Goal: Task Accomplishment & Management: Manage account settings

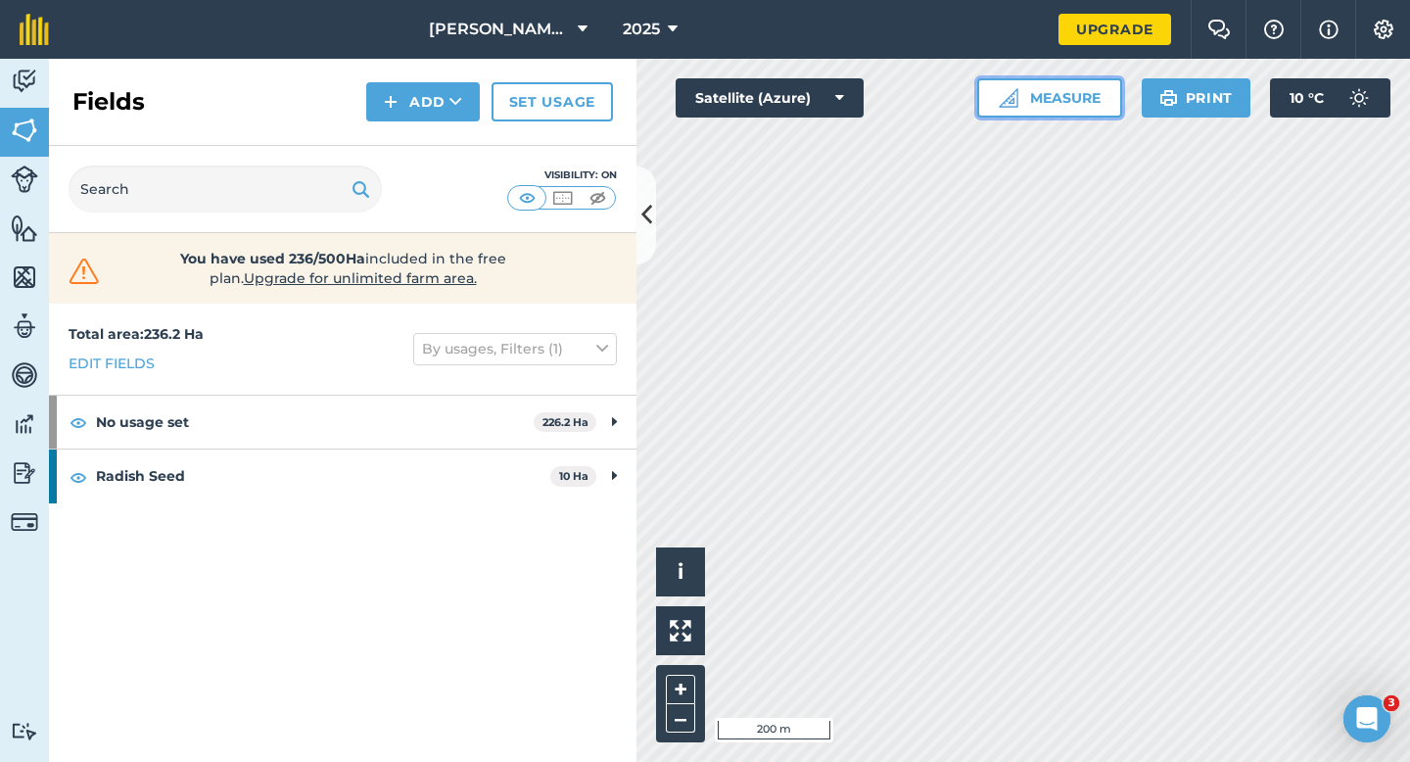
click at [1035, 116] on button "Measure" at bounding box center [1049, 97] width 145 height 39
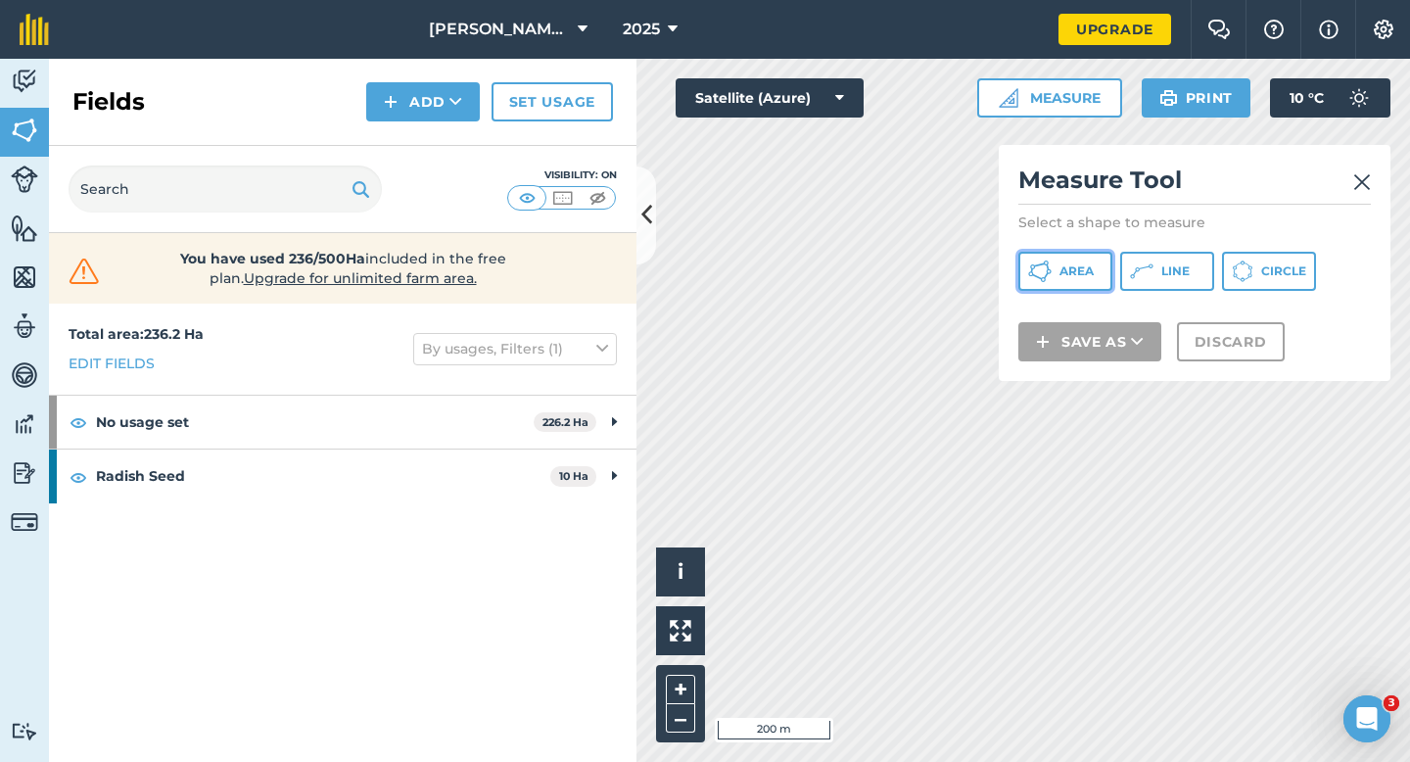
click at [1066, 270] on span "Area" at bounding box center [1077, 271] width 34 height 16
click at [1080, 377] on div "Click to start drawing i © 2025 TomTom, Microsoft 200 m + – Satellite (Azure) M…" at bounding box center [1024, 410] width 774 height 703
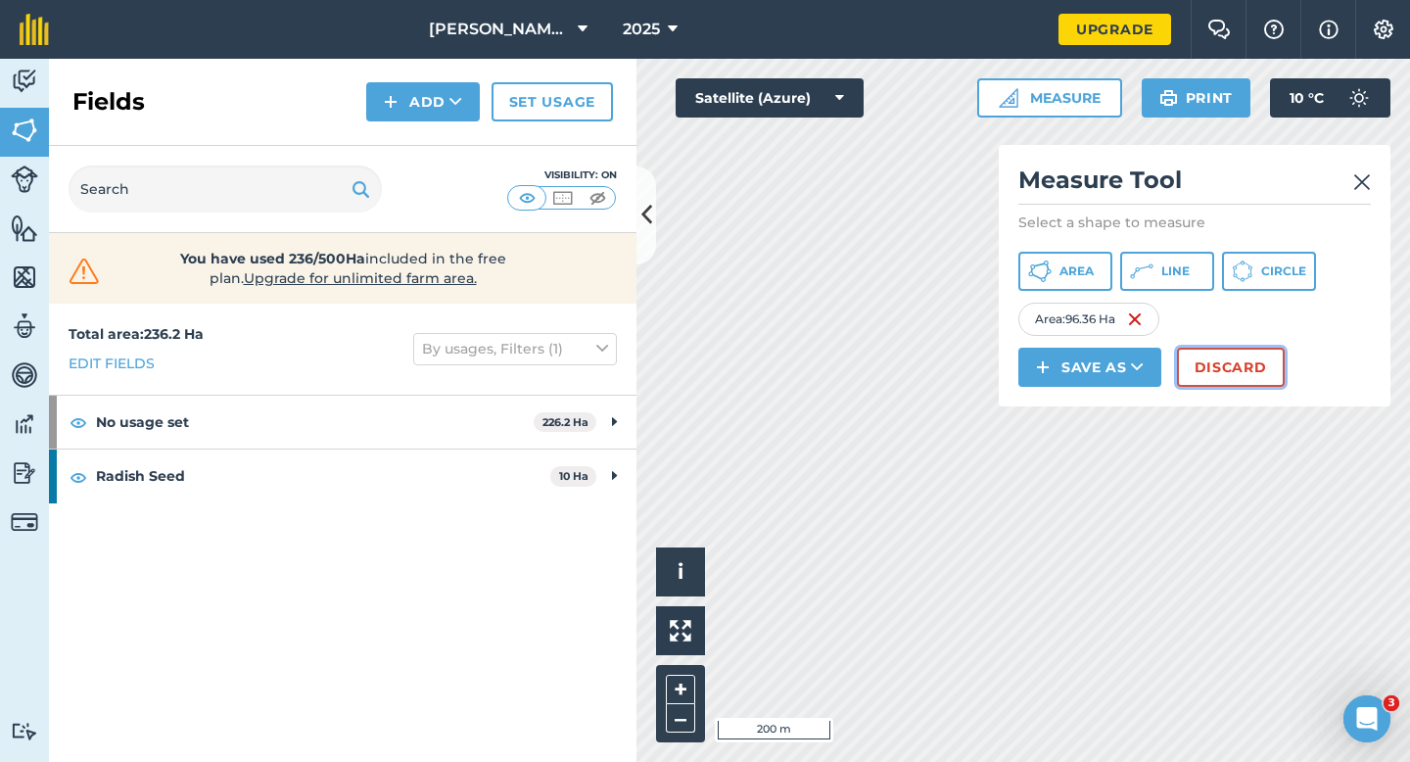
click at [1210, 383] on button "Discard" at bounding box center [1231, 367] width 108 height 39
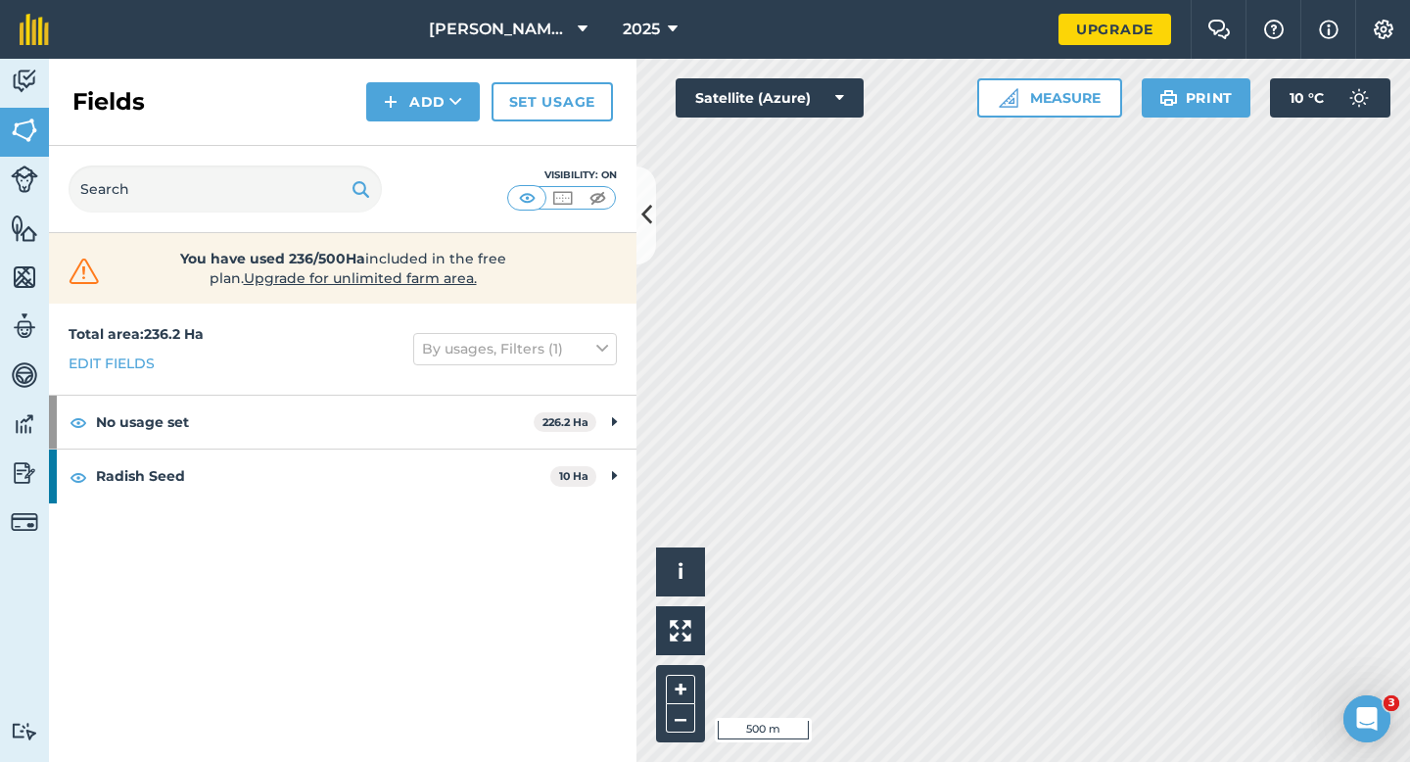
click at [549, 64] on div "Fields Add Set usage" at bounding box center [343, 102] width 588 height 87
click at [541, 29] on span "[PERSON_NAME] & Sons" at bounding box center [499, 30] width 141 height 24
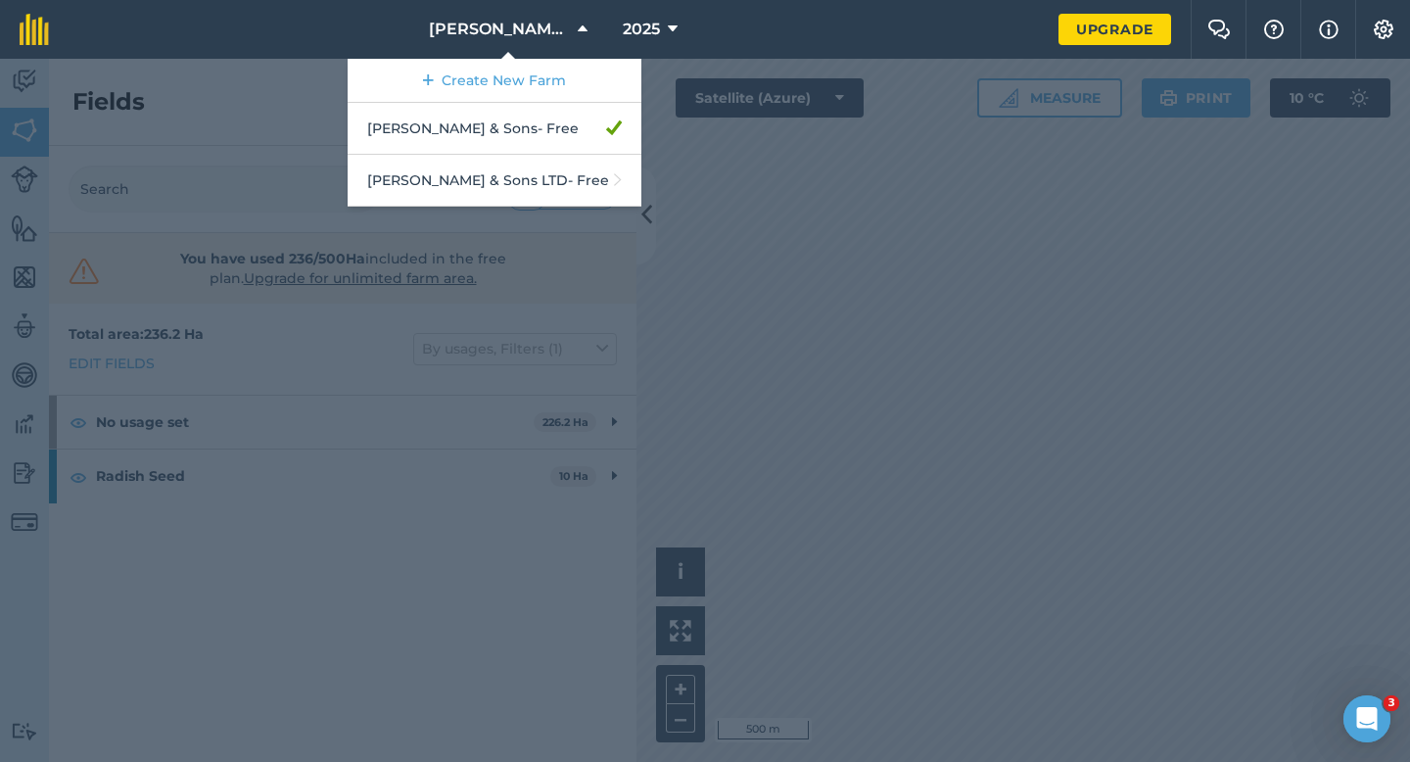
click at [882, 126] on div at bounding box center [705, 410] width 1410 height 703
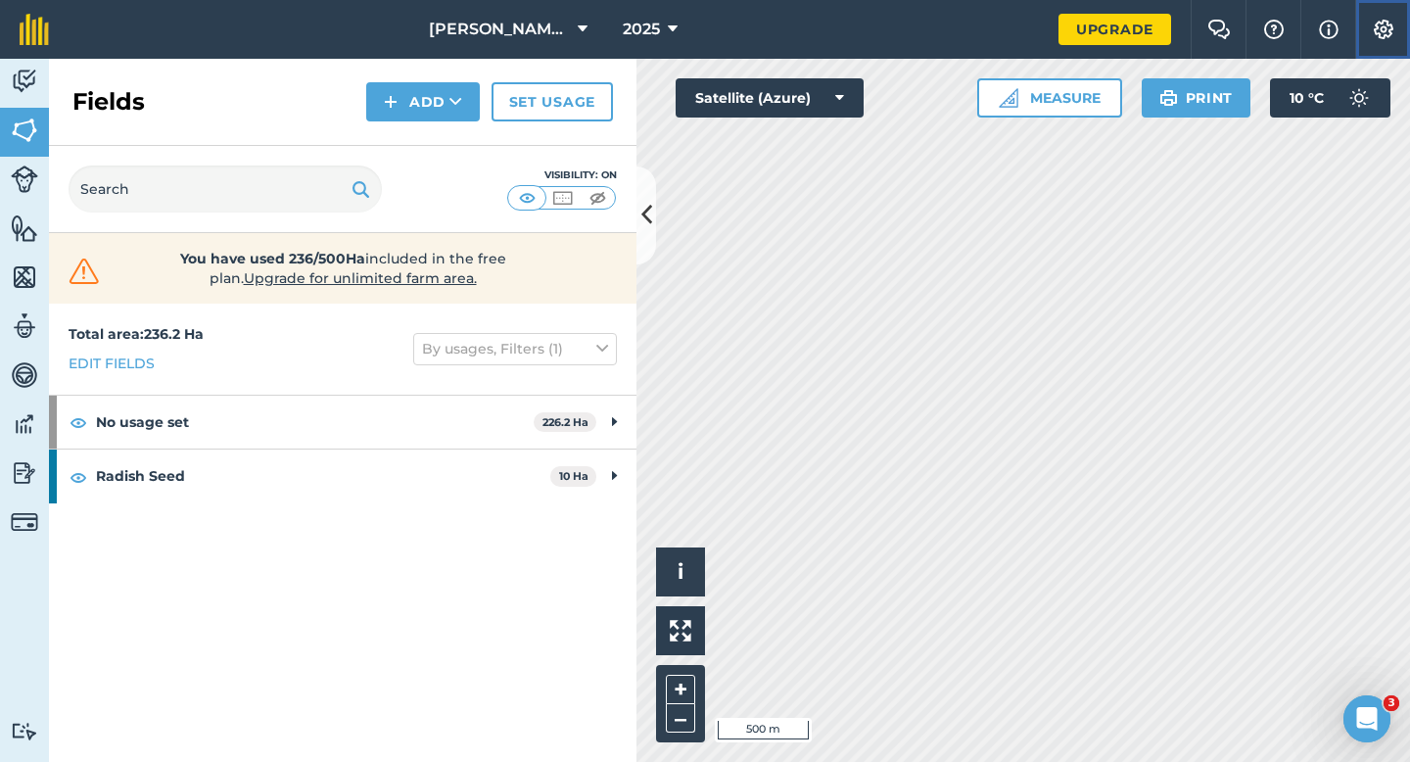
click at [1371, 15] on button "Settings" at bounding box center [1382, 29] width 55 height 59
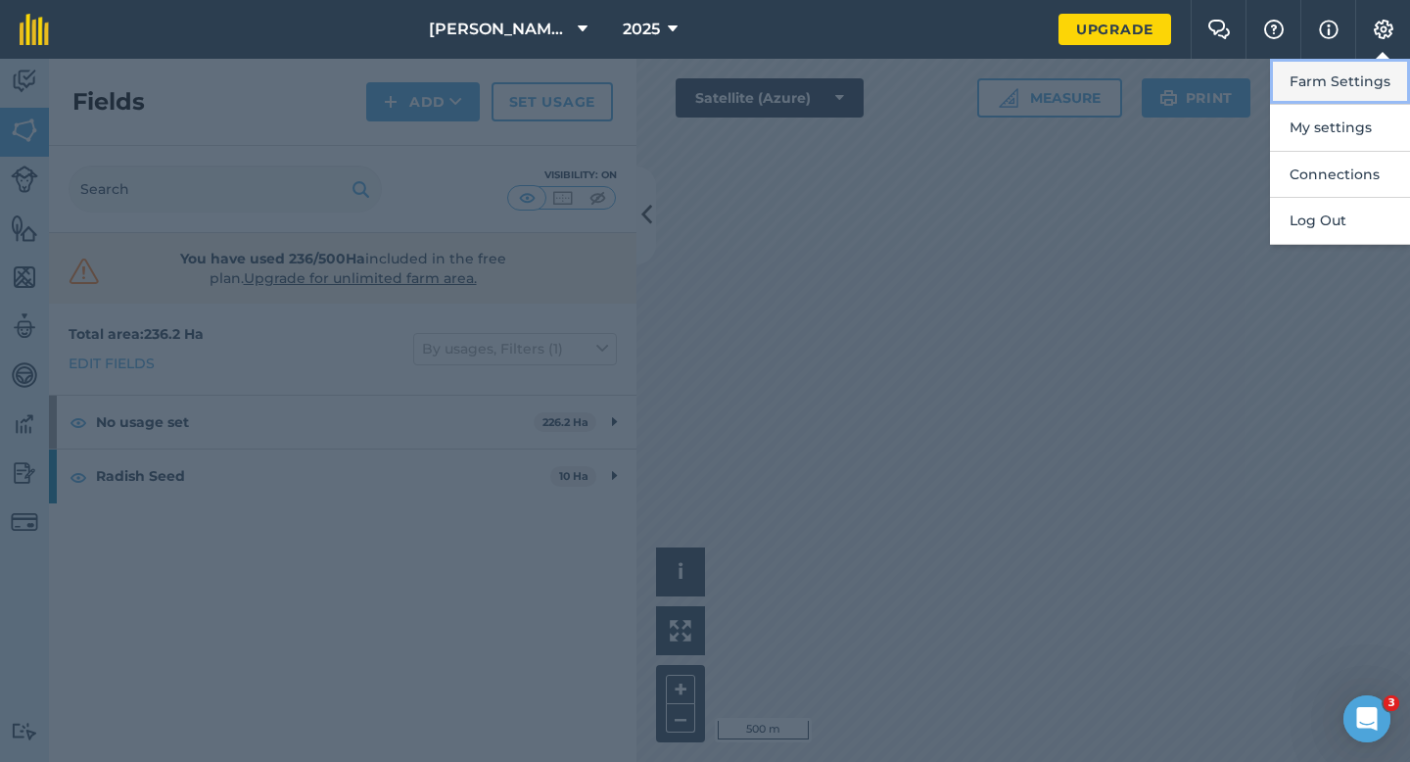
click at [1371, 62] on button "Farm Settings" at bounding box center [1340, 82] width 140 height 46
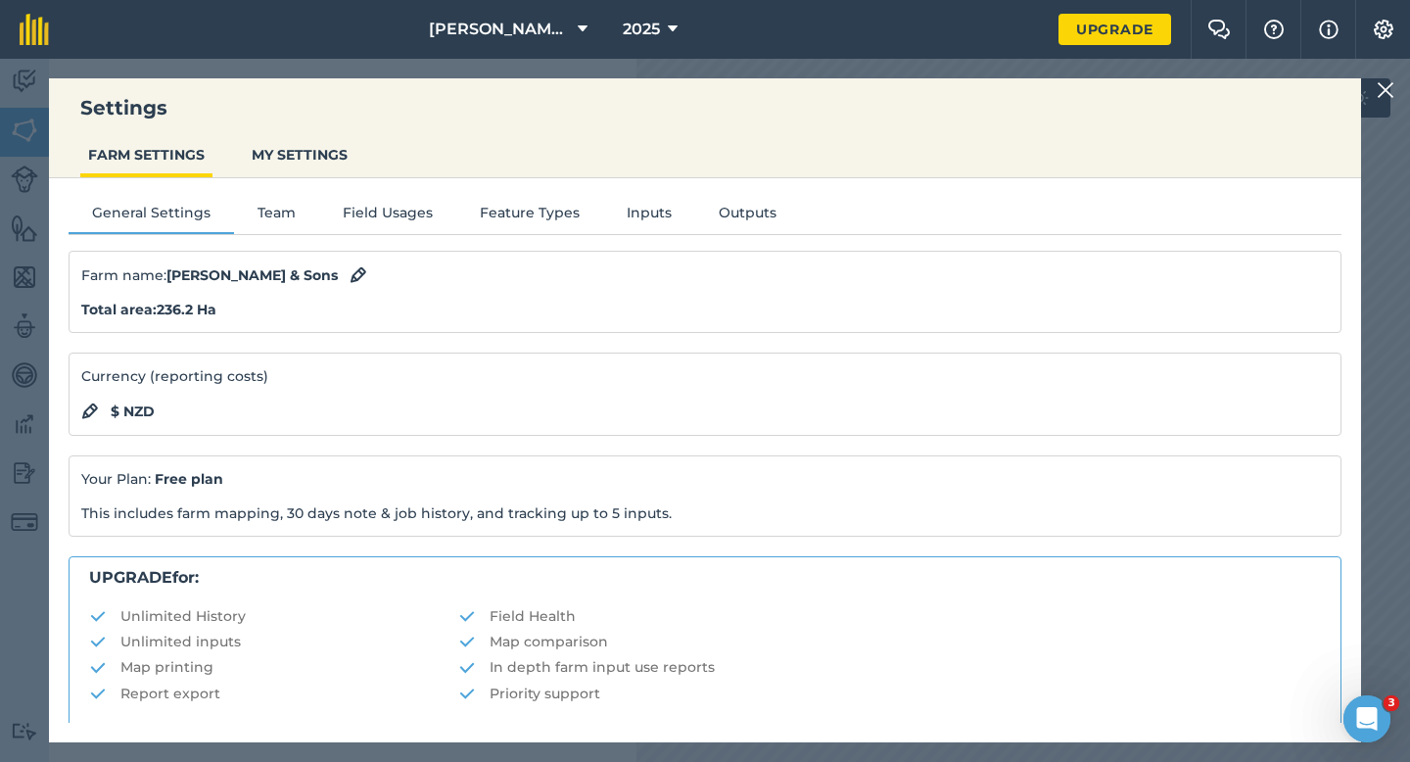
scroll to position [376, 0]
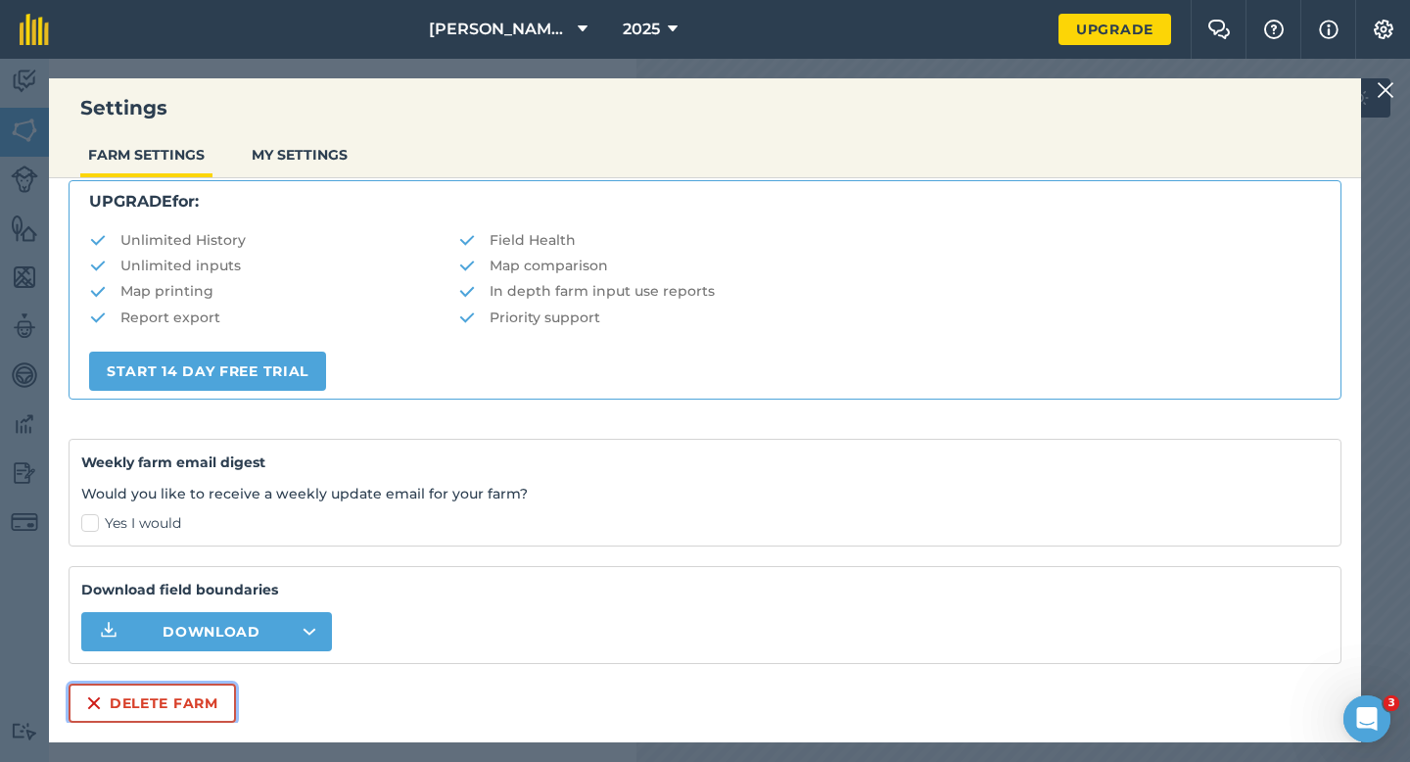
click at [201, 687] on button "Delete farm" at bounding box center [152, 703] width 167 height 39
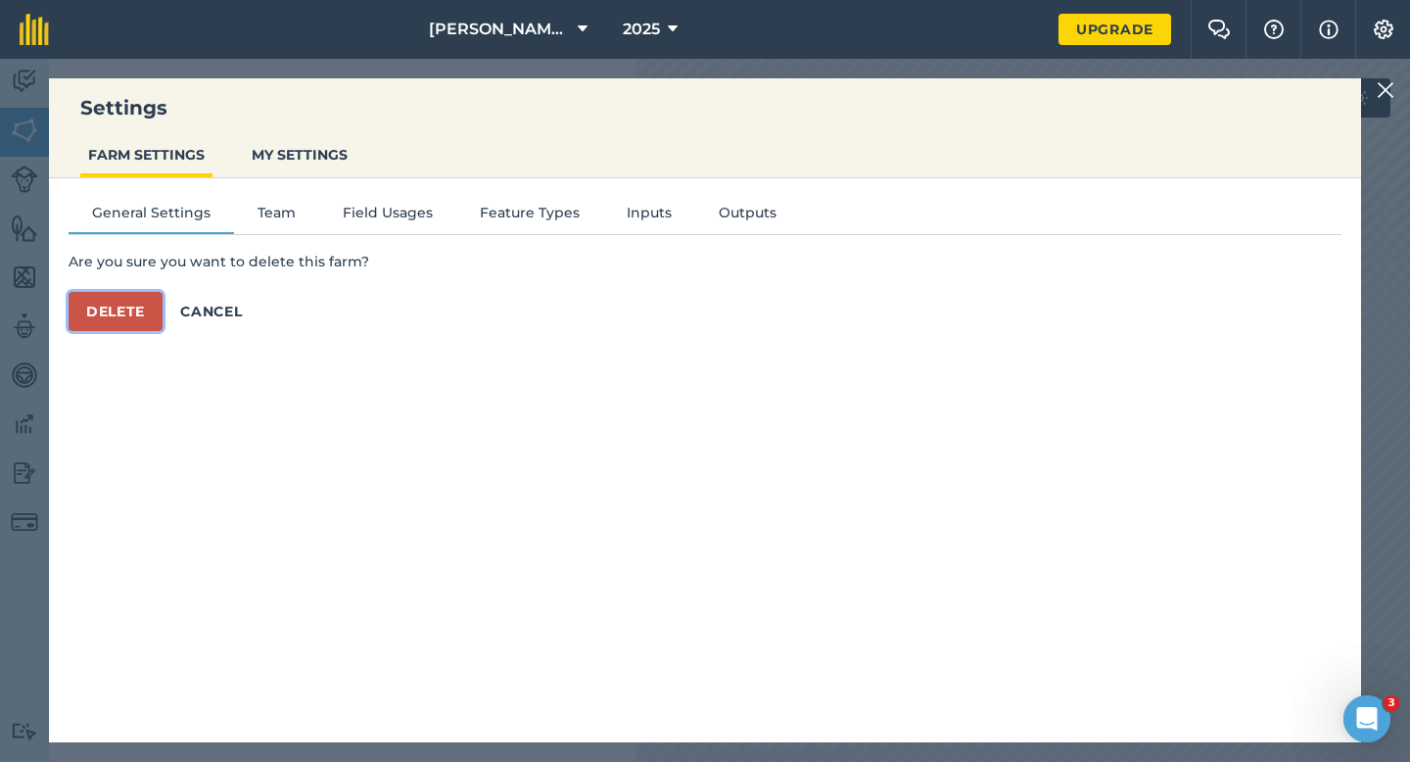
click at [136, 320] on button "Delete" at bounding box center [116, 311] width 94 height 39
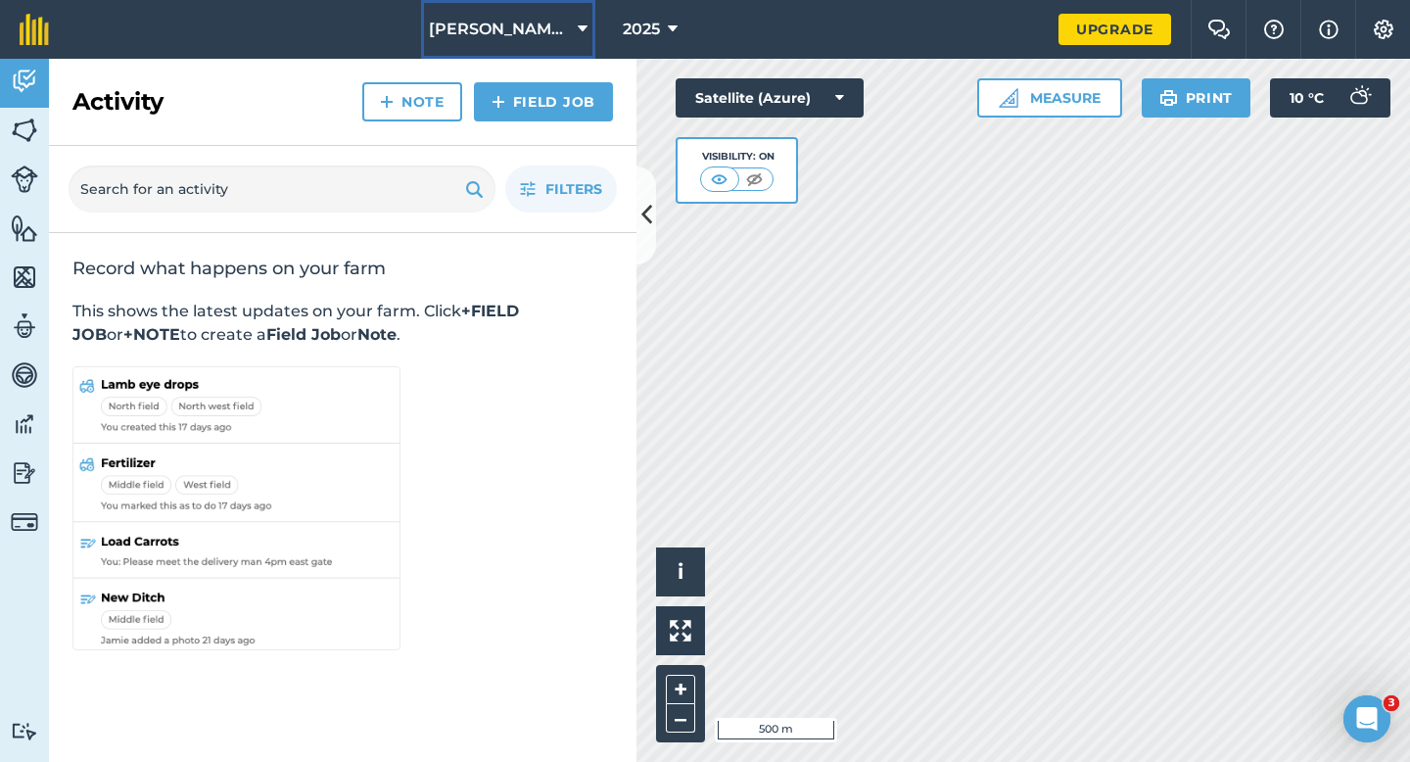
click at [549, 58] on button "Casey & Sons LTD" at bounding box center [508, 29] width 174 height 59
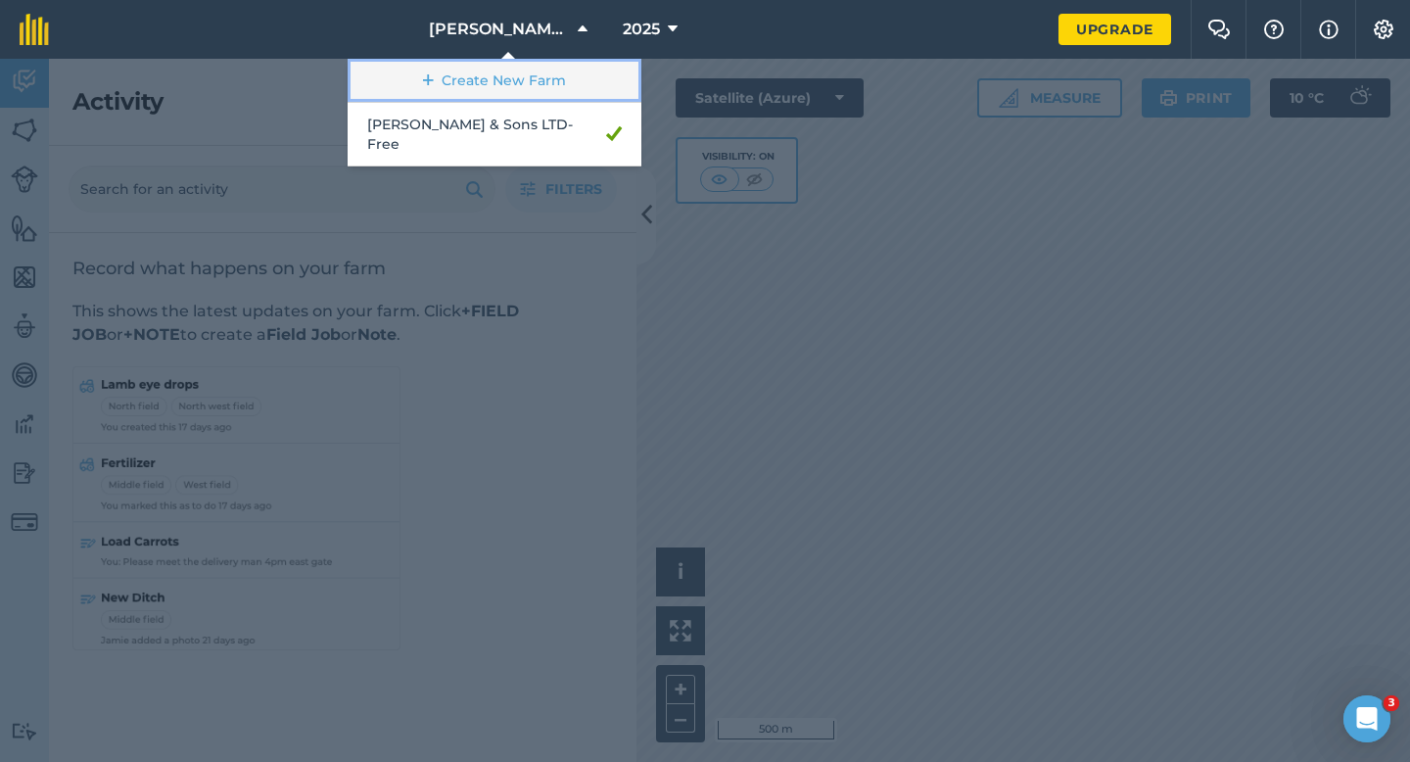
click at [549, 94] on link "Create New Farm" at bounding box center [495, 81] width 294 height 44
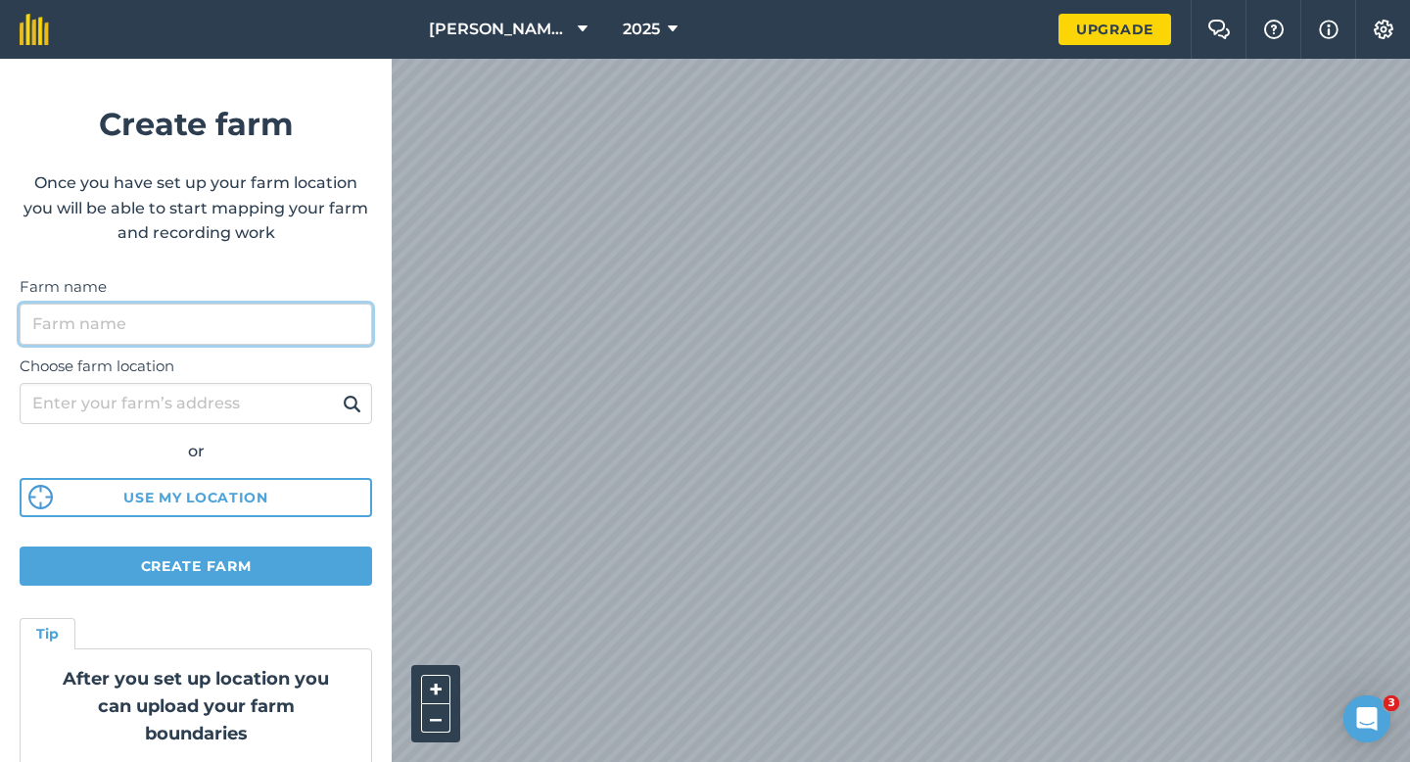
click at [186, 343] on input "Farm name" at bounding box center [196, 324] width 353 height 41
type input "[PERSON_NAME] & Sons"
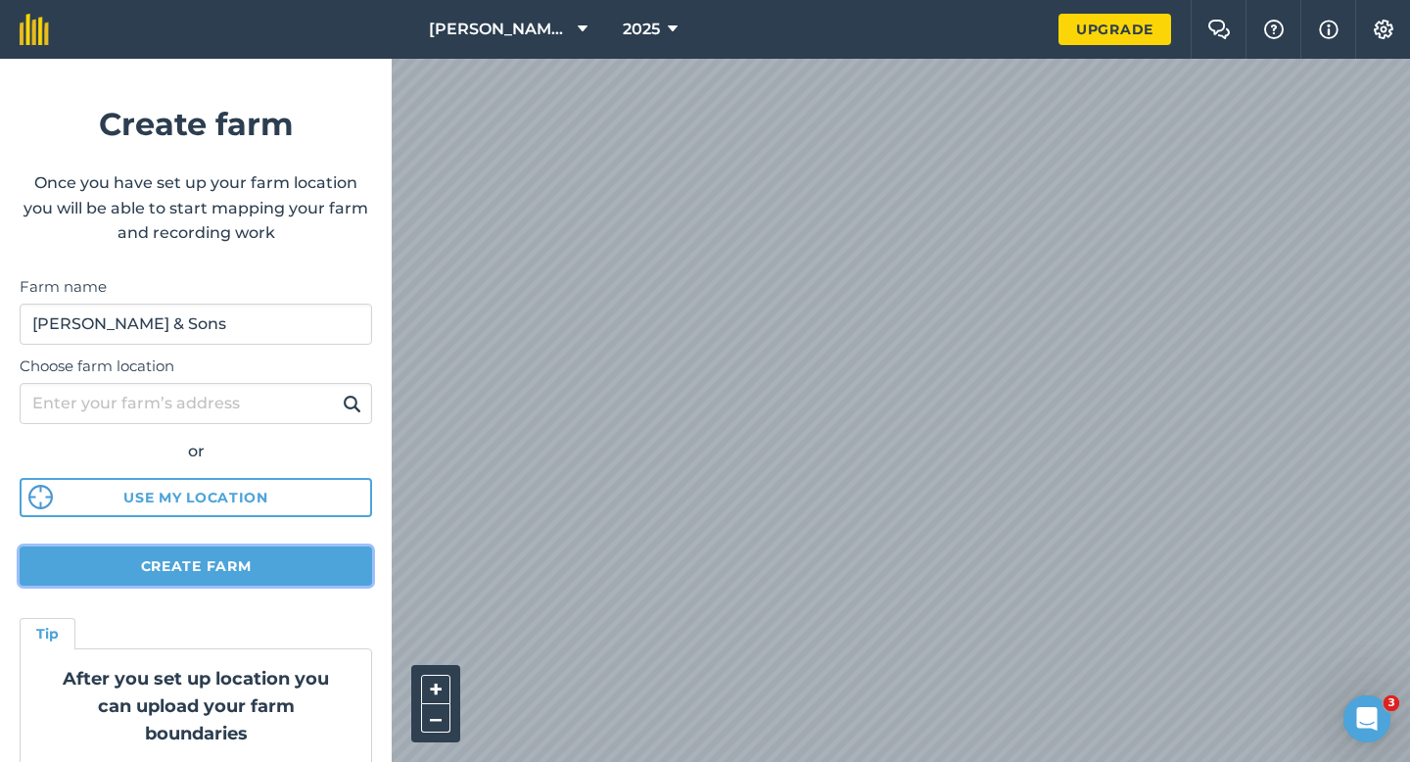
click at [284, 548] on button "Create farm" at bounding box center [196, 565] width 353 height 39
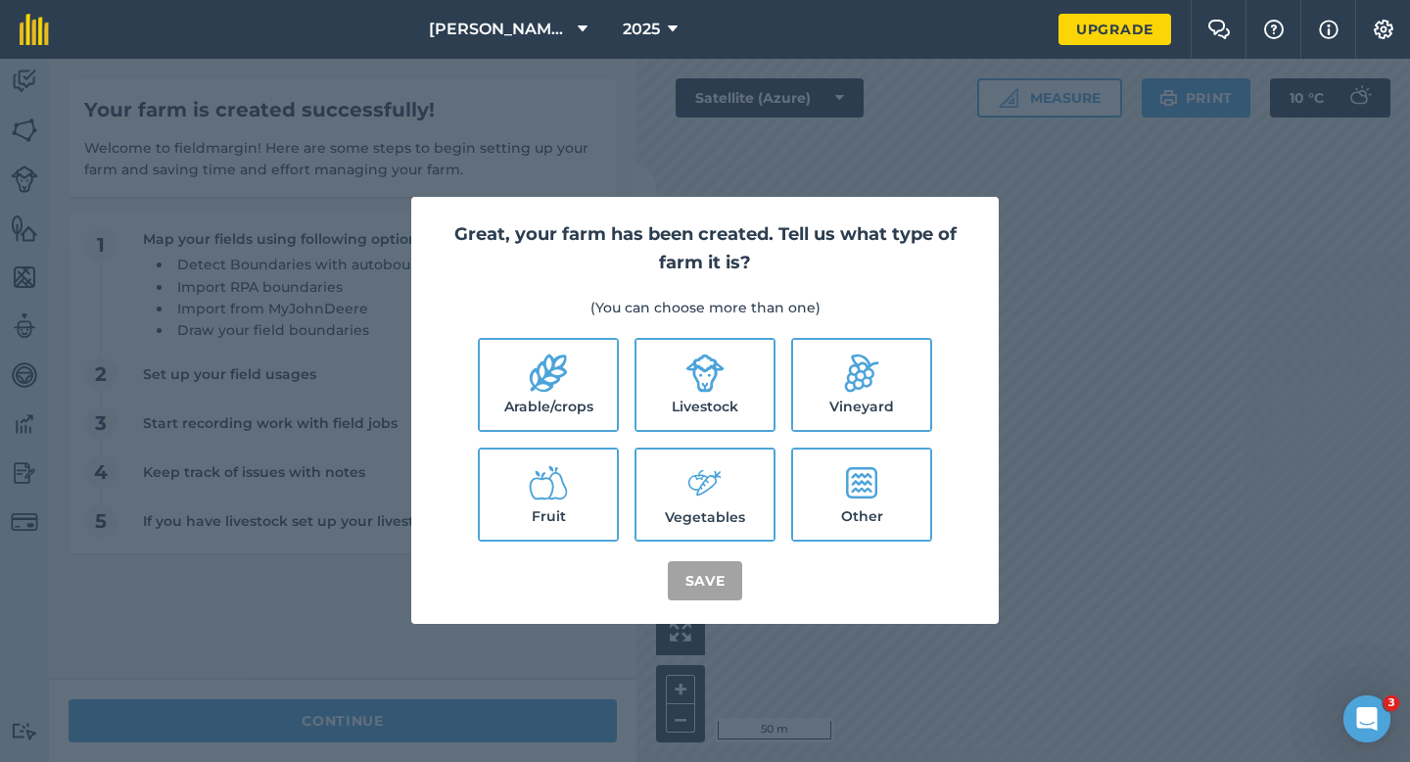
click at [577, 367] on label "Arable/crops" at bounding box center [548, 385] width 137 height 90
checkbox input "true"
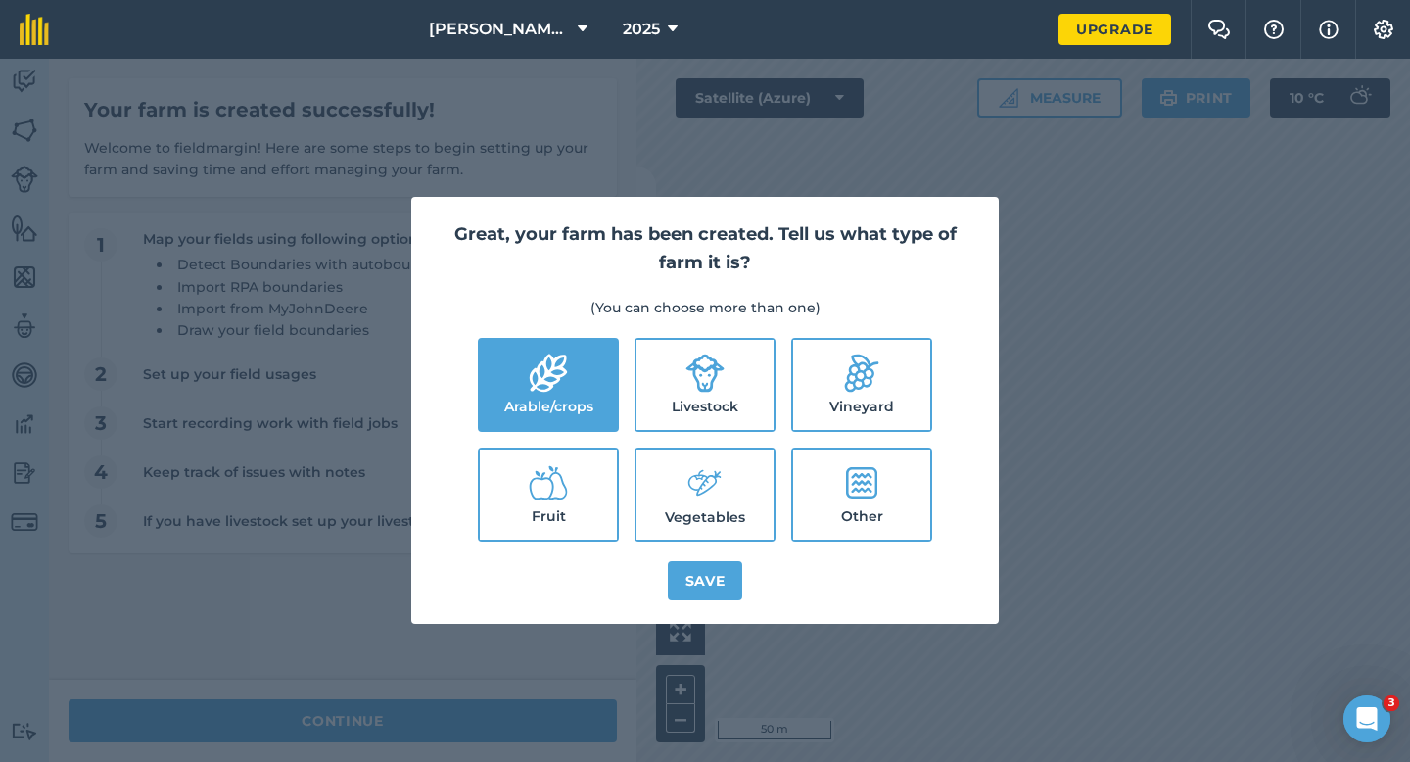
click at [710, 379] on icon at bounding box center [705, 373] width 39 height 39
checkbox input "true"
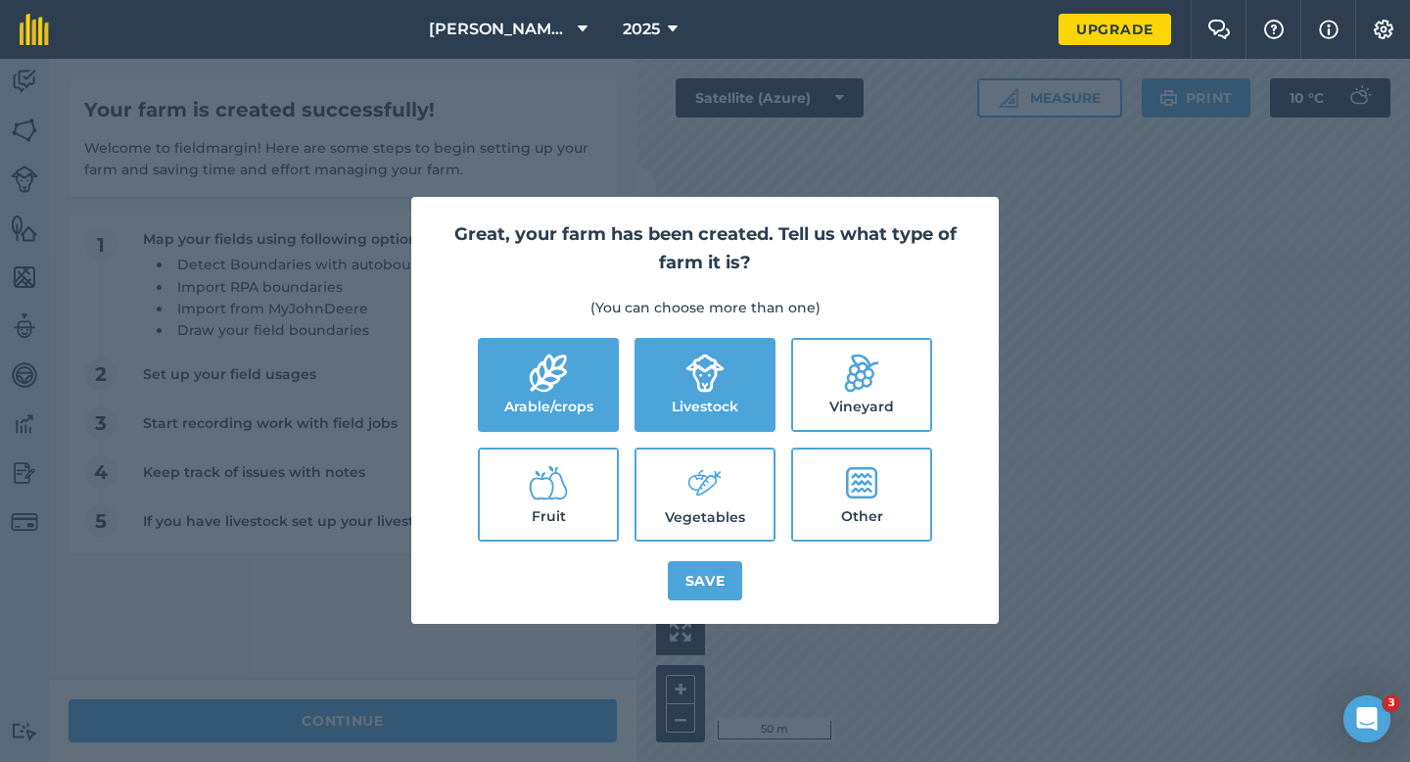
click at [710, 452] on label "Vegetables" at bounding box center [705, 495] width 137 height 90
checkbox input "true"
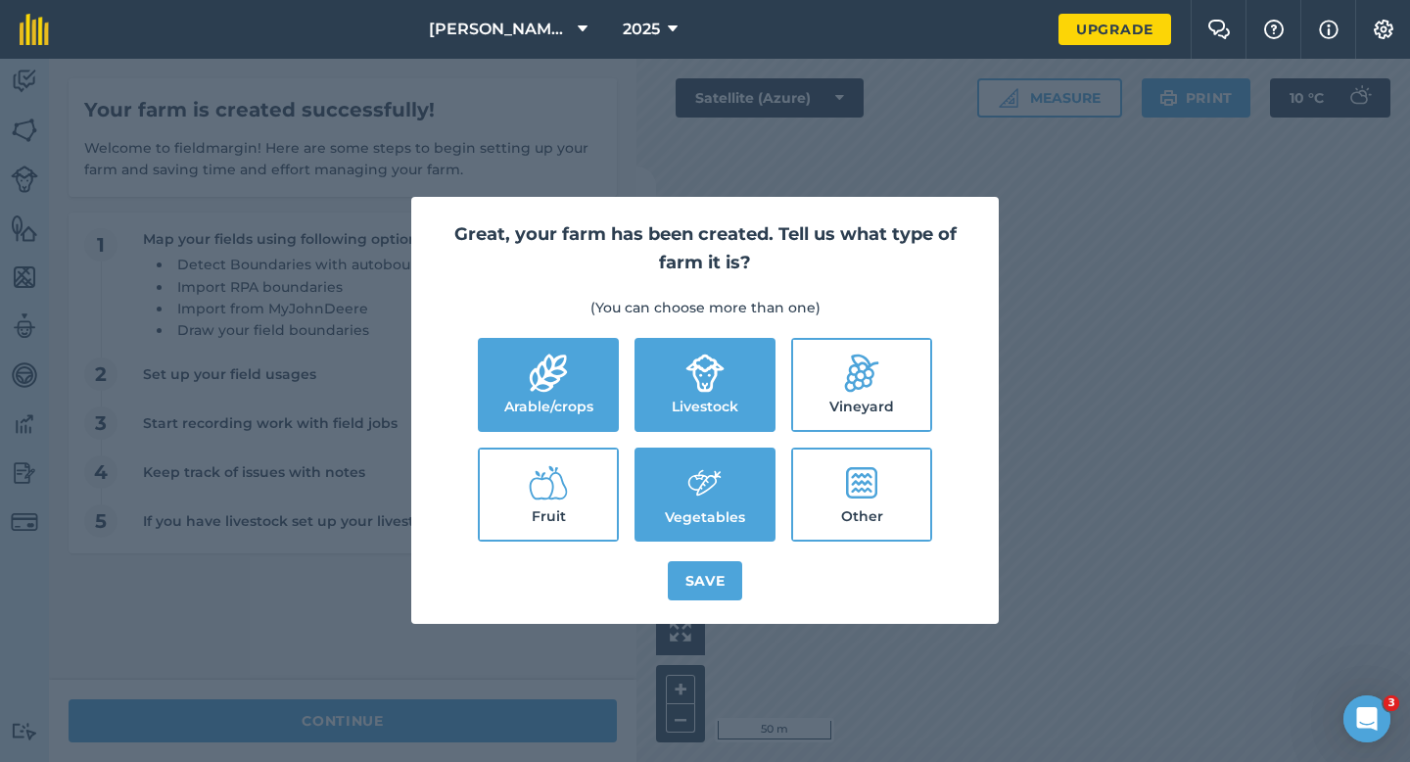
click at [713, 601] on div "Great, your farm has been created. Tell us what type of farm it is? (You can ch…" at bounding box center [705, 410] width 588 height 427
click at [713, 588] on button "Save" at bounding box center [705, 580] width 75 height 39
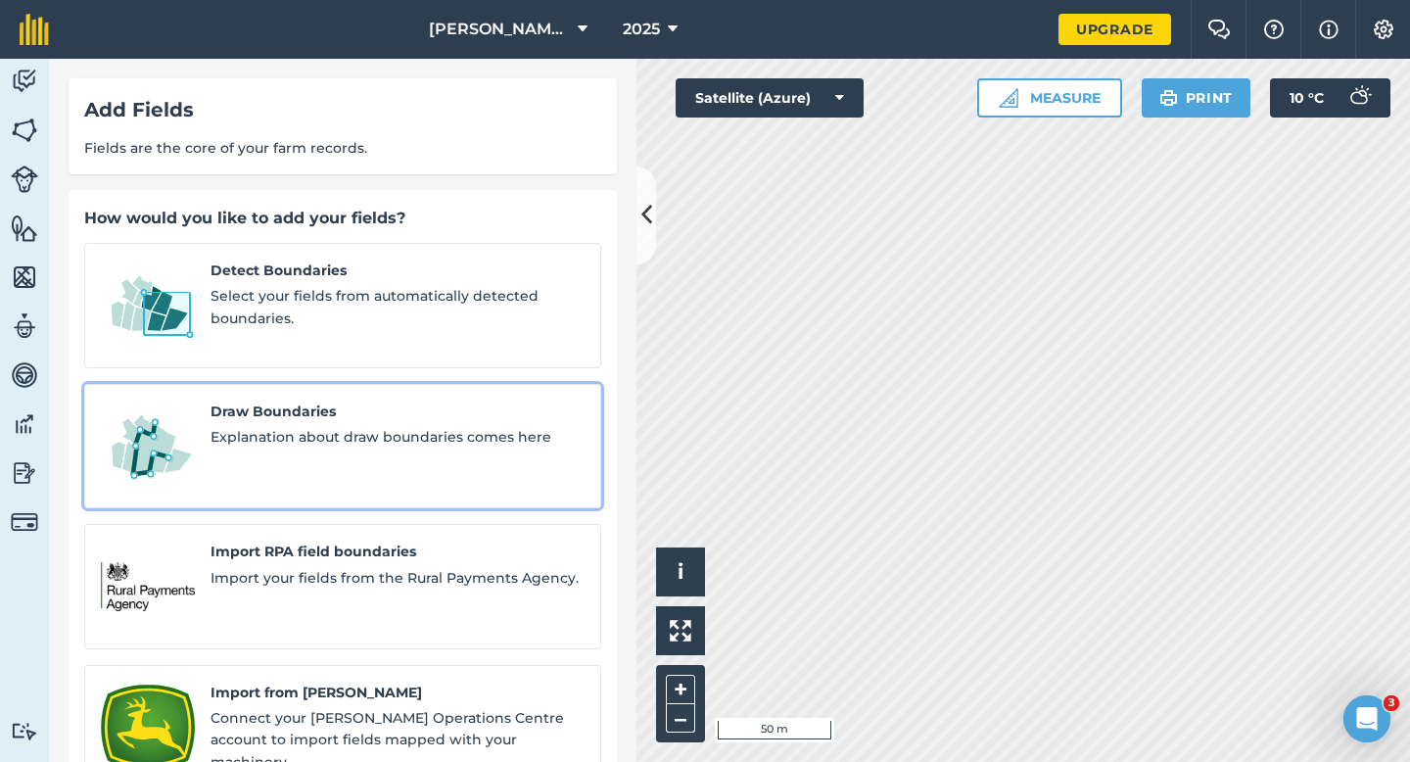
click at [249, 401] on span "Draw Boundaries" at bounding box center [398, 412] width 374 height 22
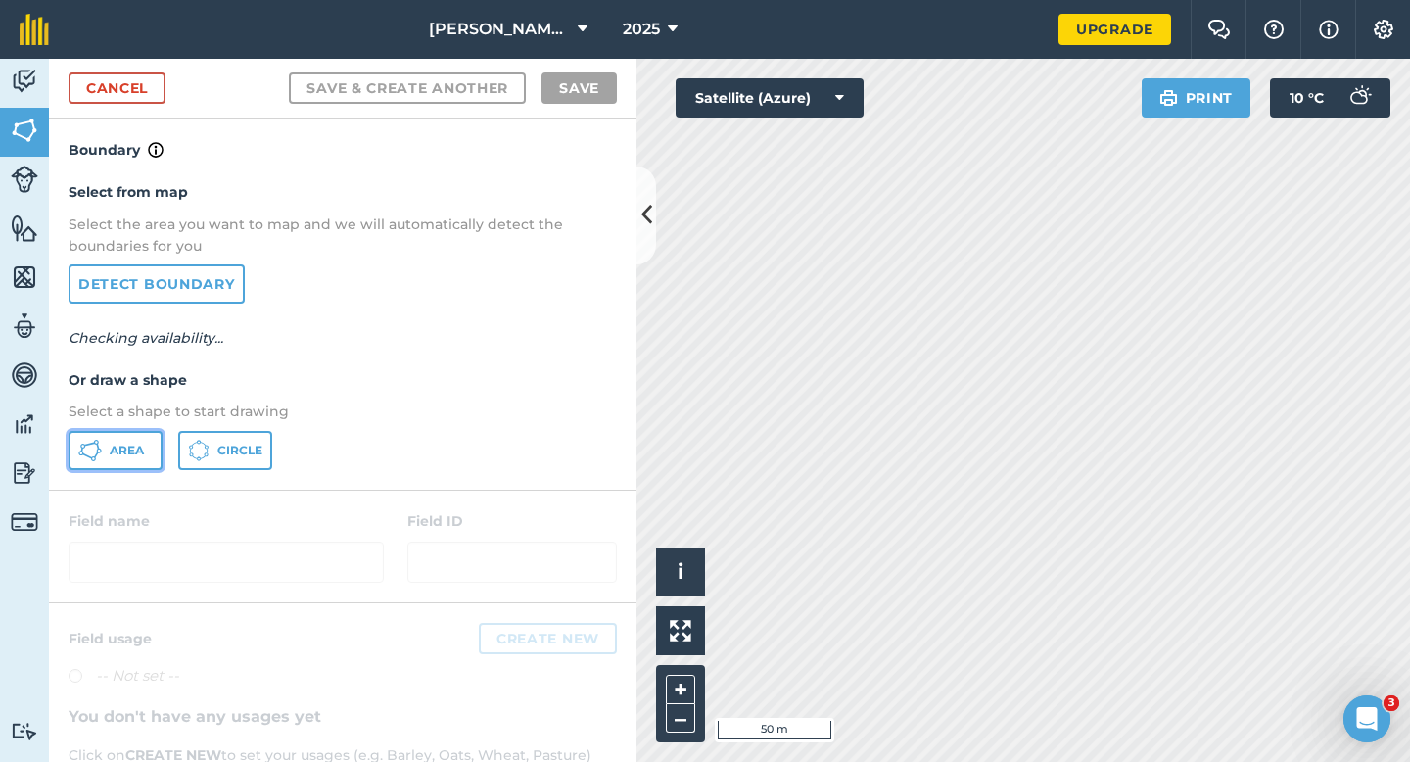
click at [121, 465] on button "Area" at bounding box center [116, 450] width 94 height 39
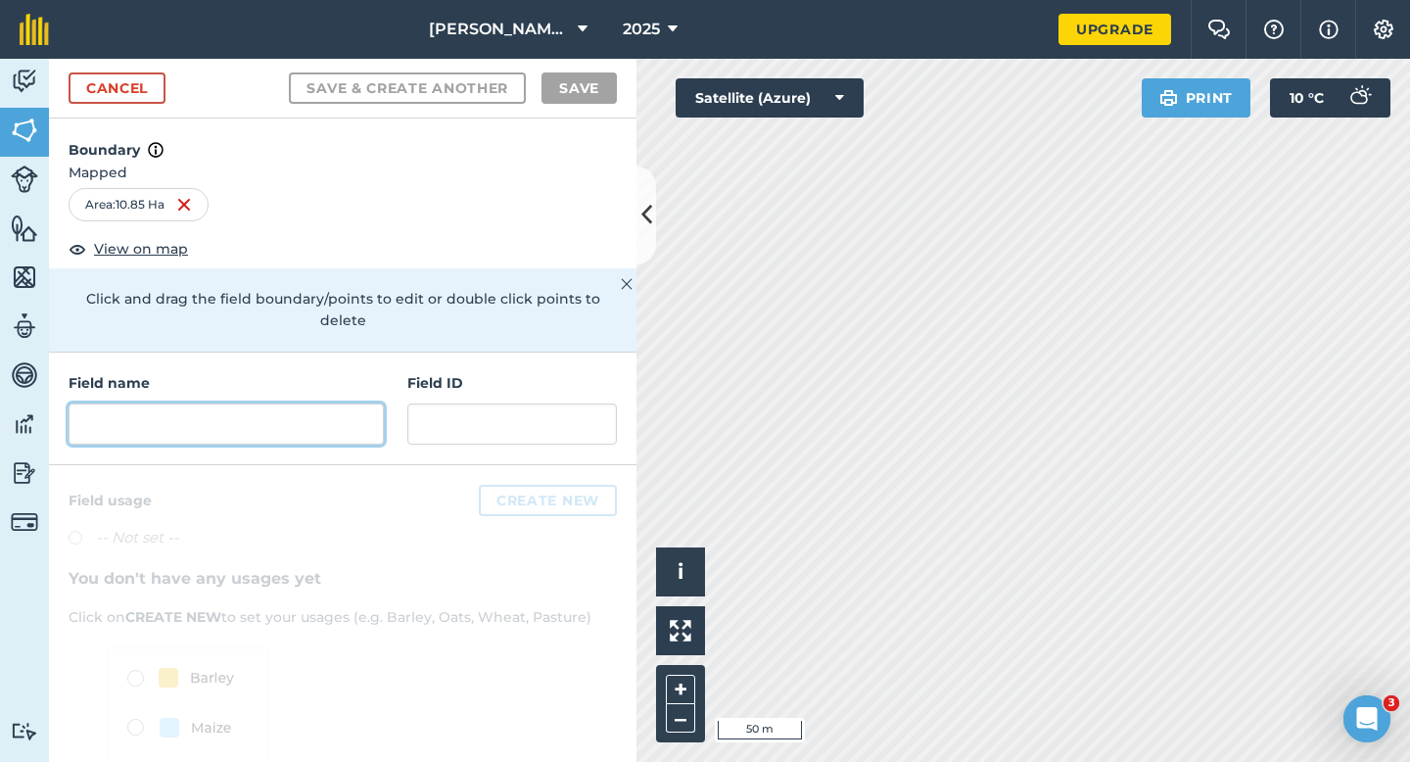
click at [357, 411] on input "text" at bounding box center [226, 423] width 315 height 41
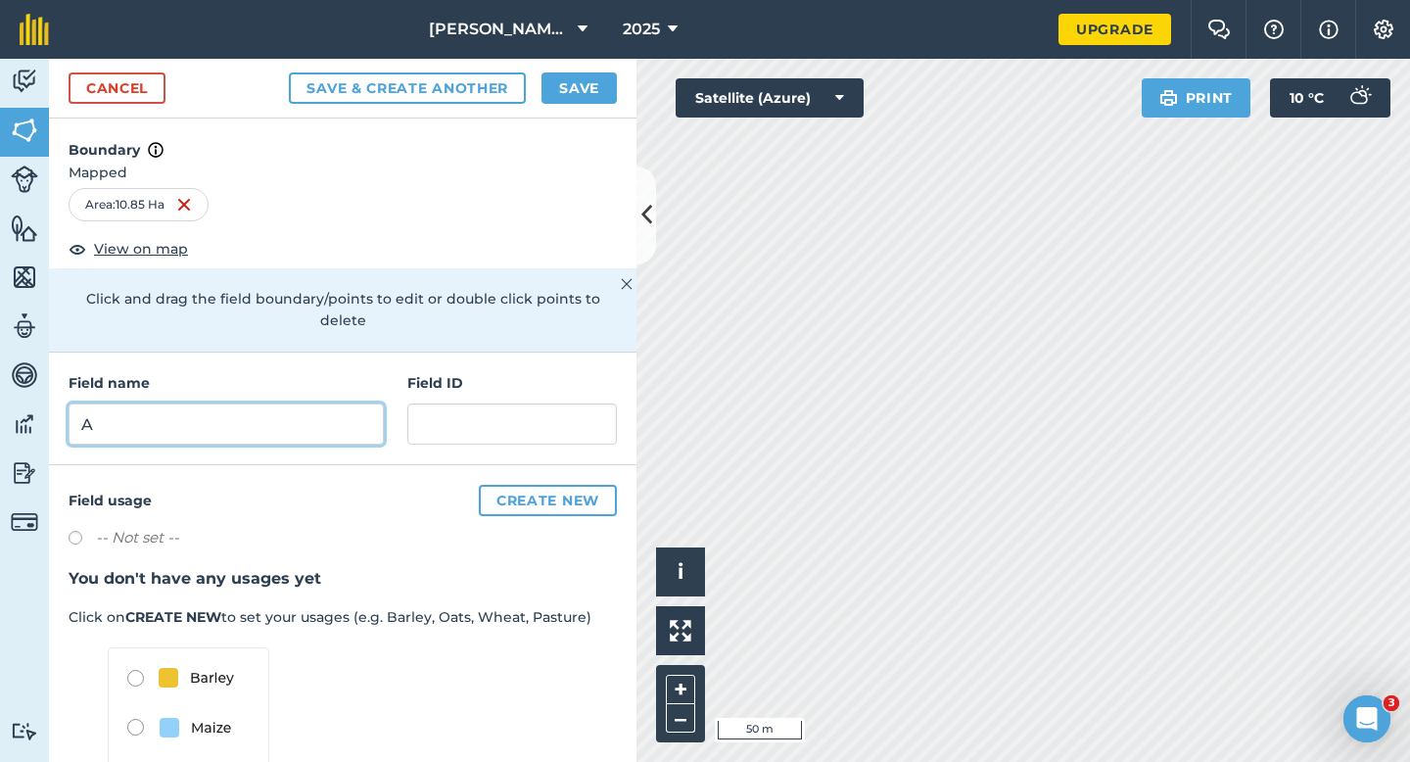
type input "A"
click at [580, 75] on button "Save" at bounding box center [579, 87] width 75 height 31
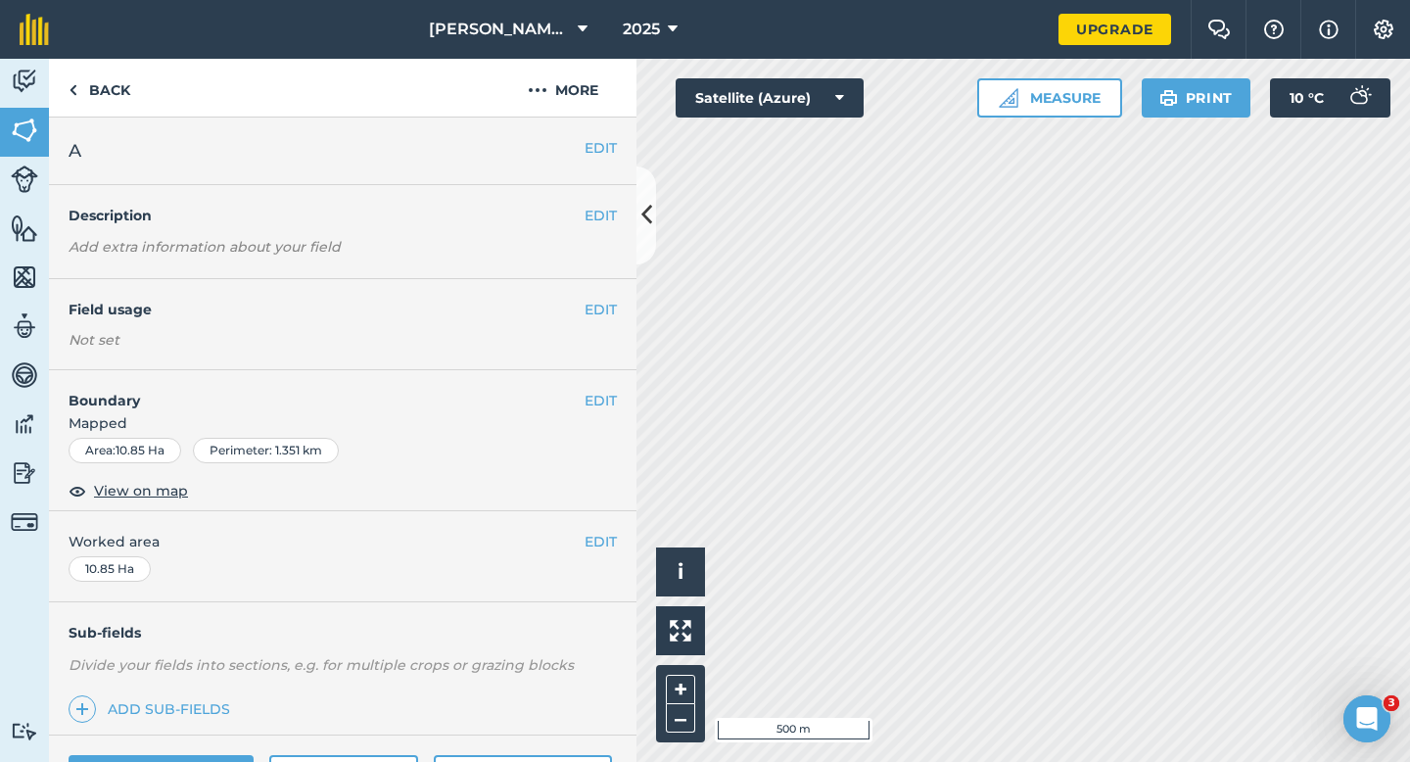
click at [595, 563] on div "EDIT Worked area 10.85 Ha" at bounding box center [343, 556] width 588 height 91
click at [595, 558] on div "EDIT Worked area 10.85 Ha" at bounding box center [343, 556] width 588 height 91
click at [595, 534] on button "EDIT" at bounding box center [601, 542] width 32 height 22
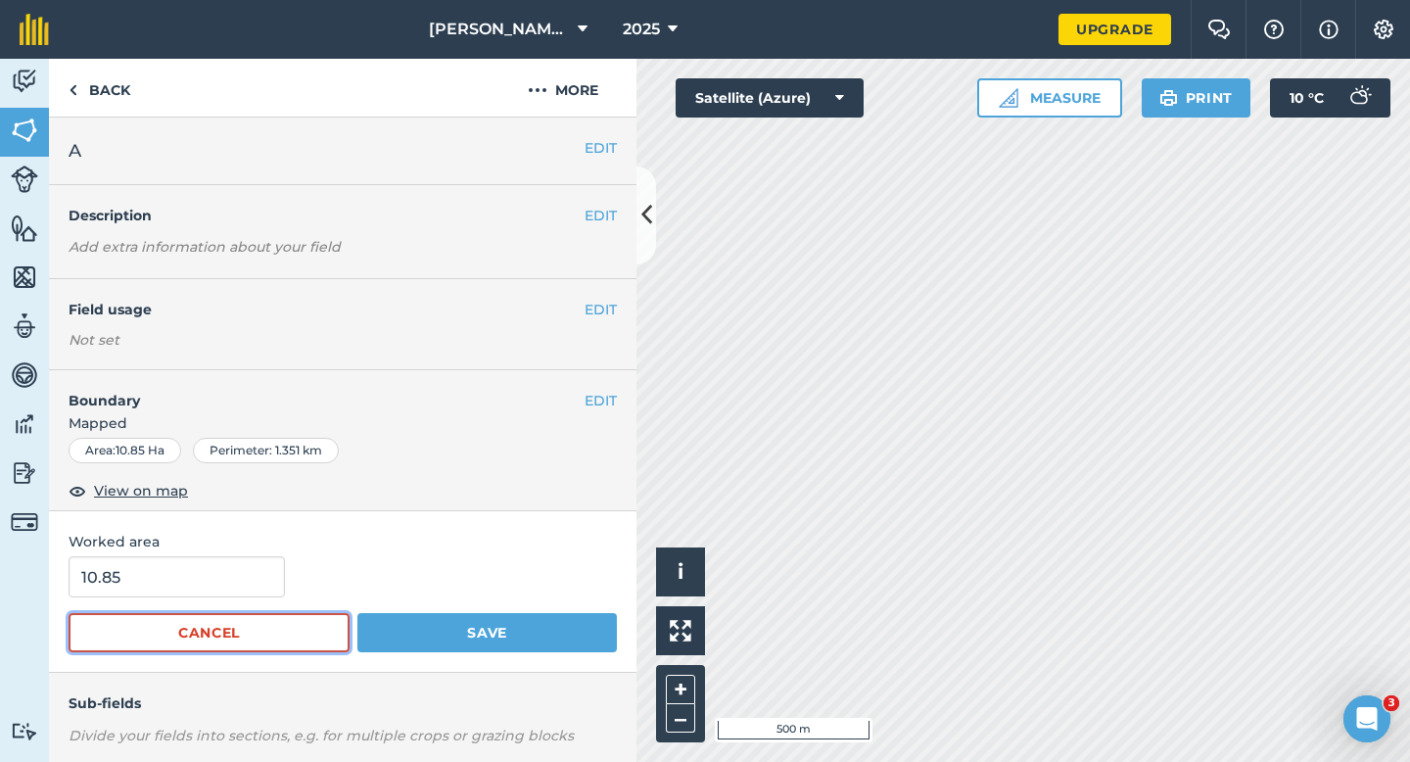
click at [186, 621] on button "Cancel" at bounding box center [209, 632] width 281 height 39
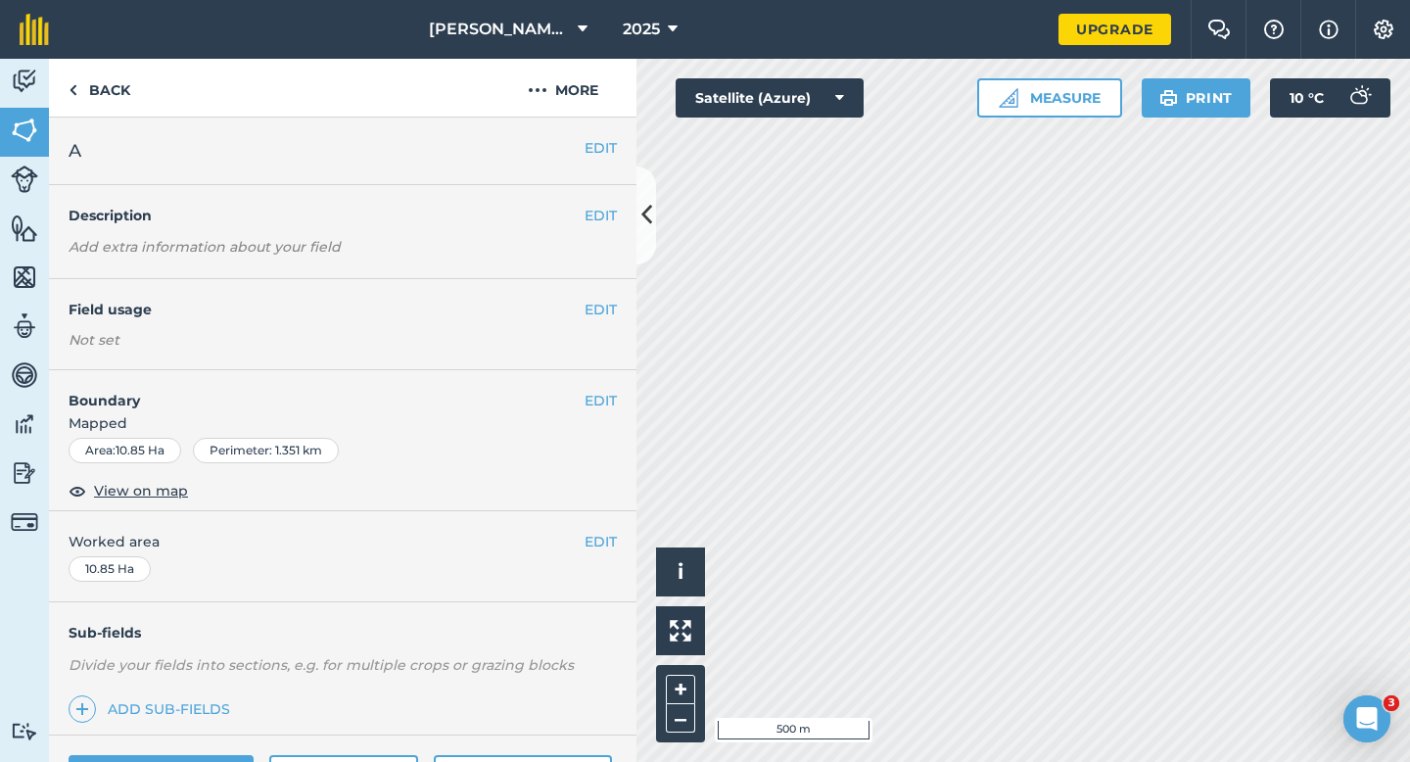
click at [186, 591] on div "EDIT Worked area 10.85 Ha" at bounding box center [343, 556] width 588 height 91
click at [594, 538] on button "EDIT" at bounding box center [601, 542] width 32 height 22
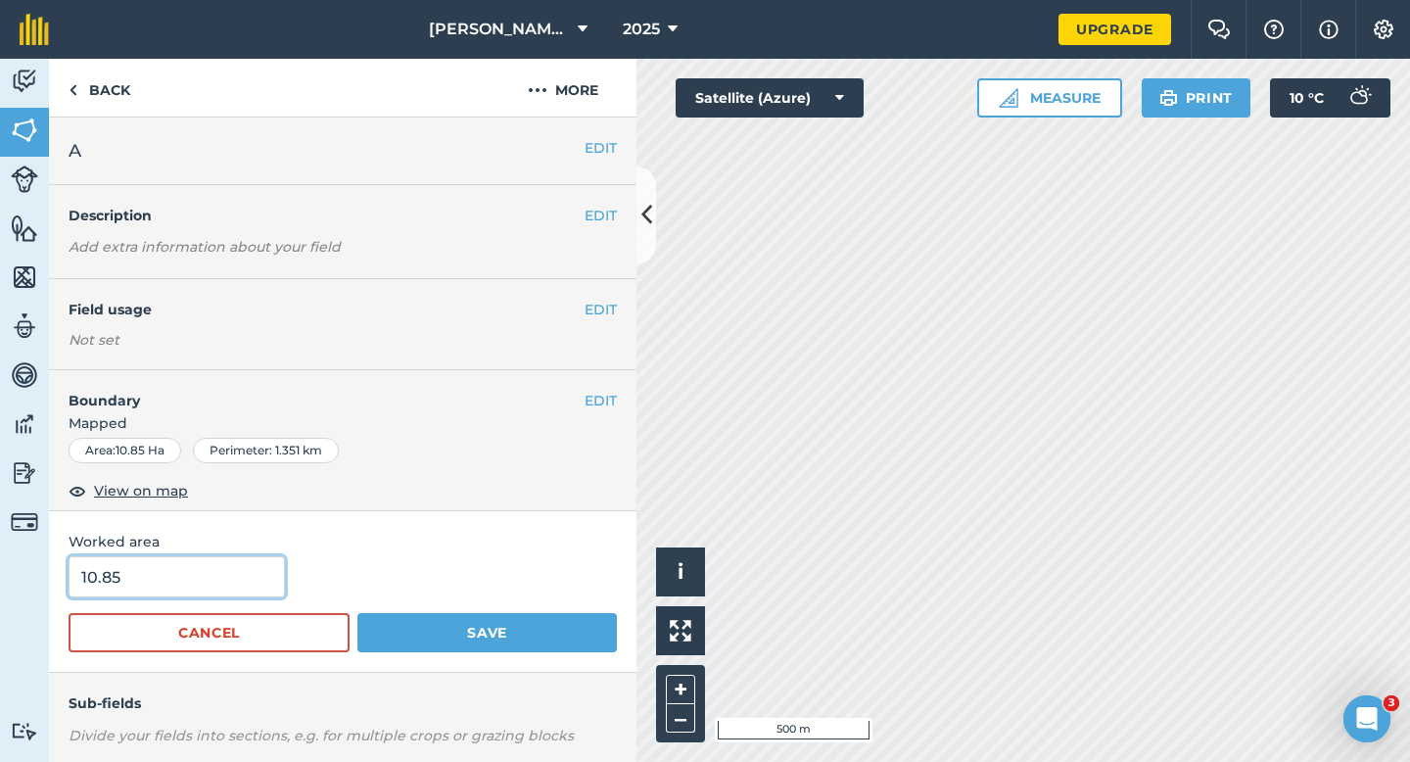
click at [245, 578] on input "10.85" at bounding box center [177, 576] width 216 height 41
type input "11"
click at [357, 613] on button "Save" at bounding box center [487, 632] width 260 height 39
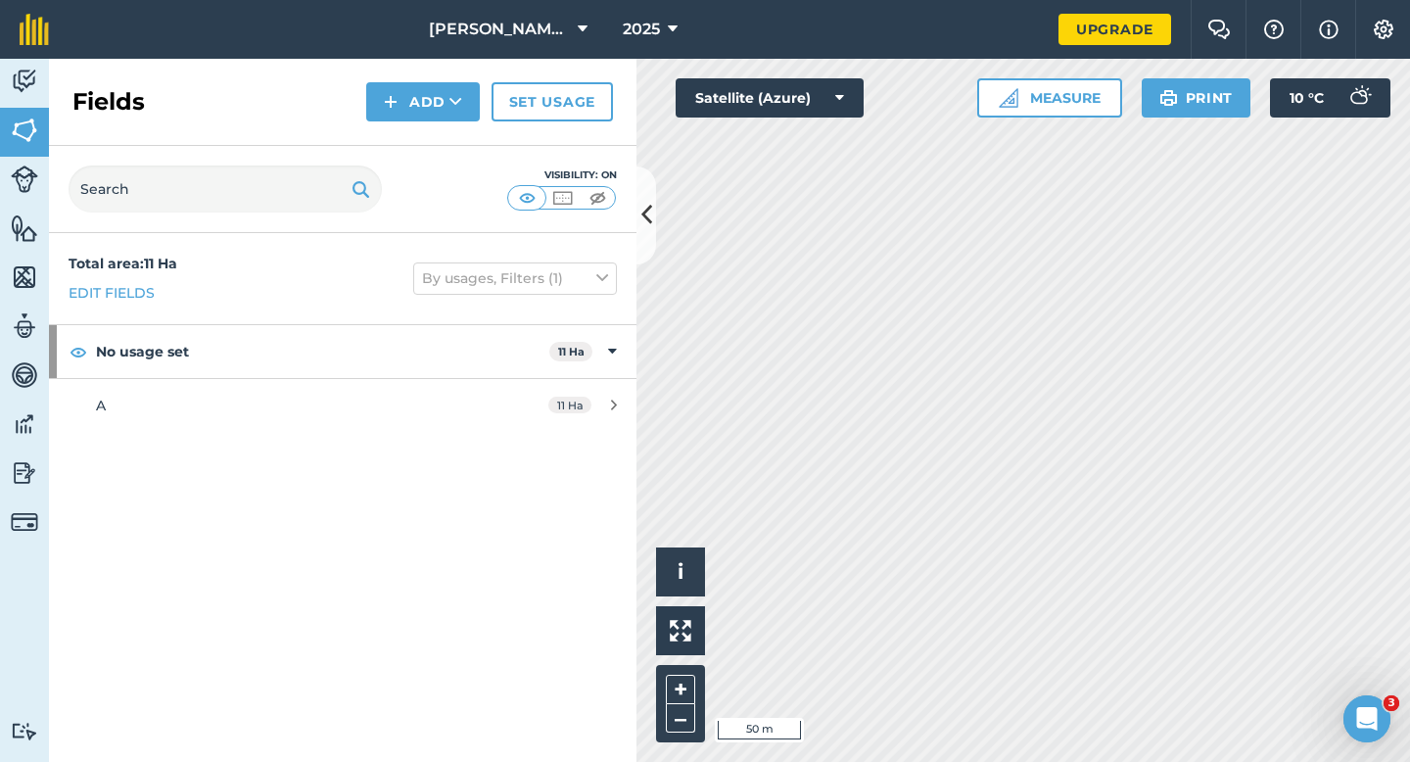
click at [401, 69] on div "Fields Add Set usage" at bounding box center [343, 102] width 588 height 87
click at [402, 86] on button "Add" at bounding box center [423, 101] width 114 height 39
click at [409, 152] on link "Draw" at bounding box center [423, 145] width 108 height 43
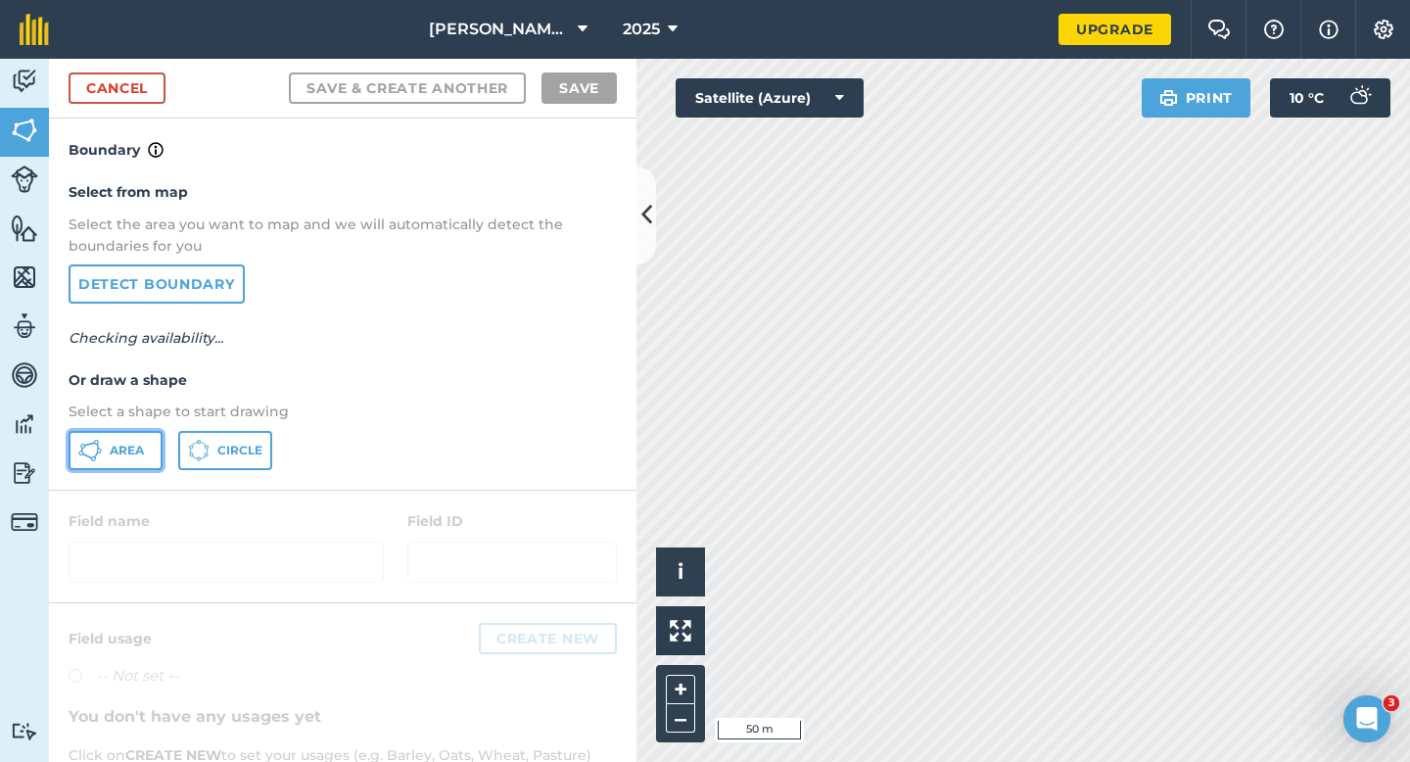
click at [127, 448] on span "Area" at bounding box center [127, 451] width 34 height 16
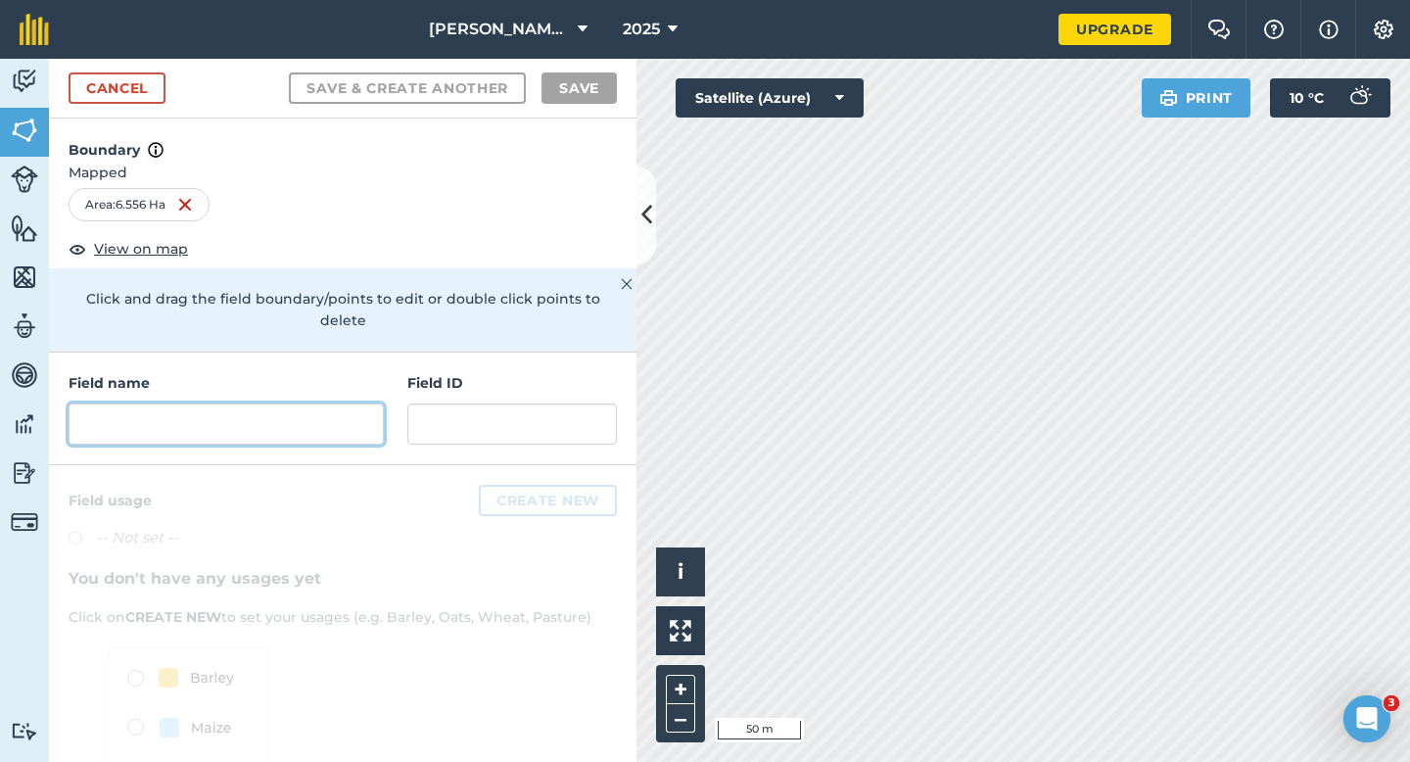
drag, startPoint x: 326, startPoint y: 402, endPoint x: 421, endPoint y: 438, distance: 101.7
click at [346, 412] on input "text" at bounding box center [226, 423] width 315 height 41
click at [279, 403] on input "text" at bounding box center [226, 423] width 315 height 41
click at [279, 409] on input "text" at bounding box center [226, 423] width 315 height 41
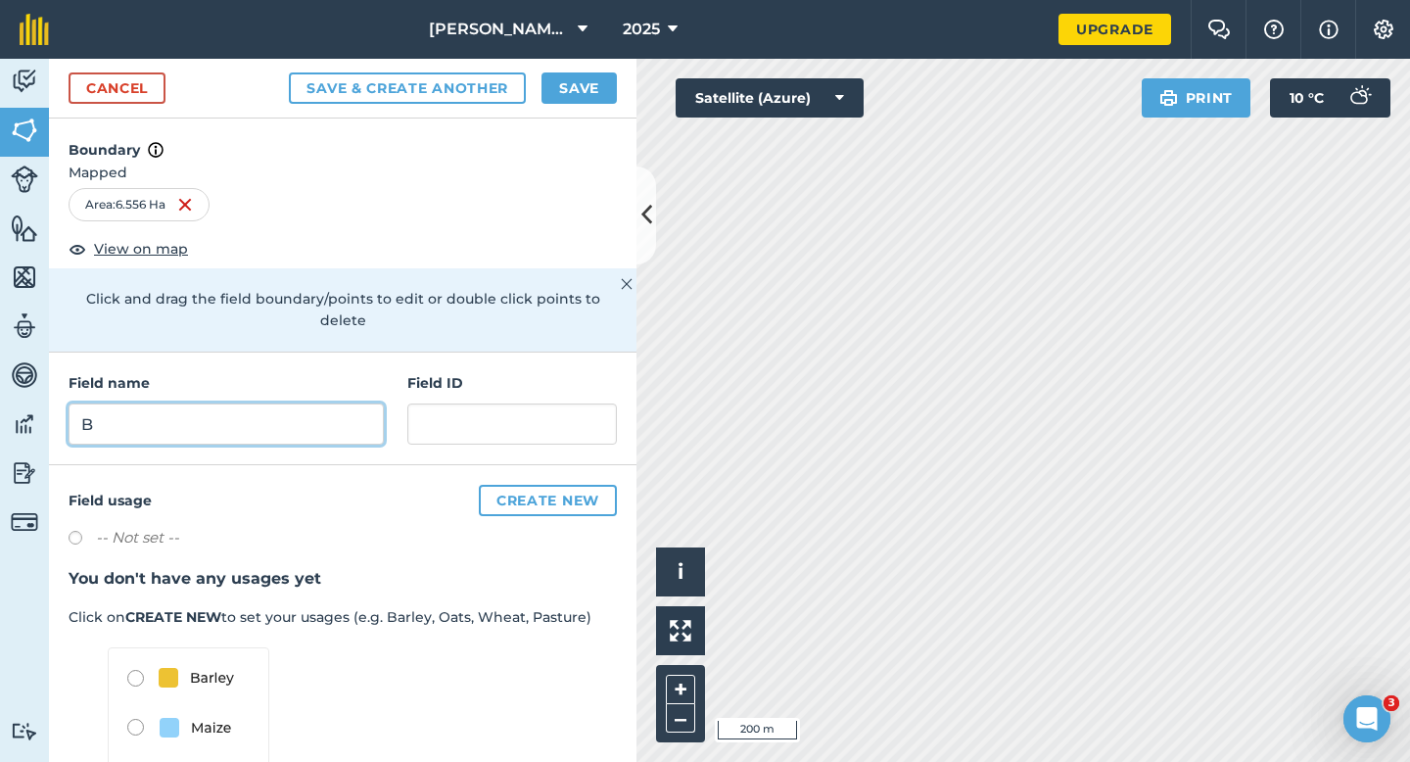
type input "B"
click at [577, 91] on button "Save" at bounding box center [579, 87] width 75 height 31
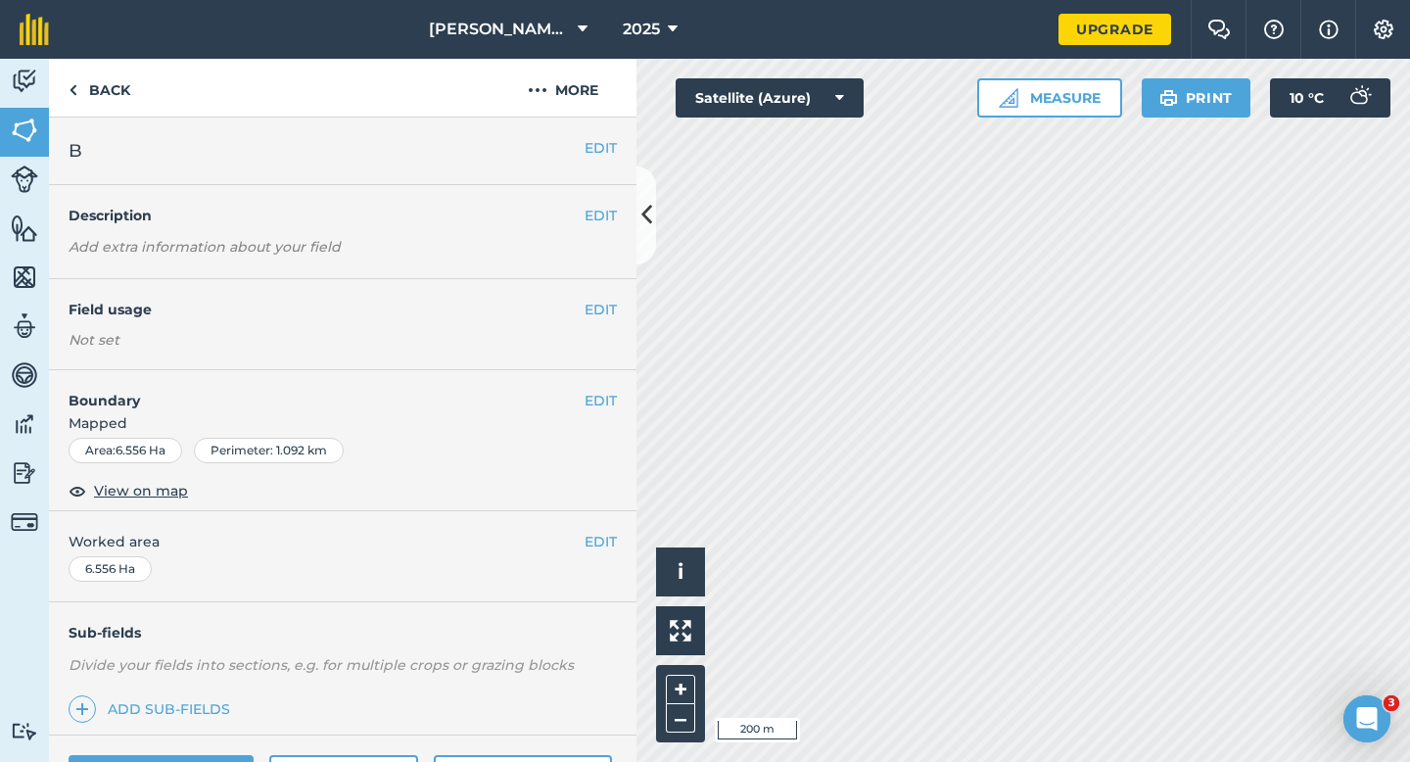
click at [615, 519] on div "EDIT Worked area 6.556 Ha" at bounding box center [343, 556] width 588 height 91
click at [607, 542] on button "EDIT" at bounding box center [601, 542] width 32 height 22
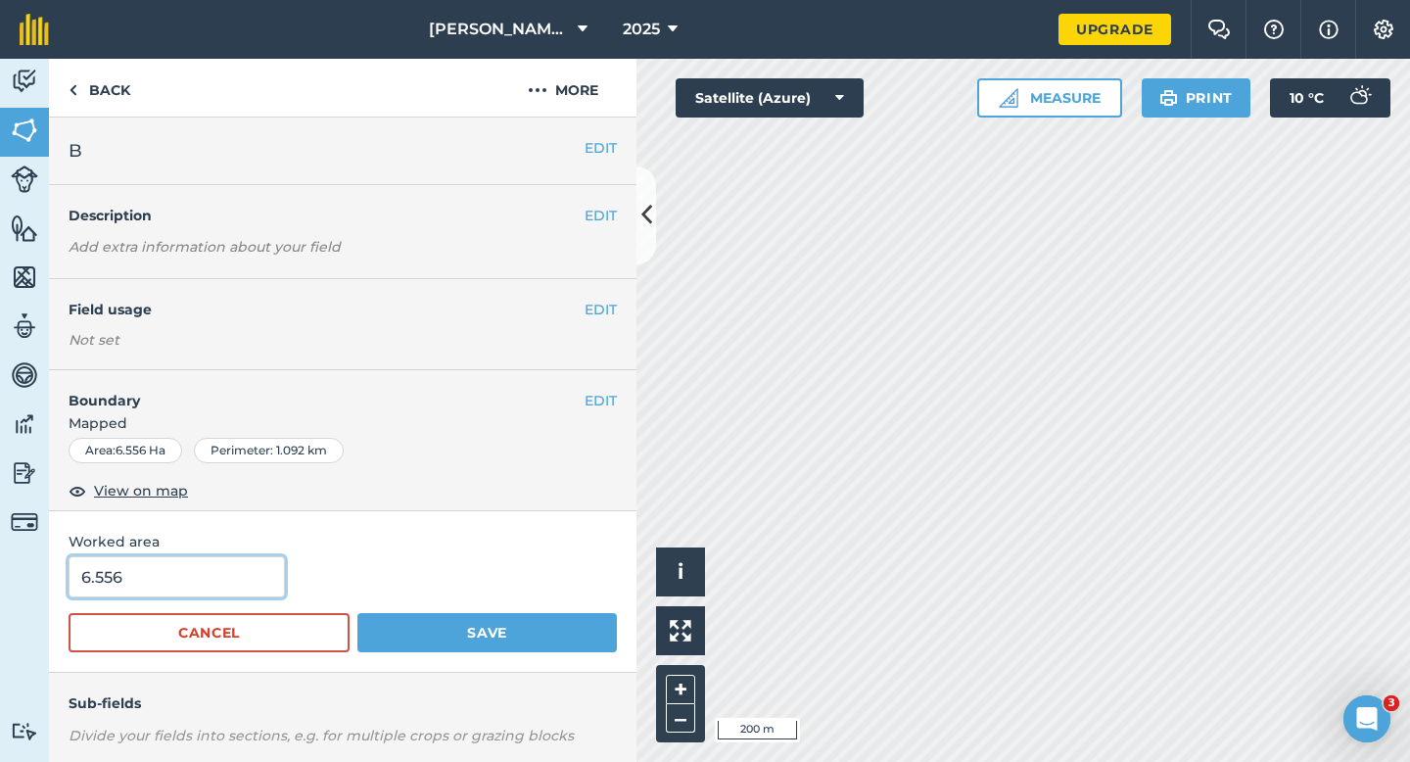
click at [270, 581] on input "6.556" at bounding box center [177, 576] width 216 height 41
type input "6.6"
click at [357, 613] on button "Save" at bounding box center [487, 632] width 260 height 39
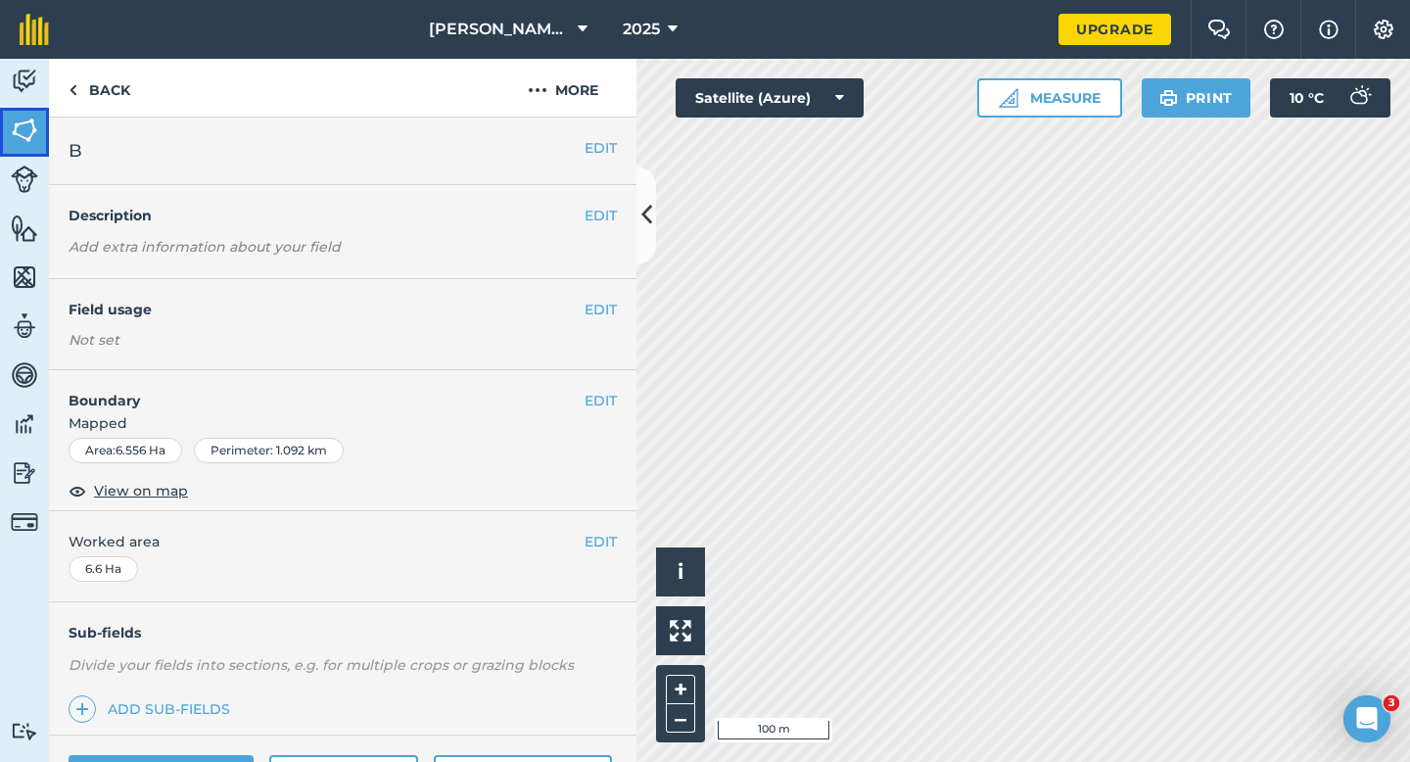
click at [28, 121] on img at bounding box center [24, 130] width 27 height 29
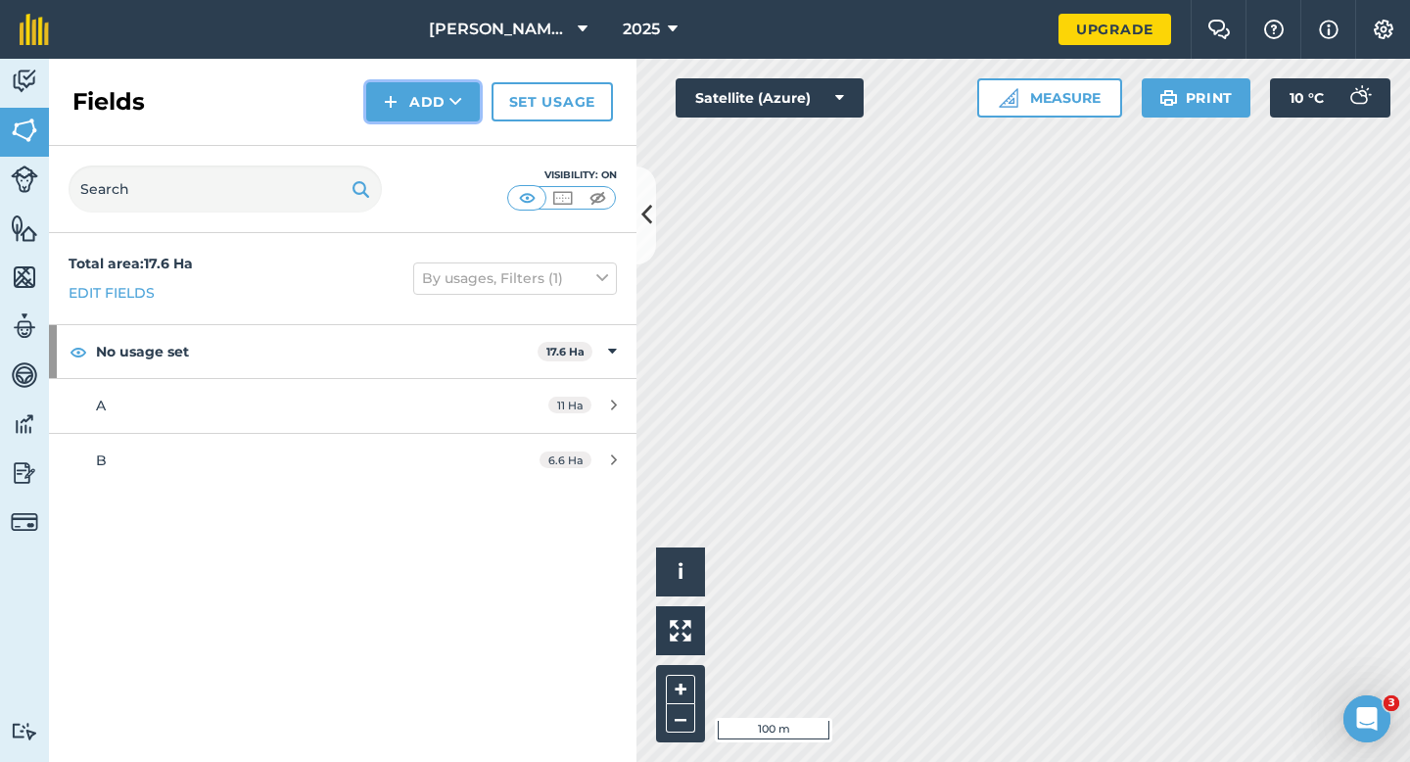
click at [424, 104] on button "Add" at bounding box center [423, 101] width 114 height 39
click at [424, 141] on link "Draw" at bounding box center [423, 145] width 108 height 43
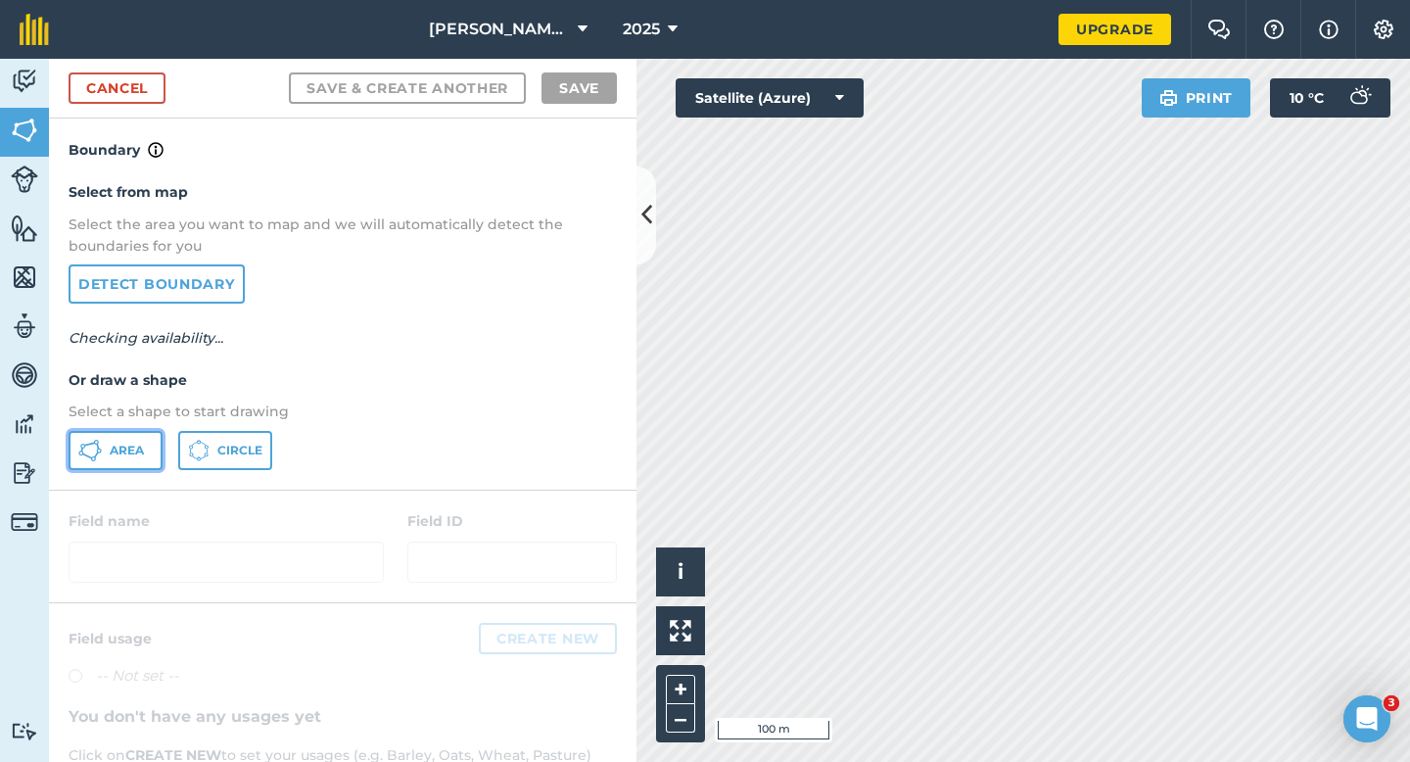
click at [75, 454] on button "Area" at bounding box center [116, 450] width 94 height 39
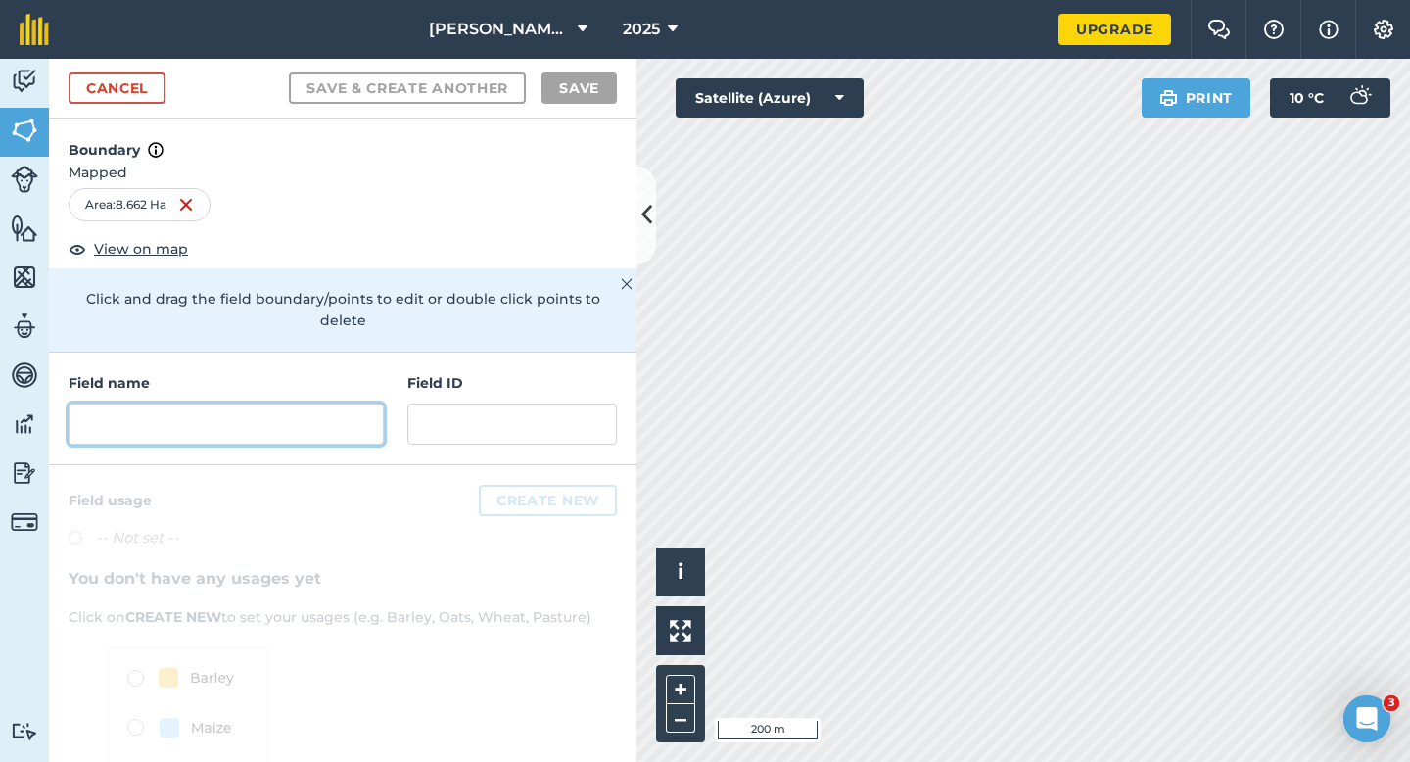
click at [299, 403] on input "text" at bounding box center [226, 423] width 315 height 41
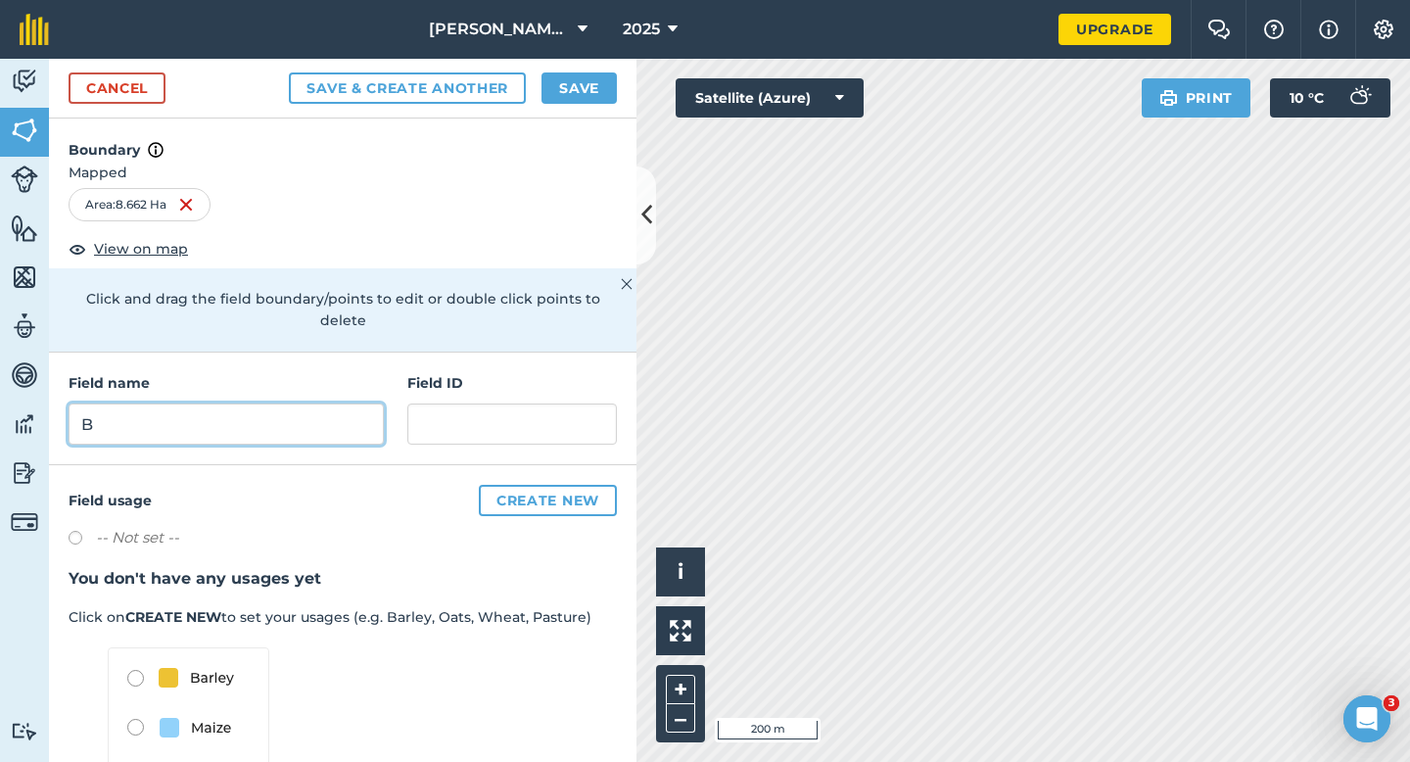
type input "B"
click at [589, 82] on button "Save" at bounding box center [579, 87] width 75 height 31
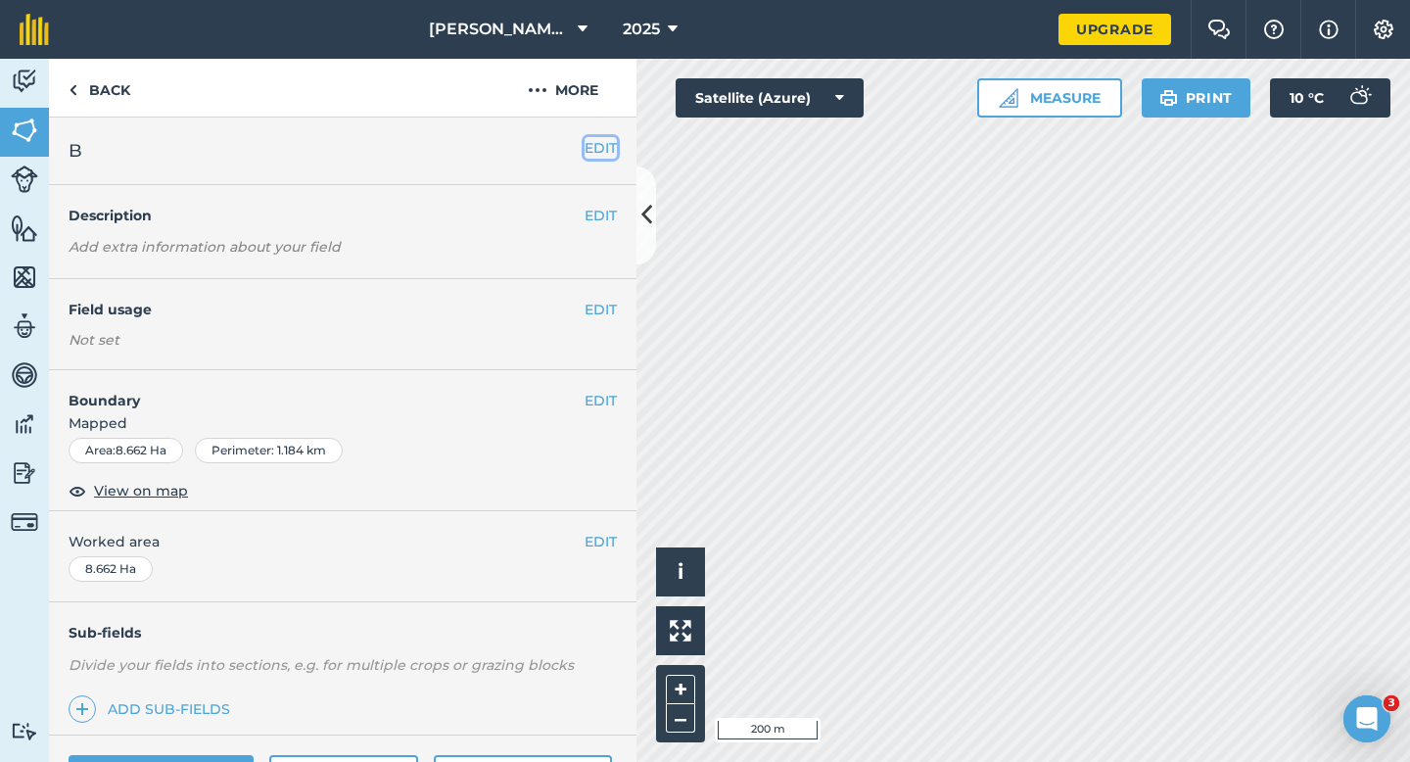
click at [601, 140] on button "EDIT" at bounding box center [601, 148] width 32 height 22
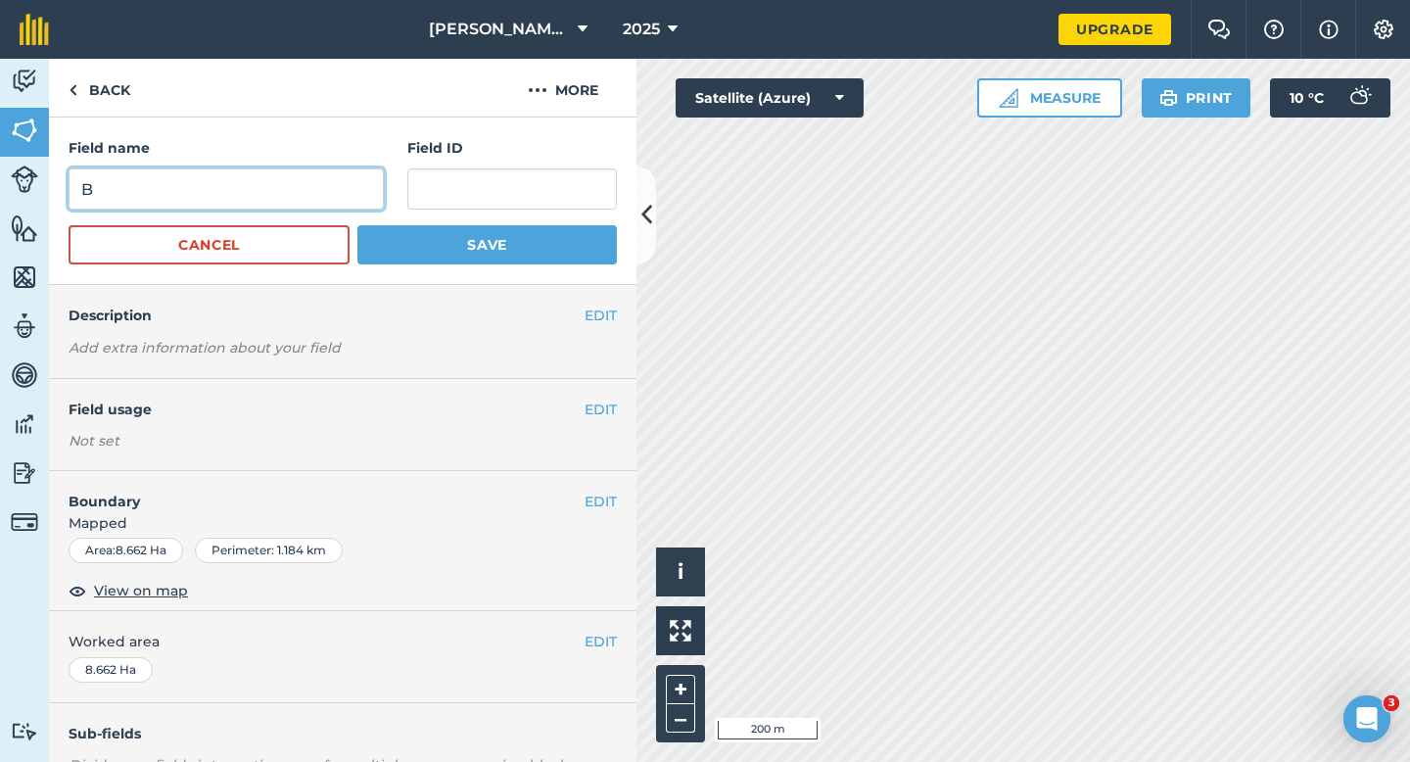
click at [322, 180] on input "B" at bounding box center [226, 188] width 315 height 41
type input "B"
type input "C"
click at [357, 225] on button "Save" at bounding box center [487, 244] width 260 height 39
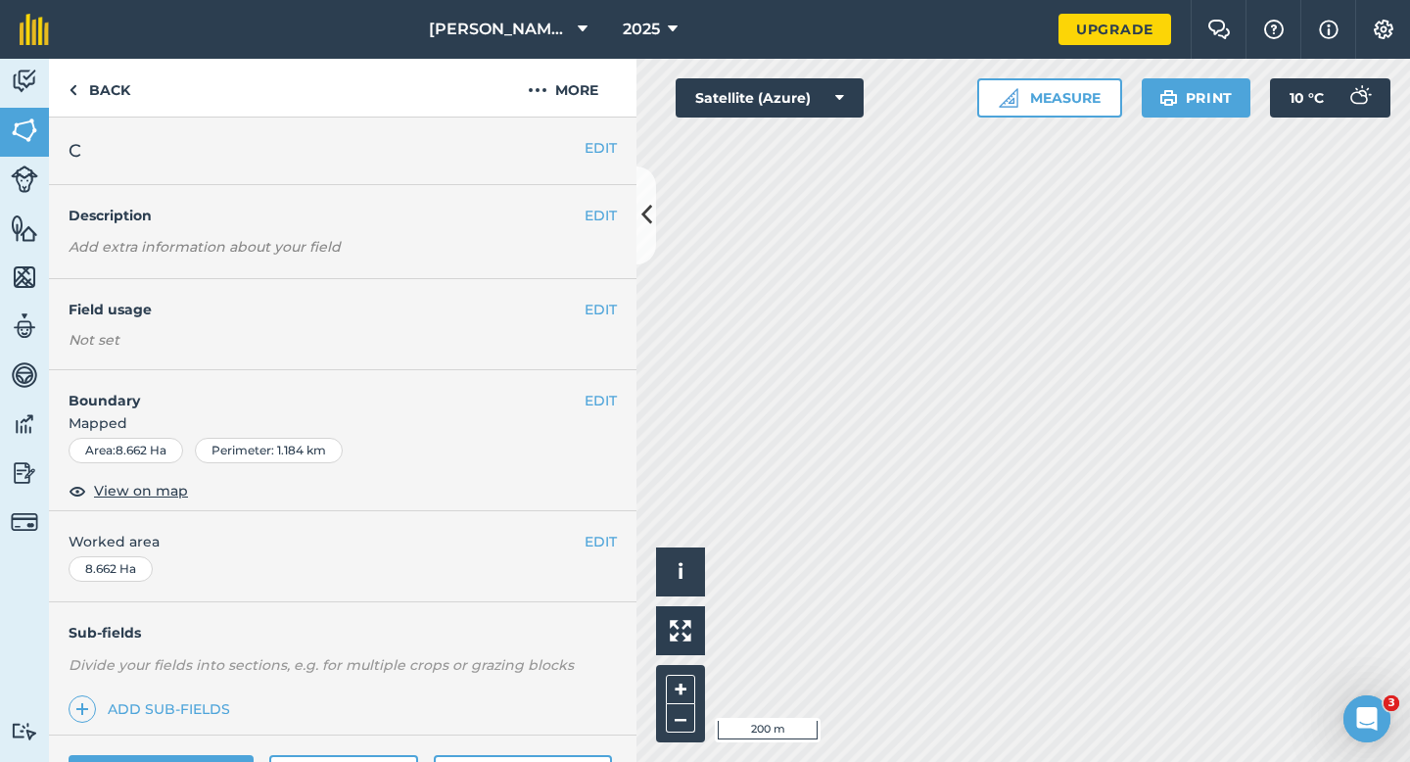
click at [603, 563] on div "EDIT Worked area 8.662 Ha" at bounding box center [343, 556] width 588 height 91
click at [603, 561] on div "EDIT Worked area 8.662 Ha" at bounding box center [343, 556] width 588 height 91
click at [603, 551] on button "EDIT" at bounding box center [601, 542] width 32 height 22
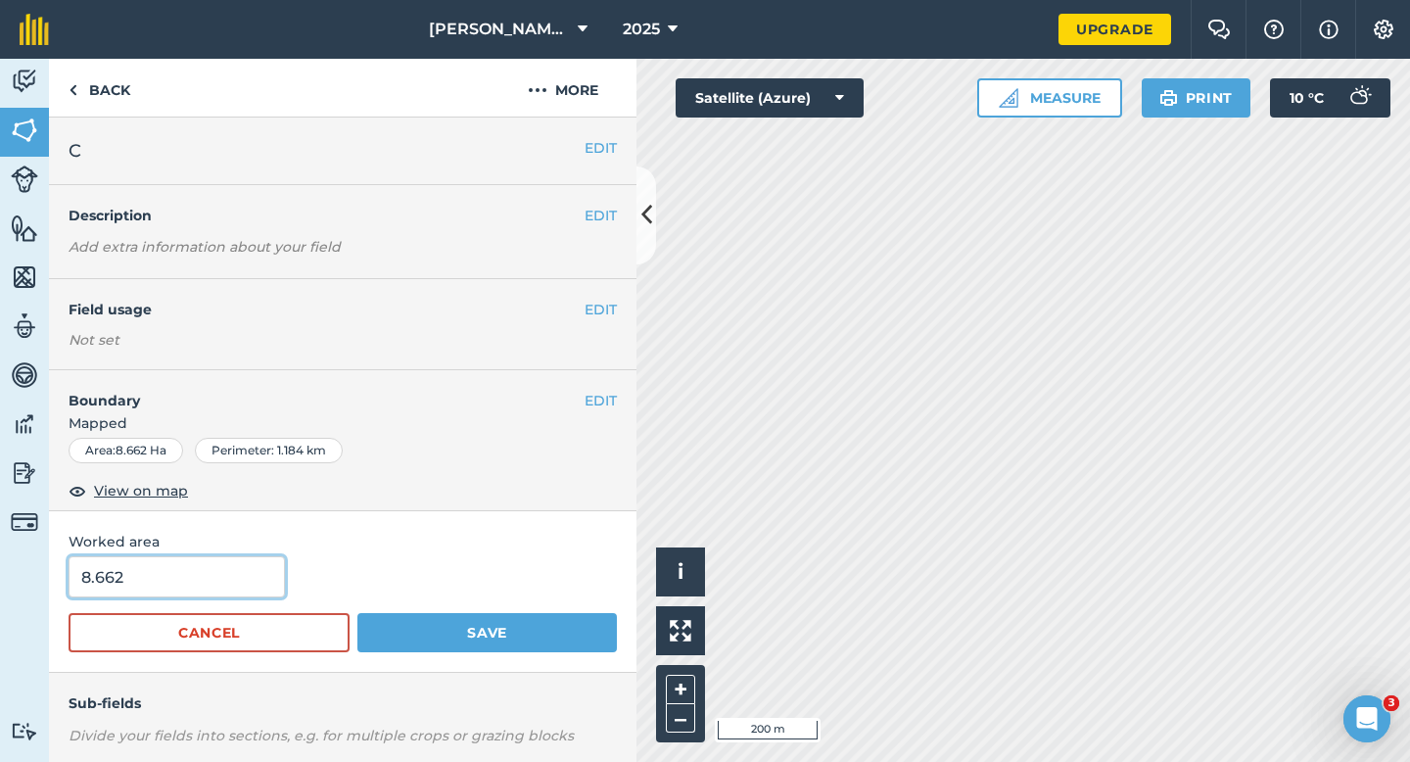
click at [200, 577] on input "8.662" at bounding box center [177, 576] width 216 height 41
type input "8.8"
click at [357, 613] on button "Save" at bounding box center [487, 632] width 260 height 39
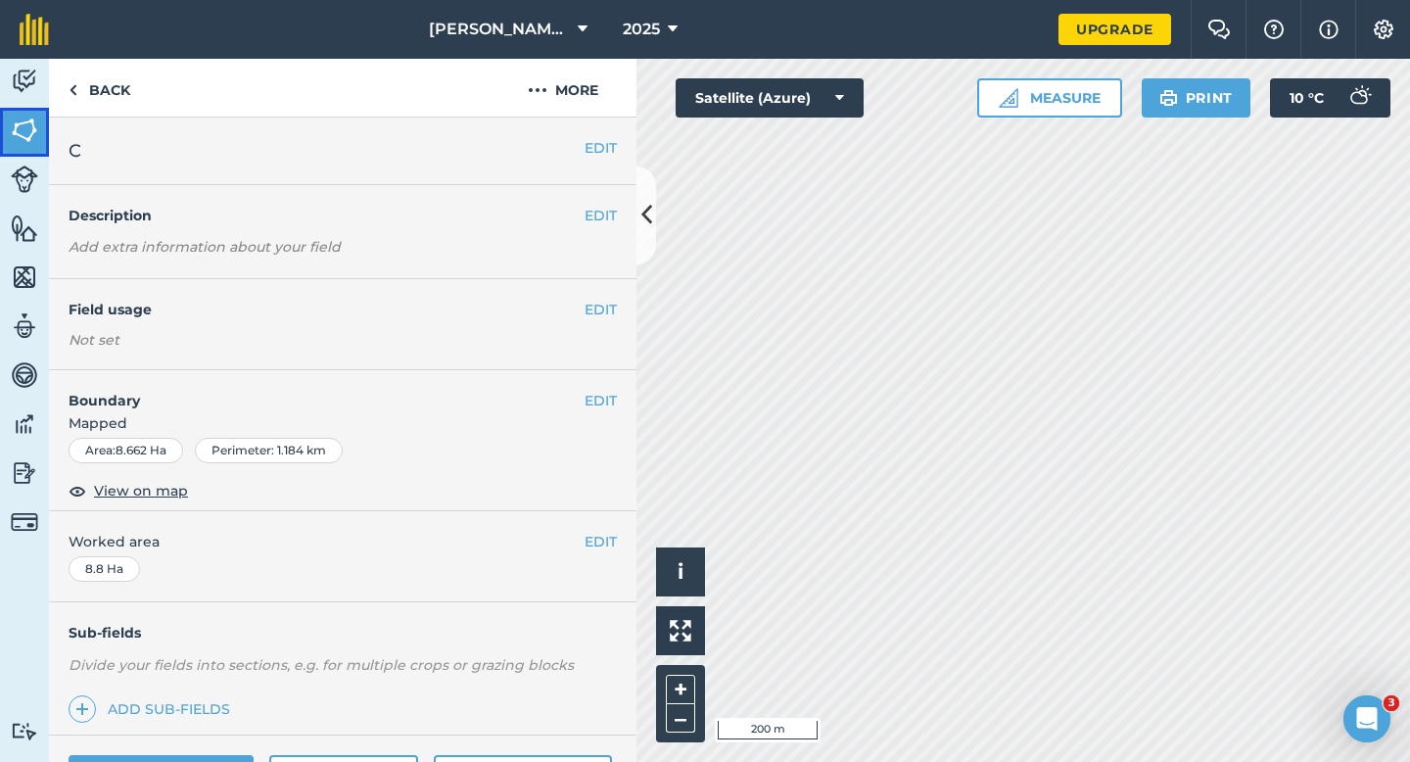
click at [0, 117] on link "Fields" at bounding box center [24, 132] width 49 height 49
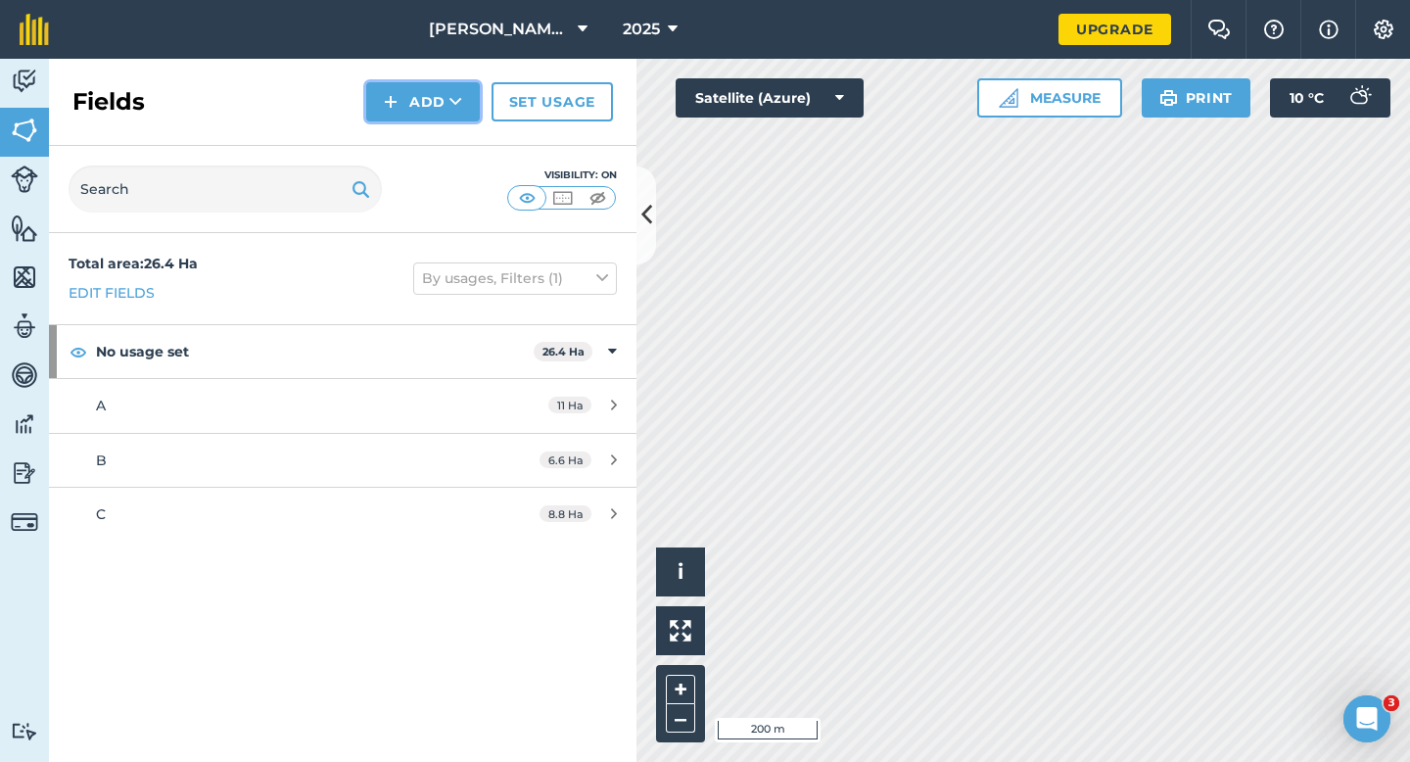
click at [414, 99] on button "Add" at bounding box center [423, 101] width 114 height 39
click at [414, 128] on link "Draw" at bounding box center [423, 145] width 108 height 43
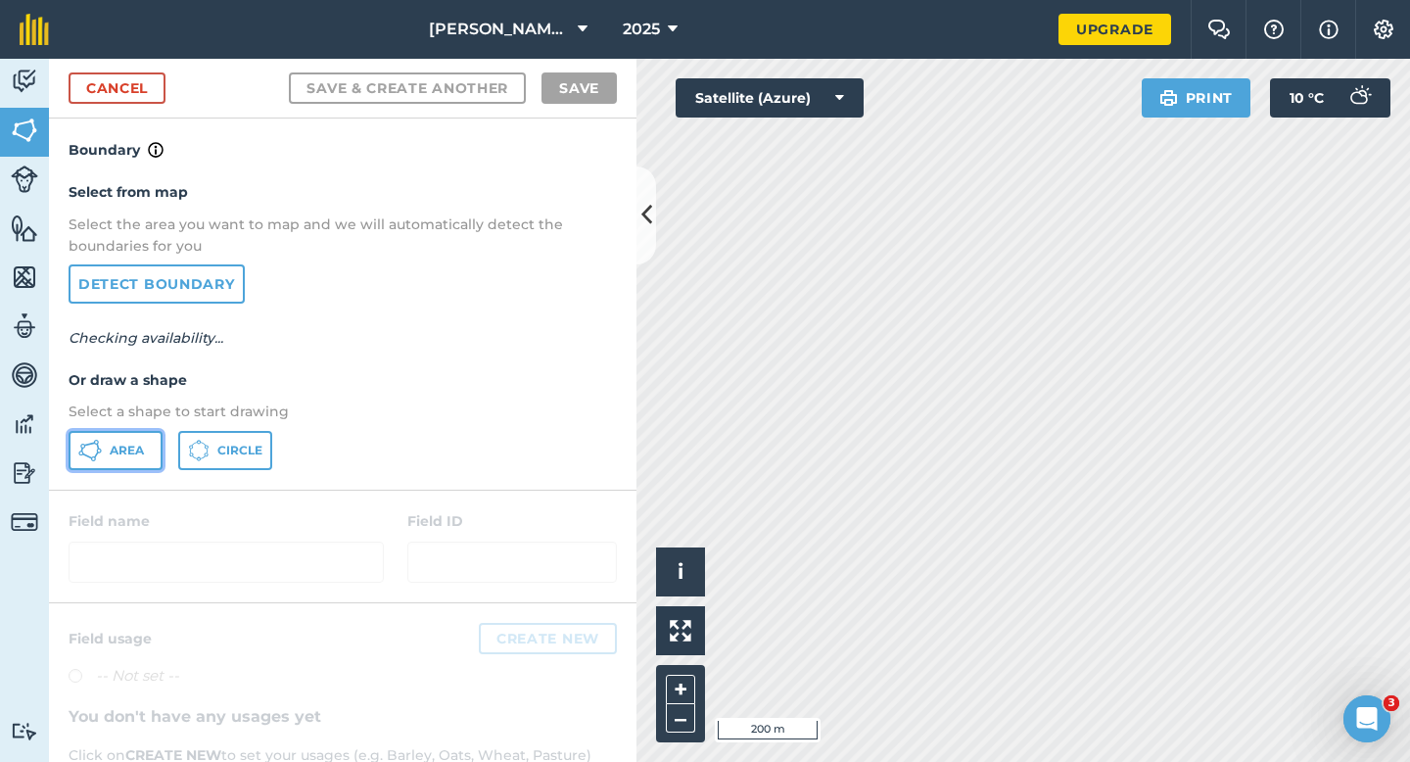
click at [106, 451] on button "Area" at bounding box center [116, 450] width 94 height 39
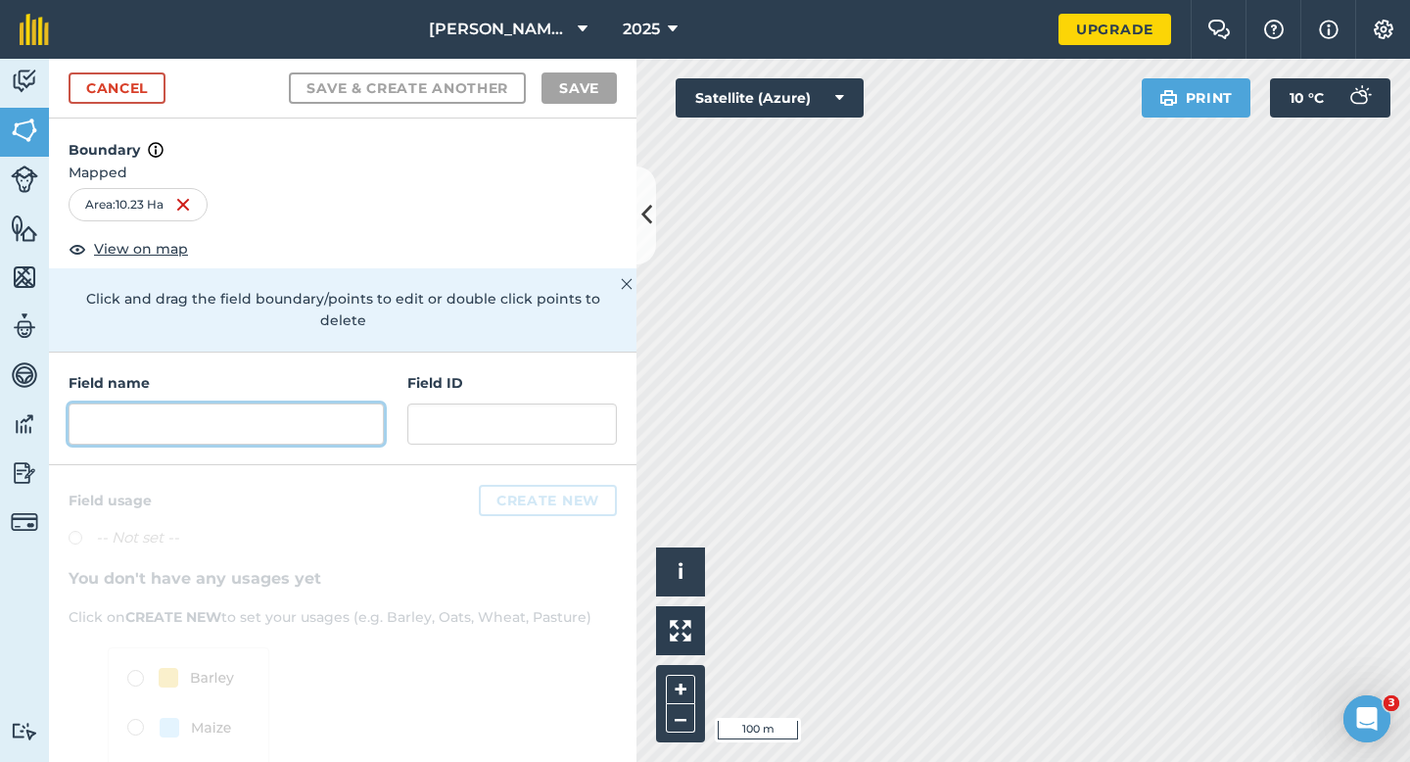
click at [312, 403] on input "text" at bounding box center [226, 423] width 315 height 41
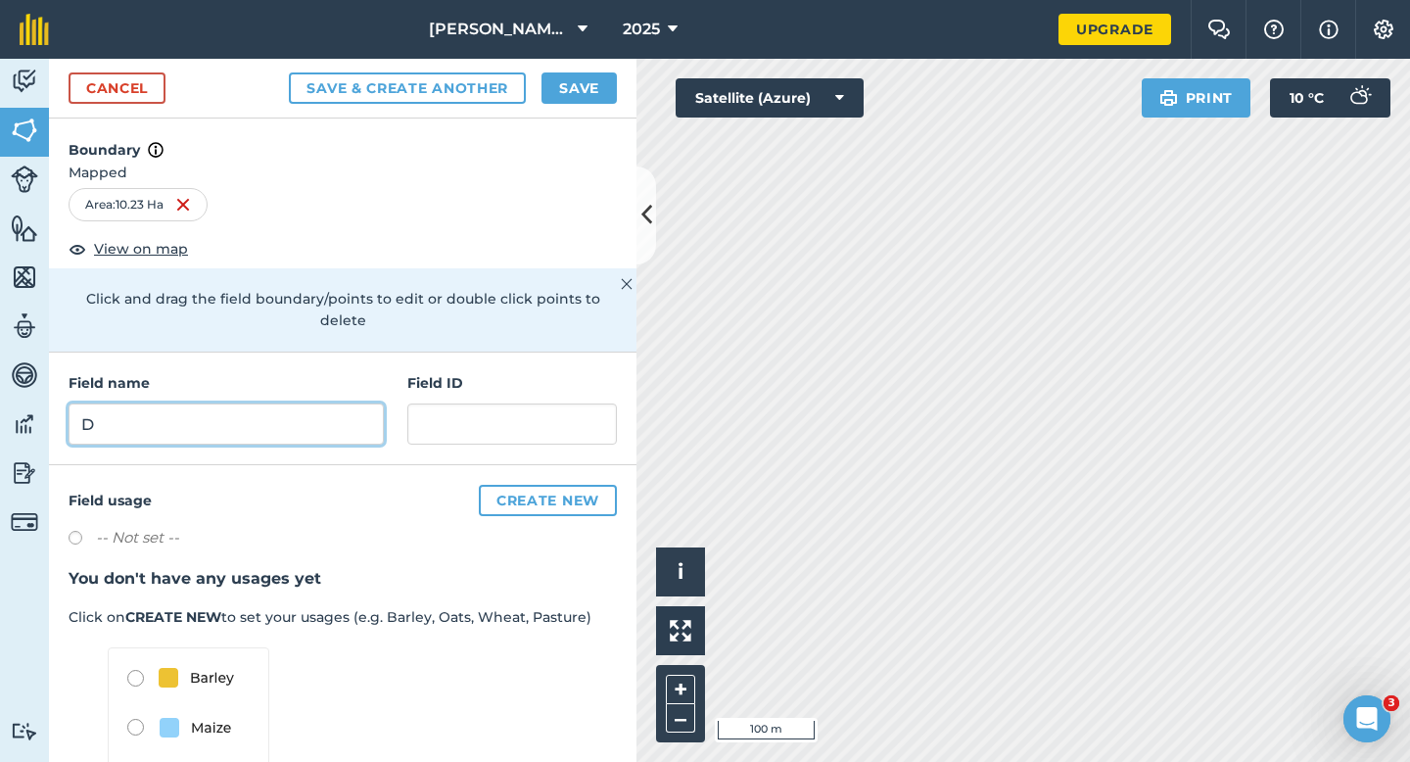
type input "D"
click at [627, 405] on div "Activity Fields Livestock Features Maps Team Vehicles Data Reporting Billing Tu…" at bounding box center [705, 410] width 1410 height 703
click at [585, 69] on div "Cancel Save & Create Another Save" at bounding box center [343, 89] width 588 height 60
click at [599, 83] on button "Save" at bounding box center [579, 87] width 75 height 31
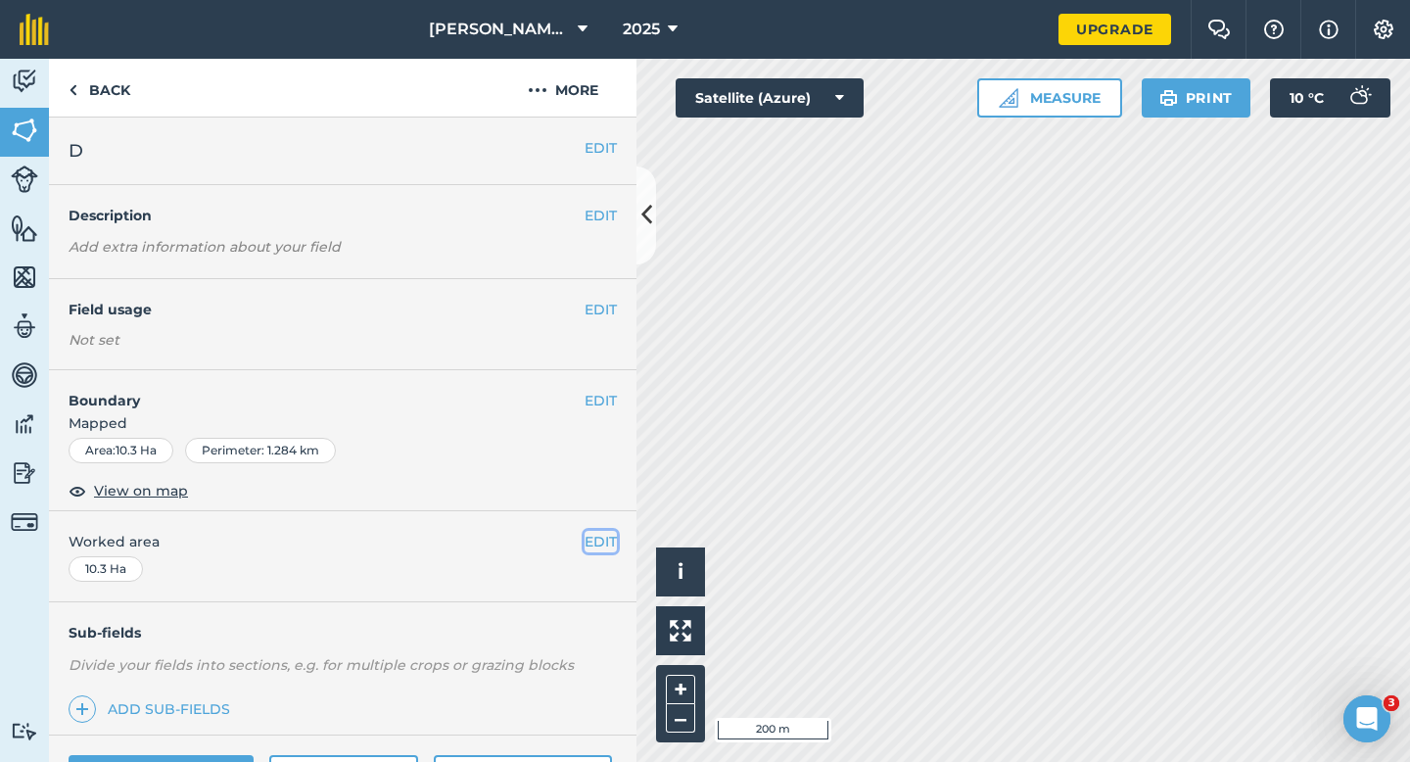
click at [593, 541] on button "EDIT" at bounding box center [601, 542] width 32 height 22
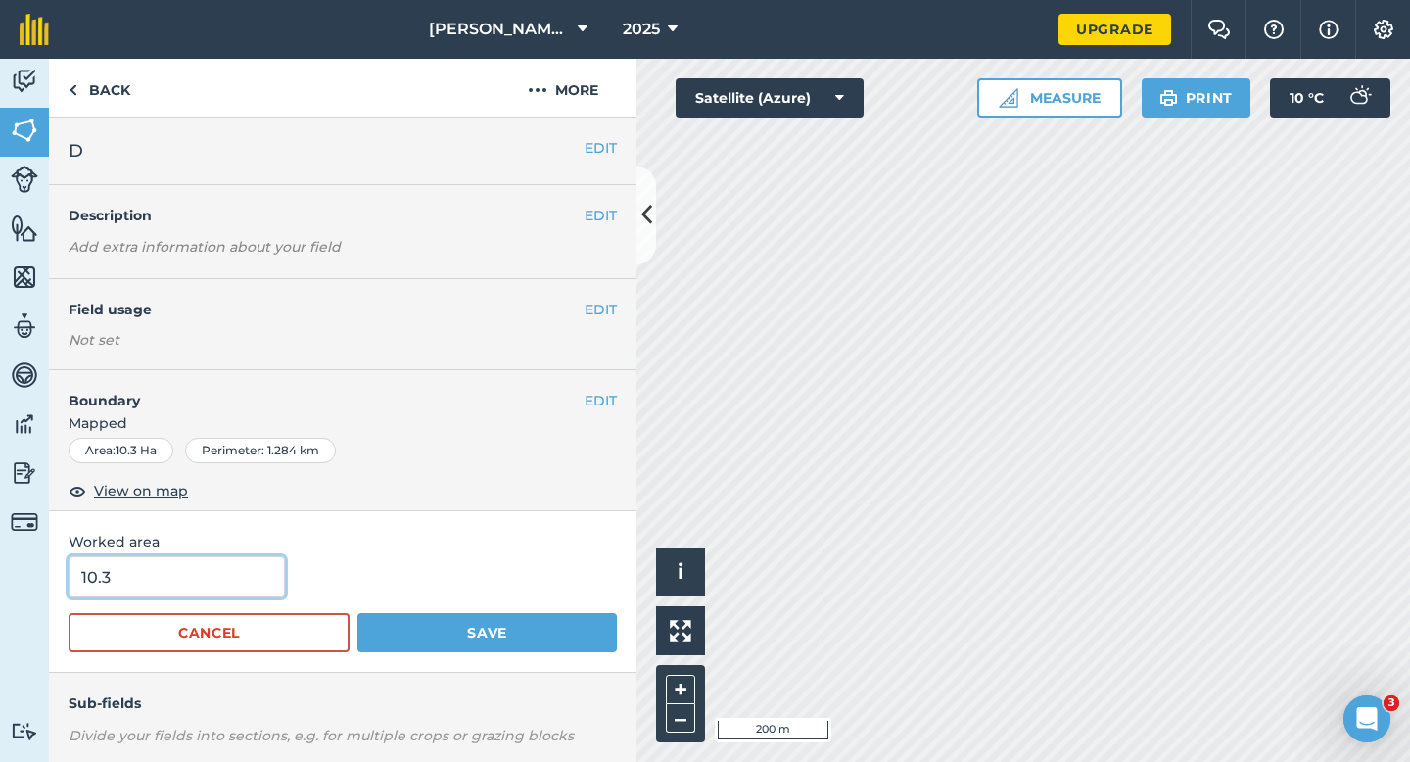
click at [228, 570] on input "10.3" at bounding box center [177, 576] width 216 height 41
click at [357, 613] on button "Save" at bounding box center [487, 632] width 260 height 39
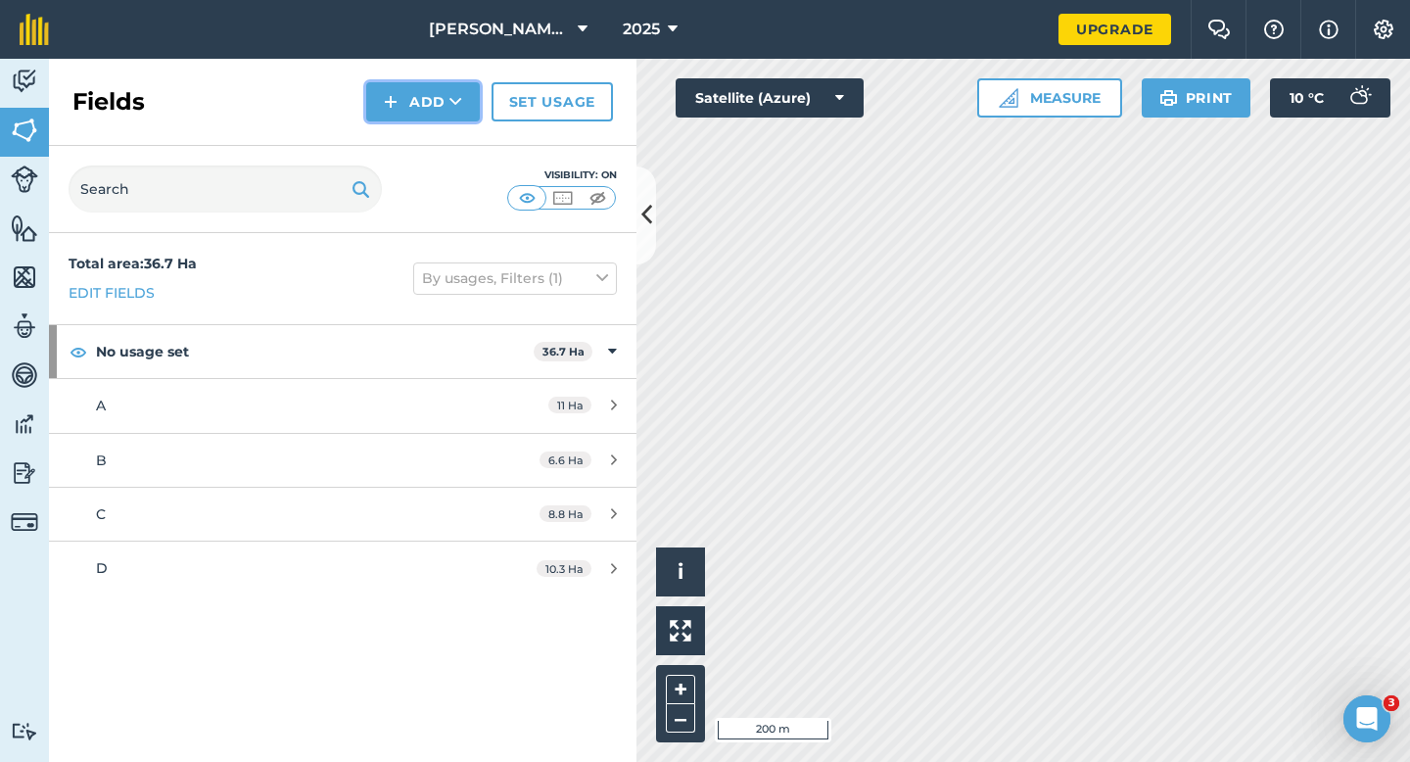
click at [400, 111] on button "Add" at bounding box center [423, 101] width 114 height 39
click at [406, 148] on link "Draw" at bounding box center [423, 145] width 108 height 43
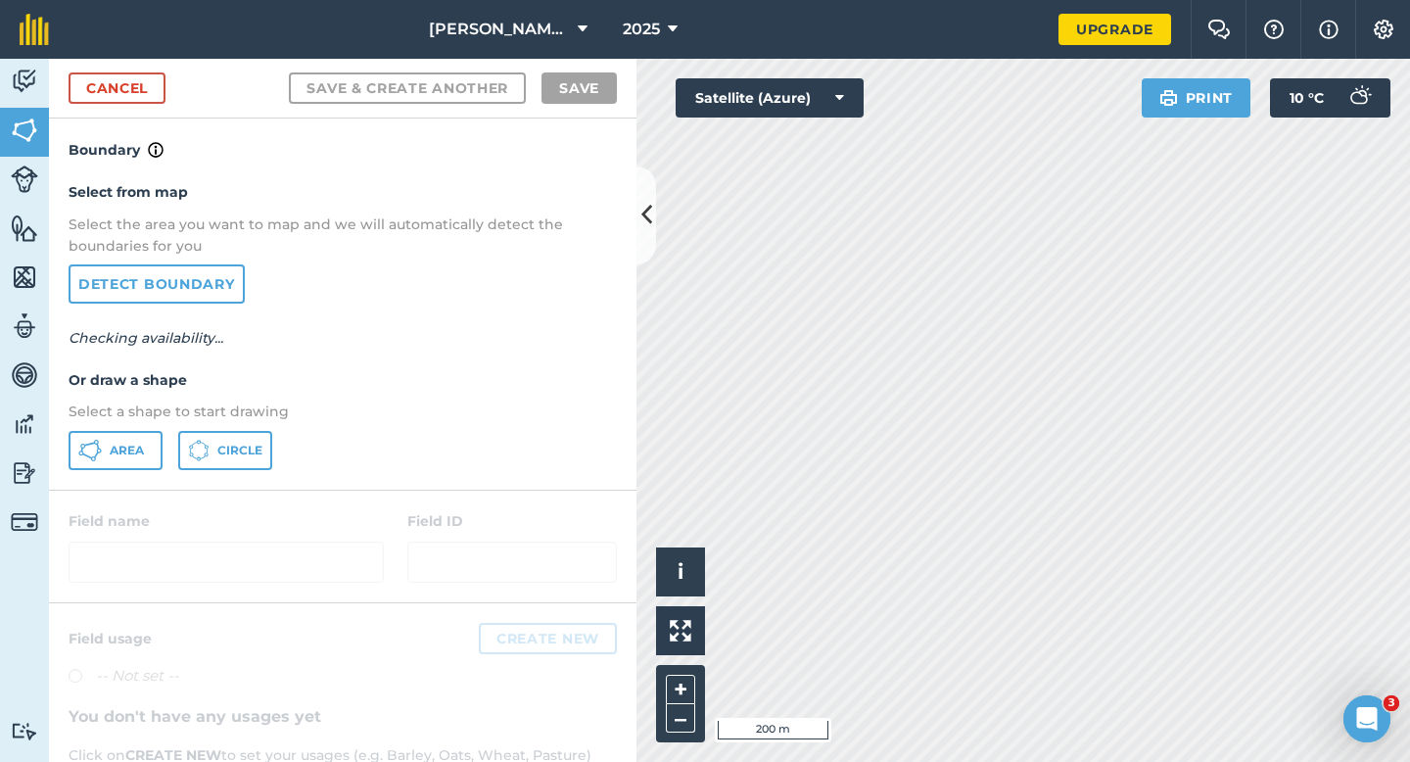
click at [122, 428] on div "Select from map Select the area you want to map and we will automatically detec…" at bounding box center [343, 325] width 588 height 327
click at [122, 436] on button "Area" at bounding box center [116, 450] width 94 height 39
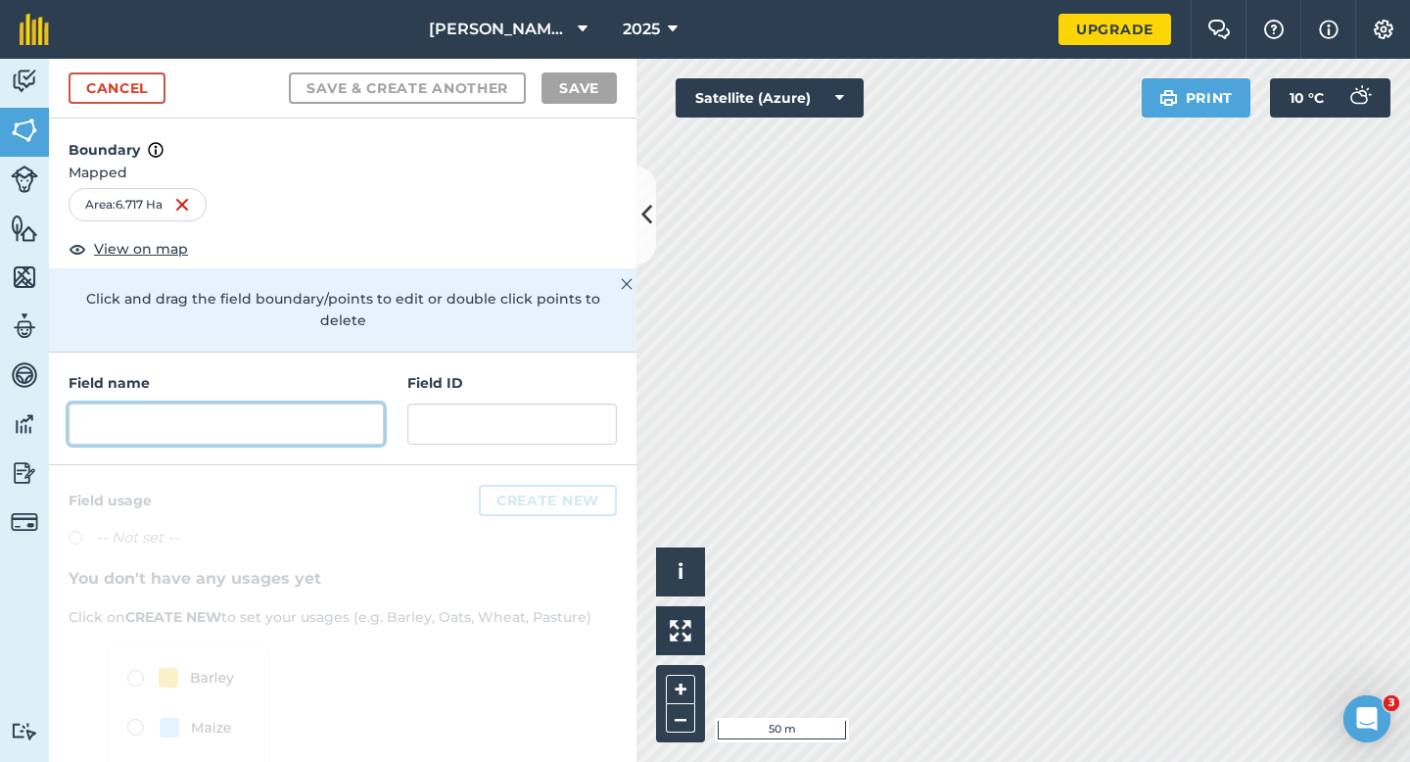
click at [292, 403] on input "text" at bounding box center [226, 423] width 315 height 41
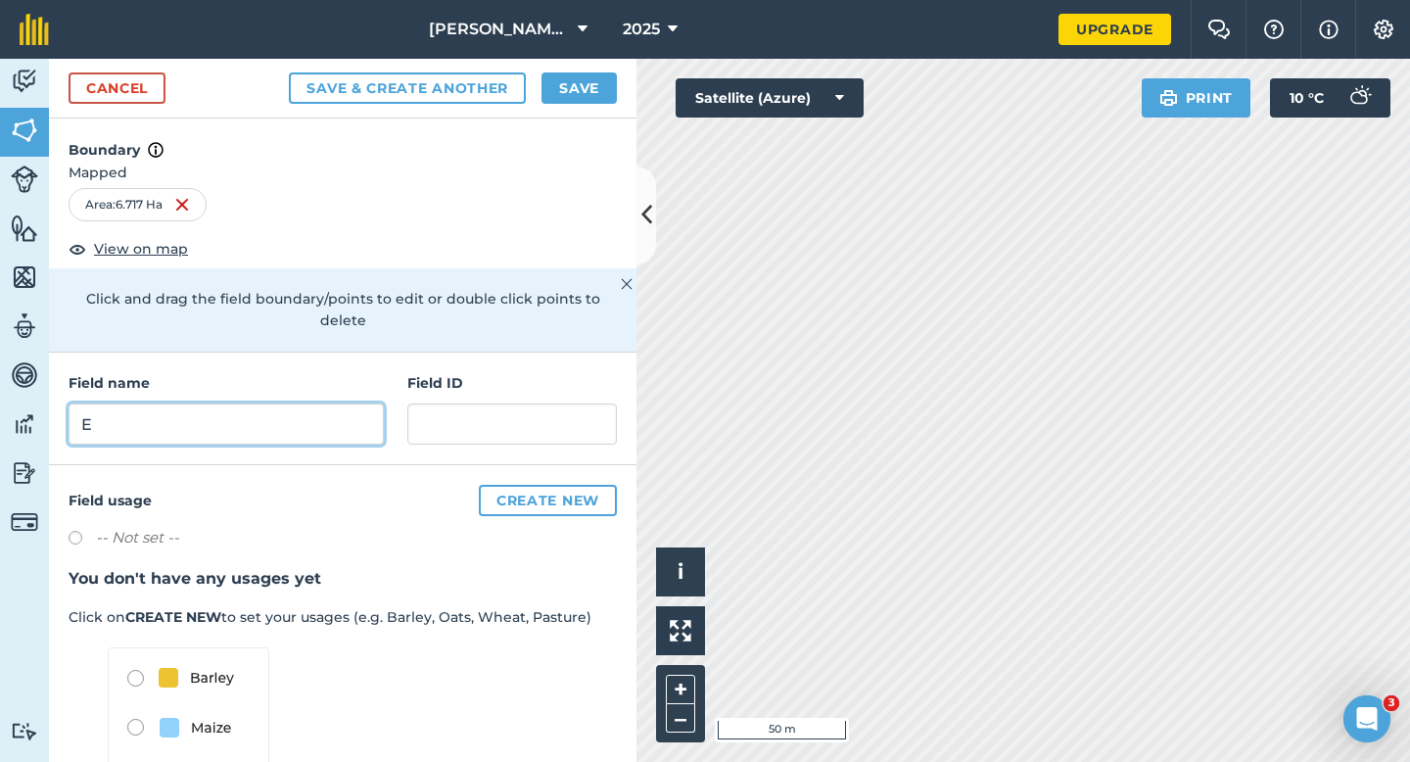
type input "E"
click at [562, 87] on button "Save" at bounding box center [579, 87] width 75 height 31
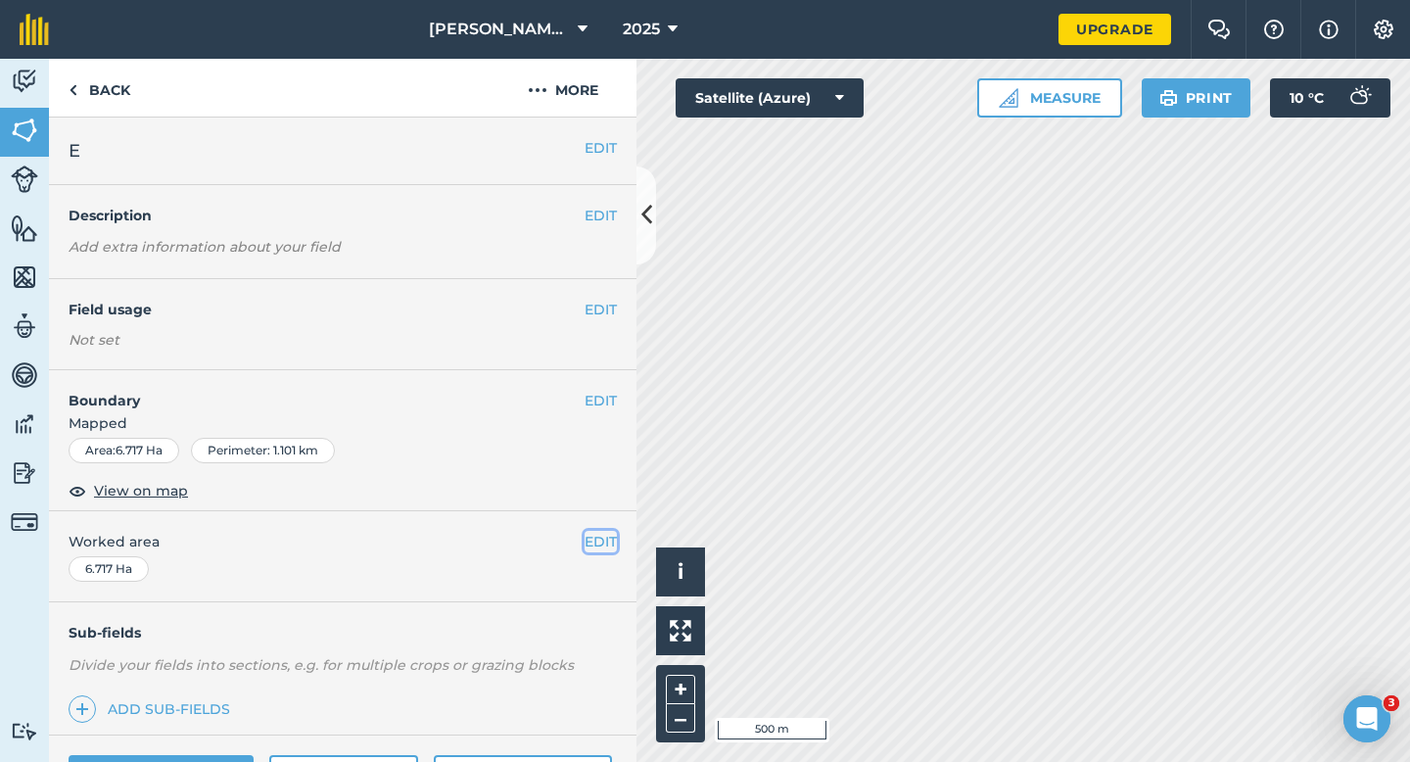
click at [605, 544] on button "EDIT" at bounding box center [601, 542] width 32 height 22
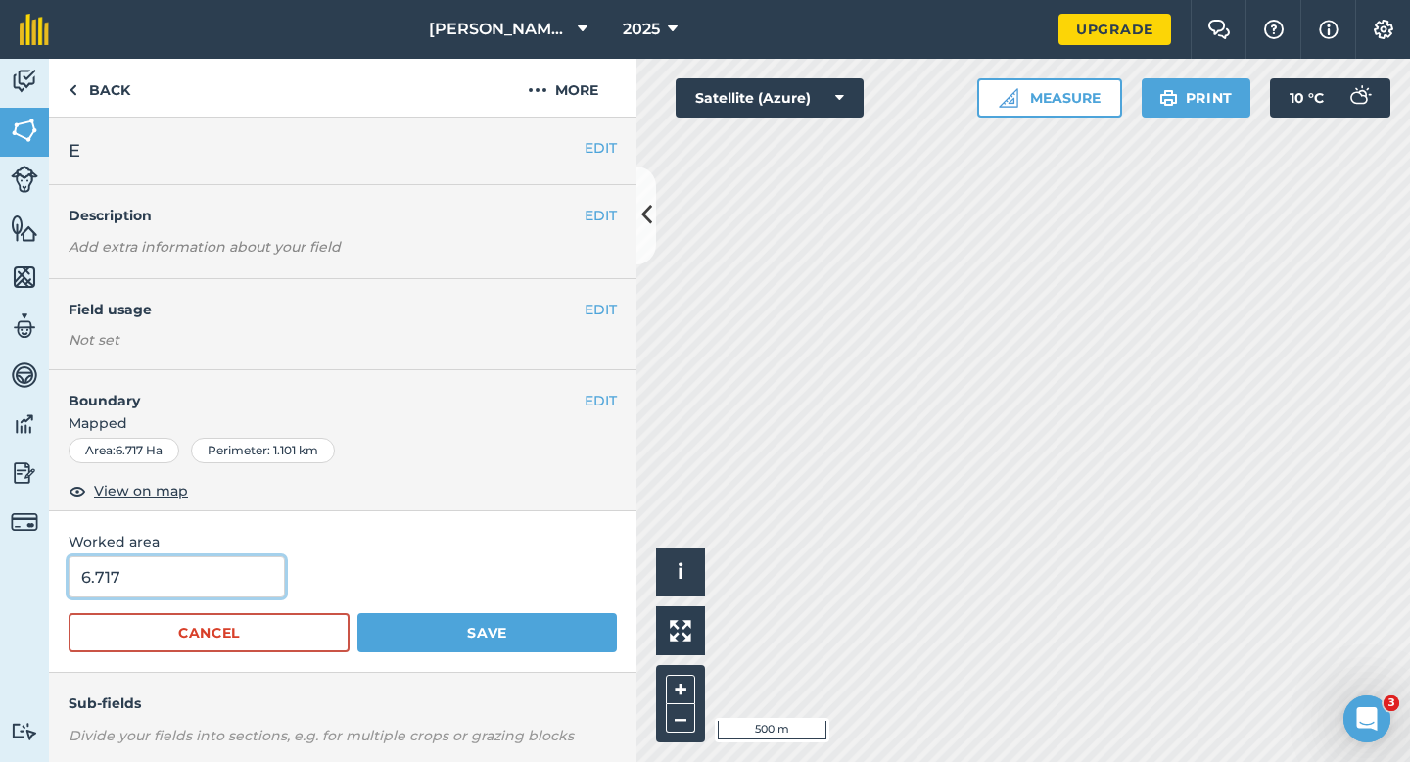
click at [254, 561] on input "6.717" at bounding box center [177, 576] width 216 height 41
click at [254, 591] on input "6.717" at bounding box center [177, 576] width 216 height 41
type input "6.7"
click at [357, 613] on button "Save" at bounding box center [487, 632] width 260 height 39
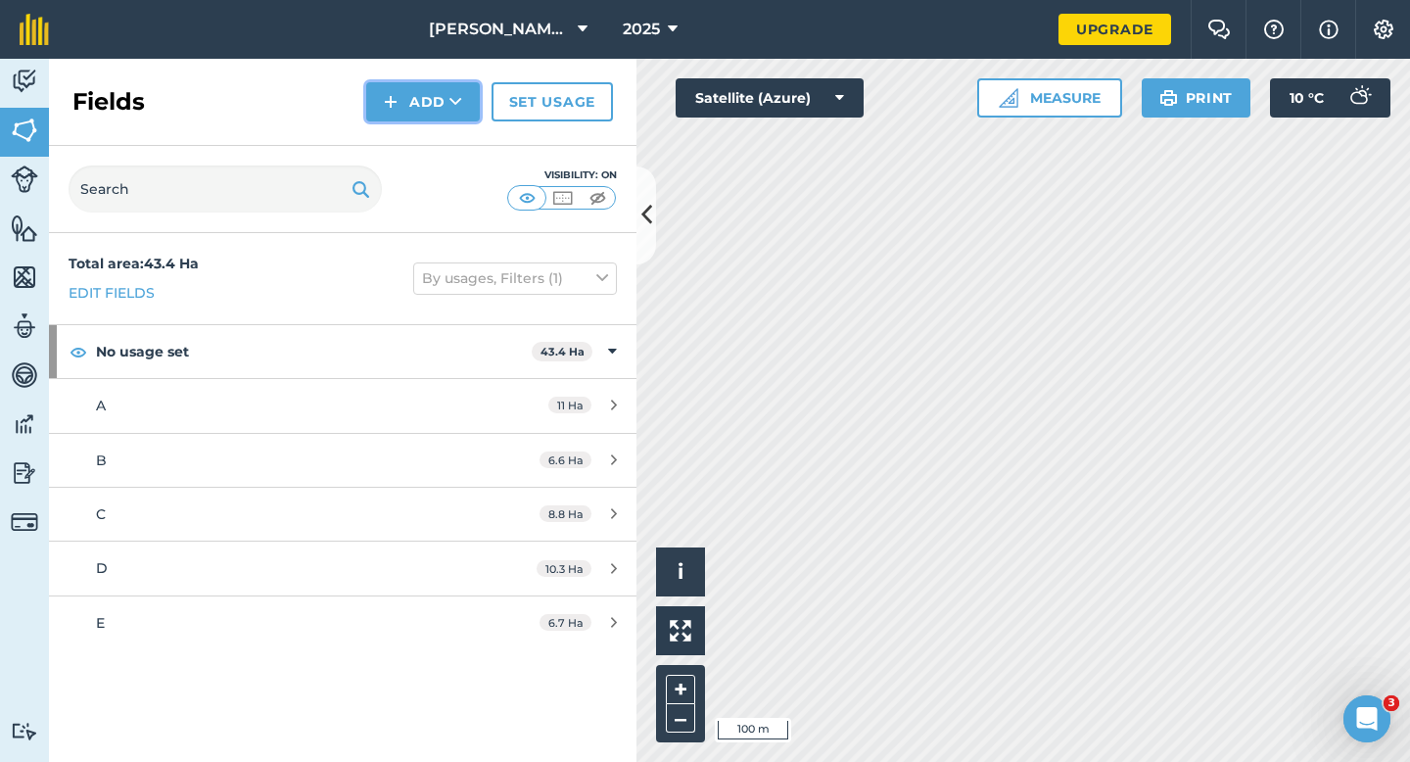
click at [382, 106] on button "Add" at bounding box center [423, 101] width 114 height 39
click at [401, 148] on link "Draw" at bounding box center [423, 145] width 108 height 43
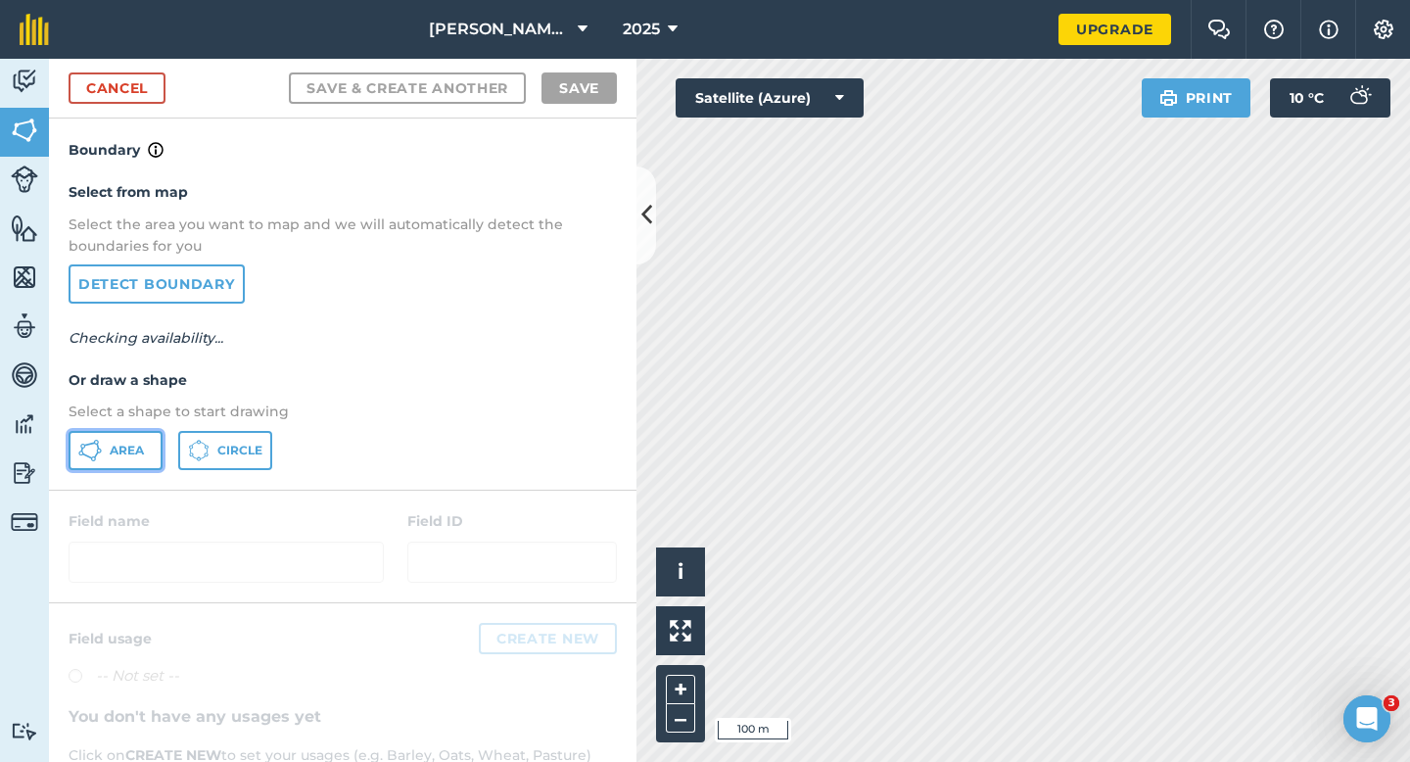
click at [128, 435] on button "Area" at bounding box center [116, 450] width 94 height 39
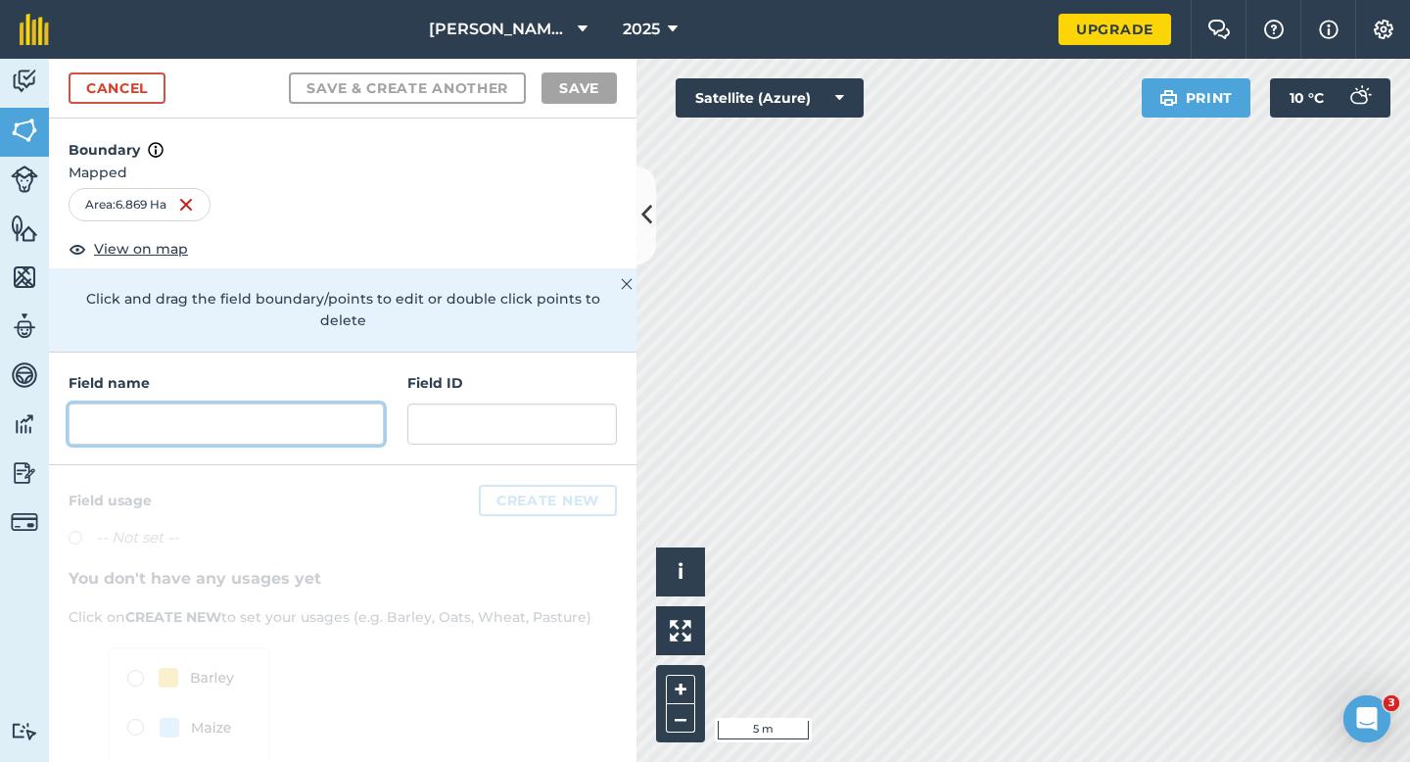
click at [354, 403] on input "text" at bounding box center [226, 423] width 315 height 41
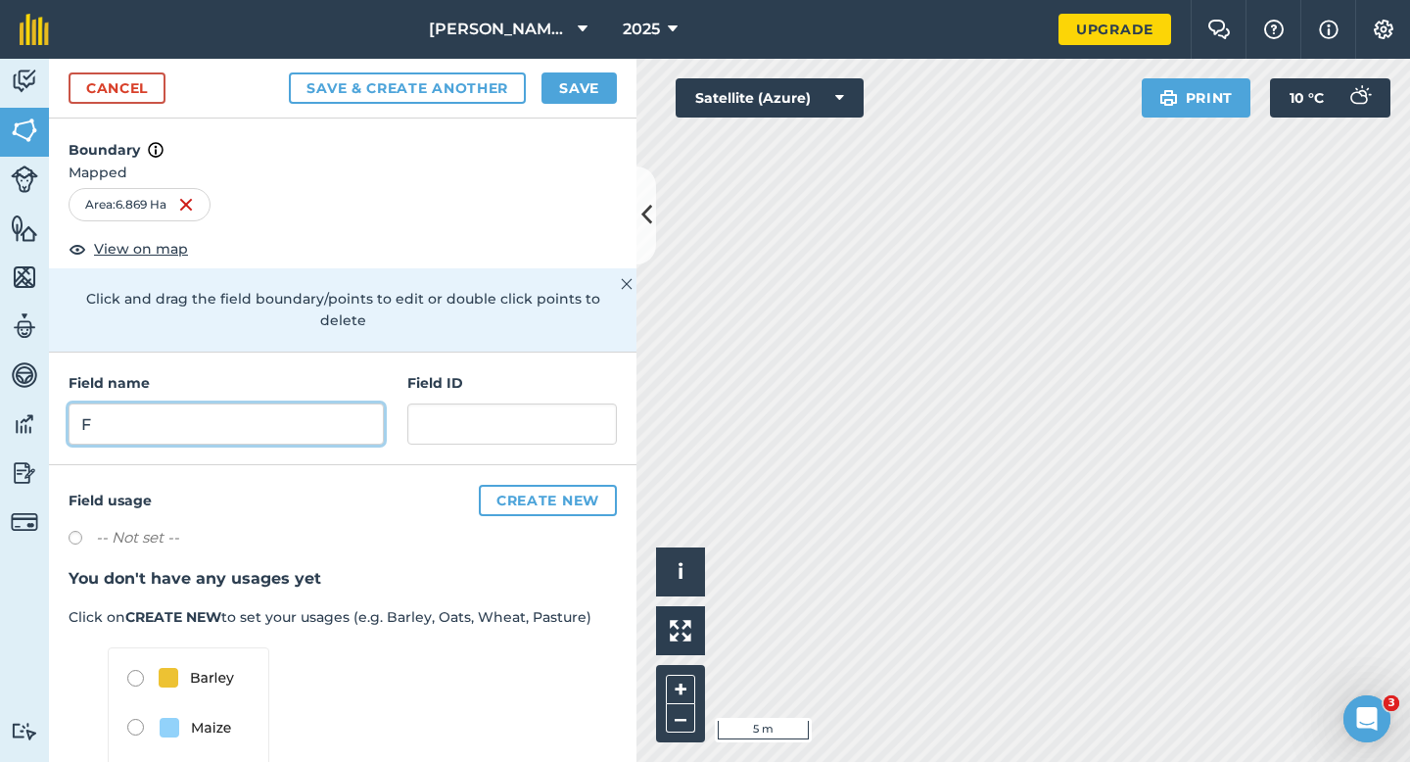
type input "F"
click at [570, 85] on button "Save" at bounding box center [579, 87] width 75 height 31
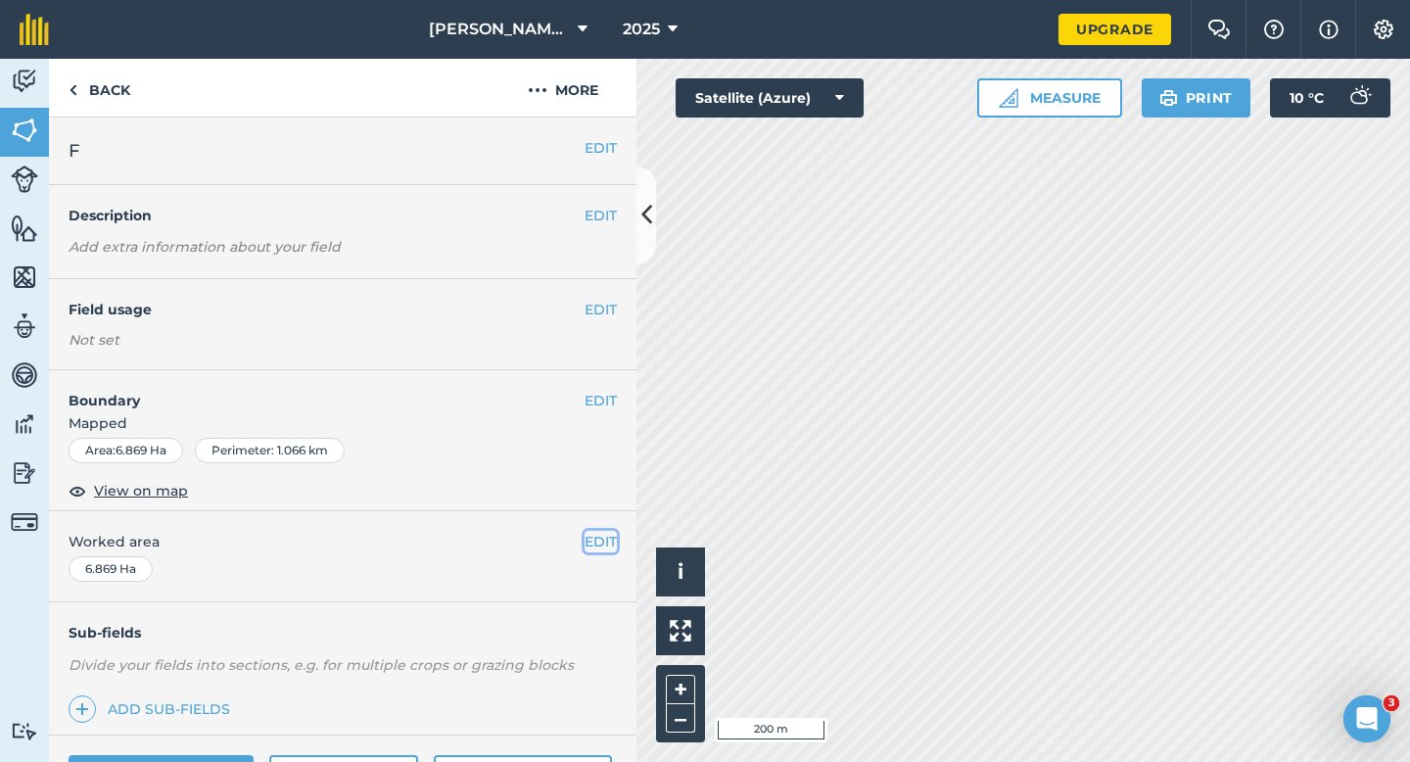
click at [596, 548] on button "EDIT" at bounding box center [601, 542] width 32 height 22
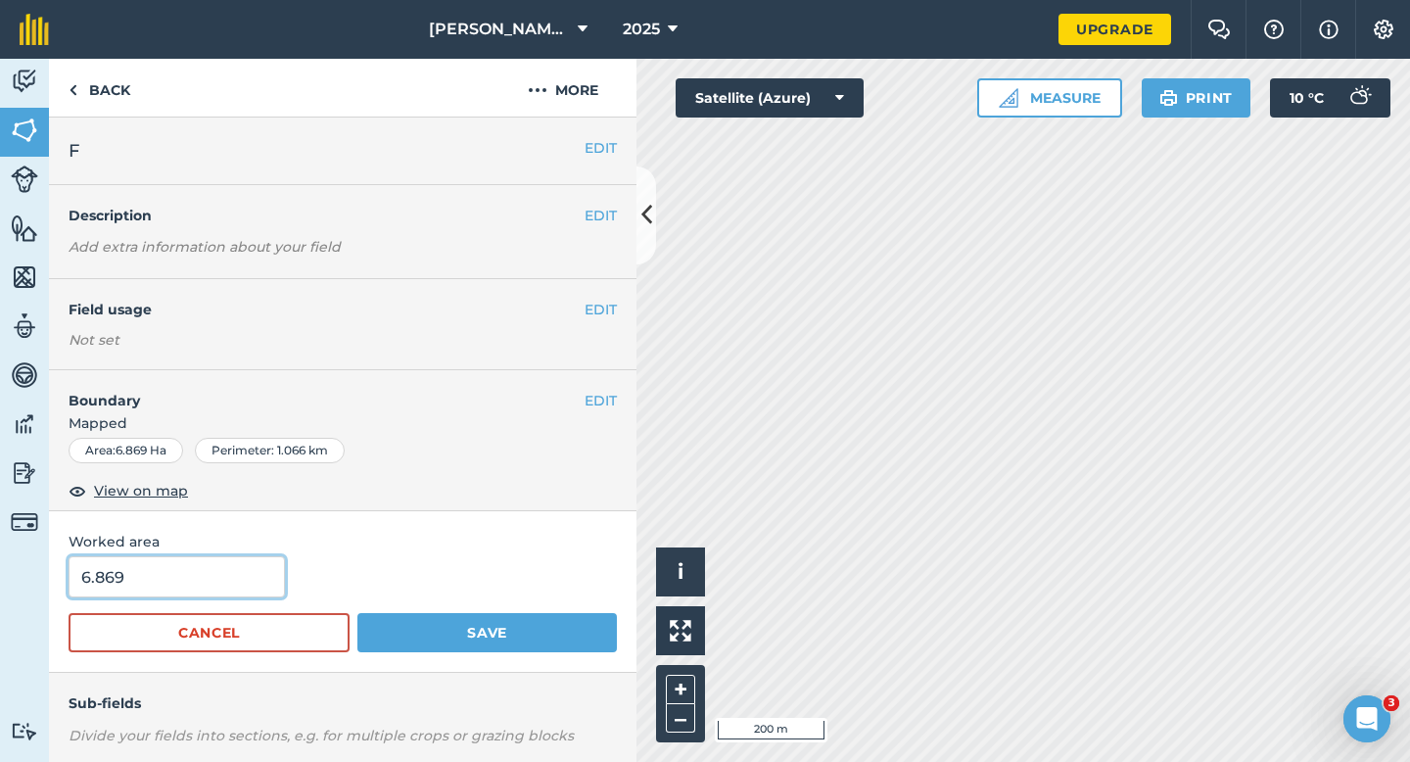
click at [201, 591] on input "6.869" at bounding box center [177, 576] width 216 height 41
type input "7"
click at [357, 613] on button "Save" at bounding box center [487, 632] width 260 height 39
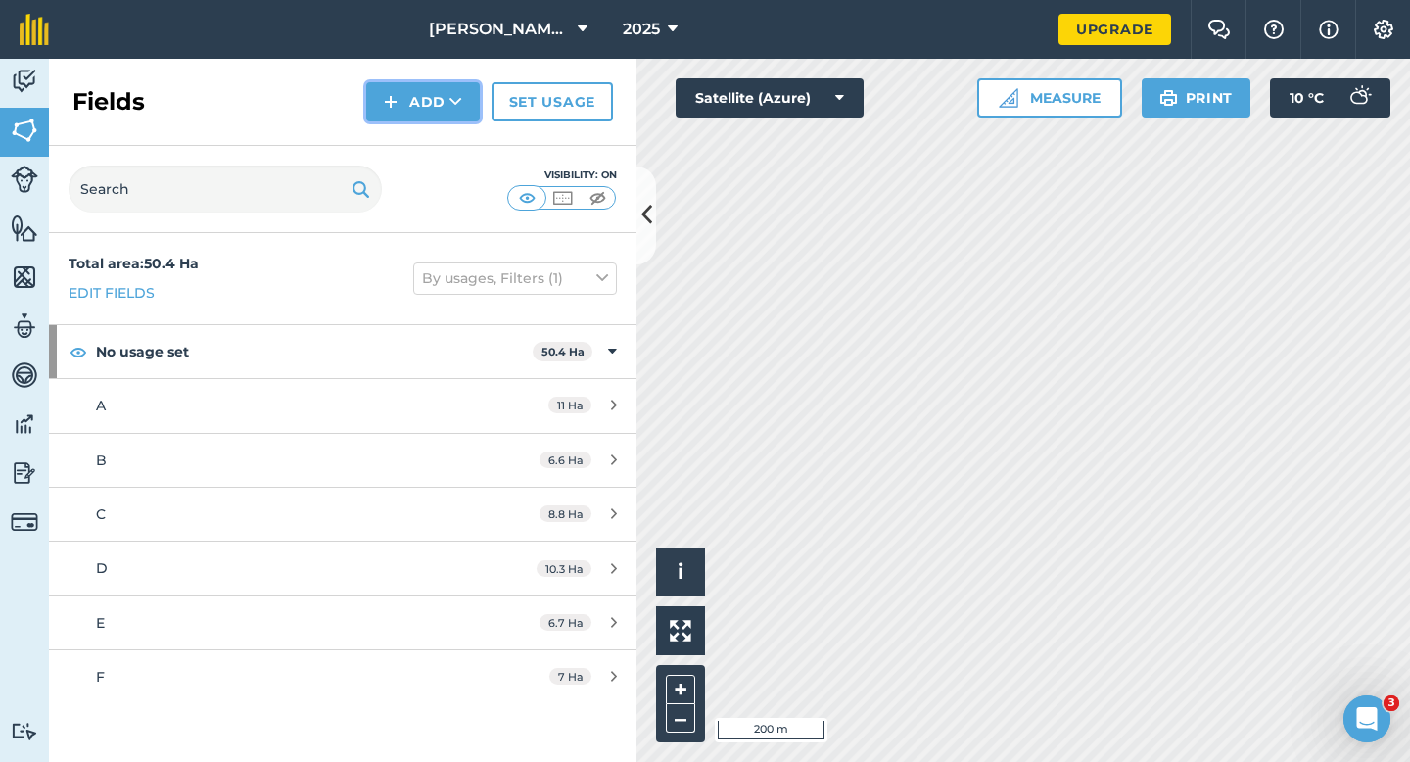
click at [412, 107] on button "Add" at bounding box center [423, 101] width 114 height 39
click at [412, 137] on link "Draw" at bounding box center [423, 145] width 108 height 43
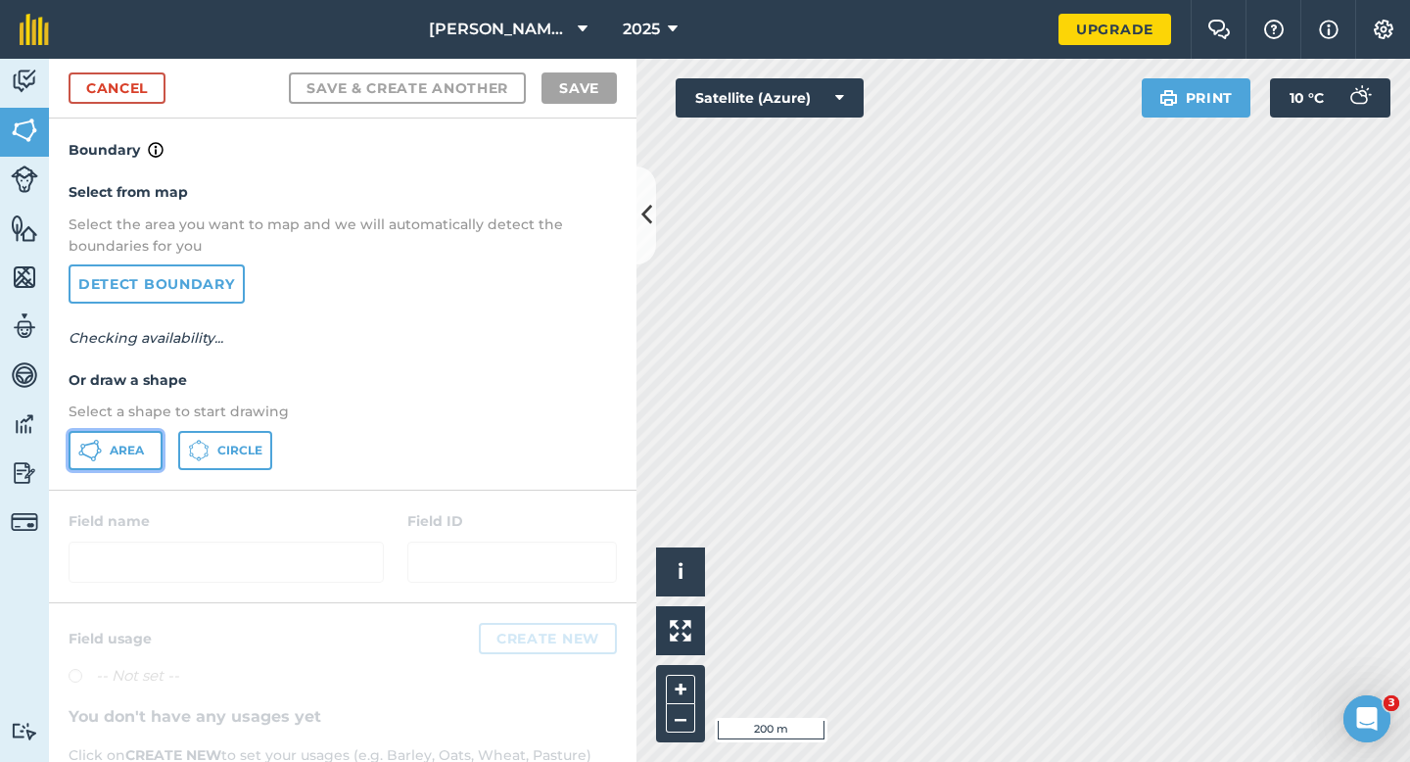
click at [134, 438] on button "Area" at bounding box center [116, 450] width 94 height 39
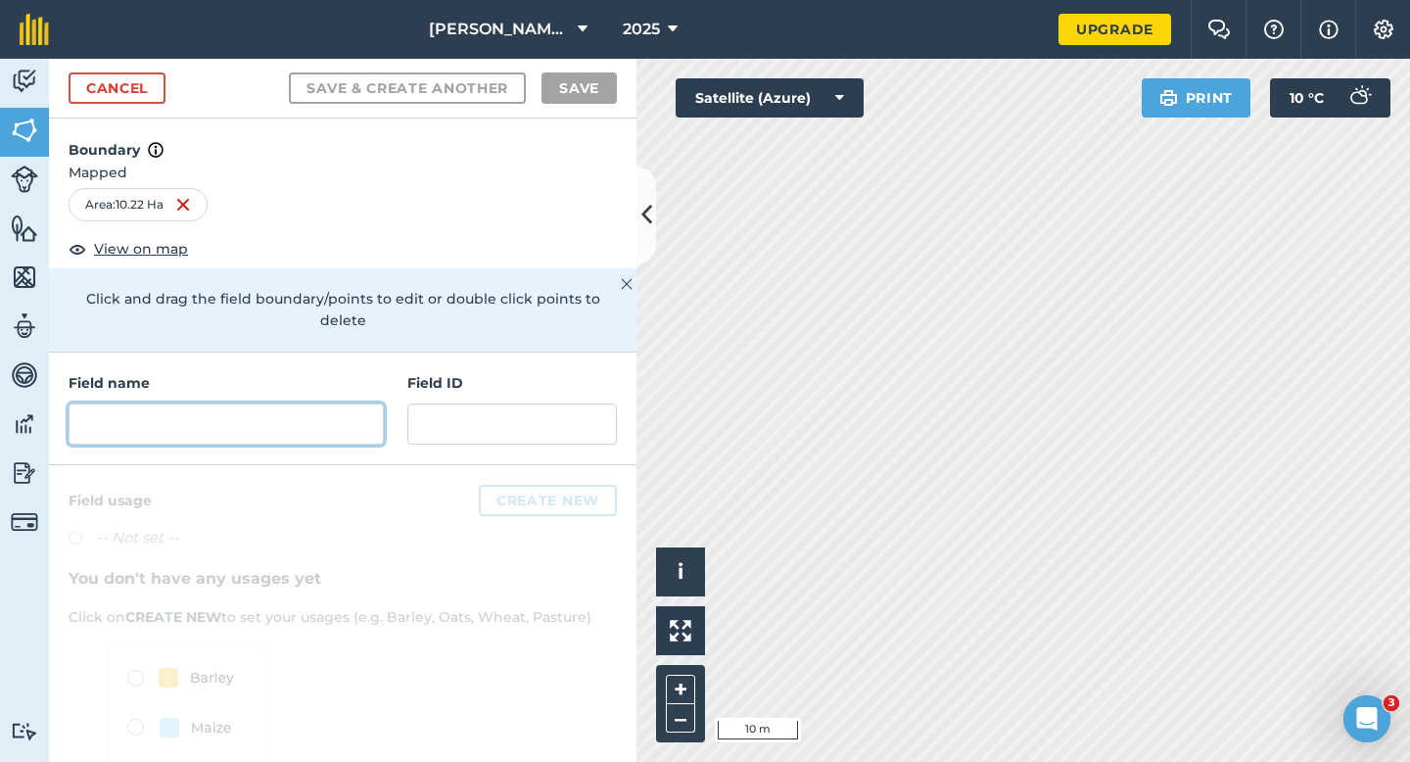
click at [211, 404] on input "text" at bounding box center [226, 423] width 315 height 41
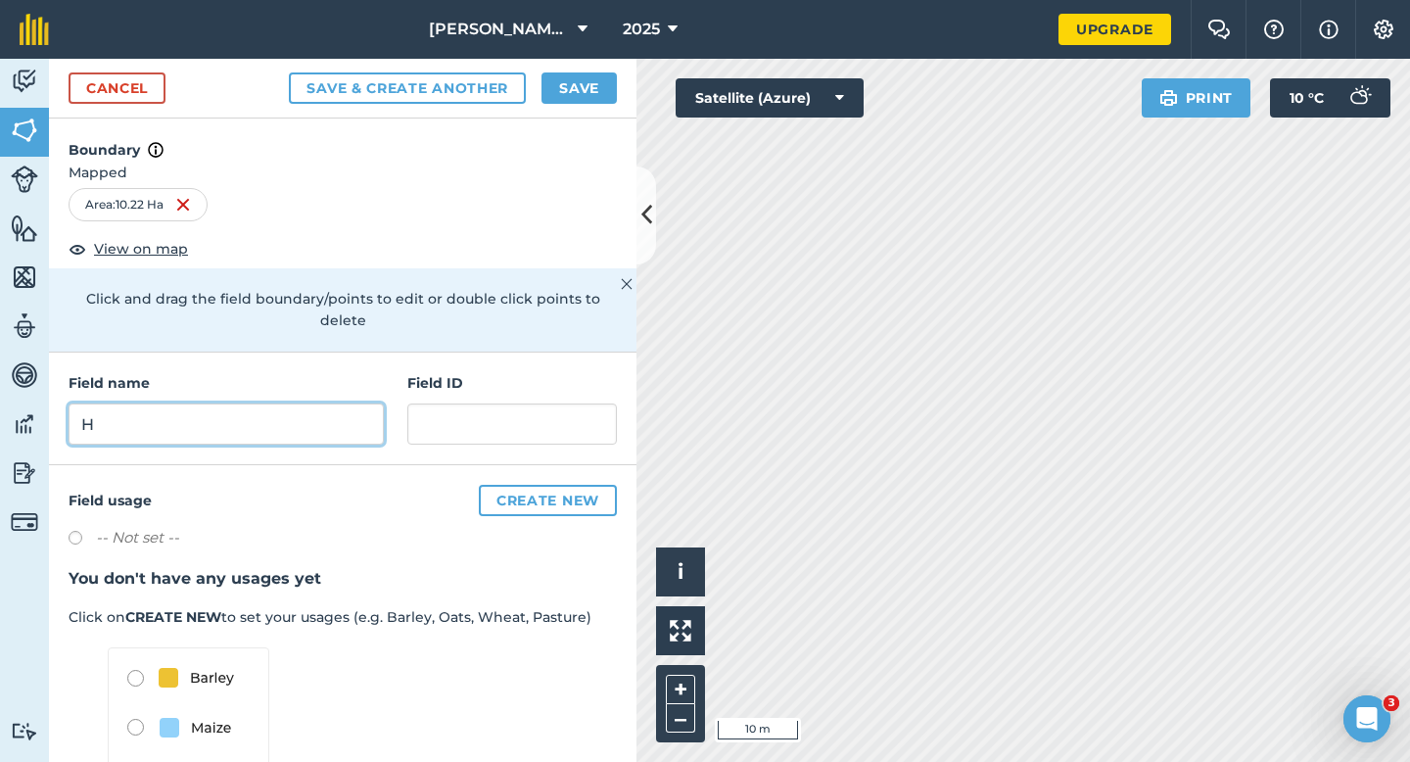
type input "H"
click at [554, 94] on button "Save" at bounding box center [579, 87] width 75 height 31
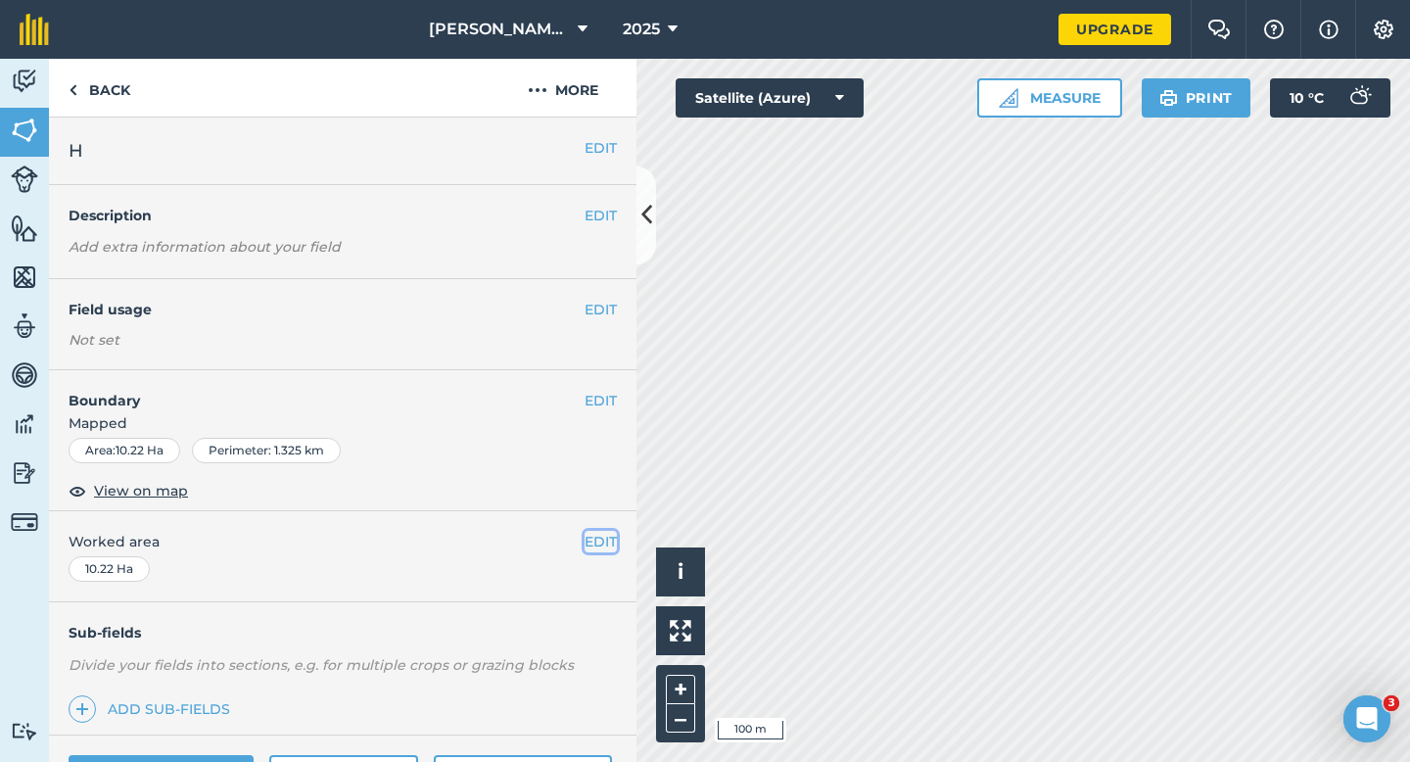
click at [607, 545] on button "EDIT" at bounding box center [601, 542] width 32 height 22
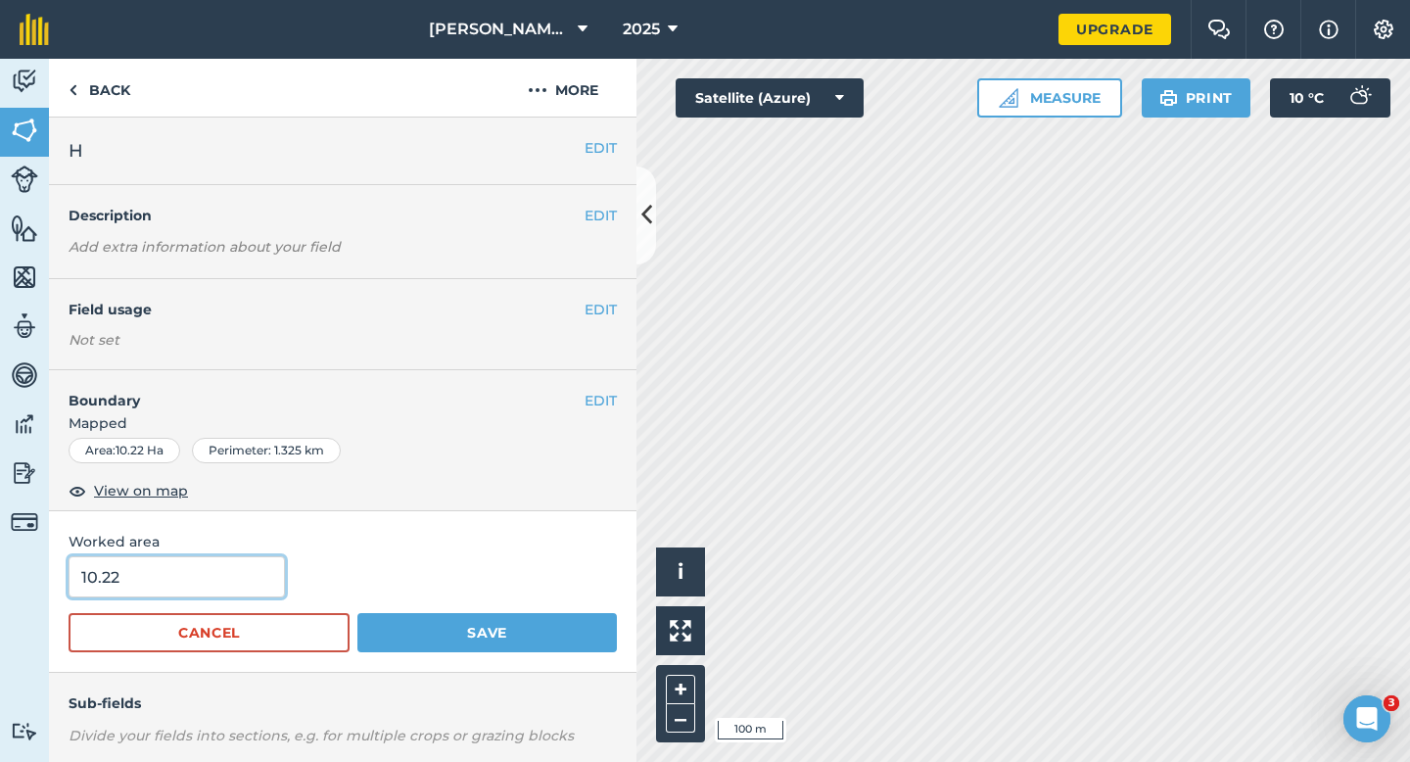
click at [166, 583] on input "10.22" at bounding box center [177, 576] width 216 height 41
type input "10.2"
click at [357, 613] on button "Save" at bounding box center [487, 632] width 260 height 39
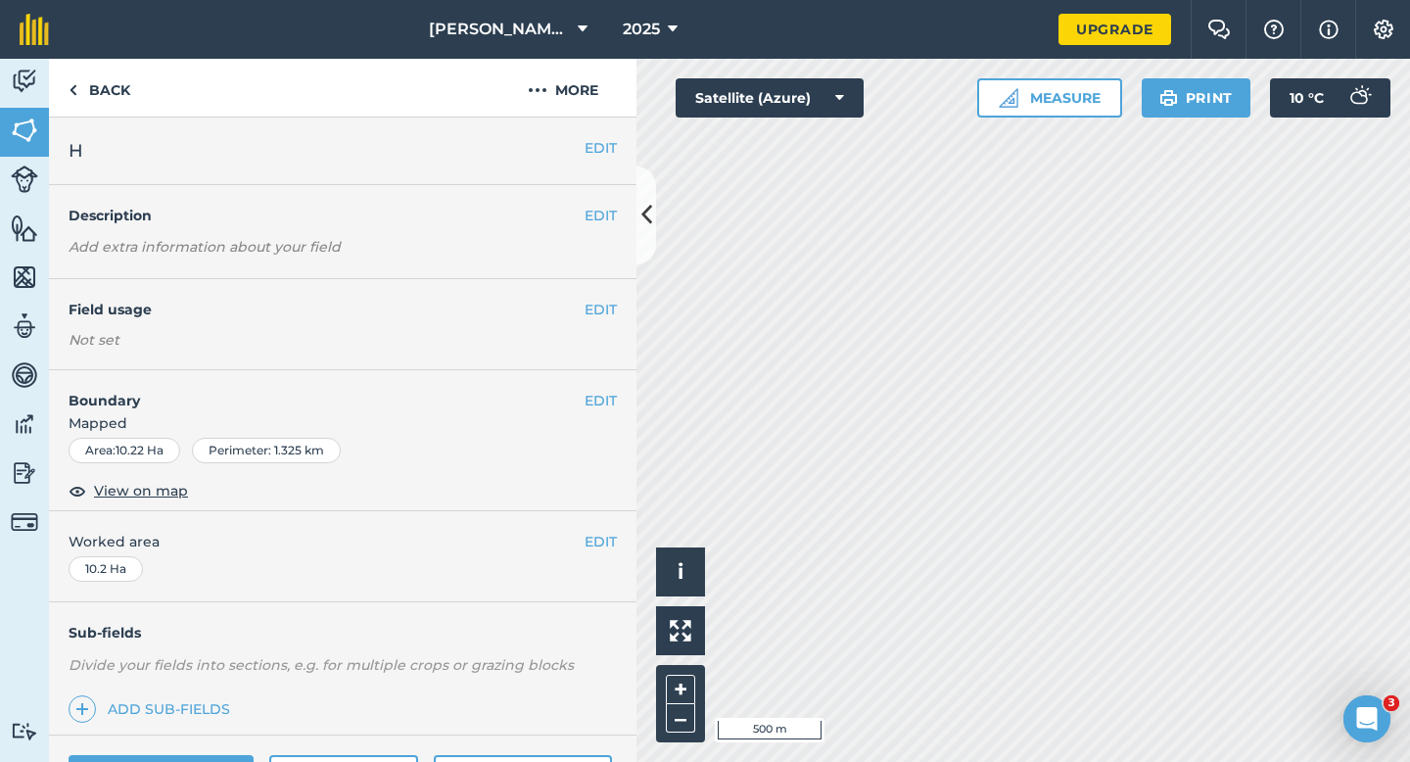
click at [619, 143] on div "EDIT H" at bounding box center [343, 152] width 588 height 68
click at [601, 143] on button "EDIT" at bounding box center [601, 148] width 32 height 22
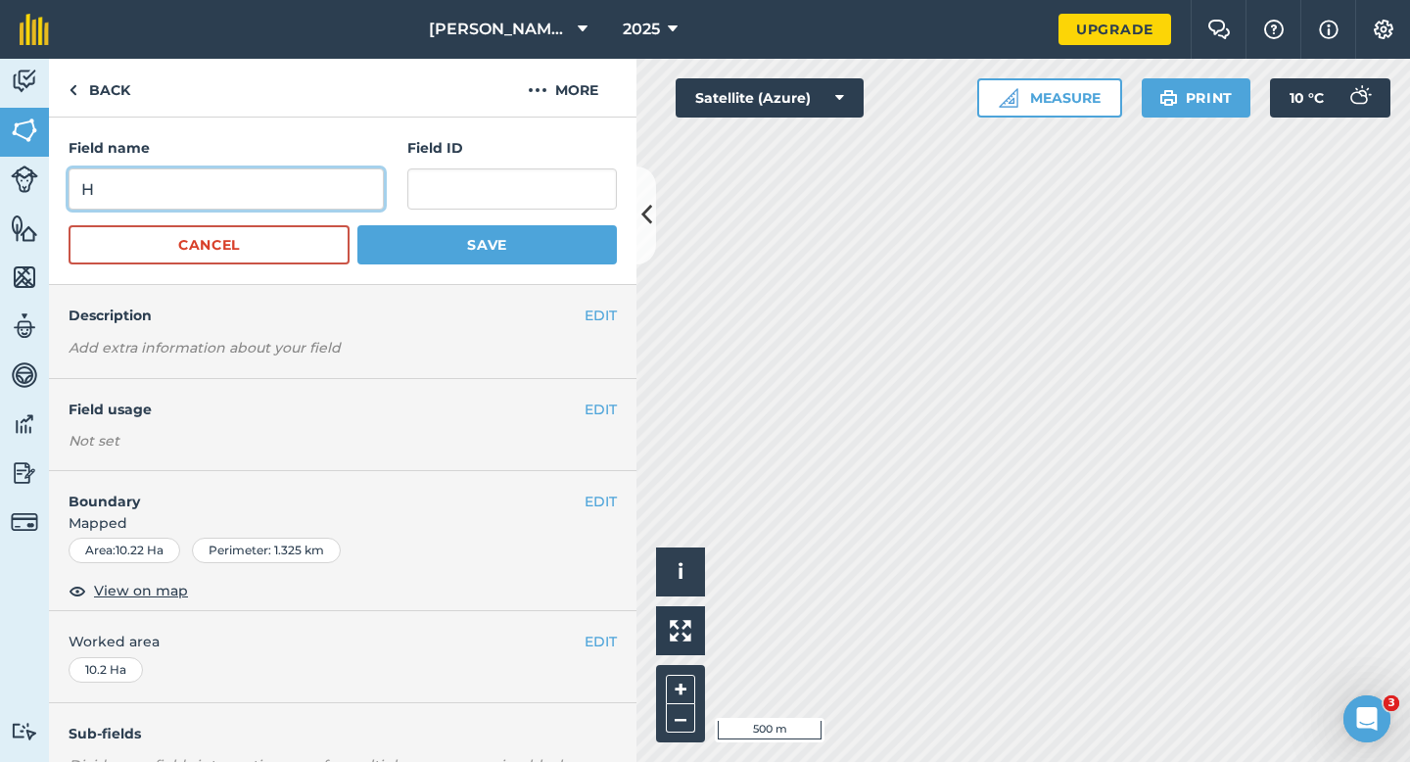
click at [313, 193] on input "H" at bounding box center [226, 188] width 315 height 41
type input "G"
click at [357, 225] on button "Save" at bounding box center [487, 244] width 260 height 39
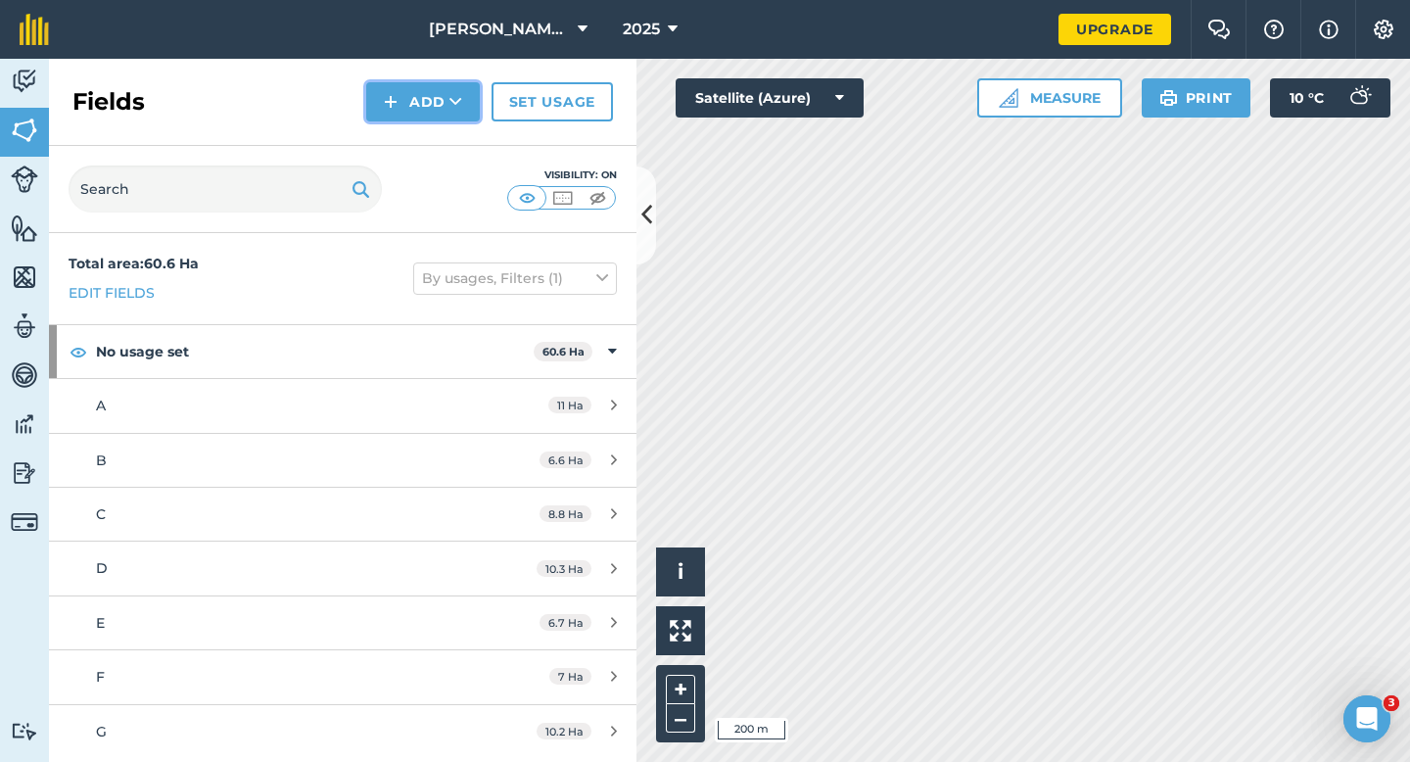
click at [420, 115] on button "Add" at bounding box center [423, 101] width 114 height 39
click at [420, 150] on link "Draw" at bounding box center [423, 145] width 108 height 43
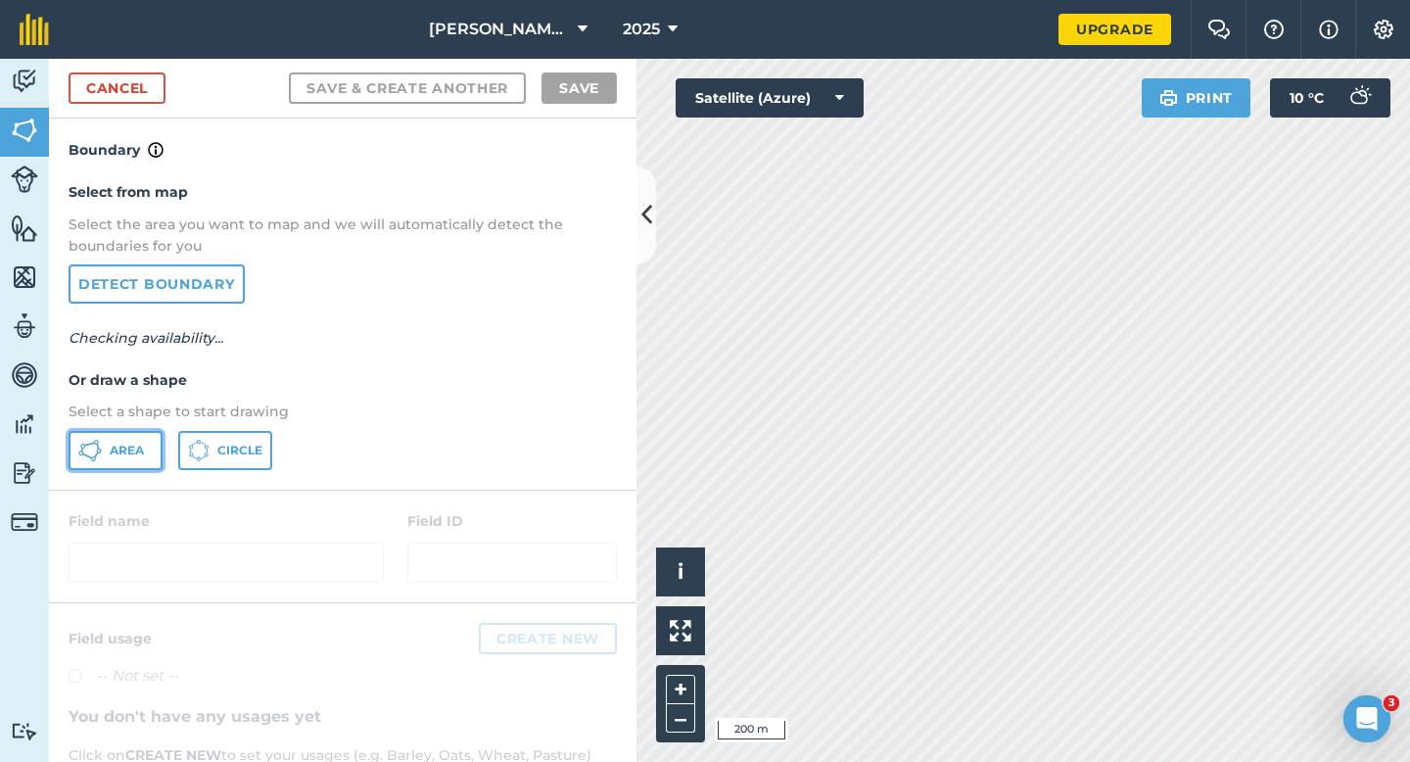
click at [144, 446] on span "Area" at bounding box center [127, 451] width 34 height 16
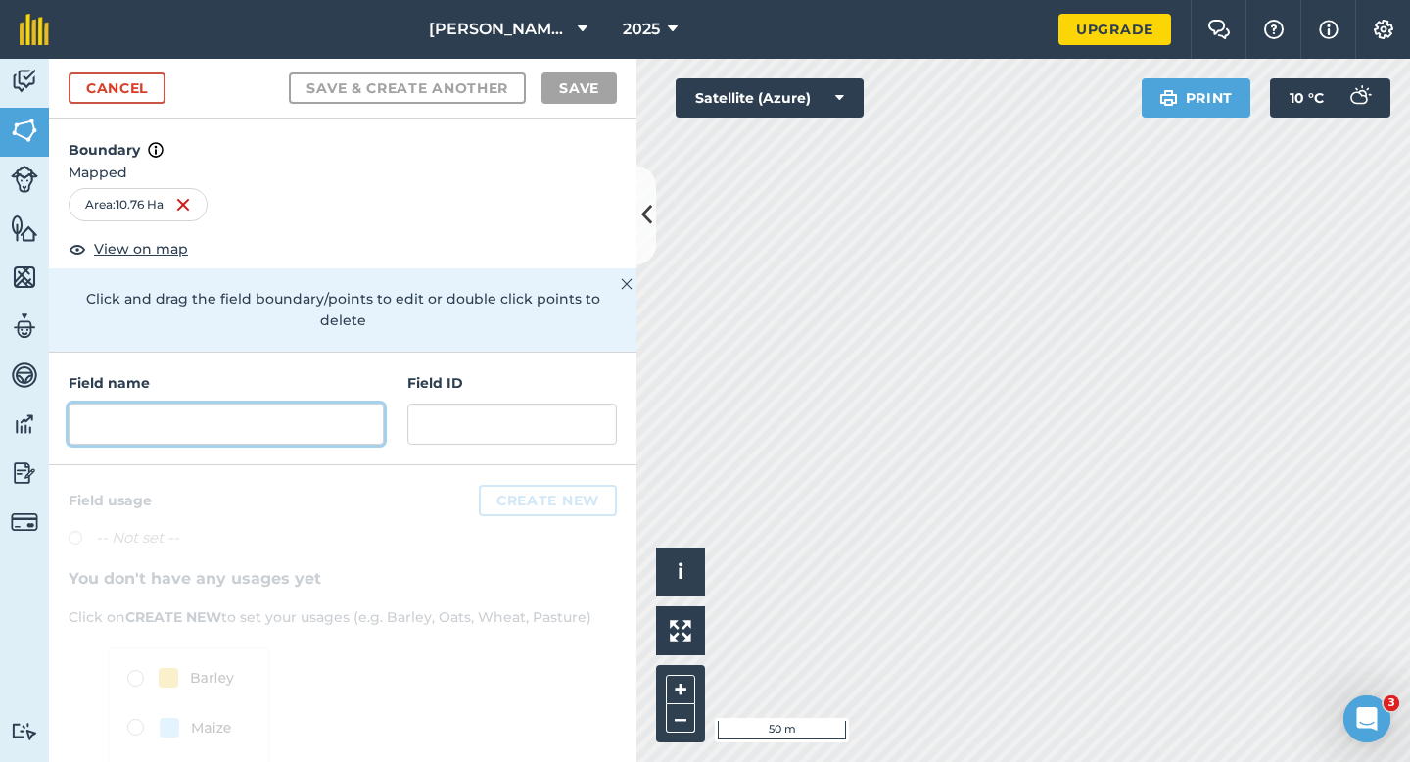
click at [369, 403] on input "text" at bounding box center [226, 423] width 315 height 41
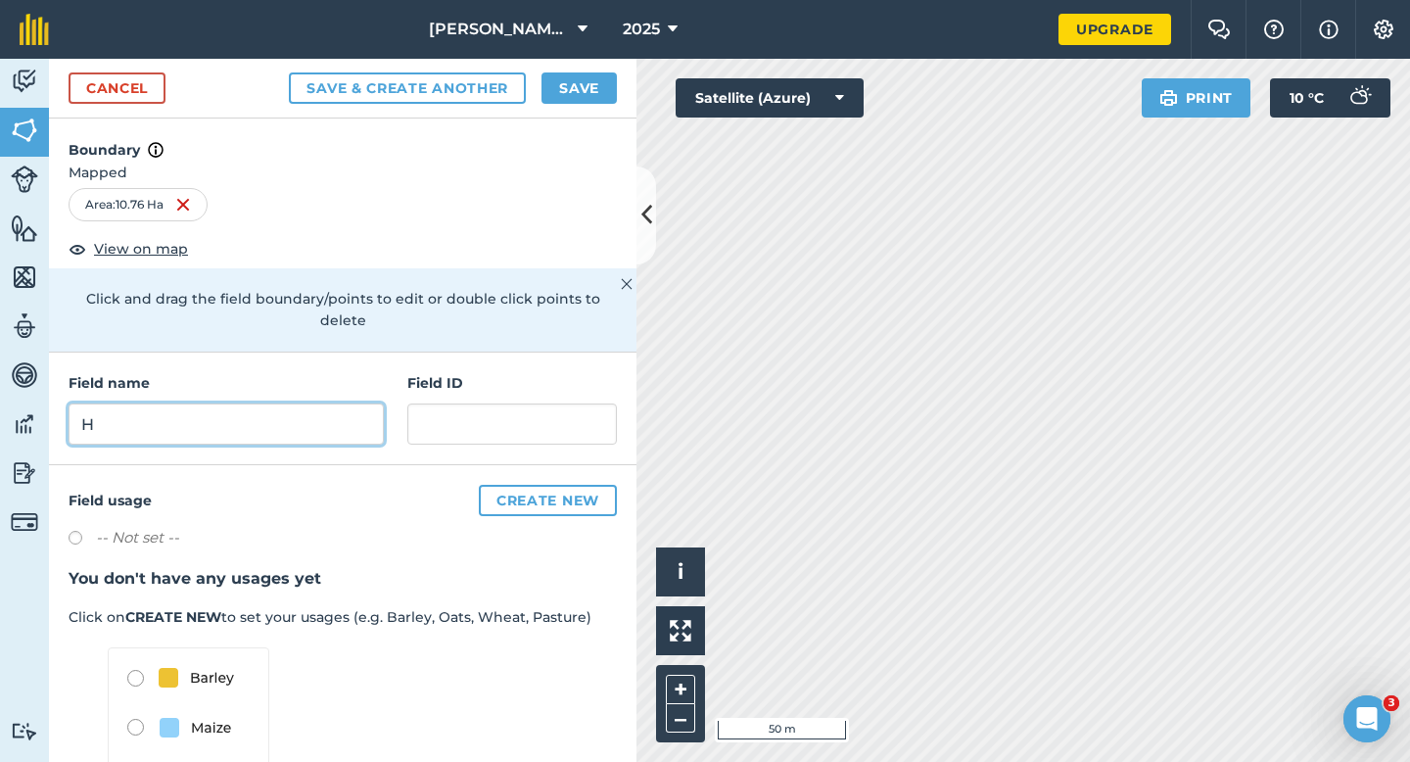
type input "H"
click at [594, 71] on div "Cancel Save & Create Another Save" at bounding box center [343, 89] width 588 height 60
click at [588, 89] on button "Save" at bounding box center [579, 87] width 75 height 31
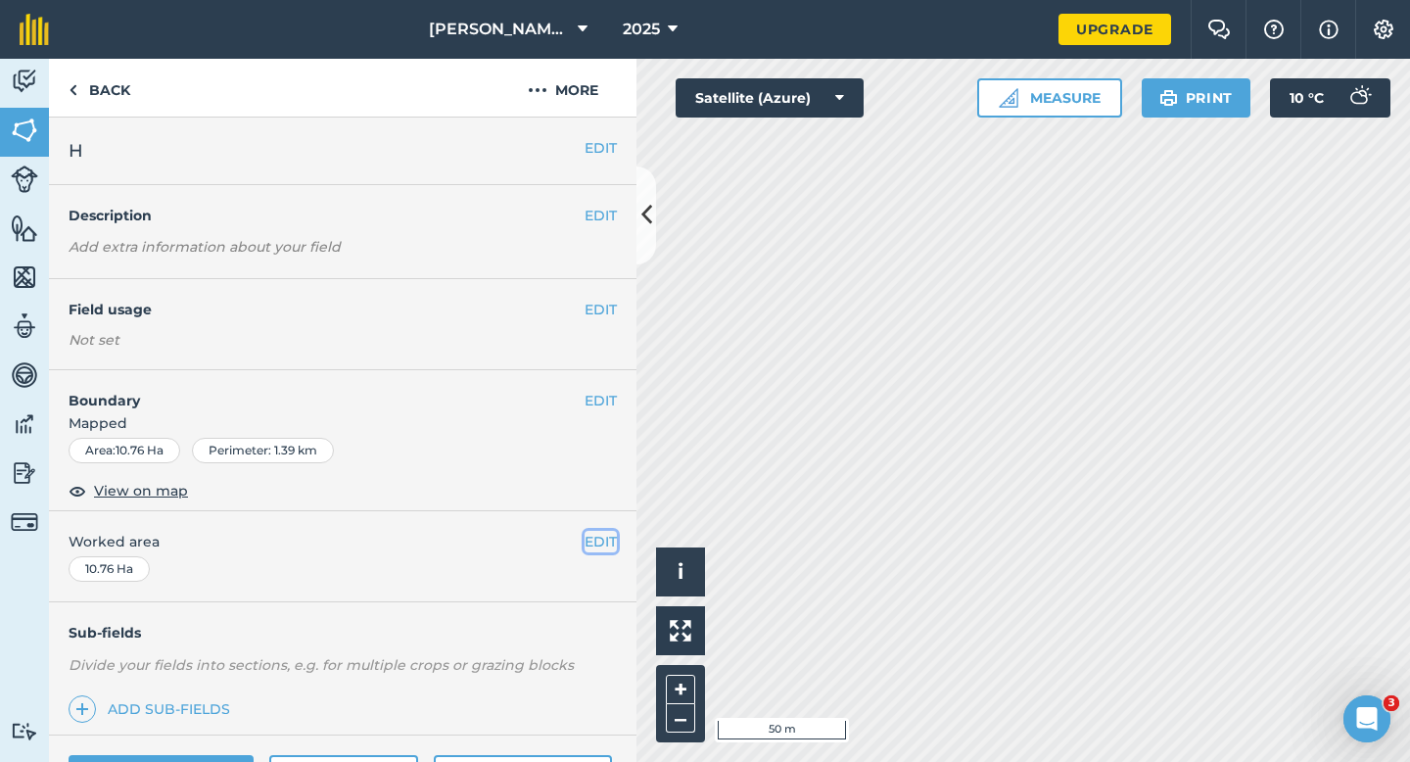
click at [606, 544] on button "EDIT" at bounding box center [601, 542] width 32 height 22
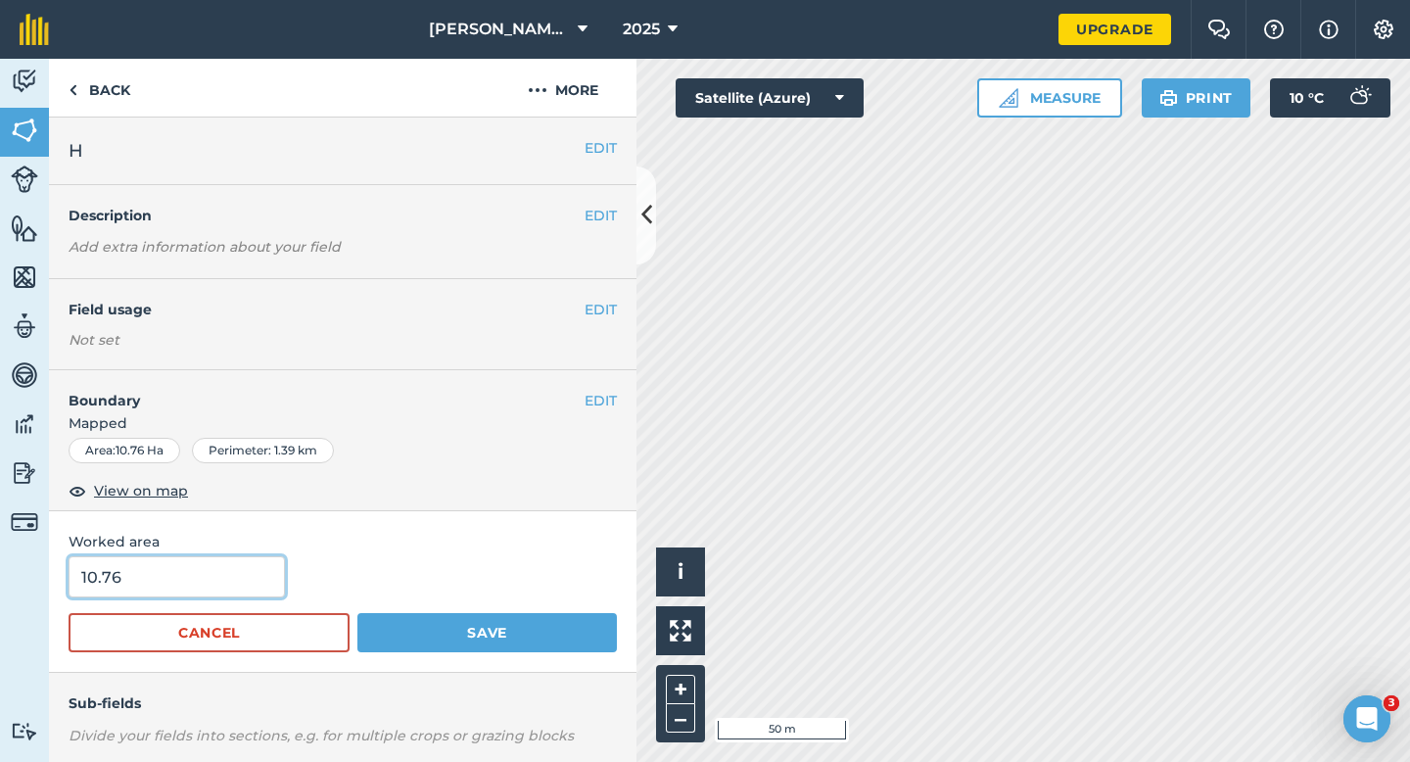
click at [257, 574] on input "10.76" at bounding box center [177, 576] width 216 height 41
type input "10.8"
click at [357, 613] on button "Save" at bounding box center [487, 632] width 260 height 39
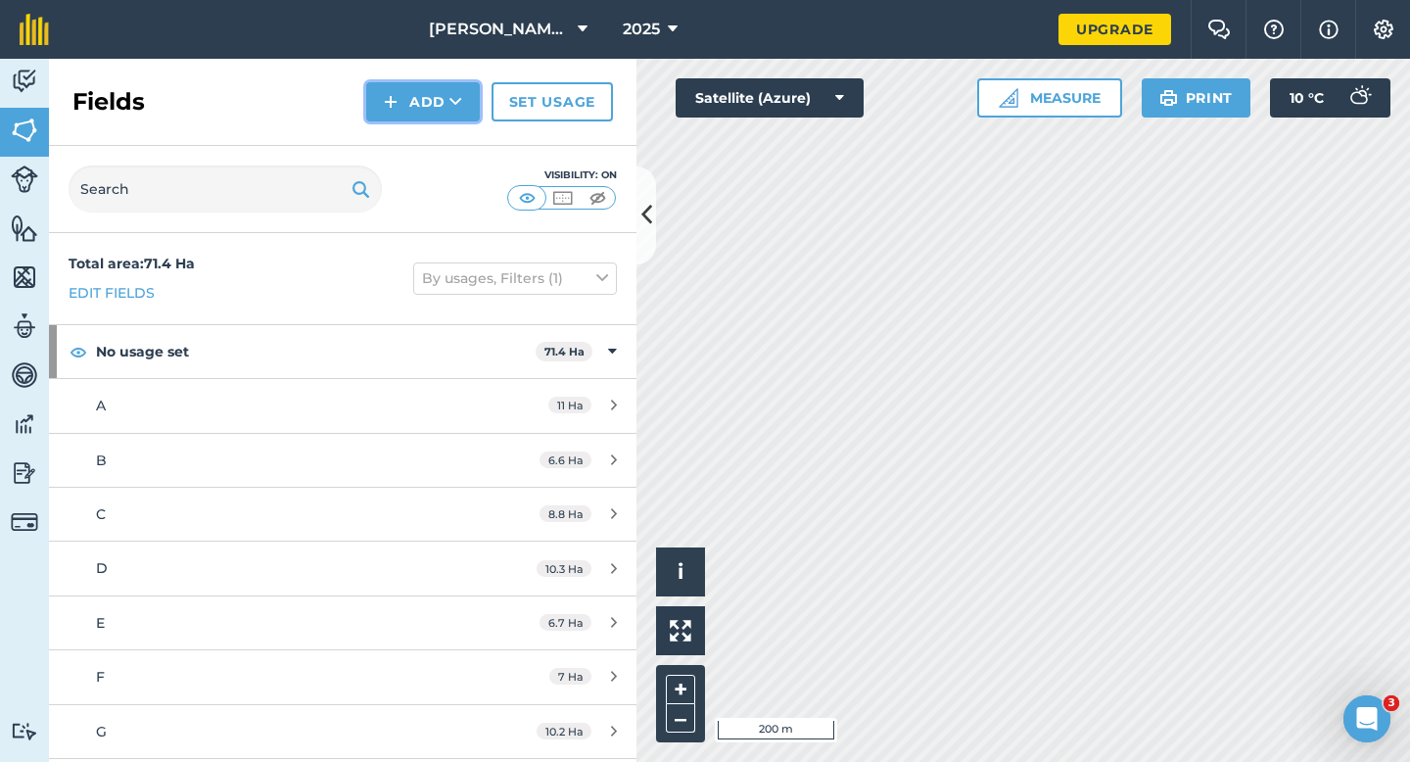
click at [406, 116] on button "Add" at bounding box center [423, 101] width 114 height 39
click at [406, 127] on link "Draw" at bounding box center [423, 145] width 108 height 43
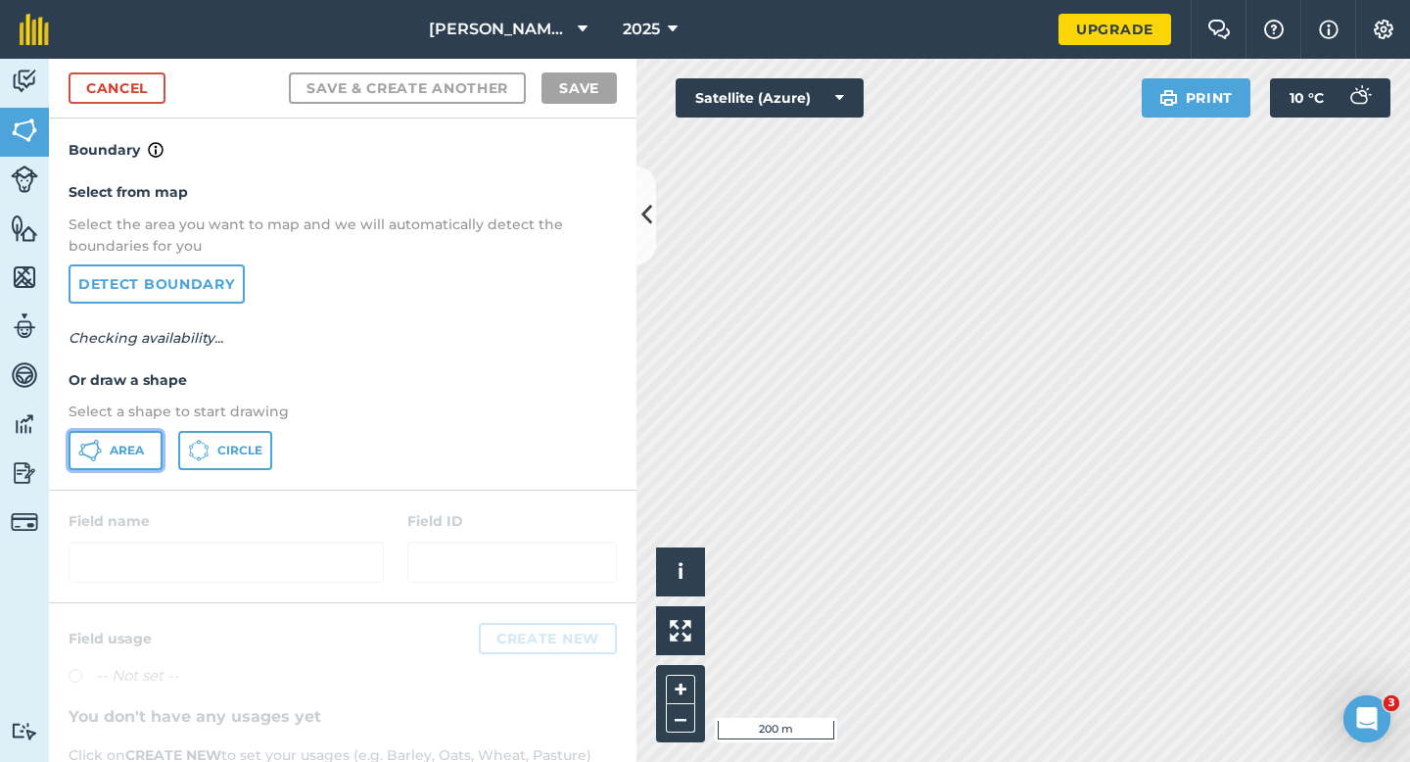
click at [150, 446] on button "Area" at bounding box center [116, 450] width 94 height 39
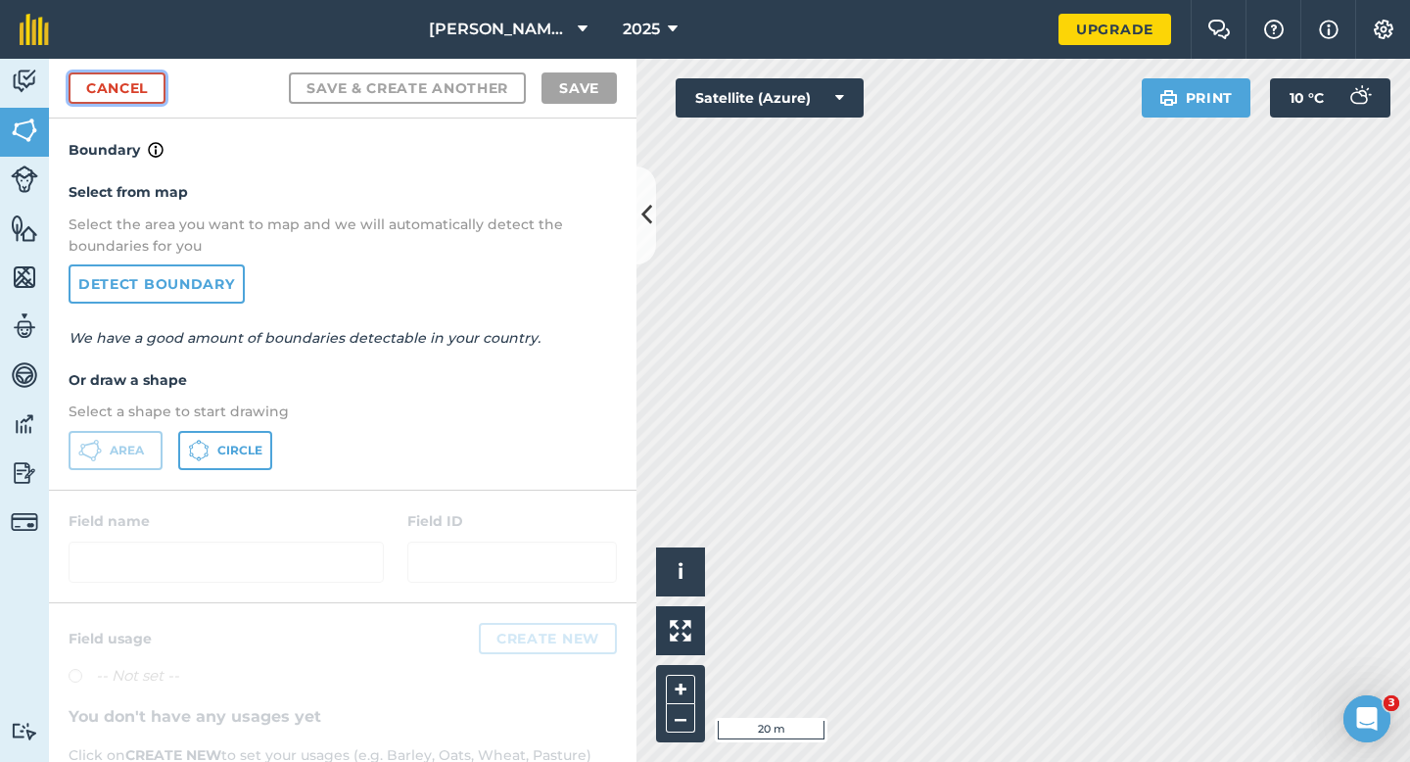
click at [146, 93] on link "Cancel" at bounding box center [117, 87] width 97 height 31
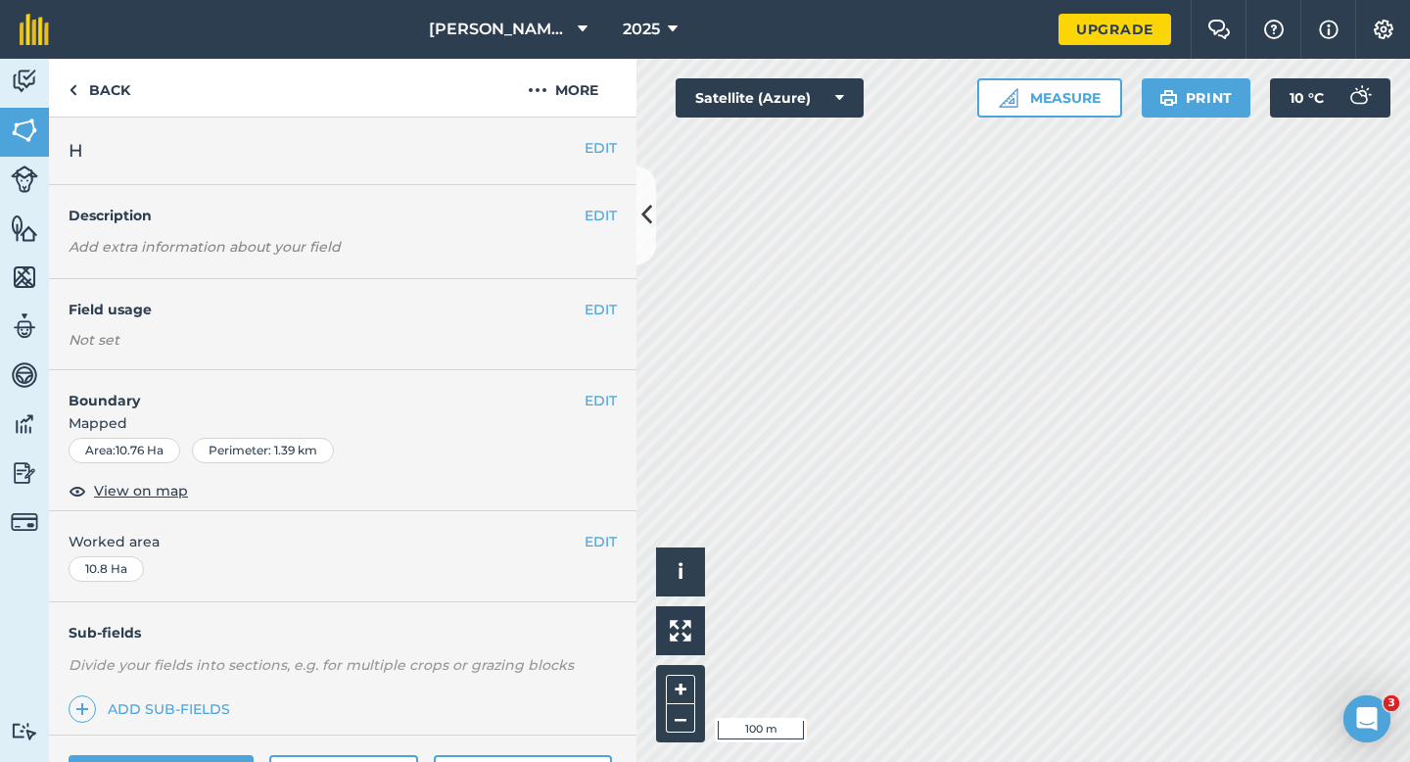
click at [578, 388] on h4 "Boundary" at bounding box center [317, 390] width 536 height 41
click at [604, 392] on button "EDIT" at bounding box center [601, 401] width 32 height 22
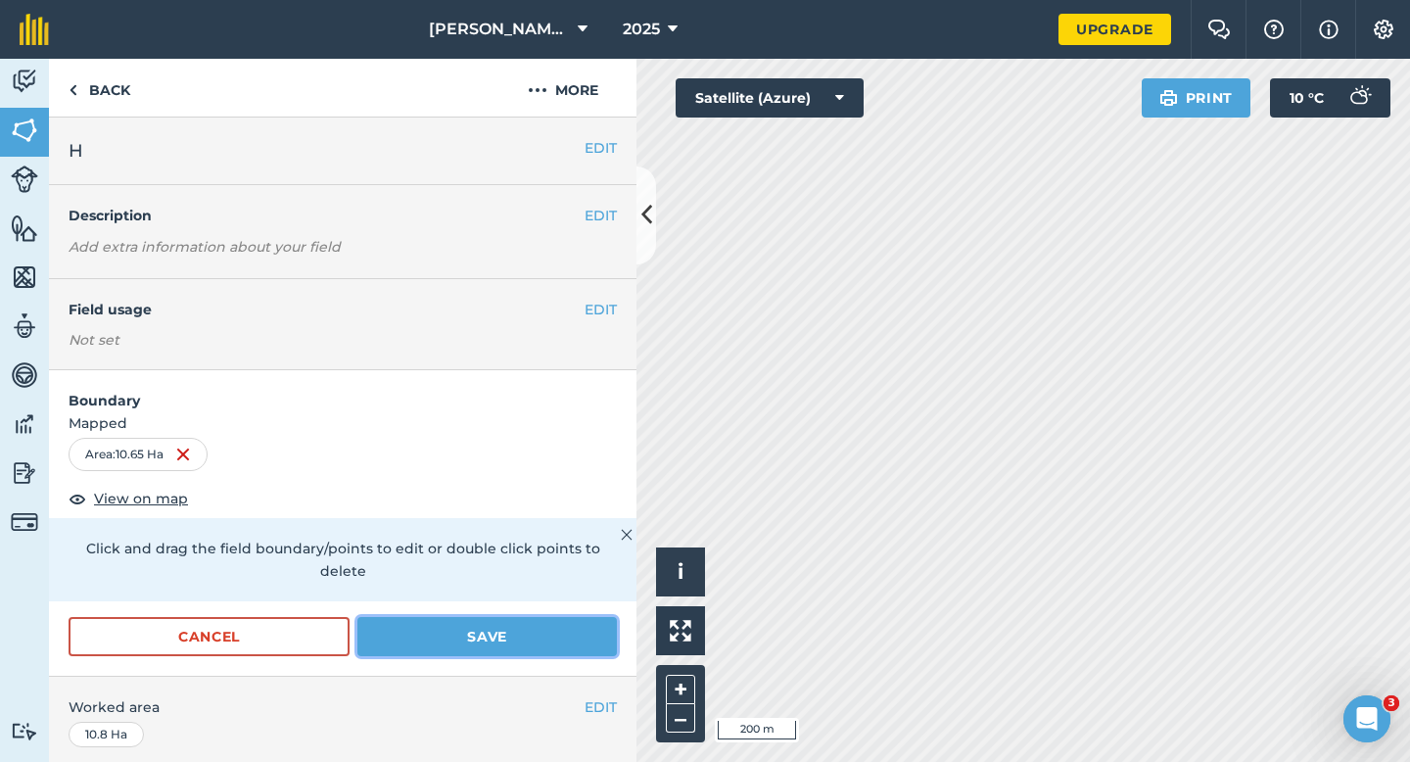
click at [587, 617] on button "Save" at bounding box center [487, 636] width 260 height 39
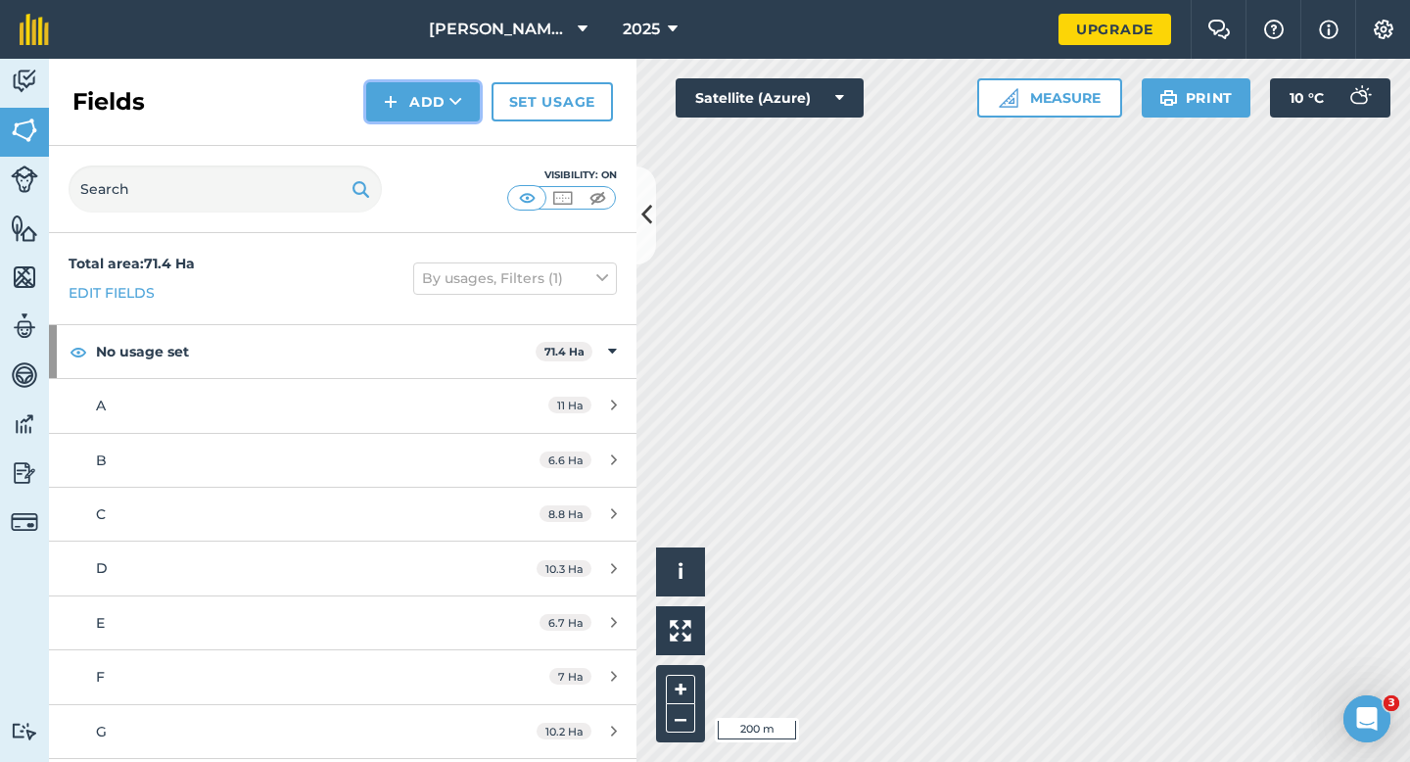
click at [419, 97] on button "Add" at bounding box center [423, 101] width 114 height 39
click at [419, 130] on link "Draw" at bounding box center [423, 145] width 108 height 43
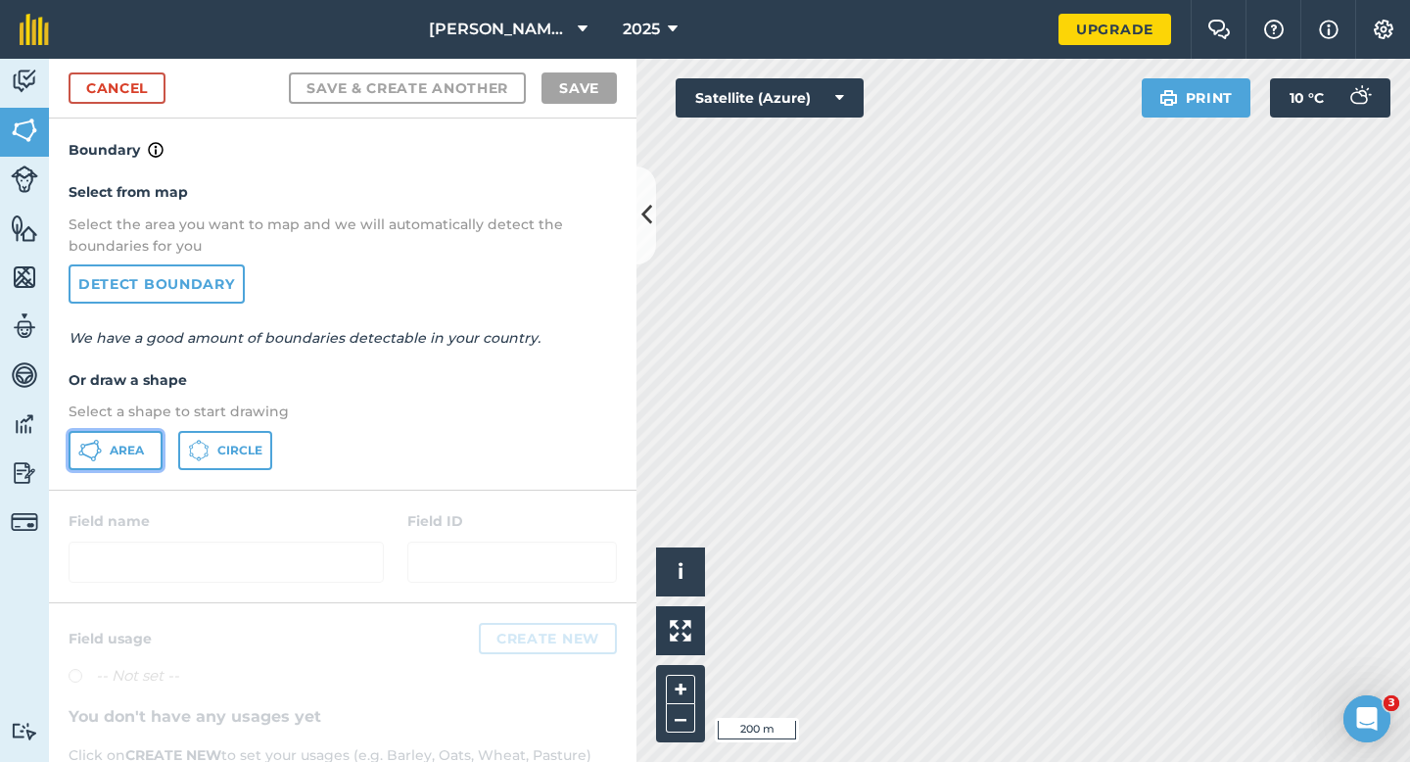
click at [107, 447] on button "Area" at bounding box center [116, 450] width 94 height 39
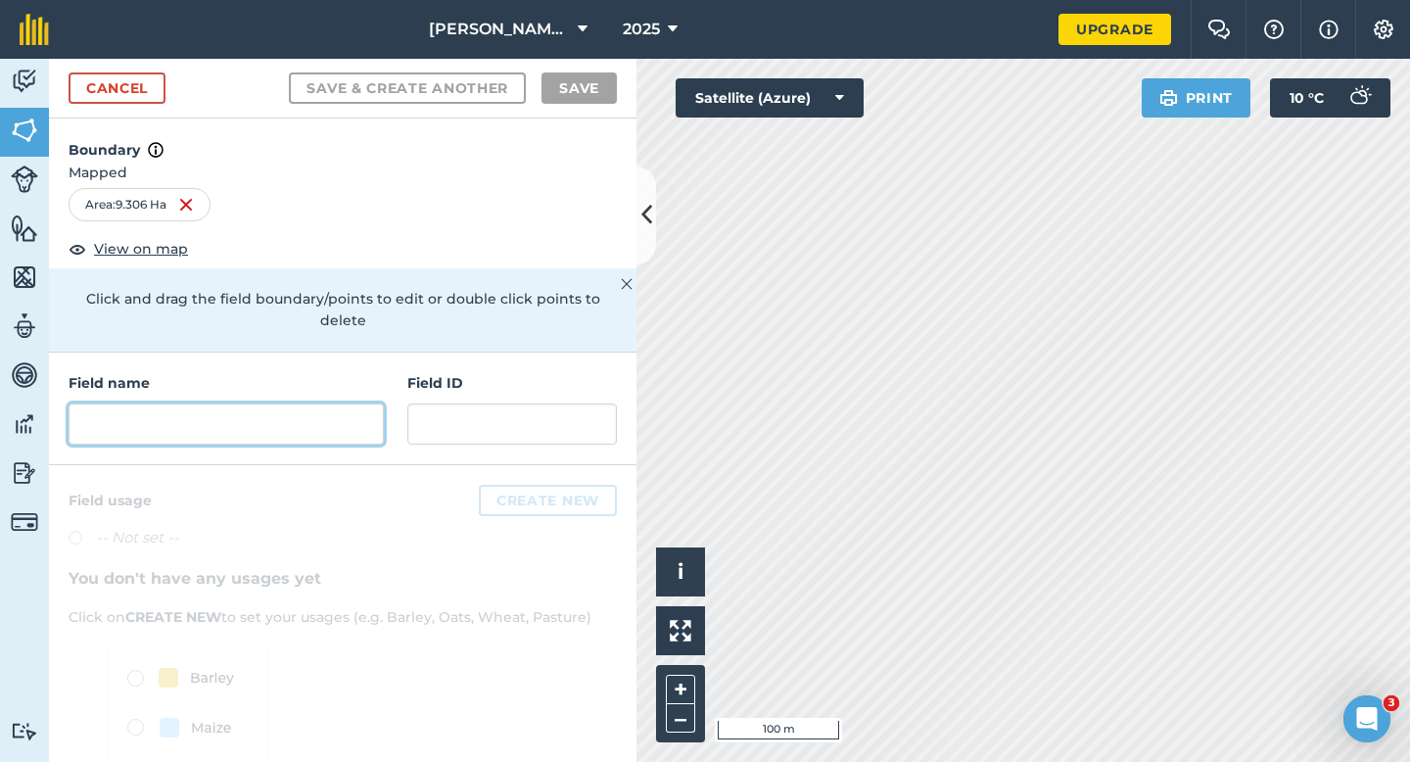
click at [330, 415] on input "text" at bounding box center [226, 423] width 315 height 41
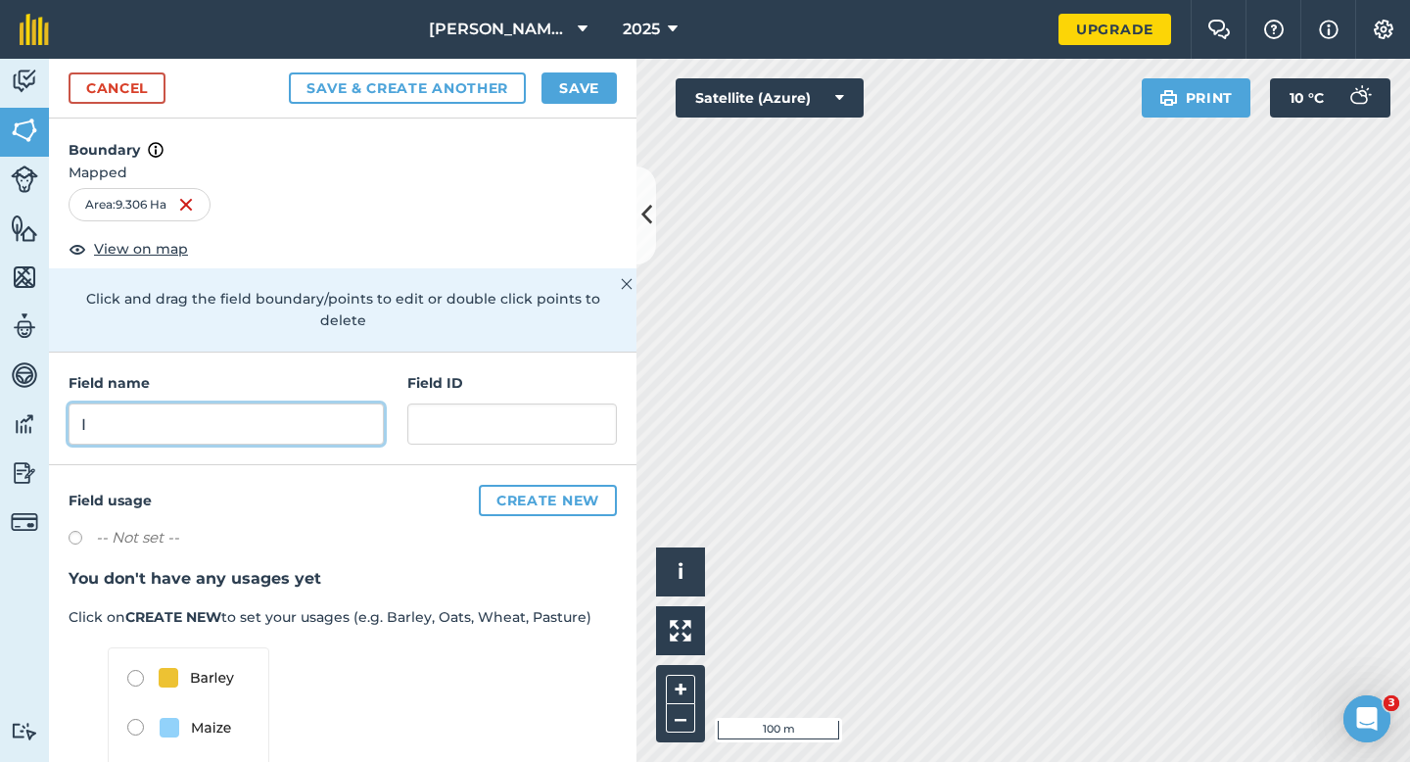
type input "I"
click at [579, 106] on div "Cancel Save & Create Another Save" at bounding box center [343, 89] width 588 height 60
click at [580, 89] on button "Save" at bounding box center [579, 87] width 75 height 31
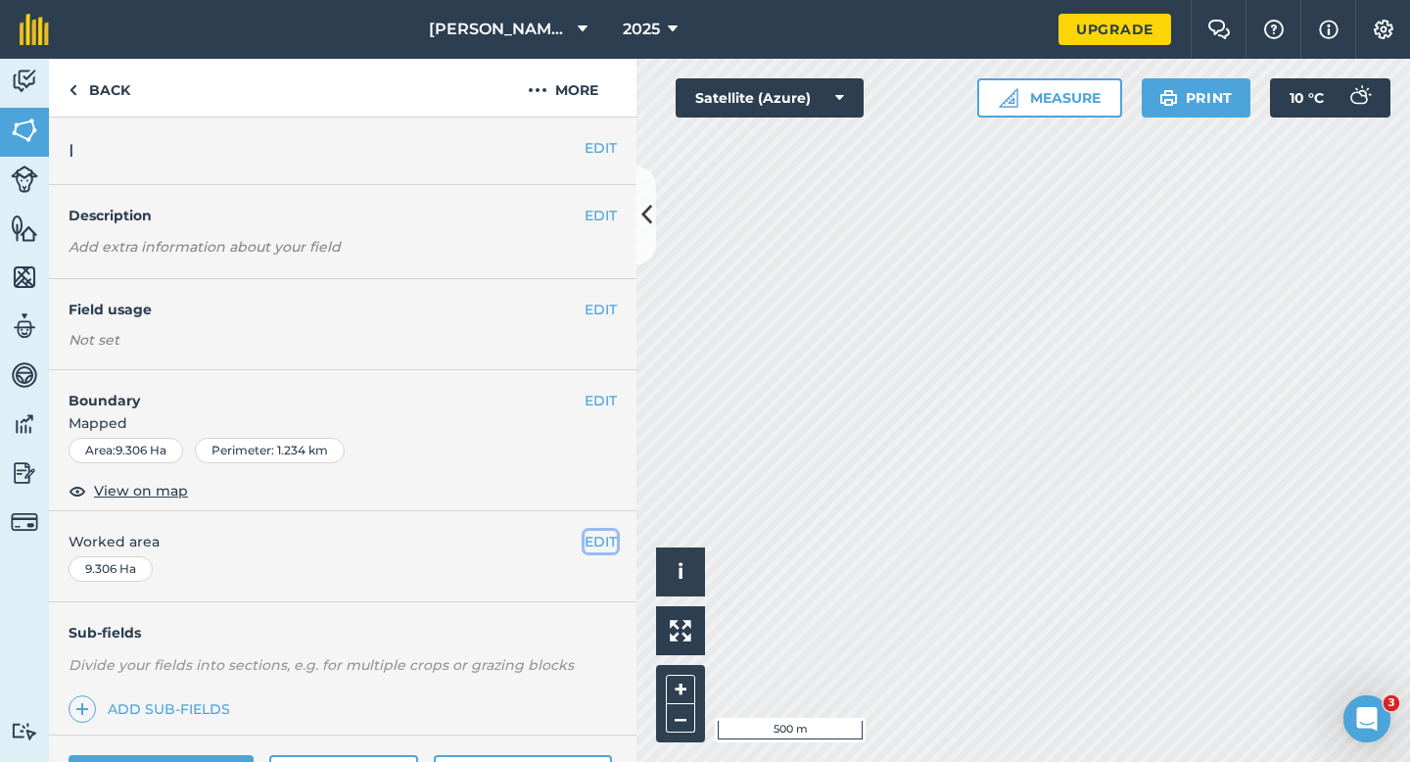
click at [594, 531] on button "EDIT" at bounding box center [601, 542] width 32 height 22
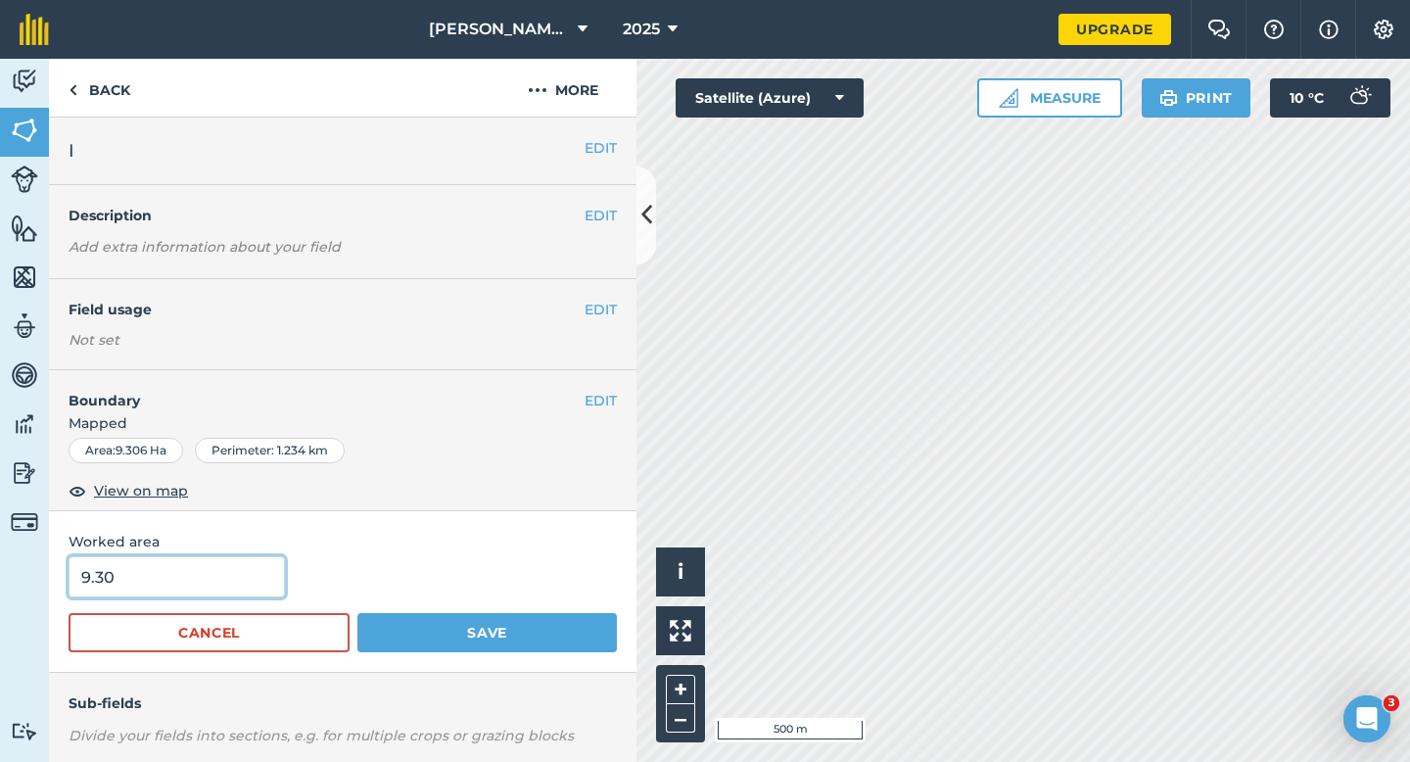
click at [215, 582] on input "9.30" at bounding box center [177, 576] width 216 height 41
type input "9.3"
click at [357, 613] on button "Save" at bounding box center [487, 632] width 260 height 39
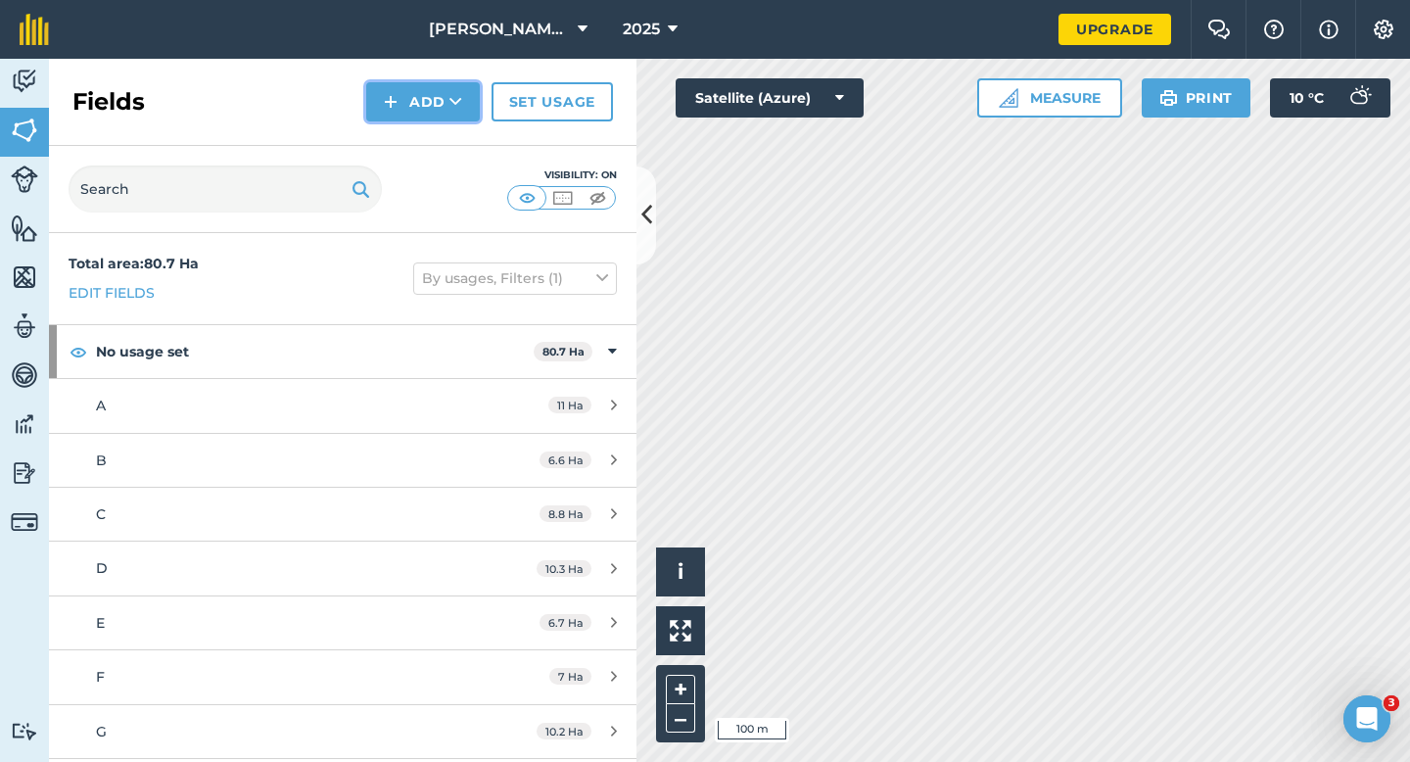
click at [389, 107] on img at bounding box center [391, 102] width 14 height 24
click at [389, 143] on link "Draw" at bounding box center [423, 145] width 108 height 43
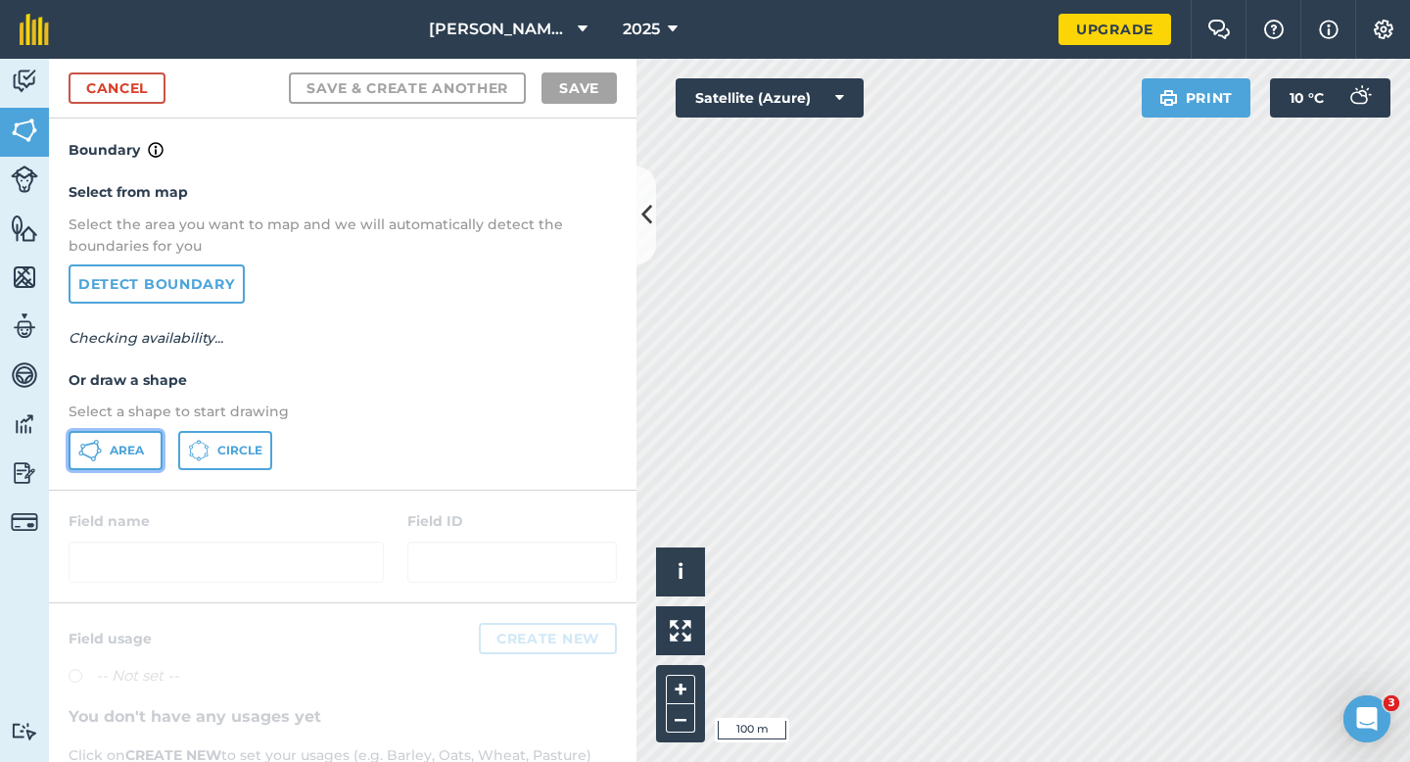
click at [137, 450] on span "Area" at bounding box center [127, 451] width 34 height 16
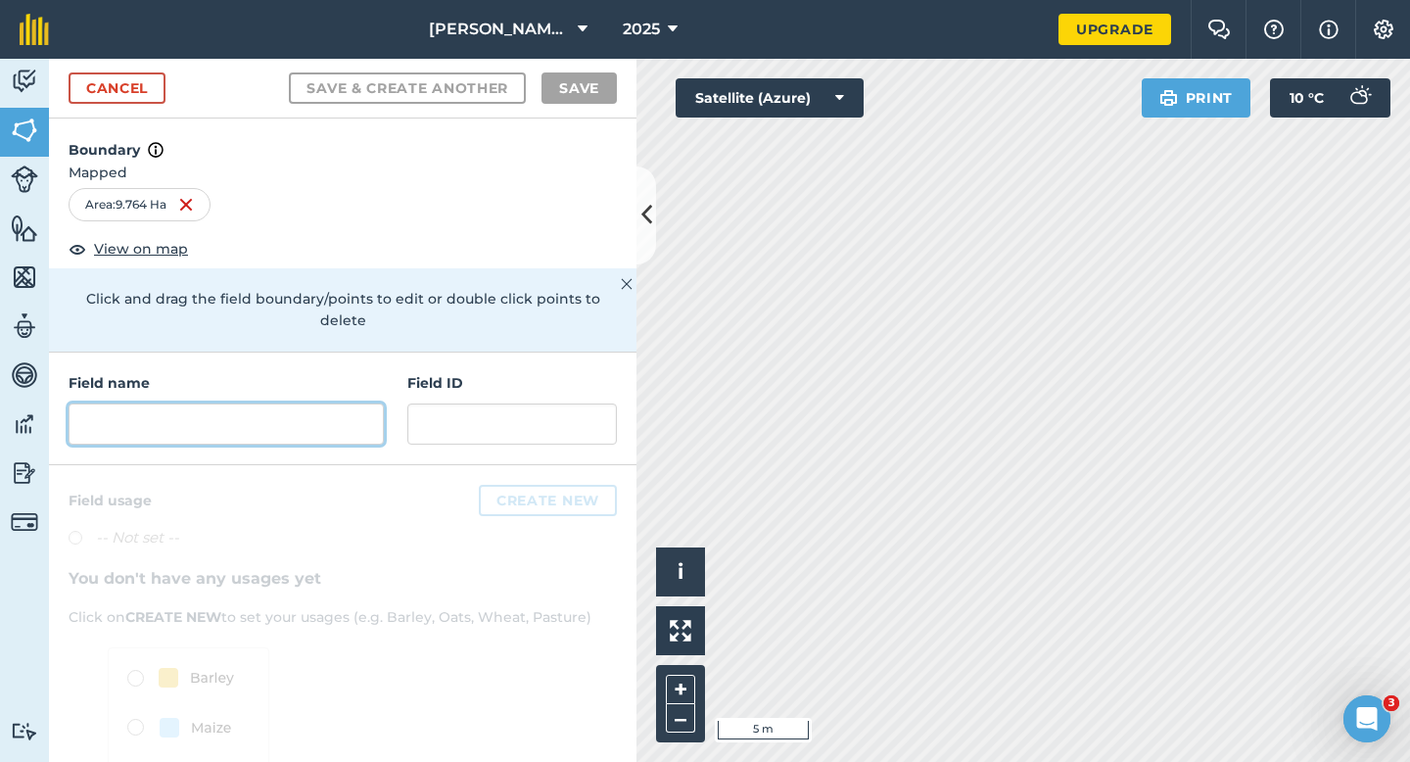
click at [349, 409] on input "text" at bounding box center [226, 423] width 315 height 41
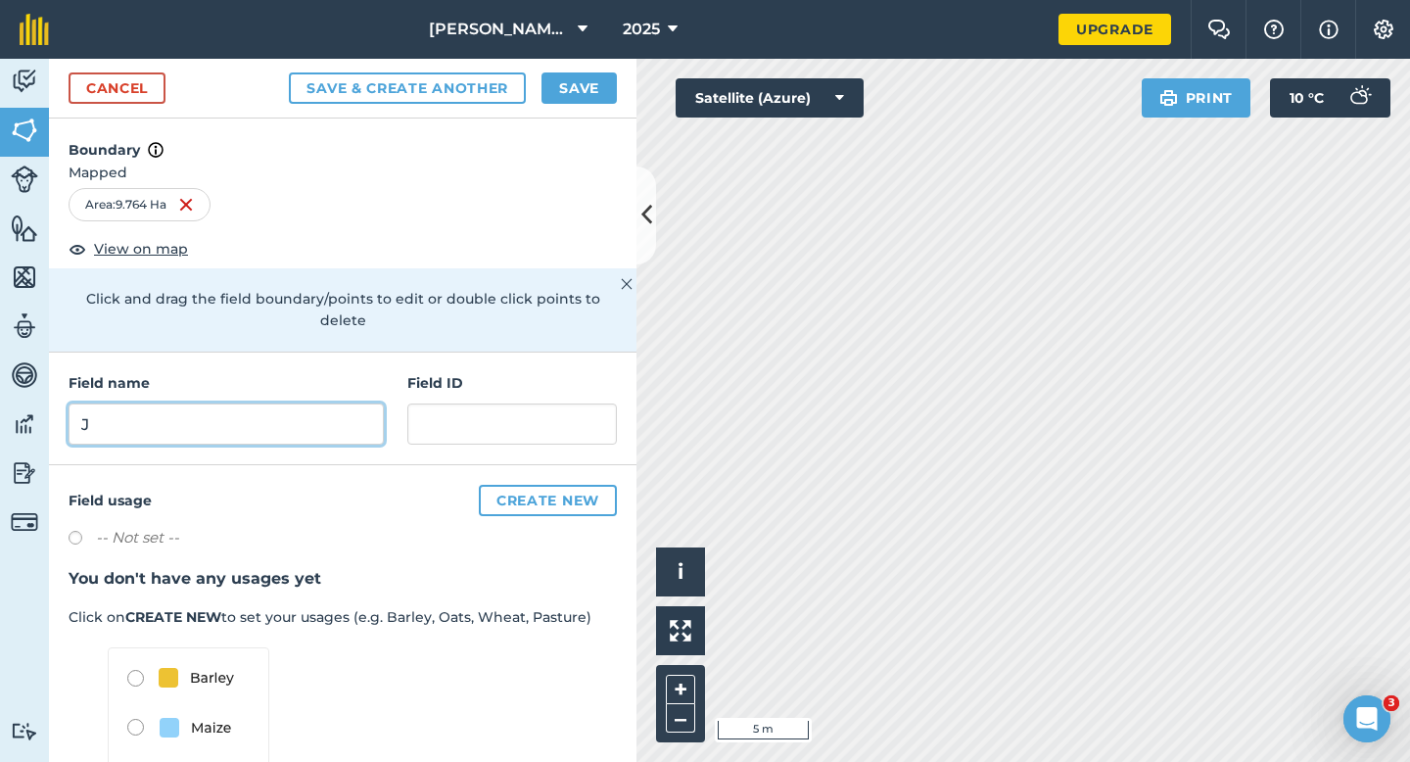
type input "J"
click at [581, 97] on button "Save" at bounding box center [579, 87] width 75 height 31
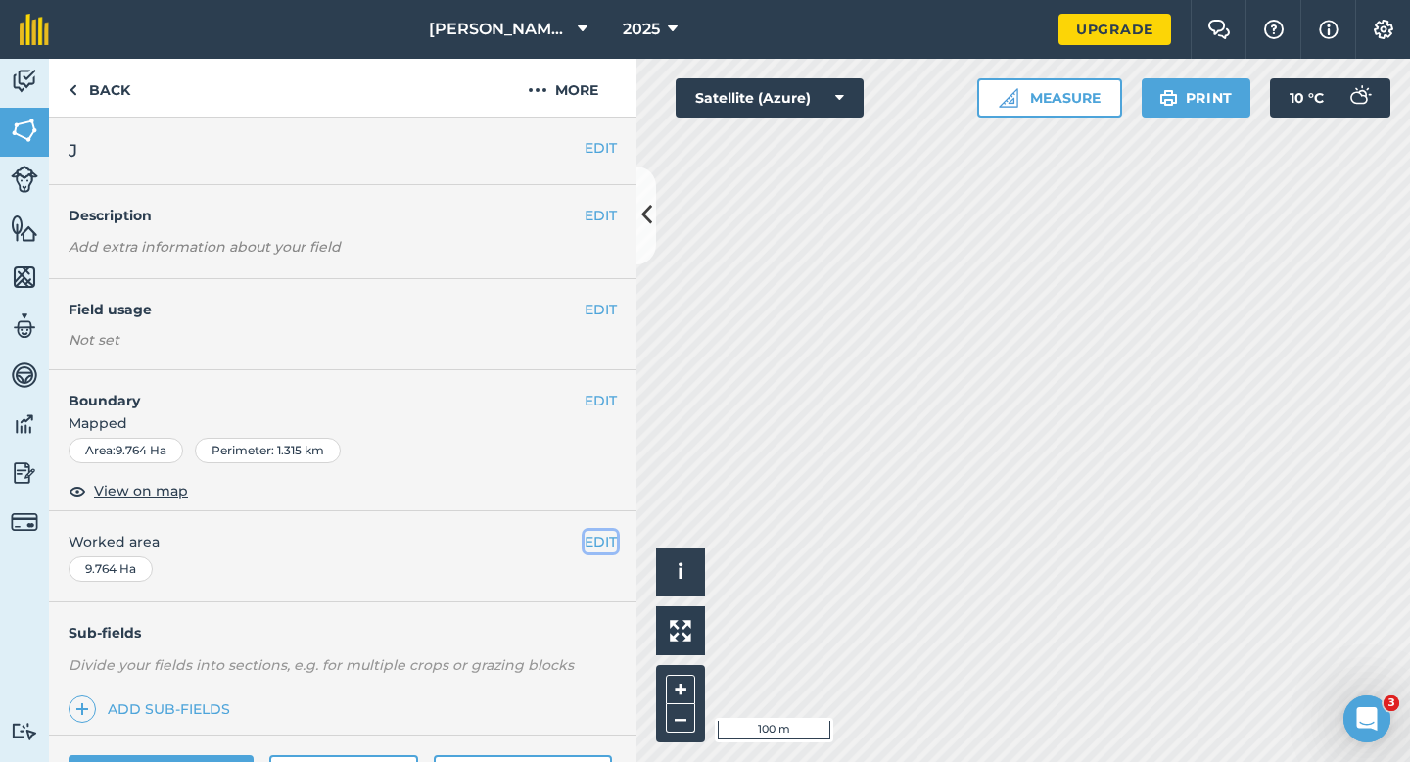
click at [600, 538] on button "EDIT" at bounding box center [601, 542] width 32 height 22
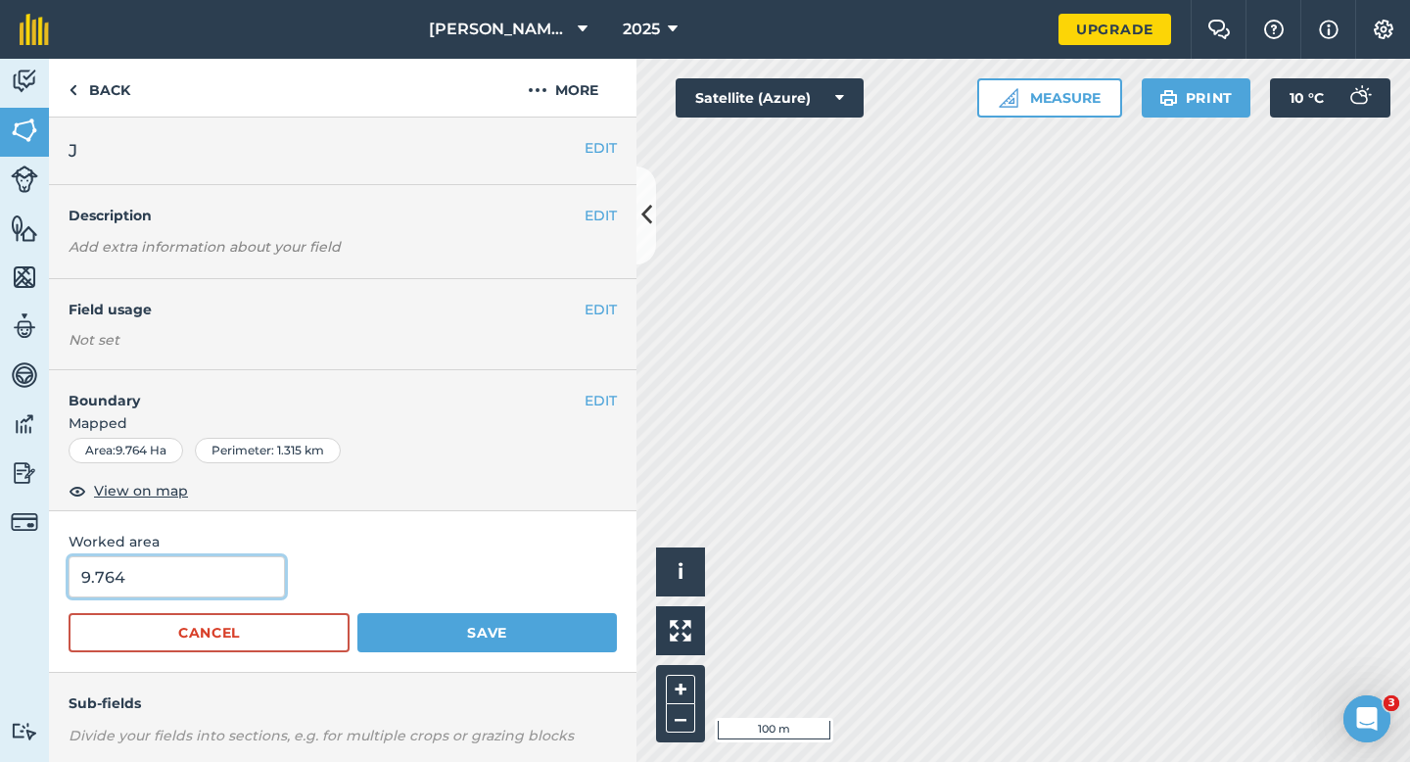
click at [181, 567] on input "9.764" at bounding box center [177, 576] width 216 height 41
click at [182, 600] on form "9.764 Cancel Save" at bounding box center [343, 604] width 548 height 96
click at [182, 584] on input "9.76" at bounding box center [177, 576] width 216 height 41
type input "9.8"
click at [357, 613] on button "Save" at bounding box center [487, 632] width 260 height 39
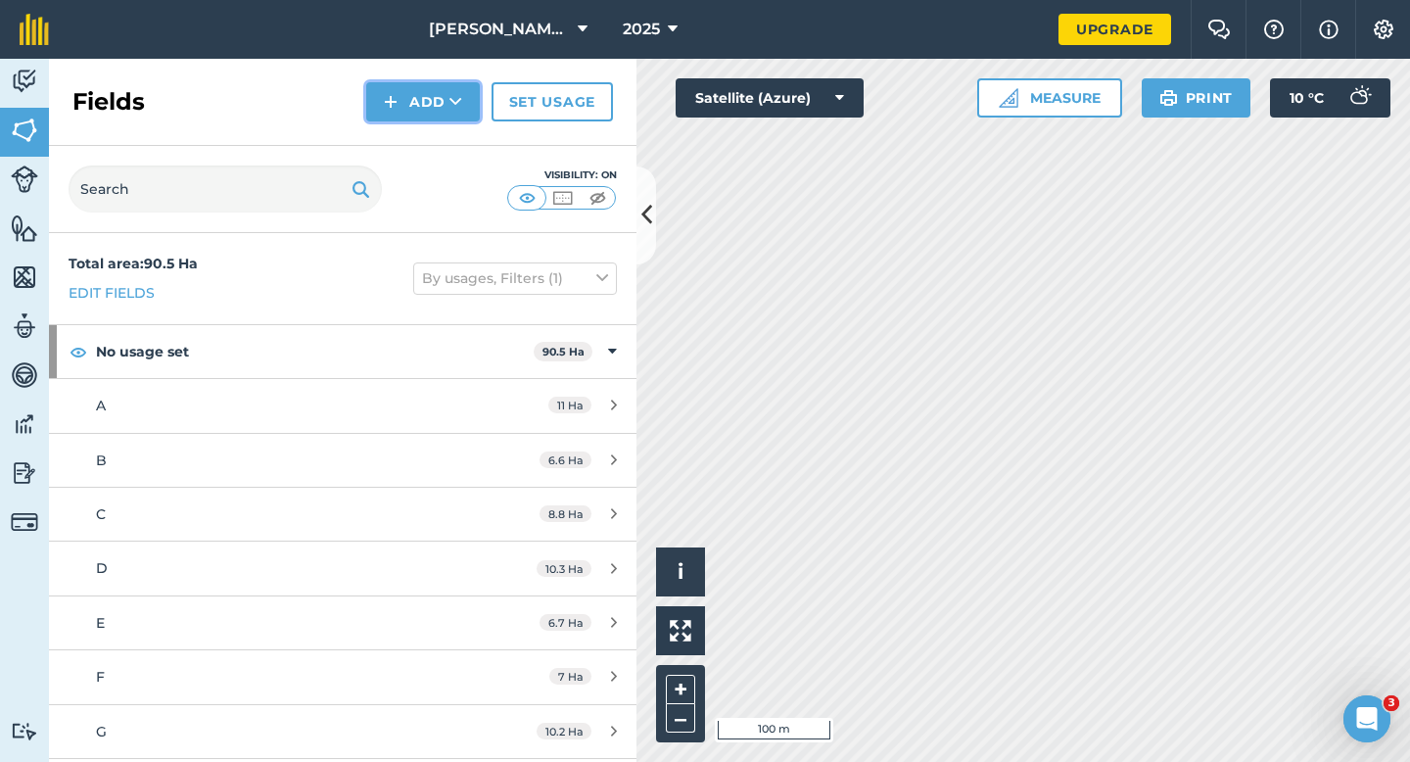
click at [376, 108] on button "Add" at bounding box center [423, 101] width 114 height 39
click at [395, 133] on link "Draw" at bounding box center [423, 145] width 108 height 43
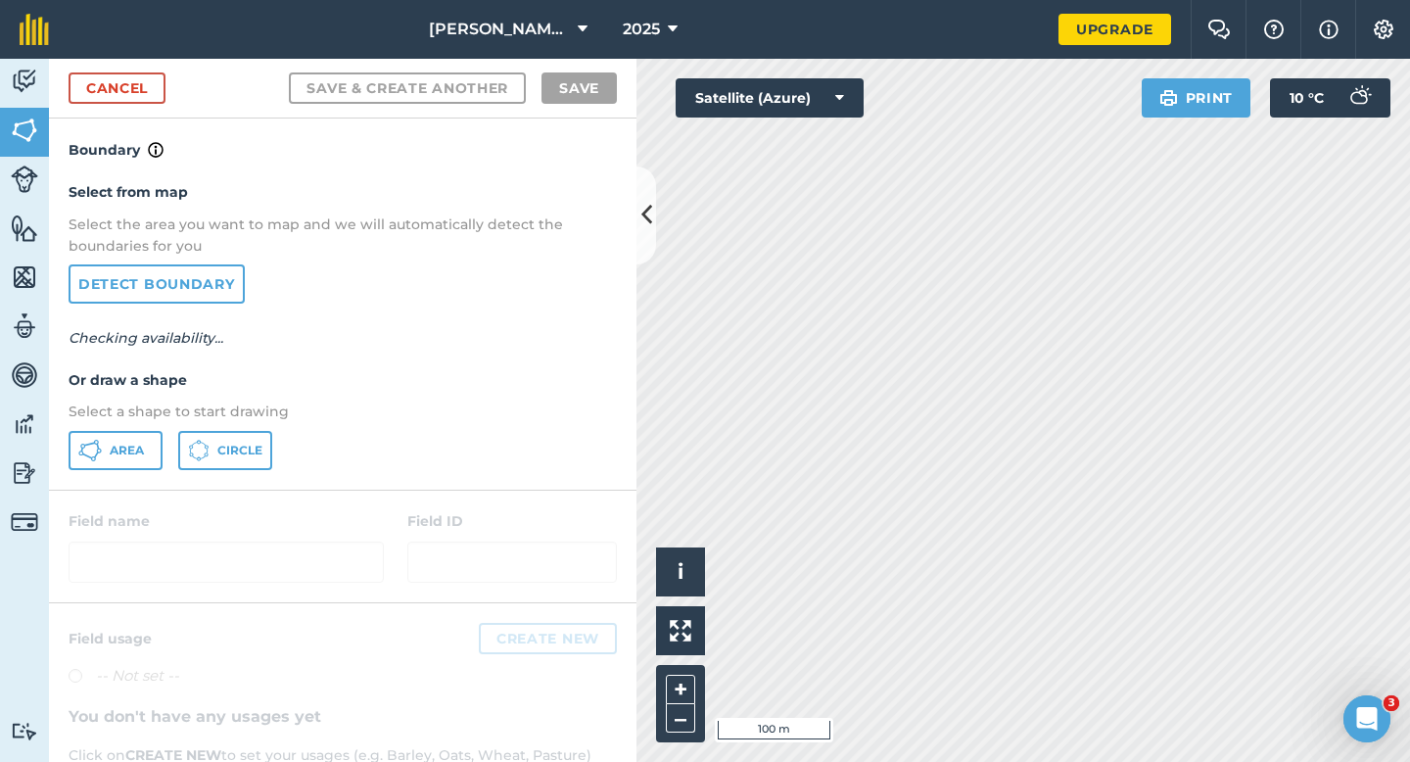
click at [144, 393] on div "Select from map Select the area you want to map and we will automatically detec…" at bounding box center [343, 325] width 588 height 327
click at [144, 464] on button "Area" at bounding box center [116, 450] width 94 height 39
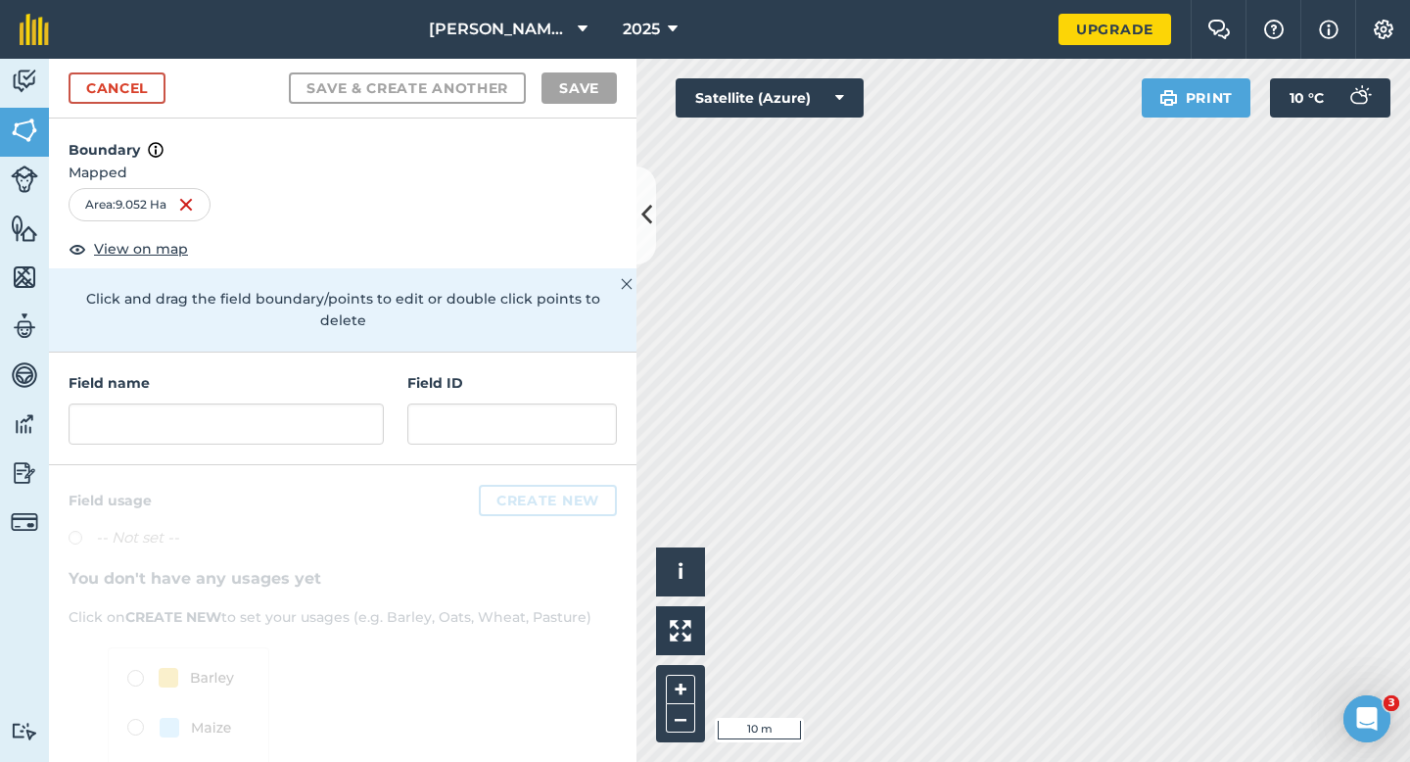
click at [384, 411] on div "Field name Field ID" at bounding box center [343, 409] width 588 height 113
click at [348, 408] on input "text" at bounding box center [226, 423] width 315 height 41
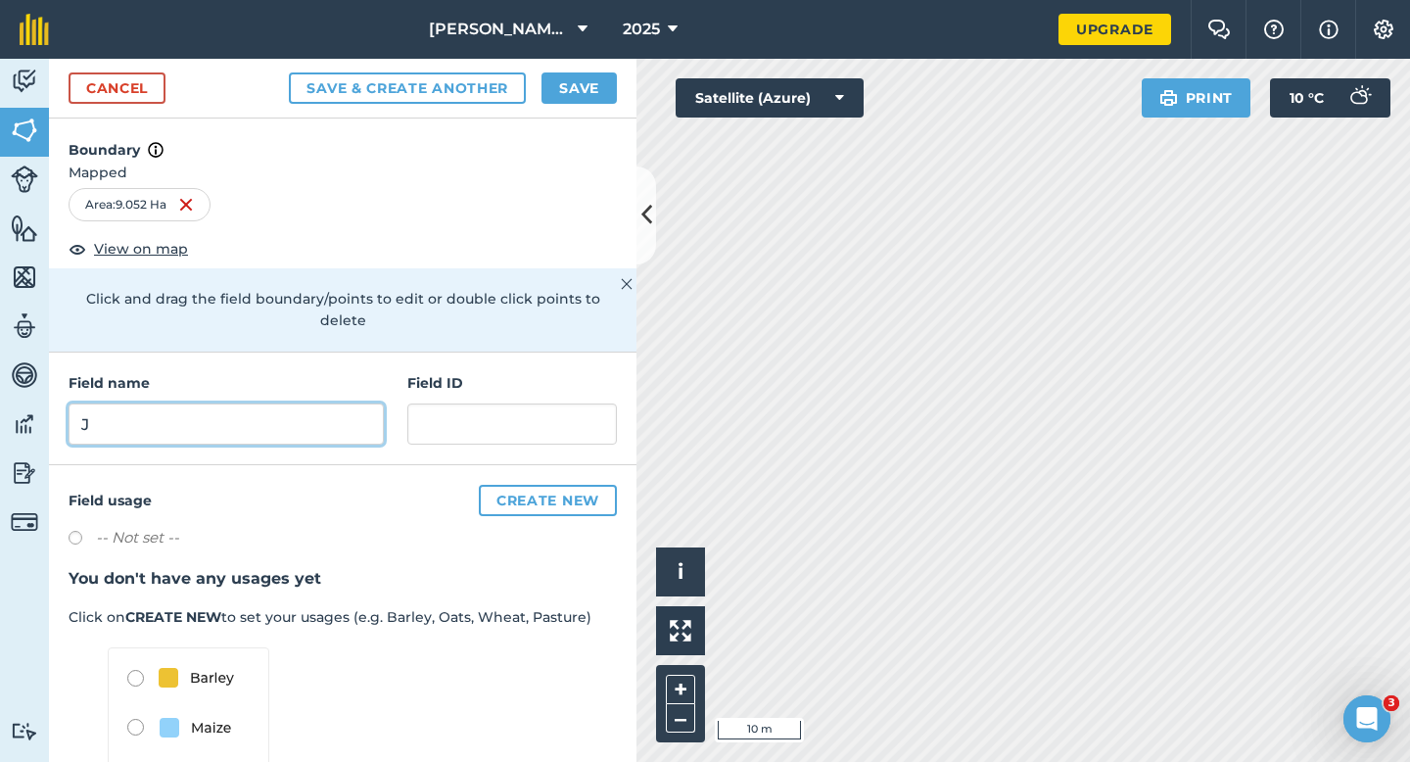
type input "J"
click at [552, 79] on button "Save" at bounding box center [579, 87] width 75 height 31
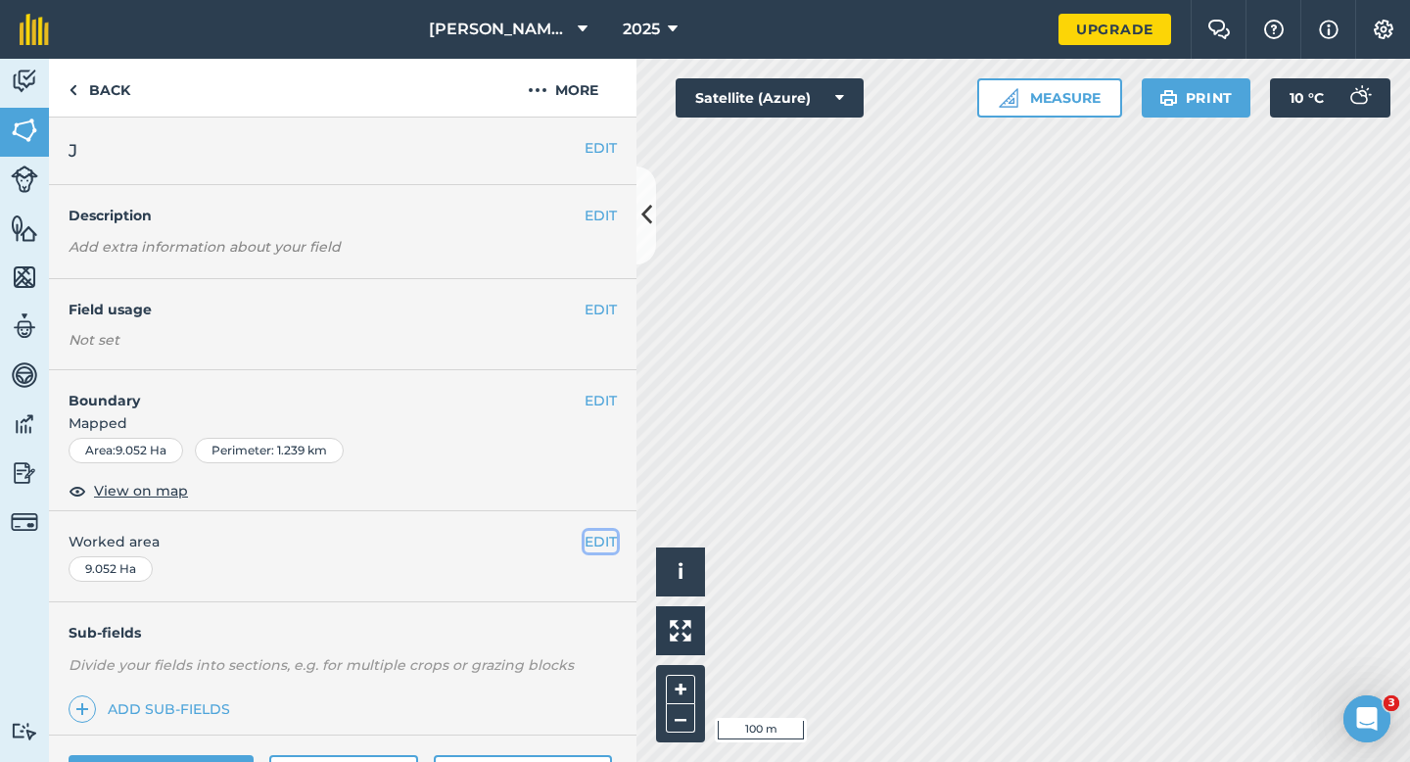
click at [585, 538] on button "EDIT" at bounding box center [601, 542] width 32 height 22
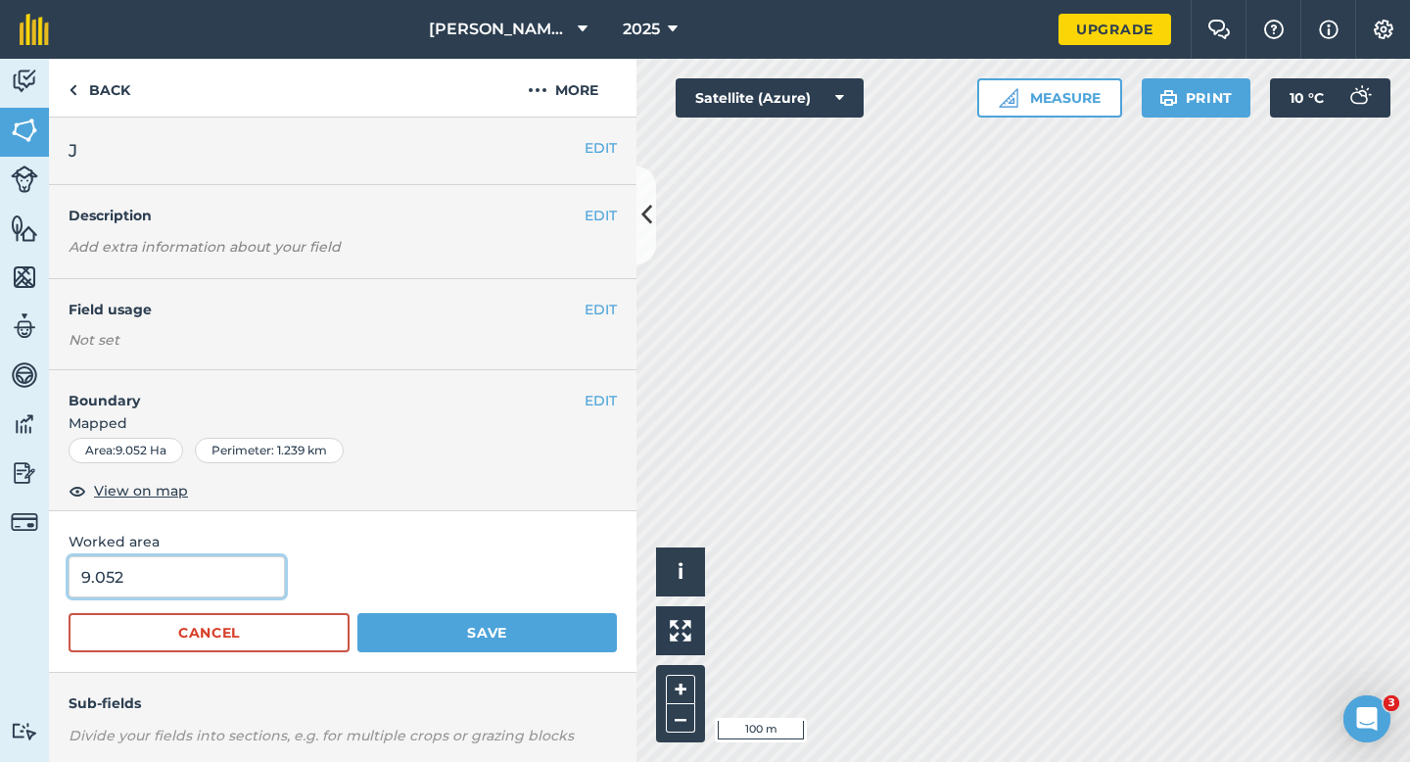
click at [204, 585] on input "9.052" at bounding box center [177, 576] width 216 height 41
type input "9"
click at [357, 613] on button "Save" at bounding box center [487, 632] width 260 height 39
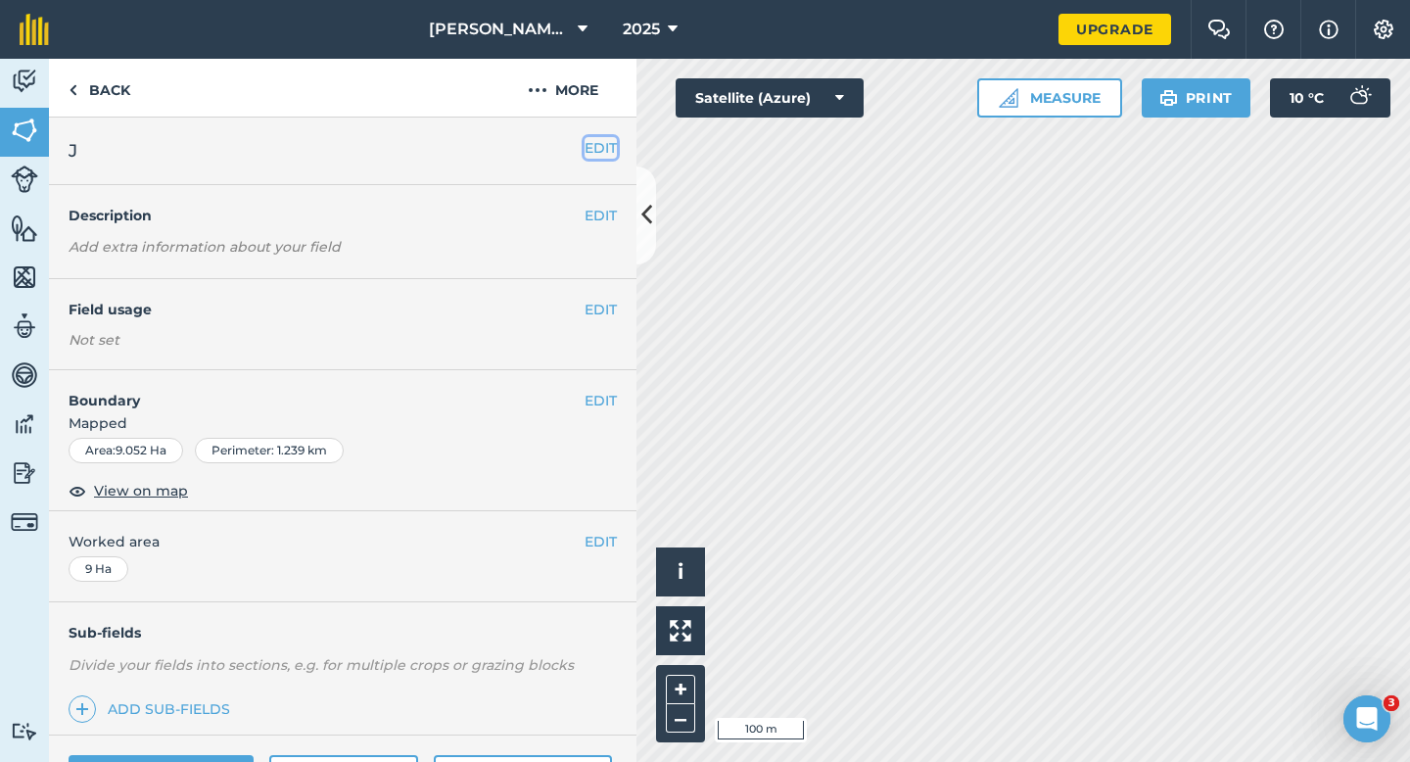
click at [592, 147] on button "EDIT" at bounding box center [601, 148] width 32 height 22
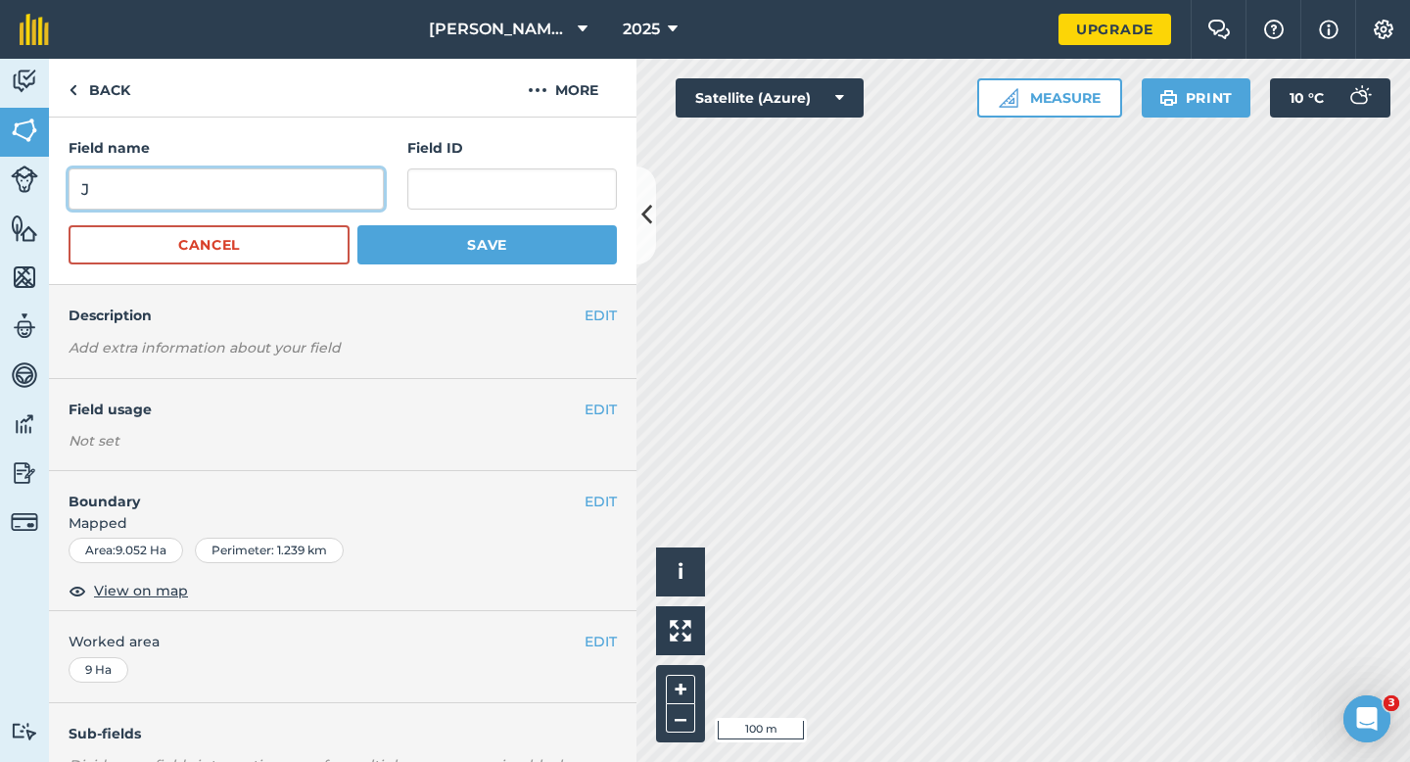
click at [204, 200] on input "J" at bounding box center [226, 188] width 315 height 41
type input "K"
click at [357, 225] on button "Save" at bounding box center [487, 244] width 260 height 39
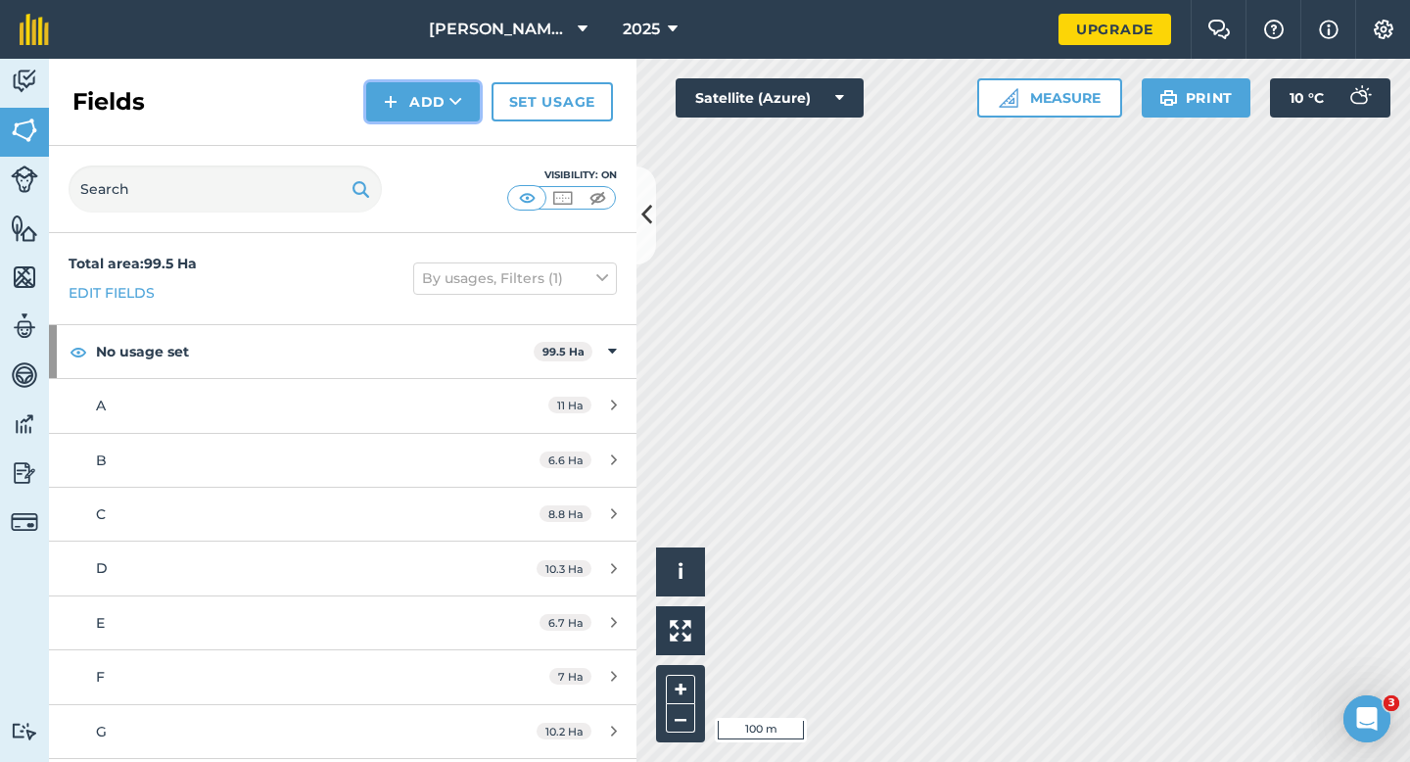
click at [409, 119] on button "Add" at bounding box center [423, 101] width 114 height 39
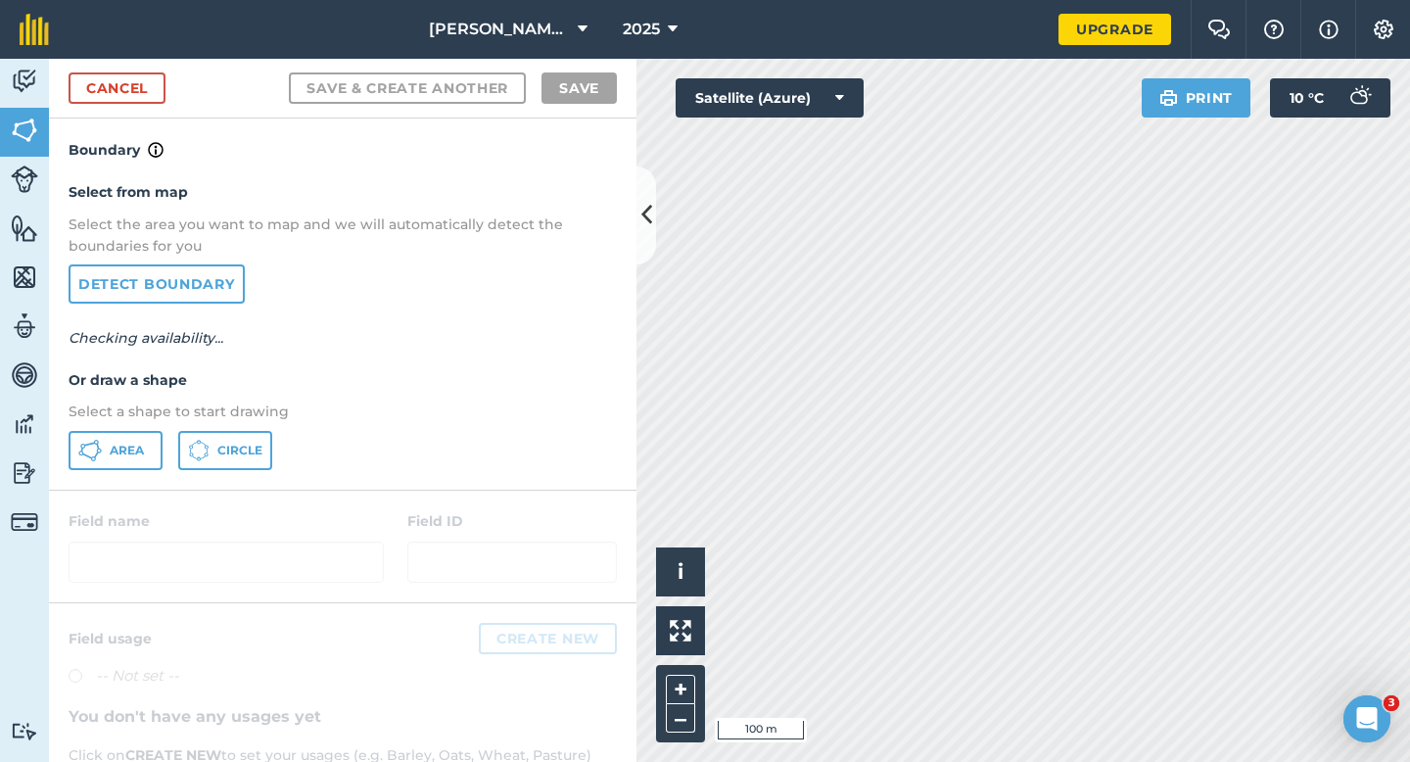
click at [95, 470] on div "Select from map Select the area you want to map and we will automatically detec…" at bounding box center [343, 325] width 588 height 327
click at [95, 452] on icon at bounding box center [90, 451] width 24 height 24
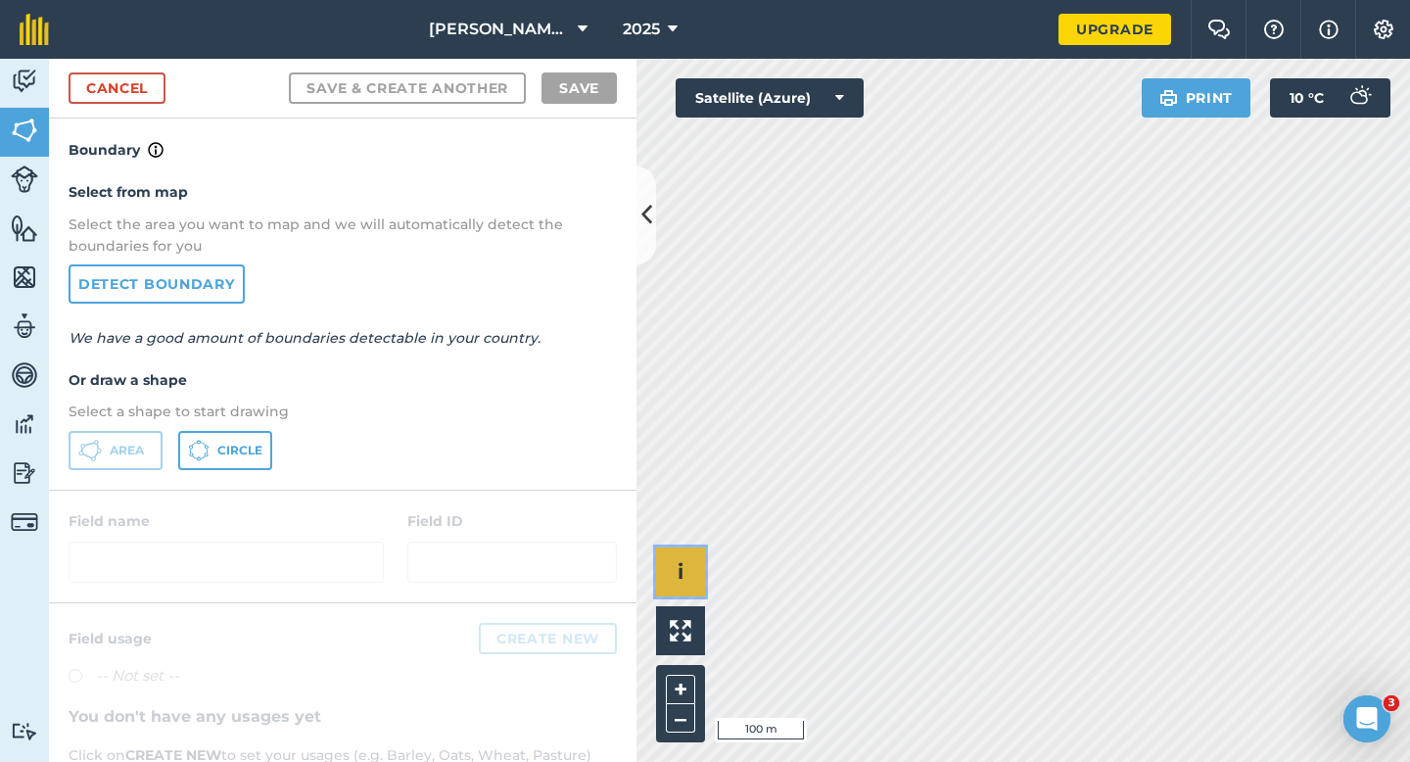
click at [849, 500] on div "Click to start drawing i © 2025 TomTom, Microsoft 100 m + –" at bounding box center [1024, 410] width 774 height 703
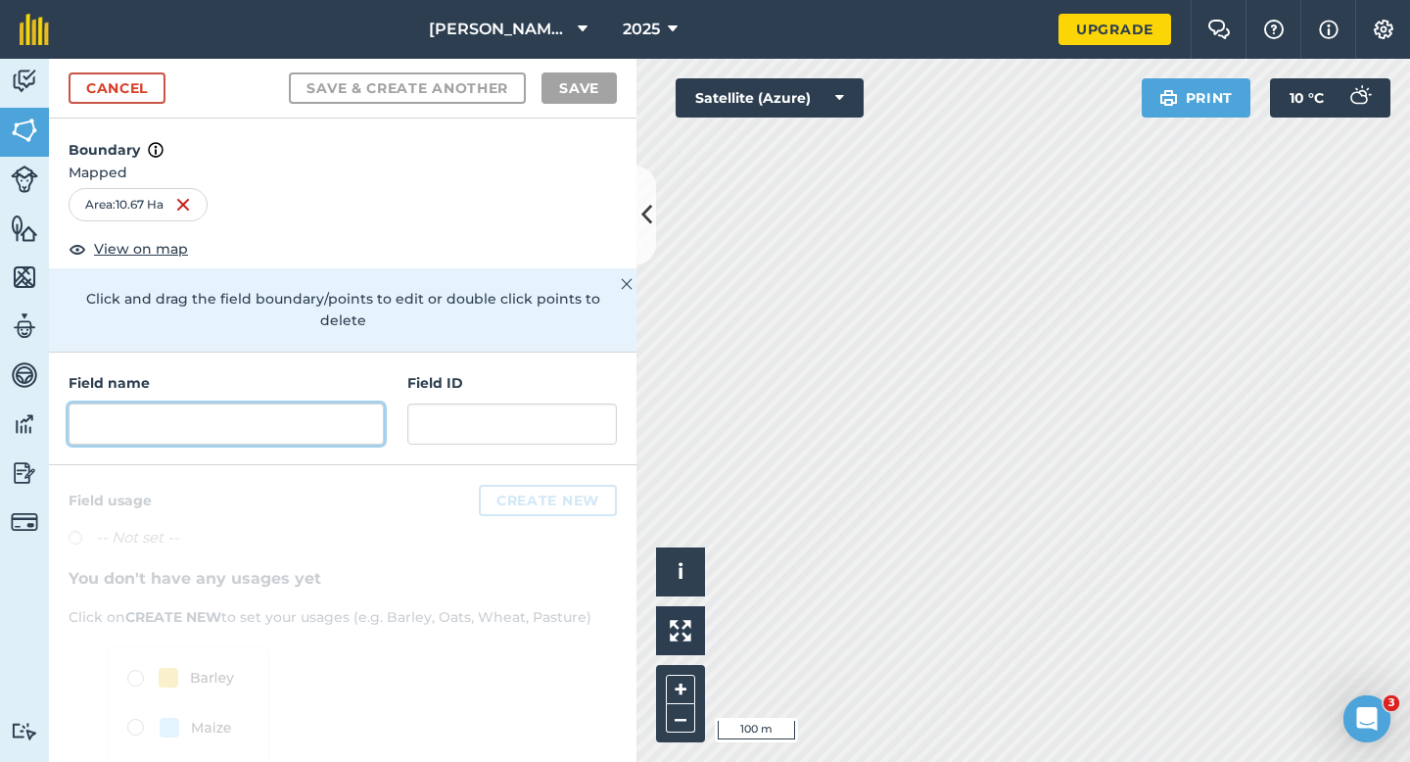
click at [365, 407] on input "text" at bounding box center [226, 423] width 315 height 41
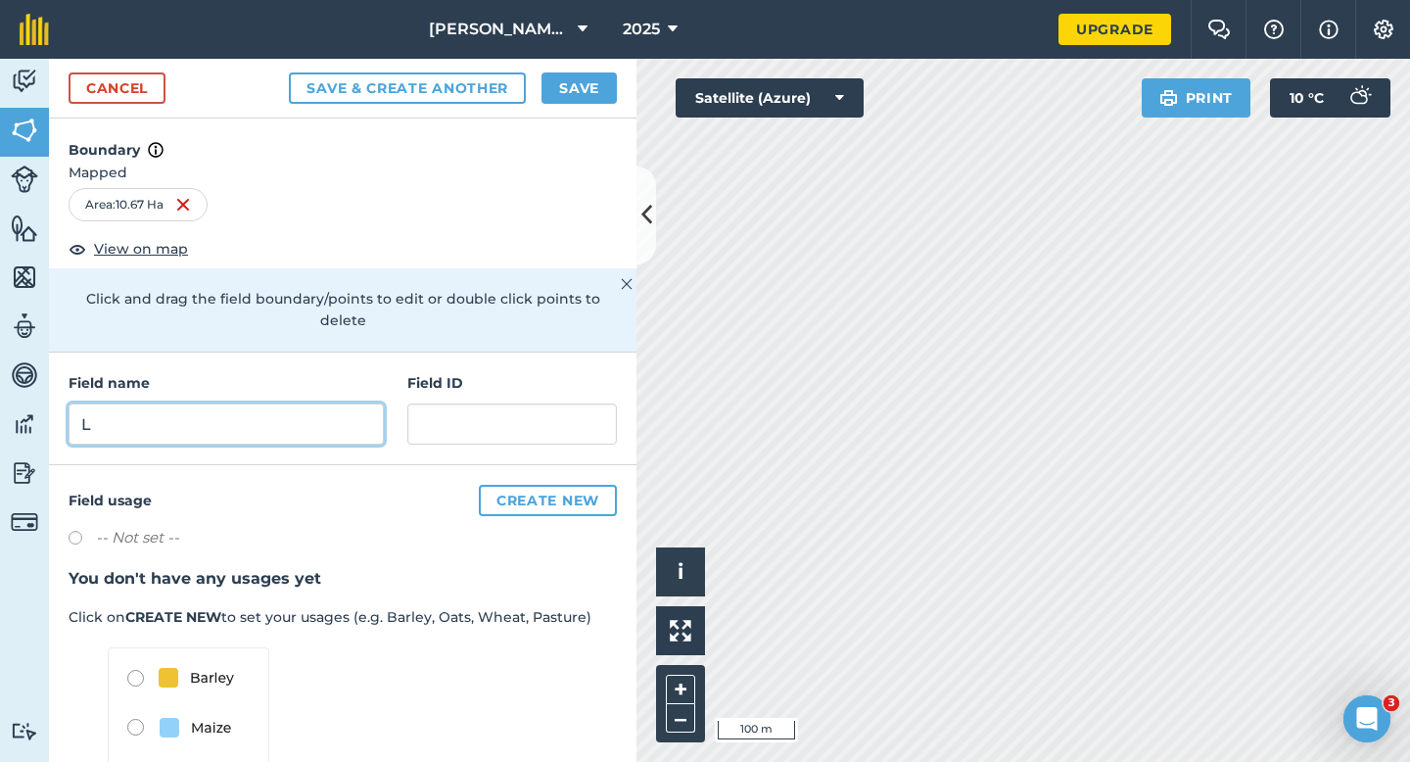
type input "L"
click at [569, 71] on div "Cancel Save & Create Another Save" at bounding box center [343, 89] width 588 height 60
click at [572, 85] on button "Save" at bounding box center [579, 87] width 75 height 31
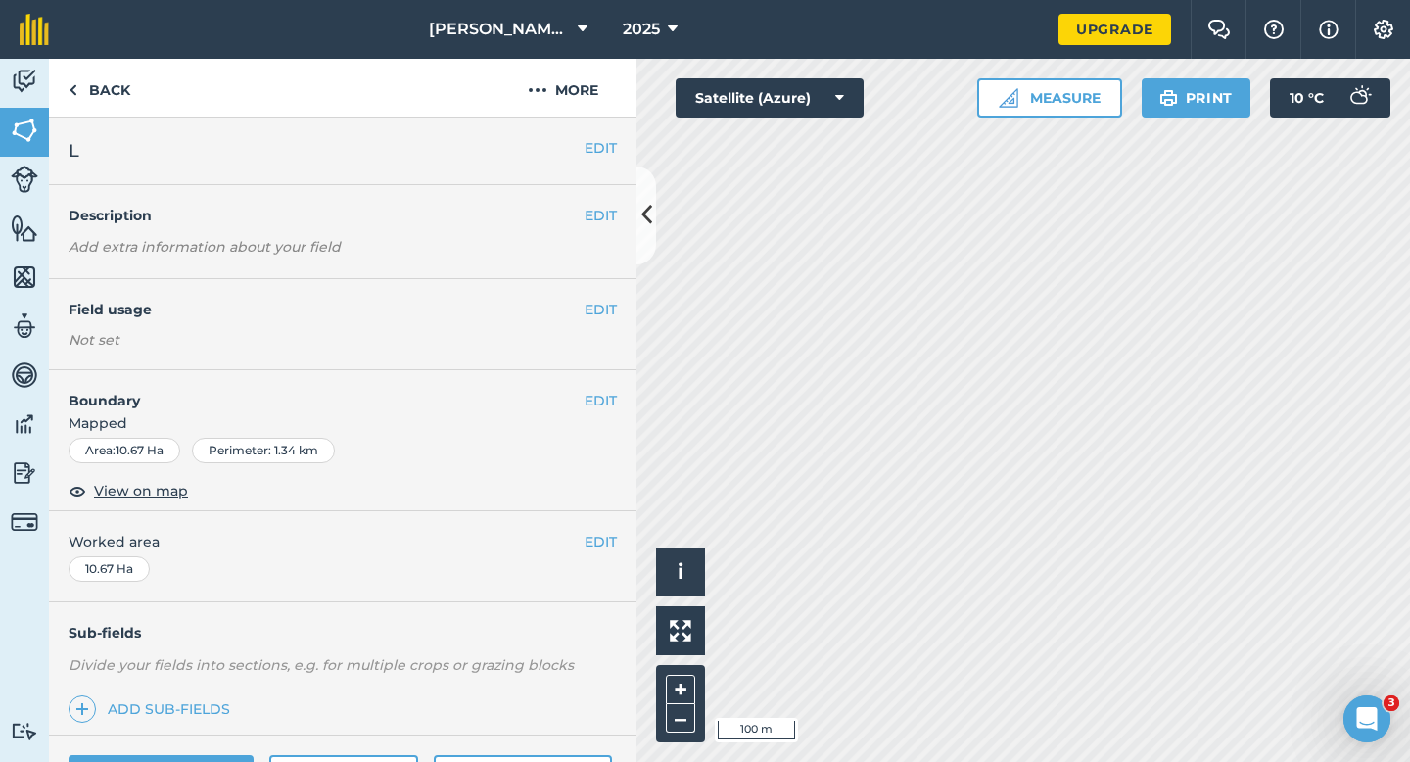
click at [612, 525] on div "EDIT Worked area 10.67 Ha" at bounding box center [343, 556] width 588 height 91
click at [598, 536] on button "EDIT" at bounding box center [601, 542] width 32 height 22
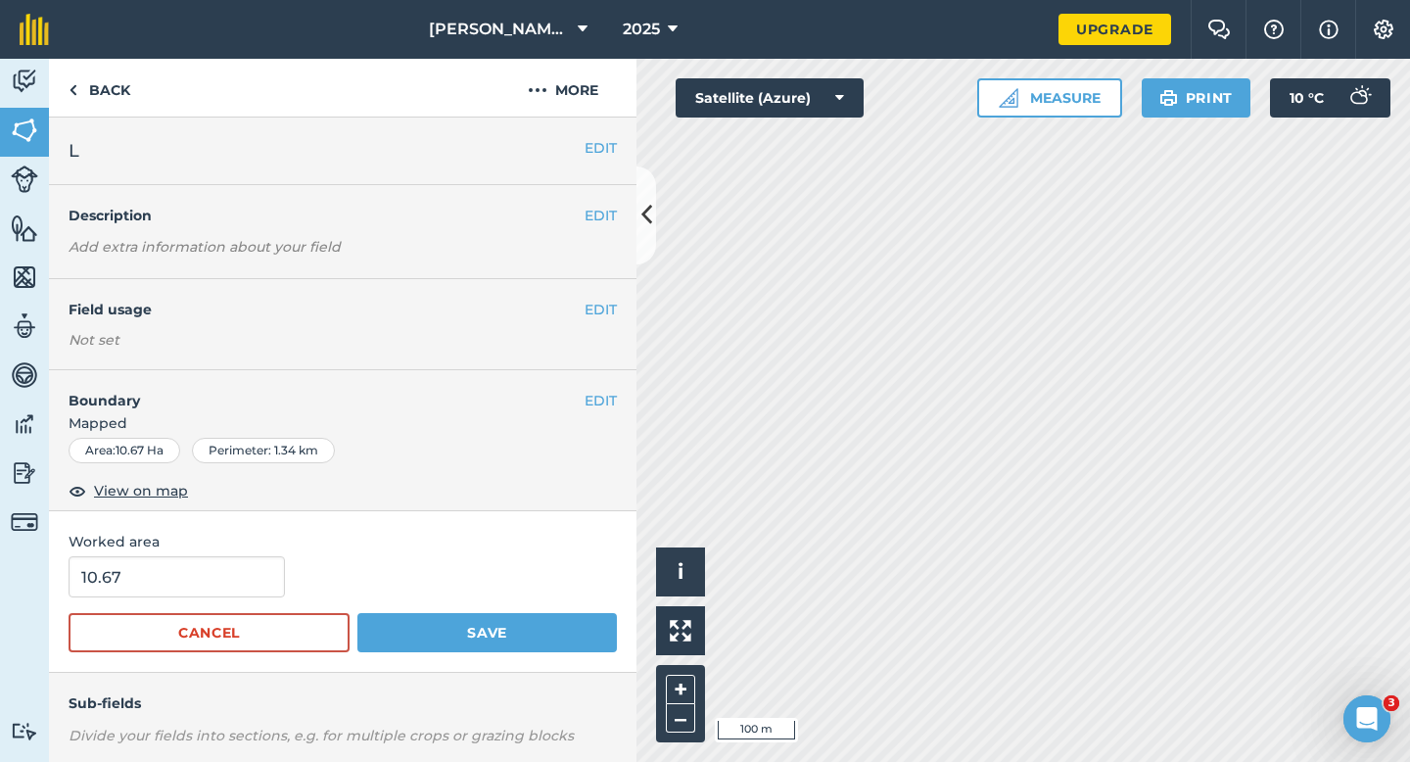
click at [203, 598] on form "10.67 Cancel Save" at bounding box center [343, 604] width 548 height 96
click at [203, 581] on input "10.67" at bounding box center [177, 576] width 216 height 41
type input "10.7"
click at [357, 613] on button "Save" at bounding box center [487, 632] width 260 height 39
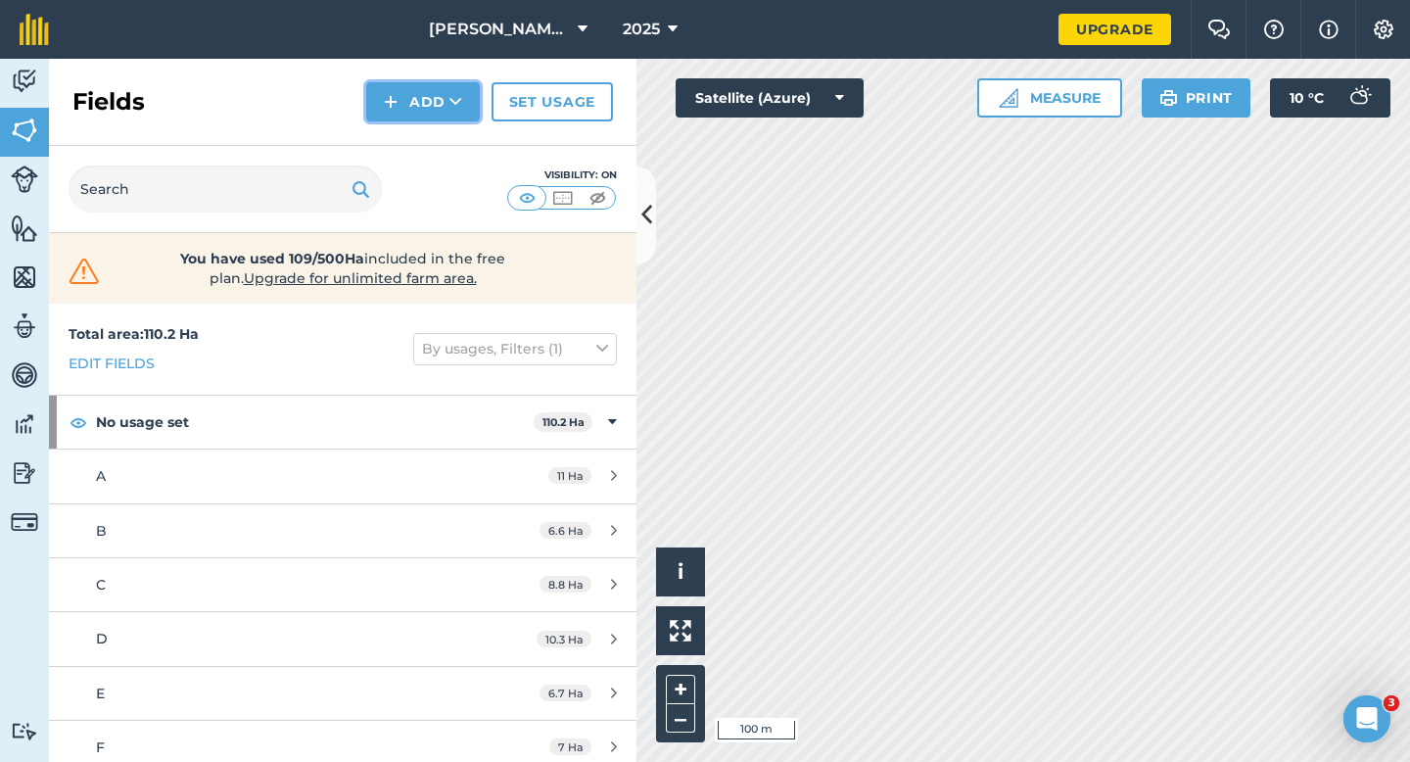
click at [385, 109] on img at bounding box center [391, 102] width 14 height 24
click at [389, 128] on link "Draw" at bounding box center [423, 145] width 108 height 43
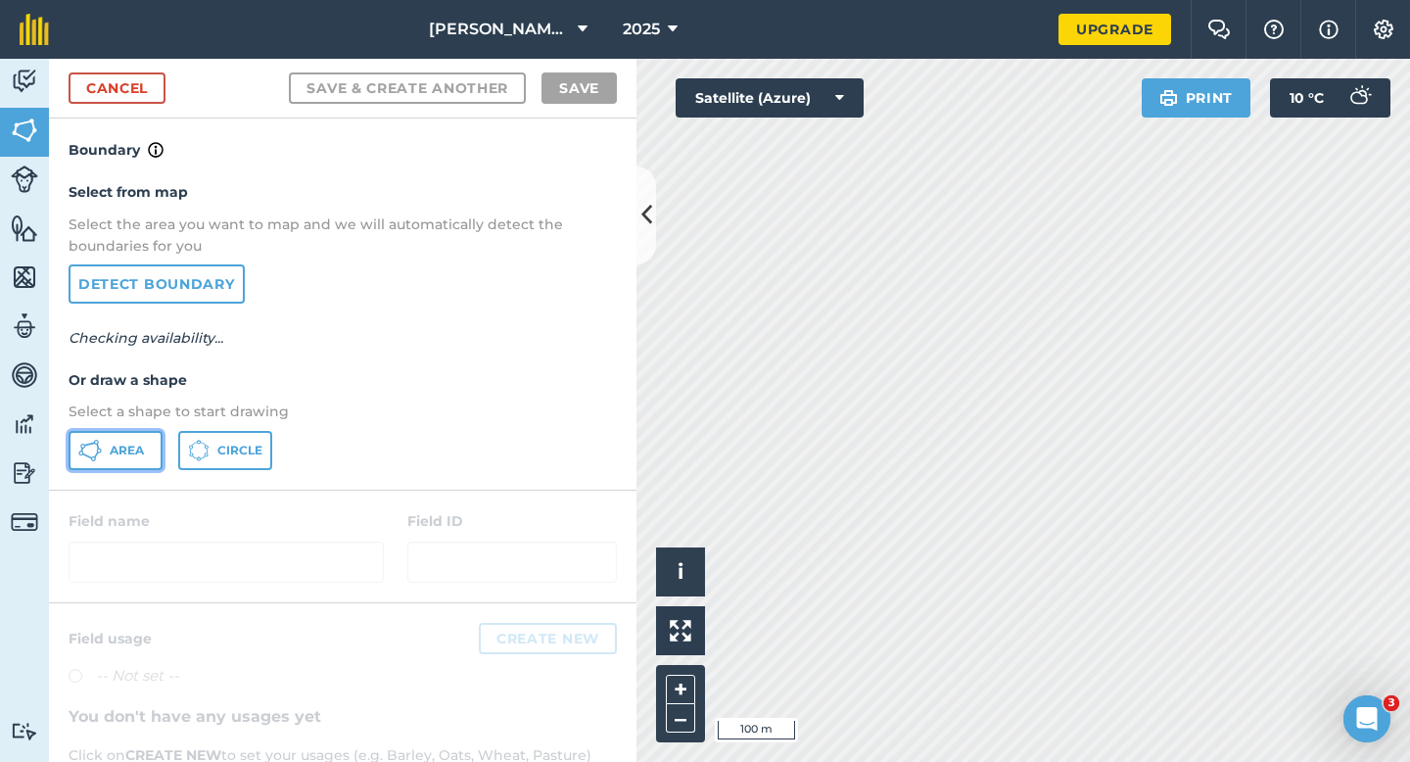
click at [125, 462] on button "Area" at bounding box center [116, 450] width 94 height 39
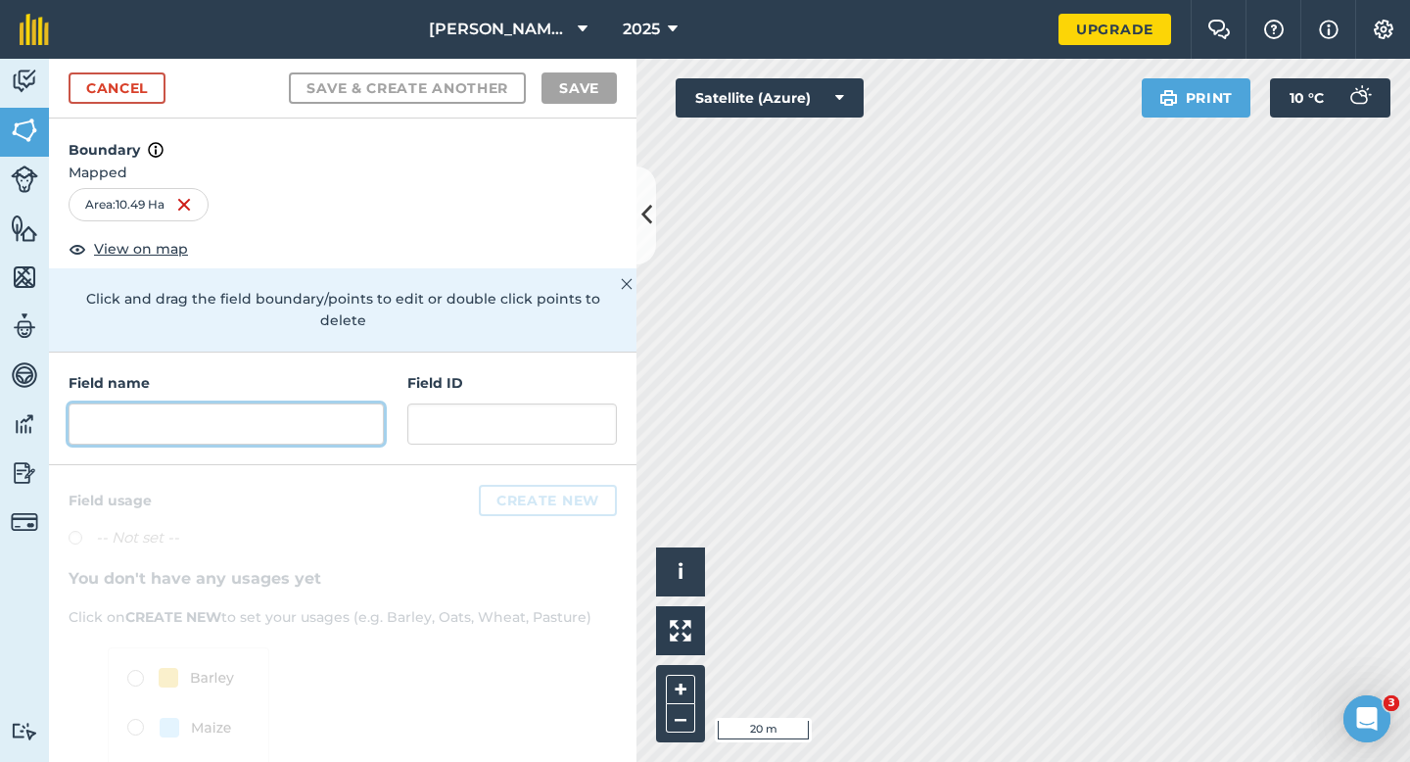
click at [333, 414] on input "text" at bounding box center [226, 423] width 315 height 41
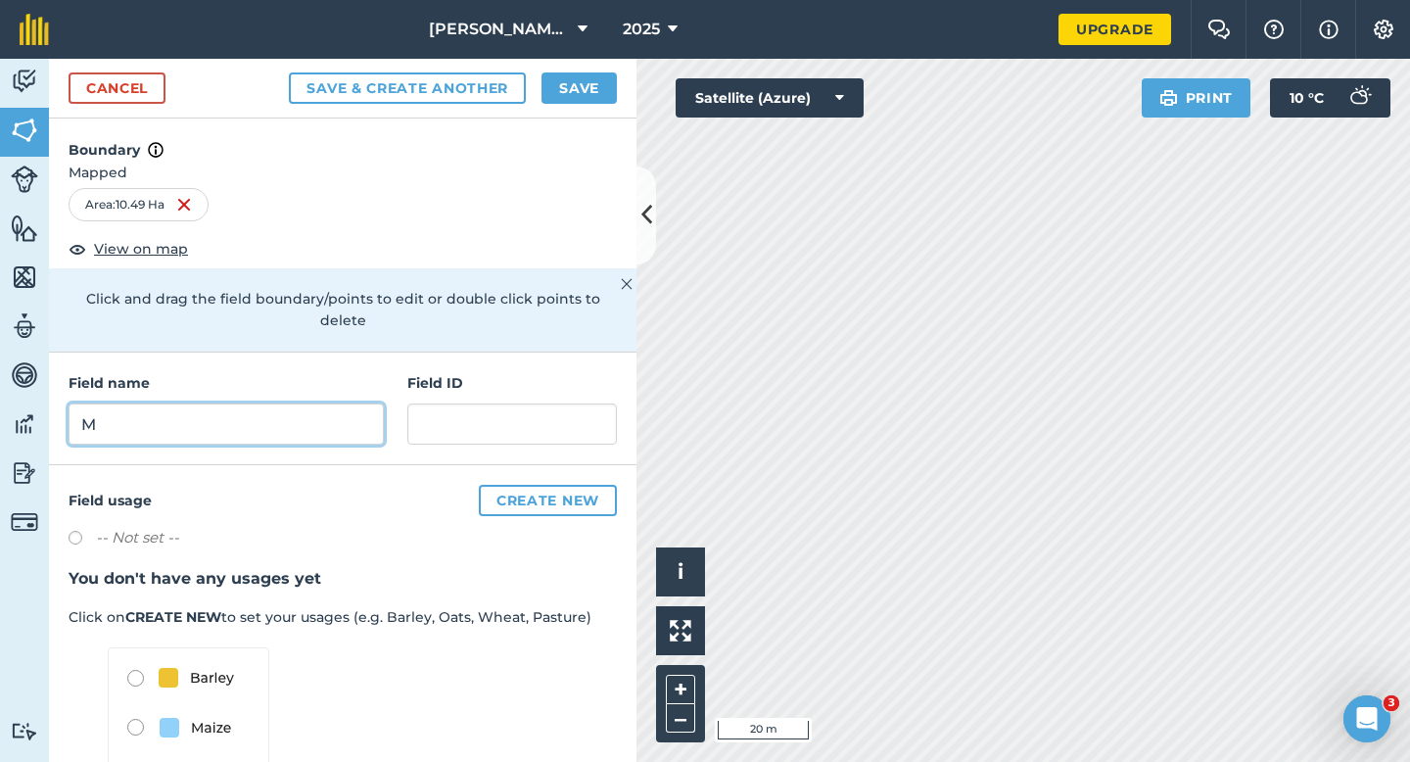
type input "M"
click at [561, 76] on button "Save" at bounding box center [579, 87] width 75 height 31
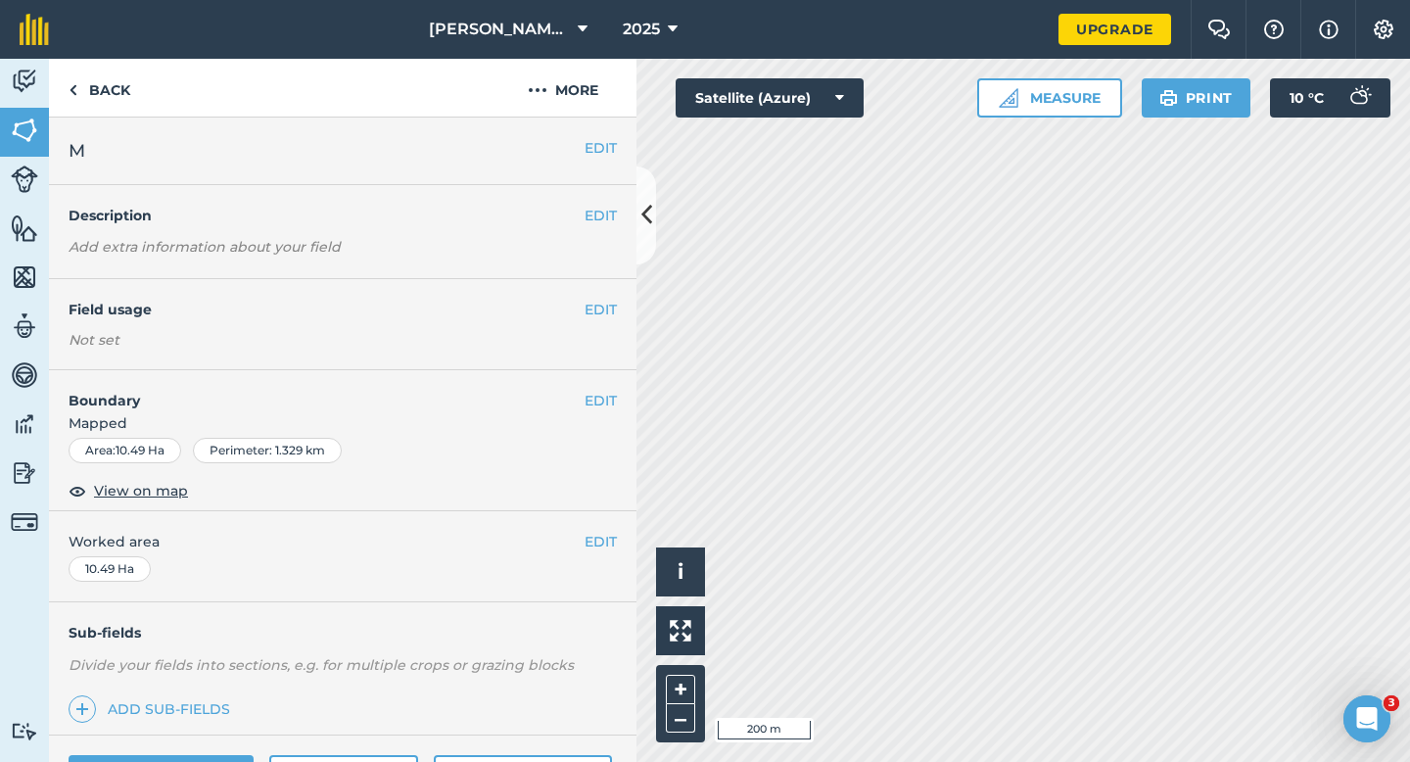
click at [586, 527] on div "EDIT Worked area 10.49 Ha" at bounding box center [343, 556] width 588 height 91
click at [595, 536] on button "EDIT" at bounding box center [601, 542] width 32 height 22
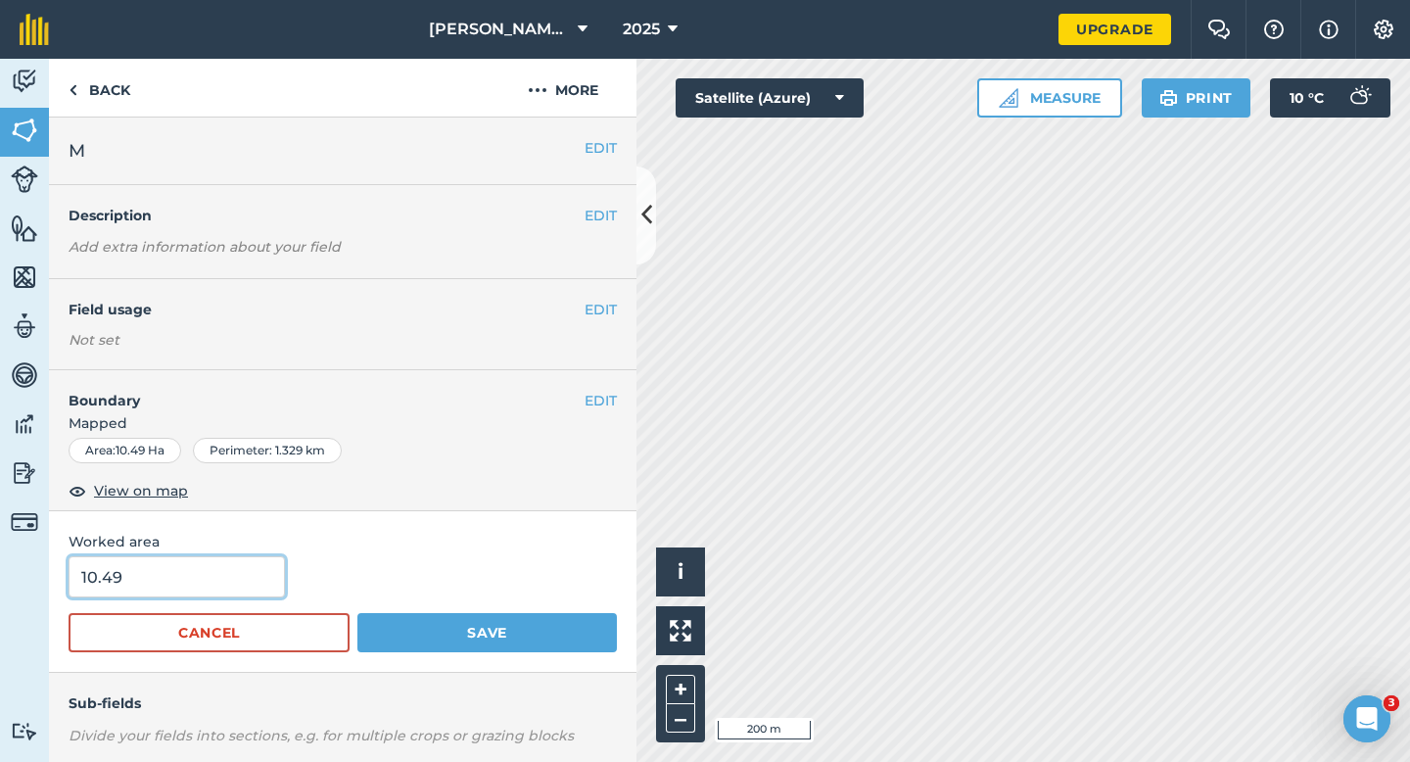
click at [168, 564] on input "10.49" at bounding box center [177, 576] width 216 height 41
click at [189, 589] on input "10.49" at bounding box center [177, 576] width 216 height 41
type input "10.5"
click at [357, 613] on button "Save" at bounding box center [487, 632] width 260 height 39
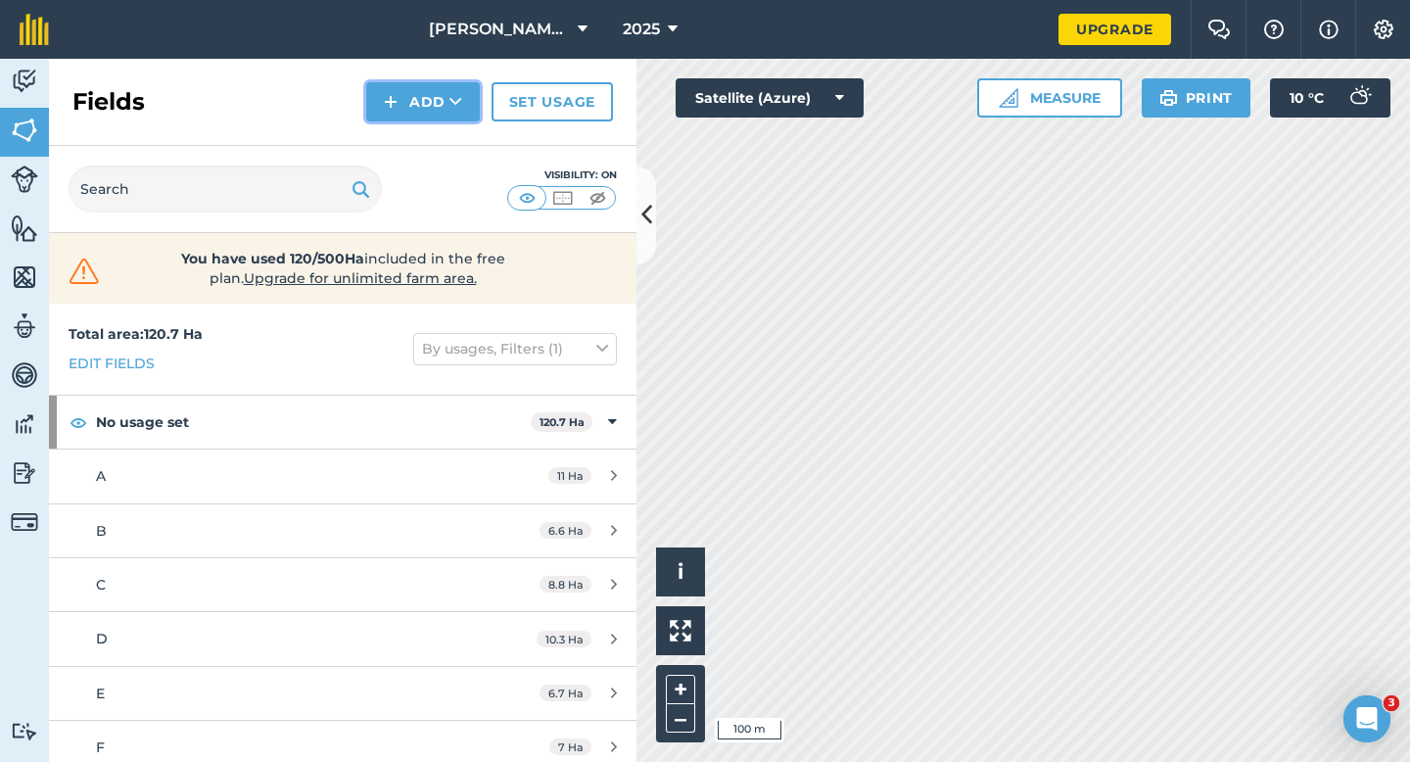
click at [405, 89] on button "Add" at bounding box center [423, 101] width 114 height 39
click at [407, 137] on link "Draw" at bounding box center [423, 145] width 108 height 43
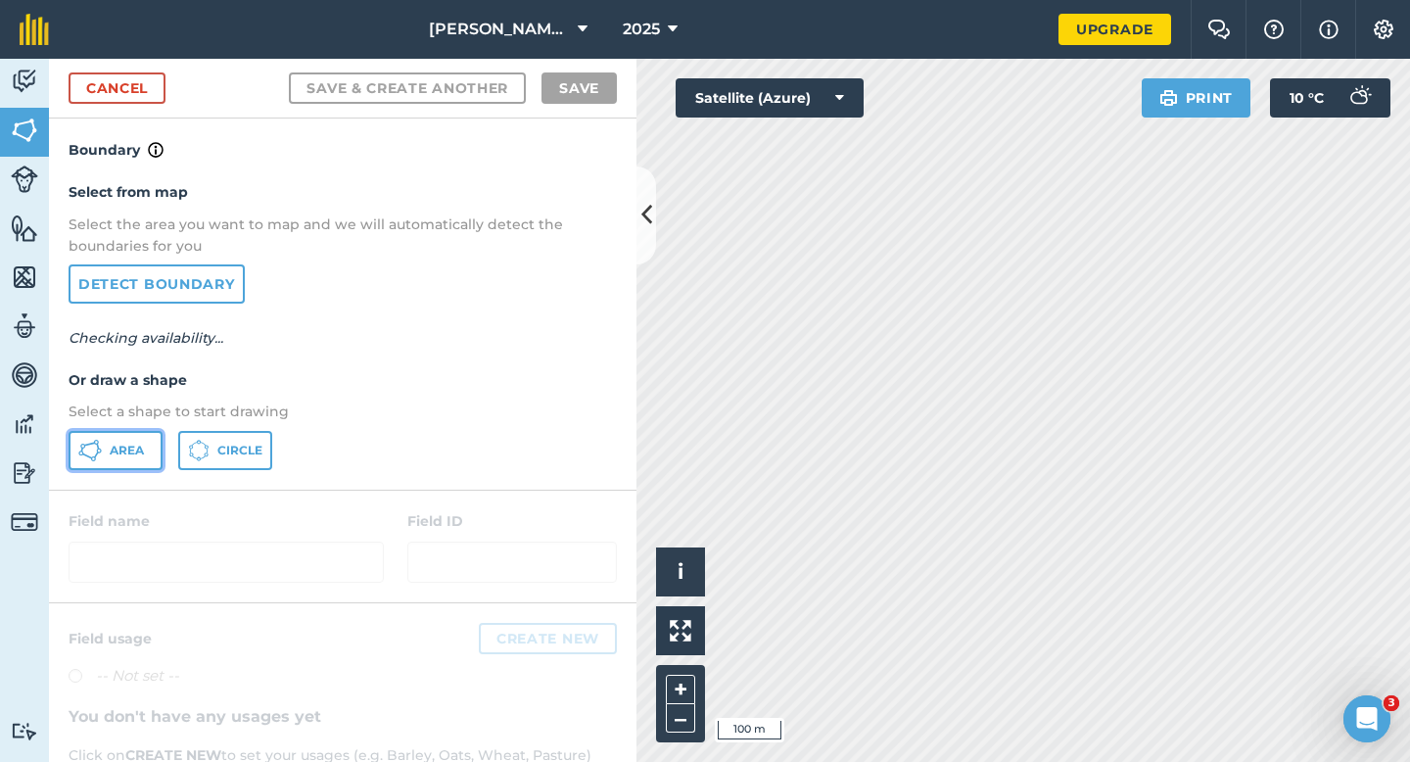
click at [131, 456] on span "Area" at bounding box center [127, 451] width 34 height 16
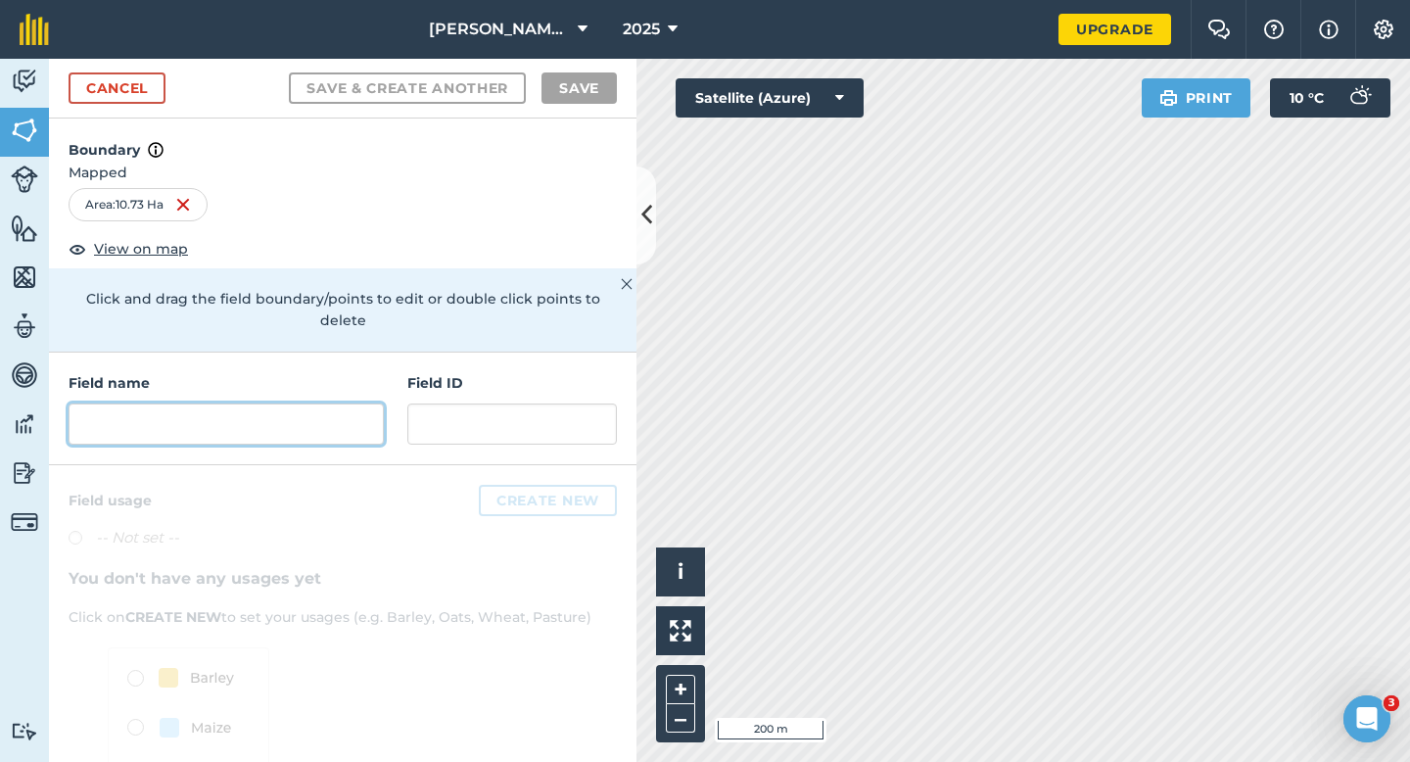
click at [326, 410] on input "text" at bounding box center [226, 423] width 315 height 41
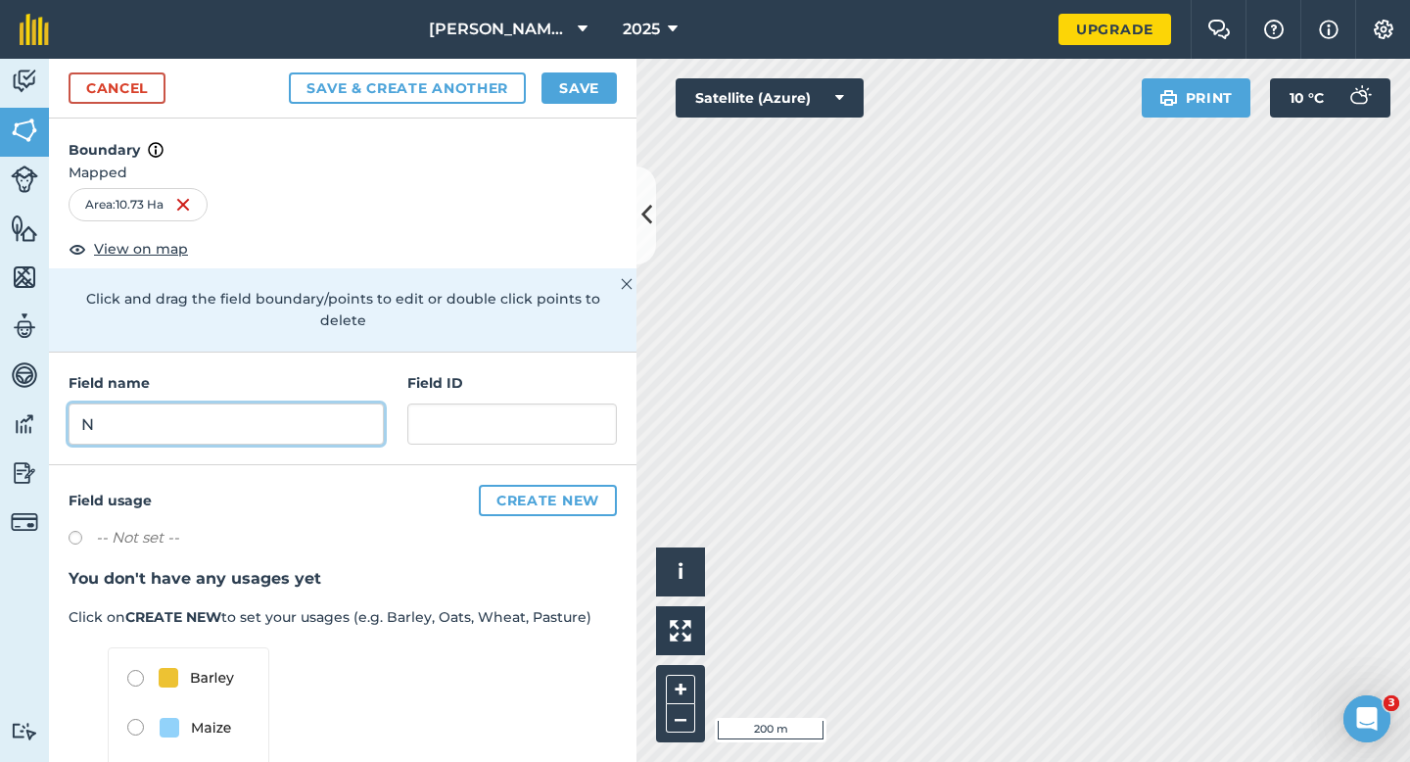
type input "N"
click at [552, 97] on button "Save" at bounding box center [579, 87] width 75 height 31
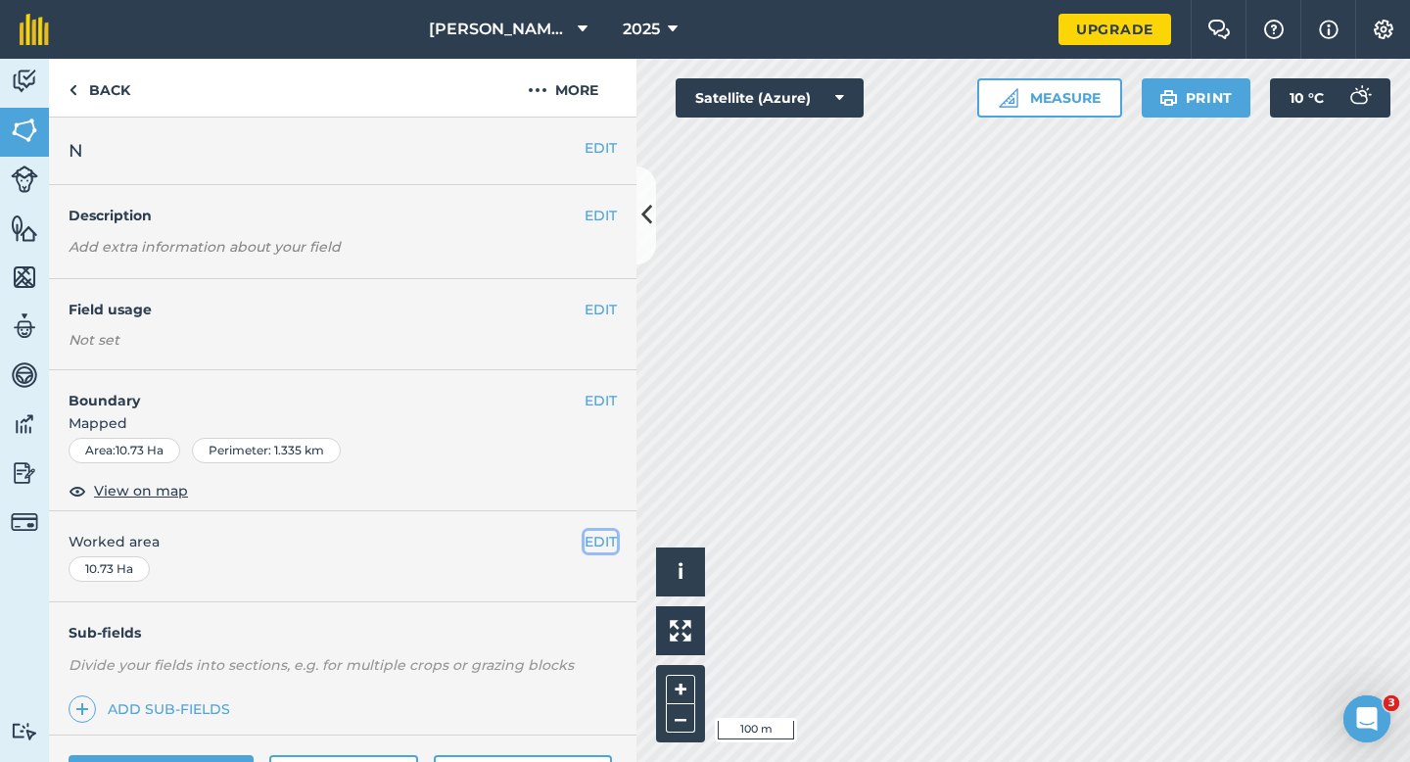
click at [603, 534] on button "EDIT" at bounding box center [601, 542] width 32 height 22
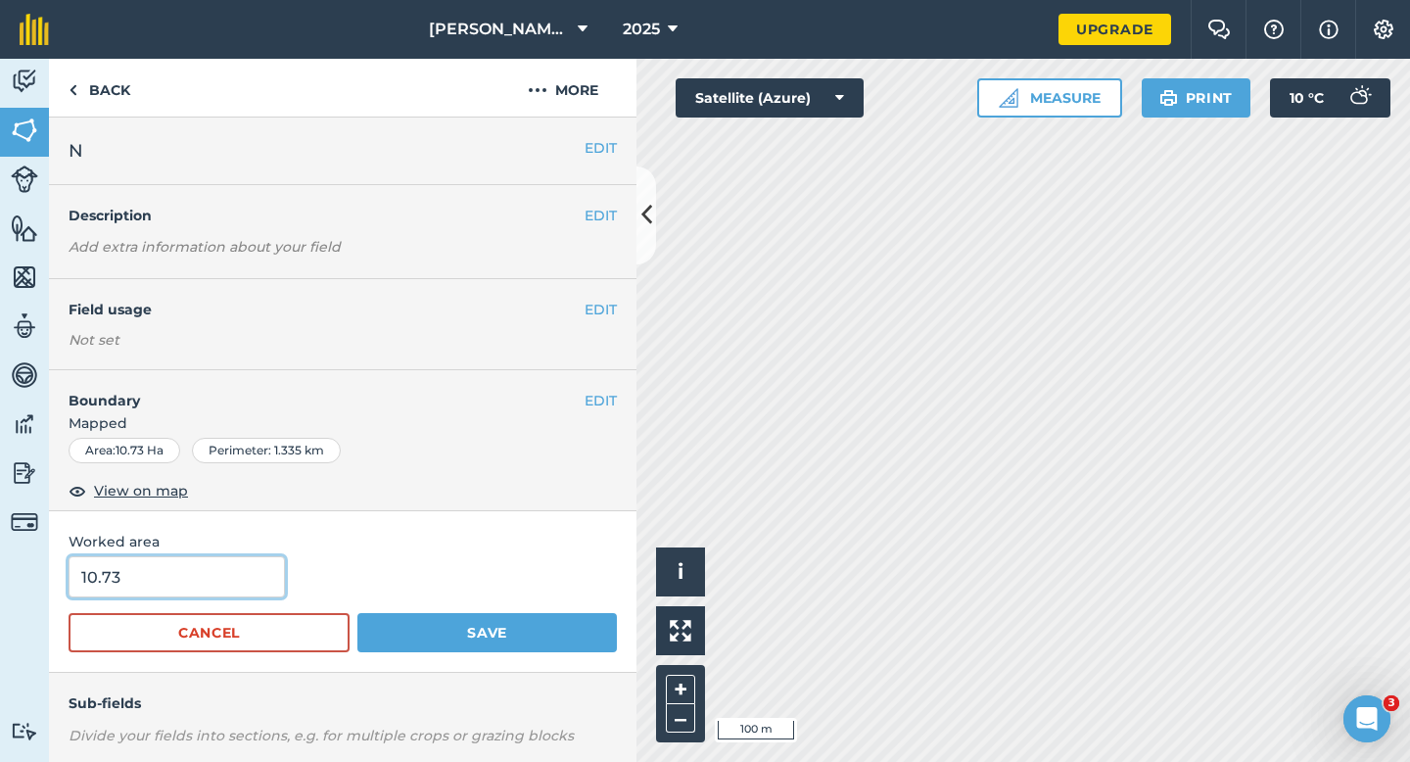
click at [225, 566] on input "10.73" at bounding box center [177, 576] width 216 height 41
click at [224, 592] on input "10.73" at bounding box center [177, 576] width 216 height 41
type input "10.7"
click at [357, 613] on button "Save" at bounding box center [487, 632] width 260 height 39
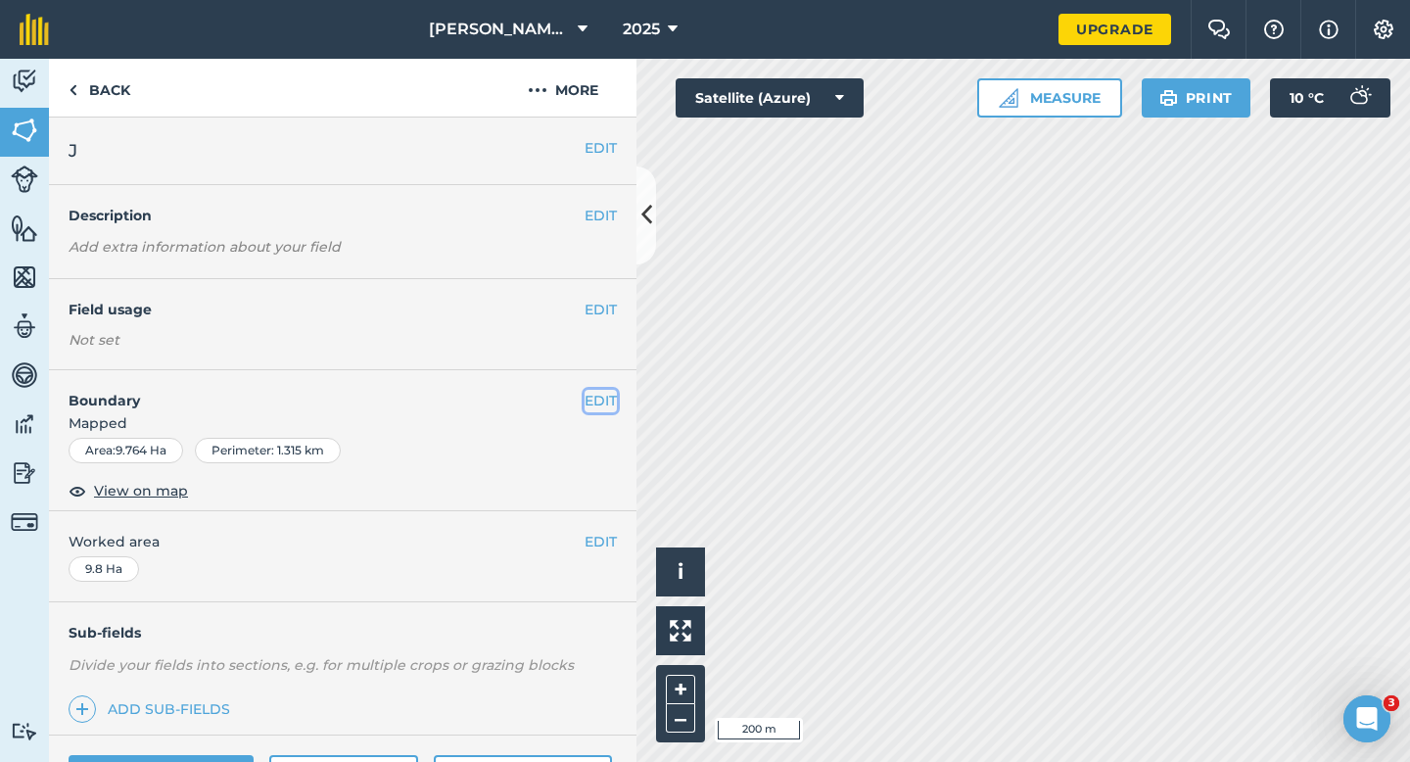
click at [607, 394] on button "EDIT" at bounding box center [601, 401] width 32 height 22
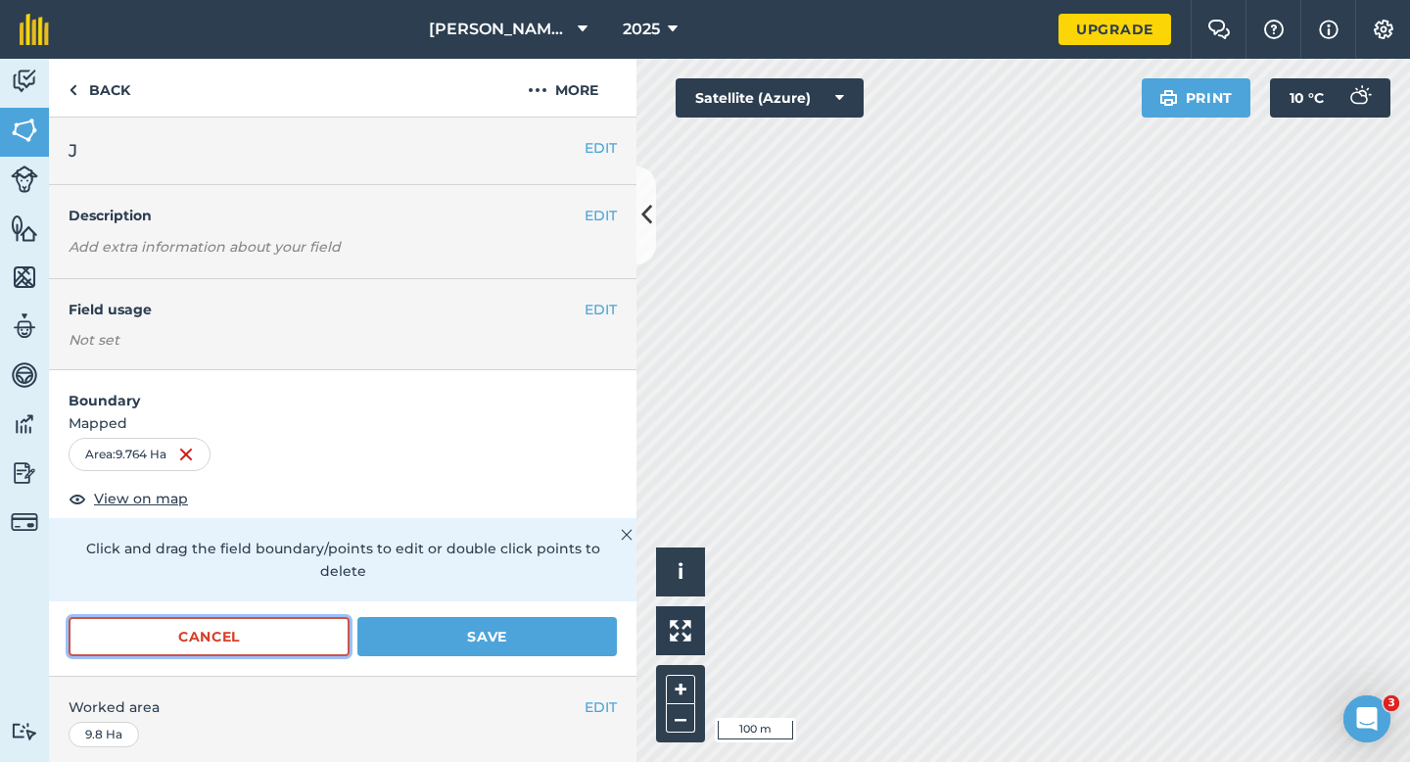
click at [295, 617] on button "Cancel" at bounding box center [209, 636] width 281 height 39
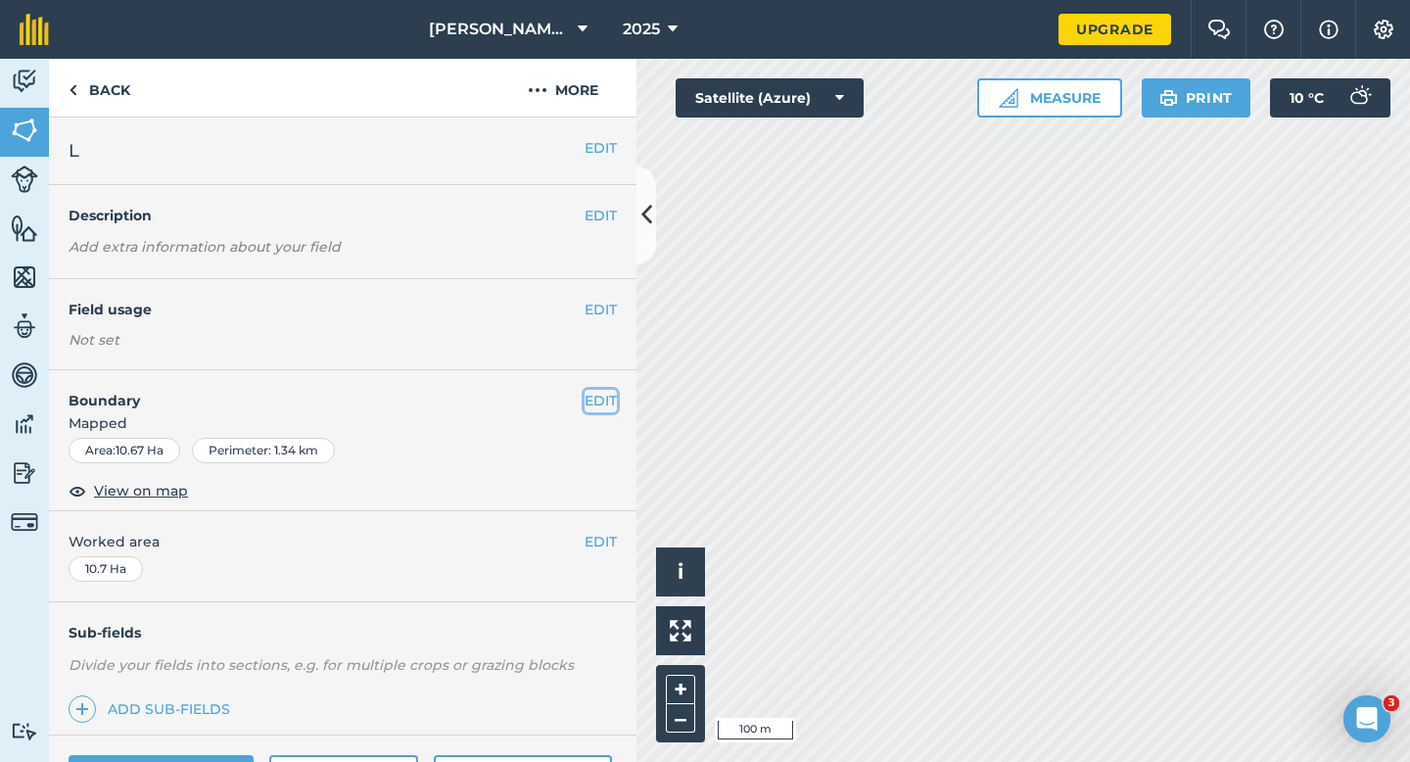
click at [598, 393] on button "EDIT" at bounding box center [601, 401] width 32 height 22
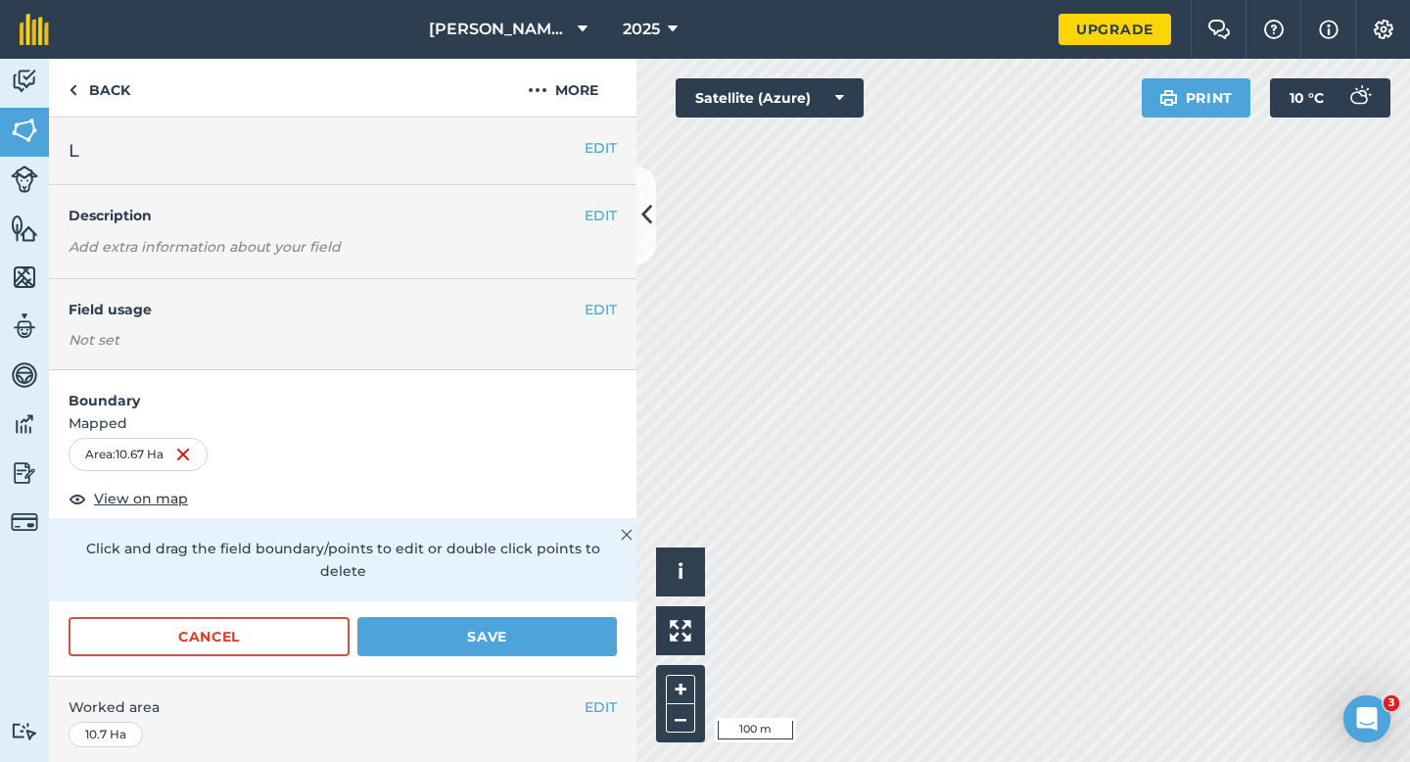
click at [356, 622] on div "Cancel Save" at bounding box center [343, 636] width 548 height 39
click at [334, 618] on button "Cancel" at bounding box center [209, 636] width 281 height 39
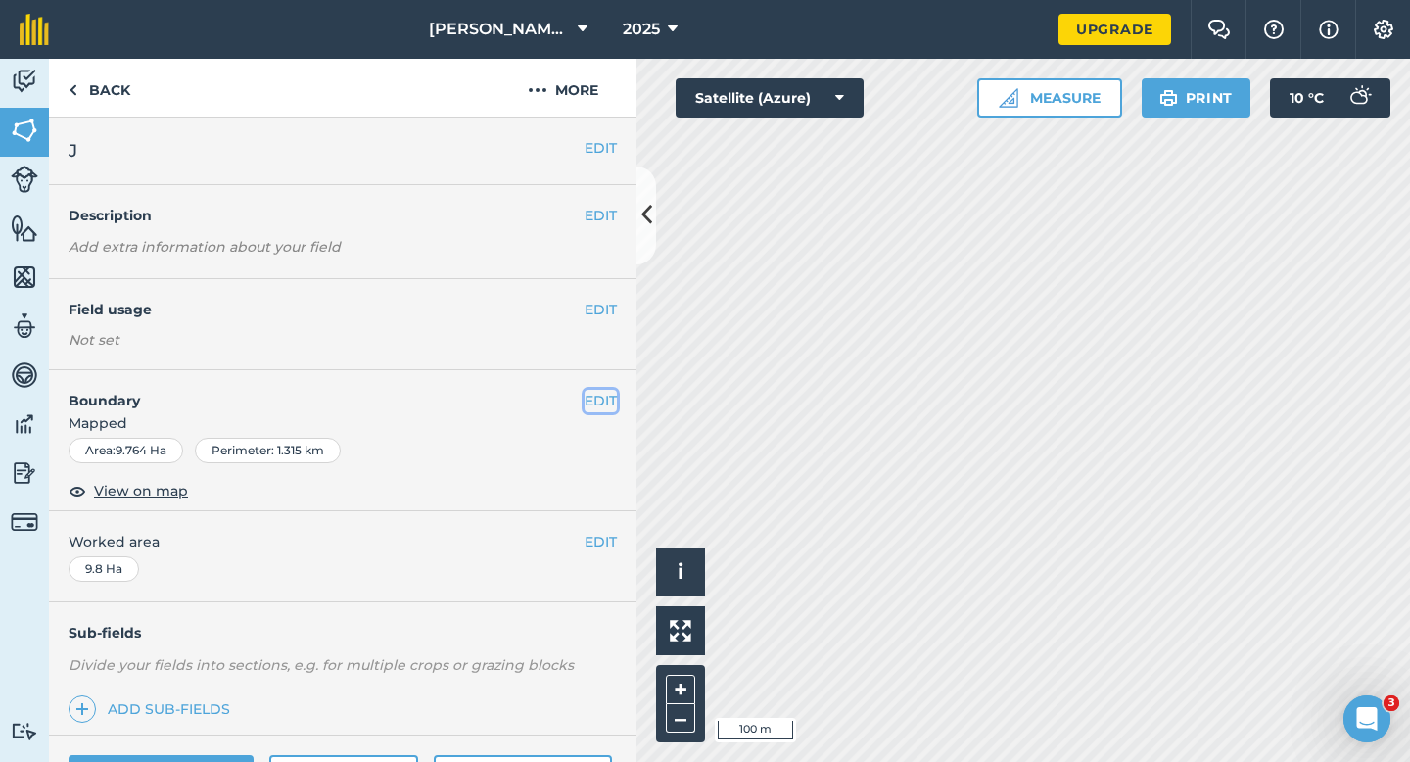
click at [597, 393] on button "EDIT" at bounding box center [601, 401] width 32 height 22
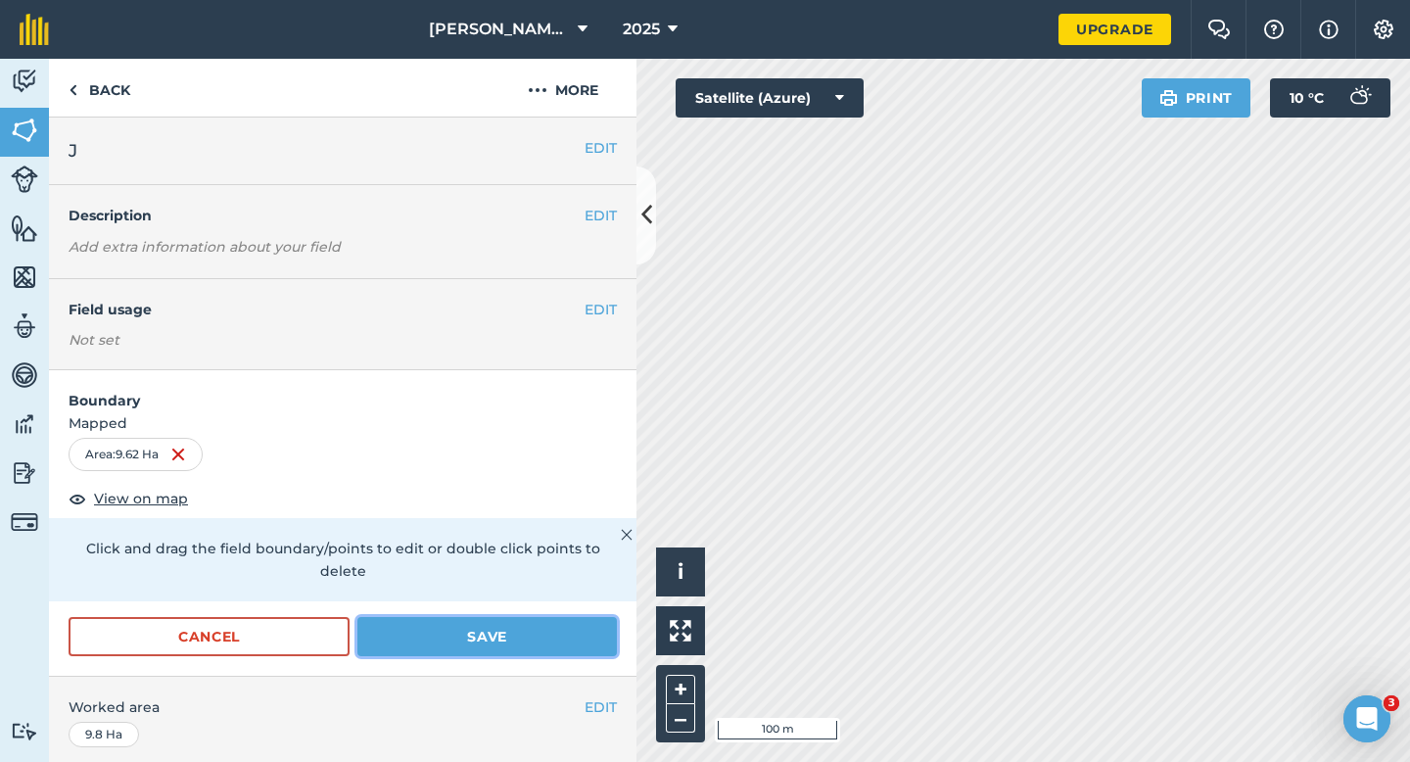
click at [532, 619] on button "Save" at bounding box center [487, 636] width 260 height 39
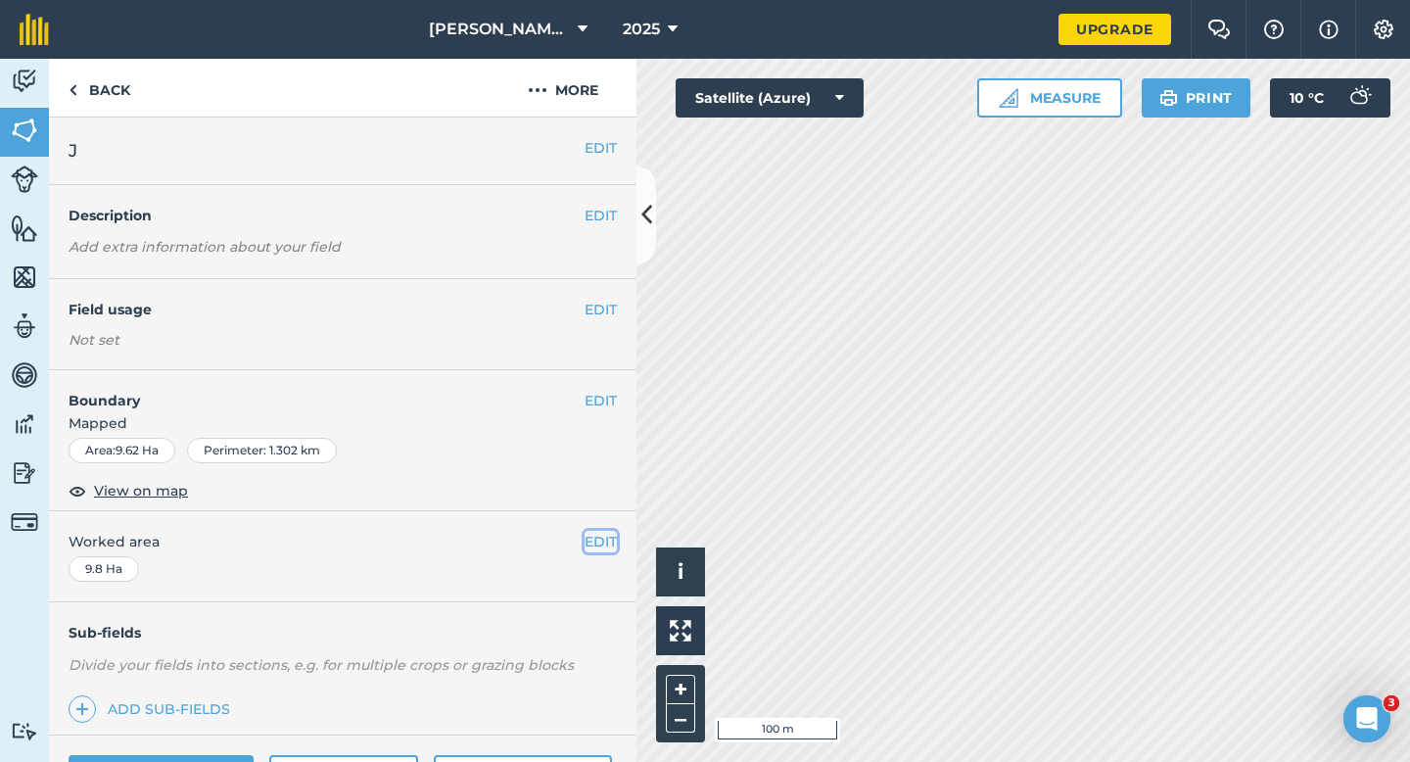
click at [603, 540] on button "EDIT" at bounding box center [601, 542] width 32 height 22
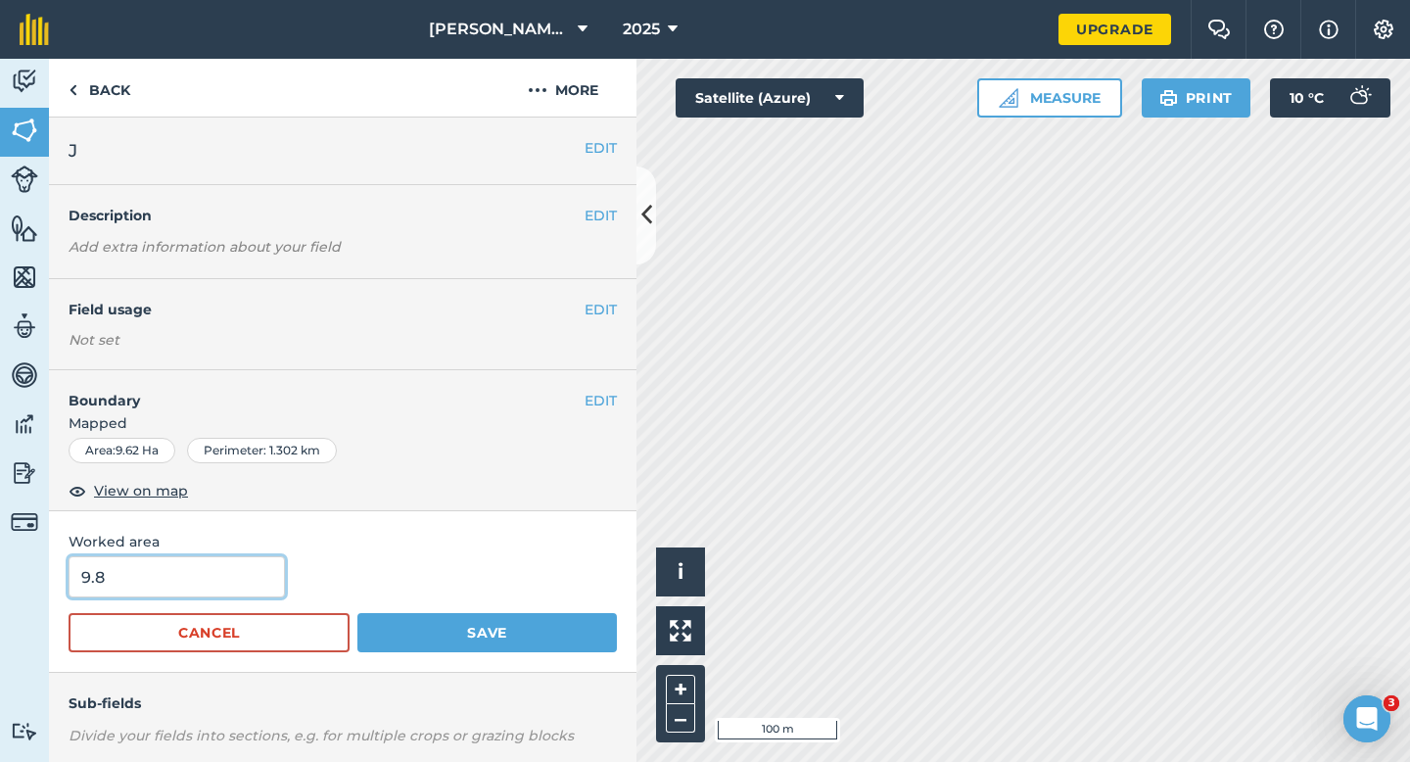
click at [197, 589] on input "9.8" at bounding box center [177, 576] width 216 height 41
type input "9.6"
click at [357, 613] on button "Save" at bounding box center [487, 632] width 260 height 39
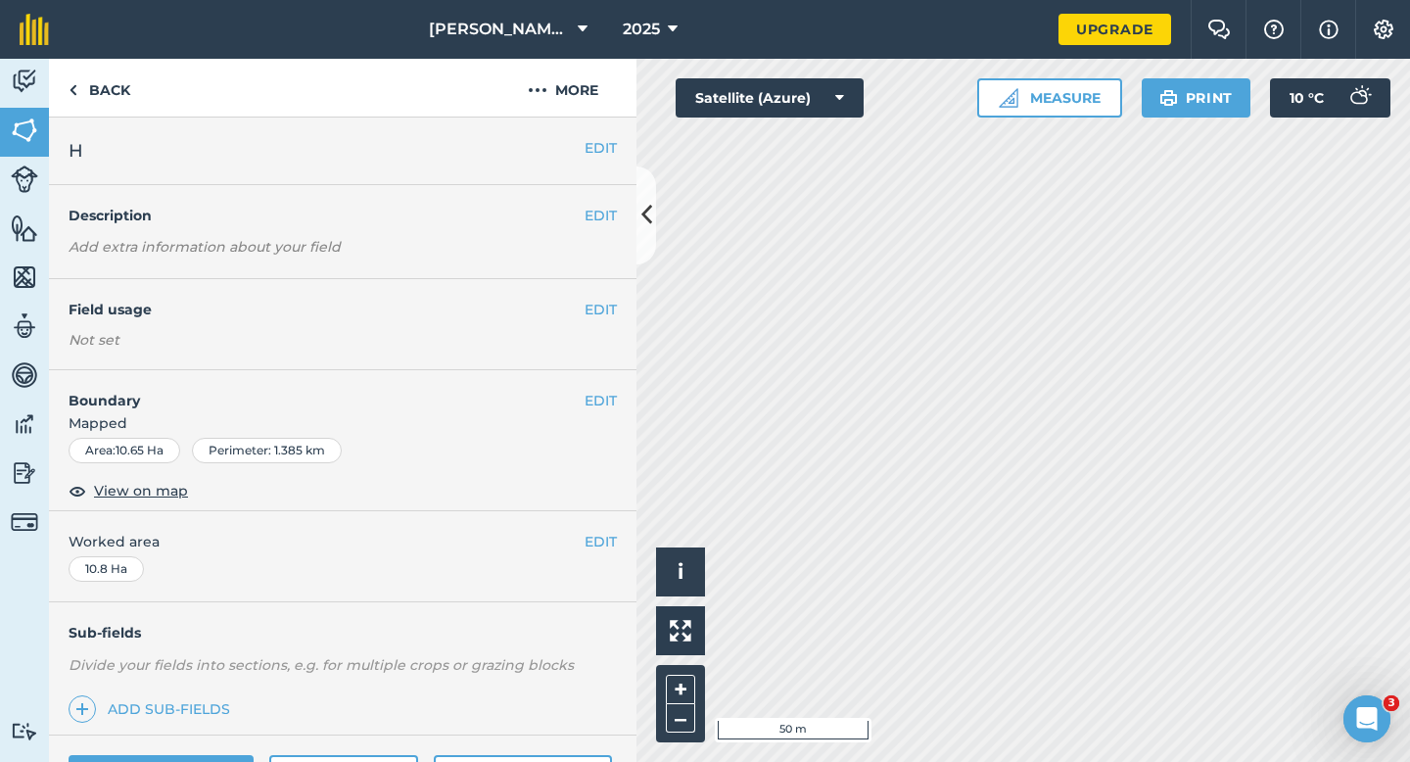
click at [593, 388] on div "EDIT Boundary Mapped Area : 10.65 Ha Perimeter : 1.385 km View on map" at bounding box center [343, 440] width 588 height 141
click at [593, 398] on button "EDIT" at bounding box center [601, 401] width 32 height 22
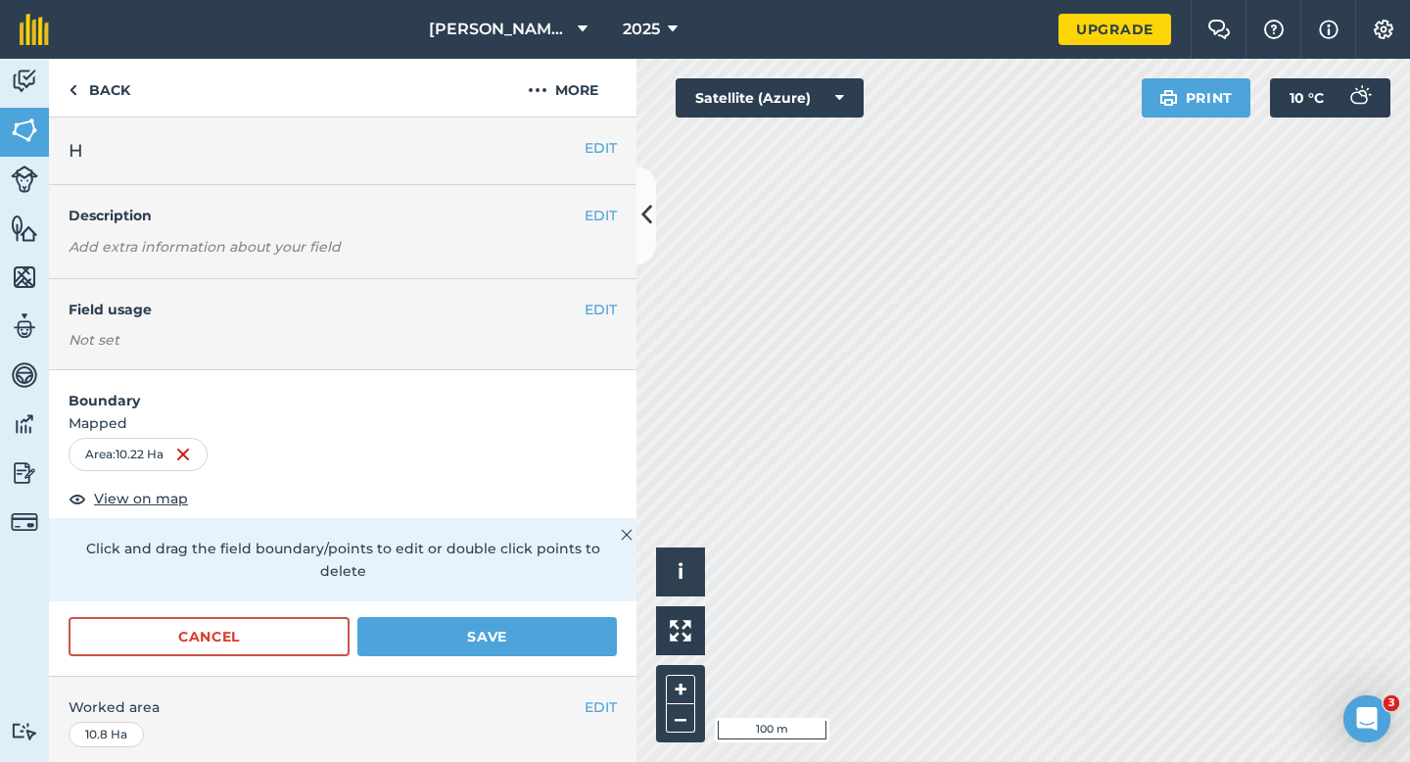
click at [564, 593] on form "Boundary Mapped Area : 10.22 Ha View on map Click and drag the field boundary/p…" at bounding box center [343, 523] width 588 height 306
click at [553, 589] on form "Boundary Mapped Area : 10.22 Ha View on map Click and drag the field boundary/p…" at bounding box center [343, 523] width 588 height 306
click at [553, 617] on button "Save" at bounding box center [487, 636] width 260 height 39
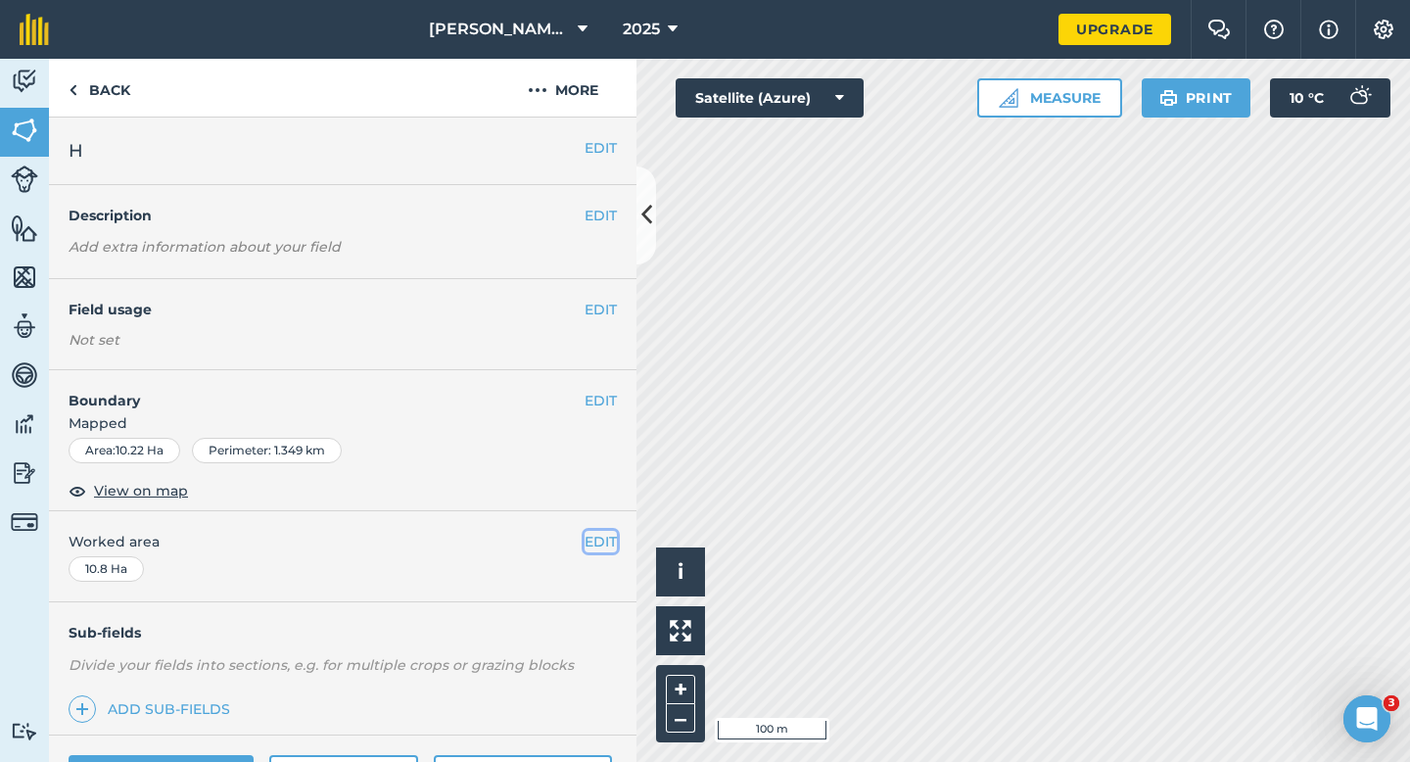
click at [610, 543] on button "EDIT" at bounding box center [601, 542] width 32 height 22
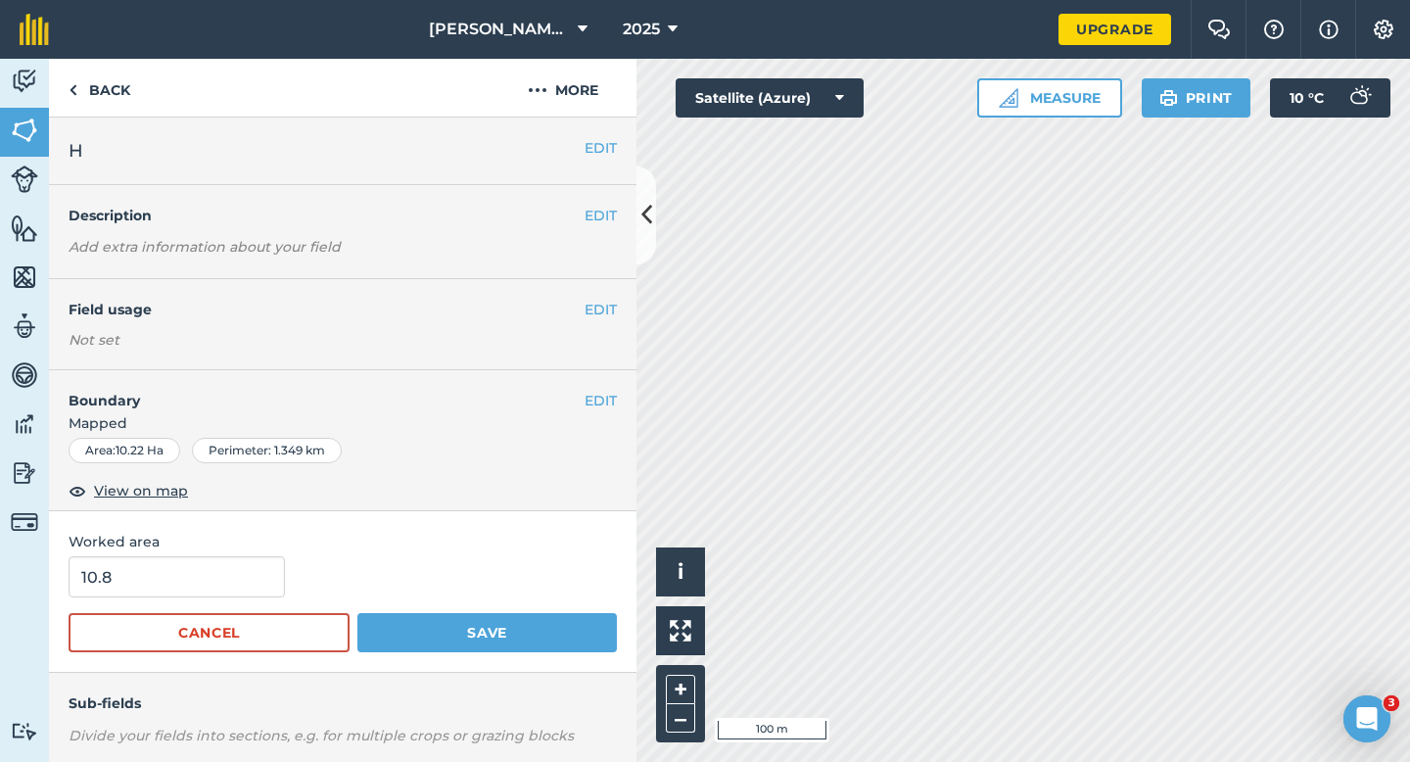
click at [235, 606] on form "10.8 Cancel Save" at bounding box center [343, 604] width 548 height 96
click at [235, 596] on input "10.8" at bounding box center [177, 576] width 216 height 41
type input "10.2"
click at [357, 613] on button "Save" at bounding box center [487, 632] width 260 height 39
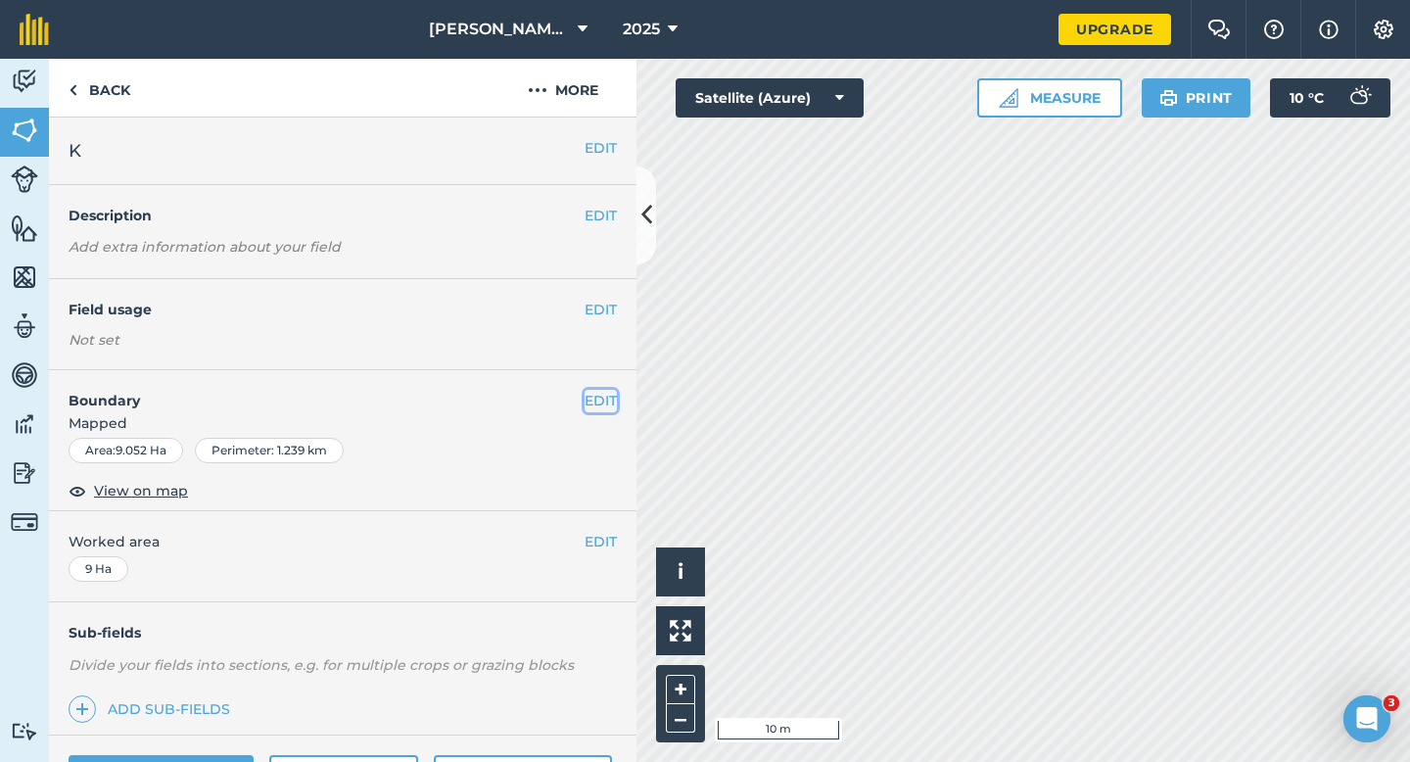
click at [599, 389] on div "EDIT Boundary Mapped Area : 9.052 Ha Perimeter : 1.239 km View on map" at bounding box center [343, 440] width 588 height 141
click at [579, 399] on h4 "Boundary" at bounding box center [317, 390] width 536 height 41
click at [595, 384] on div "EDIT Boundary Mapped Area : 9.052 Ha Perimeter : 1.239 km View on map" at bounding box center [343, 440] width 588 height 141
click at [595, 395] on button "EDIT" at bounding box center [601, 401] width 32 height 22
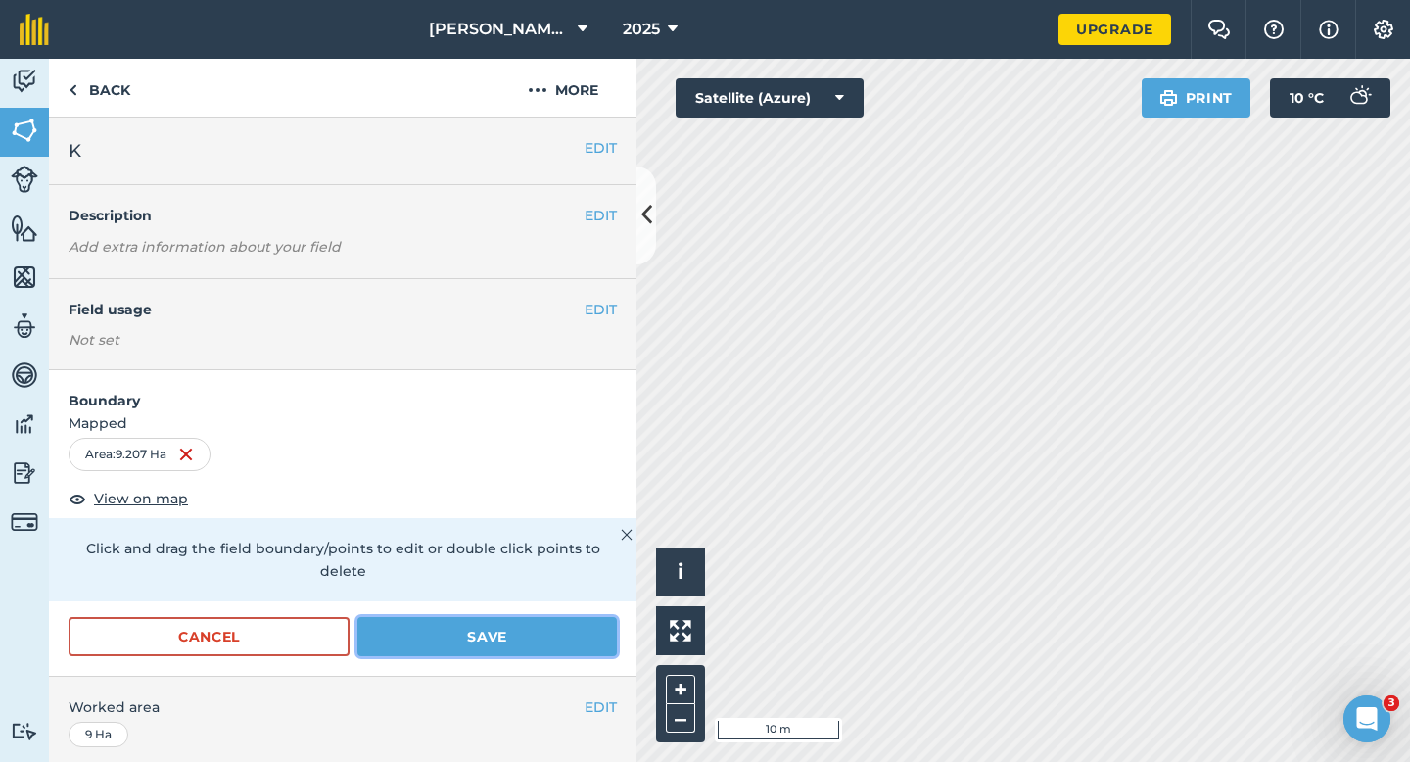
click at [510, 623] on button "Save" at bounding box center [487, 636] width 260 height 39
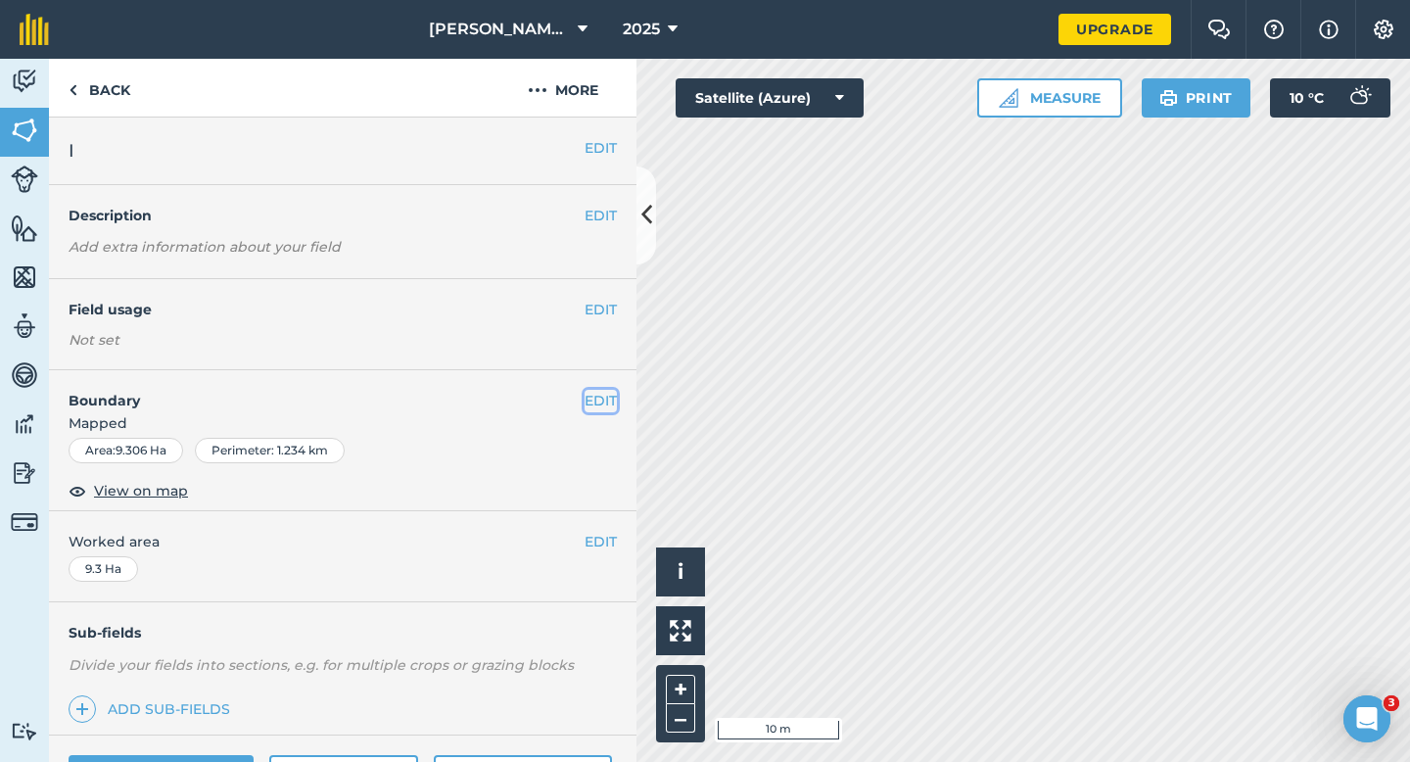
click at [593, 399] on button "EDIT" at bounding box center [601, 401] width 32 height 22
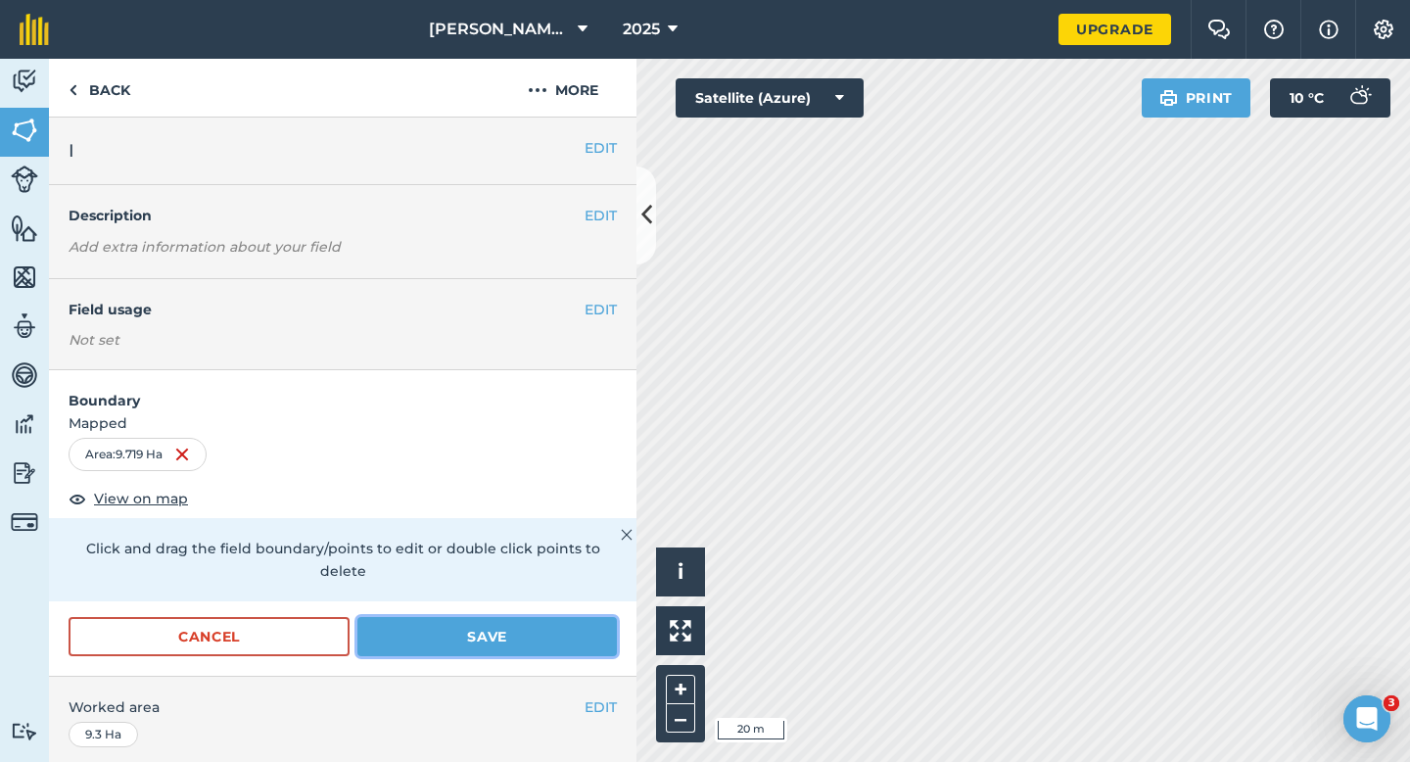
click at [575, 619] on button "Save" at bounding box center [487, 636] width 260 height 39
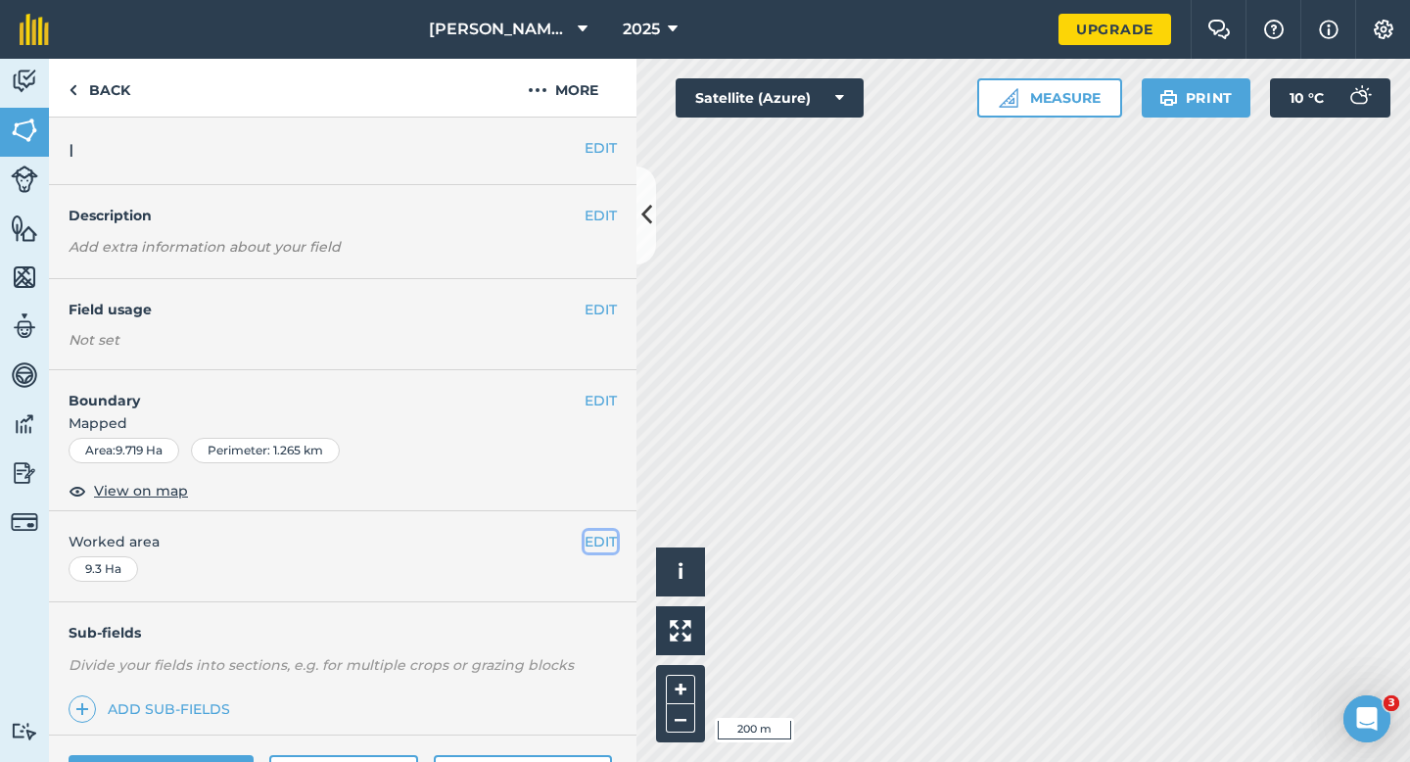
click at [586, 535] on button "EDIT" at bounding box center [601, 542] width 32 height 22
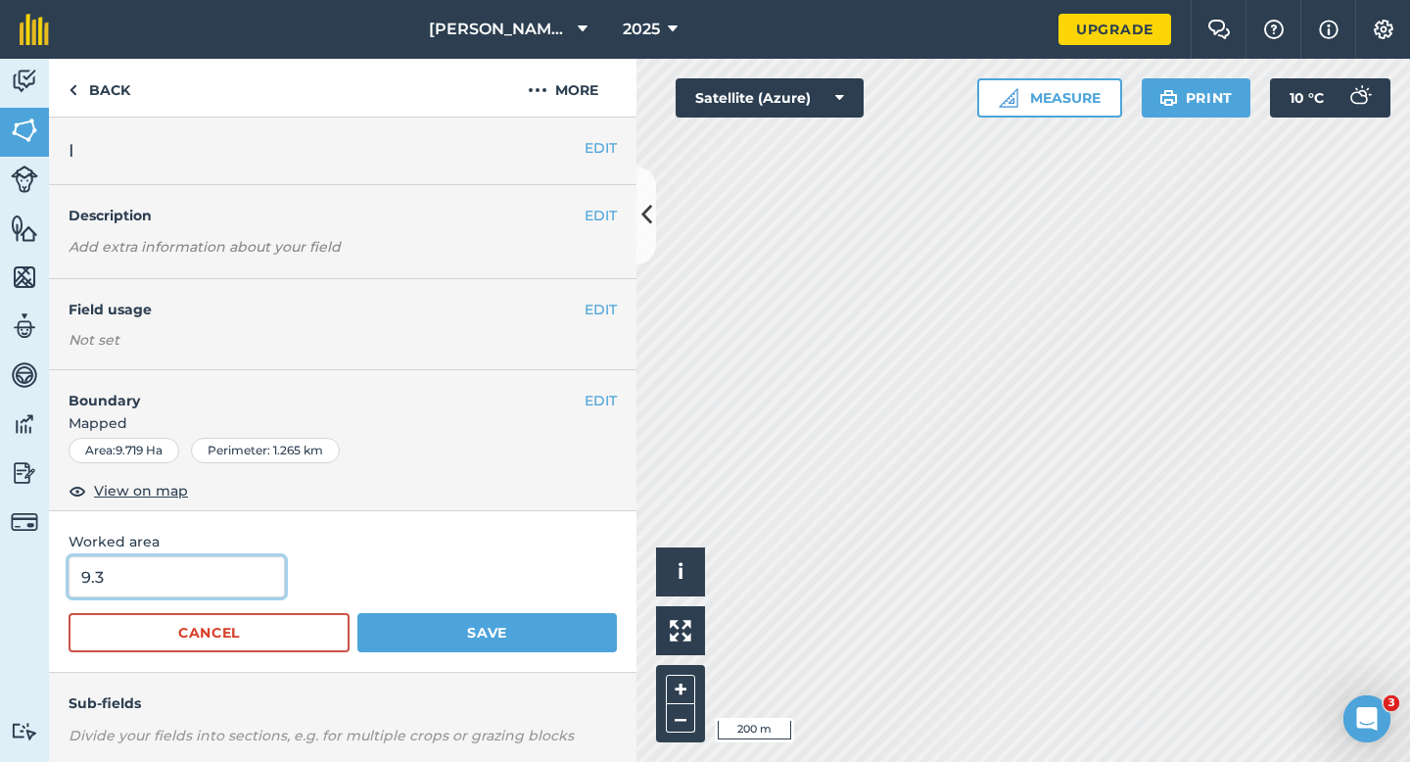
click at [221, 558] on input "9.3" at bounding box center [177, 576] width 216 height 41
click at [221, 582] on input "9." at bounding box center [177, 576] width 216 height 41
type input "9.7"
click at [357, 613] on button "Save" at bounding box center [487, 632] width 260 height 39
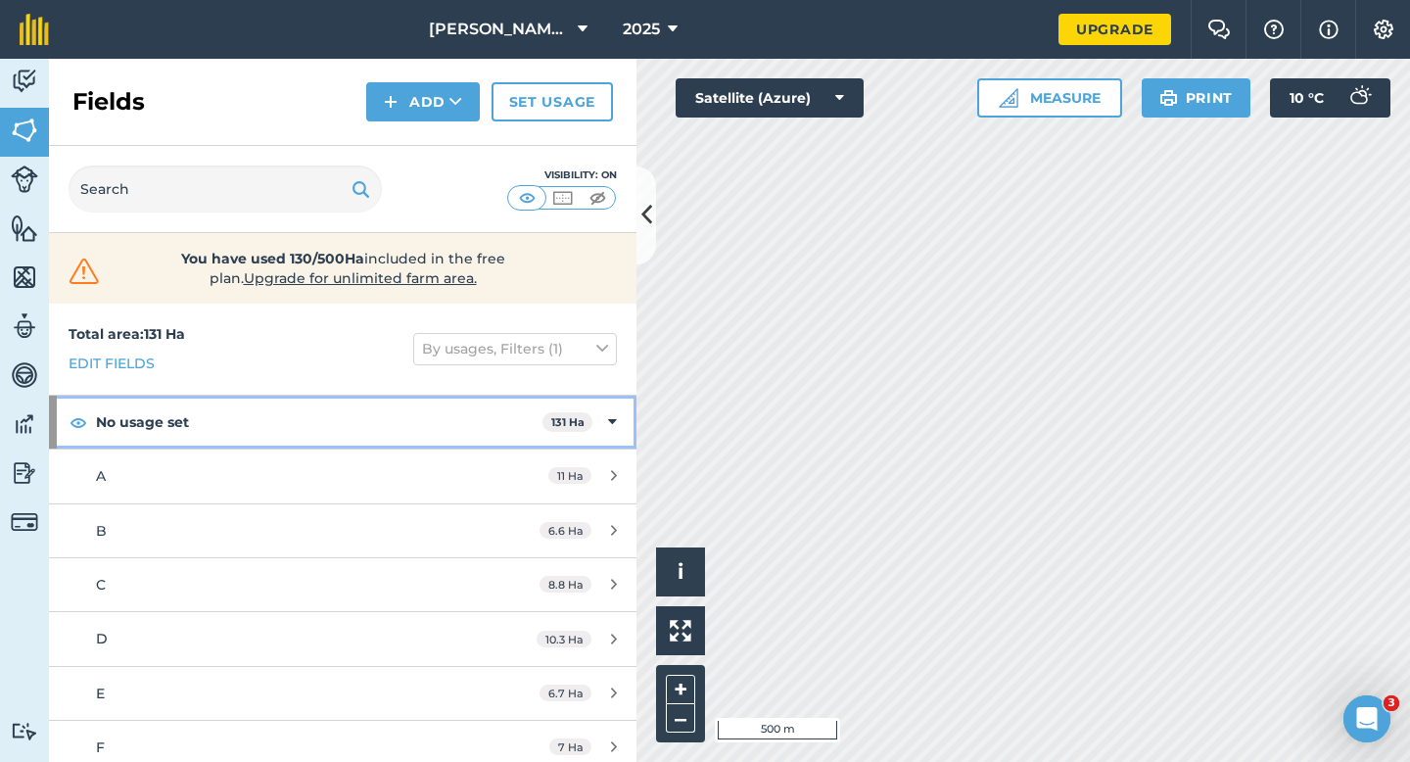
click at [604, 420] on div "No usage set 131 Ha" at bounding box center [343, 422] width 588 height 53
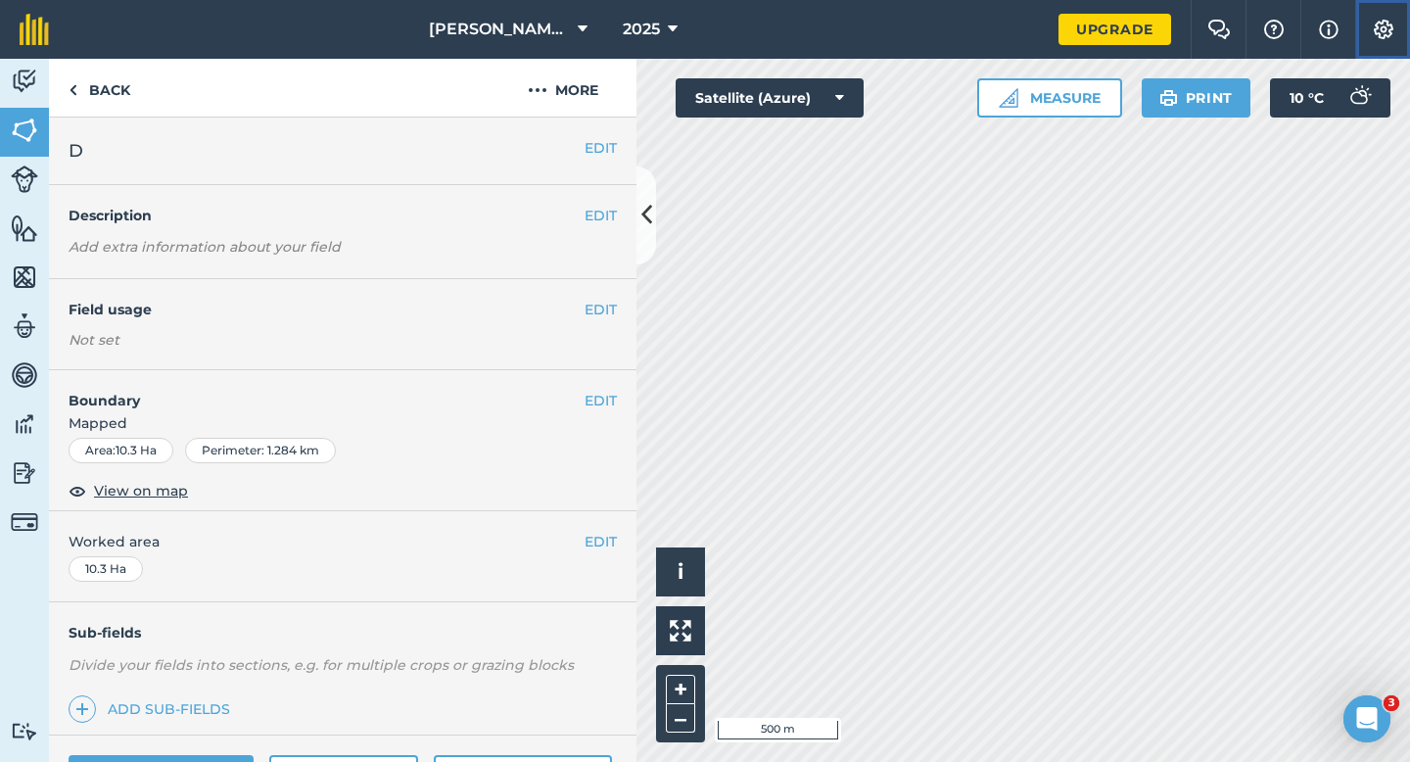
click at [1362, 23] on button "Settings" at bounding box center [1382, 29] width 55 height 59
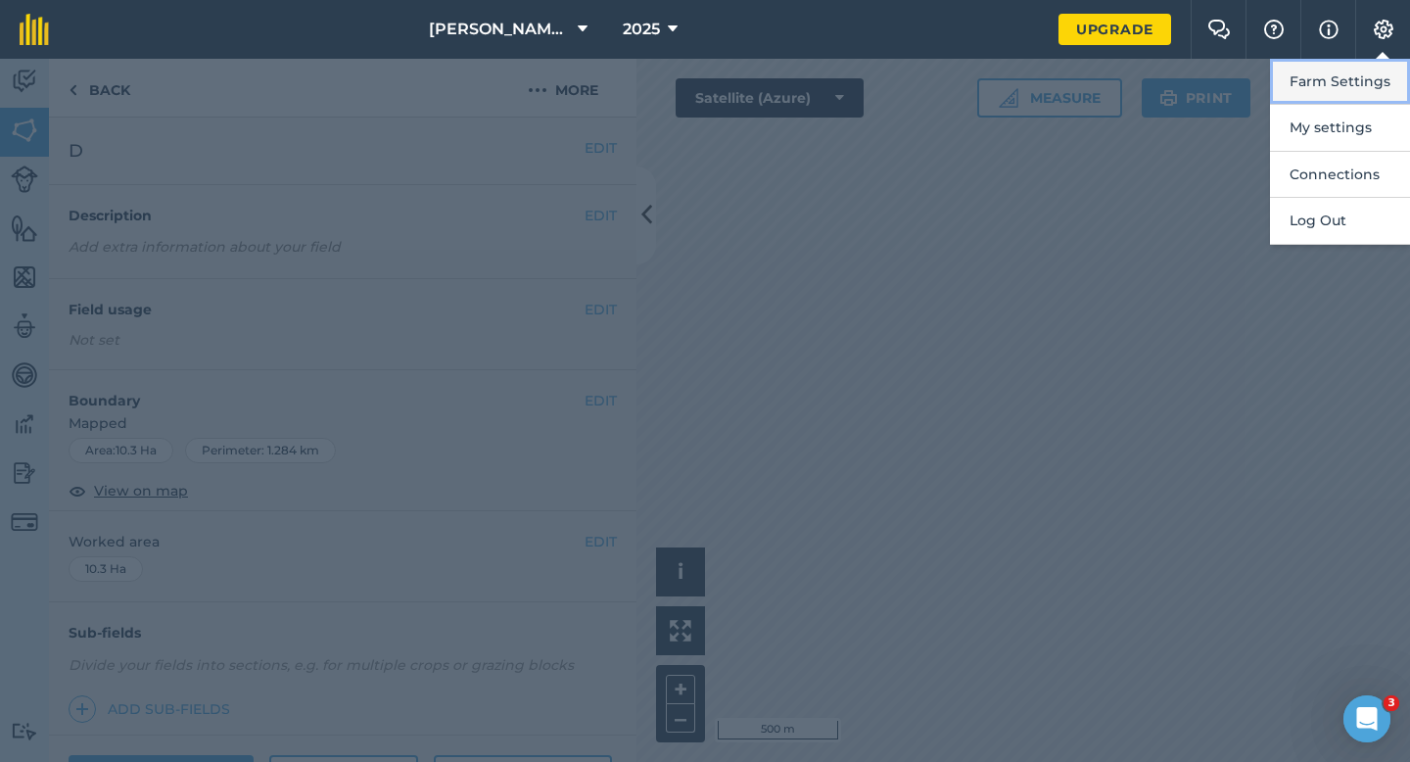
click at [1358, 77] on button "Farm Settings" at bounding box center [1340, 82] width 140 height 46
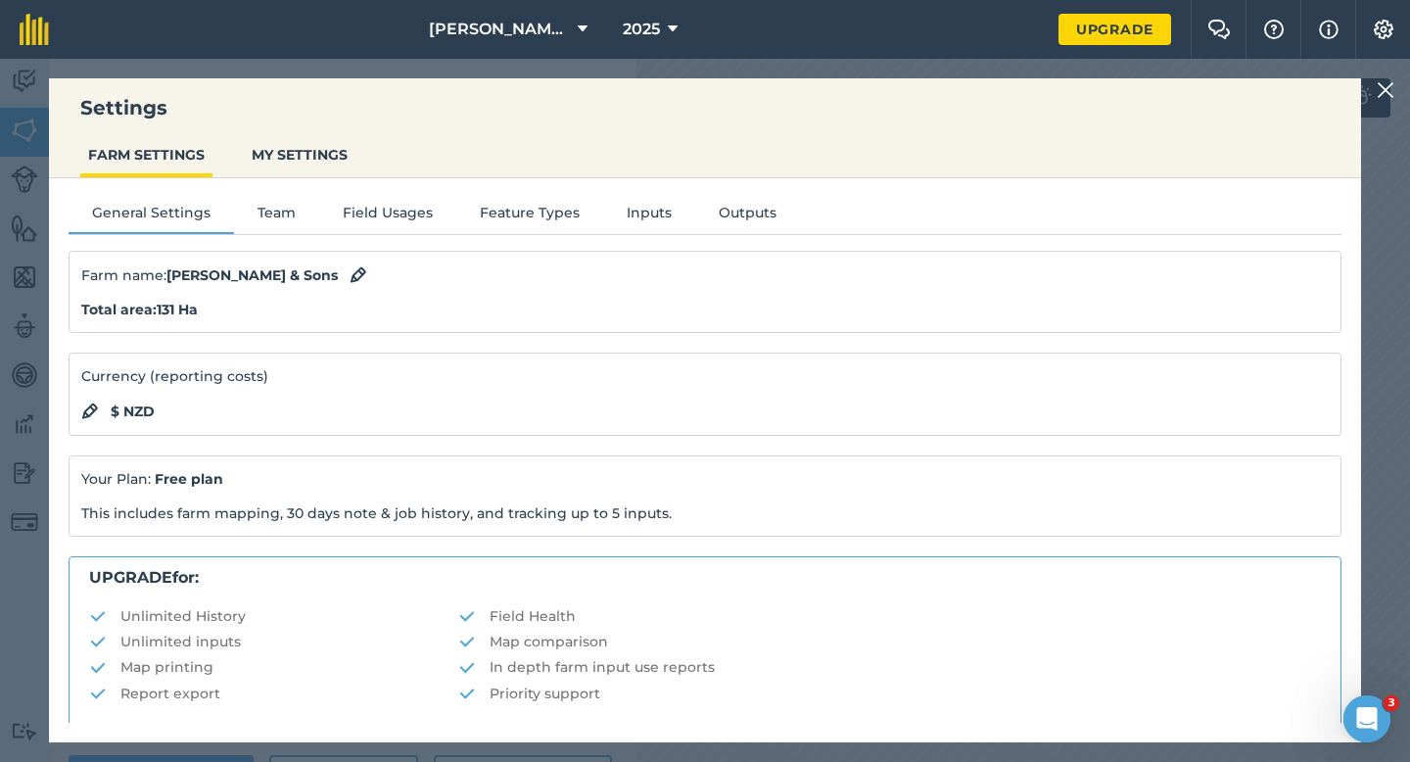
scroll to position [376, 0]
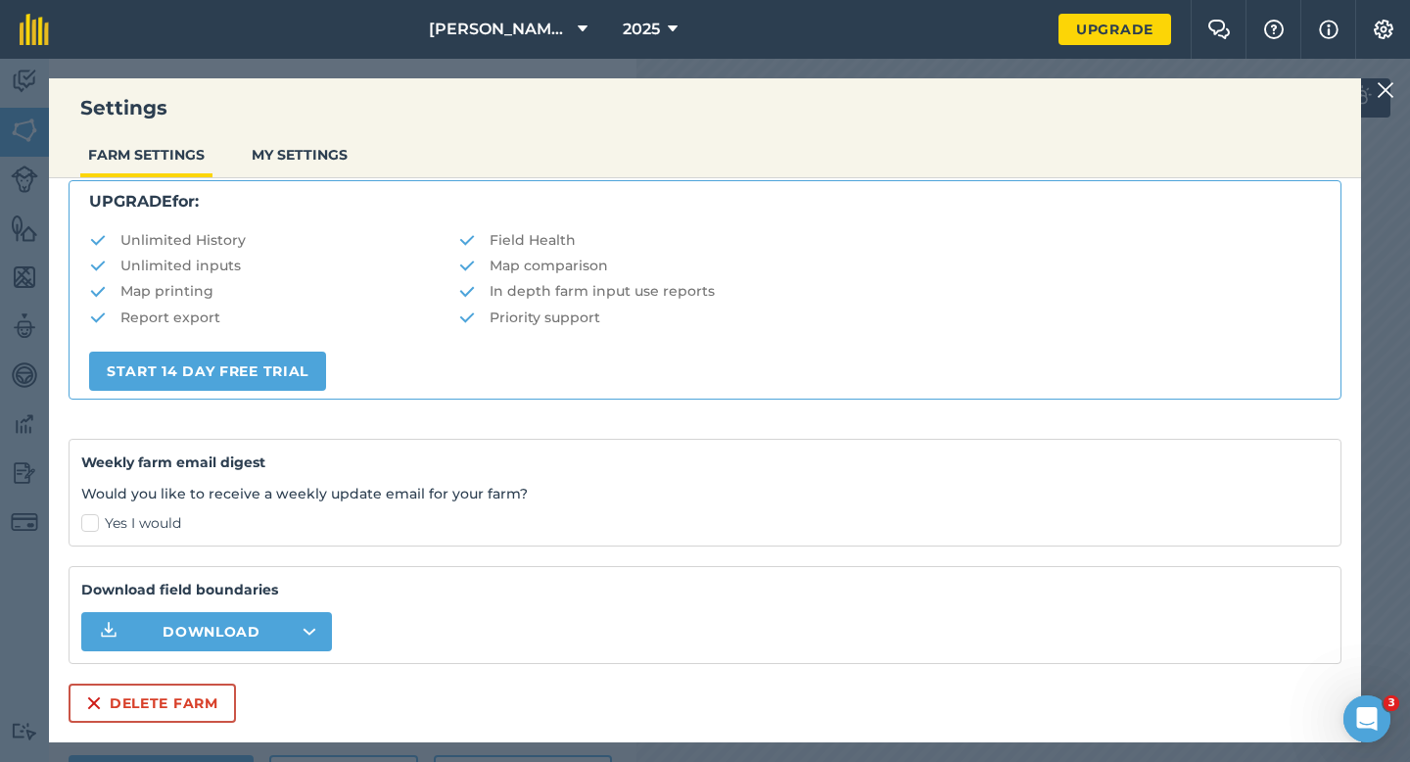
click at [152, 723] on div "Settings FARM SETTINGS MY SETTINGS General Settings Team Field Usages Feature T…" at bounding box center [705, 410] width 1312 height 664
click at [152, 703] on button "Delete farm" at bounding box center [152, 703] width 167 height 39
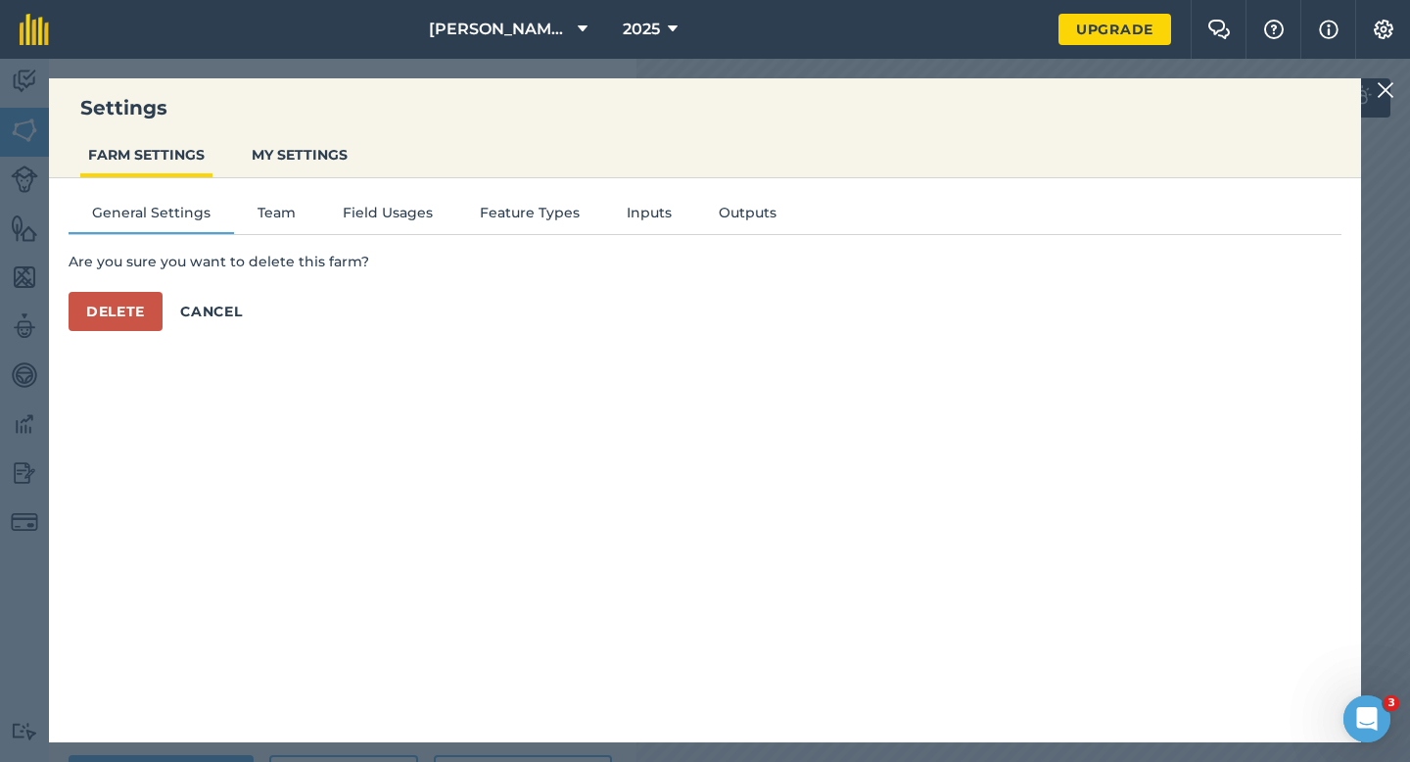
scroll to position [0, 0]
click at [151, 323] on button "Delete" at bounding box center [116, 311] width 94 height 39
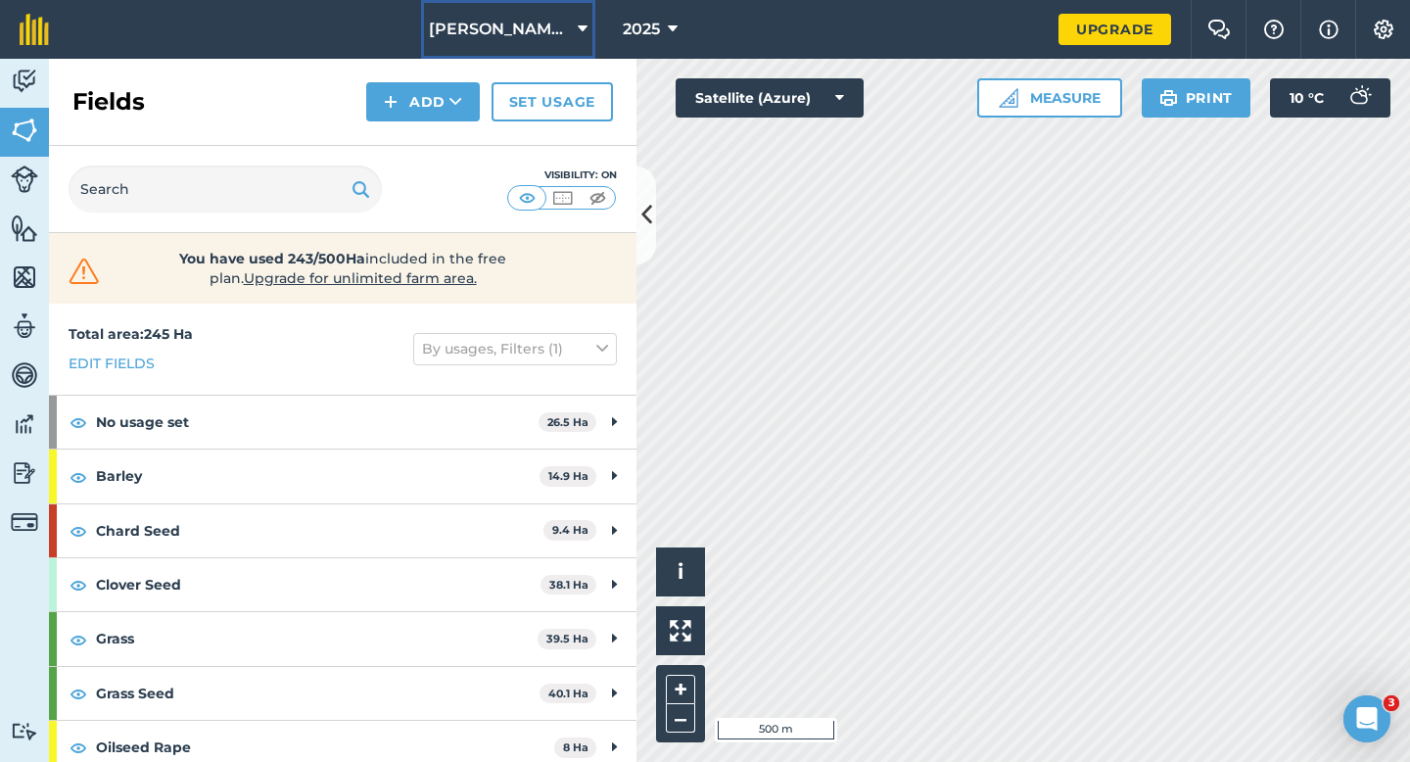
click at [494, 24] on span "Casey & Sons LTD" at bounding box center [499, 30] width 141 height 24
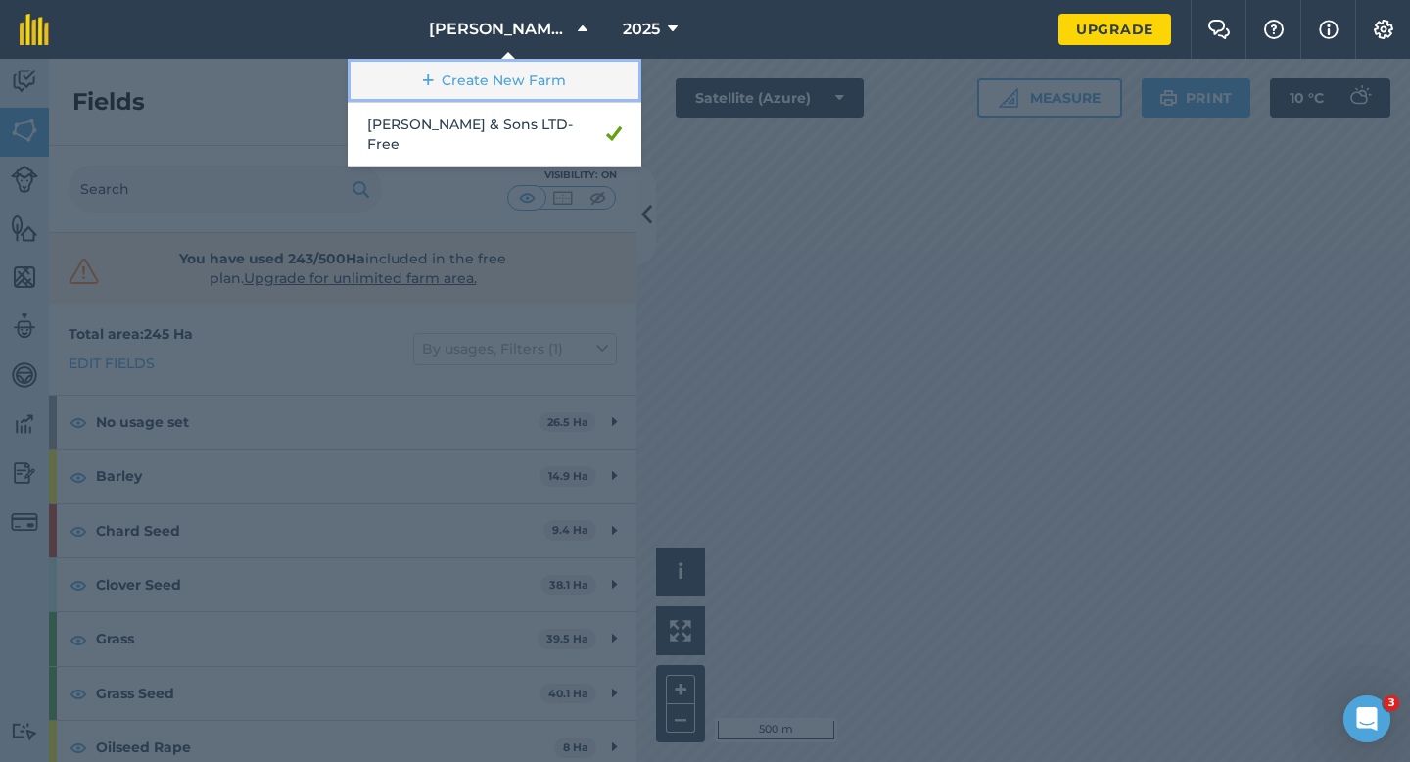
click at [493, 83] on link "Create New Farm" at bounding box center [495, 81] width 294 height 44
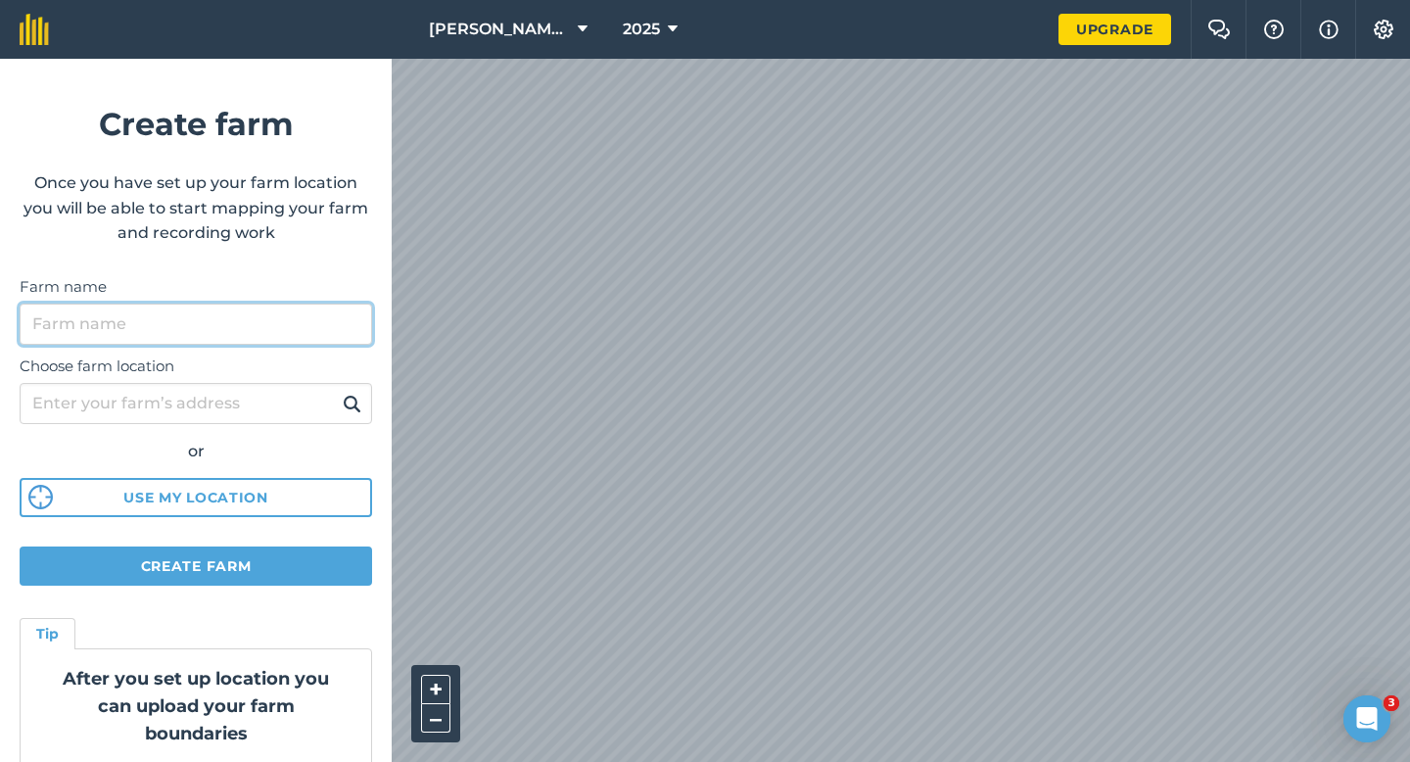
click at [273, 318] on input "Farm name" at bounding box center [196, 324] width 353 height 41
type input "[PERSON_NAME] & Sons"
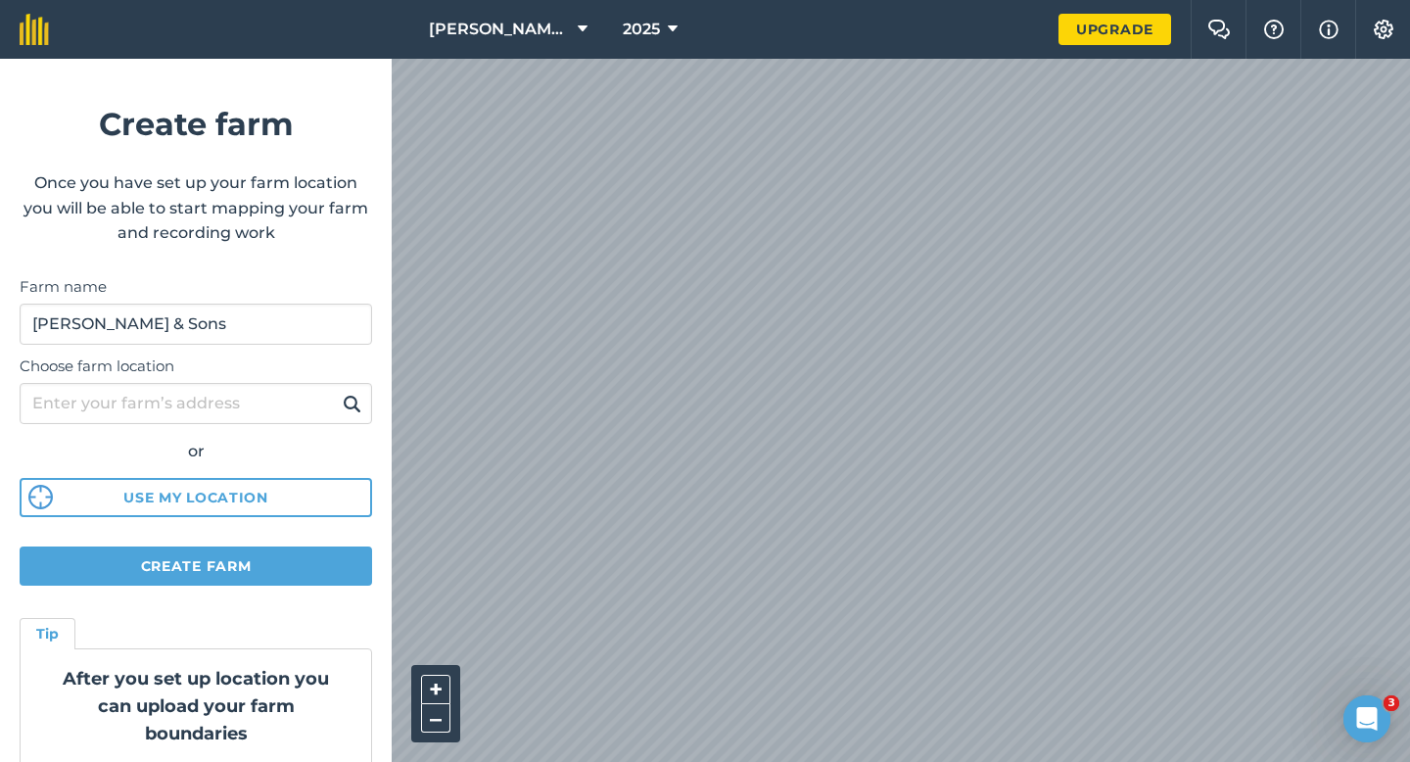
click at [772, 43] on div "Casey & Sons LTD 2025 Upgrade Farm Chat Help Info Settings Create farm Once you…" at bounding box center [705, 29] width 1410 height 59
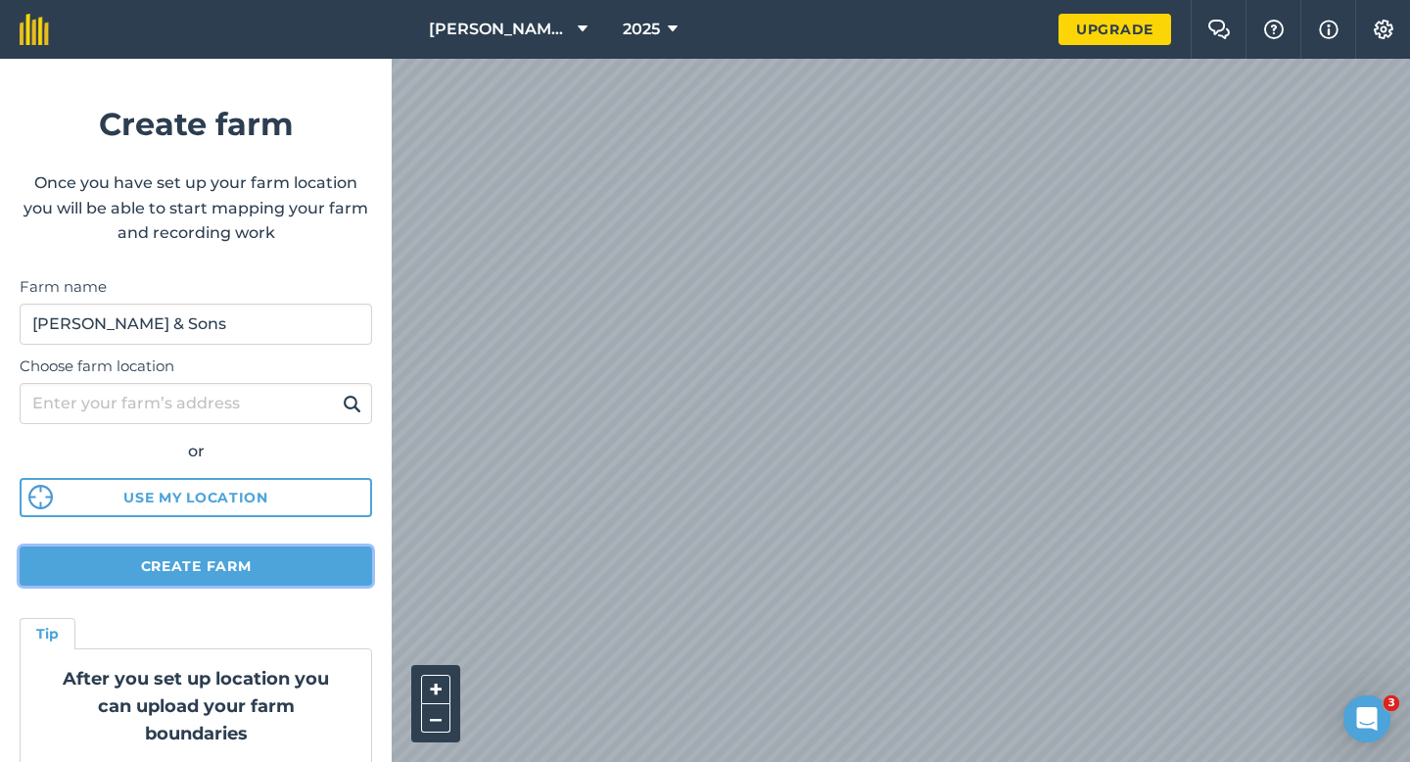
click at [241, 568] on button "Create farm" at bounding box center [196, 565] width 353 height 39
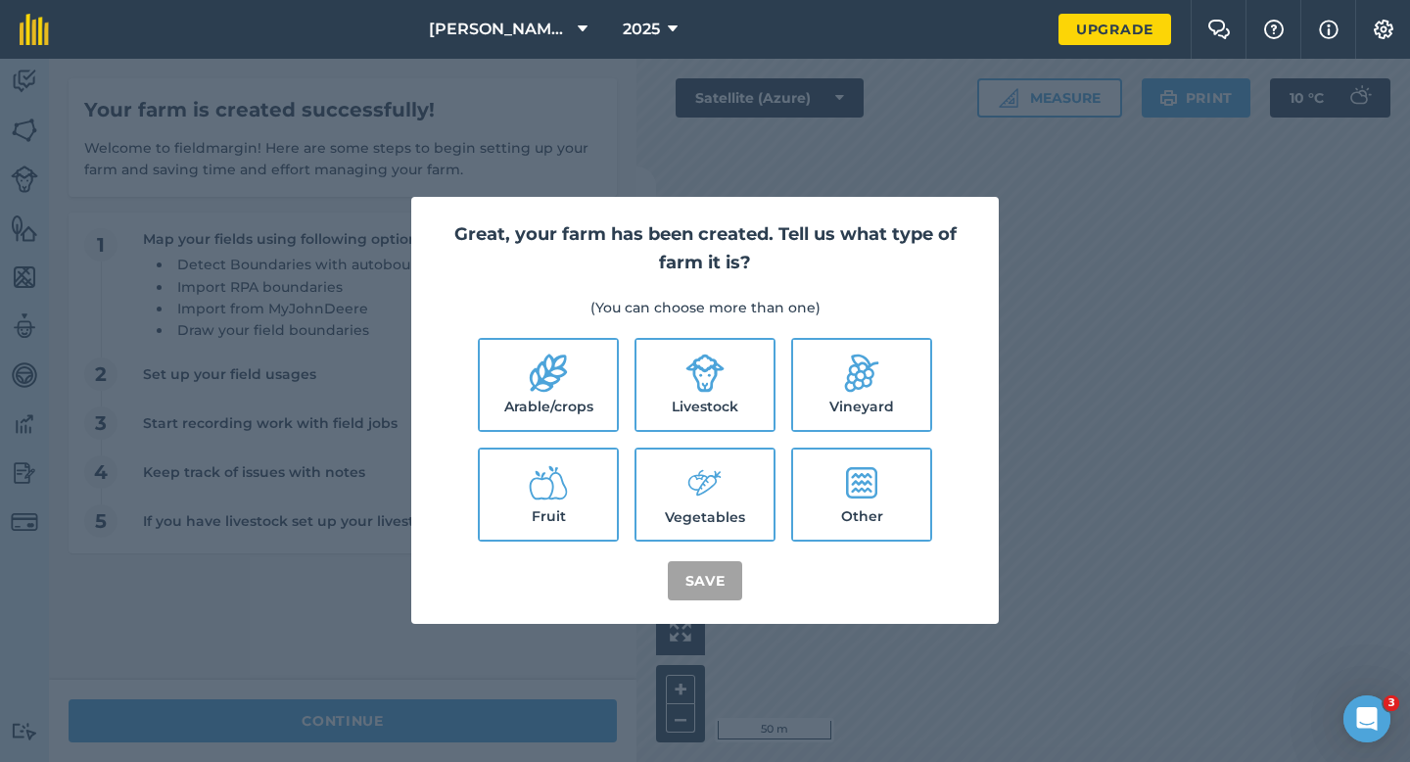
click at [528, 399] on label "Arable/crops" at bounding box center [548, 385] width 137 height 90
checkbox input "true"
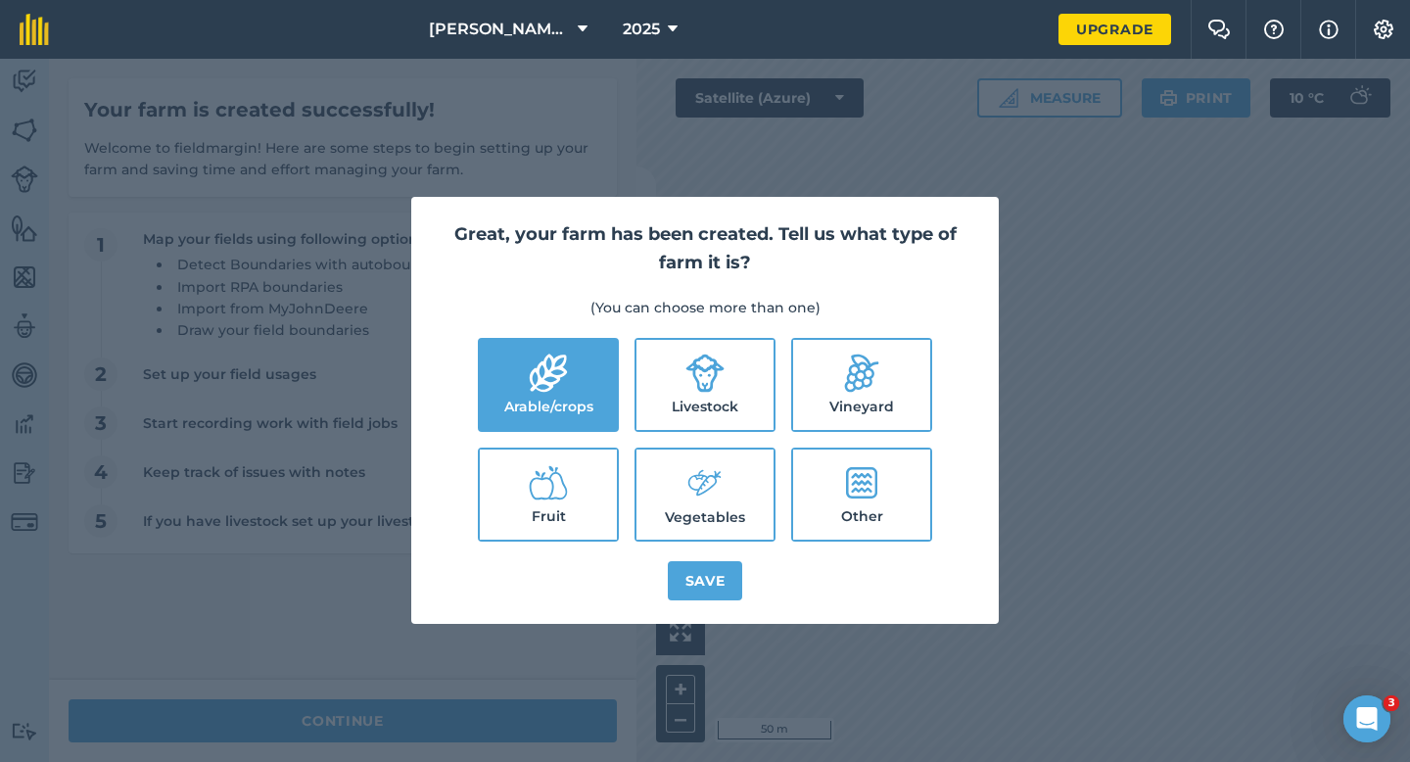
click at [663, 399] on label "Livestock" at bounding box center [705, 385] width 137 height 90
checkbox input "true"
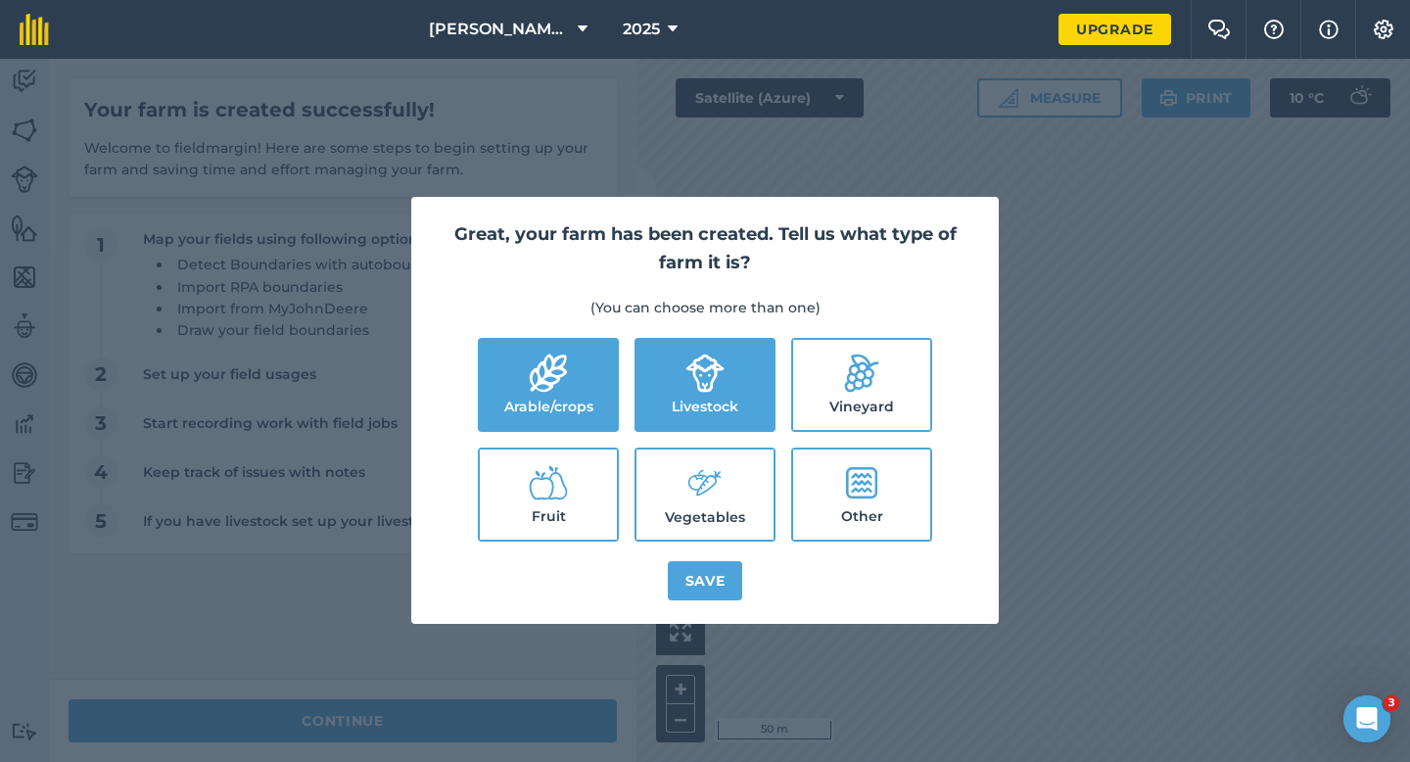
click at [663, 481] on label "Vegetables" at bounding box center [705, 495] width 137 height 90
checkbox input "true"
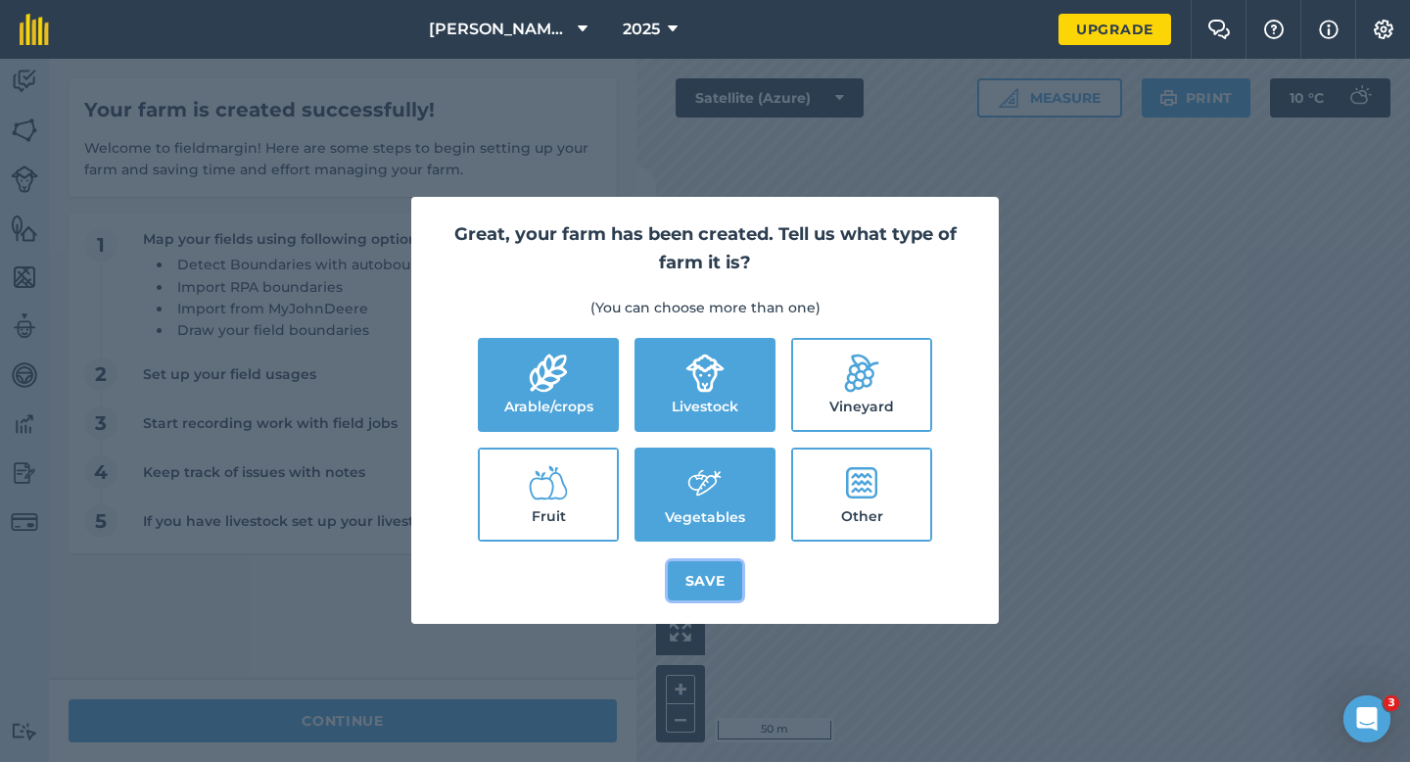
click at [716, 577] on button "Save" at bounding box center [705, 580] width 75 height 39
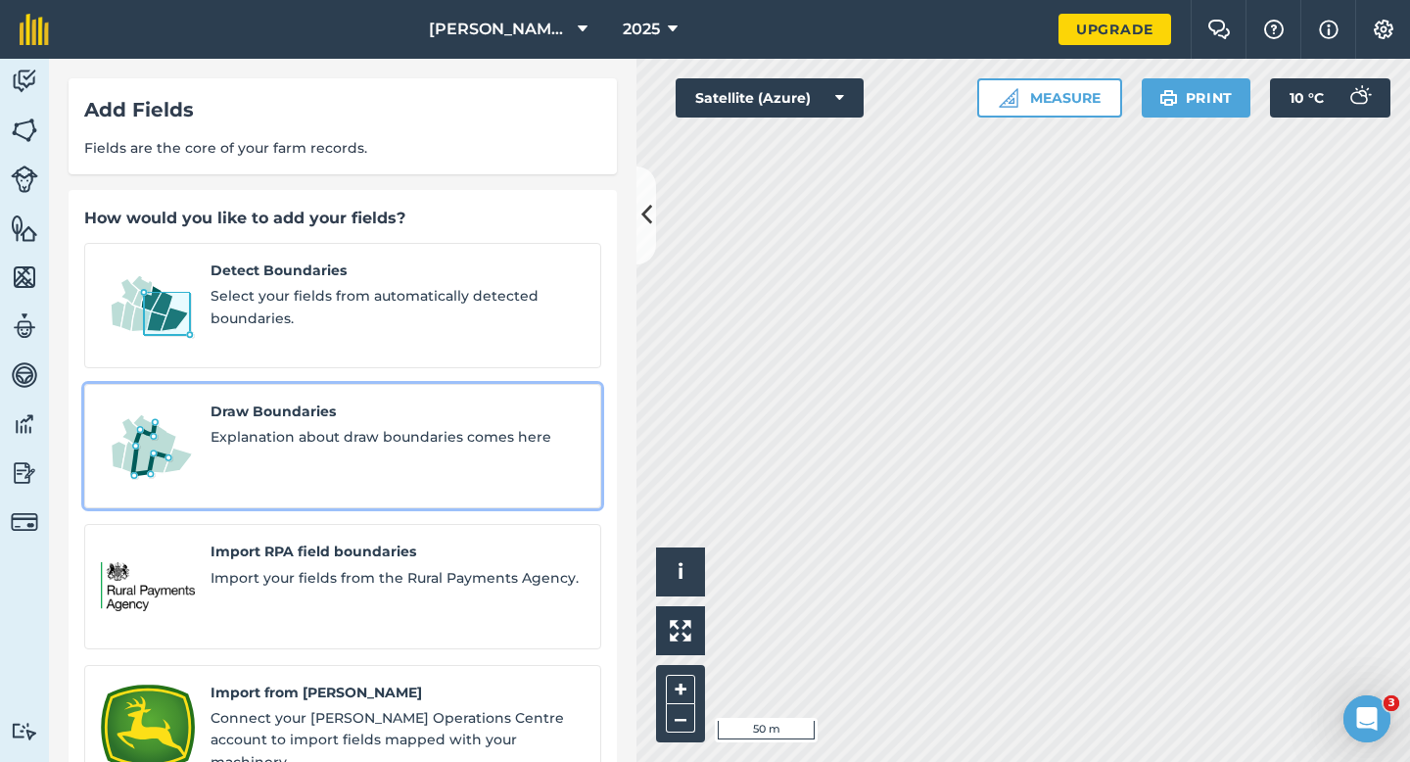
click at [391, 446] on div "Draw Boundaries Explanation about draw boundaries comes here" at bounding box center [398, 447] width 374 height 92
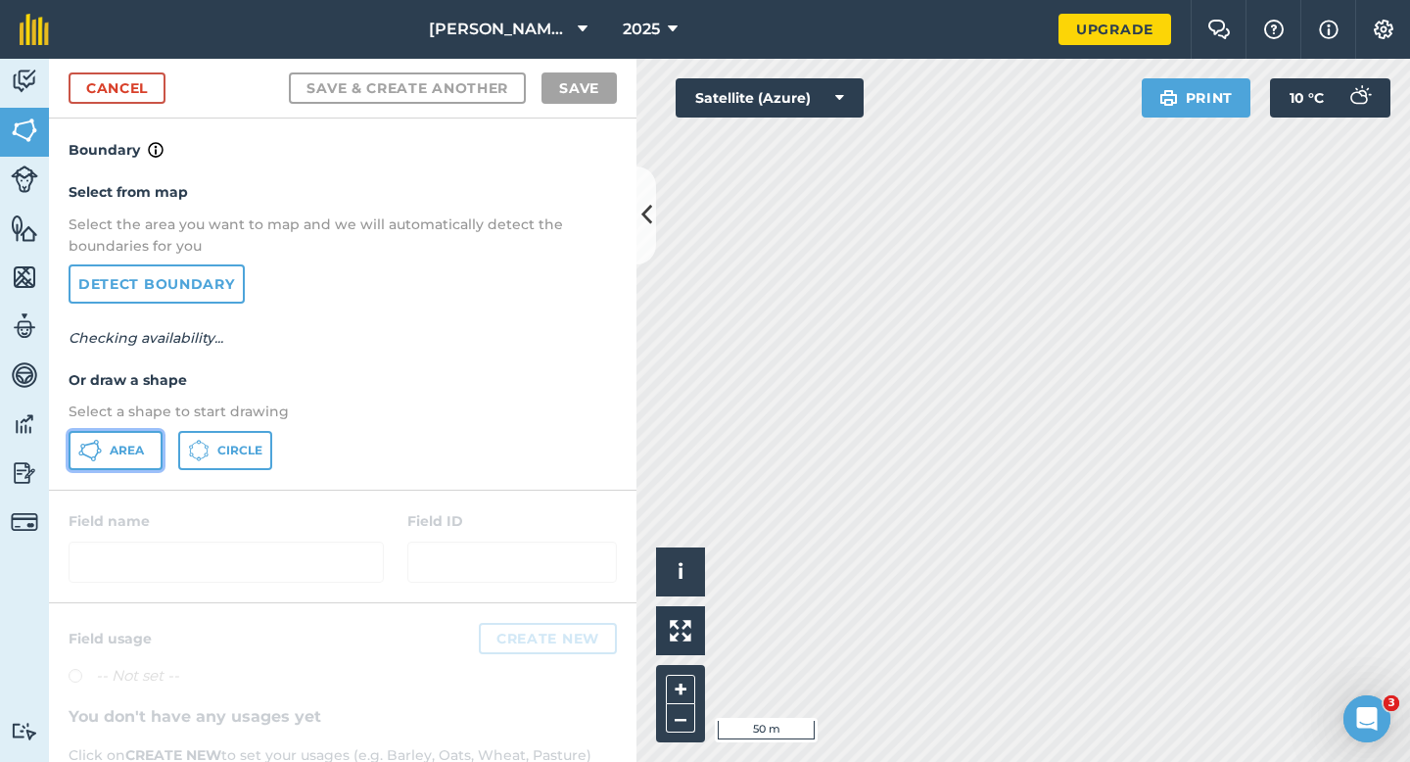
click at [120, 460] on button "Area" at bounding box center [116, 450] width 94 height 39
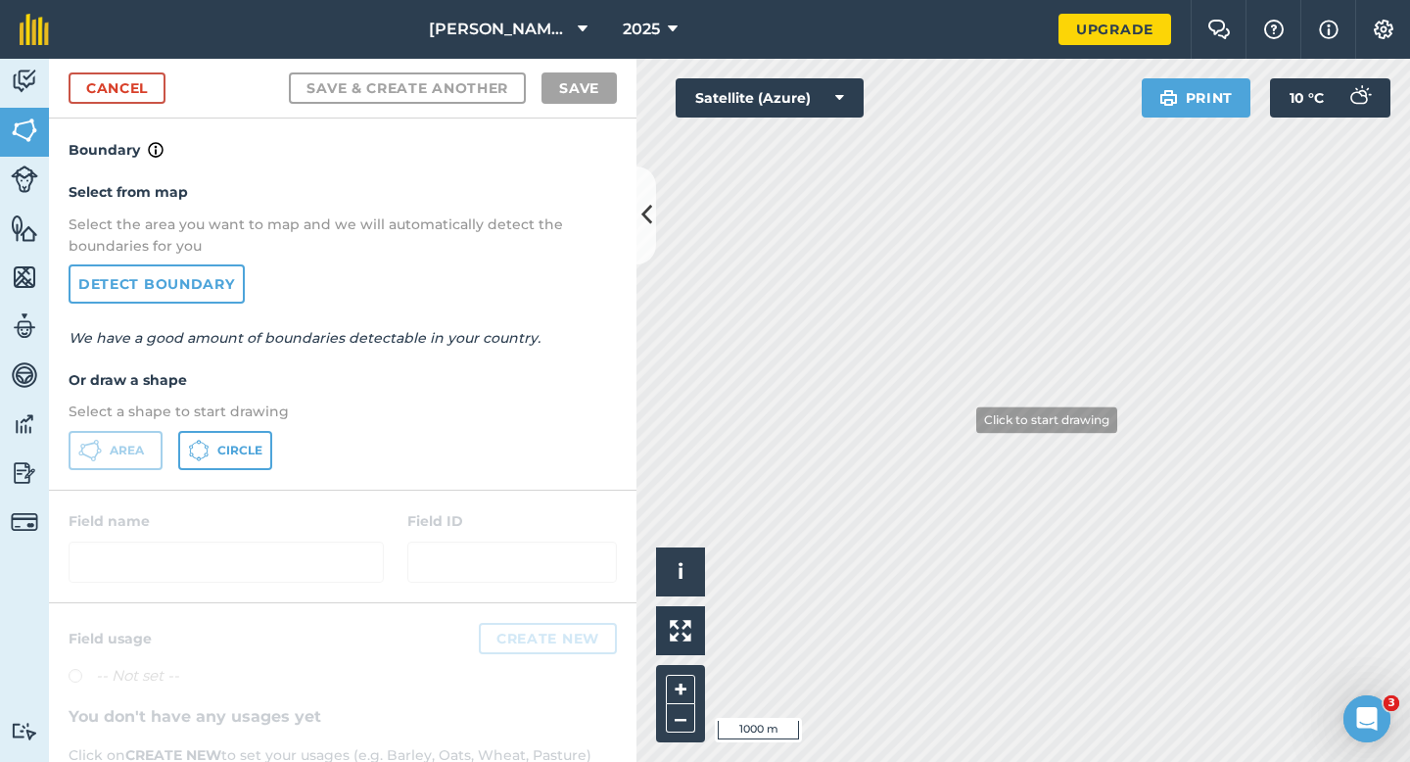
click at [1086, 54] on div "Casey & Sons 2025 Upgrade Farm Chat Help Info Settings Map printing is not avai…" at bounding box center [705, 381] width 1410 height 762
click at [143, 94] on link "Cancel" at bounding box center [117, 87] width 97 height 31
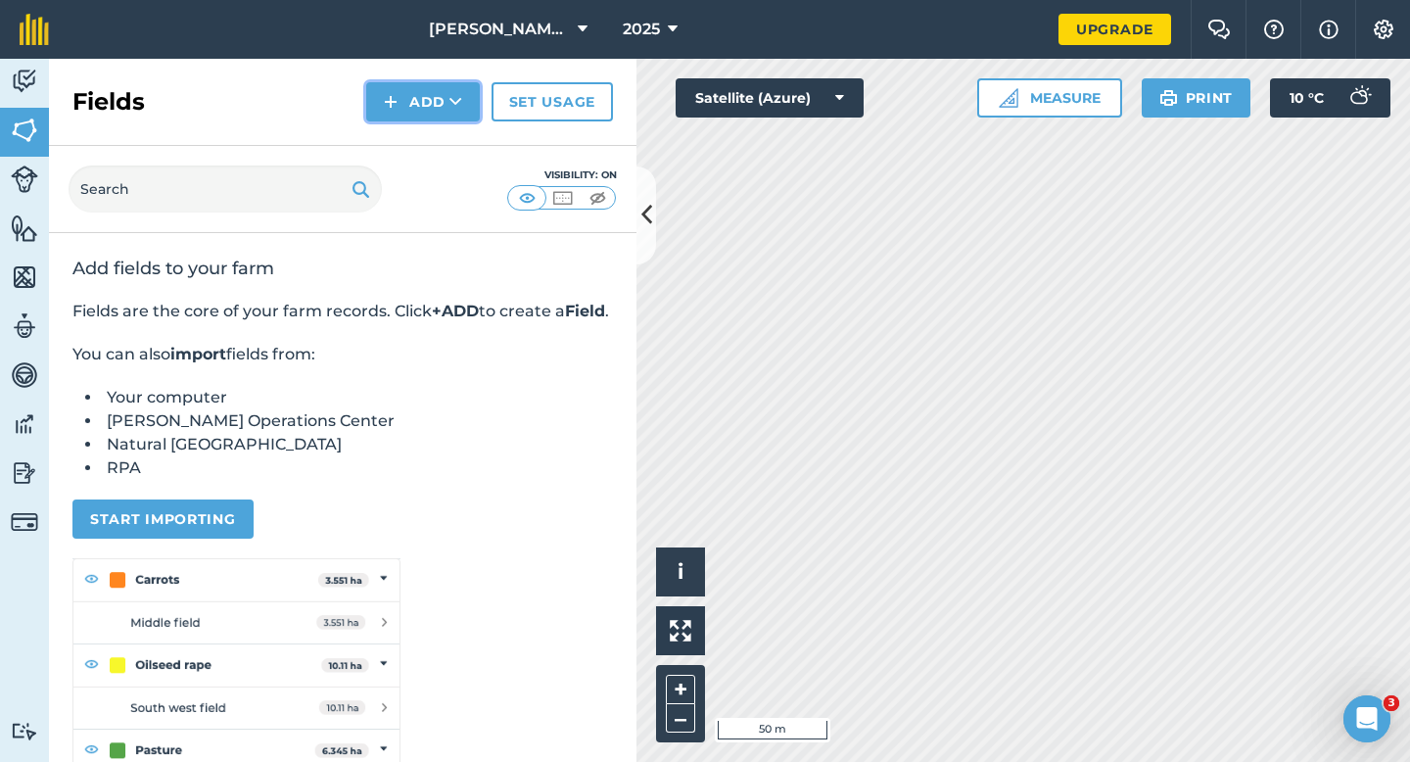
click at [411, 120] on button "Add" at bounding box center [423, 101] width 114 height 39
click at [411, 141] on link "Draw" at bounding box center [423, 145] width 108 height 43
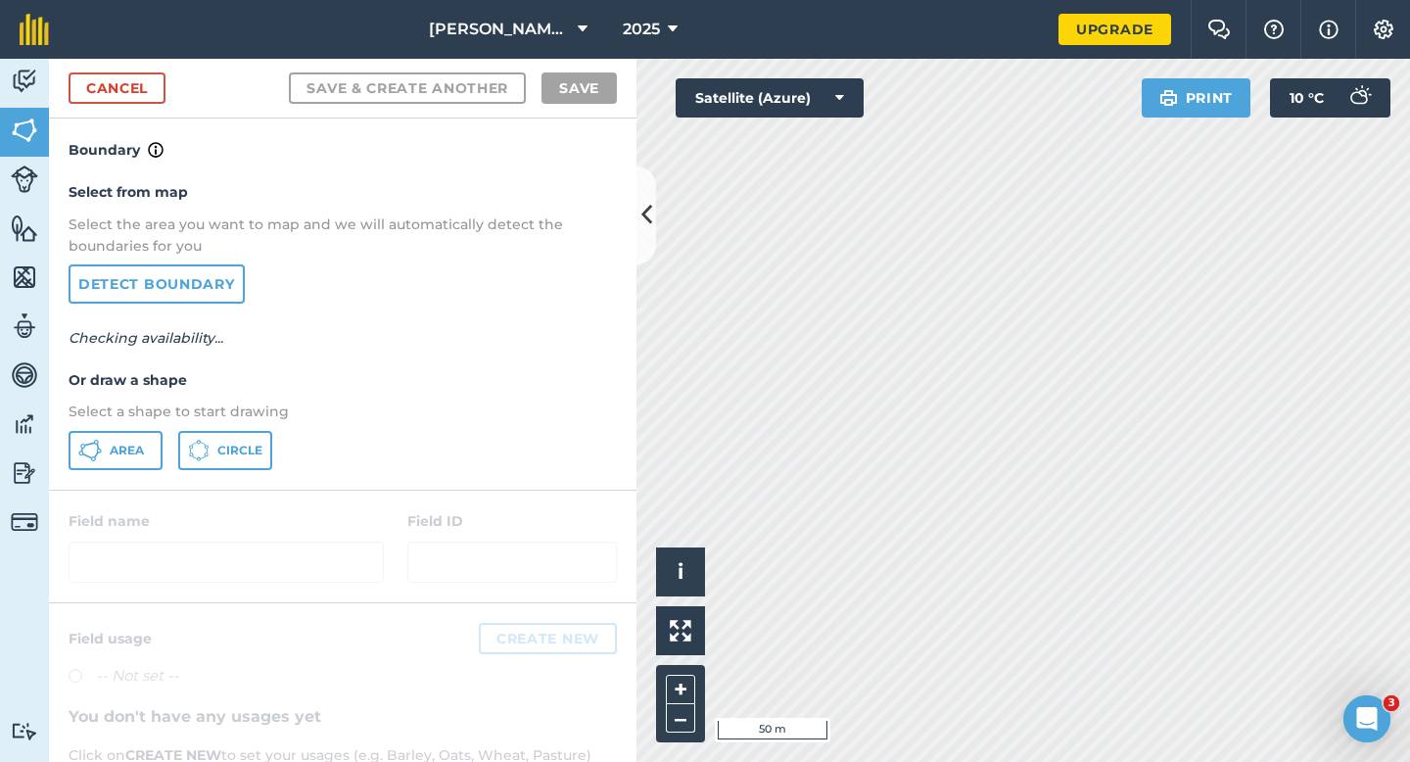
click at [96, 479] on div "Select from map Select the area you want to map and we will automatically detec…" at bounding box center [343, 325] width 588 height 327
click at [96, 463] on button "Area" at bounding box center [116, 450] width 94 height 39
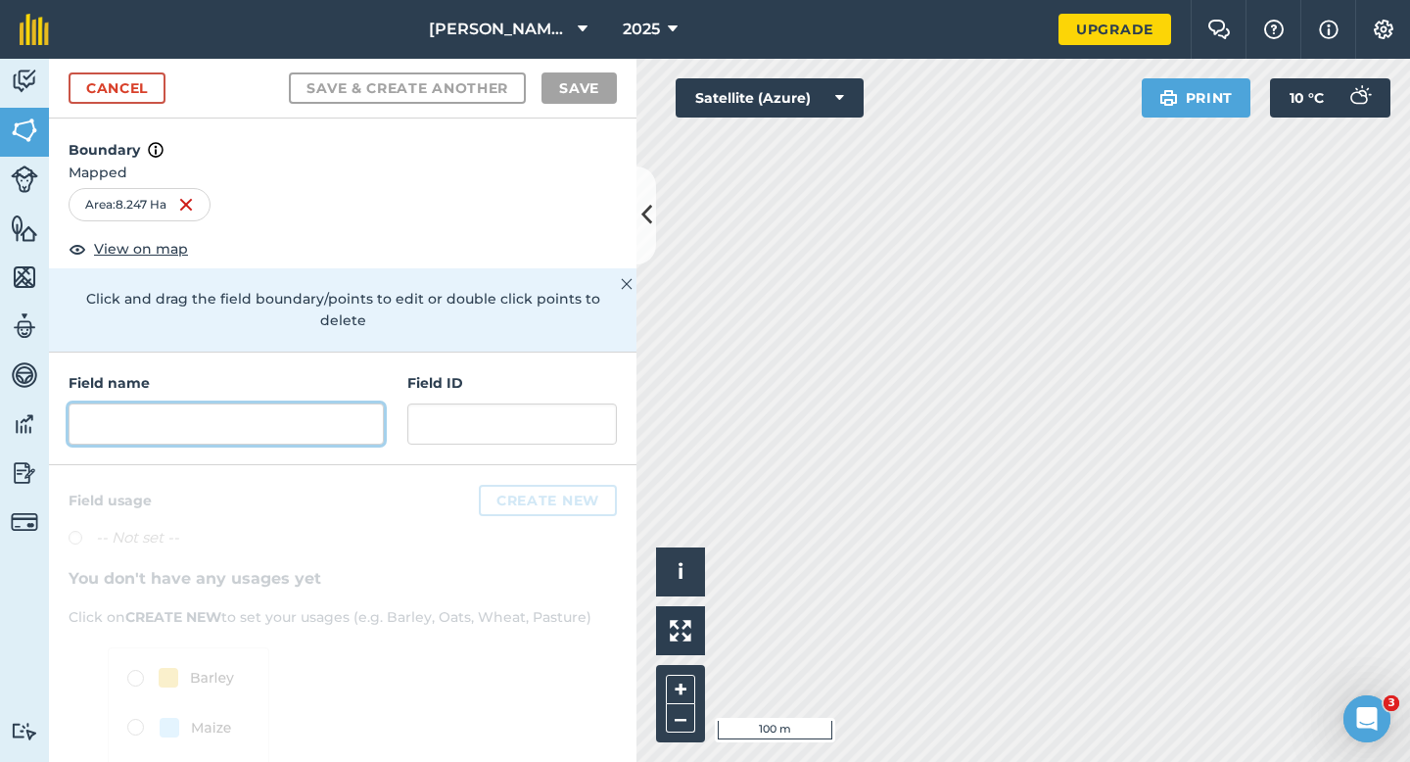
click at [235, 403] on input "text" at bounding box center [226, 423] width 315 height 41
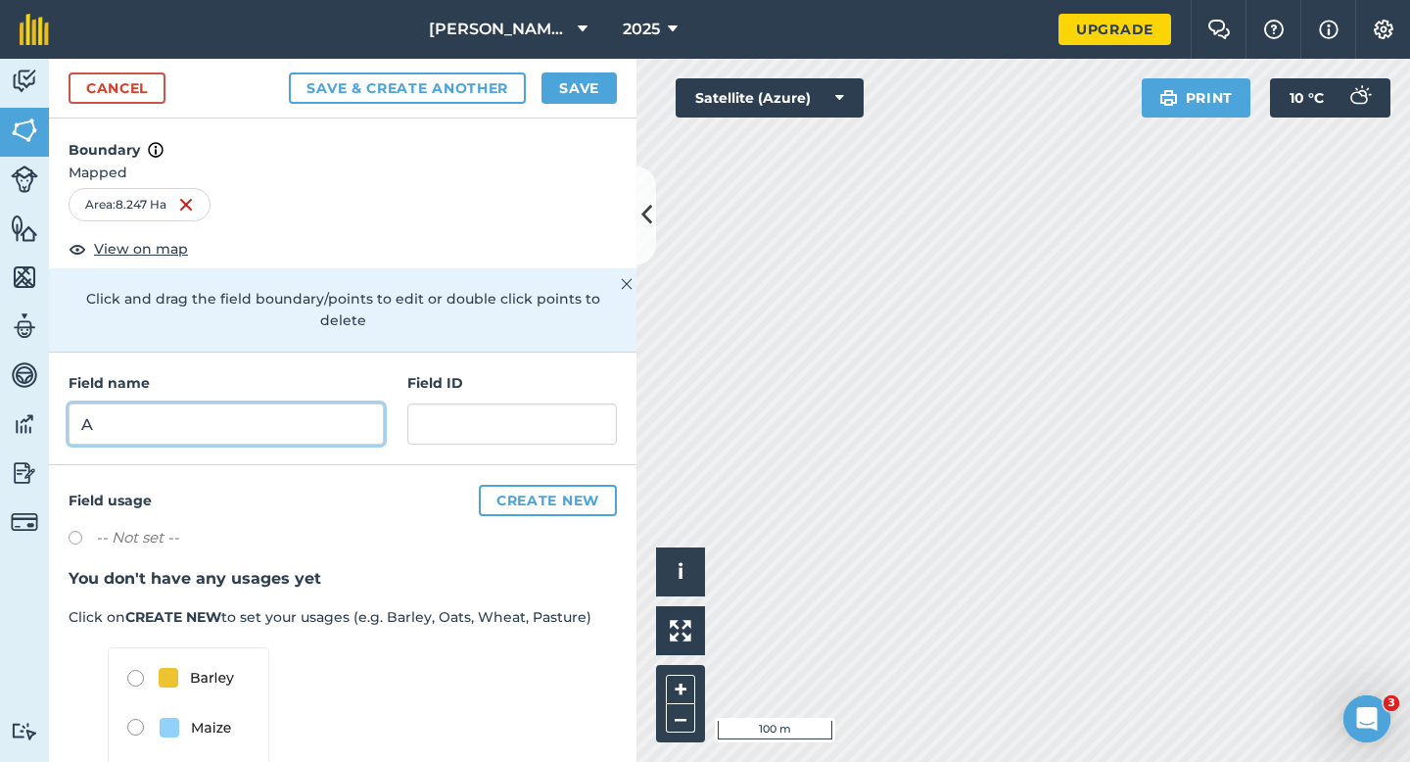
type input "A"
click at [553, 67] on div "Cancel Save & Create Another Save" at bounding box center [343, 89] width 588 height 60
click at [553, 77] on button "Save" at bounding box center [579, 87] width 75 height 31
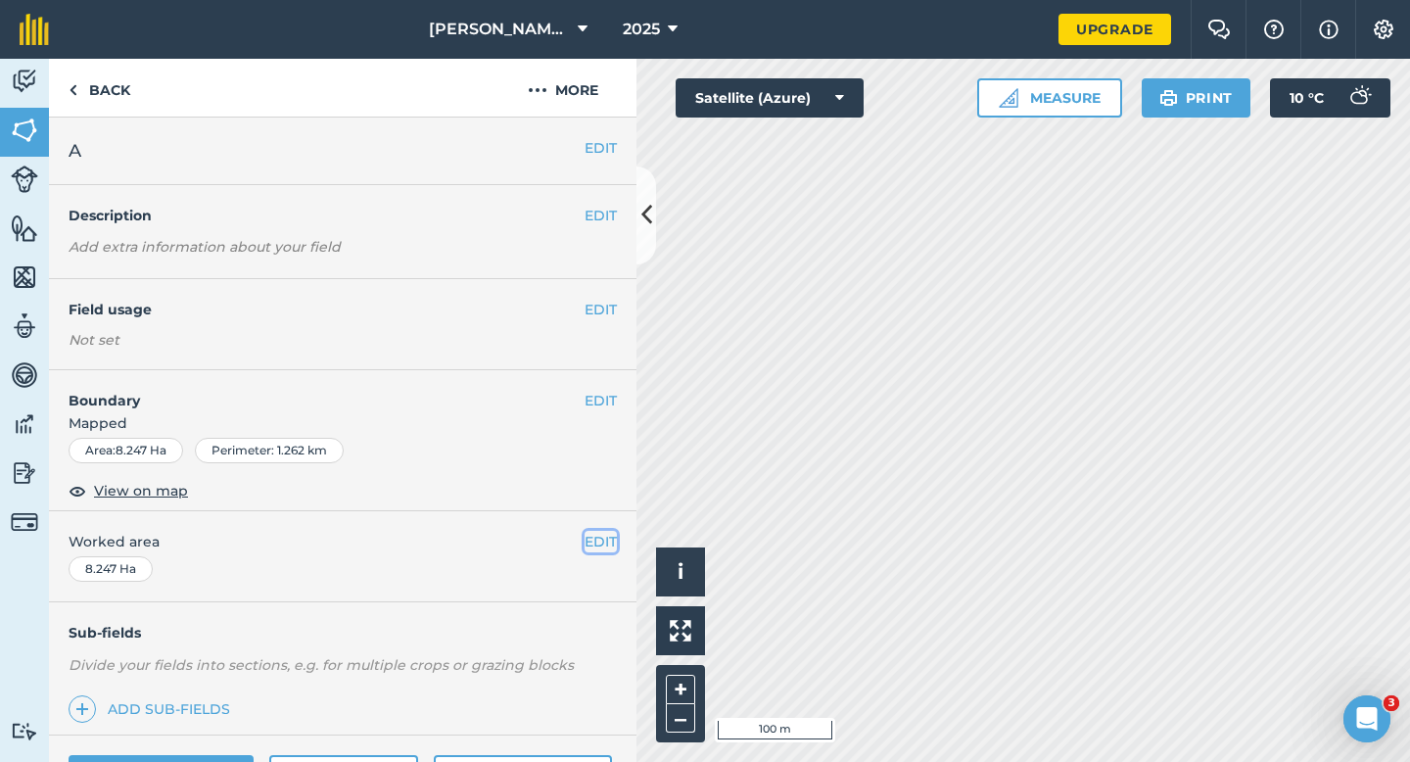
click at [600, 543] on button "EDIT" at bounding box center [601, 542] width 32 height 22
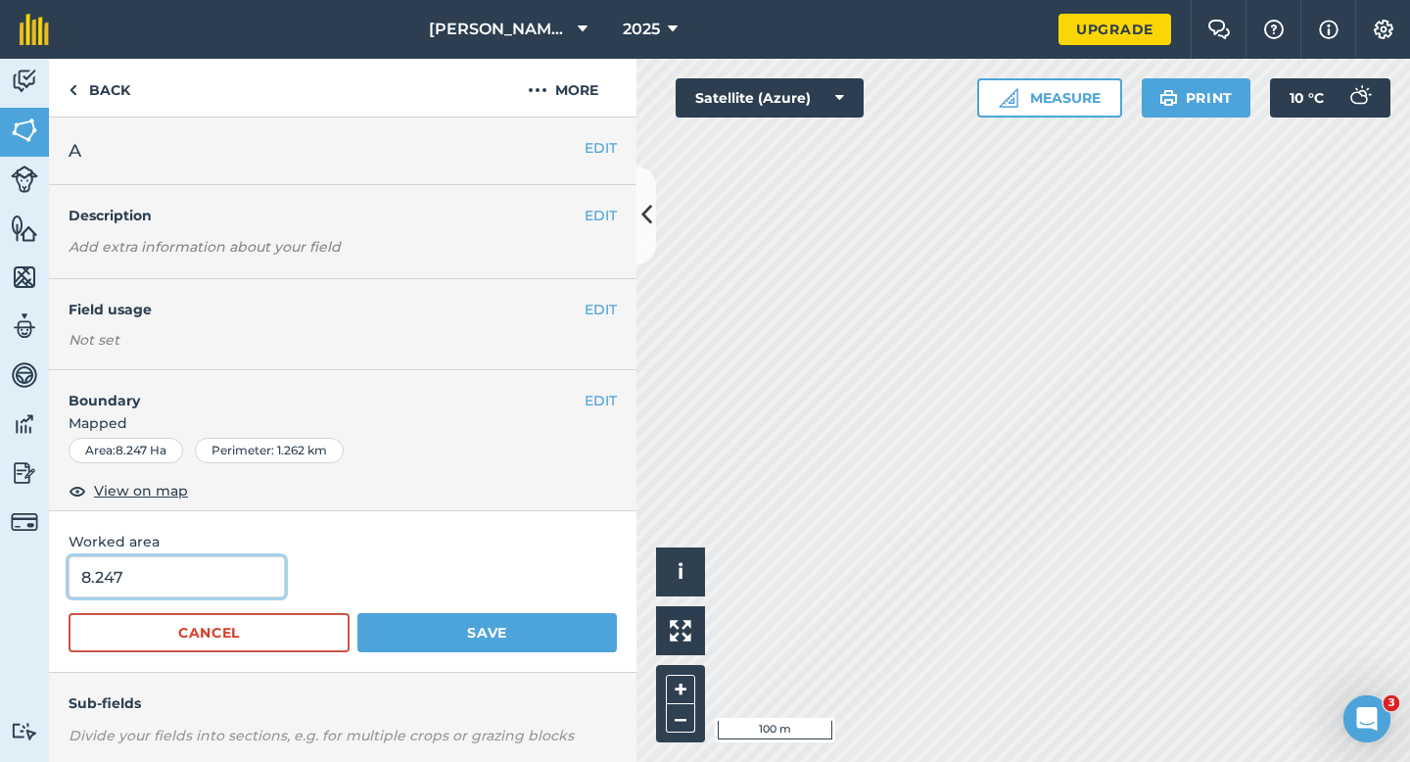
click at [218, 570] on input "8.247" at bounding box center [177, 576] width 216 height 41
type input "8.3"
click at [357, 613] on button "Save" at bounding box center [487, 632] width 260 height 39
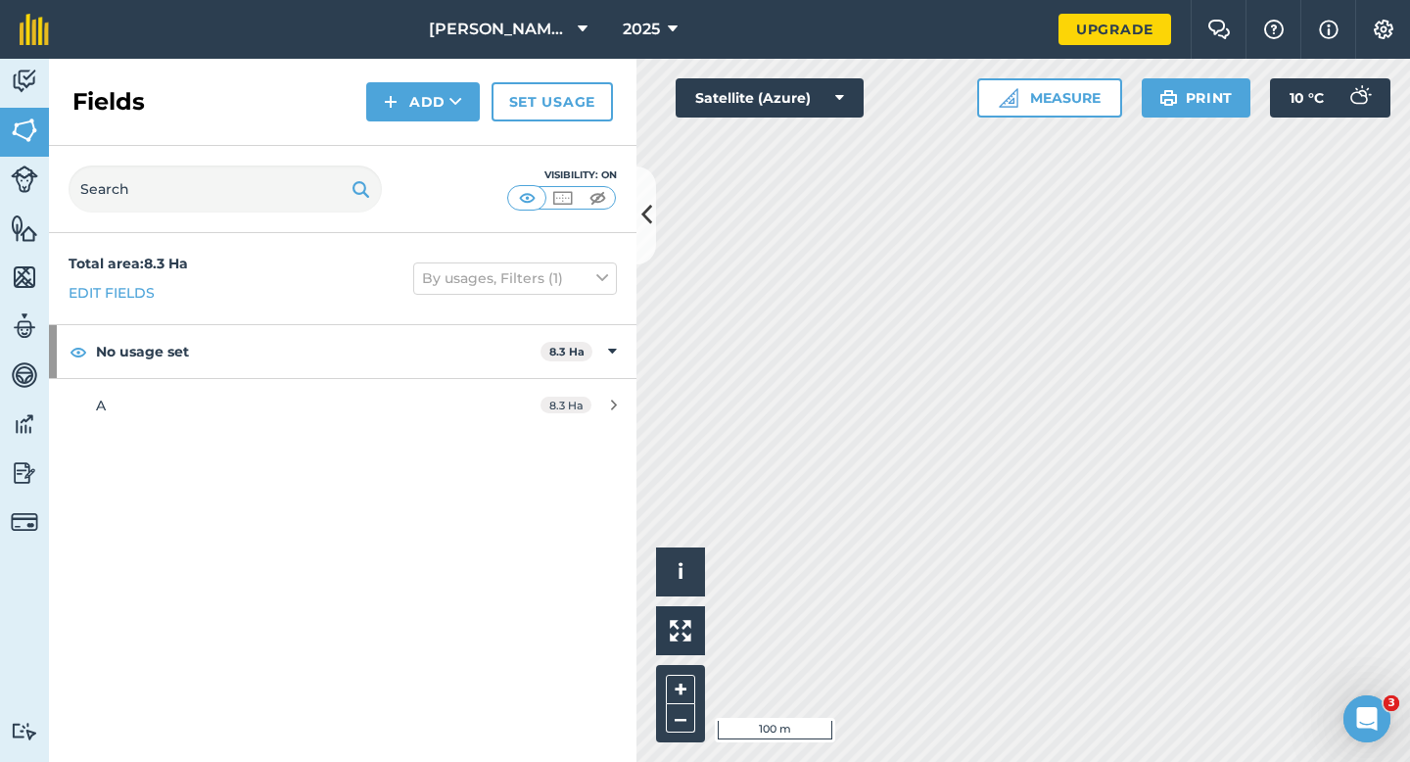
click at [411, 131] on div "Fields Add Set usage" at bounding box center [343, 102] width 588 height 87
click at [411, 101] on button "Add" at bounding box center [423, 101] width 114 height 39
click at [413, 166] on link "Draw" at bounding box center [423, 145] width 108 height 43
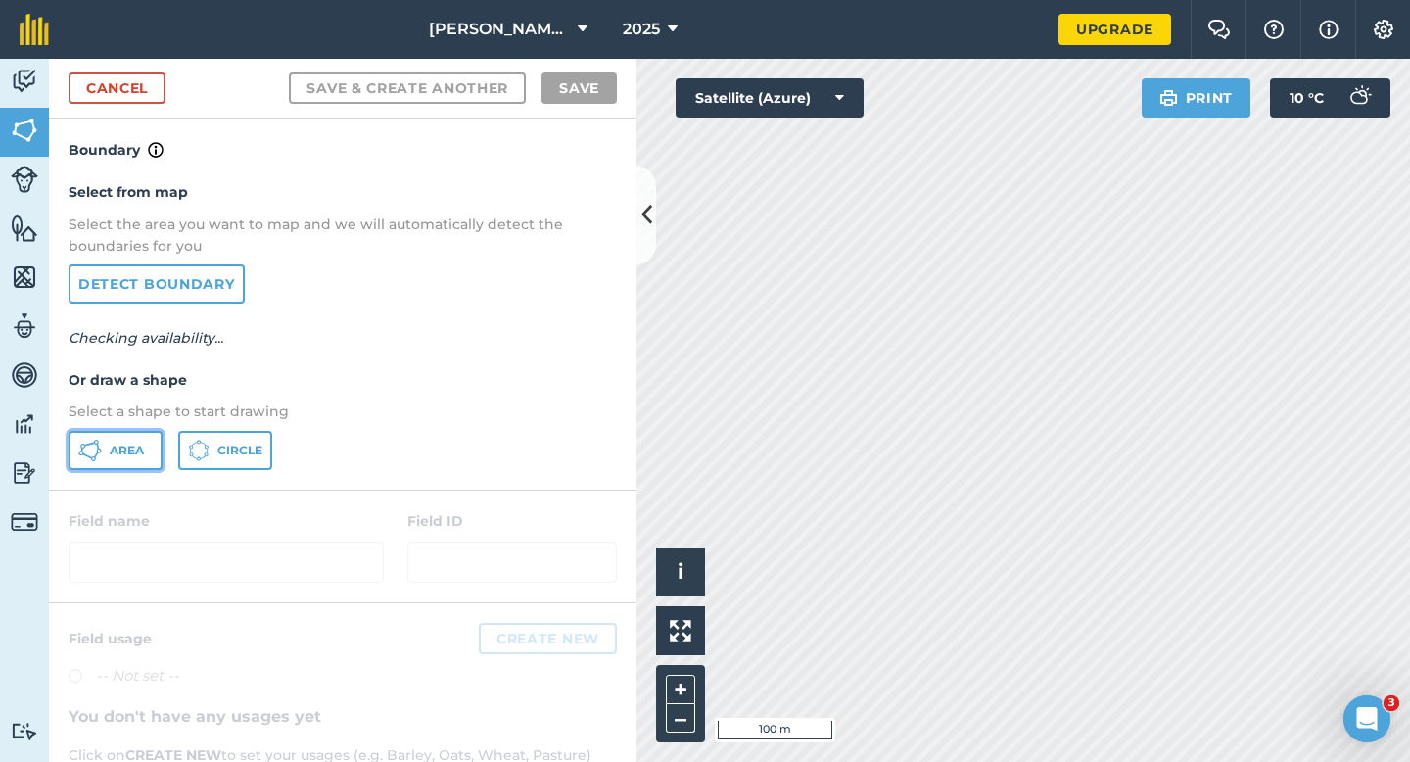
click at [125, 447] on span "Area" at bounding box center [127, 451] width 34 height 16
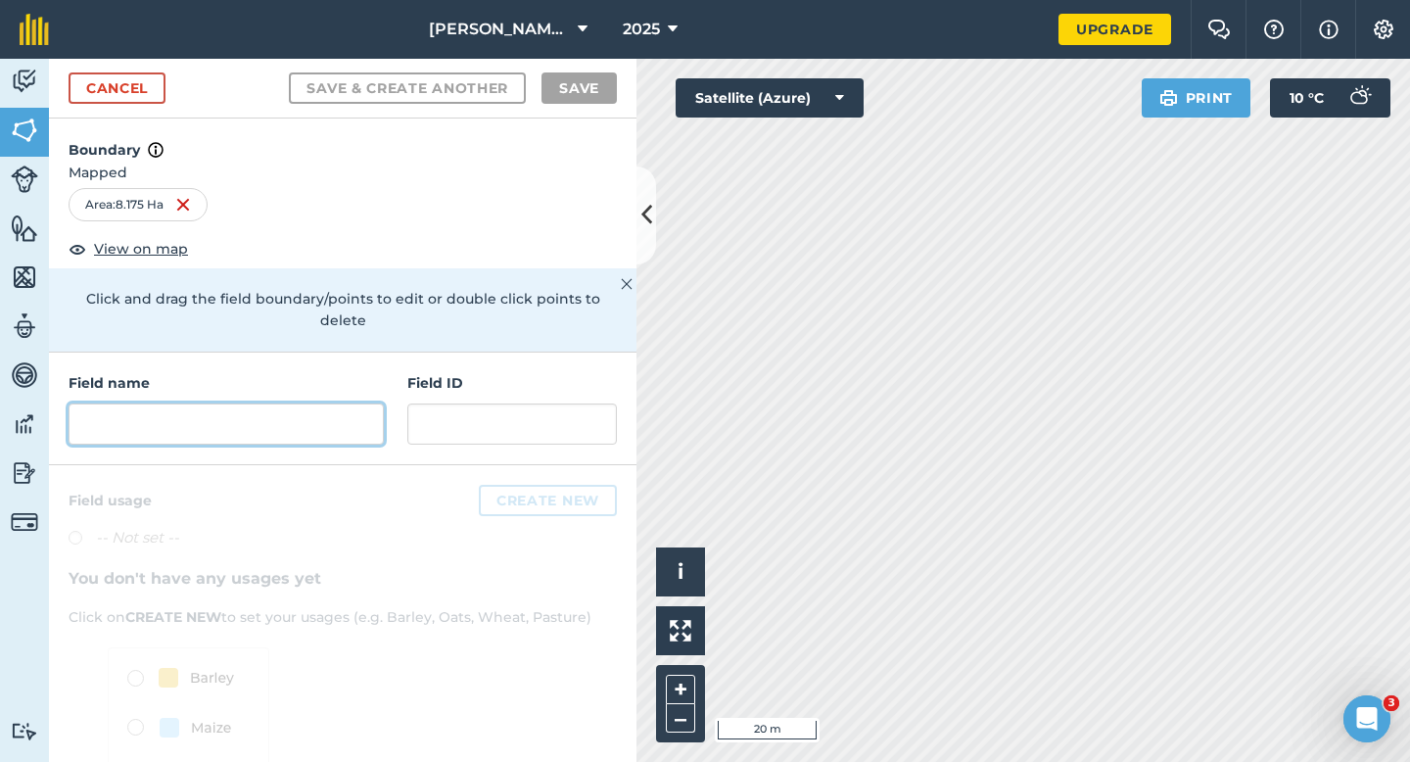
click at [308, 420] on input "text" at bounding box center [226, 423] width 315 height 41
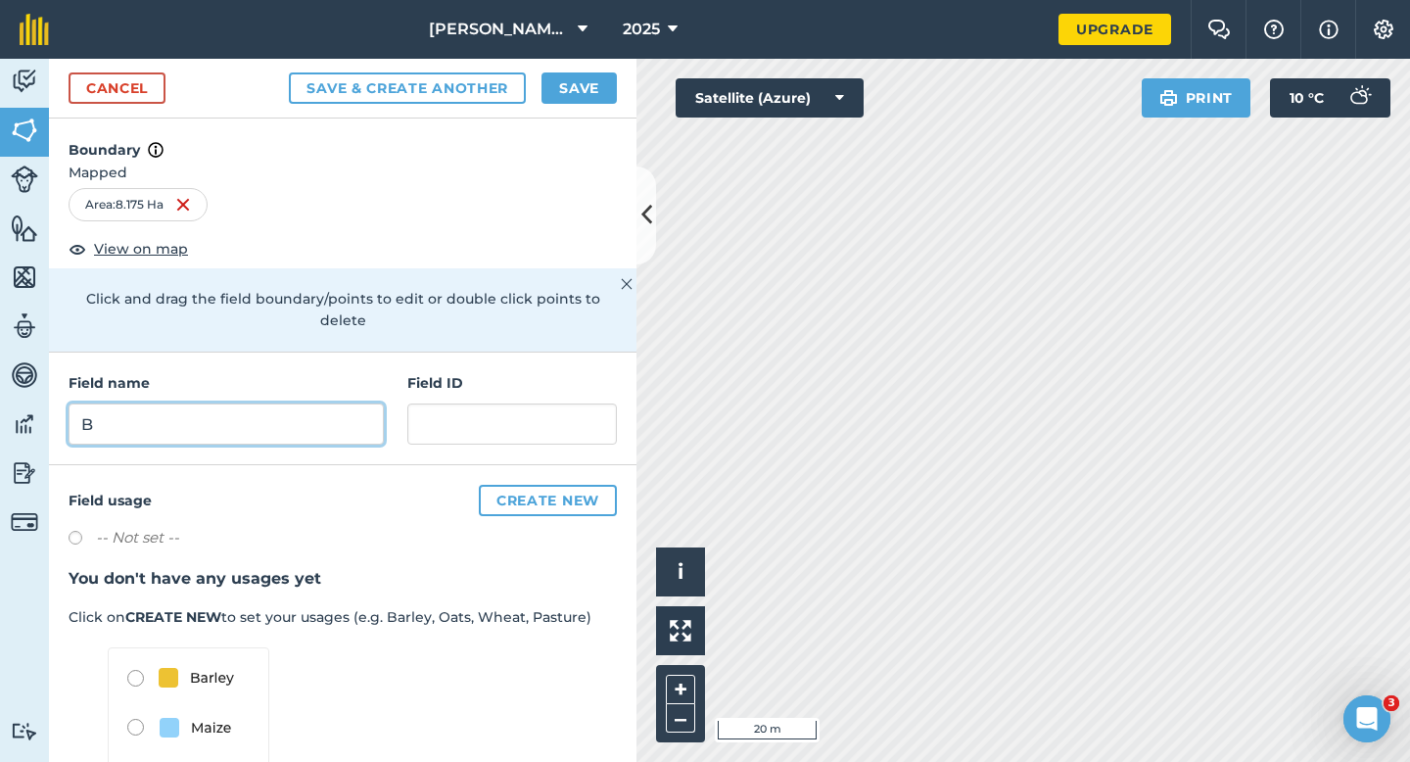
type input "B"
click at [554, 86] on button "Save" at bounding box center [579, 87] width 75 height 31
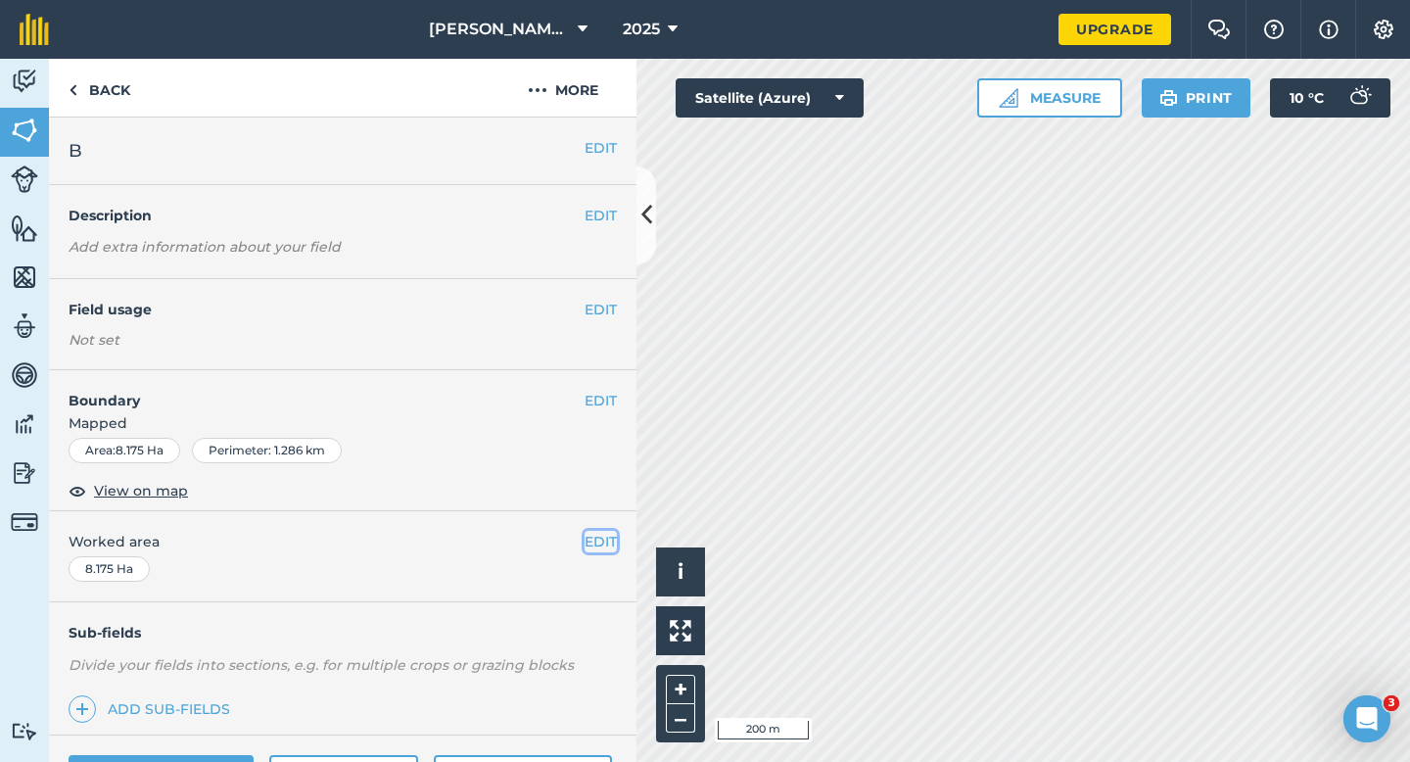
click at [604, 548] on button "EDIT" at bounding box center [601, 542] width 32 height 22
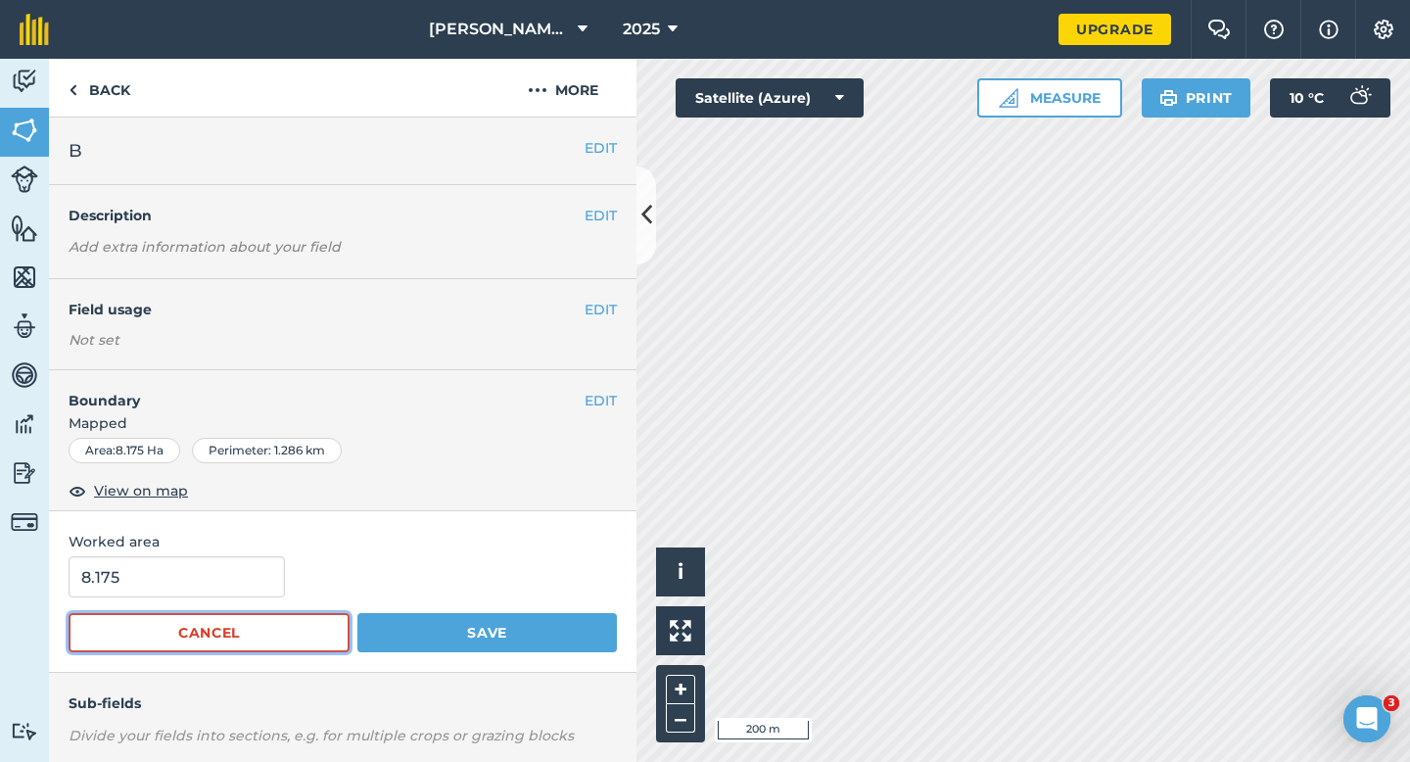
click at [141, 624] on button "Cancel" at bounding box center [209, 632] width 281 height 39
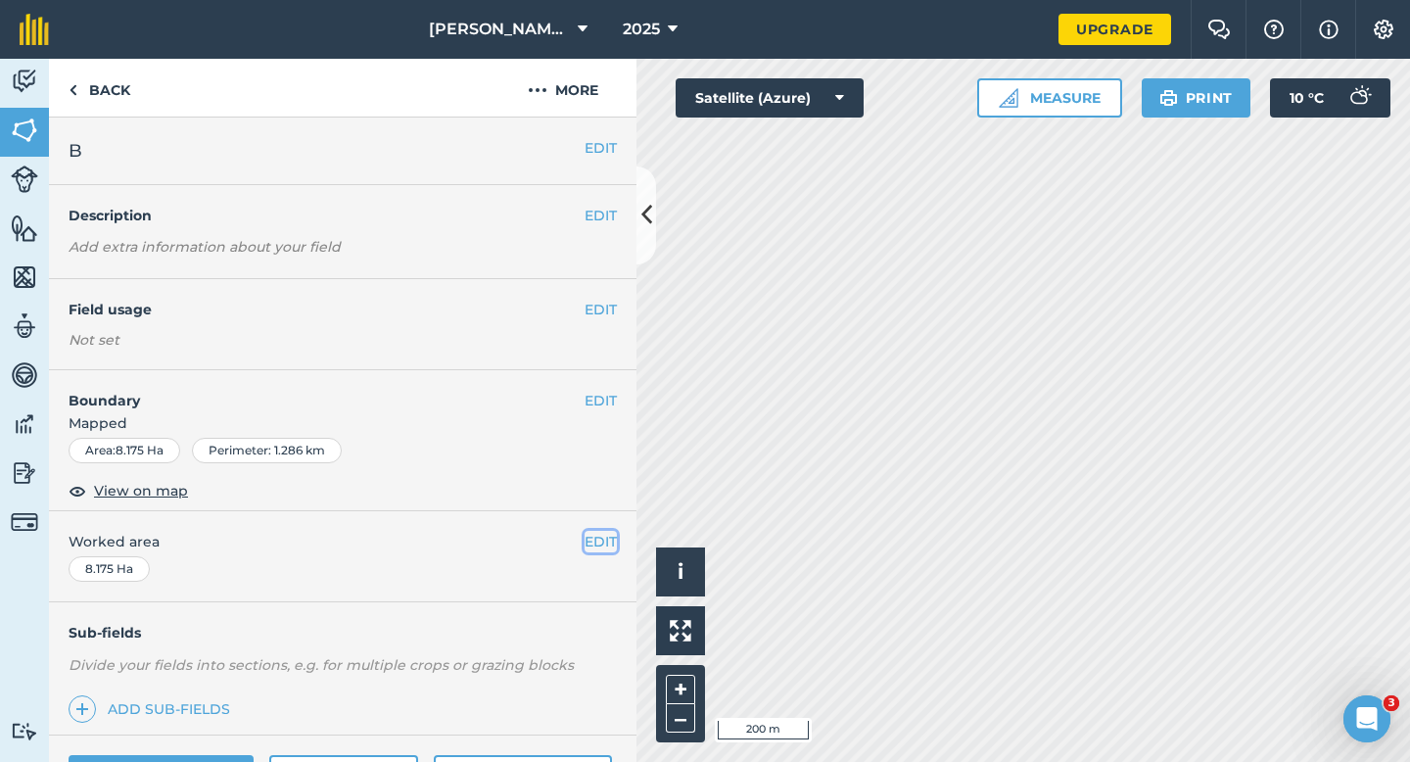
click at [605, 538] on button "EDIT" at bounding box center [601, 542] width 32 height 22
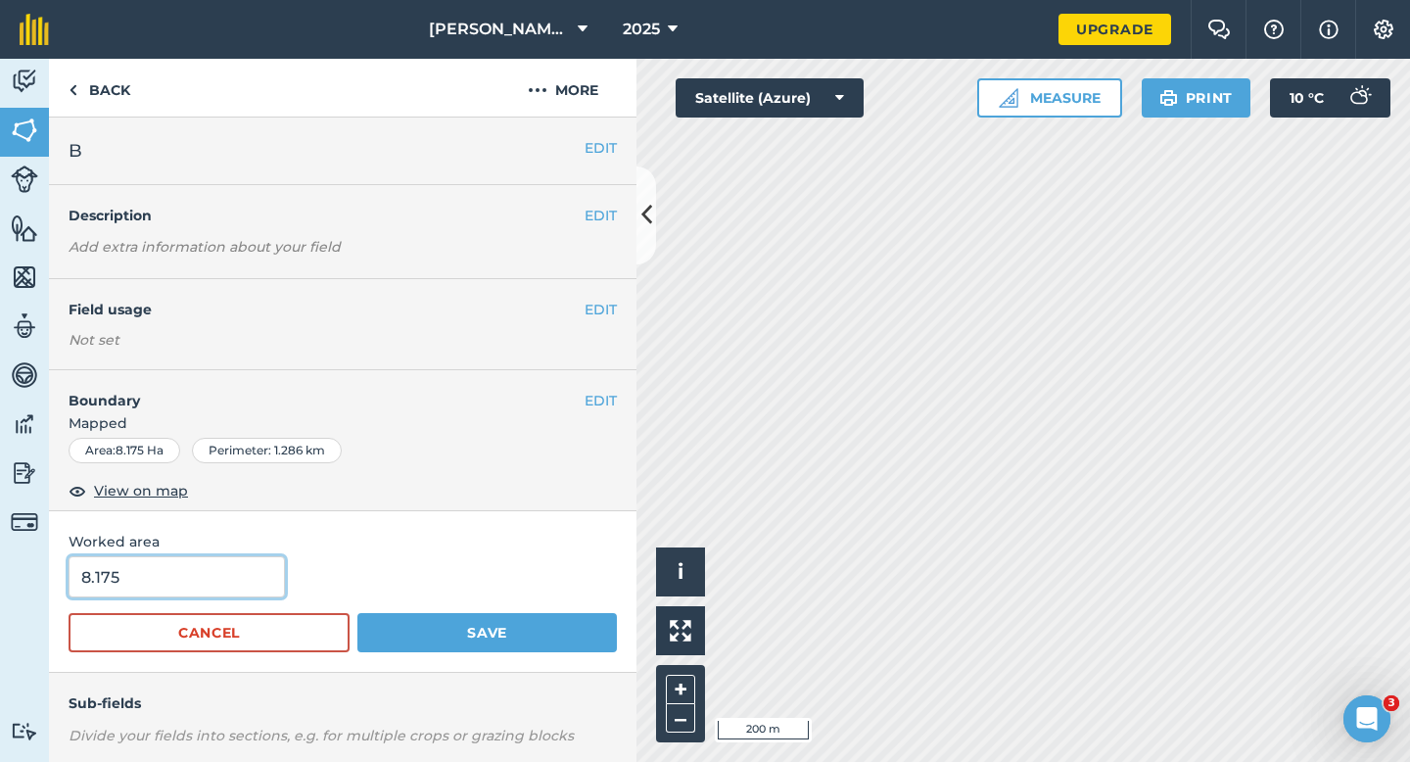
click at [200, 573] on input "8.175" at bounding box center [177, 576] width 216 height 41
type input "8.2"
click at [357, 613] on button "Save" at bounding box center [487, 632] width 260 height 39
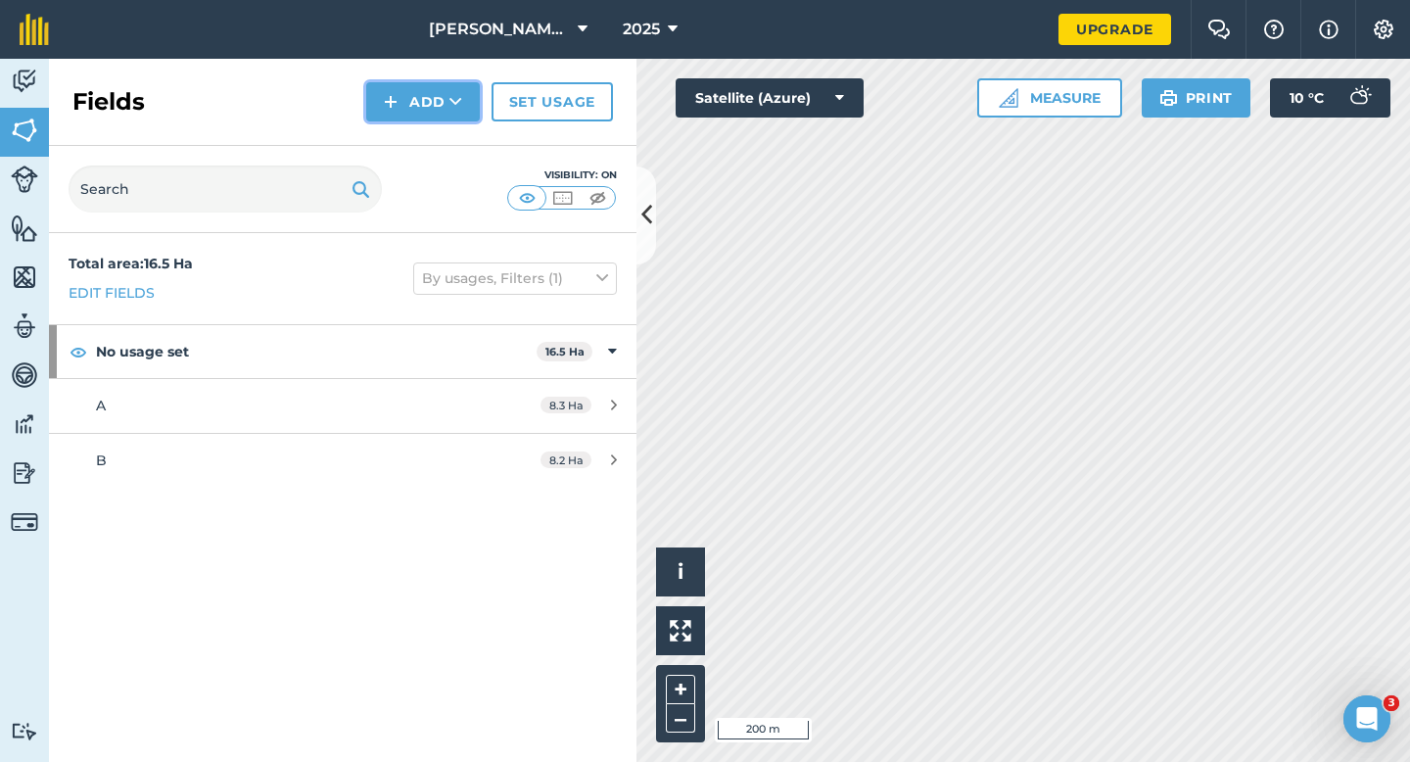
click at [418, 110] on button "Add" at bounding box center [423, 101] width 114 height 39
click at [418, 129] on link "Draw" at bounding box center [423, 145] width 108 height 43
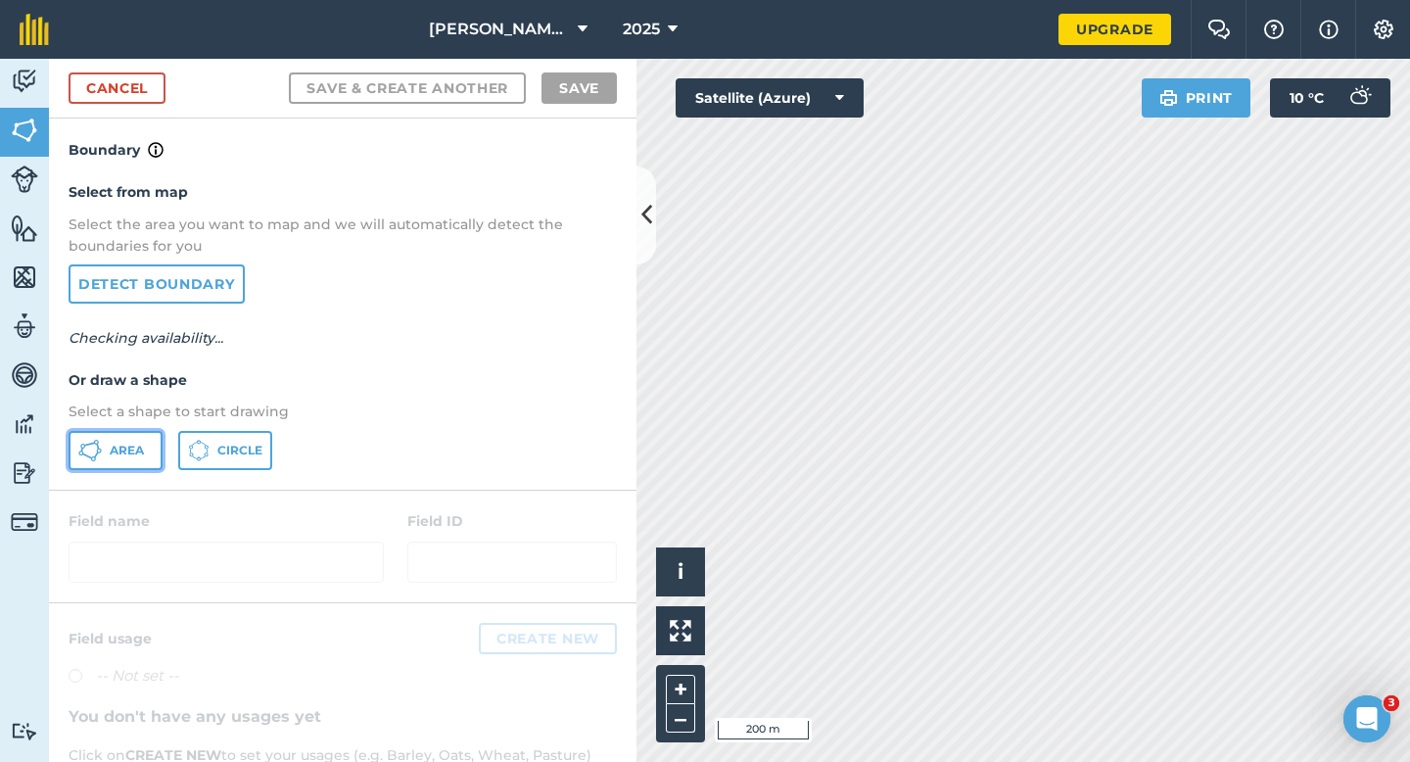
click at [124, 450] on span "Area" at bounding box center [127, 451] width 34 height 16
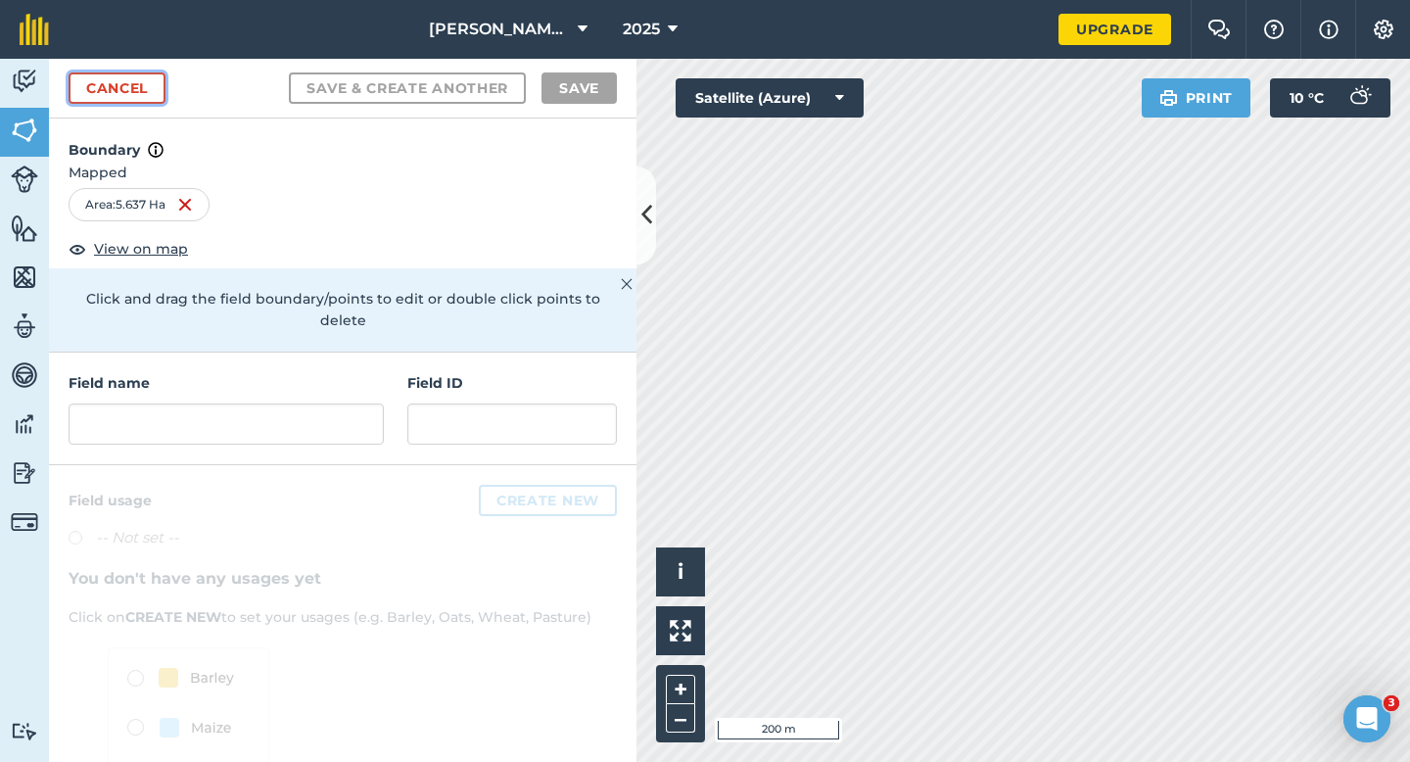
click at [140, 96] on link "Cancel" at bounding box center [117, 87] width 97 height 31
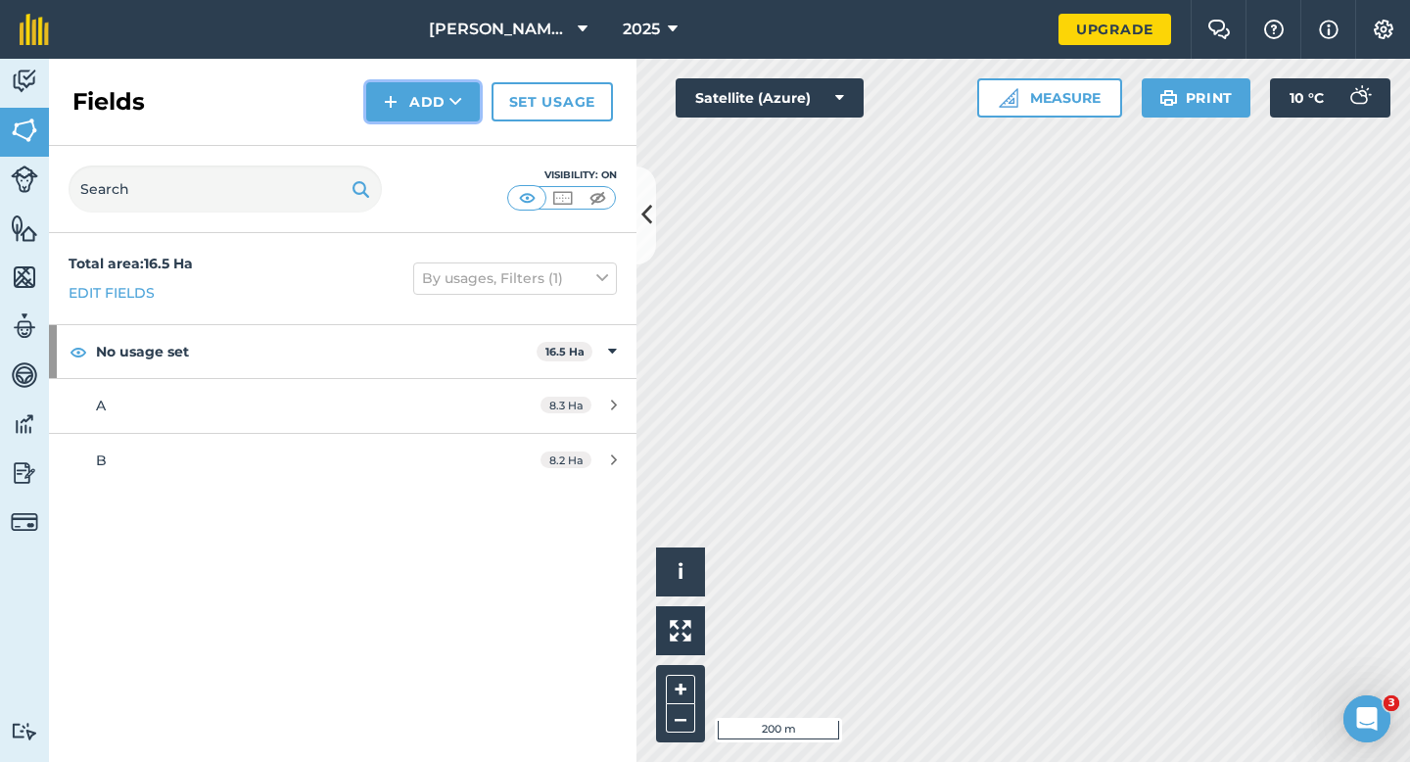
click at [396, 106] on img at bounding box center [391, 102] width 14 height 24
click at [397, 140] on link "Draw" at bounding box center [423, 145] width 108 height 43
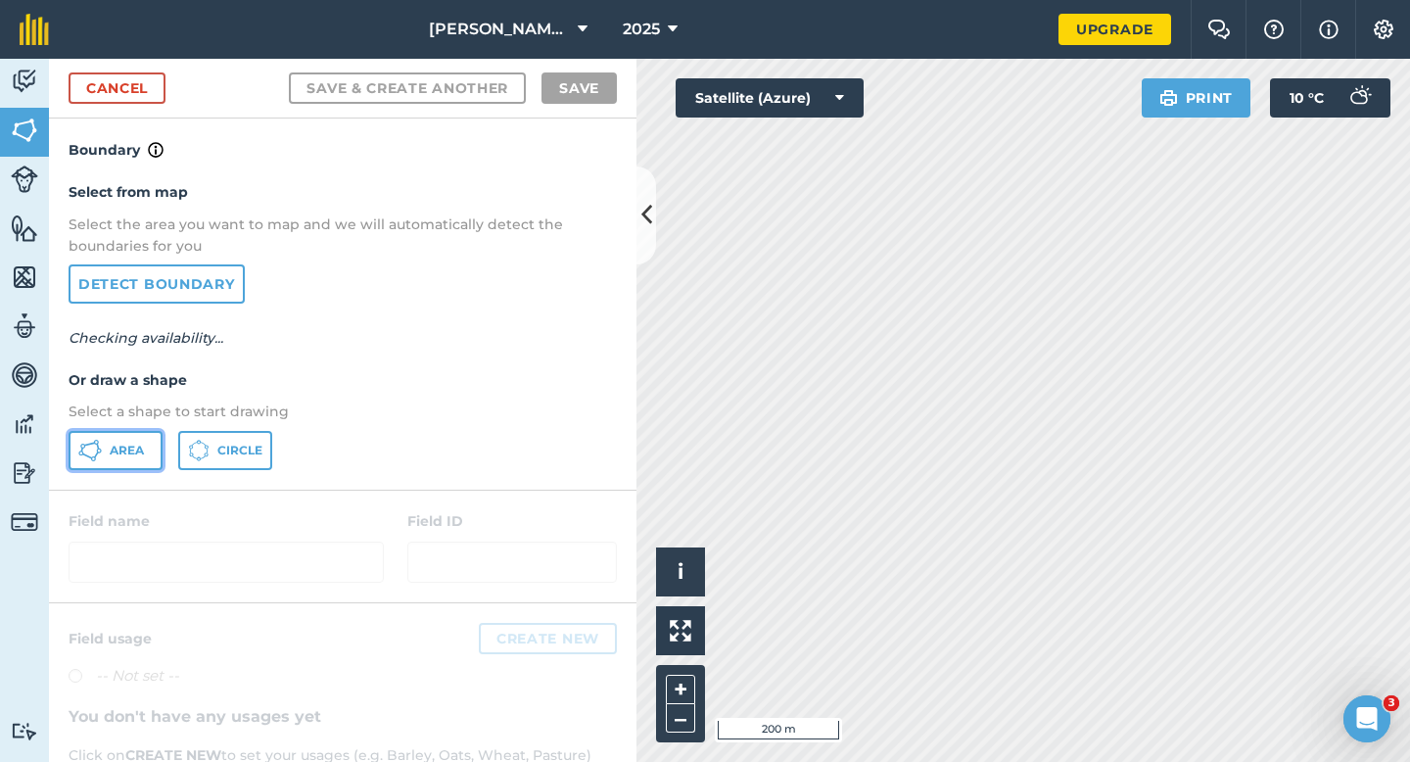
click at [141, 442] on button "Area" at bounding box center [116, 450] width 94 height 39
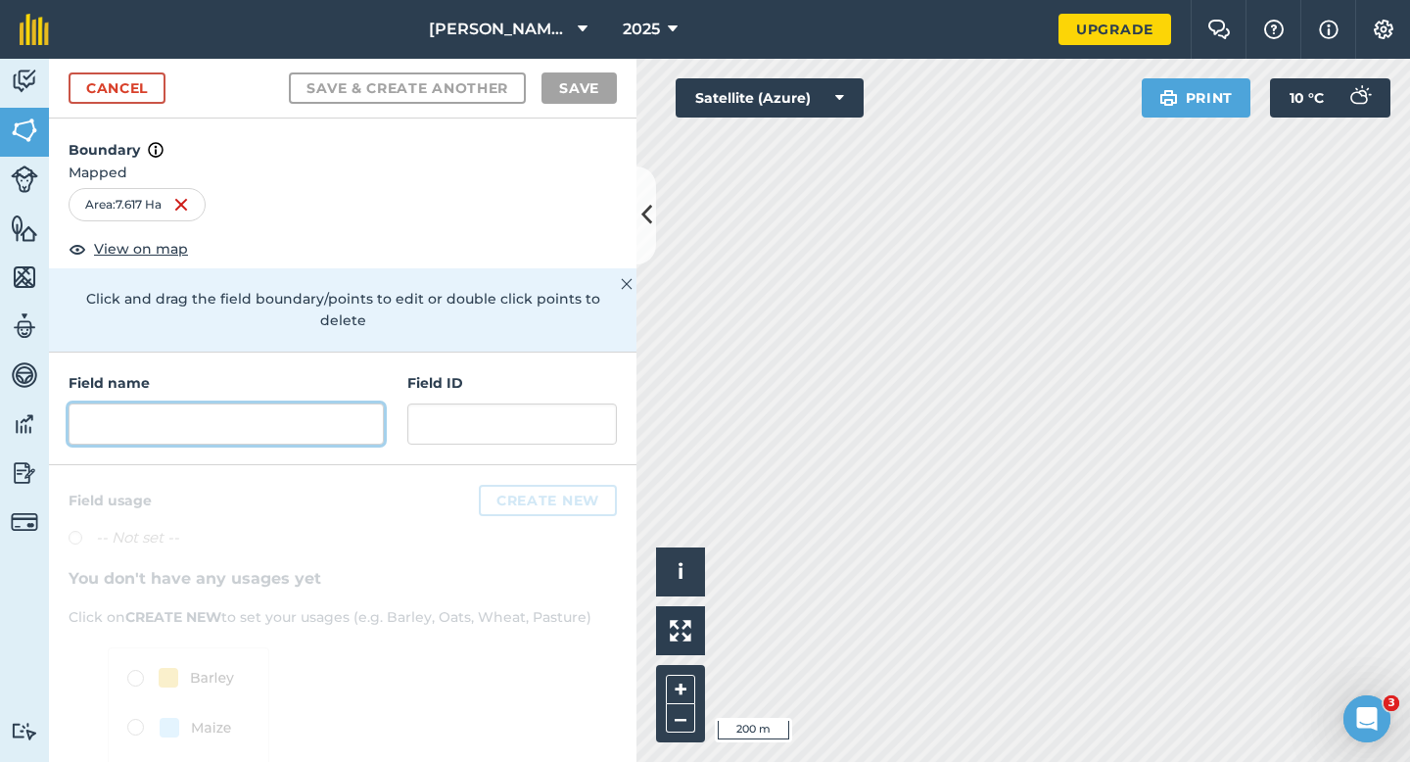
click at [282, 403] on input "text" at bounding box center [226, 423] width 315 height 41
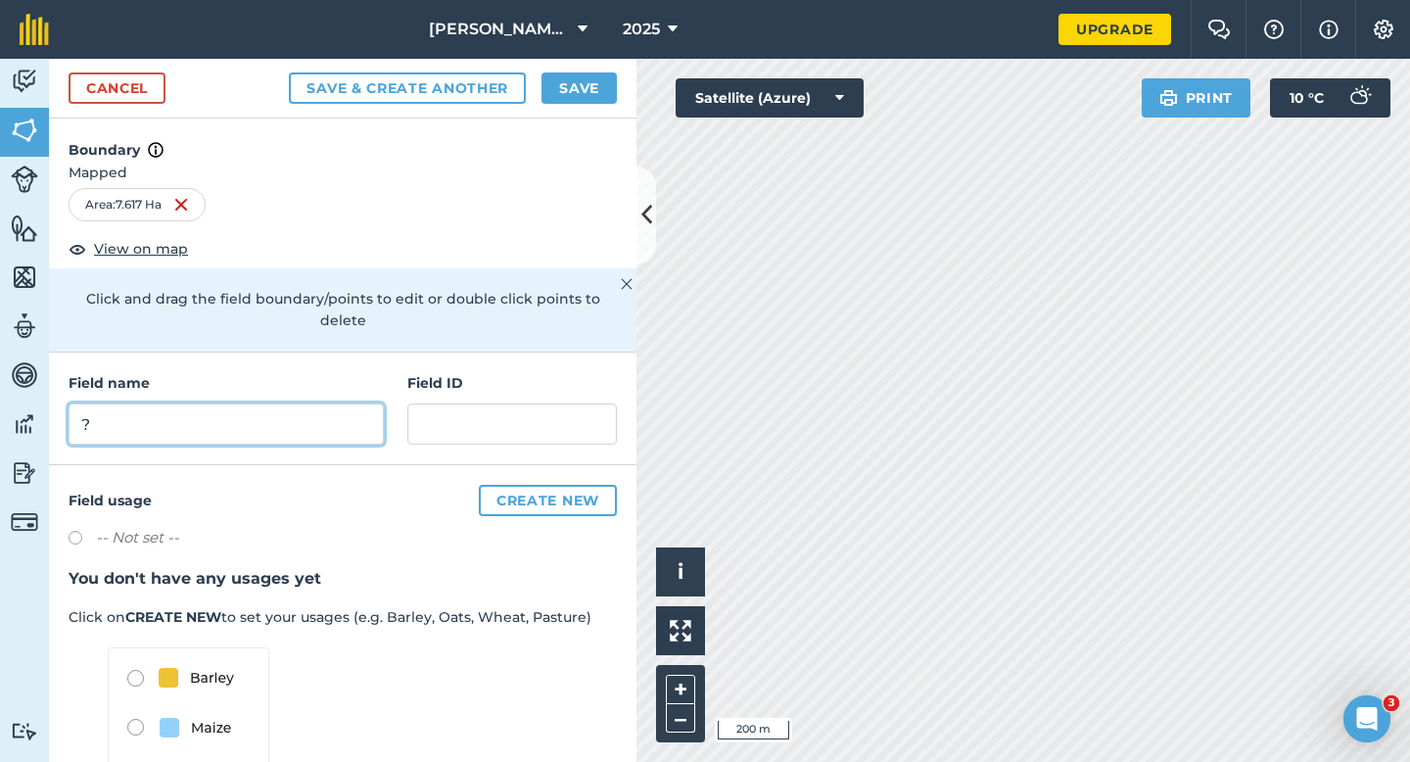
type input "?"
click at [581, 94] on button "Save" at bounding box center [579, 87] width 75 height 31
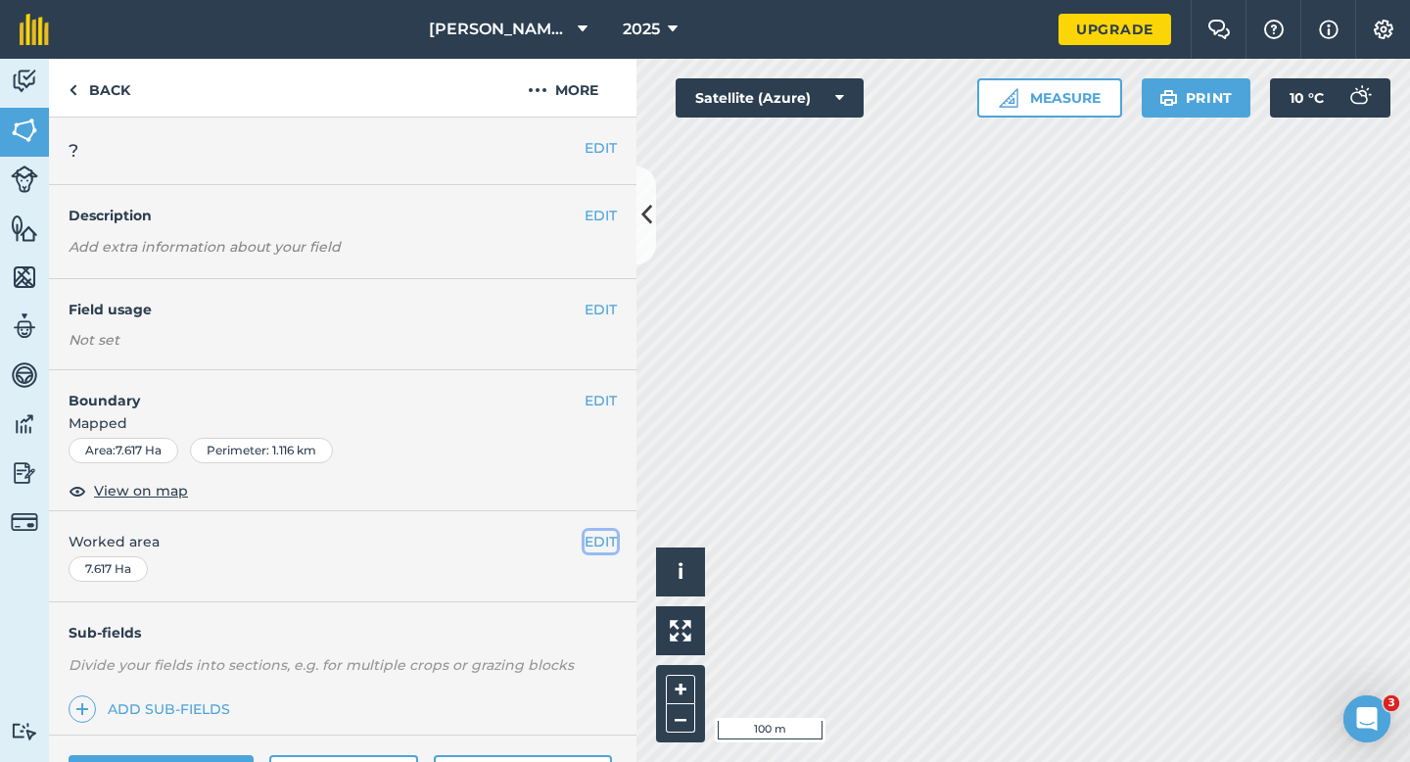
click at [597, 548] on button "EDIT" at bounding box center [601, 542] width 32 height 22
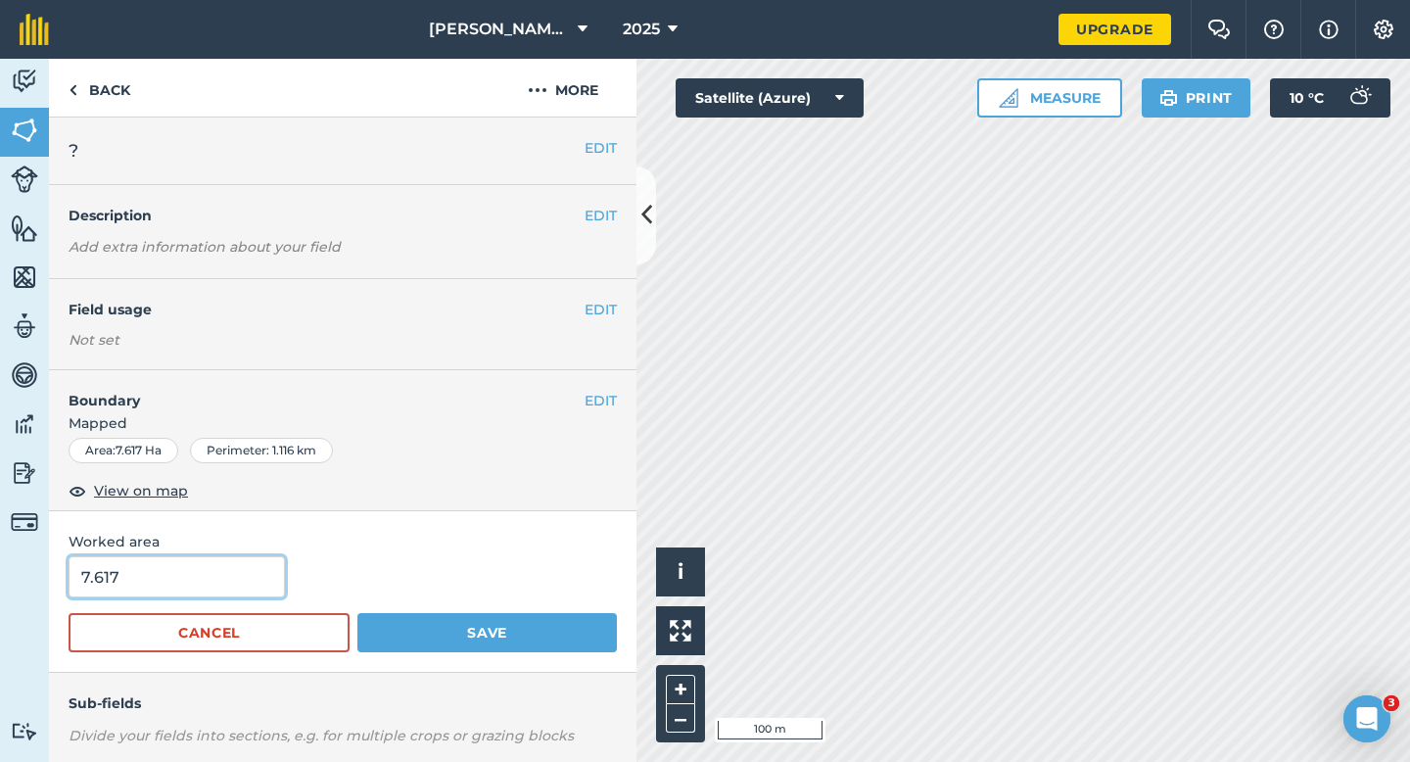
click at [227, 588] on input "7.617" at bounding box center [177, 576] width 216 height 41
type input "7.7"
click at [357, 613] on button "Save" at bounding box center [487, 632] width 260 height 39
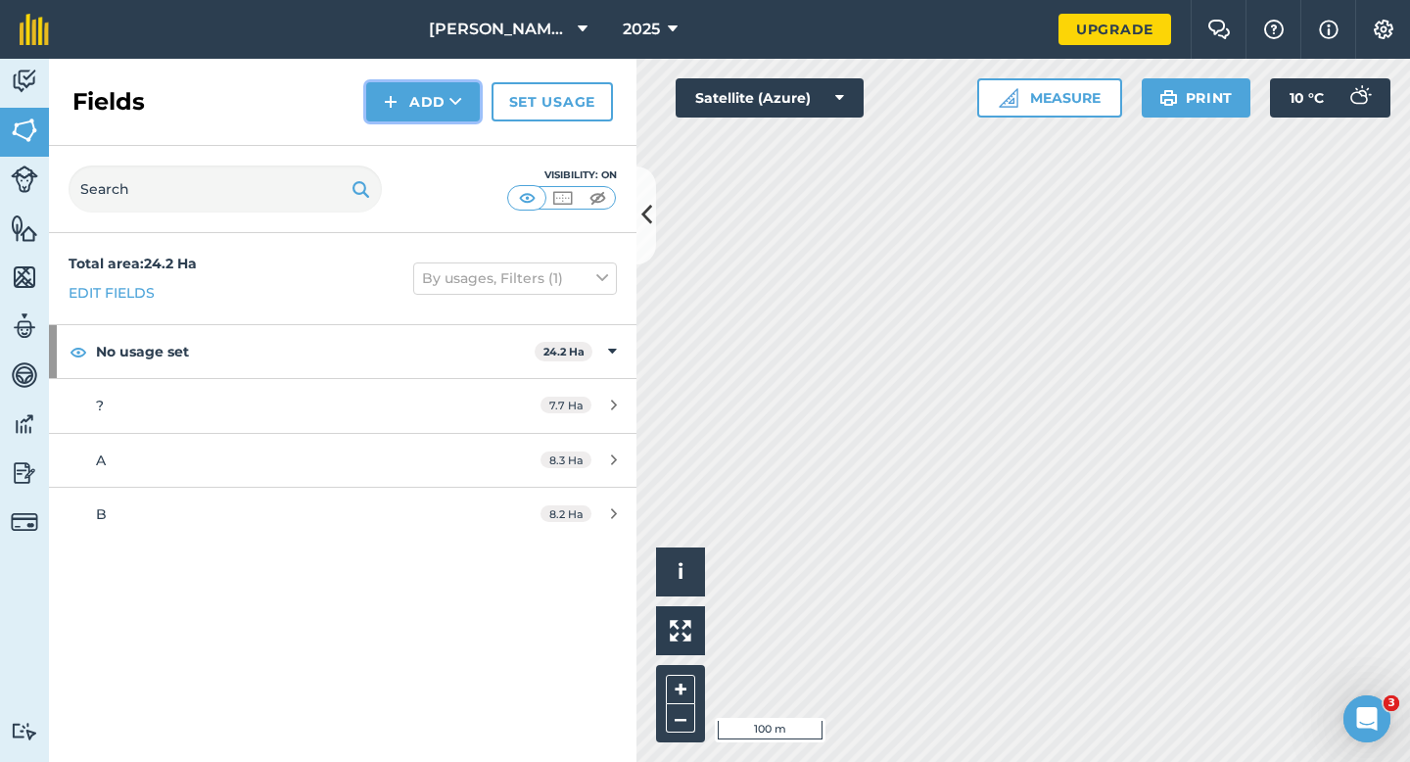
click at [412, 102] on button "Add" at bounding box center [423, 101] width 114 height 39
click at [415, 139] on link "Draw" at bounding box center [423, 145] width 108 height 43
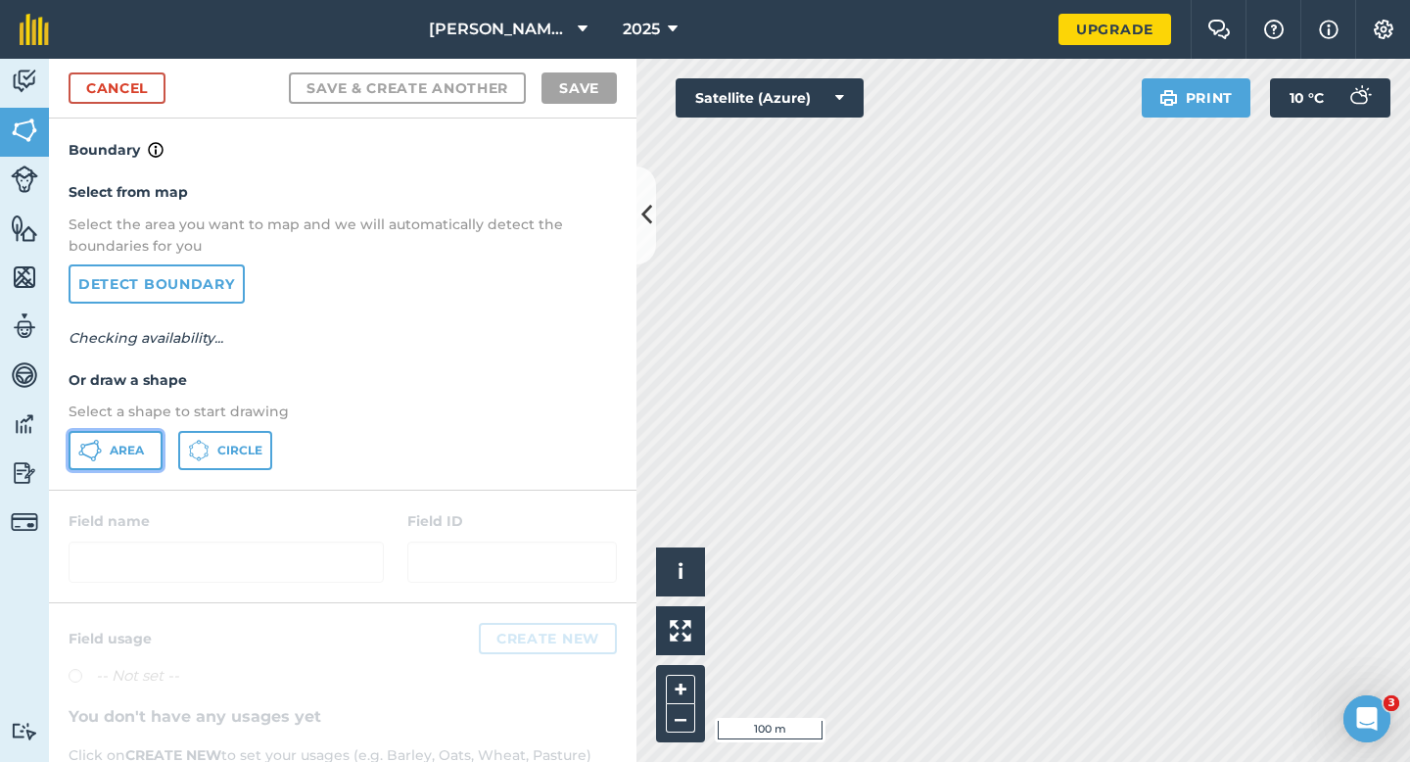
click at [134, 462] on button "Area" at bounding box center [116, 450] width 94 height 39
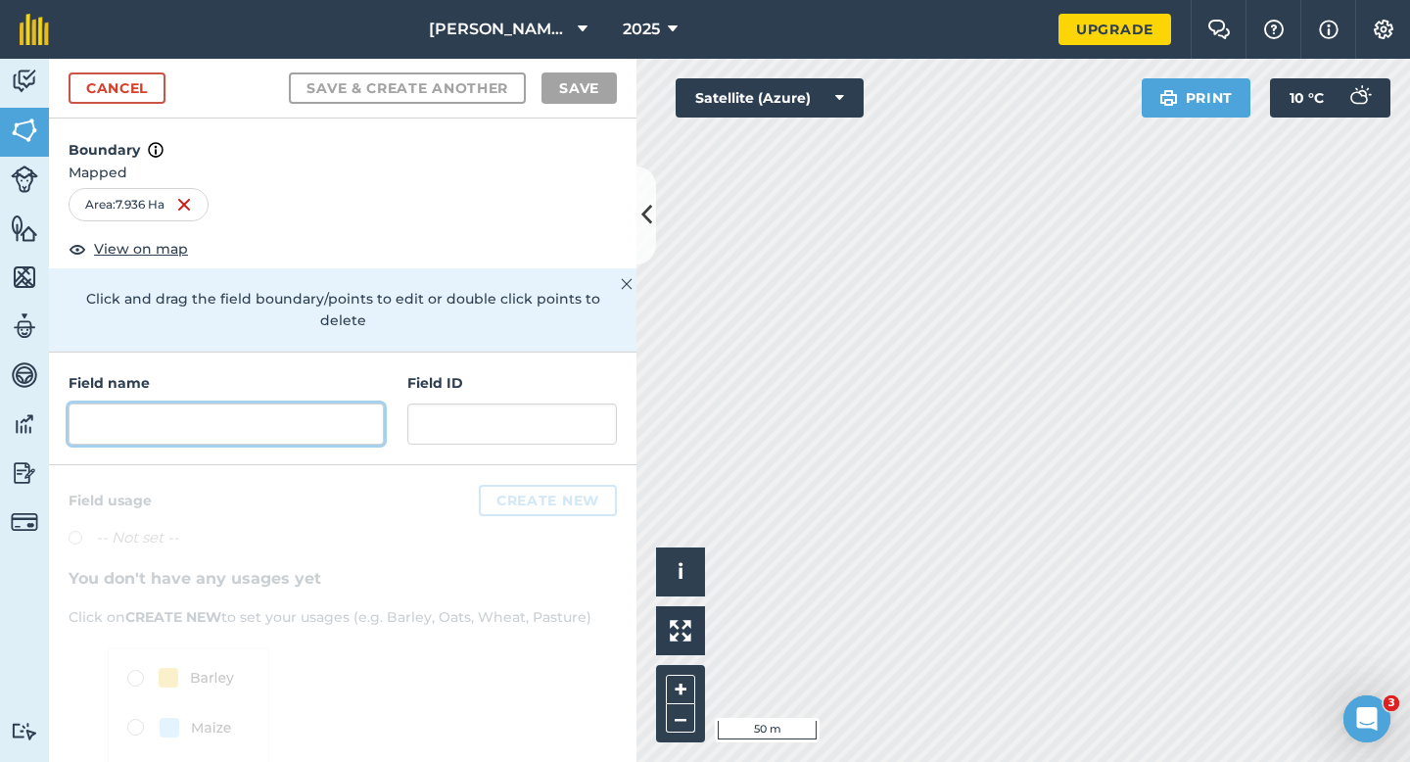
click at [349, 407] on input "text" at bounding box center [226, 423] width 315 height 41
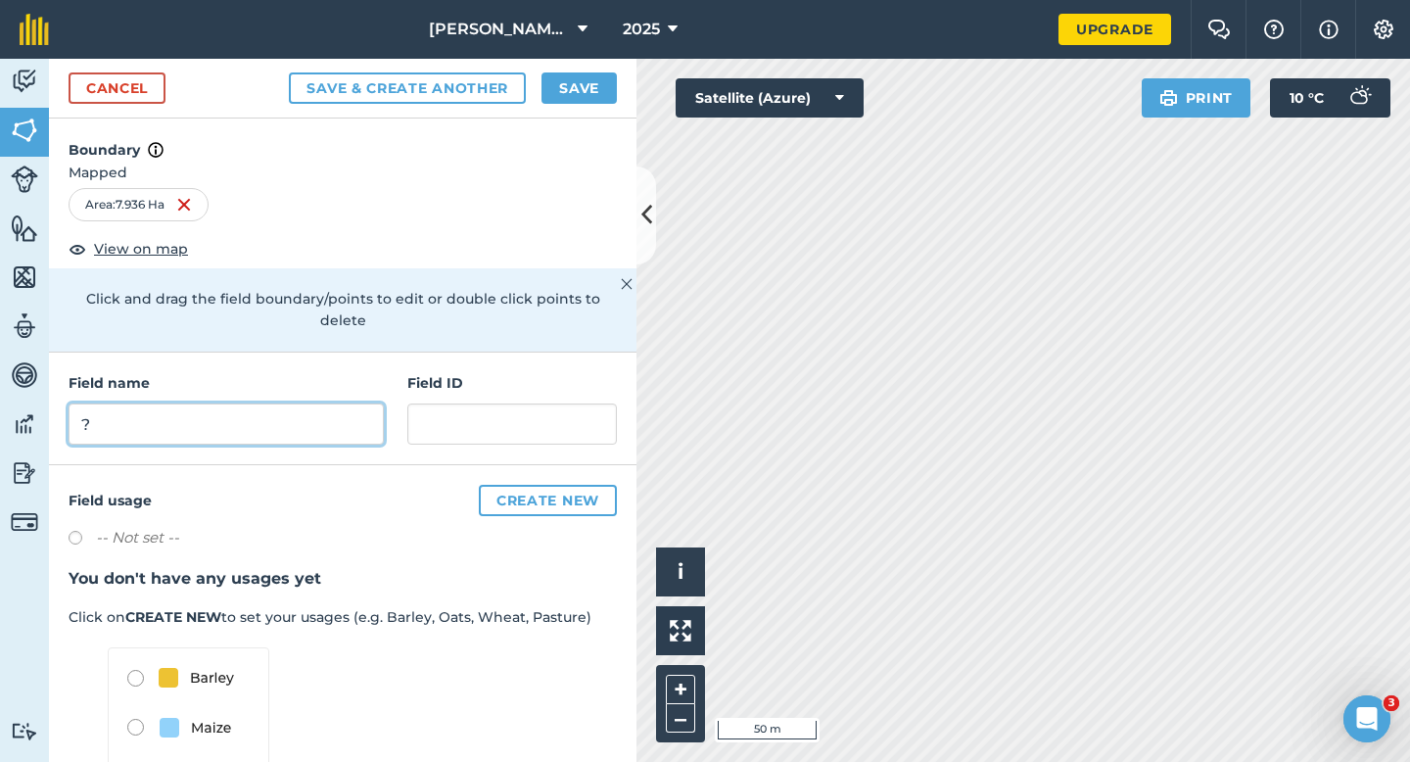
type input "?"
click at [563, 94] on button "Save" at bounding box center [579, 87] width 75 height 31
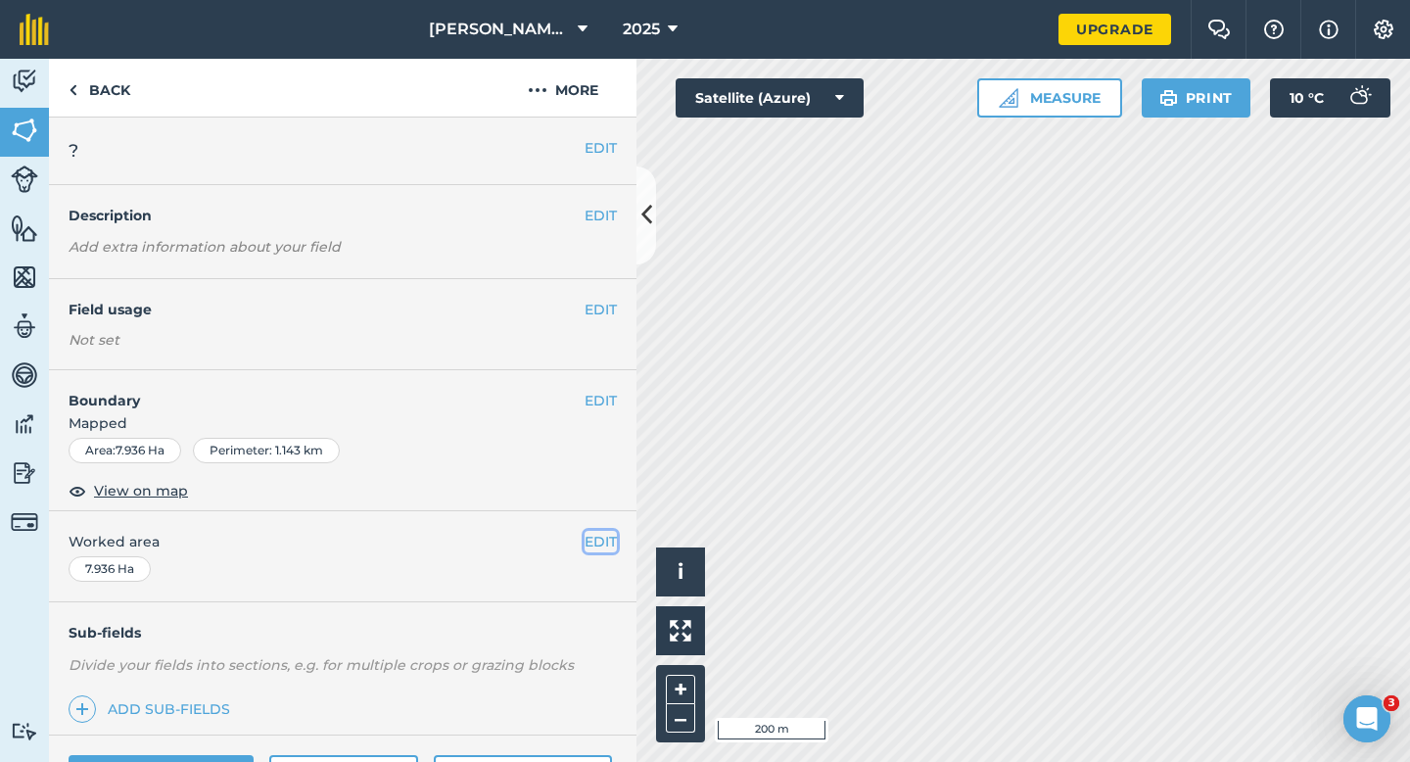
click at [603, 550] on button "EDIT" at bounding box center [601, 542] width 32 height 22
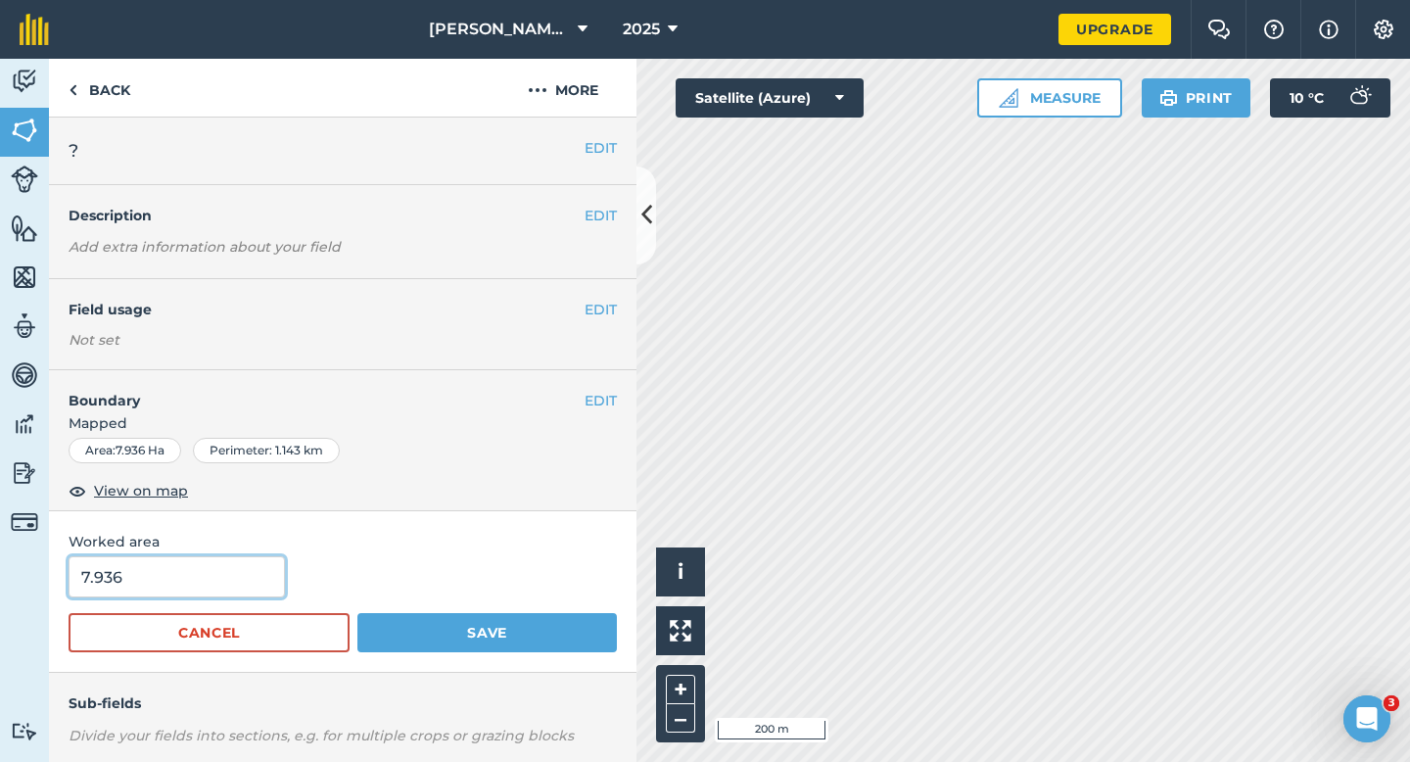
click at [271, 587] on input "7.936" at bounding box center [177, 576] width 216 height 41
type input "8"
click at [357, 613] on button "Save" at bounding box center [487, 632] width 260 height 39
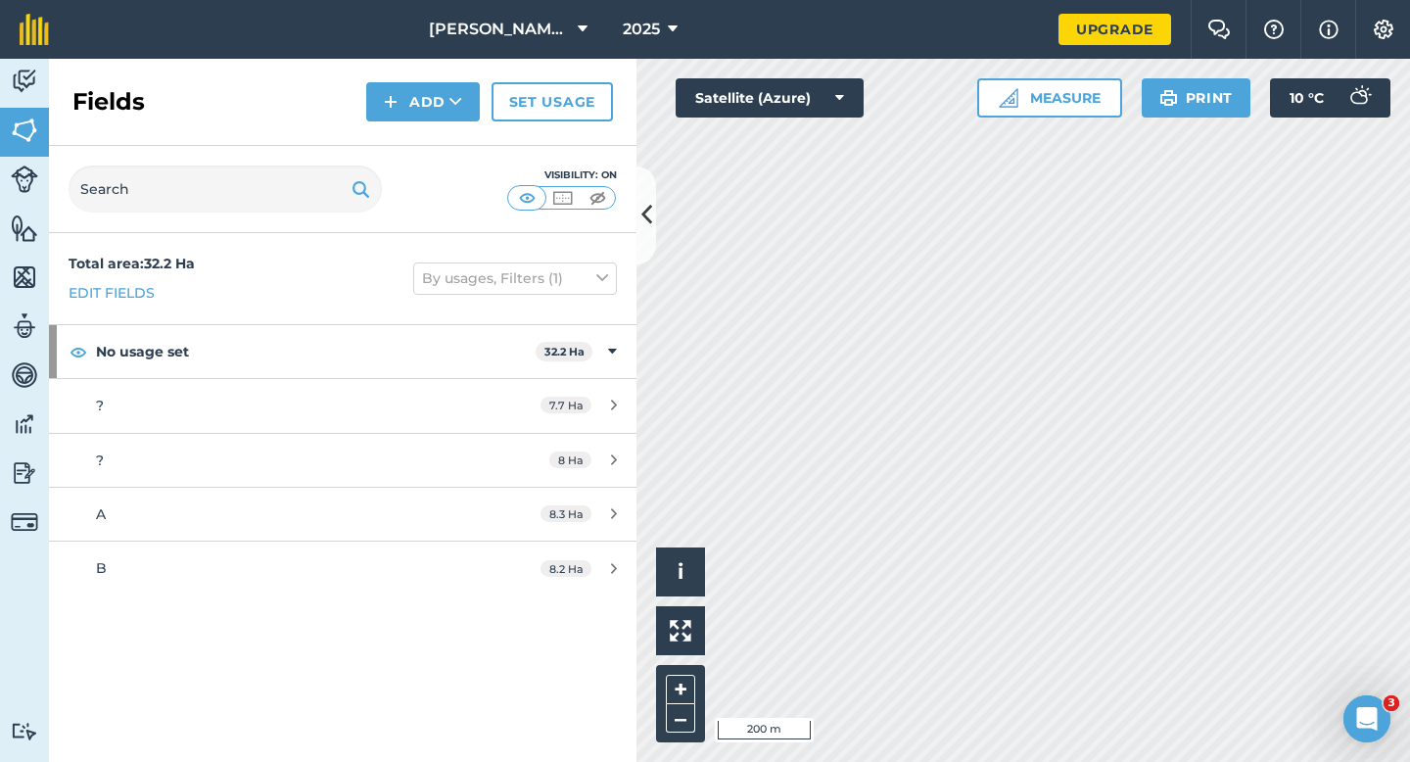
click at [439, 80] on div "Fields Add Set usage" at bounding box center [343, 102] width 588 height 87
click at [439, 134] on div "Fields Add Set usage" at bounding box center [343, 102] width 588 height 87
click at [439, 112] on button "Add" at bounding box center [423, 101] width 114 height 39
click at [439, 141] on link "Draw" at bounding box center [423, 145] width 108 height 43
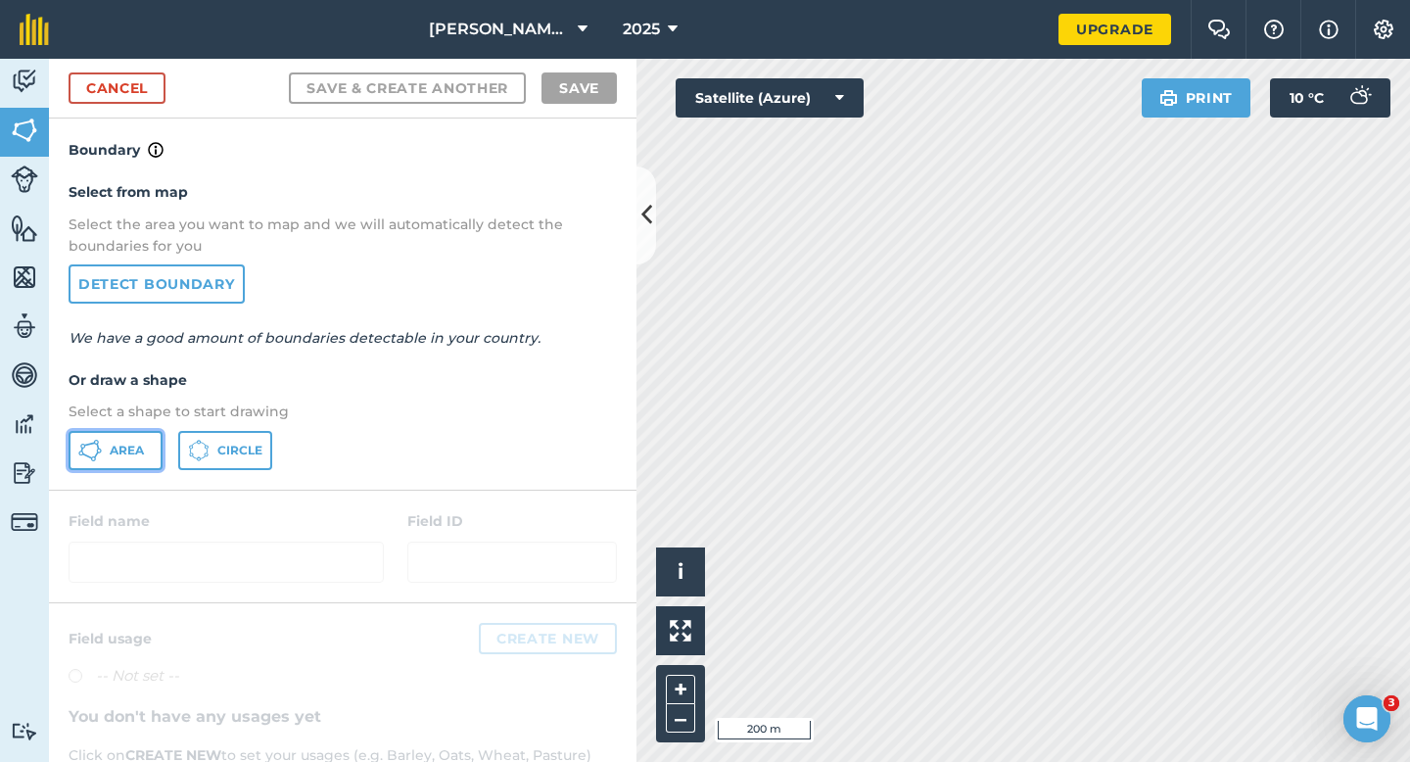
click at [139, 445] on span "Area" at bounding box center [127, 451] width 34 height 16
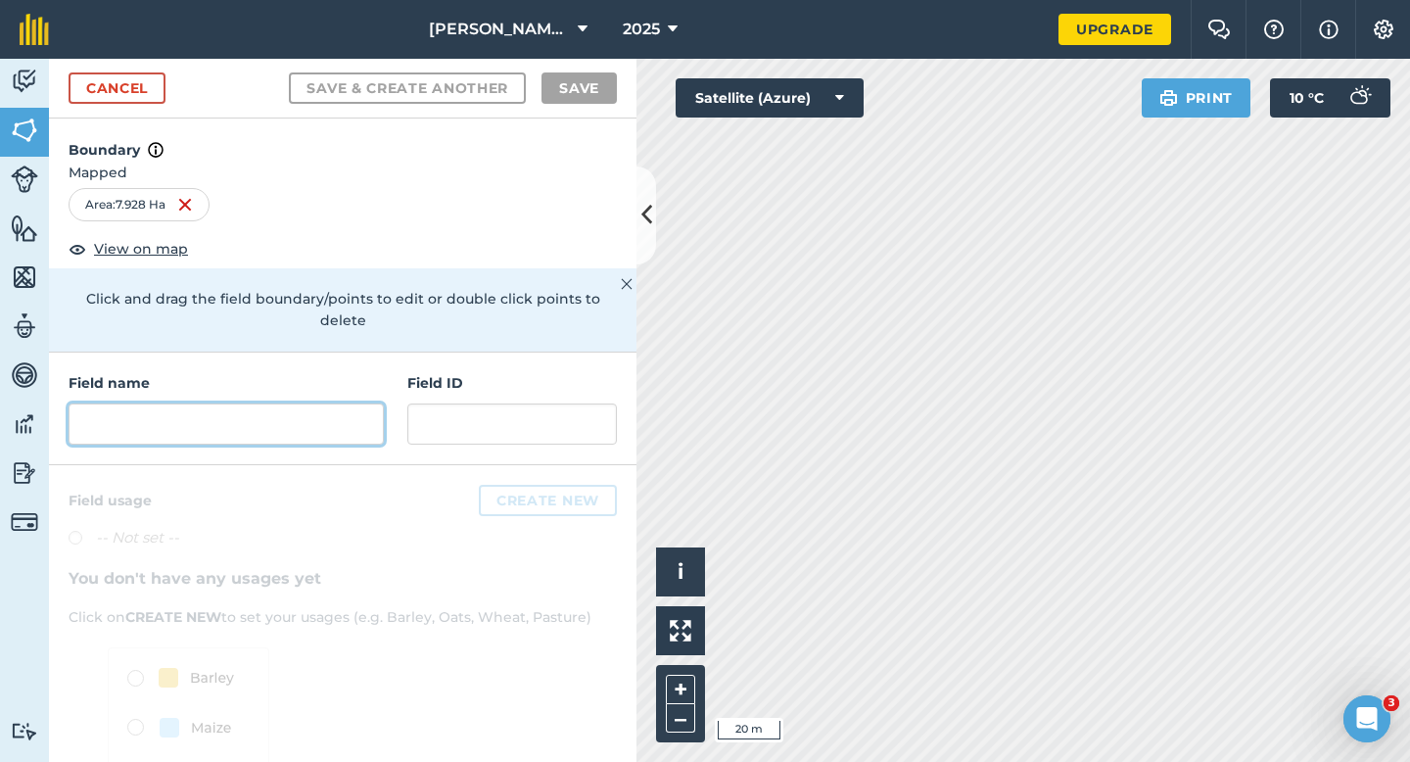
click at [272, 421] on input "text" at bounding box center [226, 423] width 315 height 41
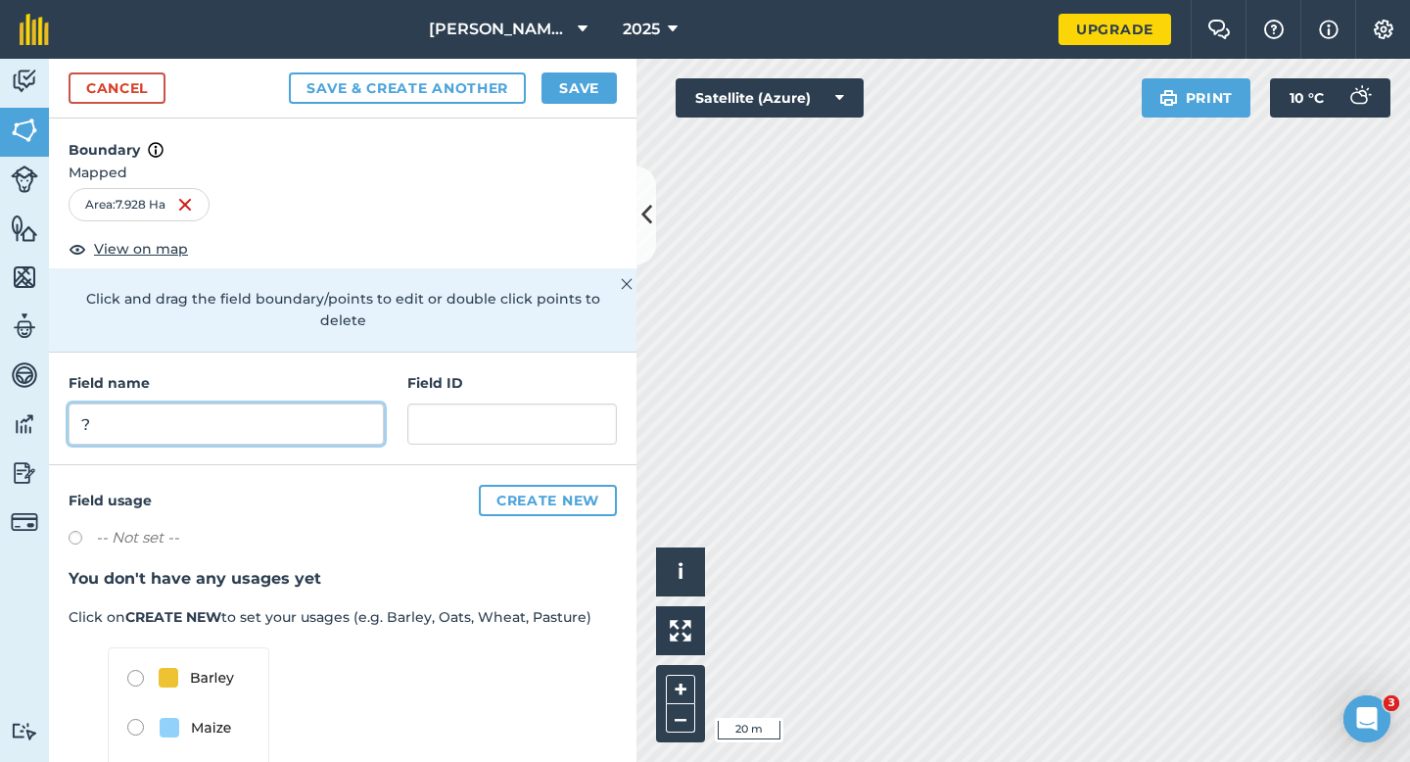
type input "?"
click at [597, 78] on button "Save" at bounding box center [579, 87] width 75 height 31
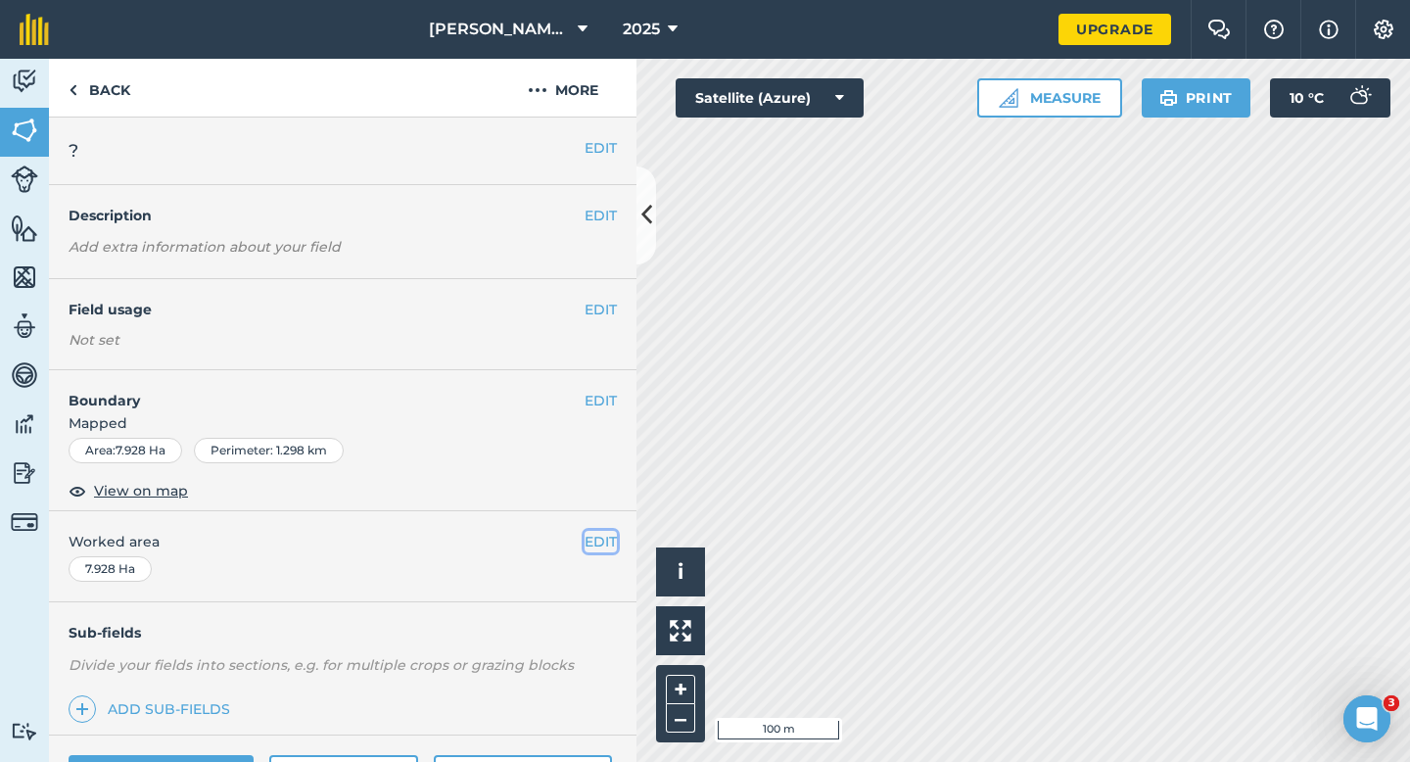
click at [614, 541] on button "EDIT" at bounding box center [601, 542] width 32 height 22
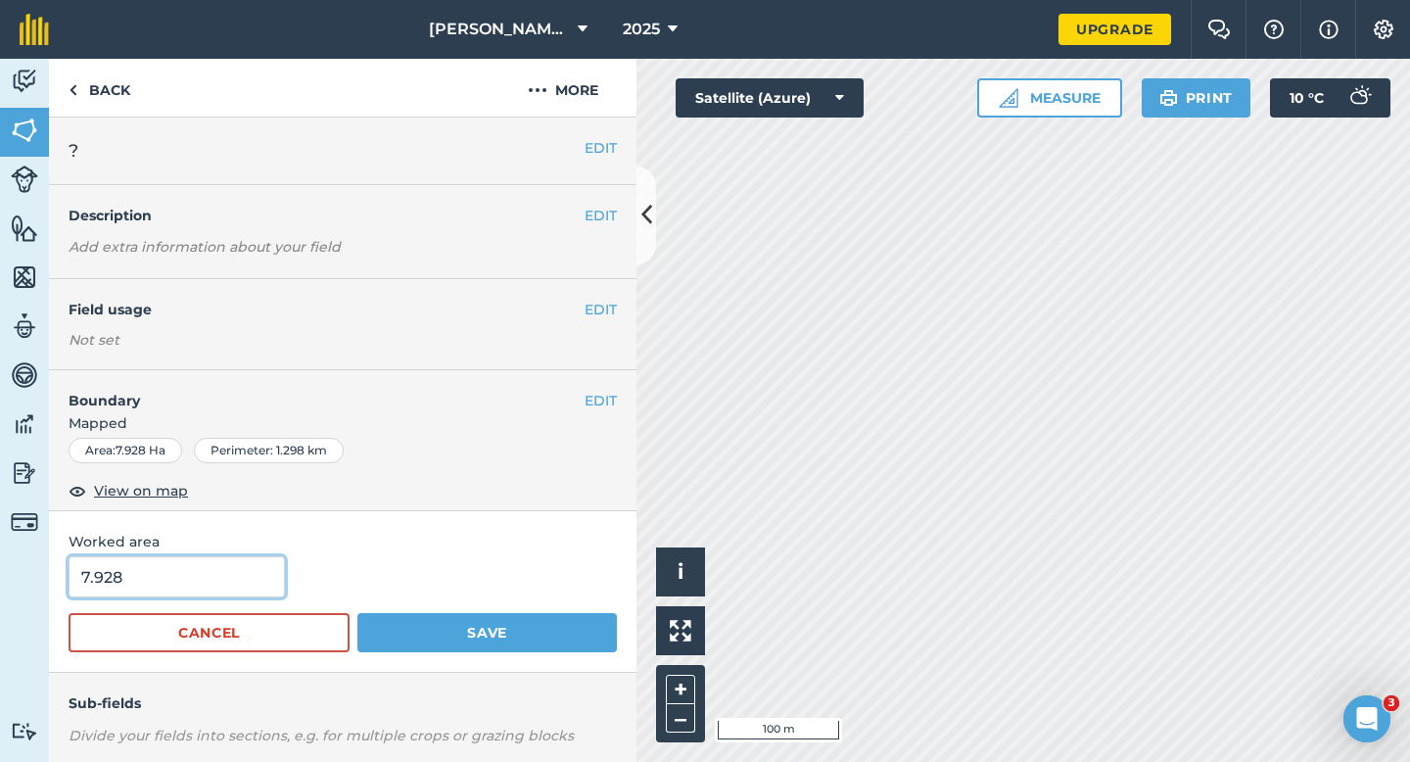
click at [184, 592] on input "7.928" at bounding box center [177, 576] width 216 height 41
type input "8"
click at [357, 613] on button "Save" at bounding box center [487, 632] width 260 height 39
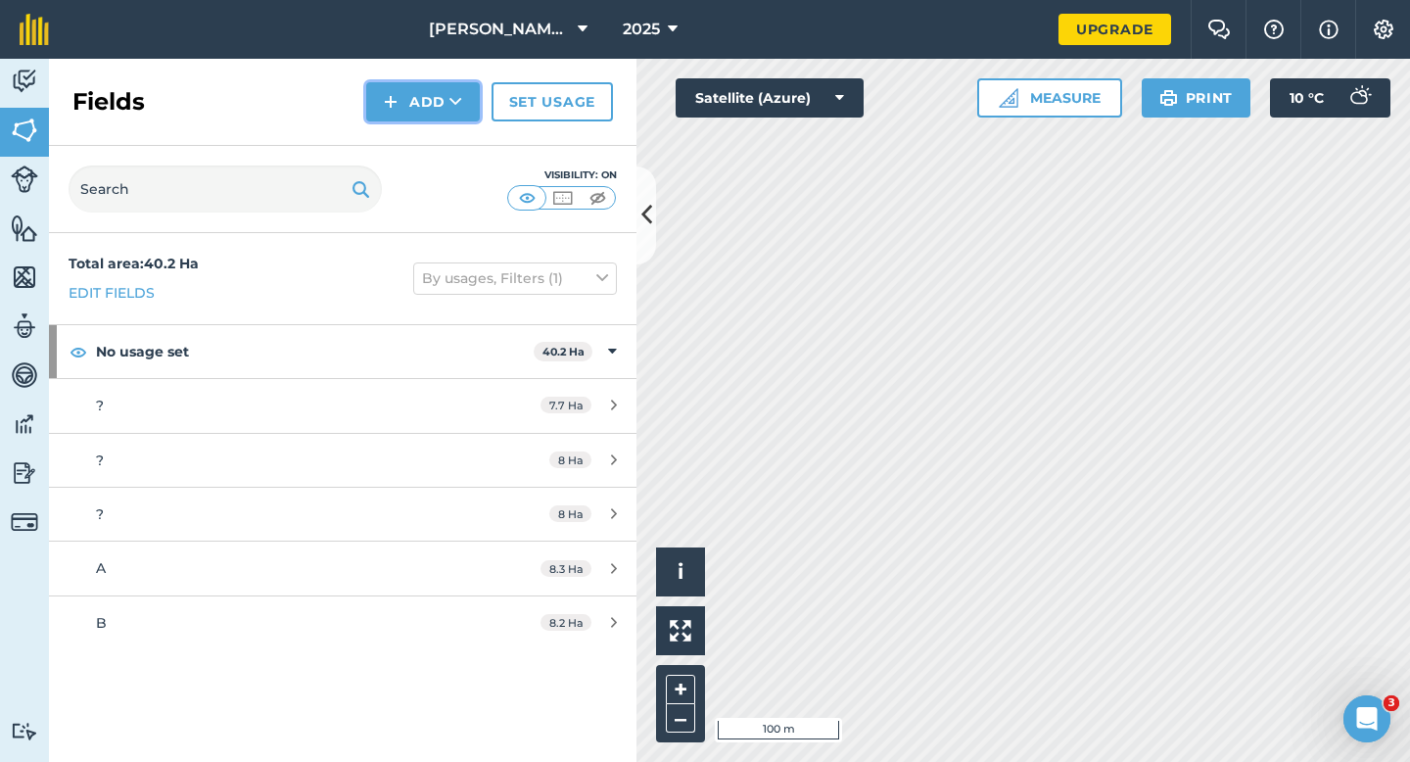
click at [436, 111] on button "Add" at bounding box center [423, 101] width 114 height 39
click at [436, 121] on div "Fields Add Draw Import Set usage" at bounding box center [343, 102] width 588 height 87
click at [421, 94] on button "Add" at bounding box center [423, 101] width 114 height 39
click at [421, 126] on link "Draw" at bounding box center [423, 145] width 108 height 43
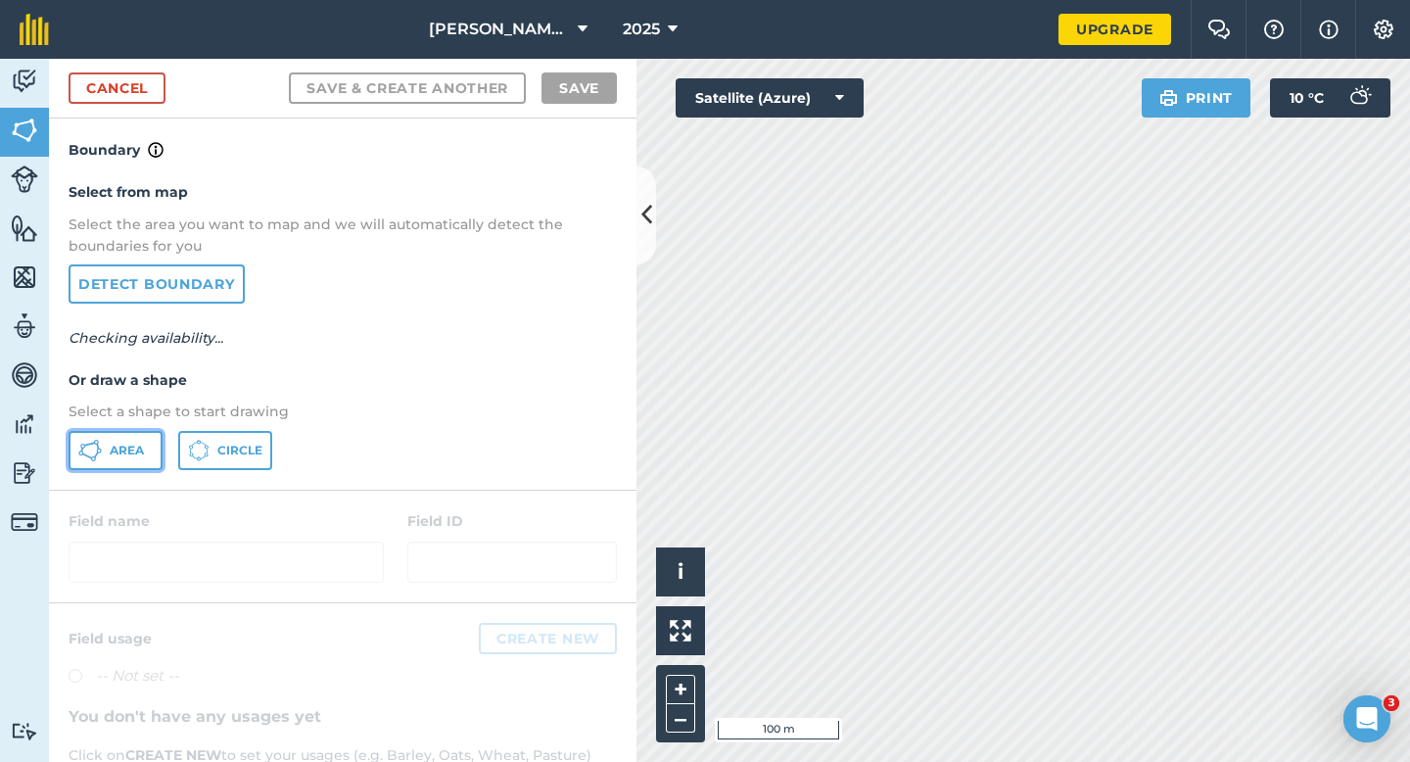
click at [130, 453] on span "Area" at bounding box center [127, 451] width 34 height 16
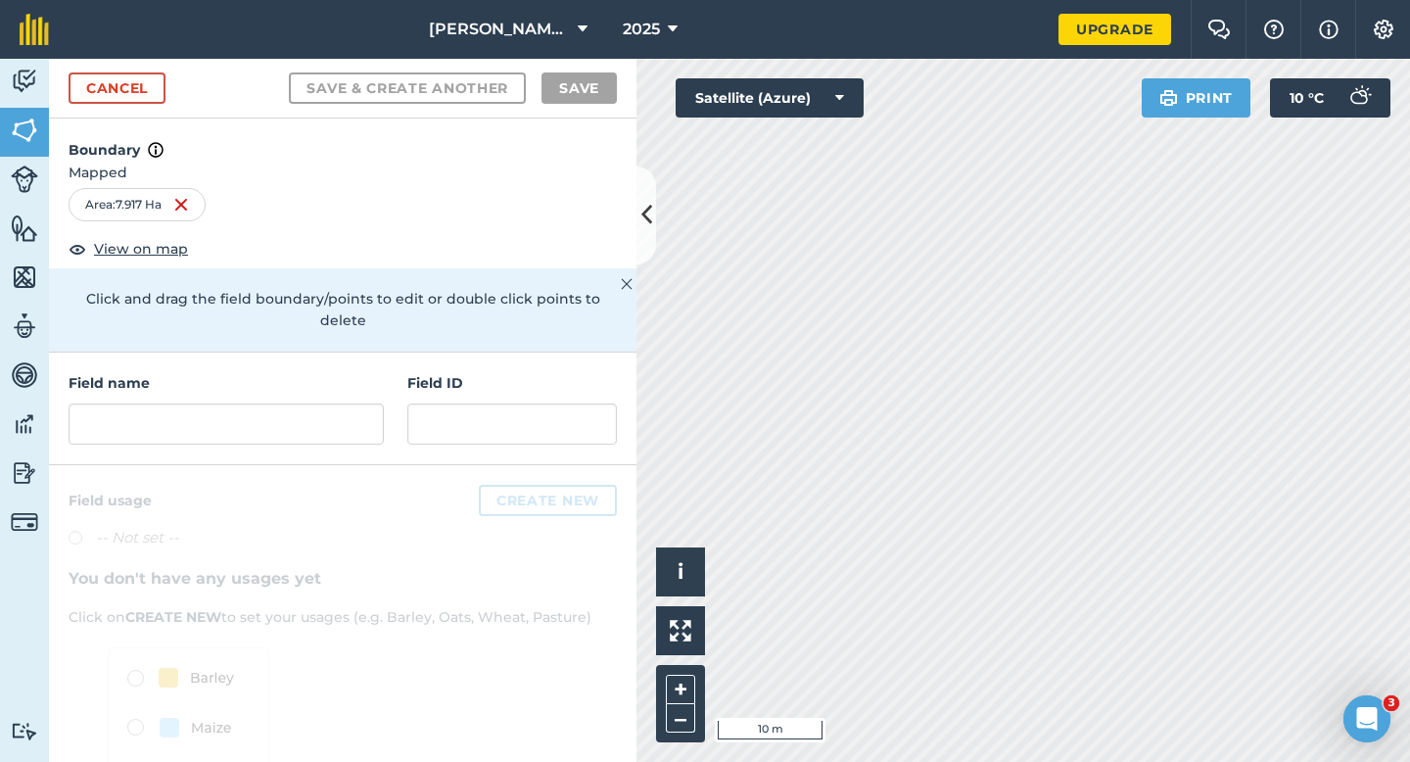
click at [271, 372] on div "Field name" at bounding box center [226, 408] width 315 height 72
click at [271, 403] on input "text" at bounding box center [226, 423] width 315 height 41
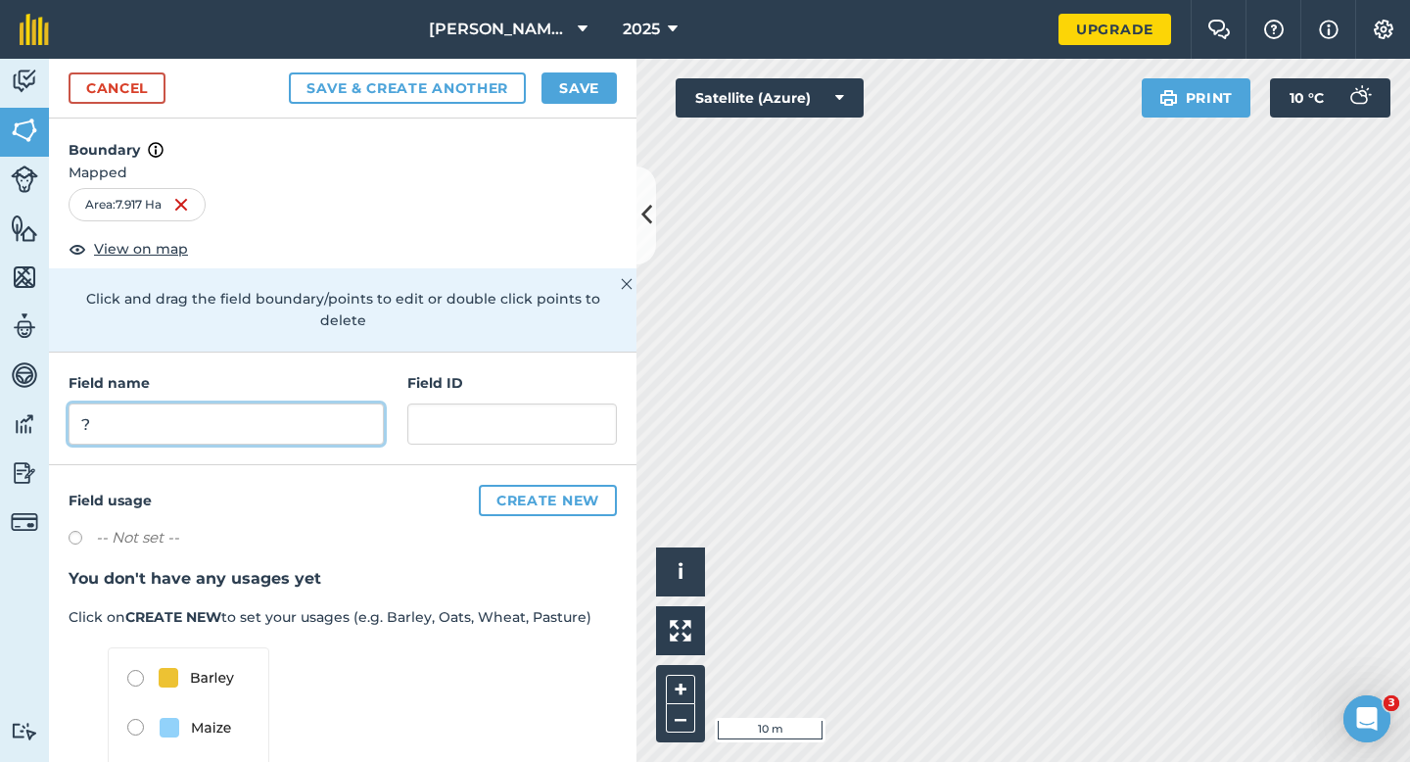
type input "?"
click at [573, 94] on button "Save" at bounding box center [579, 87] width 75 height 31
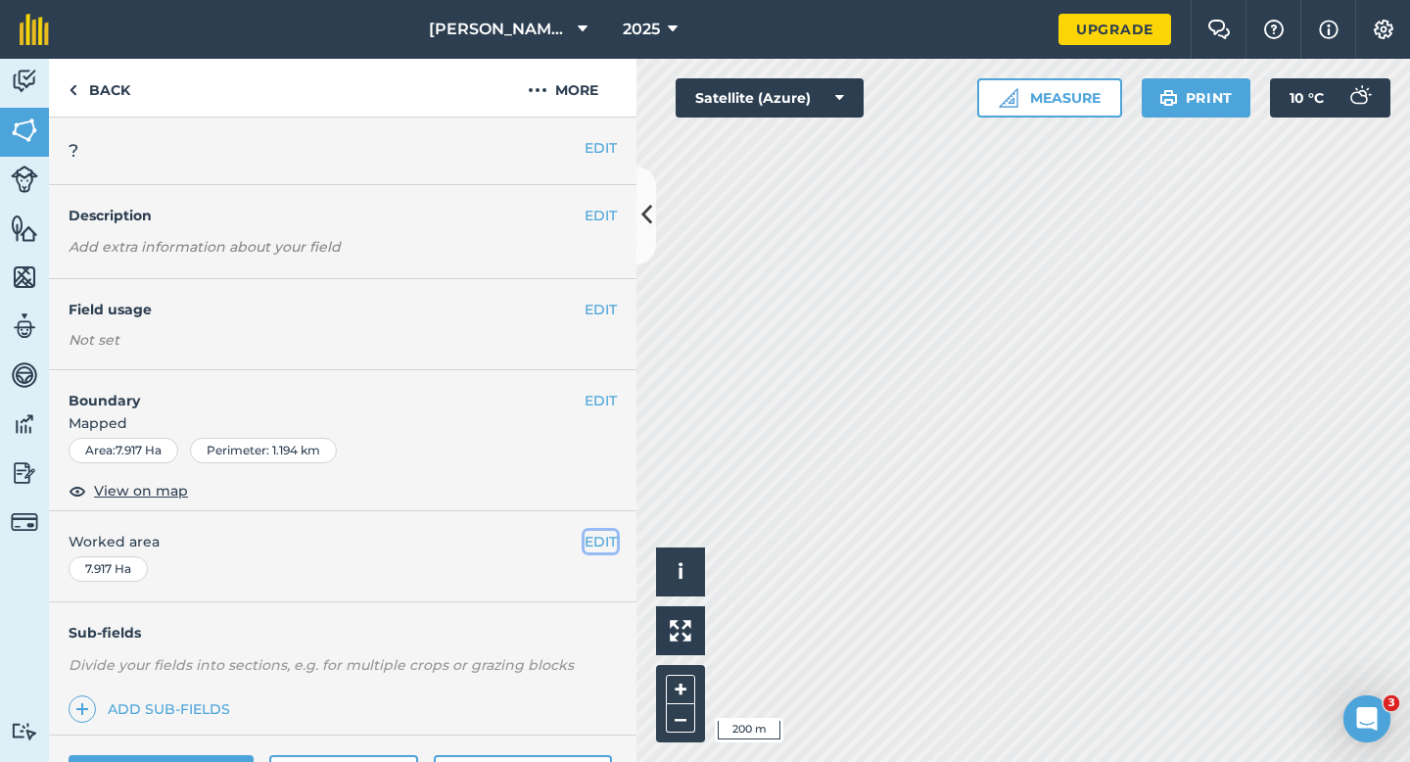
click at [607, 545] on button "EDIT" at bounding box center [601, 542] width 32 height 22
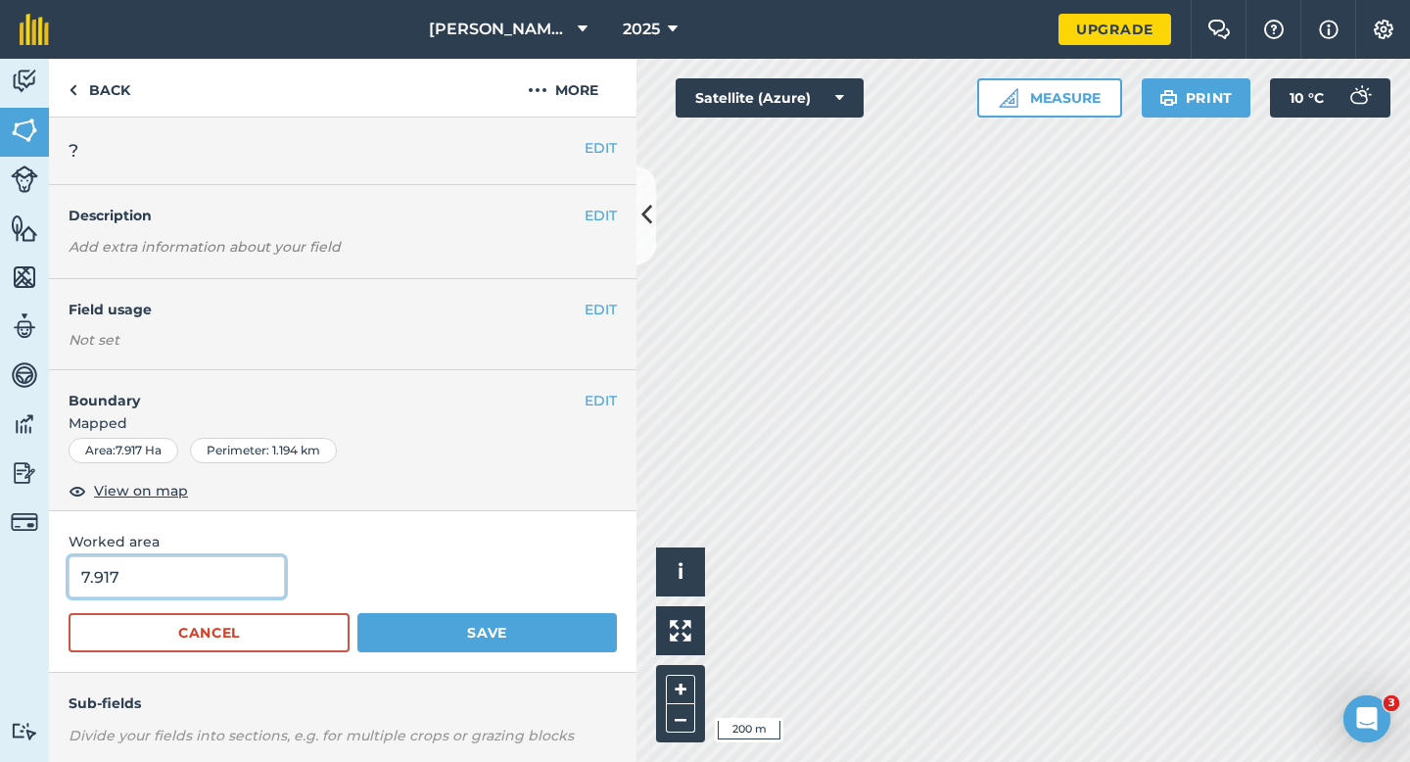
type input "8"
click at [211, 583] on input "8" at bounding box center [177, 576] width 216 height 41
click at [357, 613] on button "Save" at bounding box center [487, 632] width 260 height 39
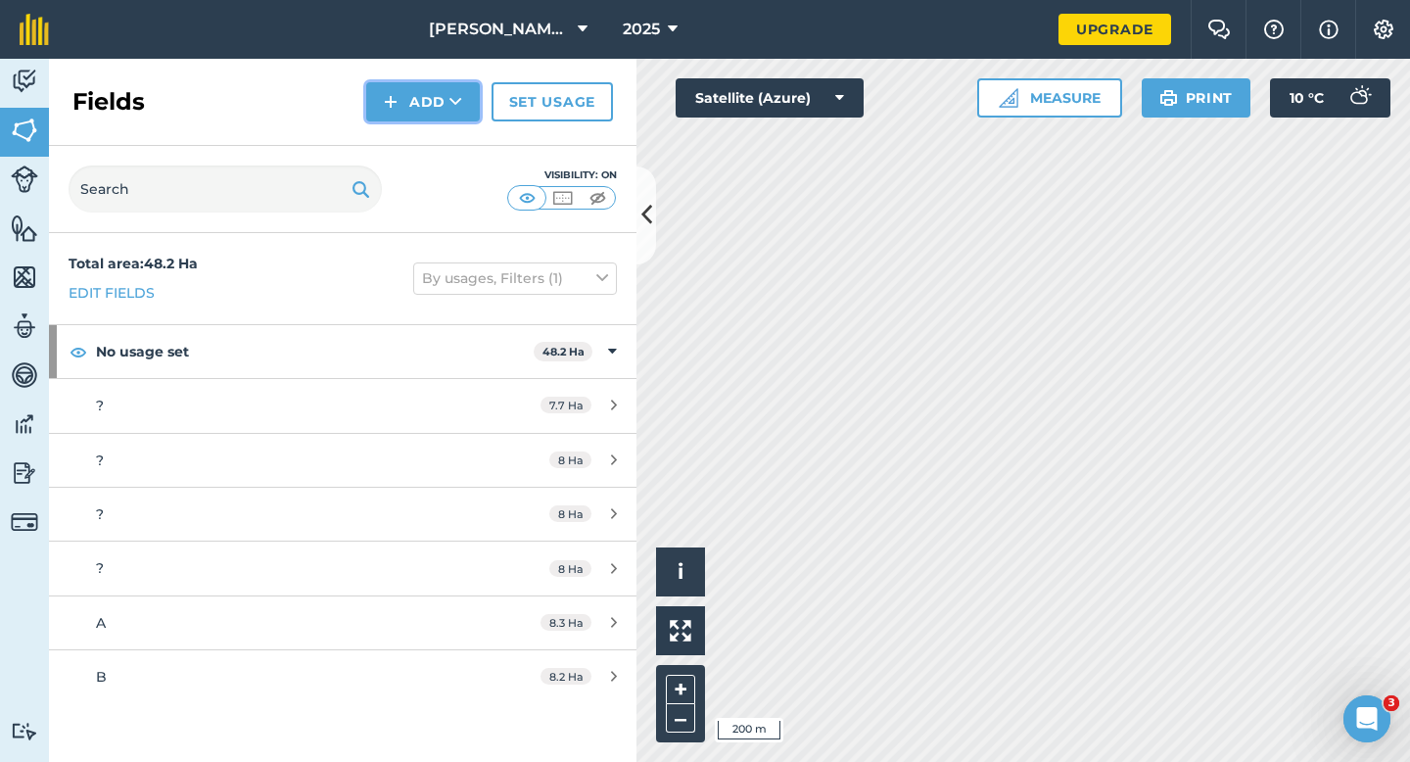
click at [418, 115] on button "Add" at bounding box center [423, 101] width 114 height 39
click at [418, 145] on link "Draw" at bounding box center [423, 145] width 108 height 43
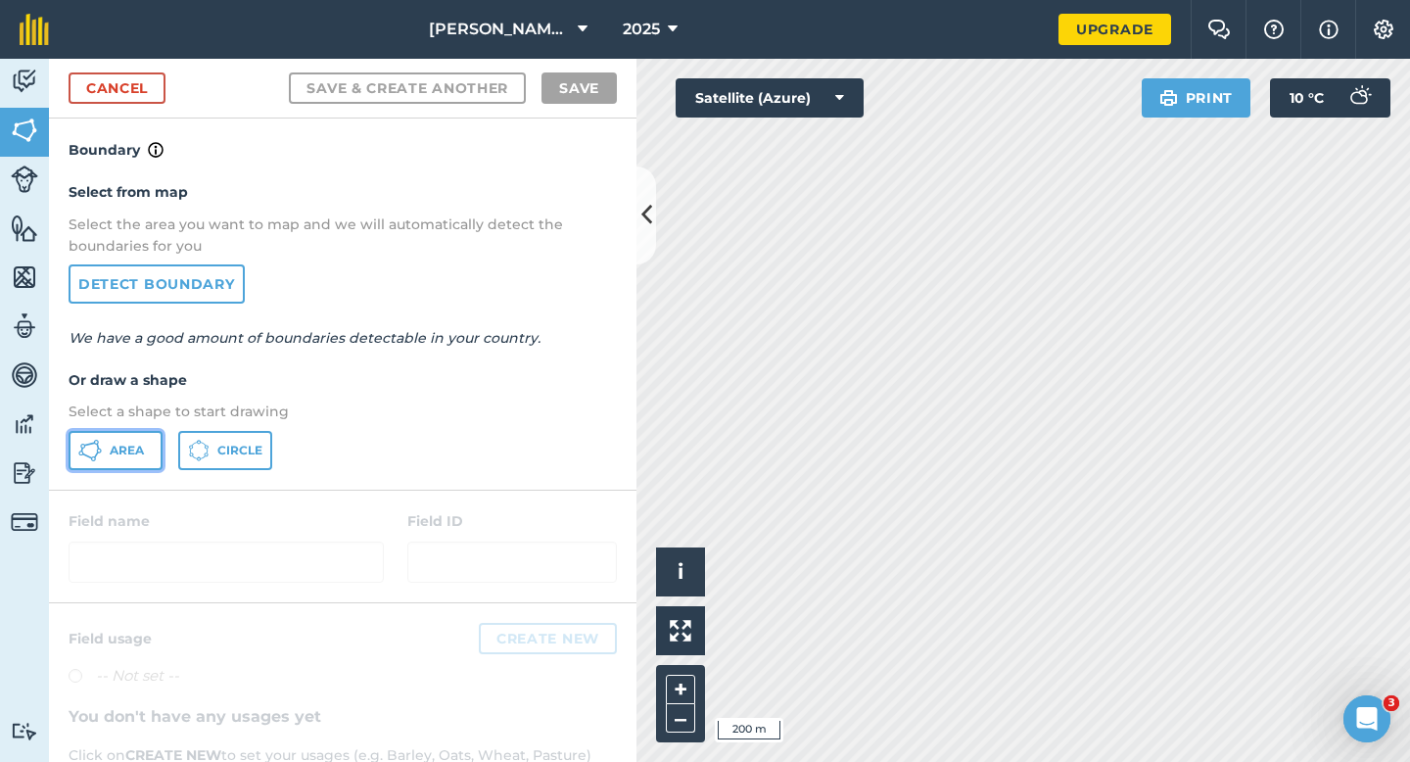
click at [149, 459] on button "Area" at bounding box center [116, 450] width 94 height 39
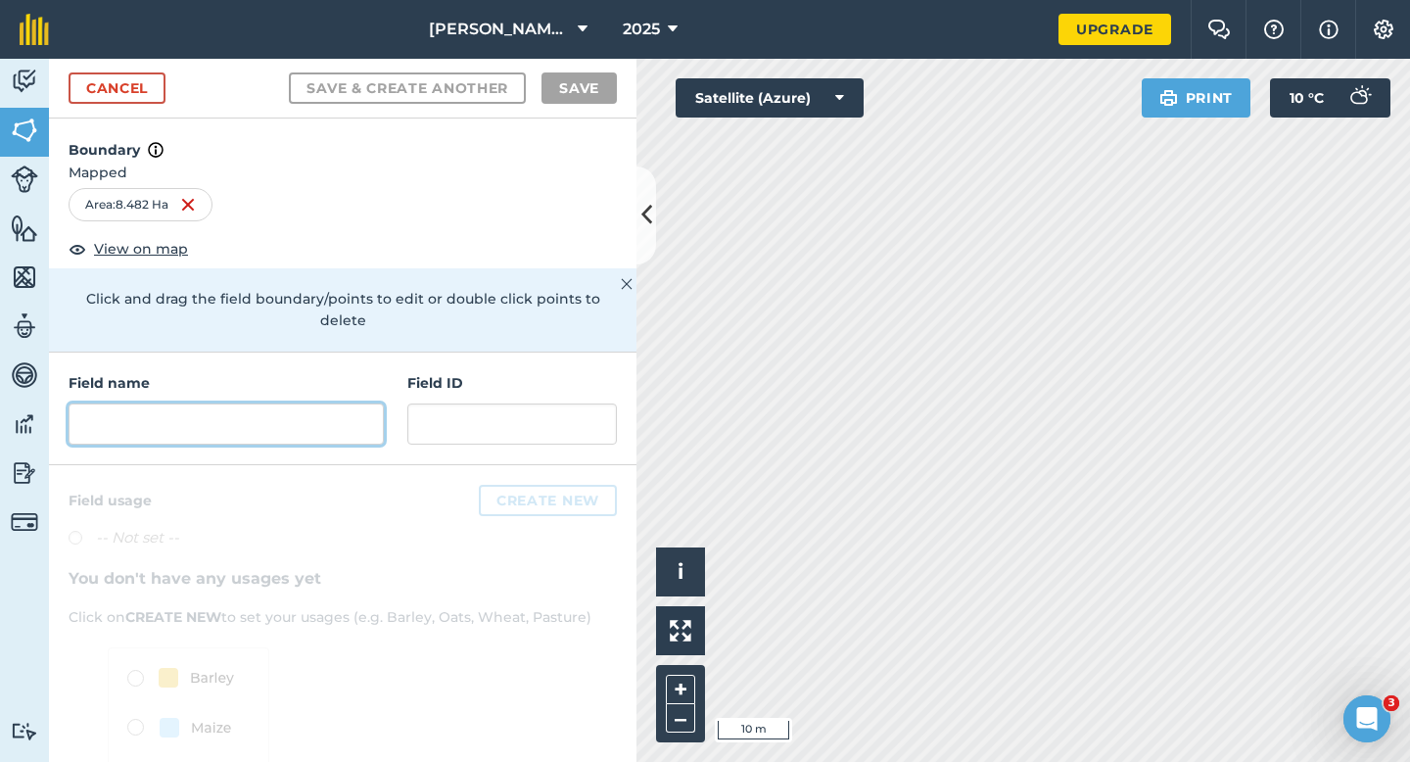
click at [296, 403] on input "text" at bounding box center [226, 423] width 315 height 41
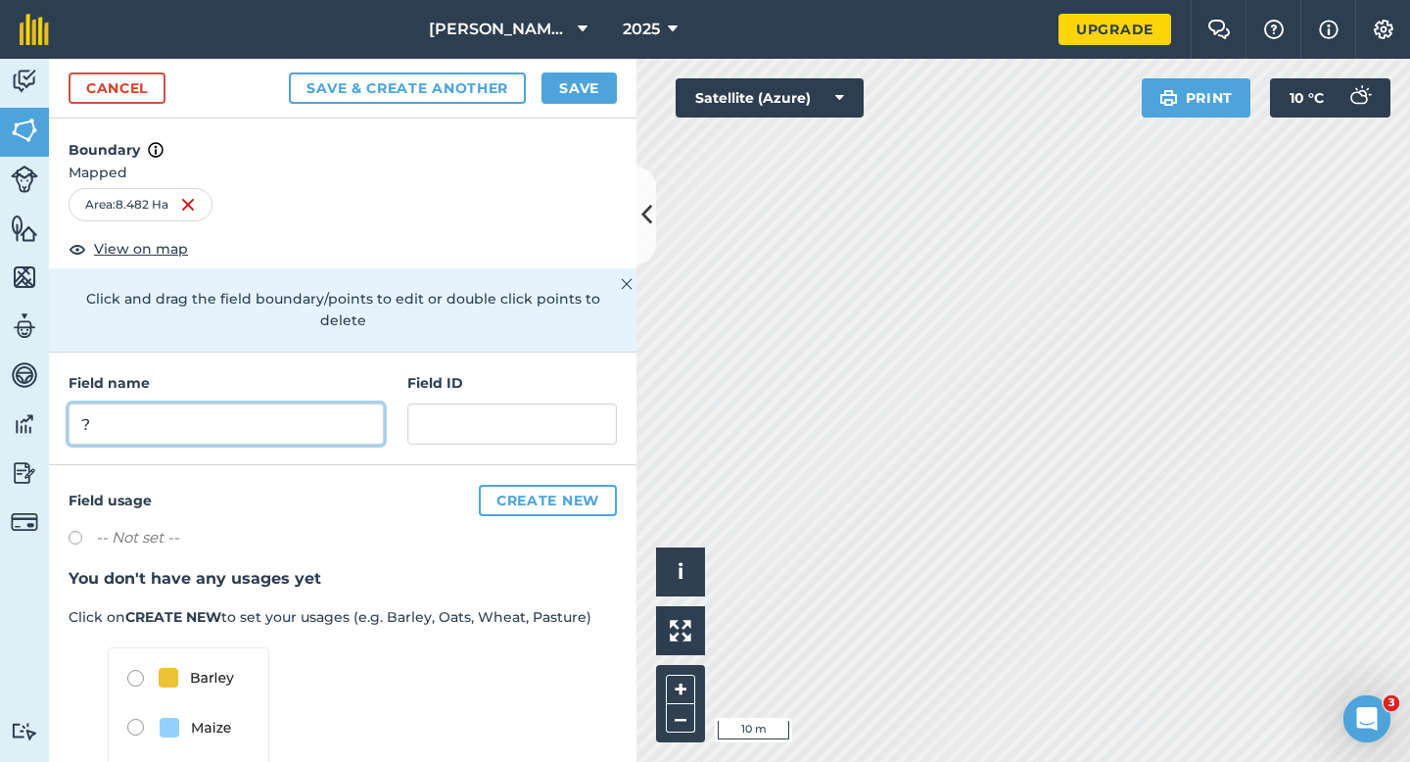
type input "?"
click at [562, 82] on button "Save" at bounding box center [579, 87] width 75 height 31
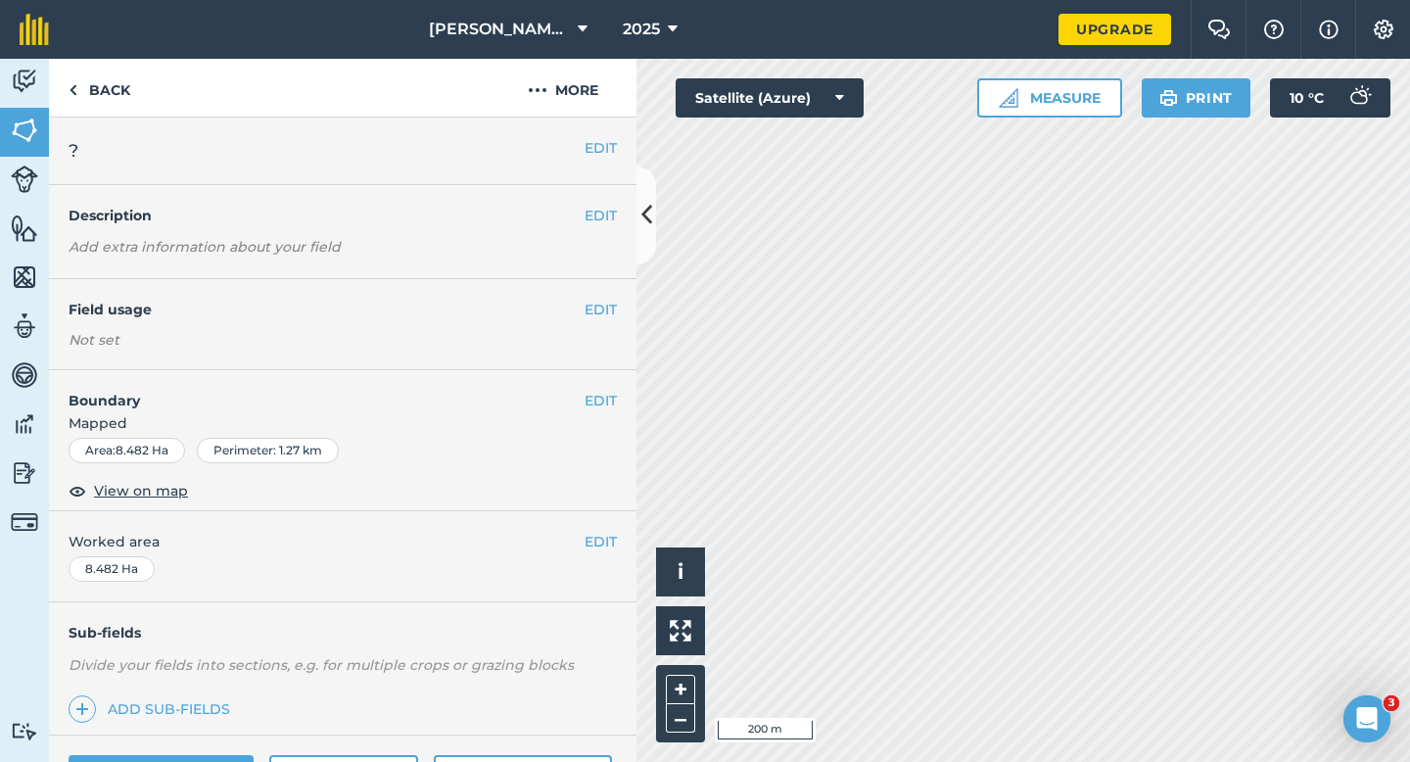
click at [603, 524] on div "EDIT Worked area 8.482 Ha" at bounding box center [343, 556] width 588 height 91
click at [603, 545] on button "EDIT" at bounding box center [601, 542] width 32 height 22
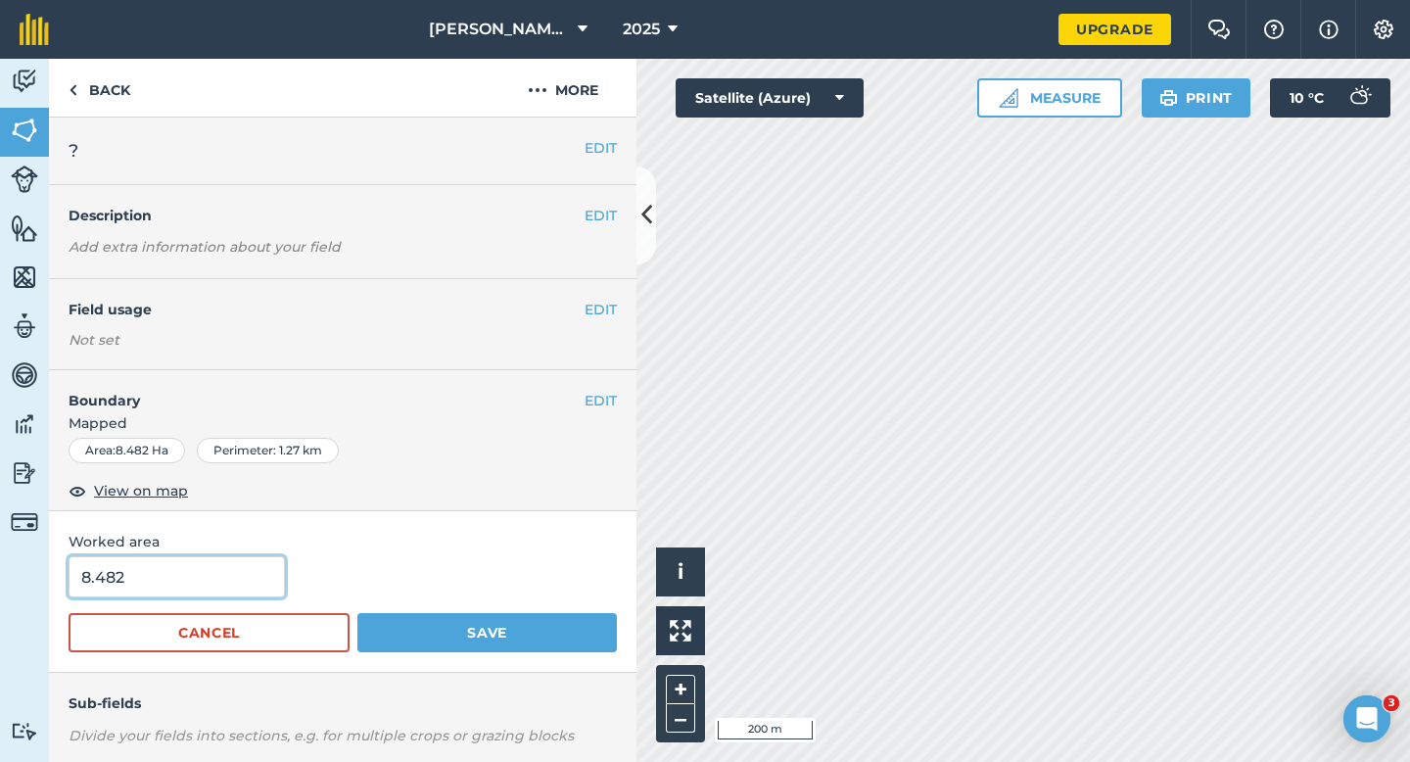
click at [238, 586] on input "8.482" at bounding box center [177, 576] width 216 height 41
type input "8.5"
click at [357, 613] on button "Save" at bounding box center [487, 632] width 260 height 39
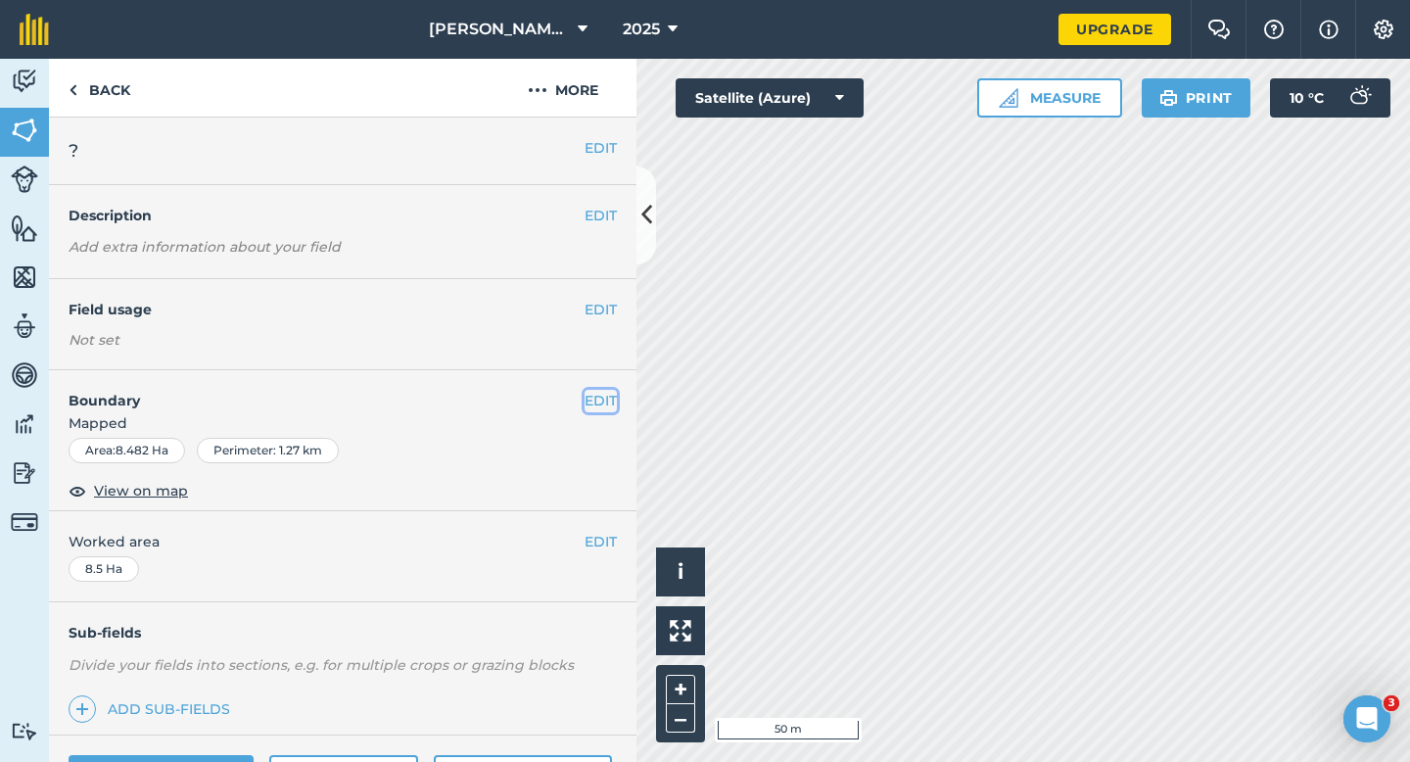
click at [595, 408] on button "EDIT" at bounding box center [601, 401] width 32 height 22
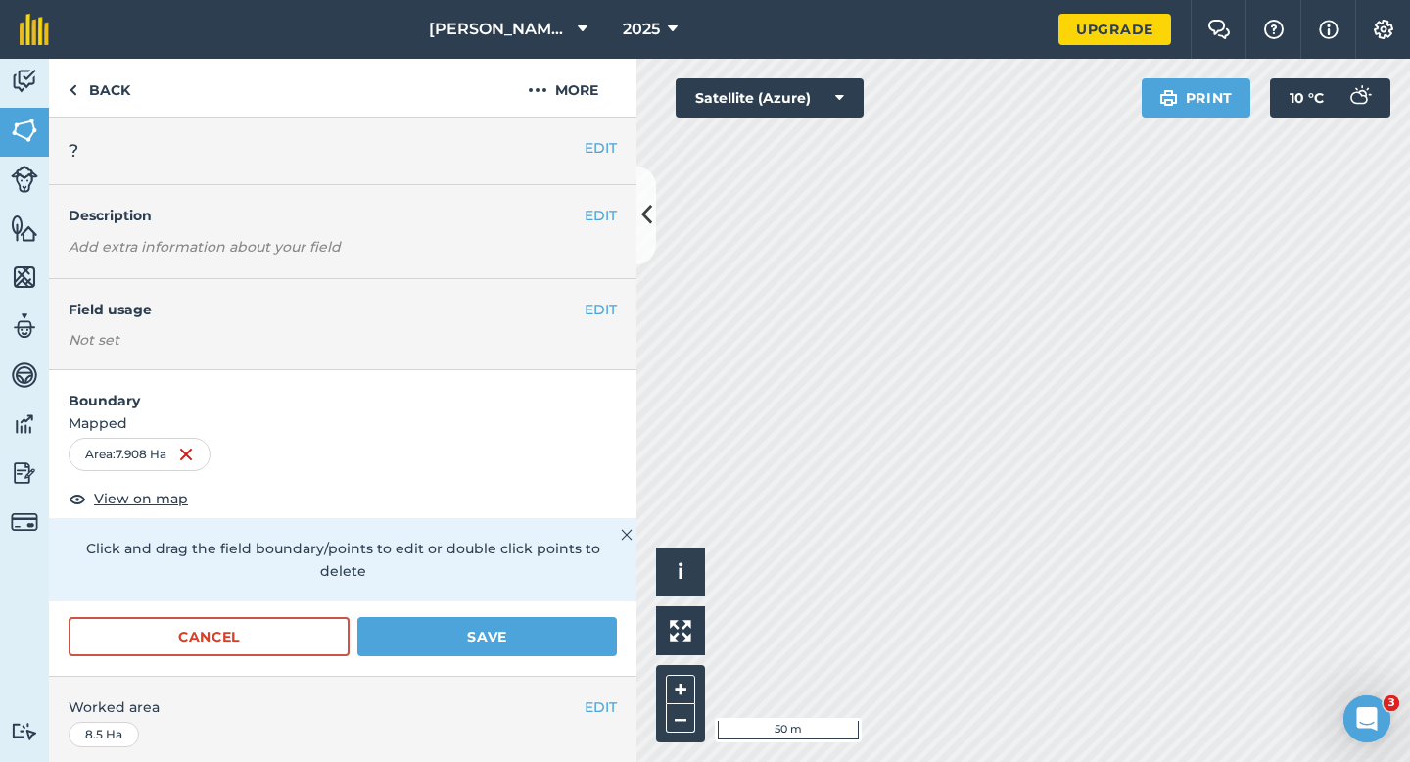
click at [484, 590] on form "Boundary Mapped Area : 7.908 Ha View on map Click and drag the field boundary/p…" at bounding box center [343, 523] width 588 height 306
click at [481, 619] on button "Save" at bounding box center [487, 636] width 260 height 39
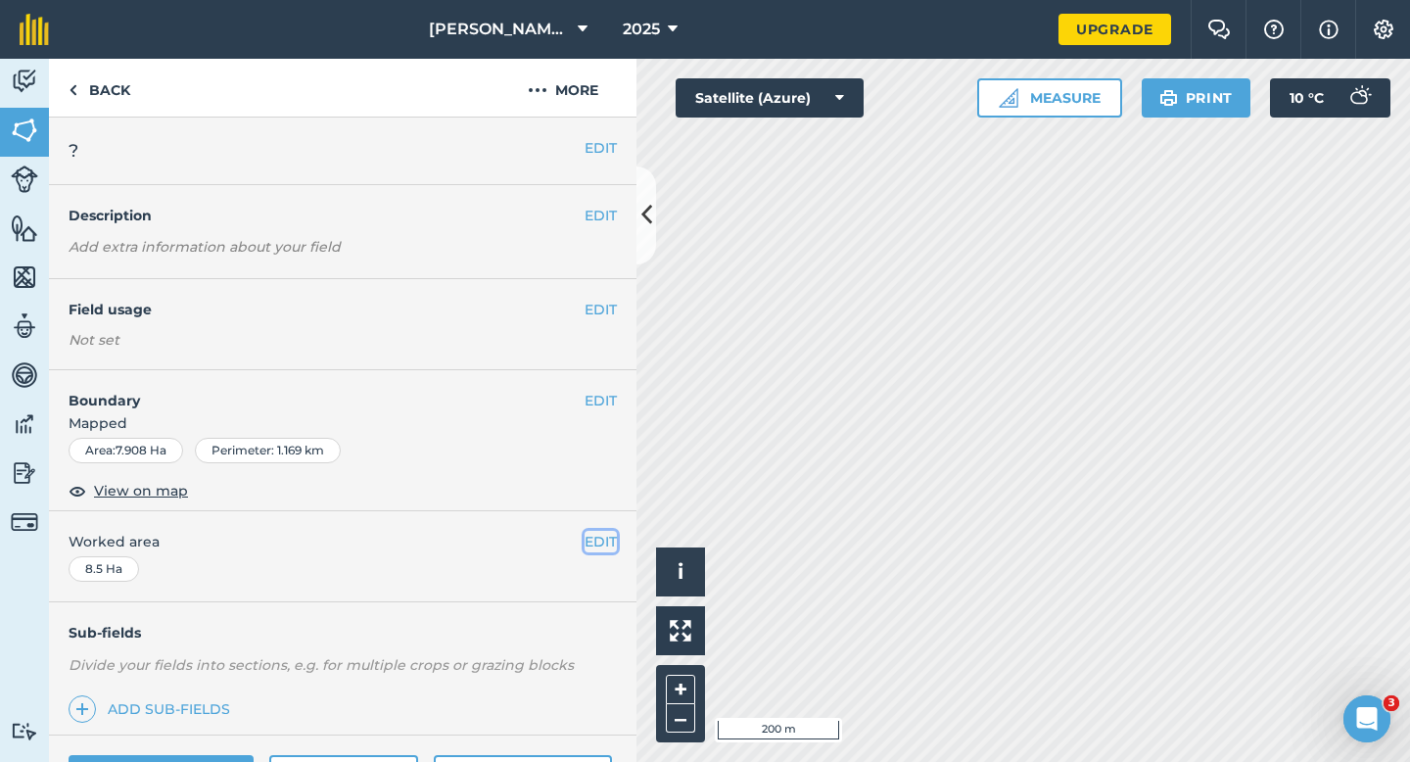
click at [608, 542] on button "EDIT" at bounding box center [601, 542] width 32 height 22
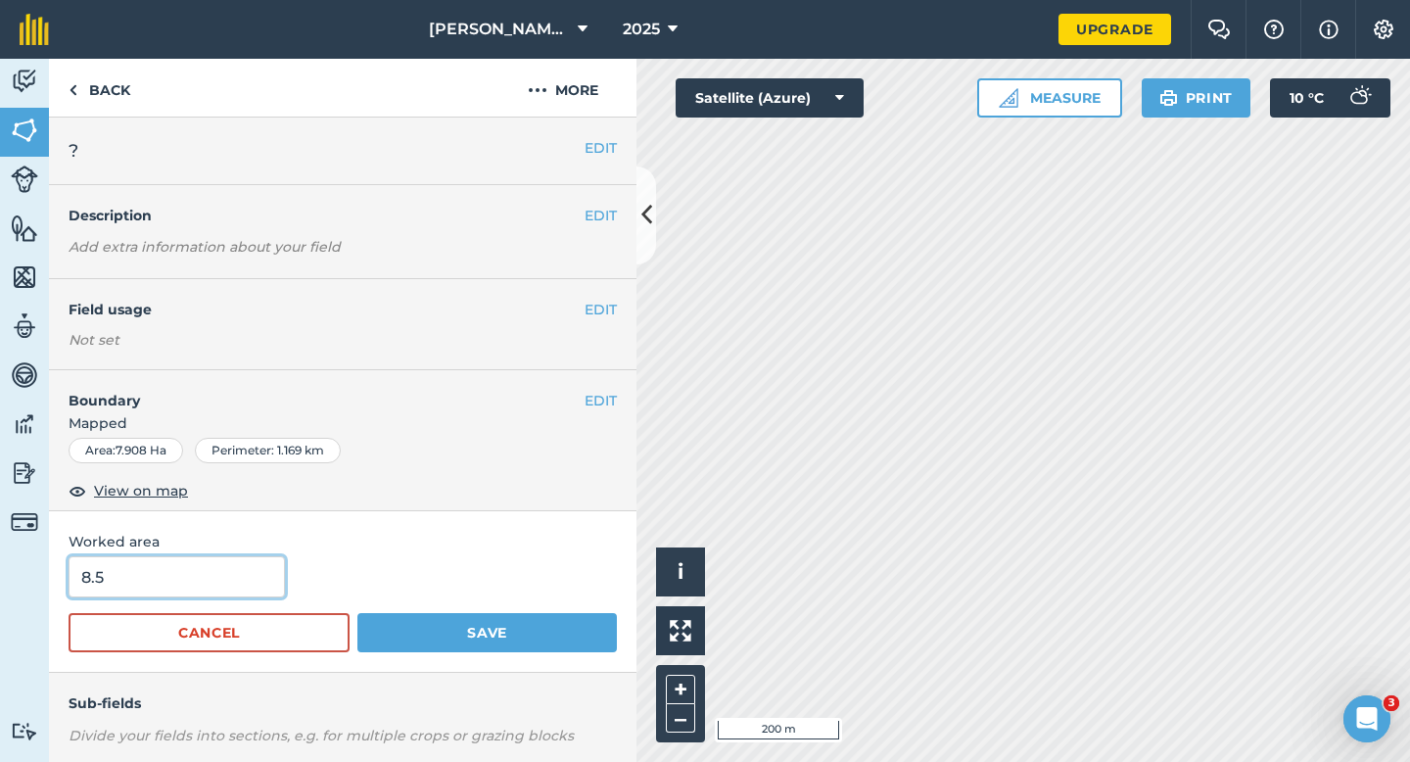
click at [173, 589] on input "8.5" at bounding box center [177, 576] width 216 height 41
type input "8"
click at [357, 613] on button "Save" at bounding box center [487, 632] width 260 height 39
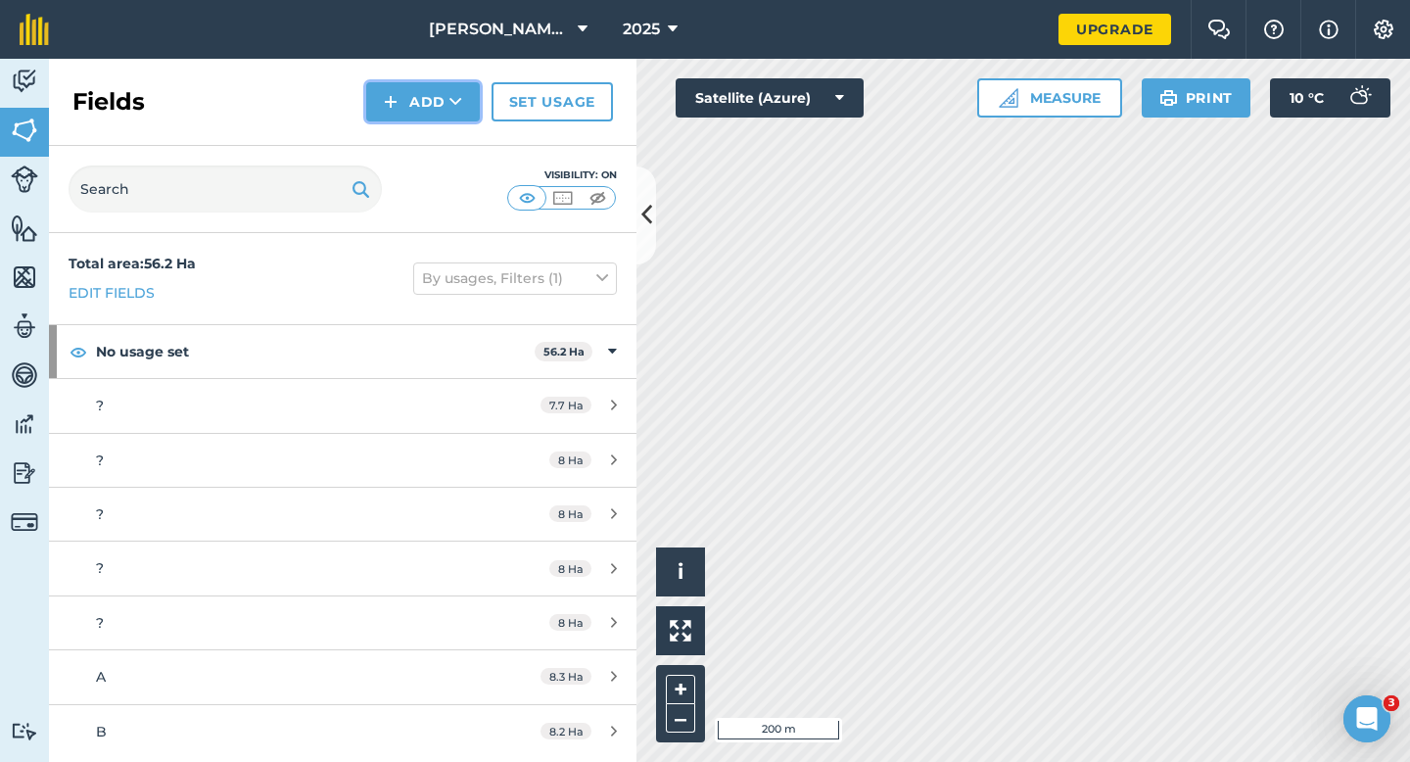
click at [405, 102] on button "Add" at bounding box center [423, 101] width 114 height 39
click at [412, 137] on link "Draw" at bounding box center [423, 145] width 108 height 43
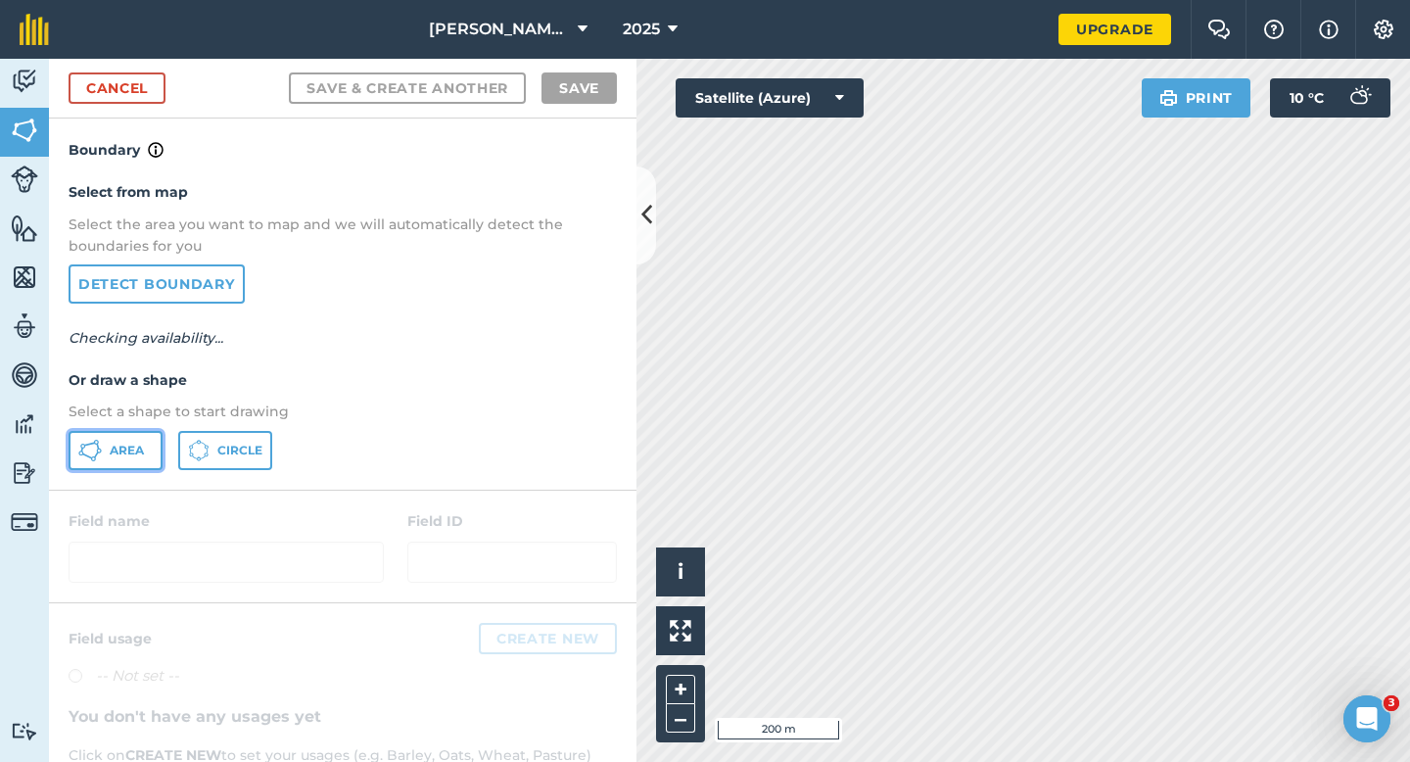
click at [149, 443] on button "Area" at bounding box center [116, 450] width 94 height 39
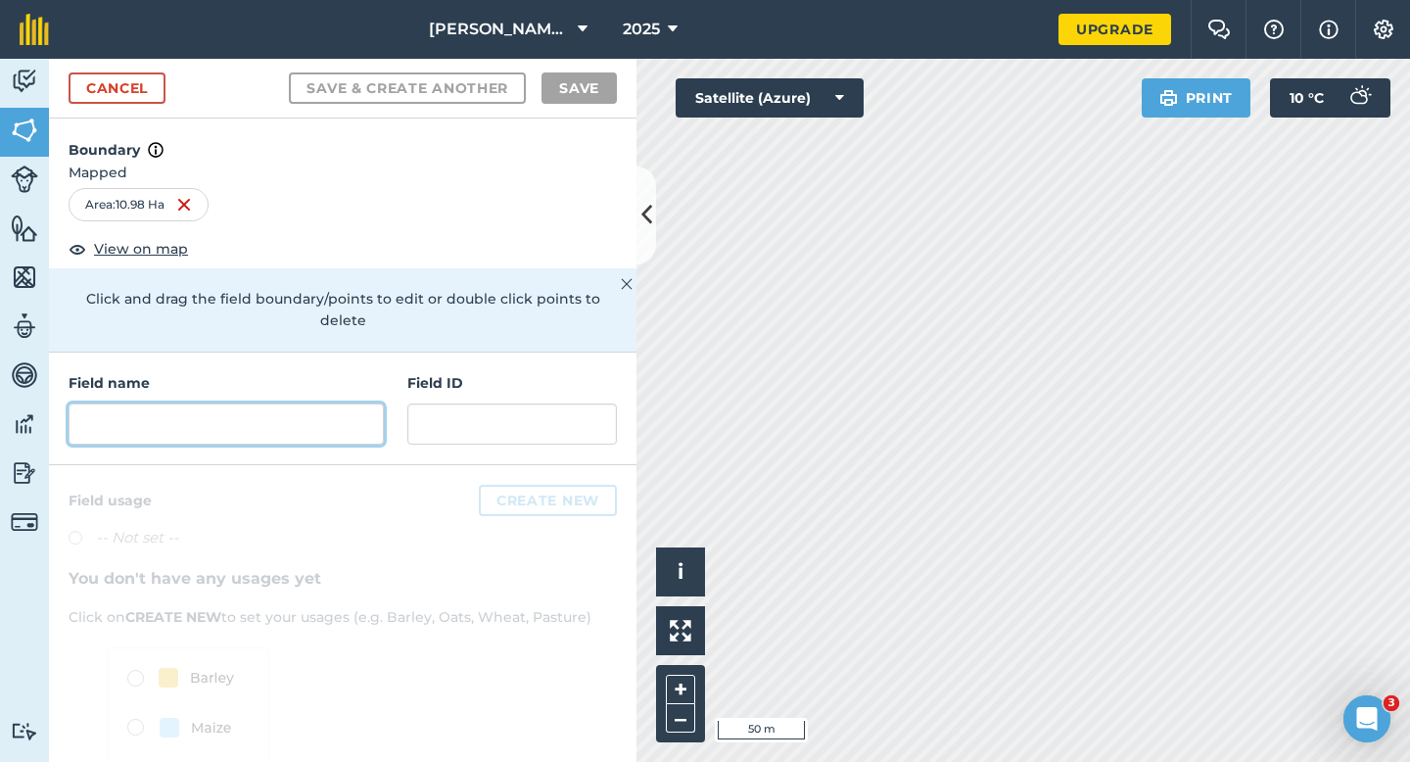
click at [303, 404] on input "text" at bounding box center [226, 423] width 315 height 41
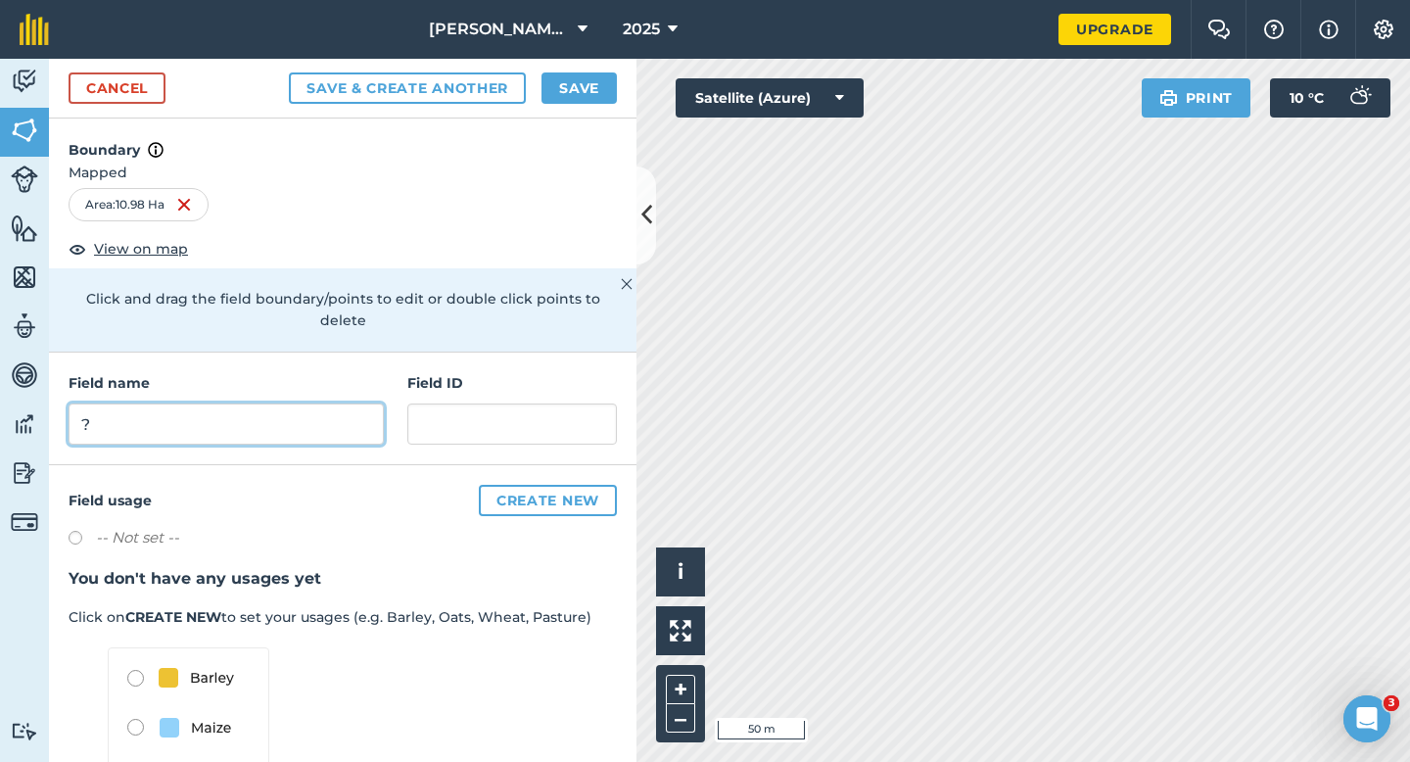
type input "?"
click at [569, 92] on button "Save" at bounding box center [579, 87] width 75 height 31
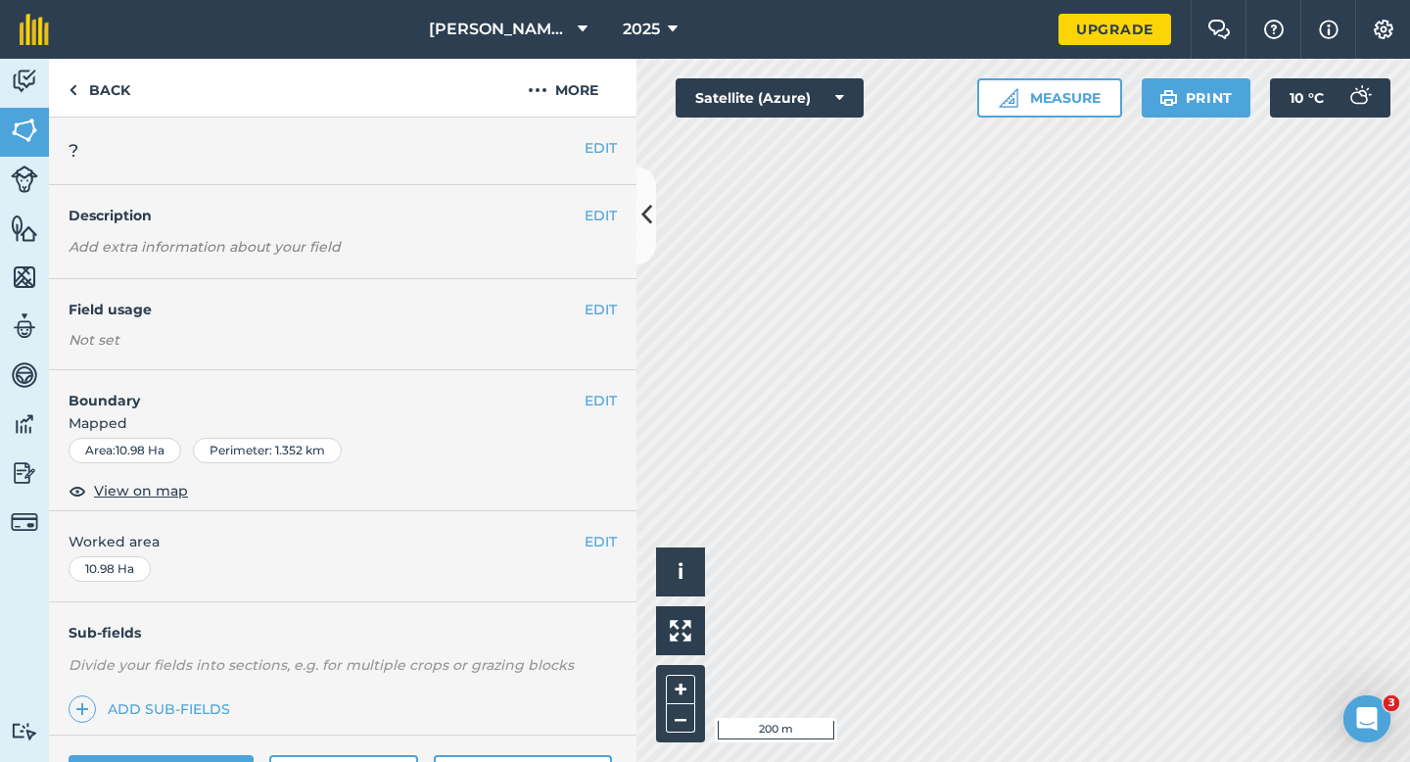
click at [597, 551] on button "EDIT" at bounding box center [601, 542] width 32 height 22
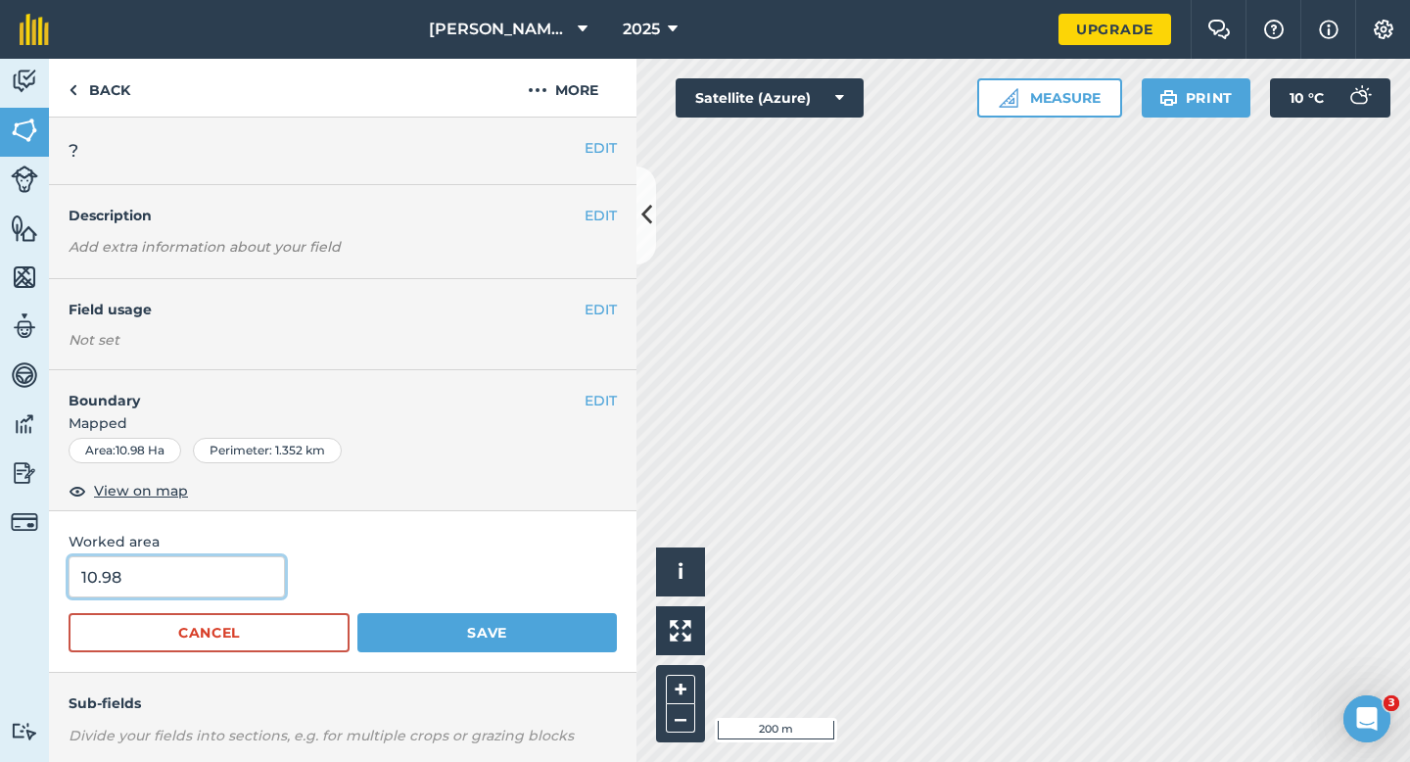
click at [248, 580] on input "10.98" at bounding box center [177, 576] width 216 height 41
type input "11"
click at [357, 613] on button "Save" at bounding box center [487, 632] width 260 height 39
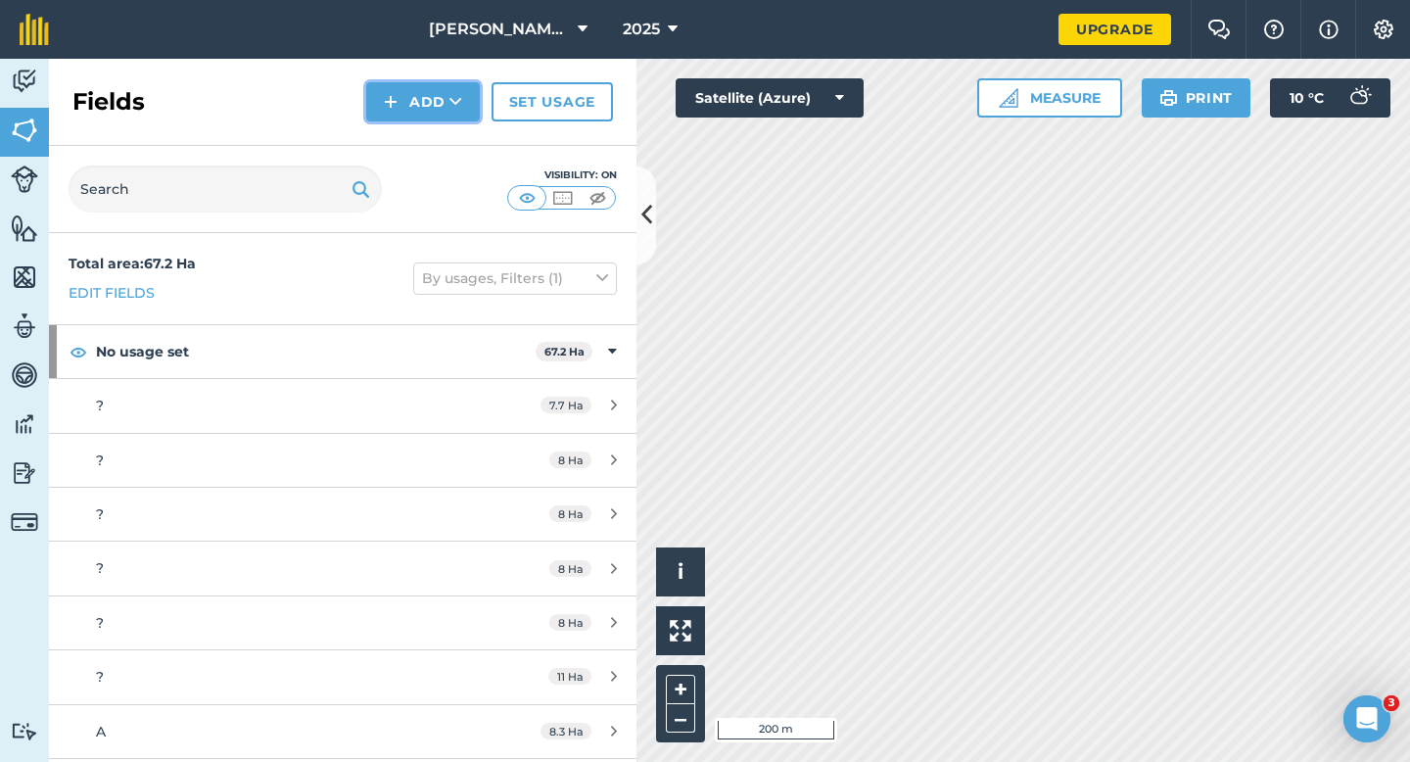
click at [409, 119] on button "Add" at bounding box center [423, 101] width 114 height 39
click at [409, 127] on link "Draw" at bounding box center [423, 145] width 108 height 43
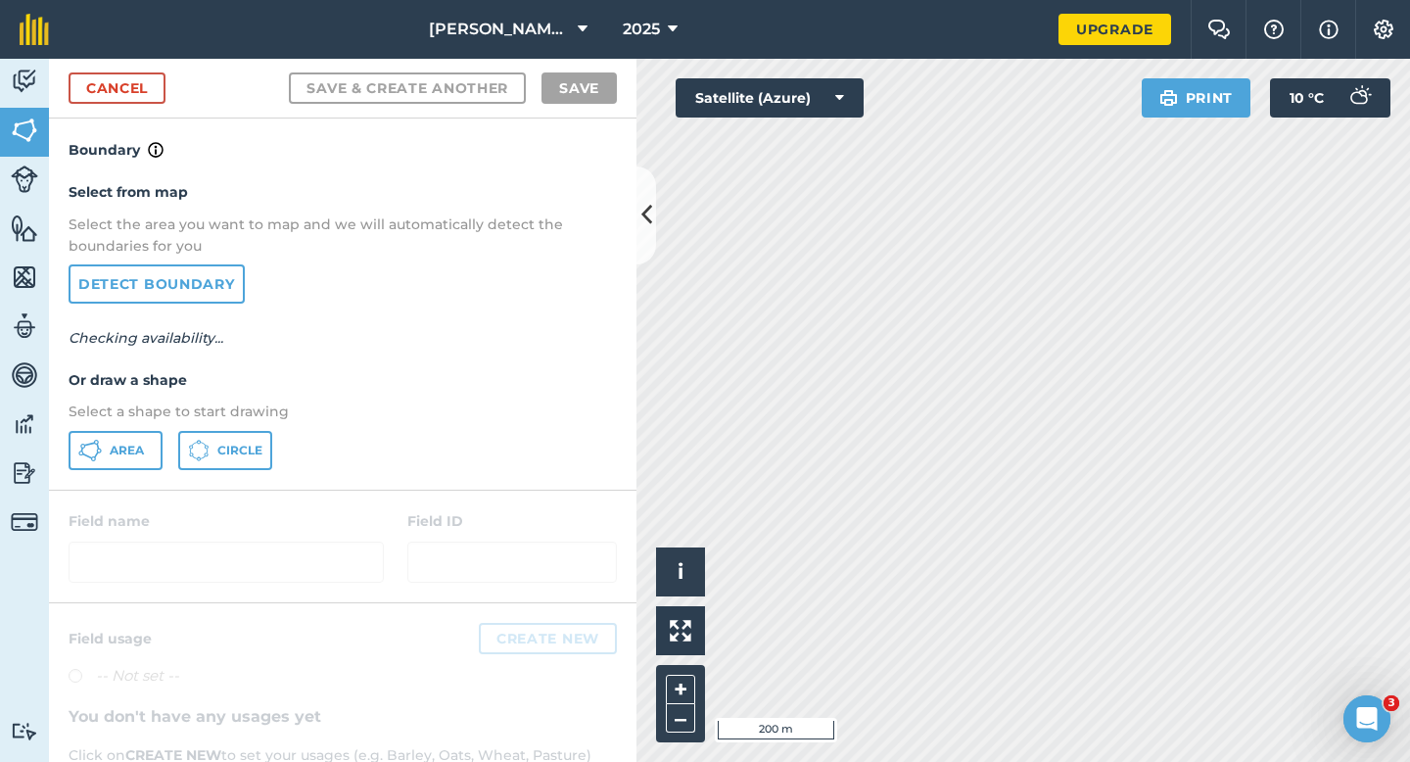
click at [136, 419] on p "Select a shape to start drawing" at bounding box center [343, 412] width 548 height 22
click at [136, 435] on button "Area" at bounding box center [116, 450] width 94 height 39
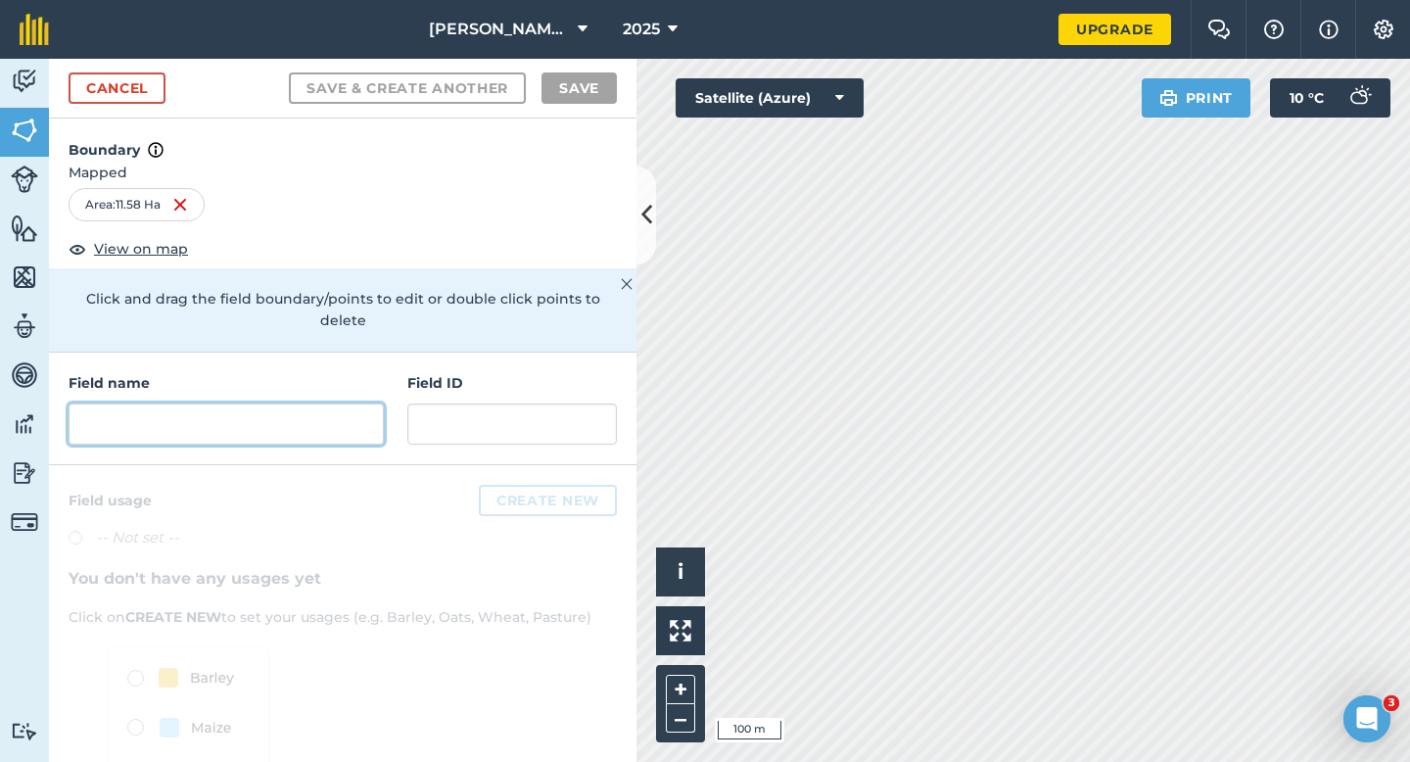
click at [234, 419] on input "text" at bounding box center [226, 423] width 315 height 41
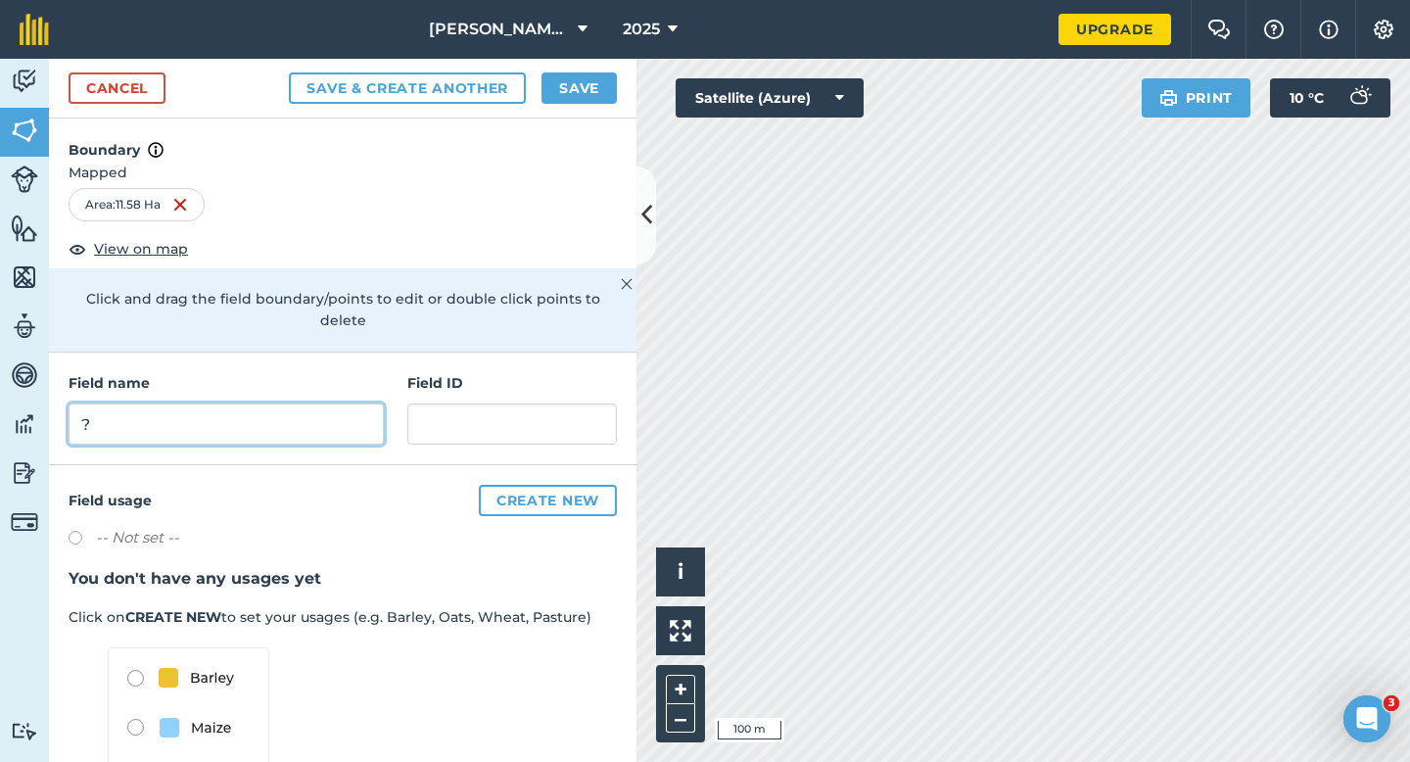
type input "?"
click at [584, 82] on button "Save" at bounding box center [579, 87] width 75 height 31
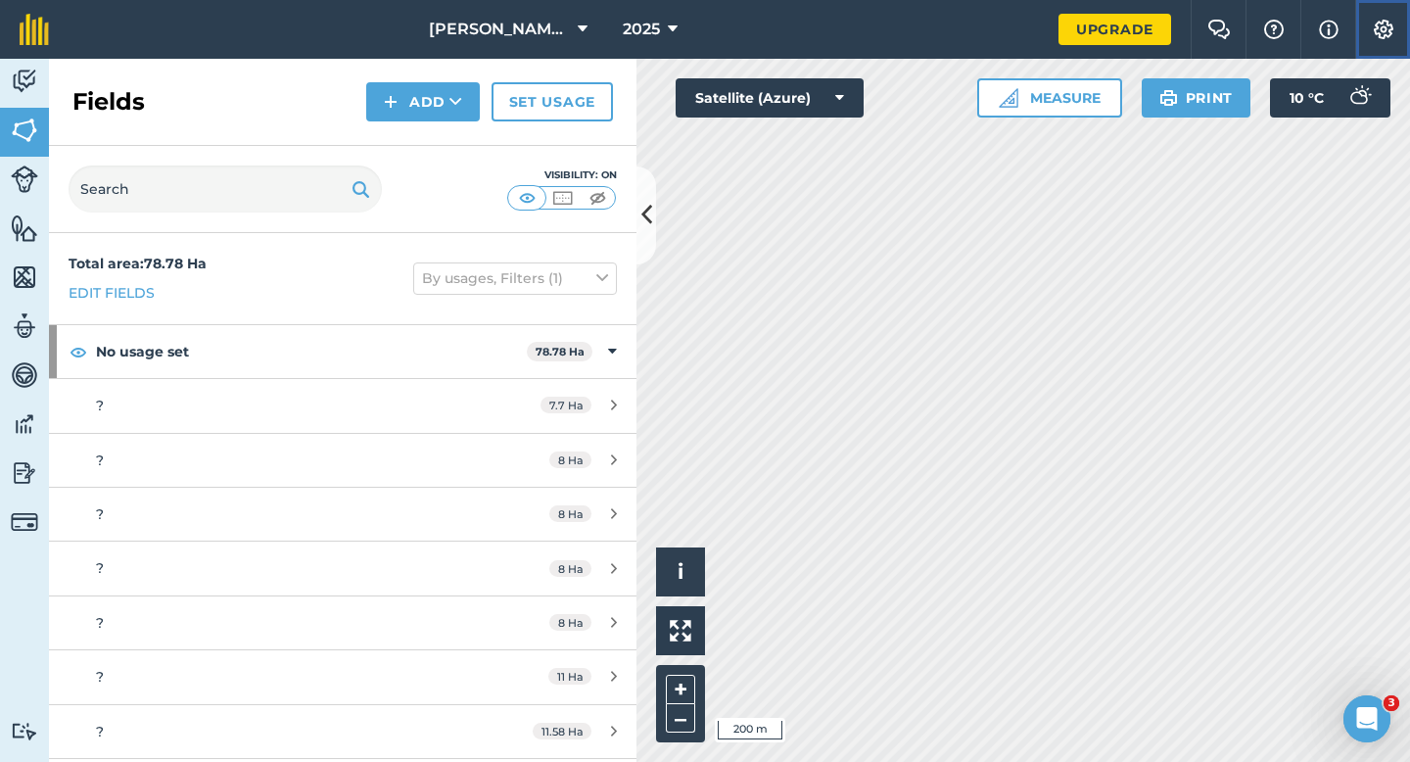
click at [1383, 54] on button "Settings" at bounding box center [1382, 29] width 55 height 59
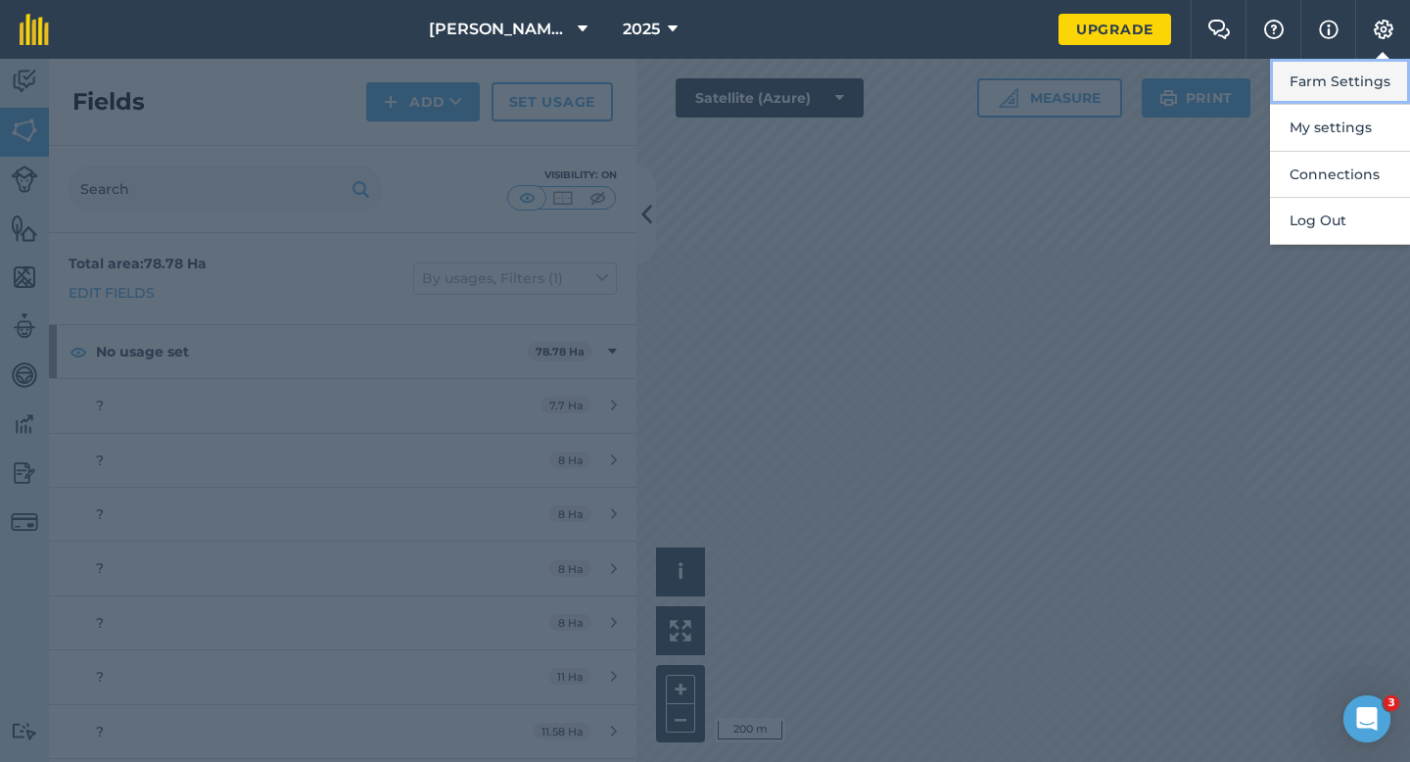
click at [1373, 77] on button "Farm Settings" at bounding box center [1340, 82] width 140 height 46
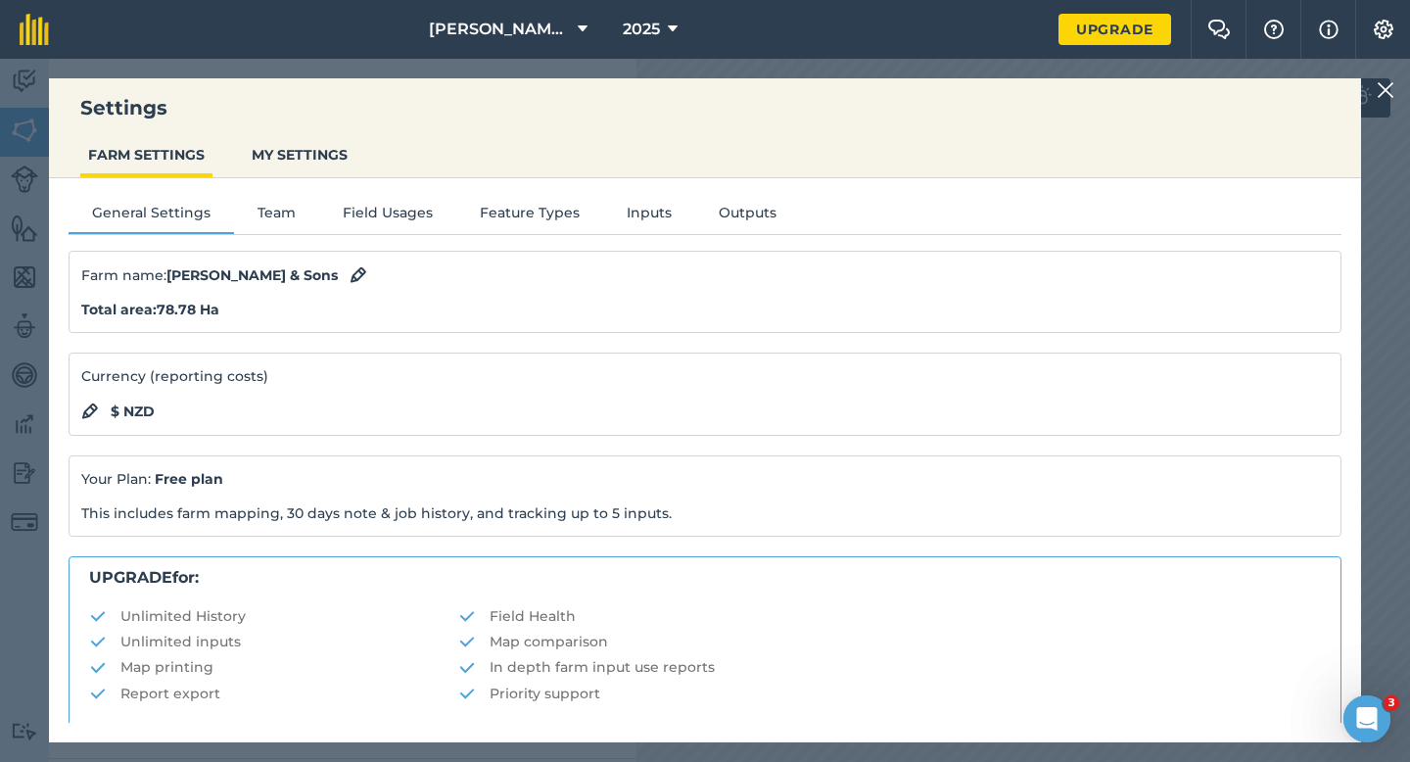
scroll to position [376, 0]
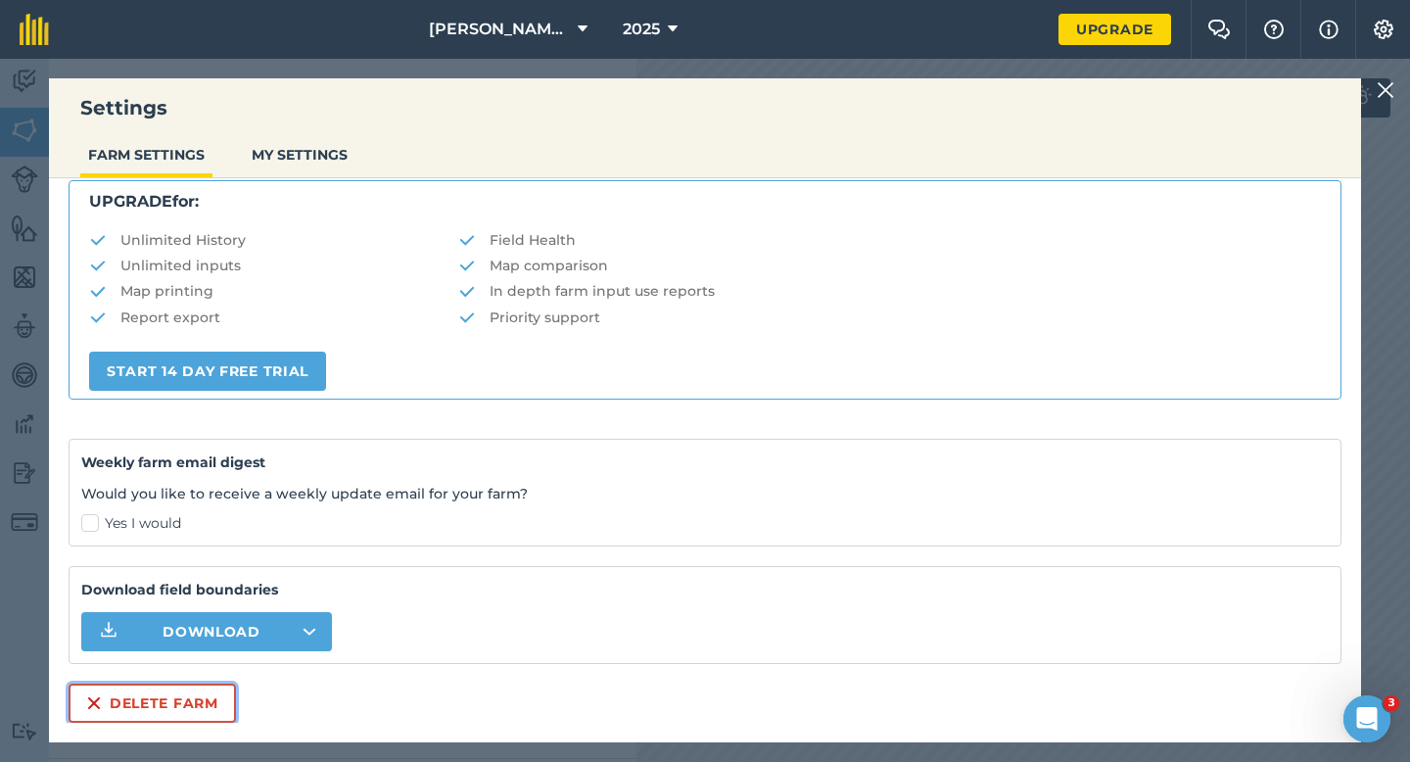
click at [144, 698] on button "Delete farm" at bounding box center [152, 703] width 167 height 39
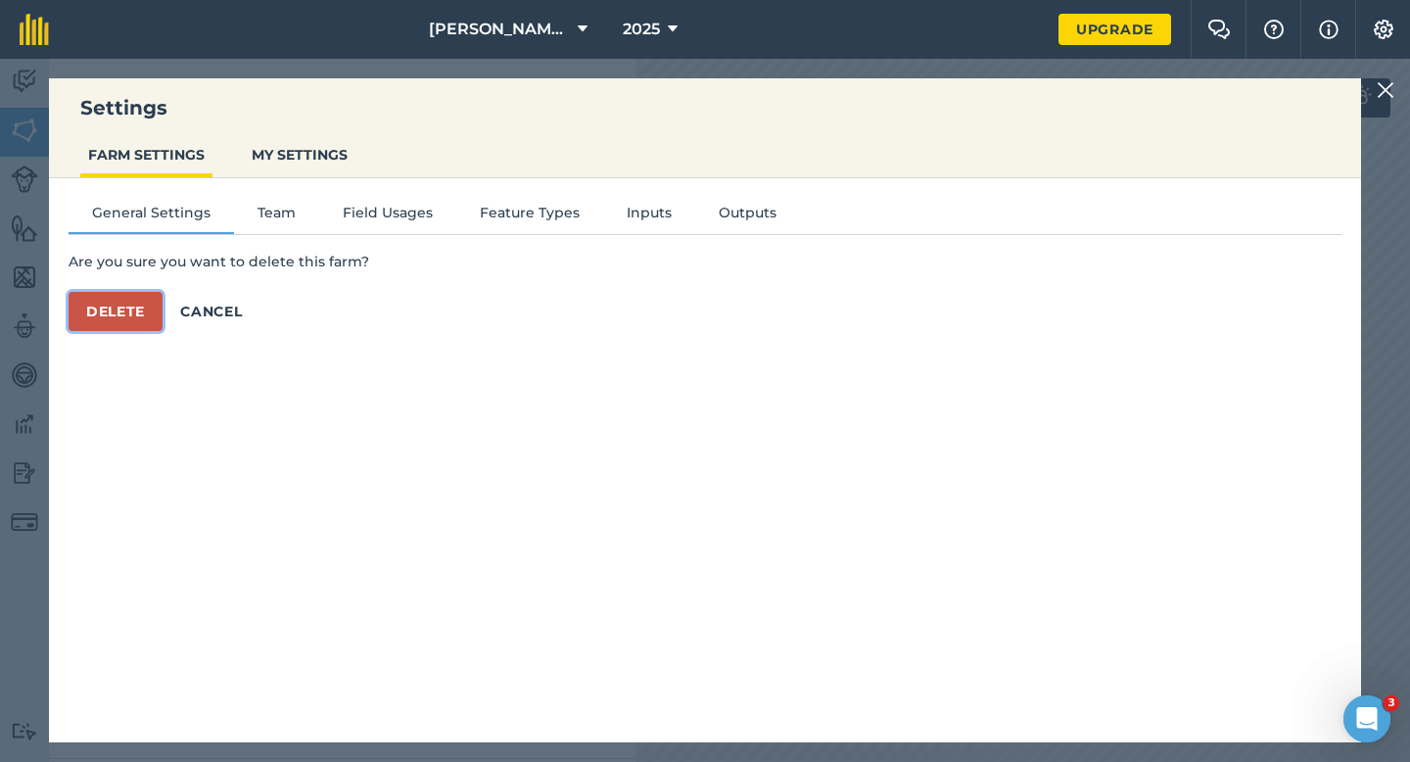
click at [143, 296] on button "Delete" at bounding box center [116, 311] width 94 height 39
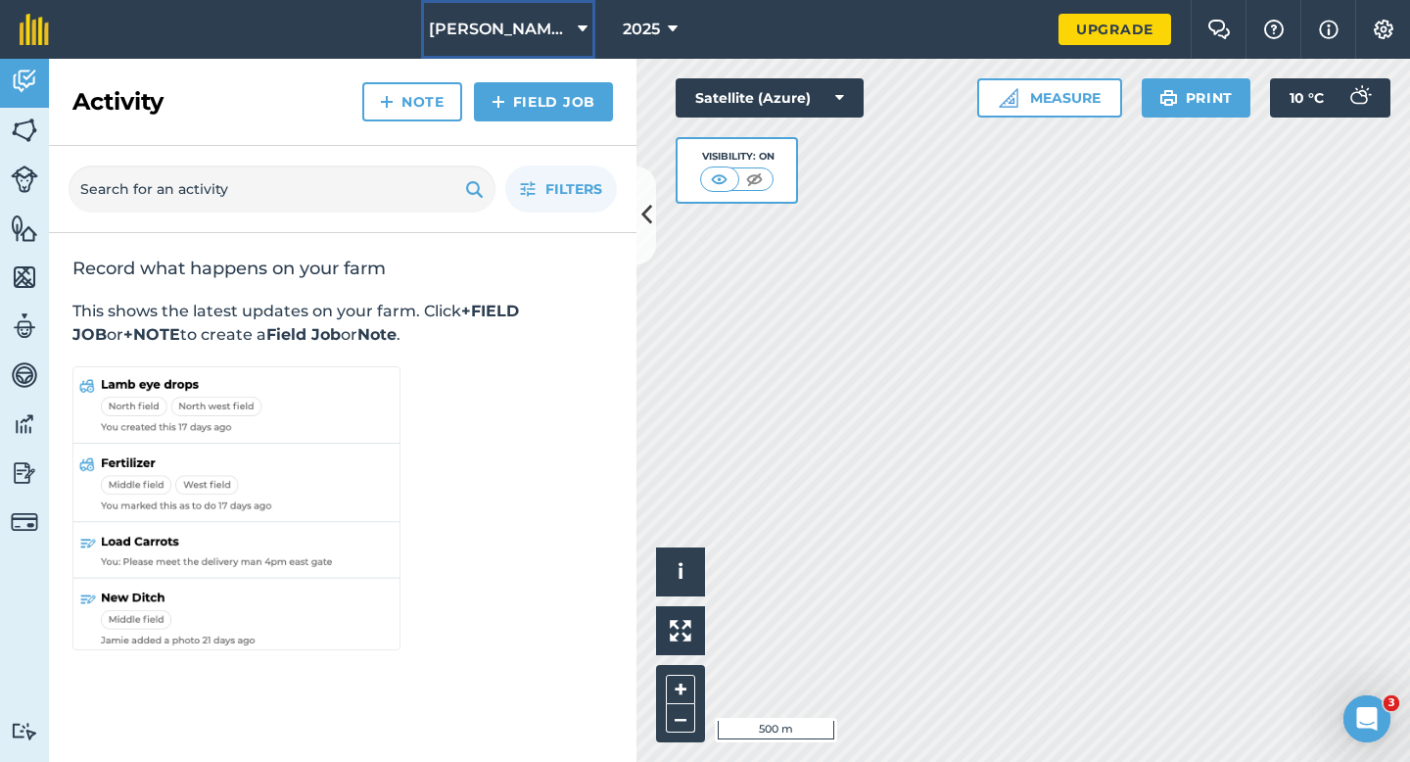
click at [443, 11] on button "Casey & Sons LTD" at bounding box center [508, 29] width 174 height 59
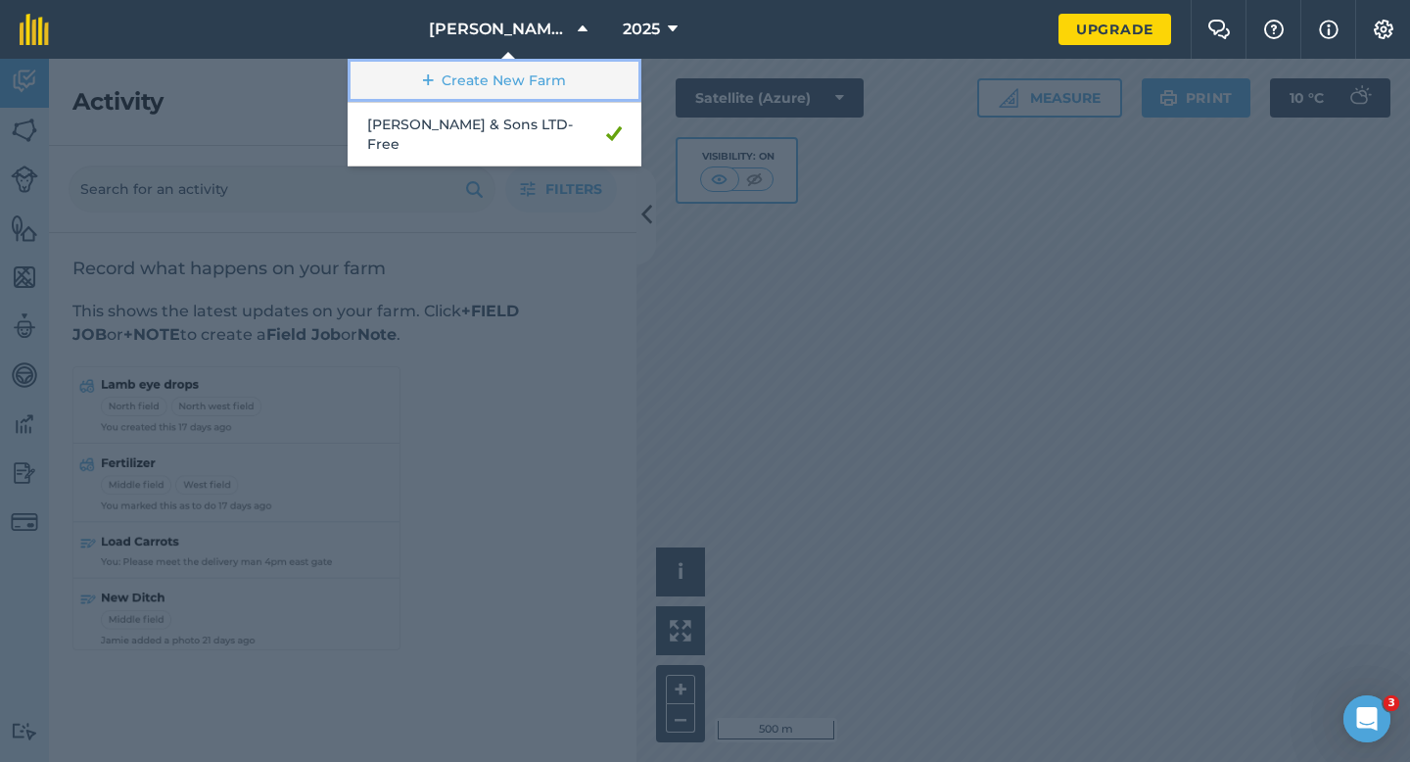
click at [448, 68] on link "Create New Farm" at bounding box center [495, 81] width 294 height 44
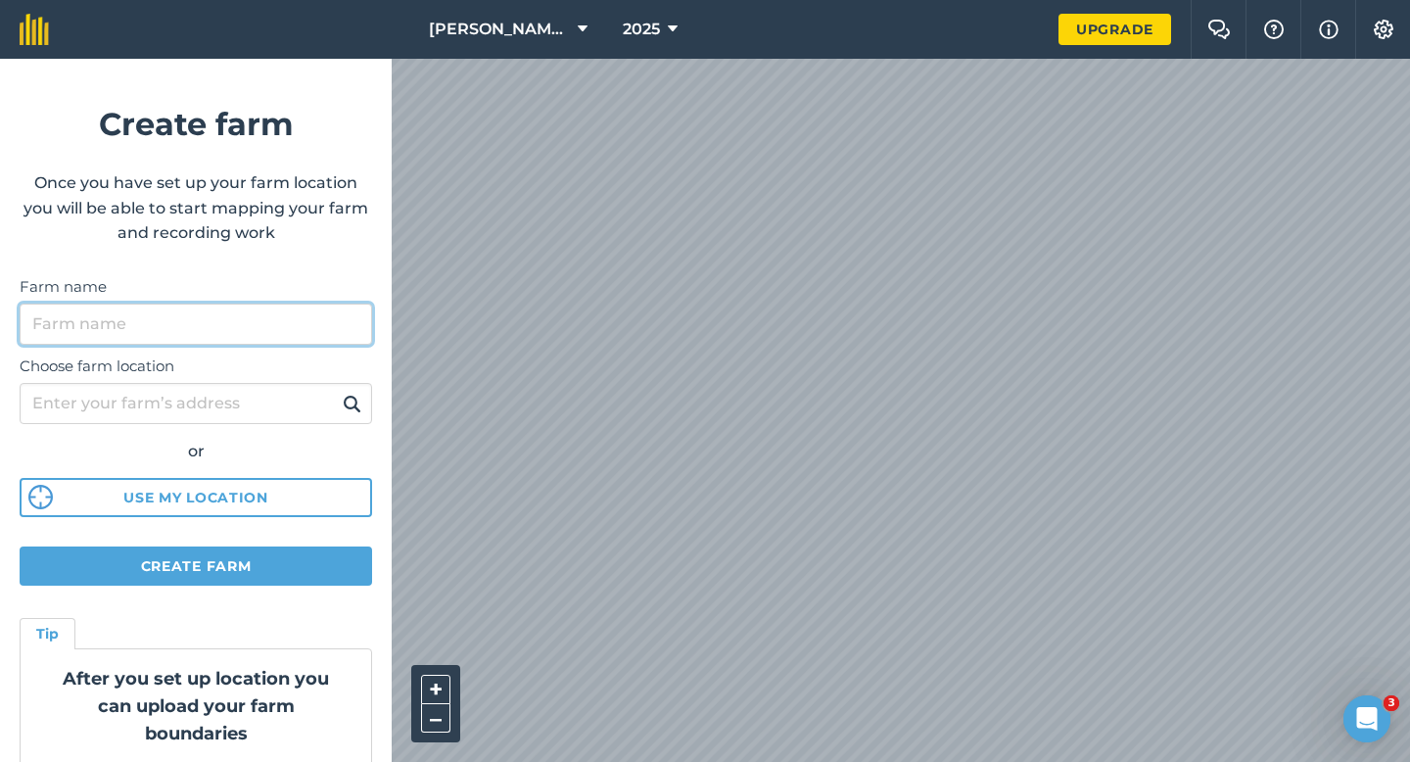
click at [231, 320] on input "Farm name" at bounding box center [196, 324] width 353 height 41
type input "[PERSON_NAME] & Sons"
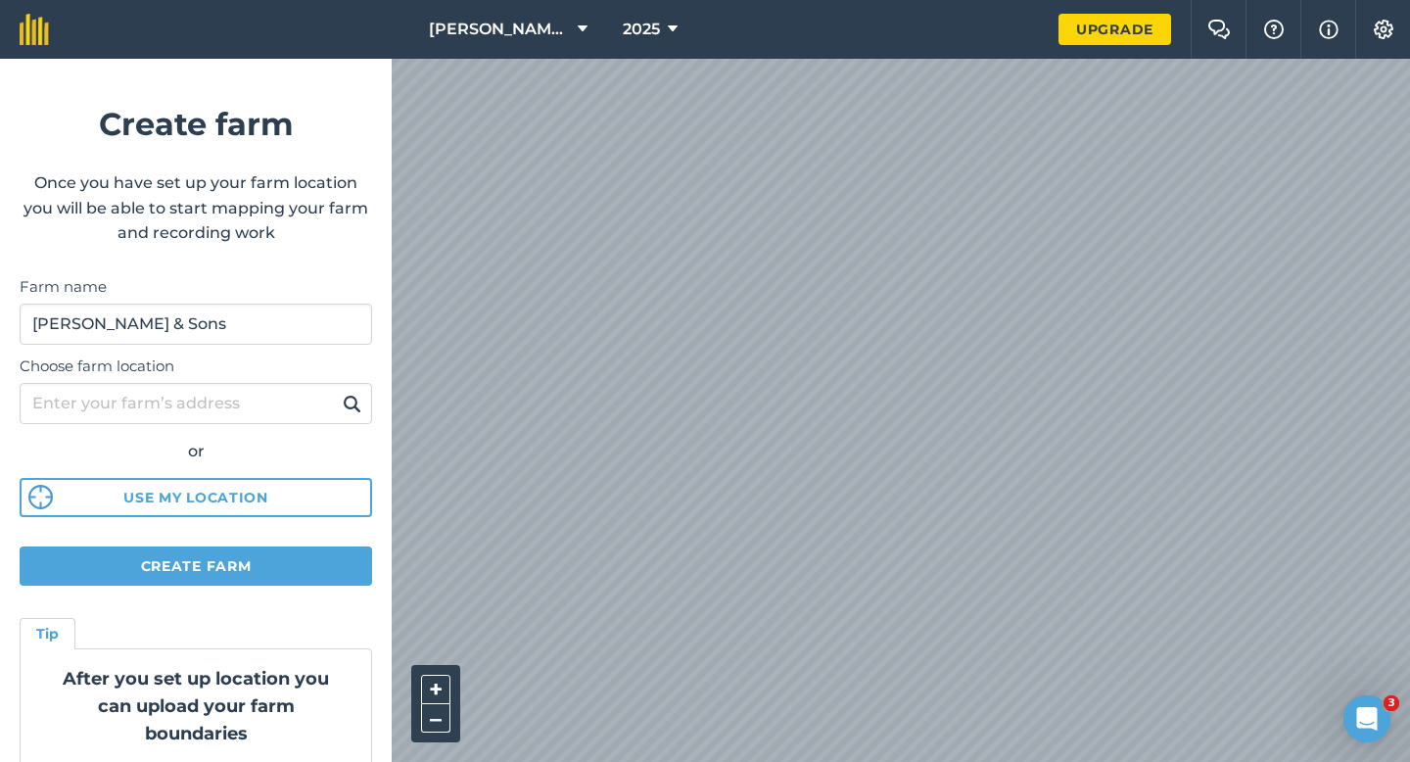
click at [1256, 25] on div "Casey & Sons LTD 2025 Upgrade Farm Chat Help Info Settings Create farm Once you…" at bounding box center [705, 29] width 1410 height 59
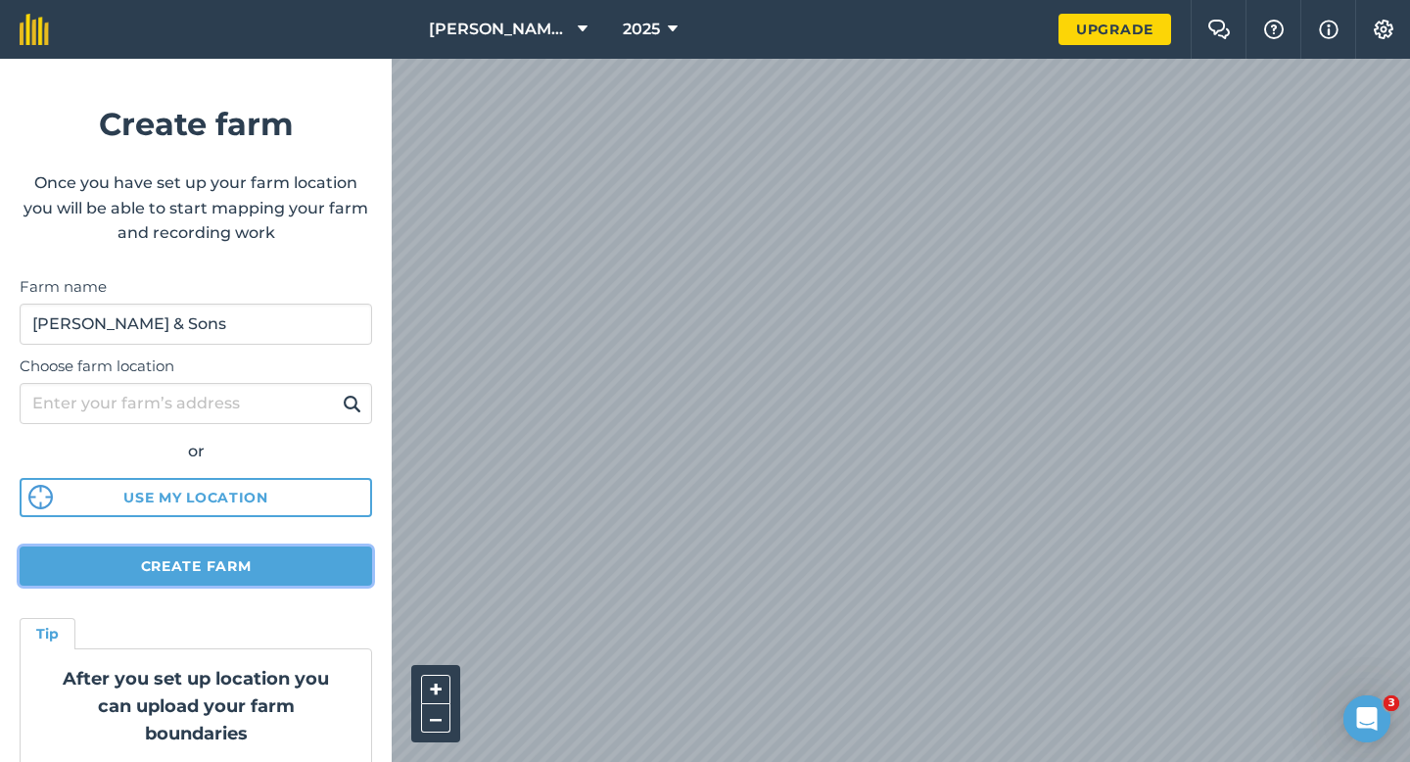
click at [264, 554] on button "Create farm" at bounding box center [196, 565] width 353 height 39
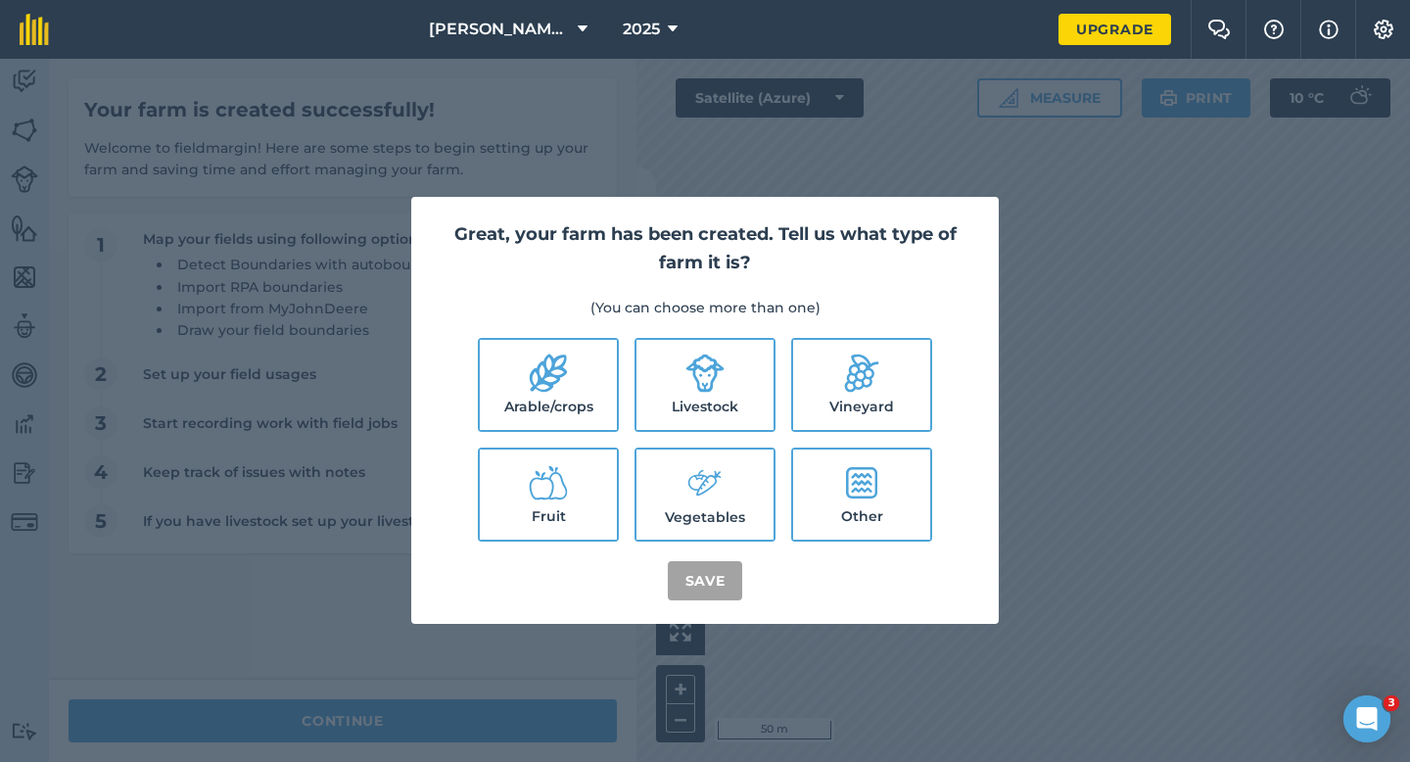
click at [621, 382] on ul "Arable/crops Livestock Vineyard Fruit Vegetables Other" at bounding box center [705, 440] width 541 height 204
click at [651, 382] on label "Livestock" at bounding box center [705, 385] width 137 height 90
checkbox input "true"
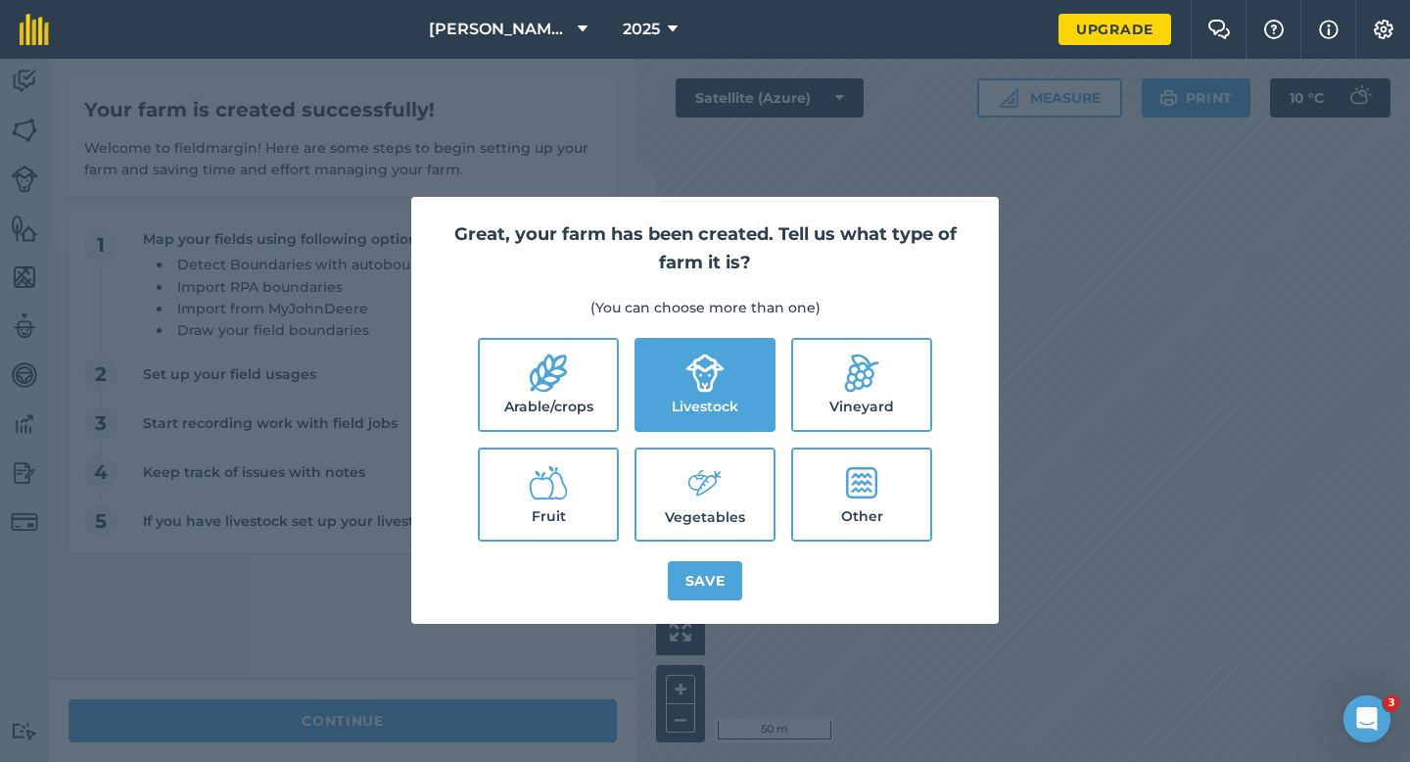
click at [535, 382] on icon at bounding box center [548, 373] width 39 height 39
checkbox input "true"
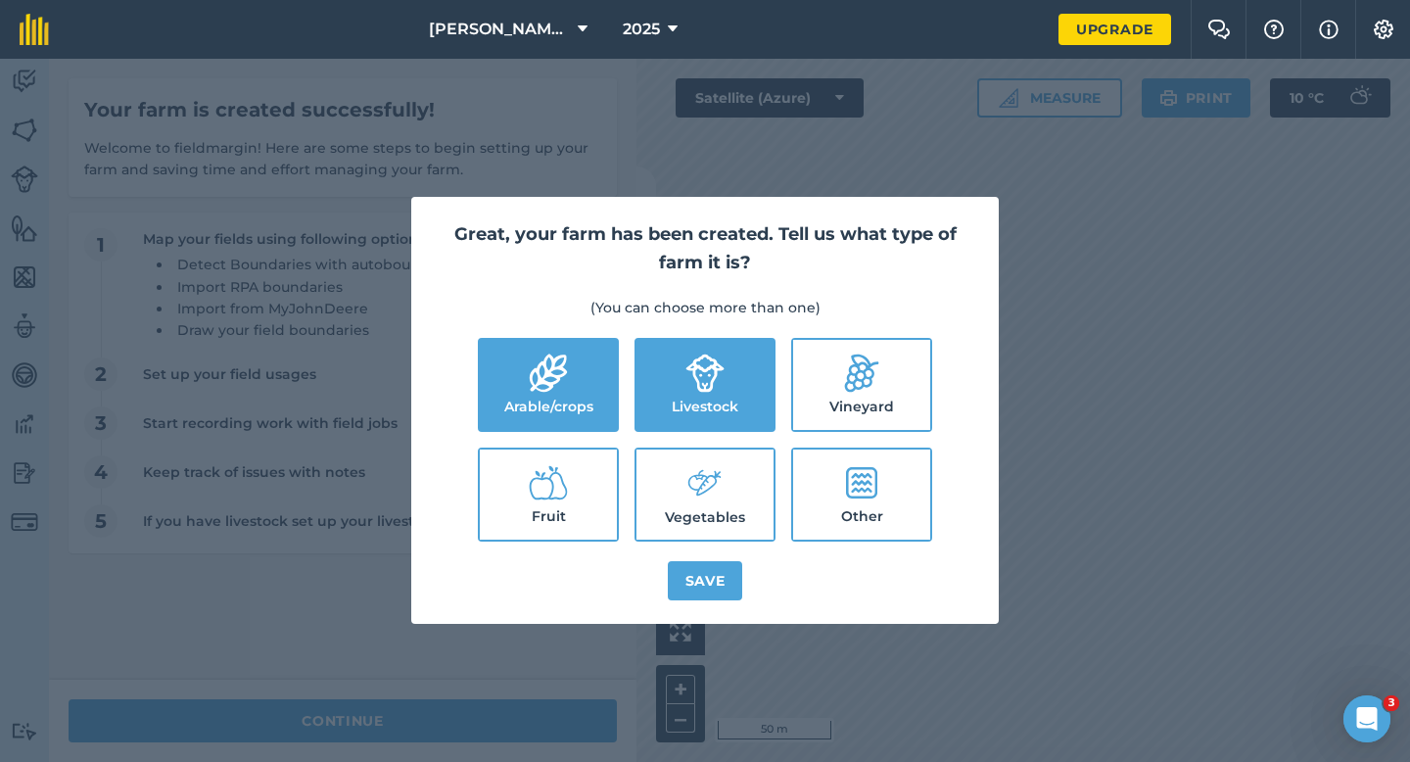
click at [689, 445] on ul "Arable/crops Livestock Vineyard Fruit Vegetables Other" at bounding box center [705, 440] width 541 height 204
click at [692, 519] on label "Vegetables" at bounding box center [705, 495] width 137 height 90
checkbox input "true"
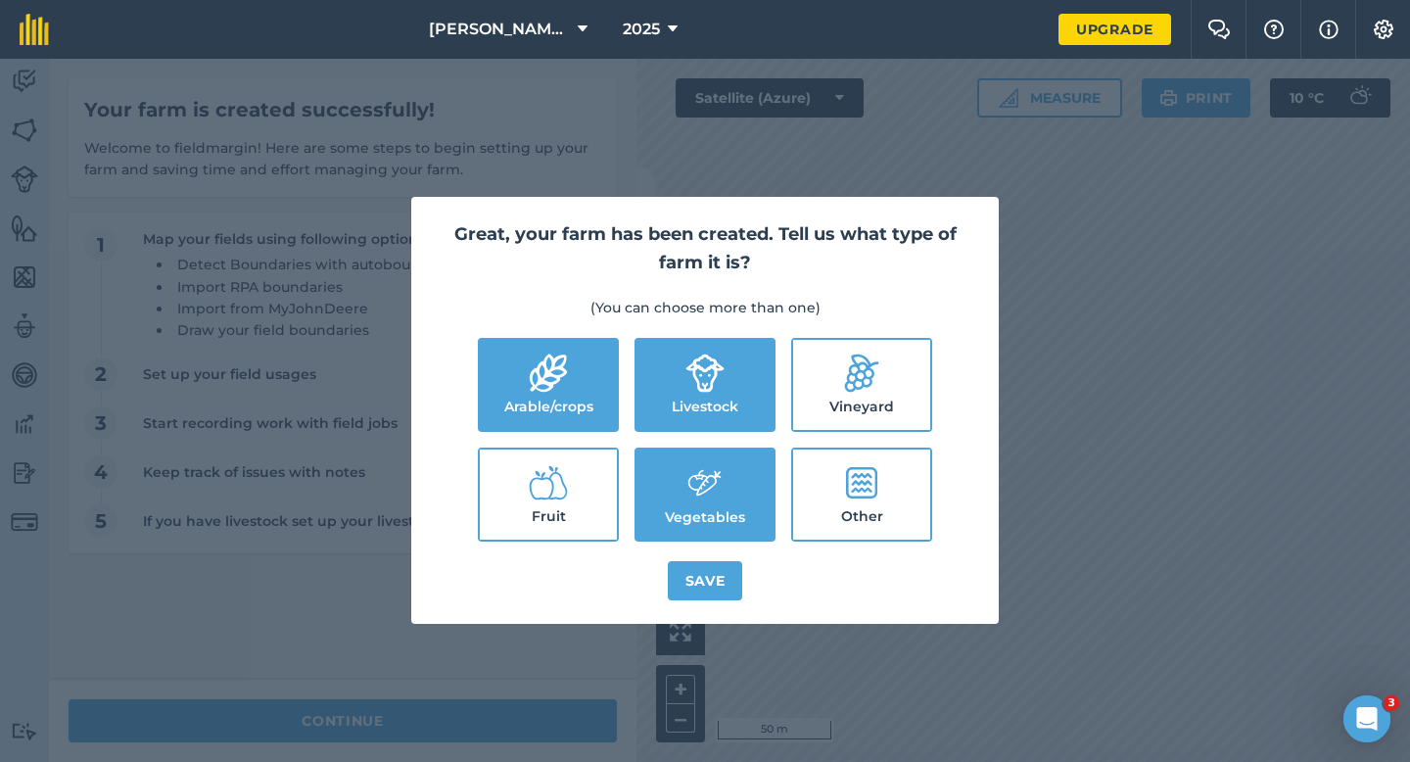
click at [695, 554] on div "Great, your farm has been created. Tell us what type of farm it is? (You can ch…" at bounding box center [705, 410] width 588 height 427
click at [697, 581] on button "Save" at bounding box center [705, 580] width 75 height 39
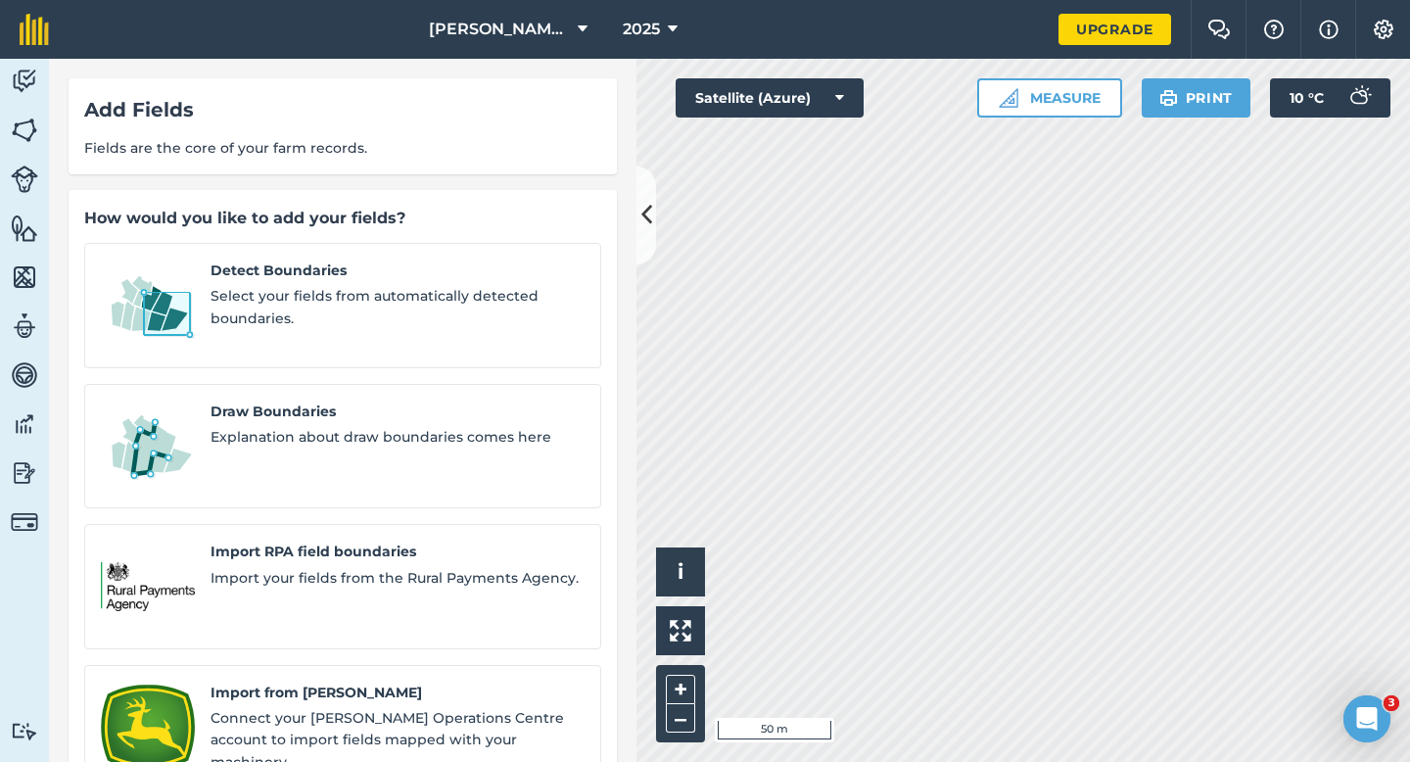
click at [336, 359] on div "Detect Boundaries Select your fields from automatically detected boundaries. Dr…" at bounding box center [342, 586] width 517 height 687
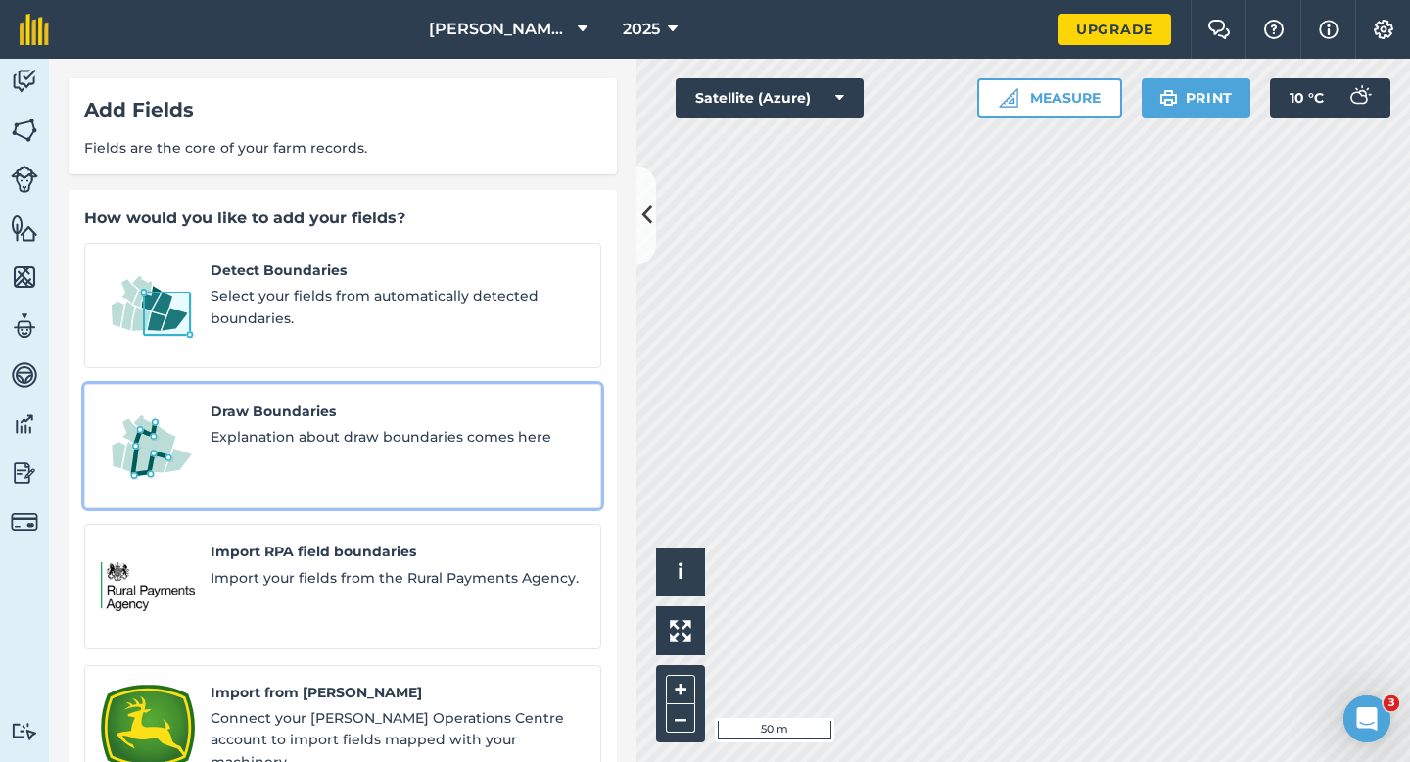
click at [336, 401] on span "Draw Boundaries" at bounding box center [398, 412] width 374 height 22
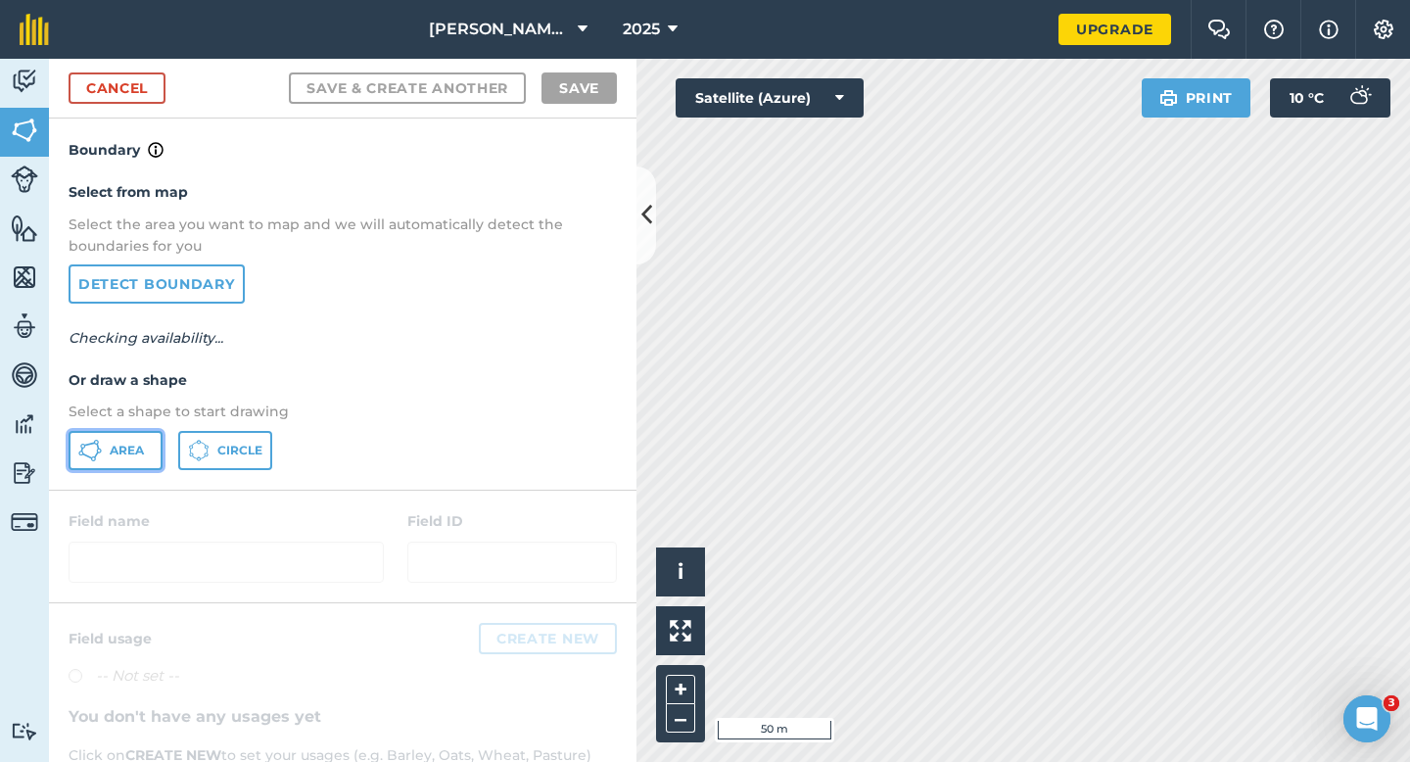
click at [120, 455] on span "Area" at bounding box center [127, 451] width 34 height 16
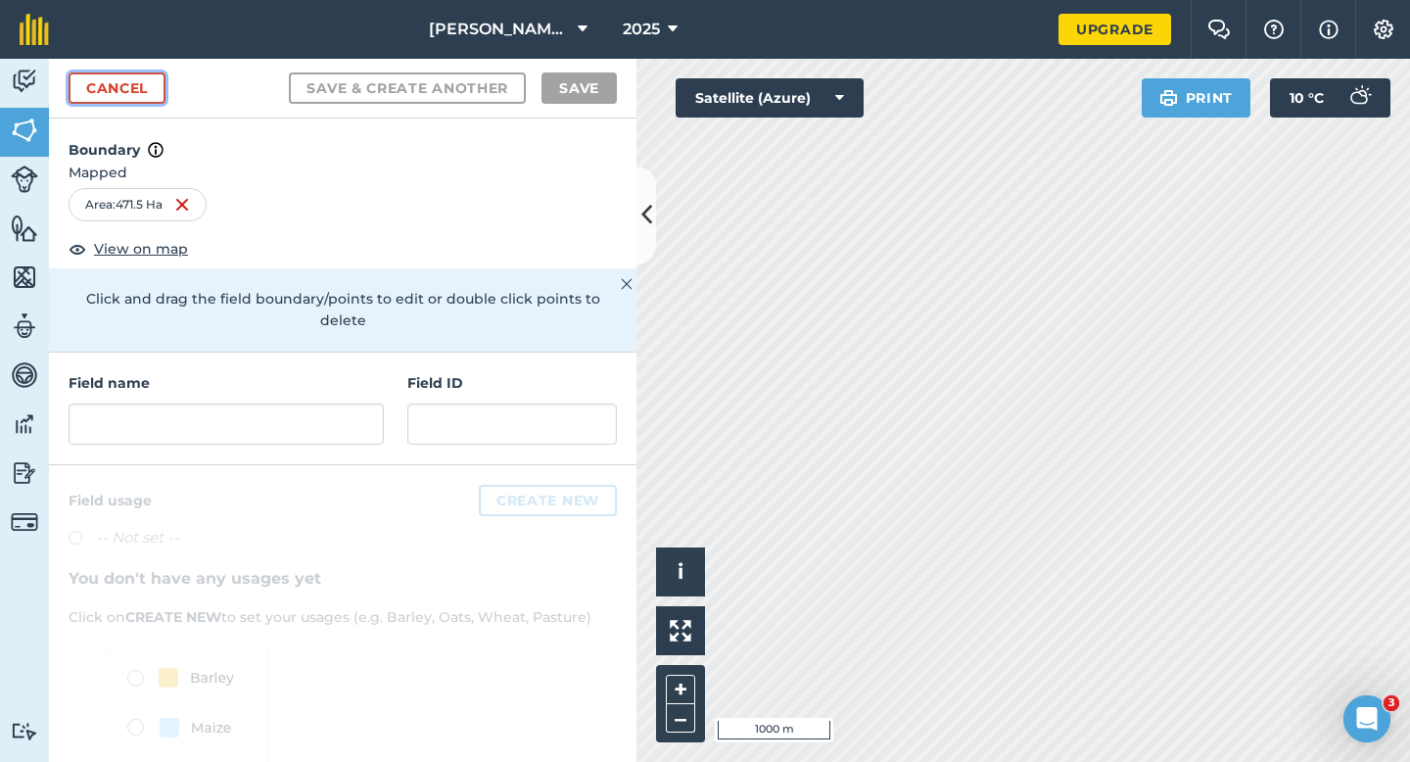
click at [99, 102] on link "Cancel" at bounding box center [117, 87] width 97 height 31
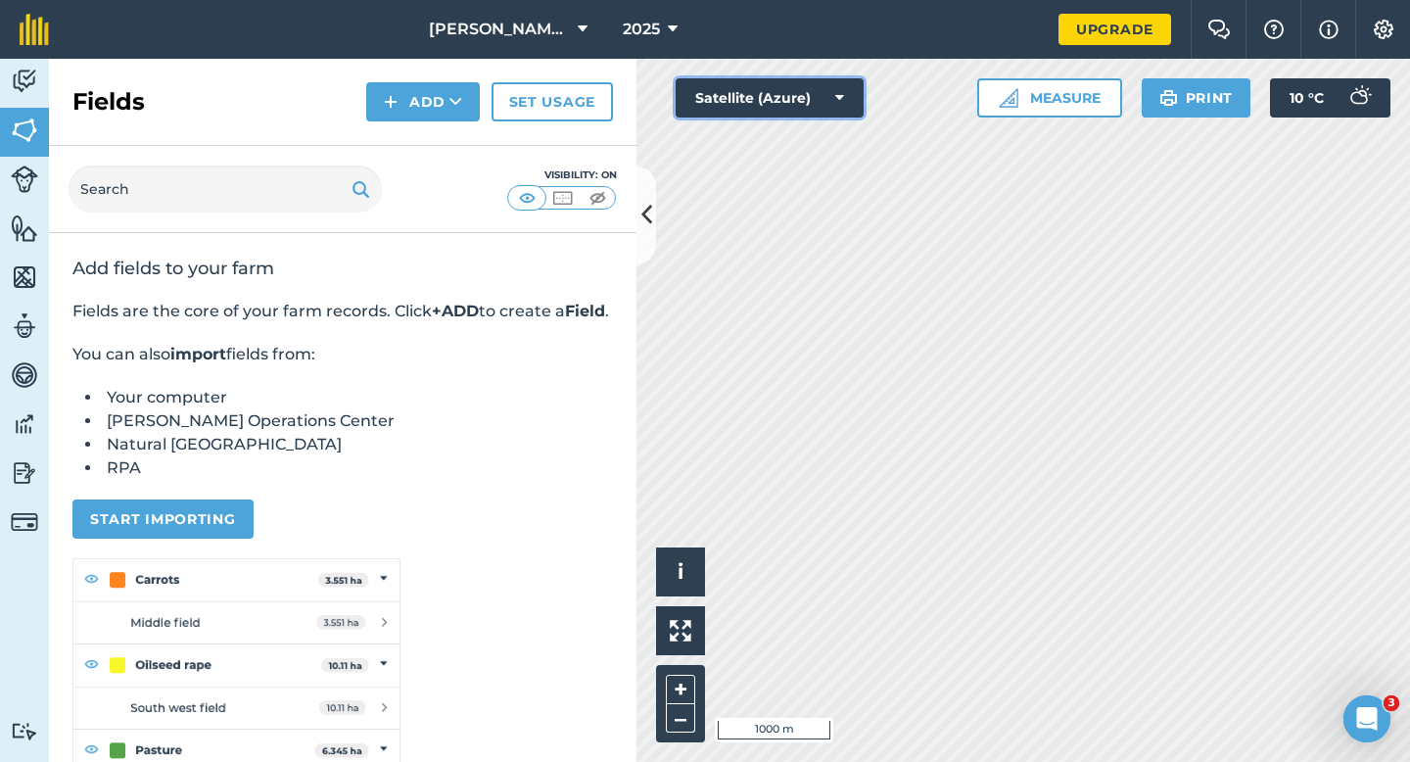
click at [839, 114] on button "Satellite (Azure)" at bounding box center [770, 97] width 188 height 39
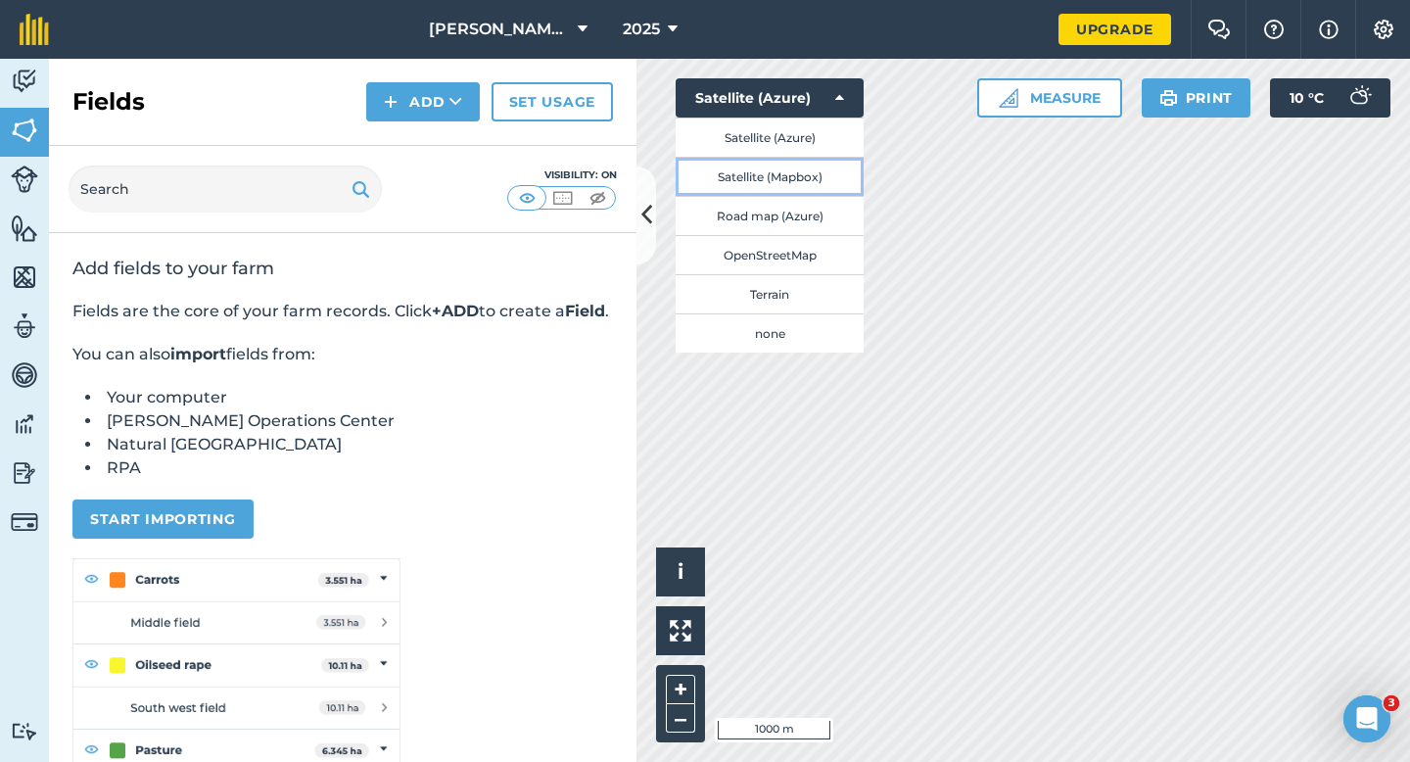
click at [838, 176] on button "Satellite (Mapbox)" at bounding box center [770, 176] width 188 height 39
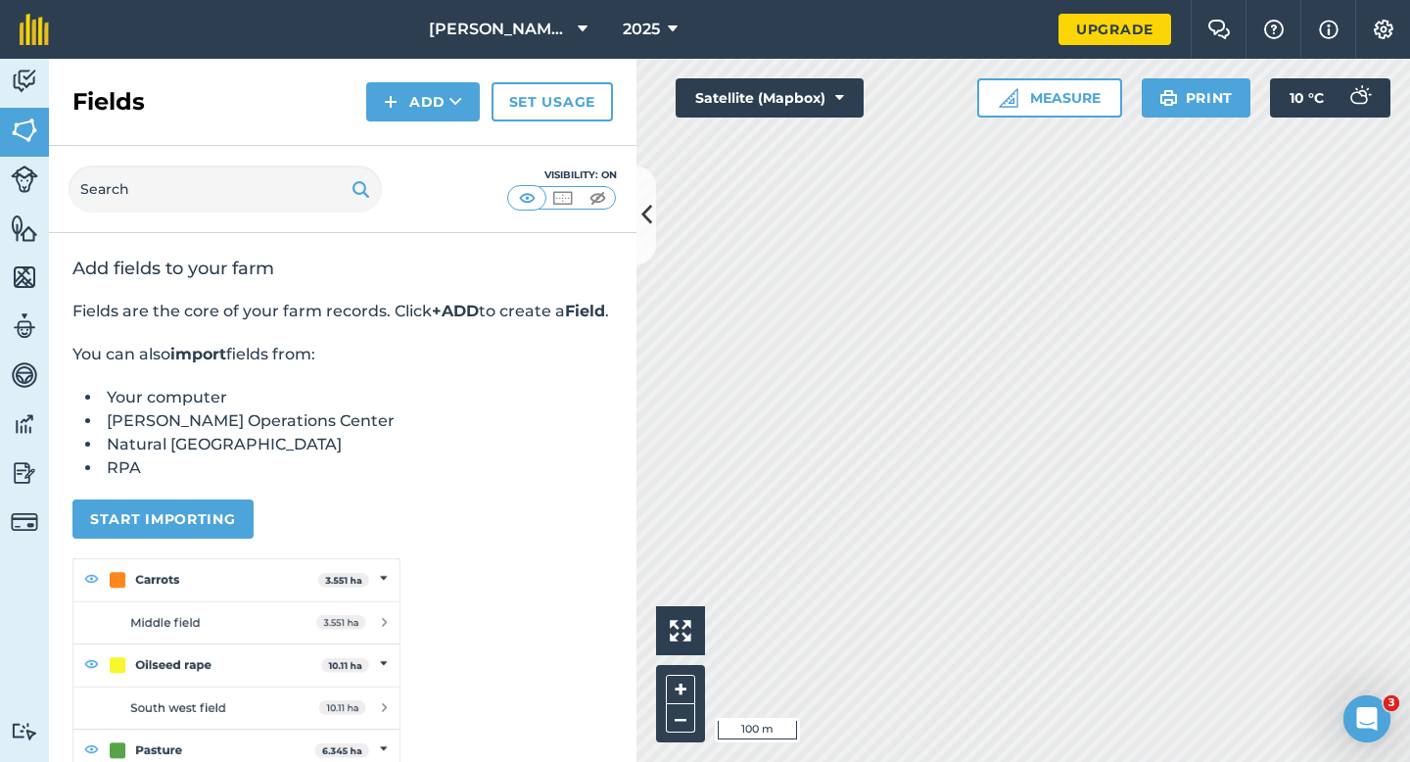
click at [948, 38] on div "Casey & Sons 2025 Upgrade Farm Chat Help Info Settings Map printing is not avai…" at bounding box center [705, 381] width 1410 height 762
click at [845, 110] on button "Satellite (Mapbox)" at bounding box center [770, 97] width 188 height 39
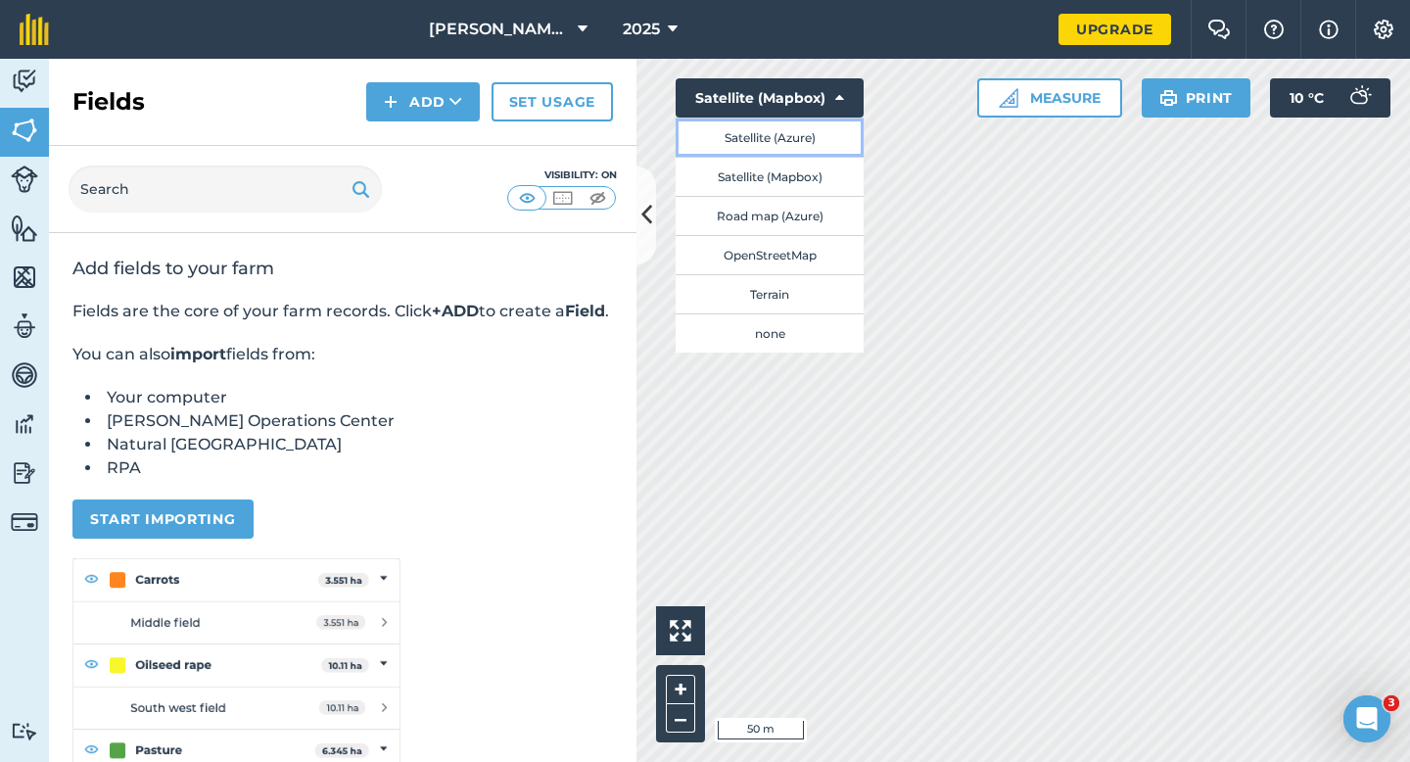
click at [844, 126] on button "Satellite (Azure)" at bounding box center [770, 137] width 188 height 39
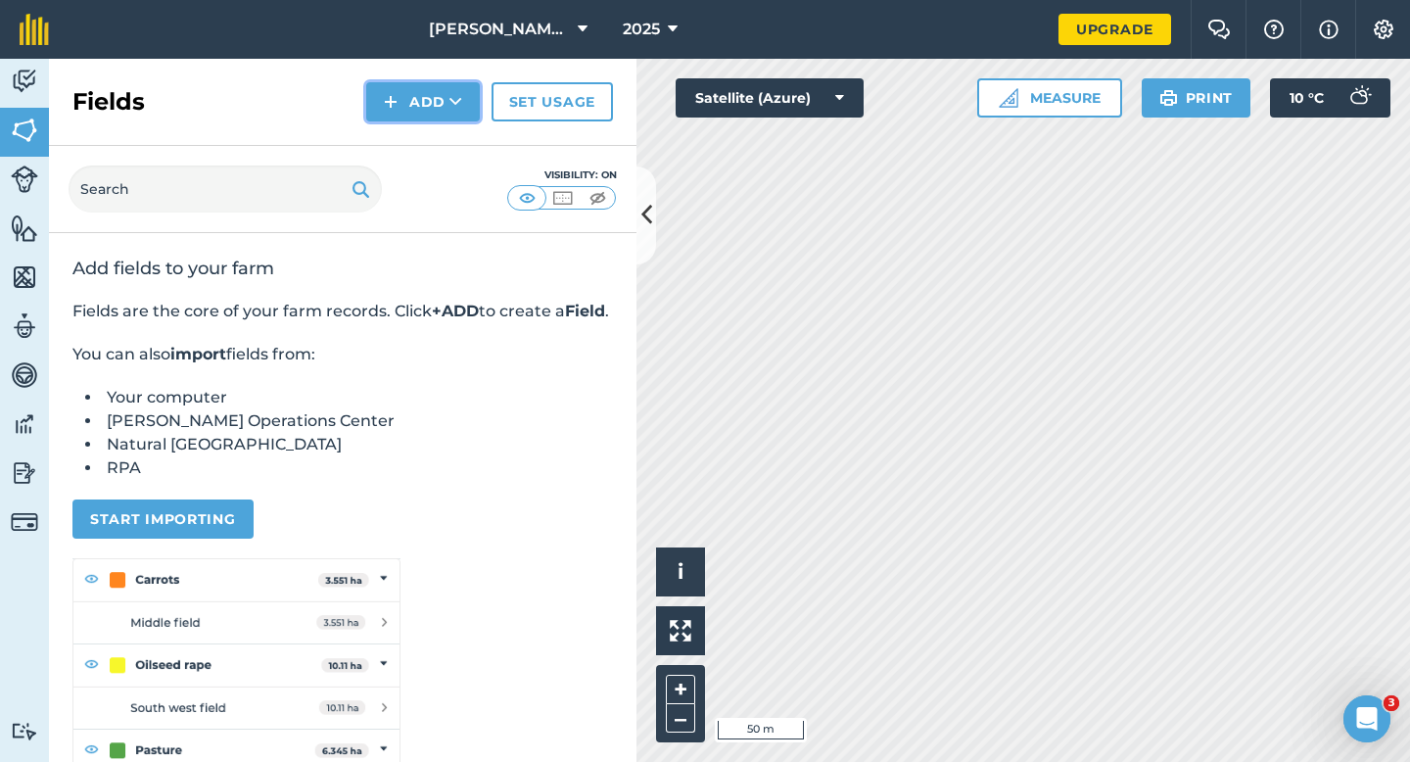
click at [428, 97] on button "Add" at bounding box center [423, 101] width 114 height 39
click at [432, 133] on link "Draw" at bounding box center [423, 145] width 108 height 43
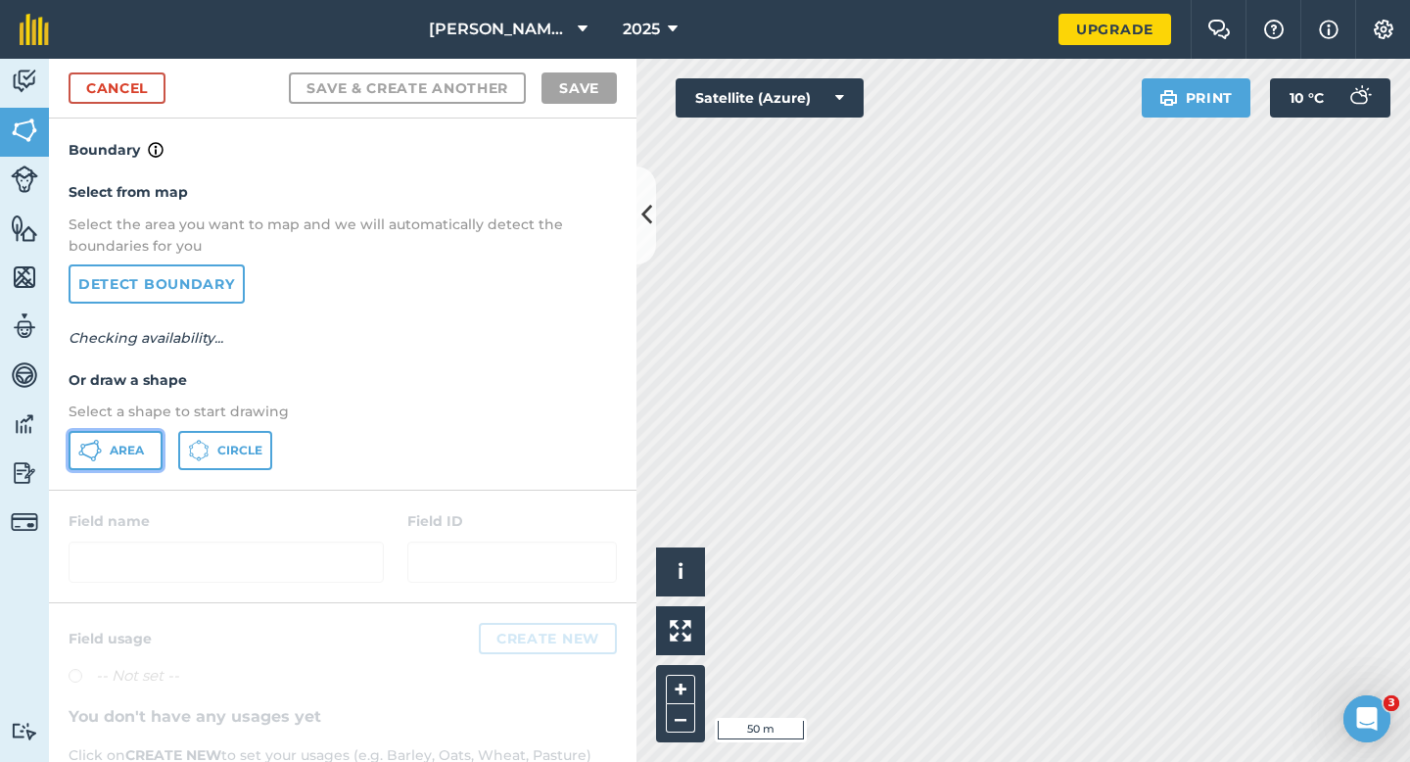
click at [102, 459] on button "Area" at bounding box center [116, 450] width 94 height 39
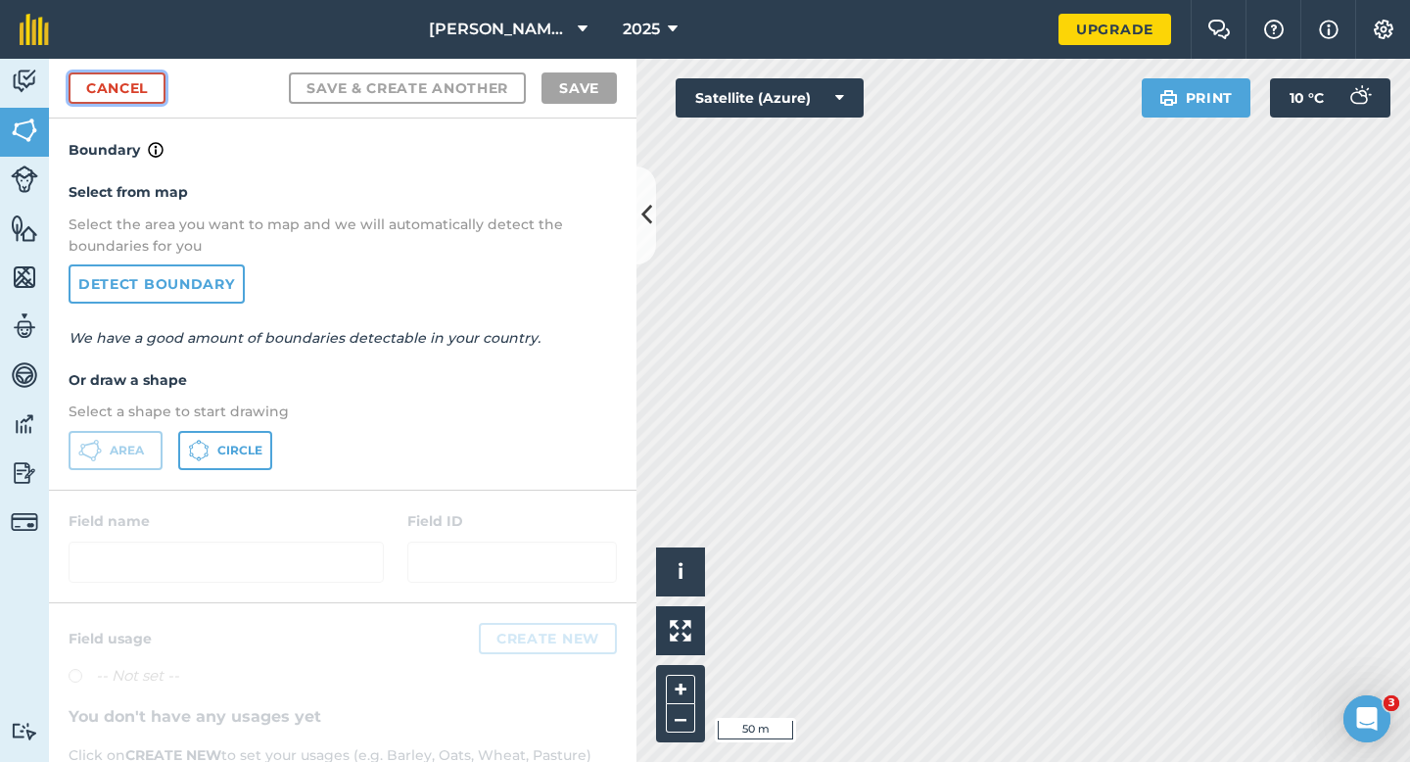
click at [125, 73] on link "Cancel" at bounding box center [117, 87] width 97 height 31
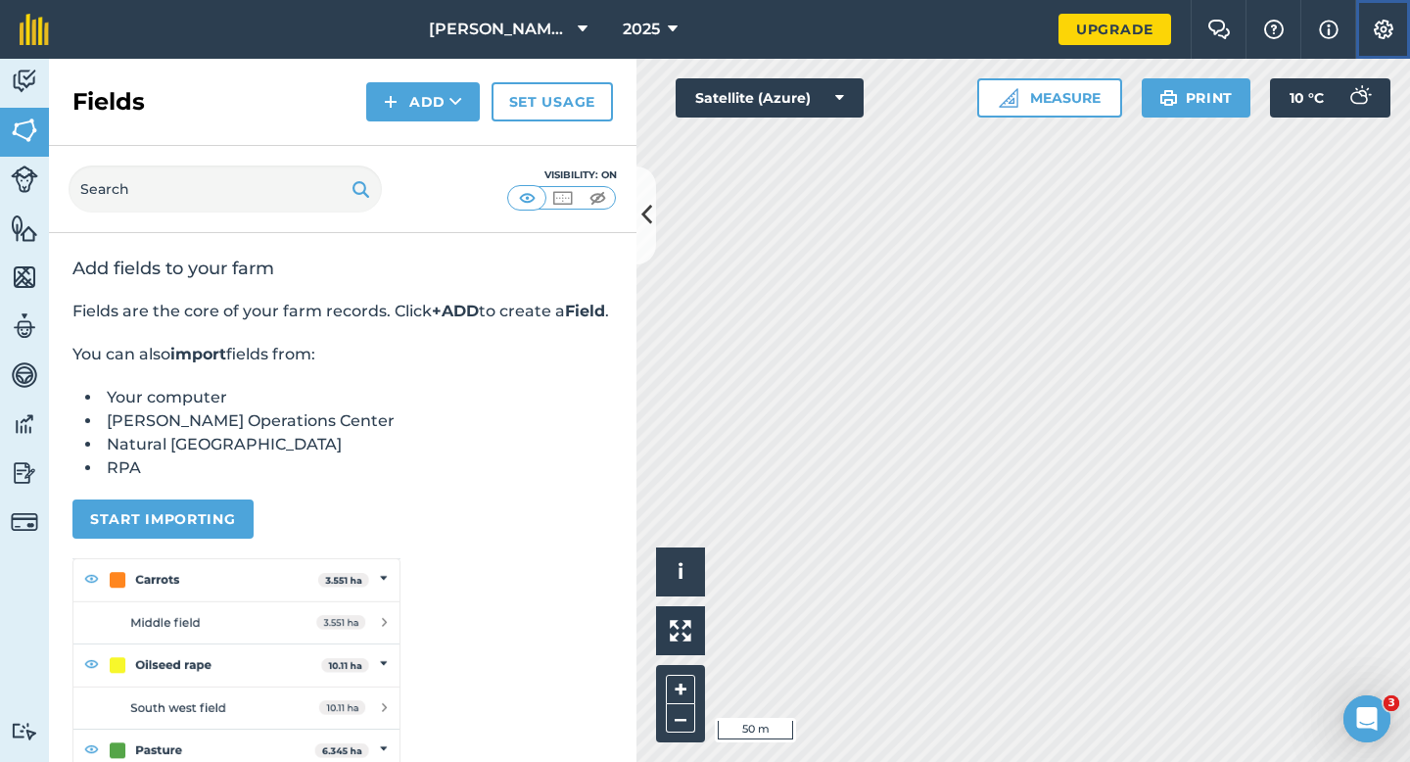
click at [1389, 39] on button "Settings" at bounding box center [1382, 29] width 55 height 59
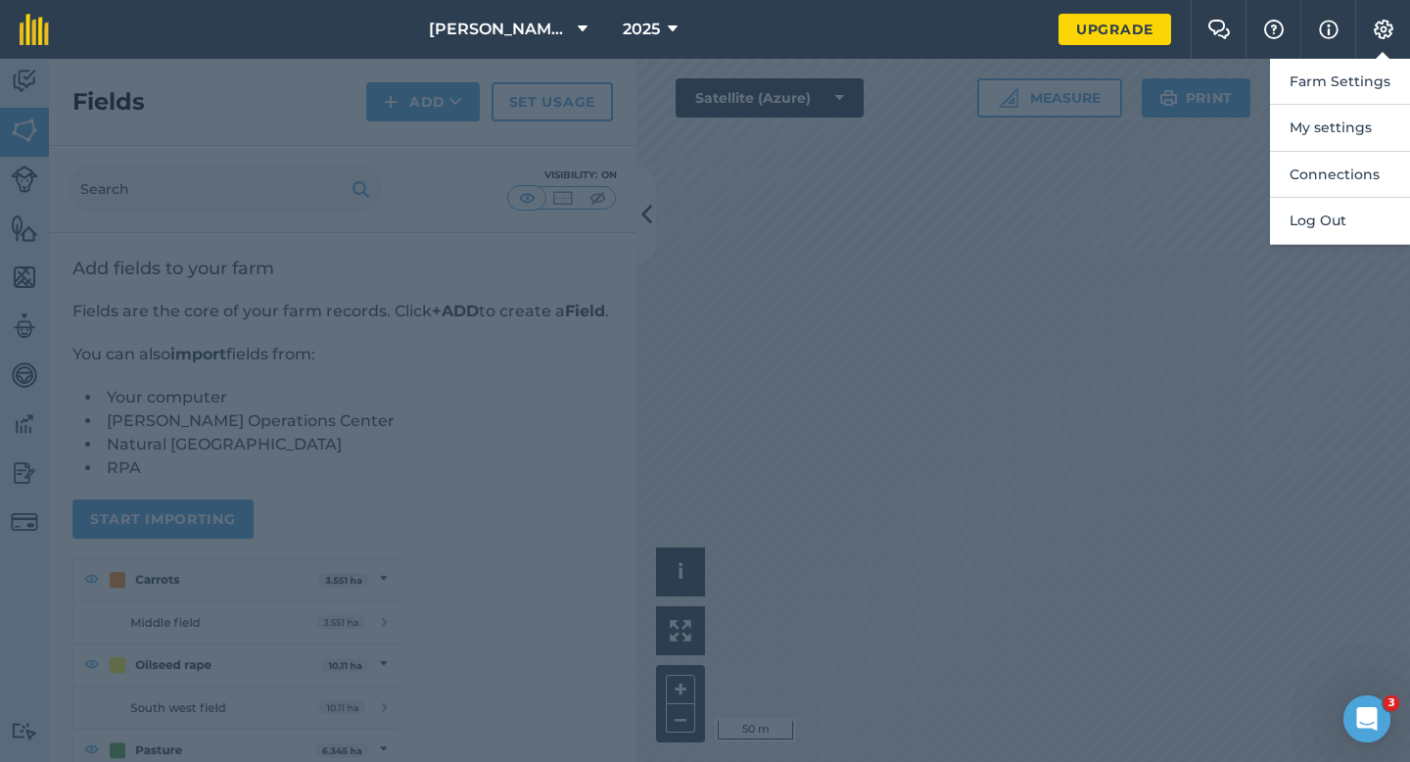
click at [1389, 65] on button "Farm Settings" at bounding box center [1340, 82] width 140 height 46
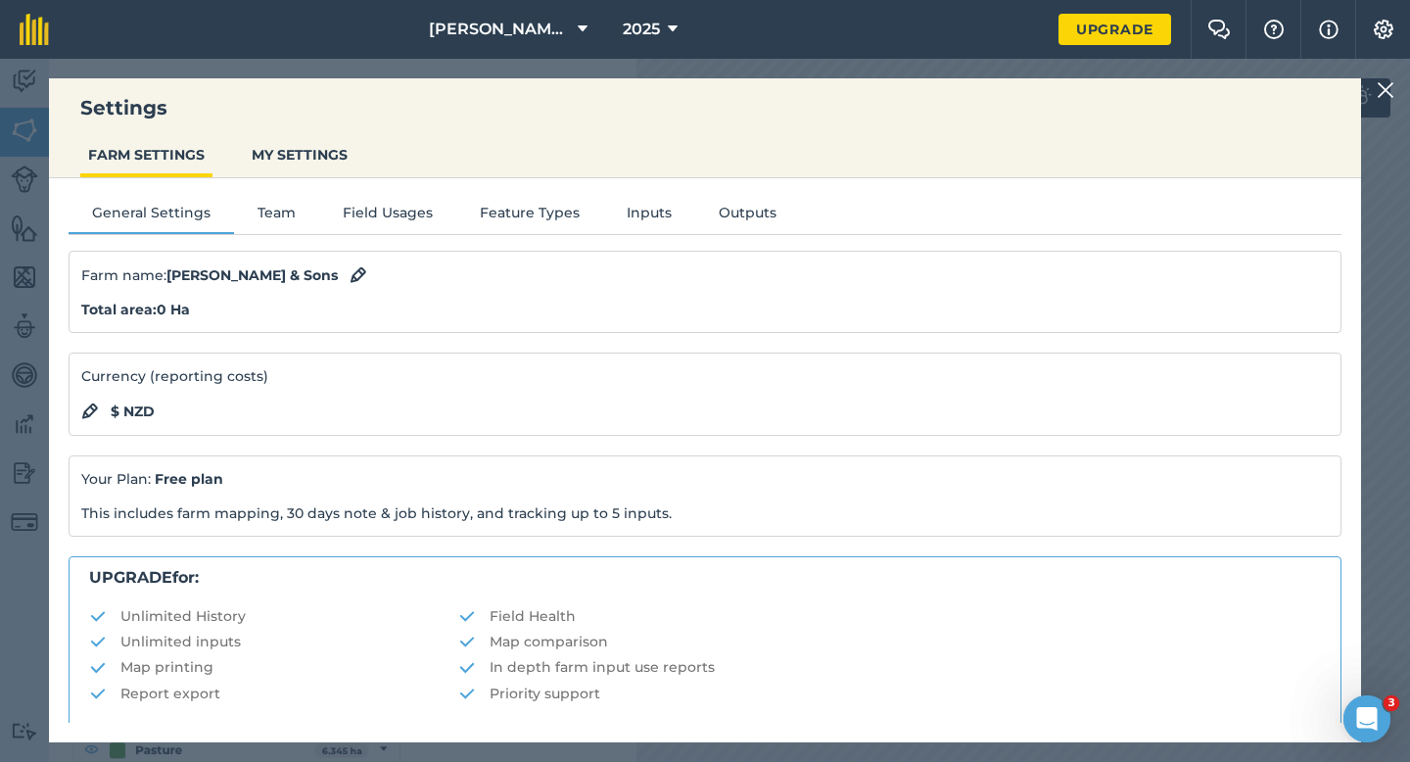
scroll to position [376, 0]
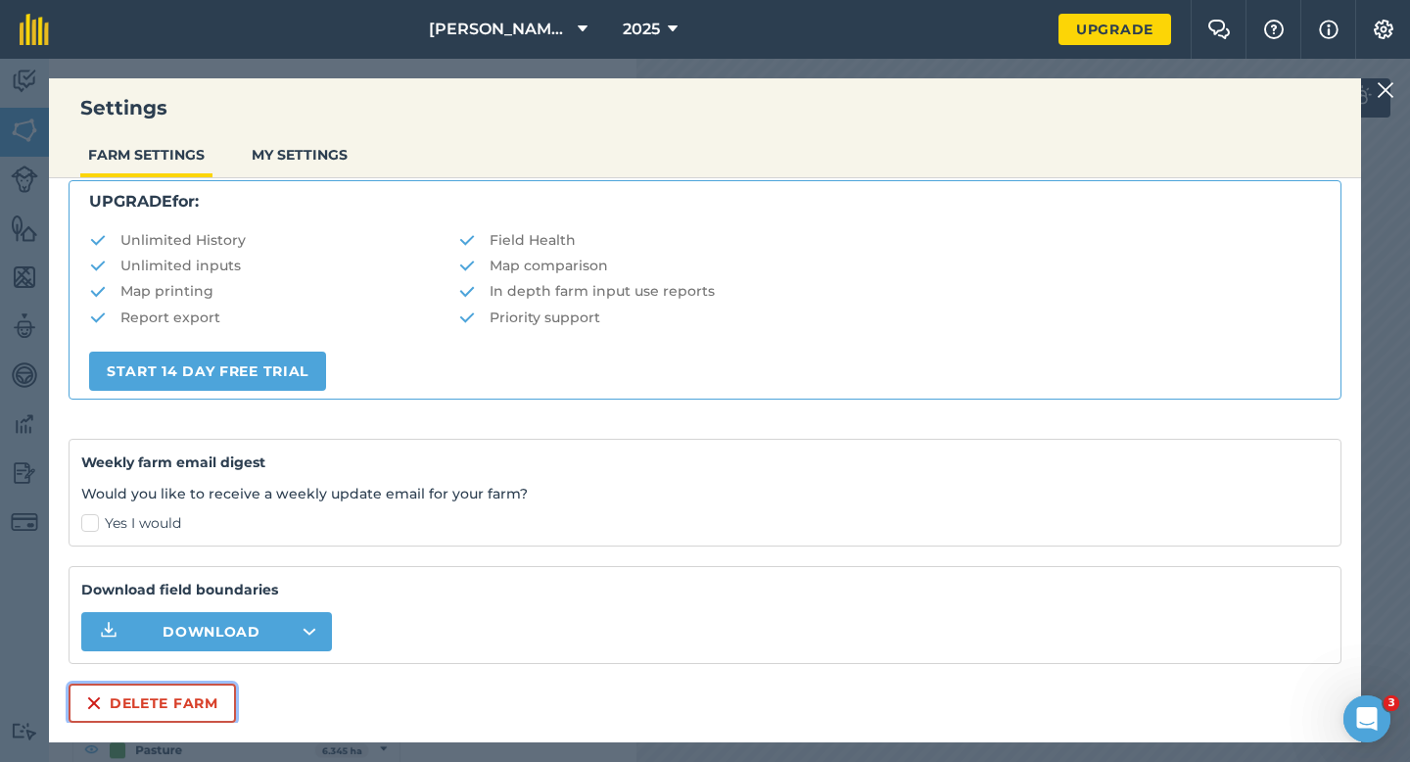
click at [165, 706] on button "Delete farm" at bounding box center [152, 703] width 167 height 39
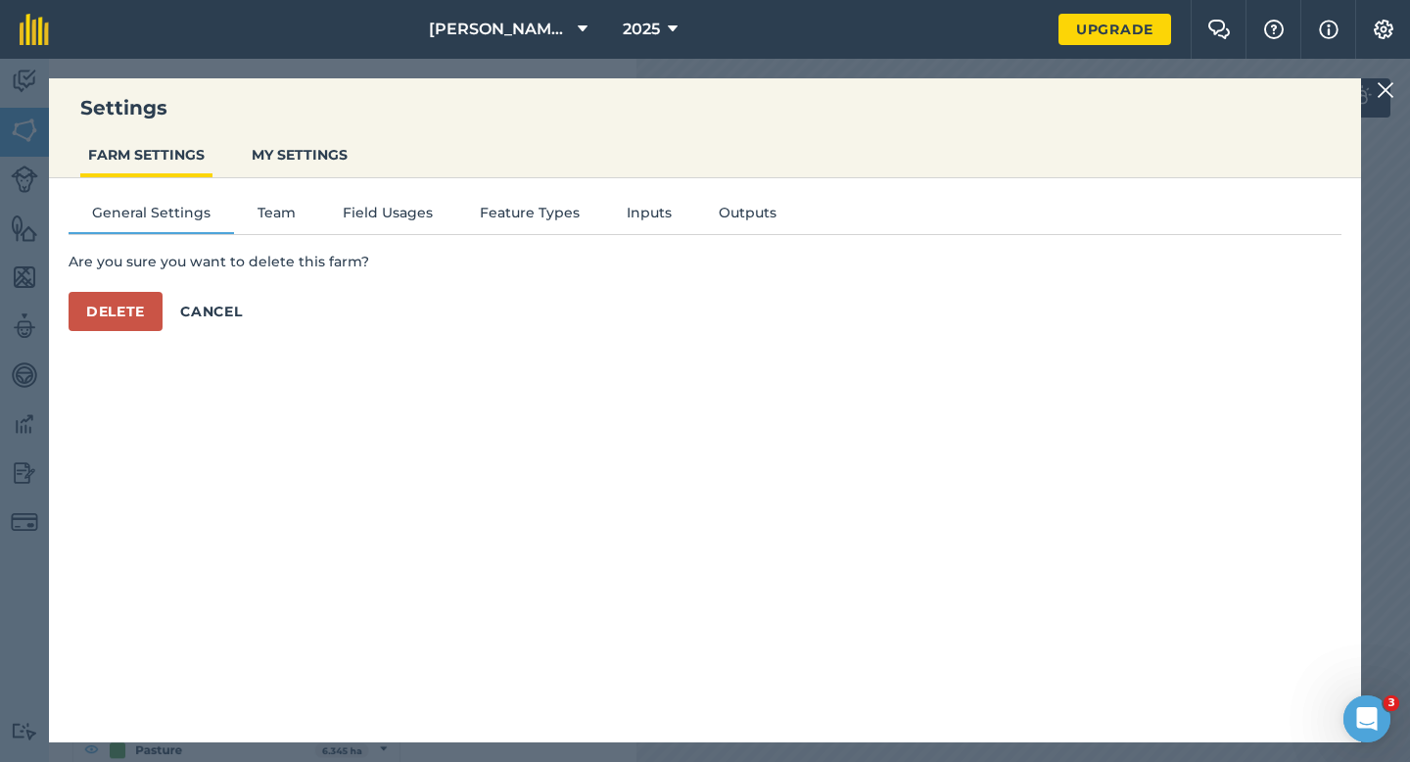
scroll to position [0, 0]
click at [147, 319] on button "Delete" at bounding box center [116, 311] width 94 height 39
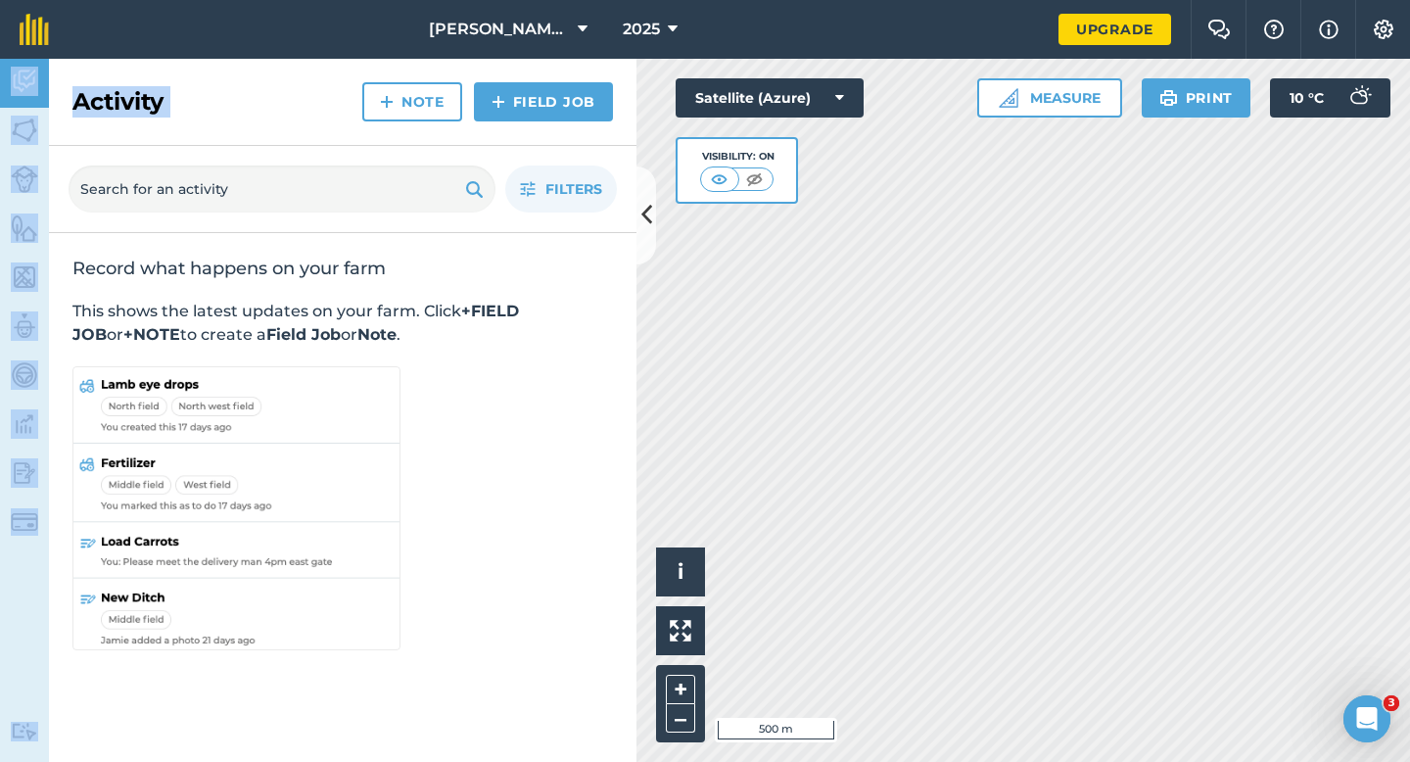
click at [505, 58] on div "Casey & Sons LTD 2025 Upgrade Farm Chat Help Info Settings Map printing is not …" at bounding box center [705, 381] width 1410 height 762
click at [503, 42] on button "Casey & Sons LTD" at bounding box center [508, 29] width 174 height 59
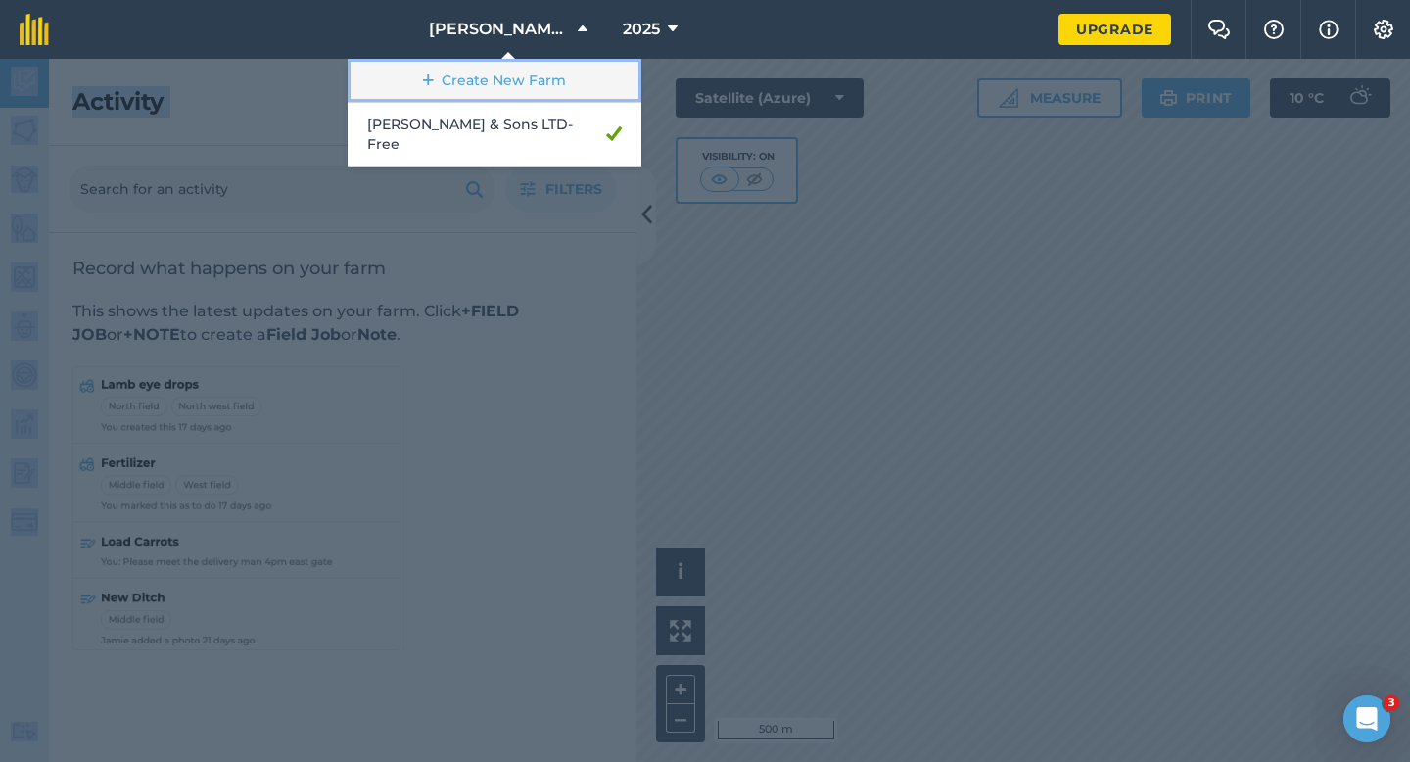
click at [498, 88] on link "Create New Farm" at bounding box center [495, 81] width 294 height 44
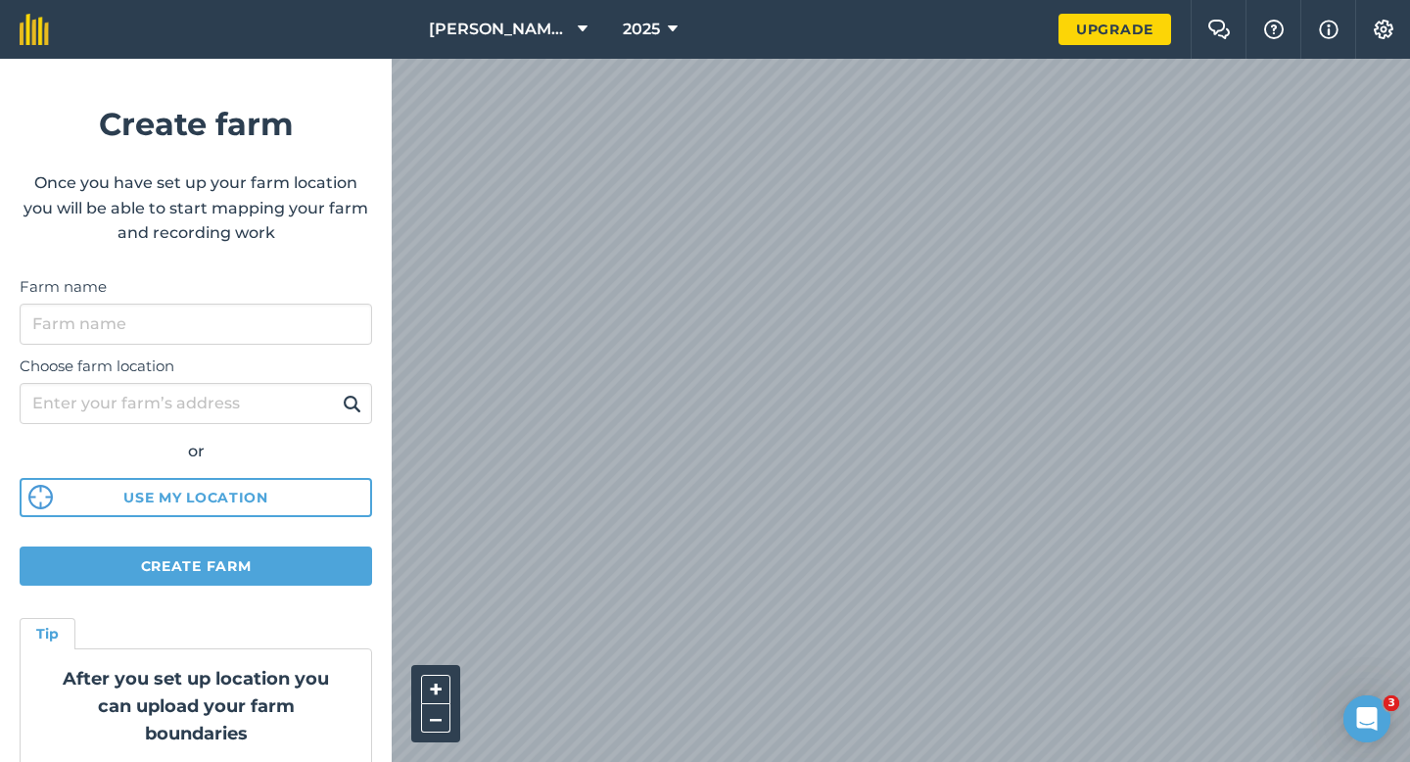
click at [155, 251] on form "Create farm Once you have set up your farm location you will be able to start m…" at bounding box center [196, 410] width 392 height 703
click at [155, 321] on input "Farm name" at bounding box center [196, 324] width 353 height 41
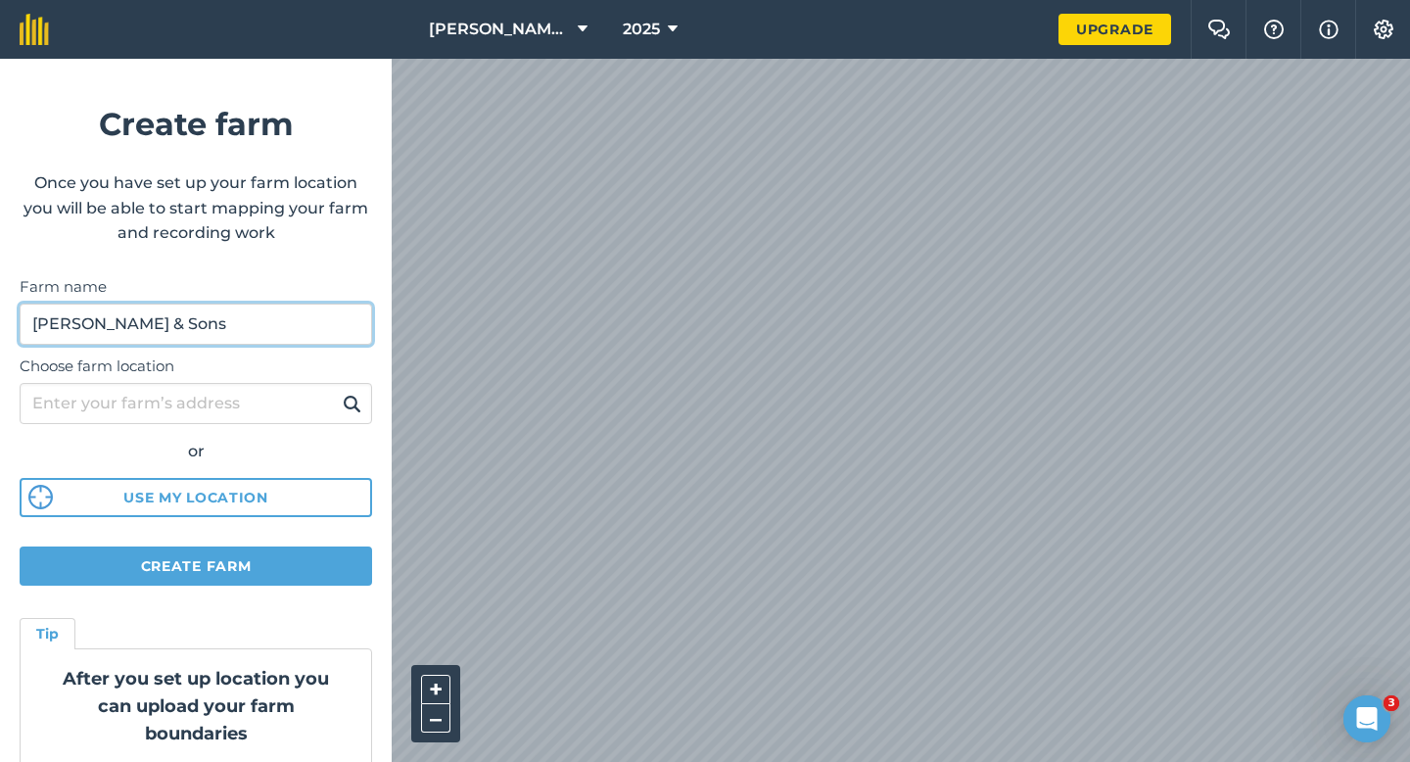
type input "[PERSON_NAME] & Sons"
click at [983, 37] on div "Casey & Sons LTD 2025 Upgrade Farm Chat Help Info Settings Create farm Once you…" at bounding box center [705, 29] width 1410 height 59
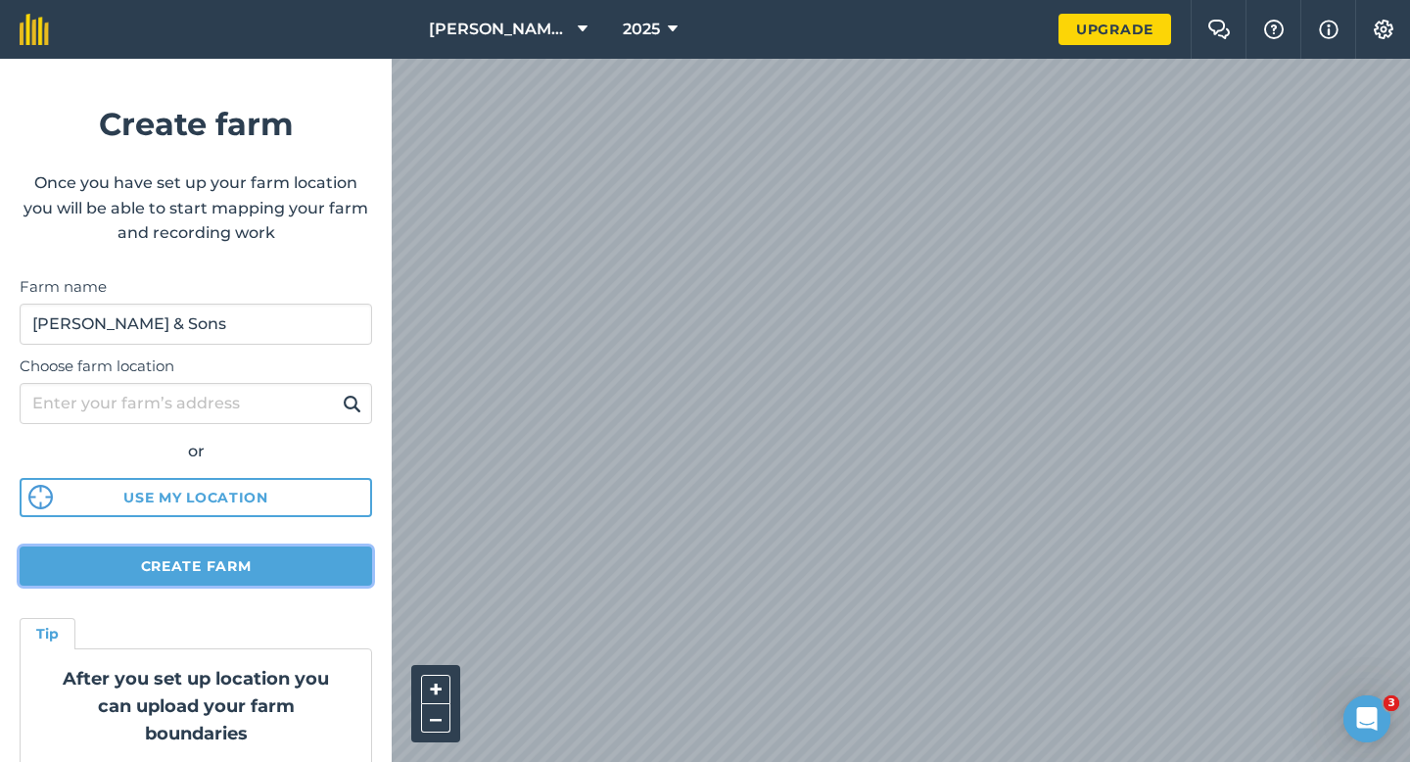
click at [173, 561] on button "Create farm" at bounding box center [196, 565] width 353 height 39
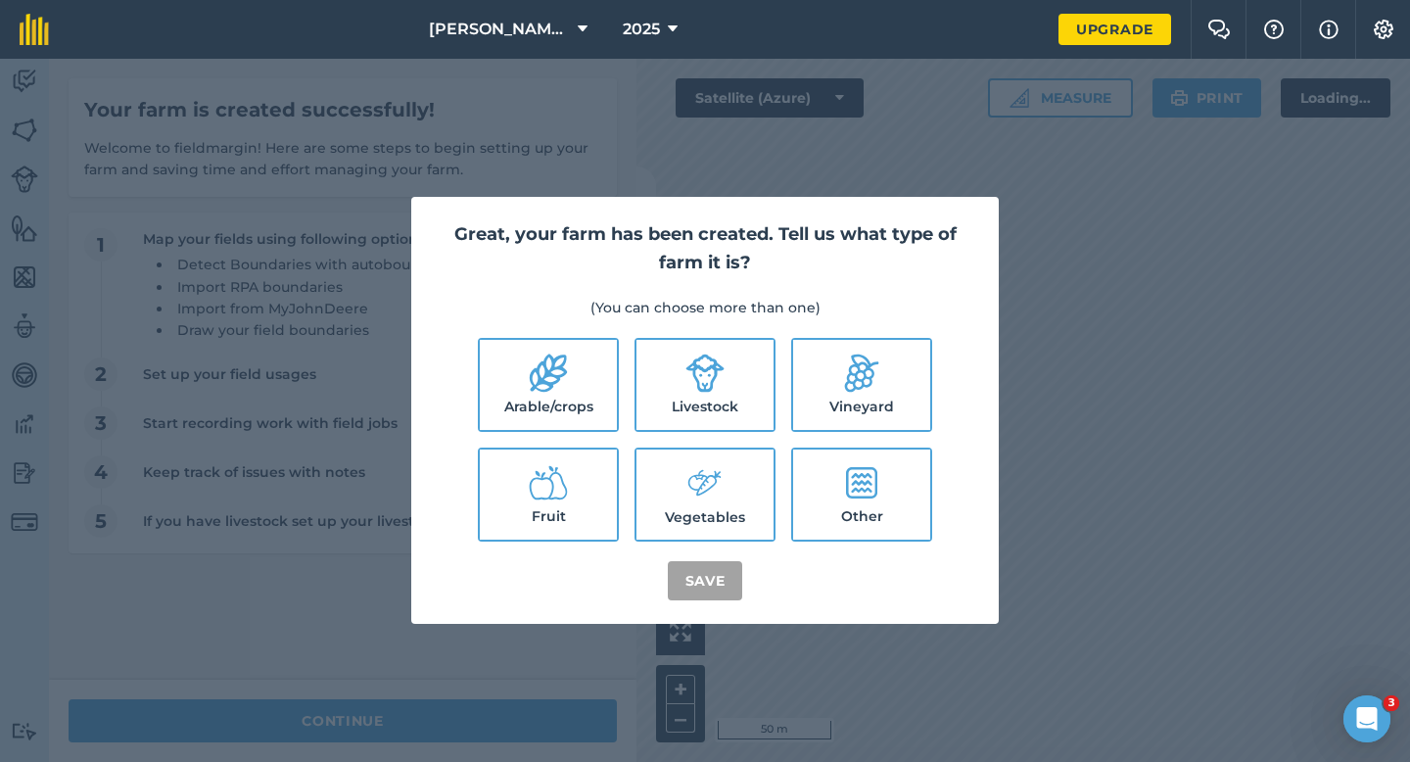
click at [611, 370] on label "Arable/crops" at bounding box center [548, 385] width 137 height 90
checkbox input "true"
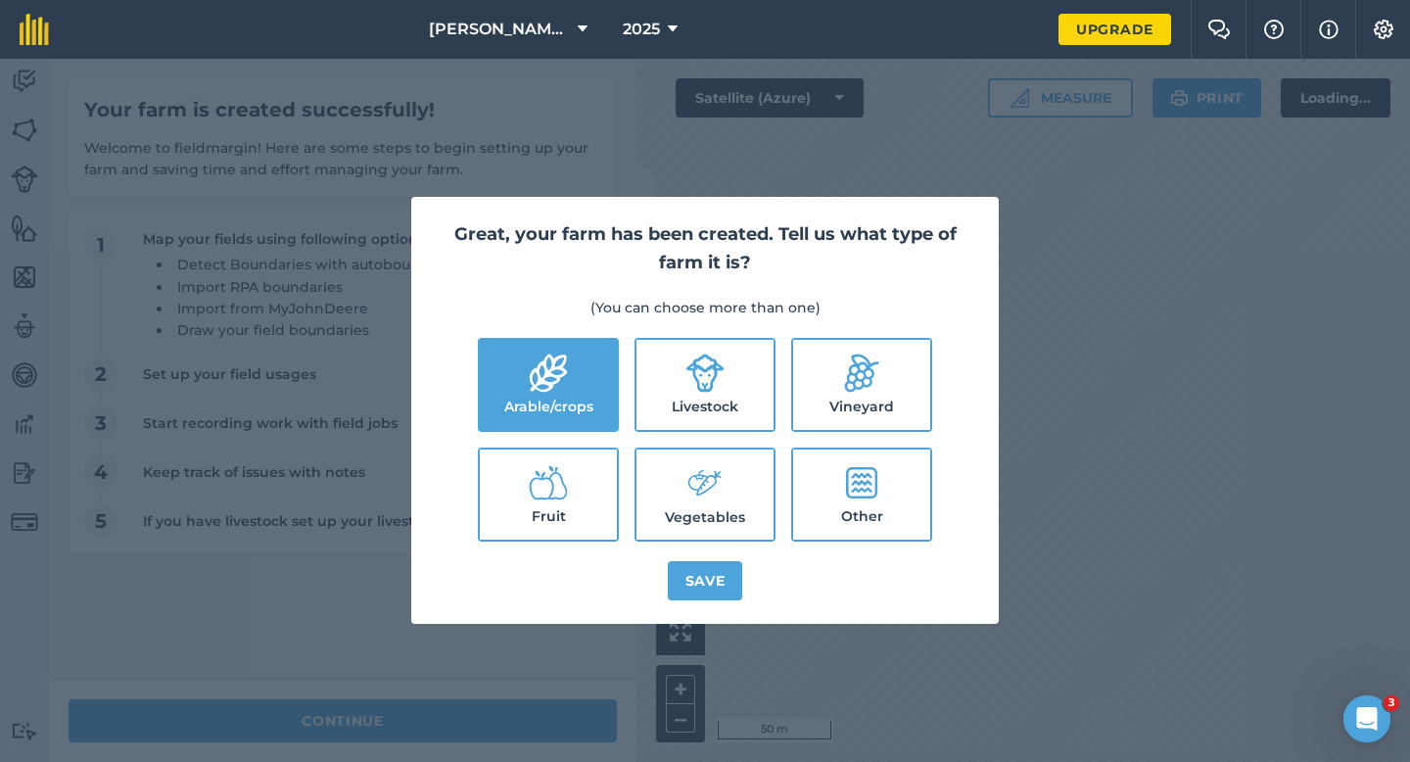
click at [698, 370] on icon at bounding box center [705, 373] width 39 height 39
checkbox input "true"
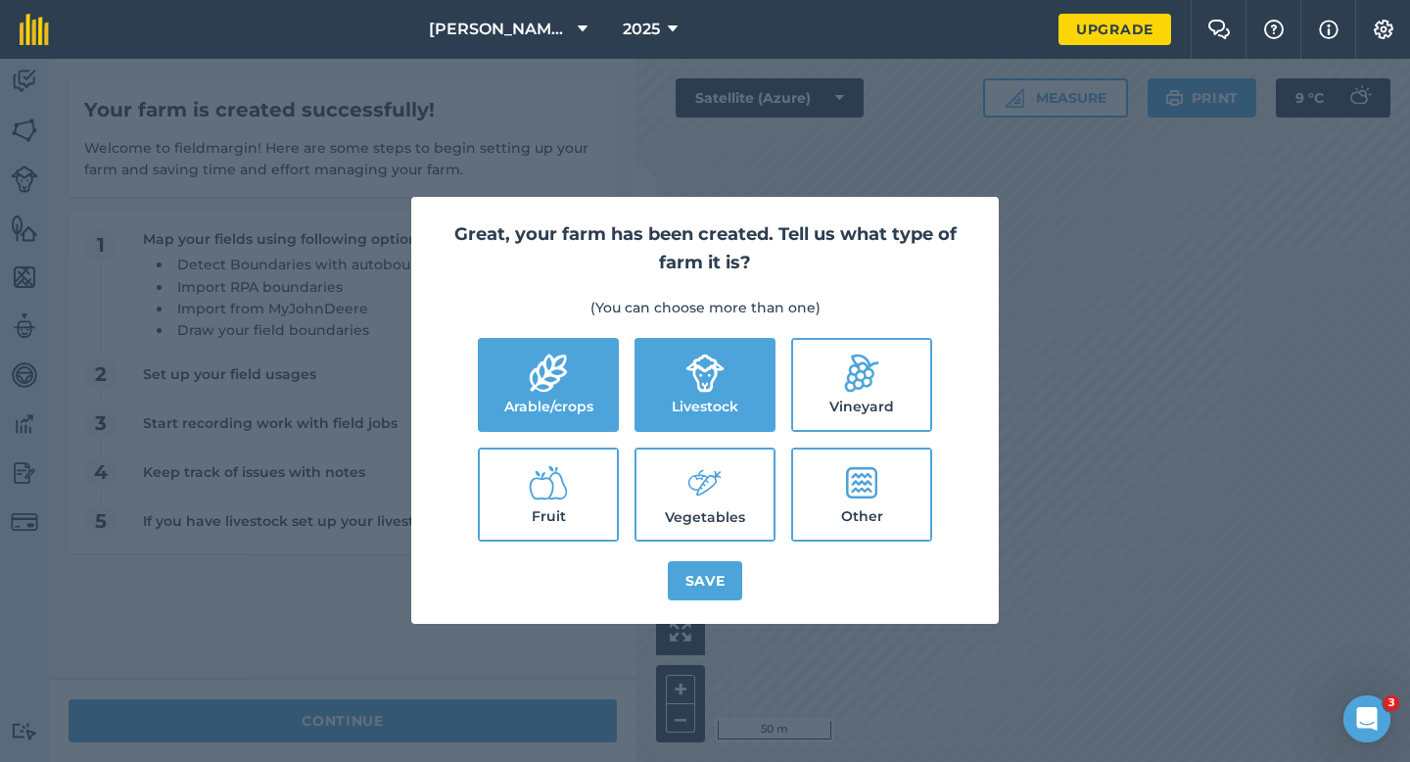
click at [698, 459] on label "Vegetables" at bounding box center [705, 495] width 137 height 90
checkbox input "true"
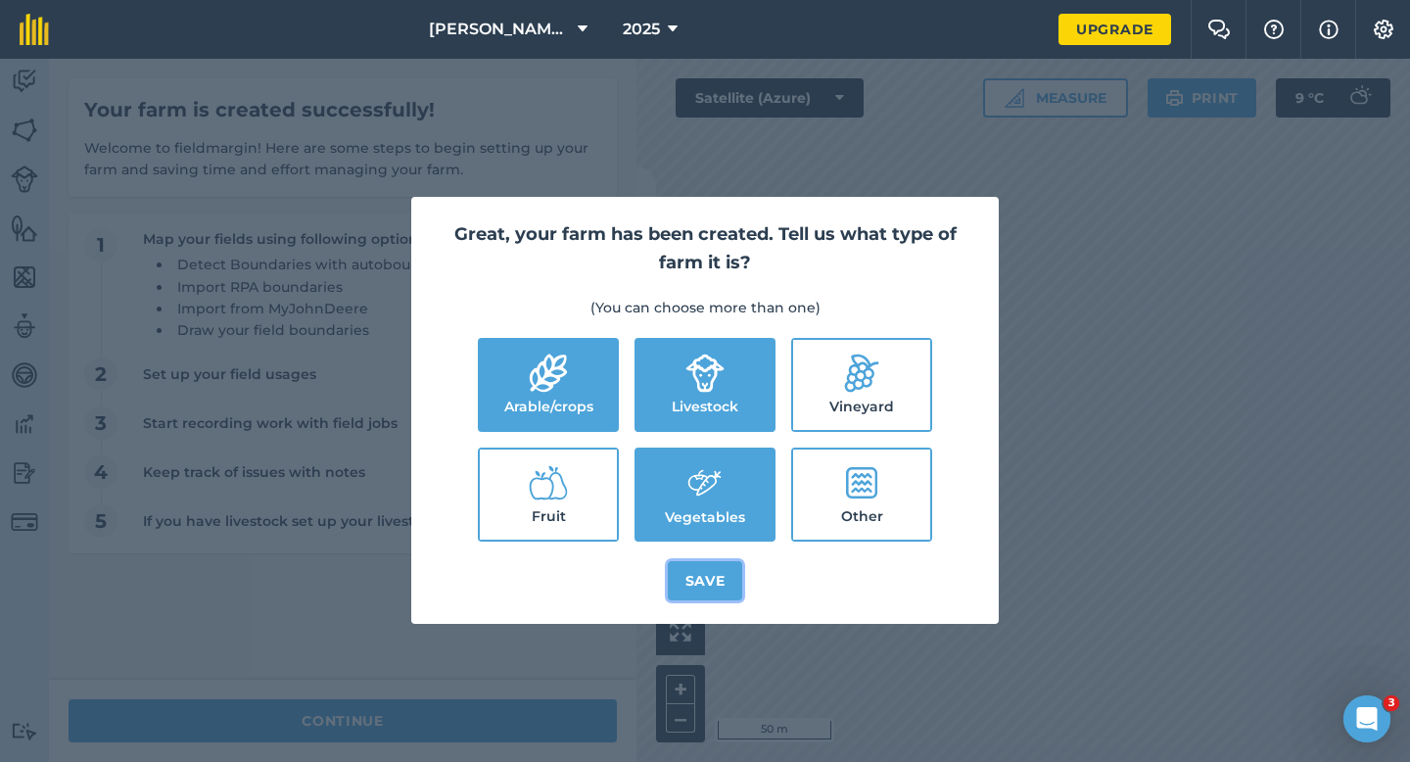
click at [698, 572] on button "Save" at bounding box center [705, 580] width 75 height 39
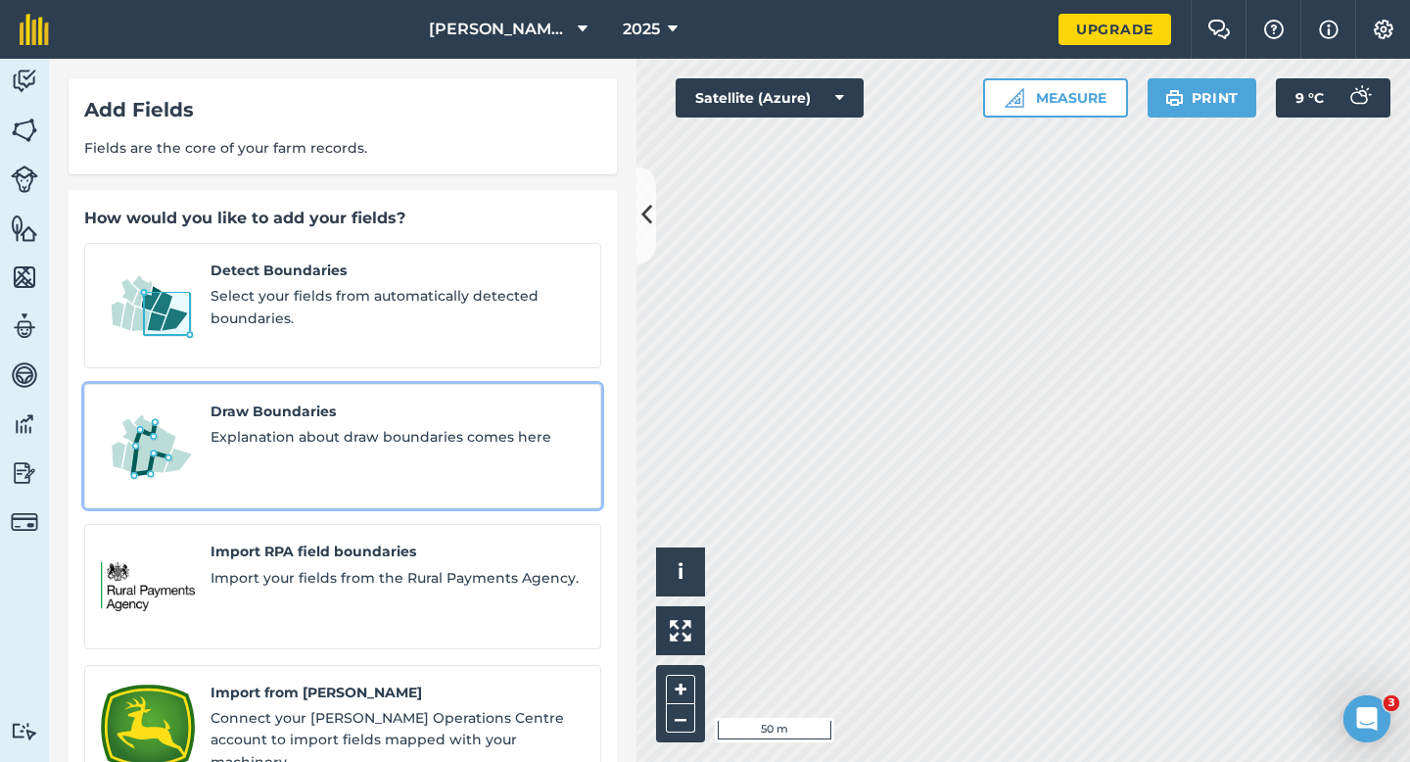
click at [306, 401] on span "Draw Boundaries" at bounding box center [398, 412] width 374 height 22
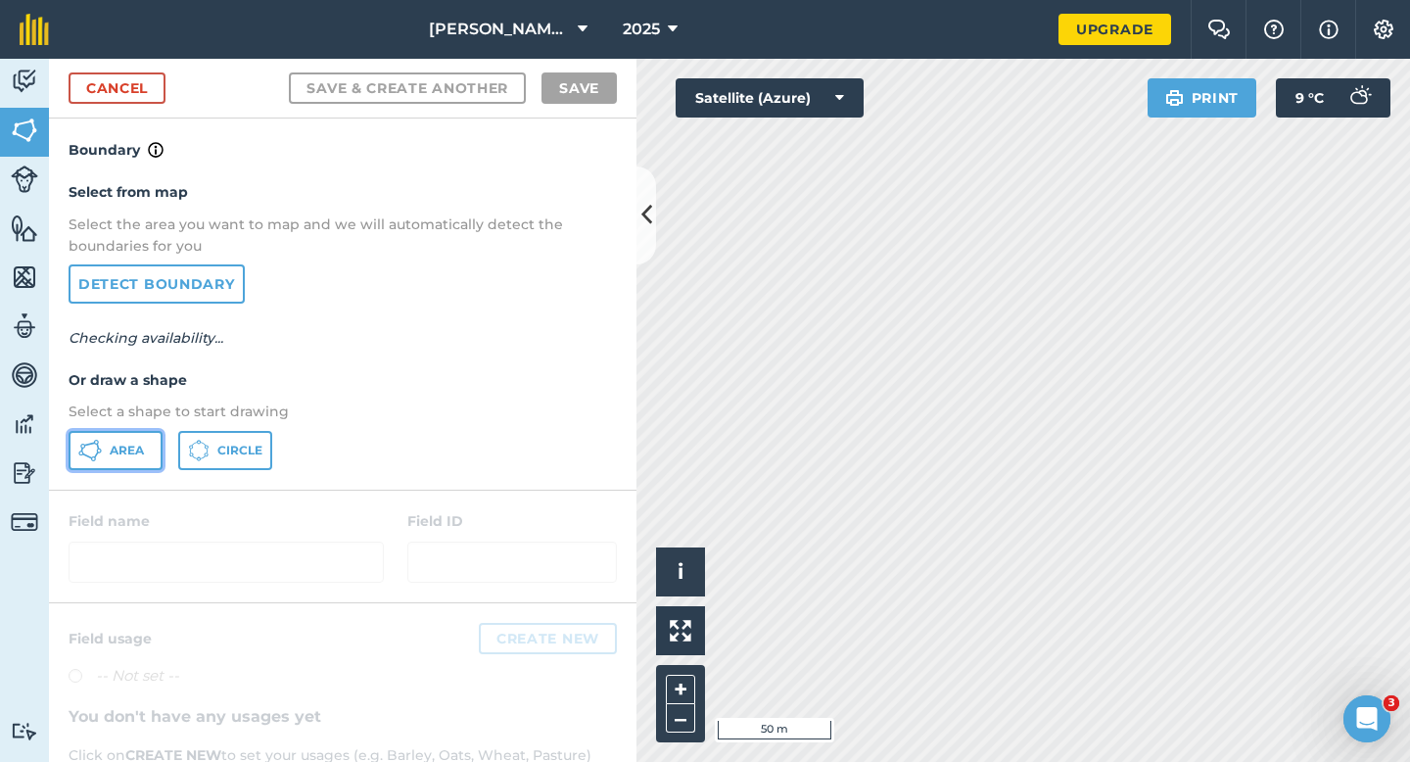
click at [157, 459] on button "Area" at bounding box center [116, 450] width 94 height 39
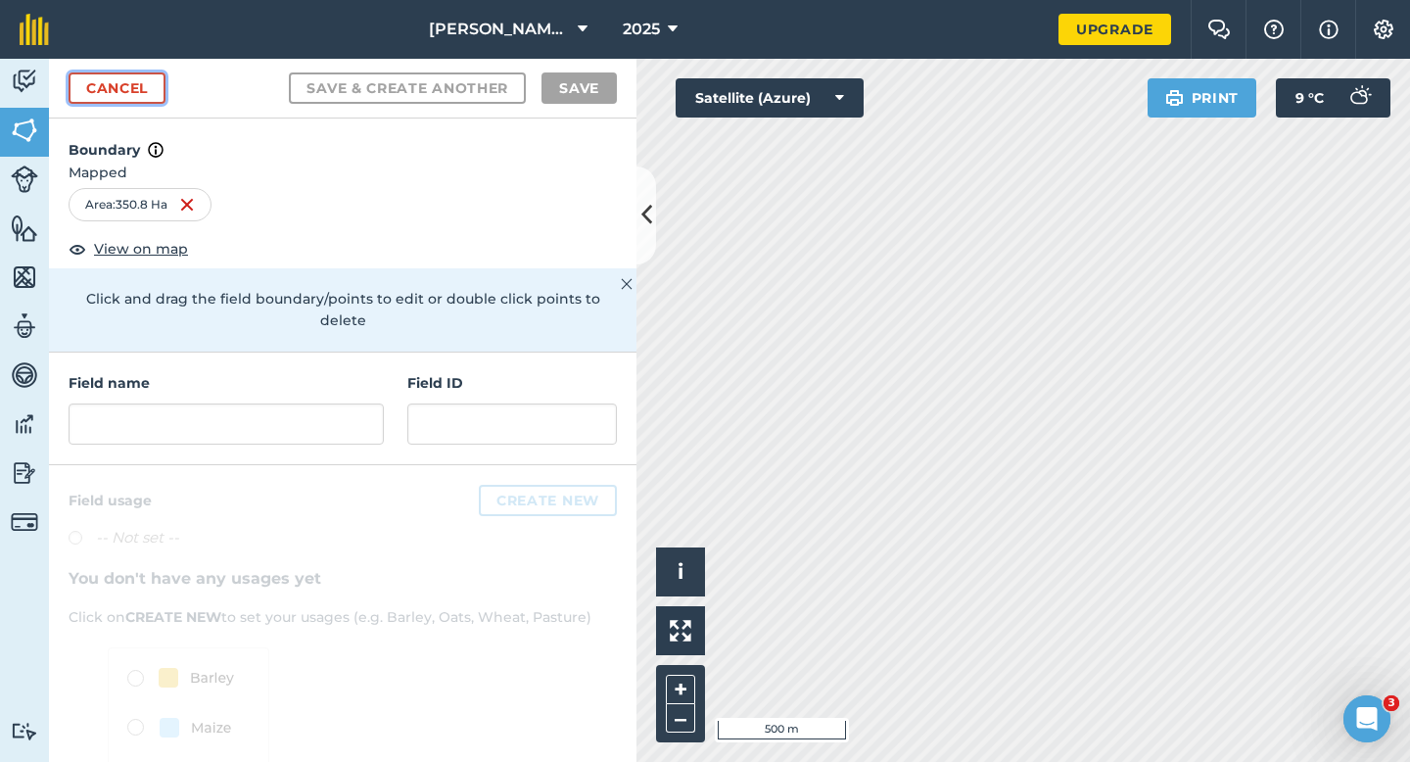
click at [84, 88] on link "Cancel" at bounding box center [117, 87] width 97 height 31
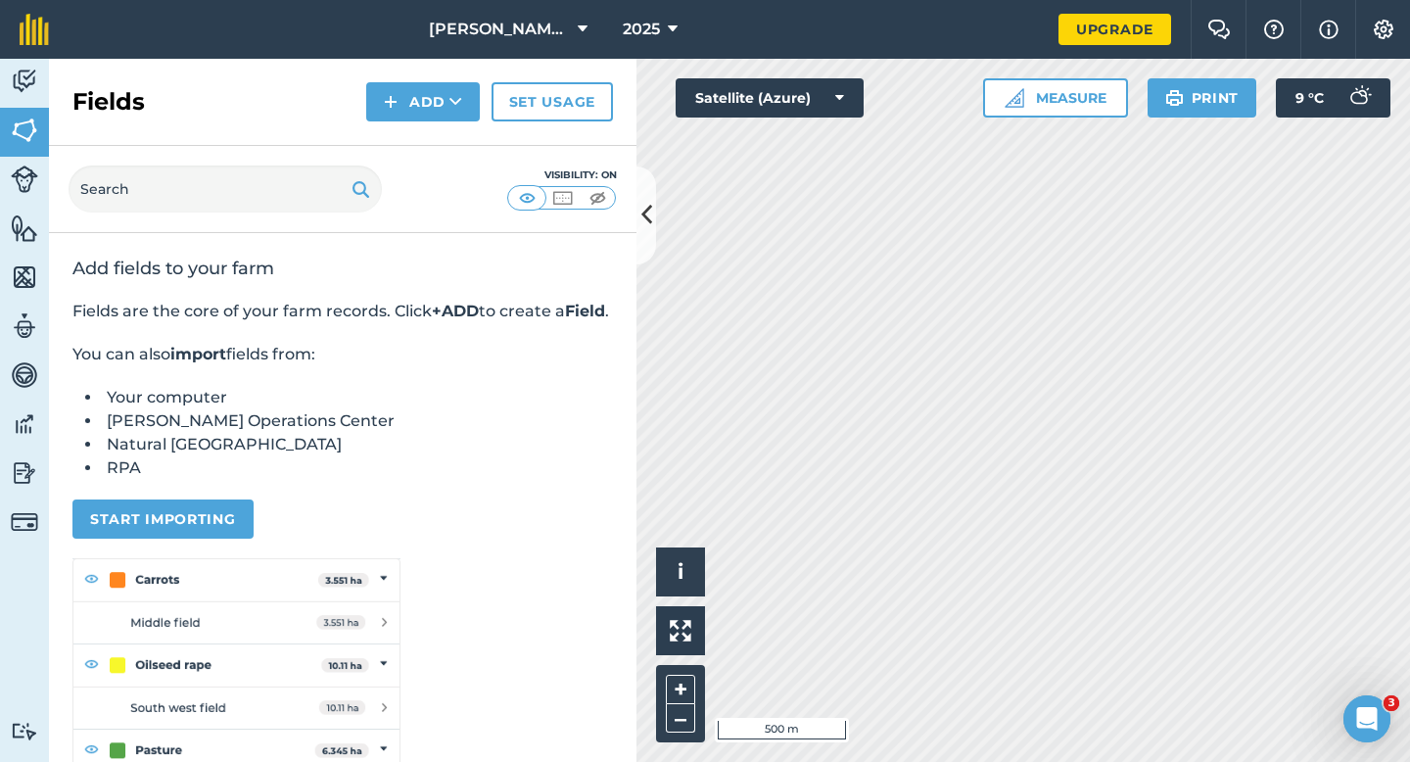
click at [463, 102] on div "Activity Fields Livestock Features Maps Team Vehicles Data Reporting Billing Tu…" at bounding box center [705, 410] width 1410 height 703
click at [604, 312] on div "Activity Fields Livestock Features Maps Team Vehicles Data Reporting Billing Tu…" at bounding box center [705, 410] width 1410 height 703
click at [425, 126] on div "Fields Add Set usage" at bounding box center [343, 102] width 588 height 87
click at [425, 113] on button "Add" at bounding box center [423, 101] width 114 height 39
click at [425, 127] on link "Draw" at bounding box center [423, 145] width 108 height 43
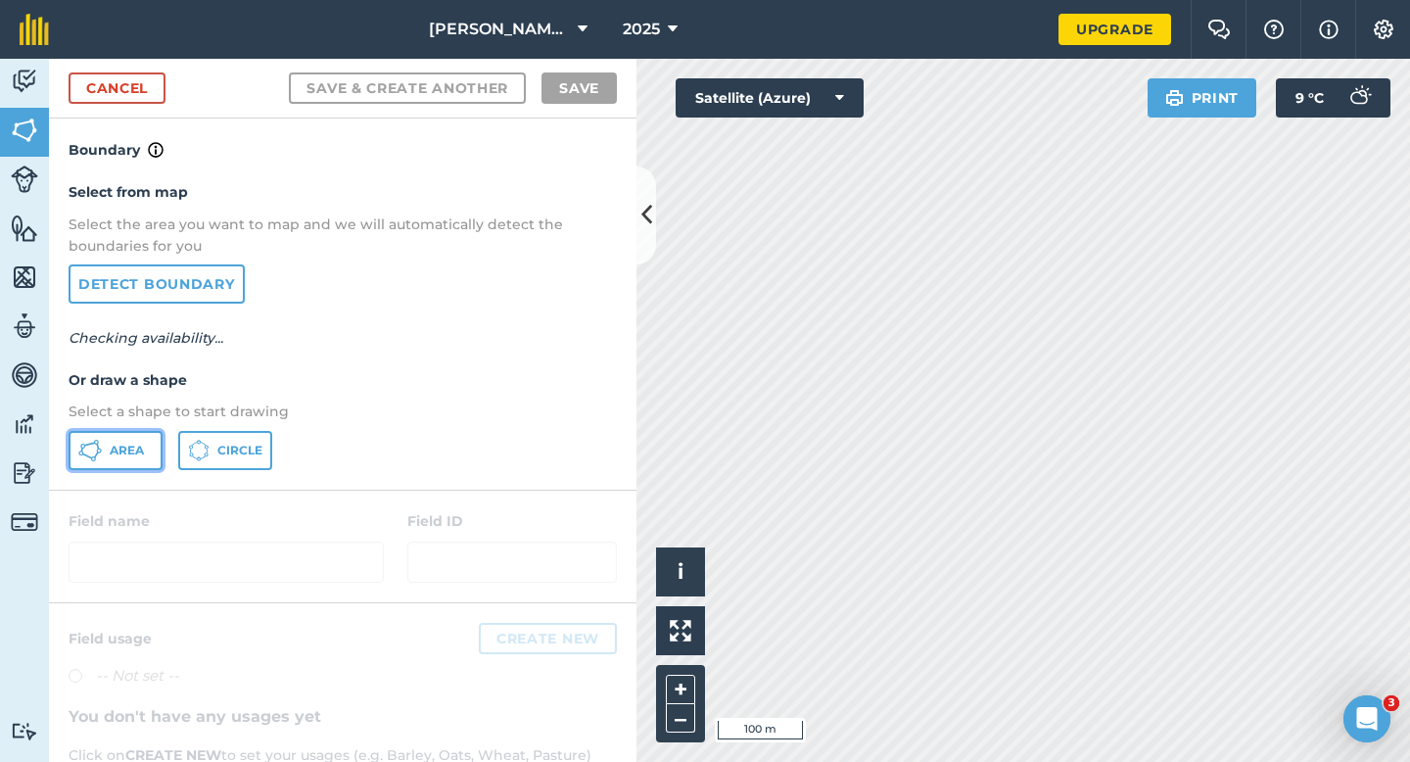
click at [120, 456] on span "Area" at bounding box center [127, 451] width 34 height 16
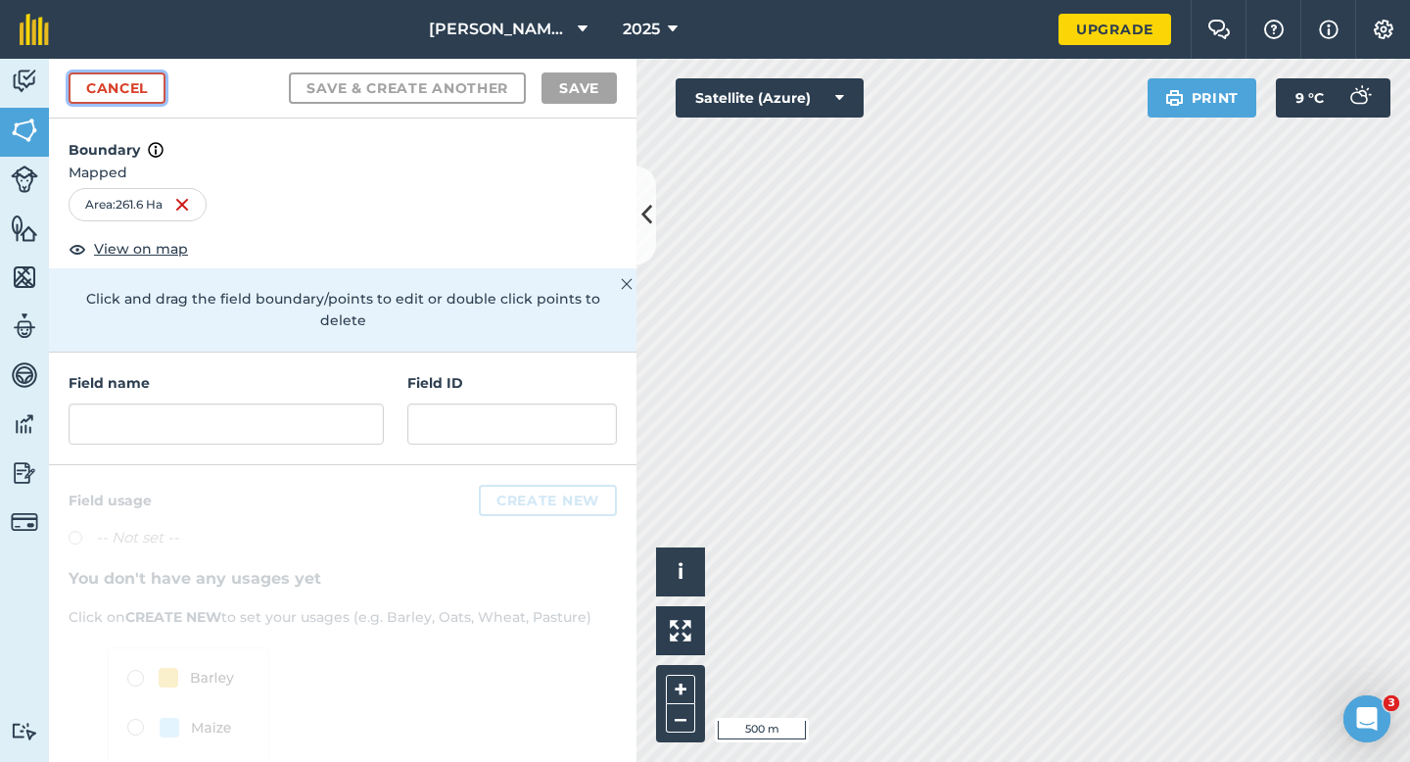
click at [157, 86] on link "Cancel" at bounding box center [117, 87] width 97 height 31
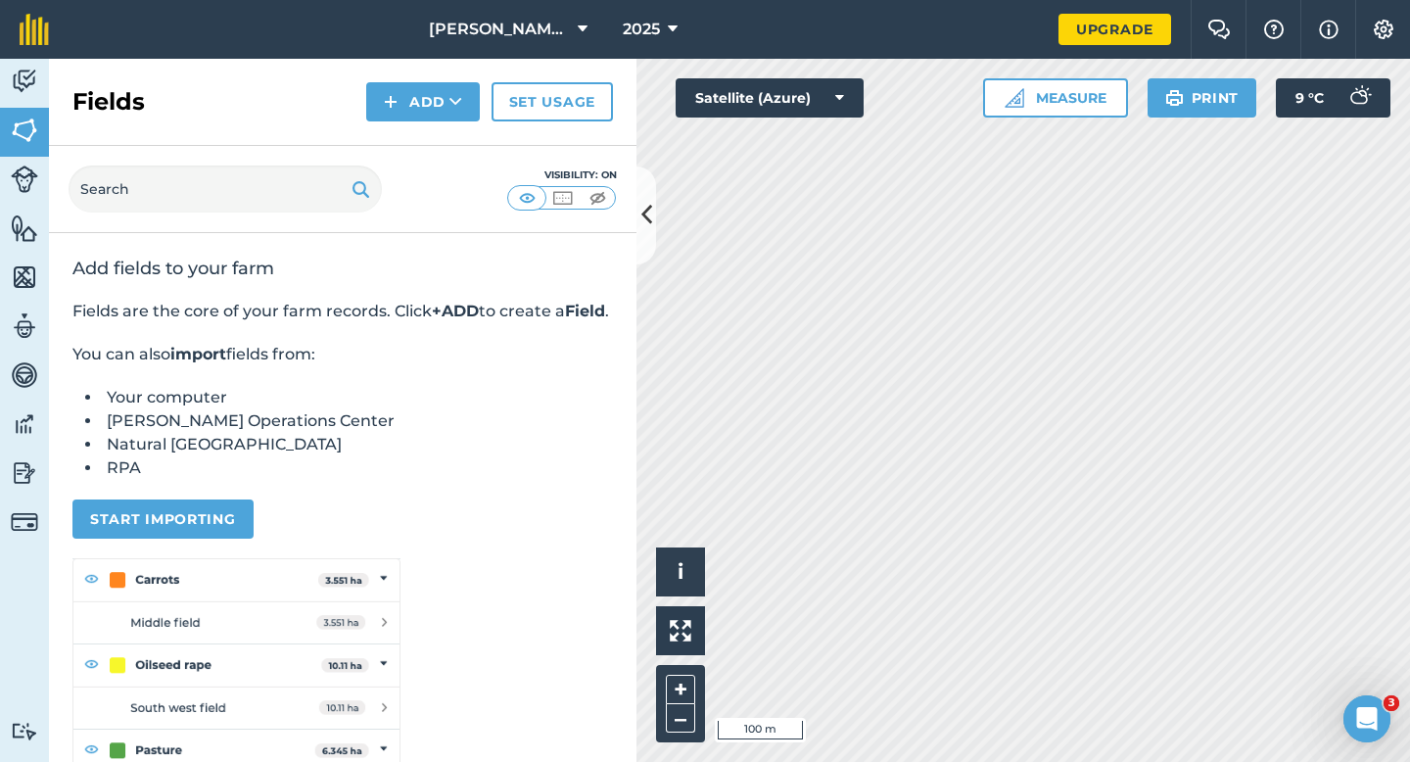
click at [549, 551] on div "Activity Fields Livestock Features Maps Team Vehicles Data Reporting Billing Tu…" at bounding box center [705, 410] width 1410 height 703
click at [632, 295] on div "Activity Fields Livestock Features Maps Team Vehicles Data Reporting Billing Tu…" at bounding box center [705, 410] width 1410 height 703
click at [391, 87] on button "Add" at bounding box center [423, 101] width 114 height 39
click at [403, 133] on link "Draw" at bounding box center [423, 145] width 108 height 43
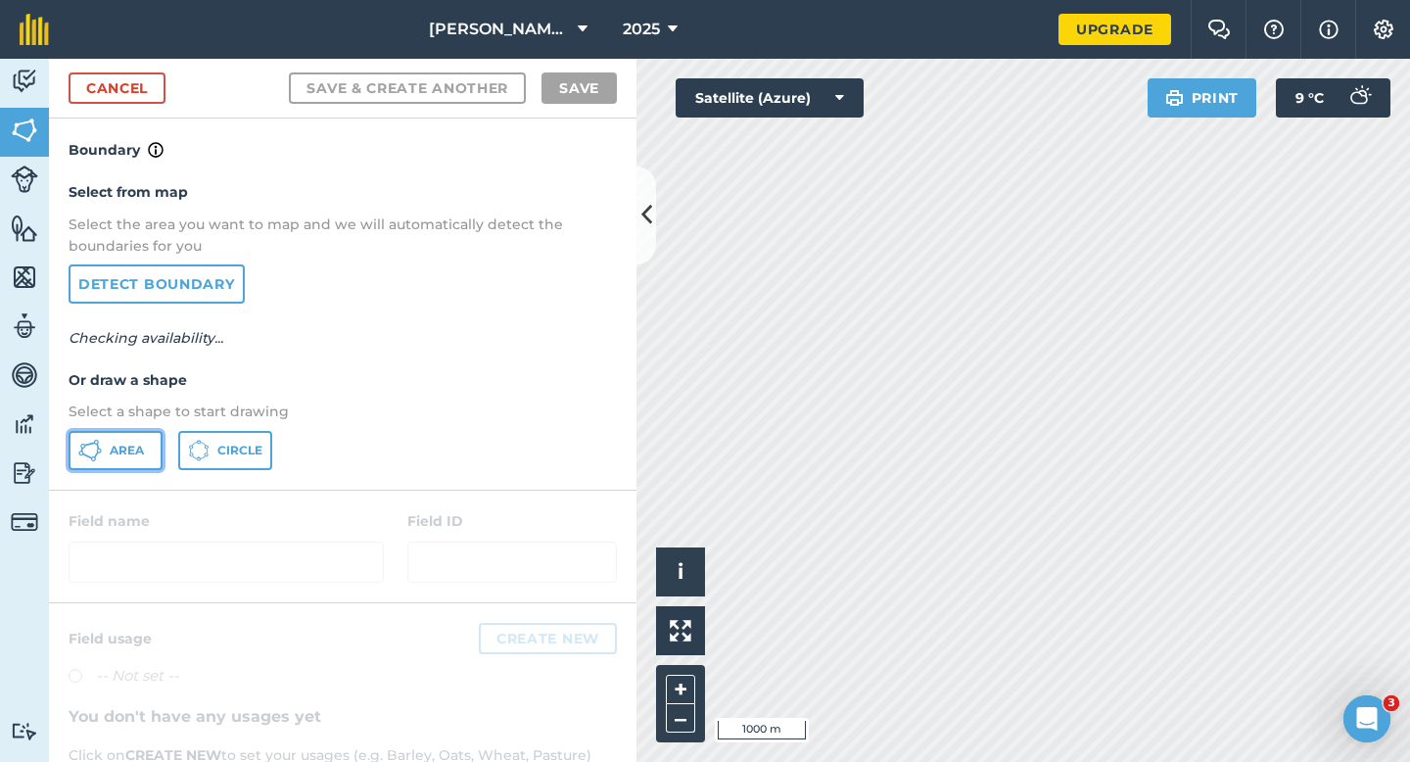
click at [139, 461] on button "Area" at bounding box center [116, 450] width 94 height 39
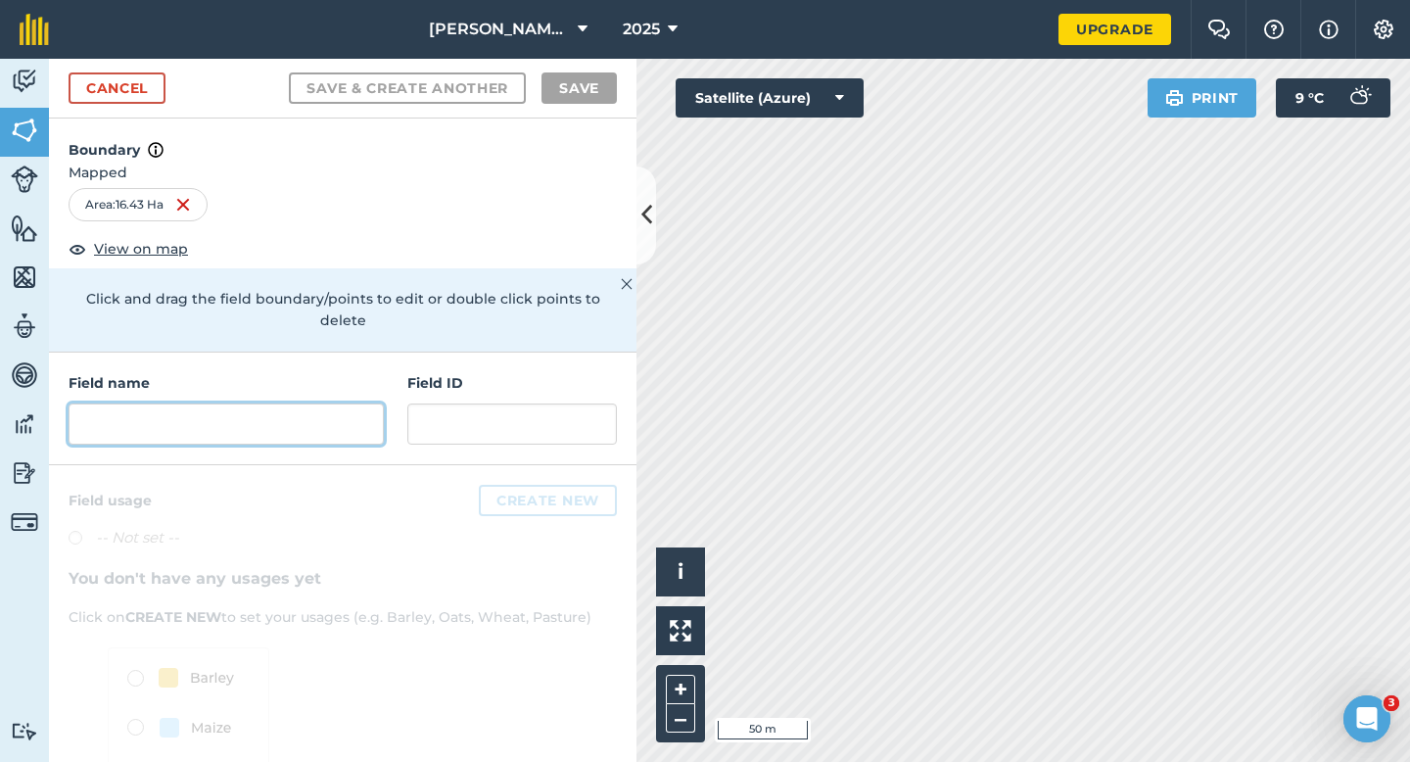
click at [284, 415] on input "text" at bounding box center [226, 423] width 315 height 41
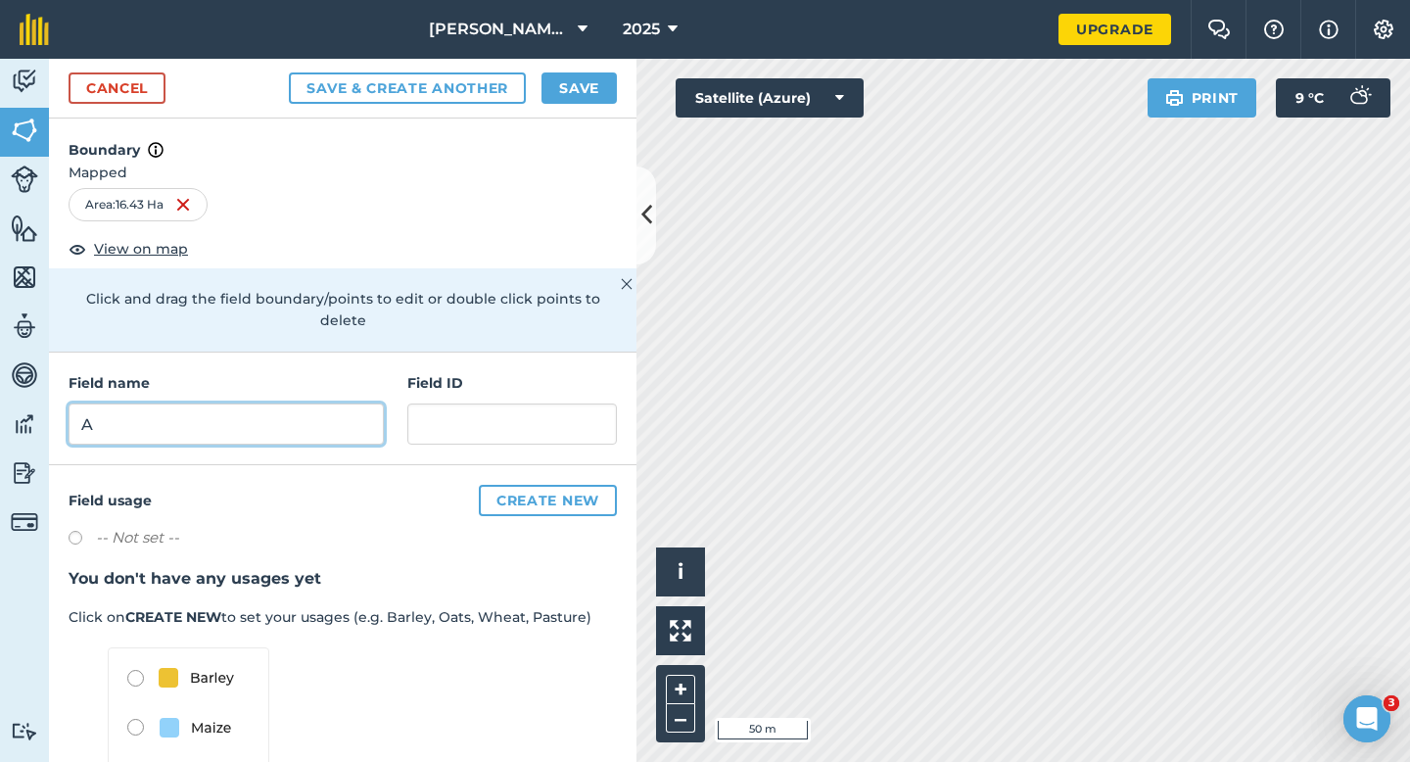
type input "A"
click at [574, 73] on button "Save" at bounding box center [579, 87] width 75 height 31
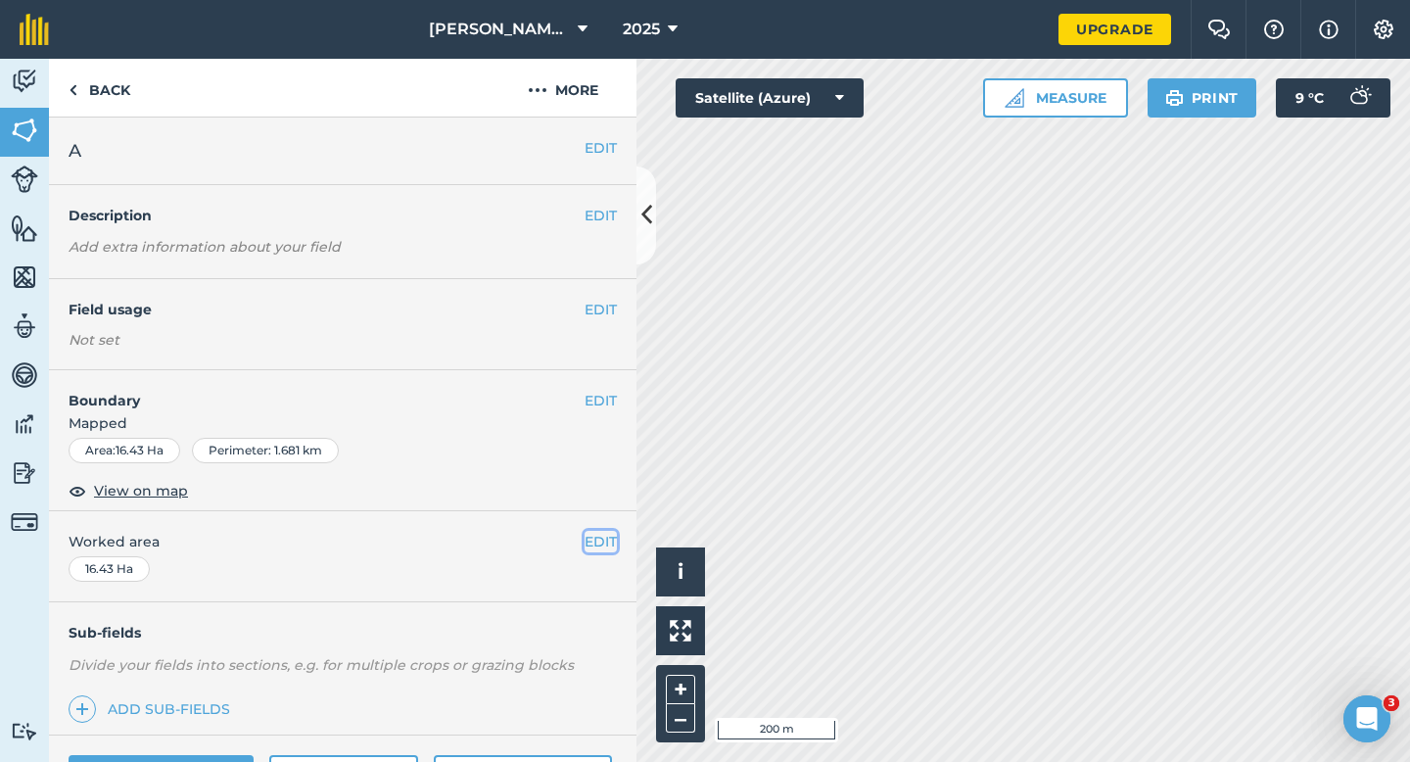
click at [601, 541] on button "EDIT" at bounding box center [601, 542] width 32 height 22
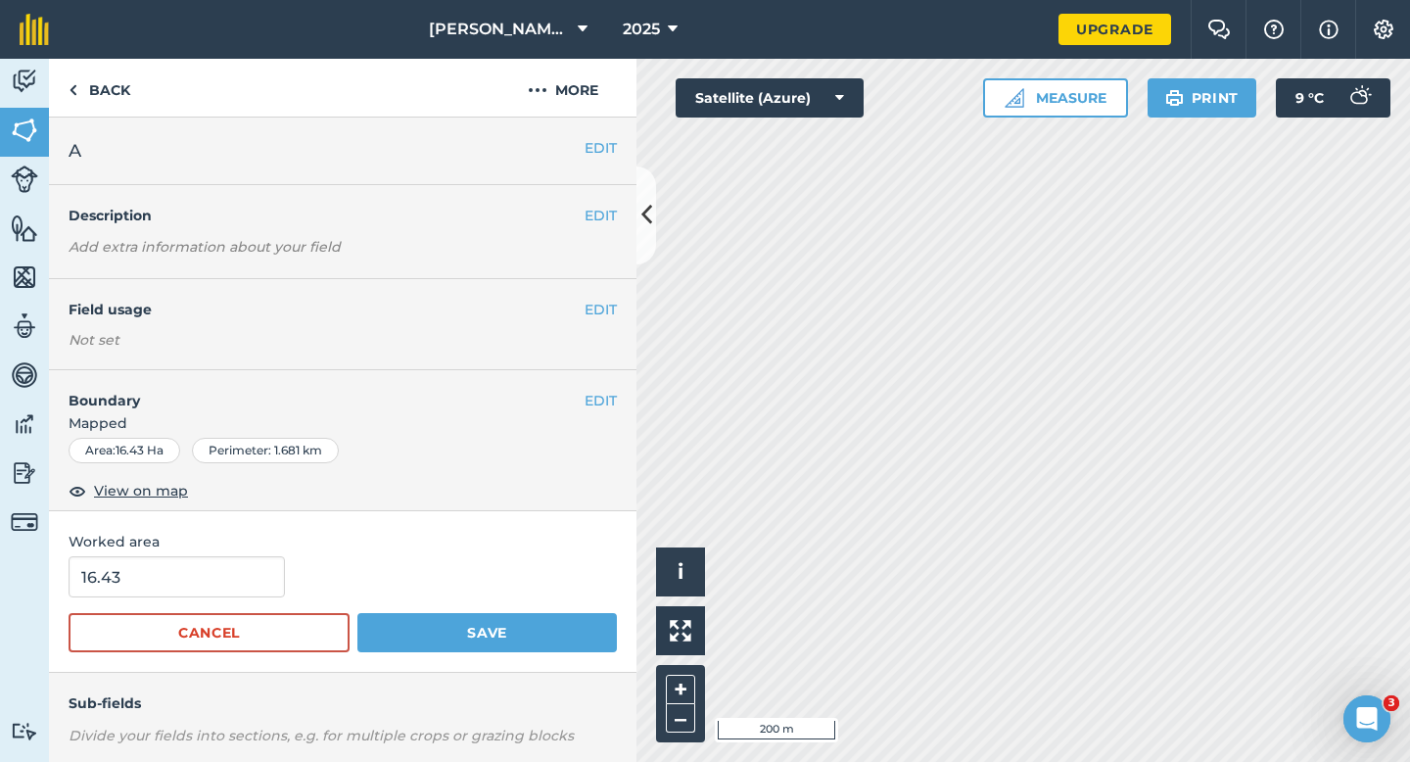
click at [278, 578] on div "16.43" at bounding box center [343, 576] width 548 height 41
click at [256, 581] on input "16.43" at bounding box center [177, 576] width 216 height 41
type input "16.4"
click at [357, 613] on button "Save" at bounding box center [487, 632] width 260 height 39
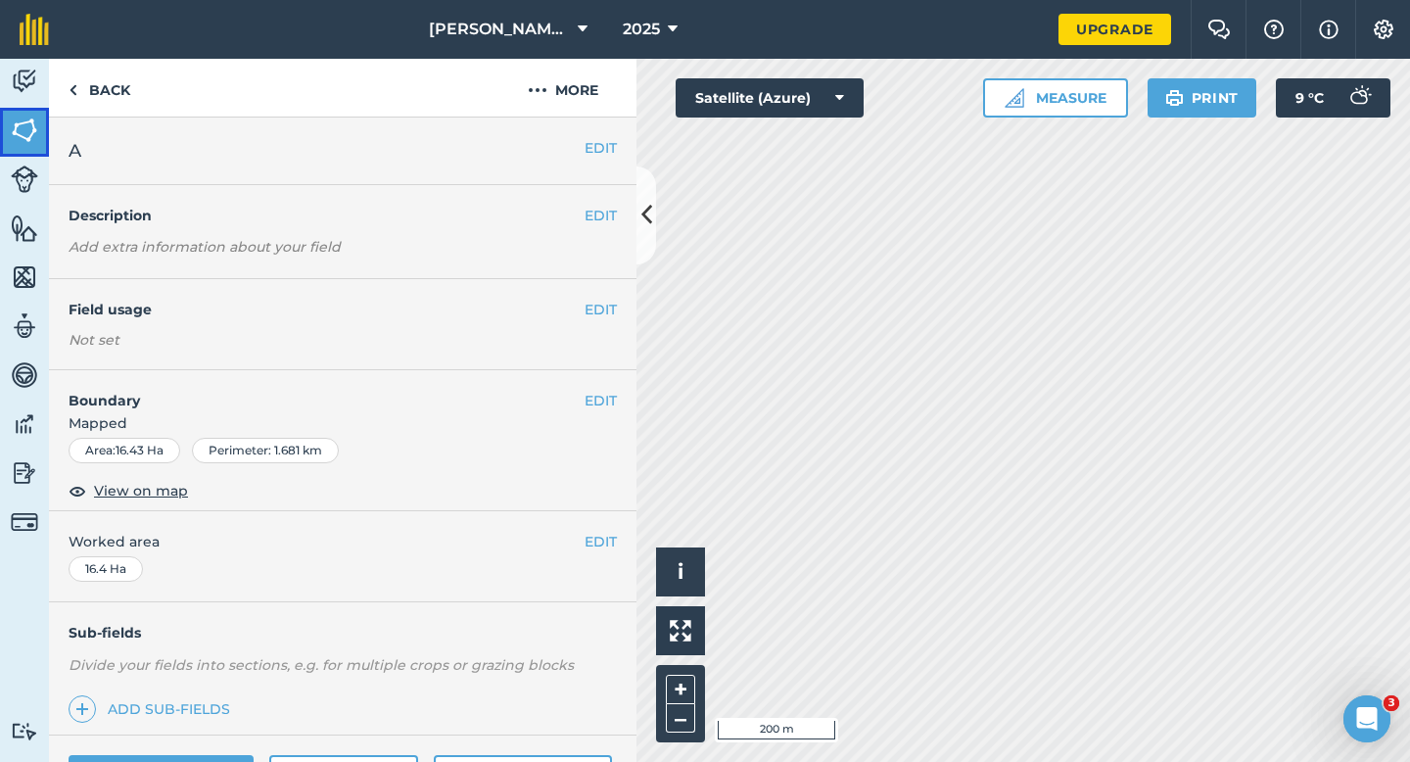
click at [33, 129] on img at bounding box center [24, 130] width 27 height 29
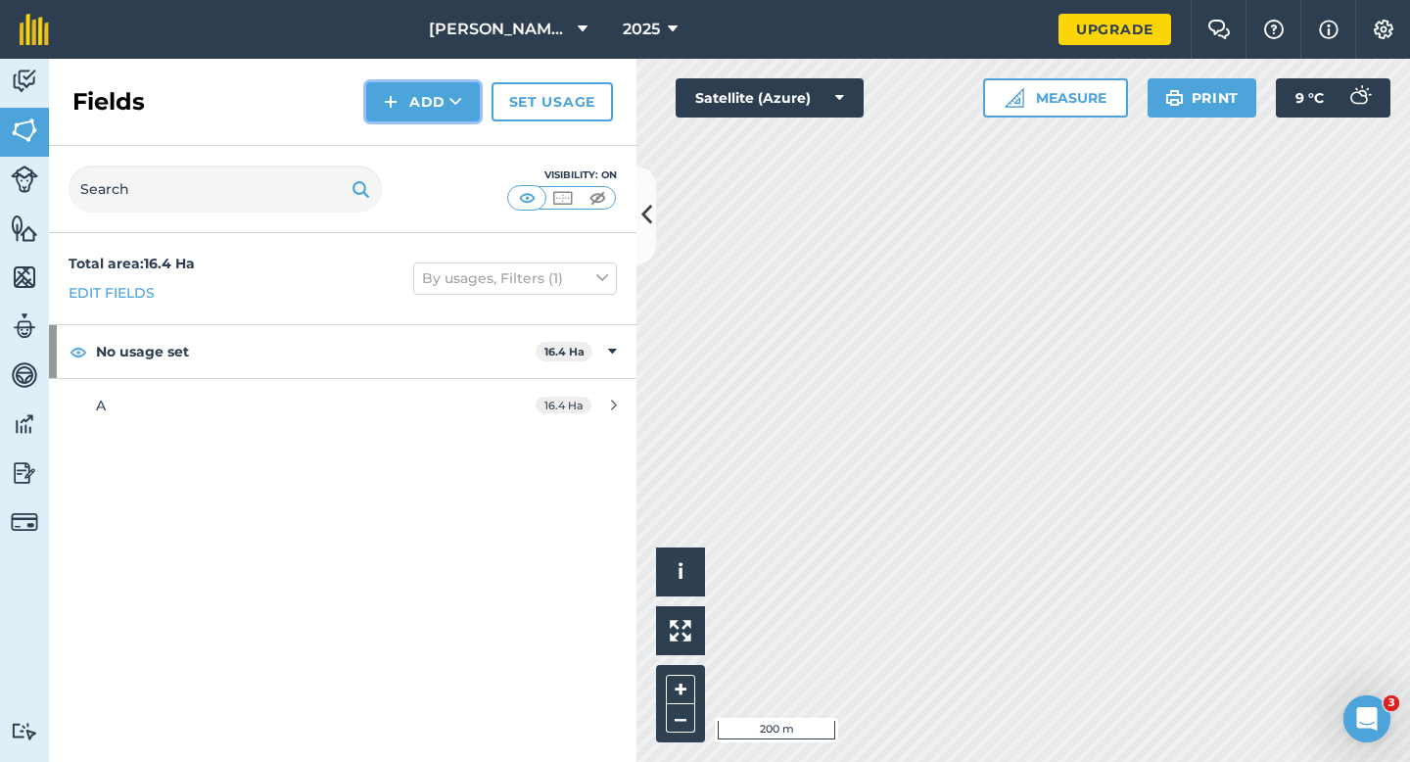
click at [398, 105] on img at bounding box center [391, 102] width 14 height 24
click at [398, 132] on link "Draw" at bounding box center [423, 145] width 108 height 43
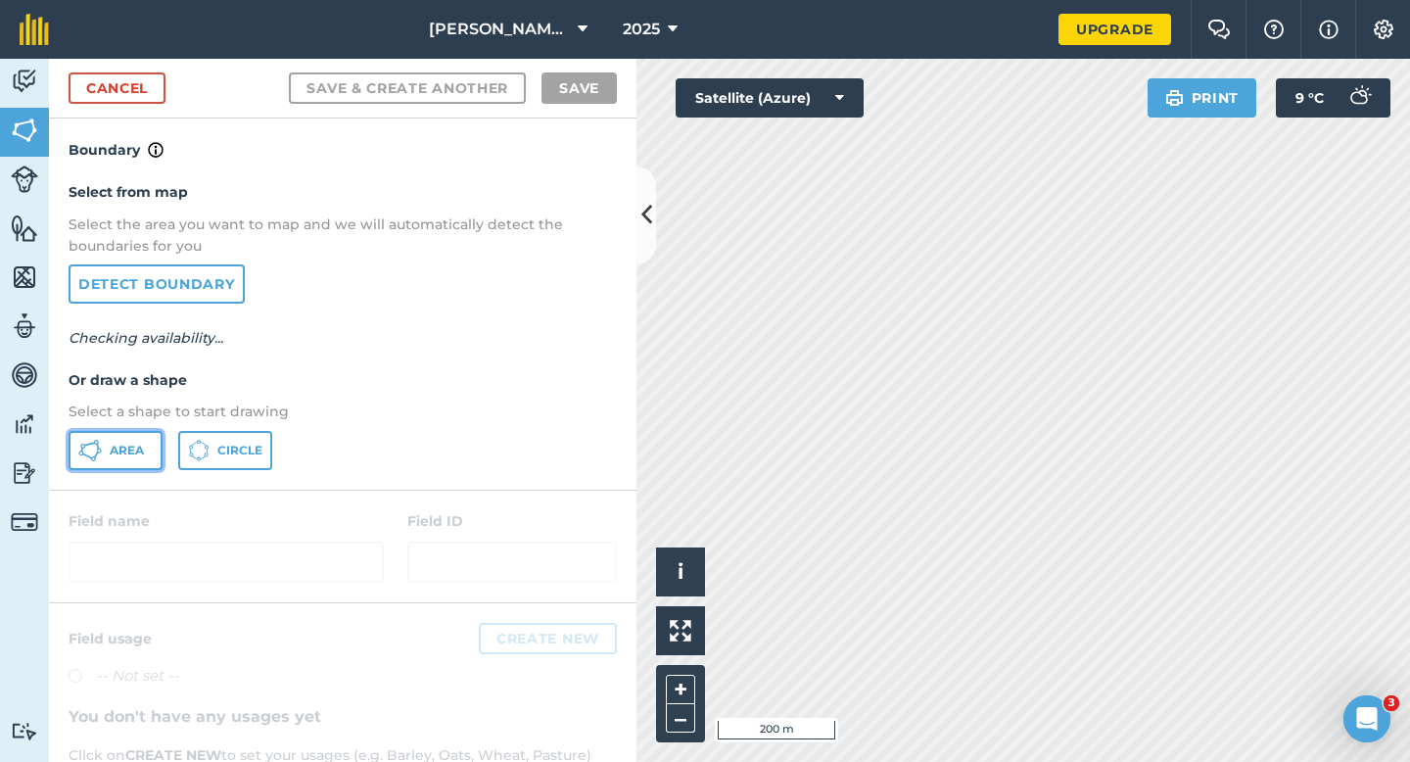
click at [141, 462] on button "Area" at bounding box center [116, 450] width 94 height 39
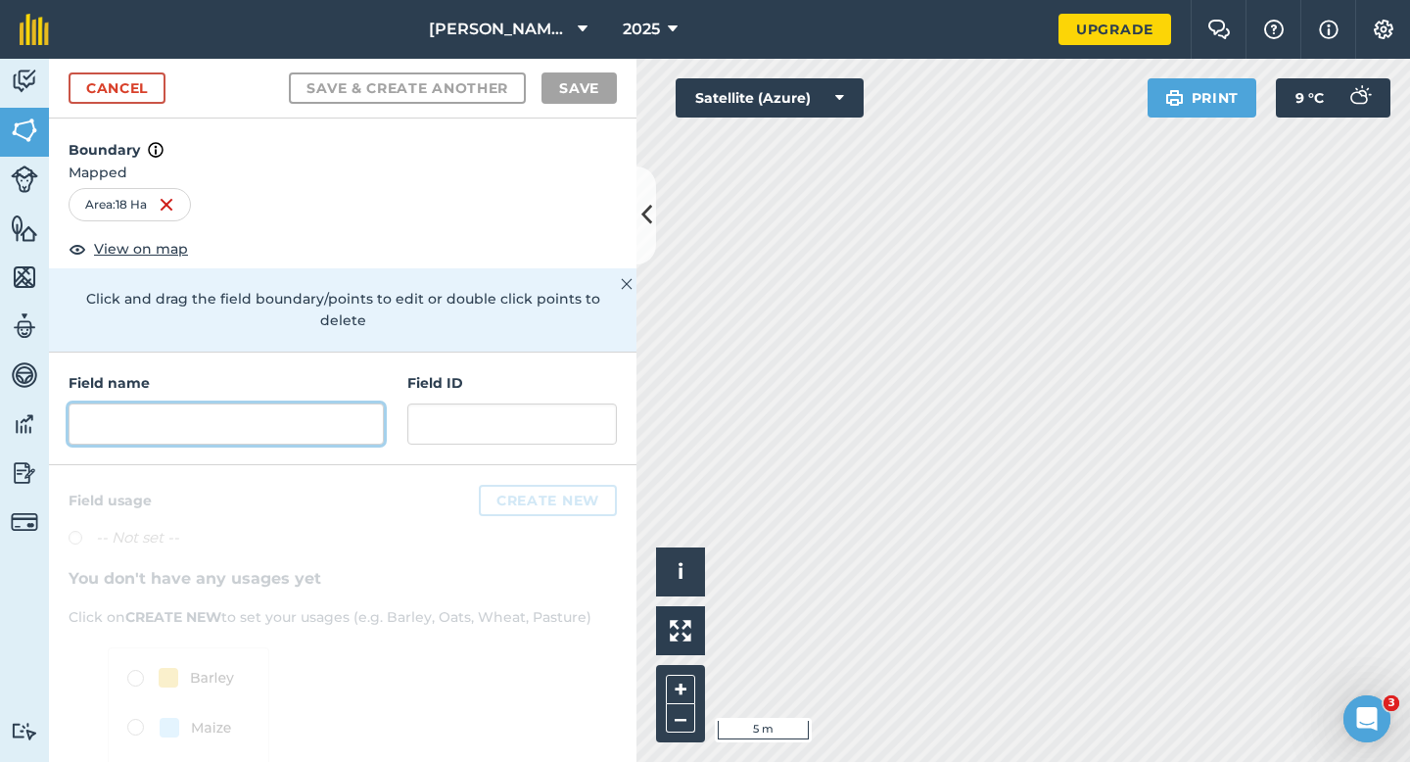
click at [238, 403] on input "text" at bounding box center [226, 423] width 315 height 41
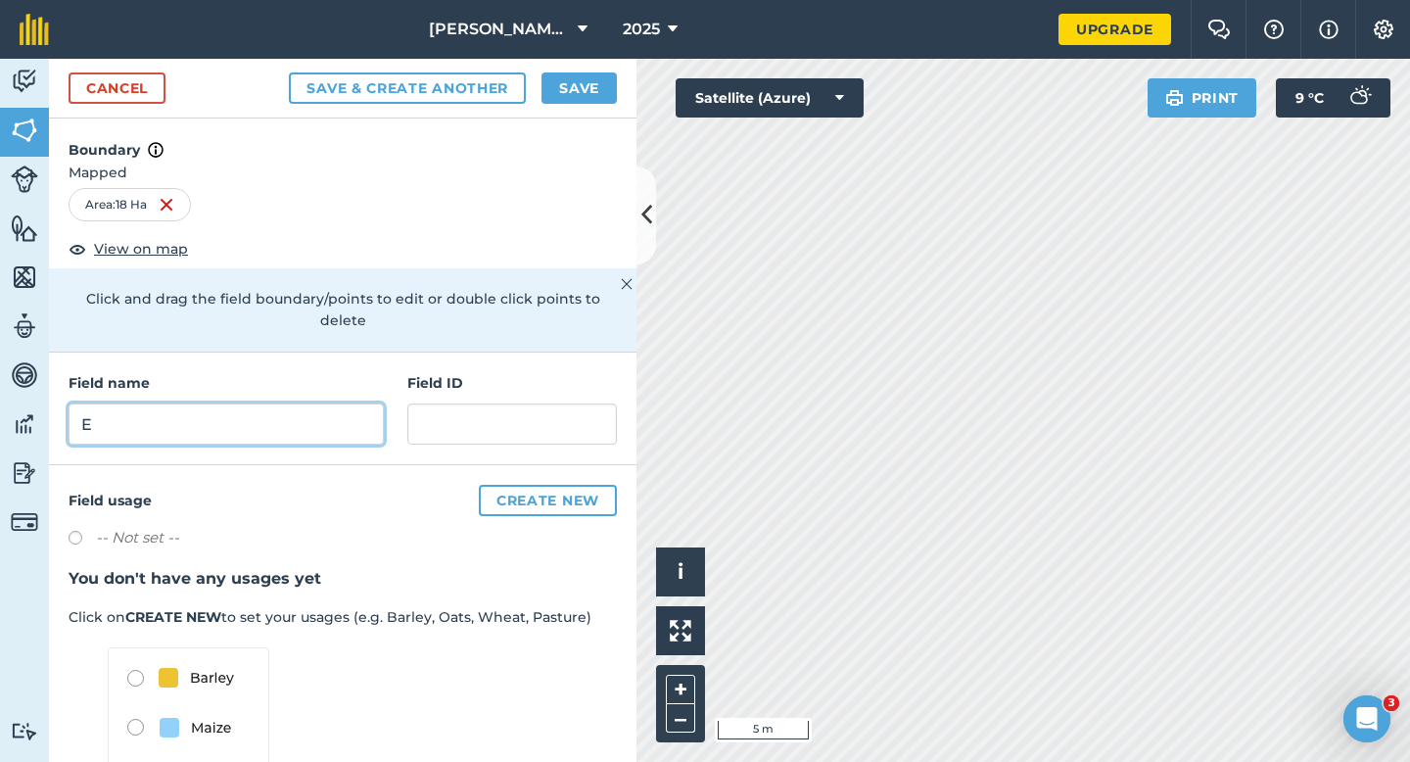
type input "E"
click at [569, 103] on button "Save" at bounding box center [579, 87] width 75 height 31
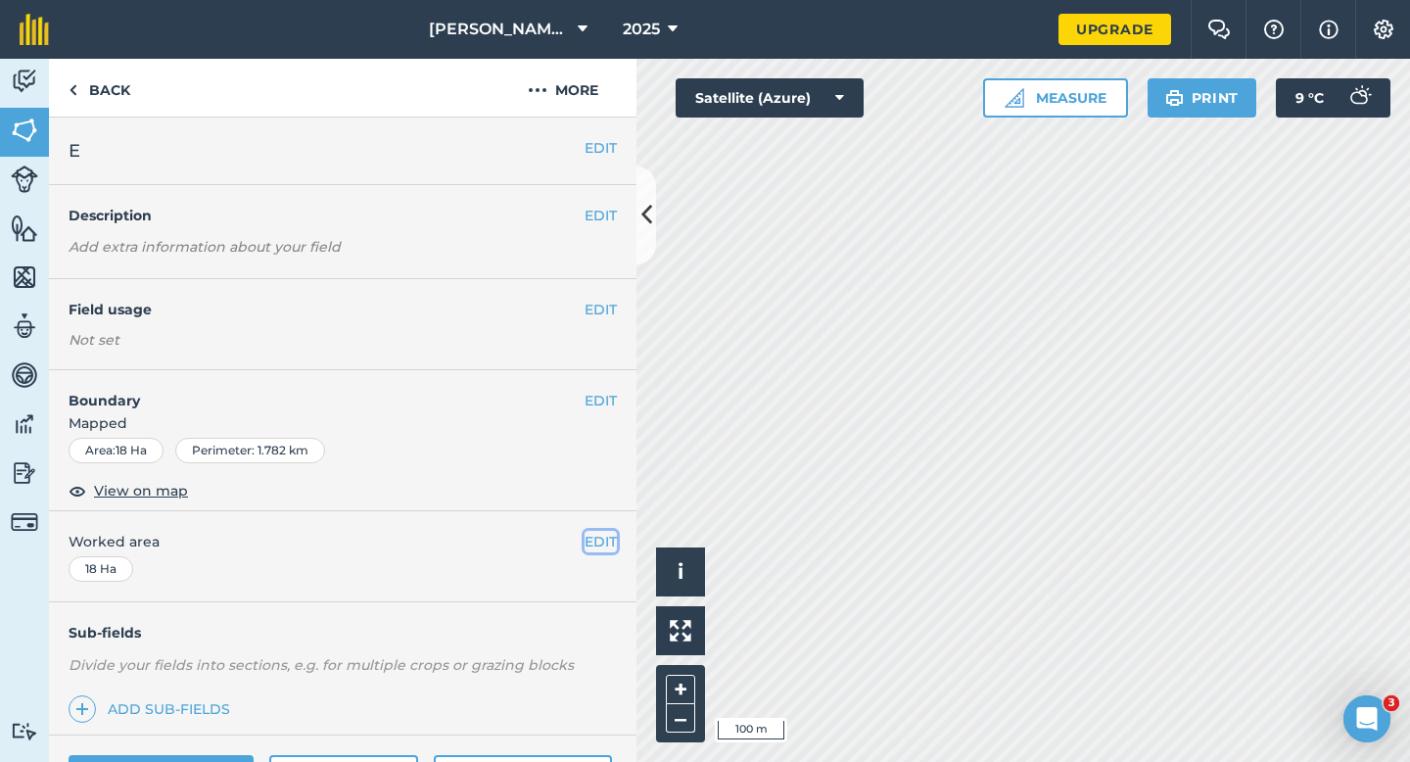
click at [606, 549] on button "EDIT" at bounding box center [601, 542] width 32 height 22
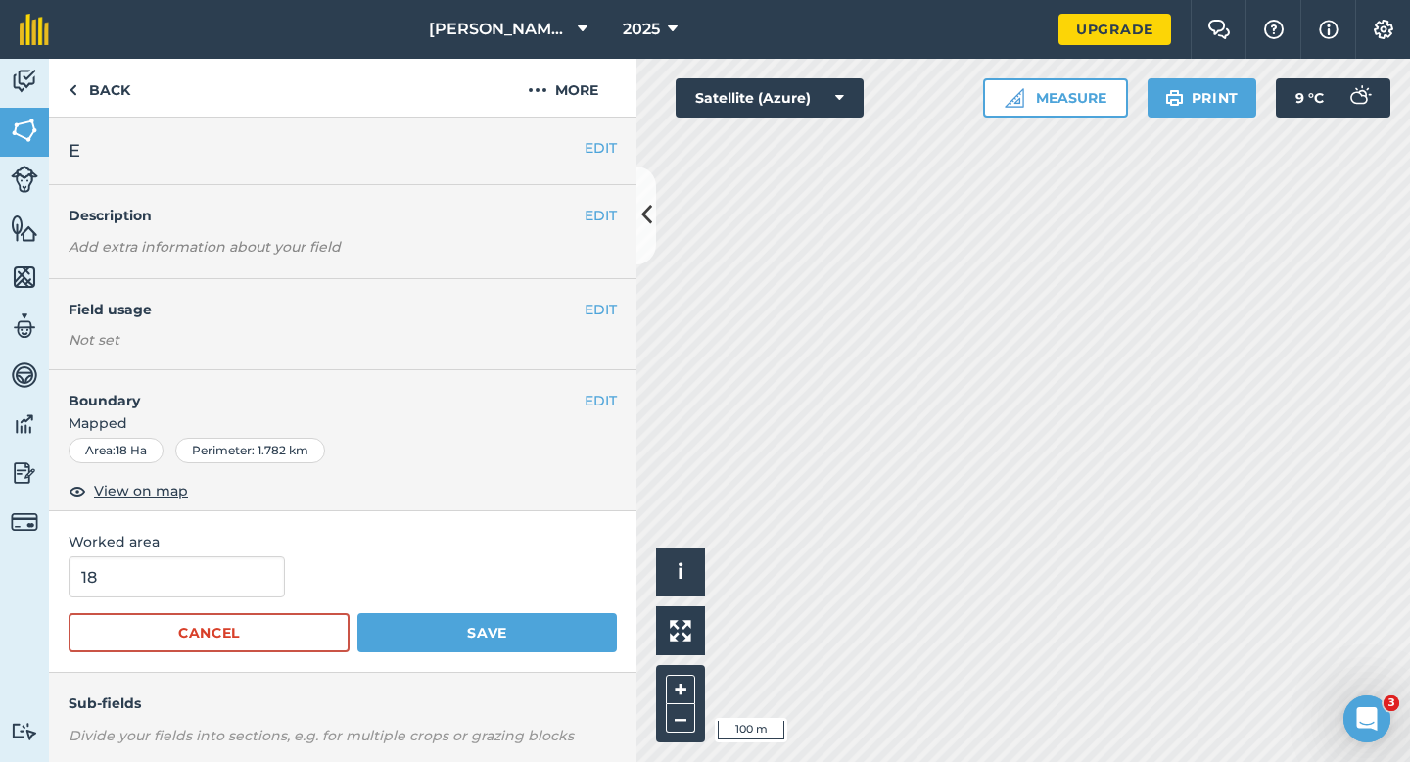
click at [234, 599] on form "18 Cancel Save" at bounding box center [343, 604] width 548 height 96
click at [357, 613] on button "Save" at bounding box center [487, 632] width 260 height 39
click at [234, 582] on input "18" at bounding box center [177, 576] width 216 height 41
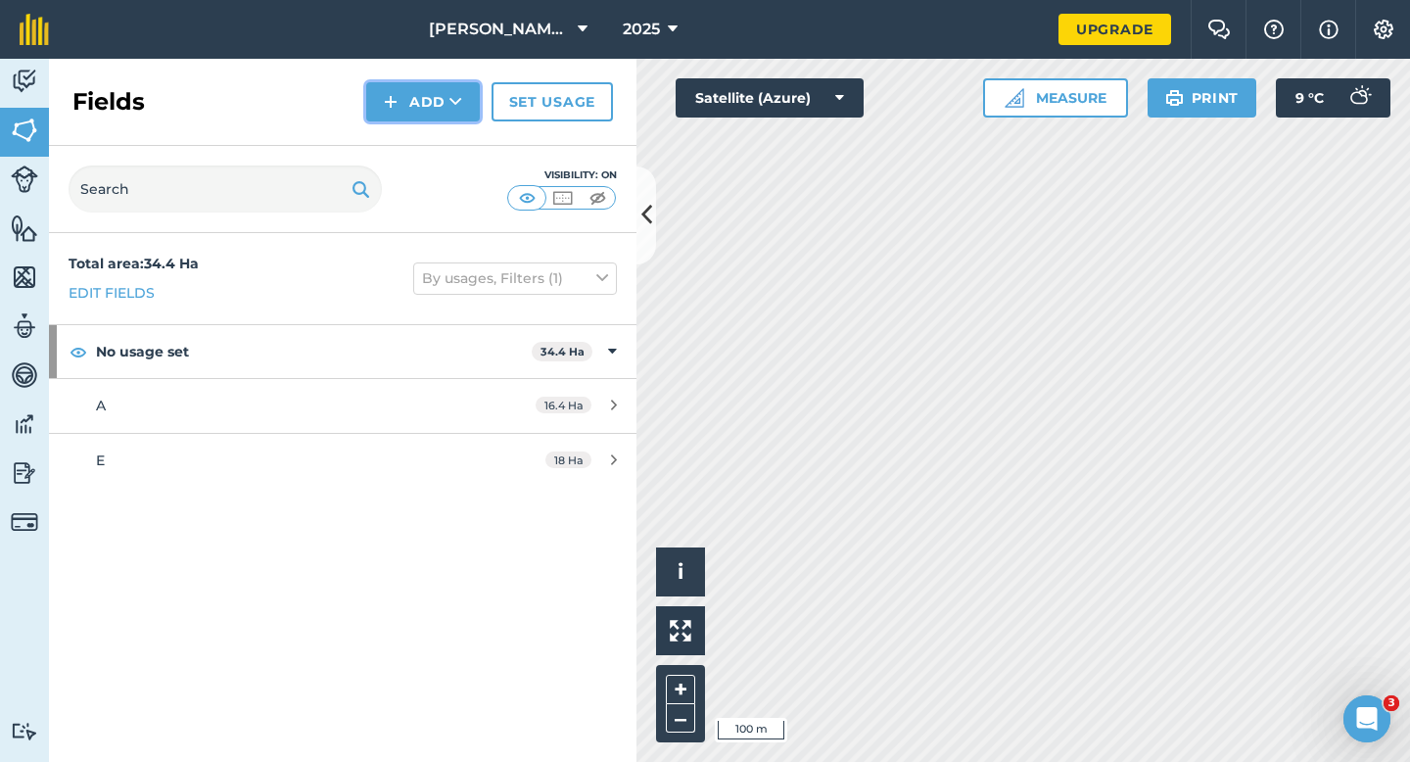
click at [410, 88] on button "Add" at bounding box center [423, 101] width 114 height 39
click at [410, 143] on link "Draw" at bounding box center [423, 145] width 108 height 43
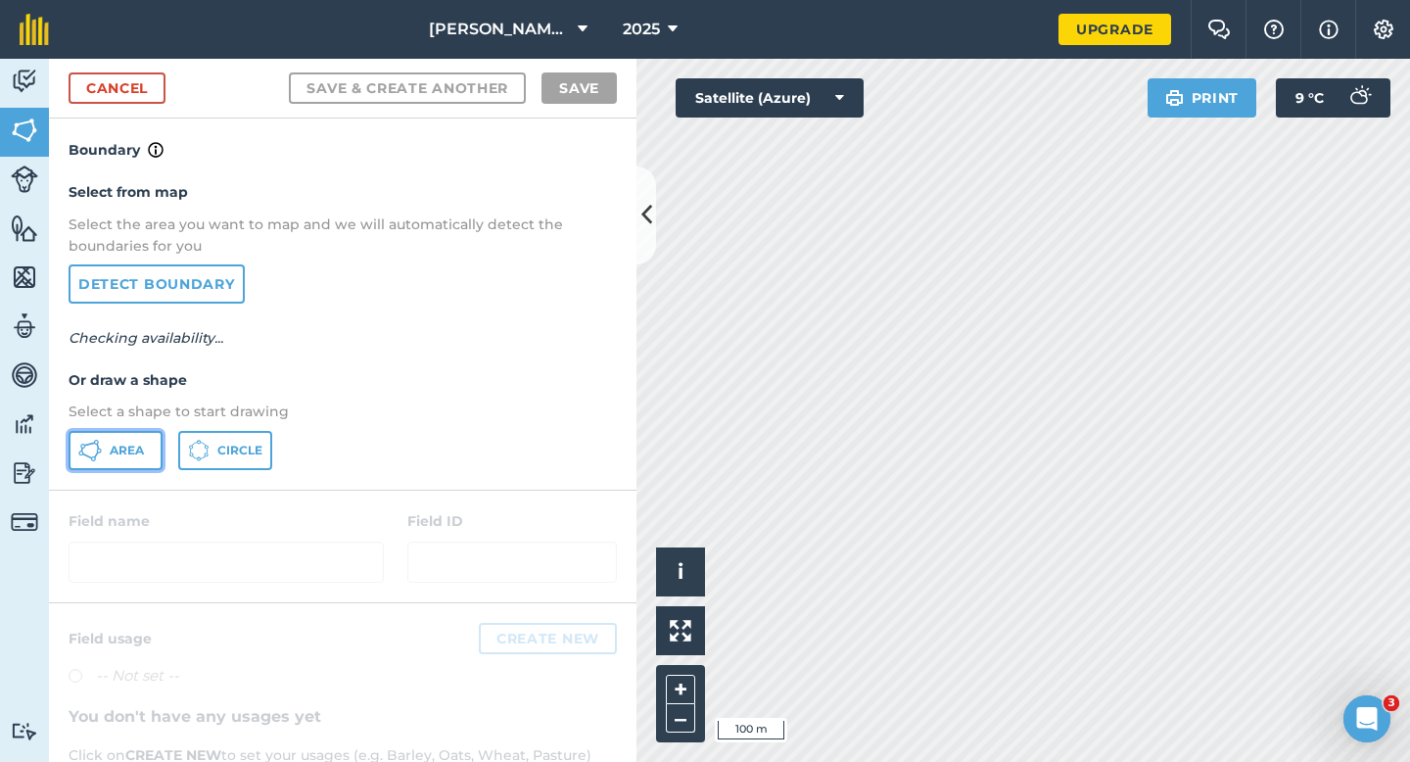
click at [159, 466] on button "Area" at bounding box center [116, 450] width 94 height 39
click at [158, 464] on button "Area" at bounding box center [116, 450] width 94 height 39
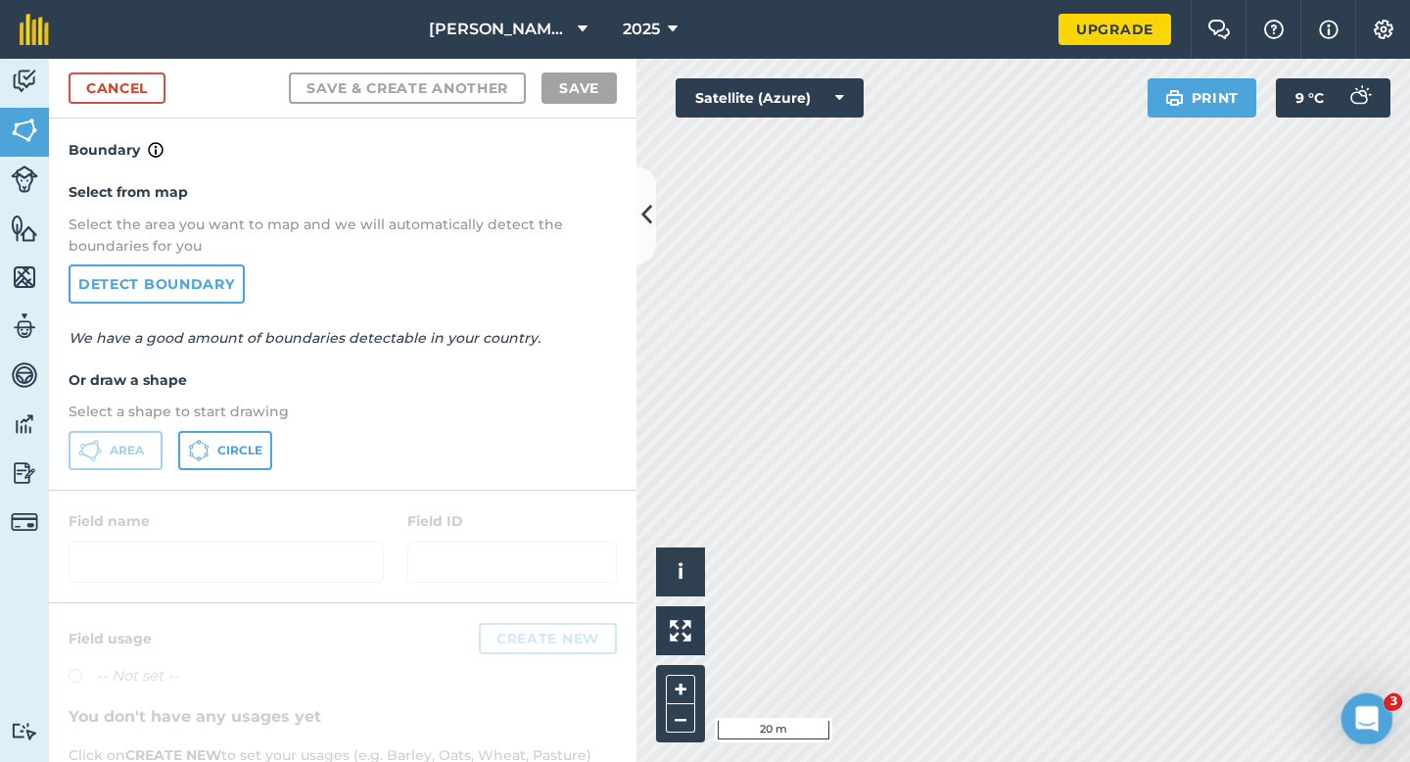
drag, startPoint x: 1378, startPoint y: 687, endPoint x: 1130, endPoint y: 368, distance: 404.1
click at [1341, 692] on html at bounding box center [1364, 715] width 47 height 47
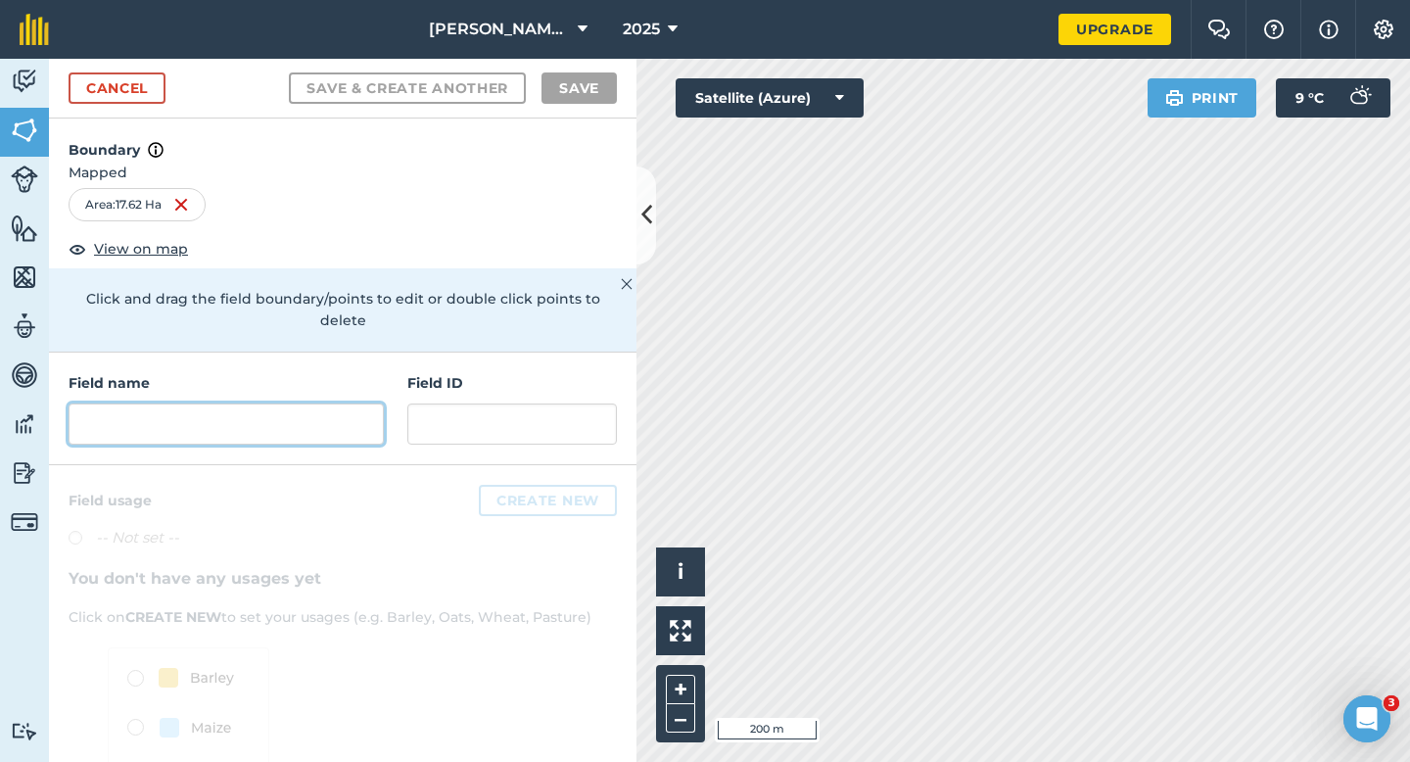
click at [242, 411] on input "text" at bounding box center [226, 423] width 315 height 41
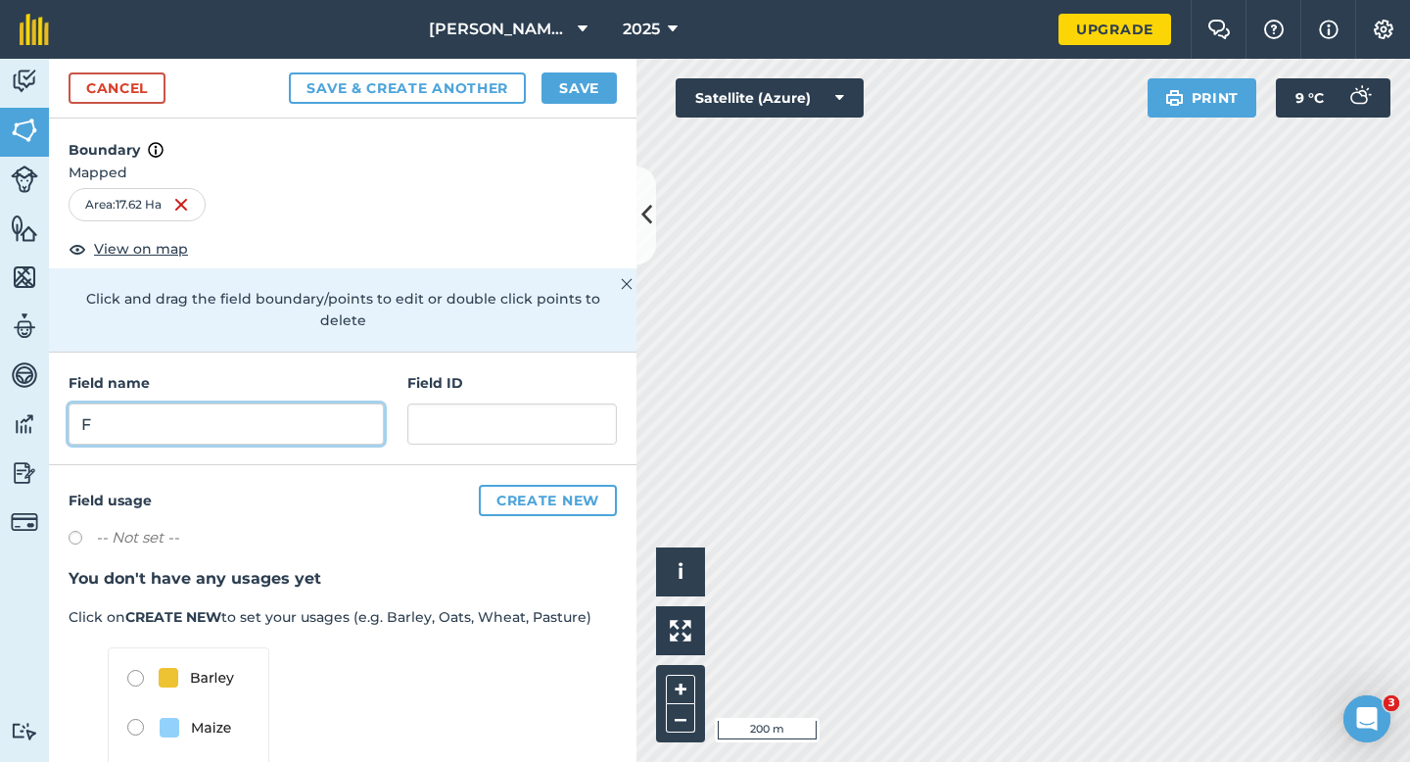
type input "F"
click at [586, 88] on button "Save" at bounding box center [579, 87] width 75 height 31
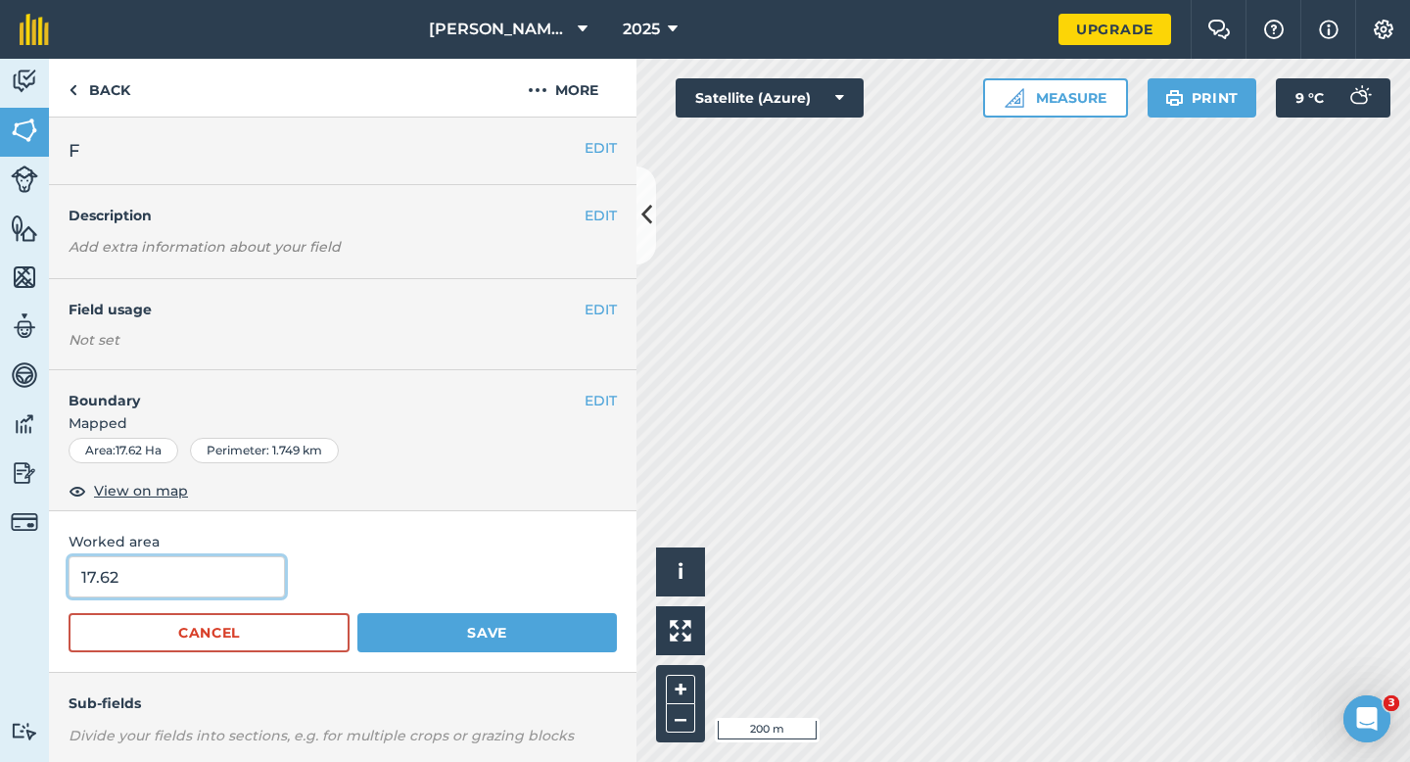
click at [243, 584] on input "17.62" at bounding box center [177, 576] width 216 height 41
type input "17.6"
click at [357, 613] on button "Save" at bounding box center [487, 632] width 260 height 39
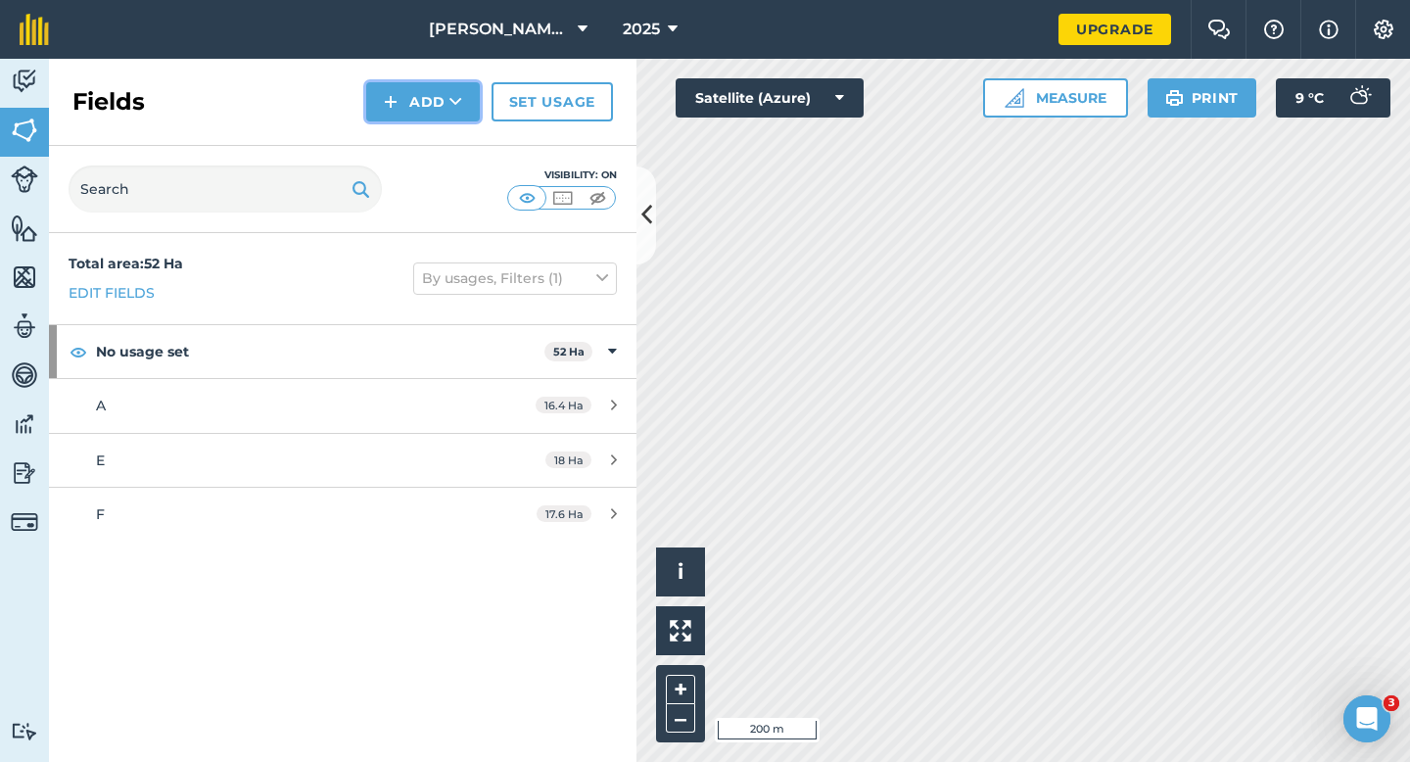
click at [408, 103] on button "Add" at bounding box center [423, 101] width 114 height 39
click at [424, 130] on link "Draw" at bounding box center [423, 145] width 108 height 43
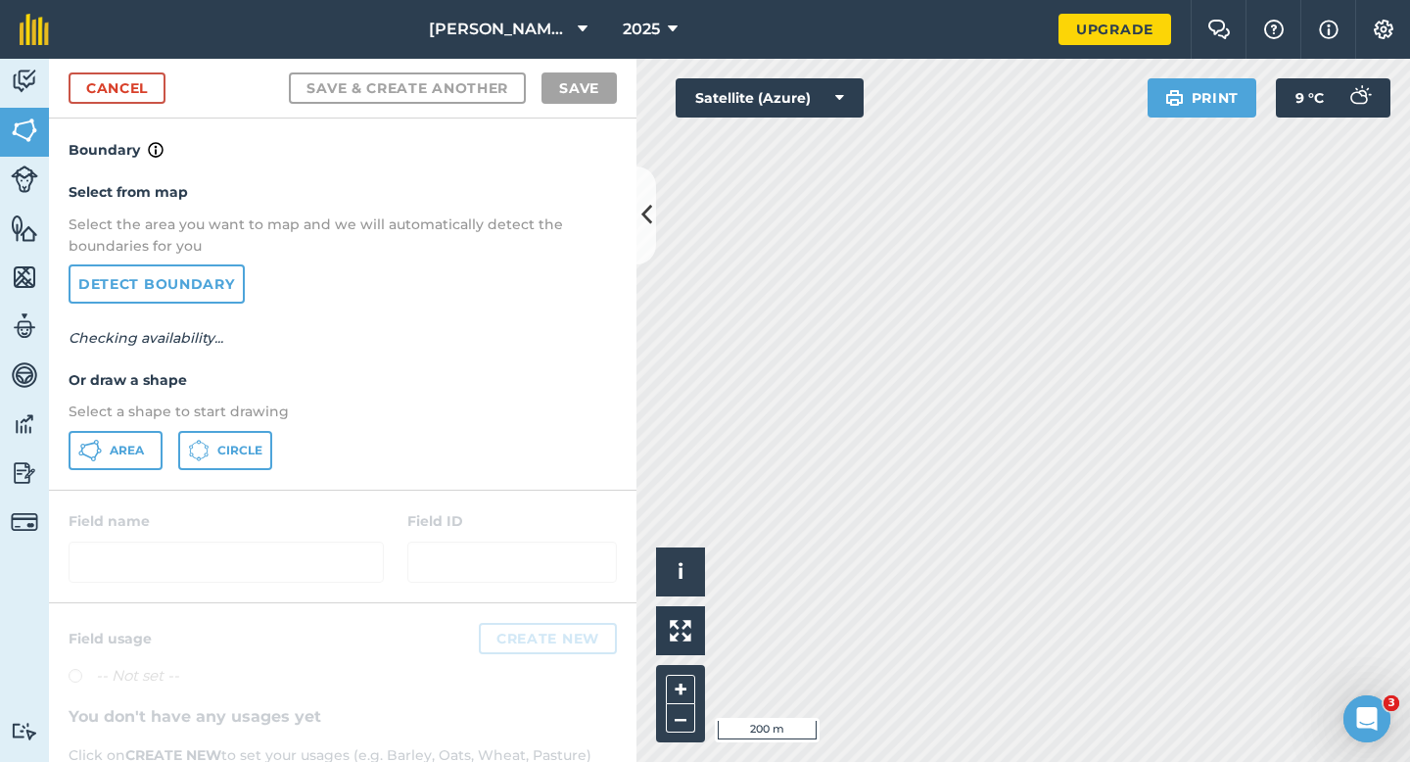
click at [132, 426] on div "Select from map Select the area you want to map and we will automatically detec…" at bounding box center [343, 325] width 588 height 327
click at [132, 429] on div "Select from map Select the area you want to map and we will automatically detec…" at bounding box center [343, 325] width 588 height 327
click at [92, 463] on button "Area" at bounding box center [116, 450] width 94 height 39
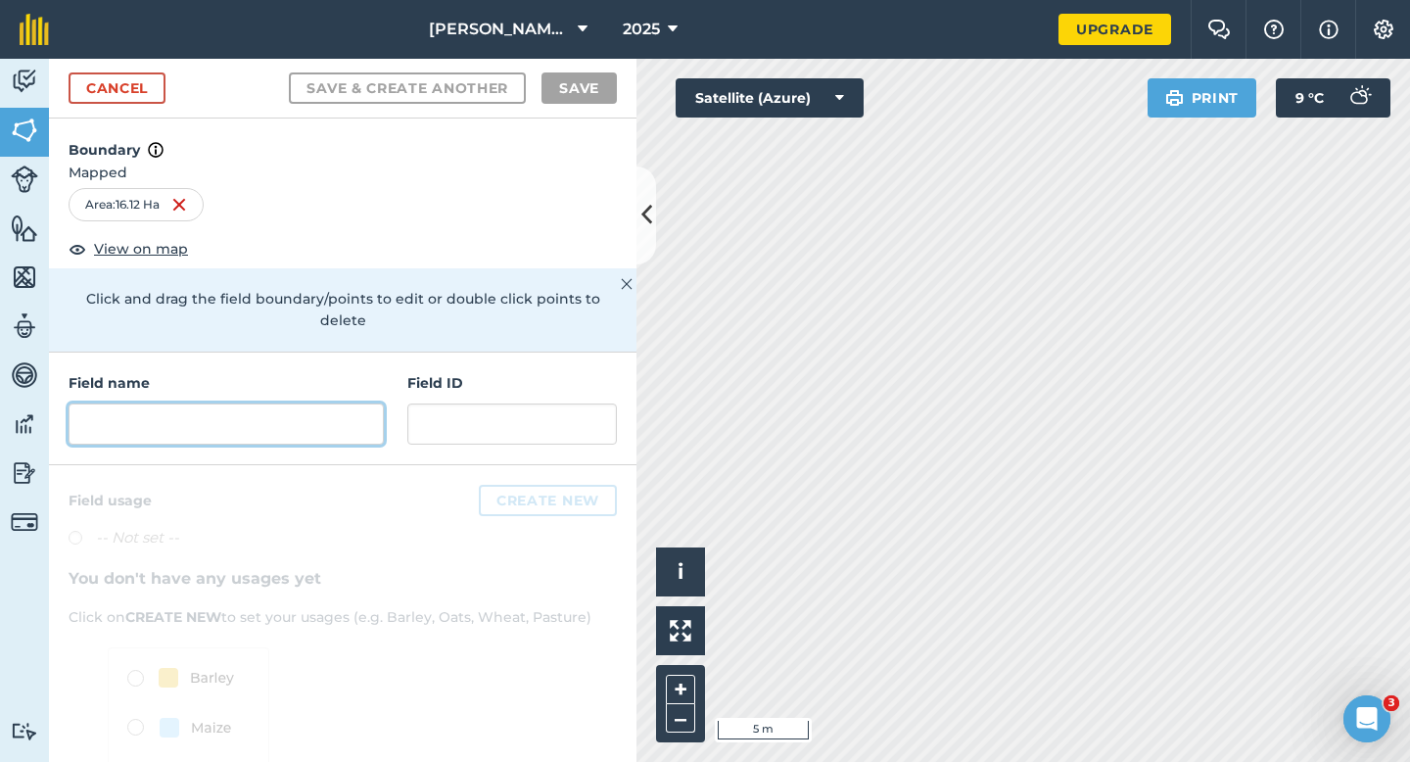
click at [351, 403] on input "text" at bounding box center [226, 423] width 315 height 41
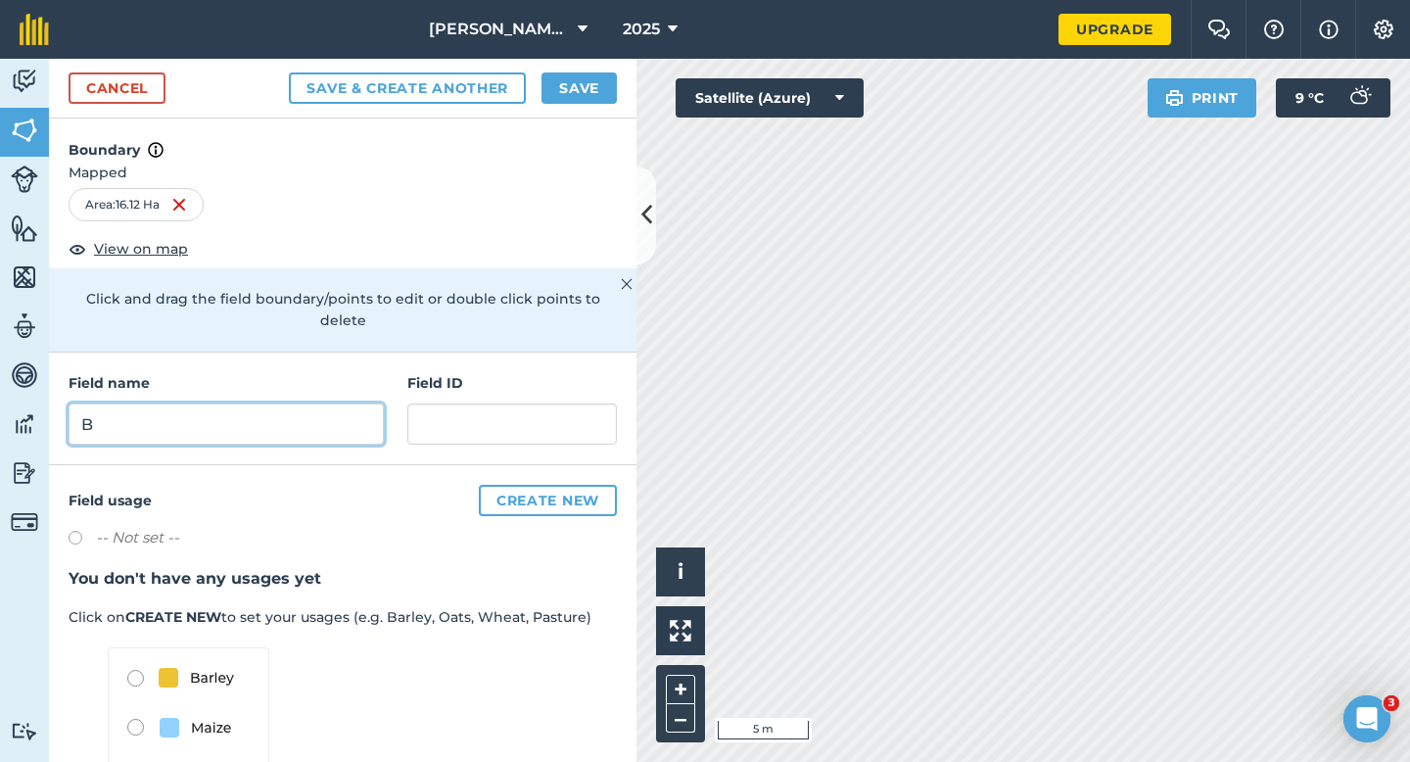
type input "B"
click at [579, 88] on button "Save" at bounding box center [579, 87] width 75 height 31
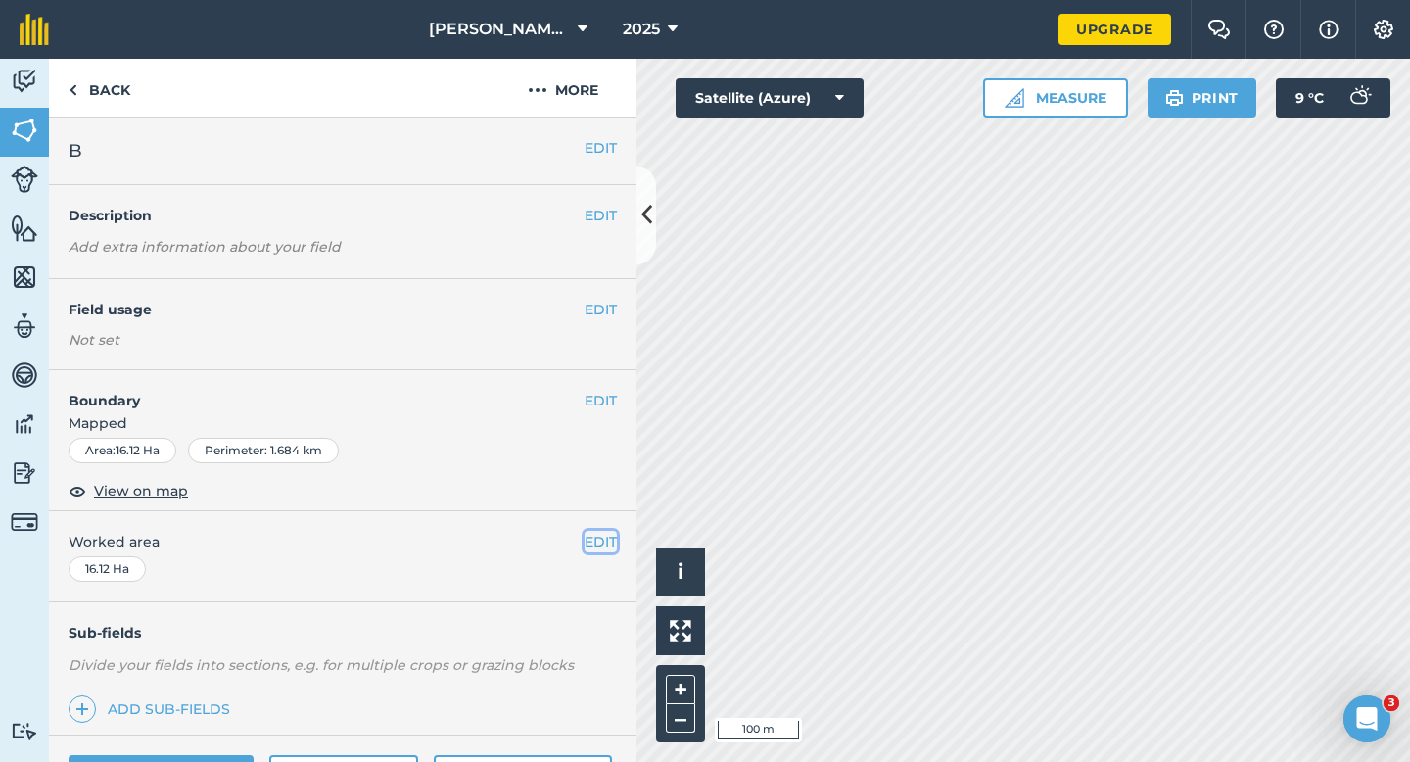
click at [599, 537] on button "EDIT" at bounding box center [601, 542] width 32 height 22
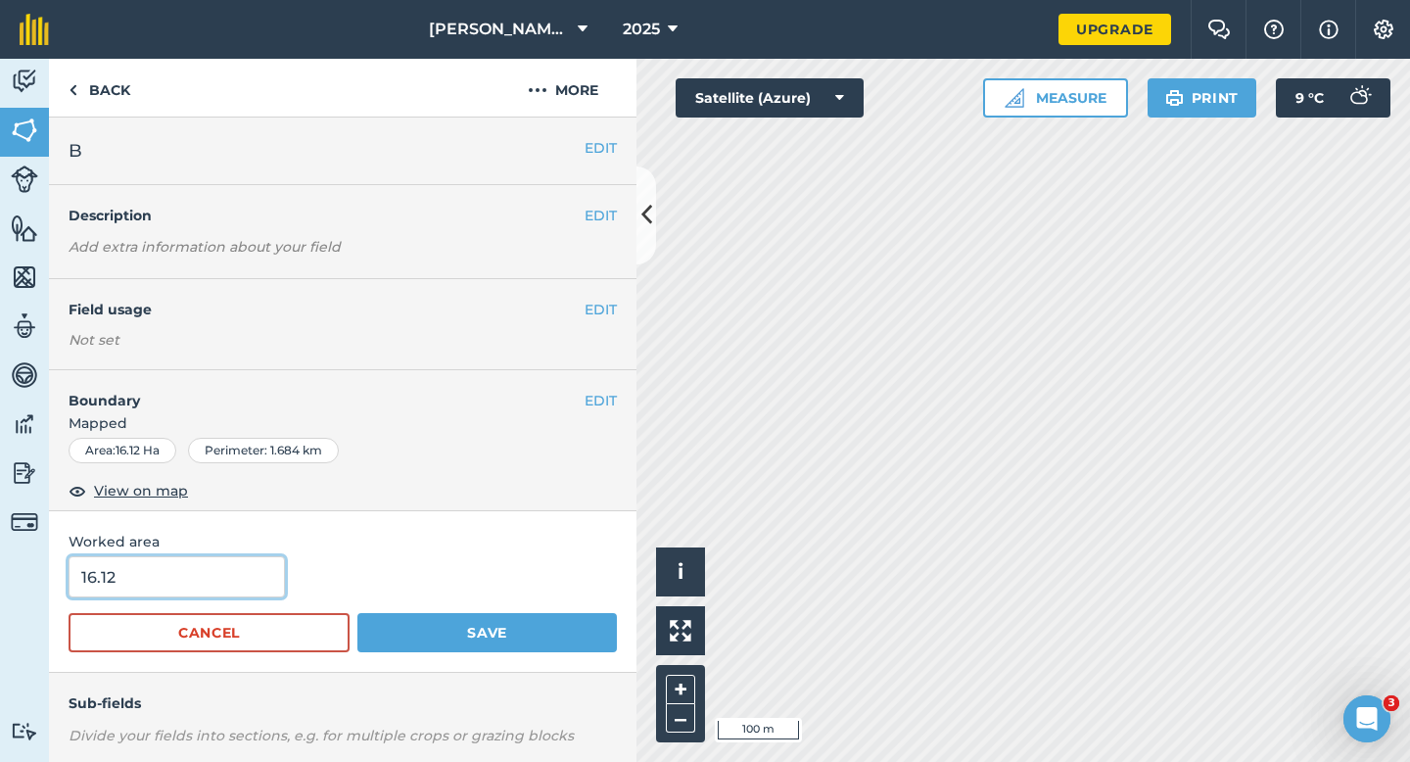
click at [181, 595] on input "16.12" at bounding box center [177, 576] width 216 height 41
type input "16.1"
click at [357, 613] on button "Save" at bounding box center [487, 632] width 260 height 39
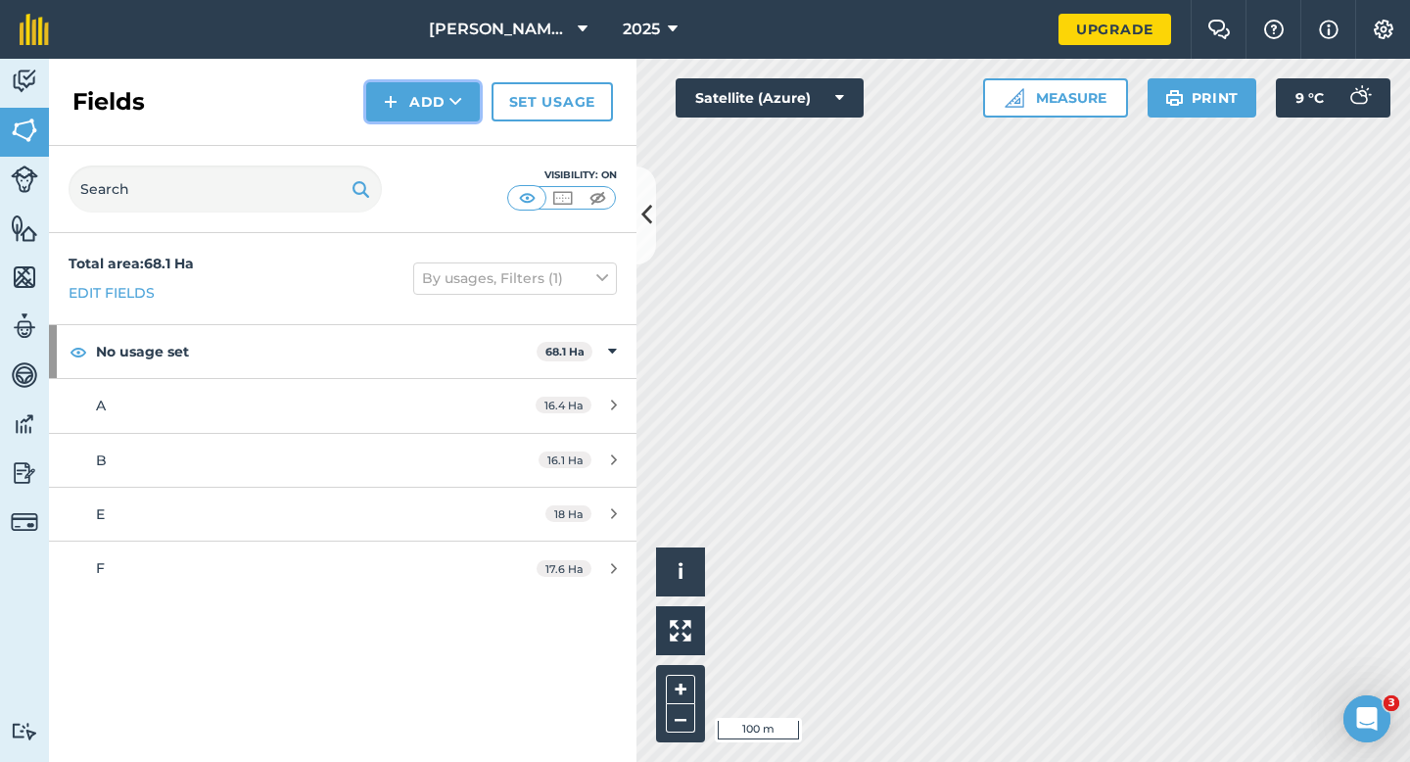
click at [399, 96] on button "Add" at bounding box center [423, 101] width 114 height 39
click at [399, 126] on link "Draw" at bounding box center [423, 145] width 108 height 43
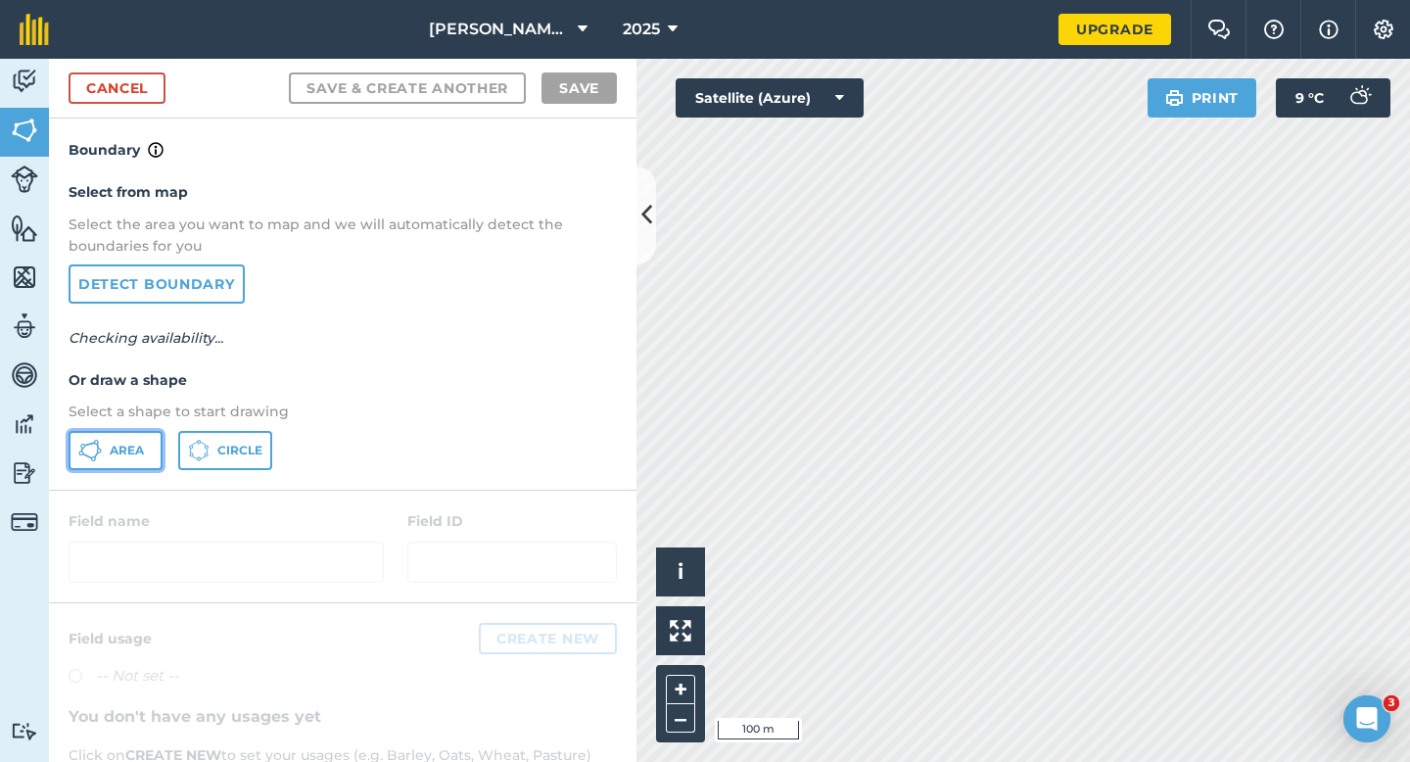
click at [98, 432] on button "Area" at bounding box center [116, 450] width 94 height 39
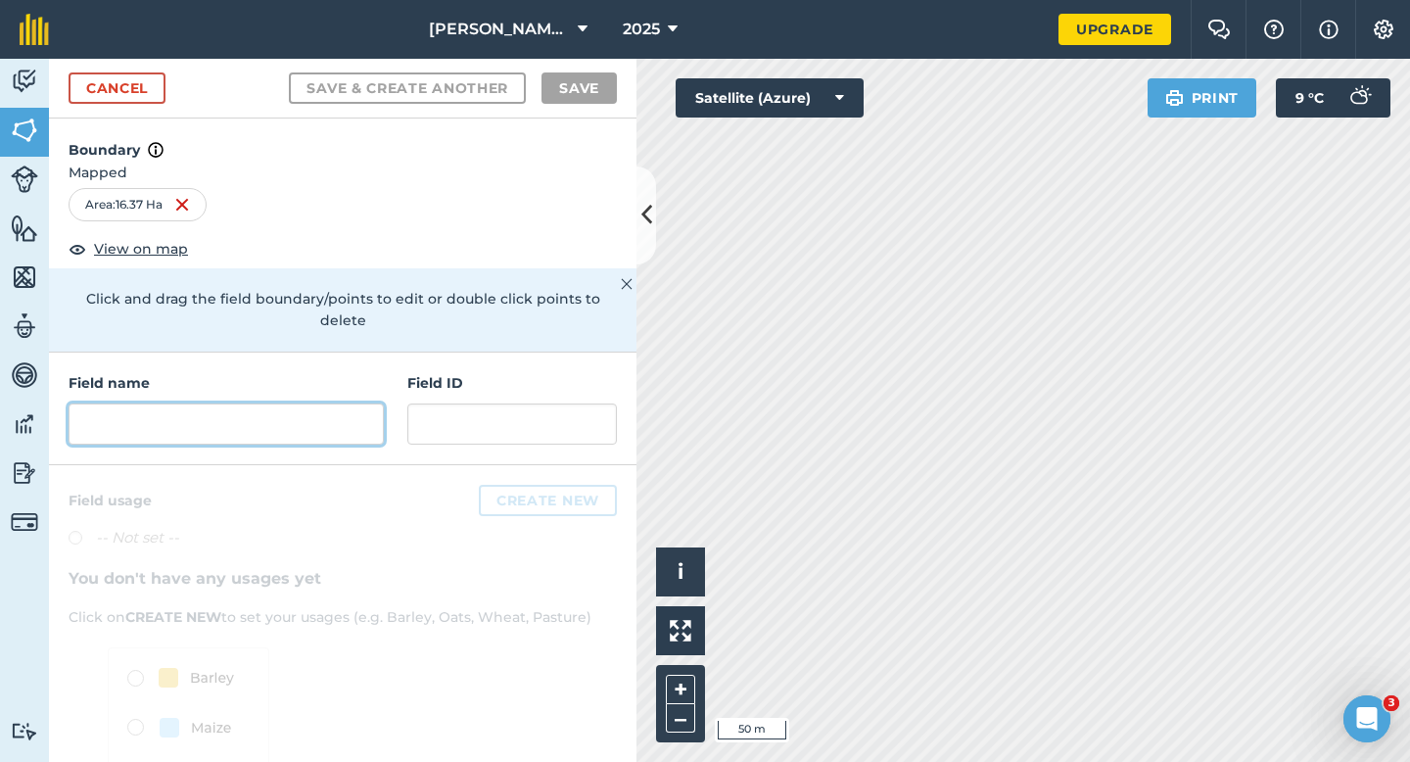
click at [290, 403] on input "text" at bounding box center [226, 423] width 315 height 41
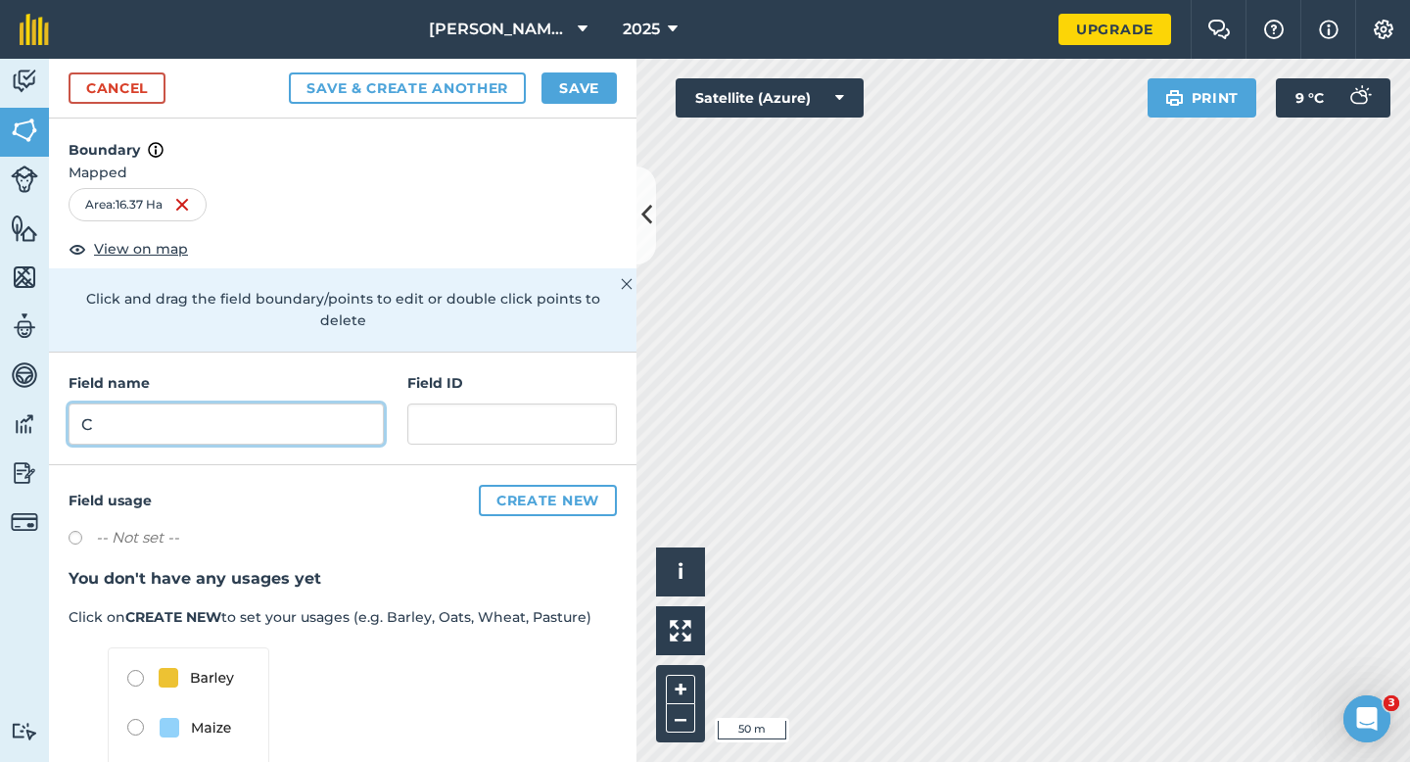
type input "C"
click at [563, 99] on button "Save" at bounding box center [579, 87] width 75 height 31
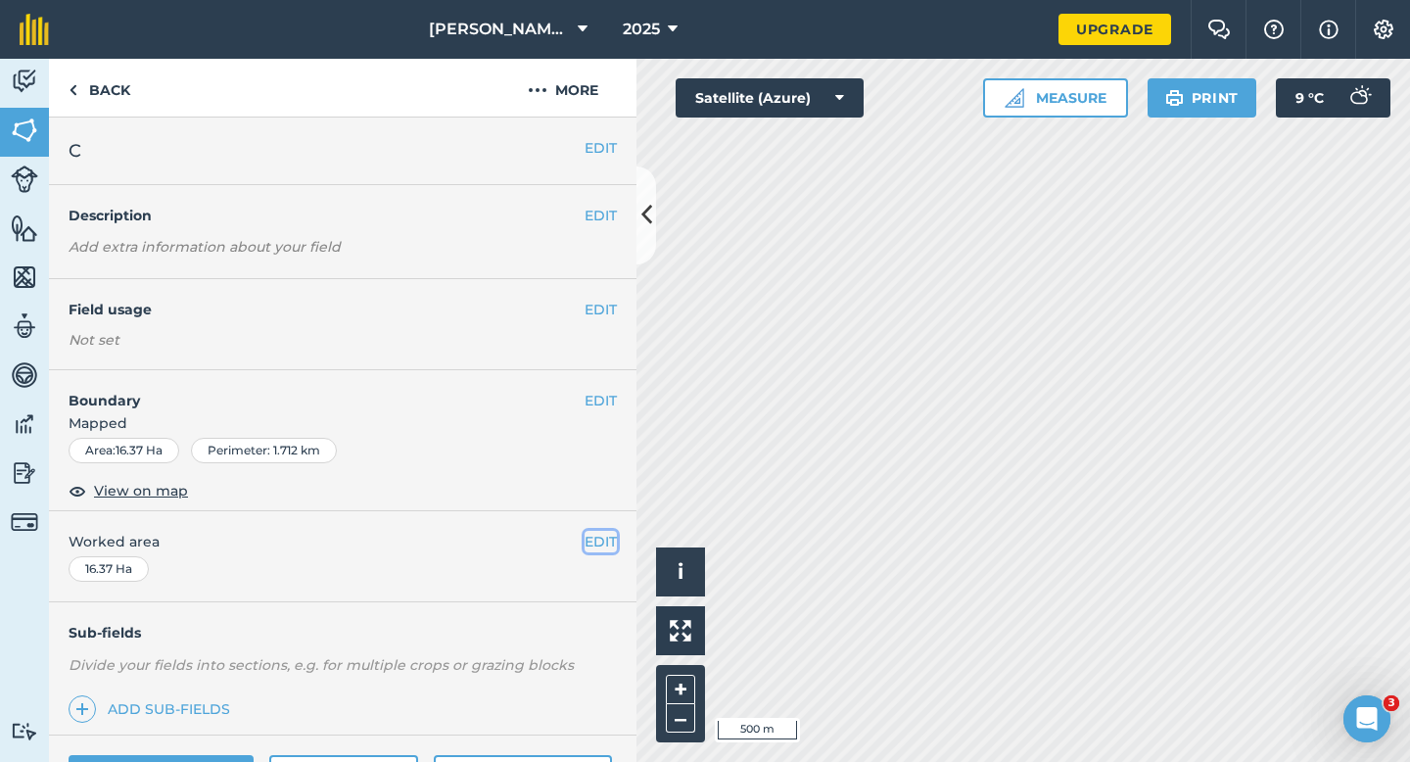
click at [602, 534] on button "EDIT" at bounding box center [601, 542] width 32 height 22
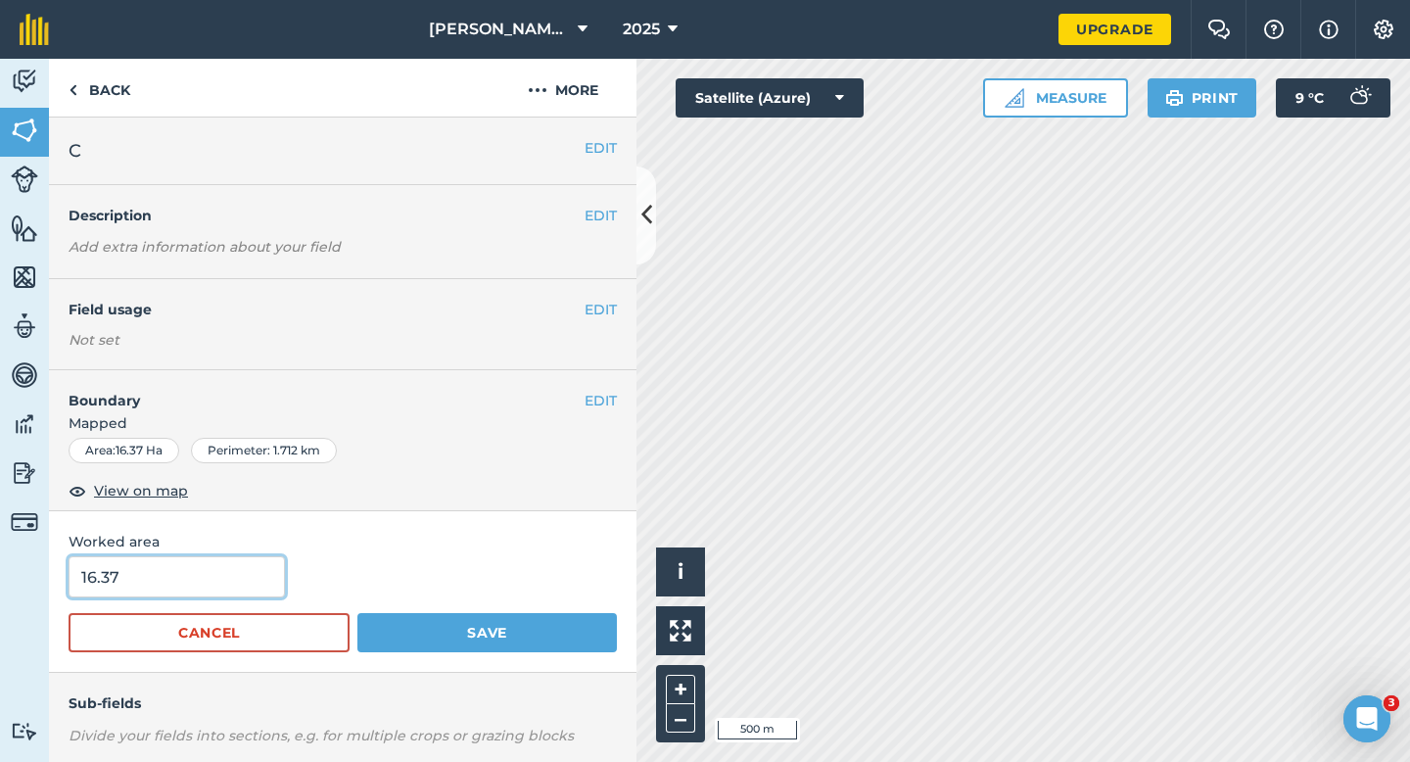
click at [185, 589] on input "16.37" at bounding box center [177, 576] width 216 height 41
type input "16.4"
click at [357, 613] on button "Save" at bounding box center [487, 632] width 260 height 39
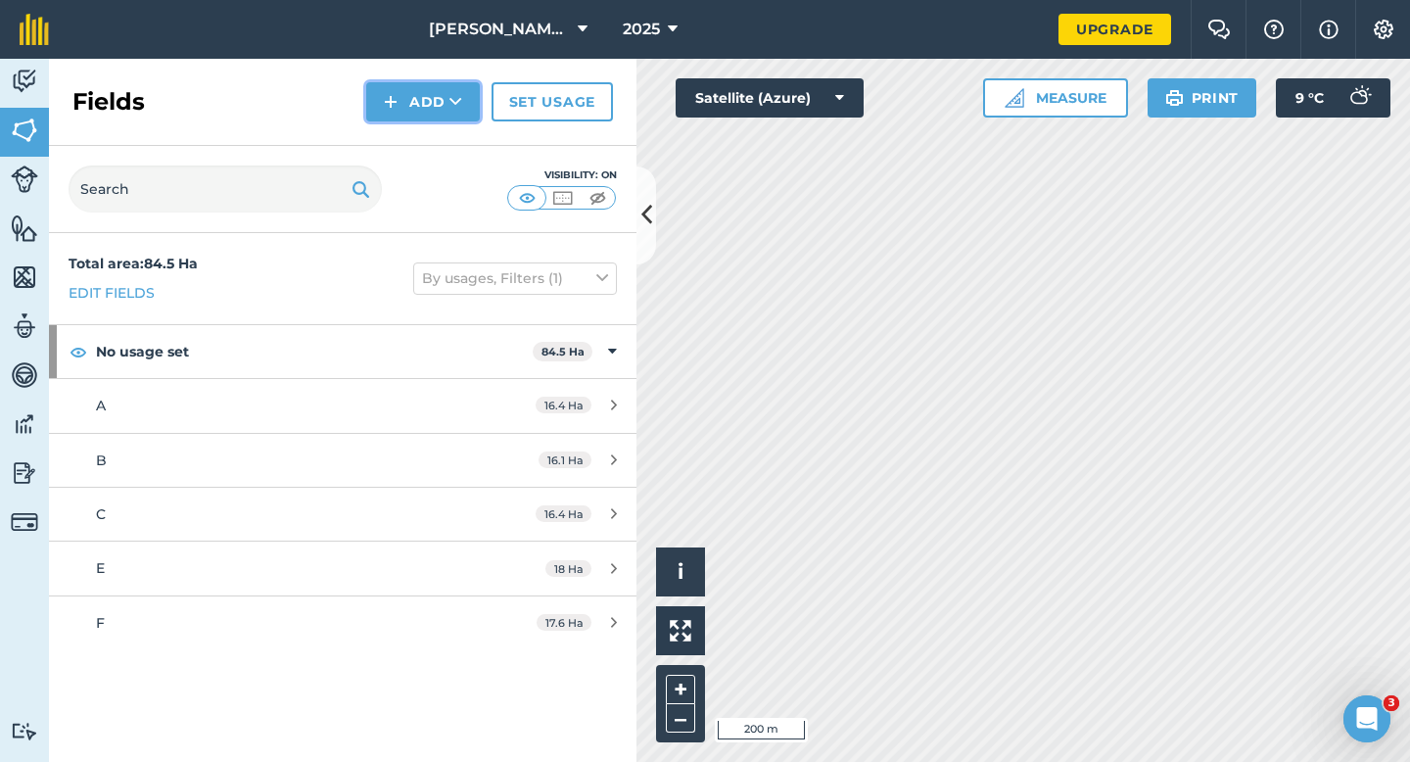
click at [404, 115] on button "Add" at bounding box center [423, 101] width 114 height 39
click at [405, 129] on link "Draw" at bounding box center [423, 145] width 108 height 43
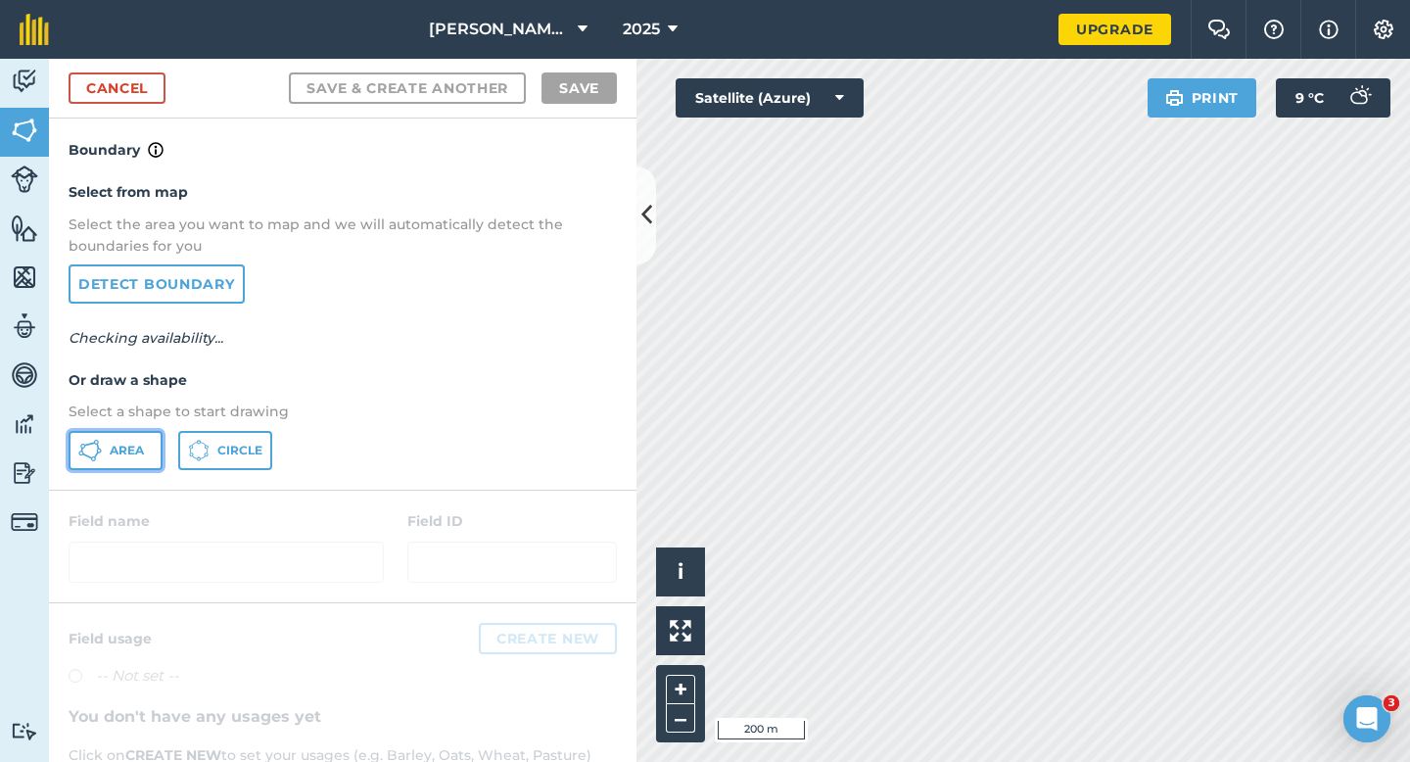
click at [134, 438] on button "Area" at bounding box center [116, 450] width 94 height 39
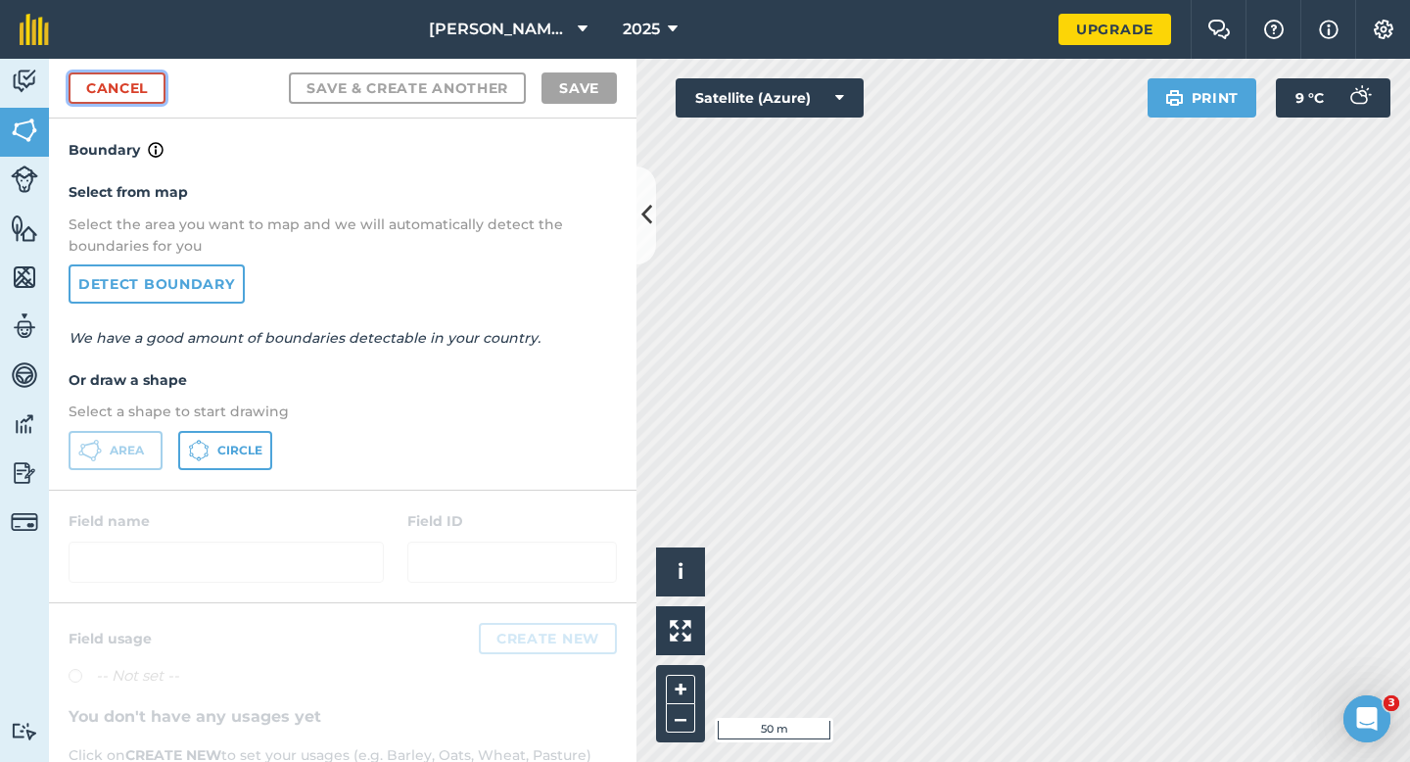
click at [100, 81] on link "Cancel" at bounding box center [117, 87] width 97 height 31
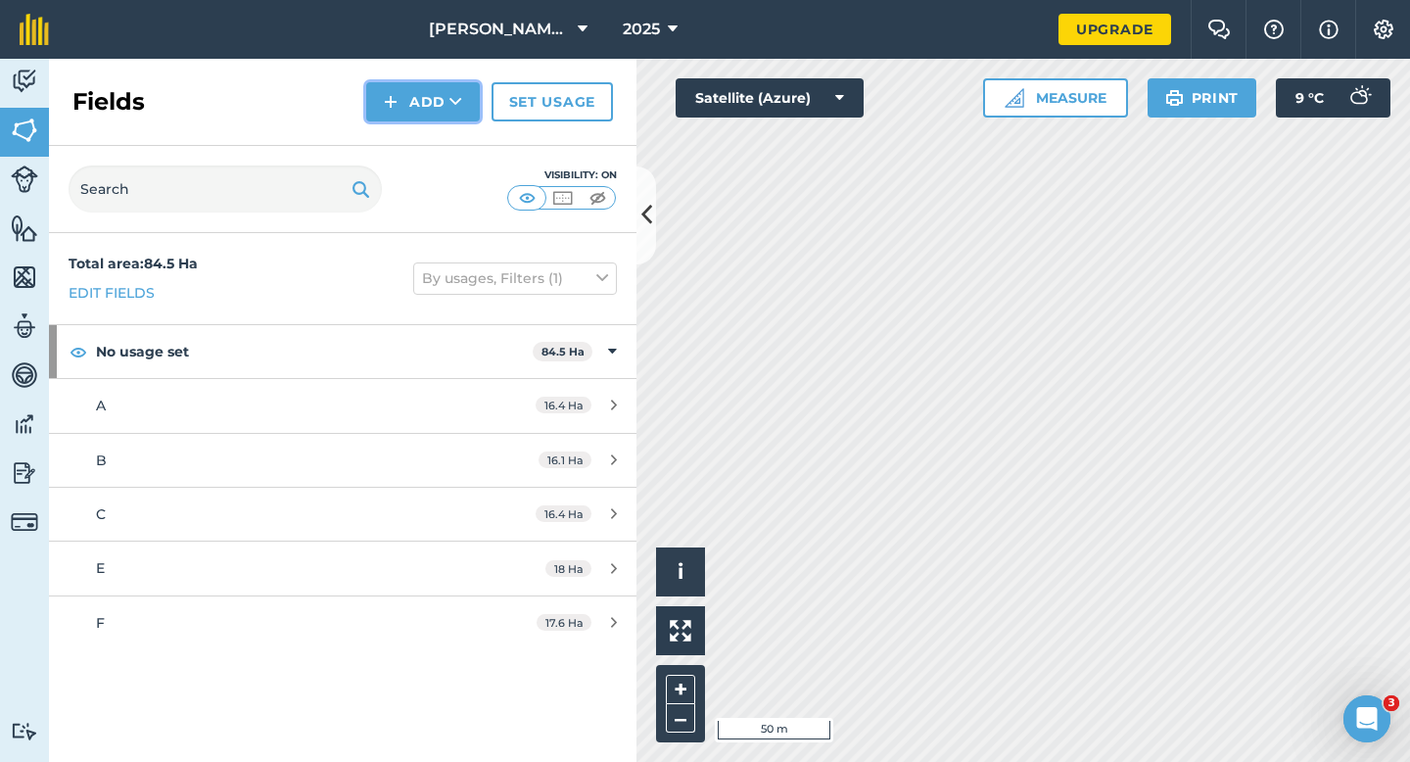
click at [440, 102] on button "Add" at bounding box center [423, 101] width 114 height 39
click at [440, 134] on link "Draw" at bounding box center [423, 145] width 108 height 43
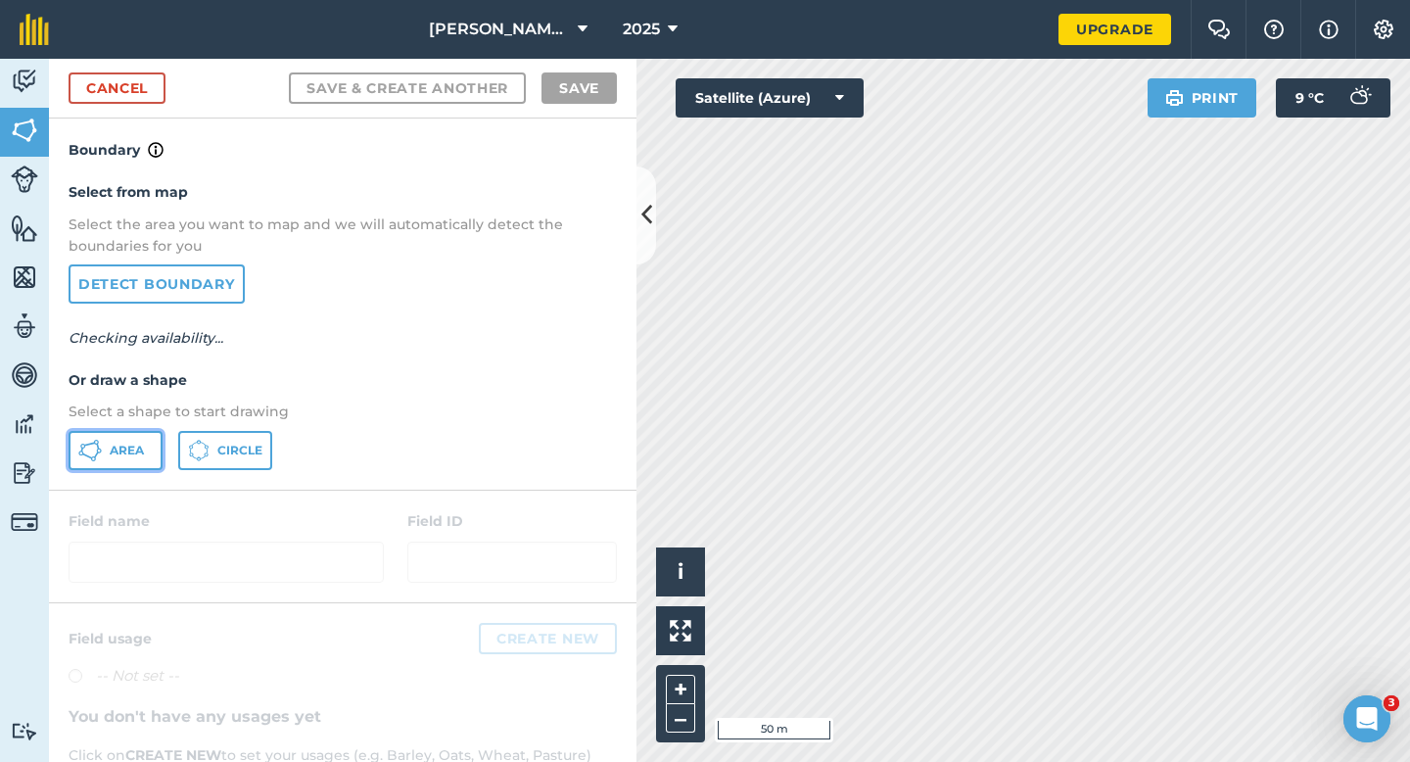
click at [134, 453] on span "Area" at bounding box center [127, 451] width 34 height 16
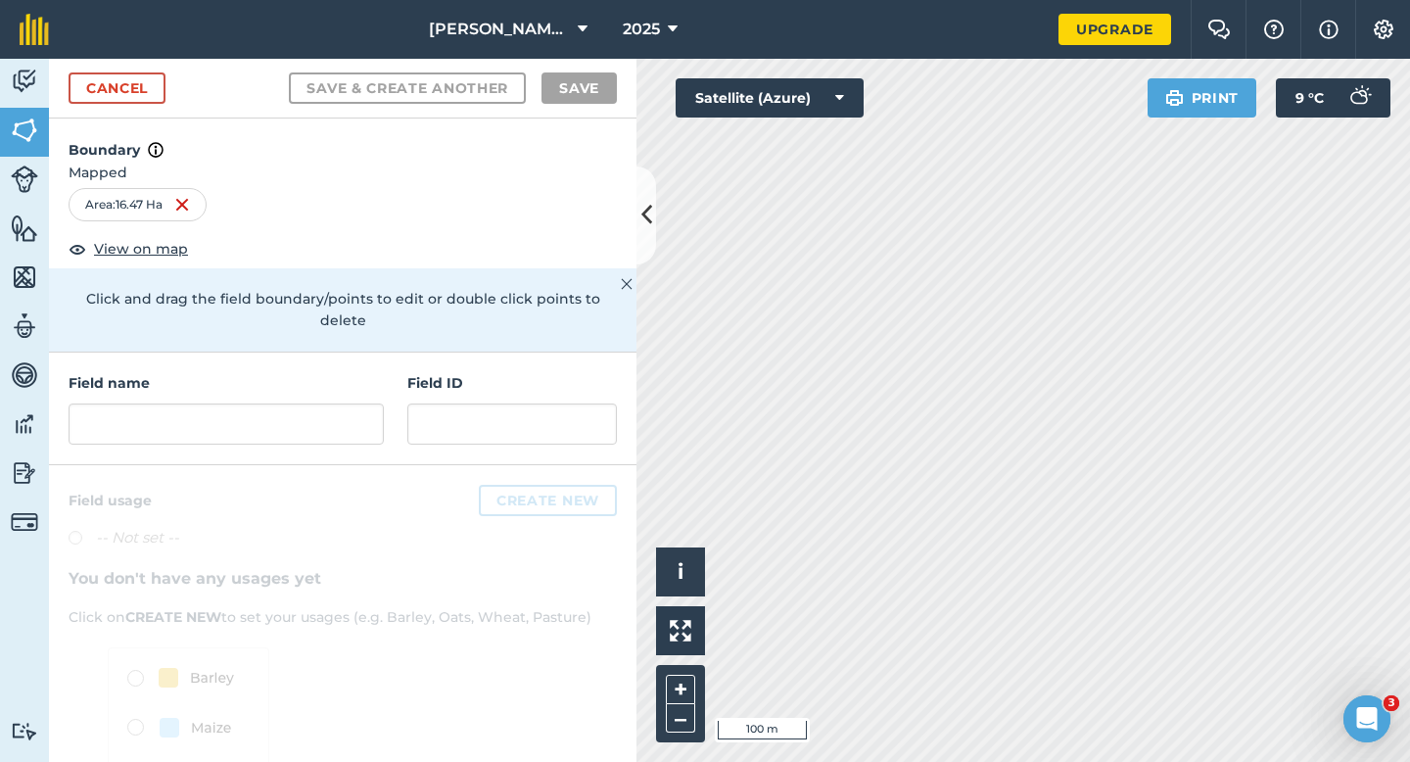
click at [245, 372] on h4 "Field name" at bounding box center [226, 383] width 315 height 22
click at [245, 403] on input "text" at bounding box center [226, 423] width 315 height 41
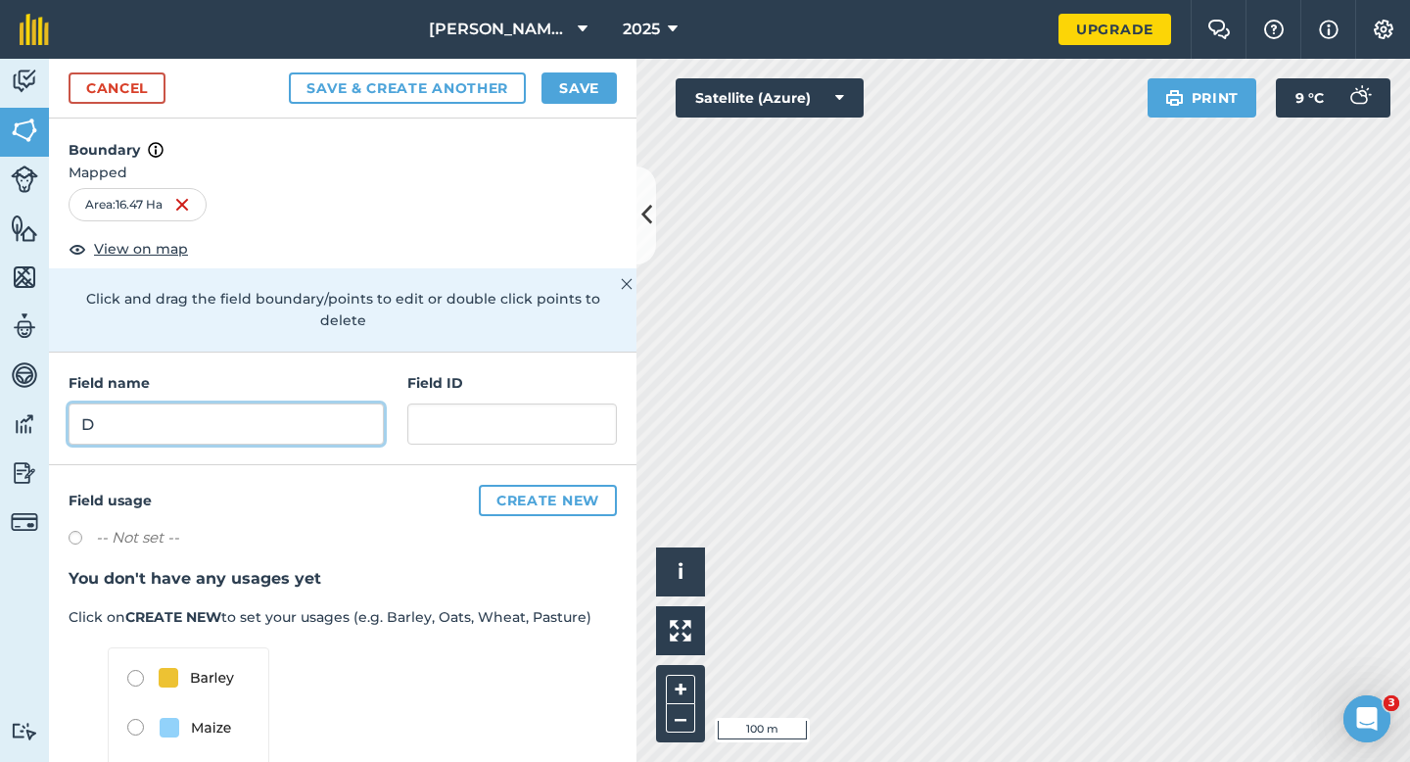
type input "D"
click at [573, 77] on button "Save" at bounding box center [579, 87] width 75 height 31
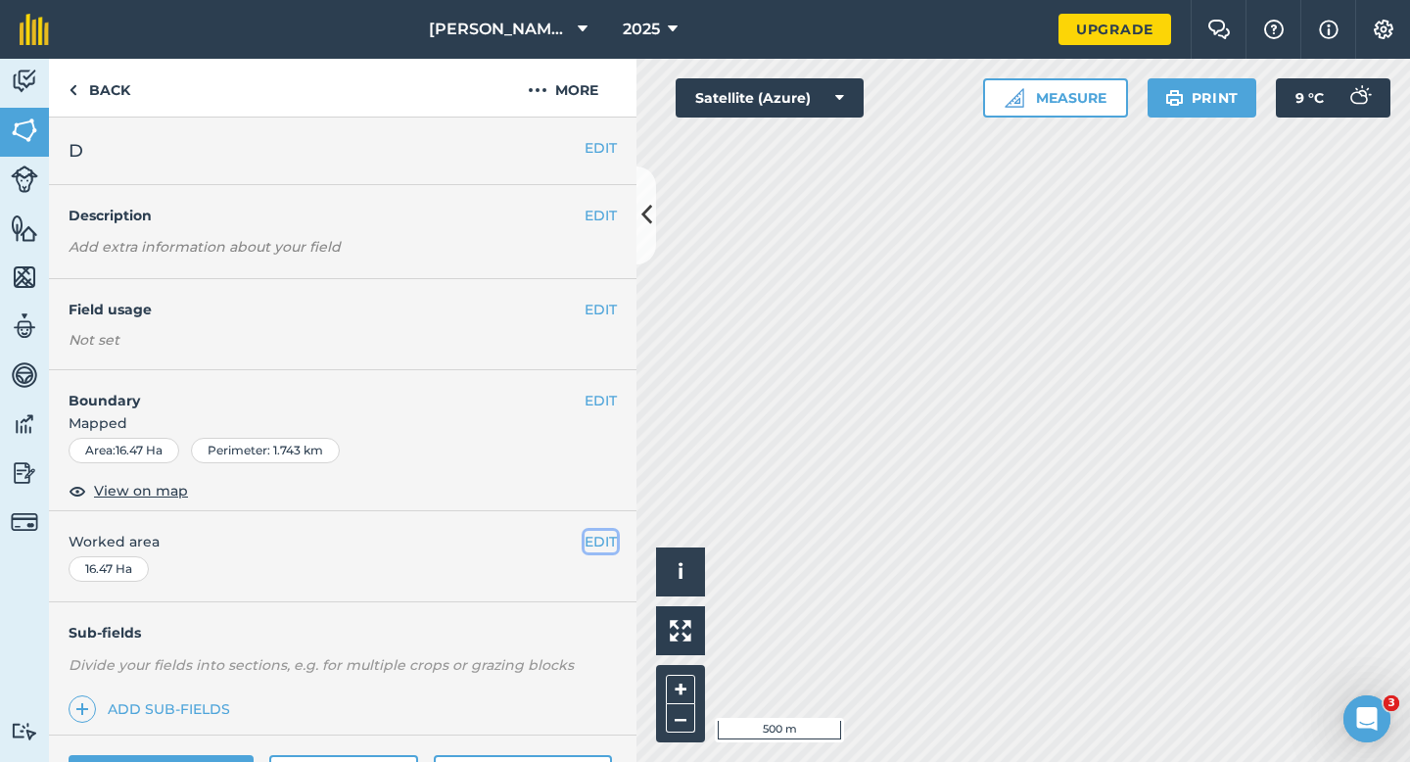
click at [603, 535] on button "EDIT" at bounding box center [601, 542] width 32 height 22
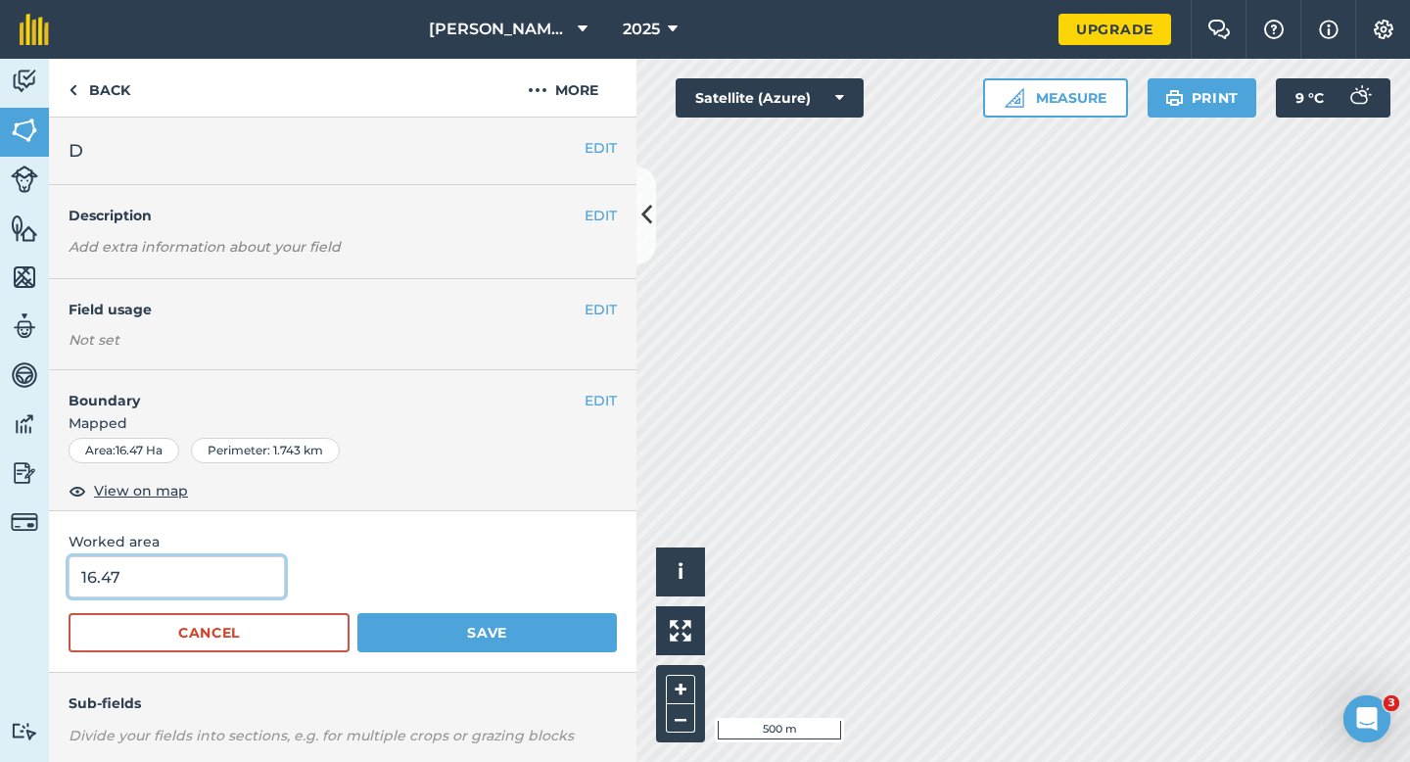
click at [180, 590] on input "16.47" at bounding box center [177, 576] width 216 height 41
type input "16.47"
click at [357, 613] on button "Save" at bounding box center [487, 632] width 260 height 39
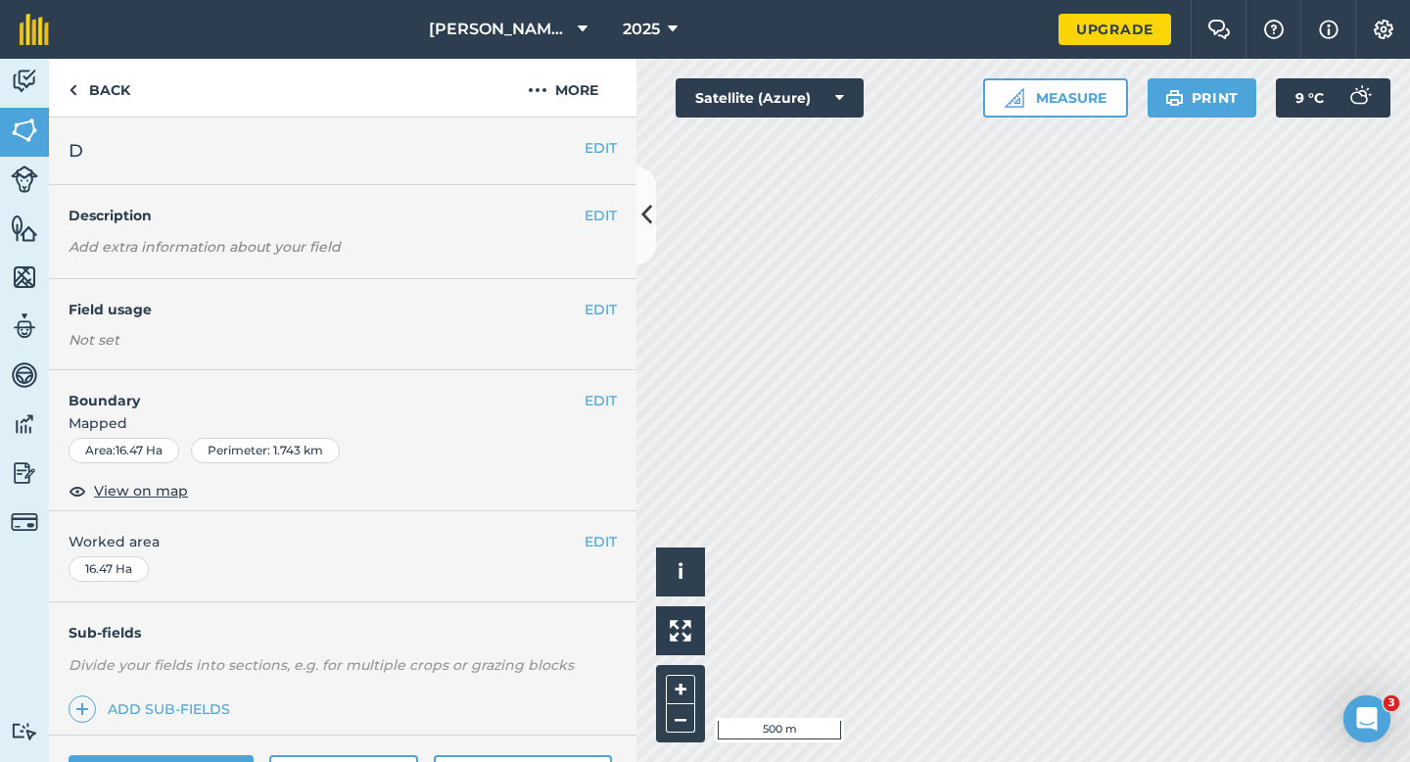
click at [602, 531] on button "EDIT" at bounding box center [601, 542] width 32 height 22
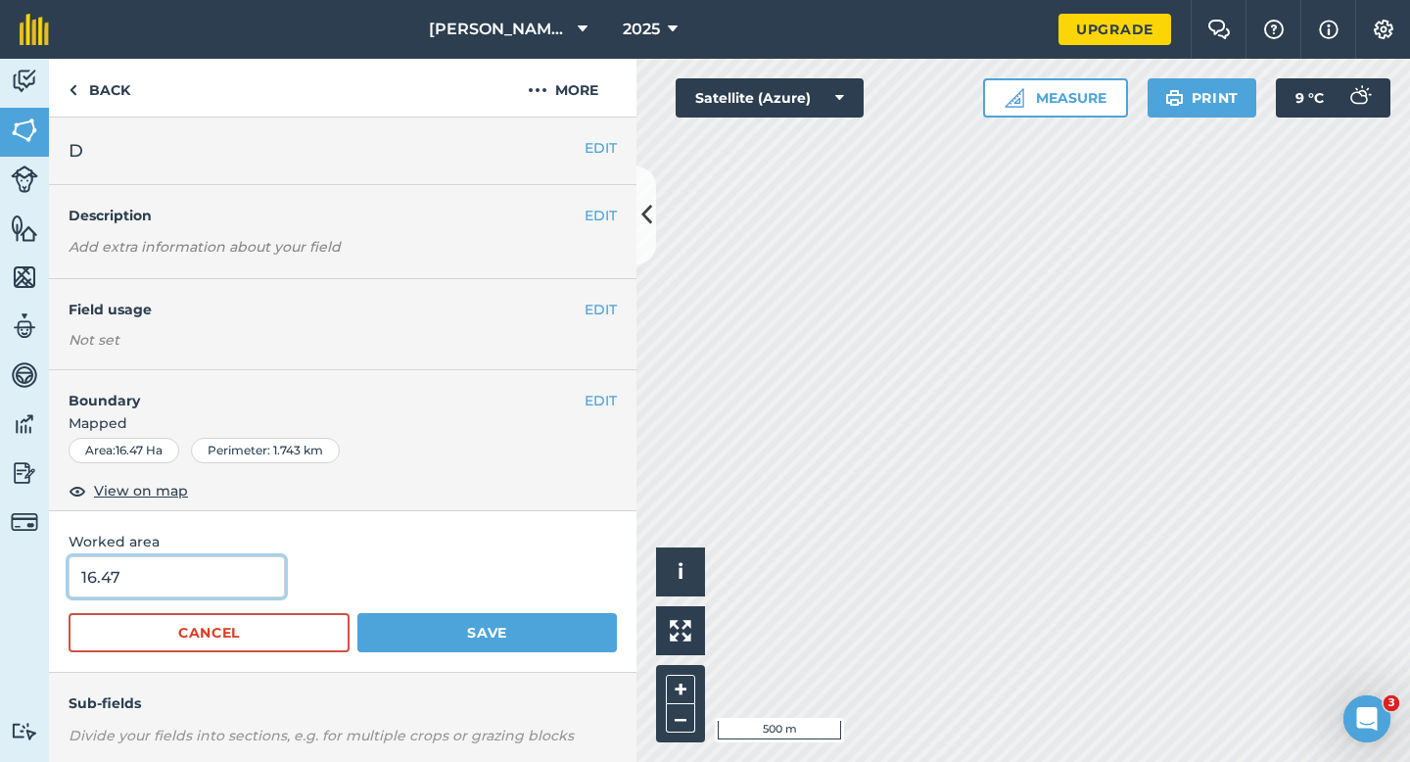
click at [219, 575] on input "16.47" at bounding box center [177, 576] width 216 height 41
type input "16.4"
click at [357, 613] on button "Save" at bounding box center [487, 632] width 260 height 39
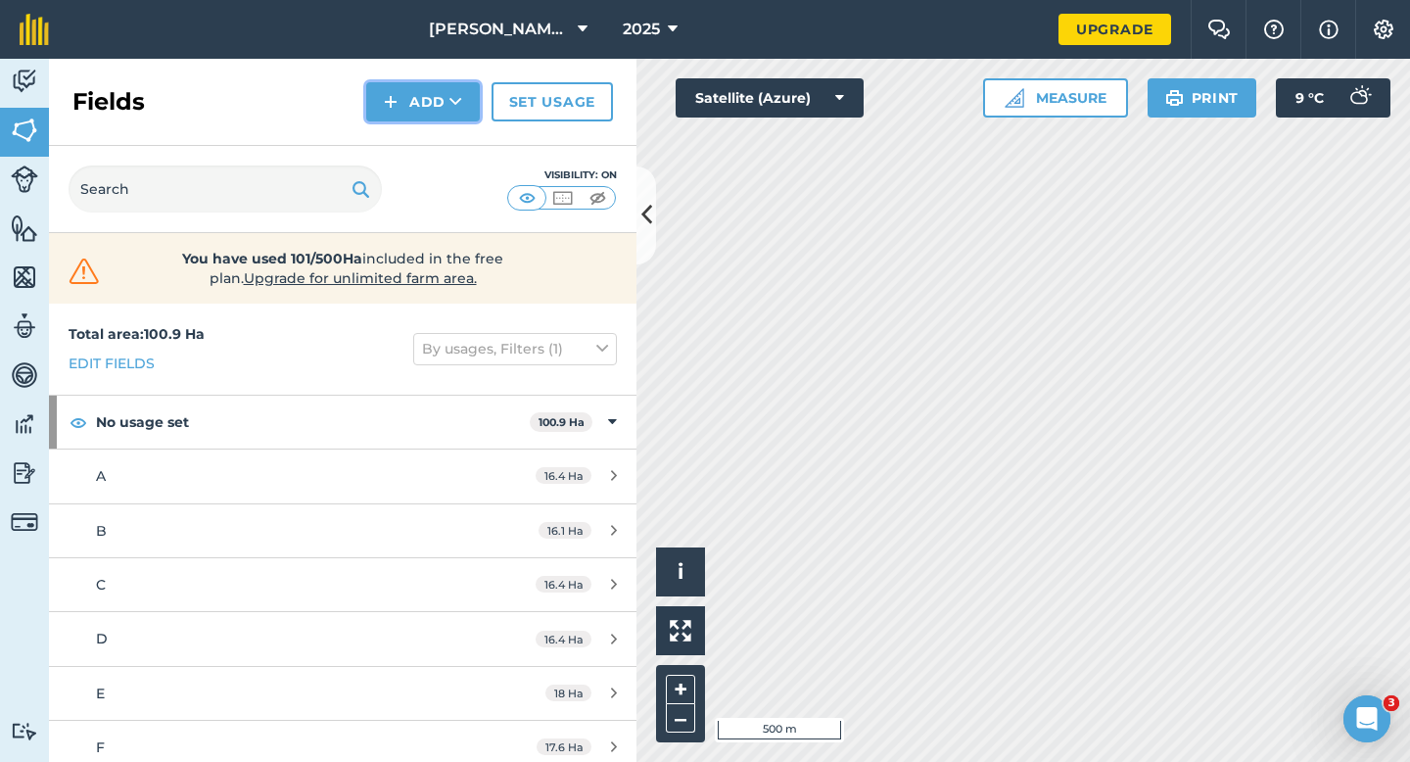
click at [413, 102] on button "Add" at bounding box center [423, 101] width 114 height 39
click at [413, 119] on button "Add Draw Import" at bounding box center [423, 101] width 114 height 39
click at [417, 97] on button "Add" at bounding box center [423, 101] width 114 height 39
click at [413, 139] on link "Draw" at bounding box center [423, 145] width 108 height 43
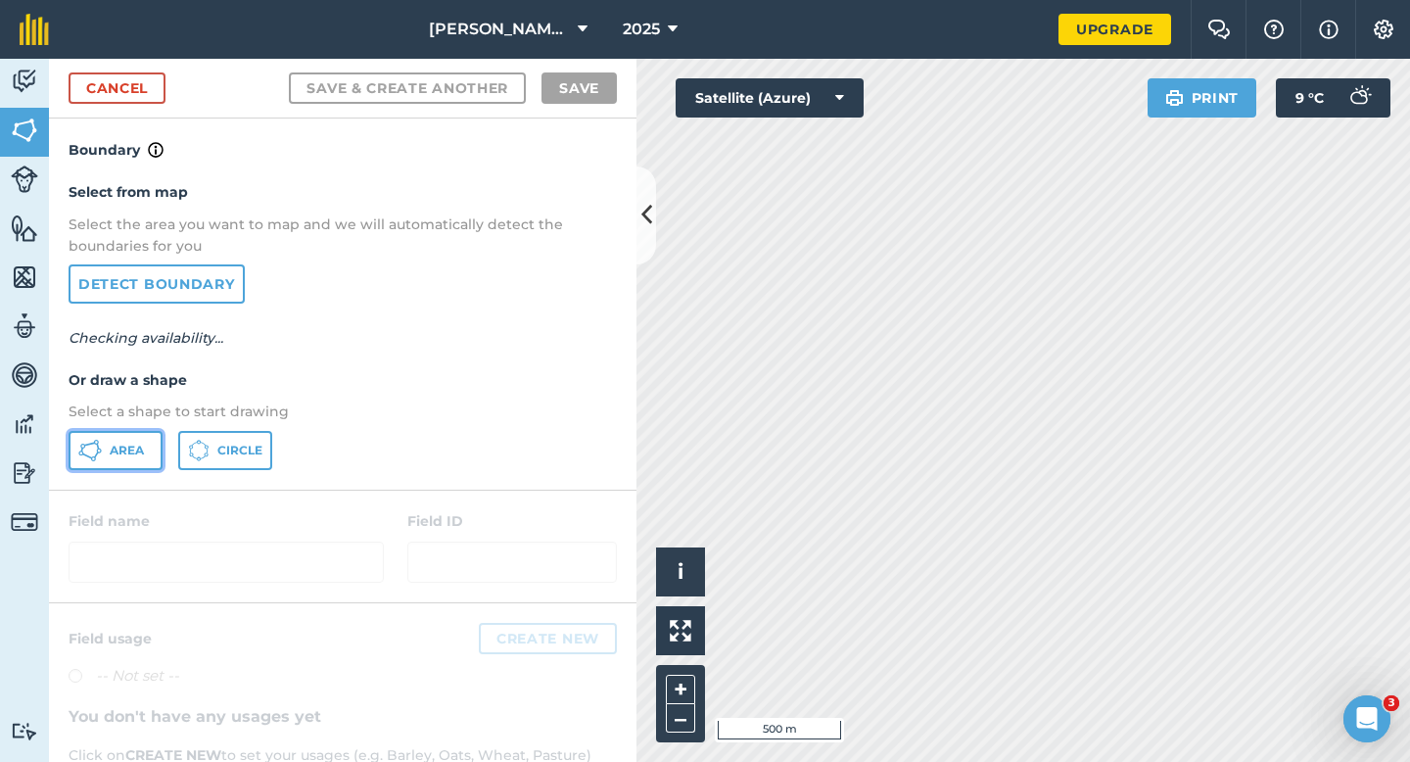
click at [148, 447] on button "Area" at bounding box center [116, 450] width 94 height 39
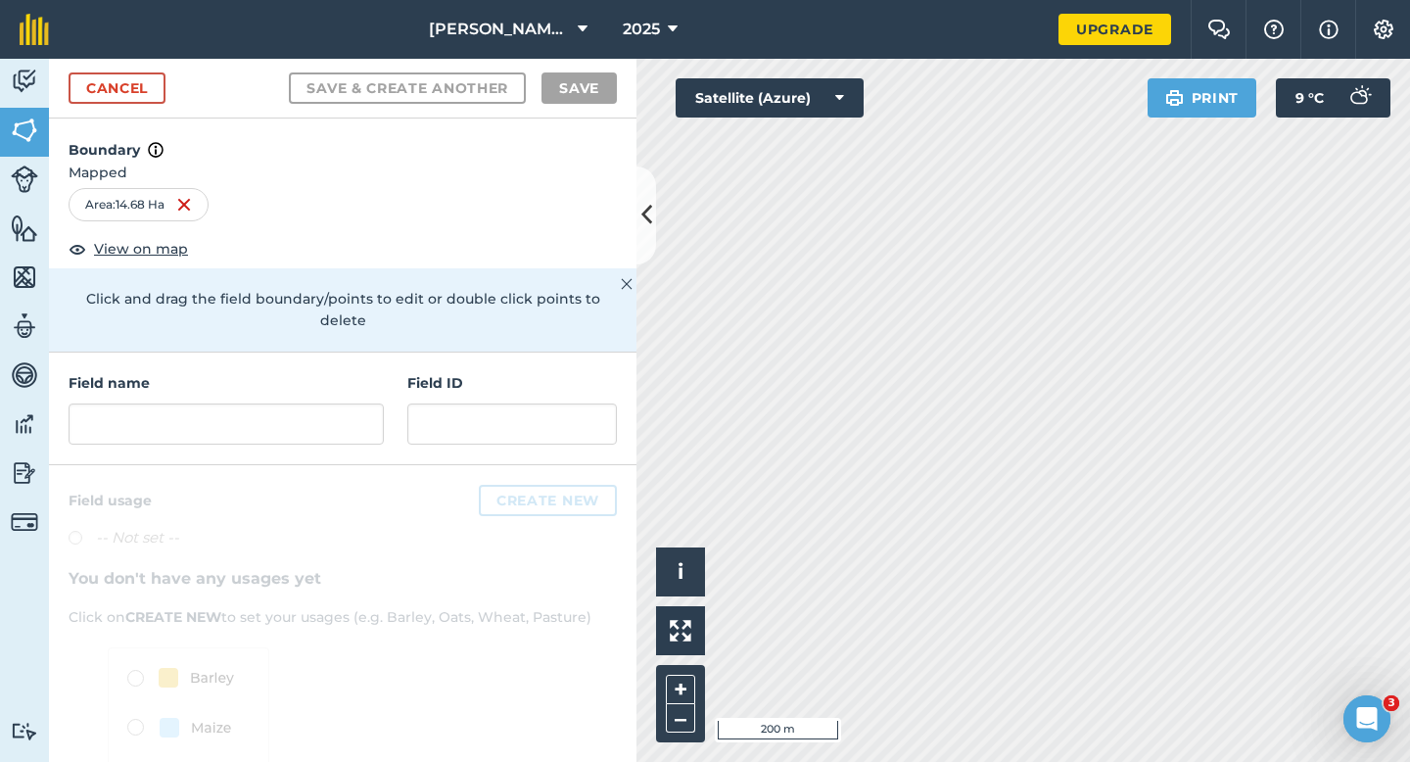
click at [337, 375] on div "Field name" at bounding box center [226, 408] width 315 height 72
click at [337, 403] on input "text" at bounding box center [226, 423] width 315 height 41
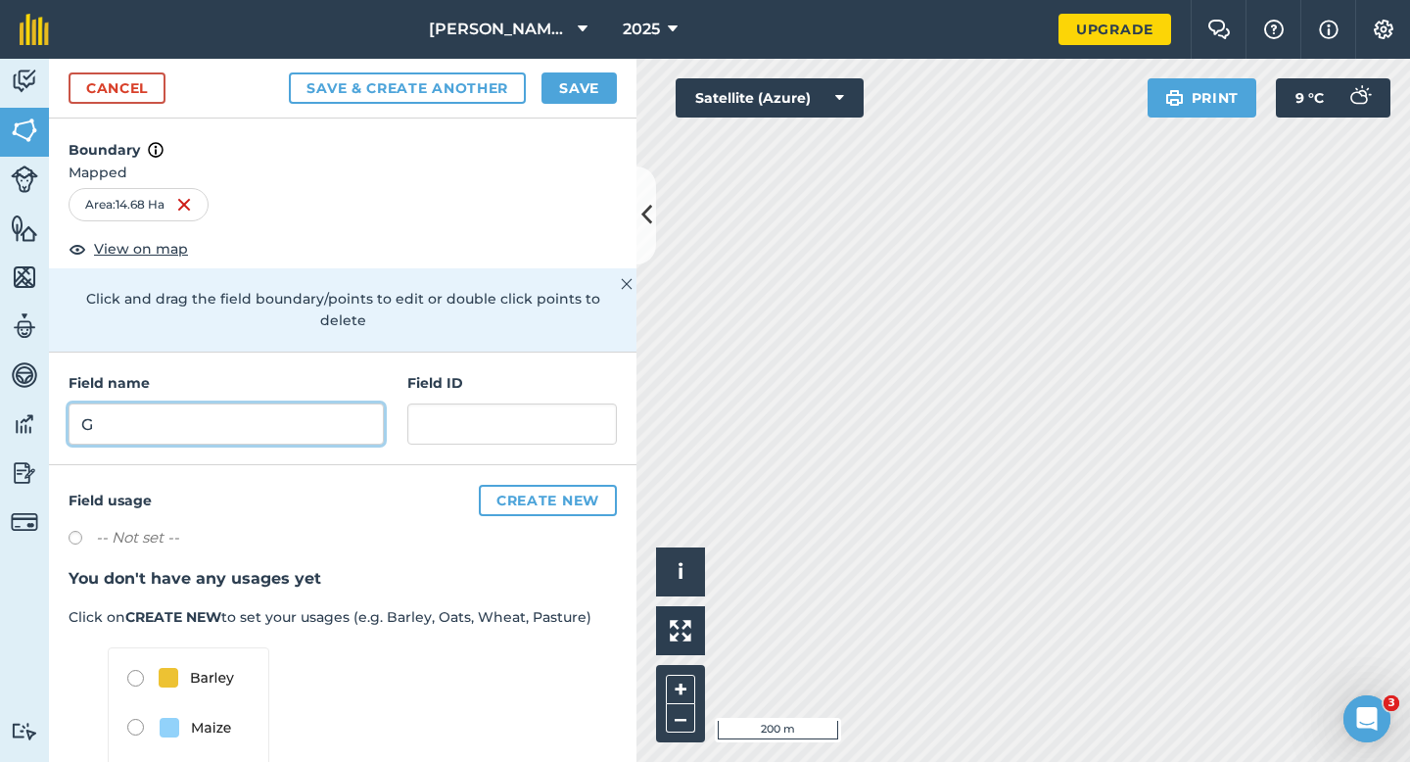
type input "G"
click at [601, 93] on button "Save" at bounding box center [579, 87] width 75 height 31
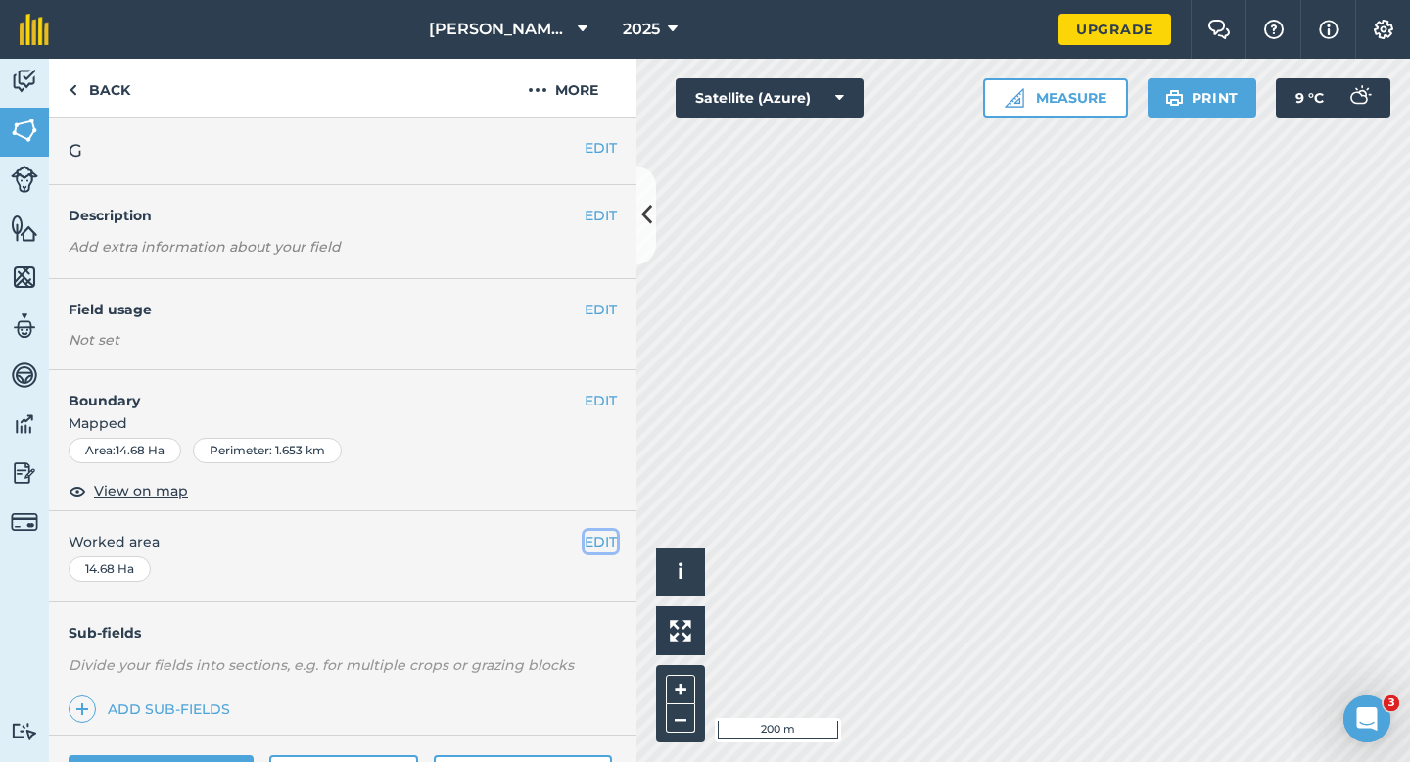
click at [605, 542] on button "EDIT" at bounding box center [601, 542] width 32 height 22
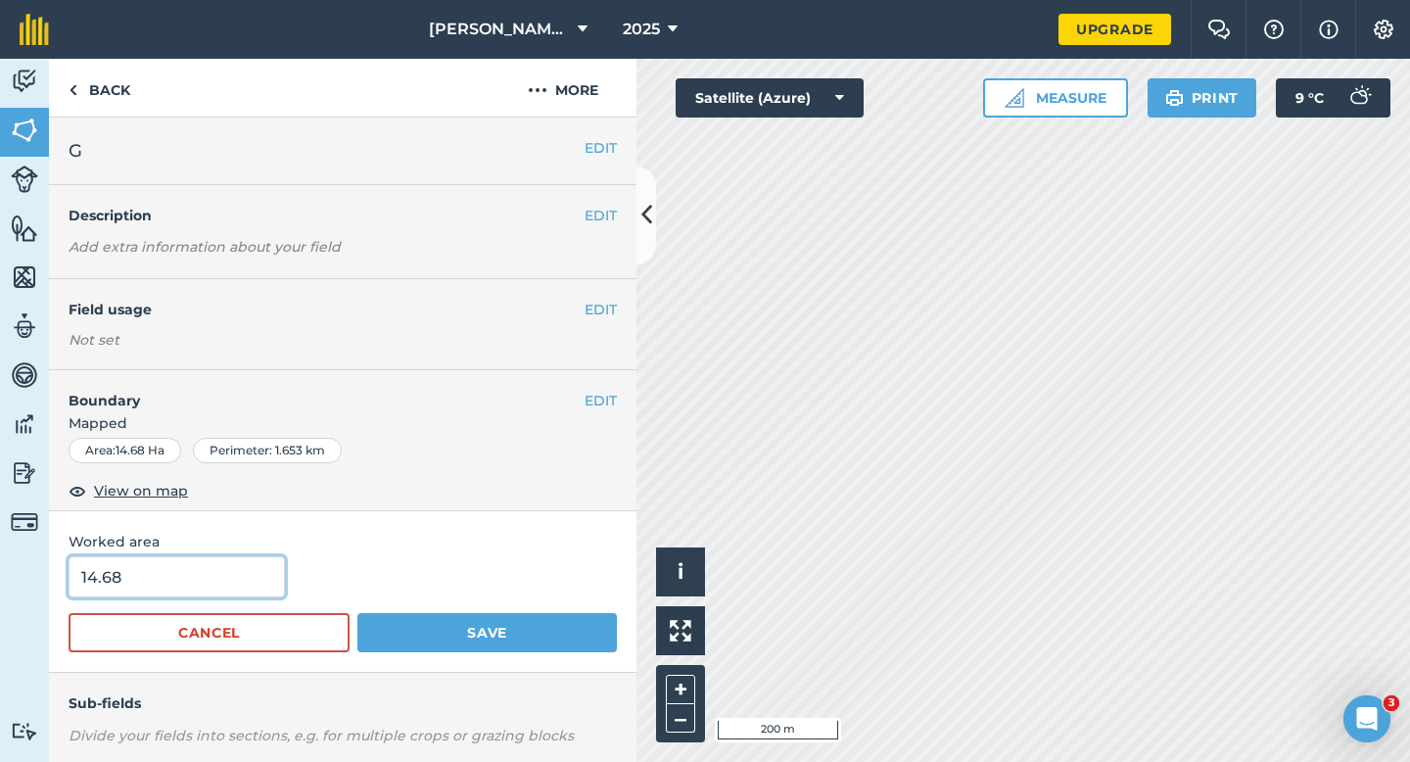
click at [215, 557] on input "14.68" at bounding box center [177, 576] width 216 height 41
click at [215, 583] on input "14.68" at bounding box center [177, 576] width 216 height 41
type input "14.7"
click at [357, 613] on button "Save" at bounding box center [487, 632] width 260 height 39
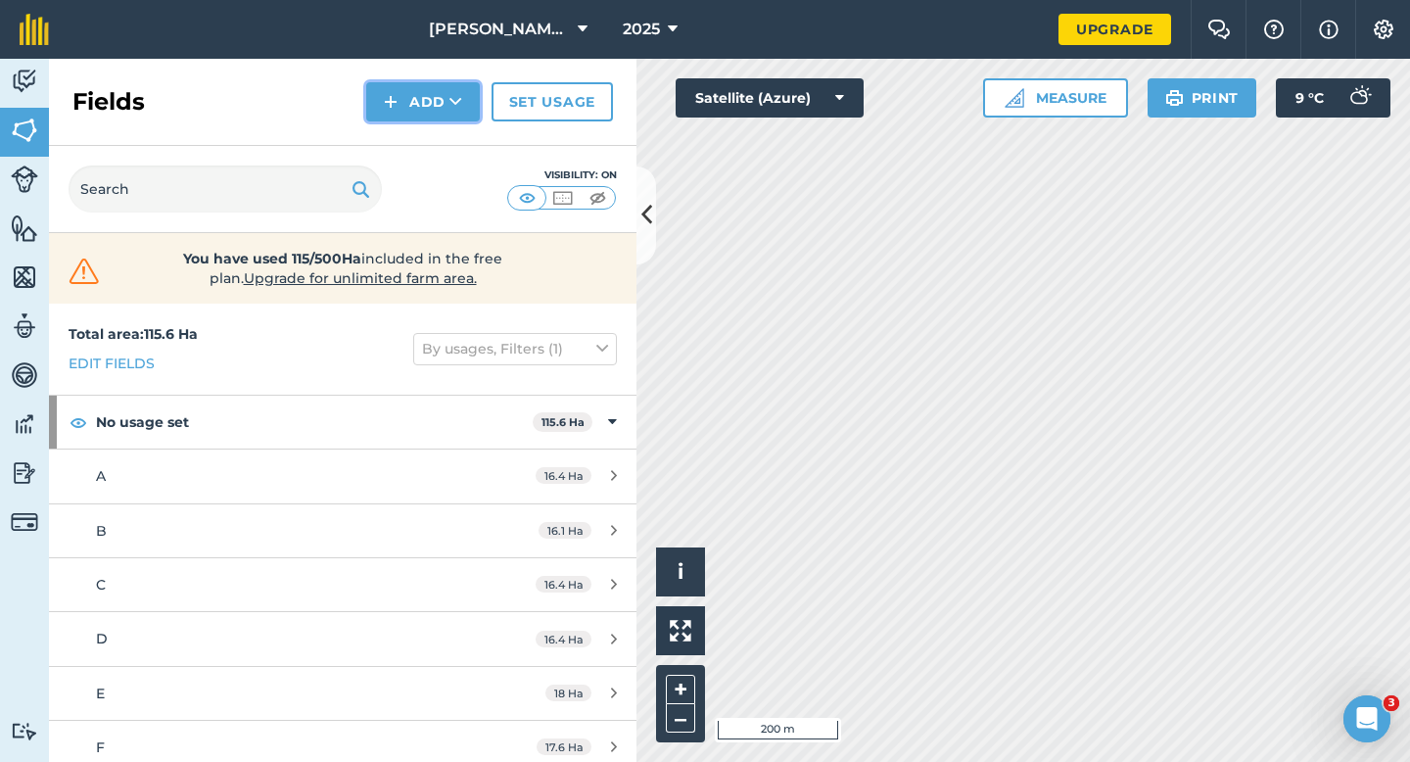
click at [418, 107] on button "Add" at bounding box center [423, 101] width 114 height 39
click at [418, 135] on link "Draw" at bounding box center [423, 145] width 108 height 43
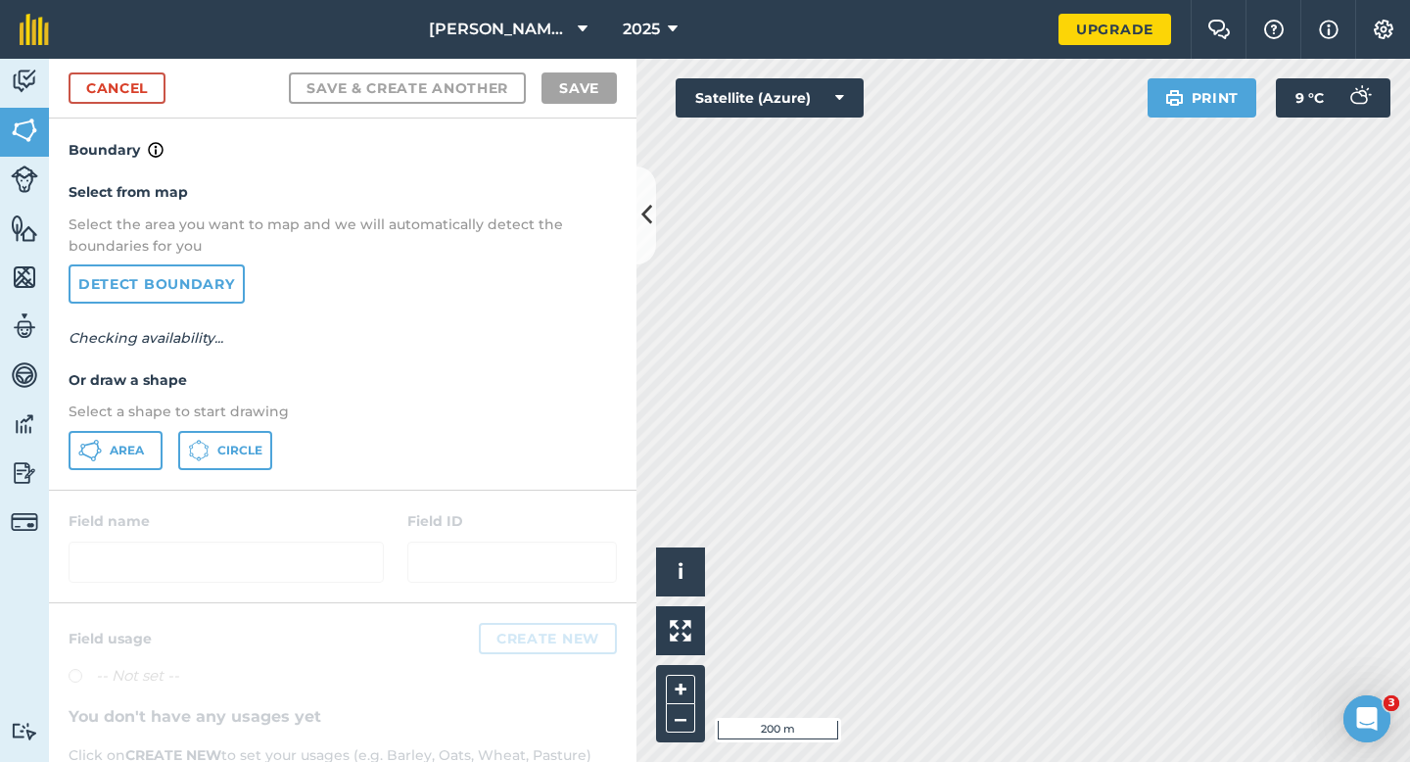
click at [94, 471] on div "Select from map Select the area you want to map and we will automatically detec…" at bounding box center [343, 325] width 588 height 327
click at [95, 471] on div "Select from map Select the area you want to map and we will automatically detec…" at bounding box center [343, 325] width 588 height 327
click at [128, 449] on span "Area" at bounding box center [127, 451] width 34 height 16
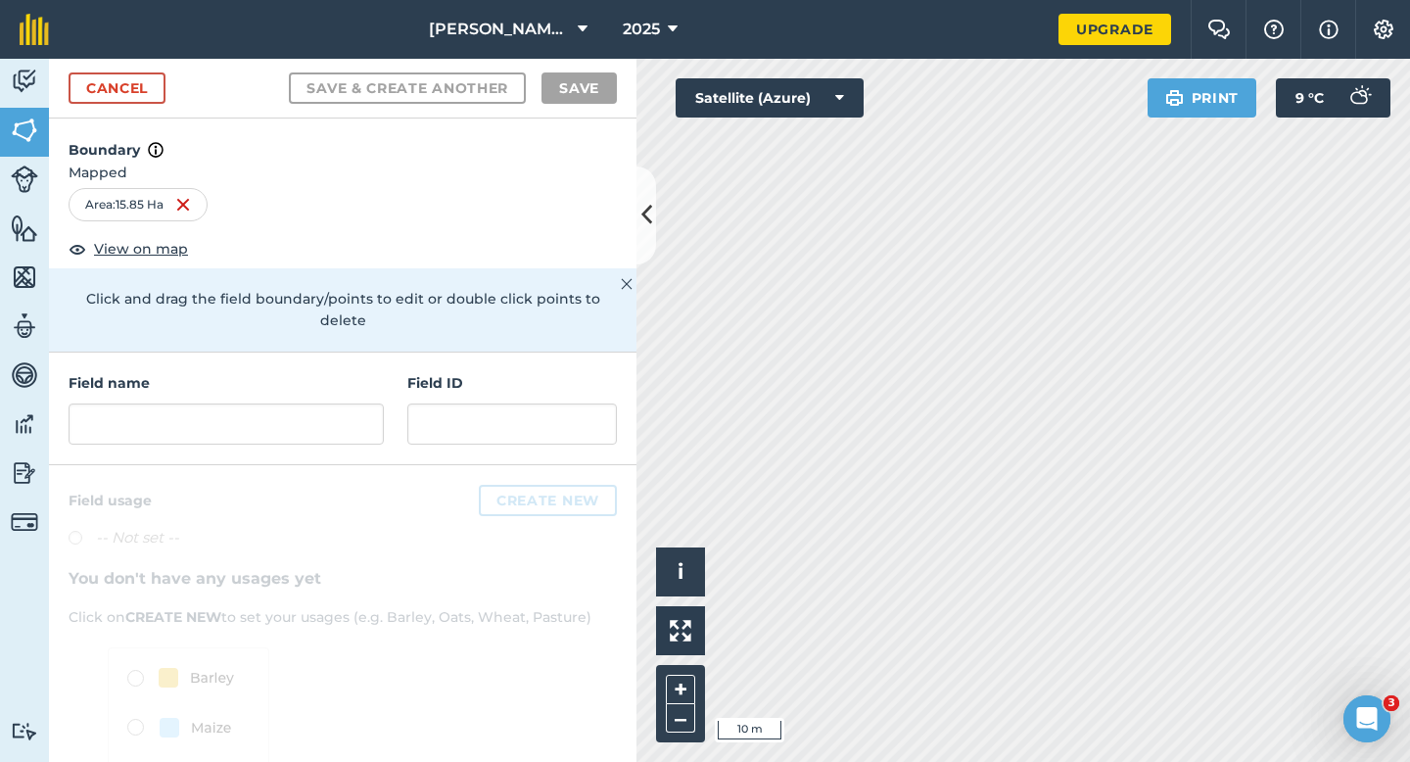
click at [399, 436] on div "Field name Field ID" at bounding box center [343, 409] width 588 height 113
click at [383, 409] on div "Field name Field ID" at bounding box center [343, 409] width 588 height 113
click at [371, 403] on input "text" at bounding box center [226, 423] width 315 height 41
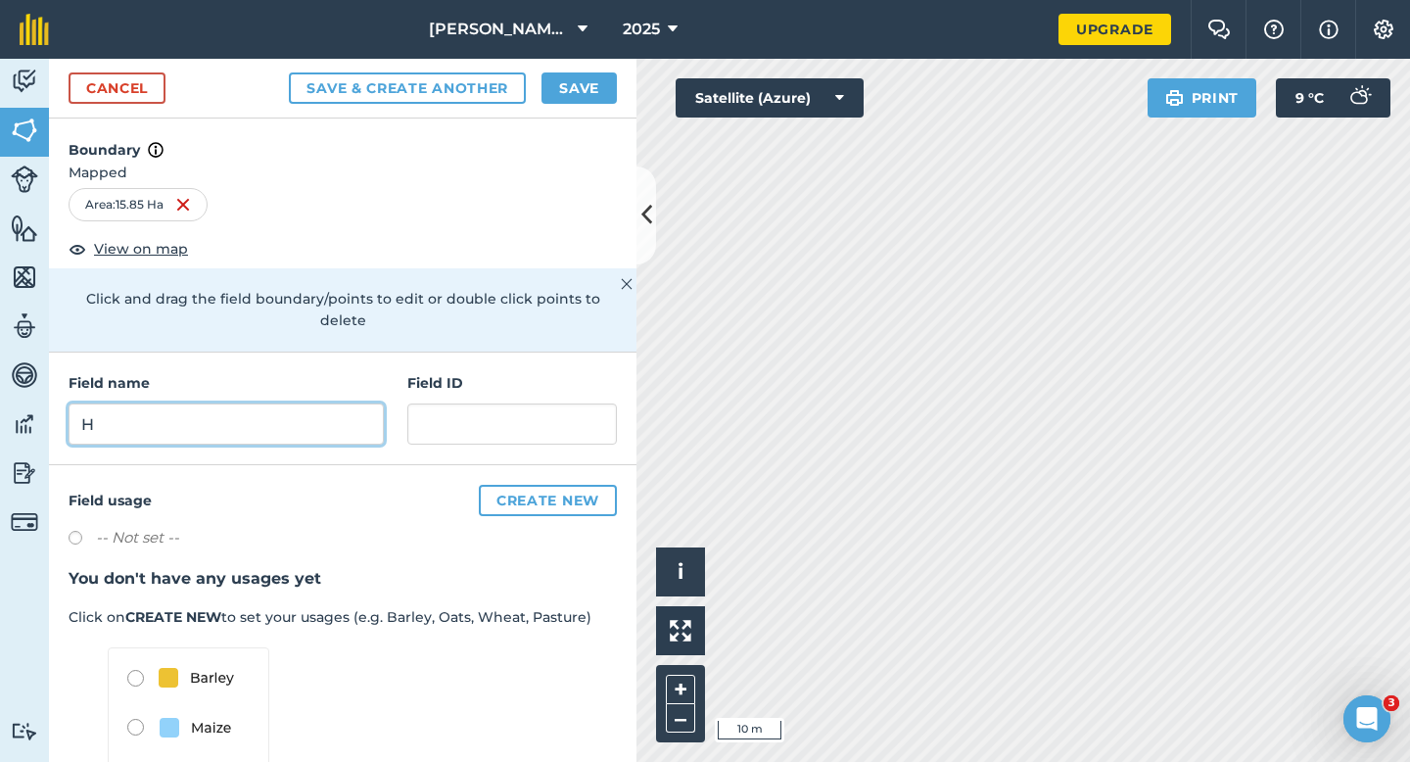
type input "H"
click at [591, 85] on button "Save" at bounding box center [579, 87] width 75 height 31
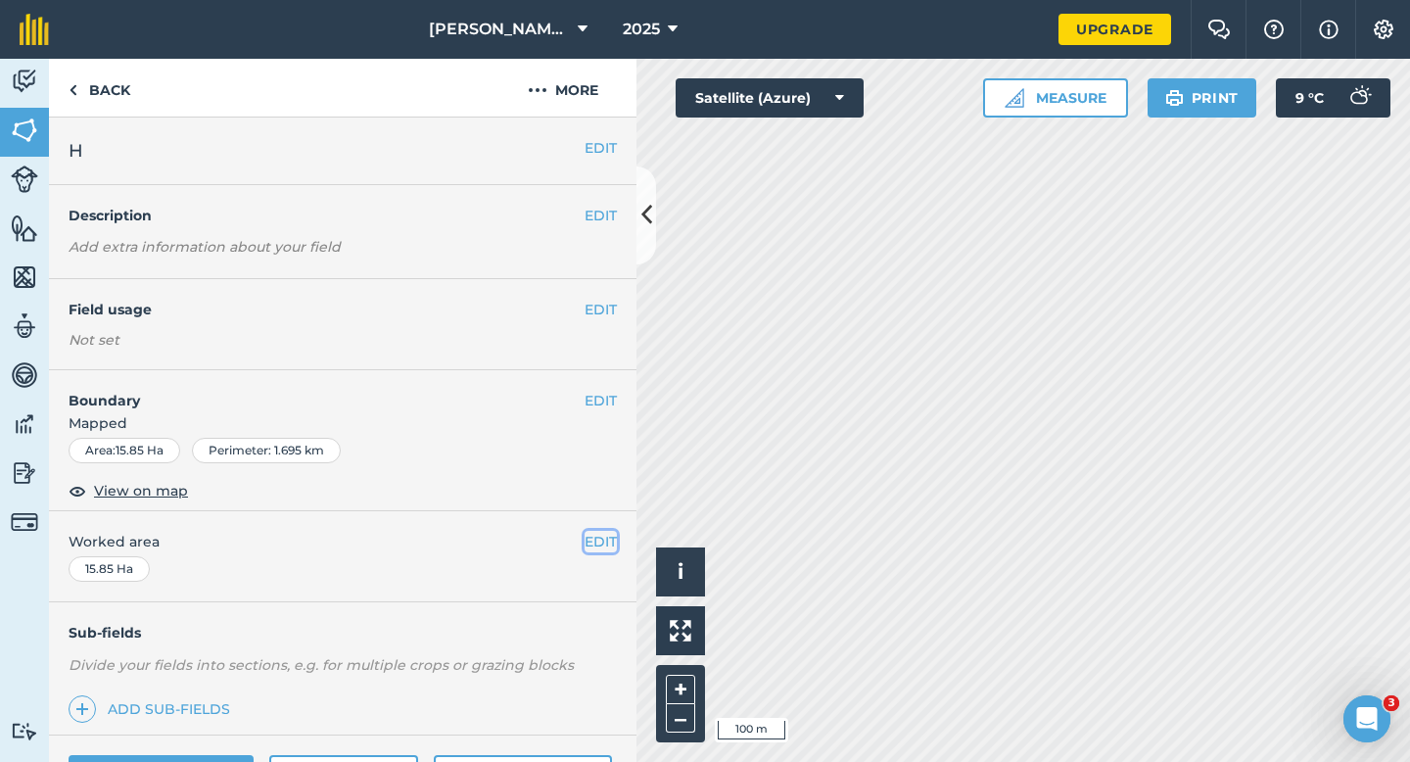
click at [595, 547] on button "EDIT" at bounding box center [601, 542] width 32 height 22
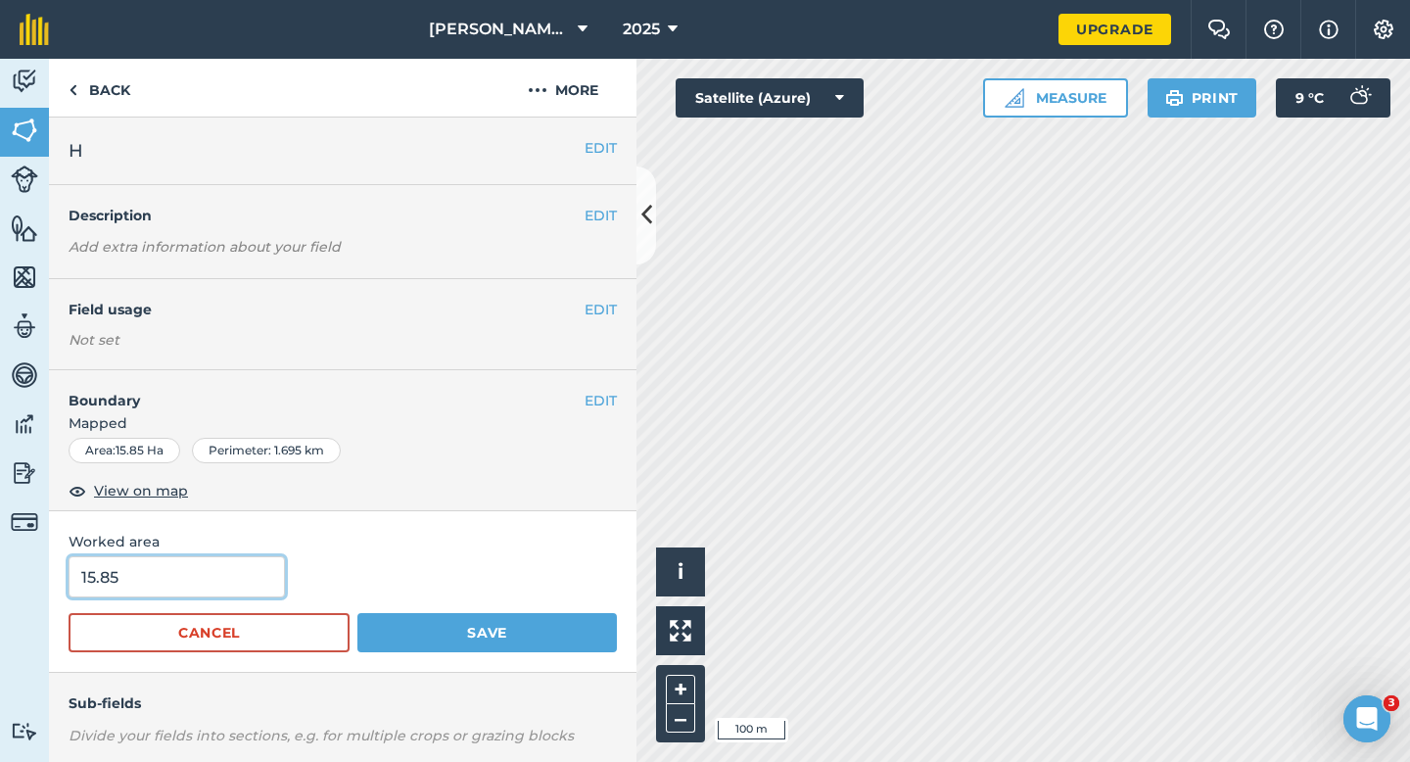
click at [214, 596] on input "15.85" at bounding box center [177, 576] width 216 height 41
type input "16"
click at [357, 613] on button "Save" at bounding box center [487, 632] width 260 height 39
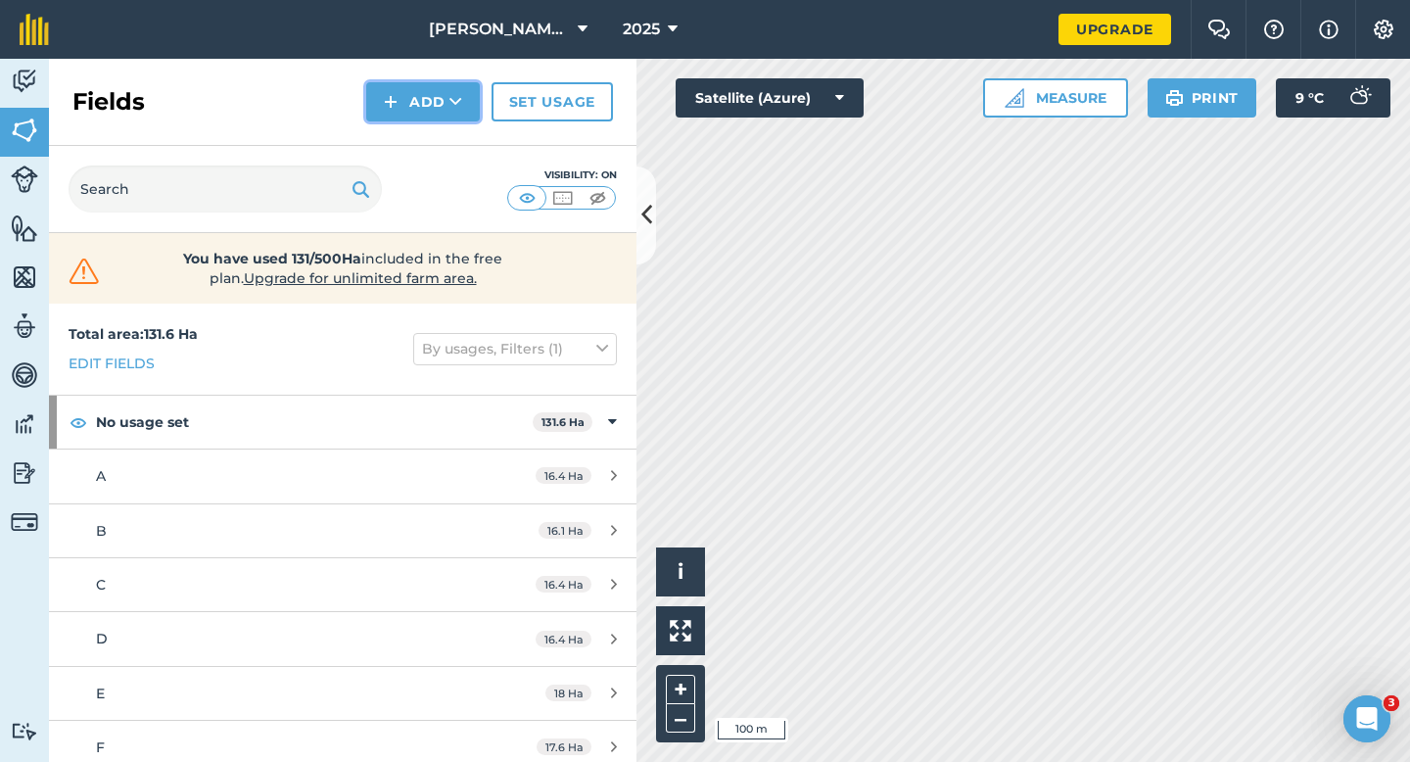
click at [459, 93] on icon at bounding box center [456, 102] width 13 height 20
click at [459, 131] on link "Draw" at bounding box center [423, 145] width 108 height 43
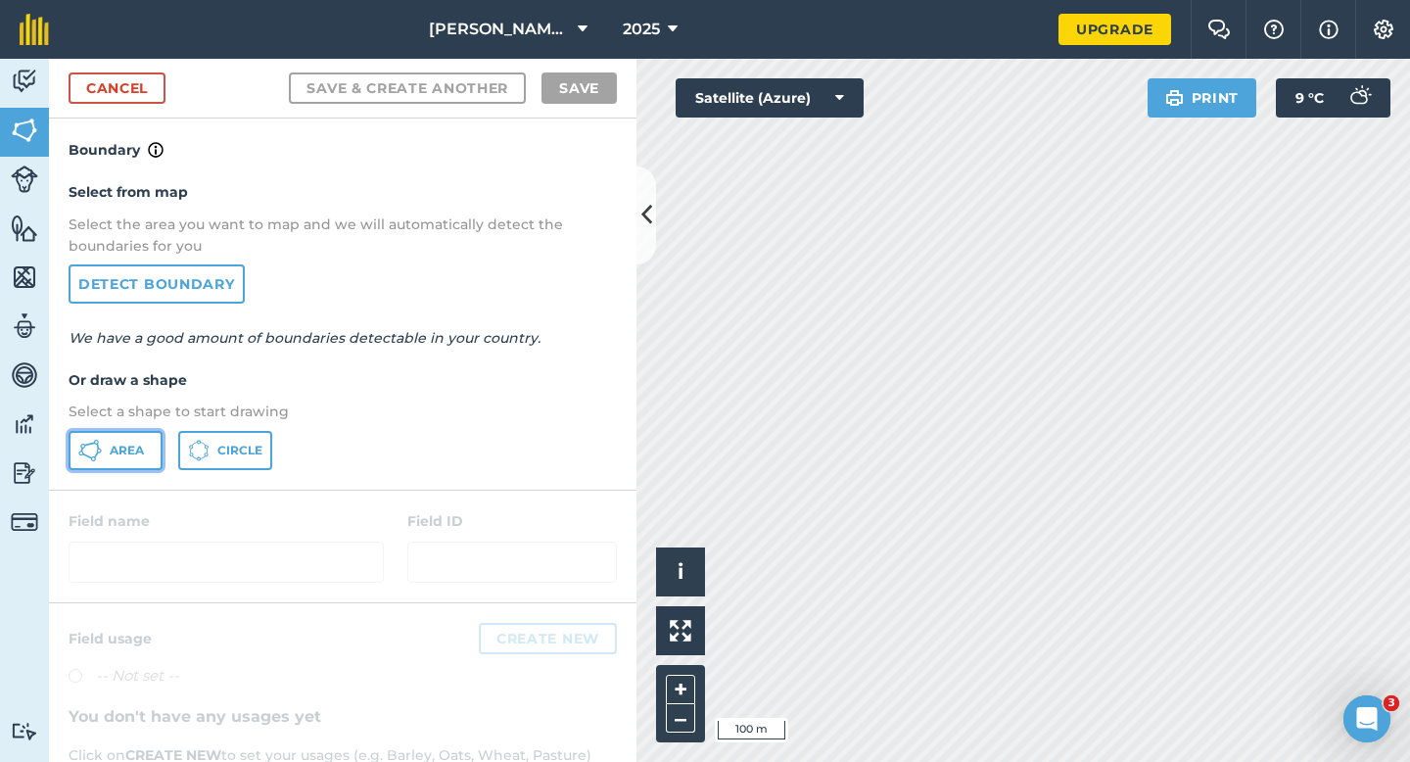
click at [134, 444] on span "Area" at bounding box center [127, 451] width 34 height 16
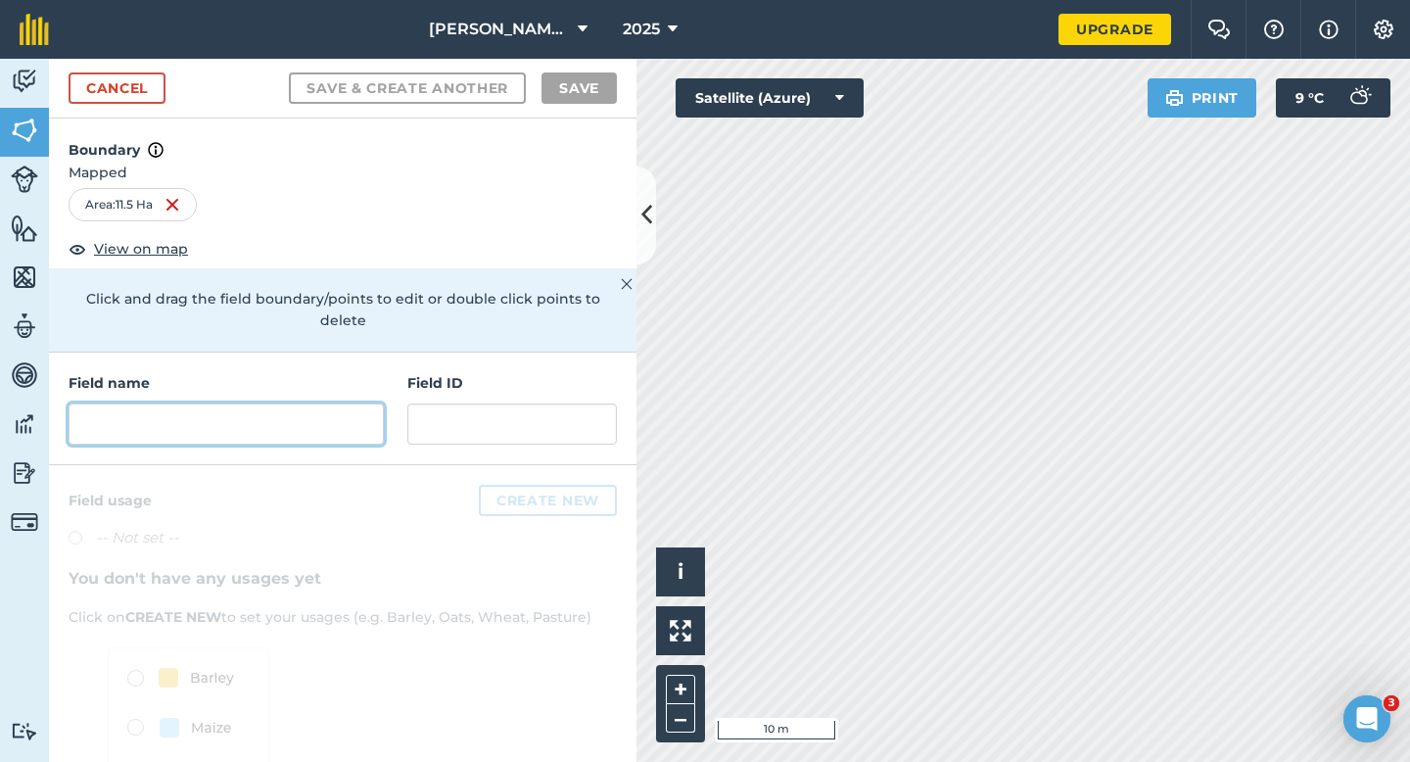
click at [361, 403] on input "text" at bounding box center [226, 423] width 315 height 41
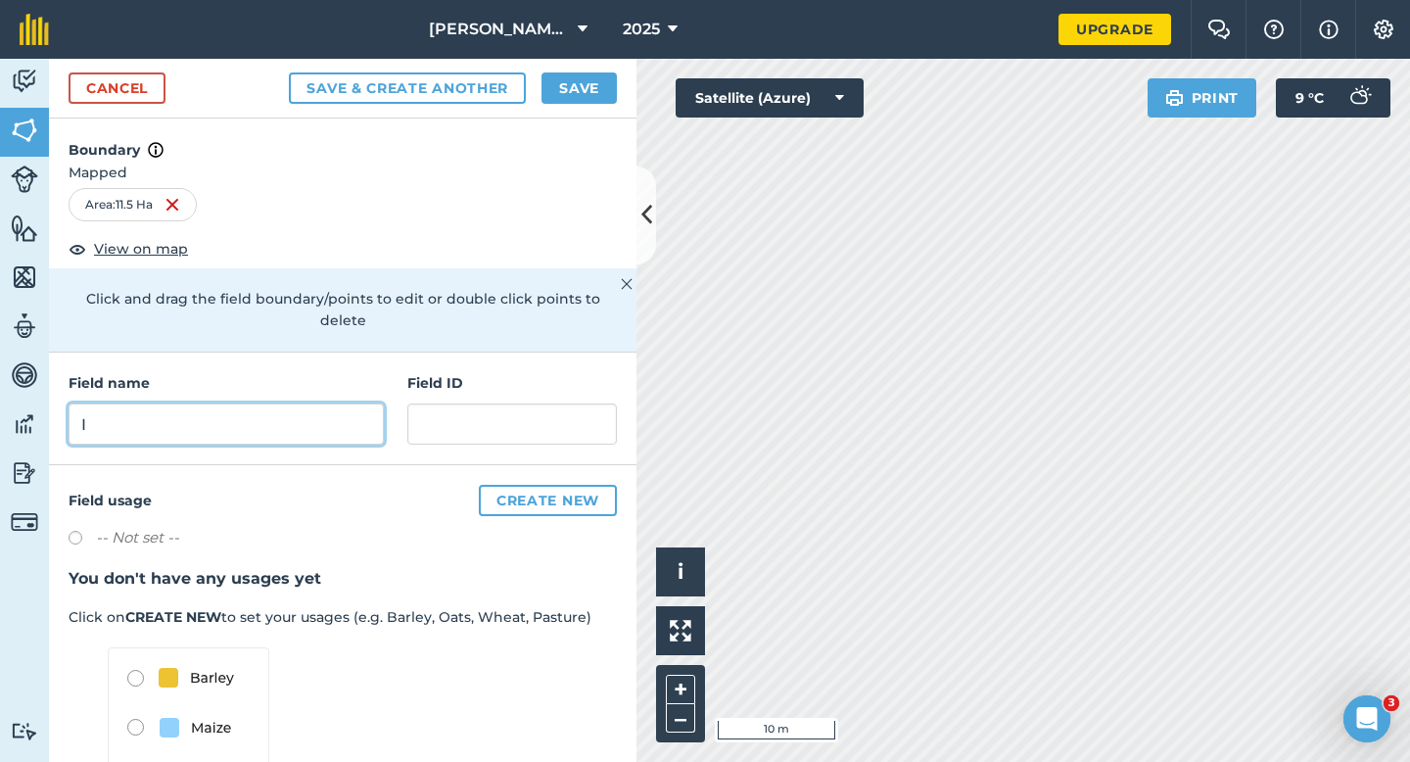
type input "I"
click at [582, 95] on button "Save" at bounding box center [579, 87] width 75 height 31
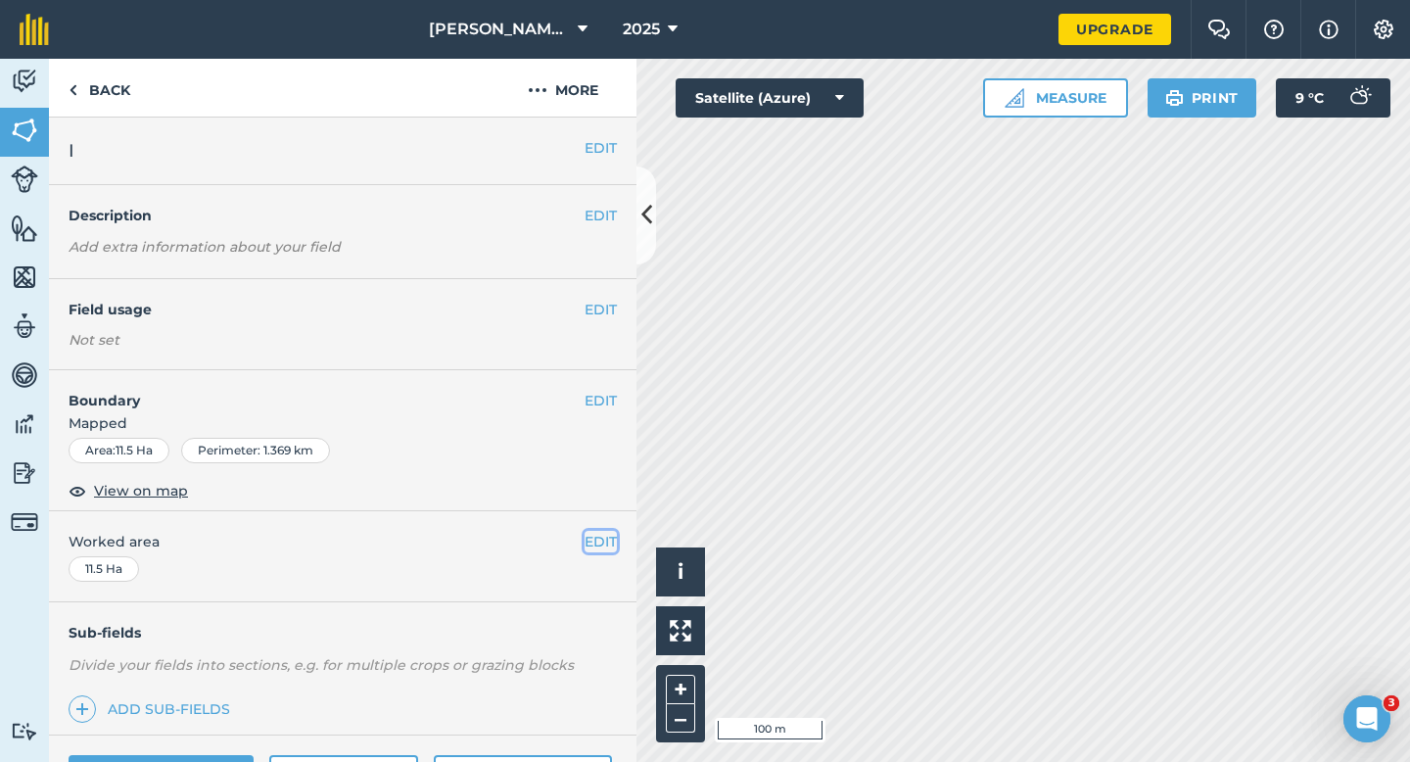
click at [594, 541] on button "EDIT" at bounding box center [601, 542] width 32 height 22
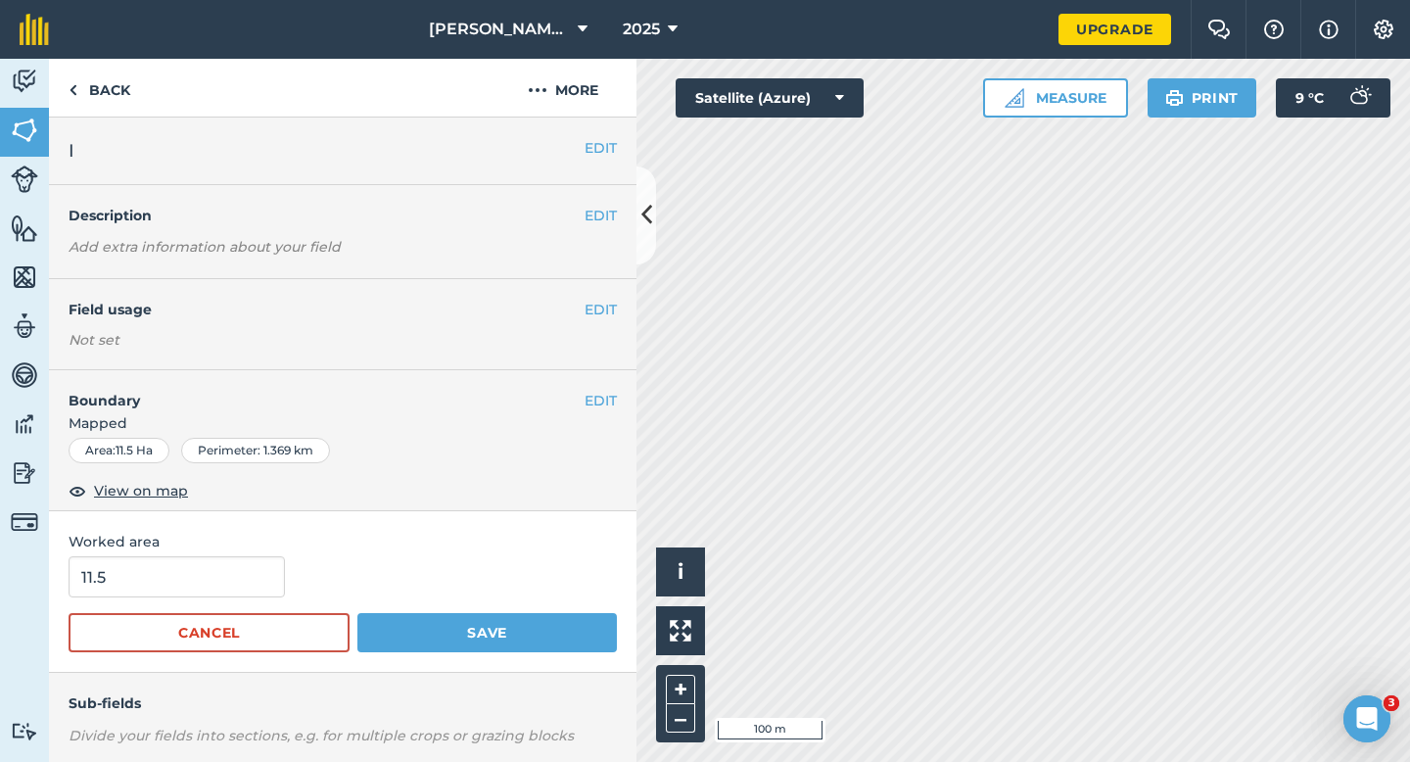
click at [278, 572] on div "11.5" at bounding box center [343, 576] width 548 height 41
click at [252, 571] on input "11.5" at bounding box center [177, 576] width 216 height 41
click at [357, 613] on button "Save" at bounding box center [487, 632] width 260 height 39
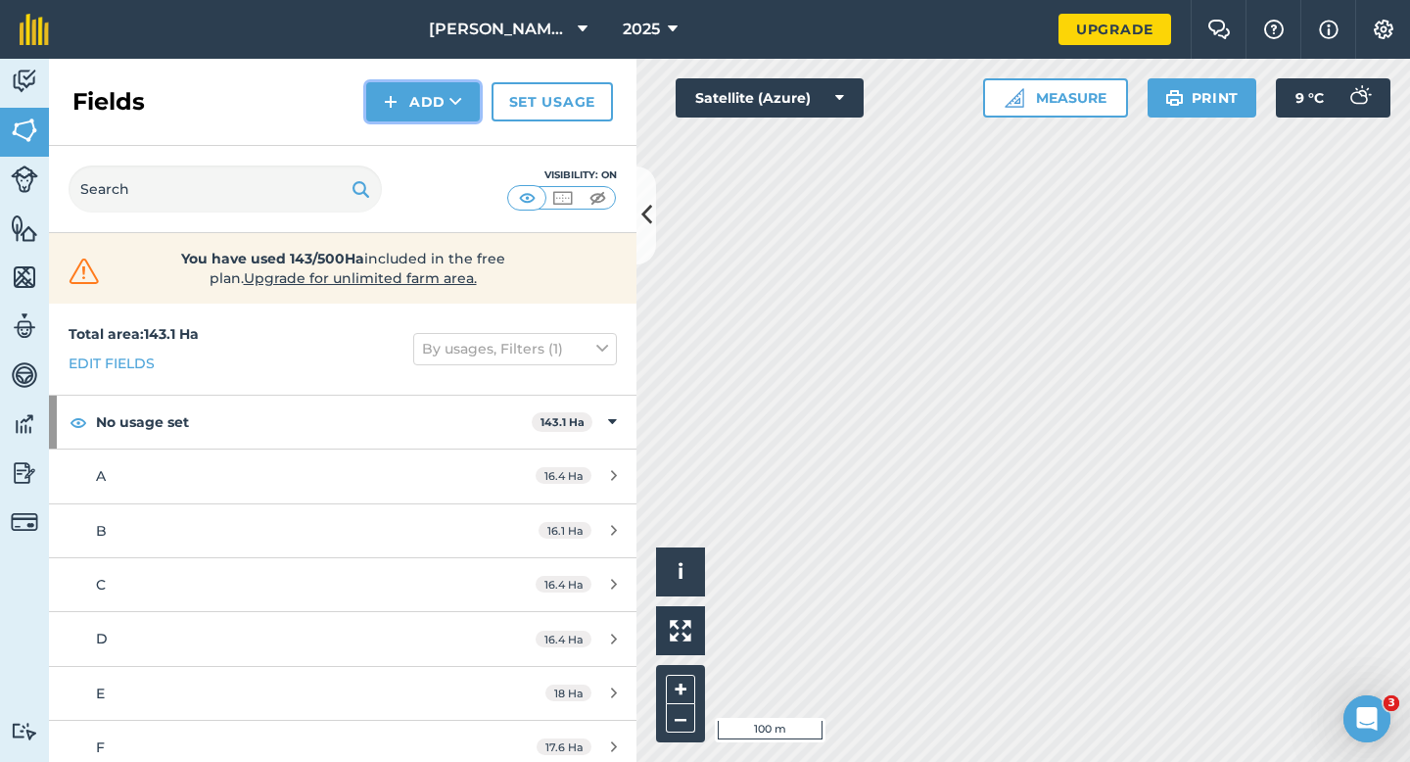
click at [403, 107] on button "Add" at bounding box center [423, 101] width 114 height 39
click at [403, 150] on link "Draw" at bounding box center [423, 145] width 108 height 43
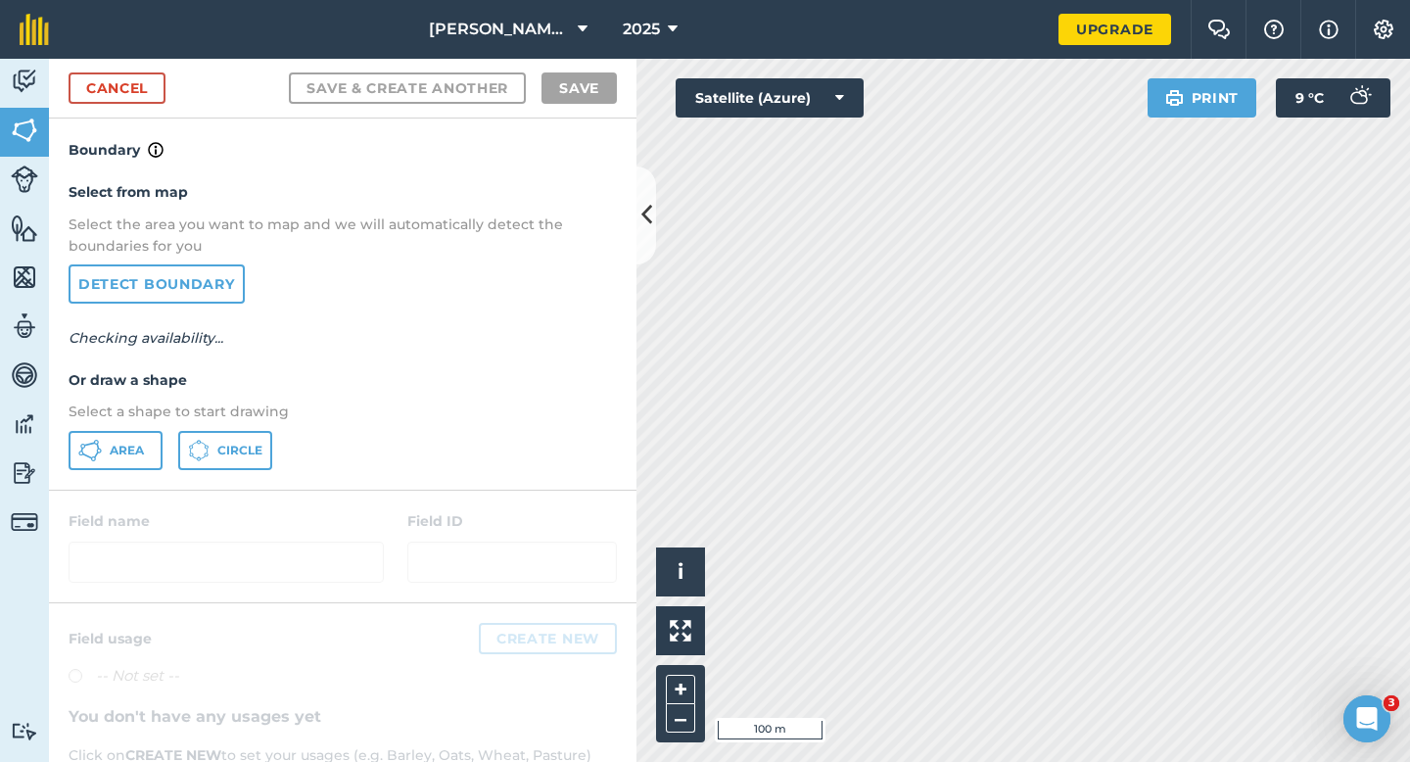
click at [66, 452] on div "Select from map Select the area you want to map and we will automatically detec…" at bounding box center [343, 325] width 588 height 327
click at [75, 452] on button "Area" at bounding box center [116, 450] width 94 height 39
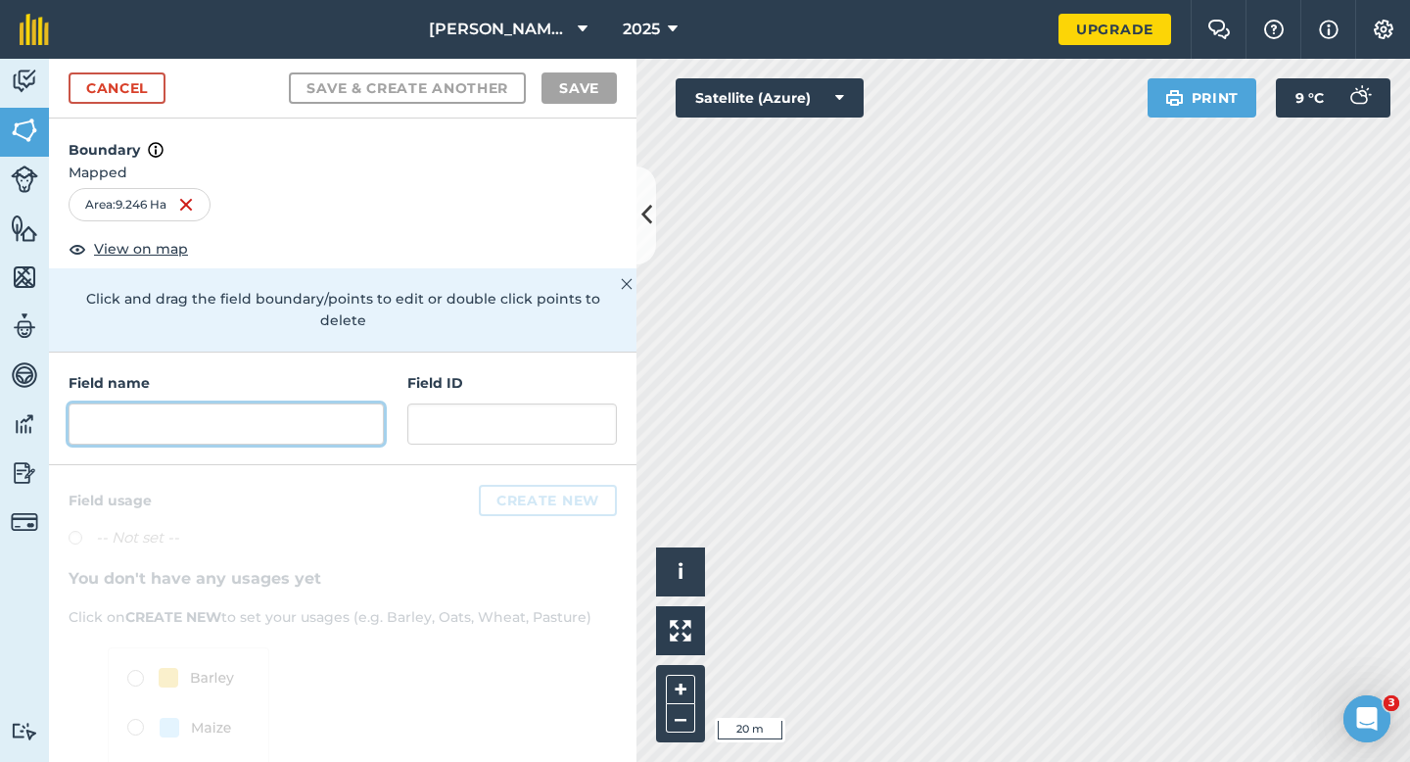
click at [328, 407] on input "text" at bounding box center [226, 423] width 315 height 41
click at [329, 407] on input "text" at bounding box center [226, 423] width 315 height 41
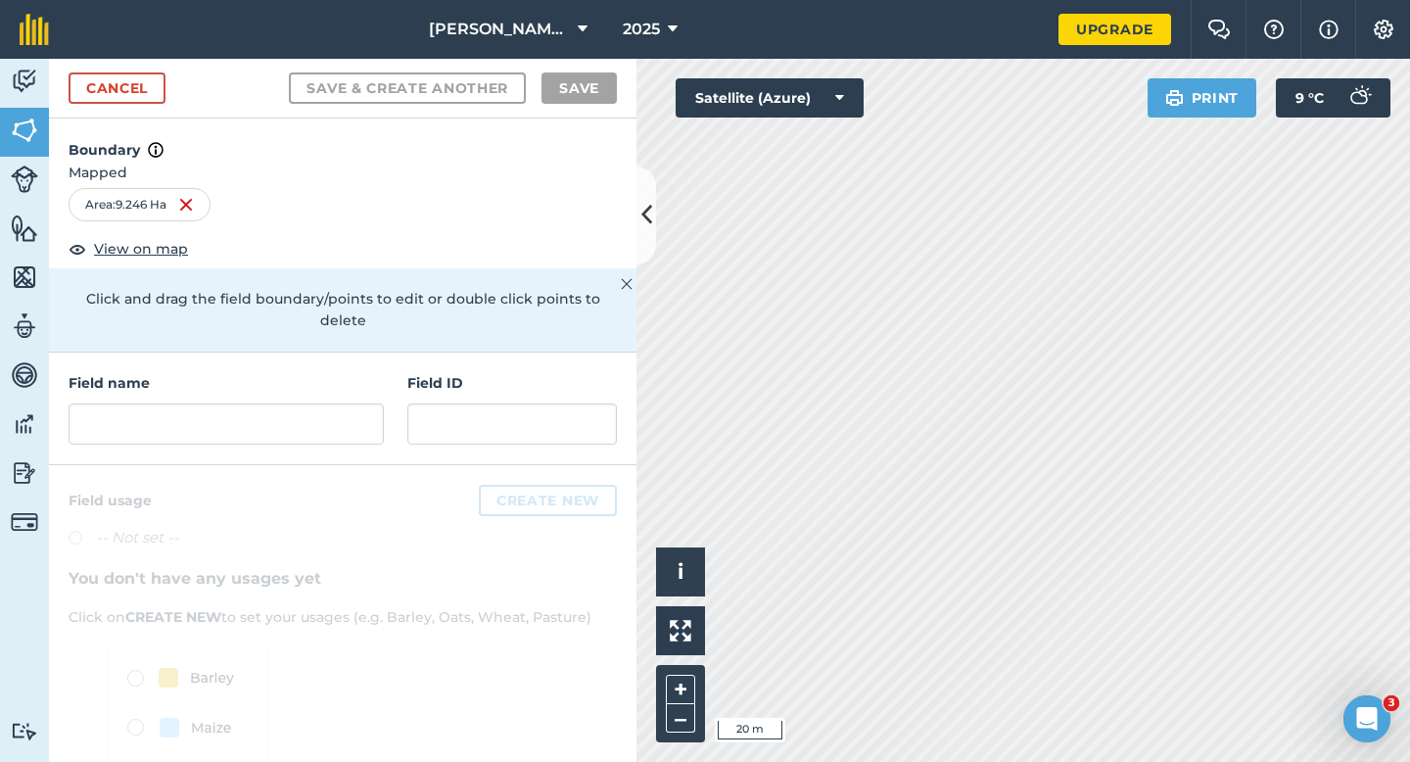
click at [374, 353] on div "Field name Field ID" at bounding box center [343, 409] width 588 height 113
click at [296, 465] on div at bounding box center [343, 677] width 588 height 424
click at [299, 375] on div "Field name" at bounding box center [226, 408] width 315 height 72
click at [307, 405] on input "text" at bounding box center [226, 423] width 315 height 41
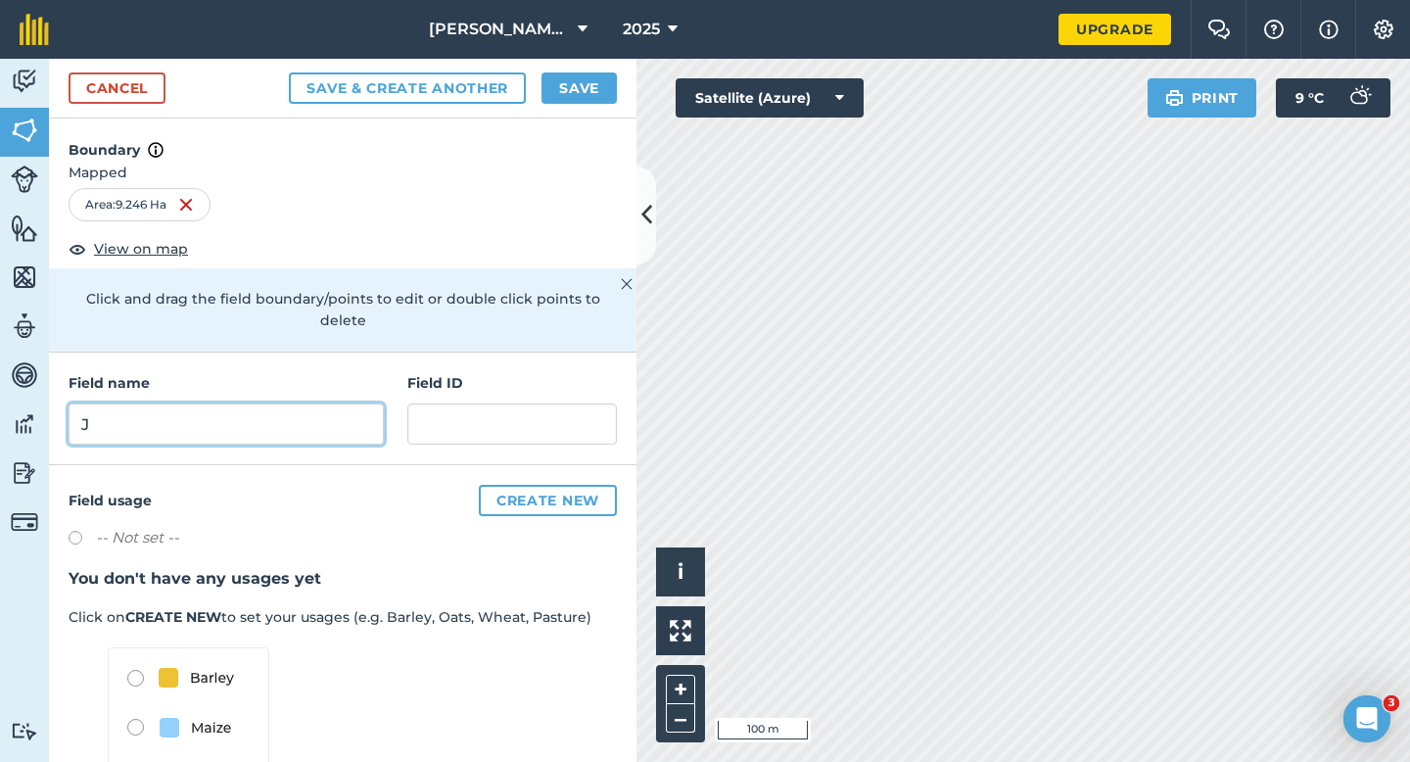
type input "J"
click at [577, 82] on button "Save" at bounding box center [579, 87] width 75 height 31
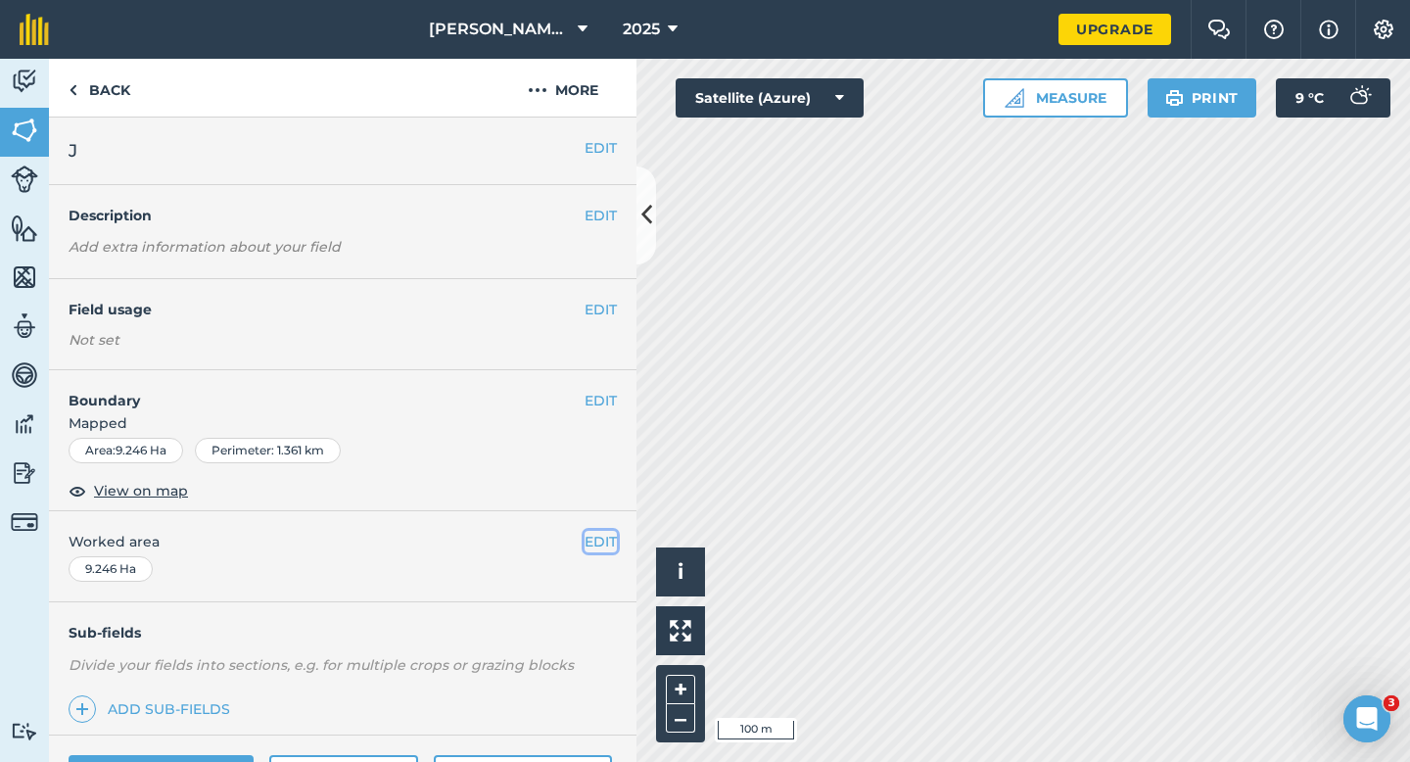
click at [613, 545] on button "EDIT" at bounding box center [601, 542] width 32 height 22
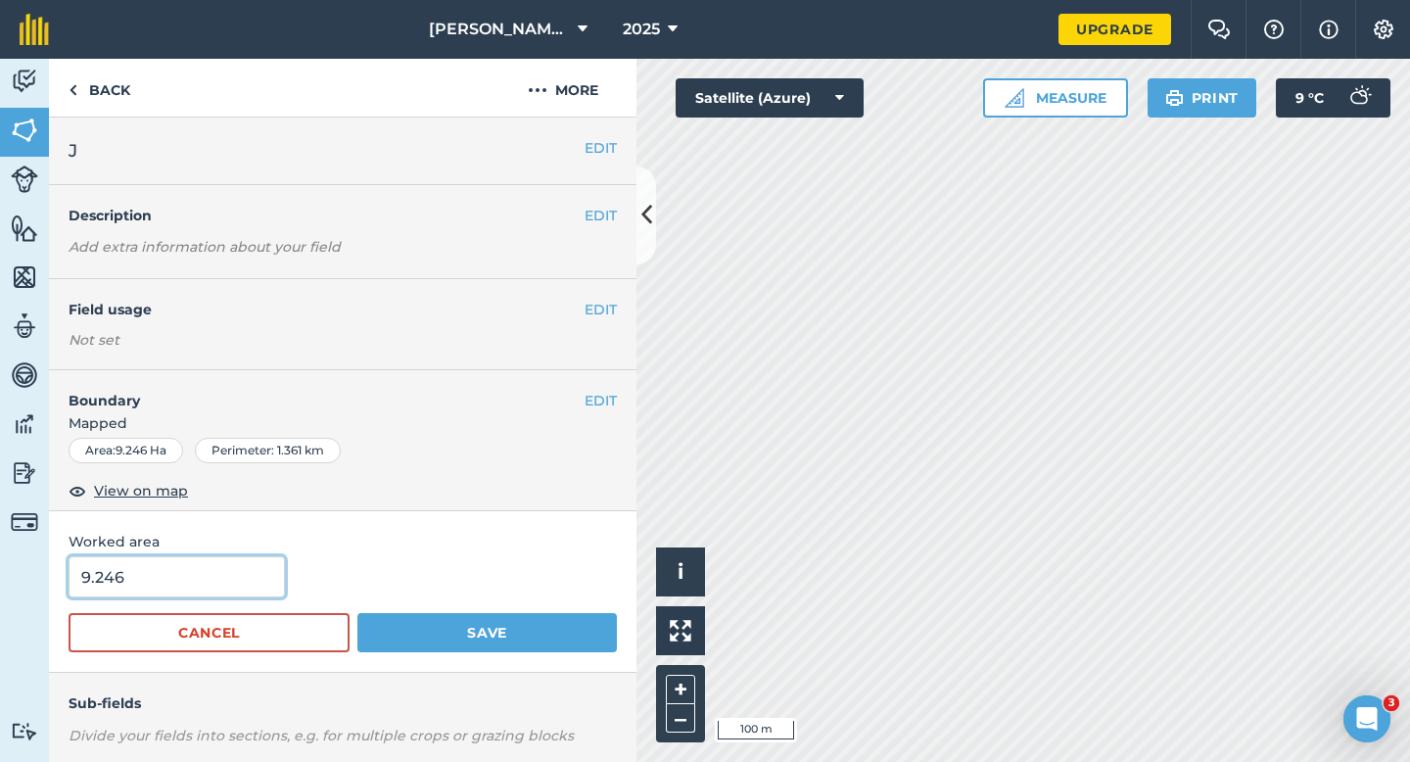
click at [233, 579] on input "9.246" at bounding box center [177, 576] width 216 height 41
type input "9.3"
click at [357, 613] on button "Save" at bounding box center [487, 632] width 260 height 39
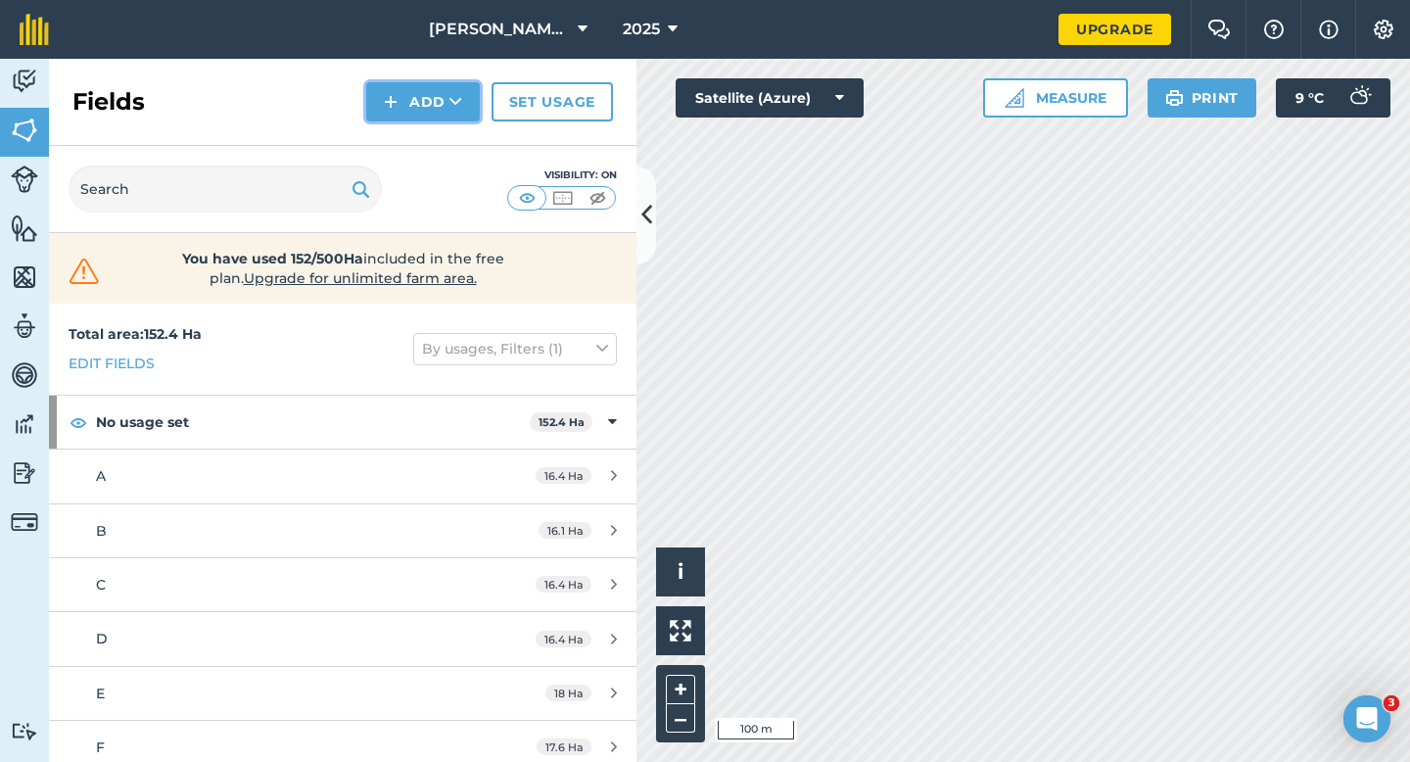
click at [417, 103] on button "Add" at bounding box center [423, 101] width 114 height 39
click at [417, 138] on link "Draw" at bounding box center [423, 145] width 108 height 43
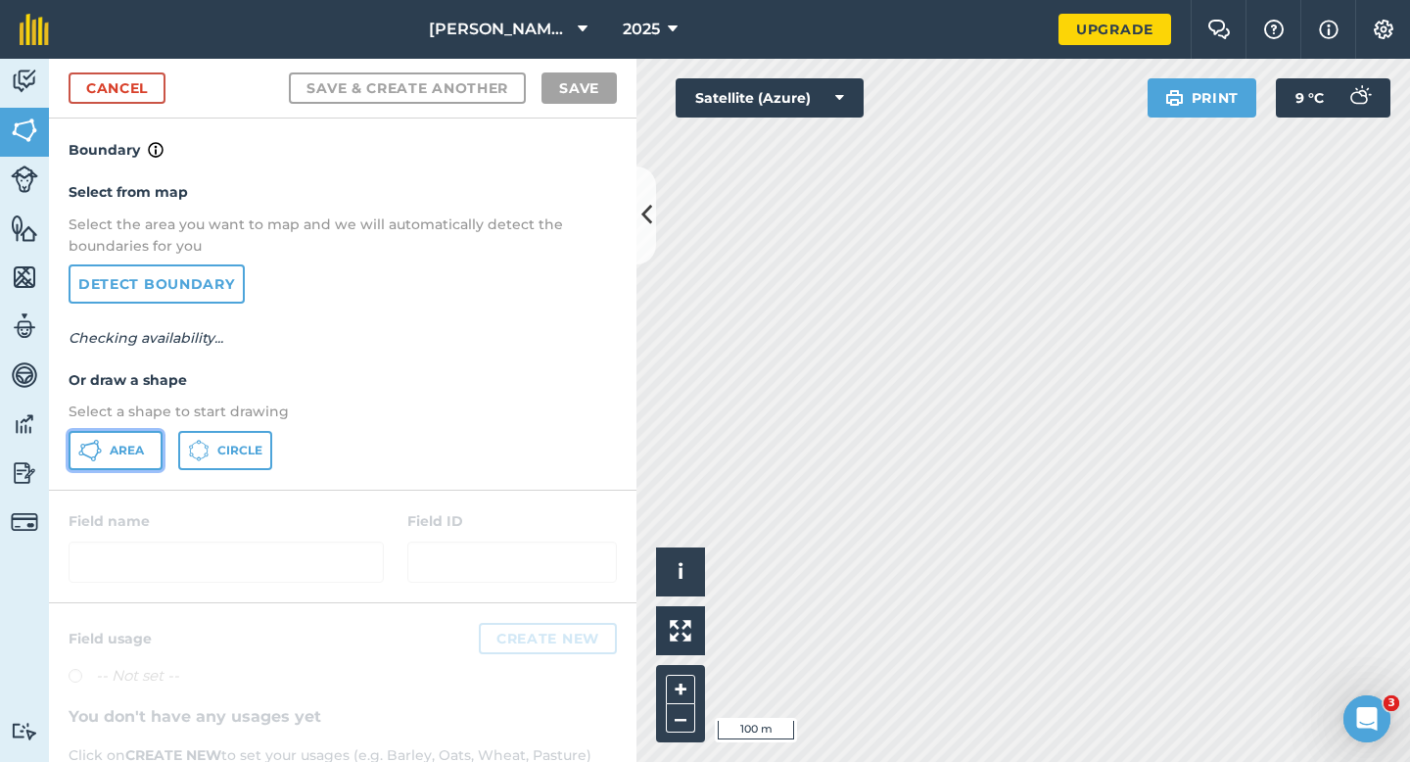
click at [97, 464] on button "Area" at bounding box center [116, 450] width 94 height 39
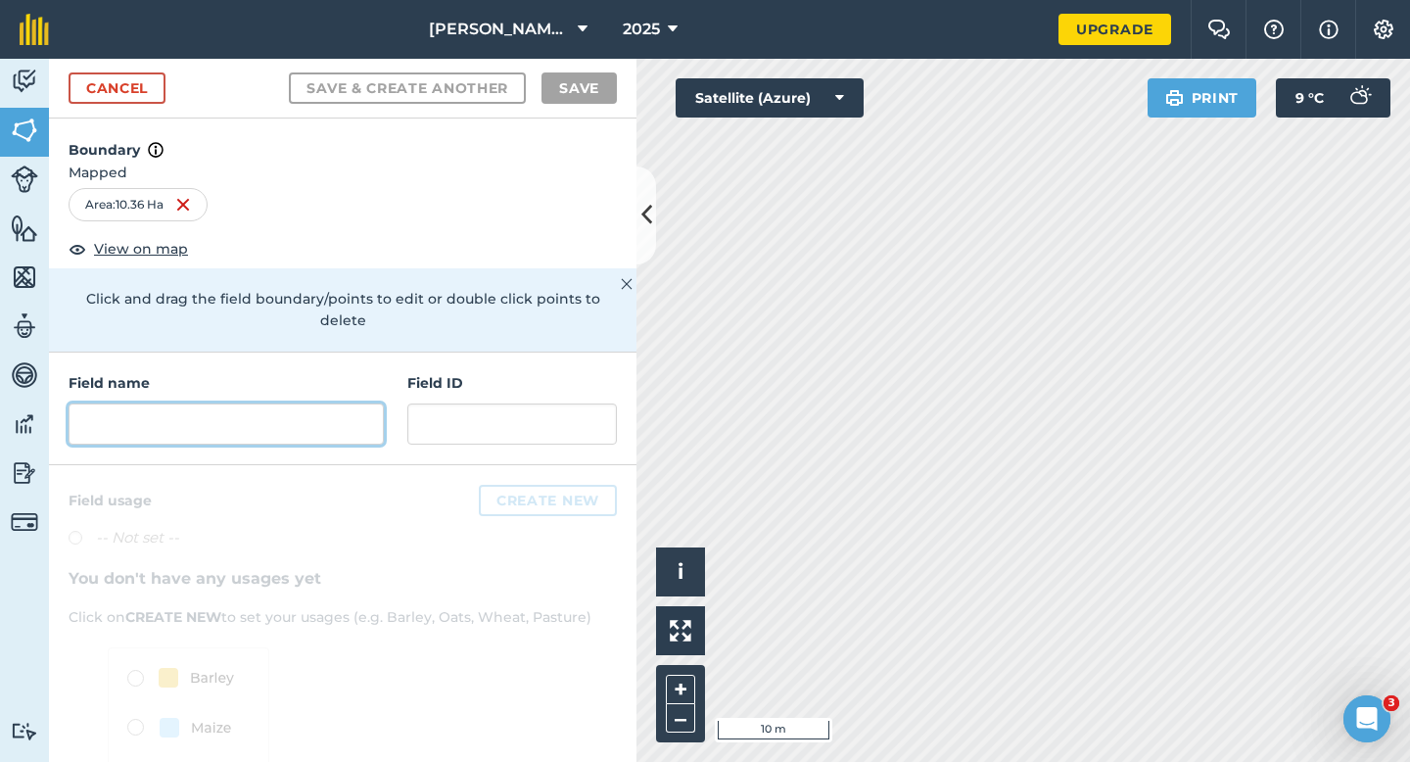
click at [337, 403] on input "text" at bounding box center [226, 423] width 315 height 41
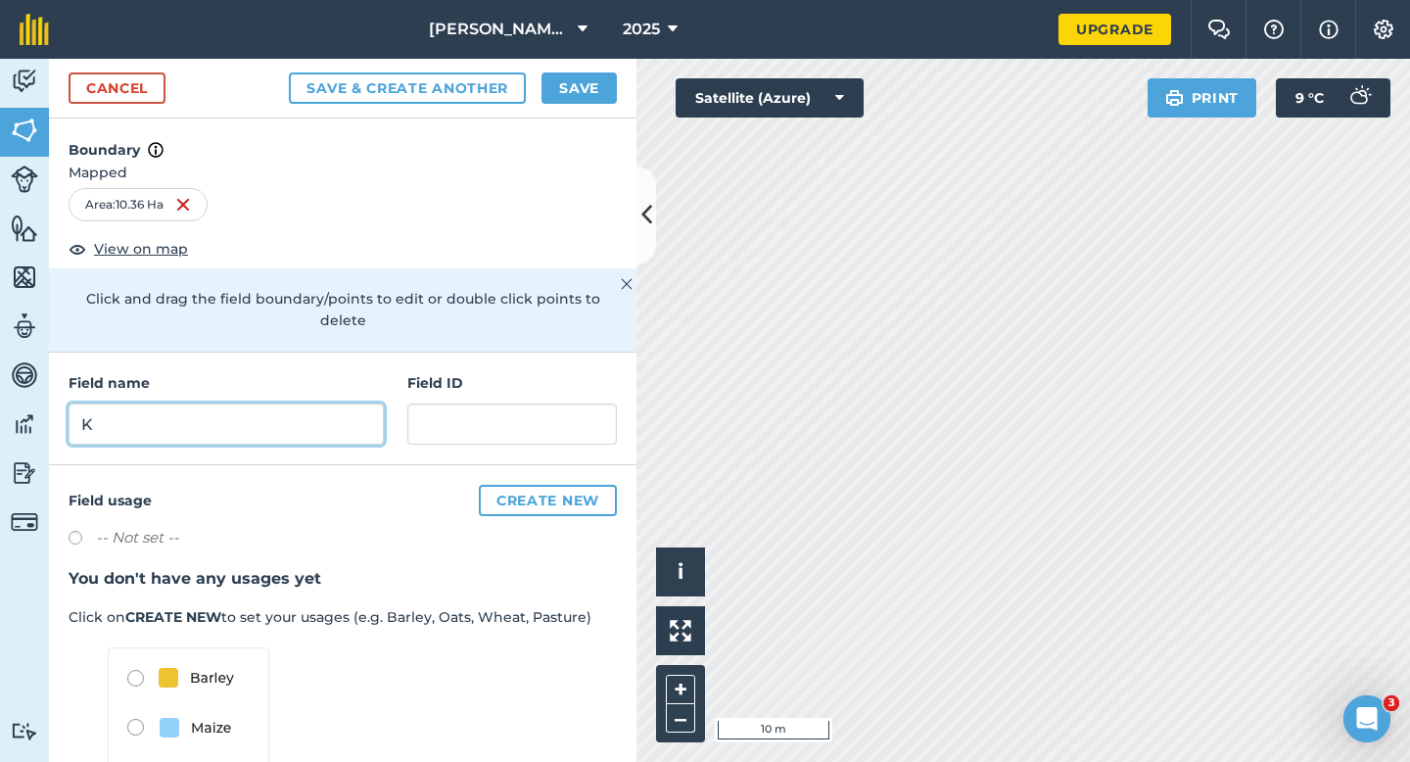
type input "K"
click at [588, 70] on div "Cancel Save & Create Another Save" at bounding box center [343, 89] width 588 height 60
click at [590, 108] on div "Cancel Save & Create Another Save" at bounding box center [343, 89] width 588 height 60
click at [590, 86] on button "Save" at bounding box center [579, 87] width 75 height 31
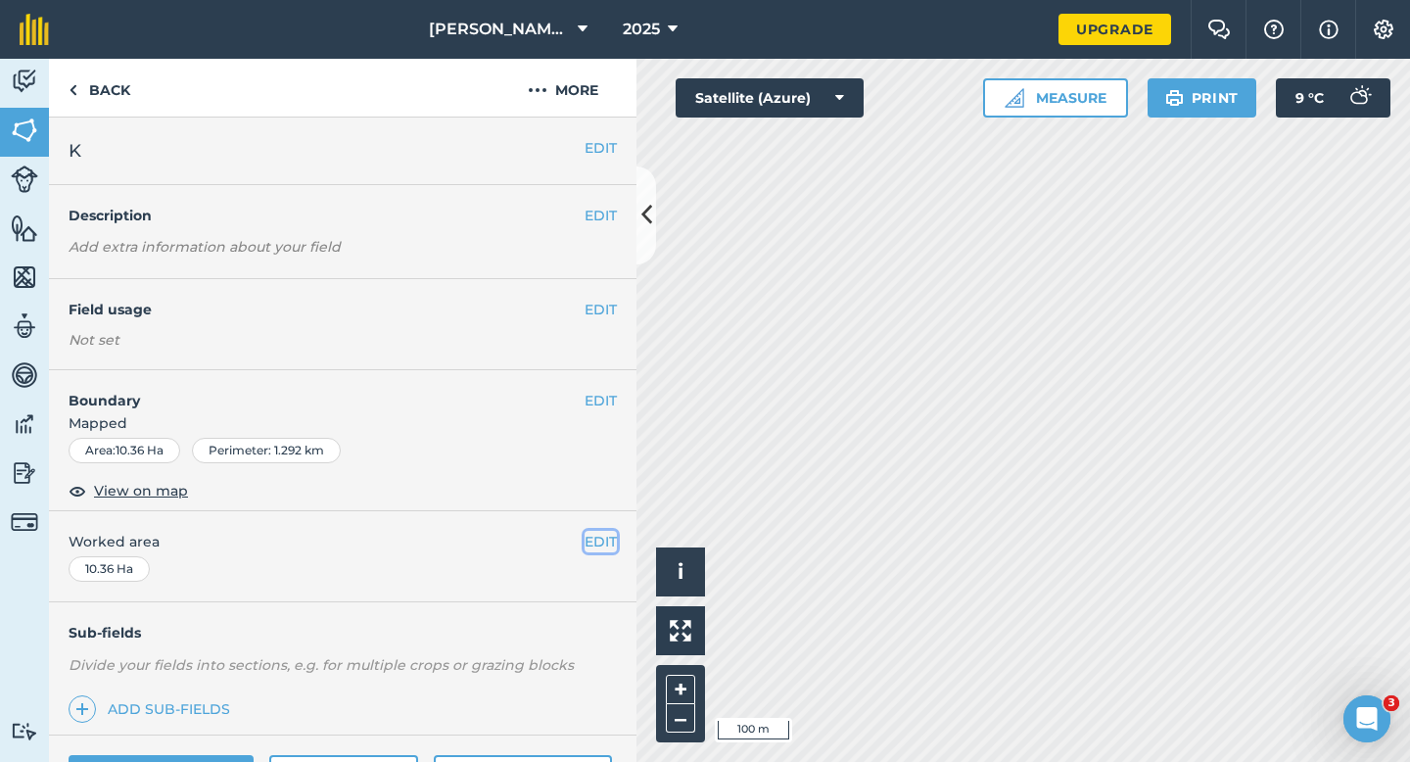
click at [612, 541] on button "EDIT" at bounding box center [601, 542] width 32 height 22
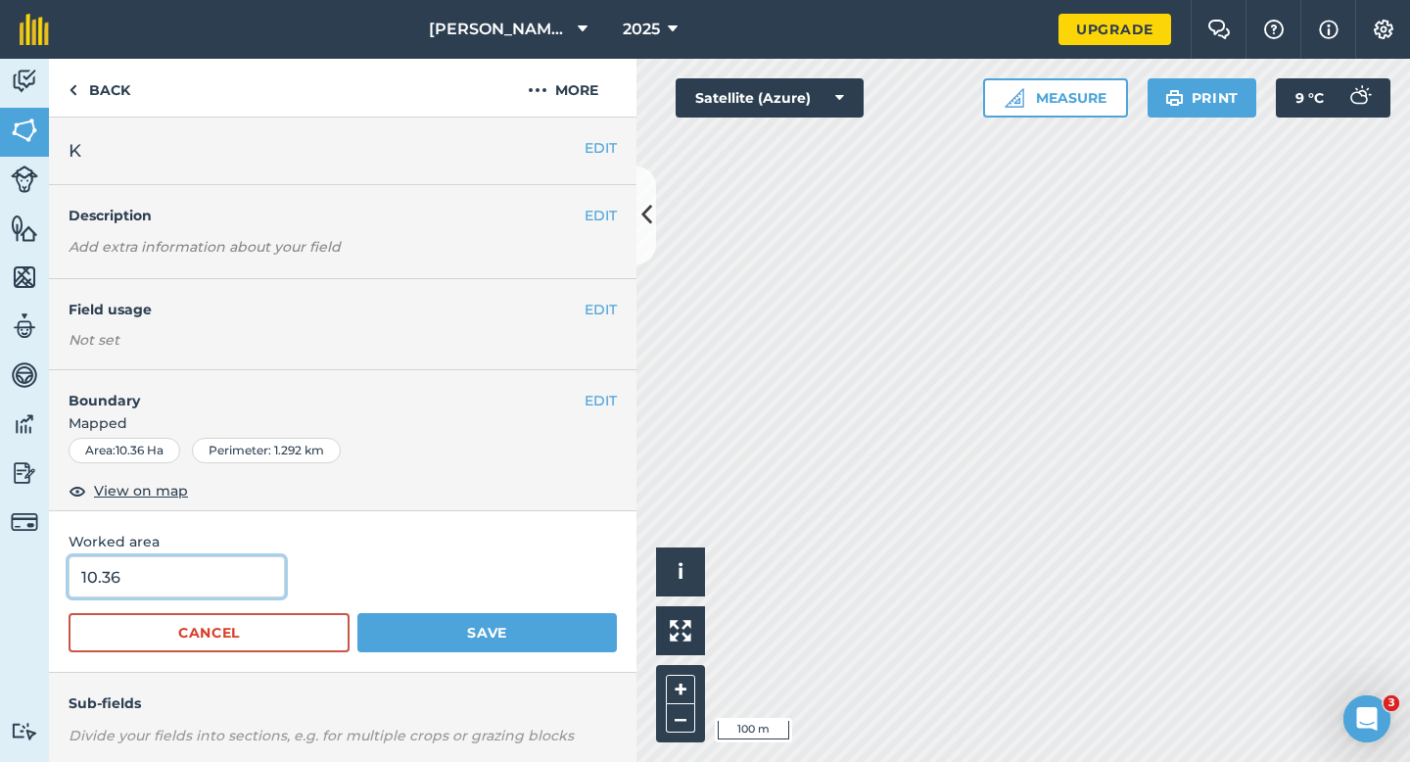
click at [228, 578] on input "10.36" at bounding box center [177, 576] width 216 height 41
type input "10.4"
click at [357, 613] on button "Save" at bounding box center [487, 632] width 260 height 39
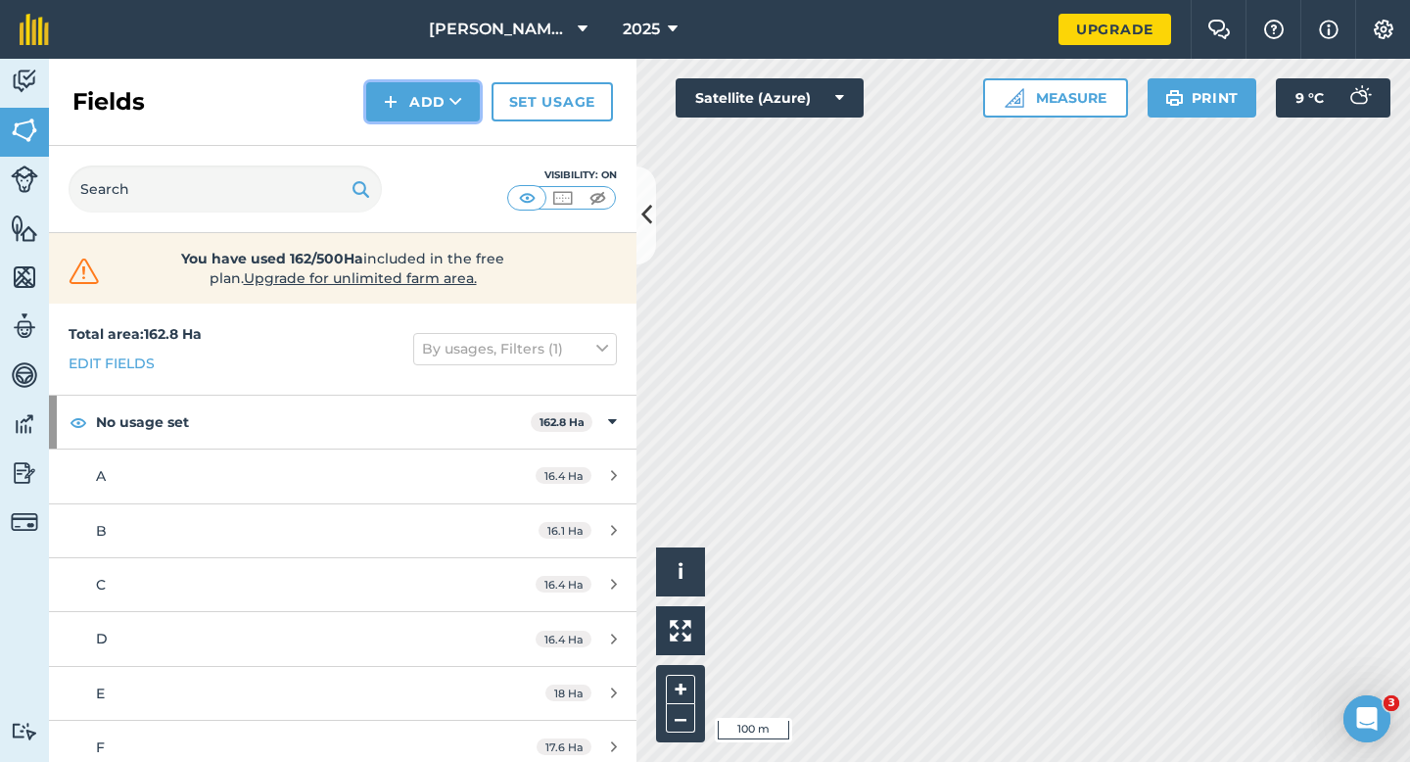
click at [394, 108] on img at bounding box center [391, 102] width 14 height 24
click at [394, 135] on link "Draw" at bounding box center [423, 145] width 108 height 43
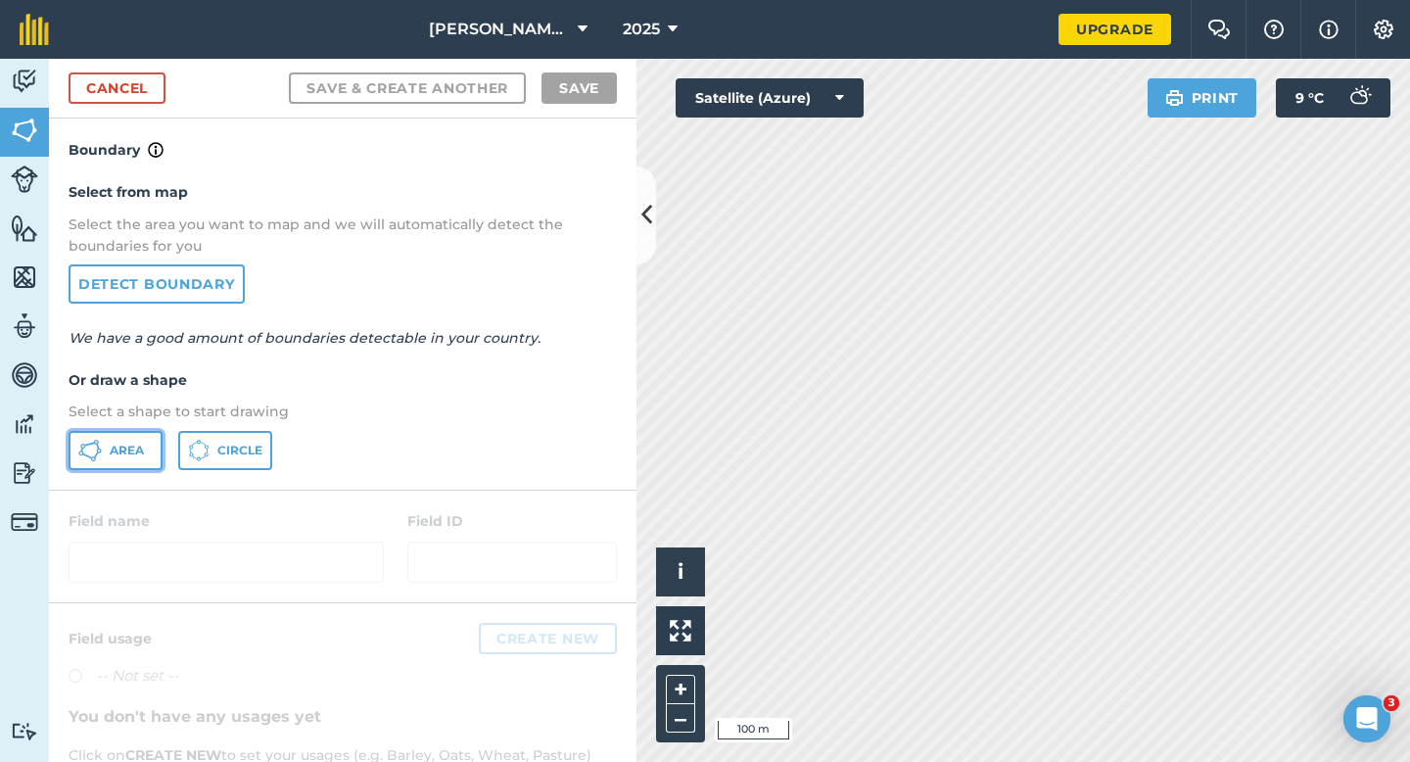
click at [136, 436] on button "Area" at bounding box center [116, 450] width 94 height 39
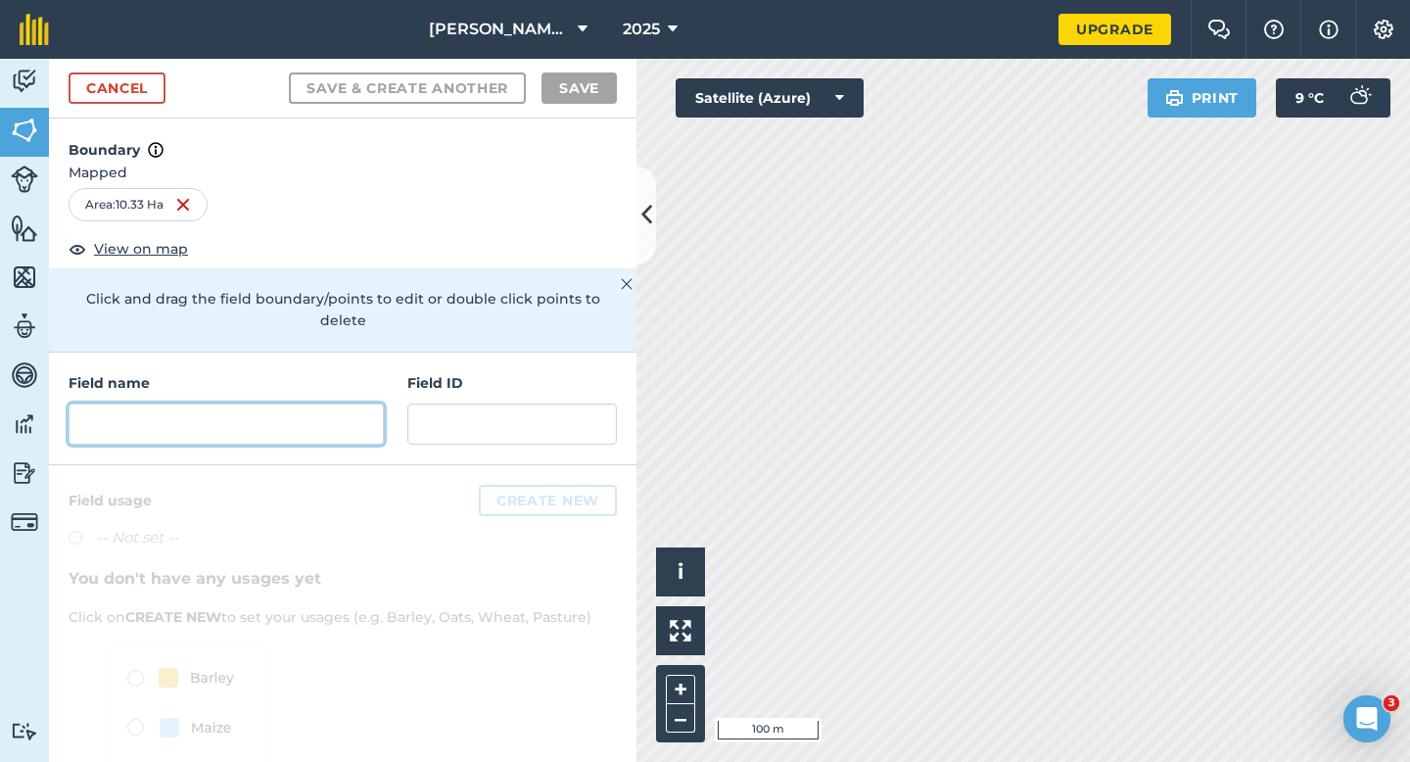
click at [356, 403] on input "text" at bounding box center [226, 423] width 315 height 41
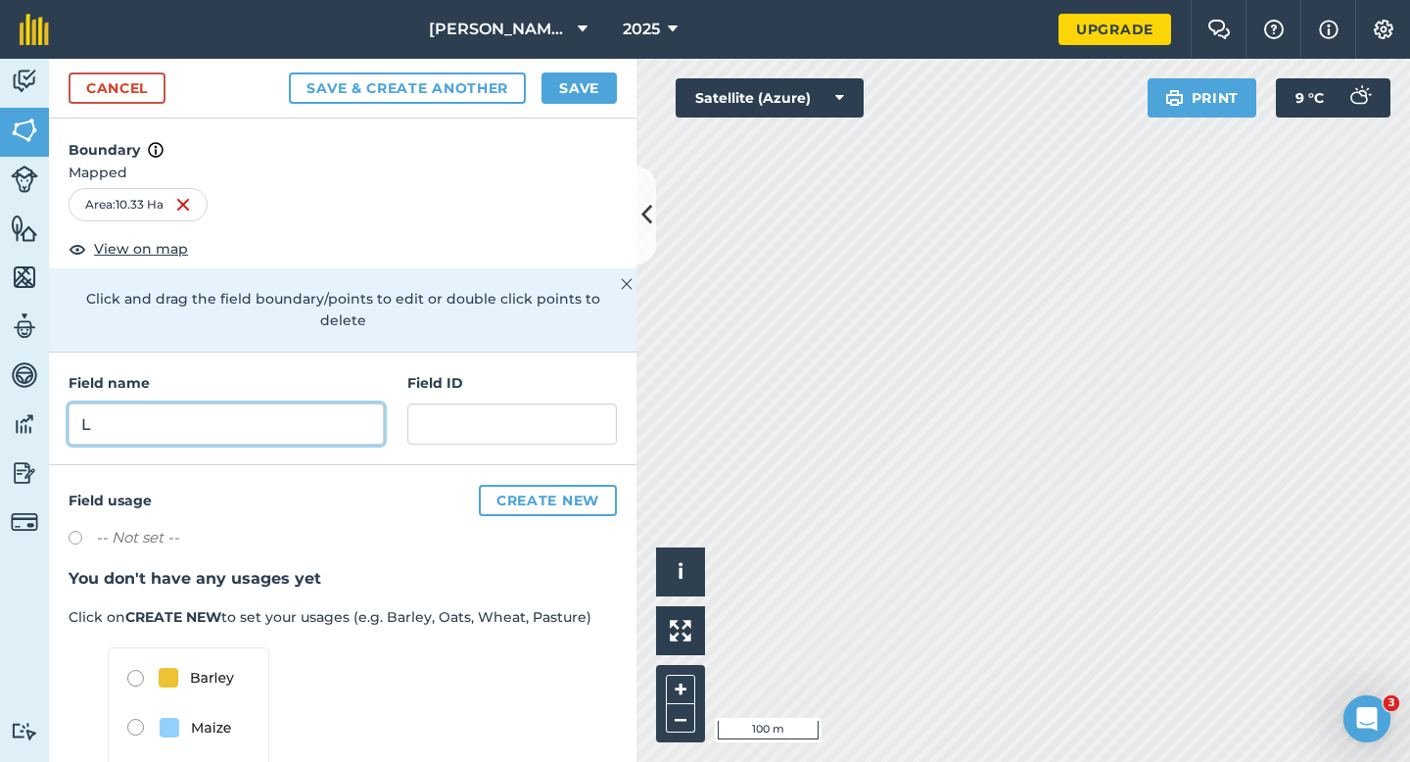
type input "L"
click at [563, 101] on button "Save" at bounding box center [579, 87] width 75 height 31
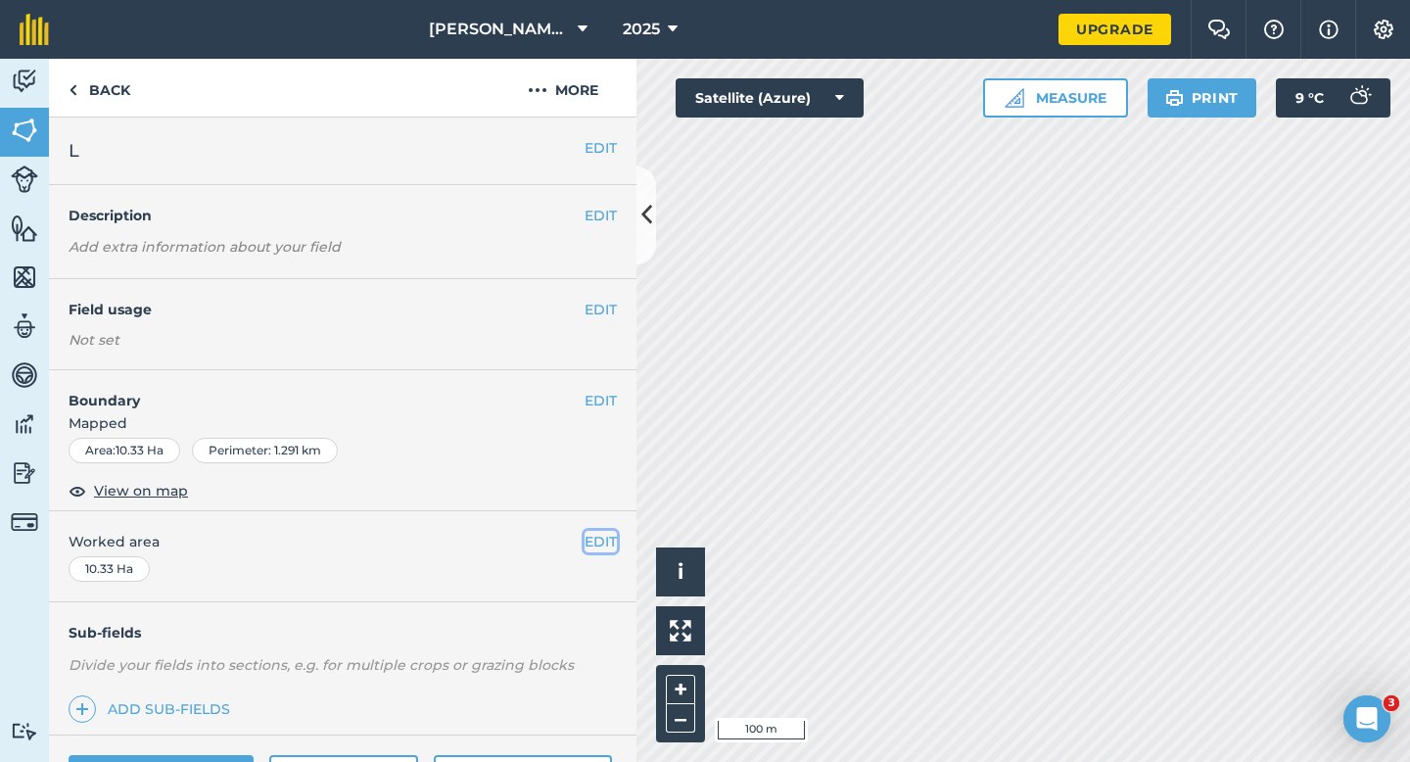
click at [613, 538] on button "EDIT" at bounding box center [601, 542] width 32 height 22
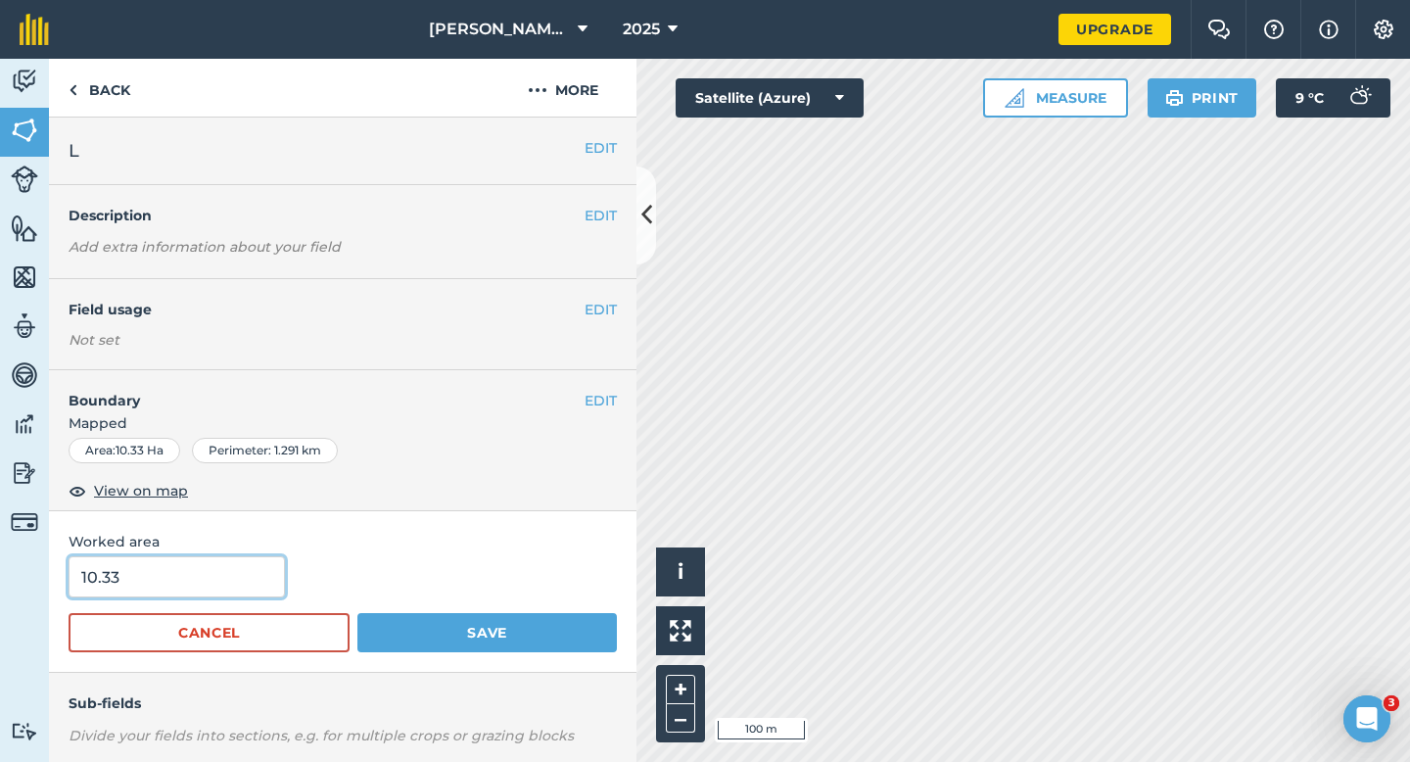
click at [236, 575] on input "10.33" at bounding box center [177, 576] width 216 height 41
type input "10.3"
click at [357, 613] on button "Save" at bounding box center [487, 632] width 260 height 39
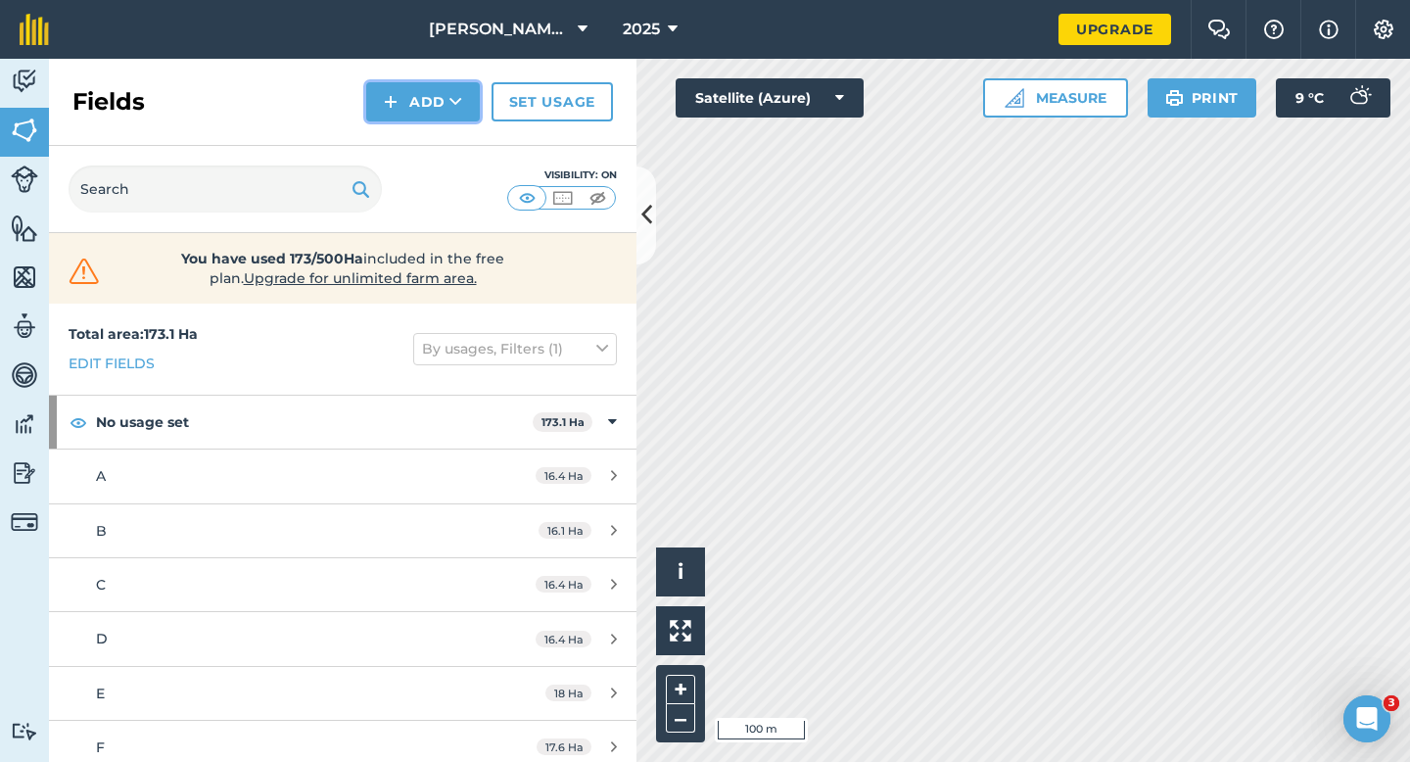
click at [403, 112] on button "Add" at bounding box center [423, 101] width 114 height 39
click at [403, 143] on link "Draw" at bounding box center [423, 145] width 108 height 43
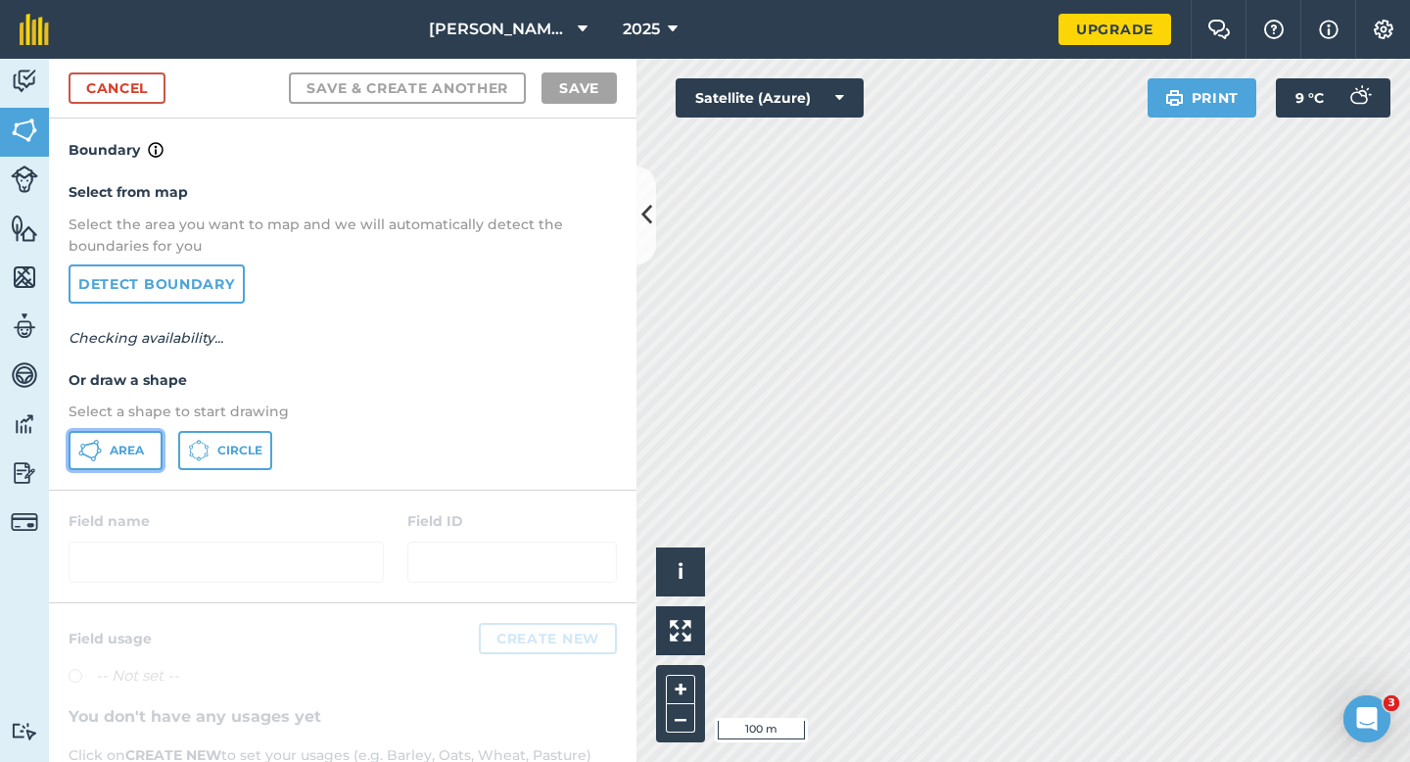
click at [121, 447] on span "Area" at bounding box center [127, 451] width 34 height 16
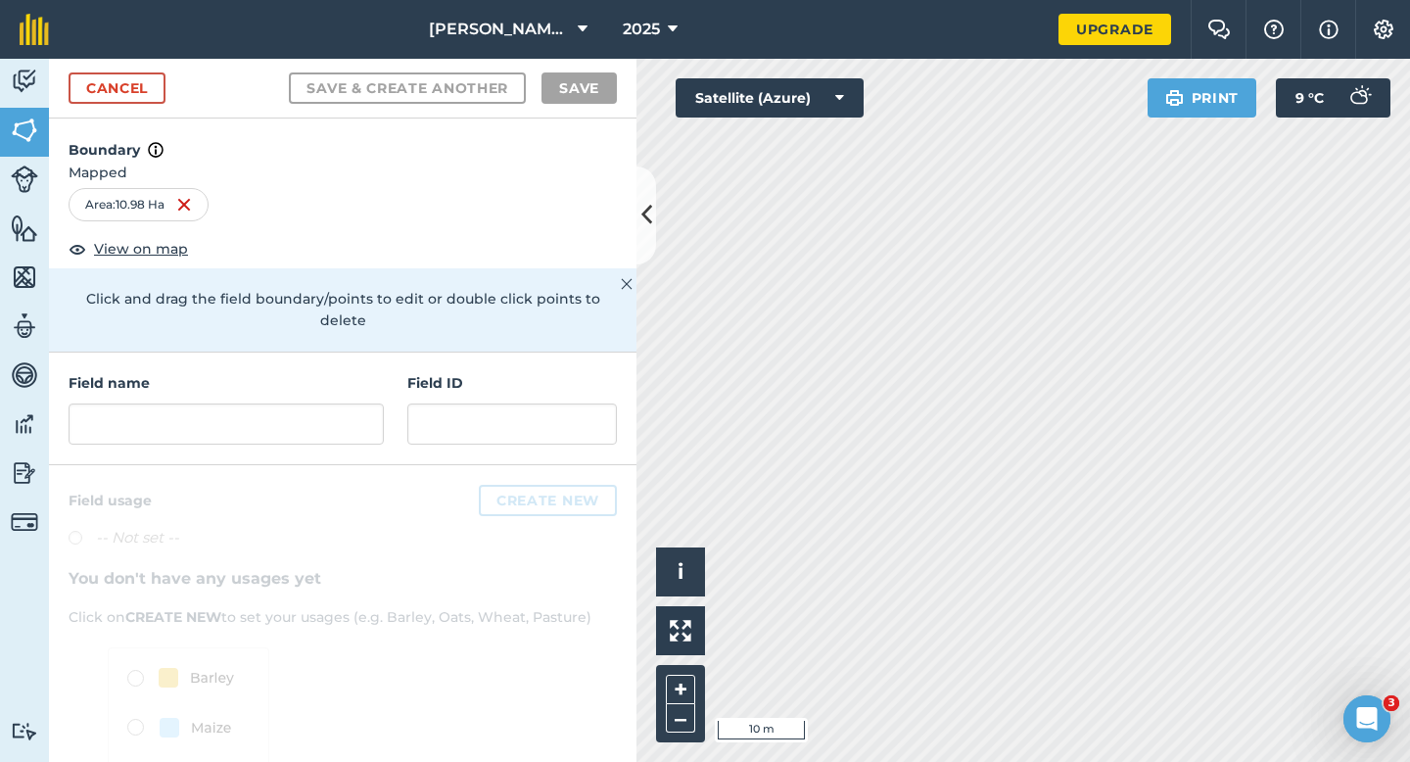
click at [363, 373] on div "Field name" at bounding box center [226, 408] width 315 height 72
click at [363, 403] on input "text" at bounding box center [226, 423] width 315 height 41
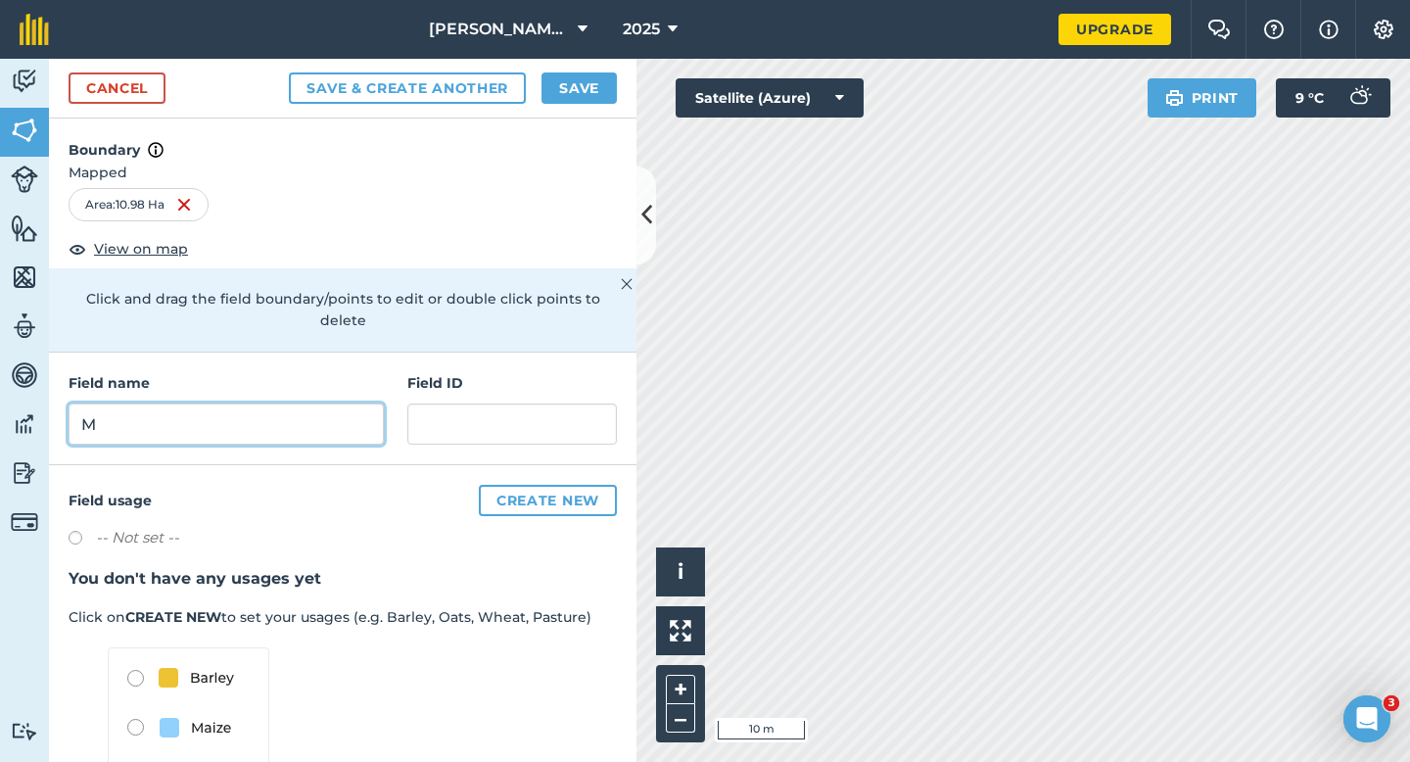
type input "M"
click at [572, 92] on button "Save" at bounding box center [579, 87] width 75 height 31
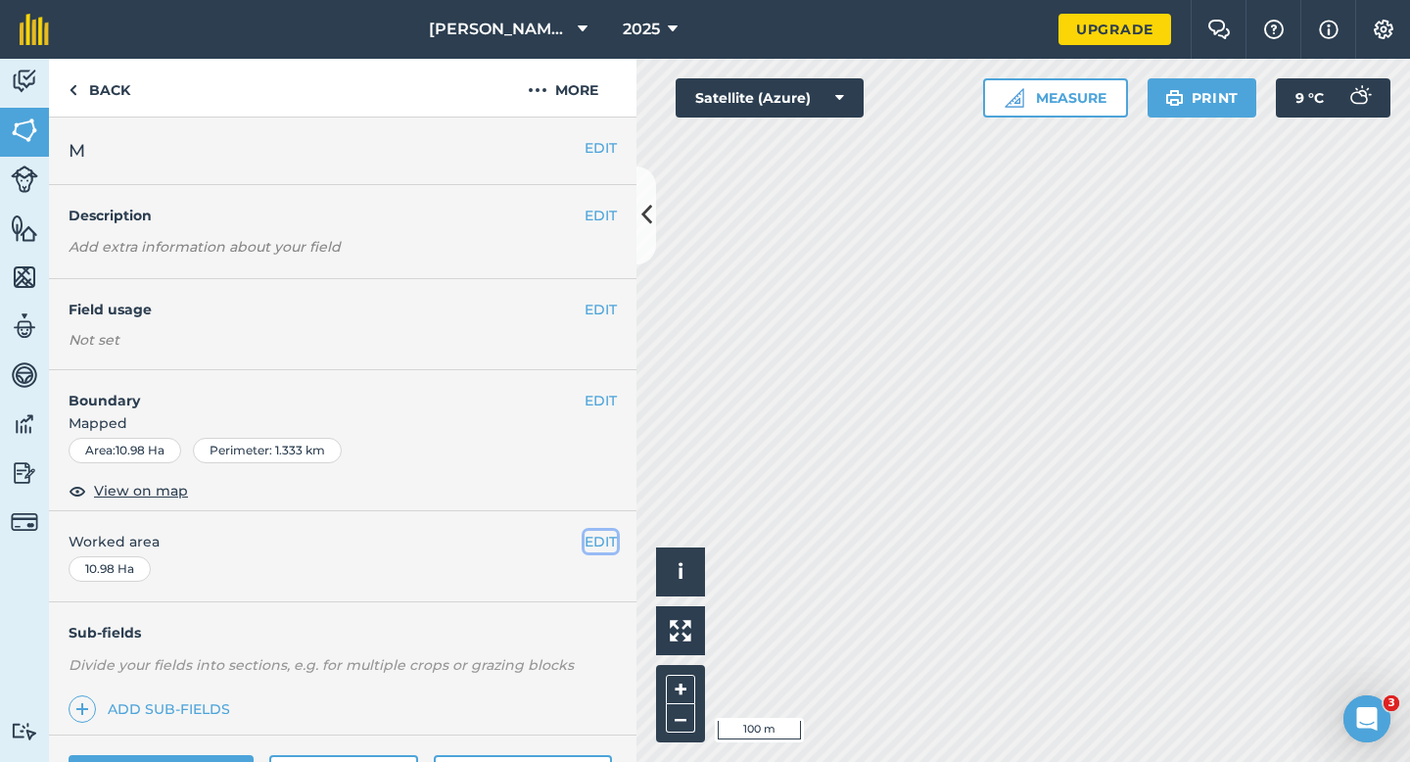
click at [600, 534] on button "EDIT" at bounding box center [601, 542] width 32 height 22
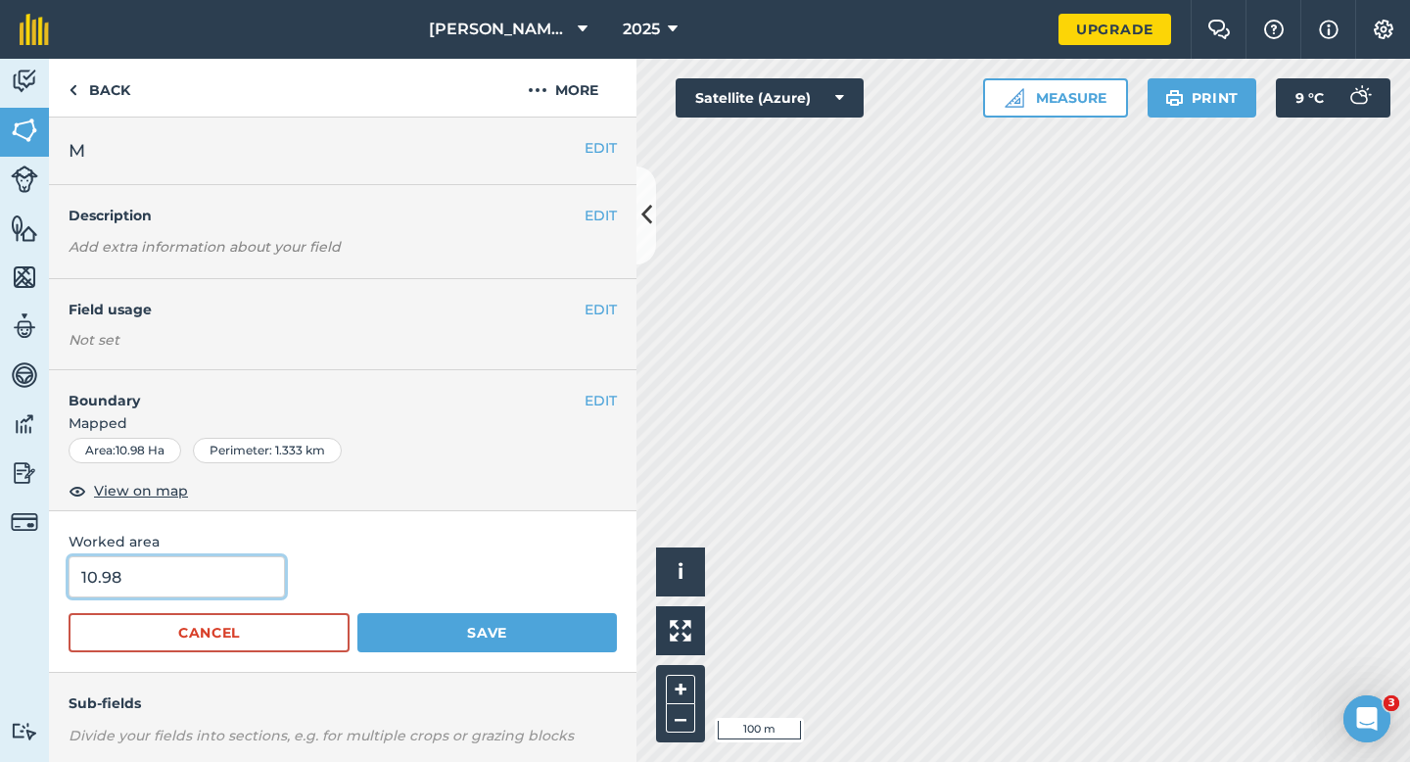
click at [252, 578] on input "10.98" at bounding box center [177, 576] width 216 height 41
type input "11"
click at [357, 613] on button "Save" at bounding box center [487, 632] width 260 height 39
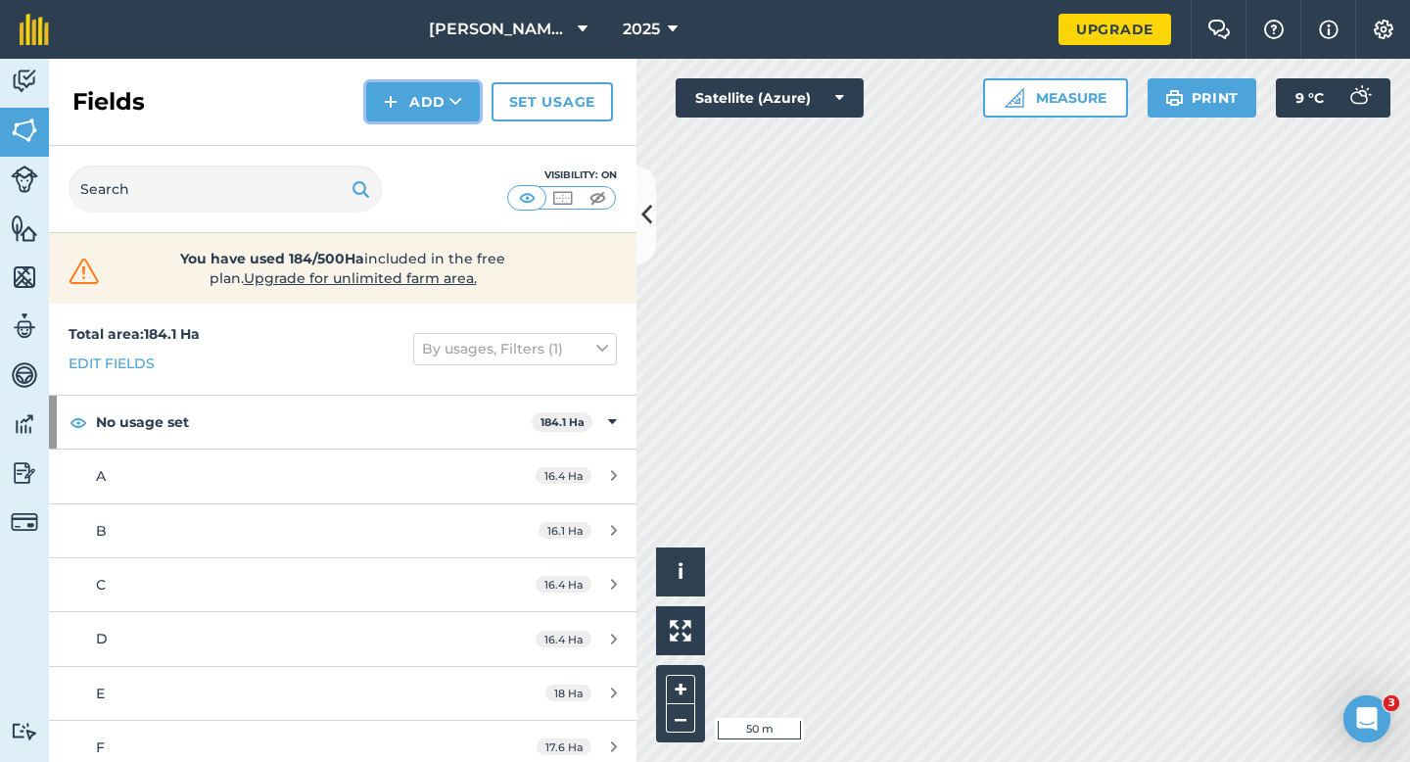
click at [409, 92] on button "Add" at bounding box center [423, 101] width 114 height 39
click at [409, 143] on link "Draw" at bounding box center [423, 145] width 108 height 43
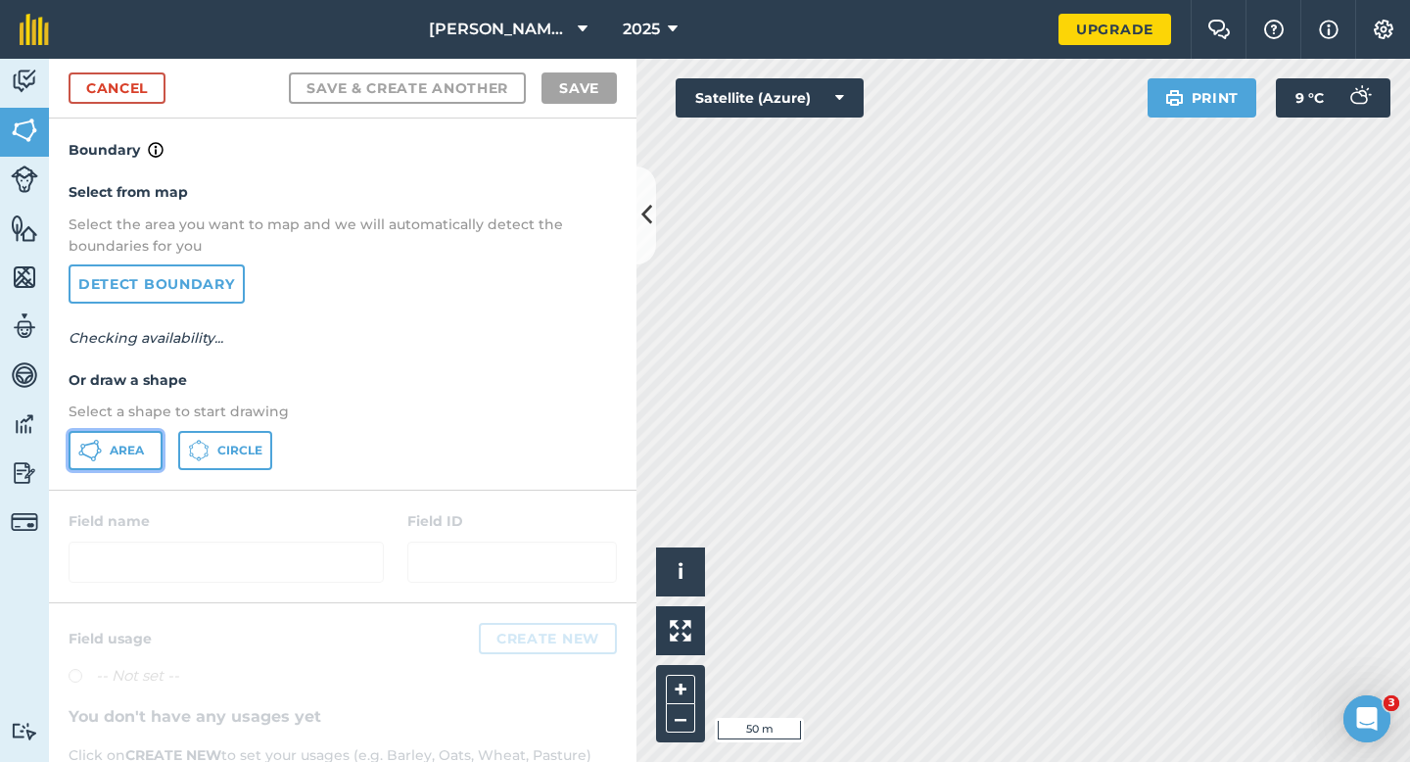
click at [118, 461] on button "Area" at bounding box center [116, 450] width 94 height 39
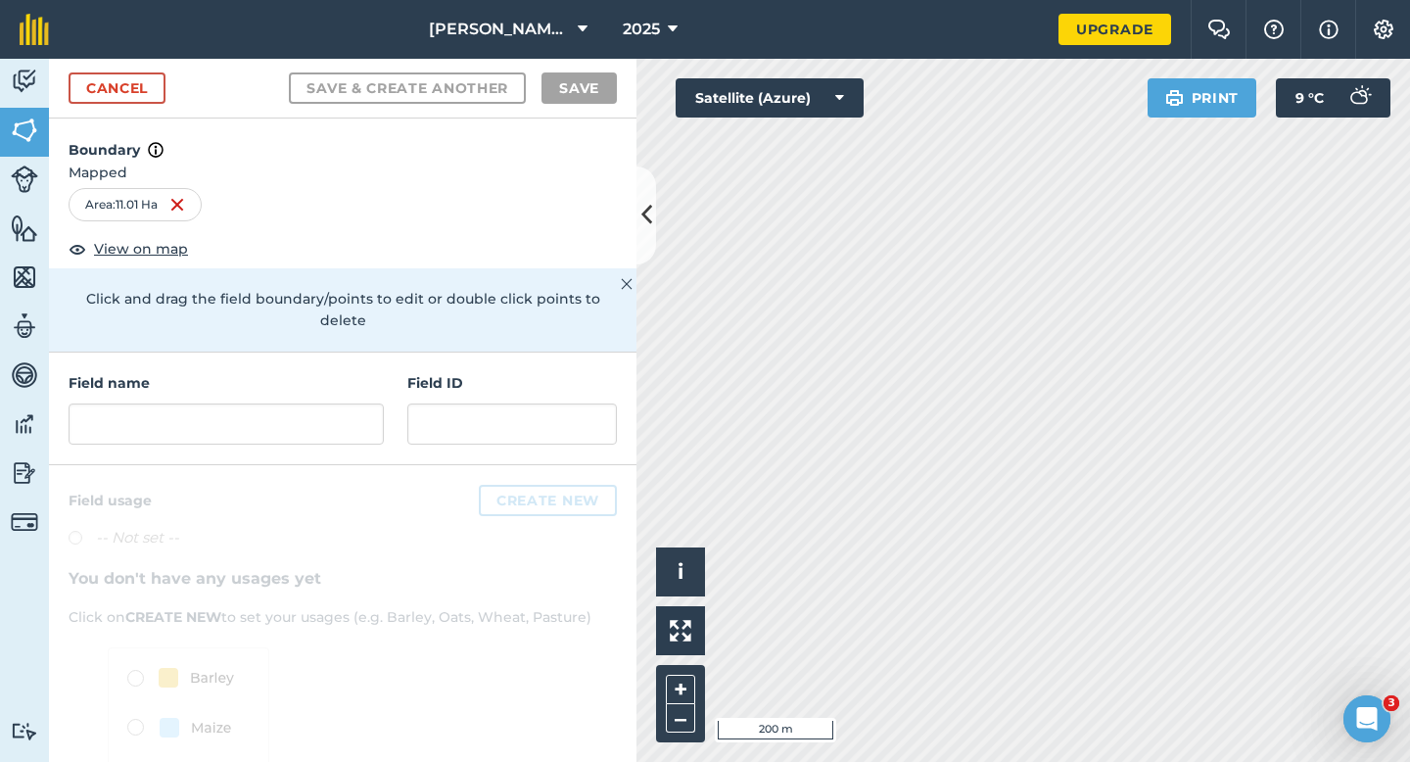
click at [381, 372] on h4 "Field name" at bounding box center [226, 383] width 315 height 22
click at [357, 425] on div "Field name Field ID" at bounding box center [343, 409] width 588 height 113
click at [359, 422] on input "text" at bounding box center [226, 423] width 315 height 41
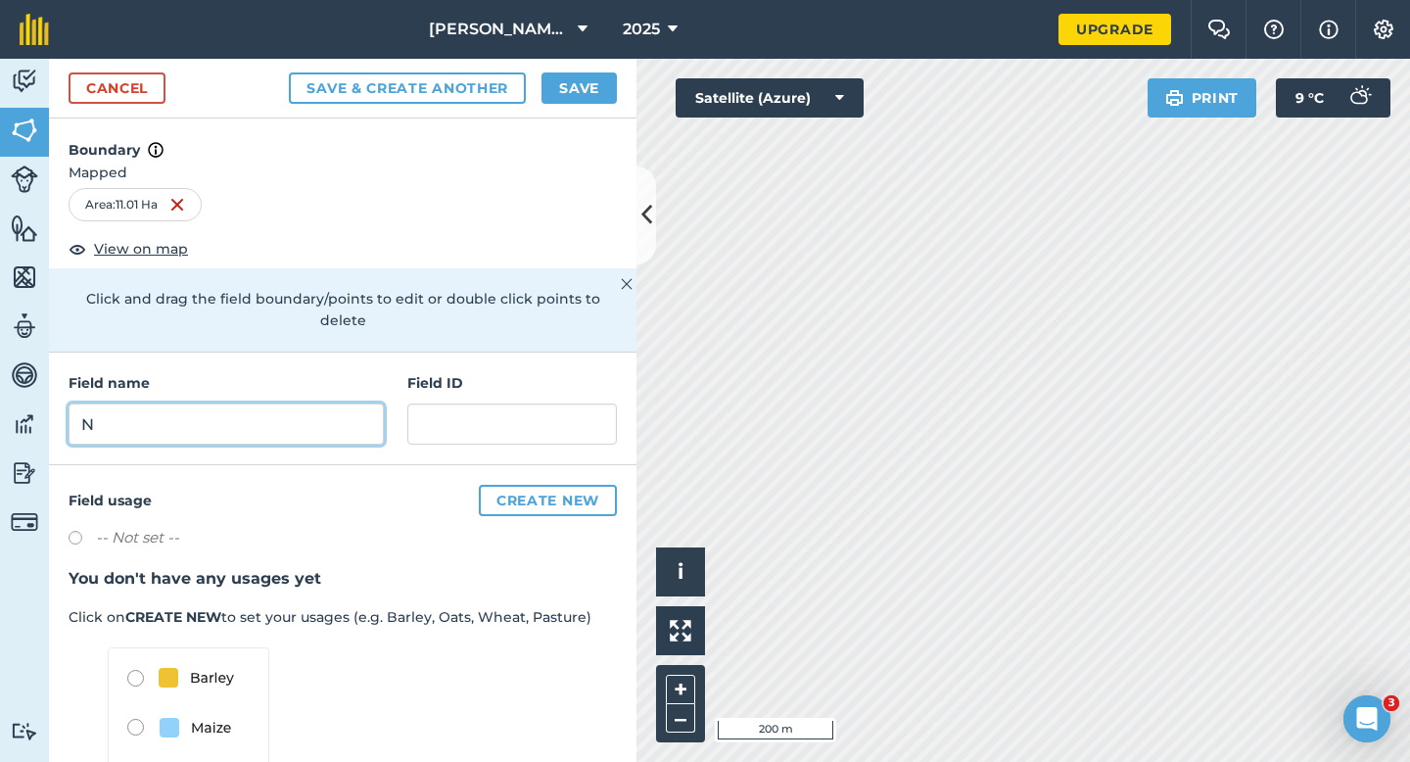
type input "N"
click at [586, 82] on button "Save" at bounding box center [579, 87] width 75 height 31
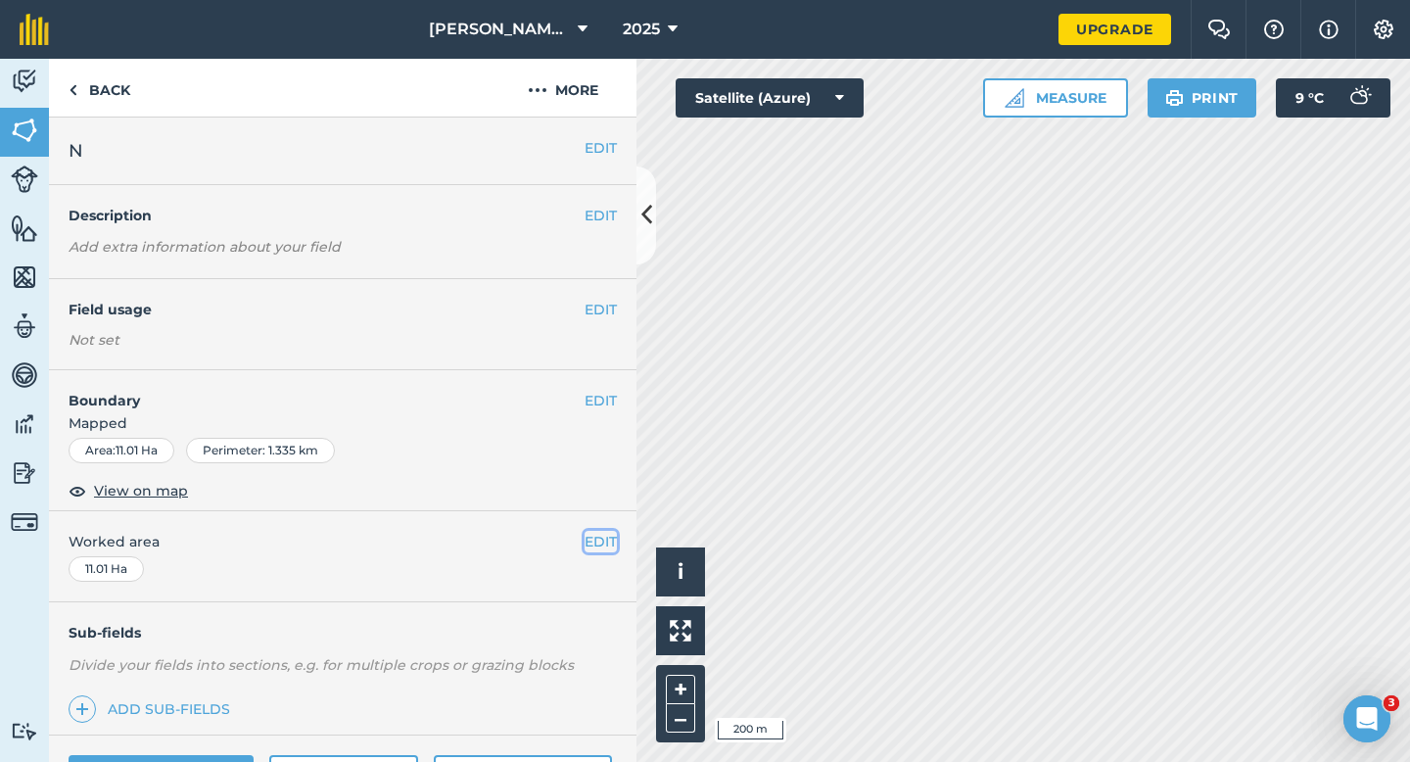
click at [604, 541] on button "EDIT" at bounding box center [601, 542] width 32 height 22
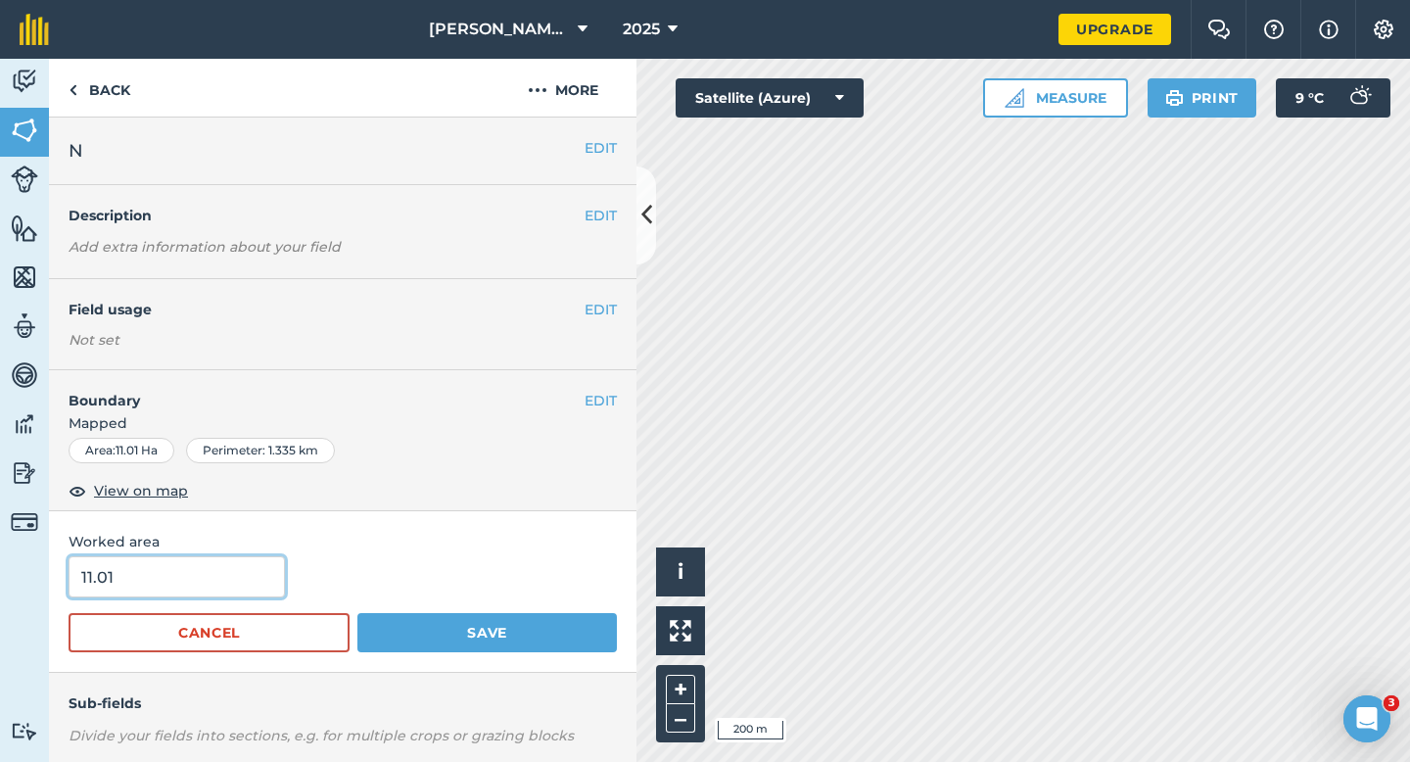
click at [221, 581] on input "11.01" at bounding box center [177, 576] width 216 height 41
type input "11"
click at [357, 613] on button "Save" at bounding box center [487, 632] width 260 height 39
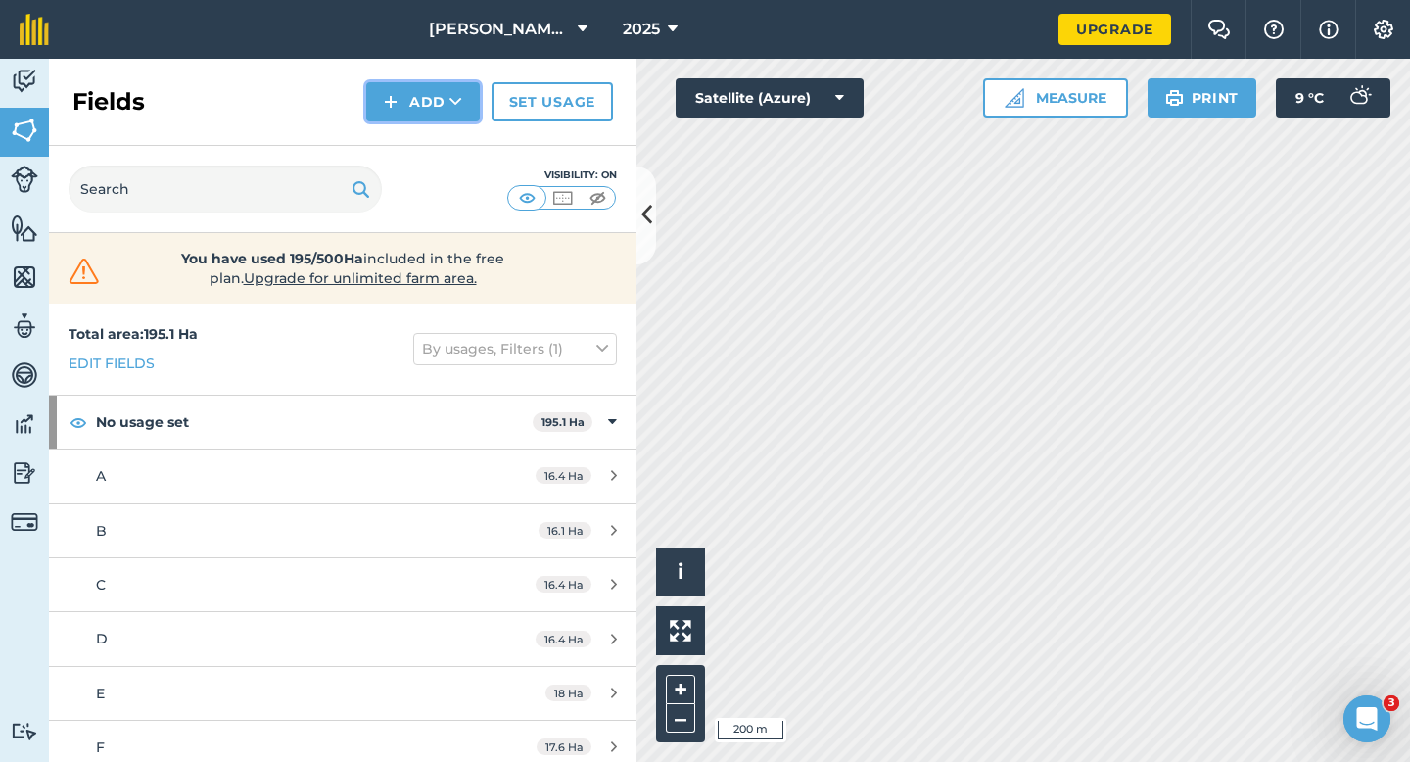
click at [422, 93] on button "Add" at bounding box center [423, 101] width 114 height 39
click at [422, 145] on link "Draw" at bounding box center [423, 145] width 108 height 43
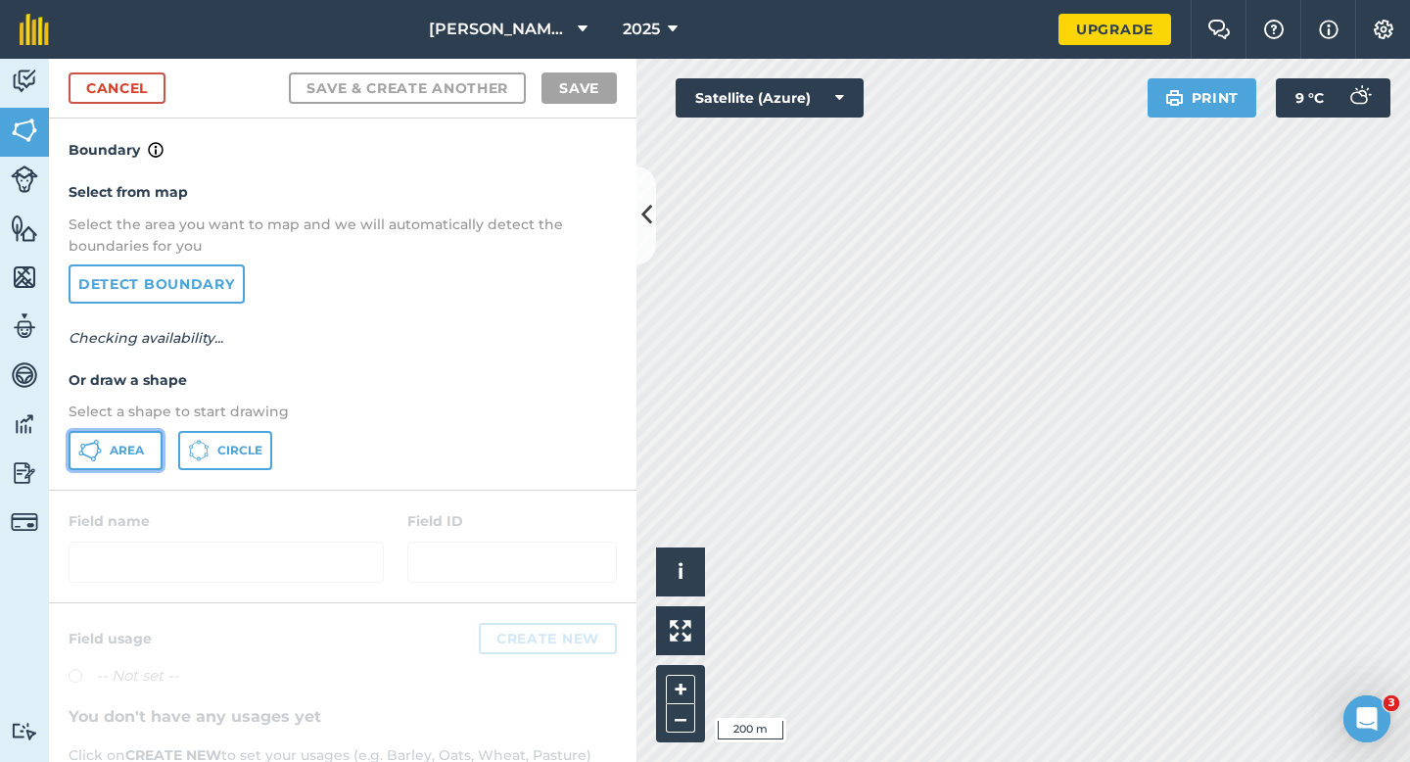
click at [117, 457] on span "Area" at bounding box center [127, 451] width 34 height 16
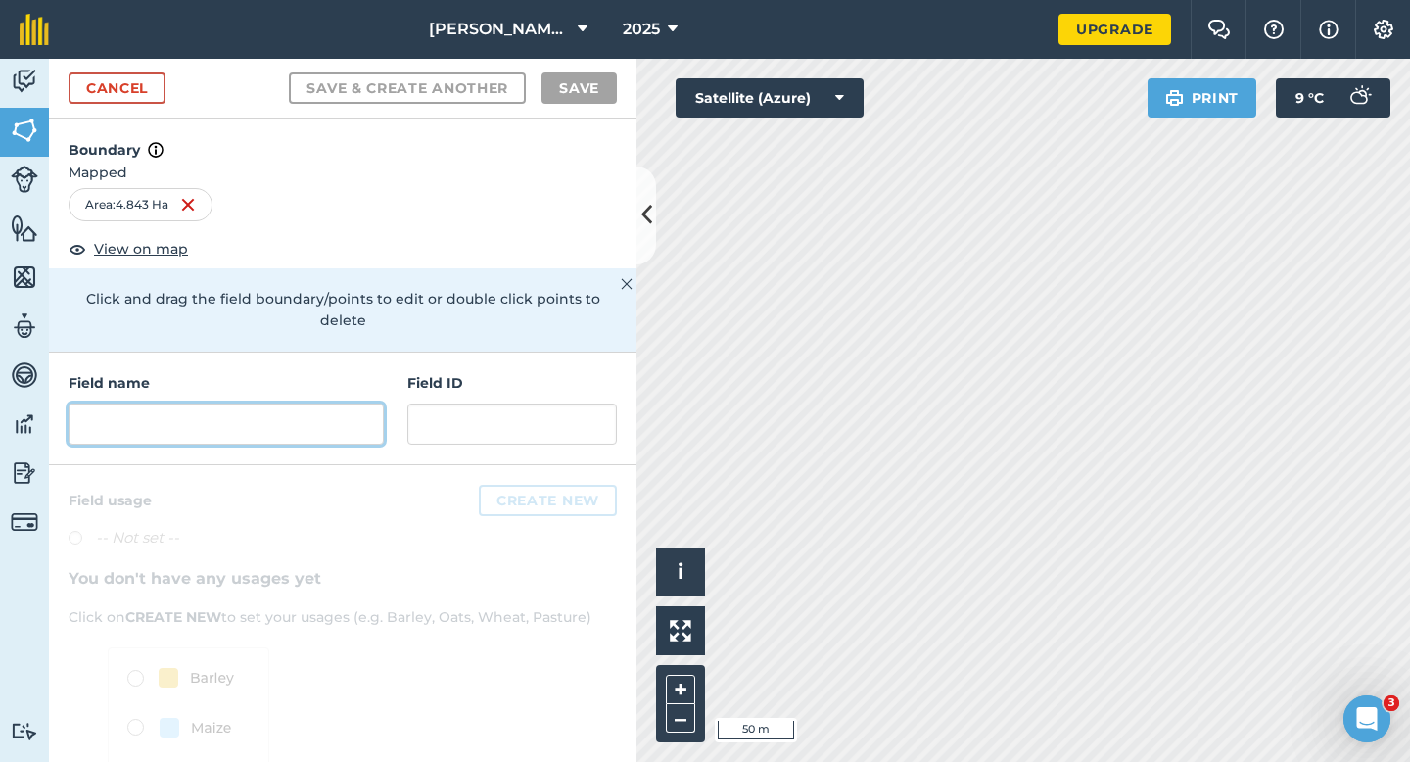
click at [334, 421] on input "text" at bounding box center [226, 423] width 315 height 41
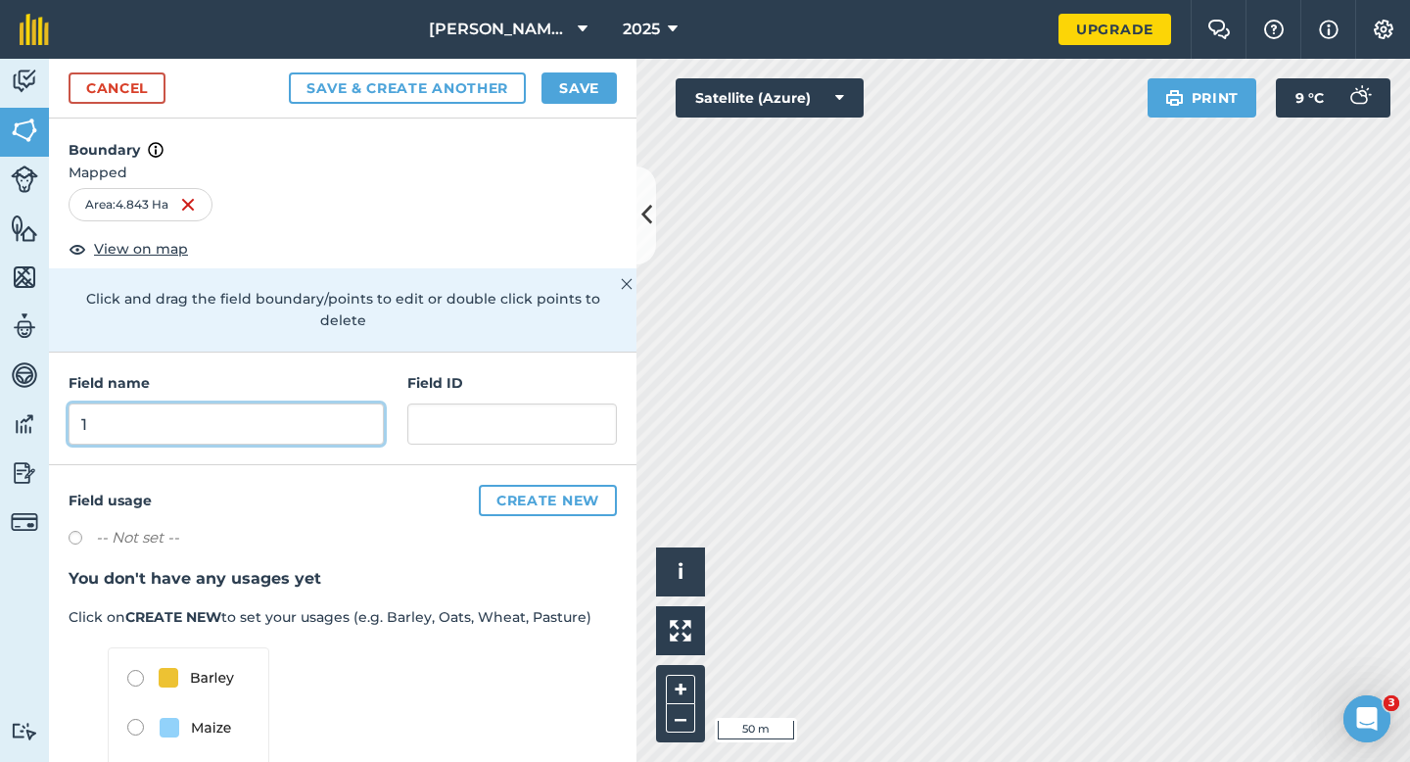
type input "1"
click at [570, 102] on button "Save" at bounding box center [579, 87] width 75 height 31
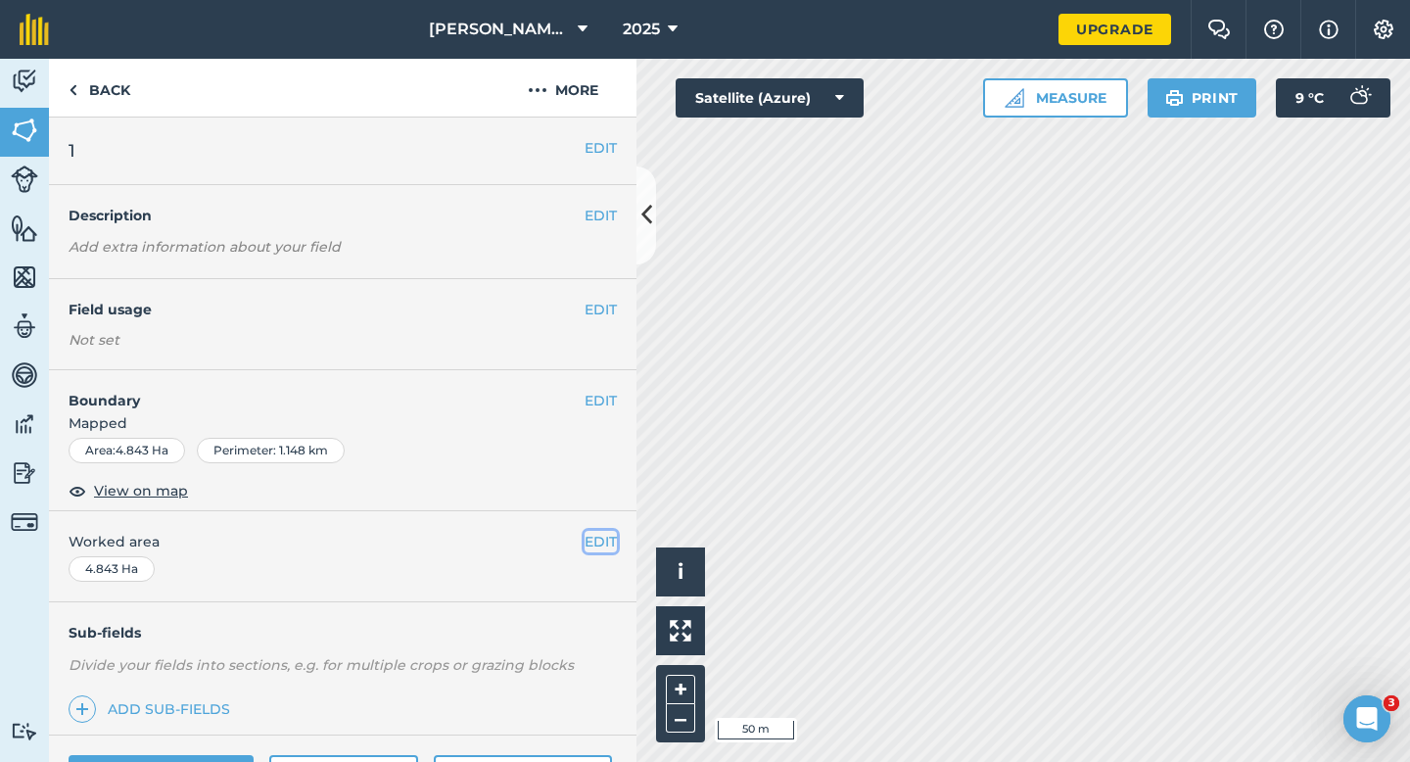
click at [599, 534] on button "EDIT" at bounding box center [601, 542] width 32 height 22
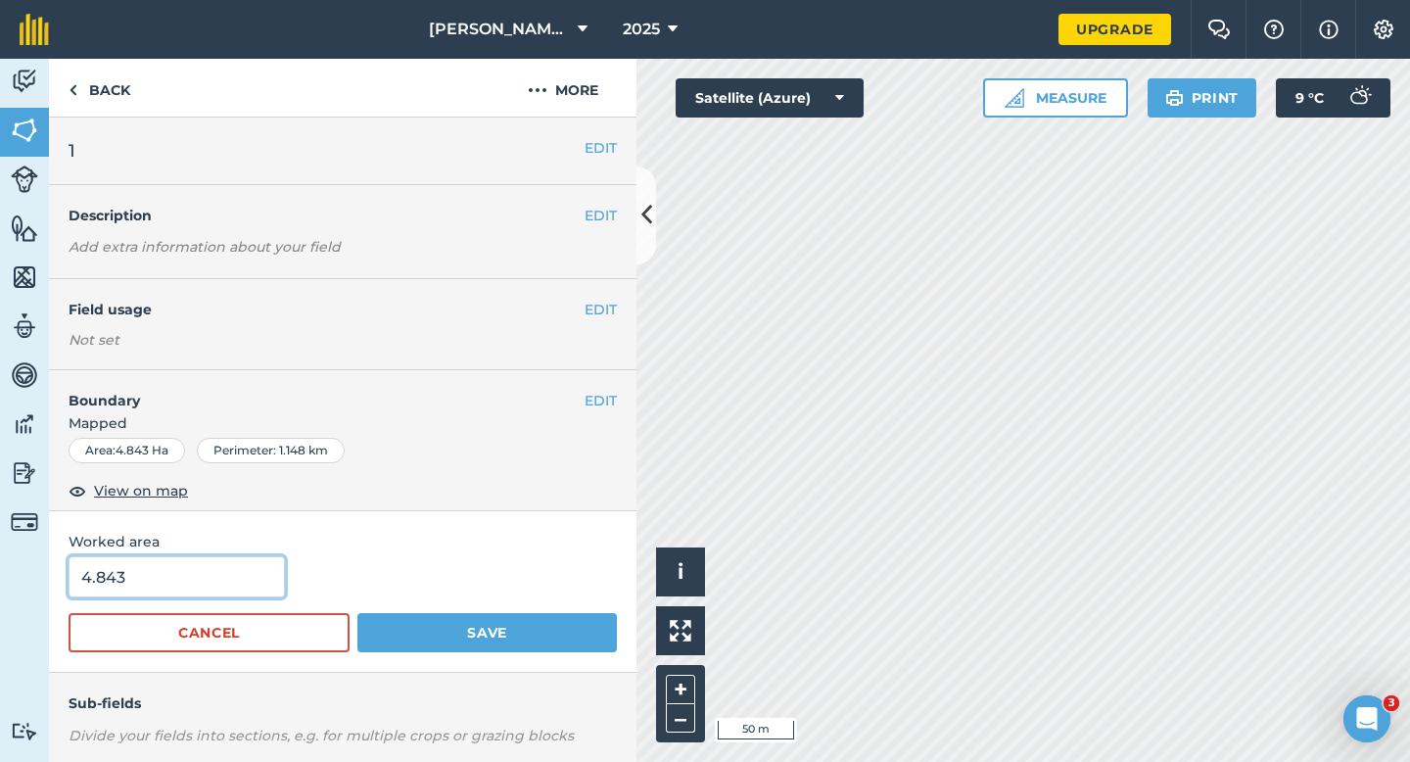
click at [189, 589] on input "4.843" at bounding box center [177, 576] width 216 height 41
type input "5"
click at [357, 613] on button "Save" at bounding box center [487, 632] width 260 height 39
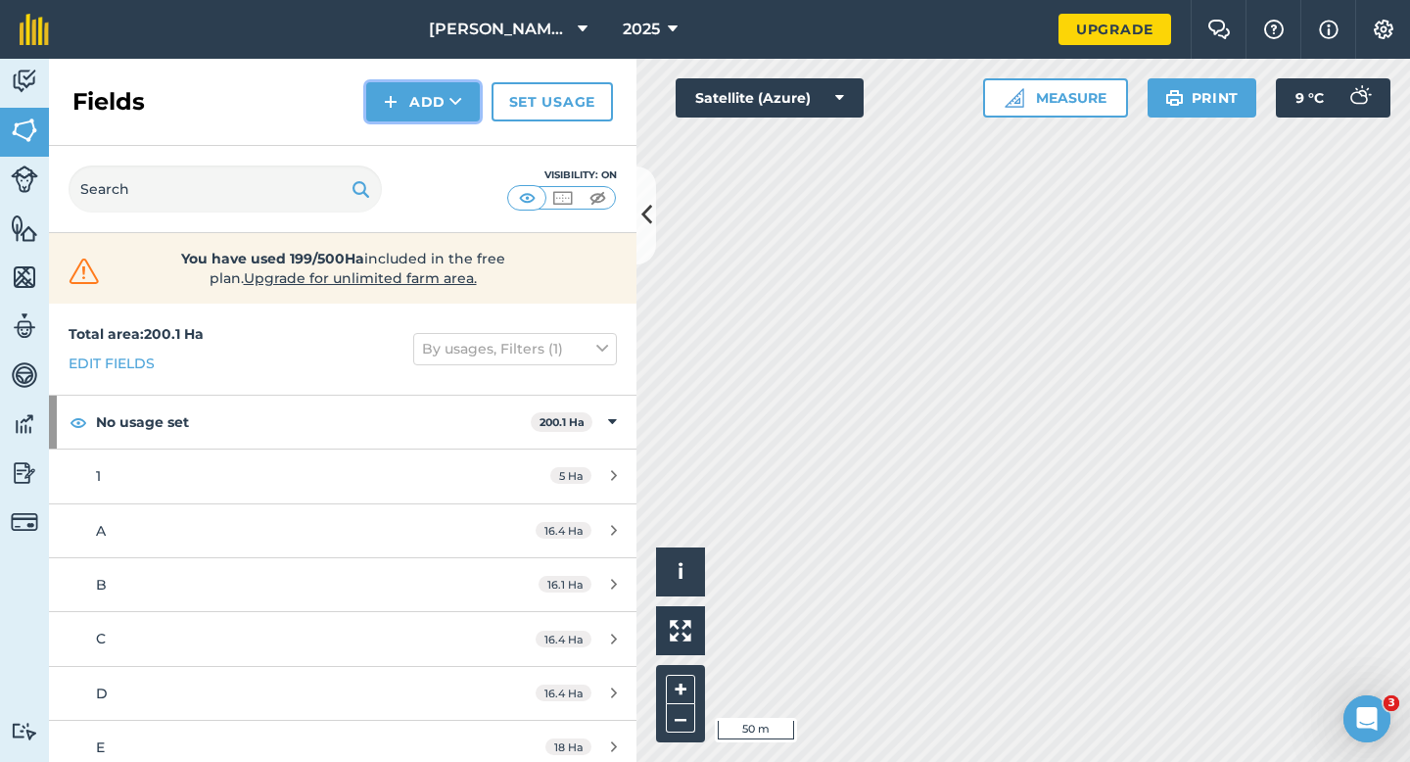
click at [406, 114] on button "Add" at bounding box center [423, 101] width 114 height 39
click at [406, 143] on link "Draw" at bounding box center [423, 145] width 108 height 43
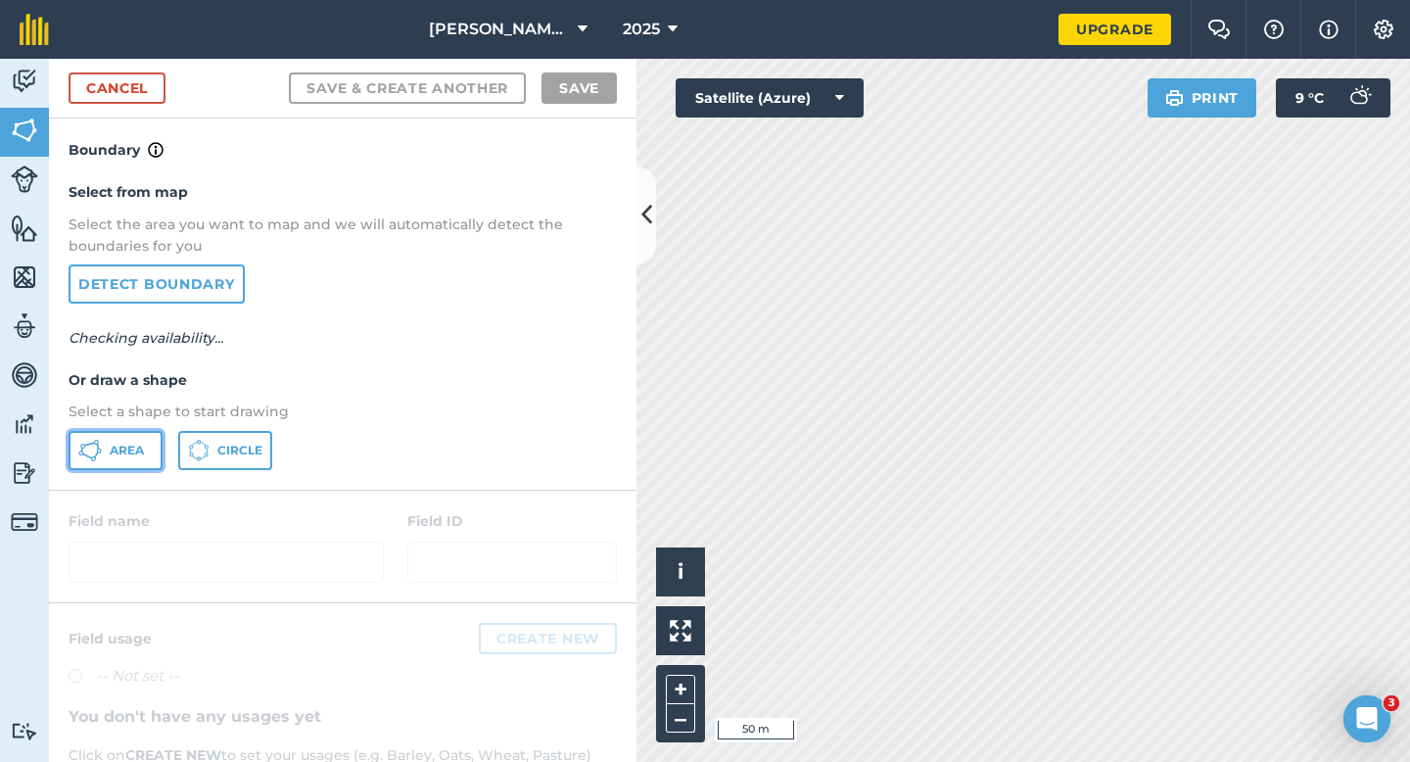
click at [103, 451] on button "Area" at bounding box center [116, 450] width 94 height 39
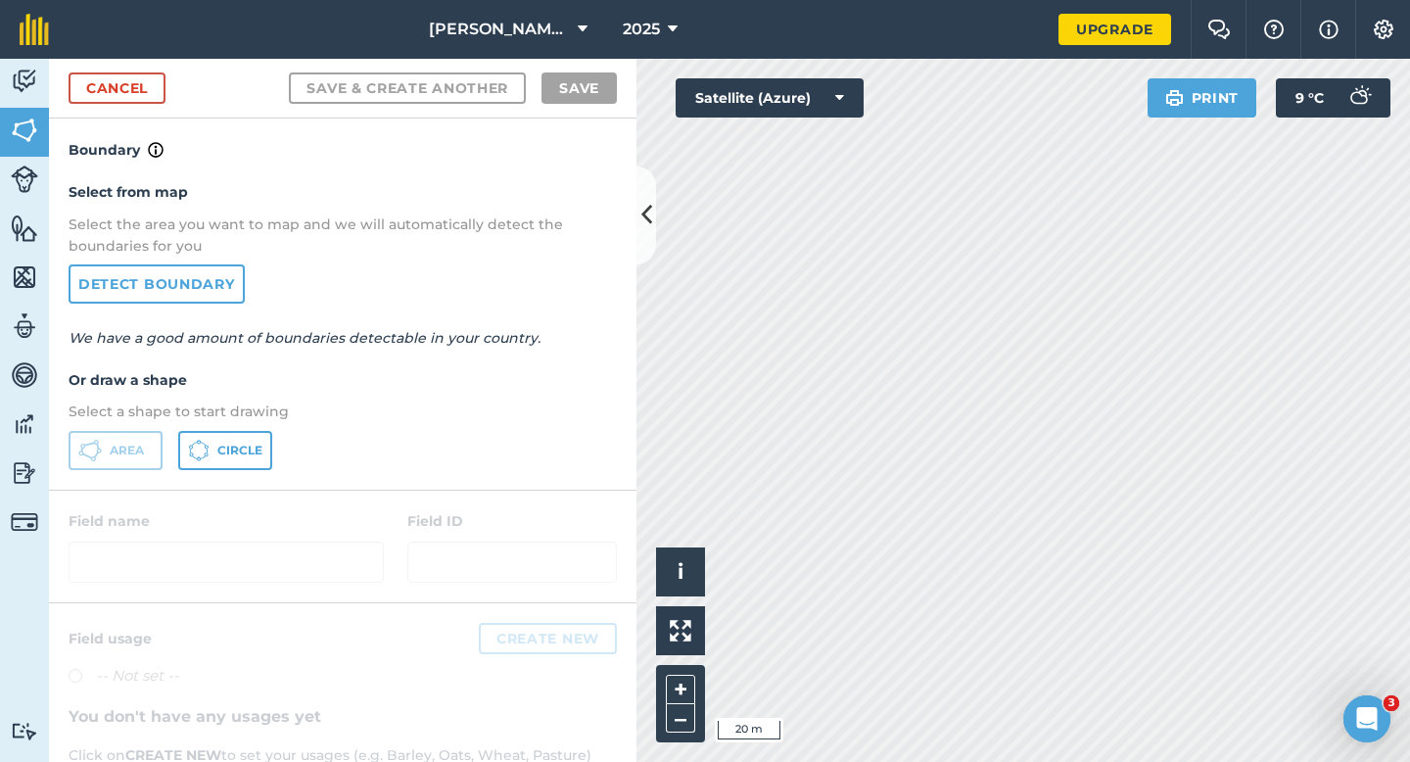
click at [134, 62] on div "Cancel Save & Create Another Save" at bounding box center [343, 89] width 588 height 60
click at [134, 72] on link "Cancel" at bounding box center [117, 87] width 97 height 31
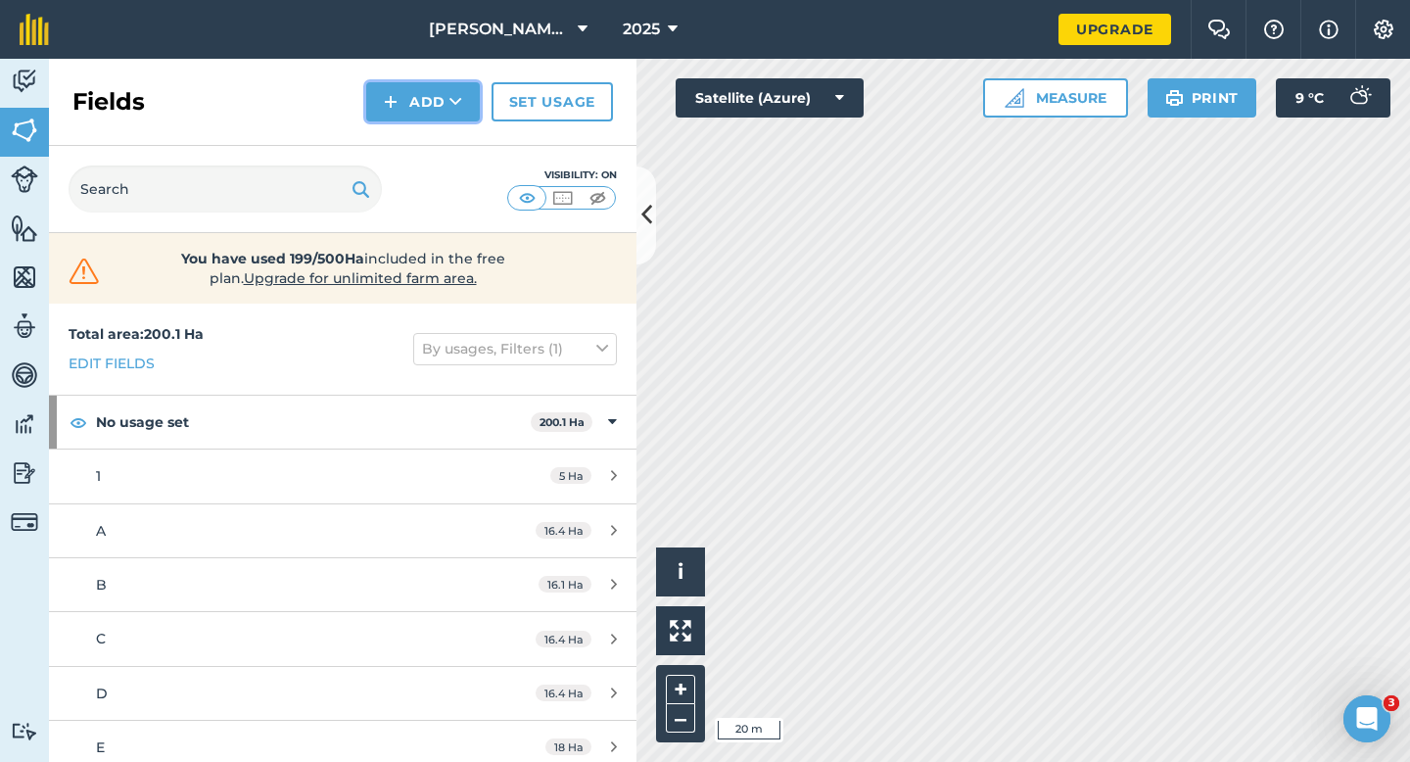
click at [397, 97] on img at bounding box center [391, 102] width 14 height 24
click at [397, 164] on link "Draw" at bounding box center [423, 145] width 108 height 43
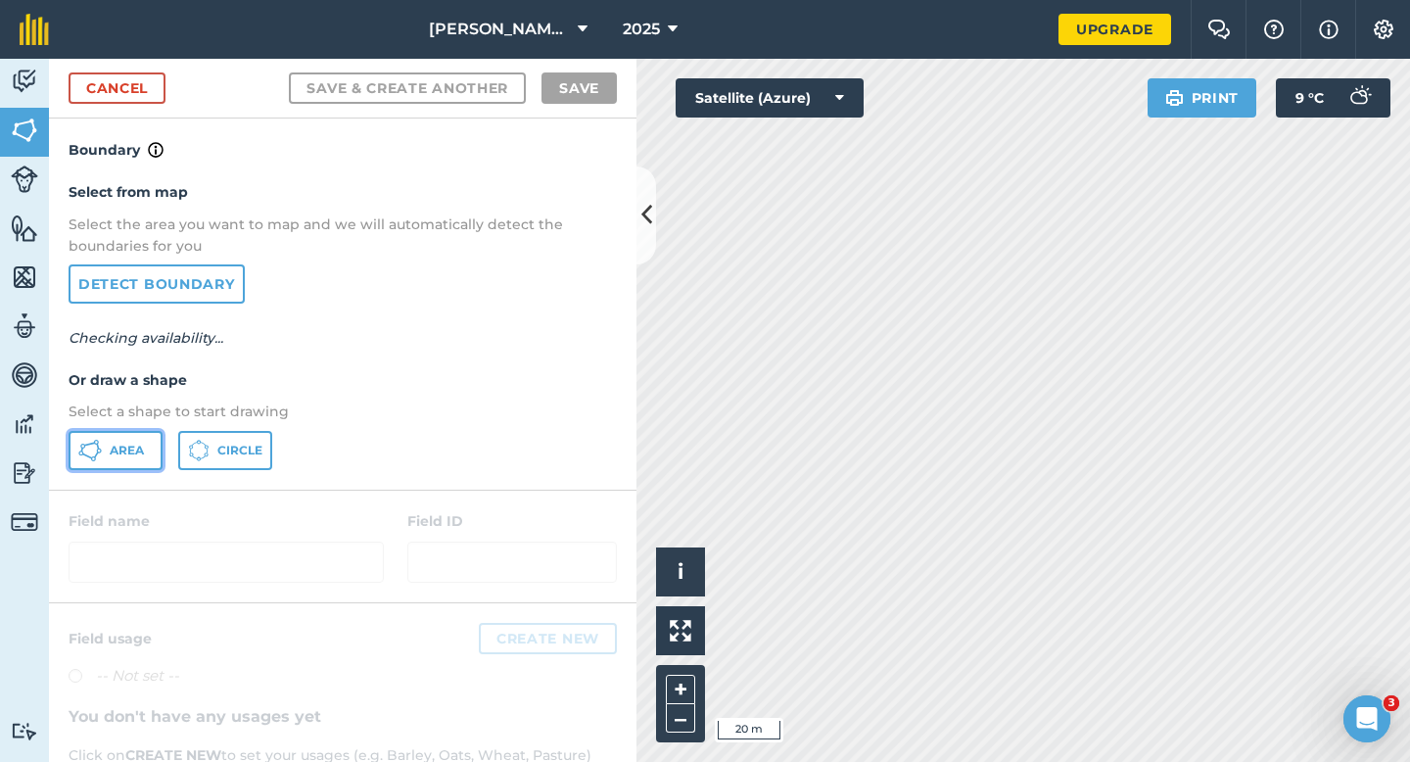
click at [126, 459] on button "Area" at bounding box center [116, 450] width 94 height 39
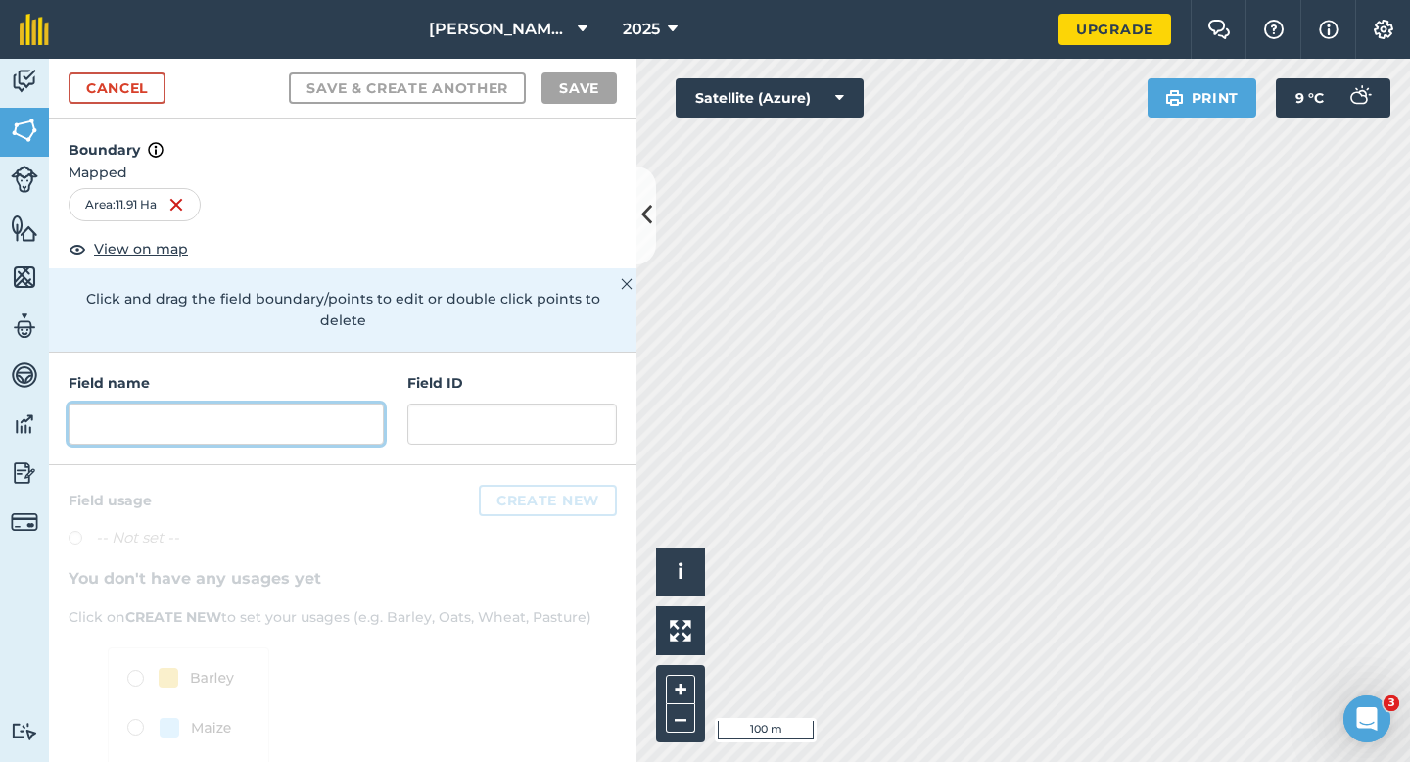
click at [255, 403] on input "text" at bounding box center [226, 423] width 315 height 41
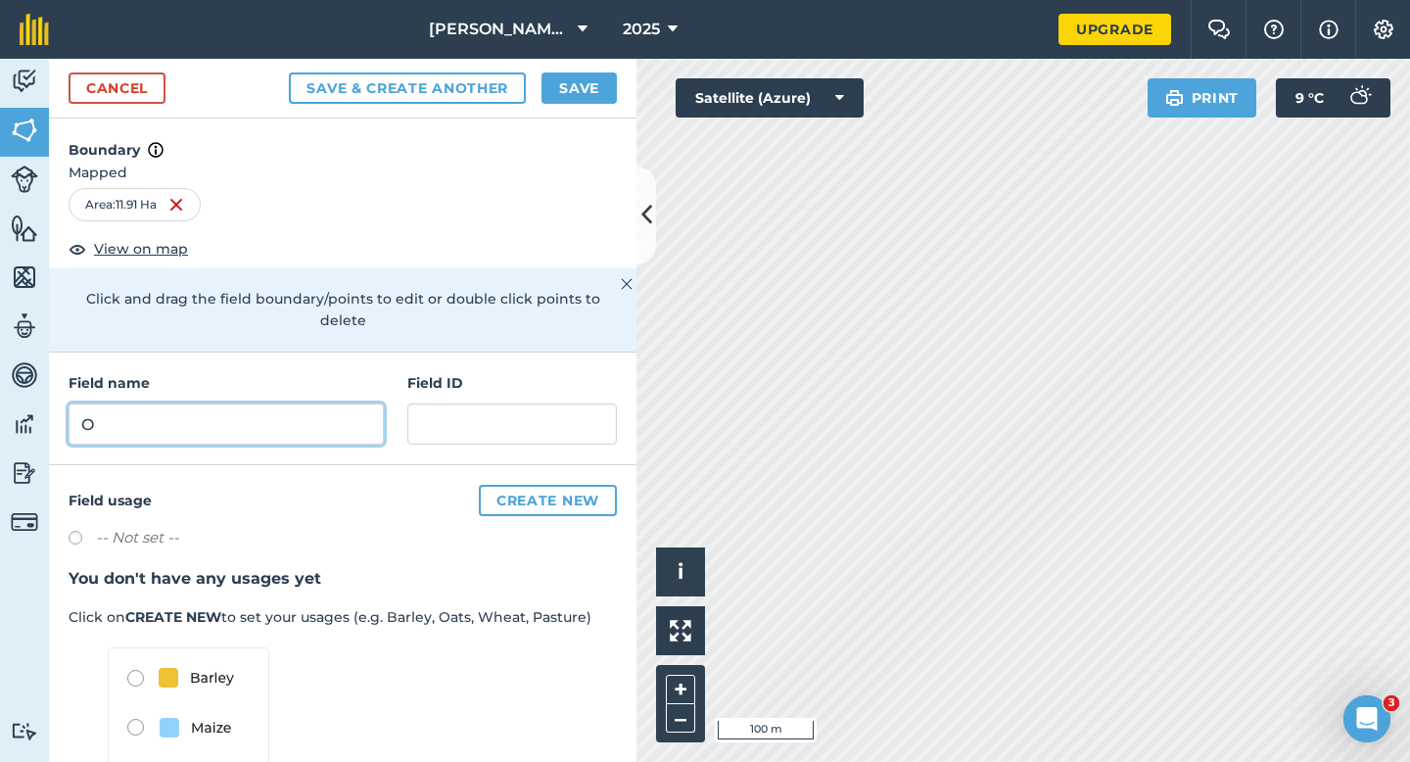
type input "O"
click at [545, 83] on button "Save" at bounding box center [579, 87] width 75 height 31
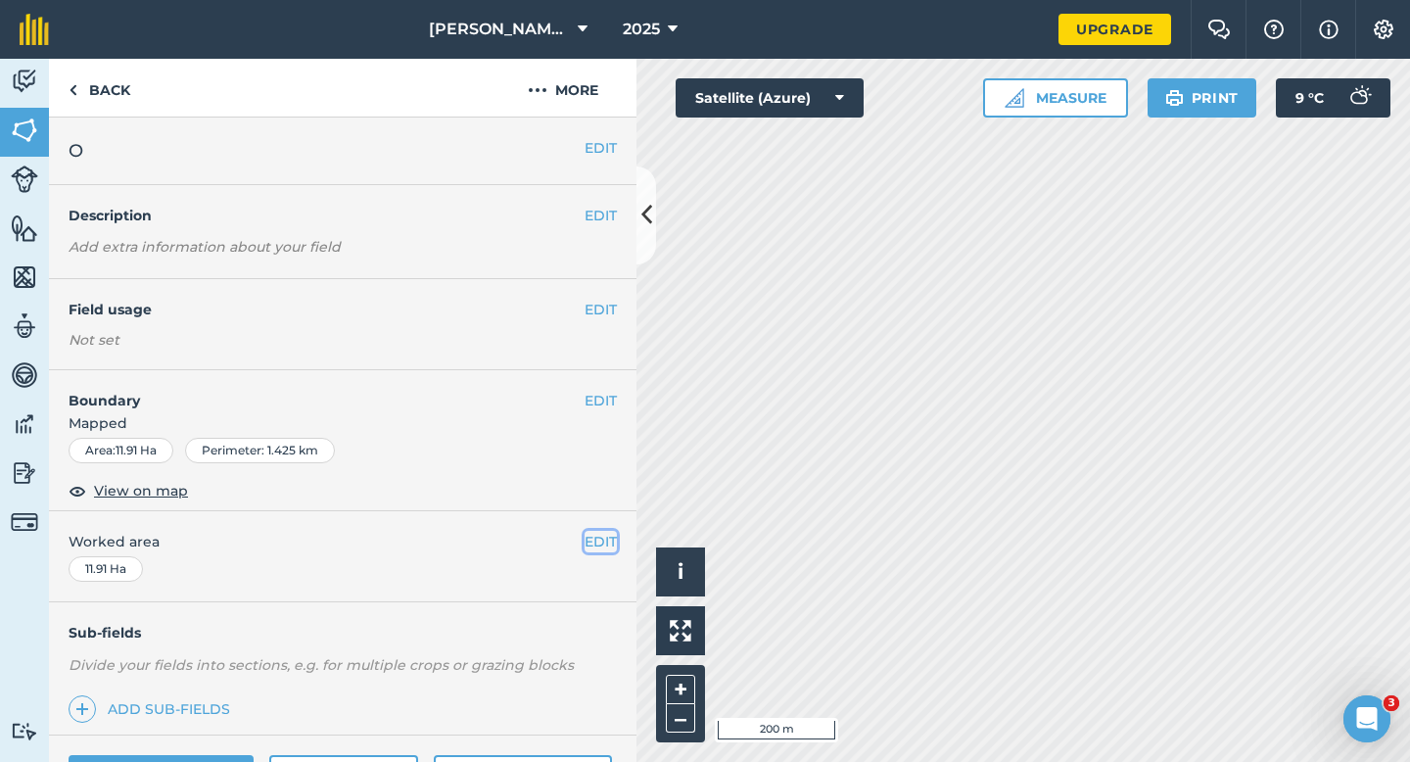
click at [590, 538] on button "EDIT" at bounding box center [601, 542] width 32 height 22
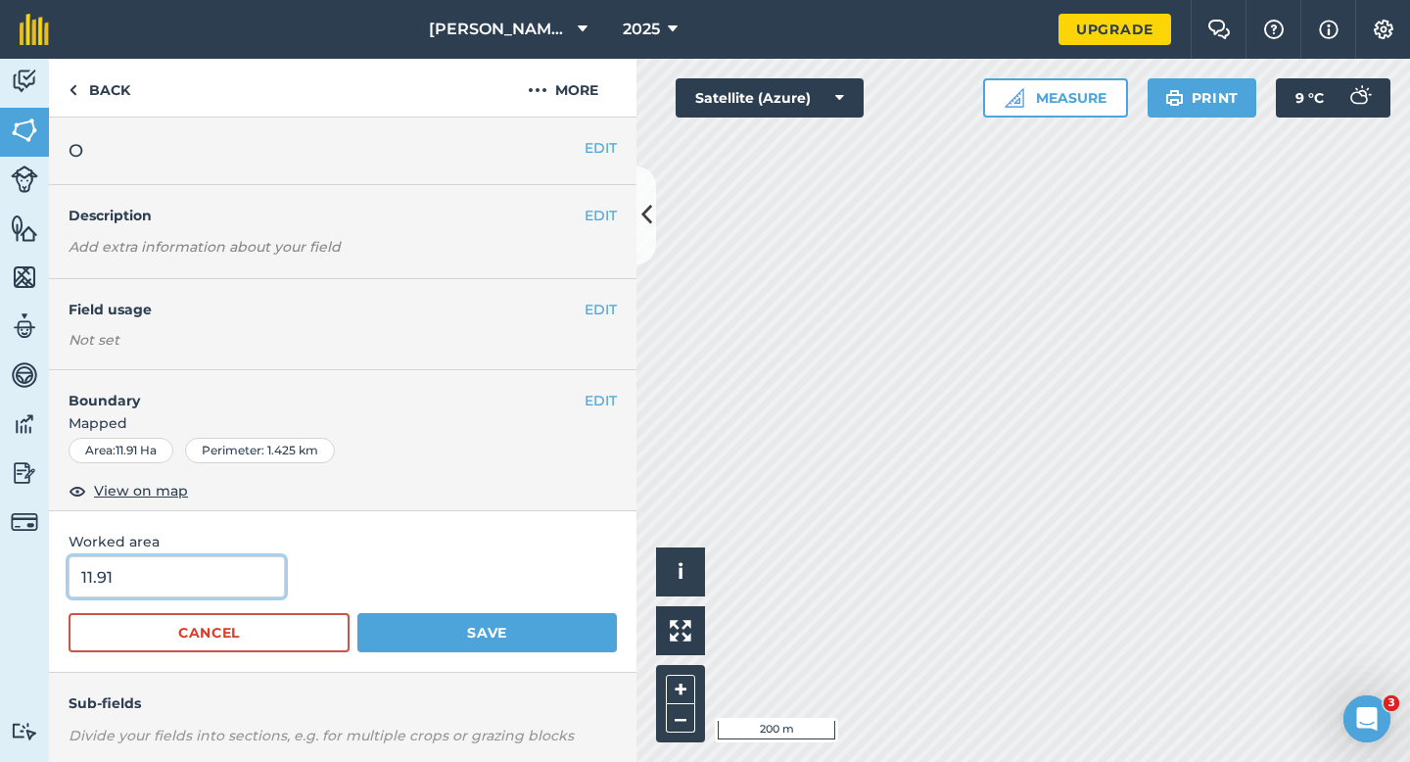
drag, startPoint x: 222, startPoint y: 570, endPoint x: 248, endPoint y: 551, distance: 31.5
click at [222, 570] on input "11.91" at bounding box center [177, 576] width 216 height 41
type input "12"
click at [357, 613] on button "Save" at bounding box center [487, 632] width 260 height 39
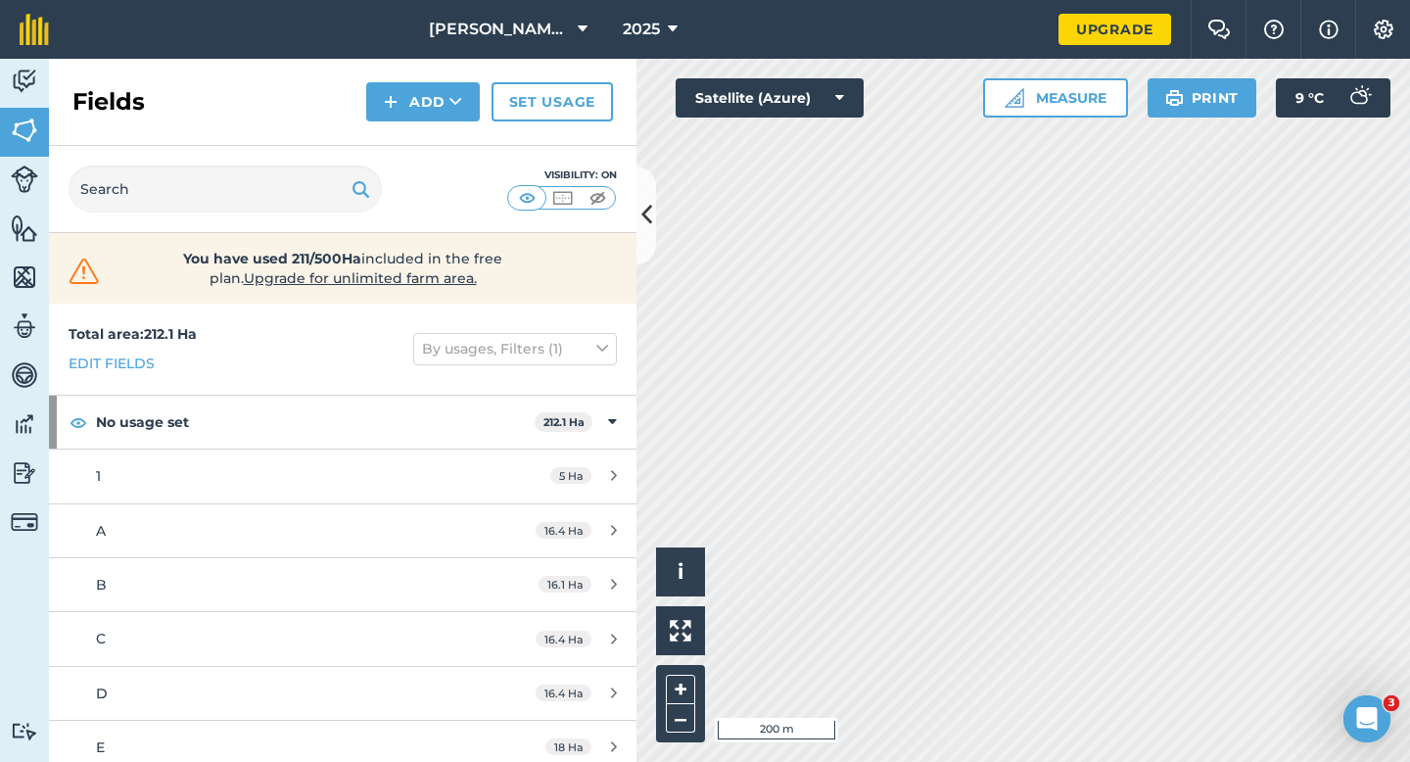
click at [430, 80] on div "Fields Add Set usage" at bounding box center [343, 102] width 588 height 87
click at [430, 108] on button "Add" at bounding box center [423, 101] width 114 height 39
click at [412, 166] on link "Draw" at bounding box center [423, 145] width 108 height 43
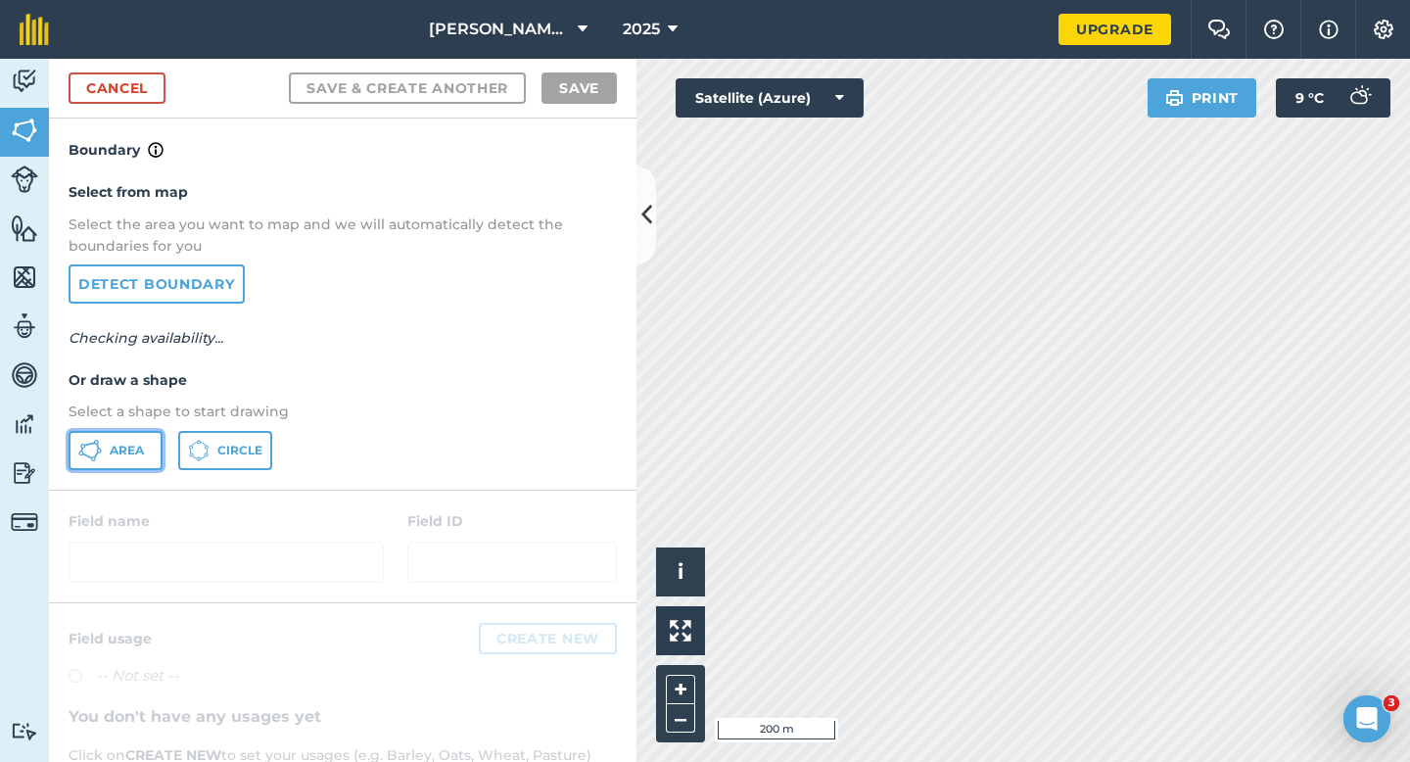
click at [129, 441] on button "Area" at bounding box center [116, 450] width 94 height 39
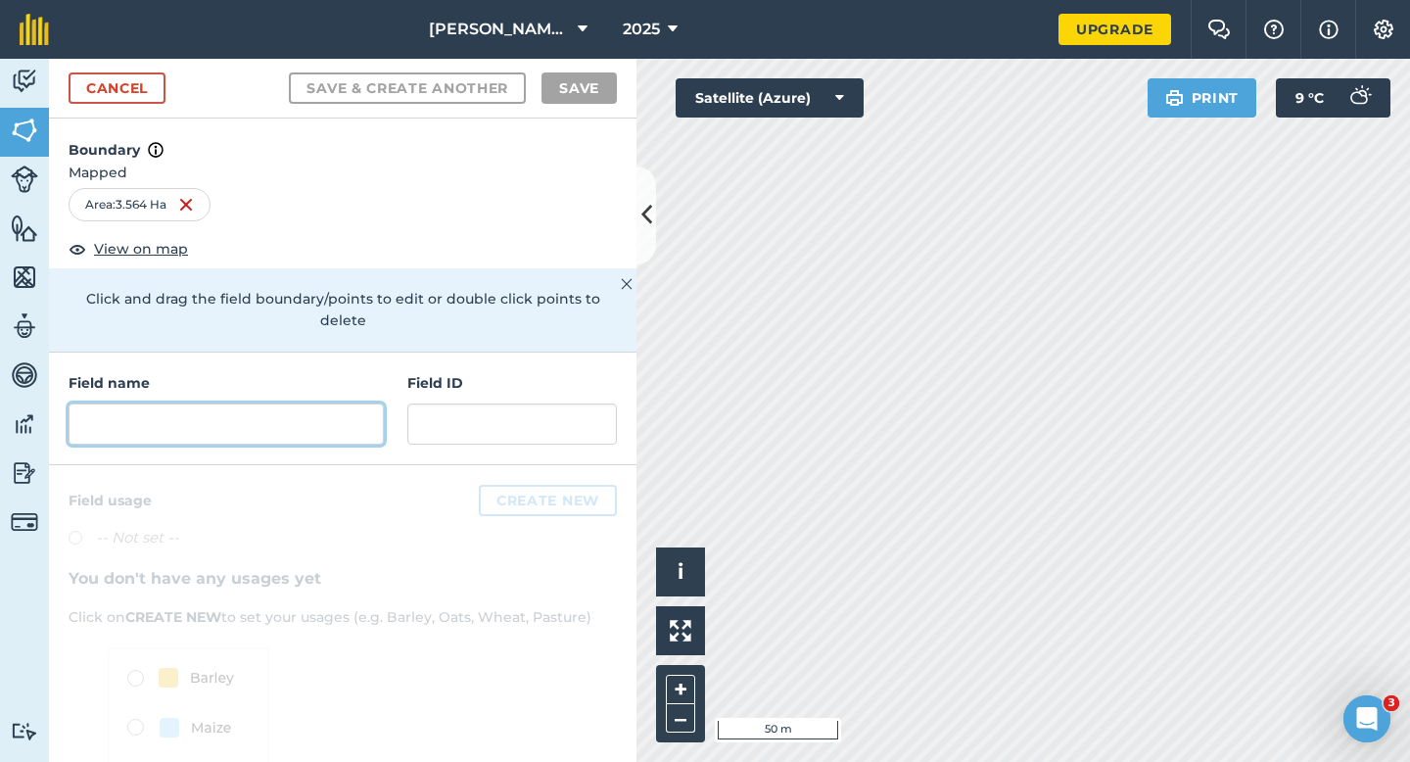
click at [308, 414] on input "text" at bounding box center [226, 423] width 315 height 41
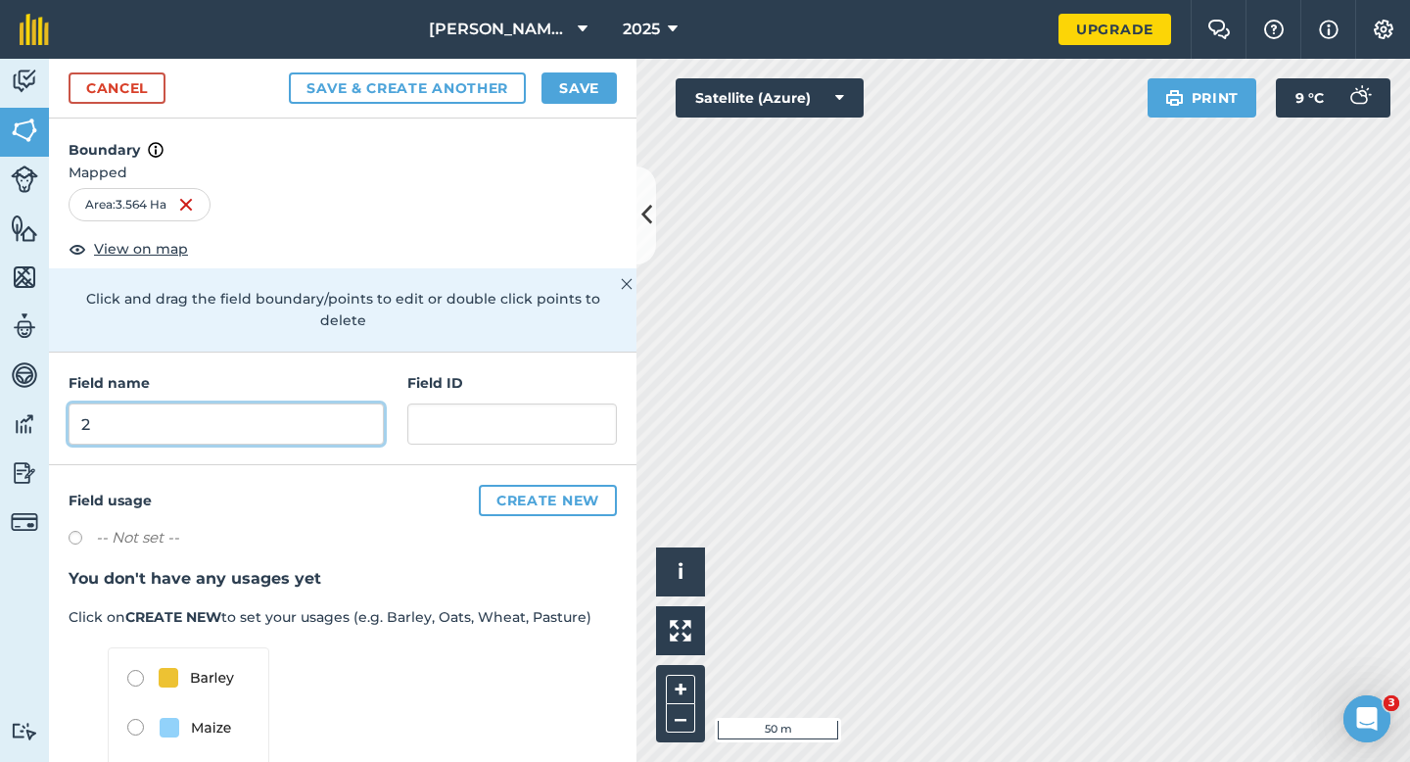
type input "2"
click at [554, 94] on button "Save" at bounding box center [579, 87] width 75 height 31
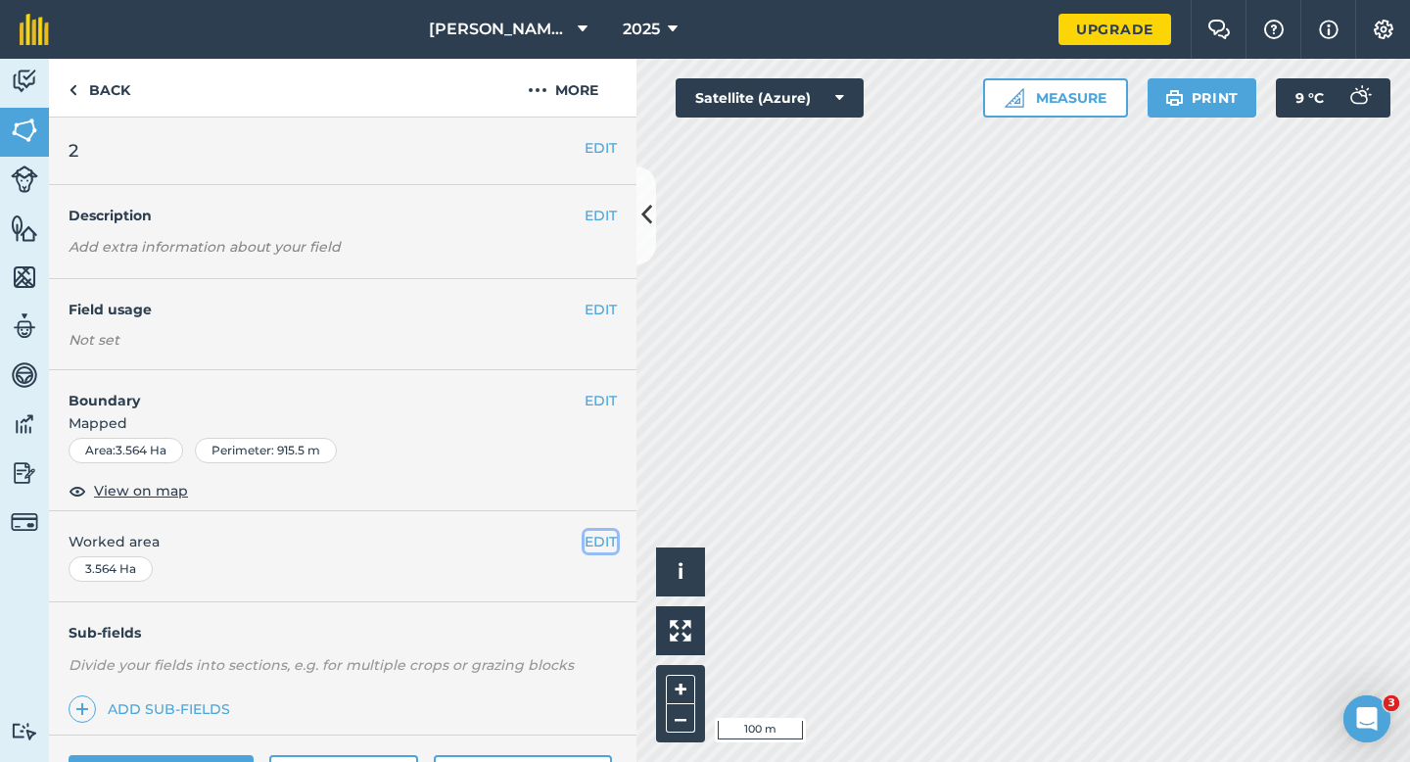
click at [603, 548] on button "EDIT" at bounding box center [601, 542] width 32 height 22
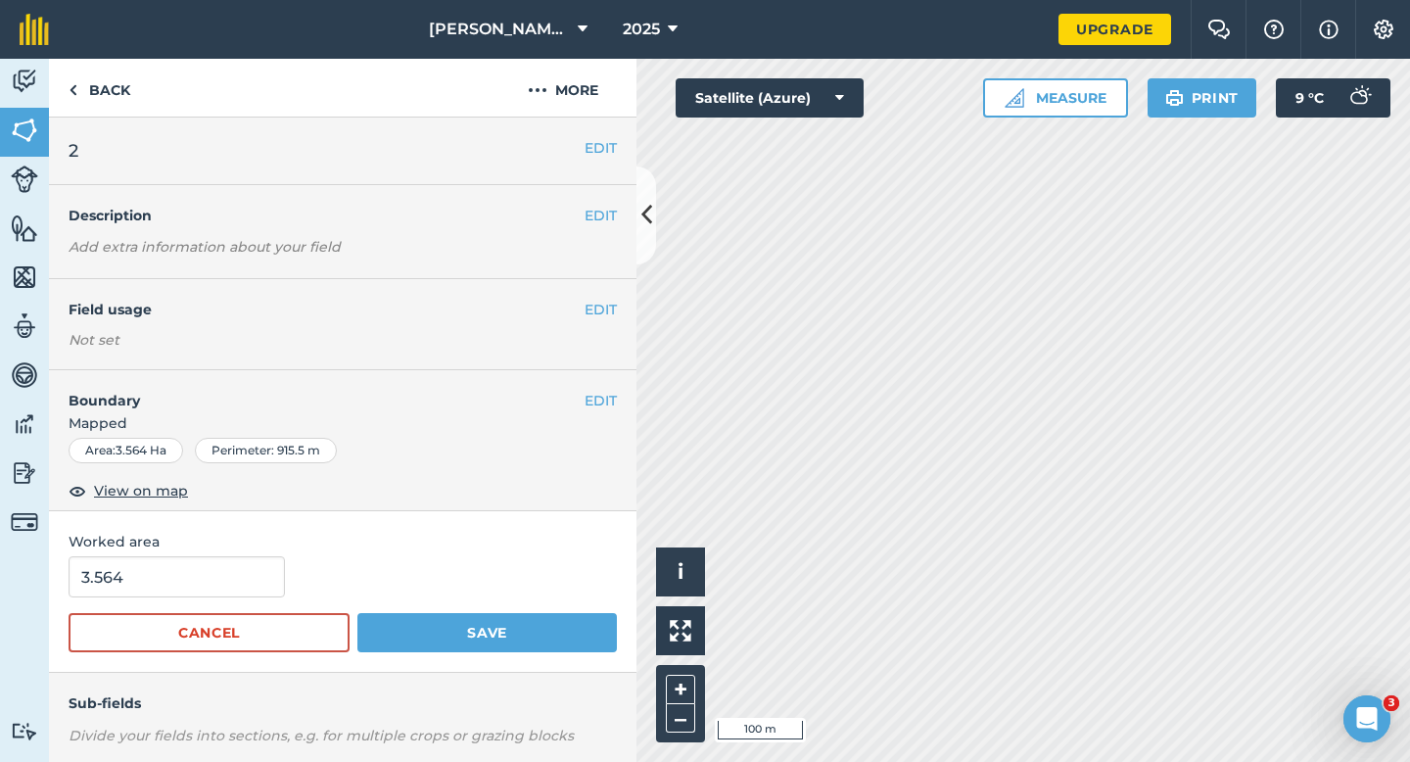
click at [188, 599] on form "3.564 Cancel Save" at bounding box center [343, 604] width 548 height 96
click at [194, 594] on input "3.564" at bounding box center [177, 576] width 216 height 41
type input "4"
click at [357, 613] on button "Save" at bounding box center [487, 632] width 260 height 39
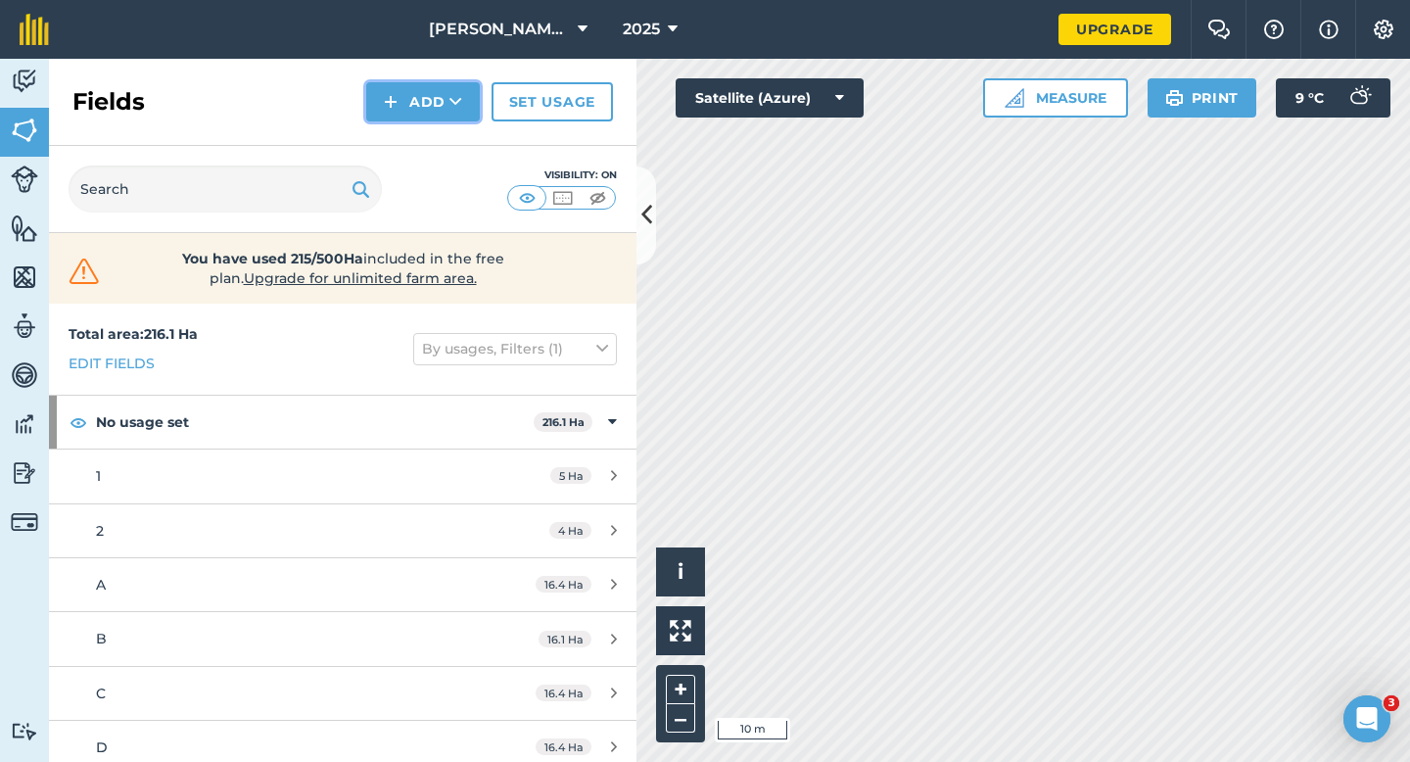
click at [430, 117] on button "Add" at bounding box center [423, 101] width 114 height 39
click at [430, 134] on link "Draw" at bounding box center [423, 145] width 108 height 43
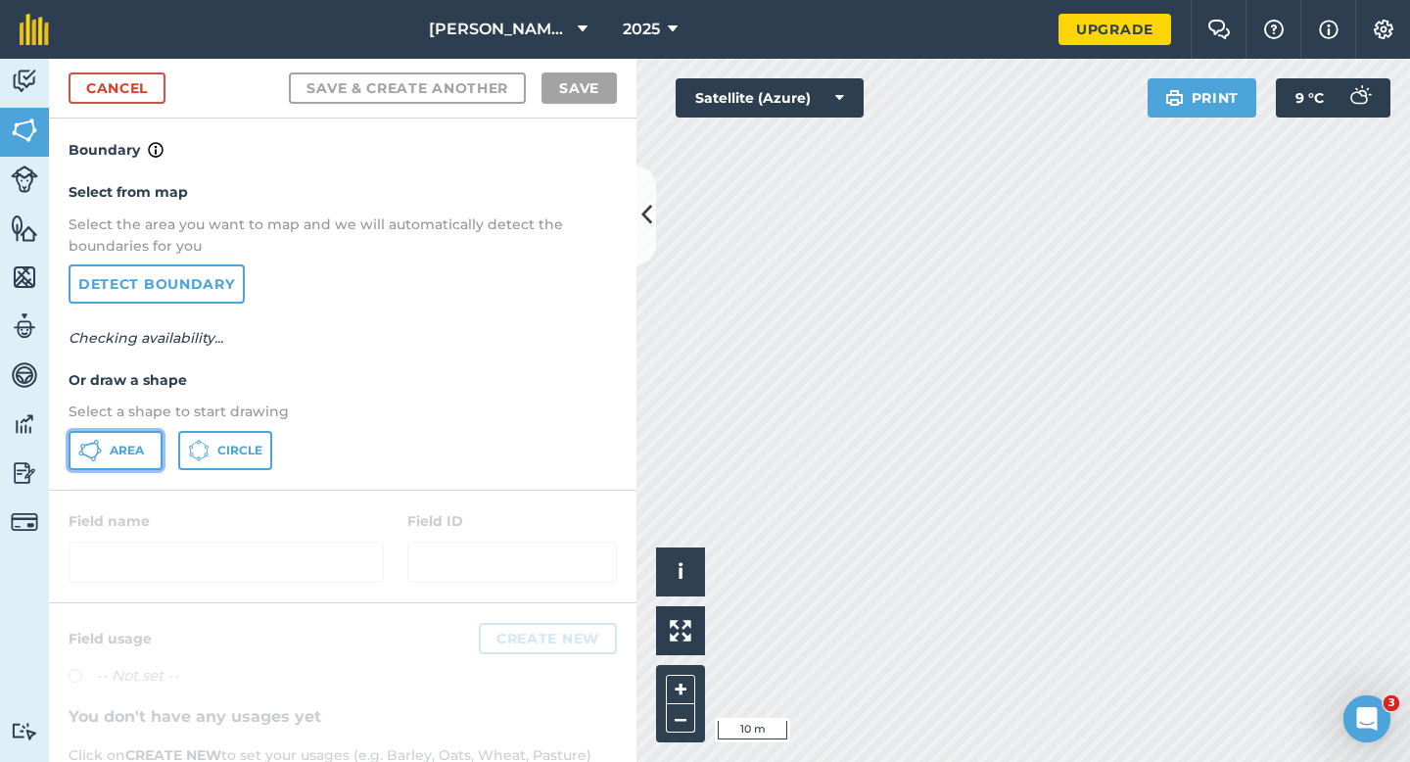
click at [115, 450] on span "Area" at bounding box center [127, 451] width 34 height 16
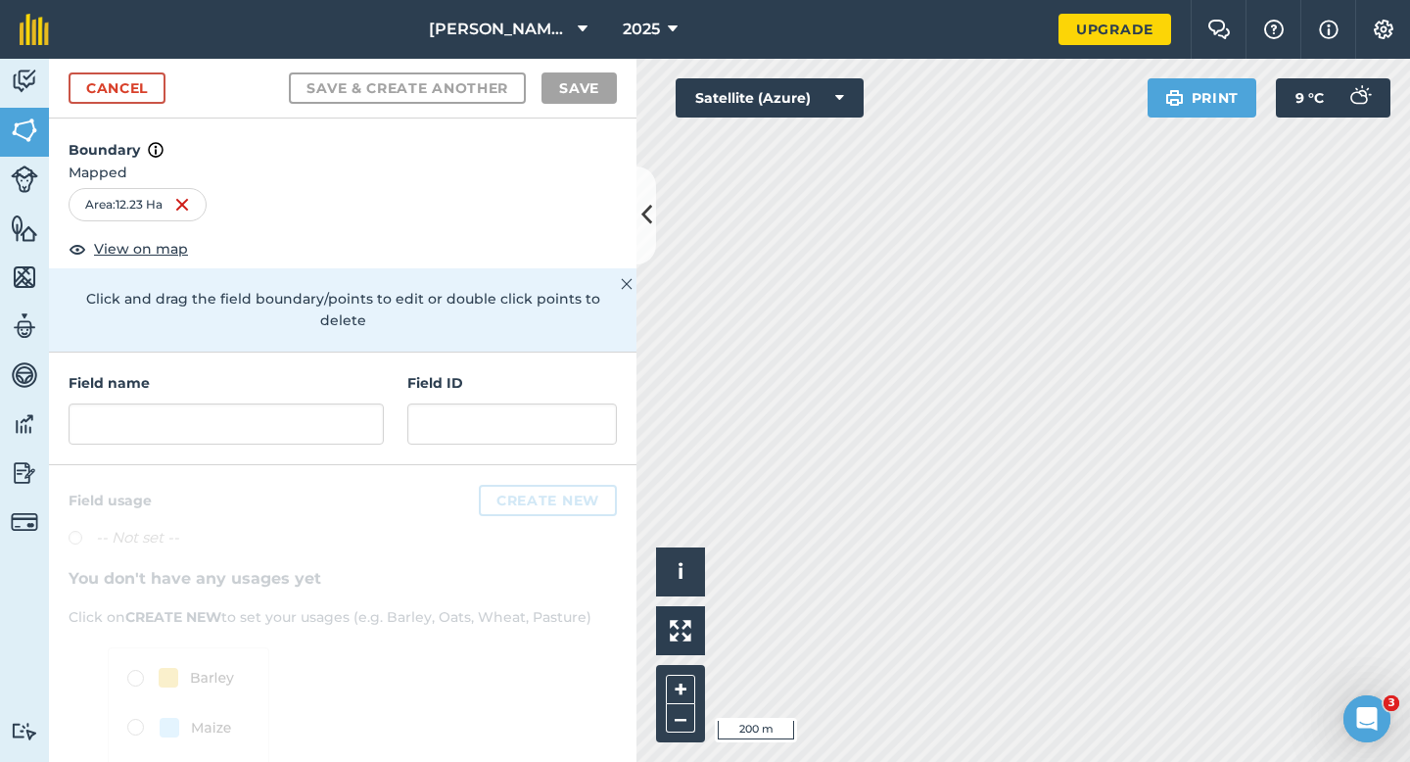
click at [329, 378] on div "Field name" at bounding box center [226, 408] width 315 height 72
click at [329, 403] on input "text" at bounding box center [226, 423] width 315 height 41
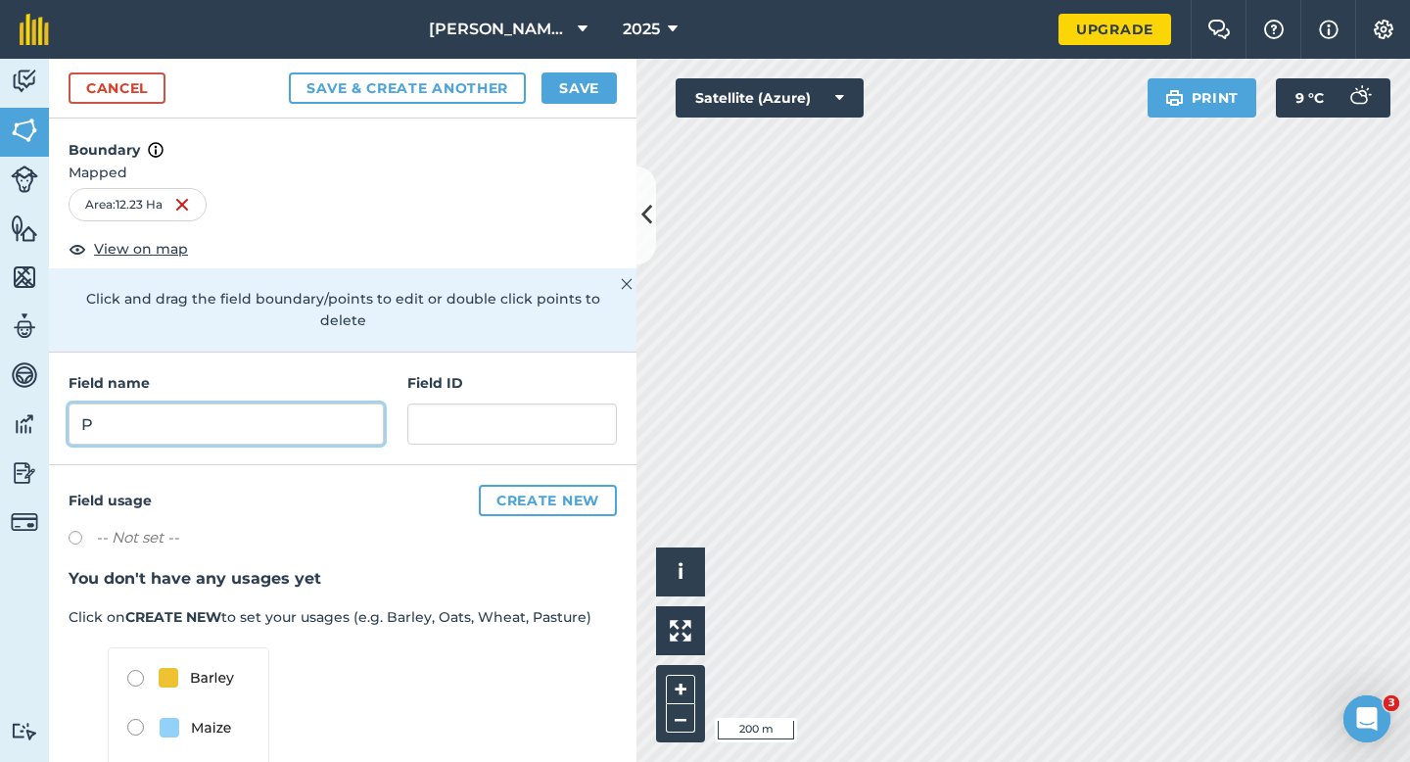
type input "P"
click at [533, 96] on div "Save & Create Another Save" at bounding box center [453, 87] width 328 height 31
click at [546, 96] on button "Save" at bounding box center [579, 87] width 75 height 31
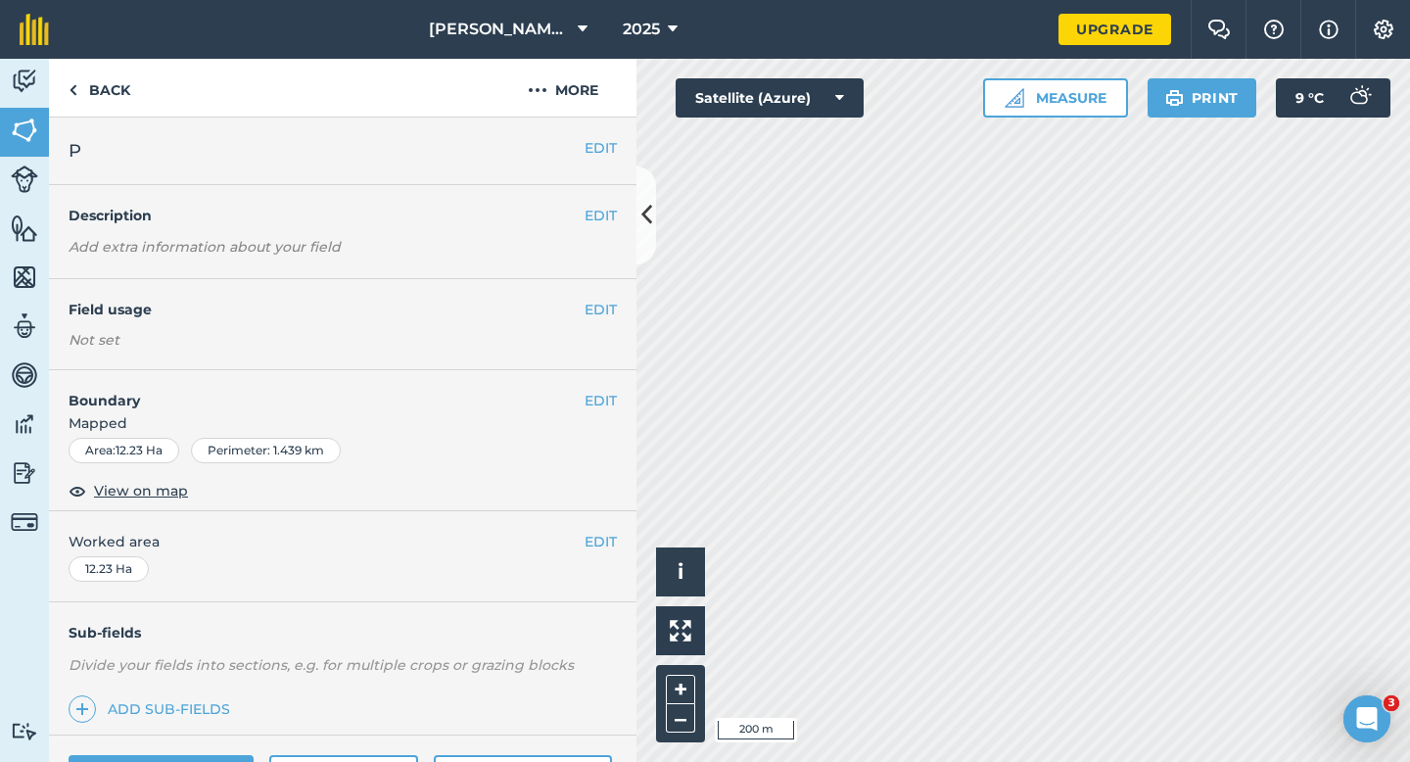
click at [585, 552] on span "Worked area" at bounding box center [343, 542] width 548 height 22
click at [592, 544] on button "EDIT" at bounding box center [601, 542] width 32 height 22
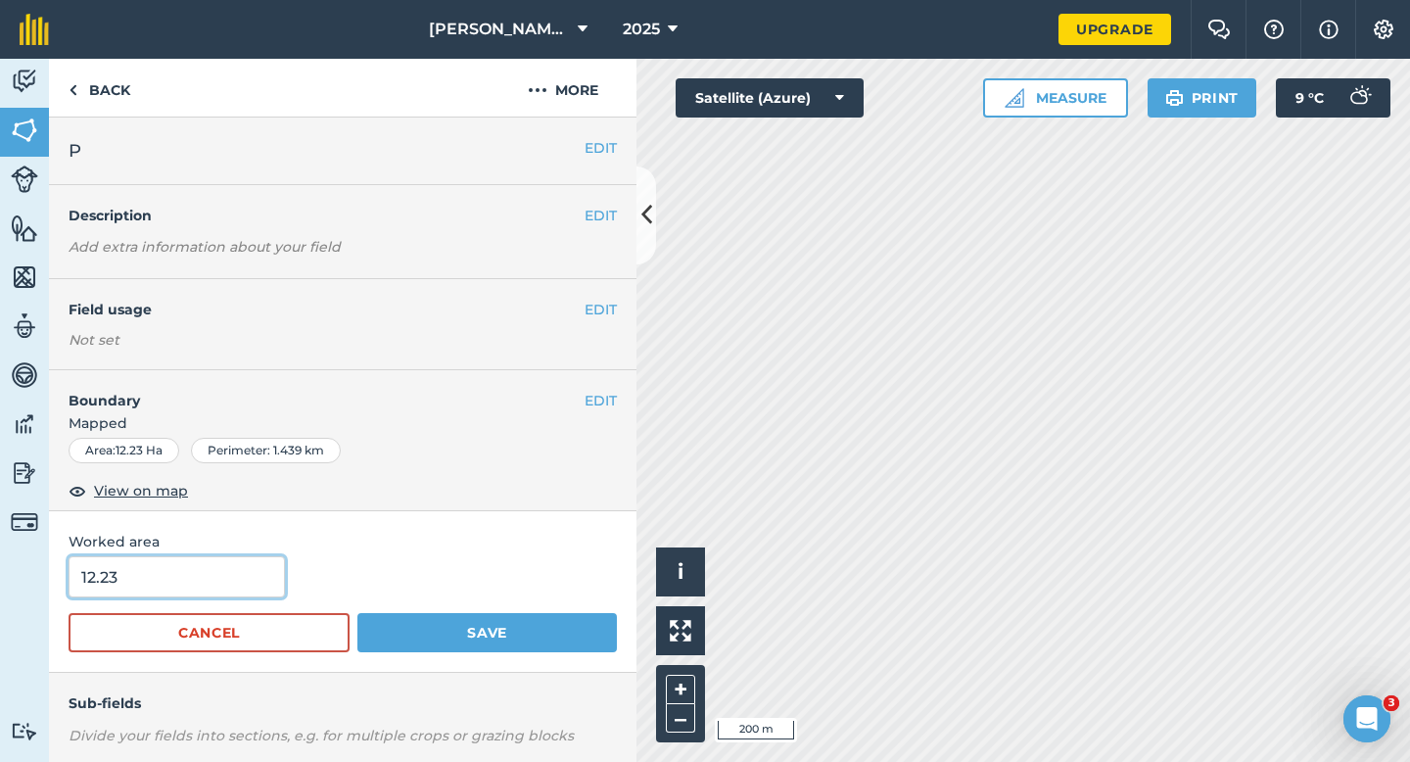
click at [217, 581] on input "12.23" at bounding box center [177, 576] width 216 height 41
type input "12.2"
click at [357, 613] on button "Save" at bounding box center [487, 632] width 260 height 39
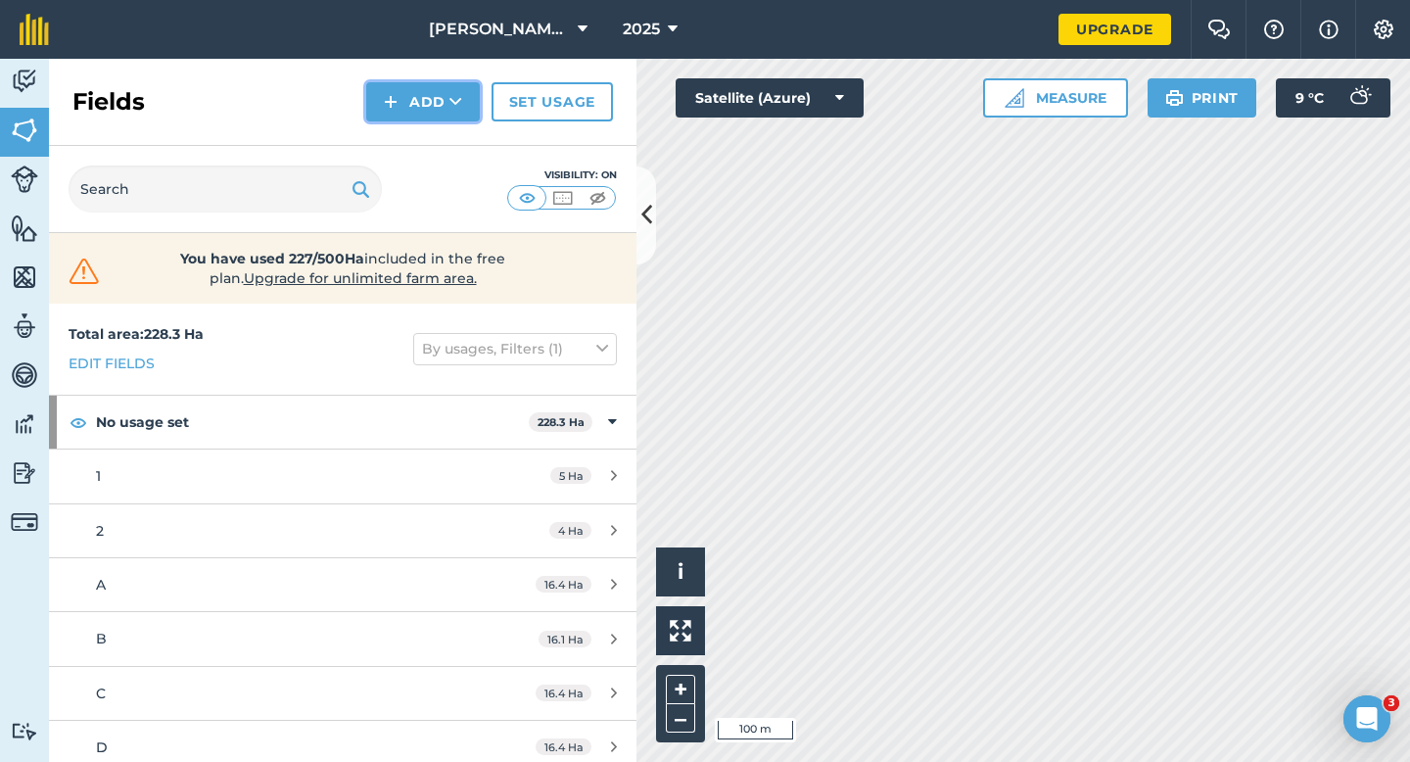
click at [413, 111] on button "Add" at bounding box center [423, 101] width 114 height 39
click at [413, 130] on link "Draw" at bounding box center [423, 145] width 108 height 43
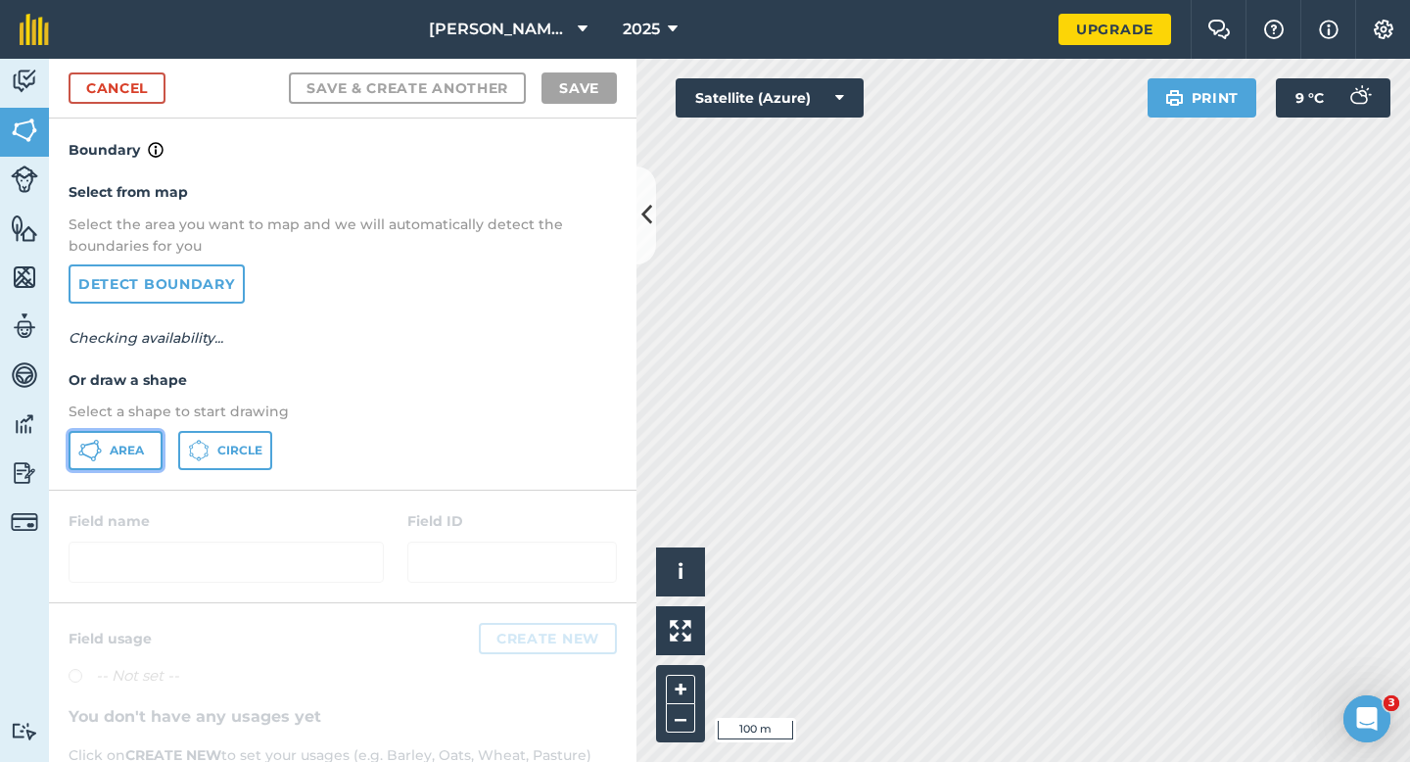
click at [131, 445] on span "Area" at bounding box center [127, 451] width 34 height 16
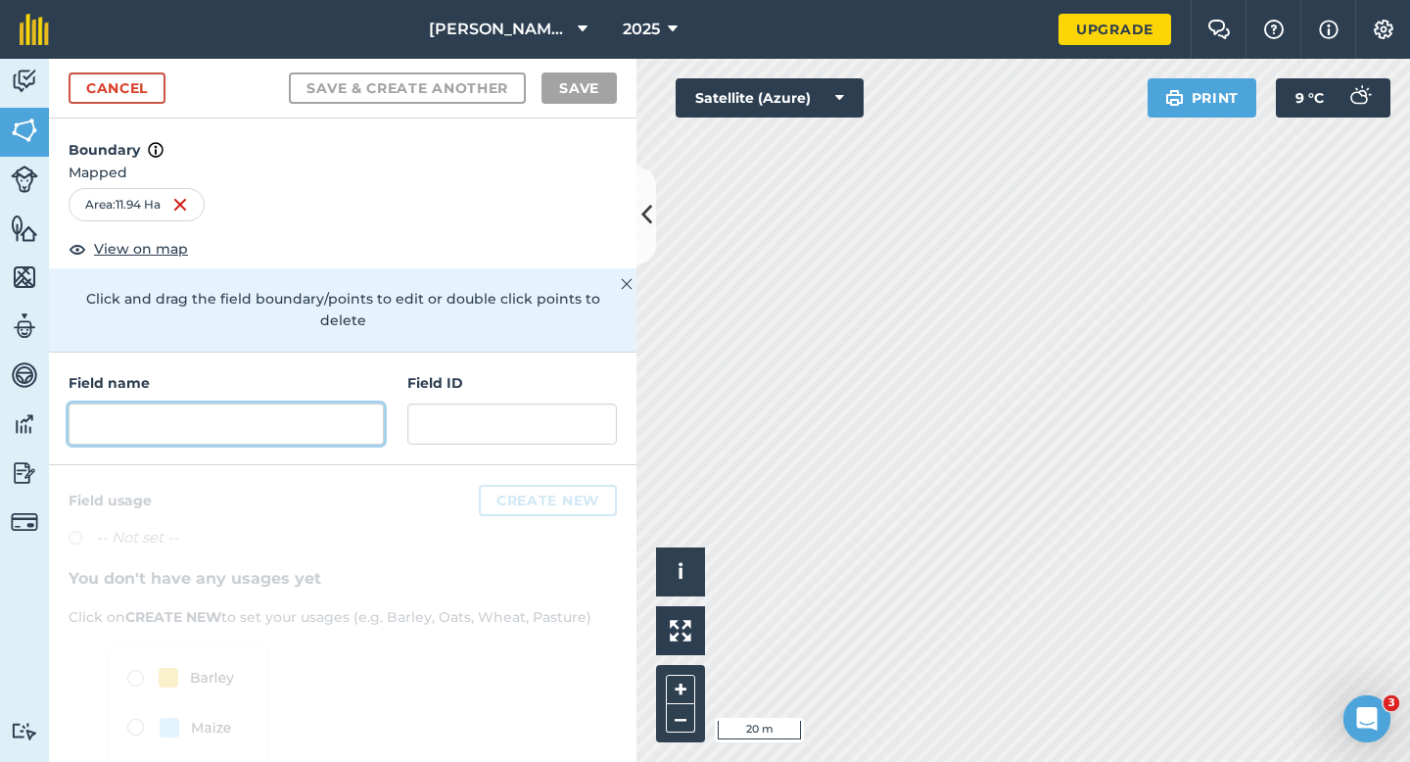
click at [217, 403] on input "text" at bounding box center [226, 423] width 315 height 41
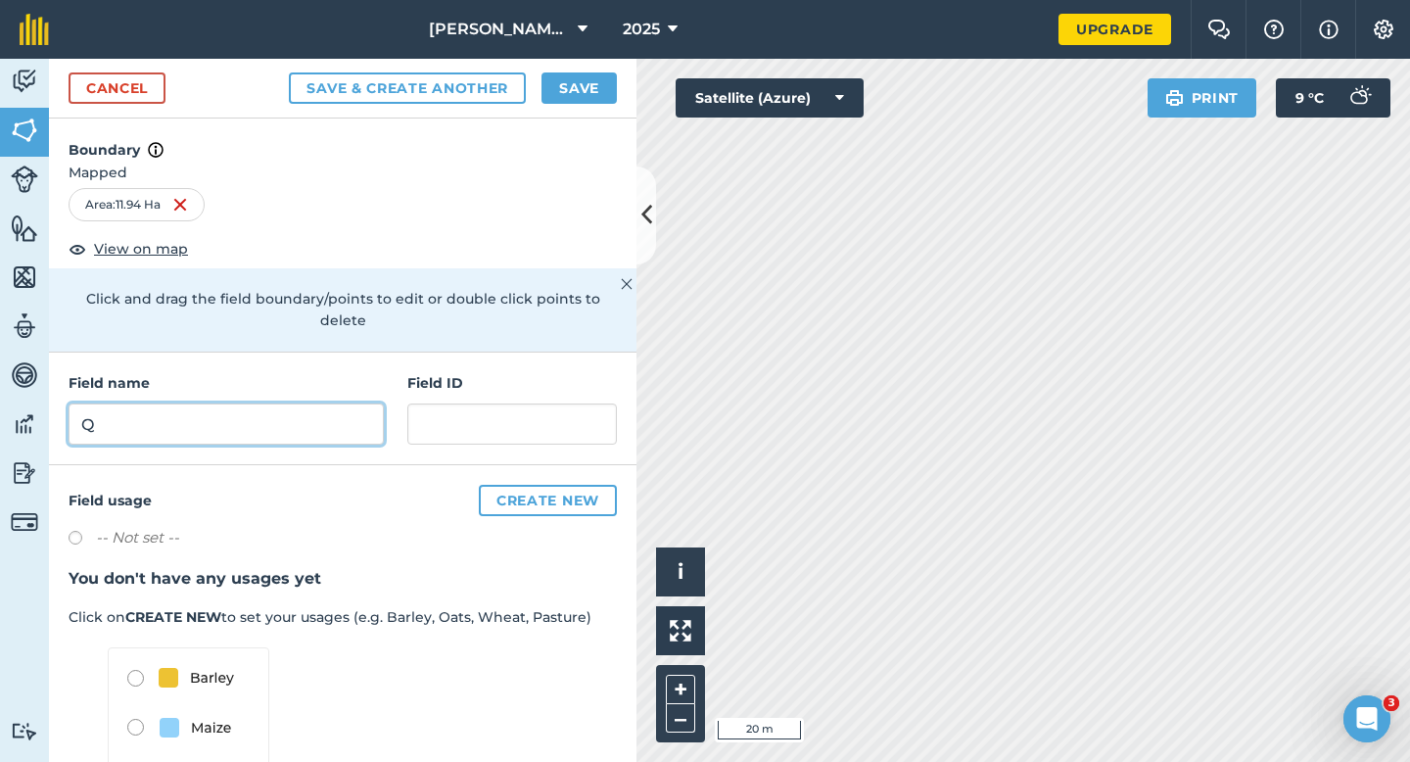
type input "Q"
click at [573, 110] on div "Cancel Save & Create Another Save" at bounding box center [343, 89] width 588 height 60
click at [578, 66] on div "Cancel Save & Create Another Save" at bounding box center [343, 89] width 588 height 60
click at [576, 93] on button "Save" at bounding box center [579, 87] width 75 height 31
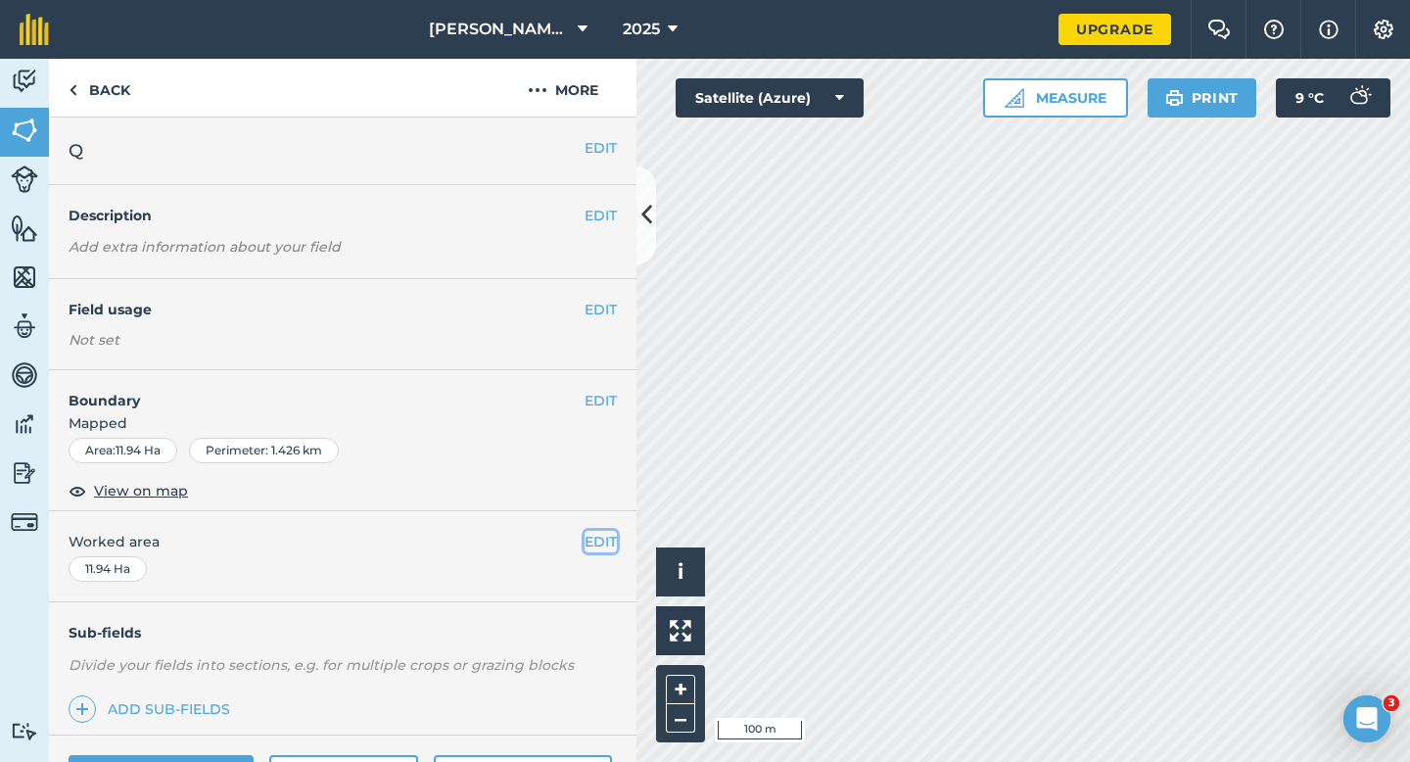
click at [615, 546] on button "EDIT" at bounding box center [601, 542] width 32 height 22
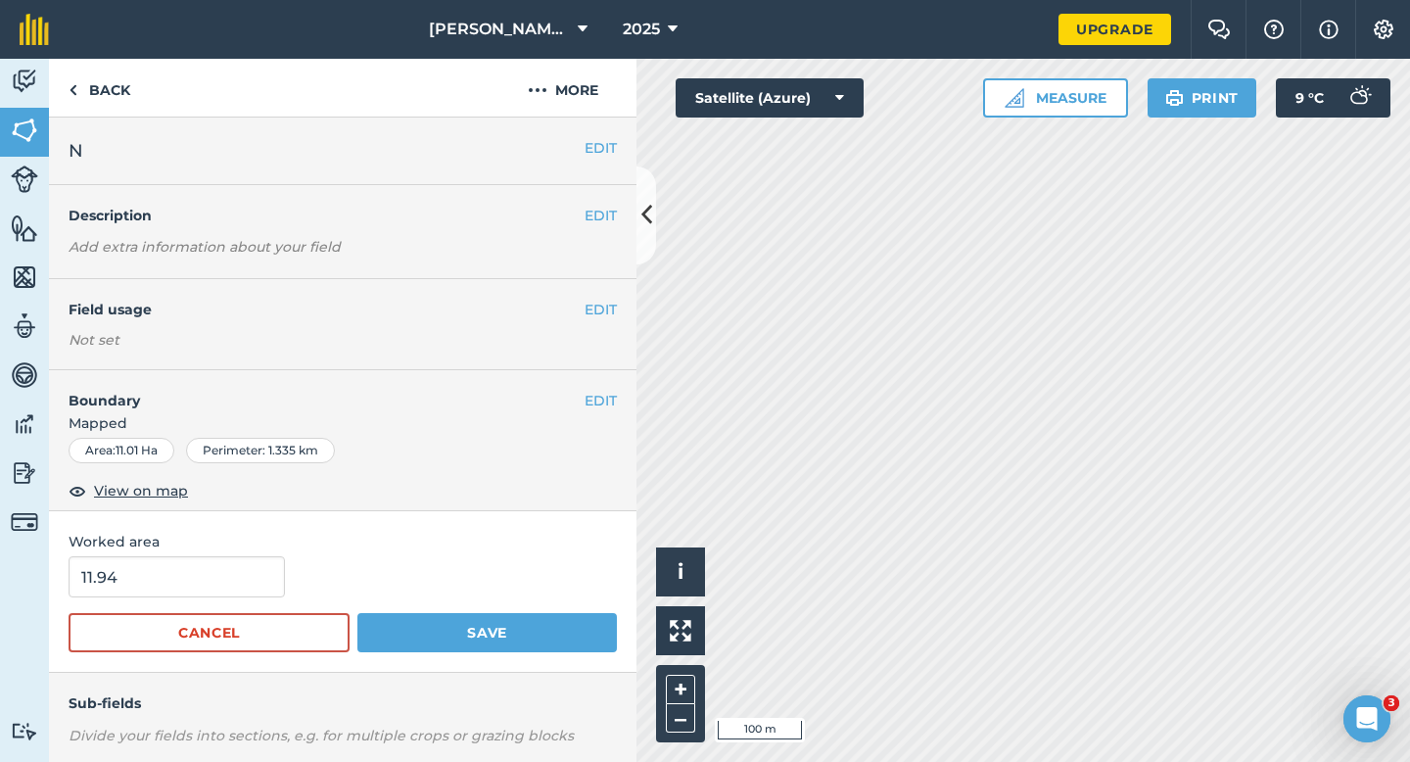
click at [216, 598] on form "11.94 Cancel Save" at bounding box center [343, 604] width 548 height 96
click at [218, 578] on input "11.94" at bounding box center [177, 576] width 216 height 41
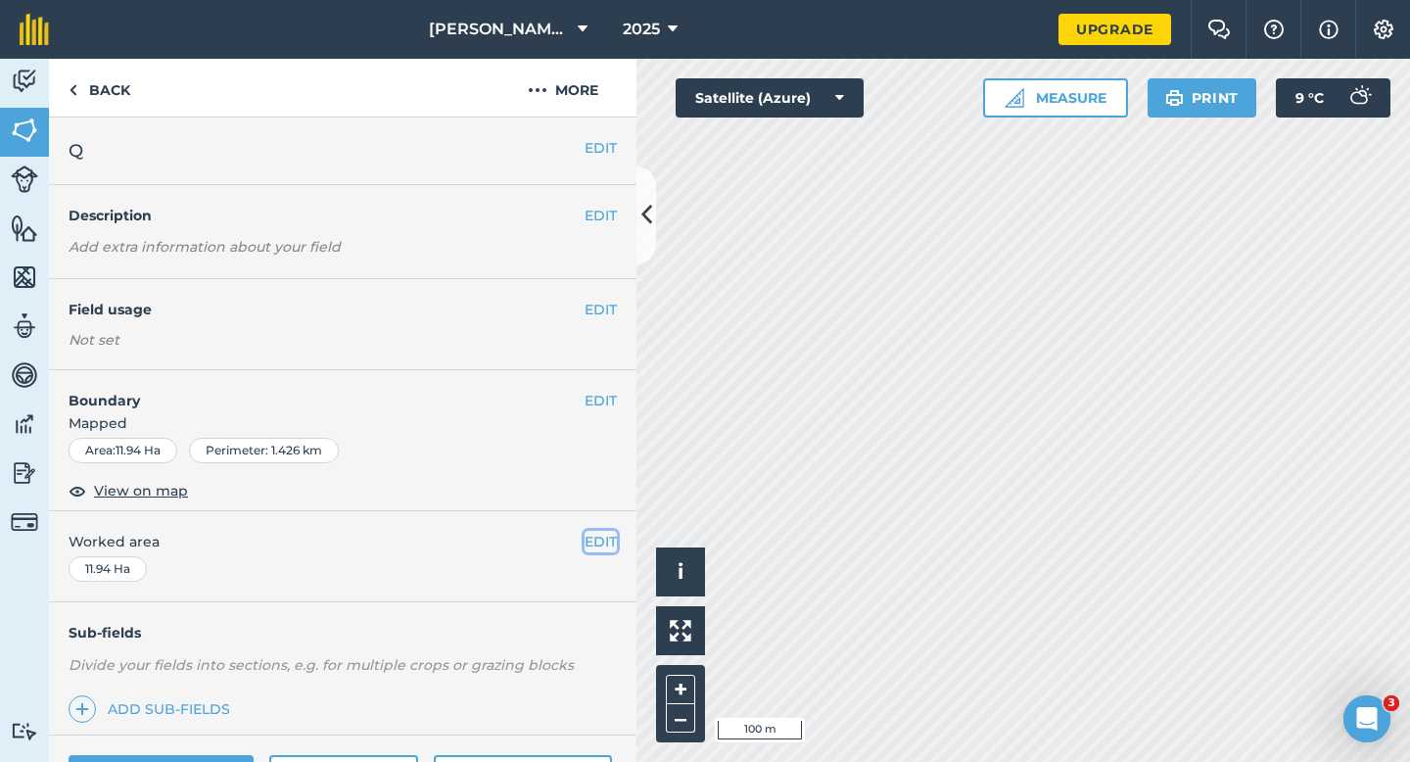
click at [597, 539] on button "EDIT" at bounding box center [601, 542] width 32 height 22
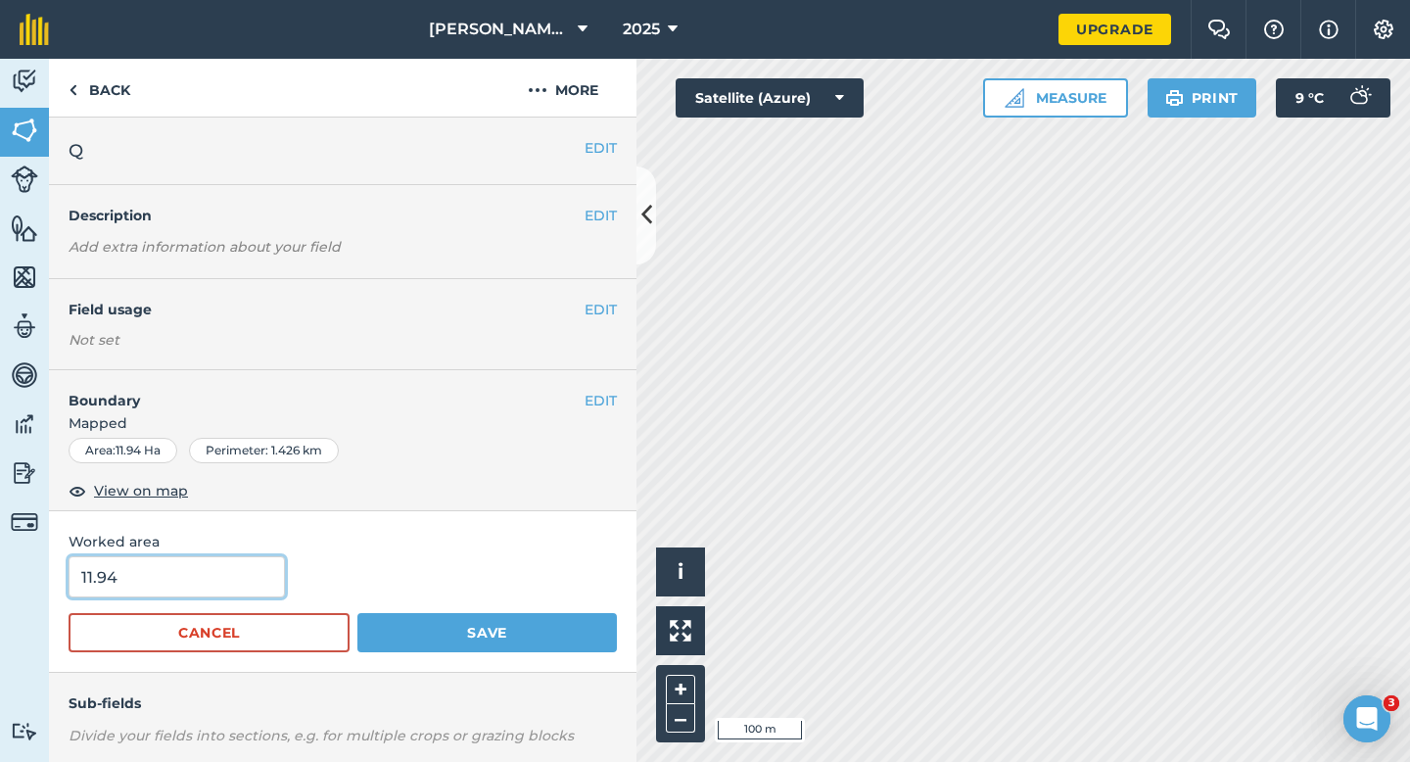
click at [188, 587] on input "11.94" at bounding box center [177, 576] width 216 height 41
type input "12"
click at [357, 613] on button "Save" at bounding box center [487, 632] width 260 height 39
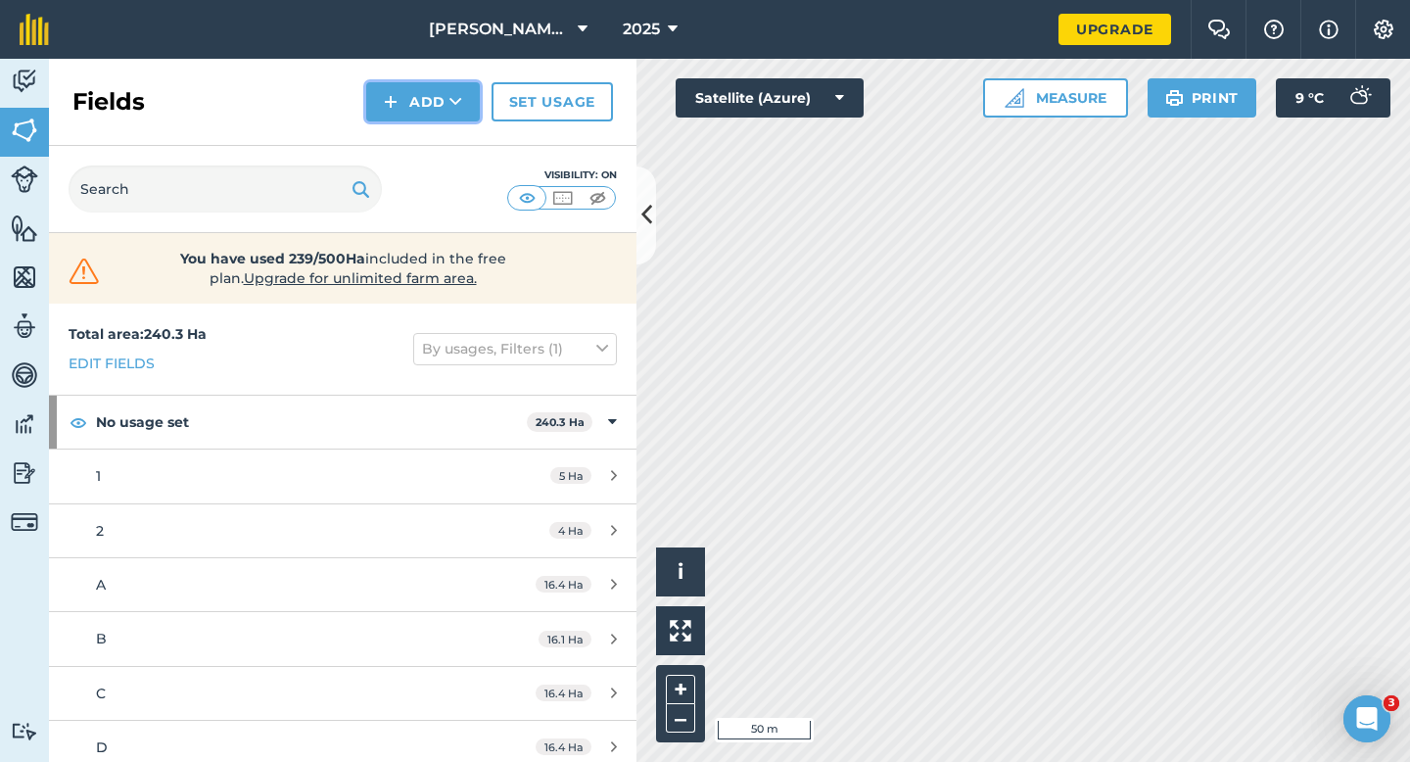
click at [397, 95] on img at bounding box center [391, 102] width 14 height 24
click at [401, 143] on link "Draw" at bounding box center [423, 145] width 108 height 43
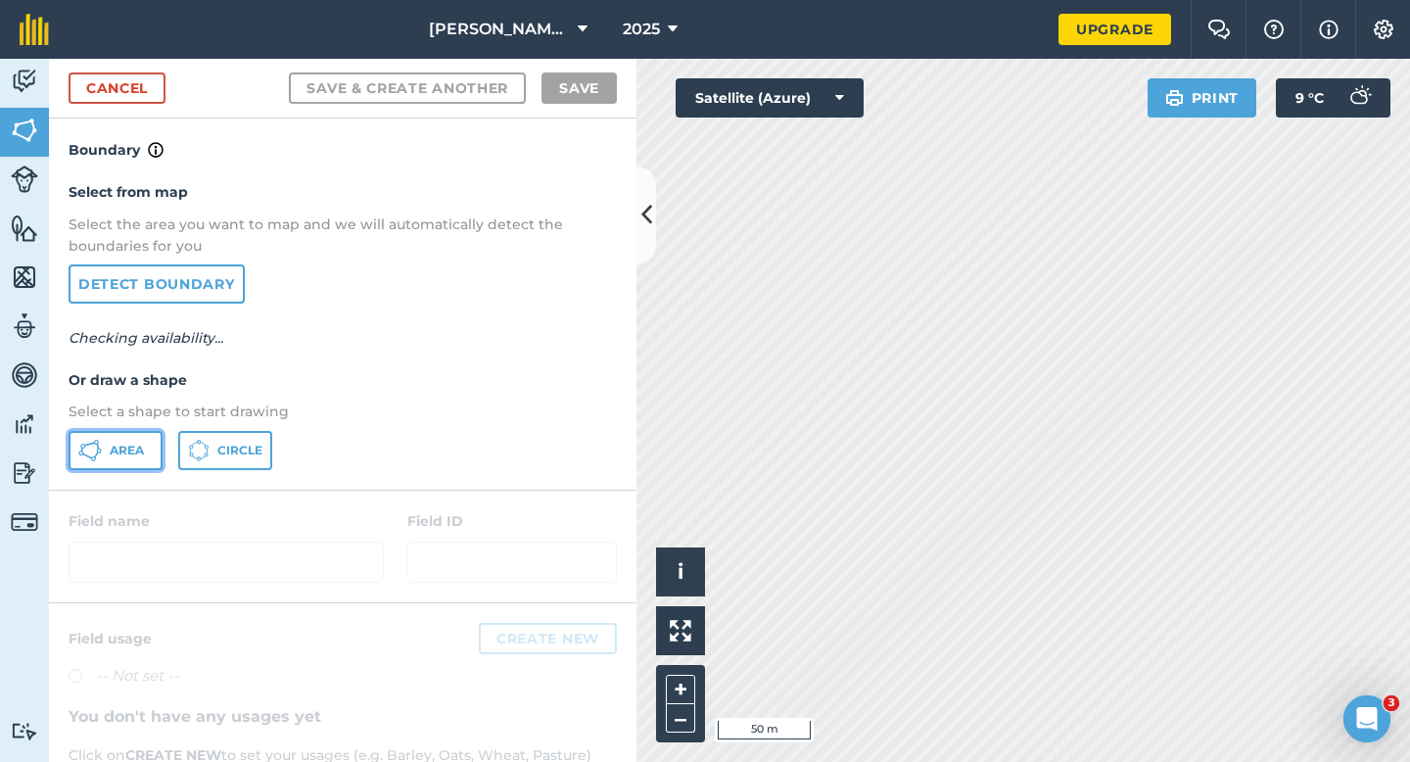
click at [120, 440] on button "Area" at bounding box center [116, 450] width 94 height 39
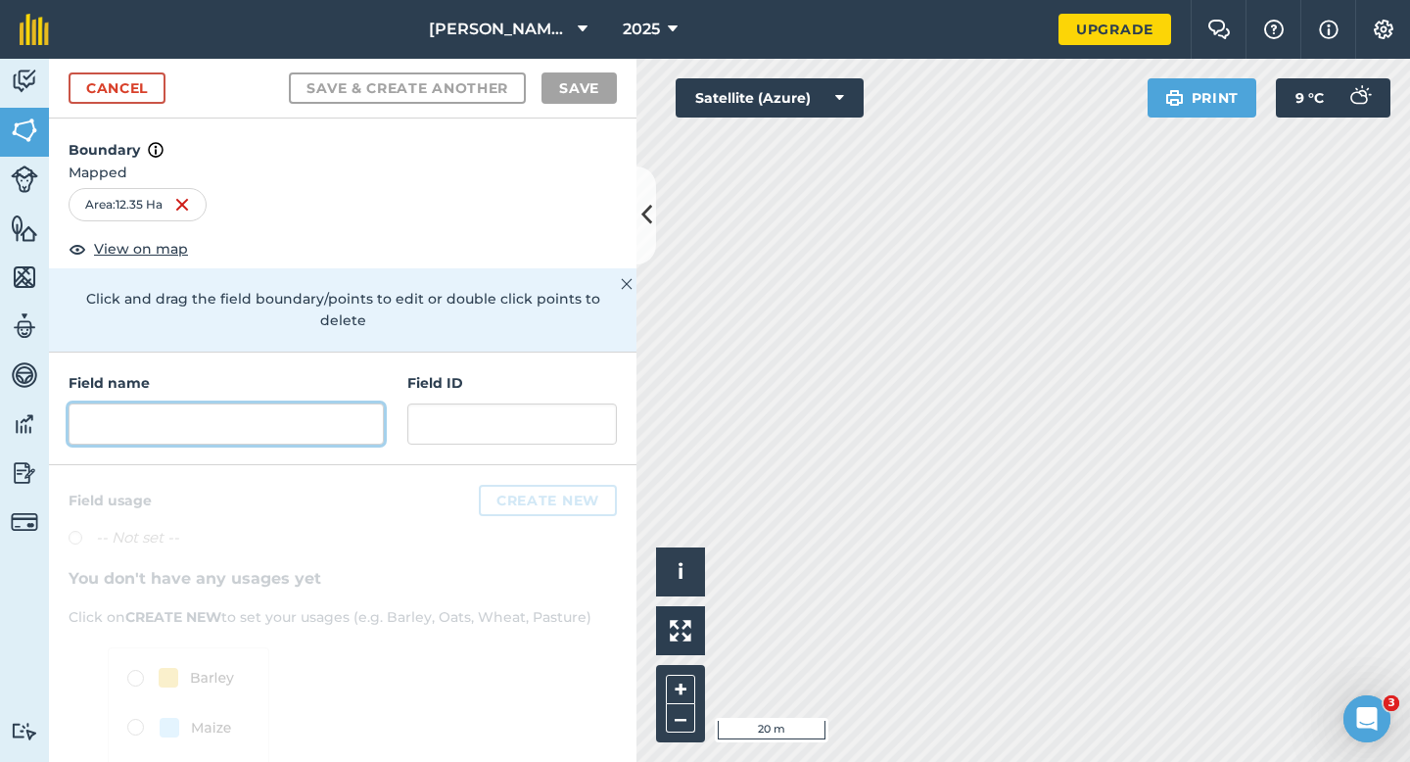
click at [331, 403] on input "text" at bounding box center [226, 423] width 315 height 41
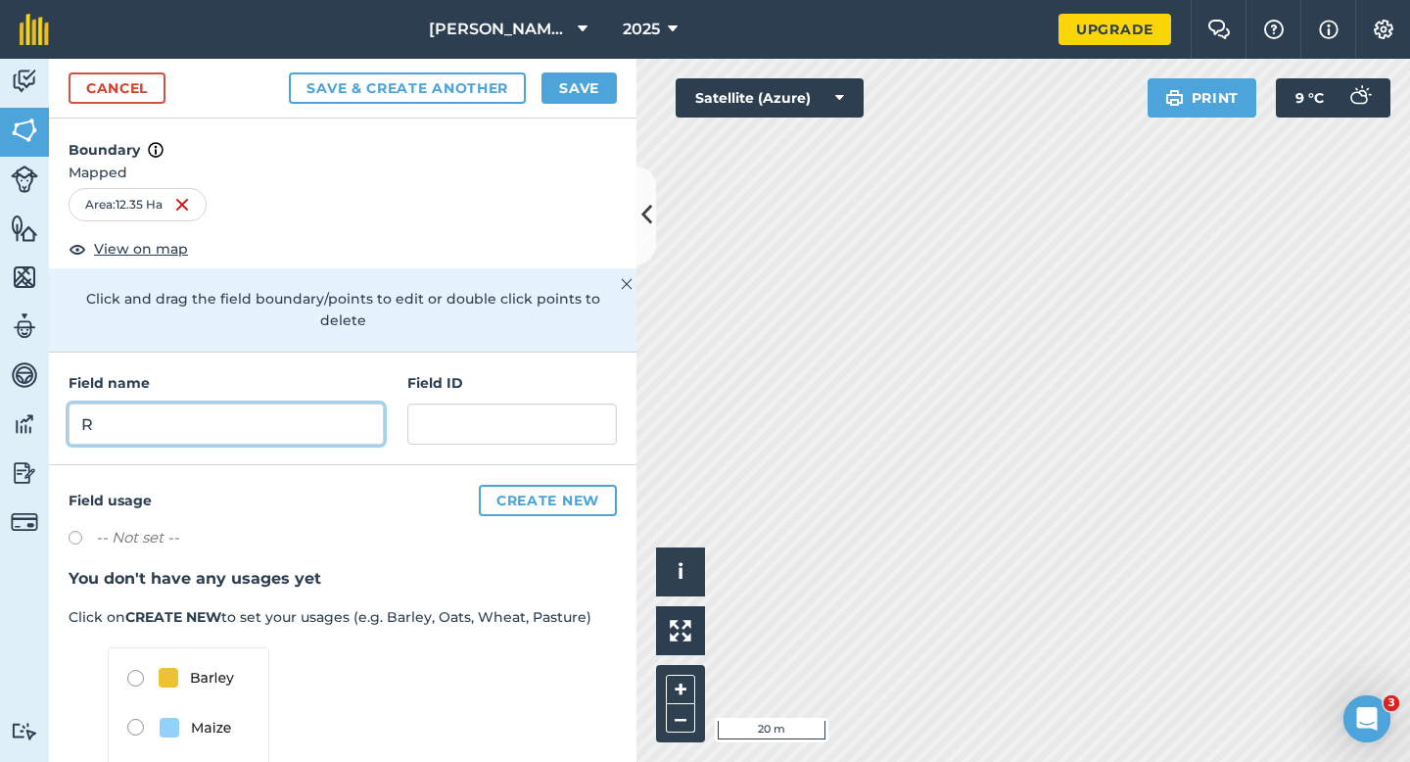
type input "R"
click at [568, 87] on button "Save" at bounding box center [579, 87] width 75 height 31
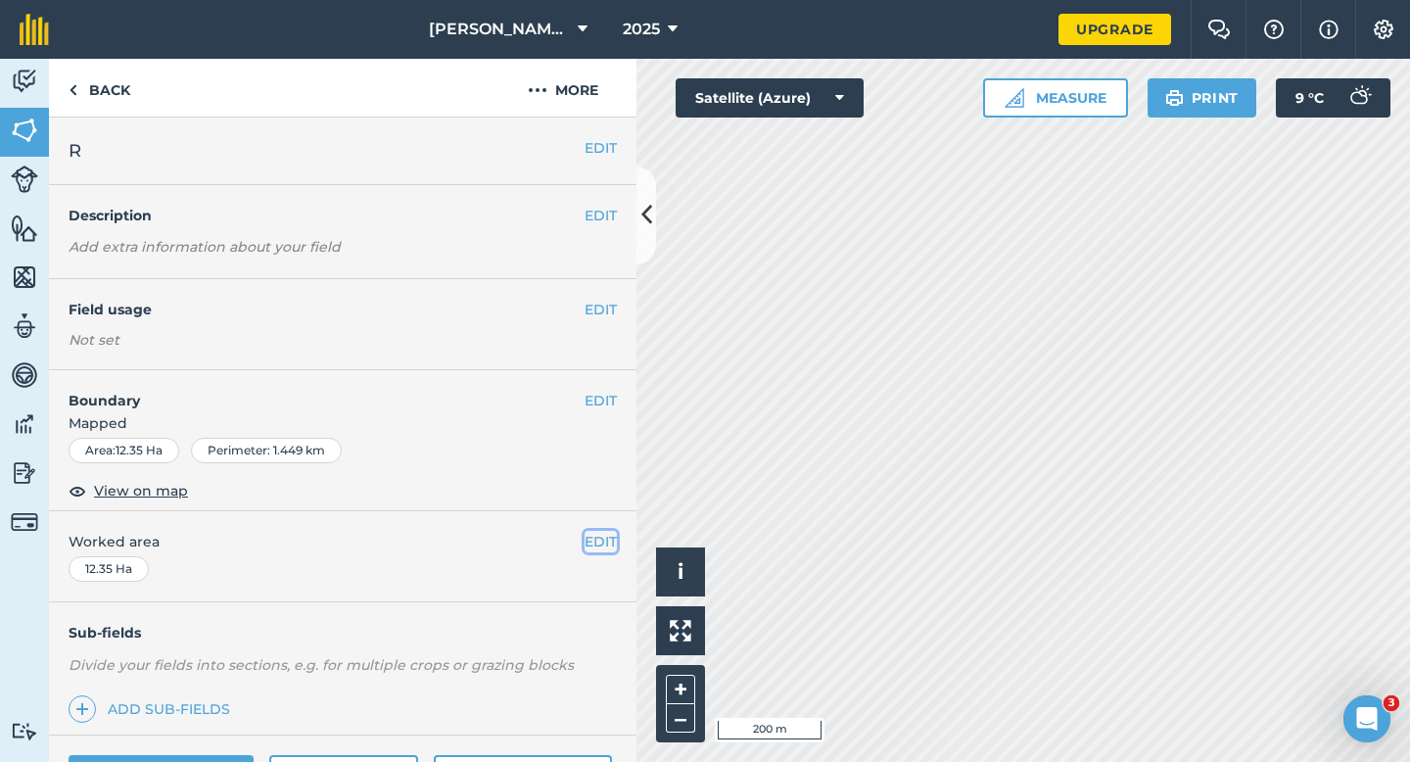
click at [608, 538] on button "EDIT" at bounding box center [601, 542] width 32 height 22
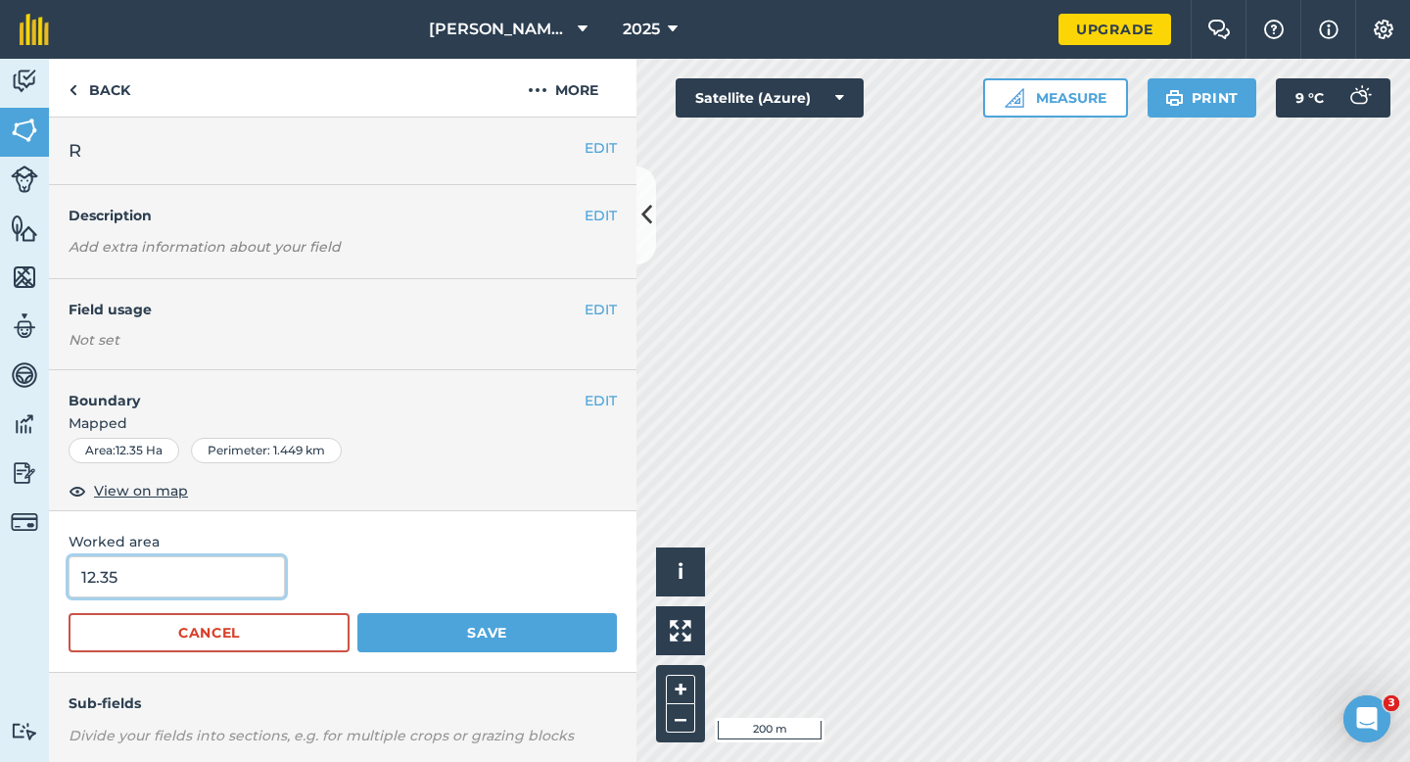
click at [195, 587] on input "12.35" at bounding box center [177, 576] width 216 height 41
type input "12.4"
click at [357, 613] on button "Save" at bounding box center [487, 632] width 260 height 39
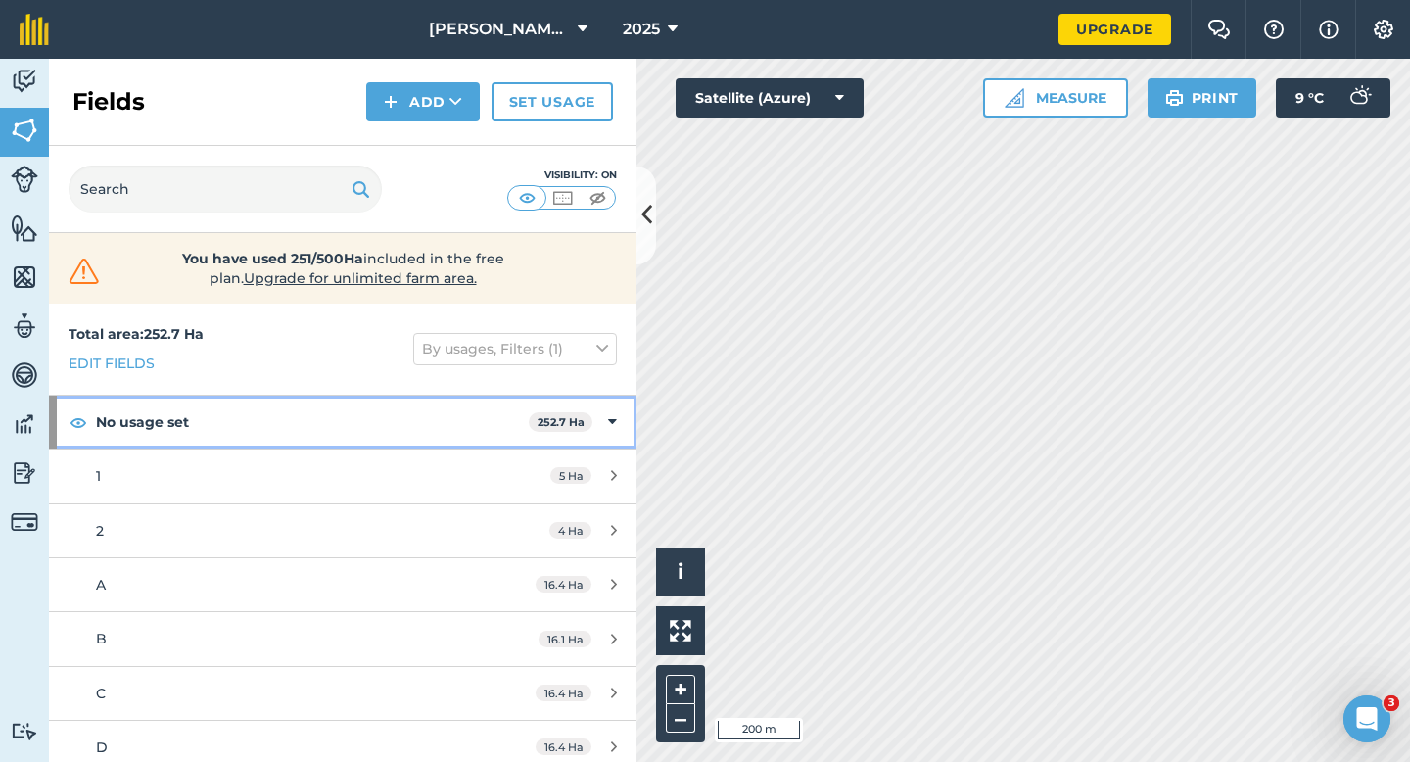
click at [617, 424] on div "No usage set 252.7 Ha" at bounding box center [343, 422] width 588 height 53
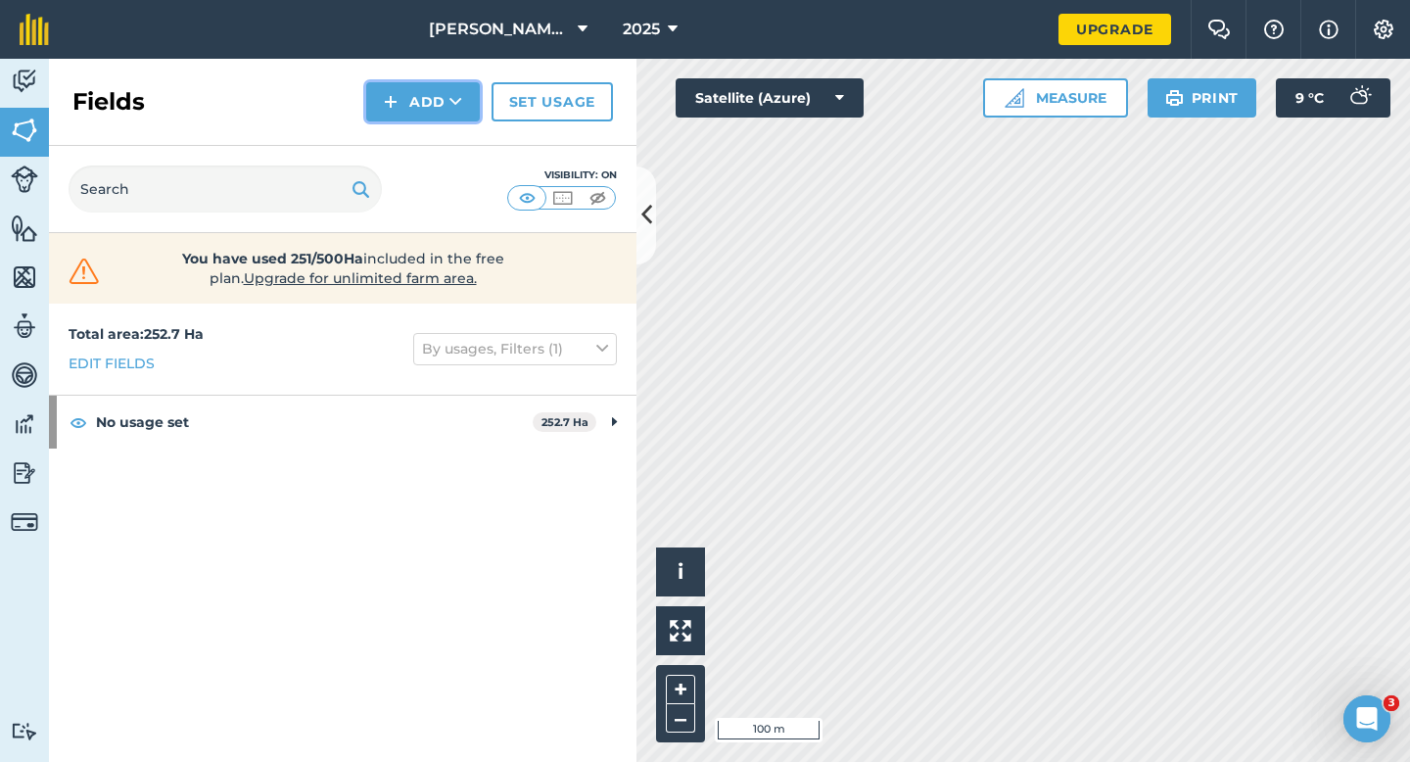
click at [394, 107] on img at bounding box center [391, 102] width 14 height 24
click at [401, 117] on button "Add Draw Import" at bounding box center [423, 101] width 114 height 39
click at [402, 112] on button "Add" at bounding box center [423, 101] width 114 height 39
click at [402, 131] on link "Draw" at bounding box center [423, 145] width 108 height 43
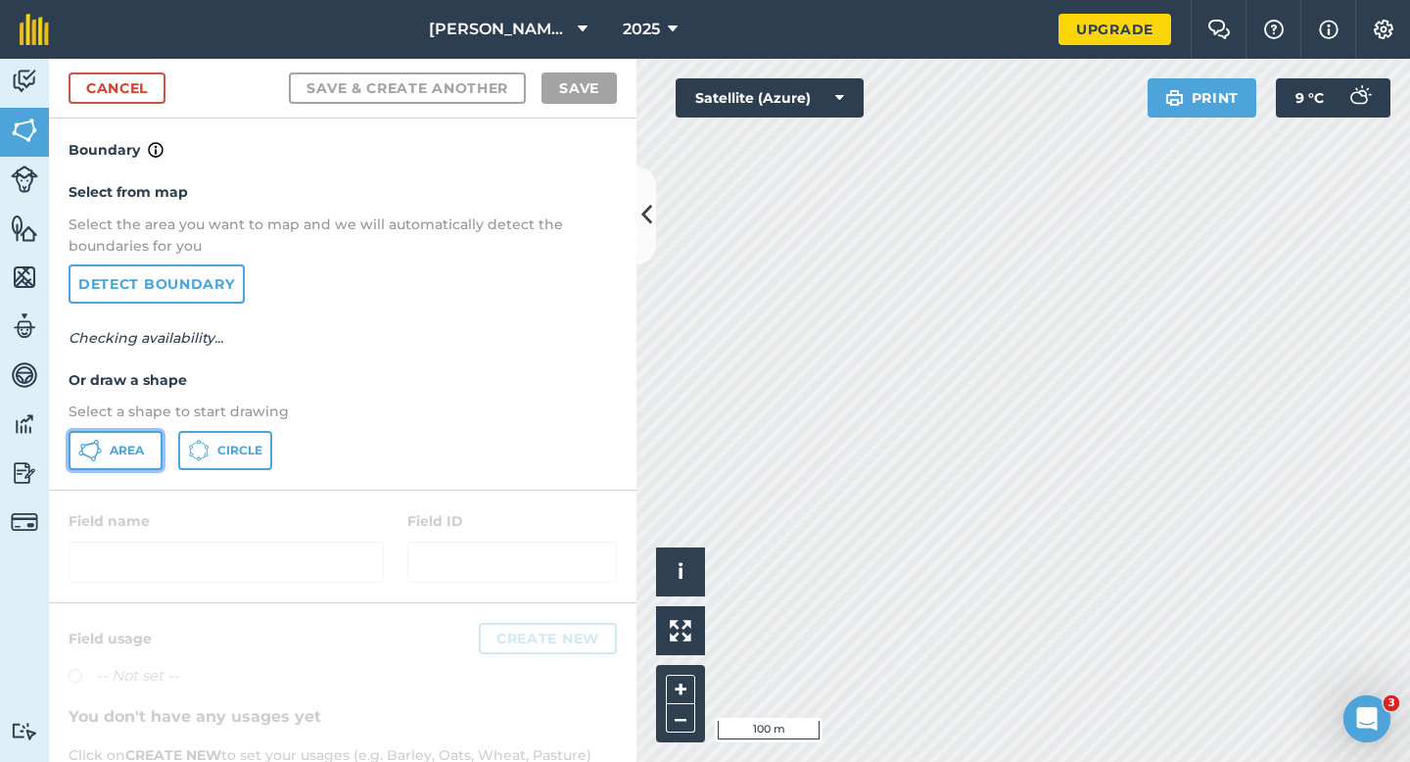
click at [155, 441] on button "Area" at bounding box center [116, 450] width 94 height 39
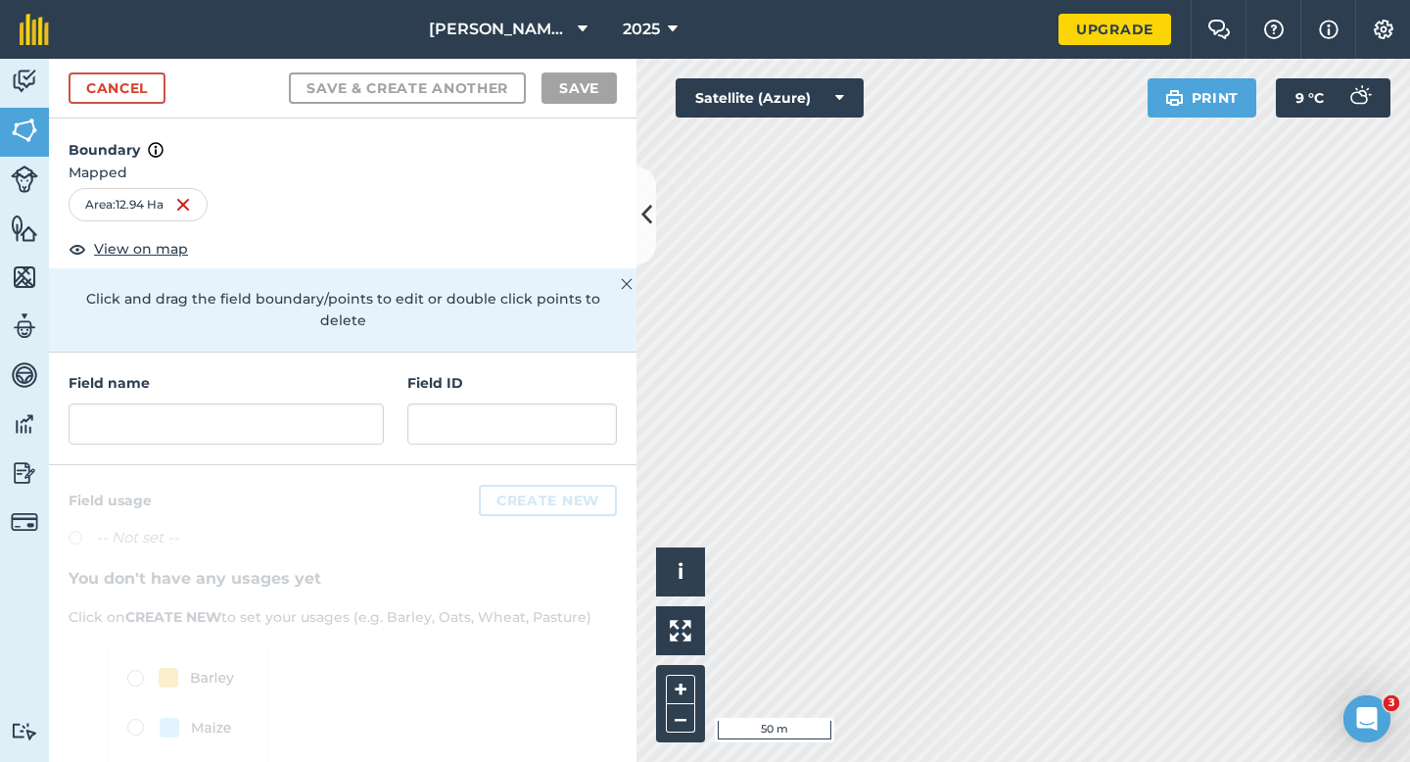
click at [354, 380] on div "Field name" at bounding box center [226, 408] width 315 height 72
click at [354, 406] on input "text" at bounding box center [226, 423] width 315 height 41
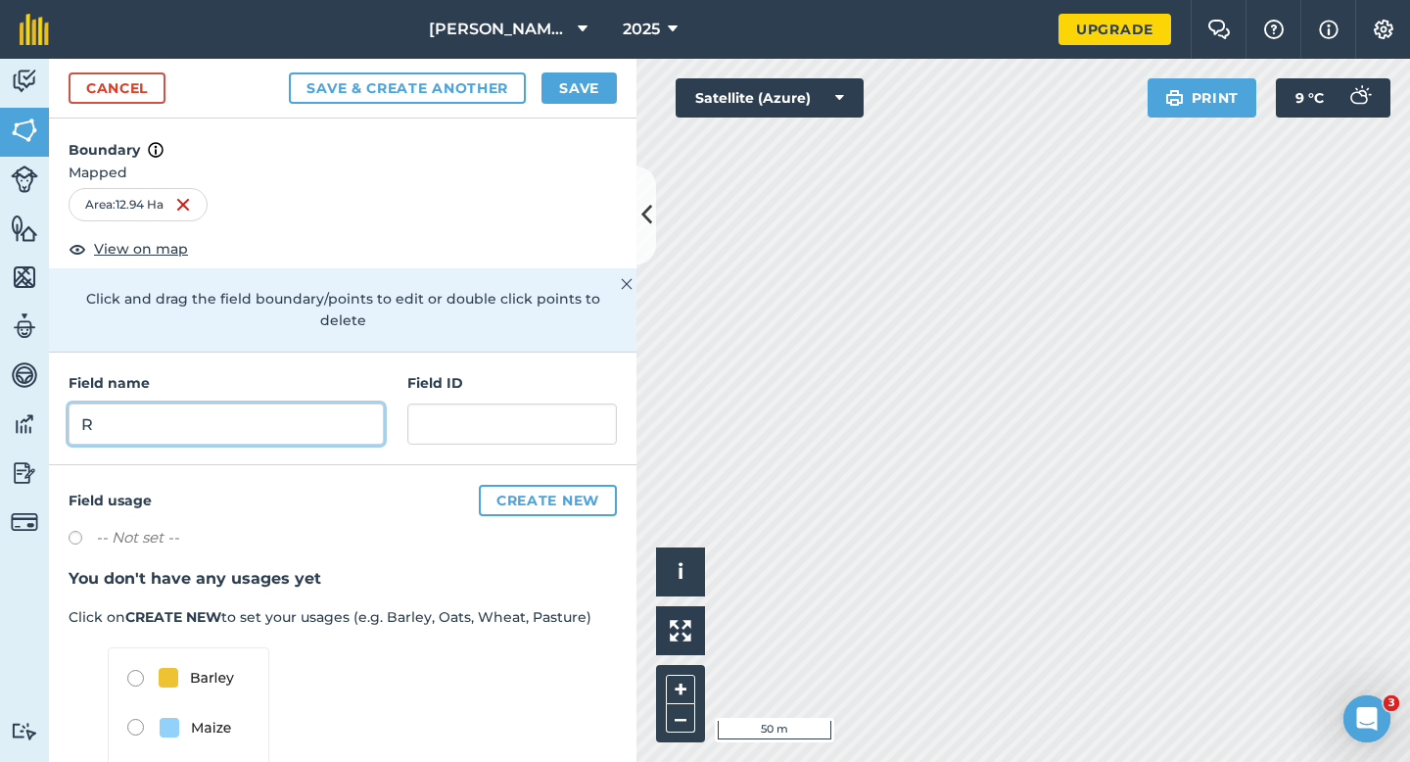
type input "R"
click at [599, 94] on button "Save" at bounding box center [579, 87] width 75 height 31
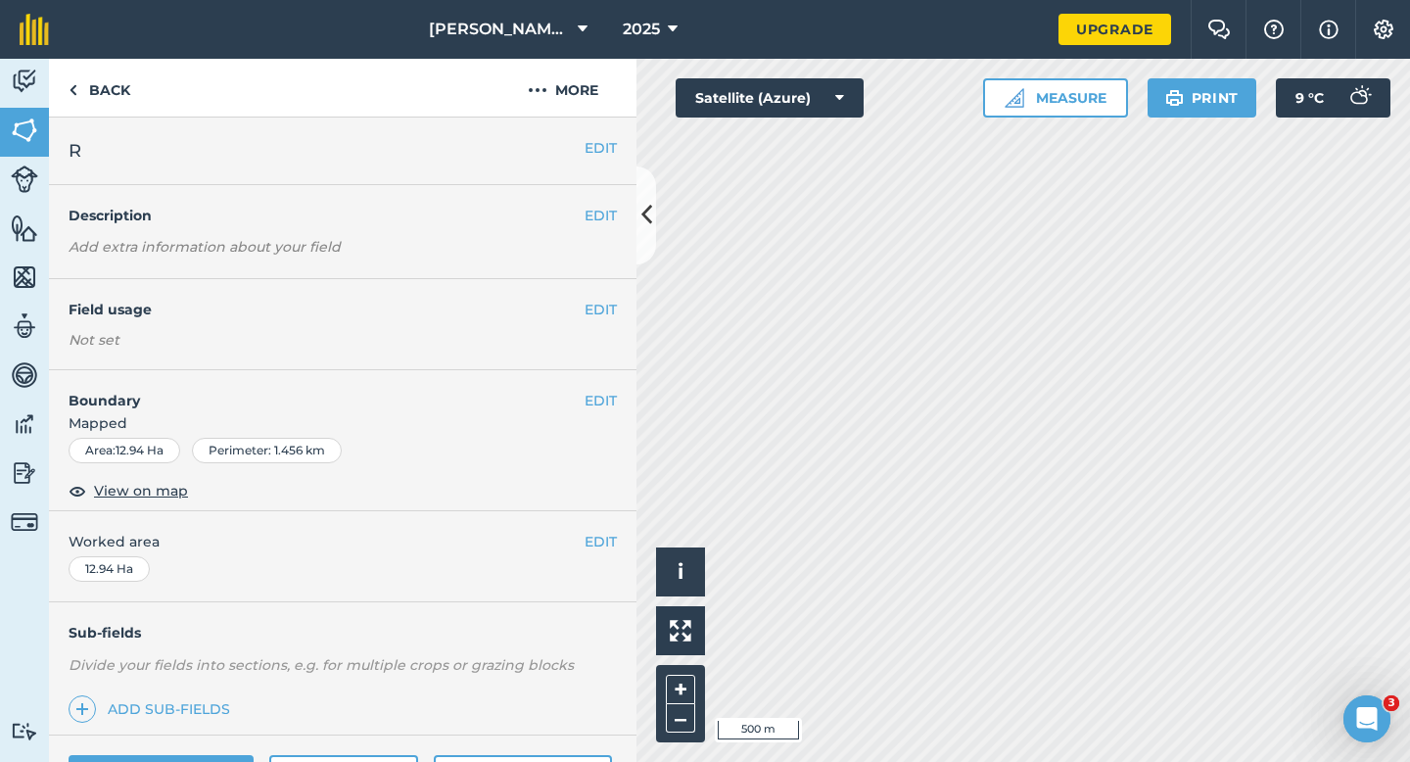
click at [592, 127] on div "EDIT R" at bounding box center [343, 152] width 588 height 68
click at [593, 142] on button "EDIT" at bounding box center [601, 148] width 32 height 22
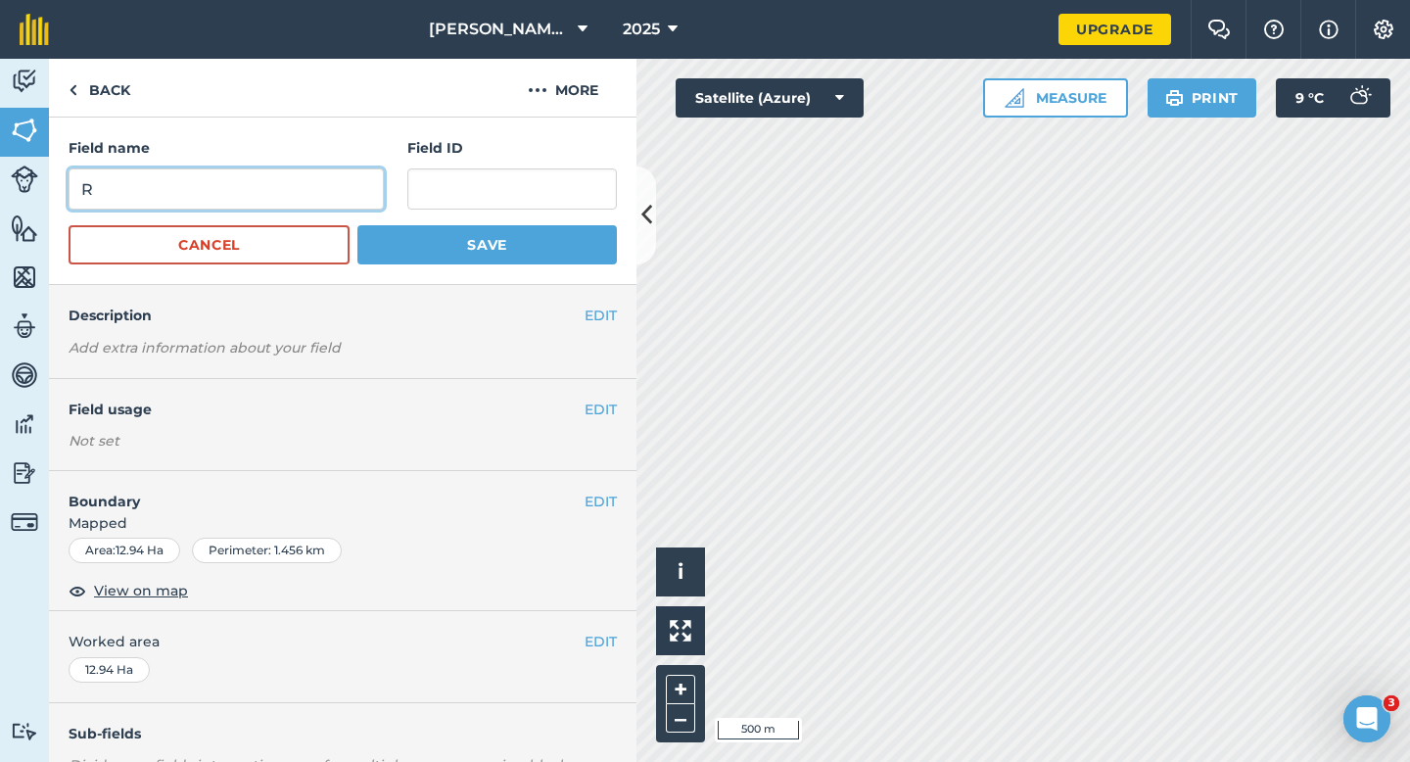
click at [263, 170] on input "R" at bounding box center [226, 188] width 315 height 41
click at [302, 100] on div "Back More" at bounding box center [343, 88] width 588 height 59
click at [306, 210] on form "Field name A Field ID Cancel Save" at bounding box center [343, 200] width 548 height 127
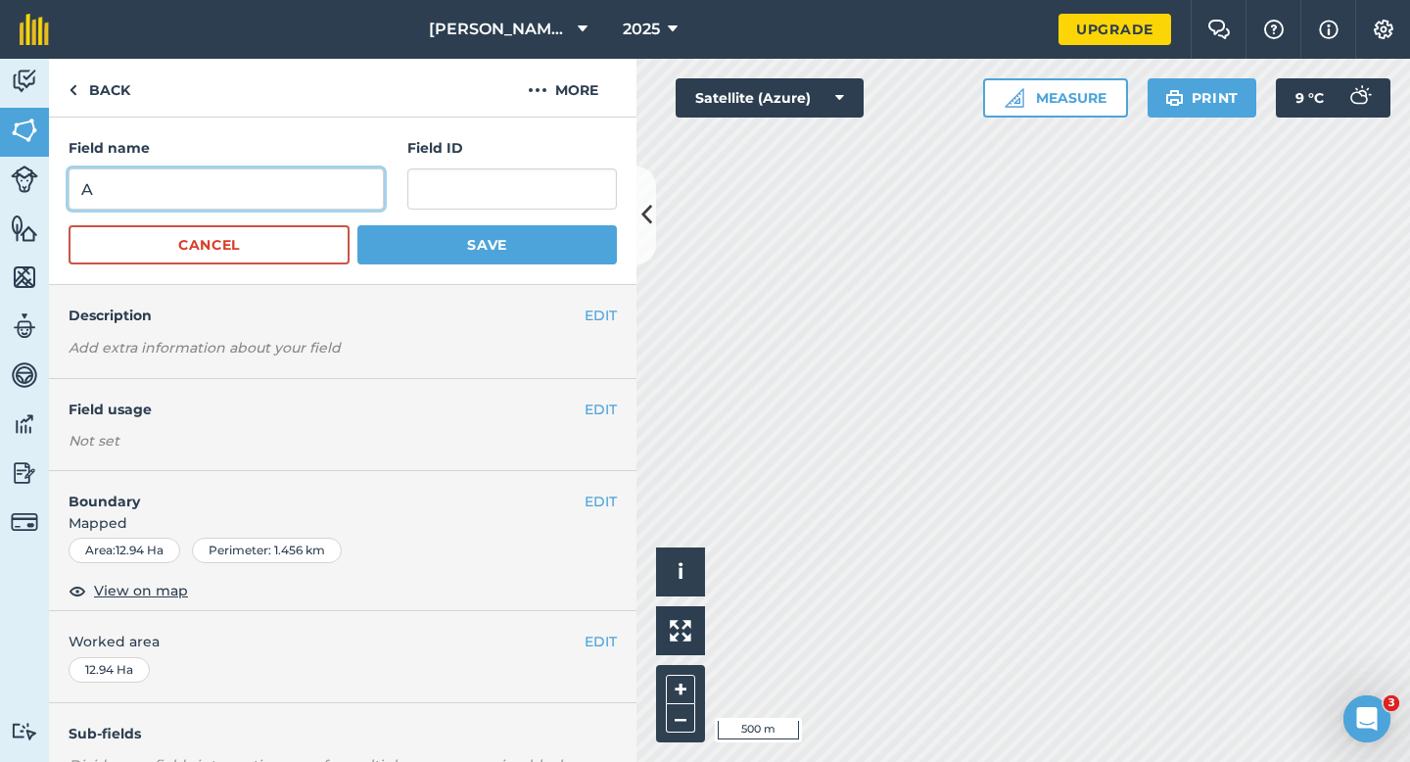
click at [306, 205] on input "A" at bounding box center [226, 188] width 315 height 41
type input "S"
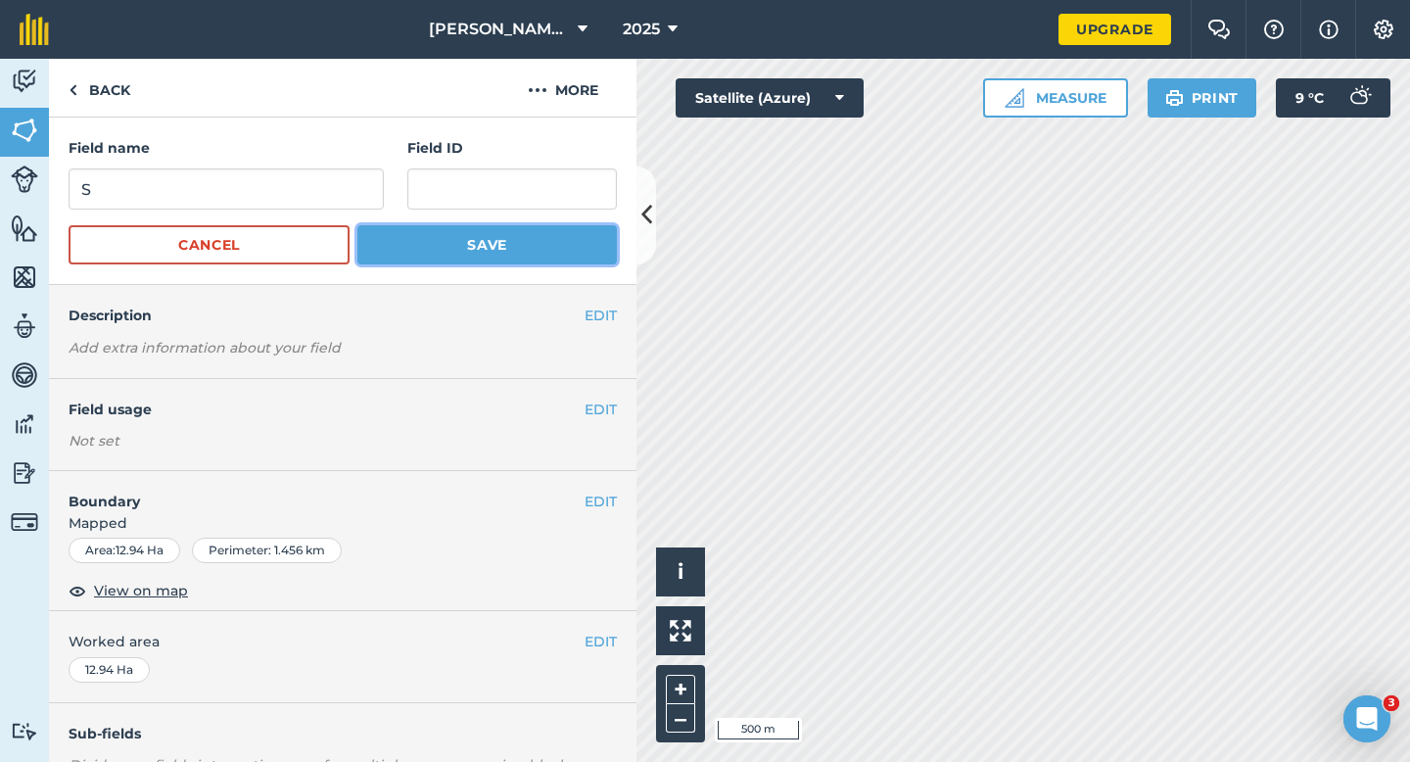
click at [406, 247] on button "Save" at bounding box center [487, 244] width 260 height 39
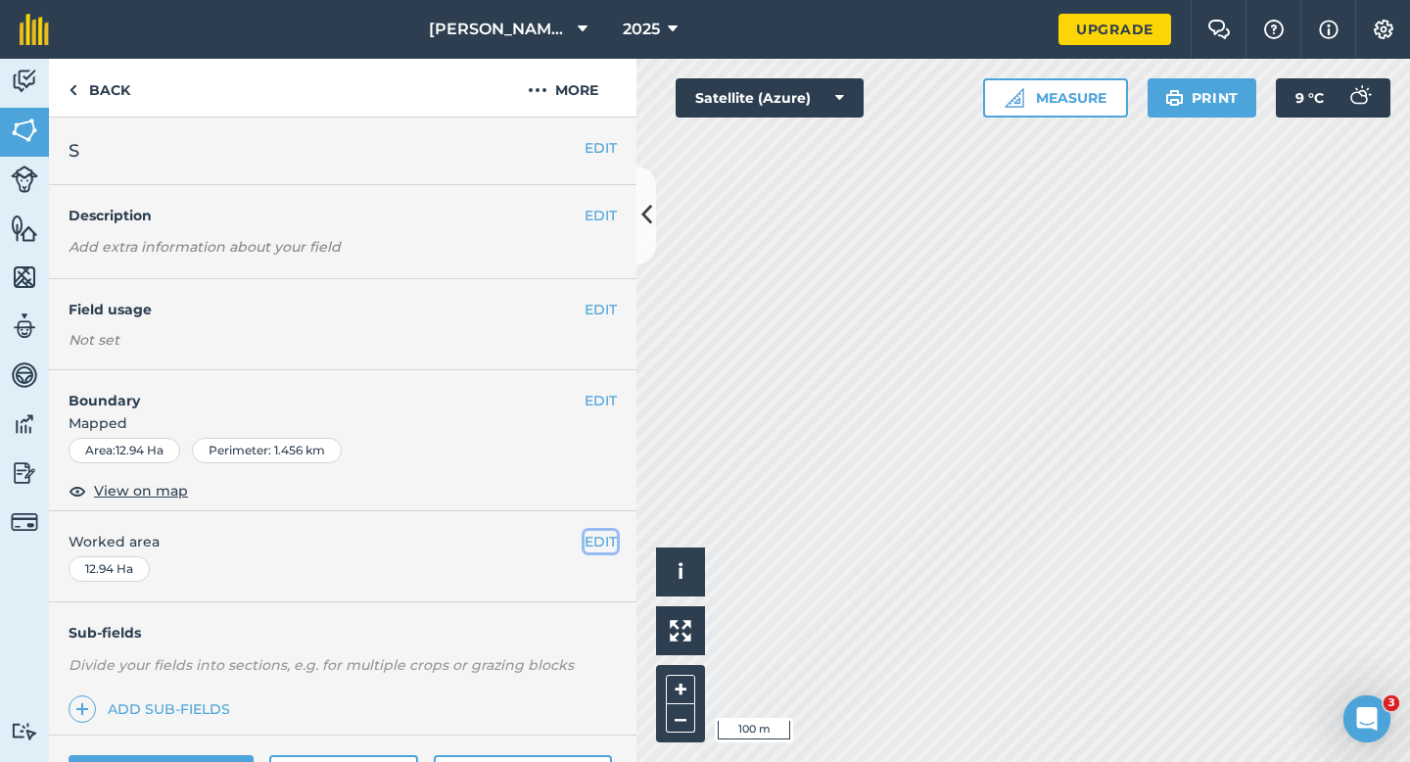
click at [597, 536] on button "EDIT" at bounding box center [601, 542] width 32 height 22
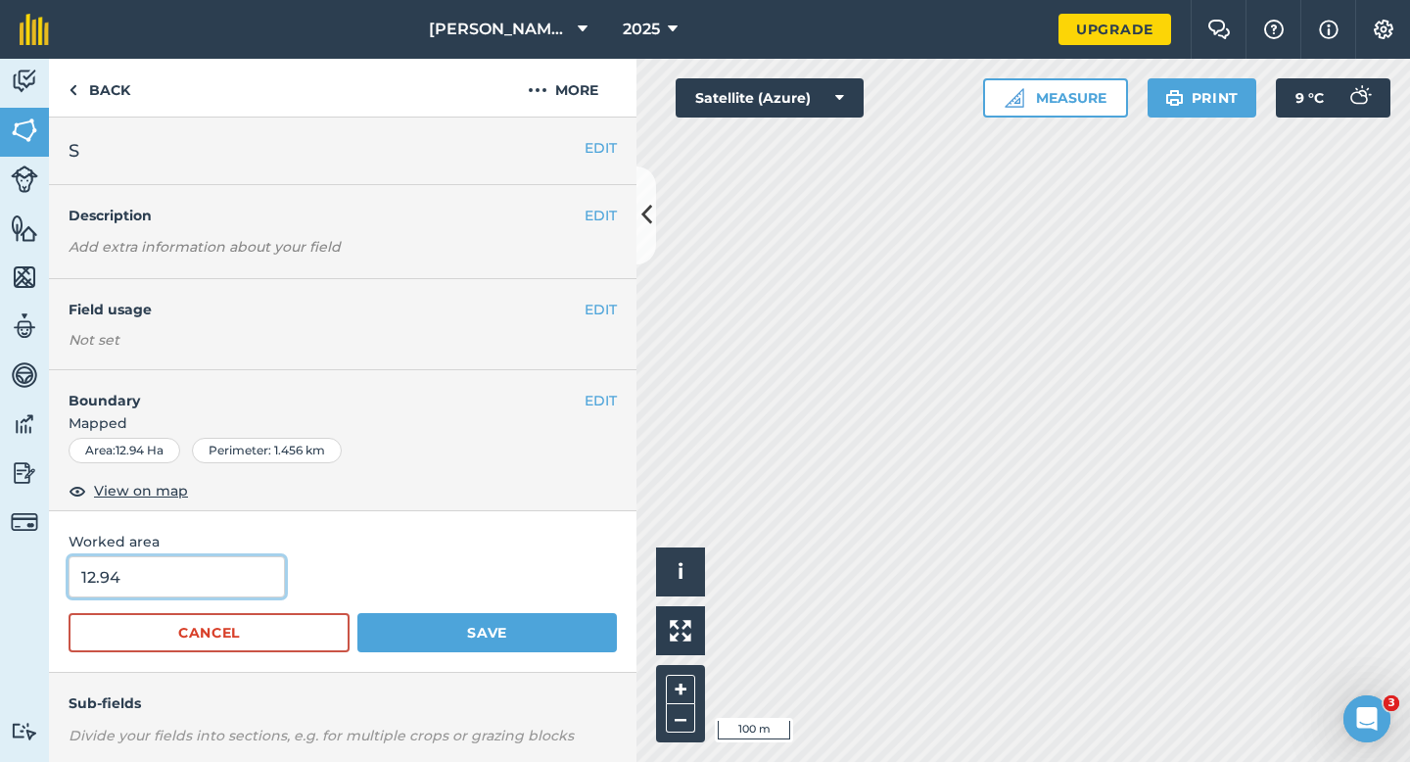
click at [266, 574] on input "12.94" at bounding box center [177, 576] width 216 height 41
type input "13"
click at [357, 613] on button "Save" at bounding box center [487, 632] width 260 height 39
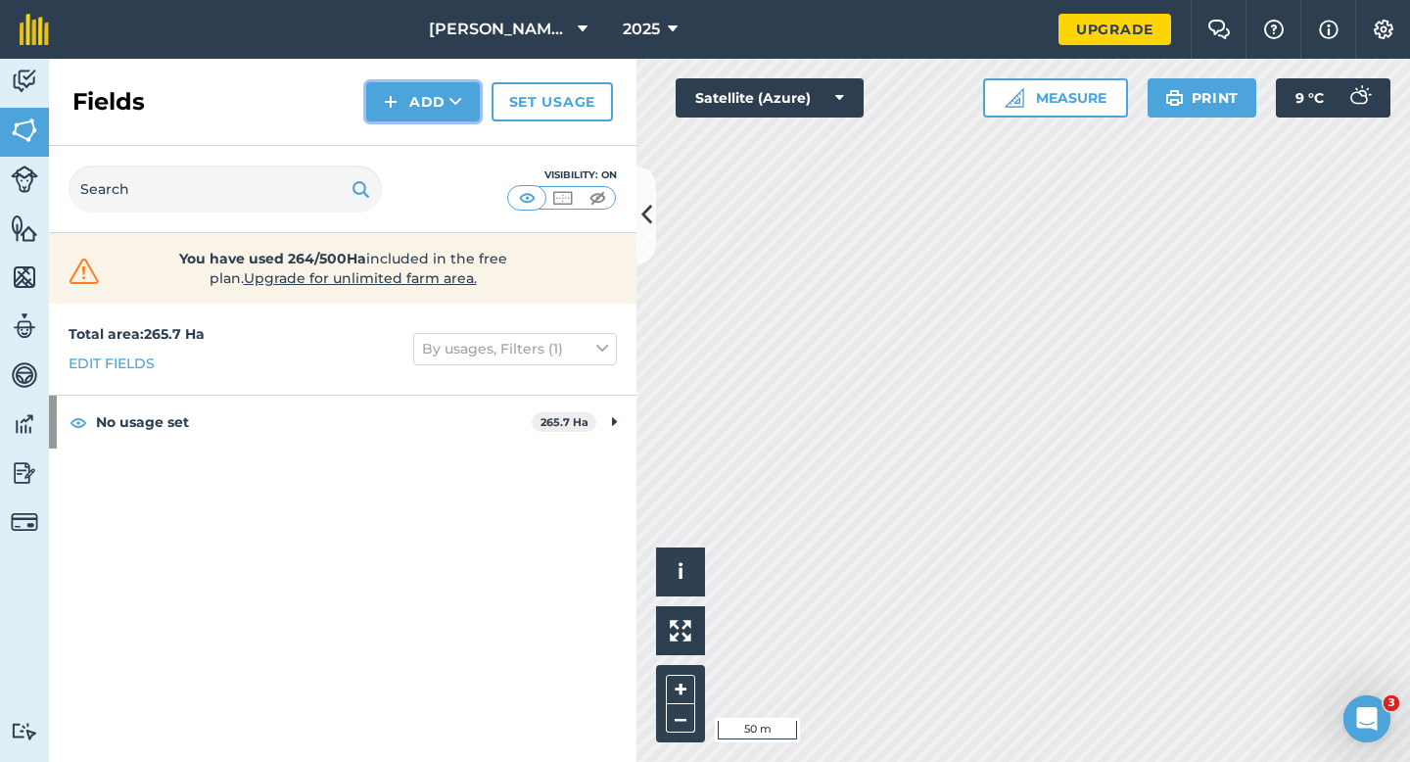
click at [431, 105] on button "Add" at bounding box center [423, 101] width 114 height 39
click at [431, 136] on link "Draw" at bounding box center [423, 145] width 108 height 43
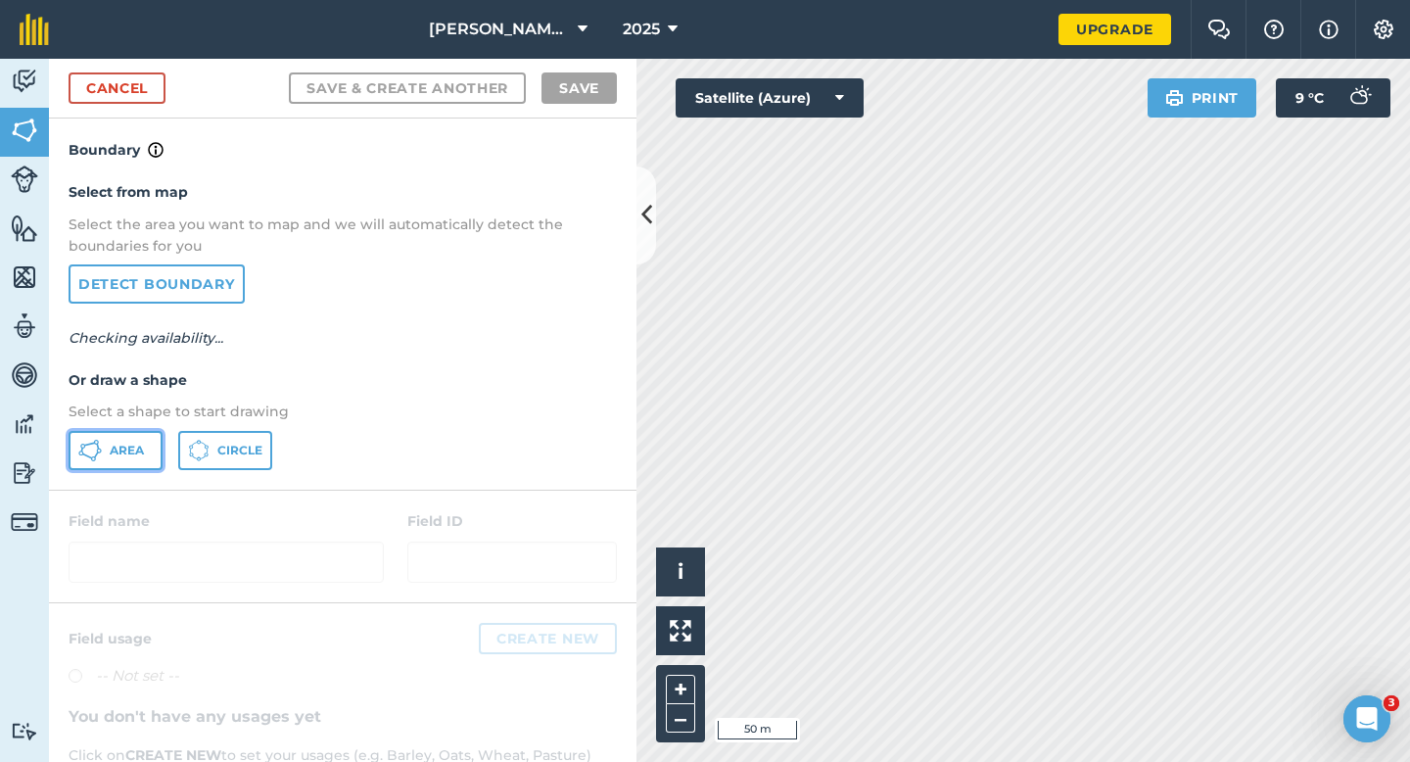
click at [126, 437] on button "Area" at bounding box center [116, 450] width 94 height 39
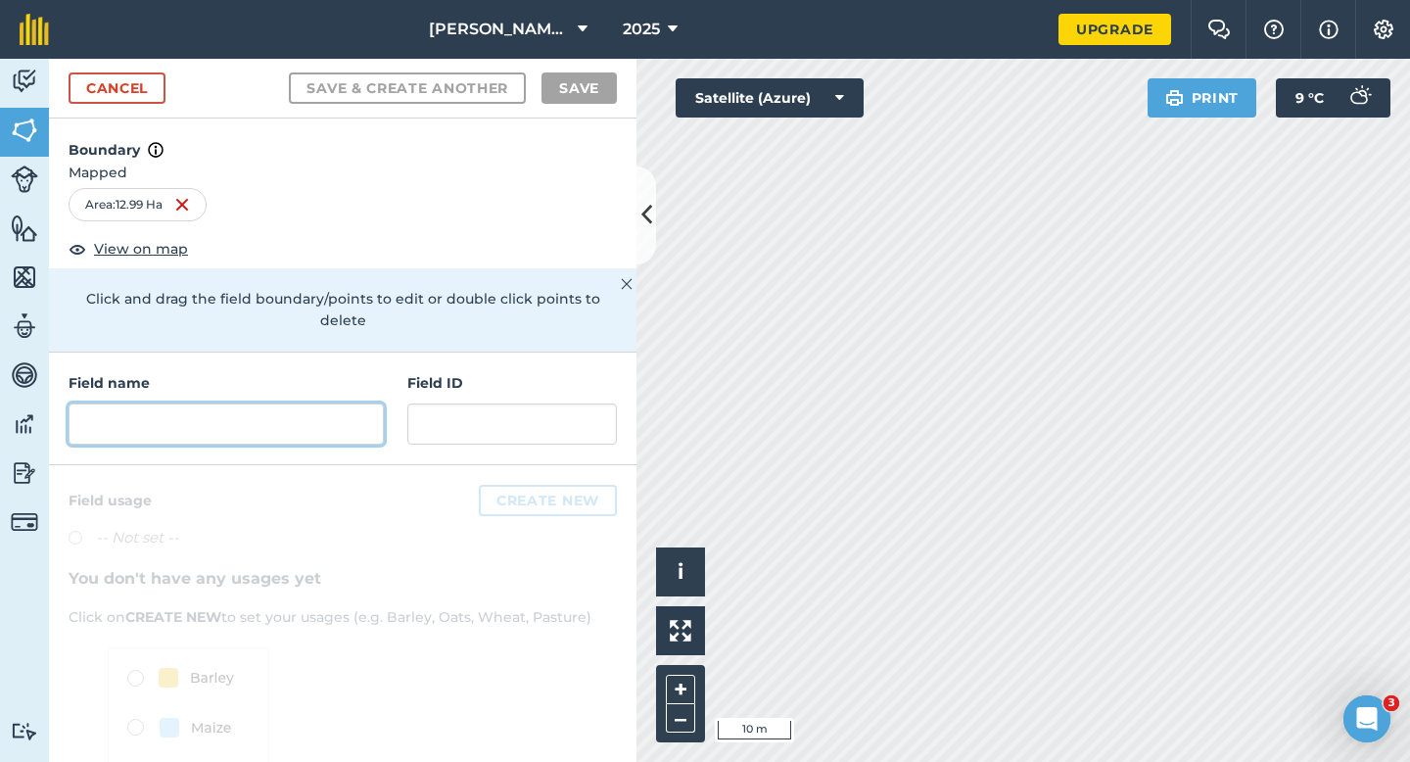
click at [295, 403] on input "text" at bounding box center [226, 423] width 315 height 41
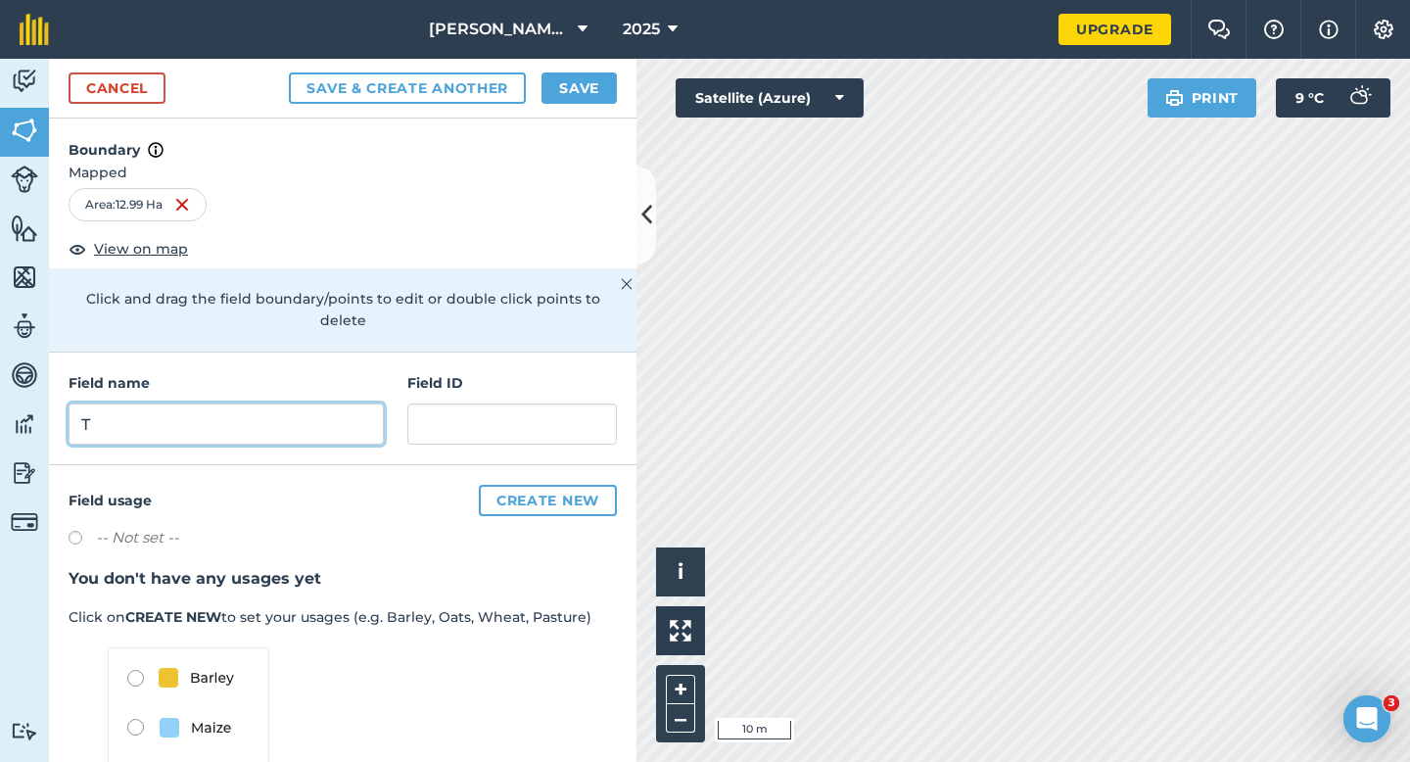
type input "T"
click at [565, 94] on button "Save" at bounding box center [579, 87] width 75 height 31
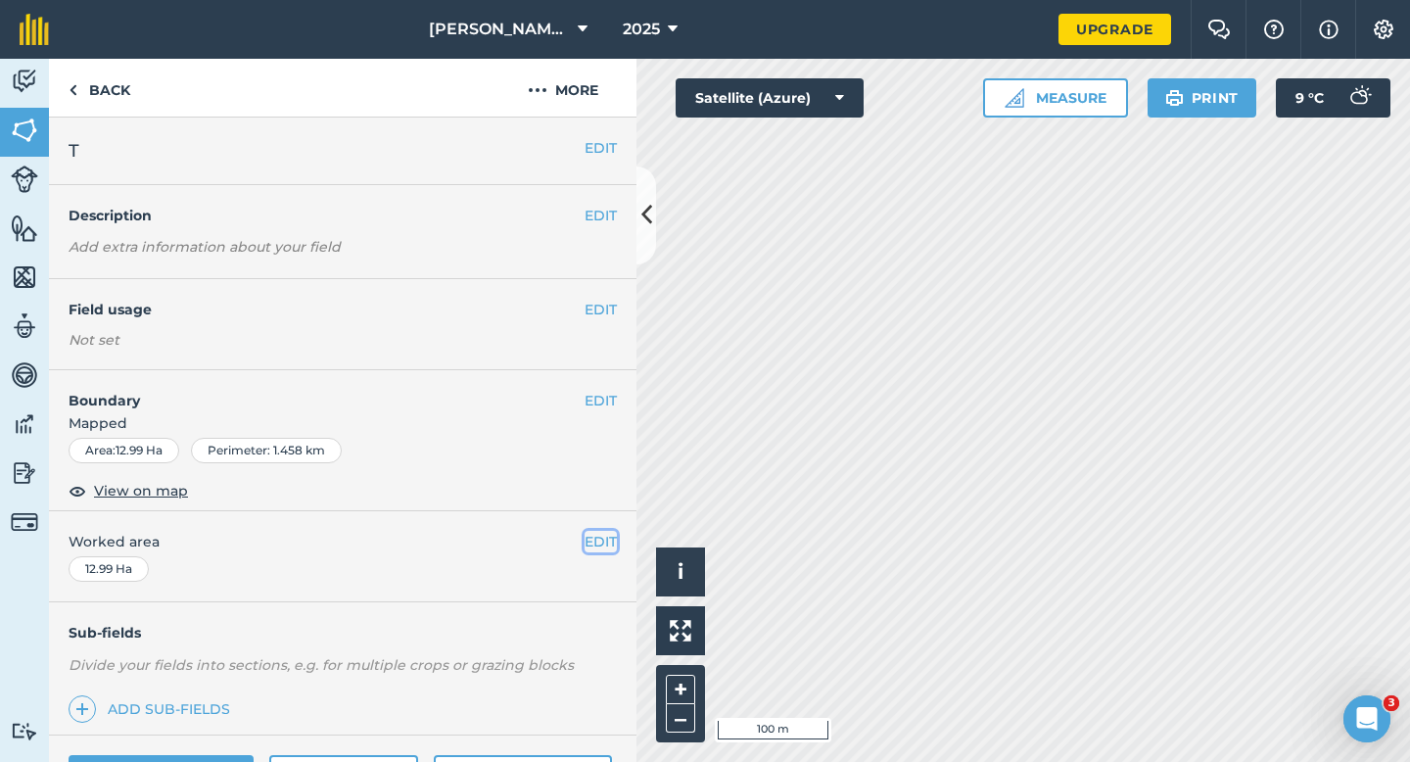
click at [609, 539] on button "EDIT" at bounding box center [601, 542] width 32 height 22
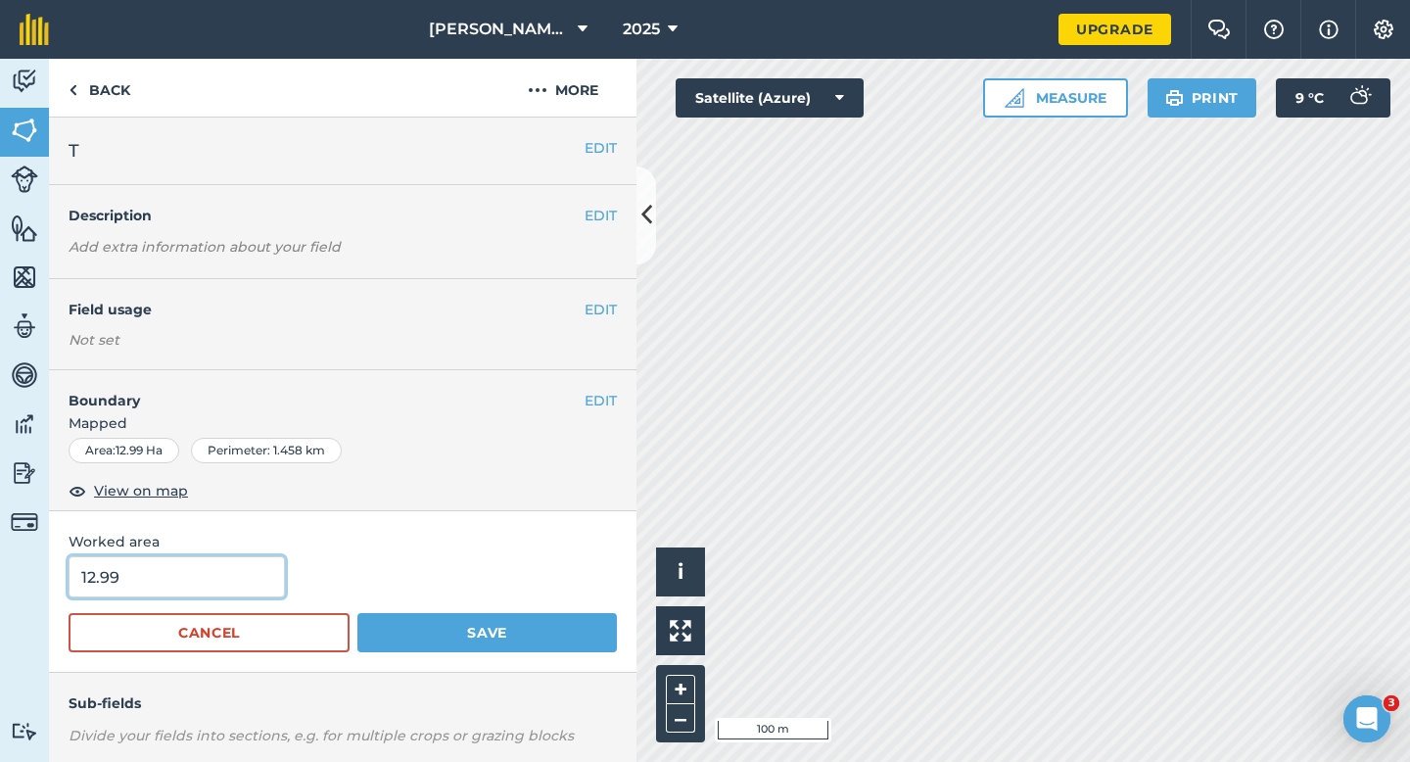
click at [169, 577] on input "12.99" at bounding box center [177, 576] width 216 height 41
type input "13"
click at [357, 613] on button "Save" at bounding box center [487, 632] width 260 height 39
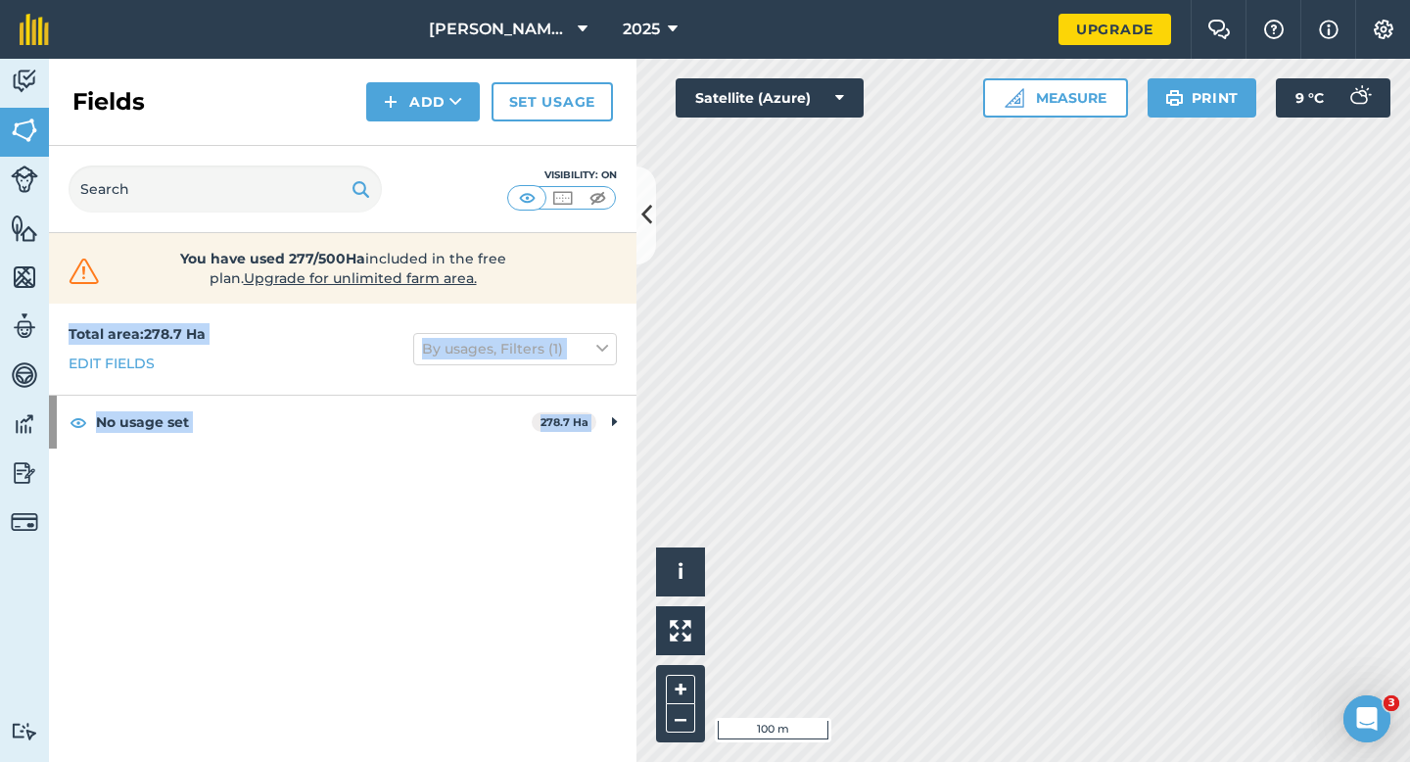
click at [789, 260] on div "Activity Fields Livestock Features Maps Team Vehicles Data Reporting Billing Tu…" at bounding box center [705, 410] width 1410 height 703
click at [410, 117] on button "Add" at bounding box center [423, 101] width 114 height 39
click at [410, 140] on link "Draw" at bounding box center [423, 145] width 108 height 43
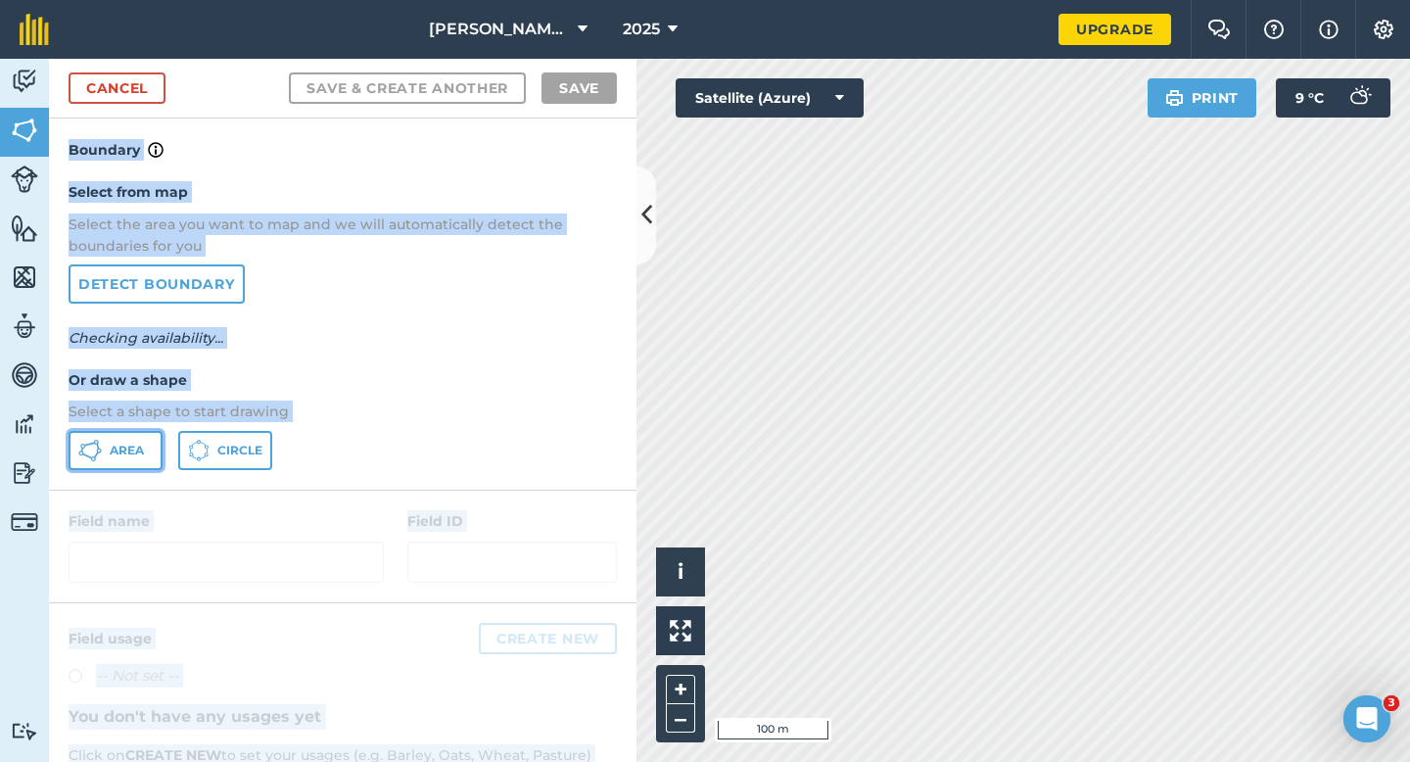
click at [138, 443] on span "Area" at bounding box center [127, 451] width 34 height 16
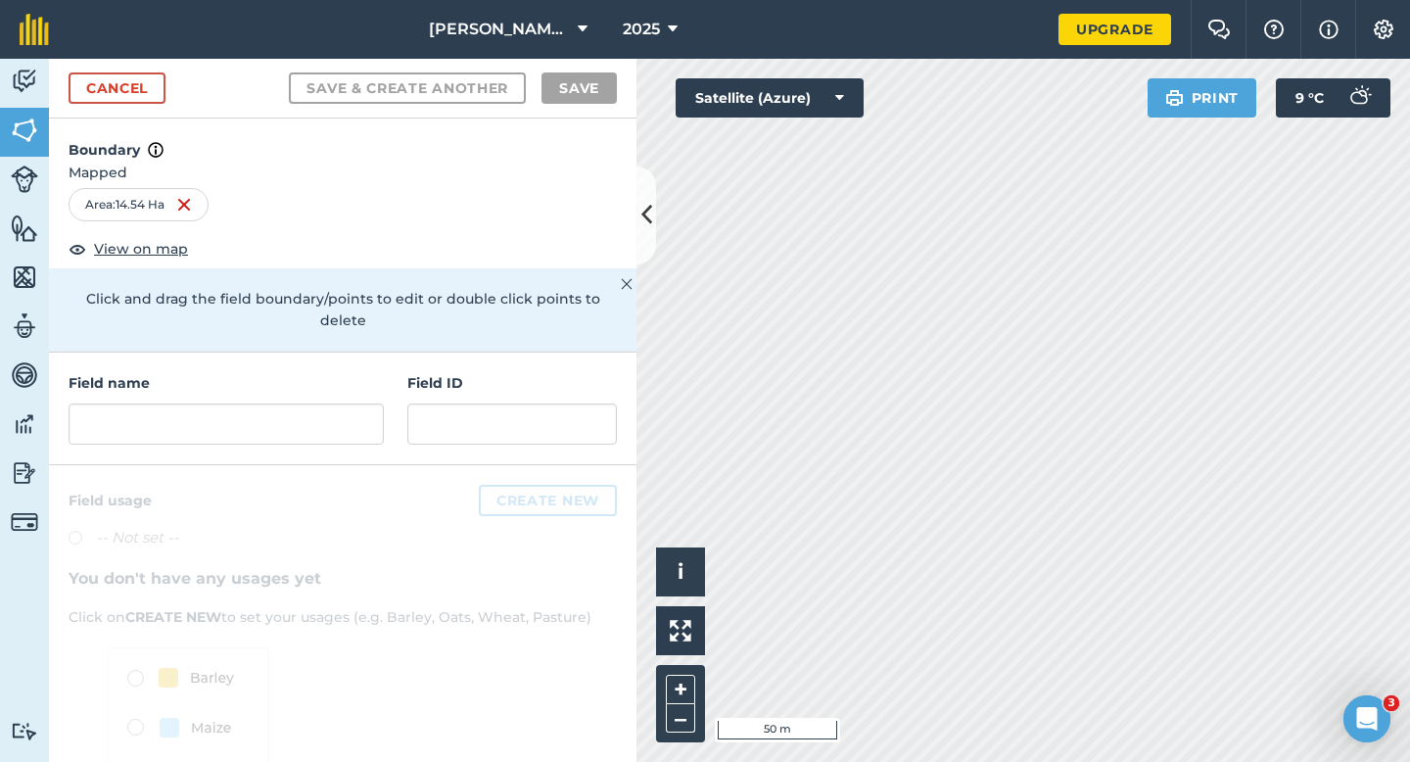
click at [469, 477] on div at bounding box center [343, 677] width 588 height 424
click at [235, 373] on div "Field name" at bounding box center [226, 408] width 315 height 72
click at [235, 403] on input "text" at bounding box center [226, 423] width 315 height 41
type input "T"
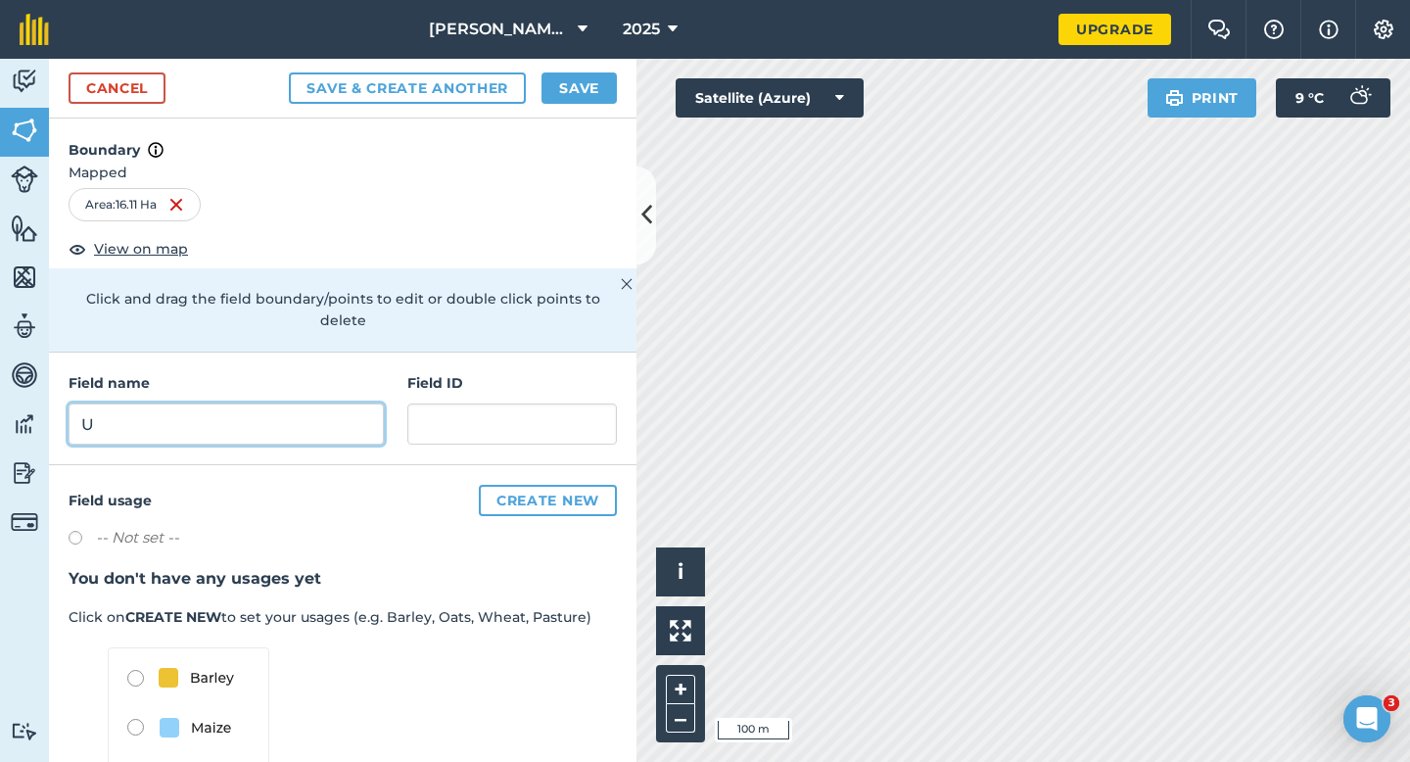
type input "U"
click at [583, 89] on button "Save" at bounding box center [579, 87] width 75 height 31
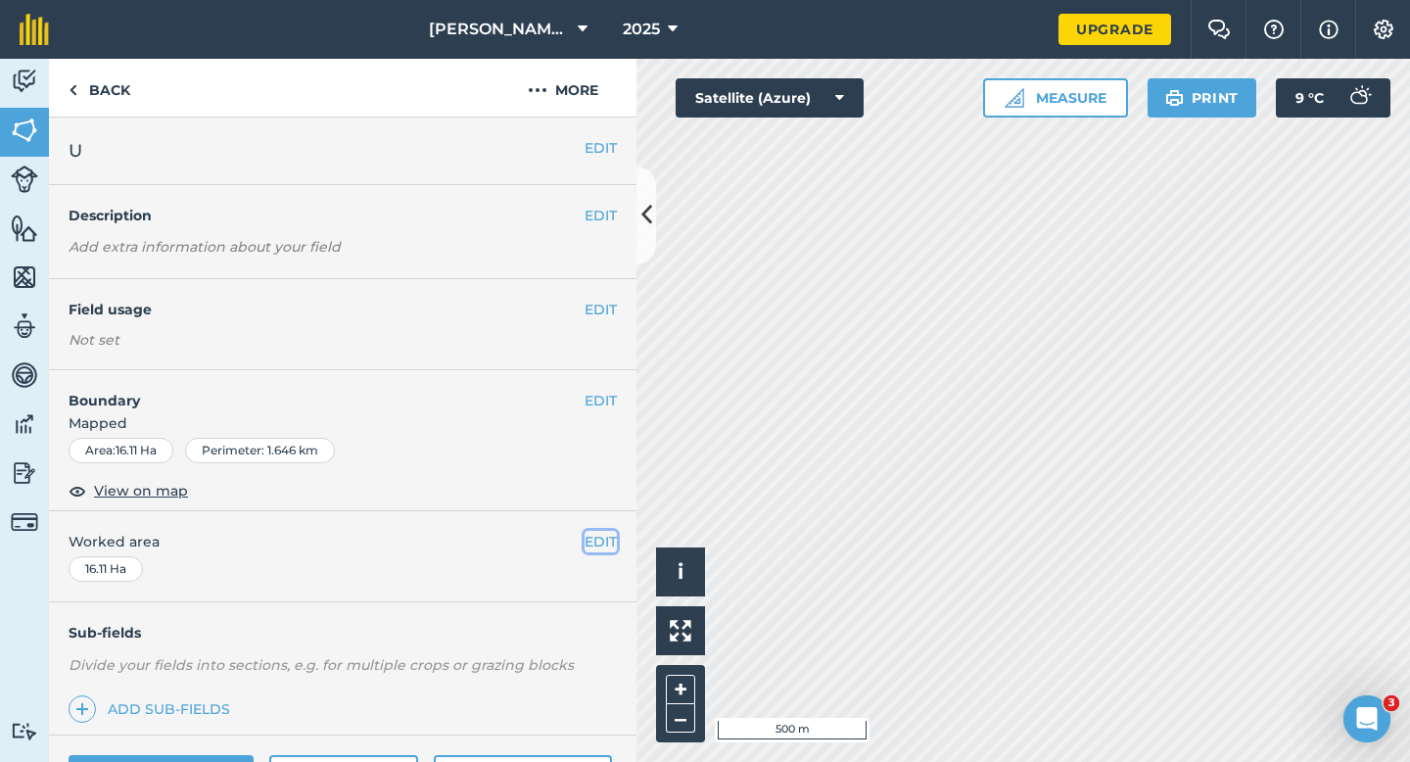
click at [601, 536] on button "EDIT" at bounding box center [601, 542] width 32 height 22
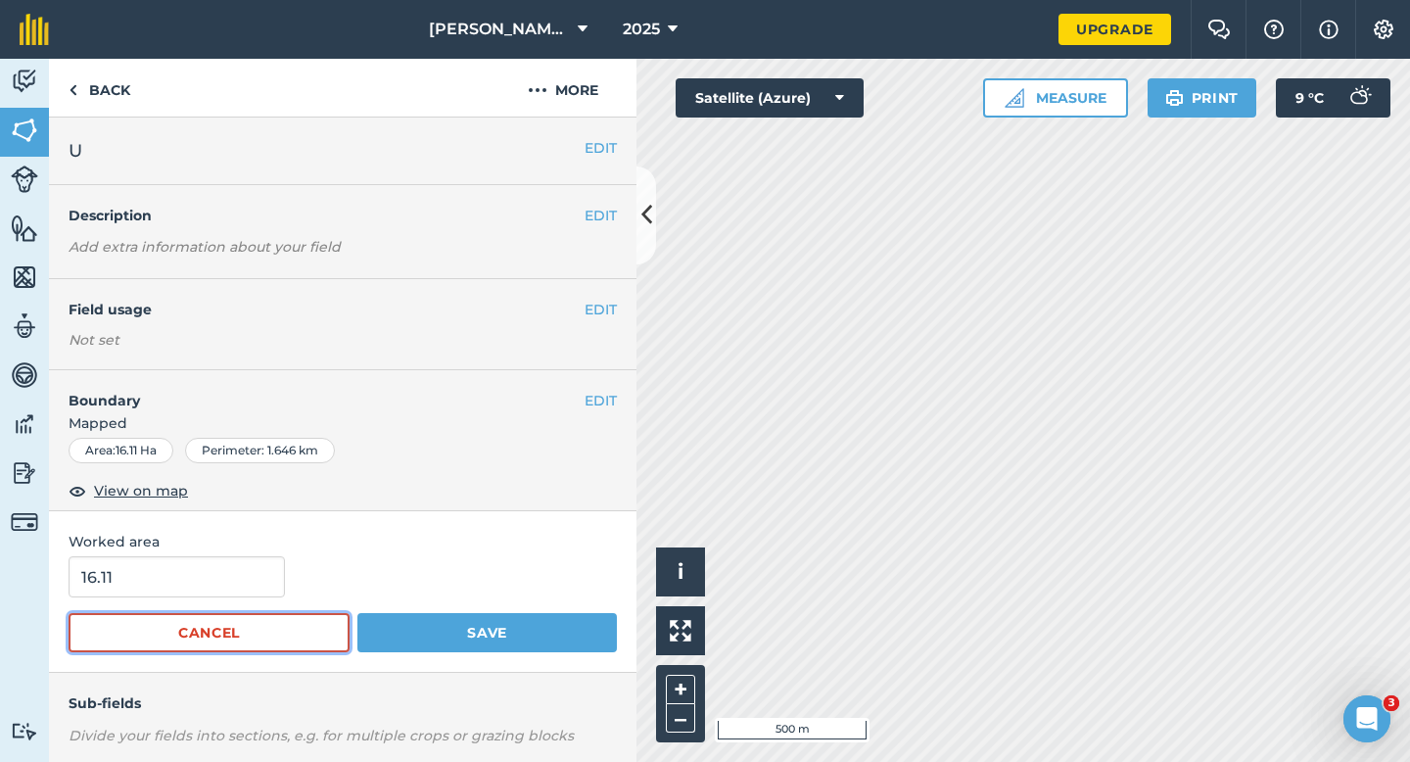
click at [179, 620] on button "Cancel" at bounding box center [209, 632] width 281 height 39
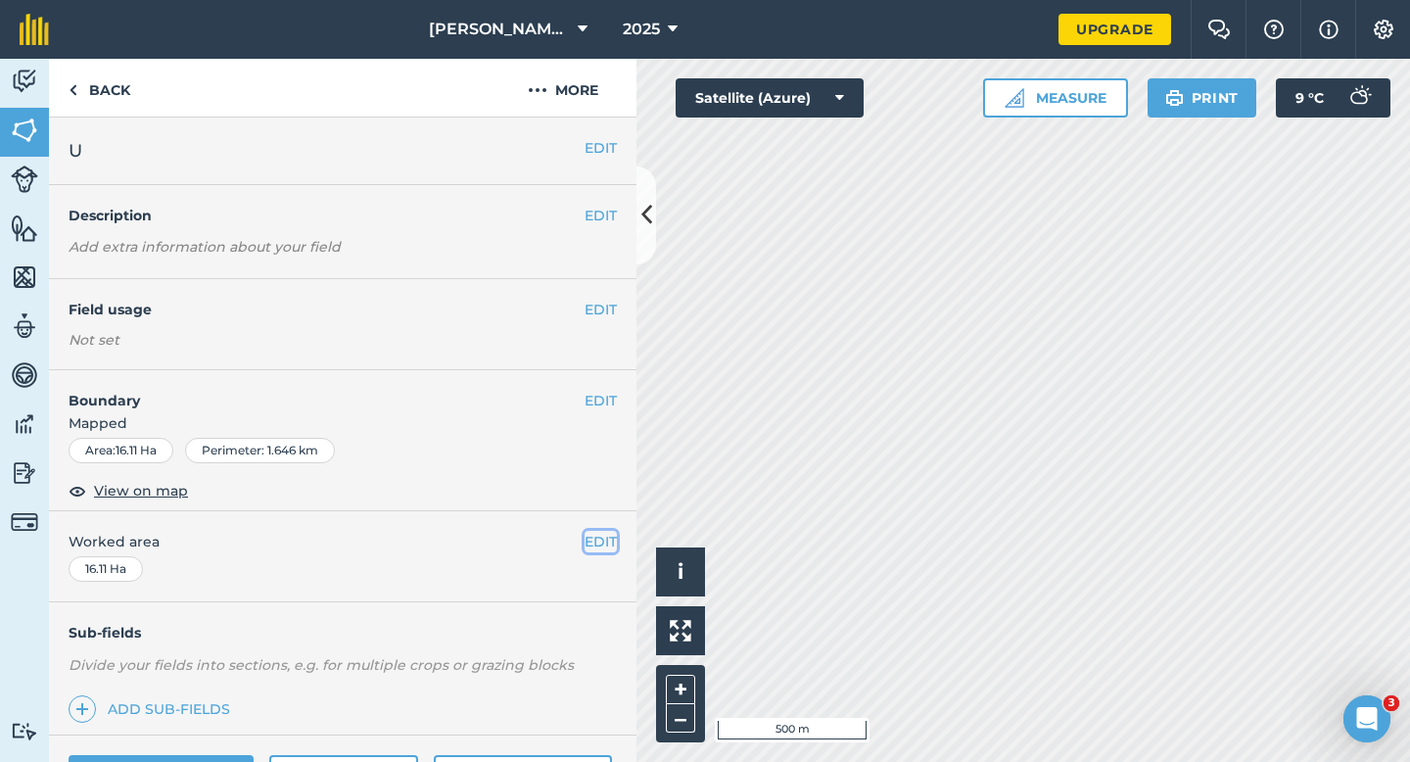
click at [589, 533] on button "EDIT" at bounding box center [601, 542] width 32 height 22
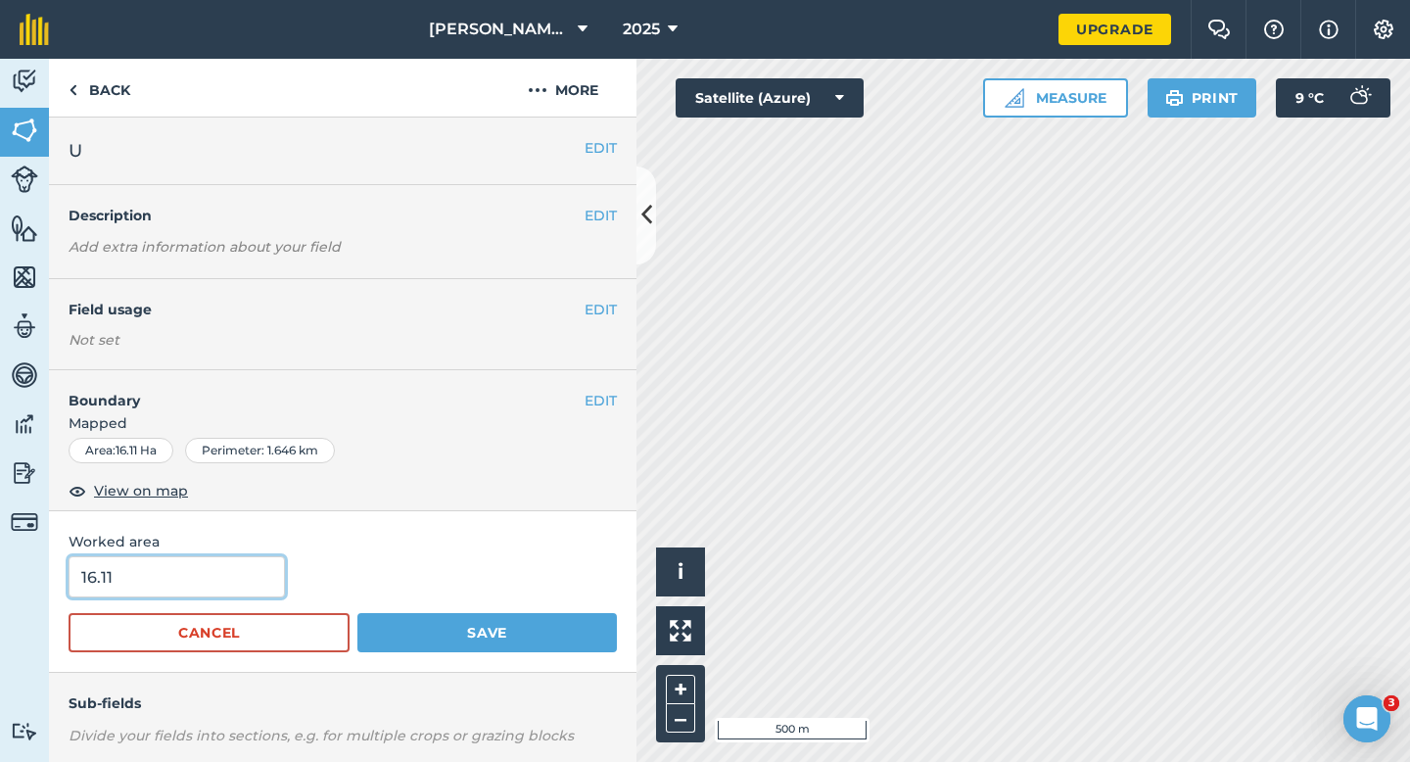
click at [244, 574] on input "16.11" at bounding box center [177, 576] width 216 height 41
type input "16"
click at [357, 613] on button "Save" at bounding box center [487, 632] width 260 height 39
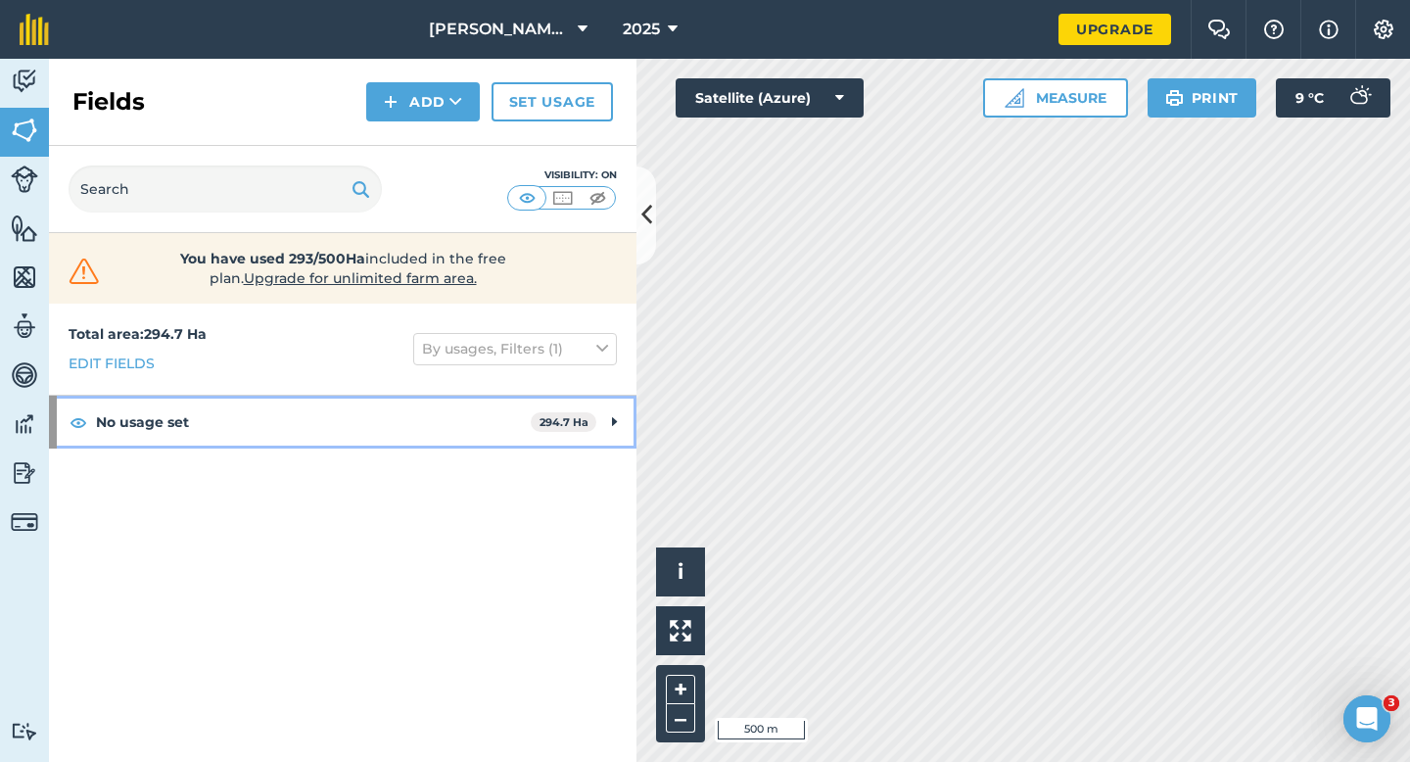
click at [595, 413] on div "No usage set 294.7 Ha" at bounding box center [343, 422] width 588 height 53
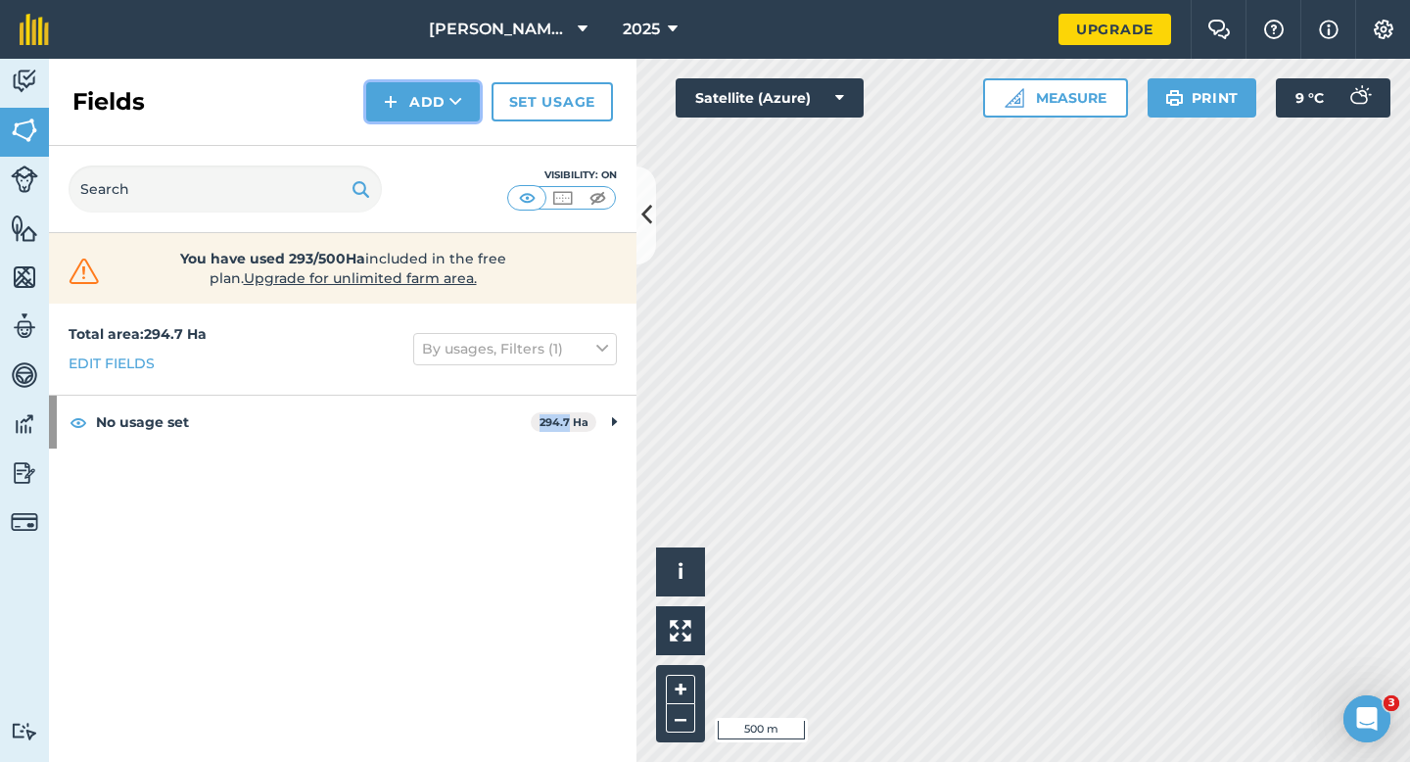
click at [456, 102] on icon at bounding box center [456, 102] width 13 height 20
click at [305, 480] on div "Total area : 294.7 Ha Edit fields By usages, Filters (1) No usage set 294.7 Ha …" at bounding box center [343, 533] width 588 height 458
click at [403, 108] on button "Add" at bounding box center [423, 101] width 114 height 39
click at [403, 141] on link "Draw" at bounding box center [423, 145] width 108 height 43
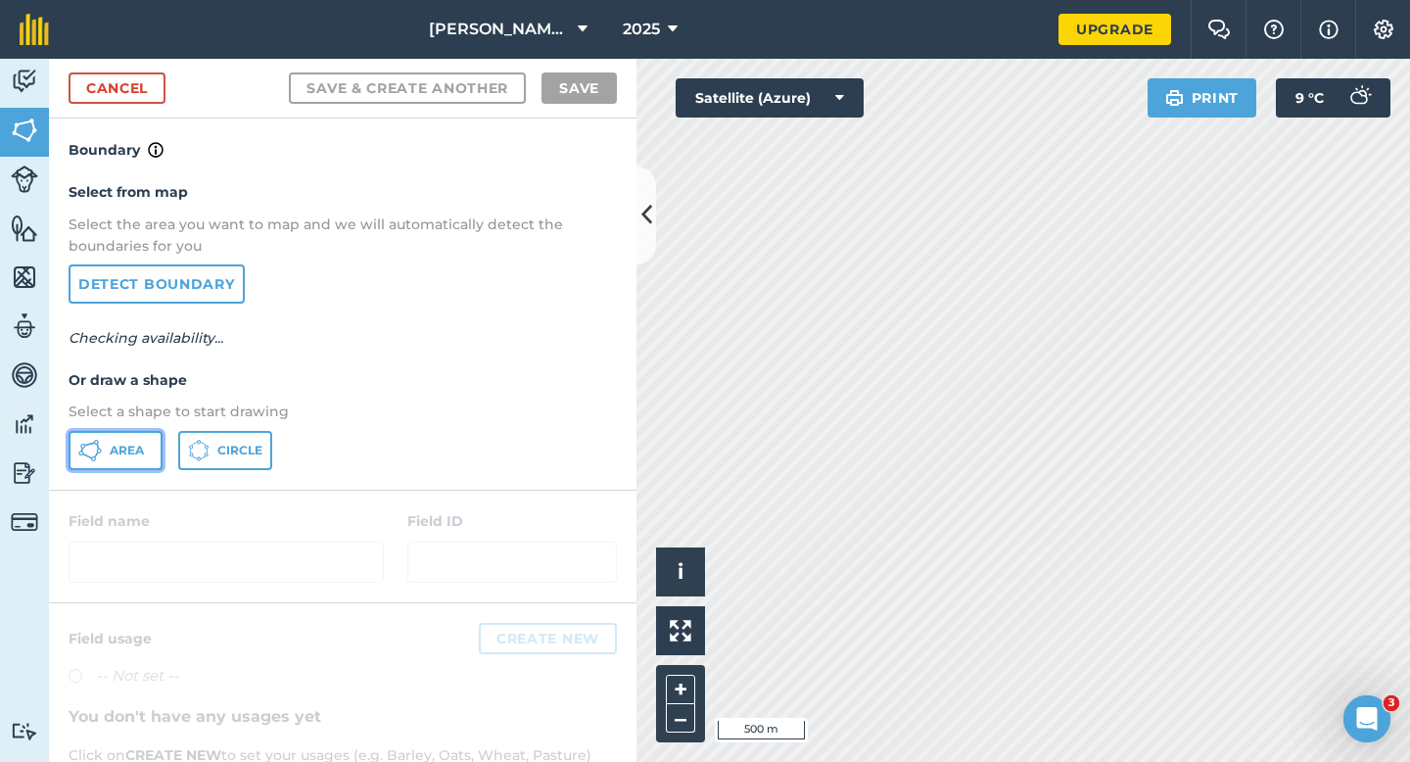
click at [102, 460] on button "Area" at bounding box center [116, 450] width 94 height 39
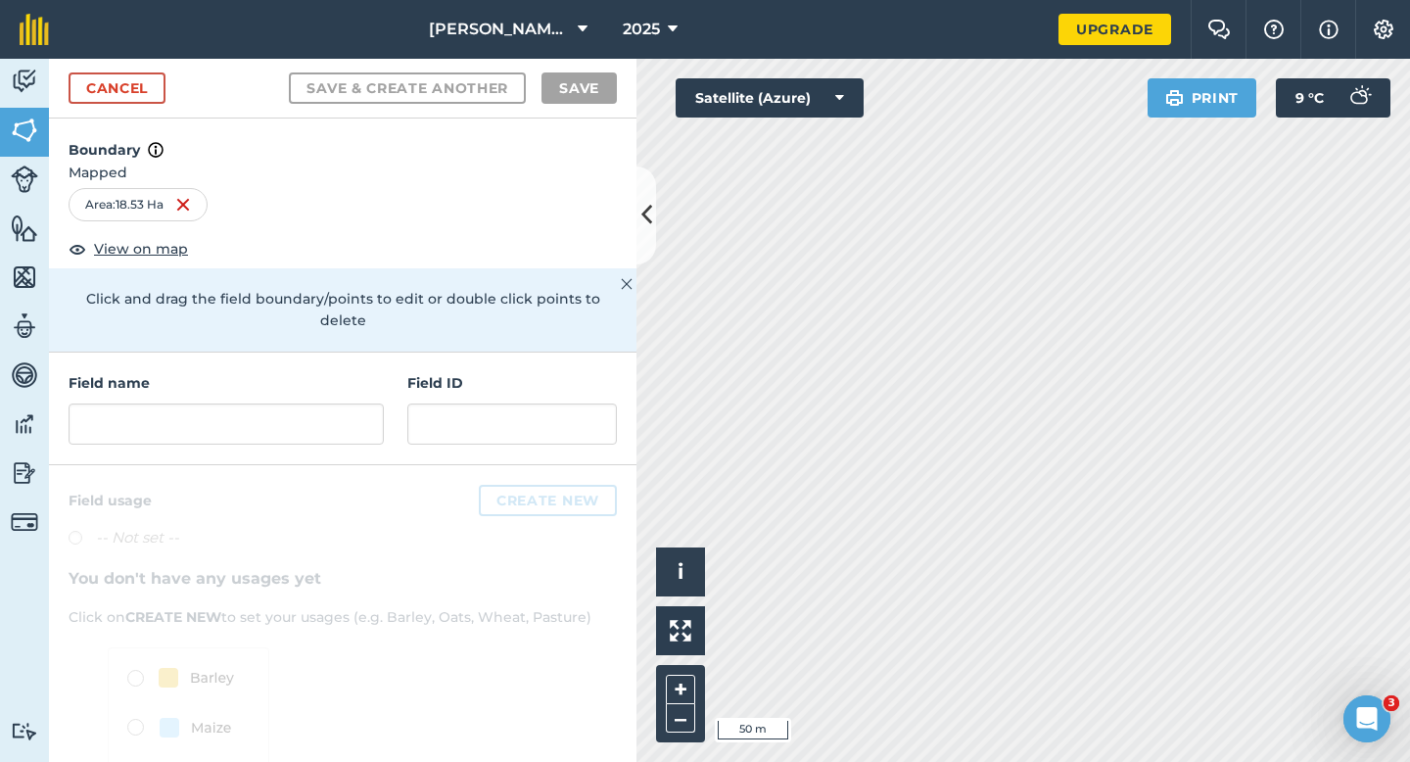
click at [365, 376] on div "Field name" at bounding box center [226, 408] width 315 height 72
click at [365, 403] on input "text" at bounding box center [226, 423] width 315 height 41
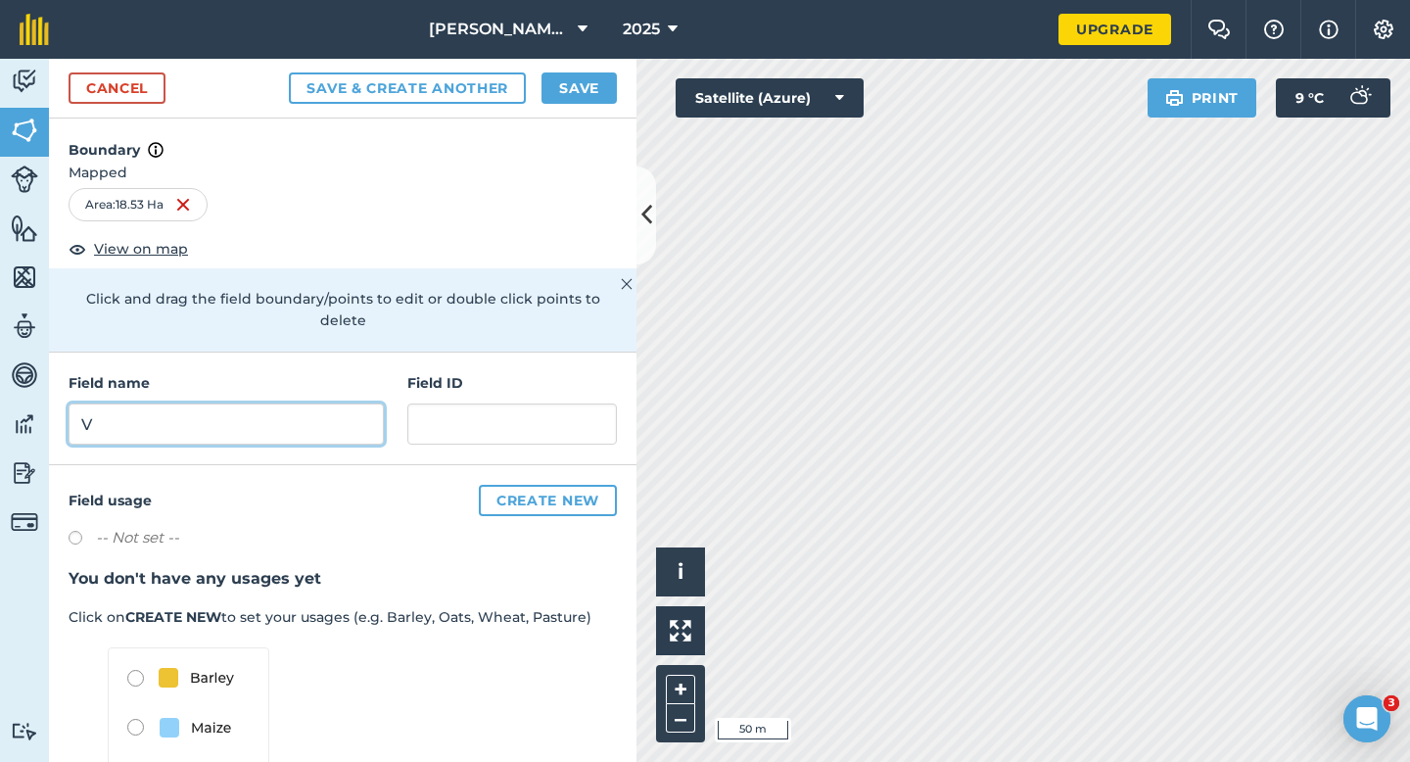
type input "V"
click at [558, 72] on button "Save" at bounding box center [579, 87] width 75 height 31
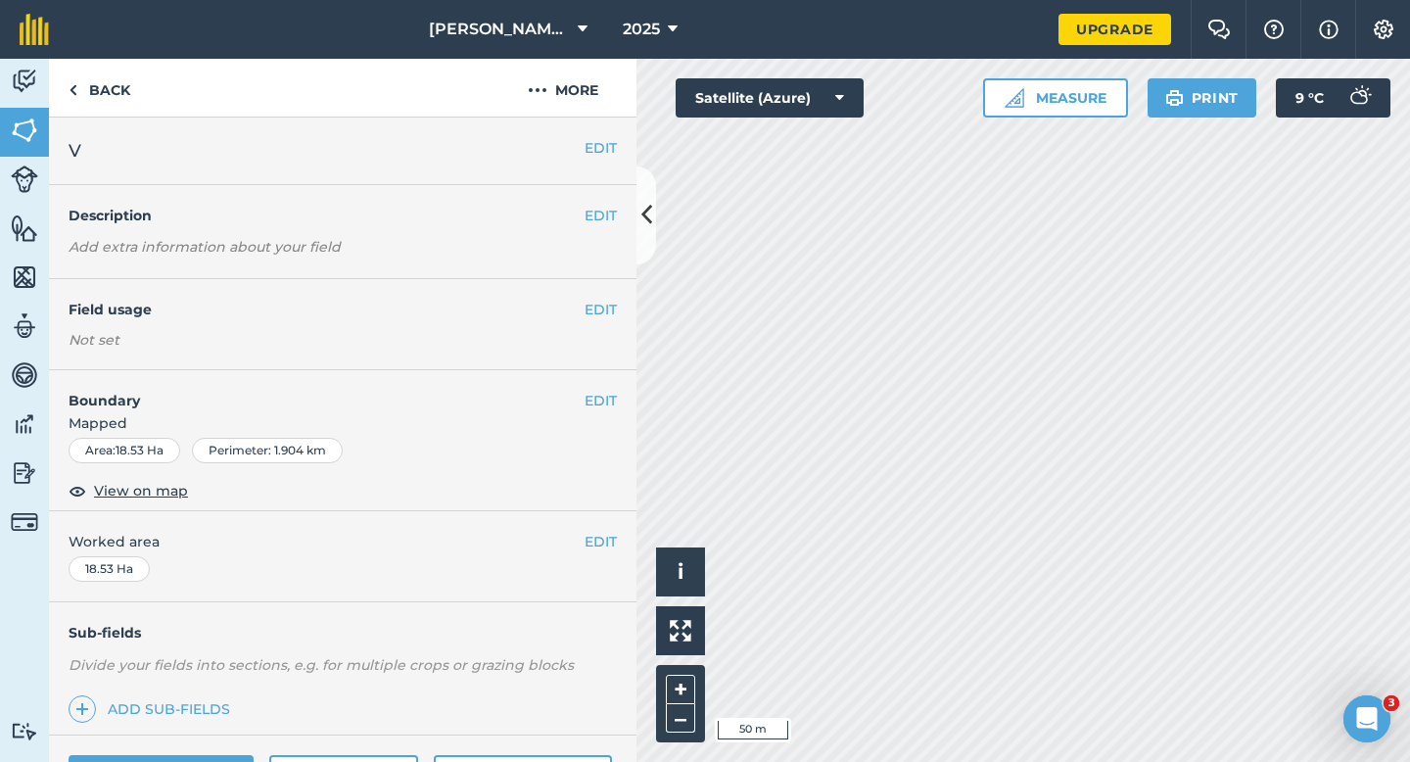
click at [588, 564] on div "EDIT Worked area 18.53 Ha" at bounding box center [343, 556] width 588 height 91
click at [603, 545] on button "EDIT" at bounding box center [601, 542] width 32 height 22
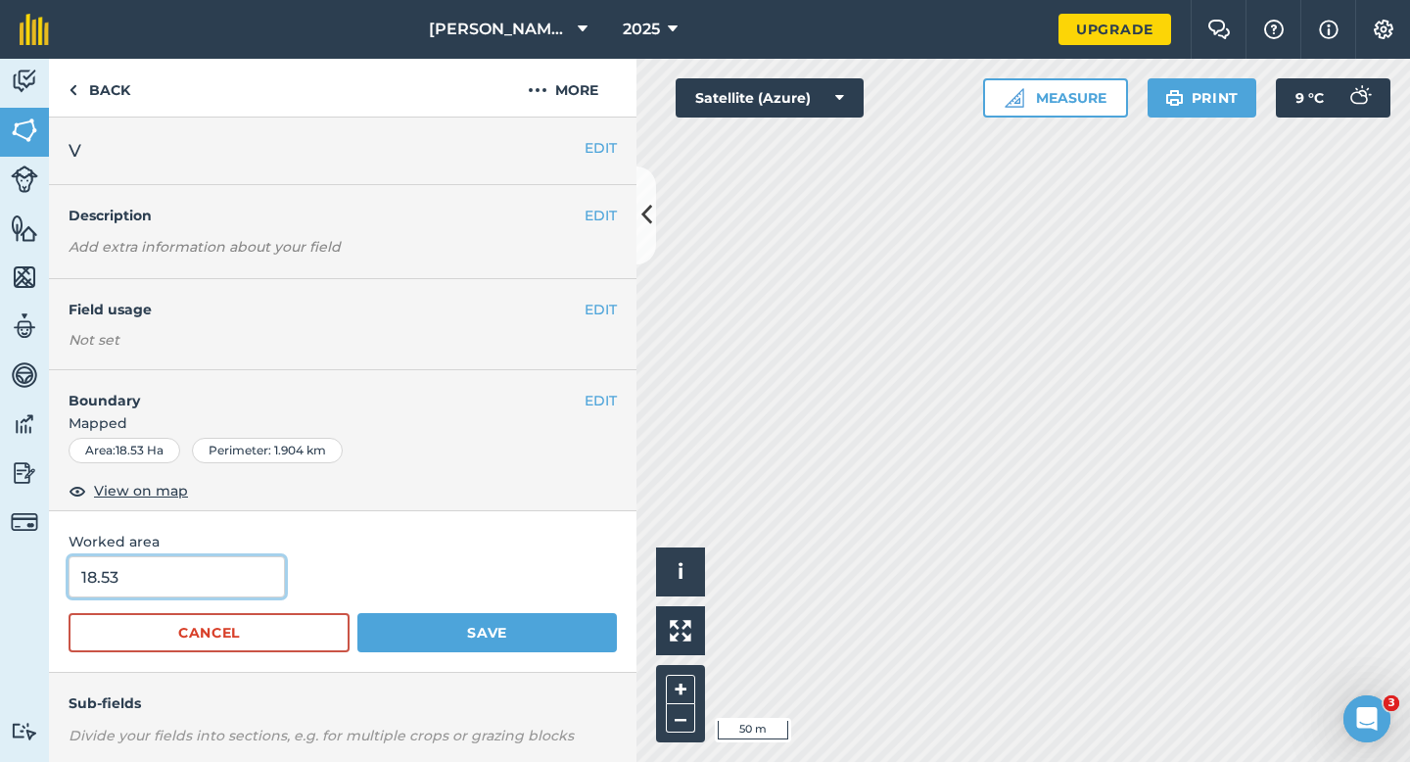
click at [149, 576] on input "18.53" at bounding box center [177, 576] width 216 height 41
type input "18.5"
click at [357, 613] on button "Save" at bounding box center [487, 632] width 260 height 39
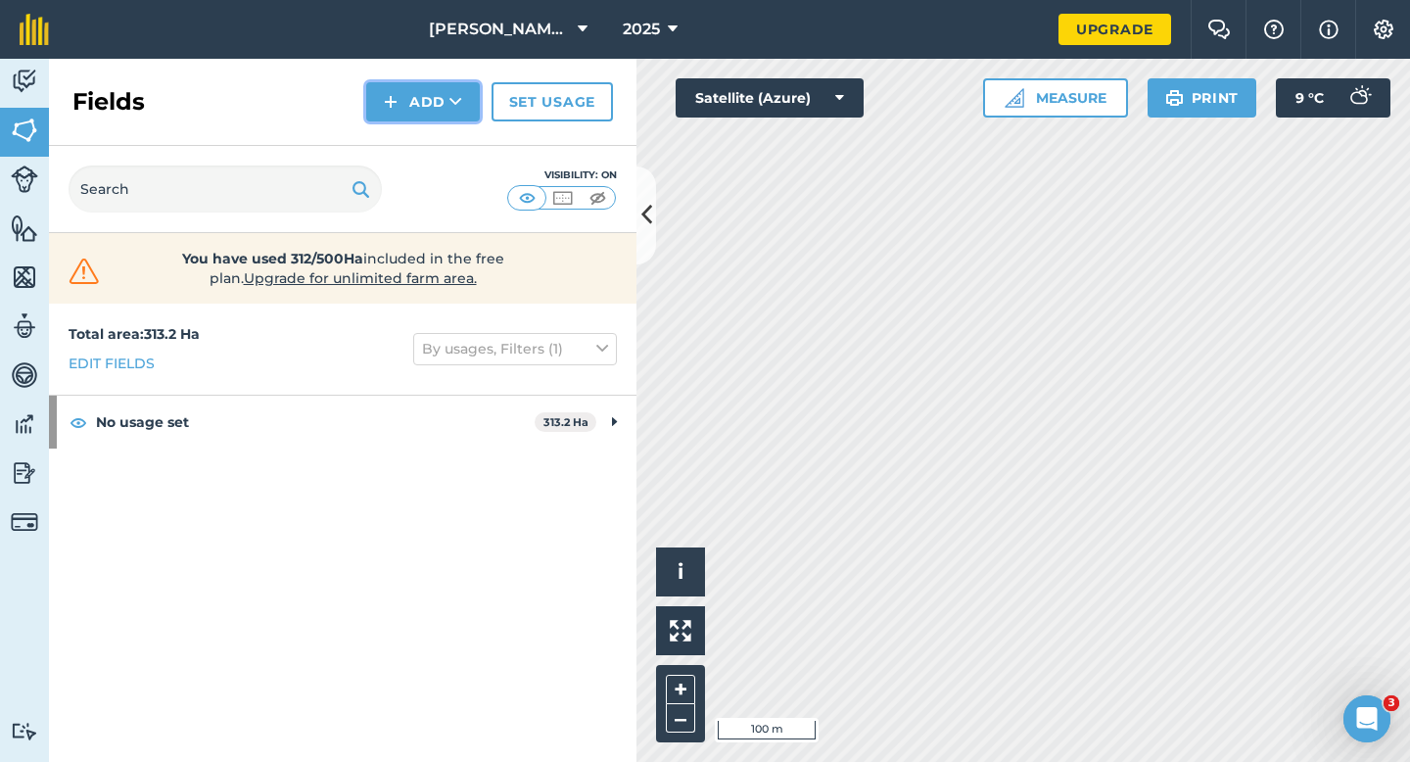
click at [399, 105] on button "Add" at bounding box center [423, 101] width 114 height 39
click at [399, 132] on link "Draw" at bounding box center [423, 145] width 108 height 43
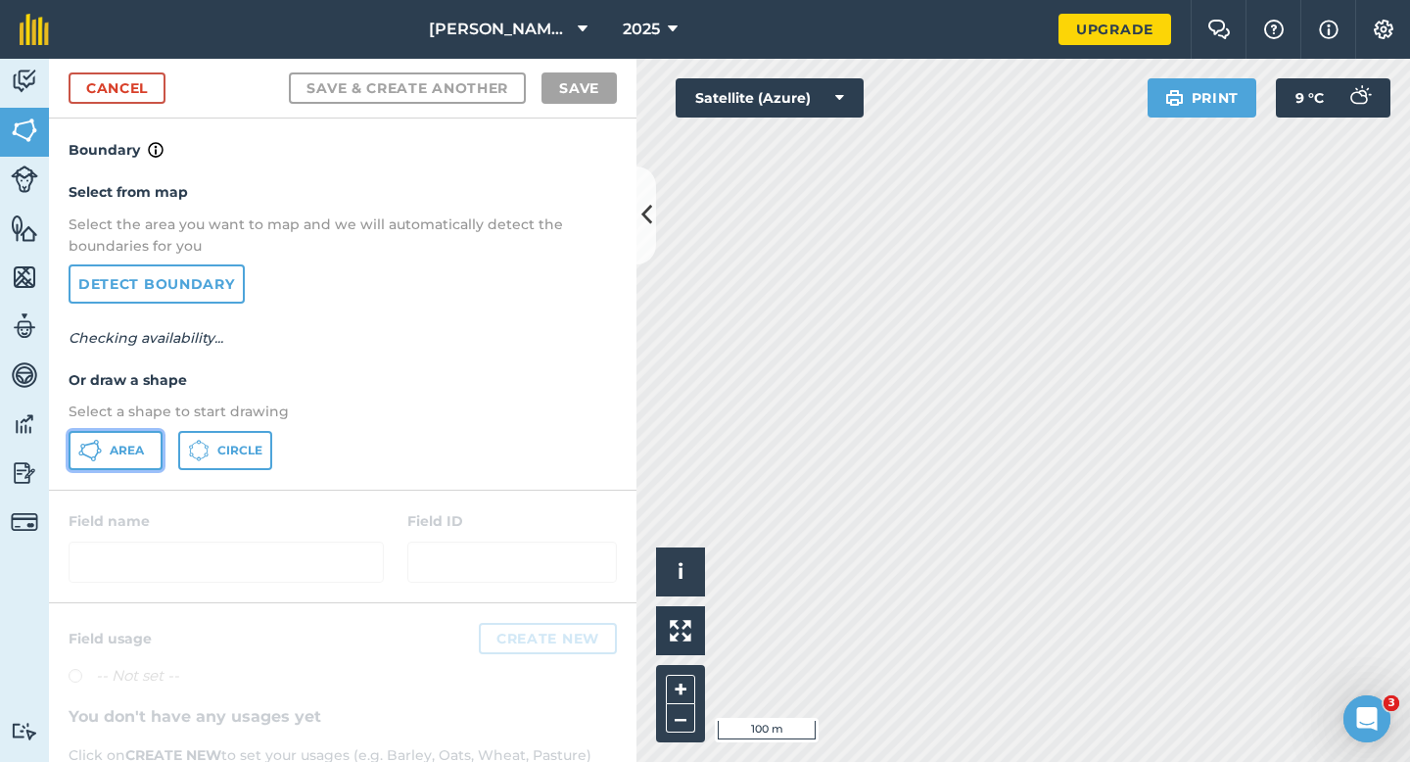
click at [107, 445] on button "Area" at bounding box center [116, 450] width 94 height 39
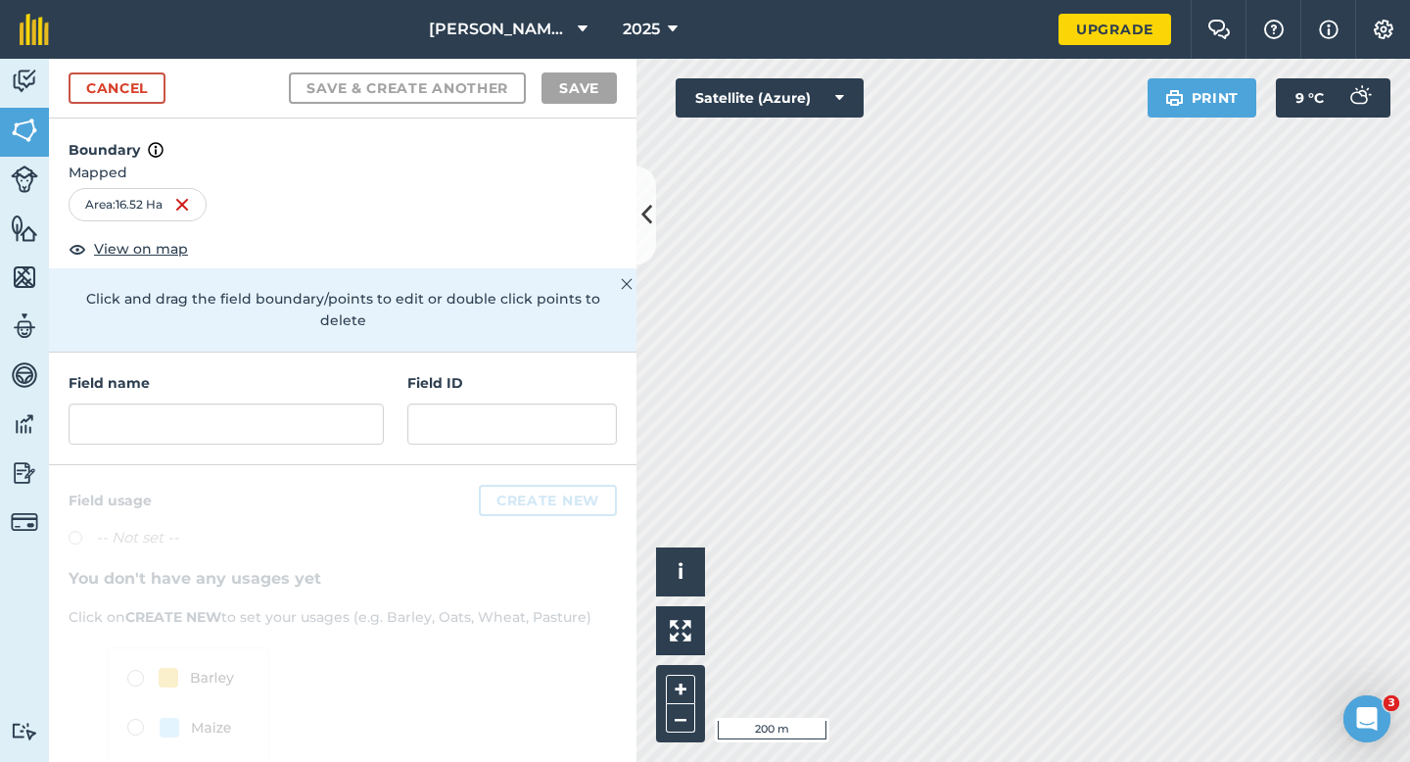
click at [307, 372] on h4 "Field name" at bounding box center [226, 383] width 315 height 22
click at [307, 403] on input "text" at bounding box center [226, 423] width 315 height 41
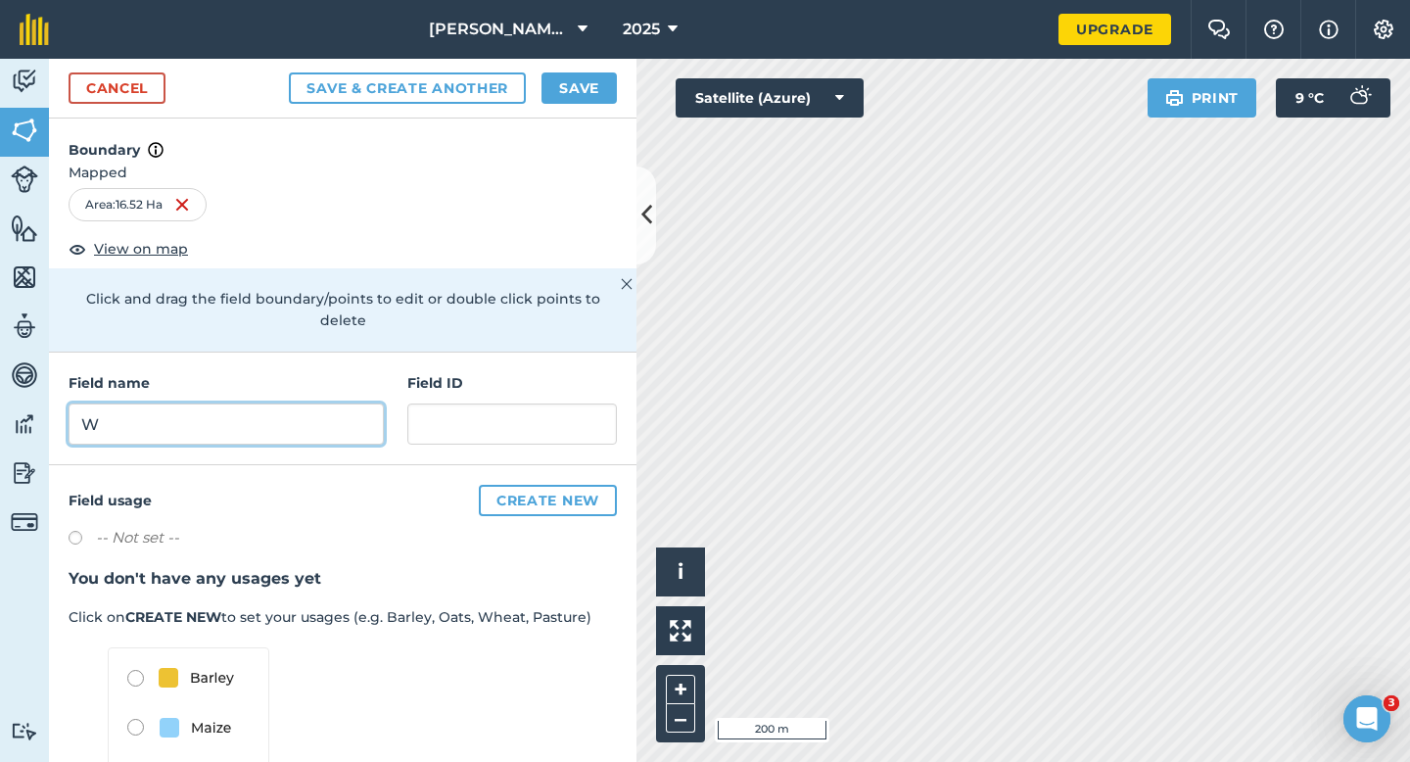
type input "W"
click at [598, 88] on button "Save" at bounding box center [579, 87] width 75 height 31
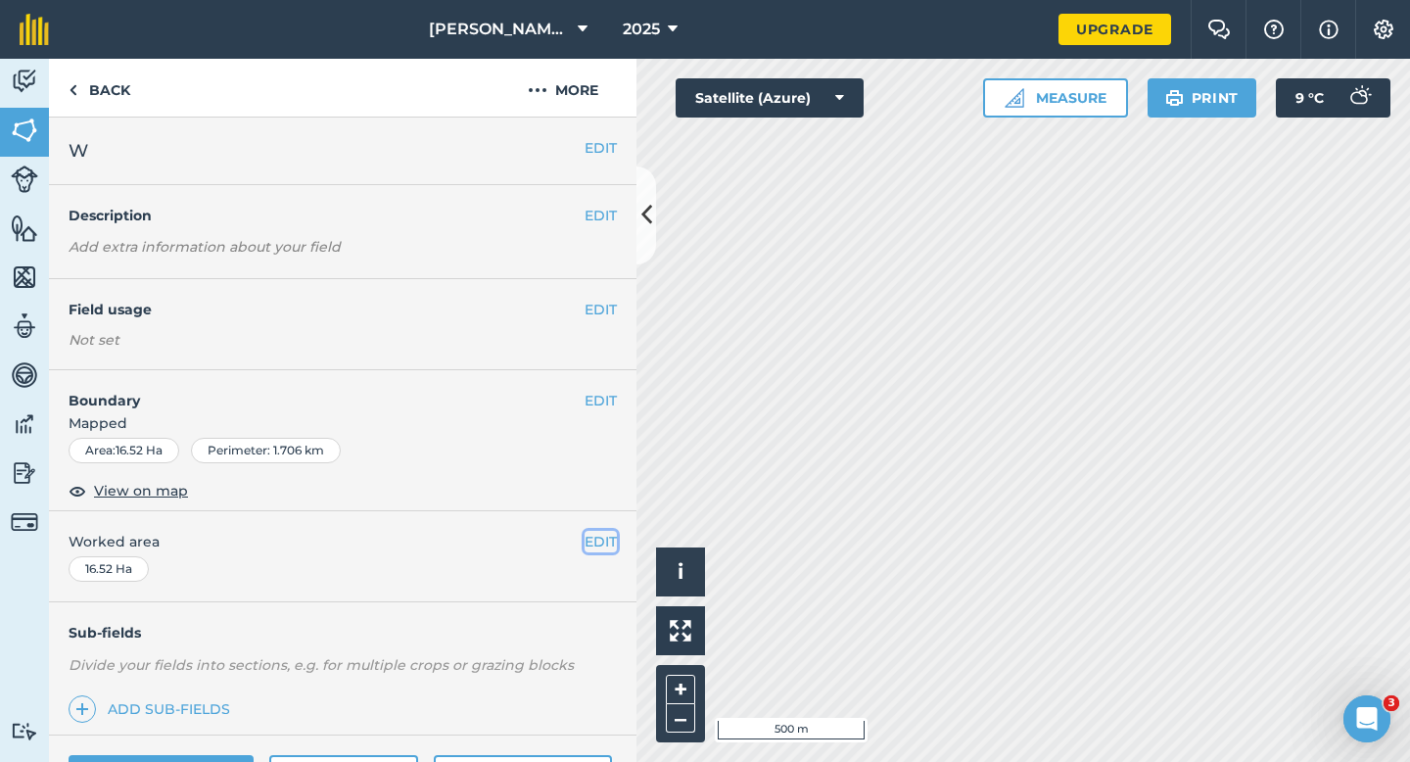
click at [597, 547] on button "EDIT" at bounding box center [601, 542] width 32 height 22
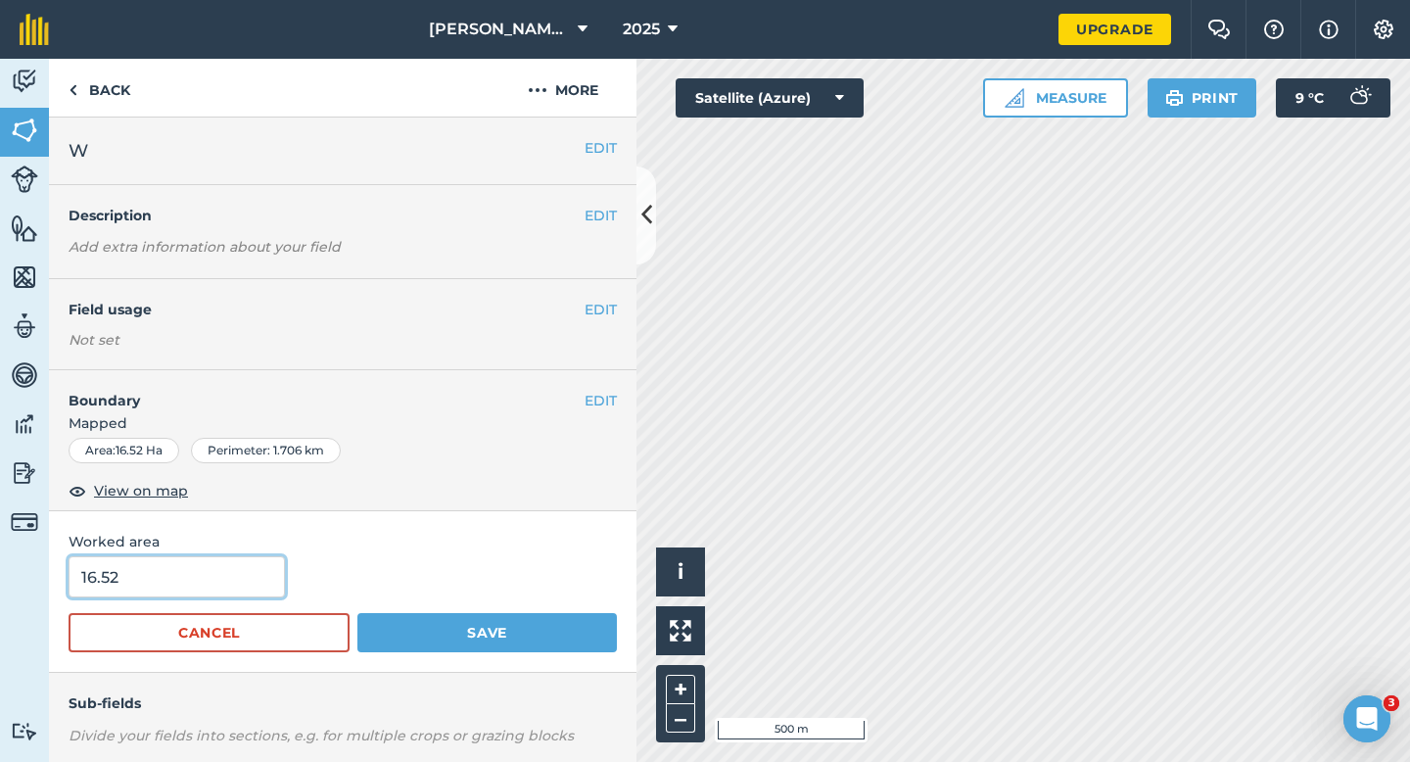
click at [183, 590] on input "16.52" at bounding box center [177, 576] width 216 height 41
type input "16.5"
click at [357, 613] on button "Save" at bounding box center [487, 632] width 260 height 39
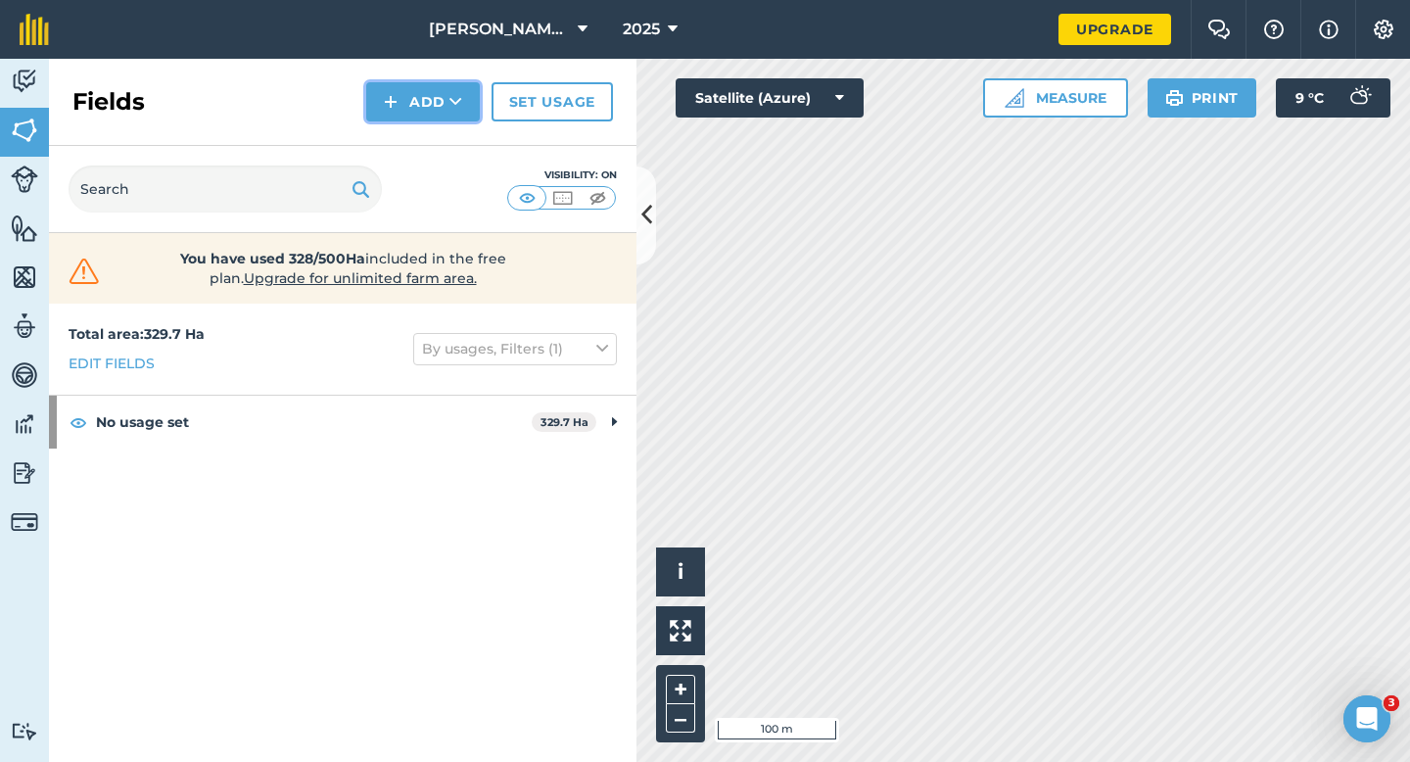
click at [405, 116] on button "Add" at bounding box center [423, 101] width 114 height 39
click at [405, 156] on link "Draw" at bounding box center [423, 145] width 108 height 43
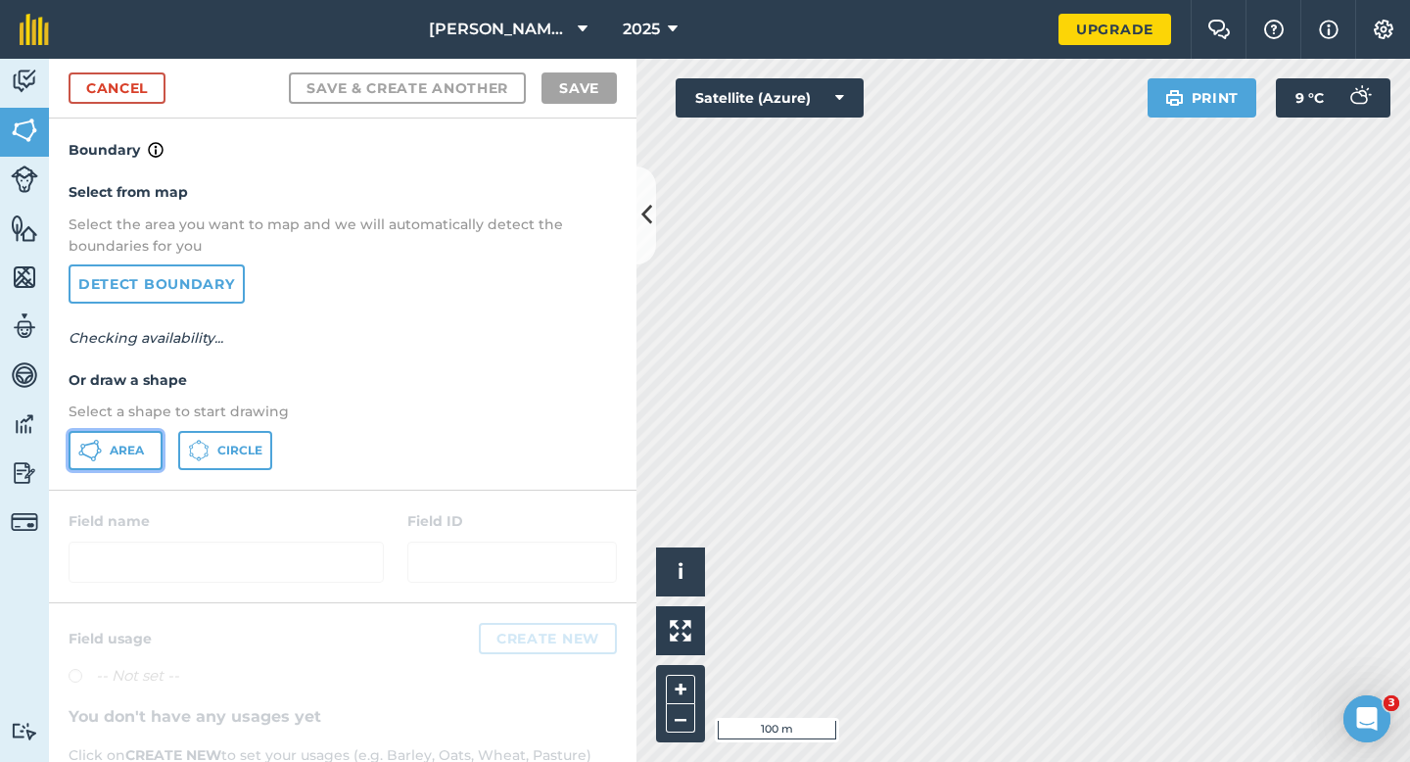
click at [123, 461] on button "Area" at bounding box center [116, 450] width 94 height 39
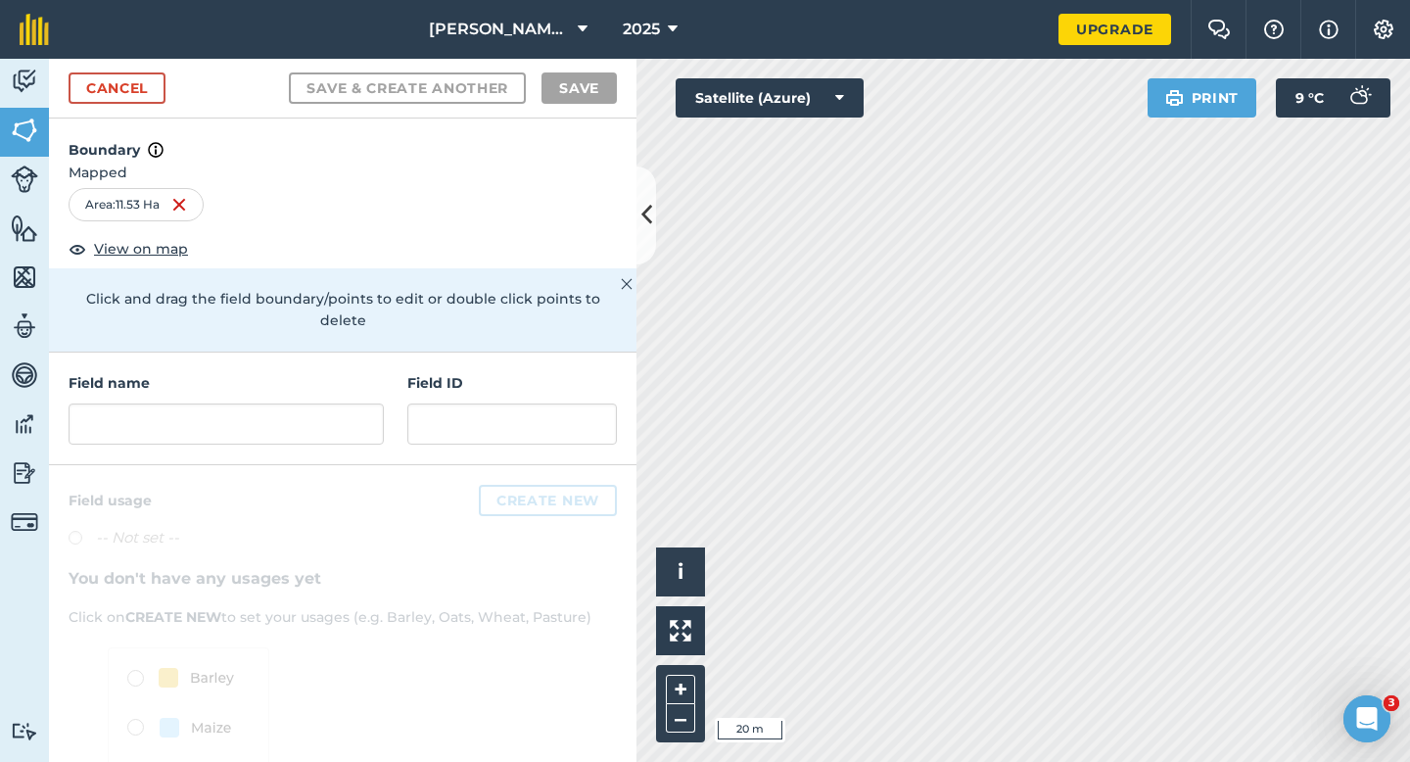
click at [363, 380] on div "Field name" at bounding box center [226, 408] width 315 height 72
click at [363, 375] on div "Field name" at bounding box center [226, 408] width 315 height 72
click at [363, 378] on div "Field name" at bounding box center [226, 408] width 315 height 72
click at [360, 403] on input "text" at bounding box center [226, 423] width 315 height 41
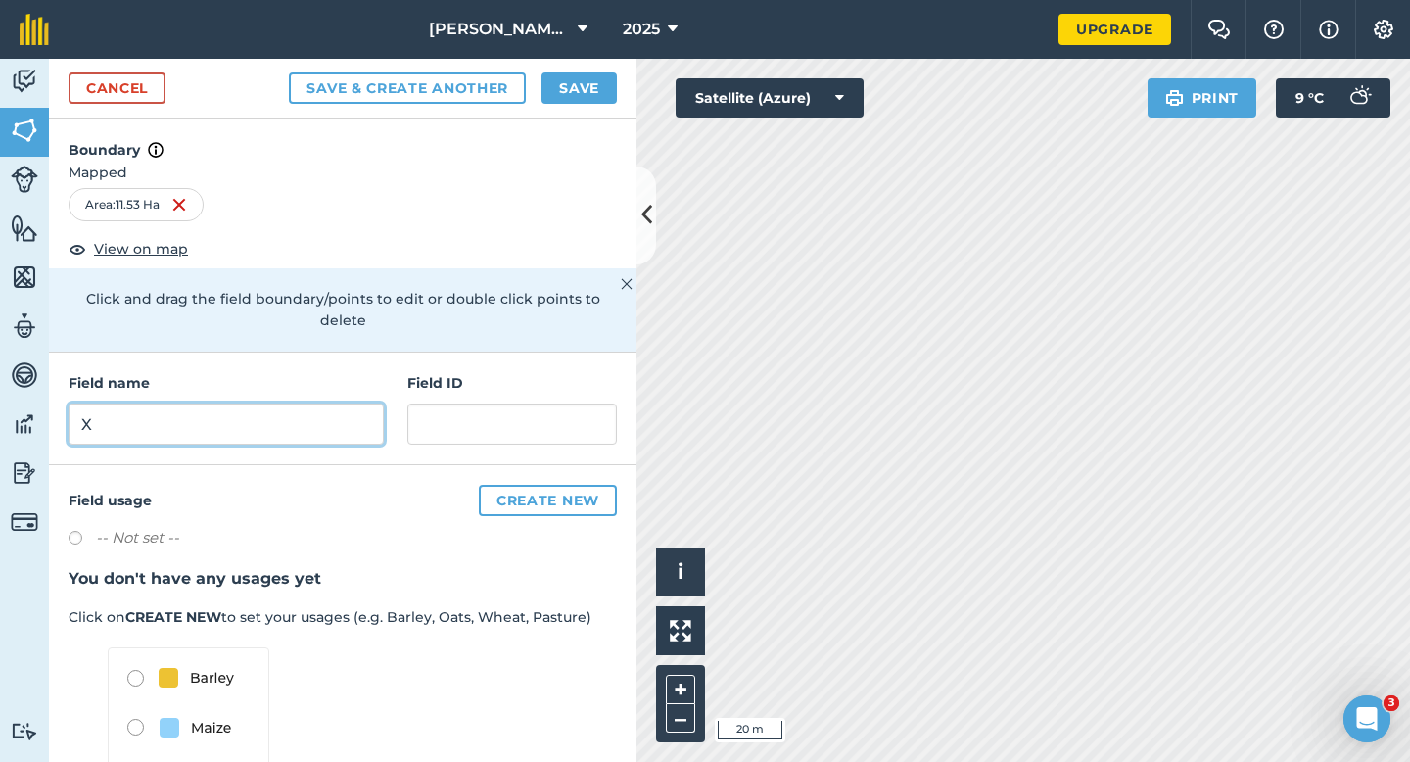
type input "X"
click at [607, 119] on h4 "Boundary" at bounding box center [343, 140] width 588 height 43
click at [607, 112] on div "Cancel Save & Create Another Save" at bounding box center [343, 89] width 588 height 60
click at [600, 87] on button "Save" at bounding box center [579, 87] width 75 height 31
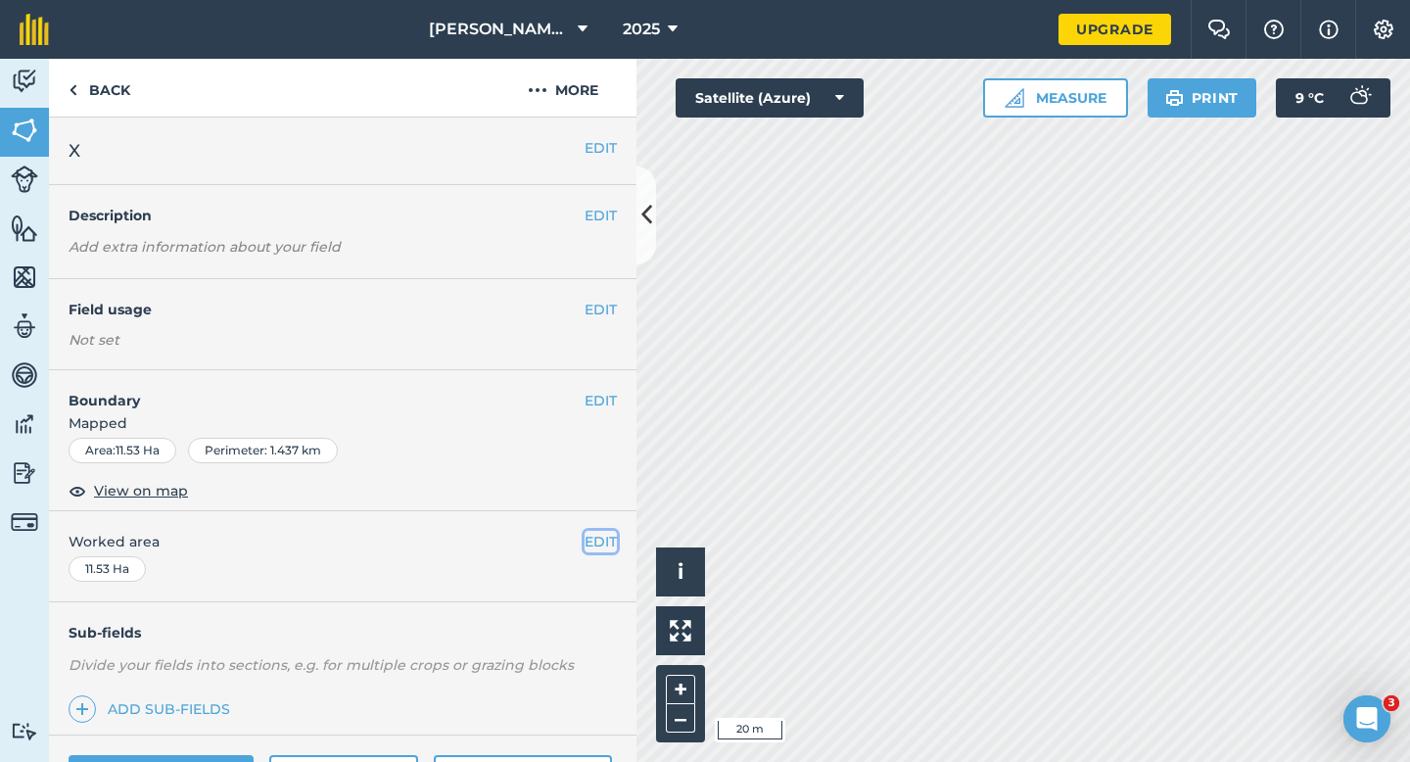
click at [599, 540] on button "EDIT" at bounding box center [601, 542] width 32 height 22
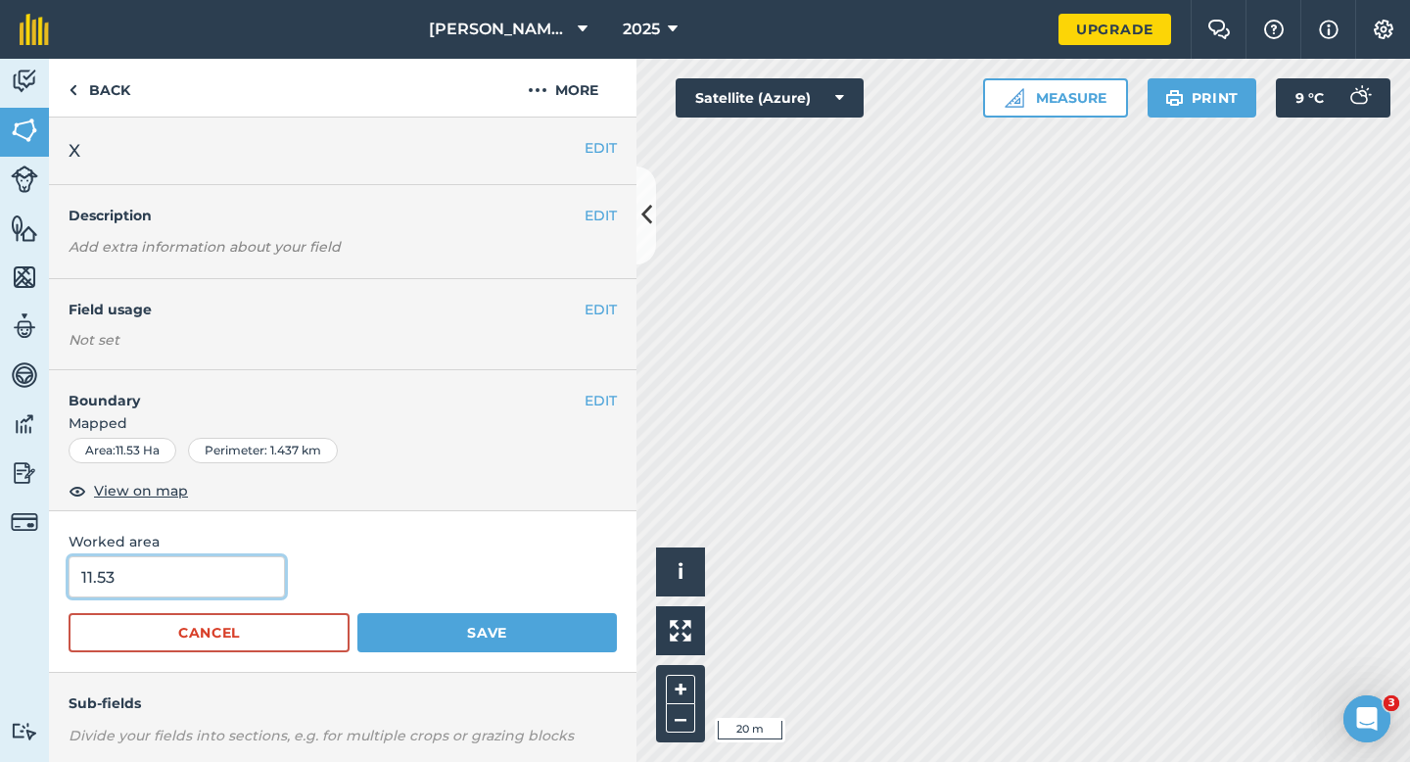
click at [170, 591] on input "11.53" at bounding box center [177, 576] width 216 height 41
type input "11.5"
click at [357, 613] on button "Save" at bounding box center [487, 632] width 260 height 39
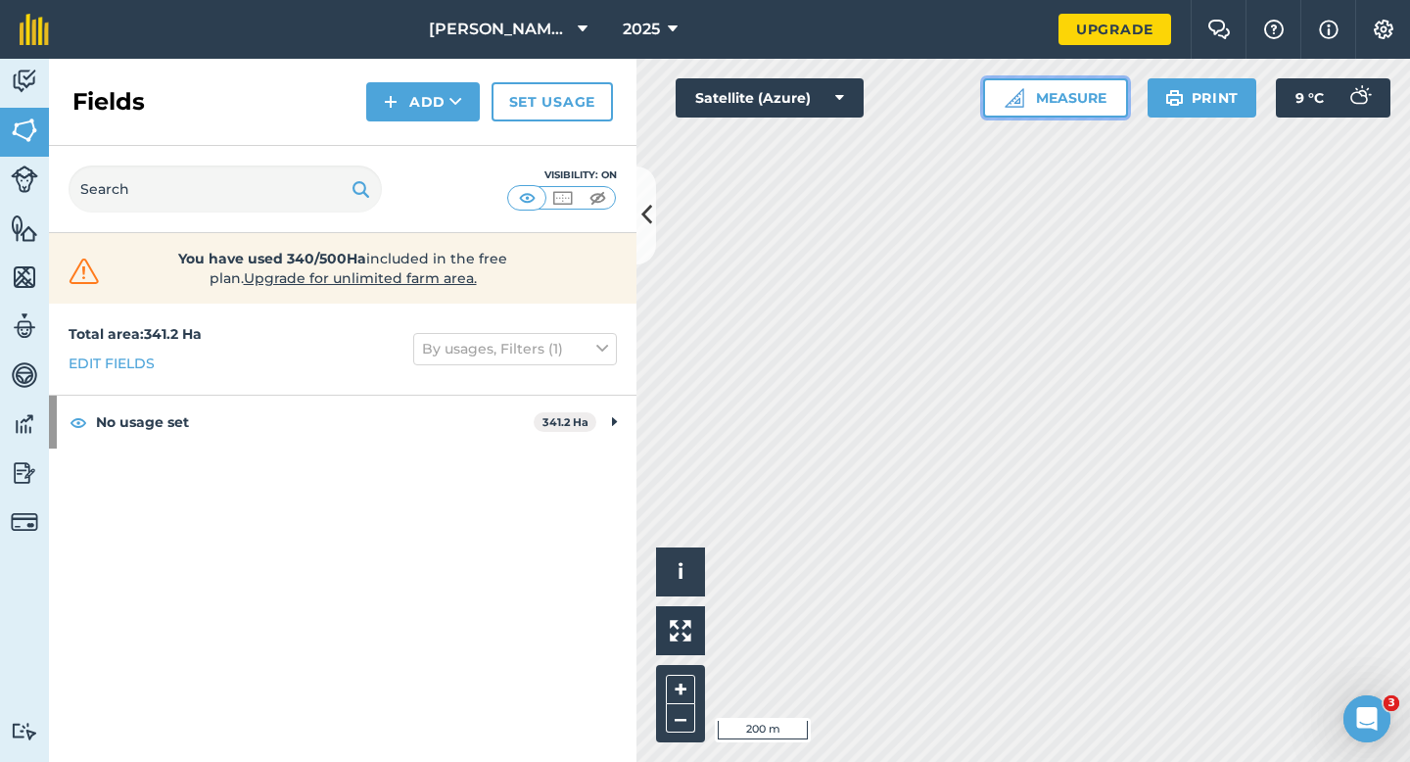
click at [1126, 102] on button "Measure" at bounding box center [1055, 97] width 145 height 39
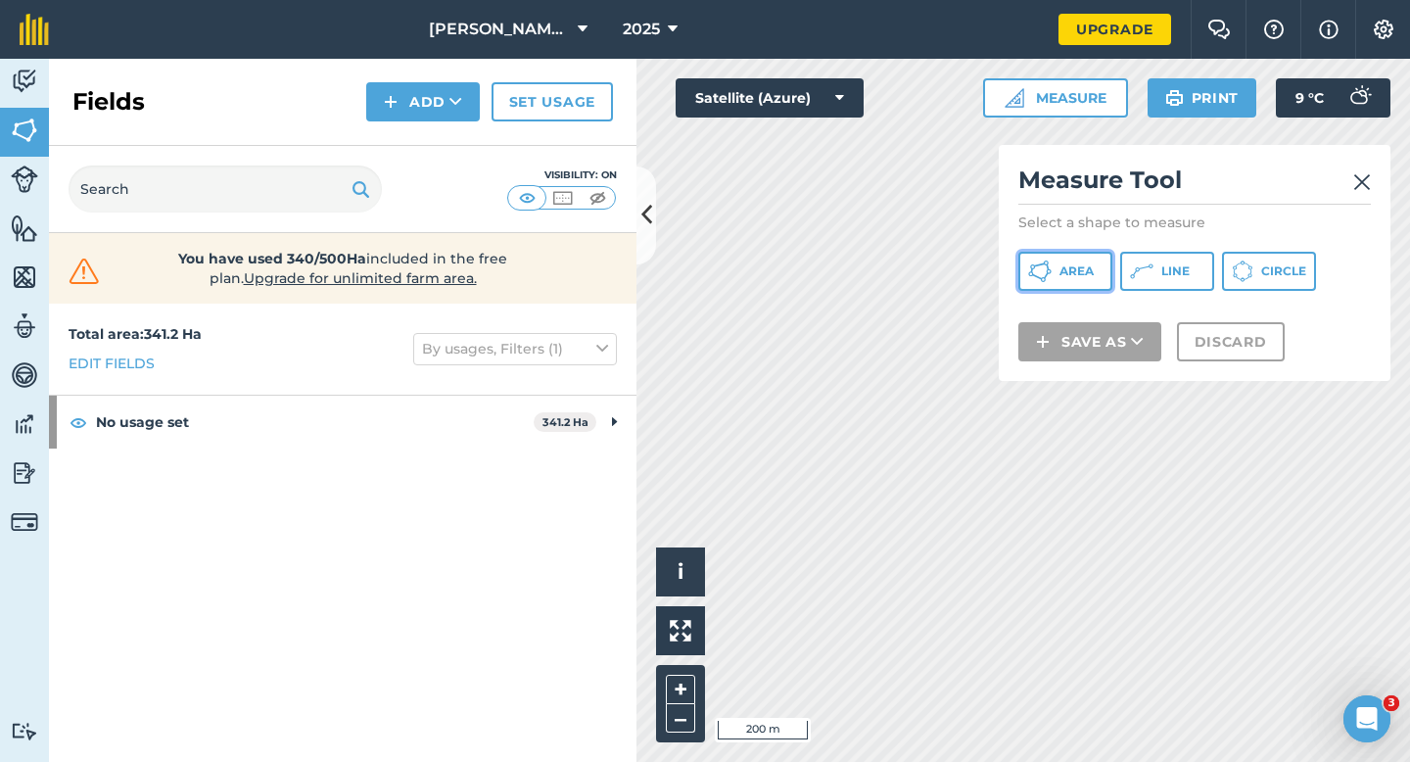
click at [1106, 281] on button "Area" at bounding box center [1066, 271] width 94 height 39
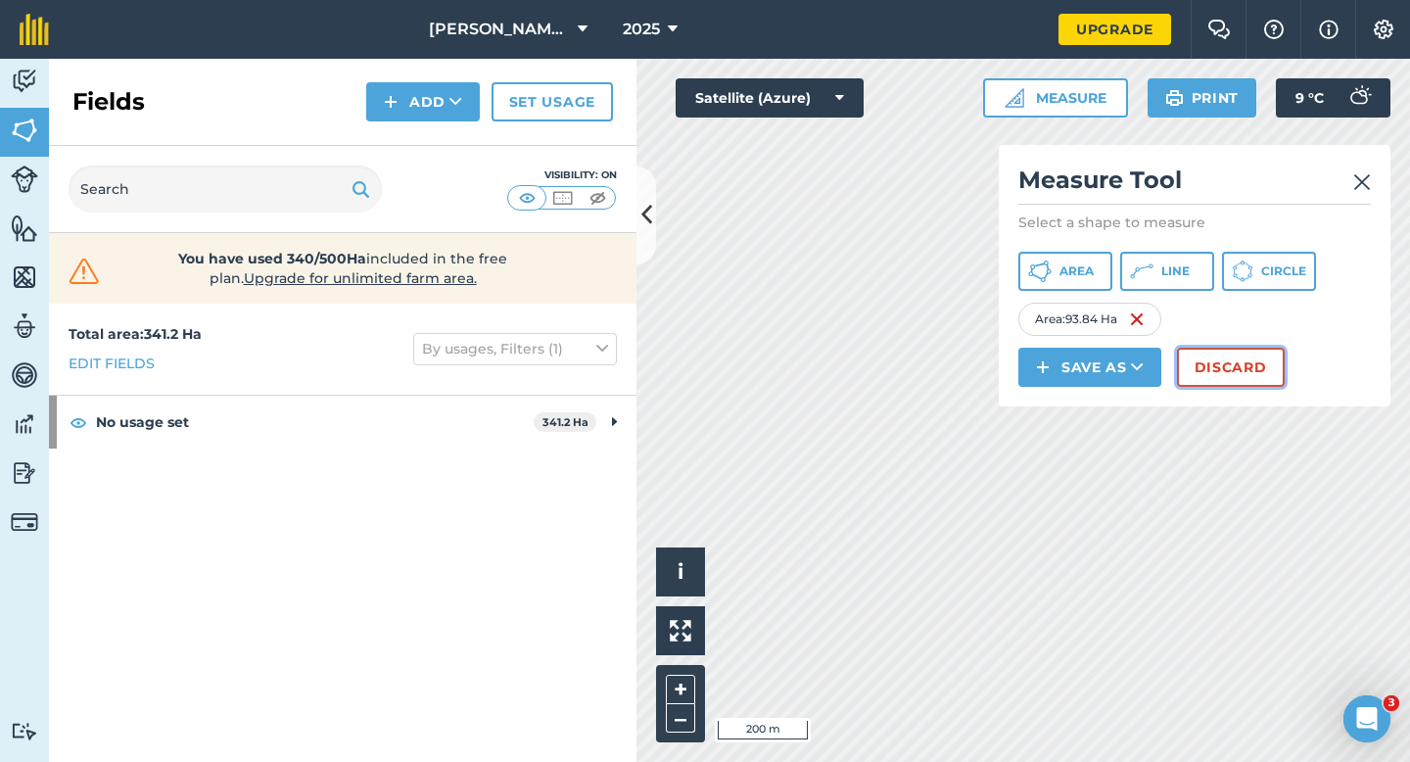
click at [1229, 361] on button "Discard" at bounding box center [1231, 367] width 108 height 39
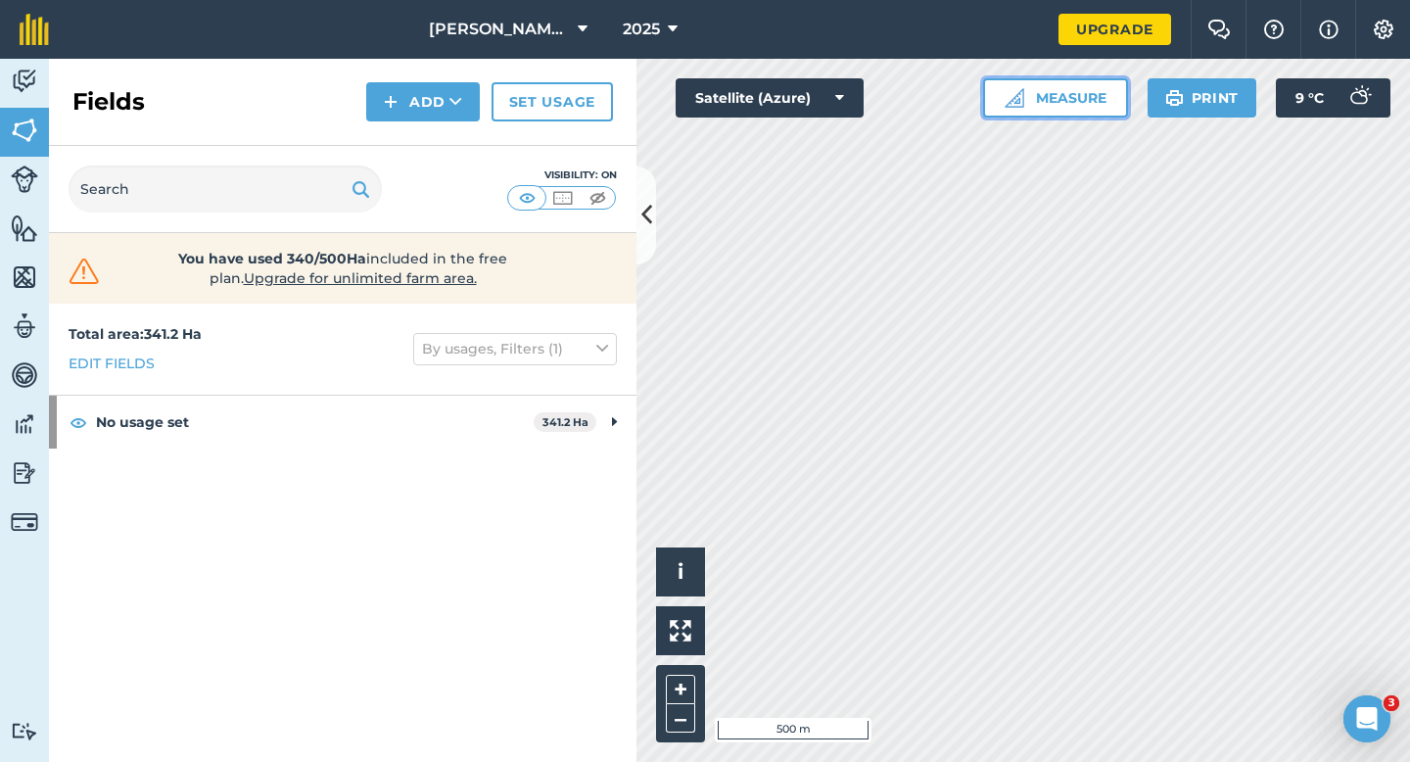
click at [1053, 78] on button "Measure" at bounding box center [1055, 97] width 145 height 39
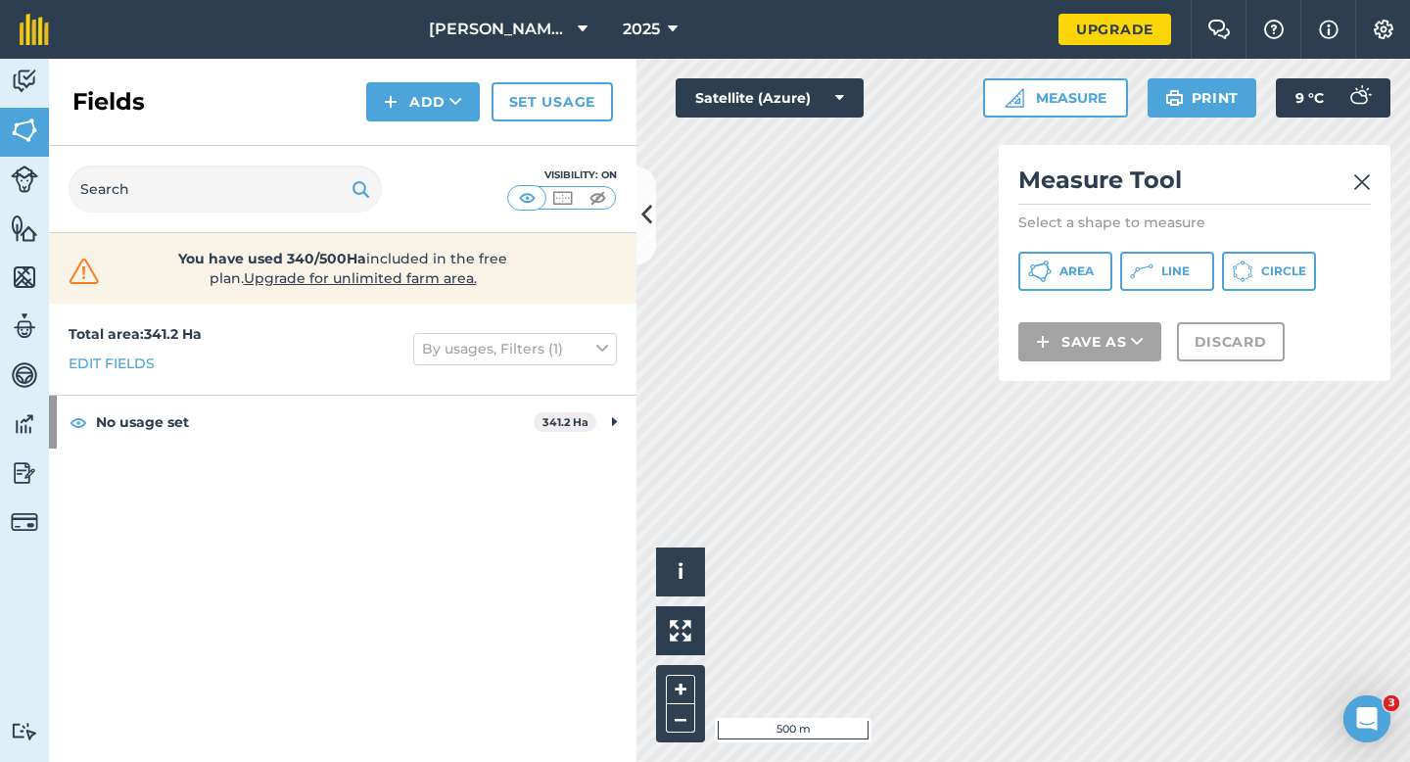
click at [1053, 223] on p "Select a shape to measure" at bounding box center [1195, 223] width 353 height 20
click at [1056, 264] on button "Area" at bounding box center [1066, 271] width 94 height 39
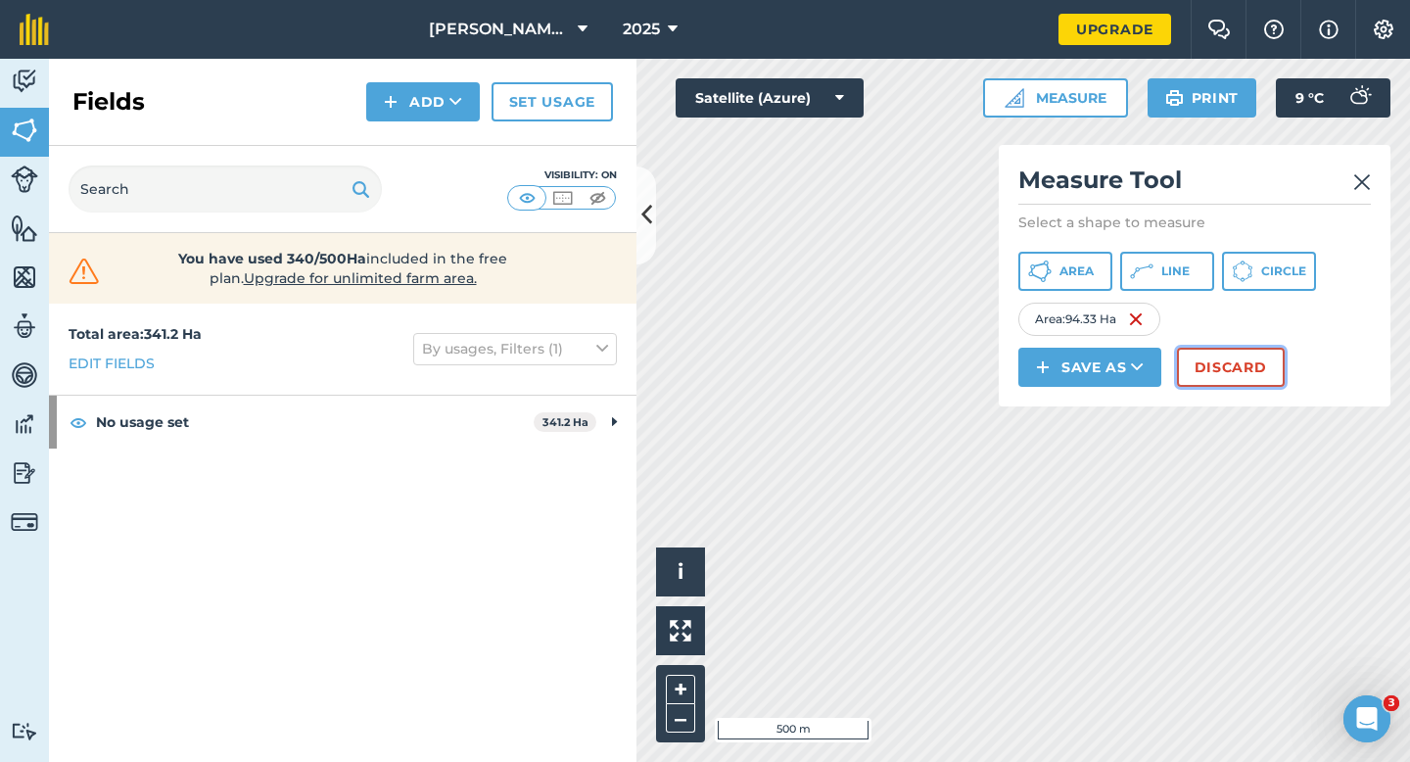
click at [1231, 378] on button "Discard" at bounding box center [1231, 367] width 108 height 39
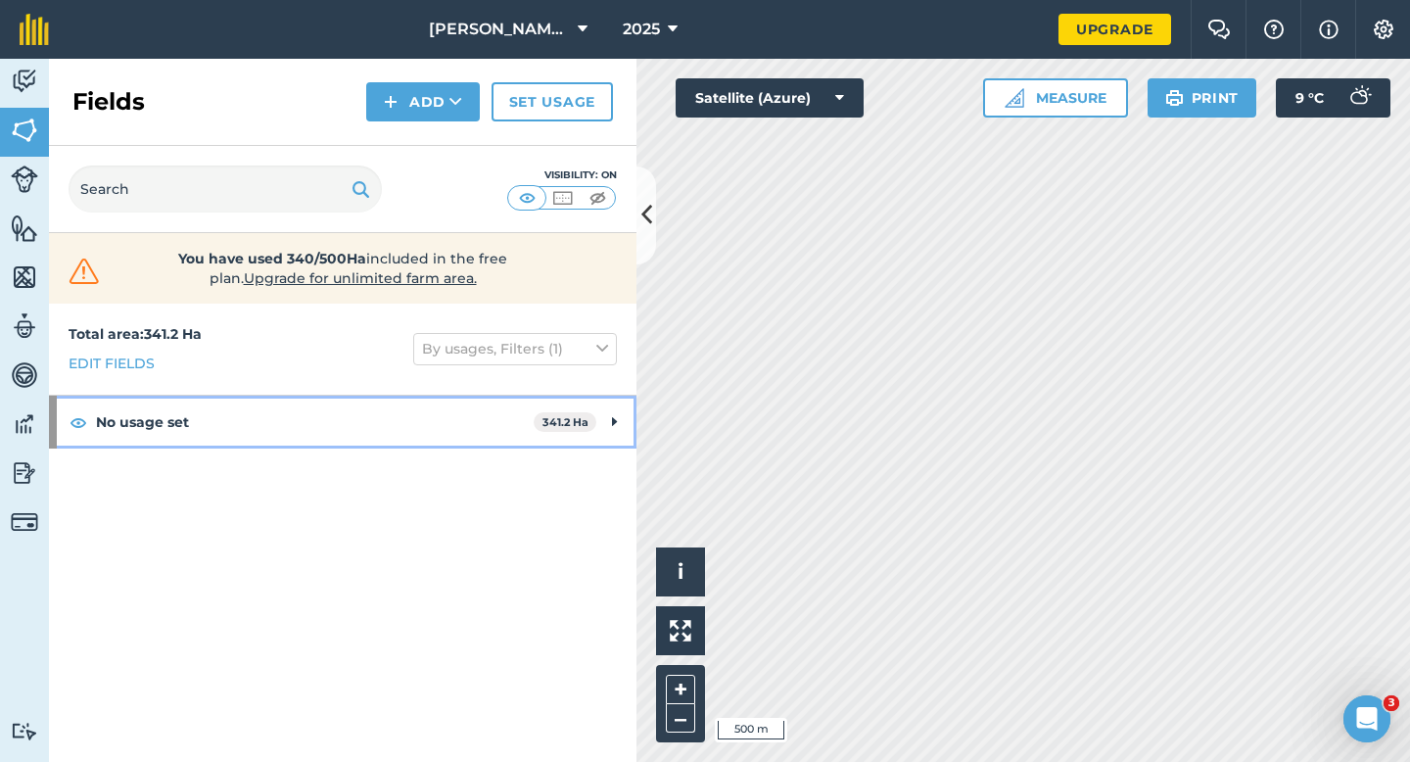
click at [625, 413] on div "No usage set 341.2 Ha" at bounding box center [343, 422] width 588 height 53
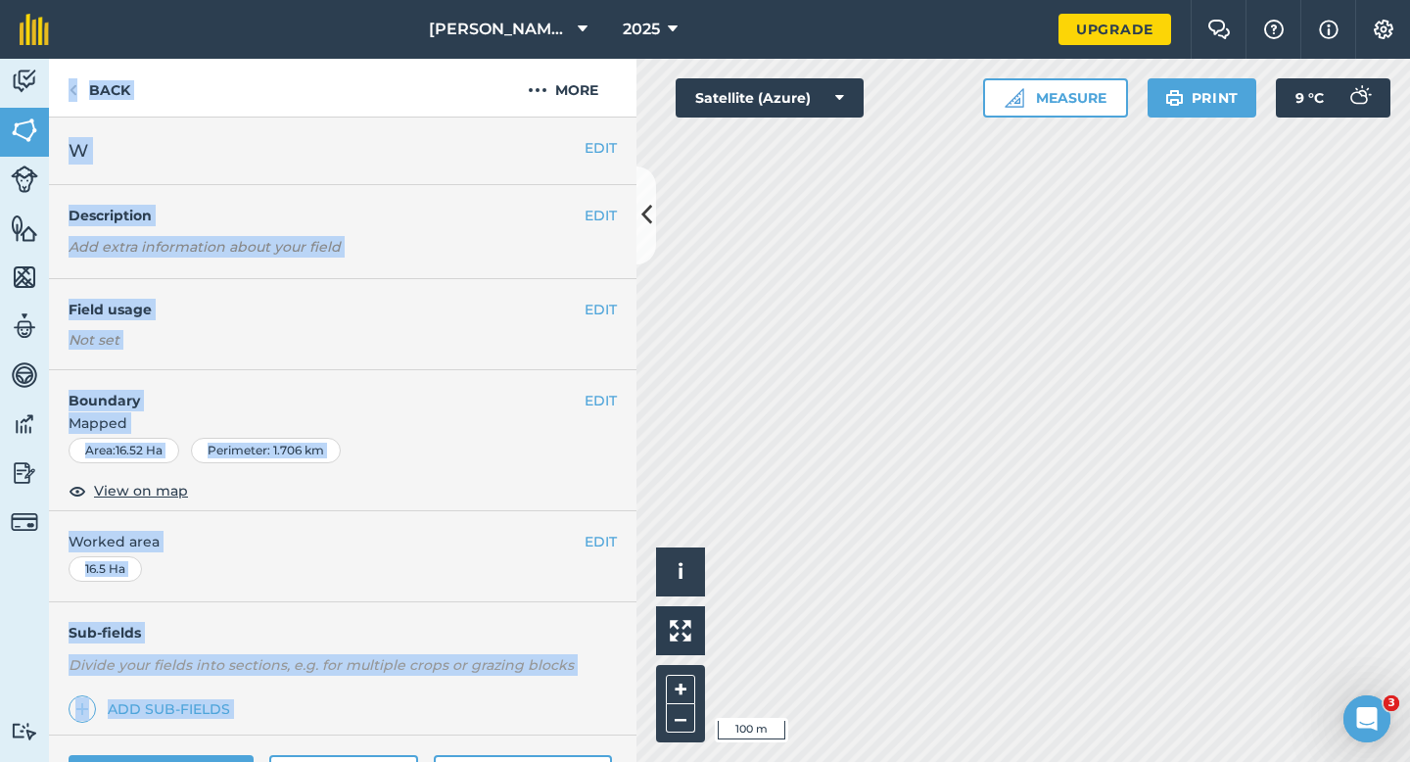
click at [619, 311] on div "EDIT Field usage Not set" at bounding box center [343, 324] width 588 height 91
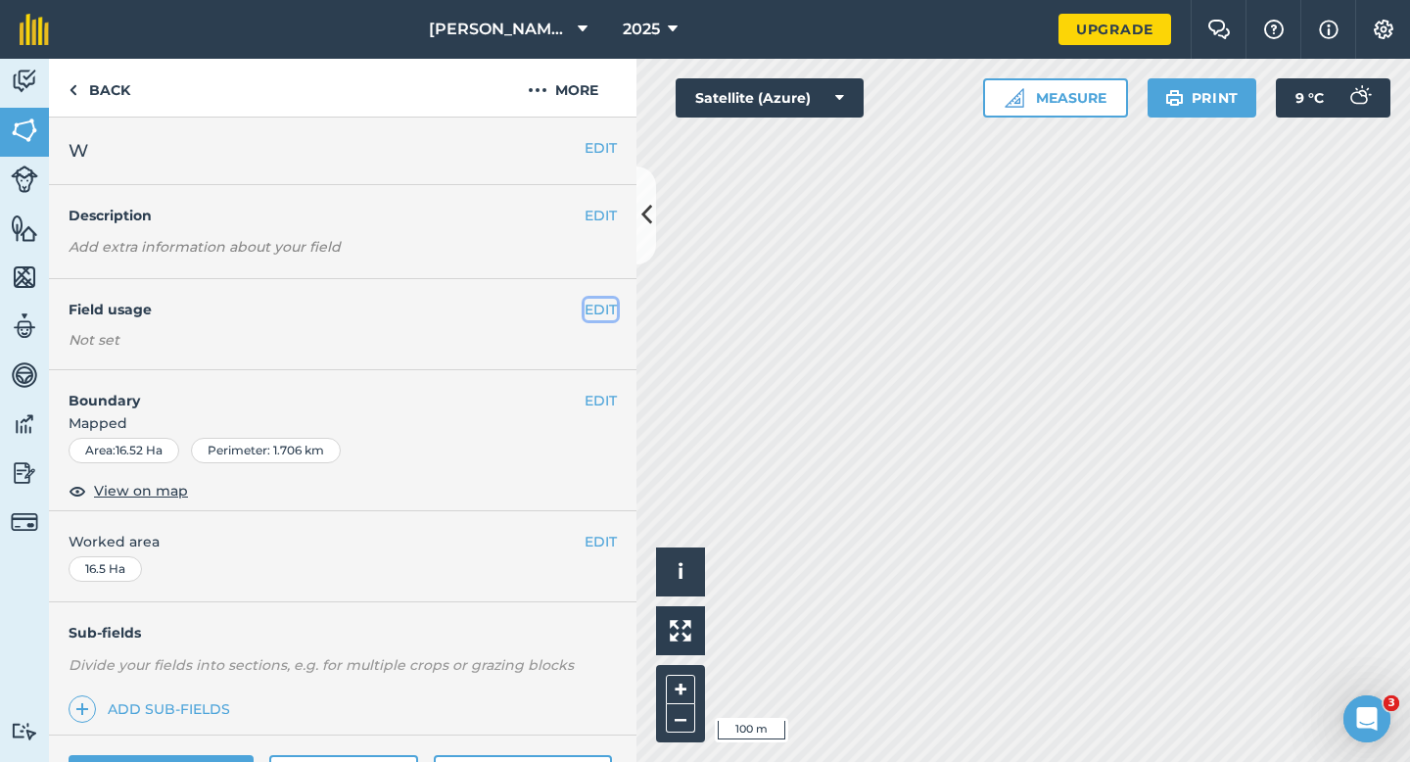
click at [612, 311] on button "EDIT" at bounding box center [601, 310] width 32 height 22
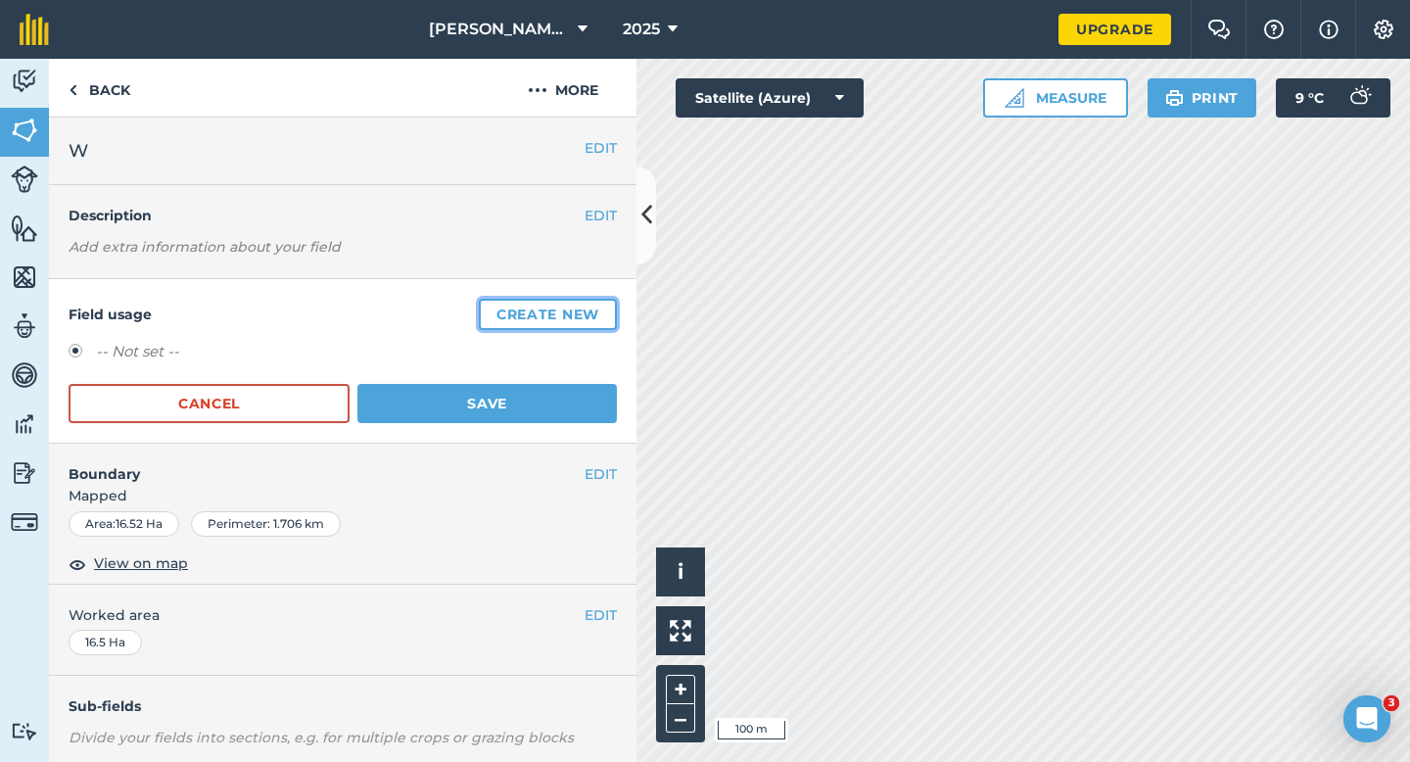
click at [612, 308] on button "Create new" at bounding box center [548, 314] width 138 height 31
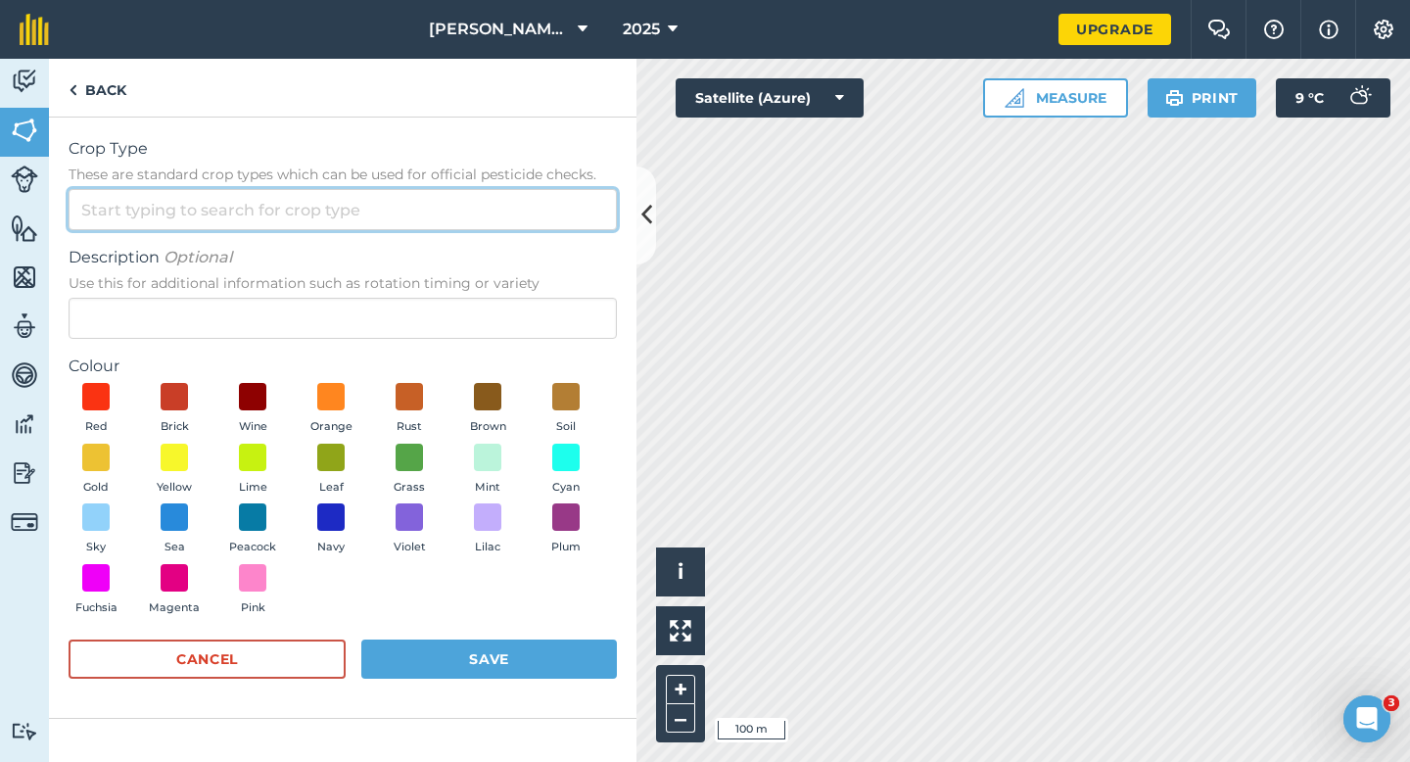
click at [573, 227] on input "Crop Type These are standard crop types which can be used for official pesticid…" at bounding box center [343, 209] width 548 height 41
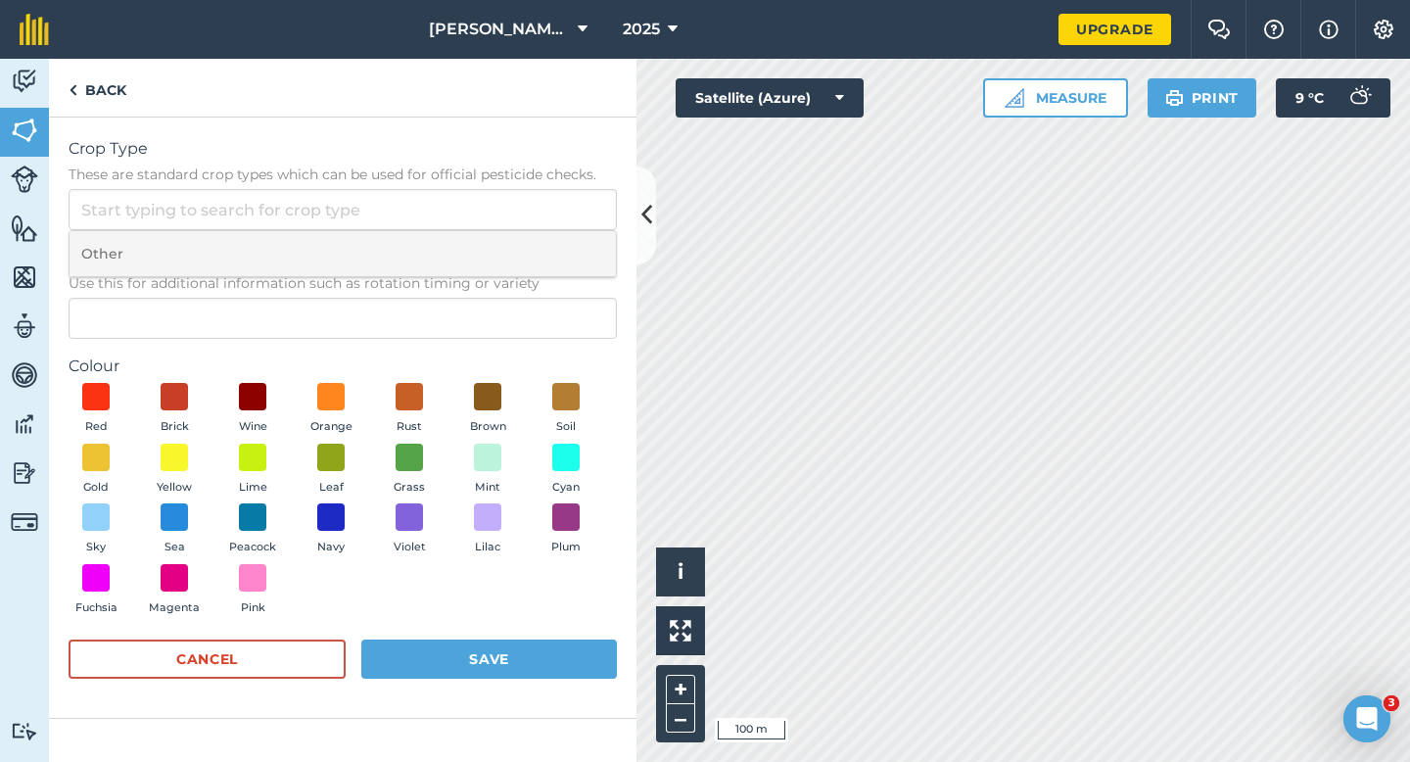
click at [573, 250] on li "Other" at bounding box center [343, 254] width 546 height 46
type input "Other"
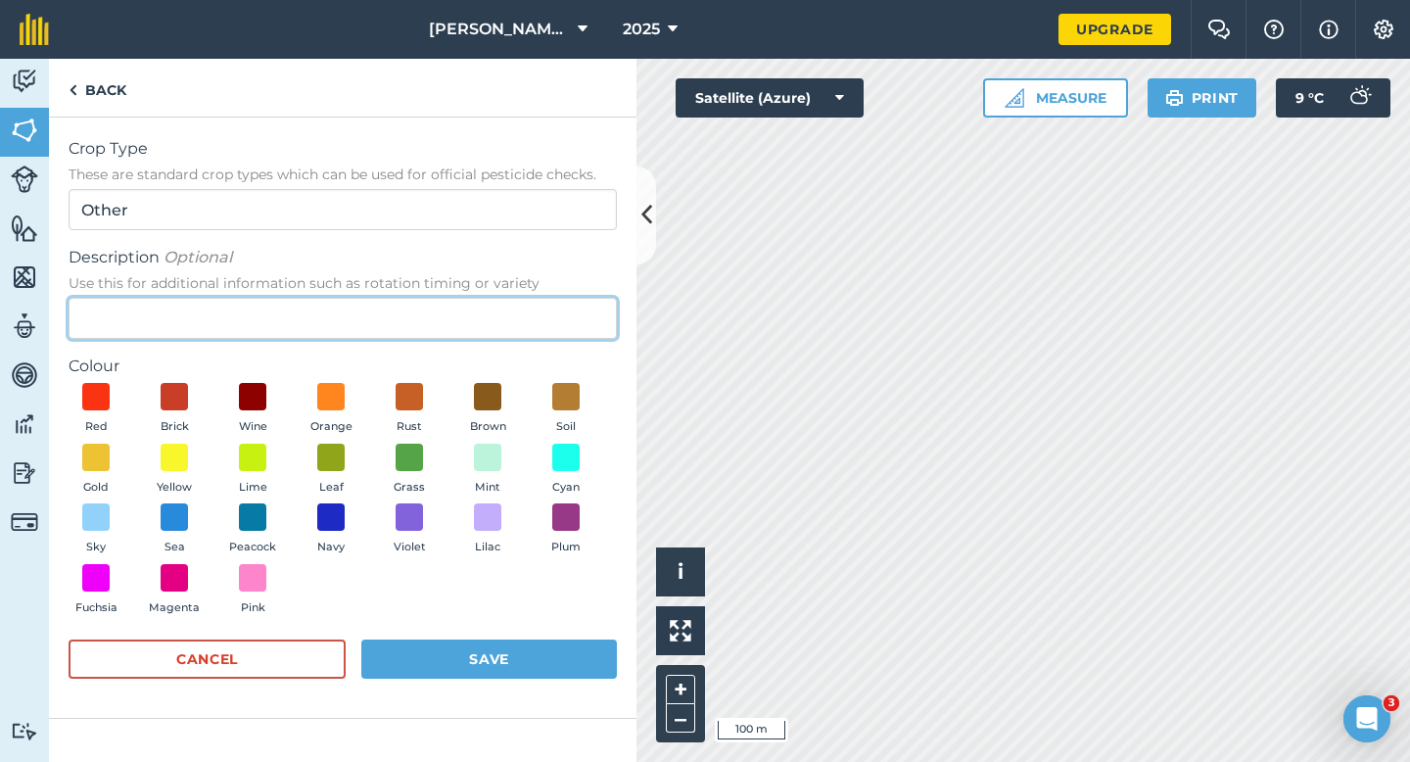
click at [557, 312] on input "Description Optional Use this for additional information such as rotation timin…" at bounding box center [343, 318] width 548 height 41
type input "Radish Seed"
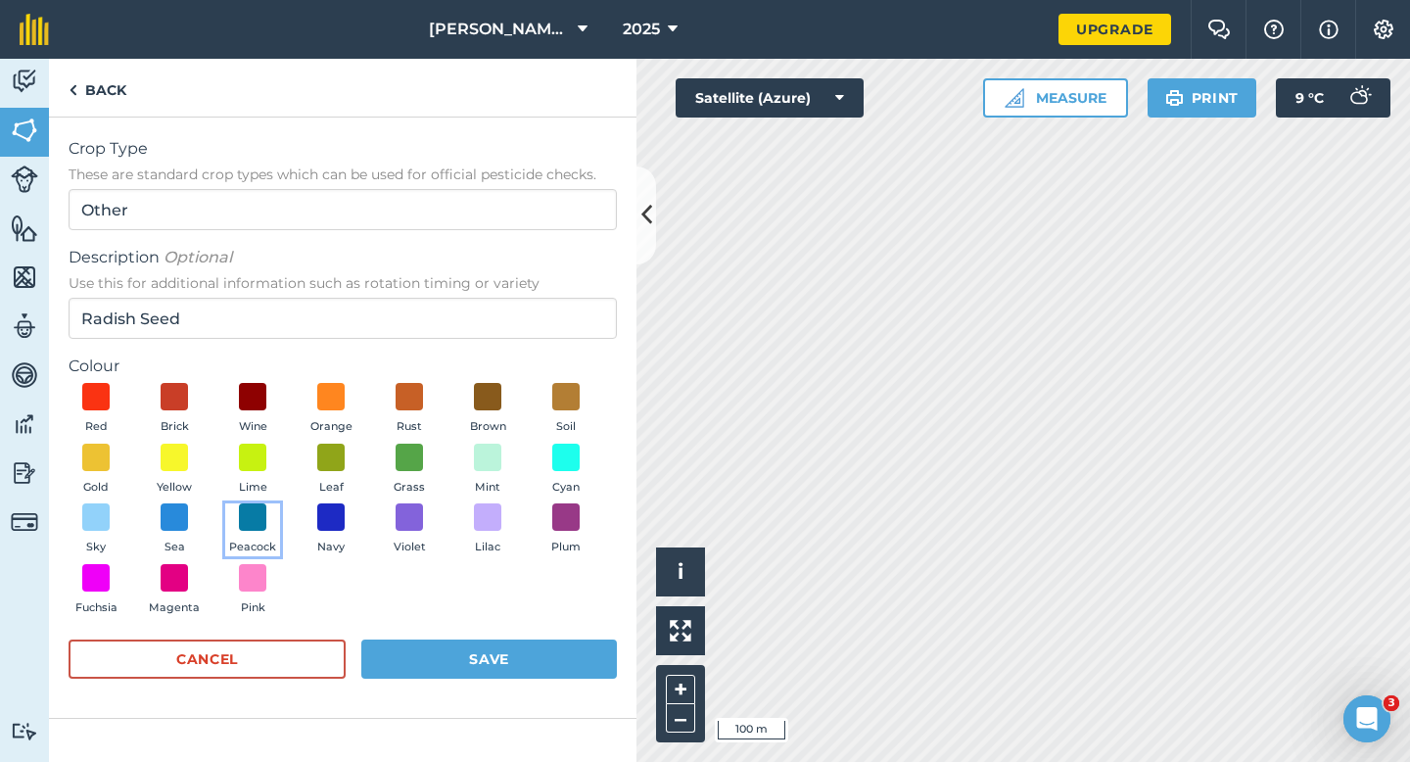
click at [225, 532] on button "Peacock" at bounding box center [252, 529] width 55 height 53
click at [404, 656] on button "Save" at bounding box center [489, 659] width 256 height 39
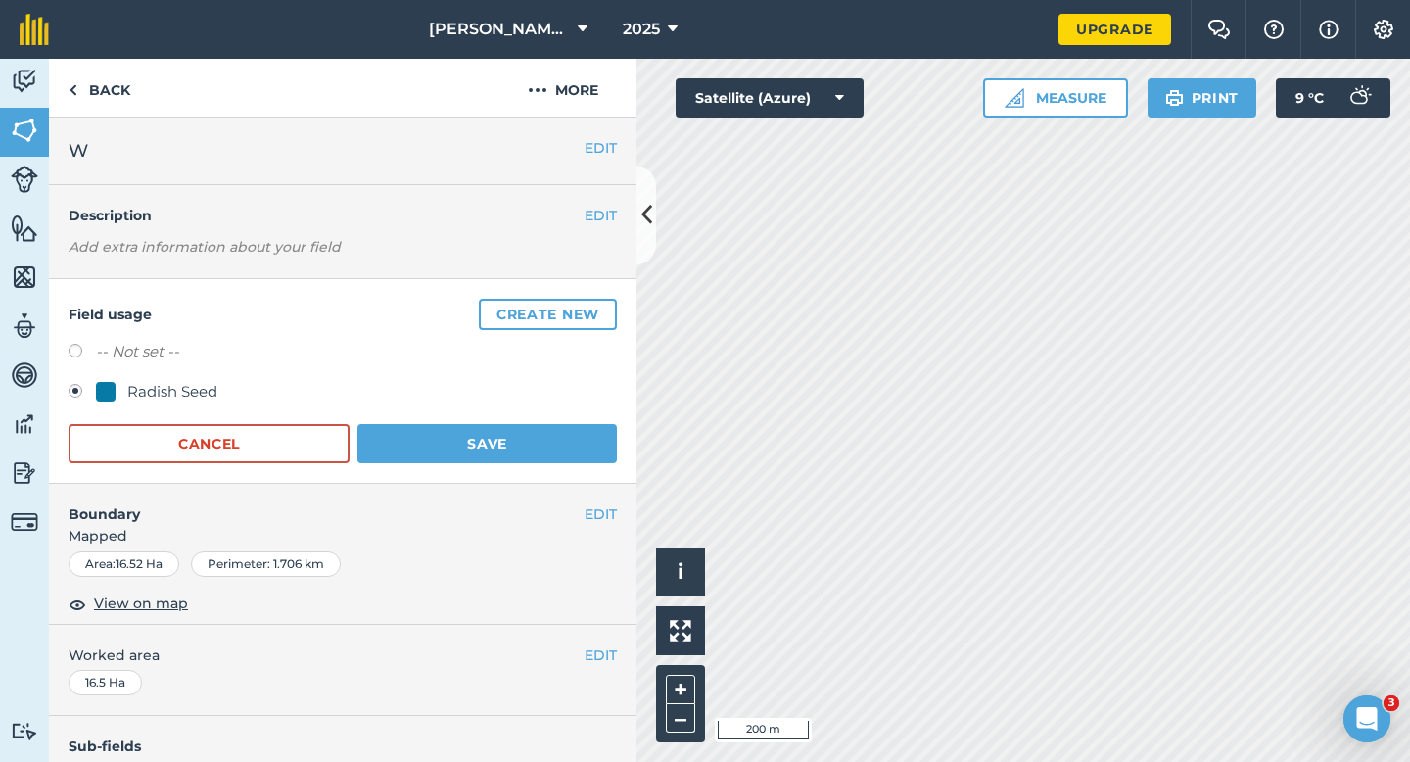
click at [565, 471] on div "Field usage Create new -- Not set -- Radish Seed Cancel Save" at bounding box center [343, 381] width 588 height 205
click at [565, 448] on button "Save" at bounding box center [487, 443] width 260 height 39
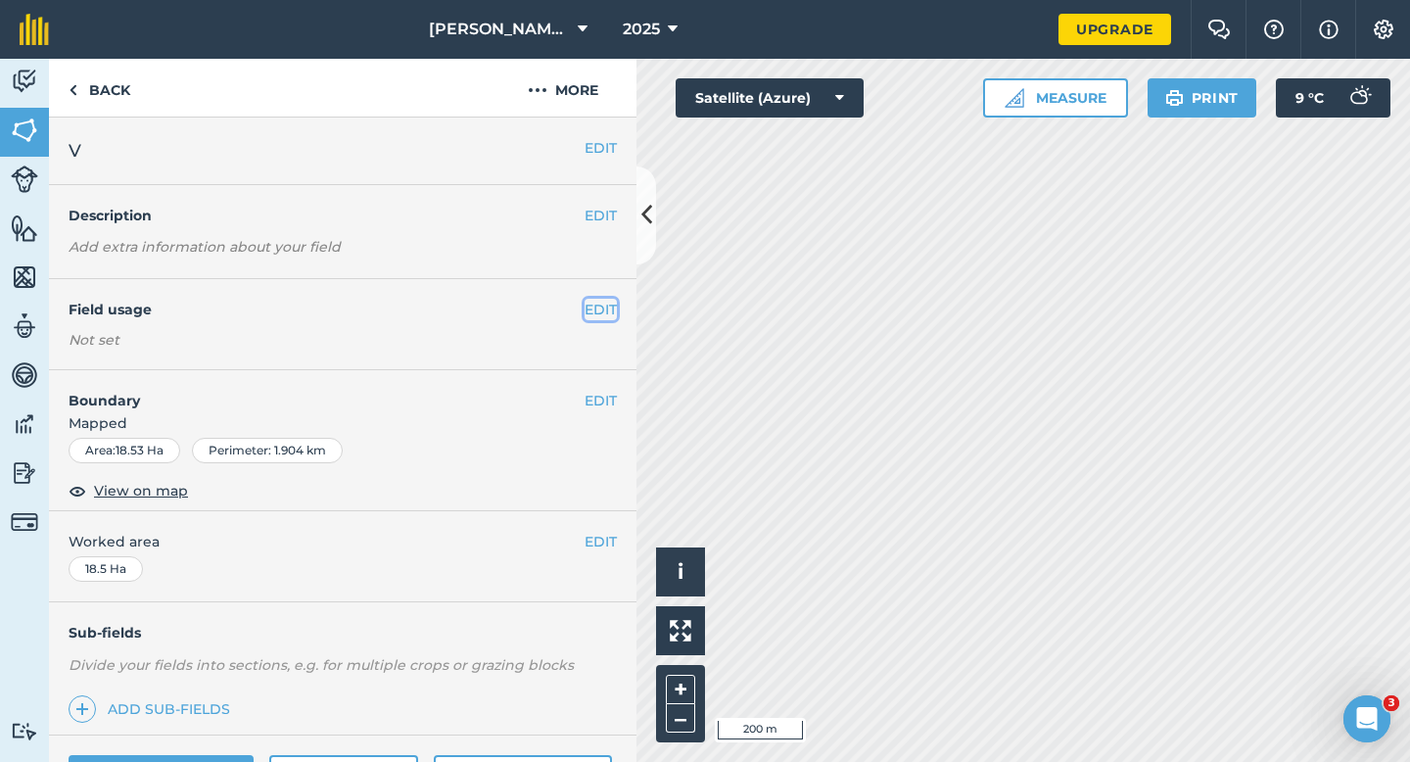
click at [600, 316] on button "EDIT" at bounding box center [601, 310] width 32 height 22
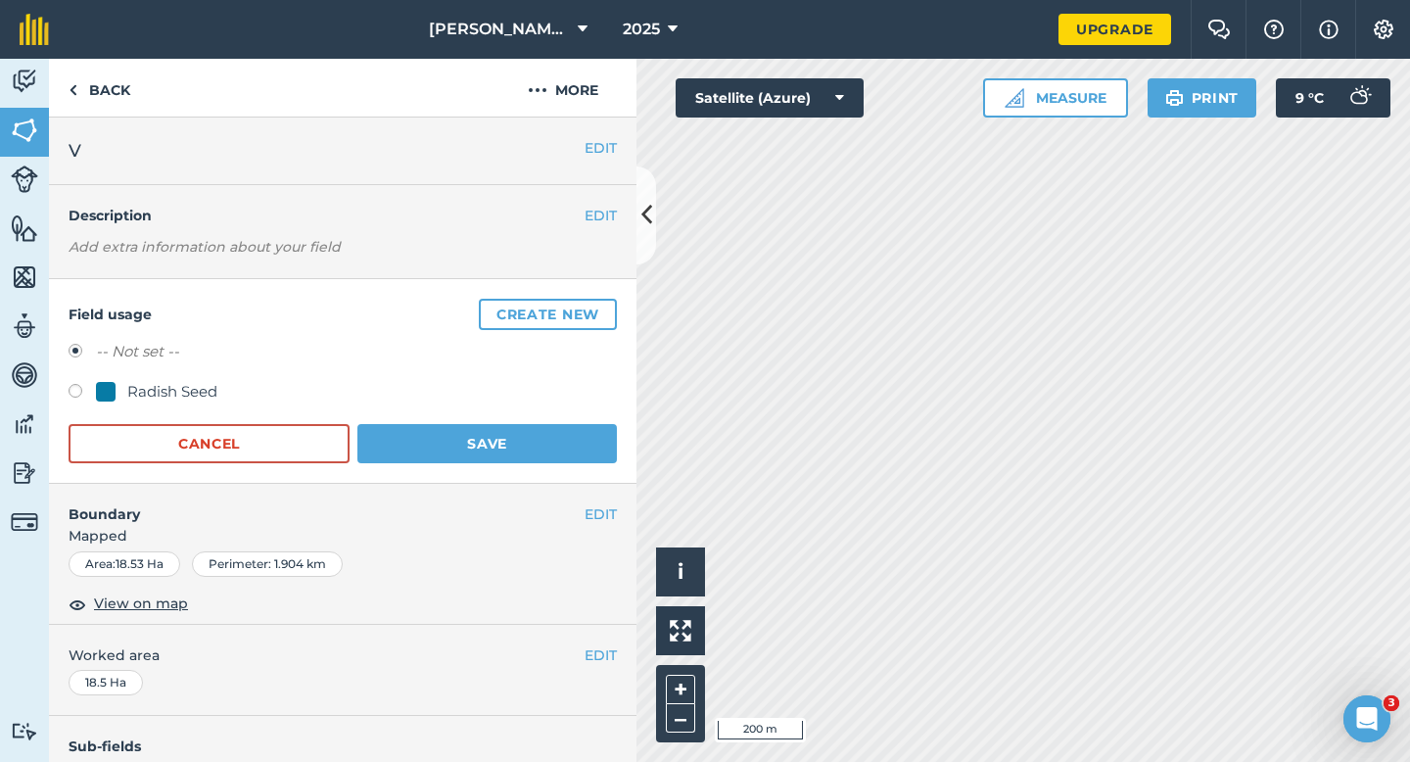
click at [600, 316] on button "Create new" at bounding box center [548, 314] width 138 height 31
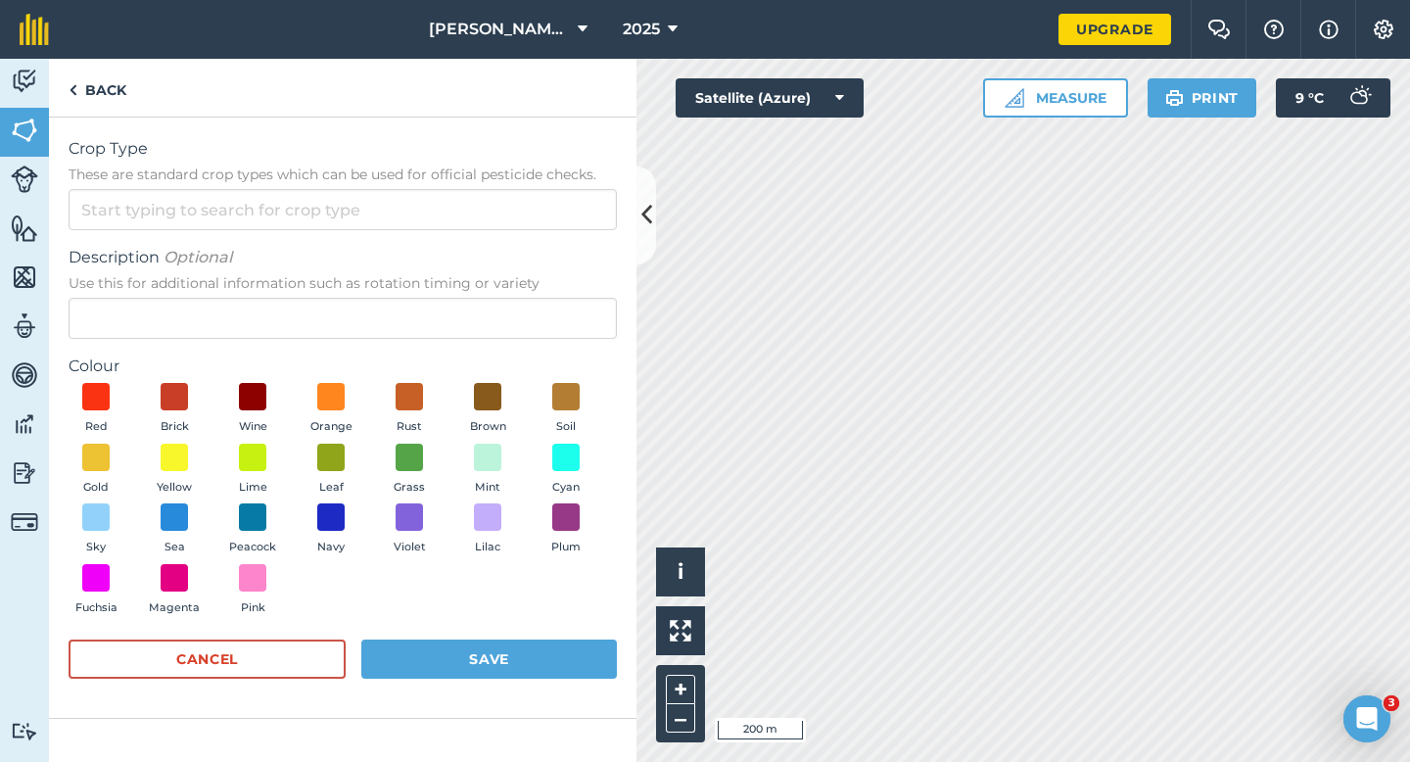
click at [548, 174] on span "These are standard crop types which can be used for official pesticide checks." at bounding box center [343, 175] width 548 height 20
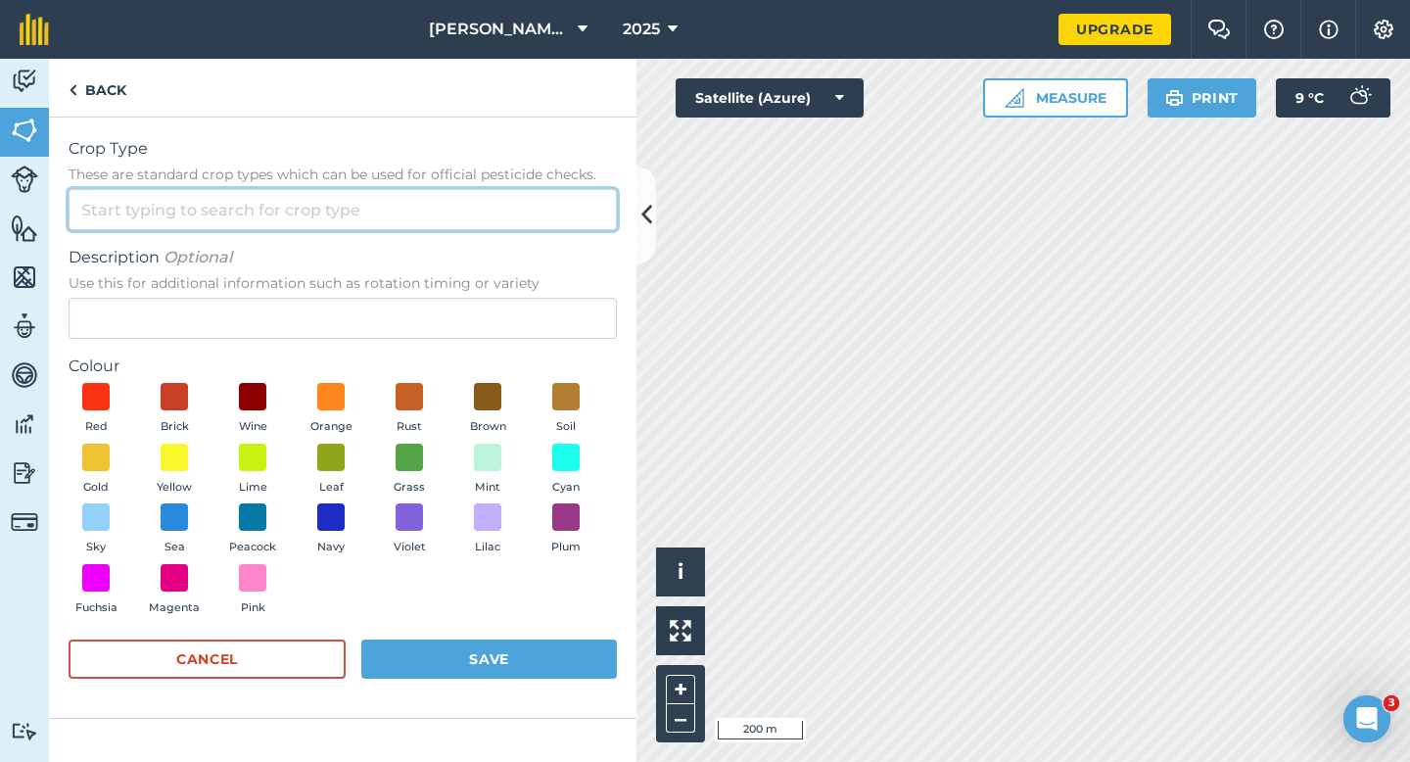
click at [548, 189] on input "Crop Type These are standard crop types which can be used for official pesticid…" at bounding box center [343, 209] width 548 height 41
click at [548, 204] on input "Crop Type These are standard crop types which can be used for official pesticid…" at bounding box center [343, 209] width 548 height 41
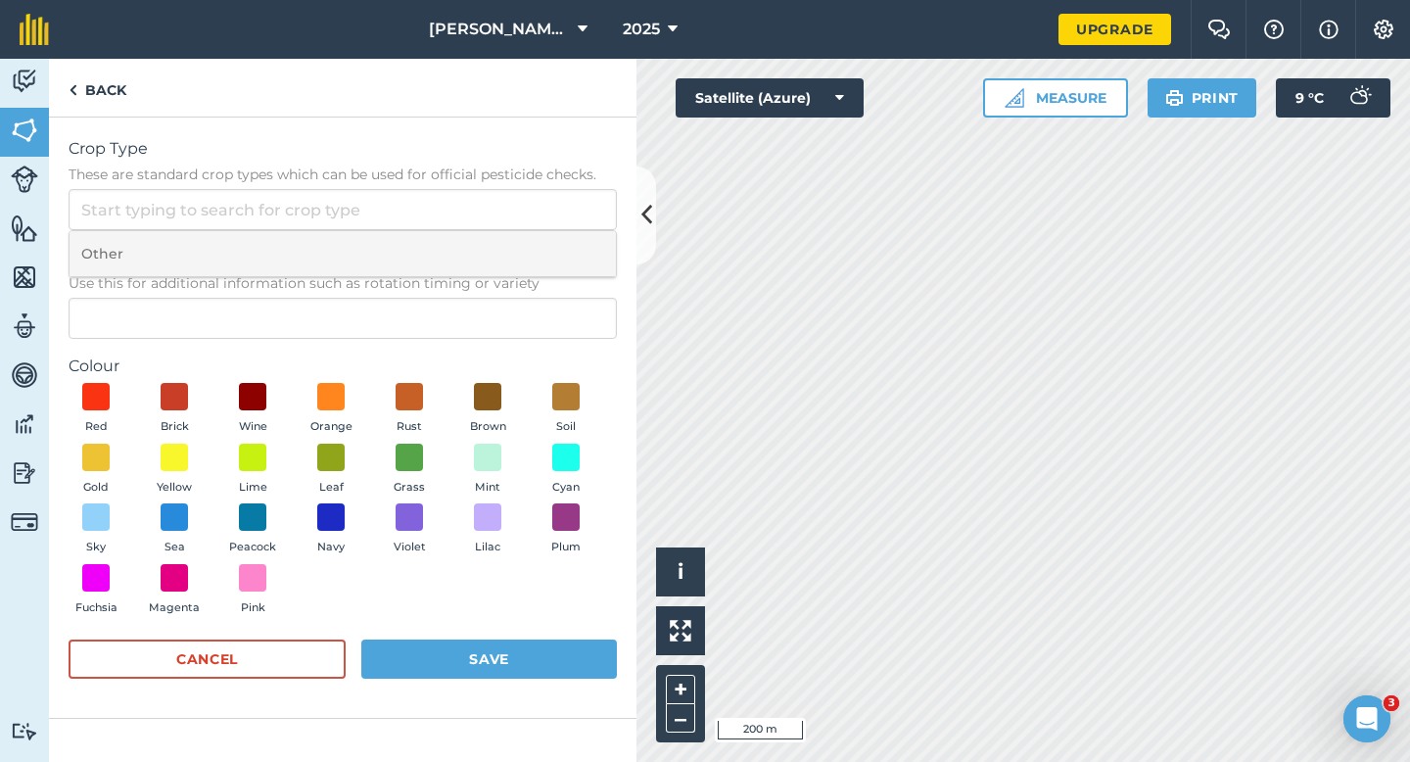
click at [517, 263] on li "Other" at bounding box center [343, 254] width 546 height 46
type input "Other"
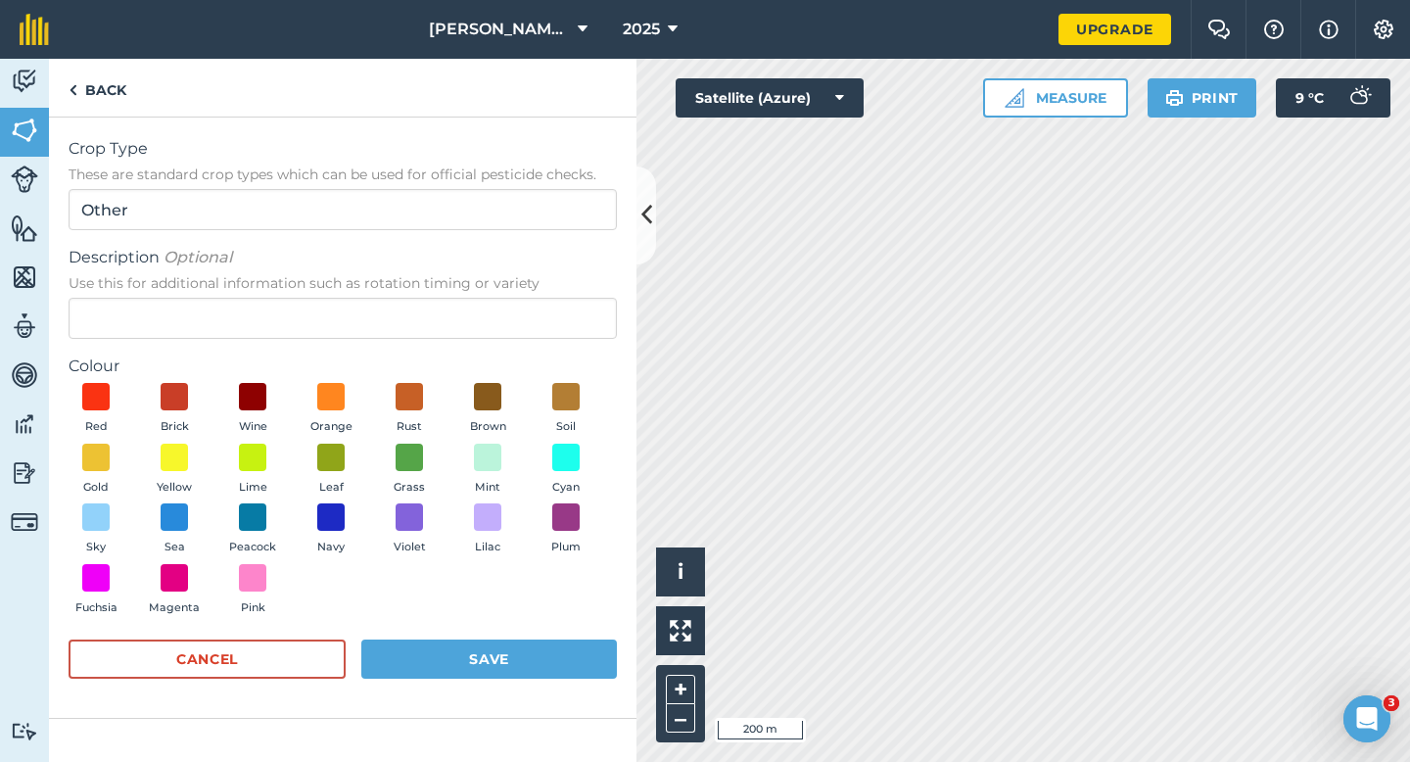
click at [511, 290] on span "Use this for additional information such as rotation timing or variety" at bounding box center [343, 283] width 548 height 20
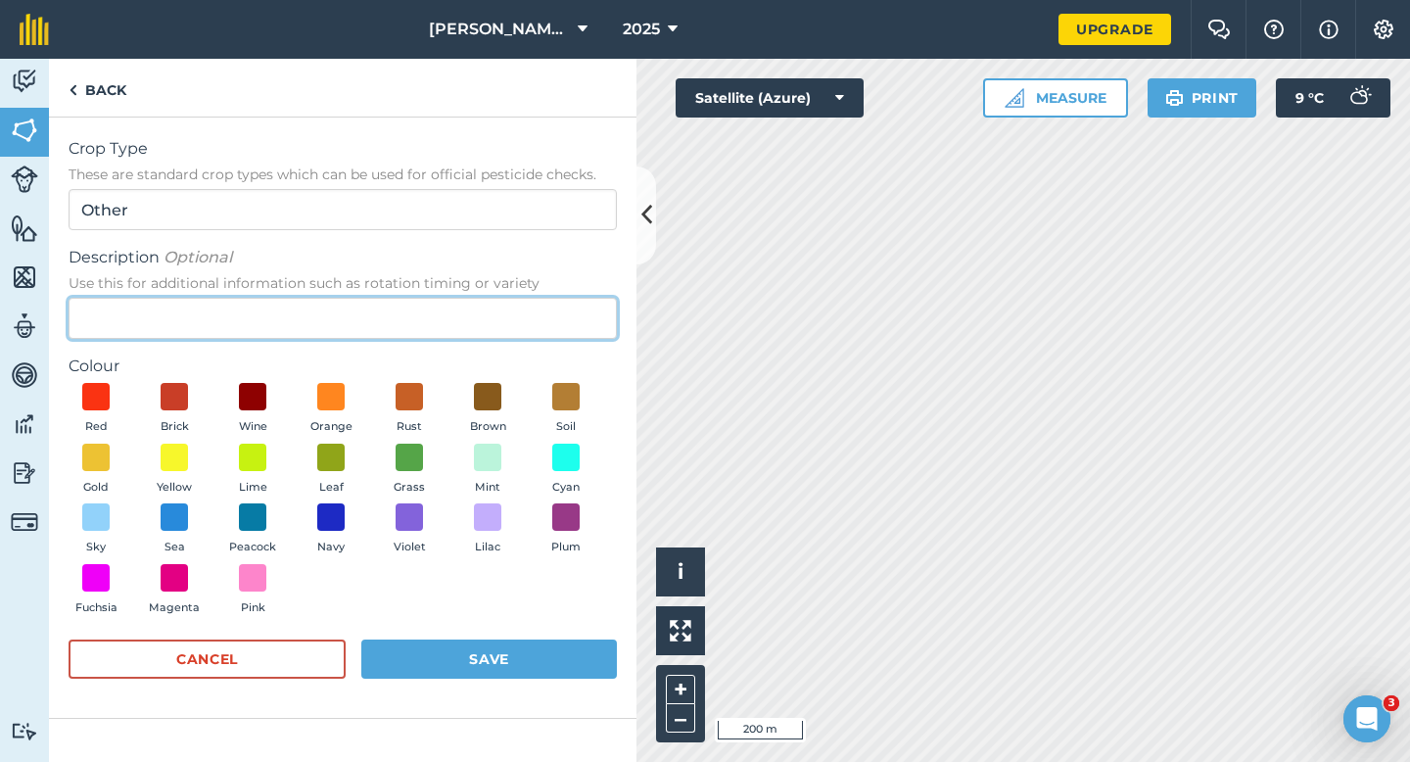
click at [511, 298] on input "Description Optional Use this for additional information such as rotation timin…" at bounding box center [343, 318] width 548 height 41
type input "Watties Peas"
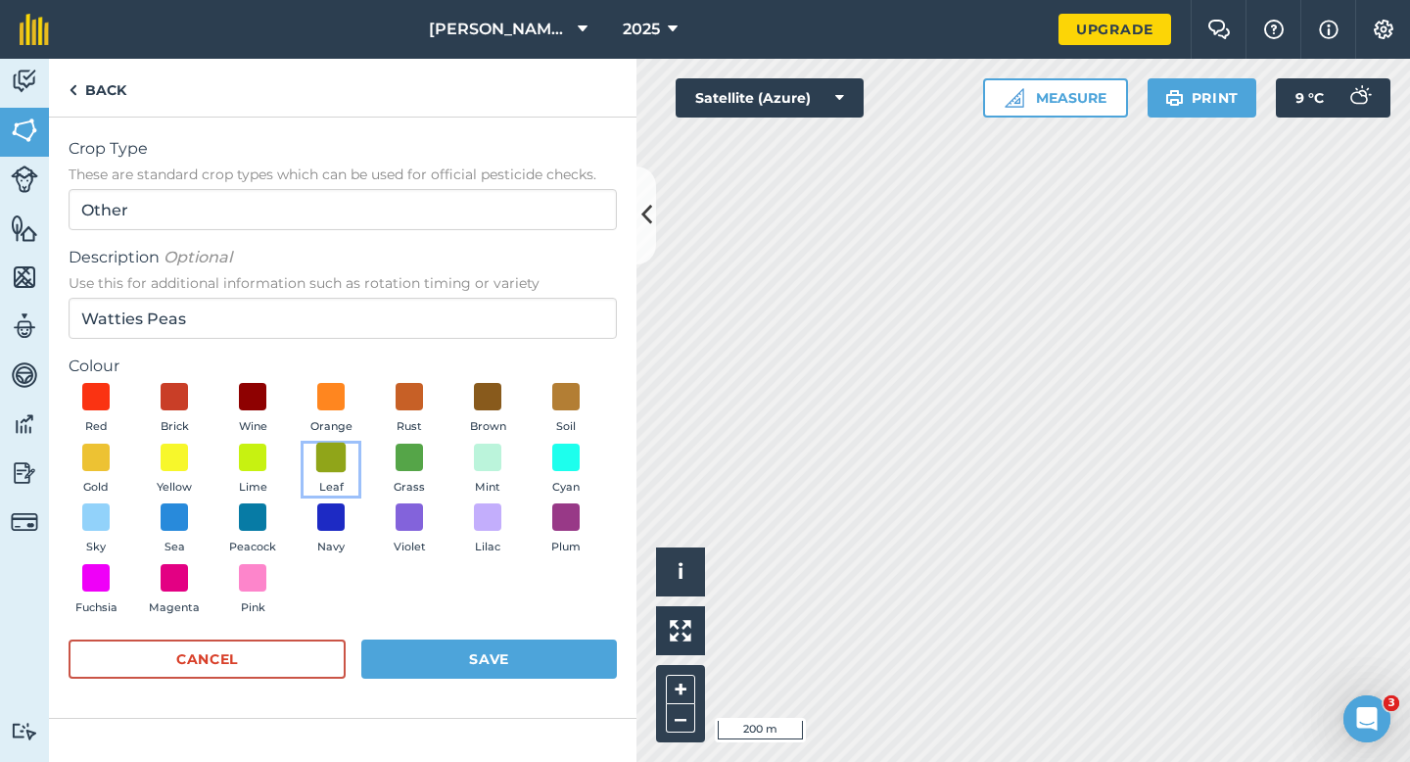
click at [336, 457] on span at bounding box center [331, 457] width 30 height 30
click at [454, 679] on button "Save" at bounding box center [489, 659] width 256 height 39
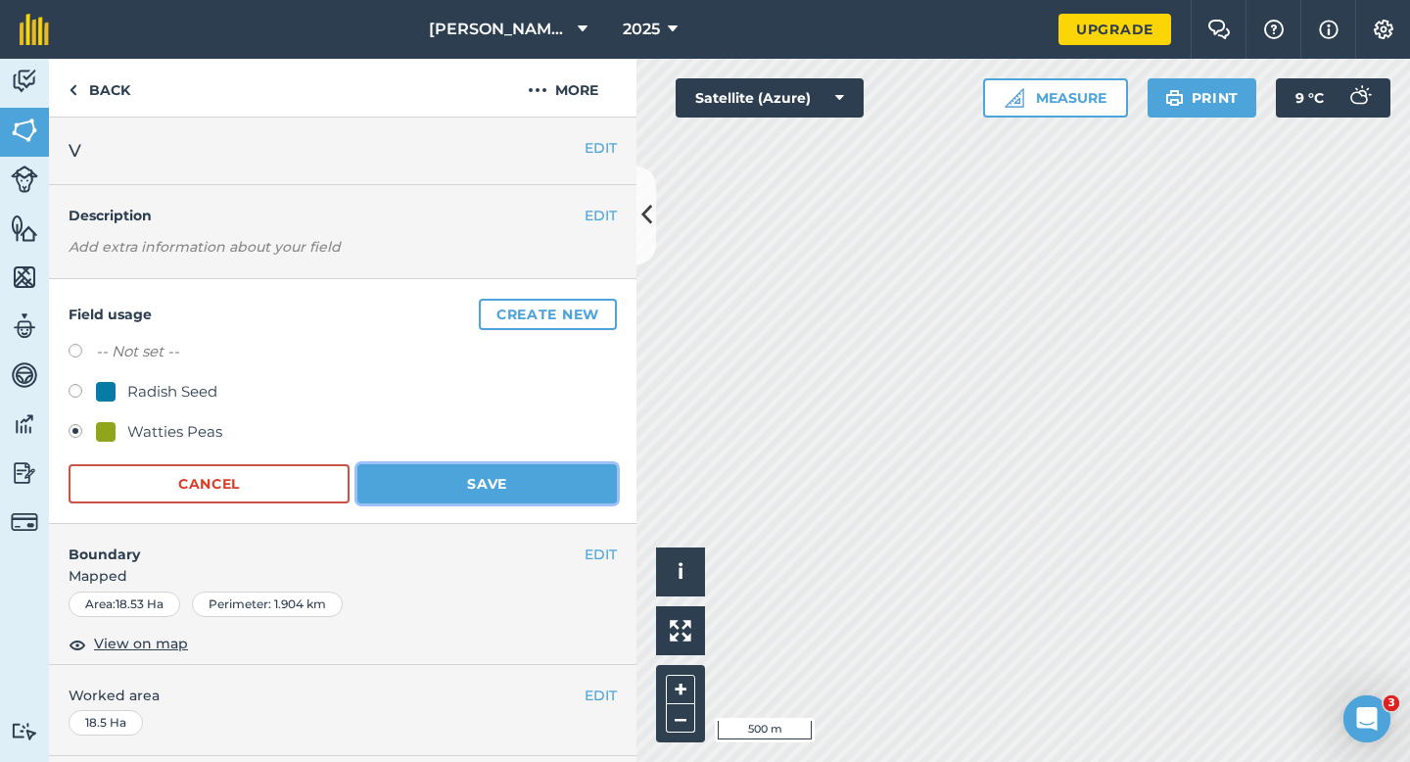
click at [418, 491] on button "Save" at bounding box center [487, 483] width 260 height 39
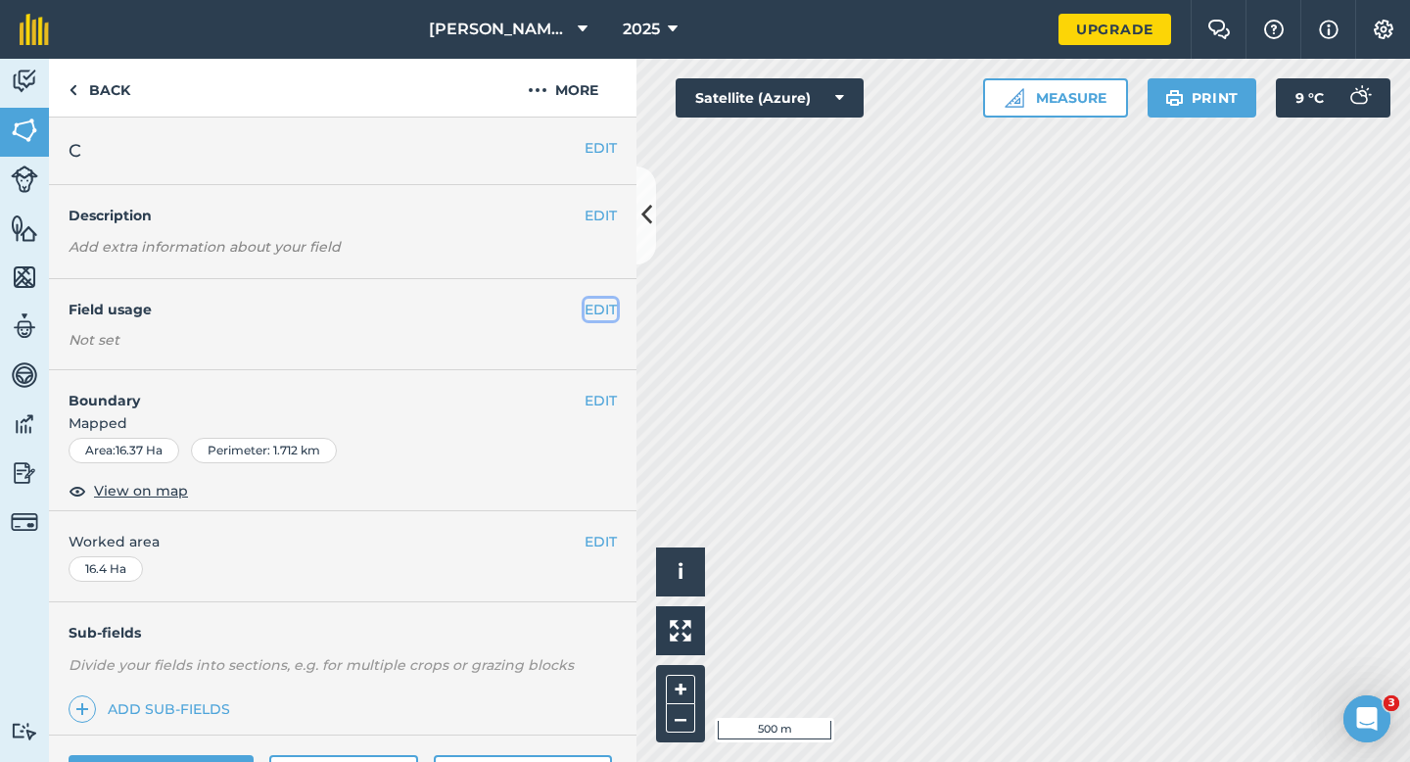
click at [599, 301] on button "EDIT" at bounding box center [601, 310] width 32 height 22
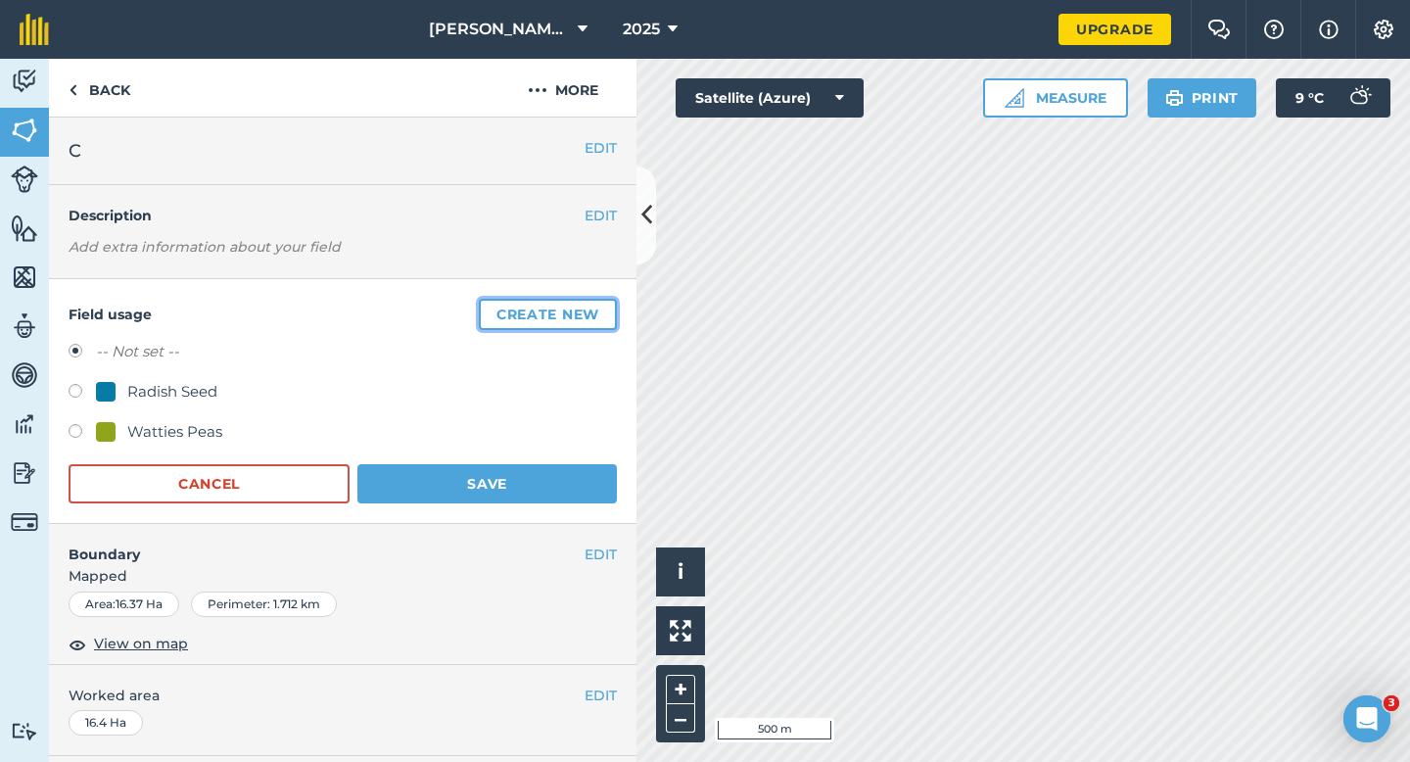
click at [599, 301] on button "Create new" at bounding box center [548, 314] width 138 height 31
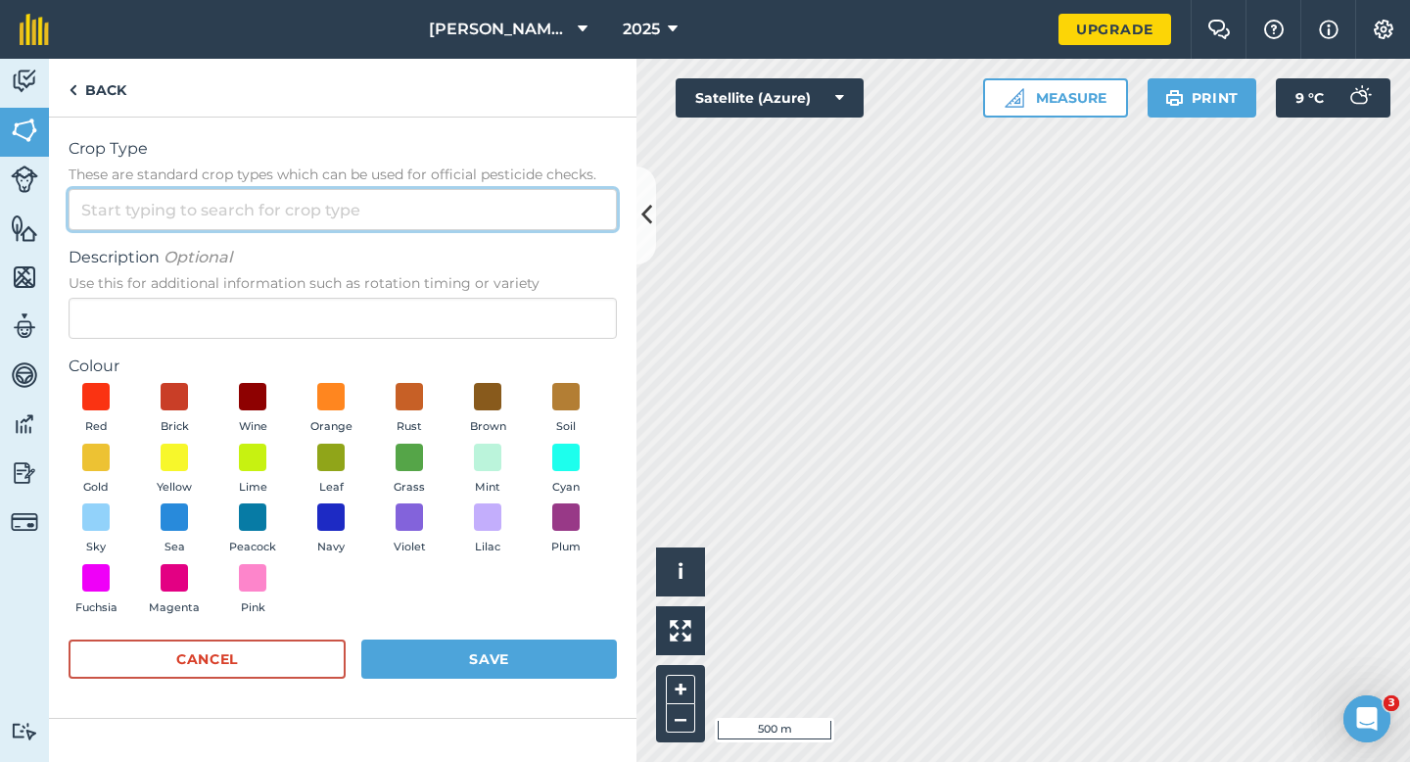
click at [510, 208] on input "Crop Type These are standard crop types which can be used for official pesticid…" at bounding box center [343, 209] width 548 height 41
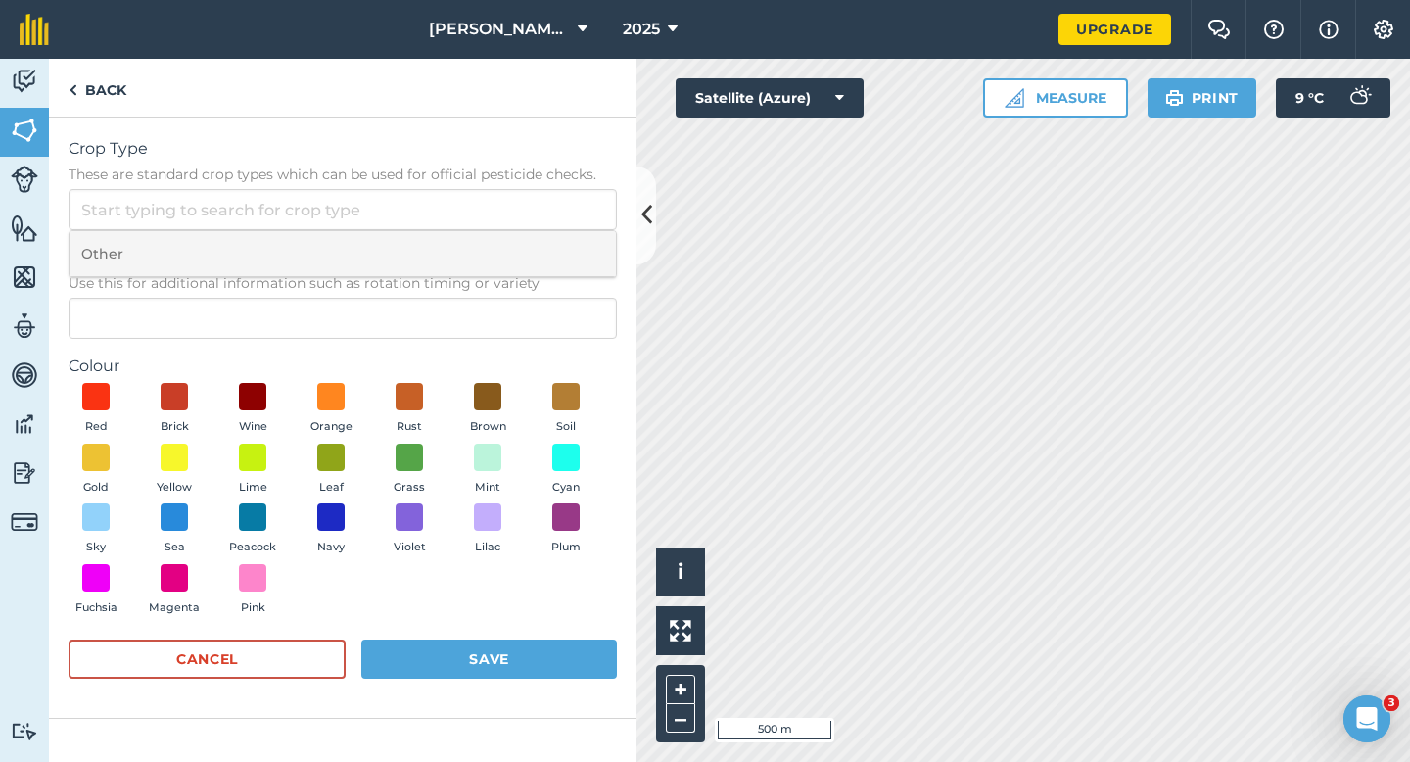
click at [507, 244] on li "Other" at bounding box center [343, 254] width 546 height 46
type input "Other"
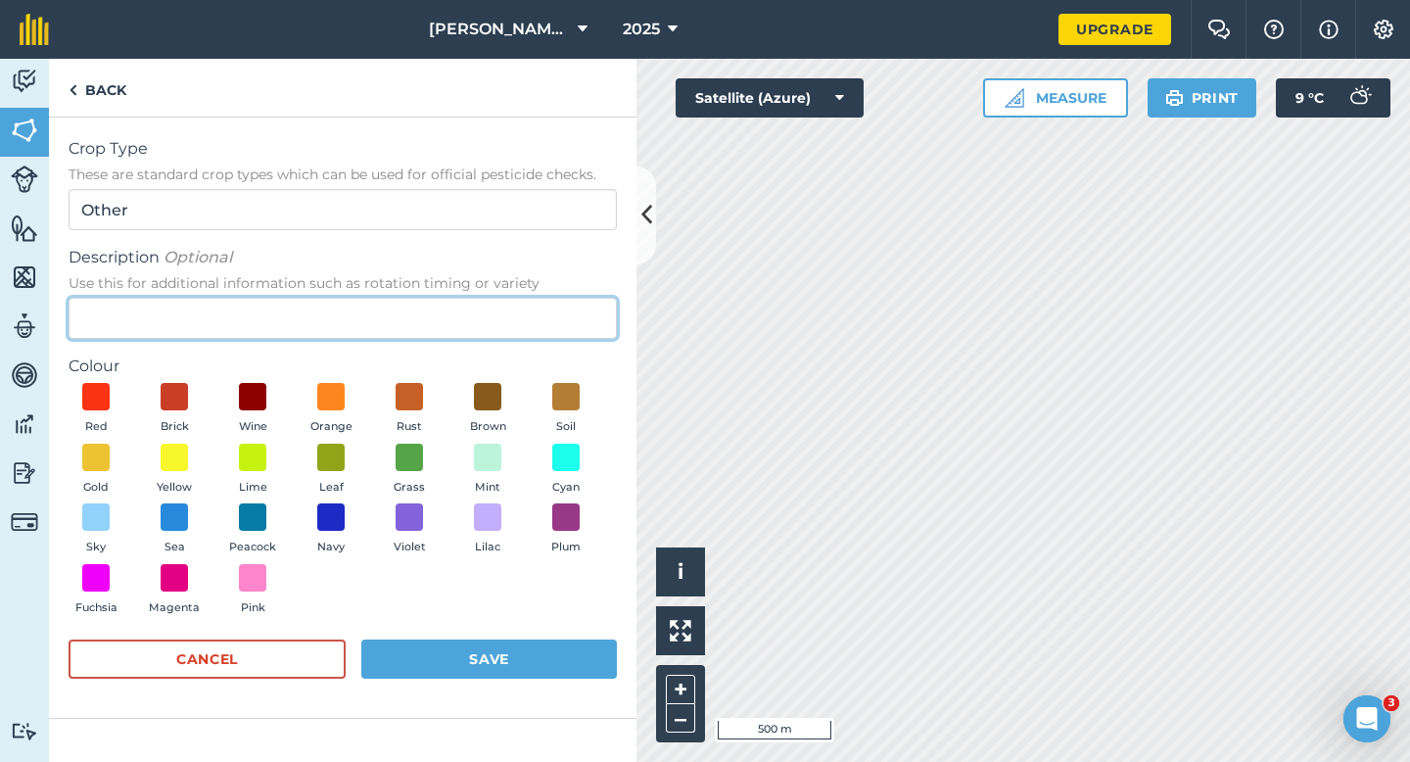
click at [503, 308] on input "Description Optional Use this for additional information such as rotation timin…" at bounding box center [343, 318] width 548 height 41
type input "Wheat"
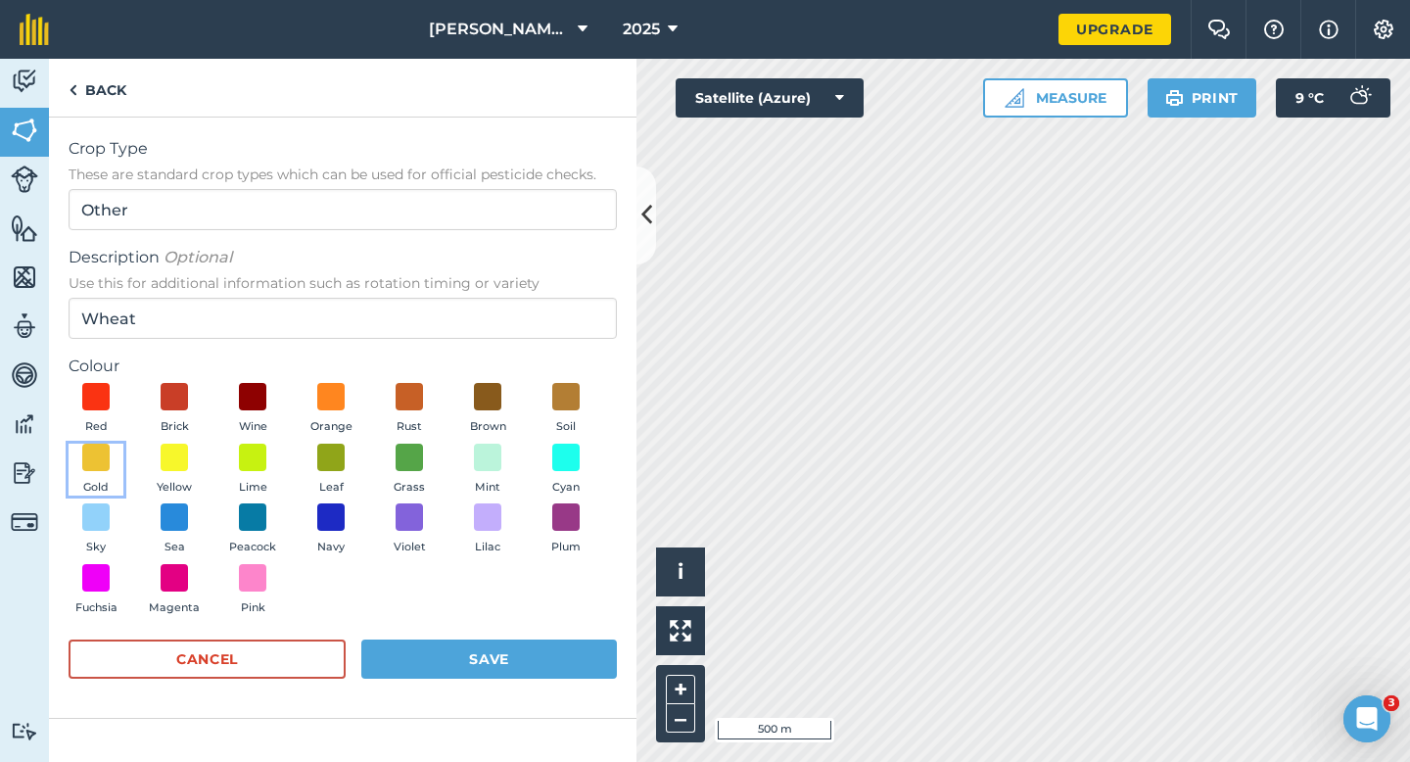
click at [81, 465] on button "Gold" at bounding box center [96, 470] width 55 height 53
click at [526, 654] on button "Save" at bounding box center [489, 659] width 256 height 39
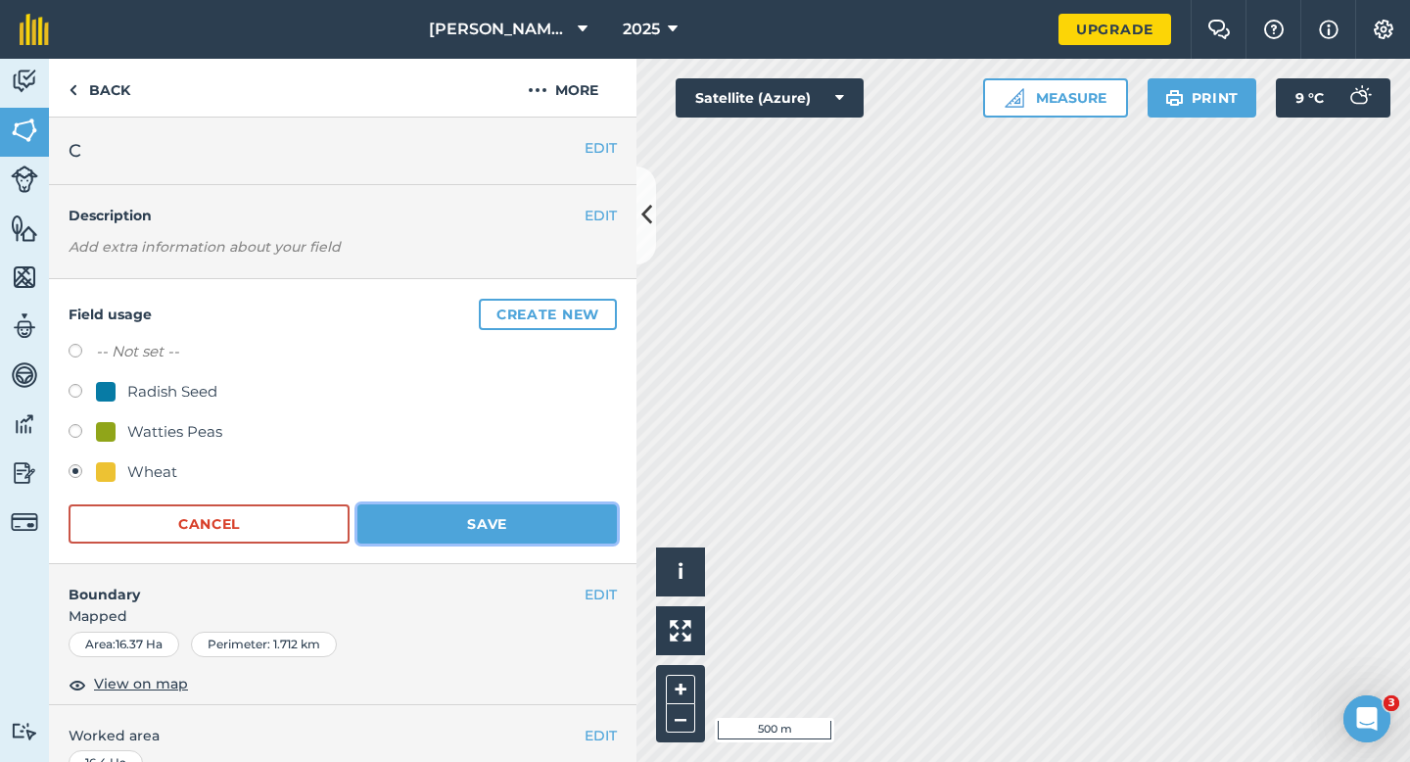
click at [528, 539] on button "Save" at bounding box center [487, 523] width 260 height 39
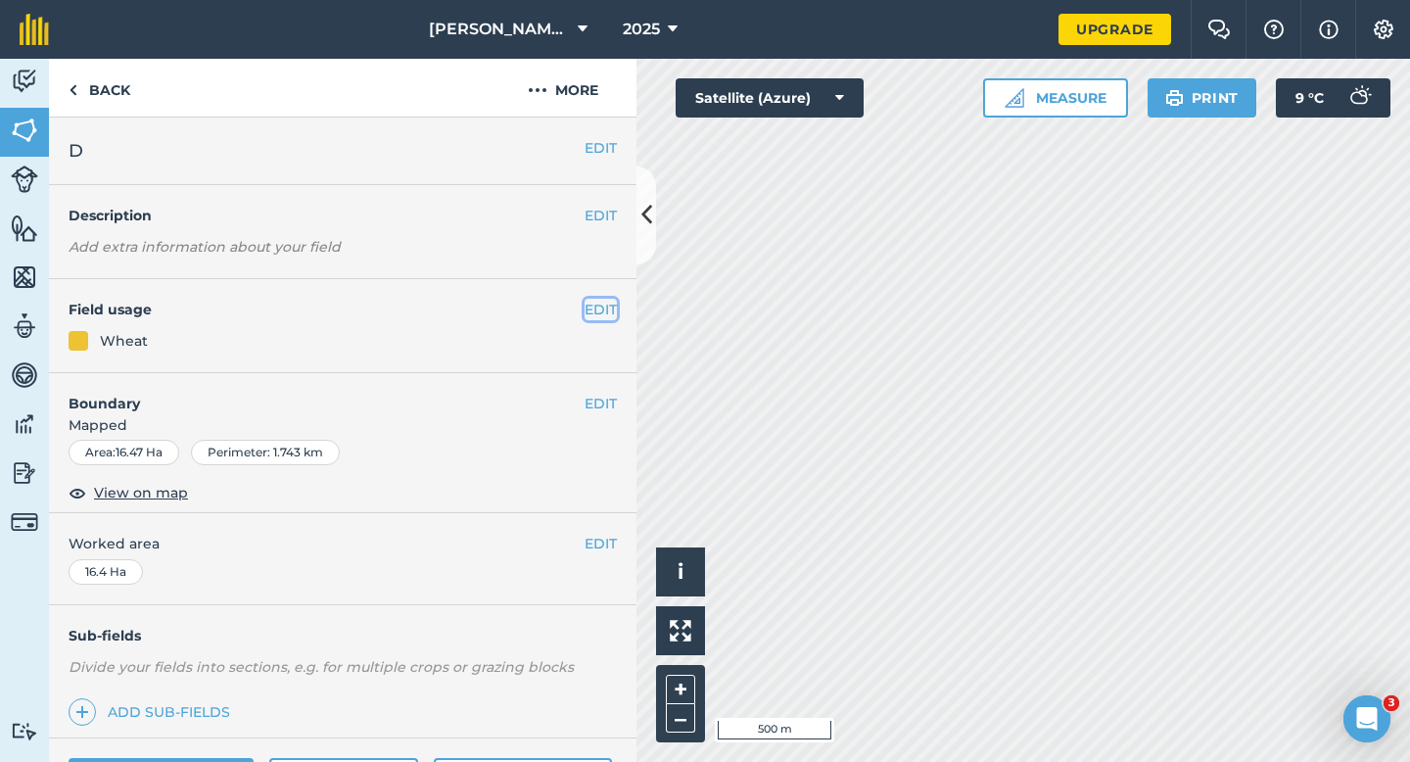
click at [598, 313] on button "EDIT" at bounding box center [601, 310] width 32 height 22
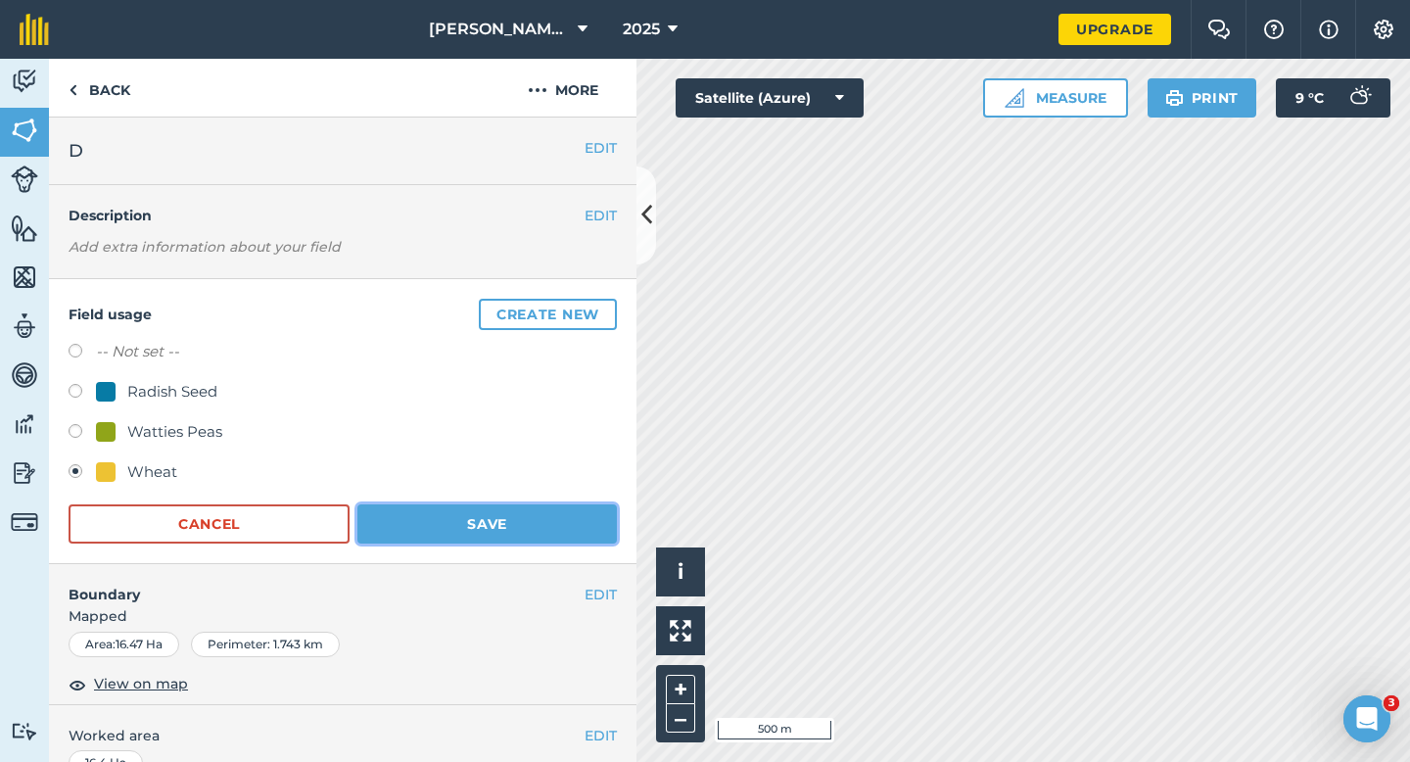
click at [568, 514] on button "Save" at bounding box center [487, 523] width 260 height 39
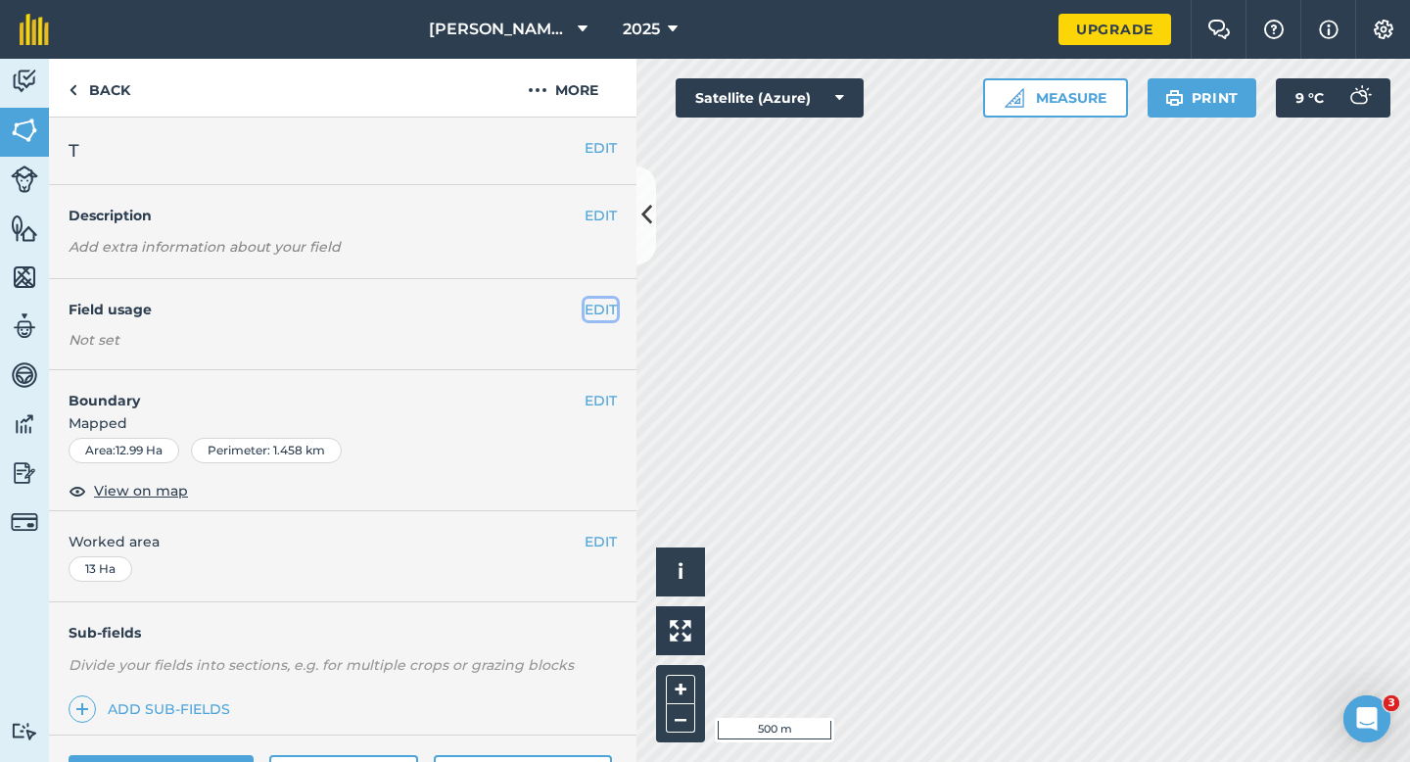
click at [601, 300] on button "EDIT" at bounding box center [601, 310] width 32 height 22
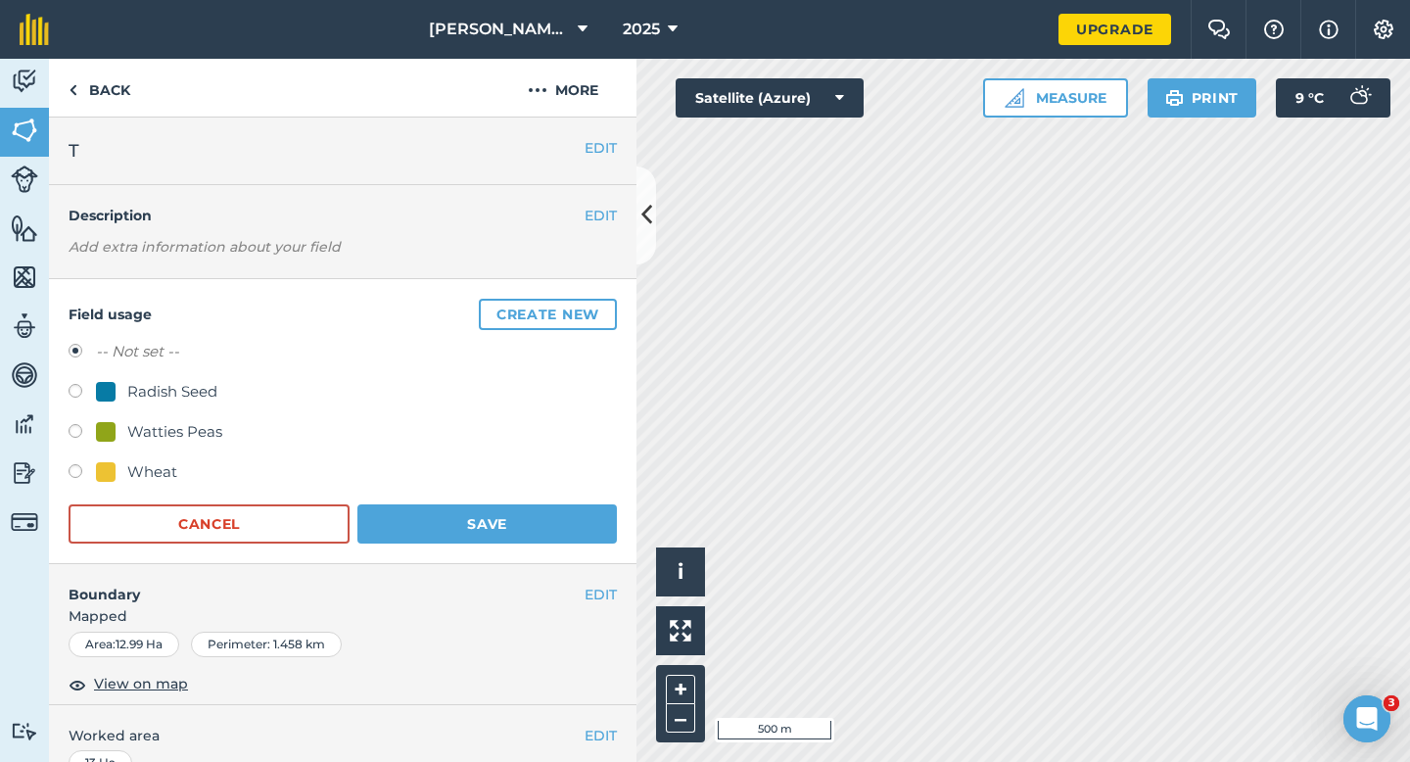
click at [151, 463] on div "Wheat" at bounding box center [152, 472] width 50 height 24
radio input "true"
radio input "false"
click at [406, 491] on form "-- Not set -- Radish Seed Watties Peas Wheat Cancel Save" at bounding box center [343, 442] width 548 height 204
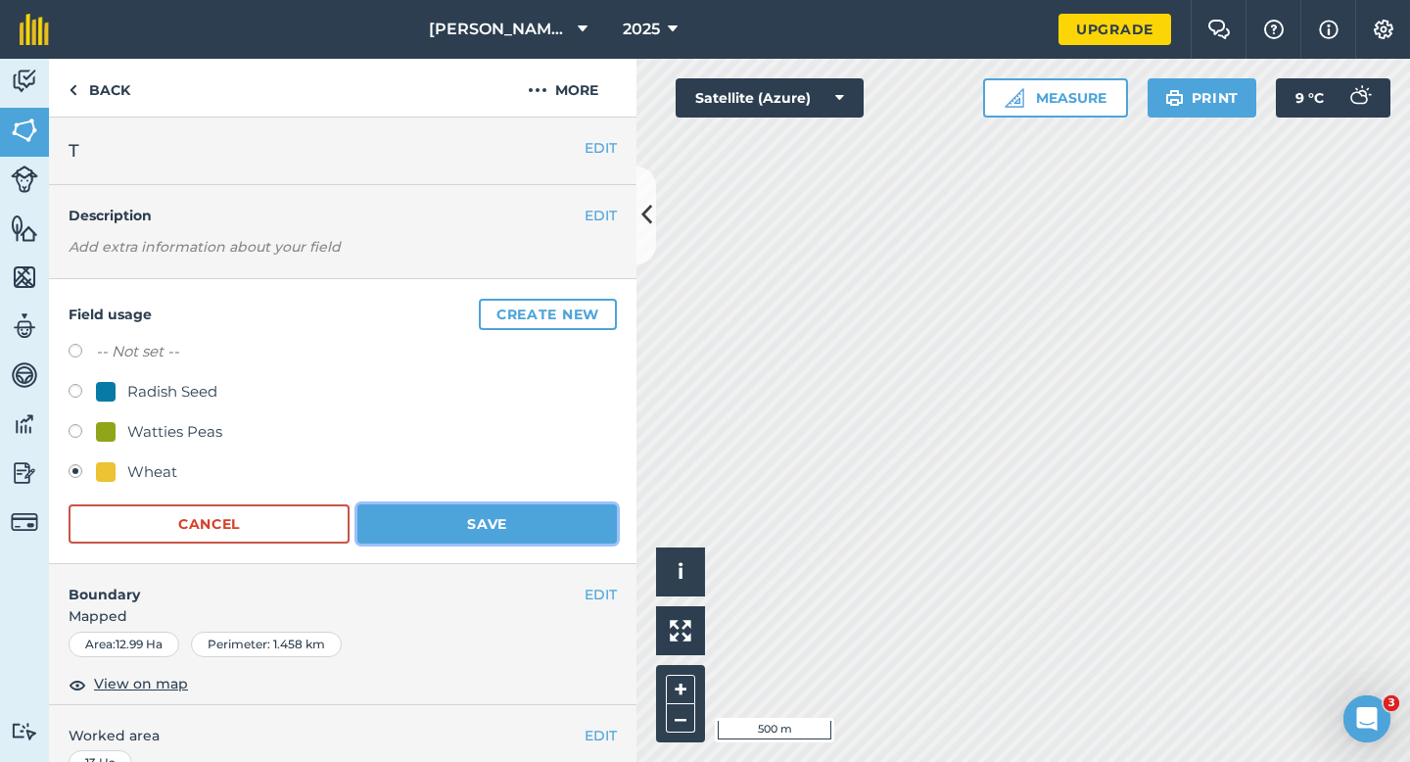
click at [408, 521] on button "Save" at bounding box center [487, 523] width 260 height 39
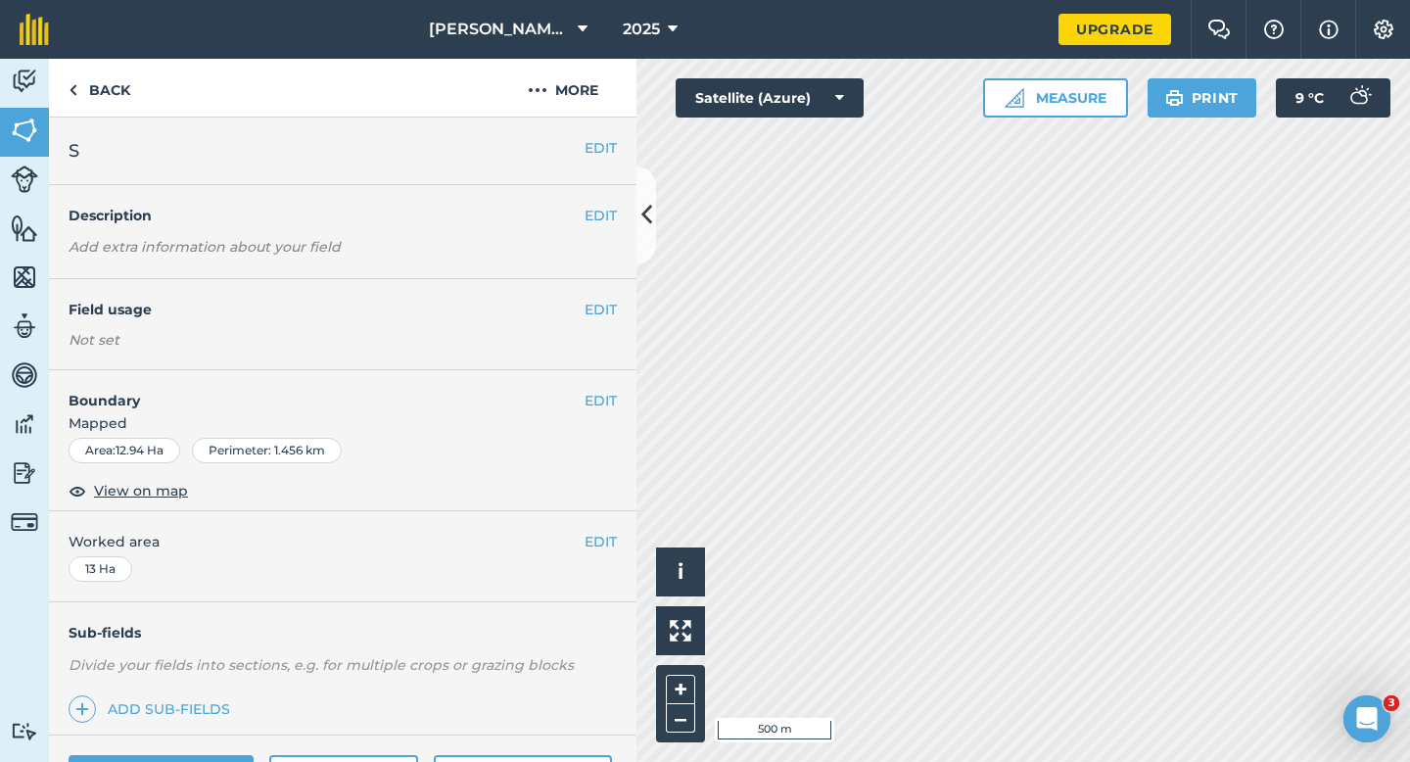
click at [604, 295] on div "EDIT Field usage Not set" at bounding box center [343, 324] width 588 height 91
click at [604, 304] on button "EDIT" at bounding box center [601, 310] width 32 height 22
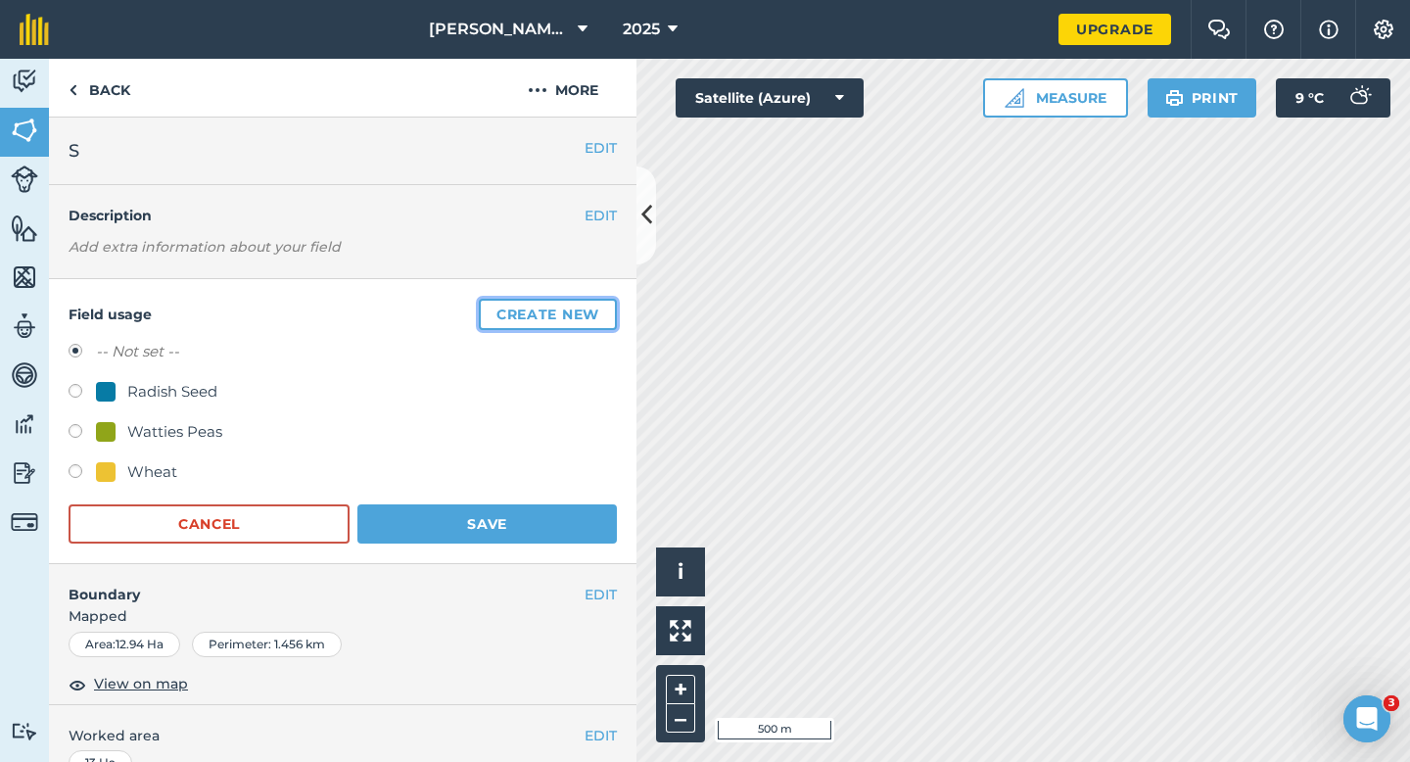
click at [604, 305] on button "Create new" at bounding box center [548, 314] width 138 height 31
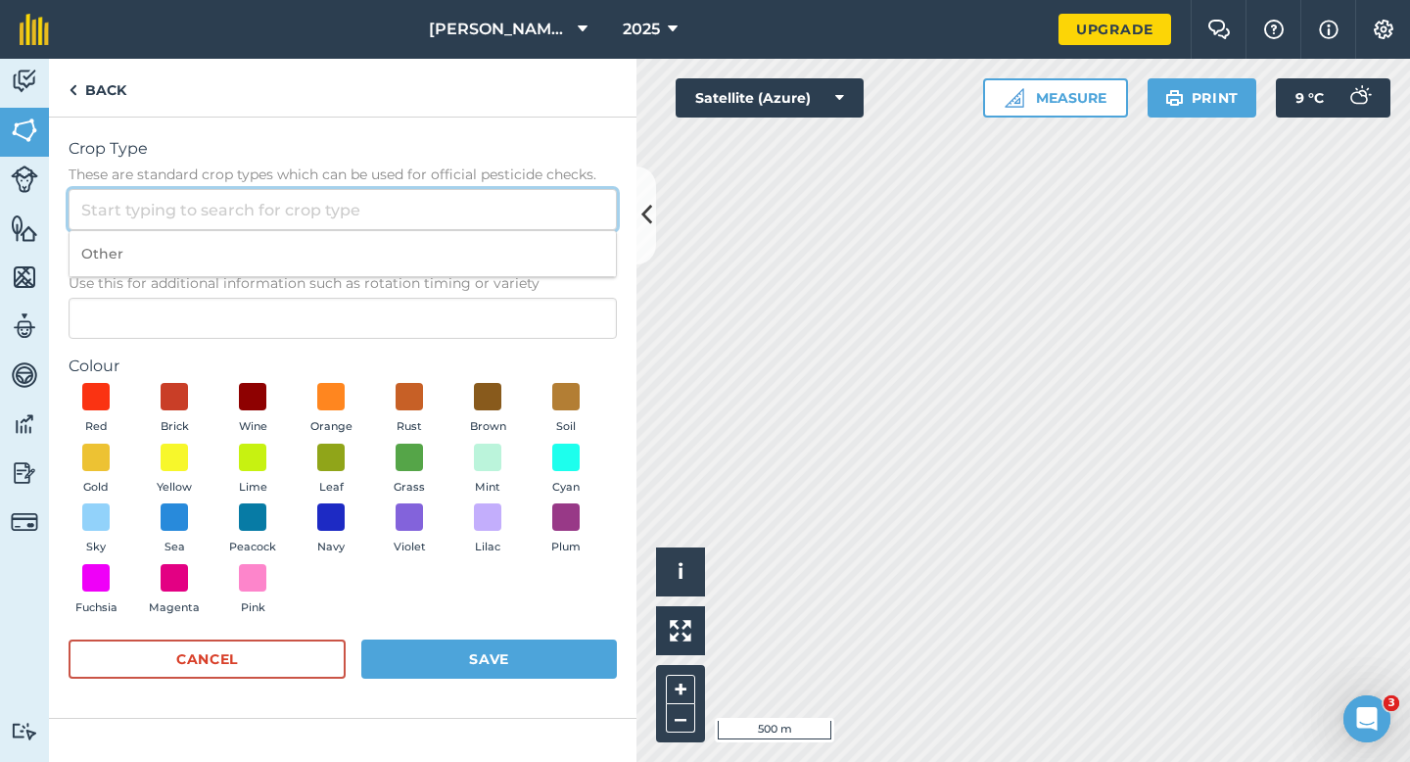
click at [547, 221] on input "Crop Type These are standard crop types which can be used for official pesticid…" at bounding box center [343, 209] width 548 height 41
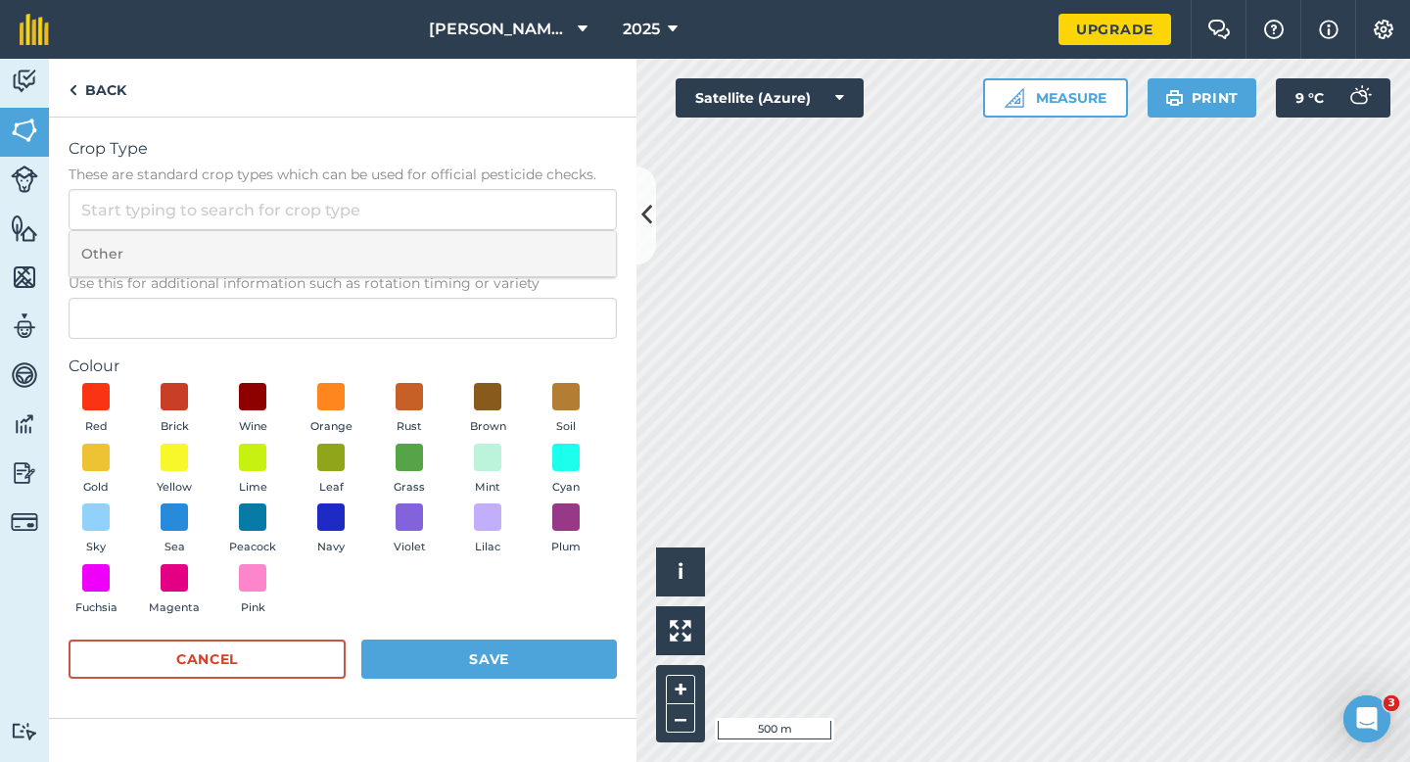
click at [547, 244] on li "Other" at bounding box center [343, 254] width 546 height 46
type input "Other"
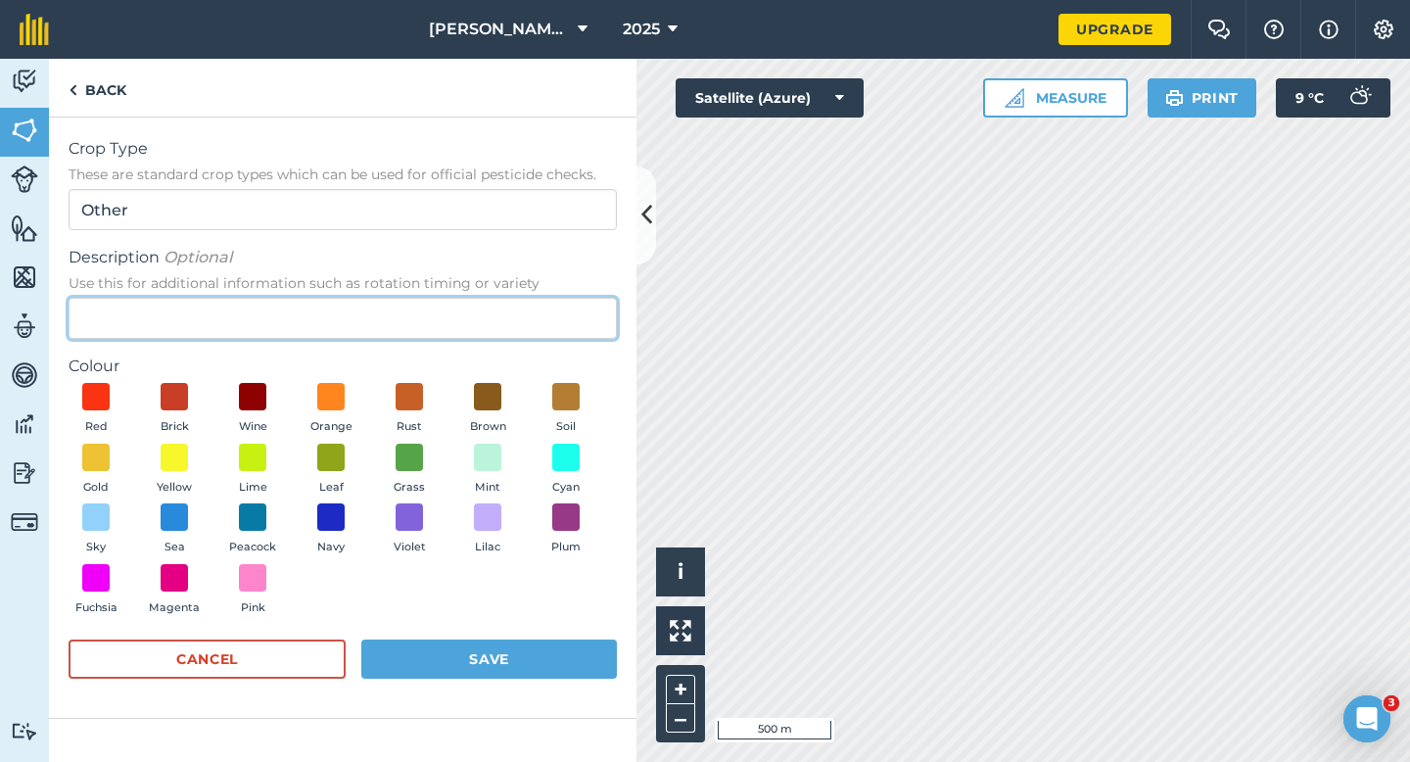
click at [538, 324] on input "Description Optional Use this for additional information such as rotation timin…" at bounding box center [343, 318] width 548 height 41
type input "Clover Seed"
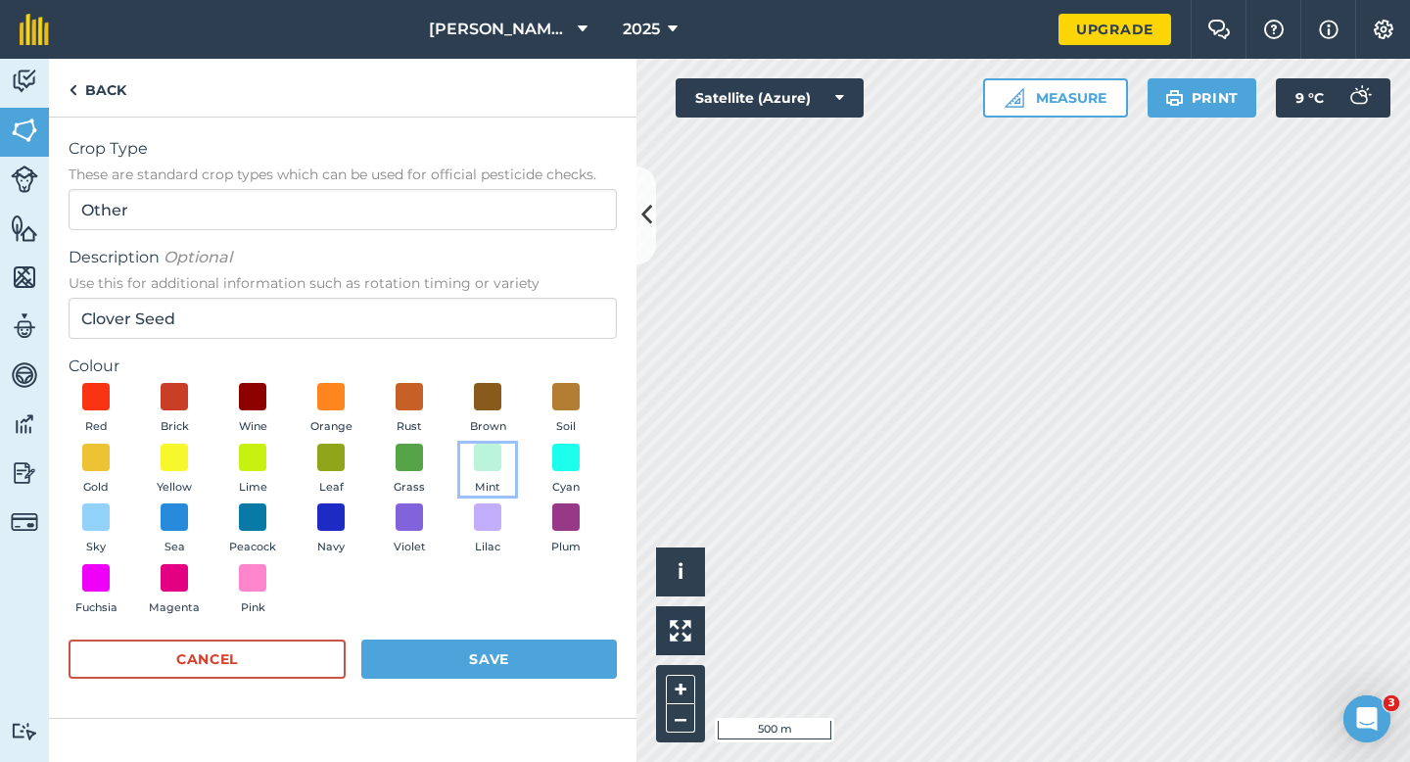
click at [473, 468] on button "Mint" at bounding box center [487, 470] width 55 height 53
click at [485, 653] on button "Save" at bounding box center [489, 659] width 256 height 39
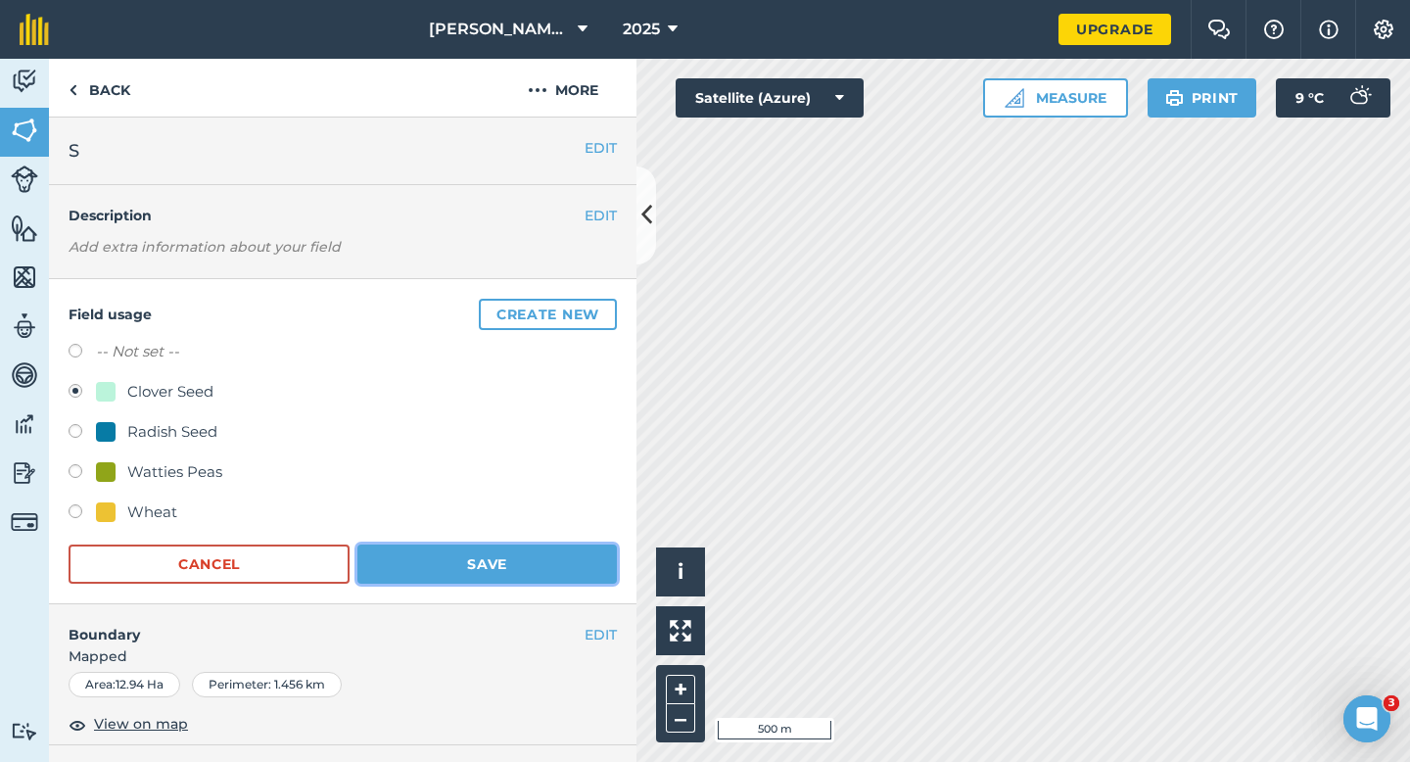
click at [546, 573] on button "Save" at bounding box center [487, 564] width 260 height 39
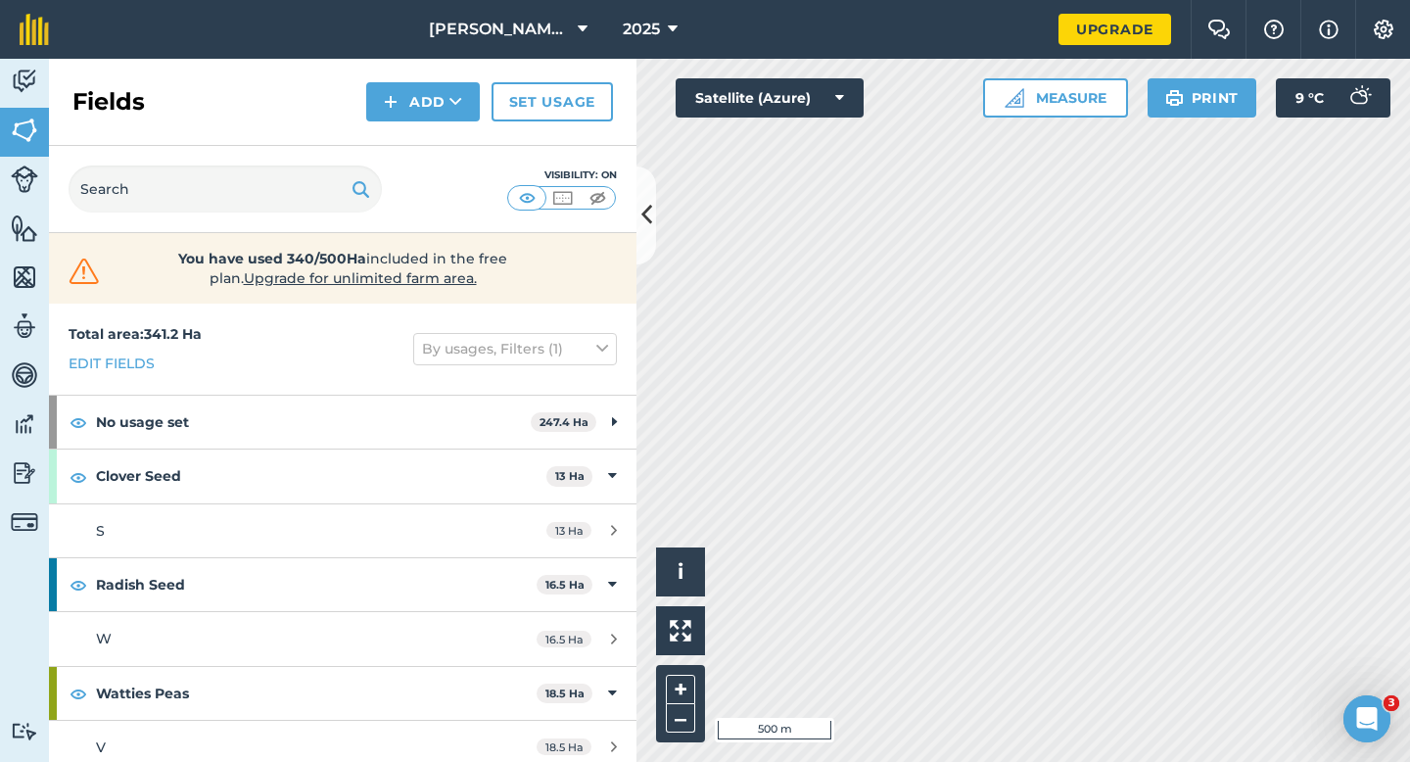
click at [615, 435] on div "Activity Fields Livestock Features Maps Team Vehicles Data Reporting Billing Tu…" at bounding box center [705, 410] width 1410 height 703
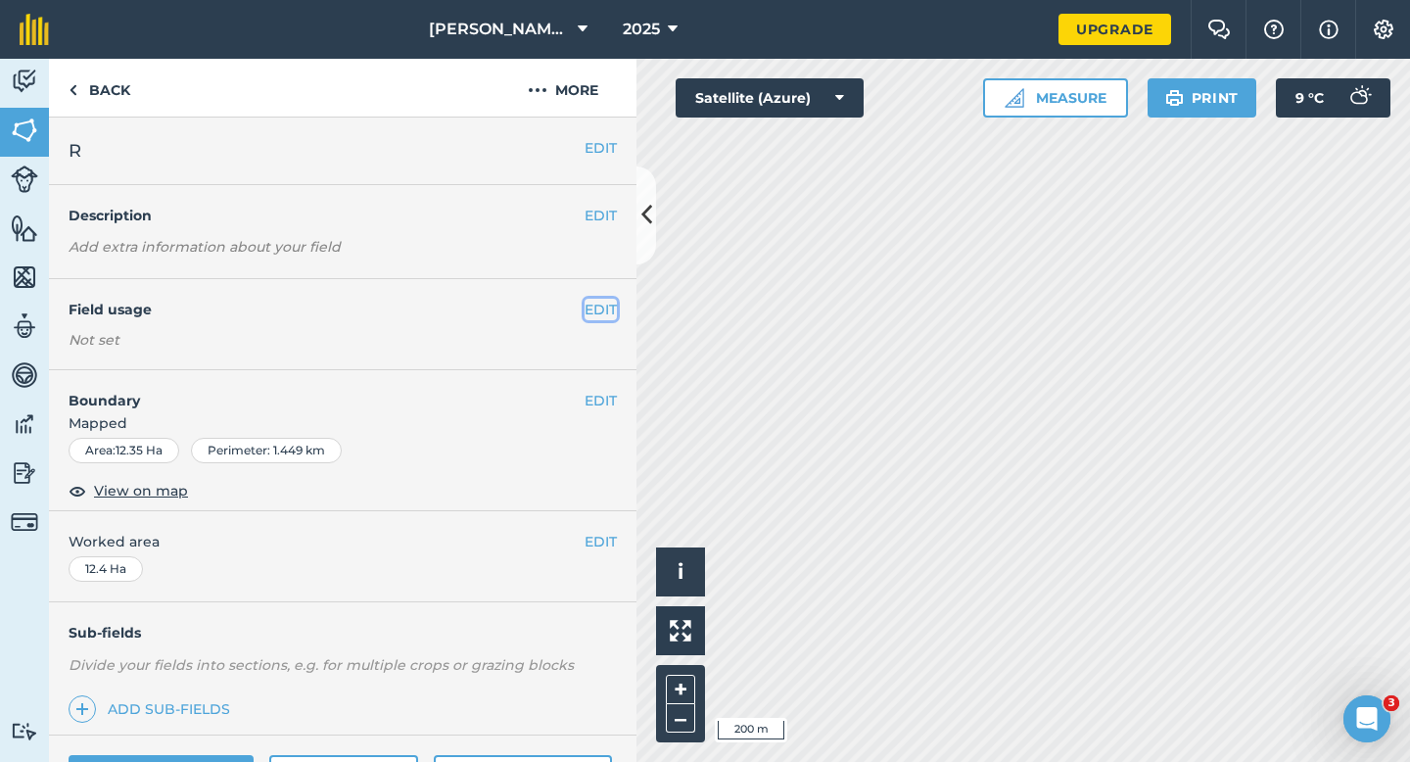
click at [602, 306] on button "EDIT" at bounding box center [601, 310] width 32 height 22
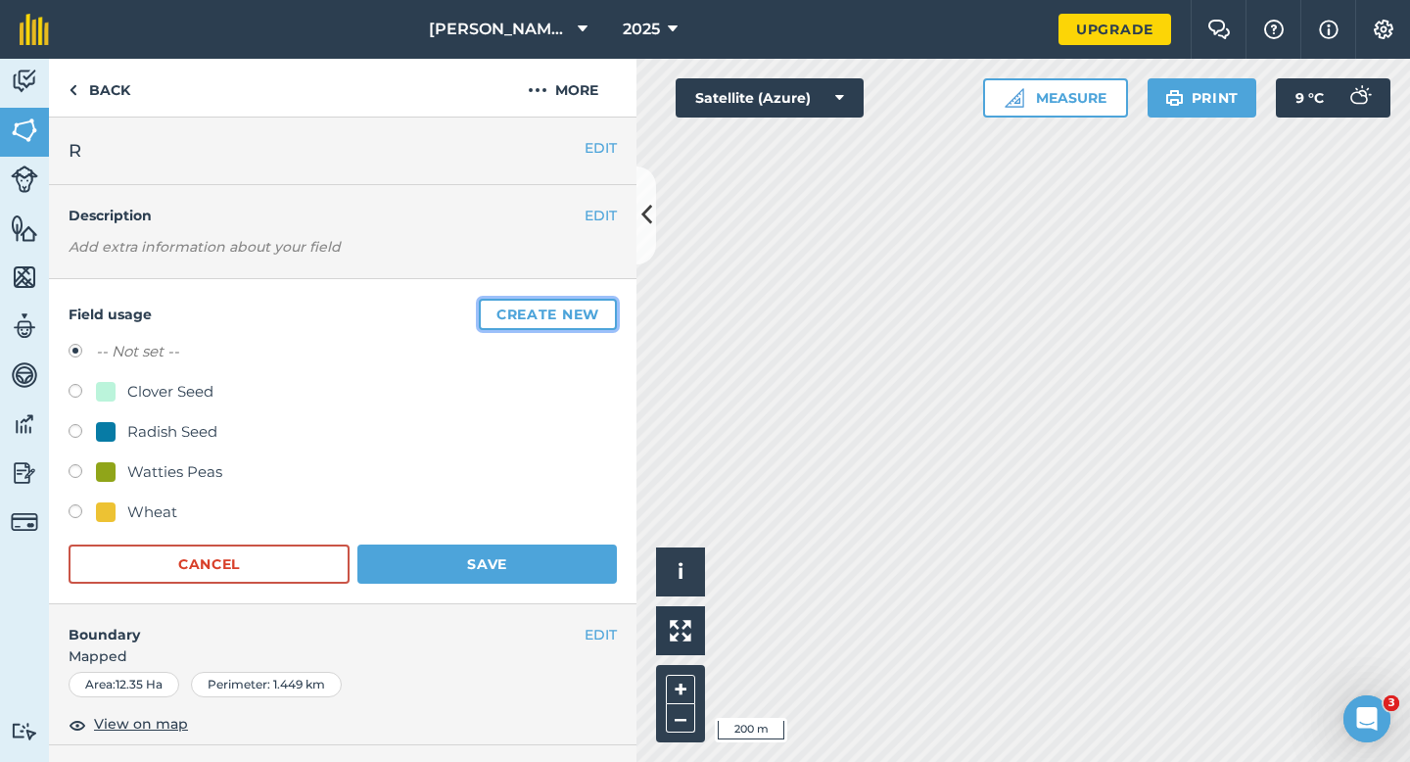
click at [602, 306] on button "Create new" at bounding box center [548, 314] width 138 height 31
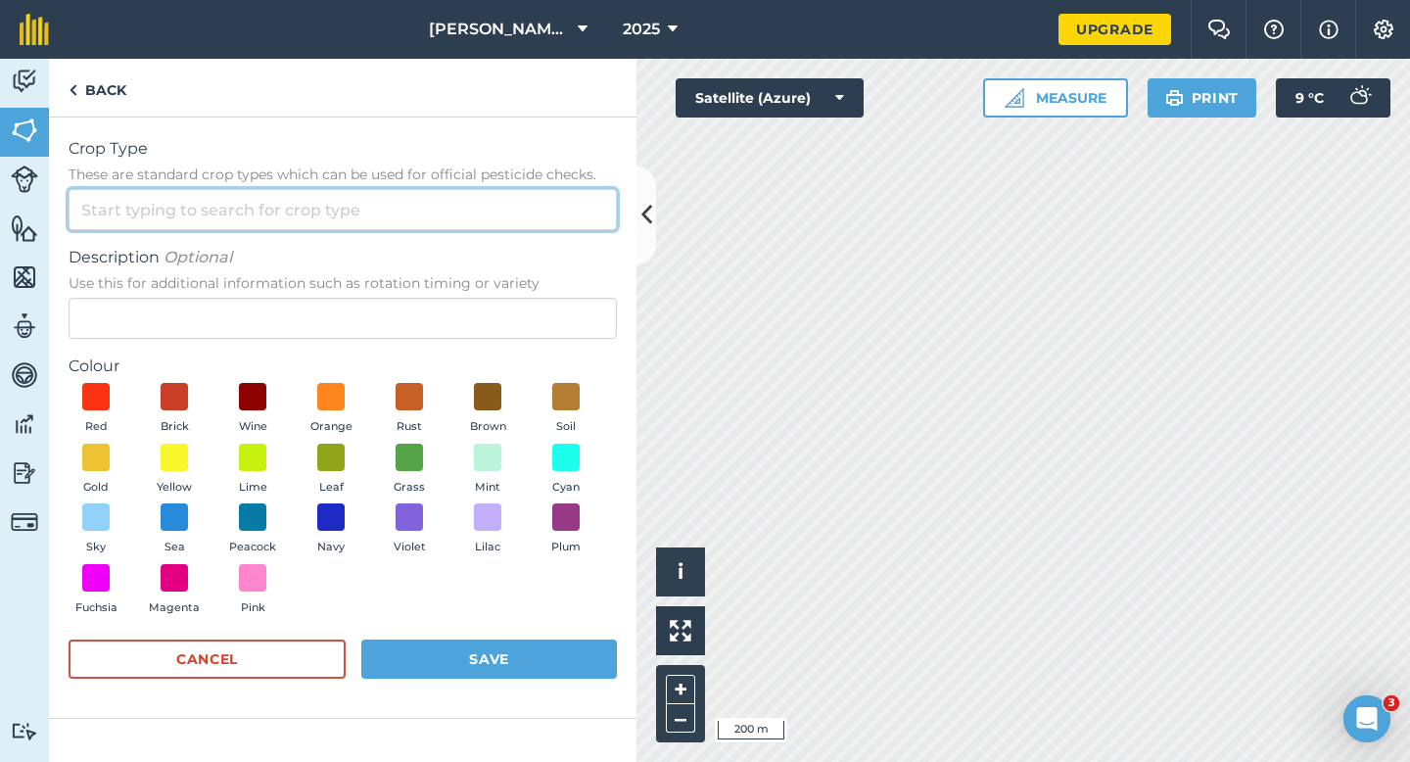
click at [538, 209] on input "Crop Type These are standard crop types which can be used for official pesticid…" at bounding box center [343, 209] width 548 height 41
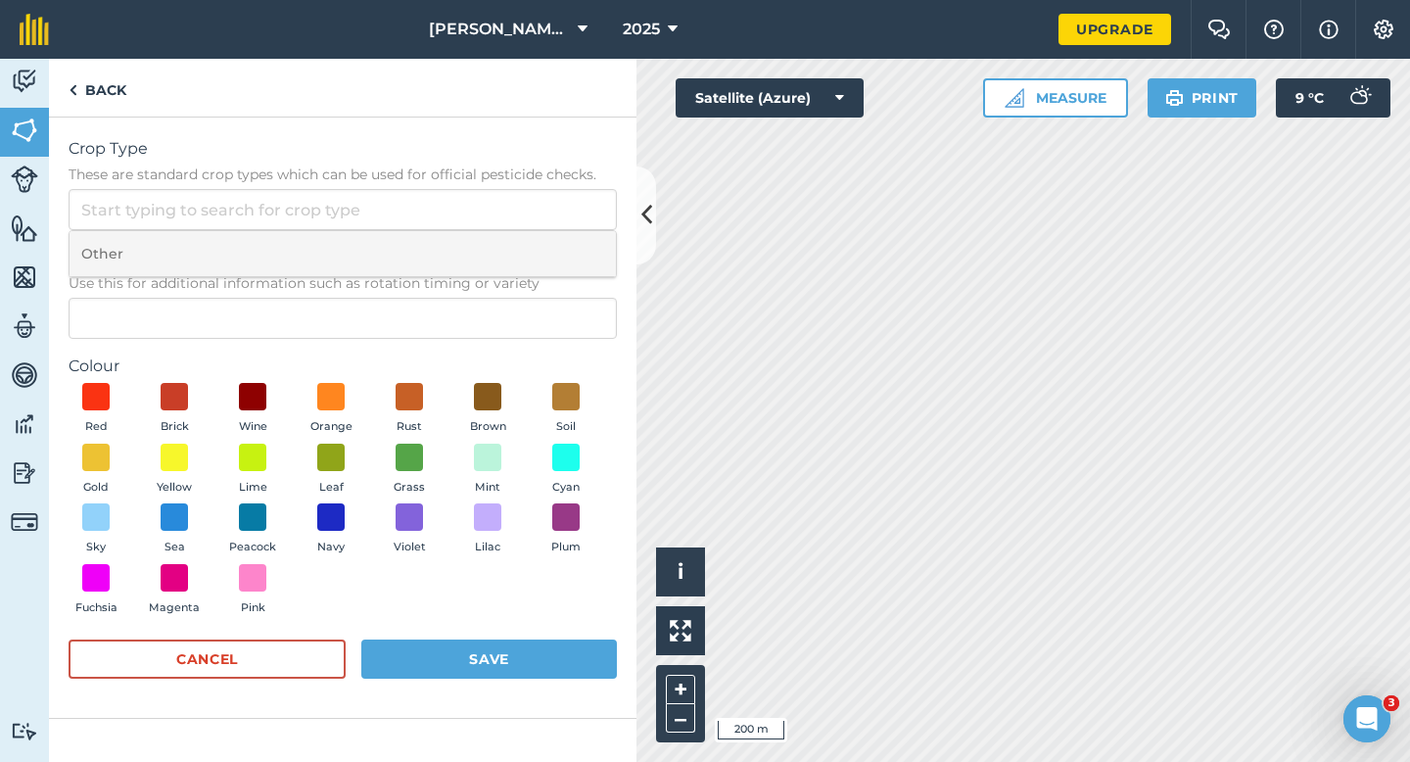
click at [538, 232] on li "Other" at bounding box center [343, 254] width 546 height 46
type input "Other"
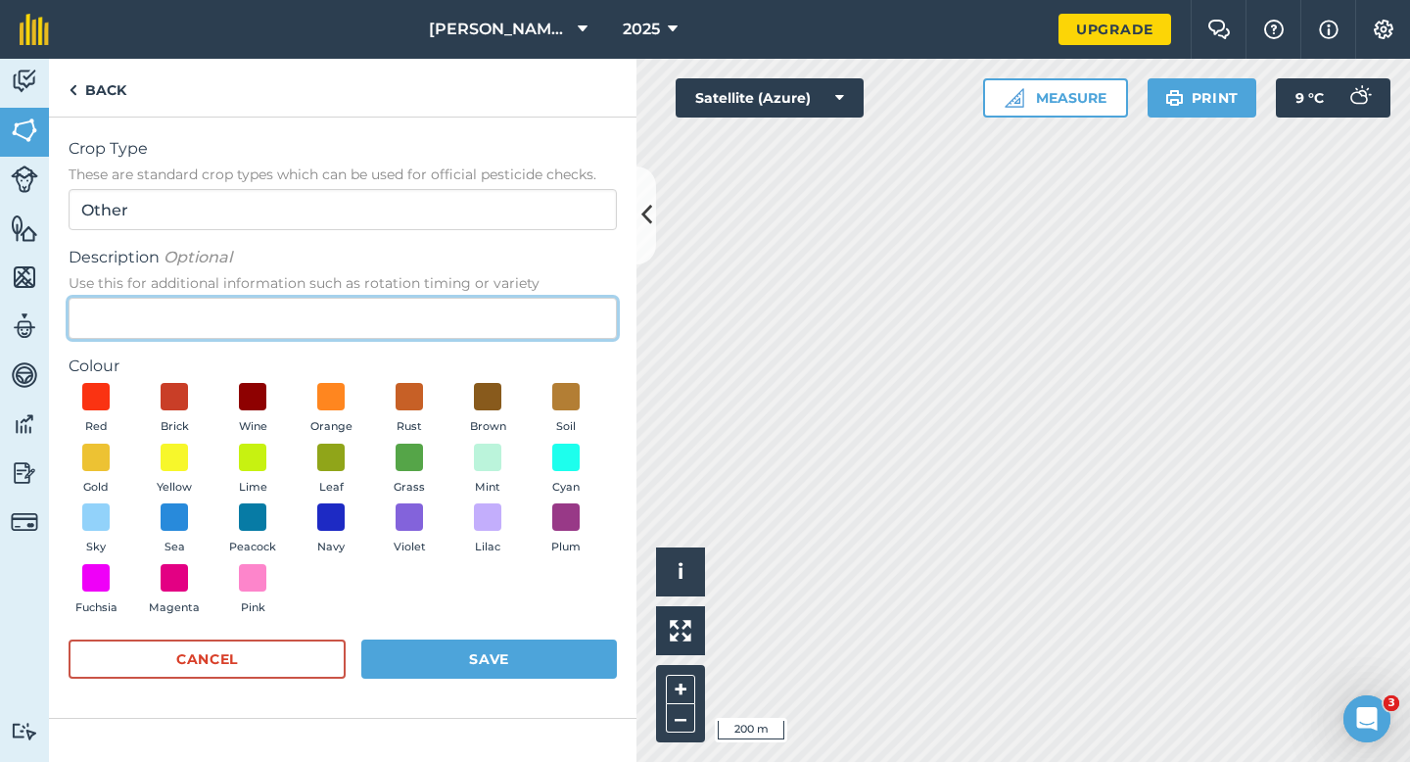
click at [538, 298] on input "Description Optional Use this for additional information such as rotation timin…" at bounding box center [343, 318] width 548 height 41
type input "Grass Seed"
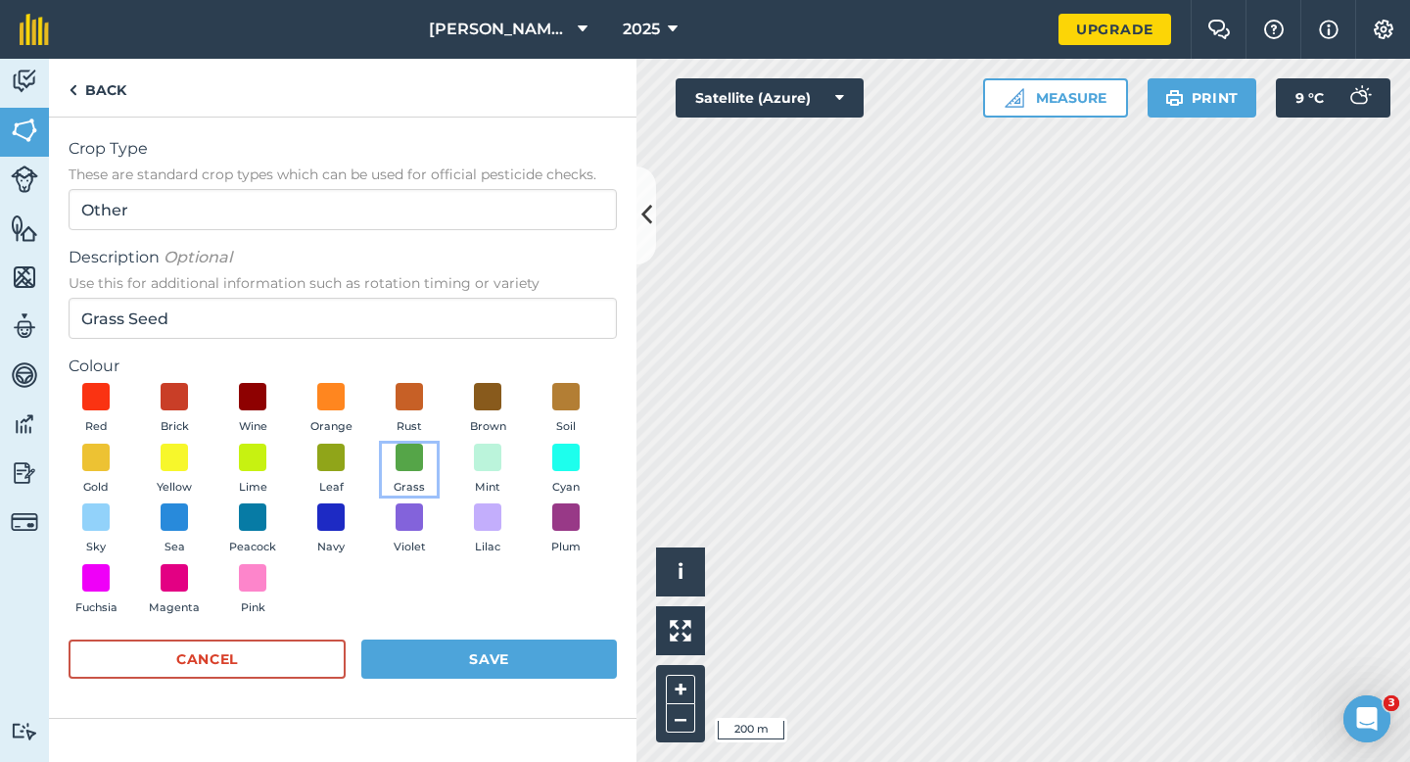
click at [415, 471] on button "Grass" at bounding box center [409, 470] width 55 height 53
click at [451, 650] on button "Save" at bounding box center [489, 659] width 256 height 39
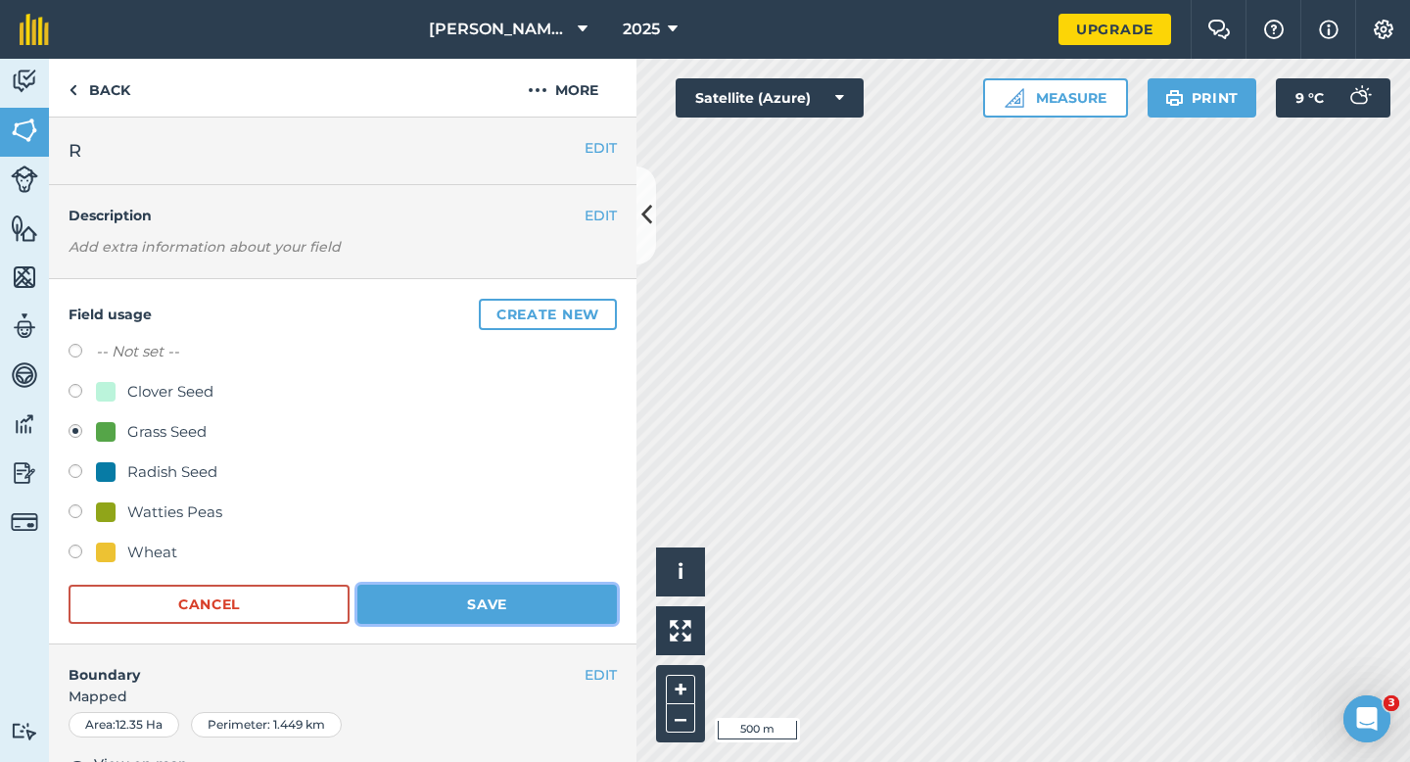
click at [546, 592] on button "Save" at bounding box center [487, 604] width 260 height 39
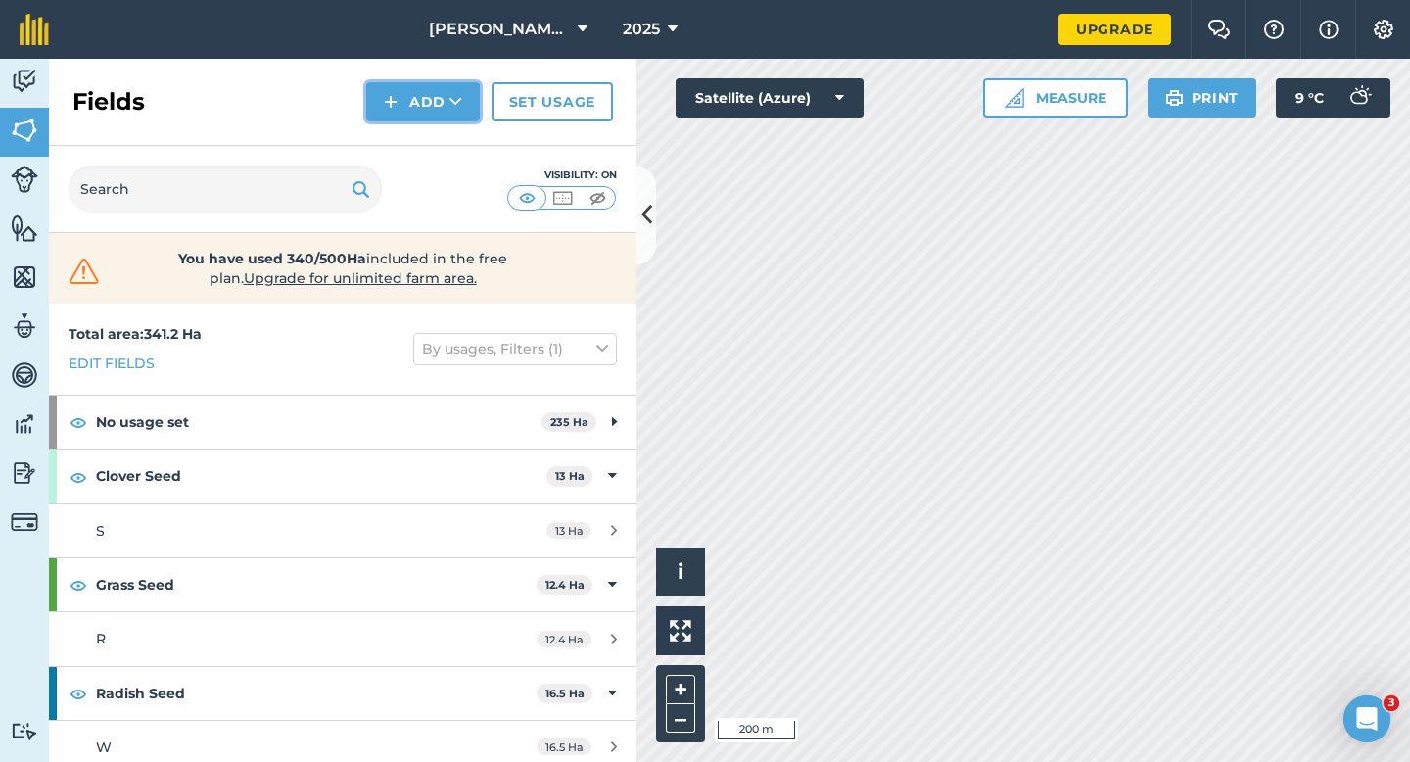
click at [407, 105] on button "Add" at bounding box center [423, 101] width 114 height 39
click at [407, 132] on link "Draw" at bounding box center [423, 145] width 108 height 43
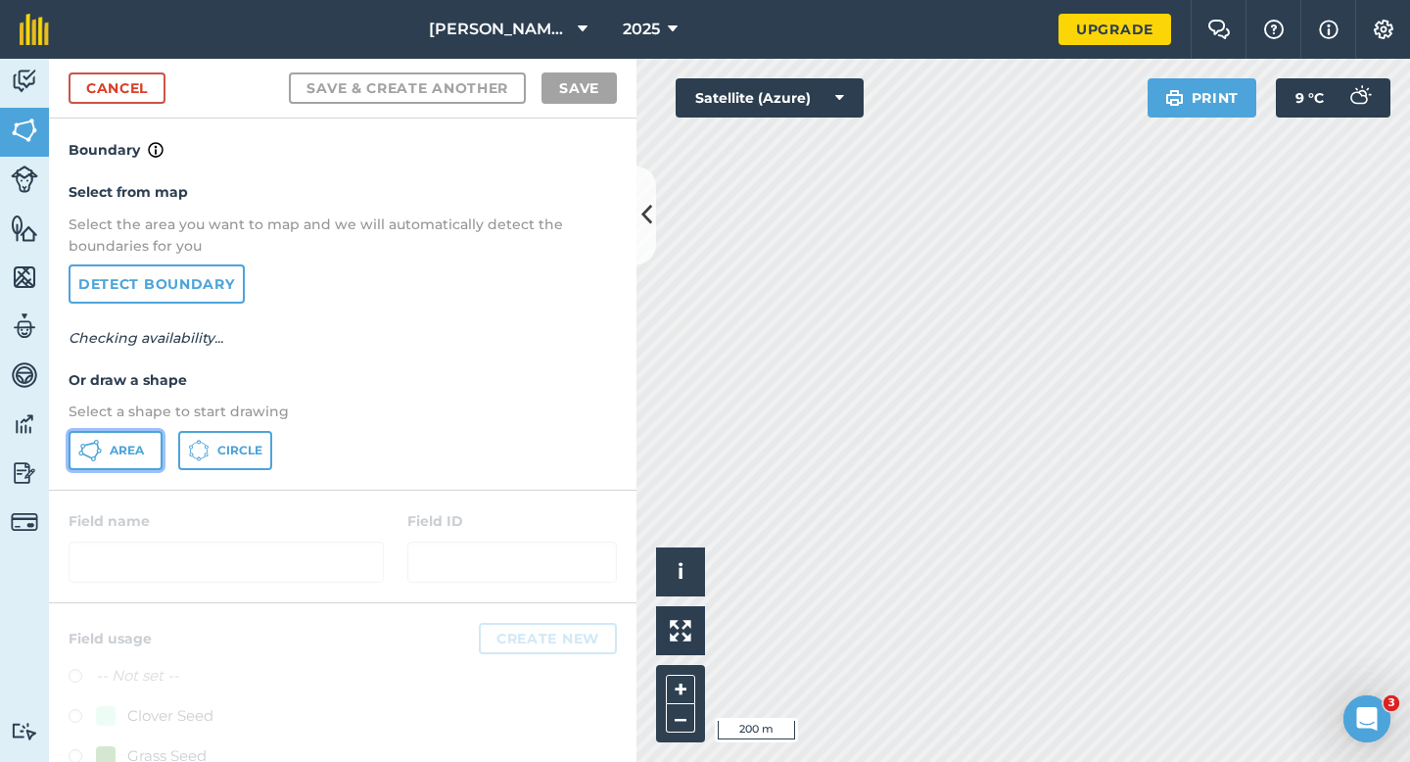
click at [136, 466] on button "Area" at bounding box center [116, 450] width 94 height 39
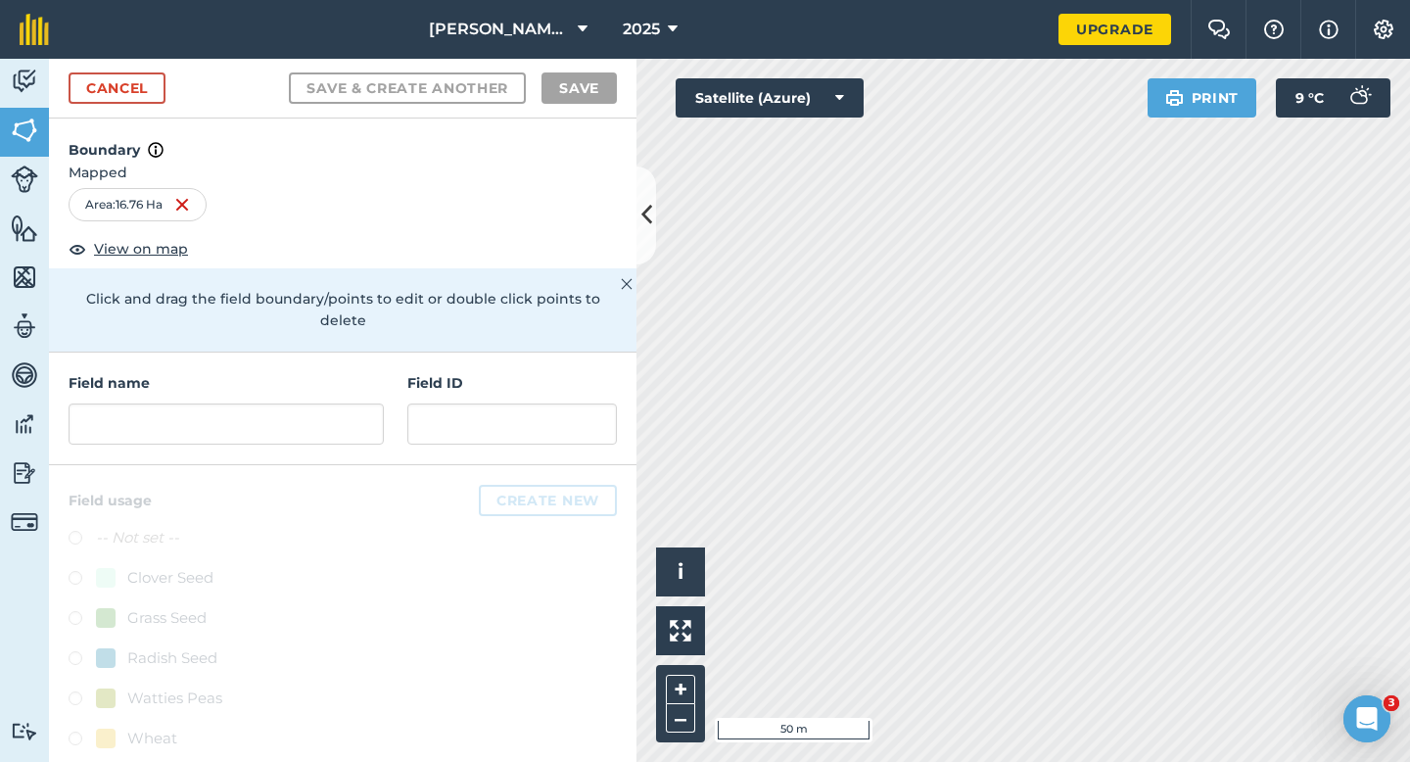
click at [347, 424] on div "Field name Field ID" at bounding box center [343, 409] width 588 height 113
click at [347, 409] on input "text" at bounding box center [226, 423] width 315 height 41
type input "y"
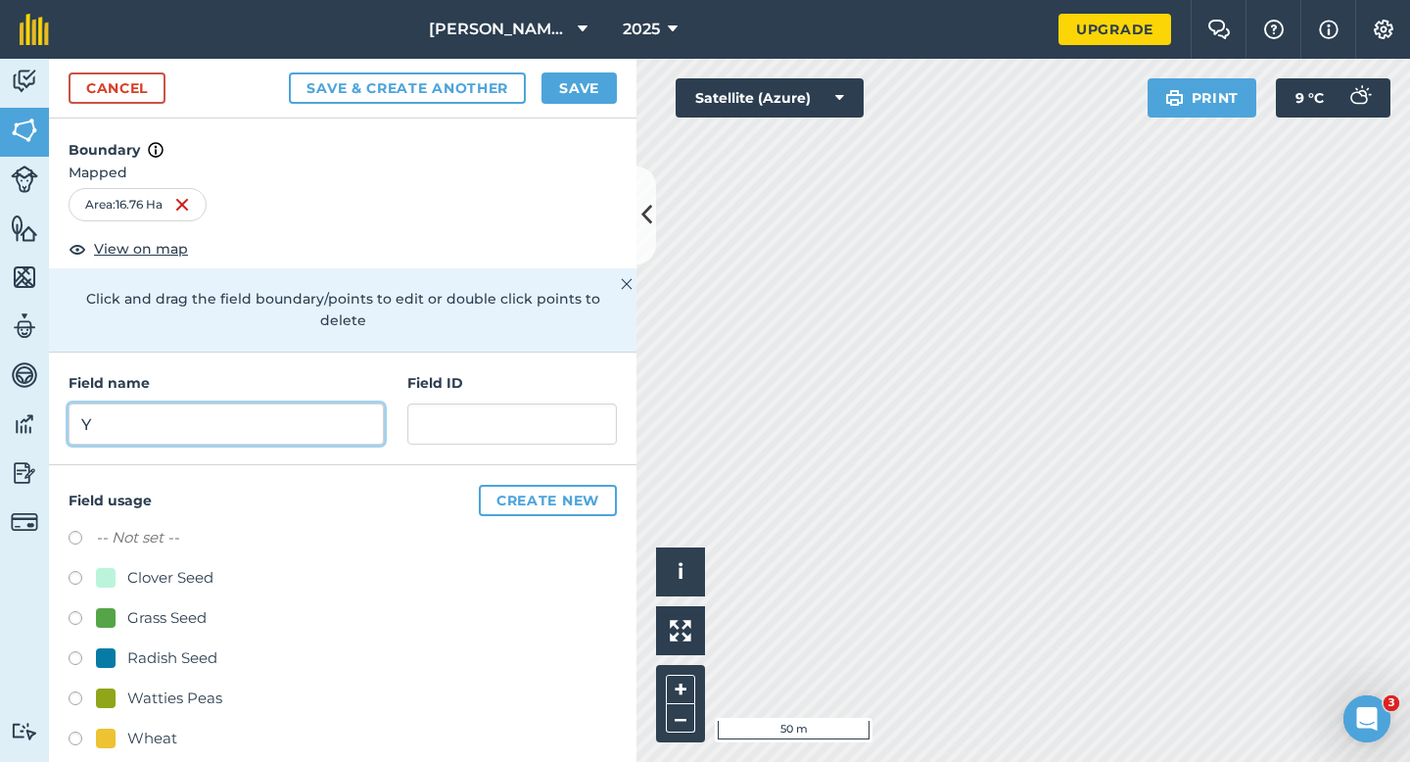
type input "Y"
click at [599, 85] on button "Save" at bounding box center [579, 87] width 75 height 31
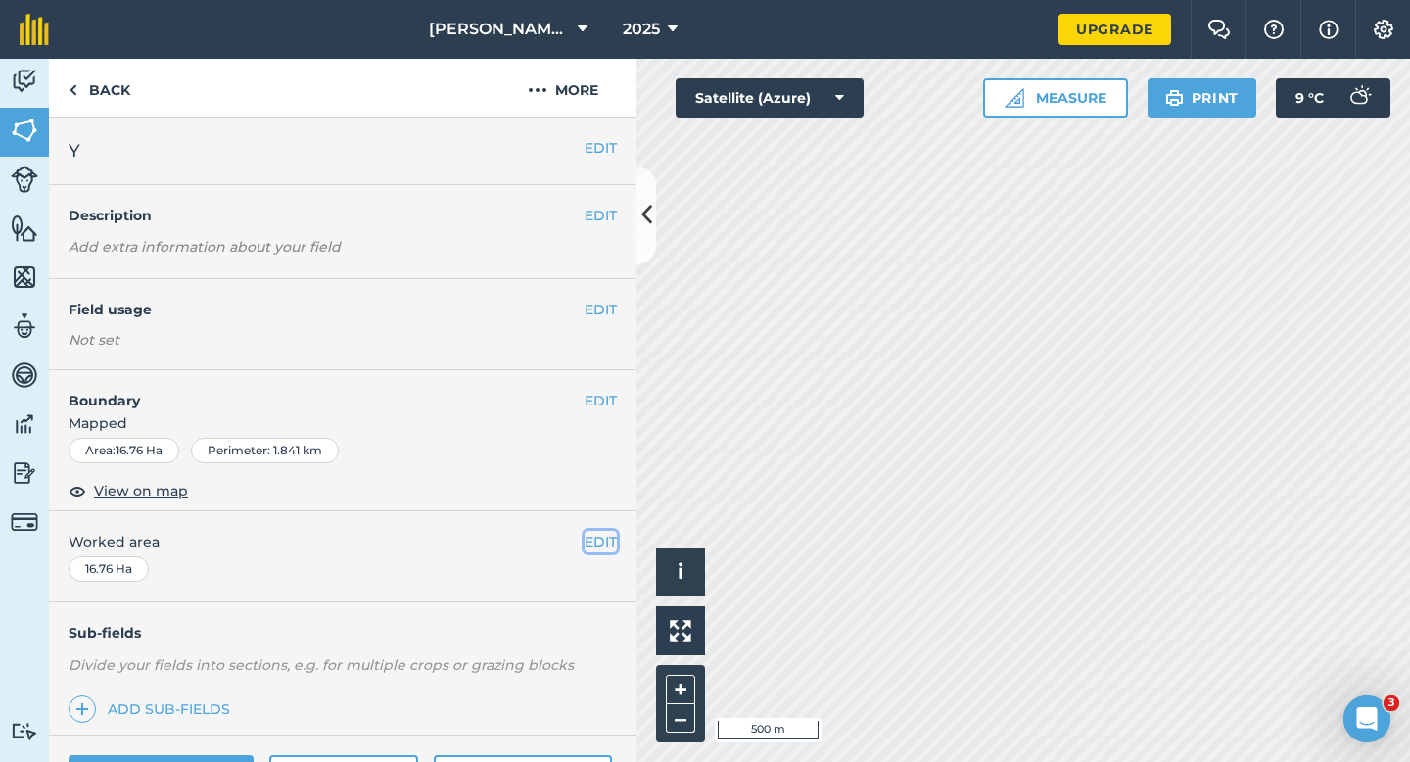
click at [604, 545] on button "EDIT" at bounding box center [601, 542] width 32 height 22
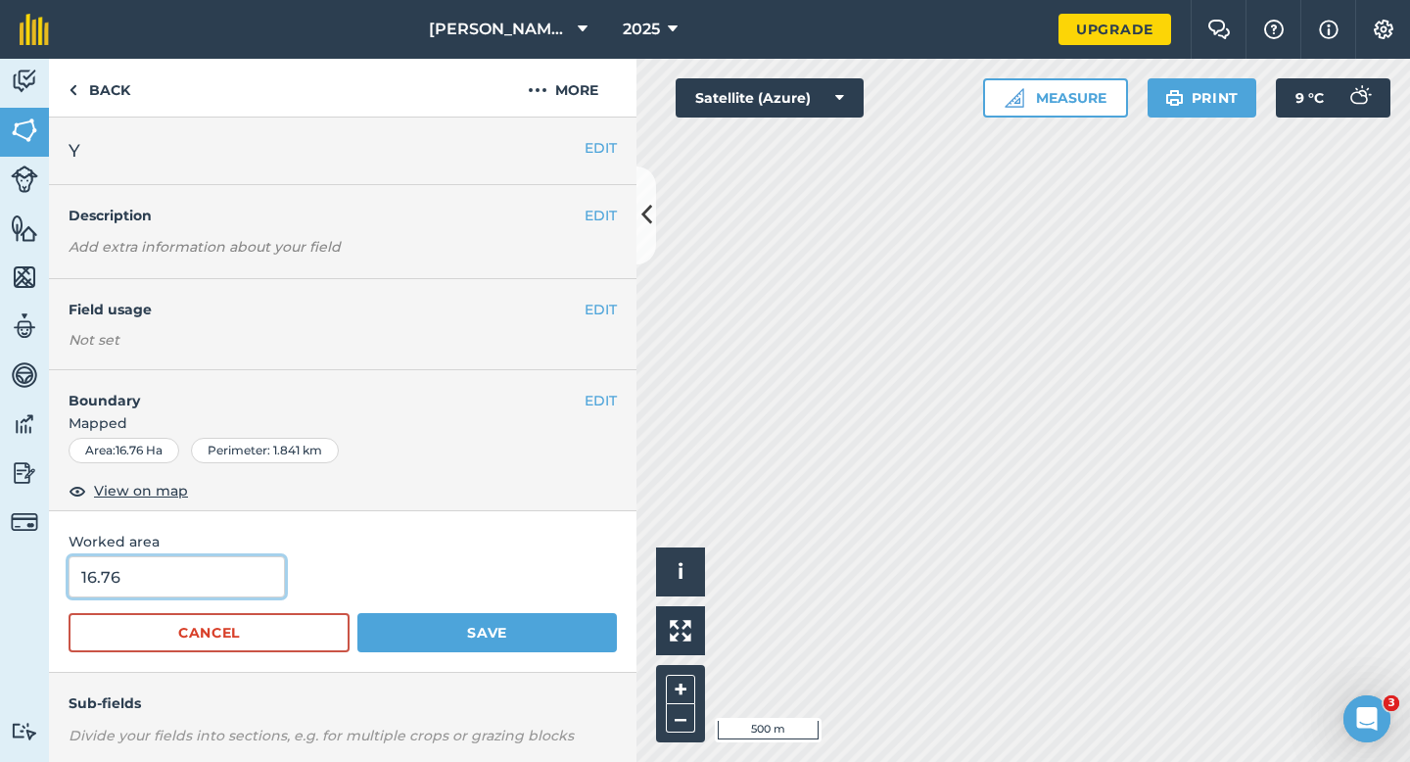
click at [247, 581] on input "16.76" at bounding box center [177, 576] width 216 height 41
type input "16.7"
click at [357, 613] on button "Save" at bounding box center [487, 632] width 260 height 39
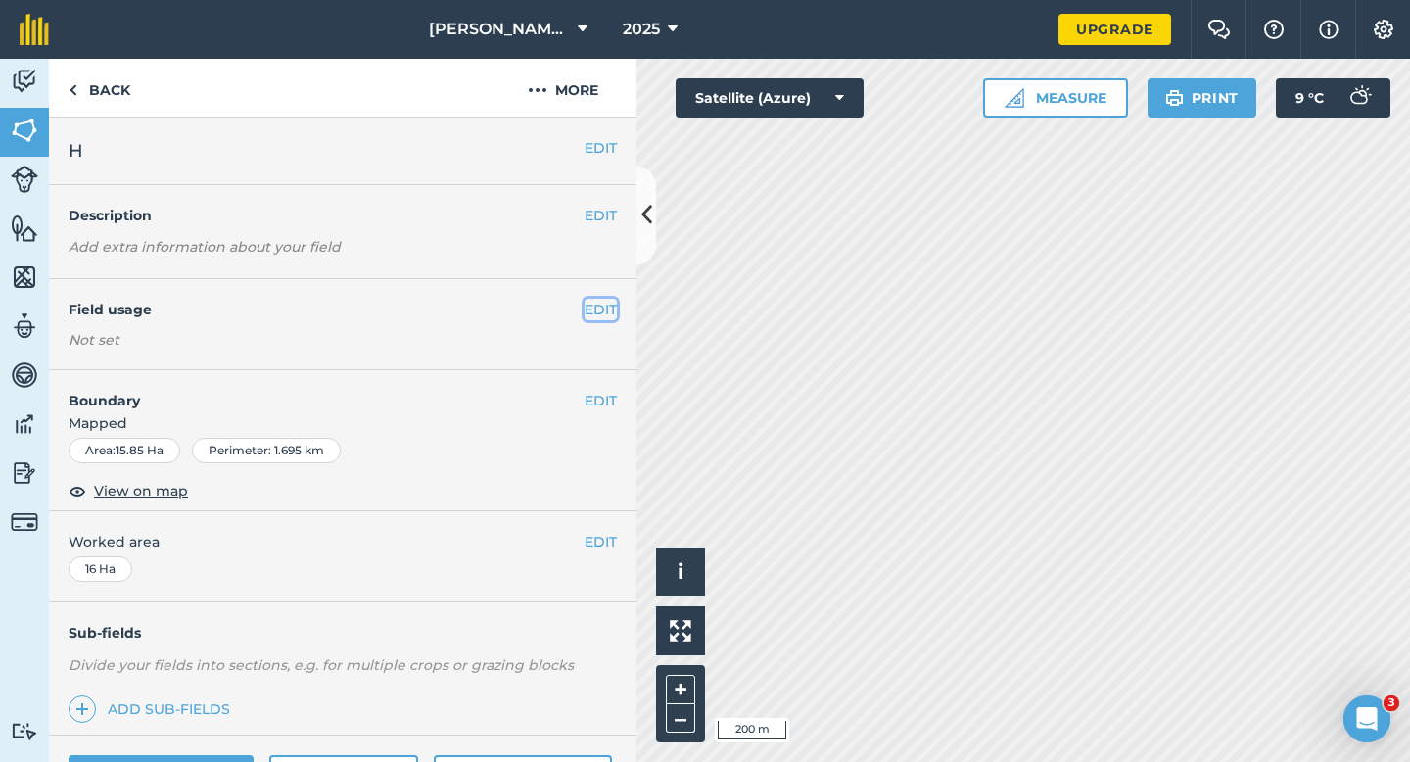
click at [605, 302] on button "EDIT" at bounding box center [601, 310] width 32 height 22
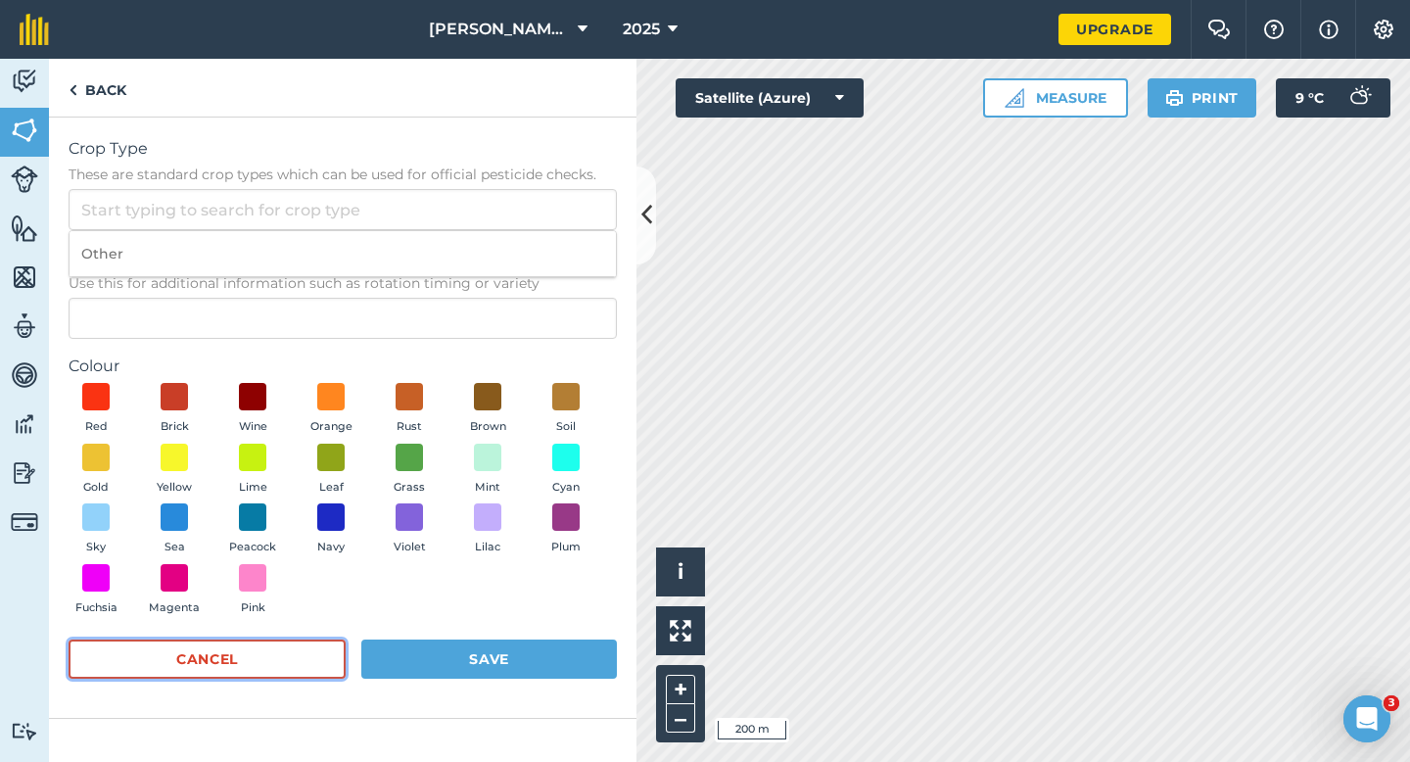
click at [303, 654] on button "Cancel" at bounding box center [207, 659] width 277 height 39
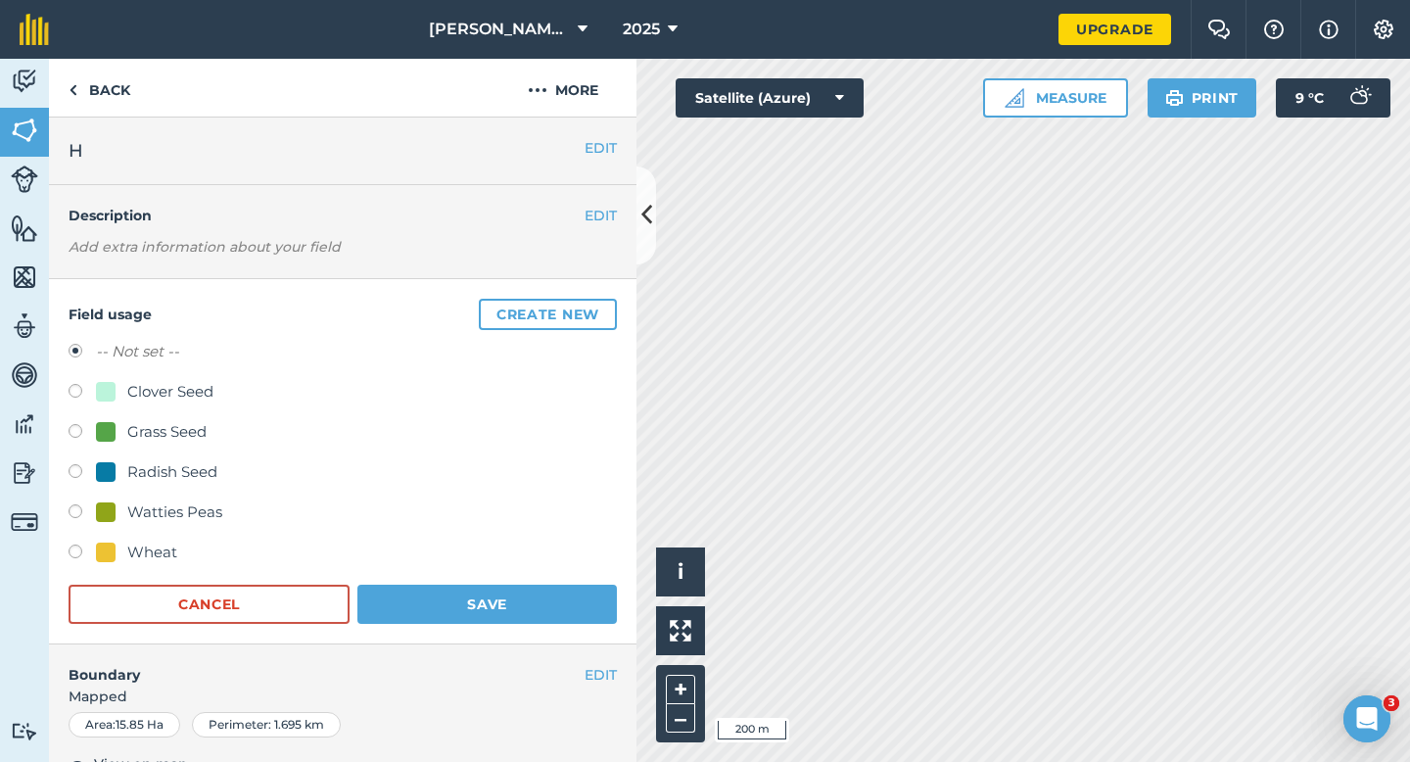
click at [185, 394] on div "Clover Seed" at bounding box center [170, 392] width 86 height 24
radio input "true"
radio input "false"
click at [481, 636] on div "Field usage Create new -- Not set -- Clover Seed Grass Seed Radish Seed Watties…" at bounding box center [343, 461] width 588 height 365
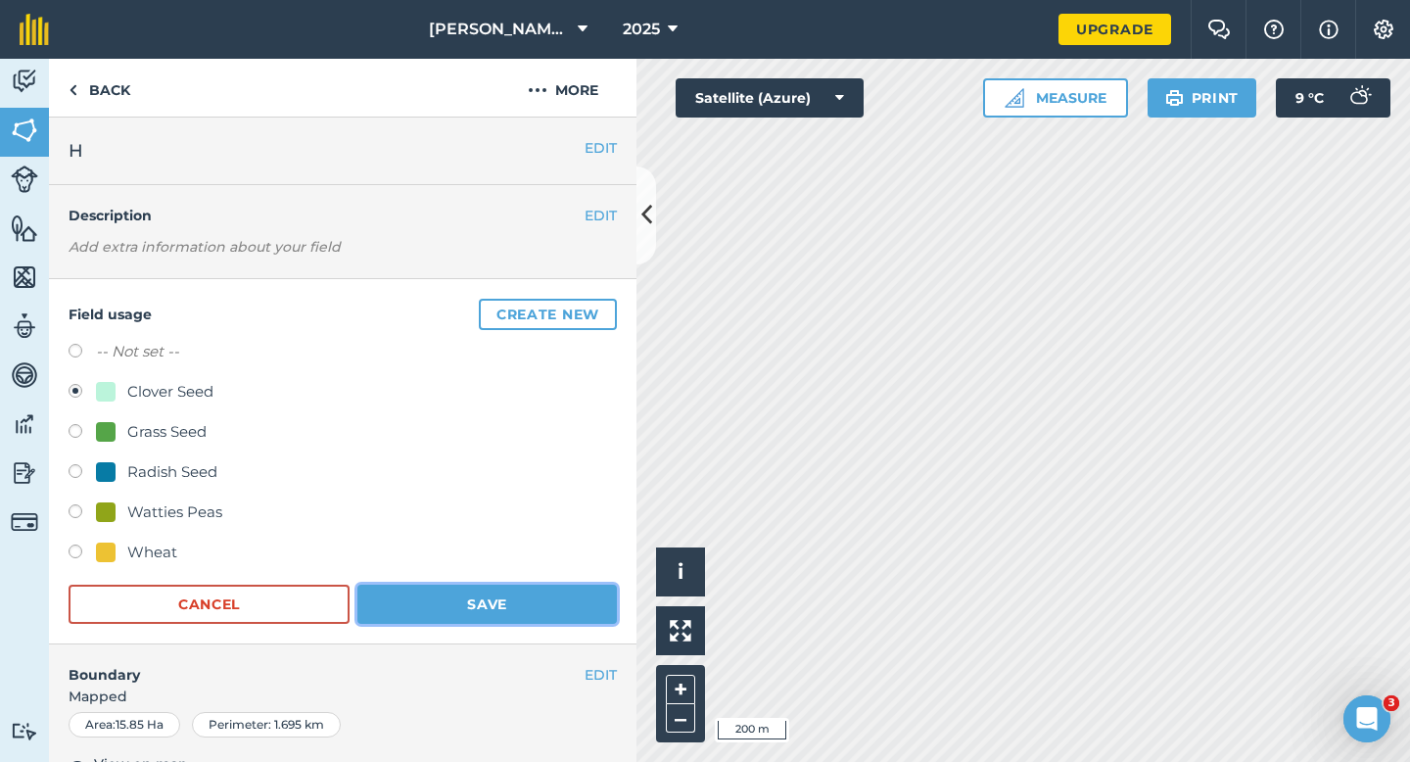
click at [494, 623] on button "Save" at bounding box center [487, 604] width 260 height 39
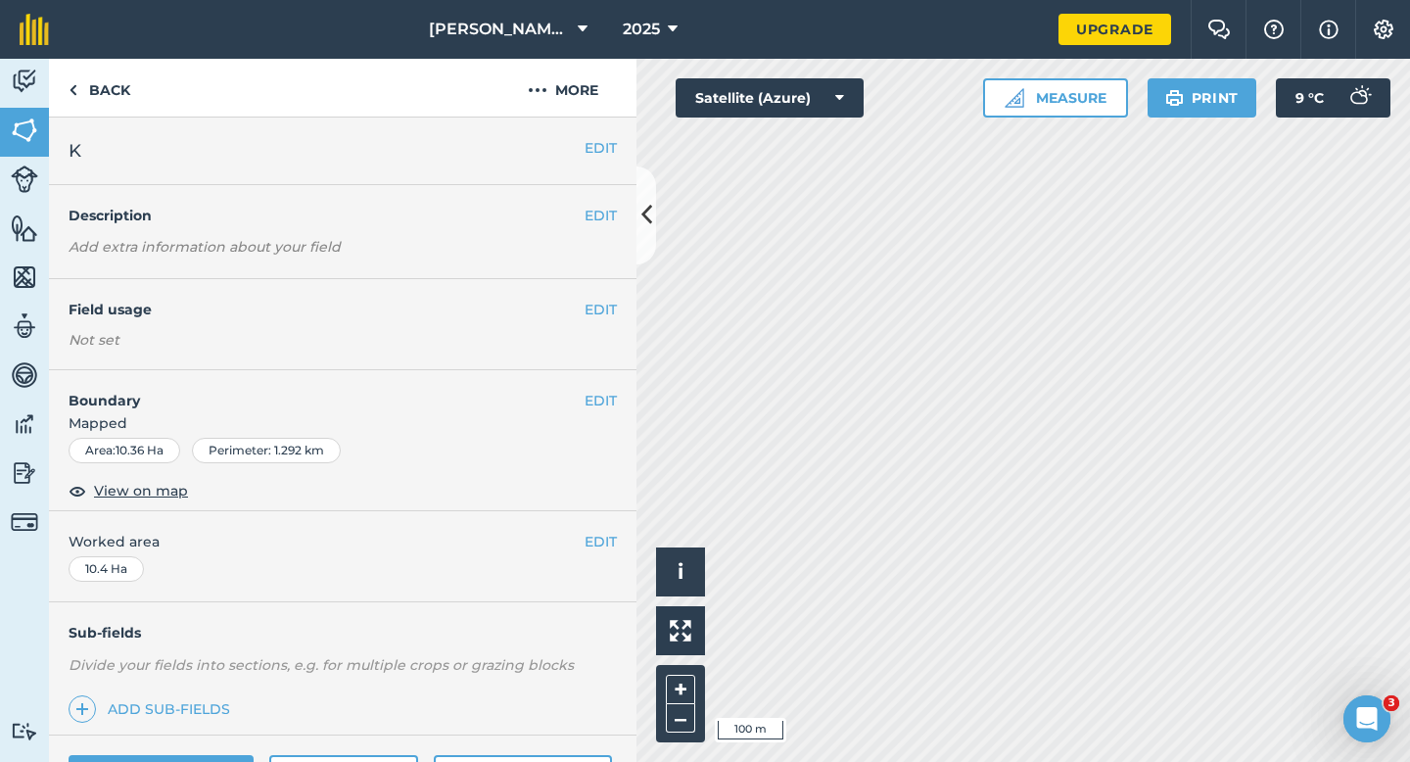
click at [581, 310] on h4 "Field usage" at bounding box center [327, 310] width 516 height 22
click at [595, 310] on button "EDIT" at bounding box center [601, 310] width 32 height 22
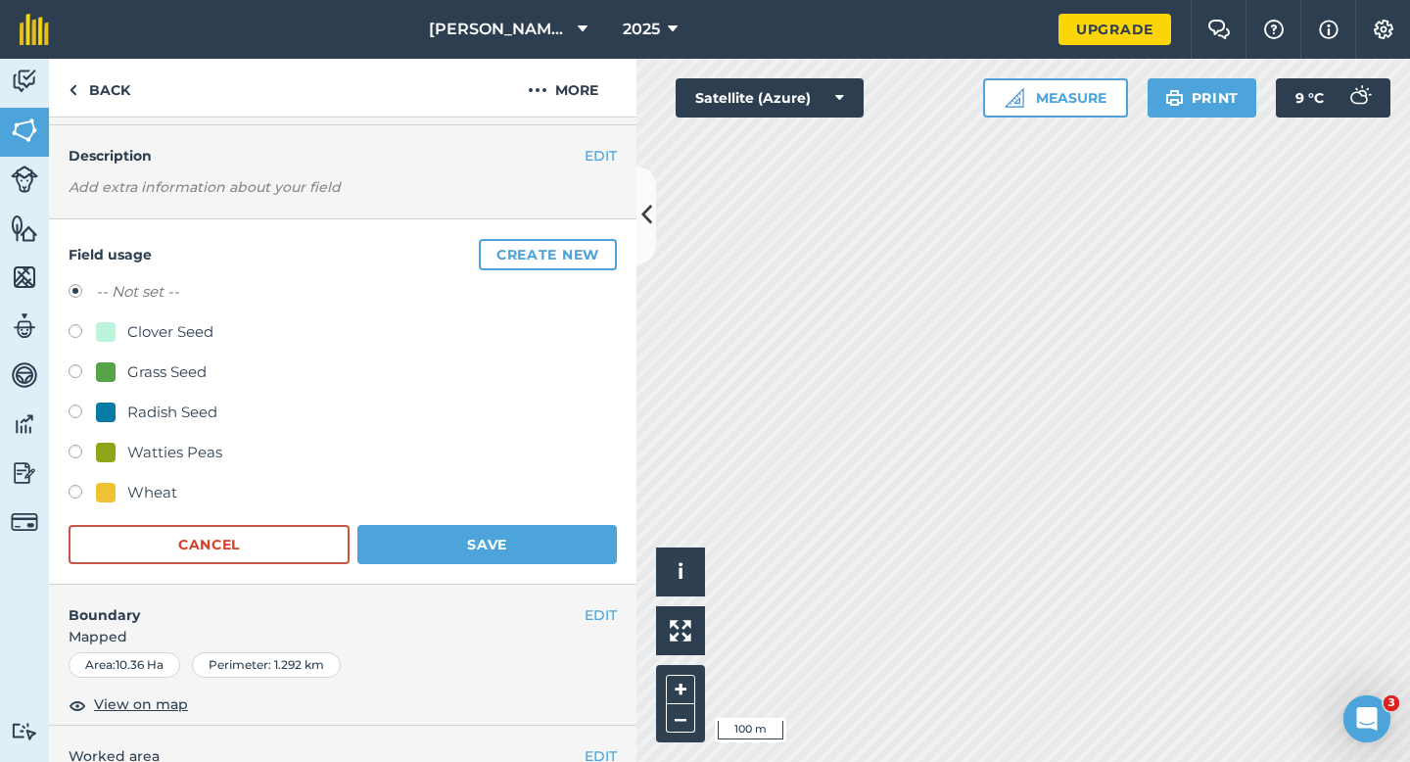
scroll to position [59, 0]
click at [174, 446] on div "Watties Peas" at bounding box center [174, 454] width 95 height 24
radio input "true"
radio input "false"
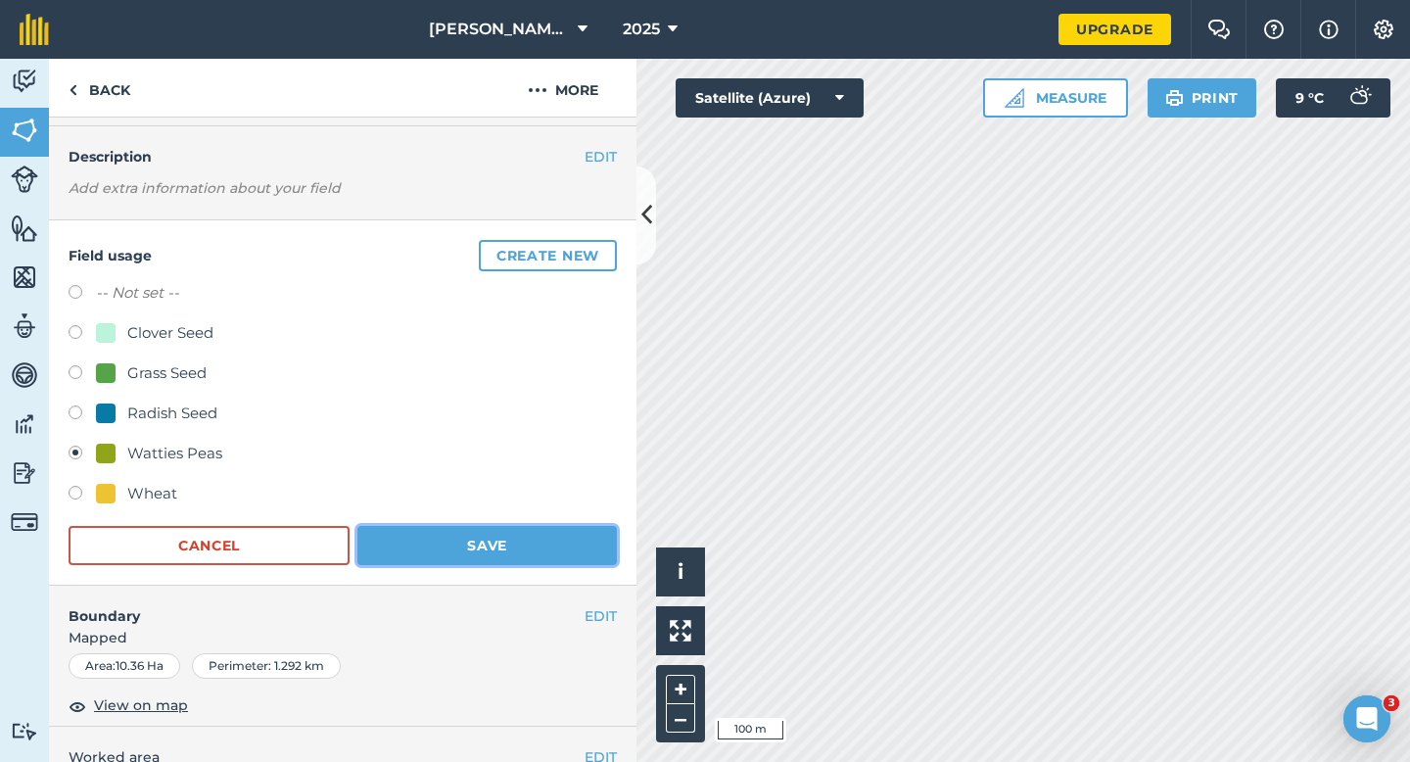
click at [465, 532] on button "Save" at bounding box center [487, 545] width 260 height 39
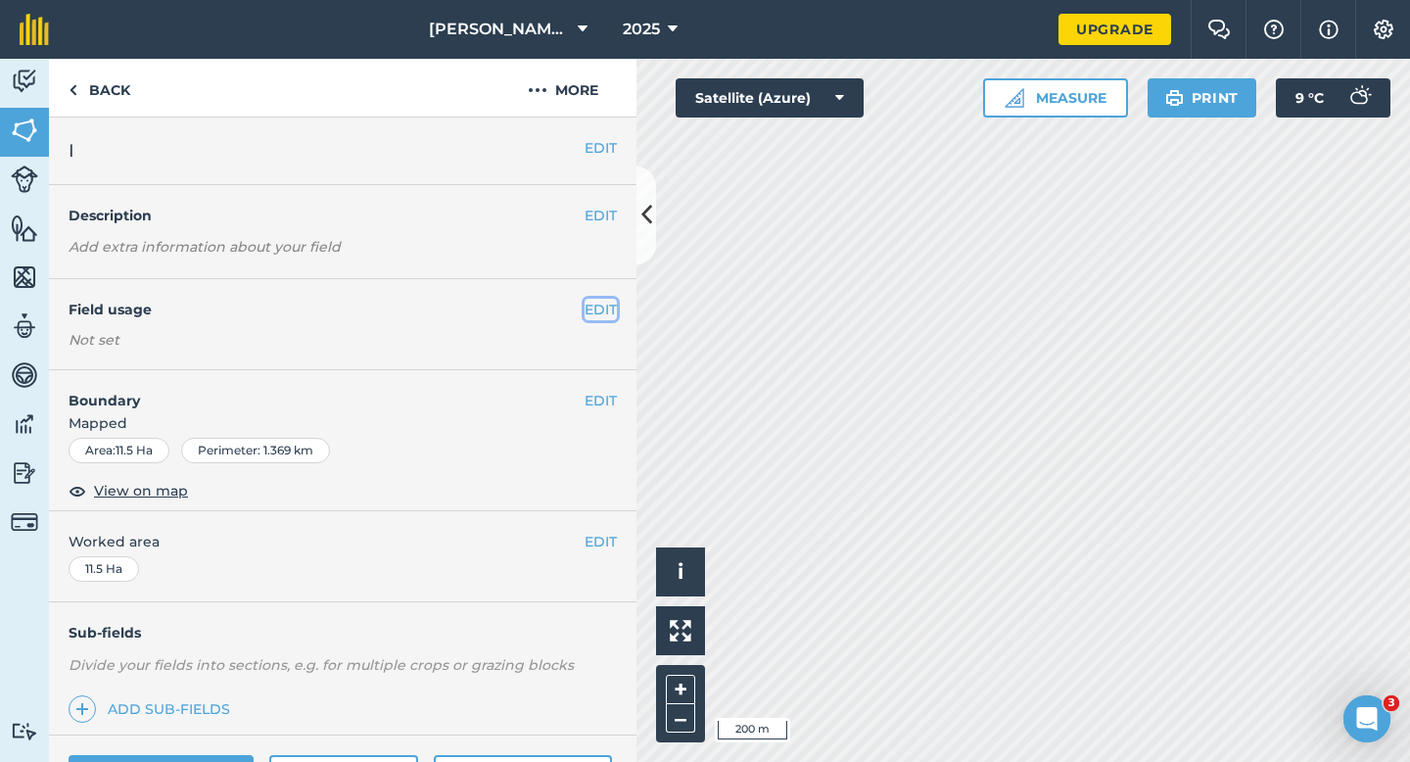
click at [604, 303] on button "EDIT" at bounding box center [601, 310] width 32 height 22
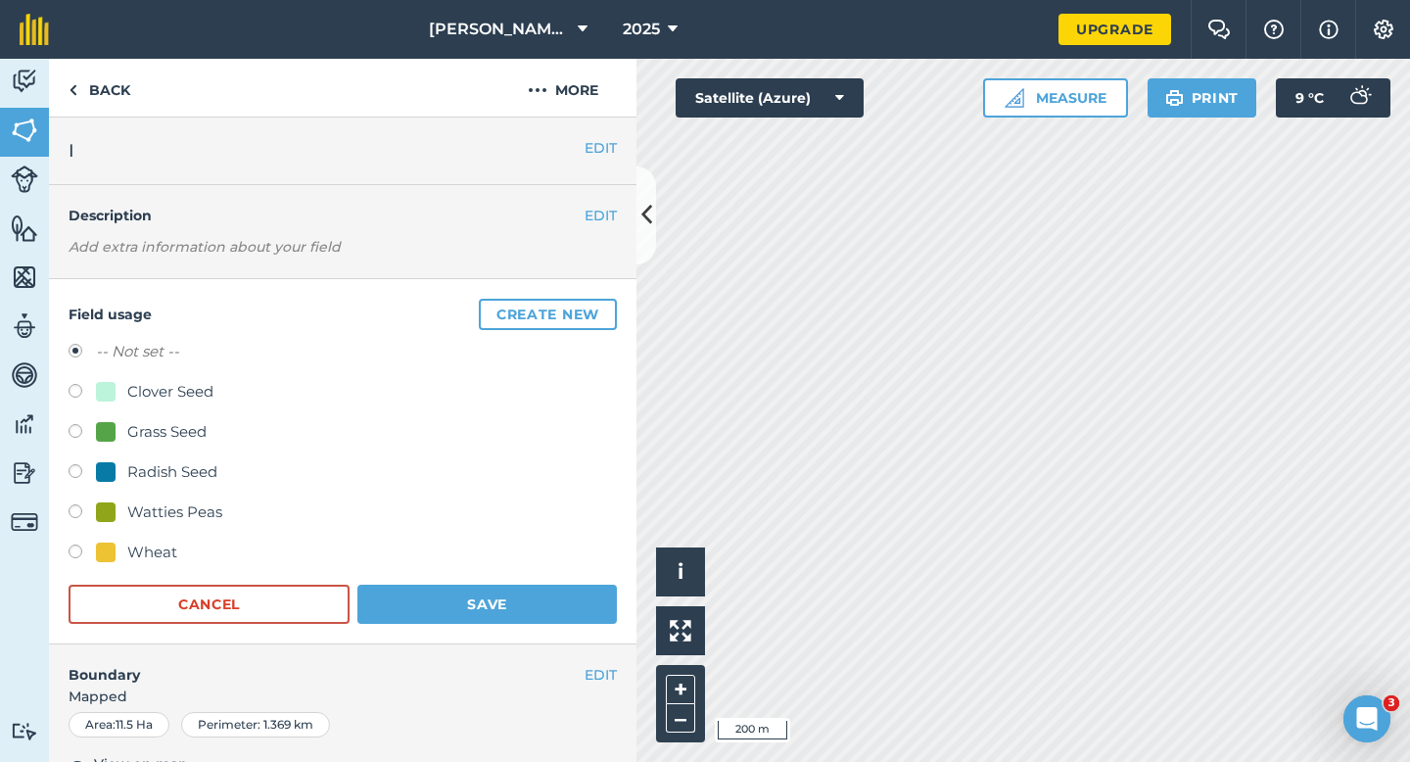
click at [130, 420] on div "Grass Seed" at bounding box center [166, 432] width 79 height 24
radio input "true"
radio input "false"
click at [491, 582] on form "-- Not set -- Clover Seed Grass Seed Radish Seed Watties Peas Wheat Cancel Save" at bounding box center [343, 482] width 548 height 284
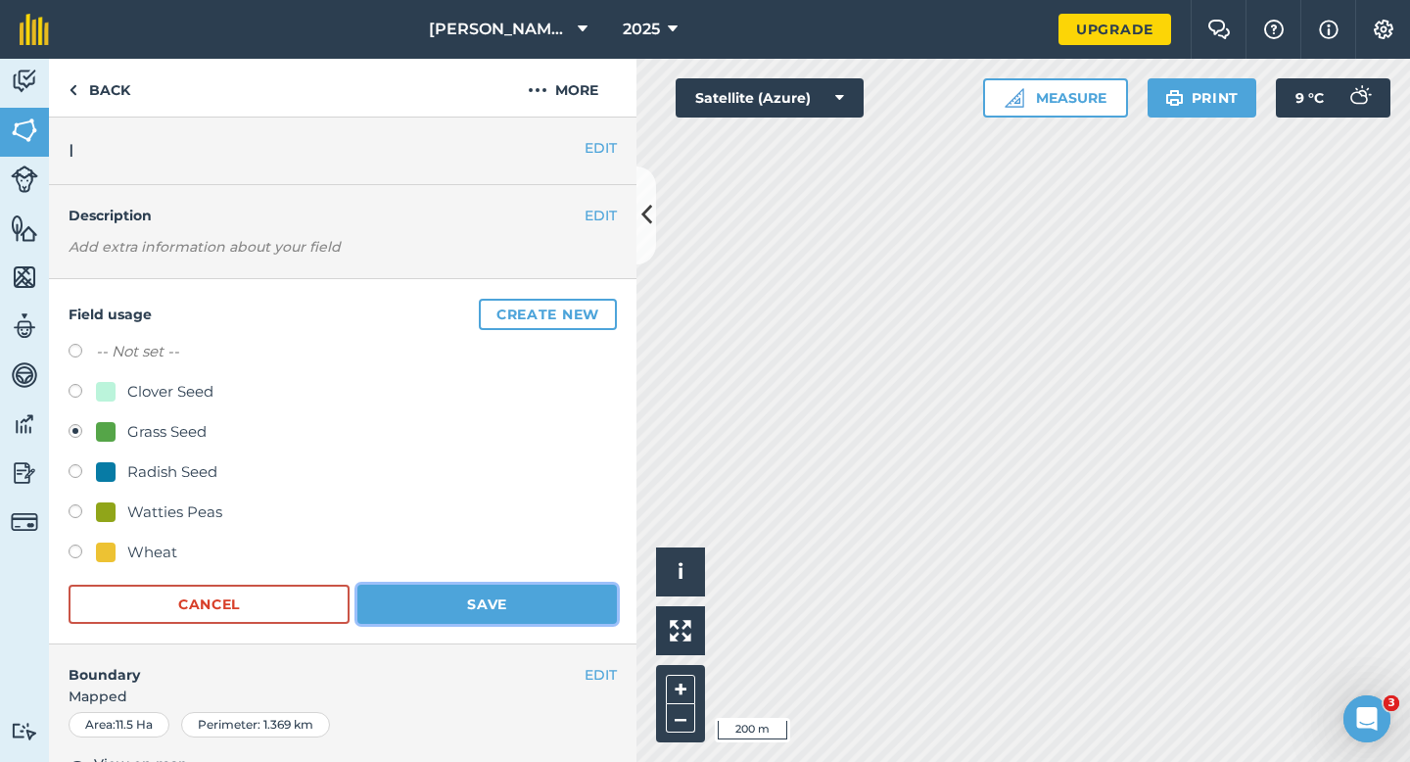
click at [551, 593] on button "Save" at bounding box center [487, 604] width 260 height 39
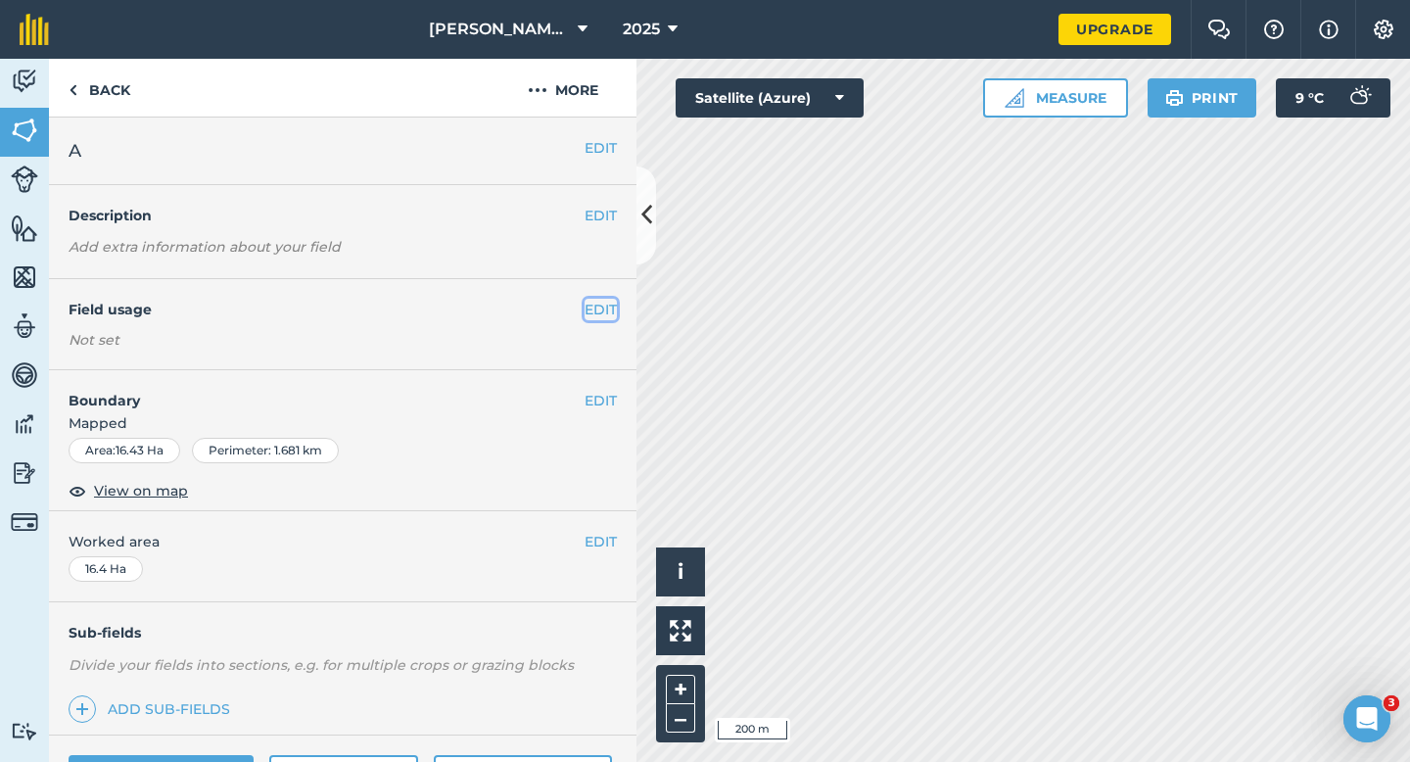
click at [601, 310] on button "EDIT" at bounding box center [601, 310] width 32 height 22
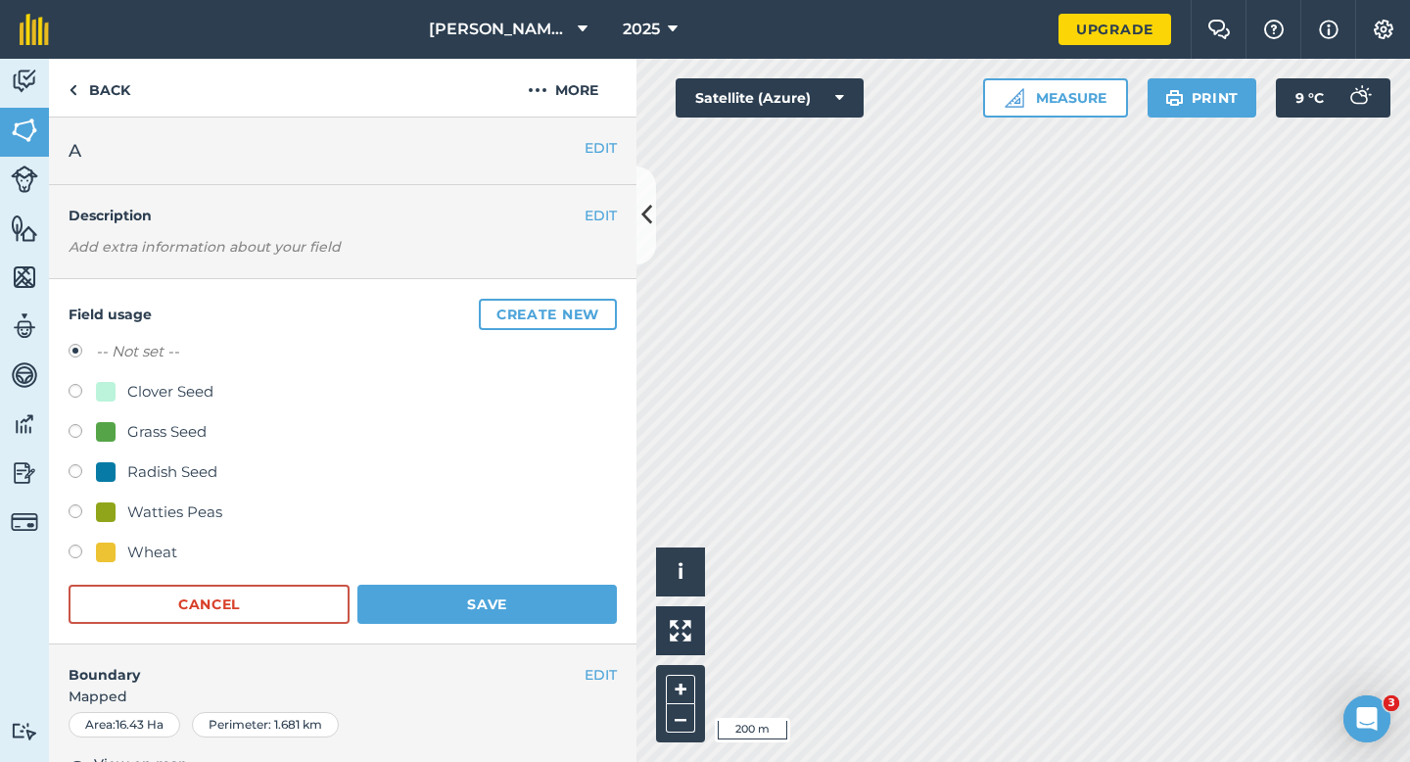
click at [160, 430] on div "Grass Seed" at bounding box center [166, 432] width 79 height 24
radio input "true"
radio input "false"
click at [492, 586] on button "Save" at bounding box center [487, 604] width 260 height 39
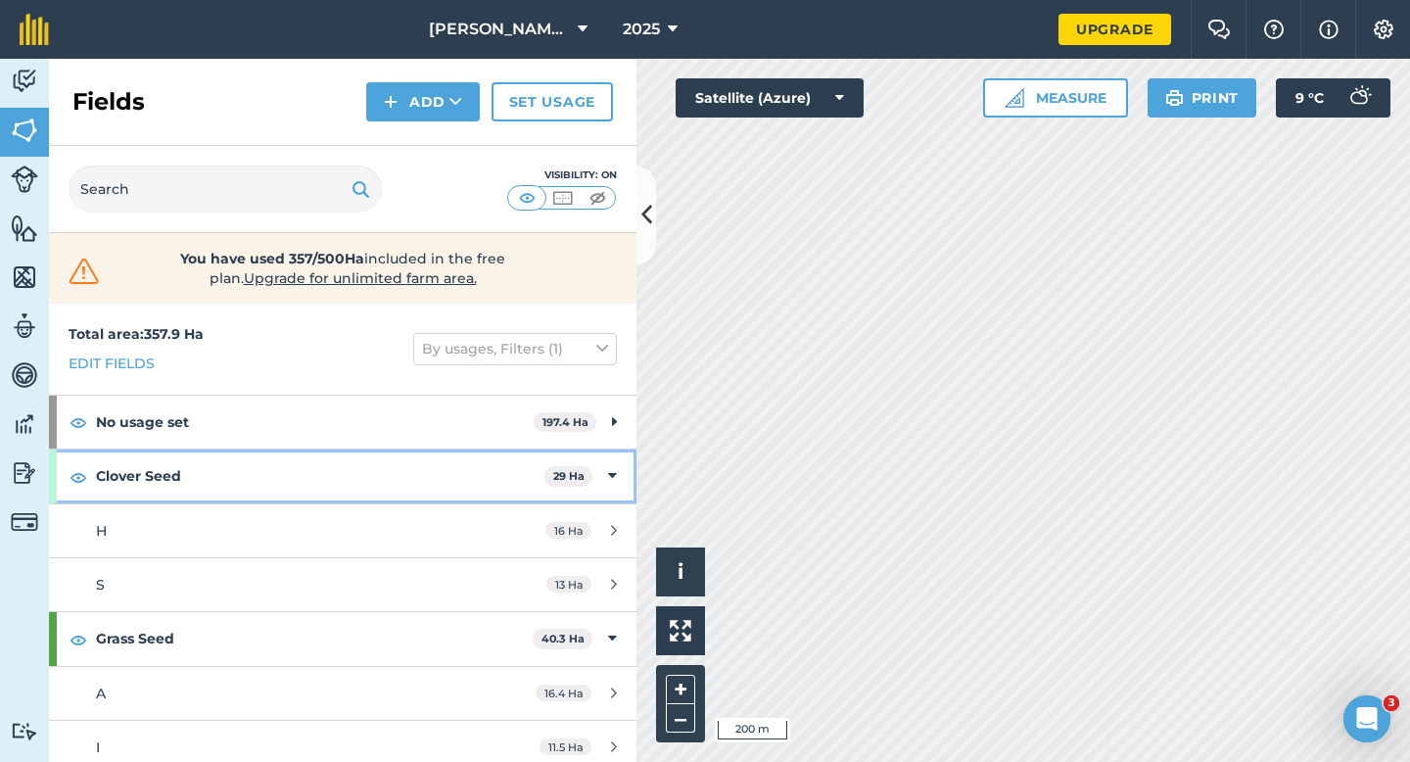
click at [619, 464] on div "Clover Seed 29 Ha" at bounding box center [343, 476] width 588 height 53
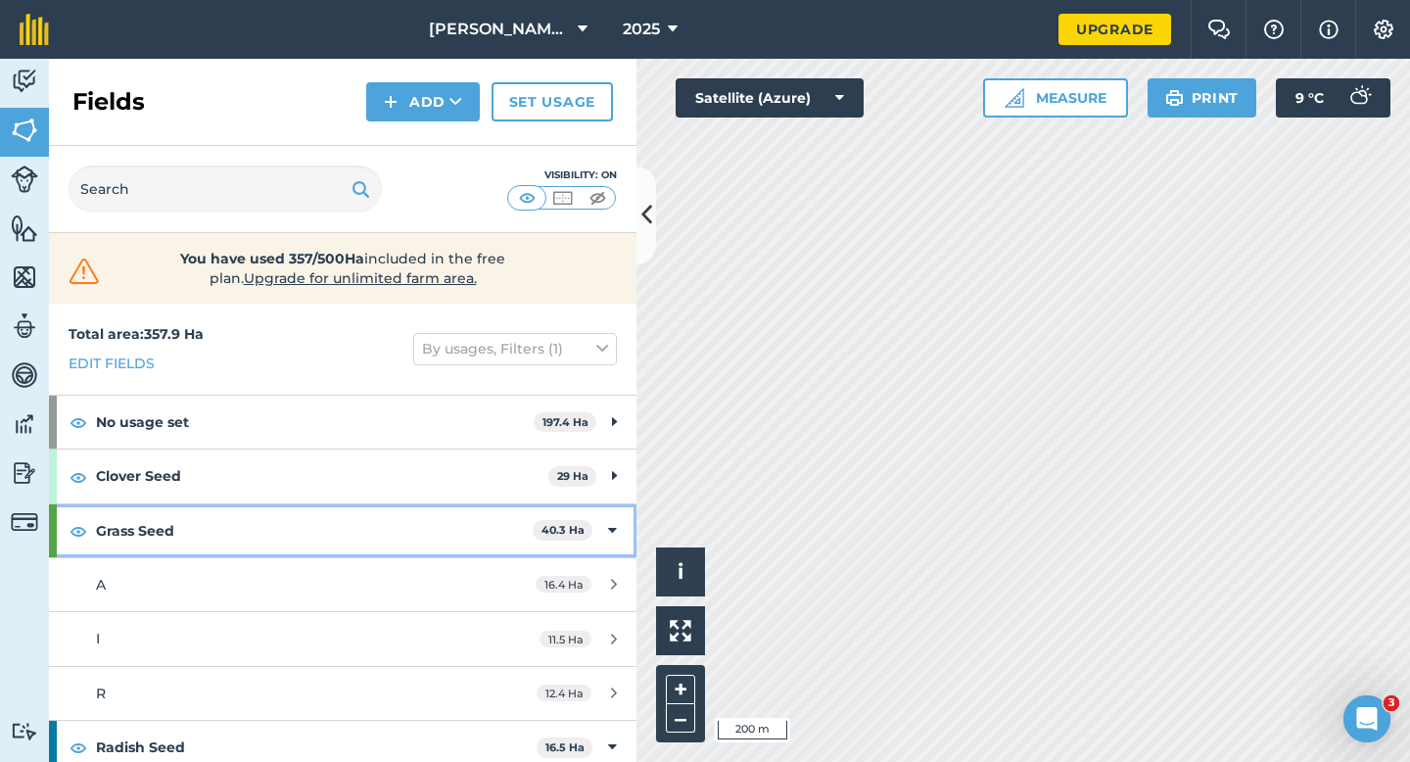
click at [613, 515] on div "Grass Seed 40.3 Ha" at bounding box center [343, 530] width 588 height 53
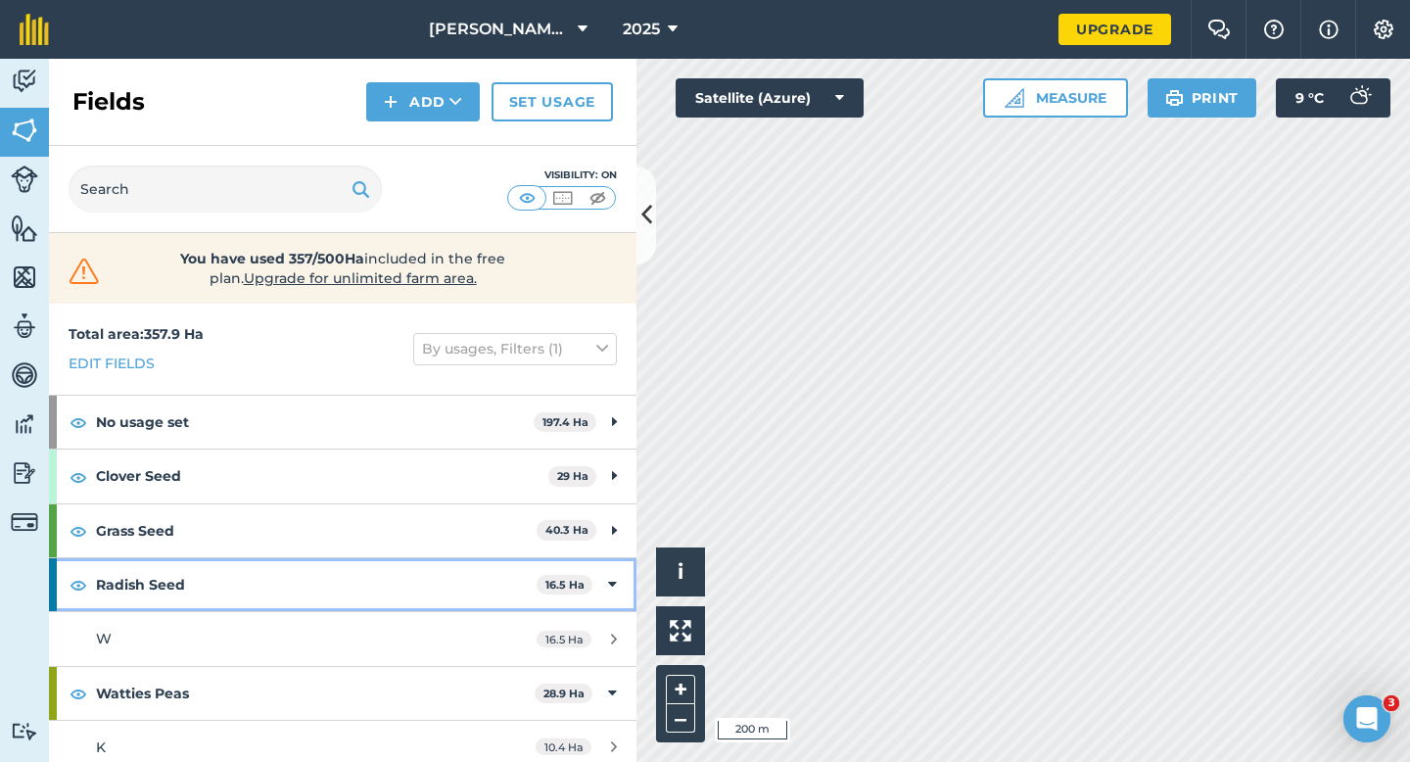
click at [611, 594] on icon at bounding box center [612, 585] width 9 height 22
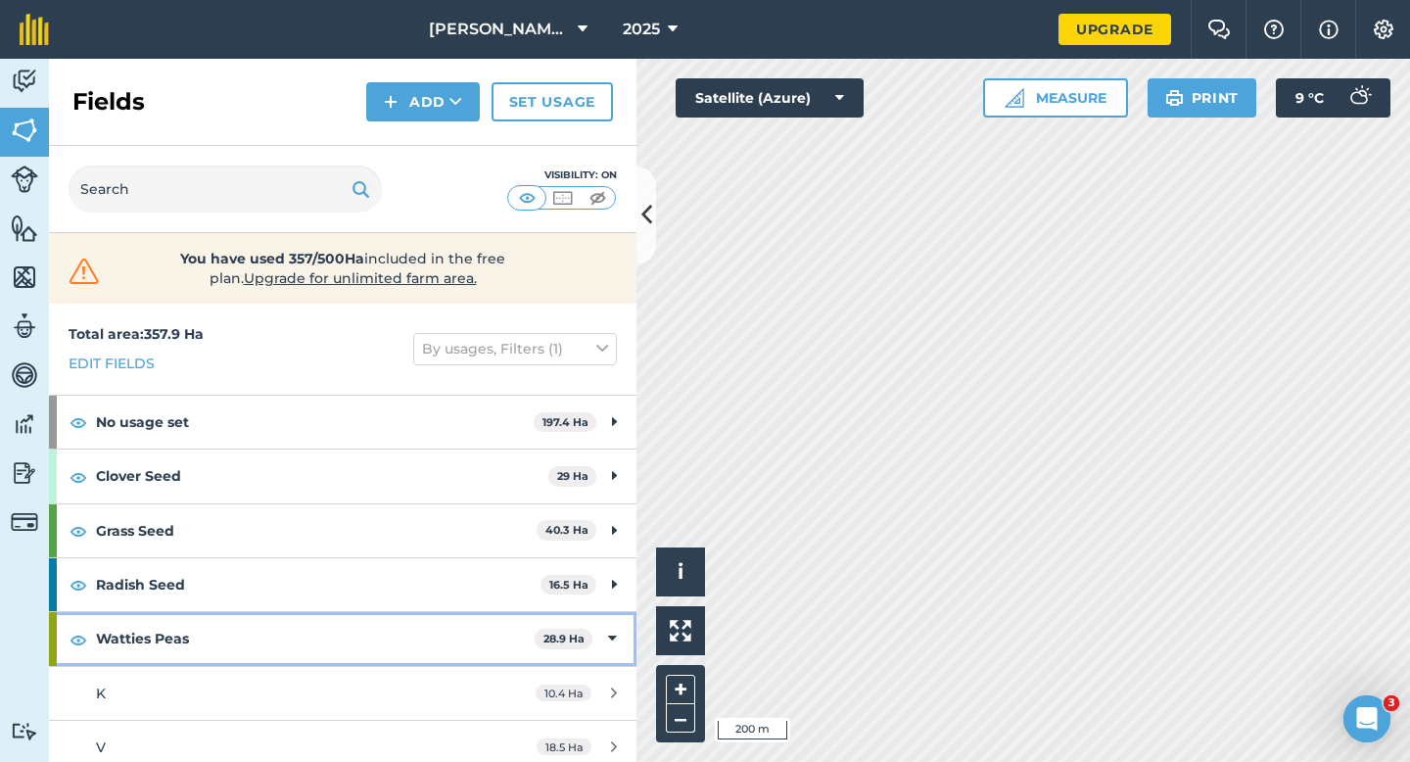
click at [616, 645] on icon at bounding box center [612, 639] width 9 height 22
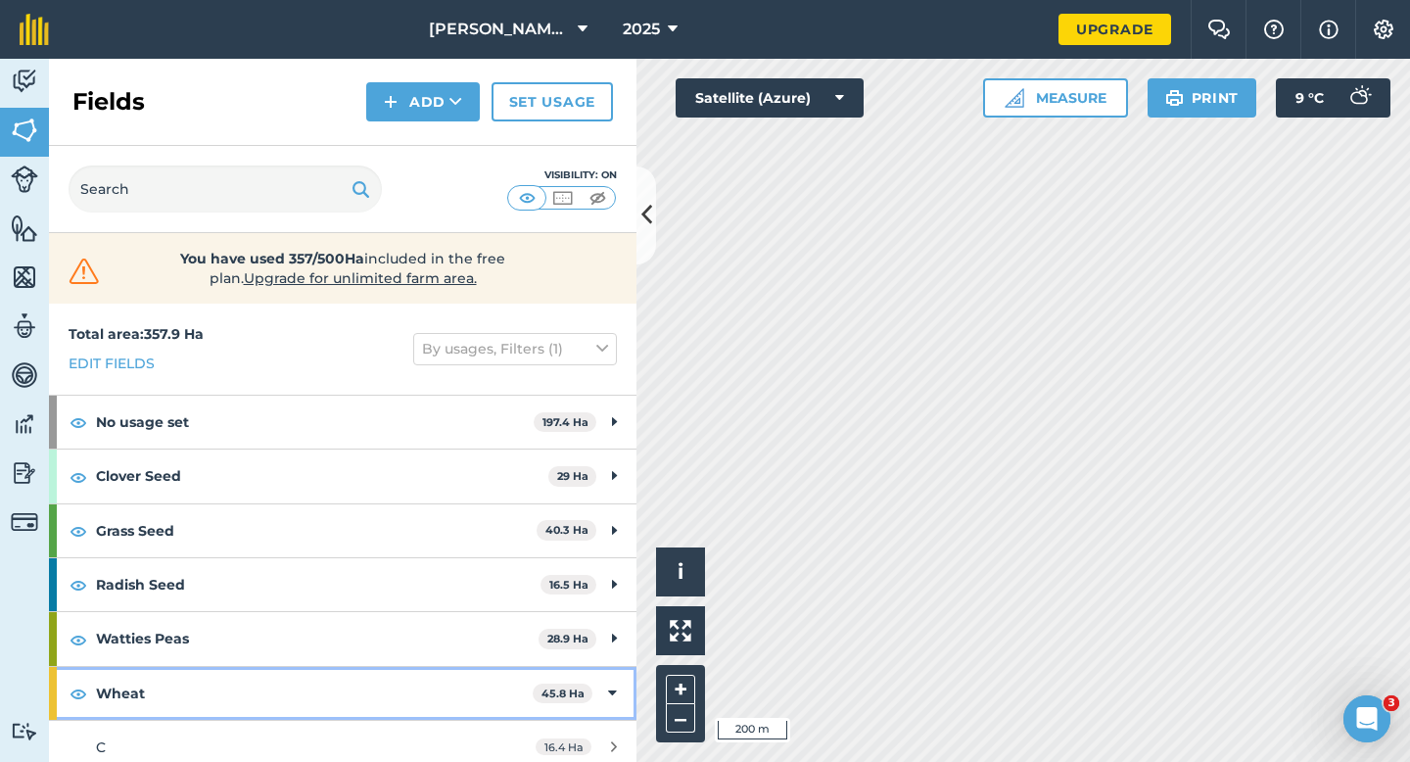
click at [613, 683] on icon at bounding box center [612, 694] width 9 height 22
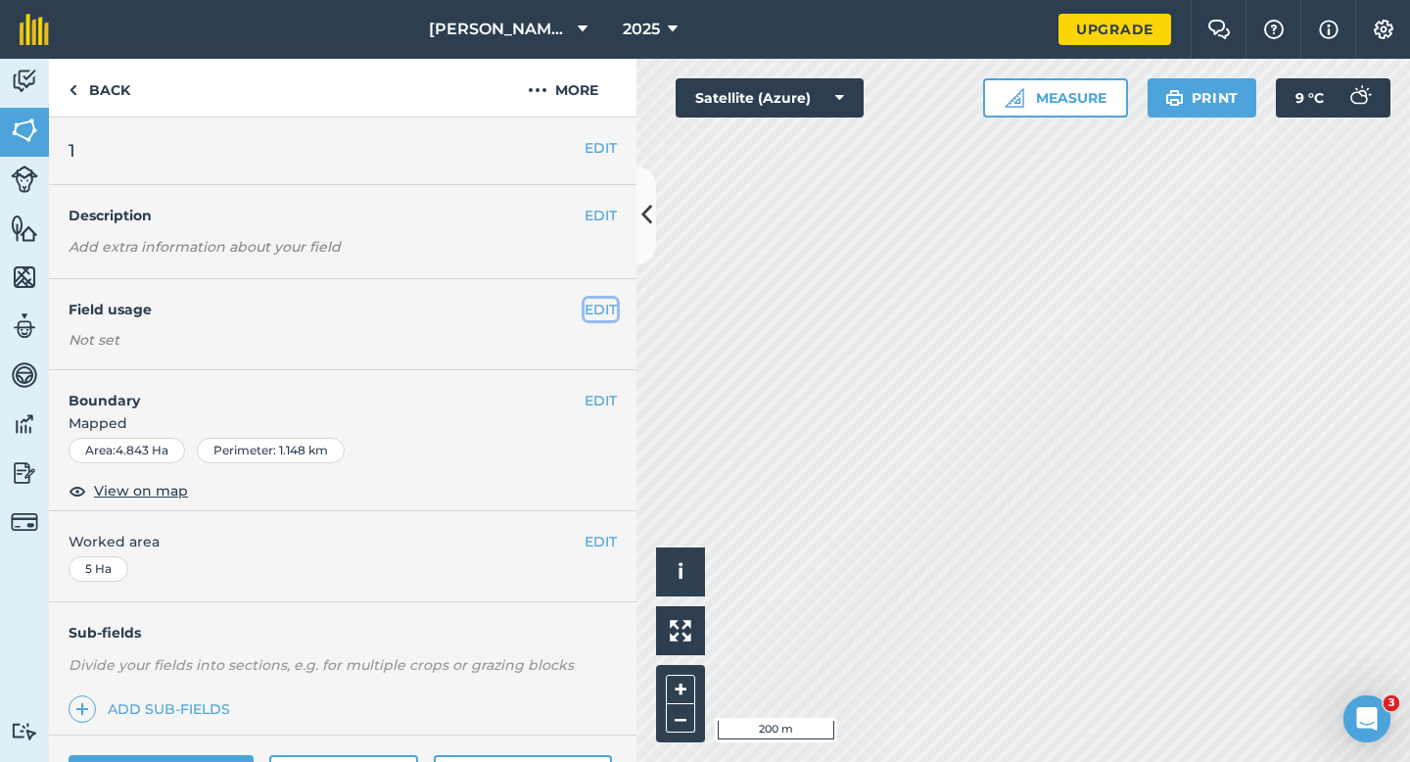
click at [603, 306] on button "EDIT" at bounding box center [601, 310] width 32 height 22
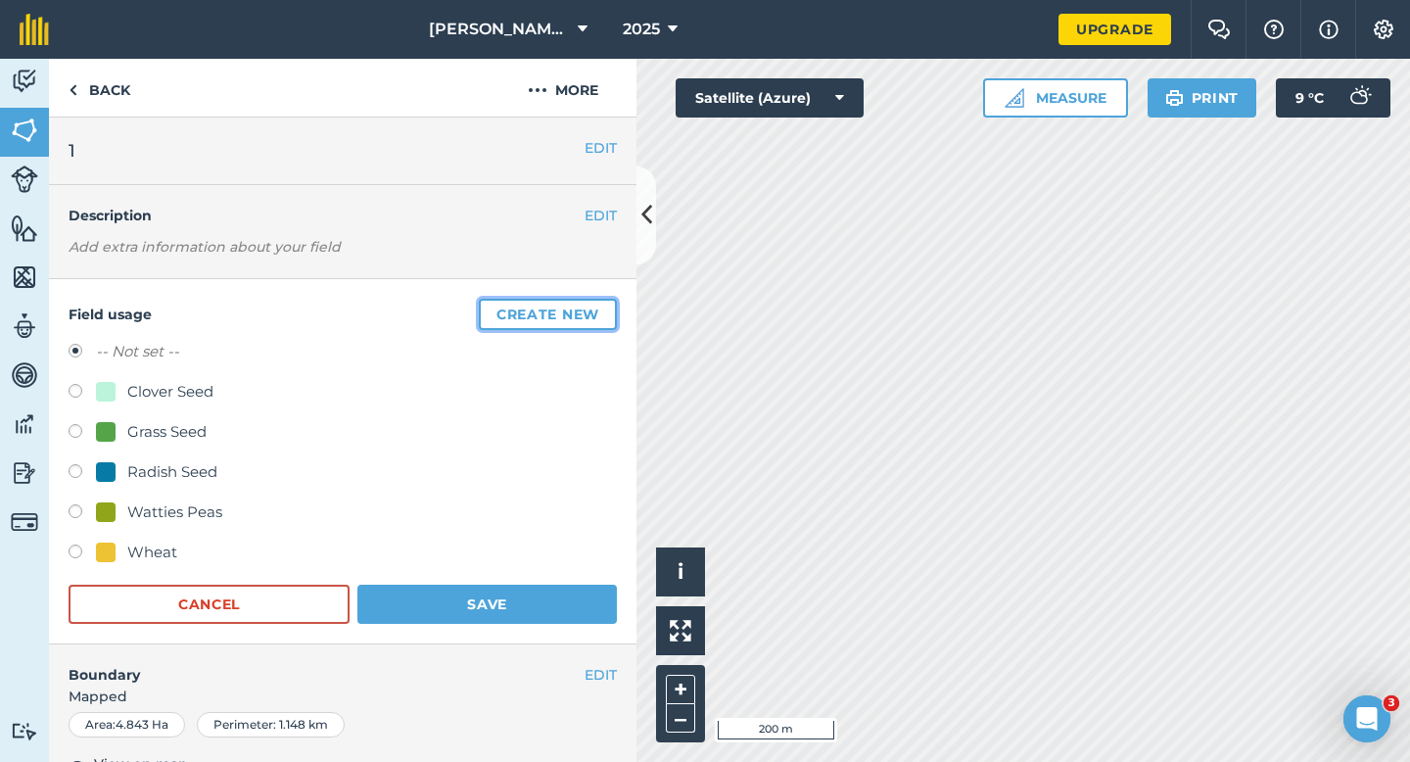
click at [603, 306] on button "Create new" at bounding box center [548, 314] width 138 height 31
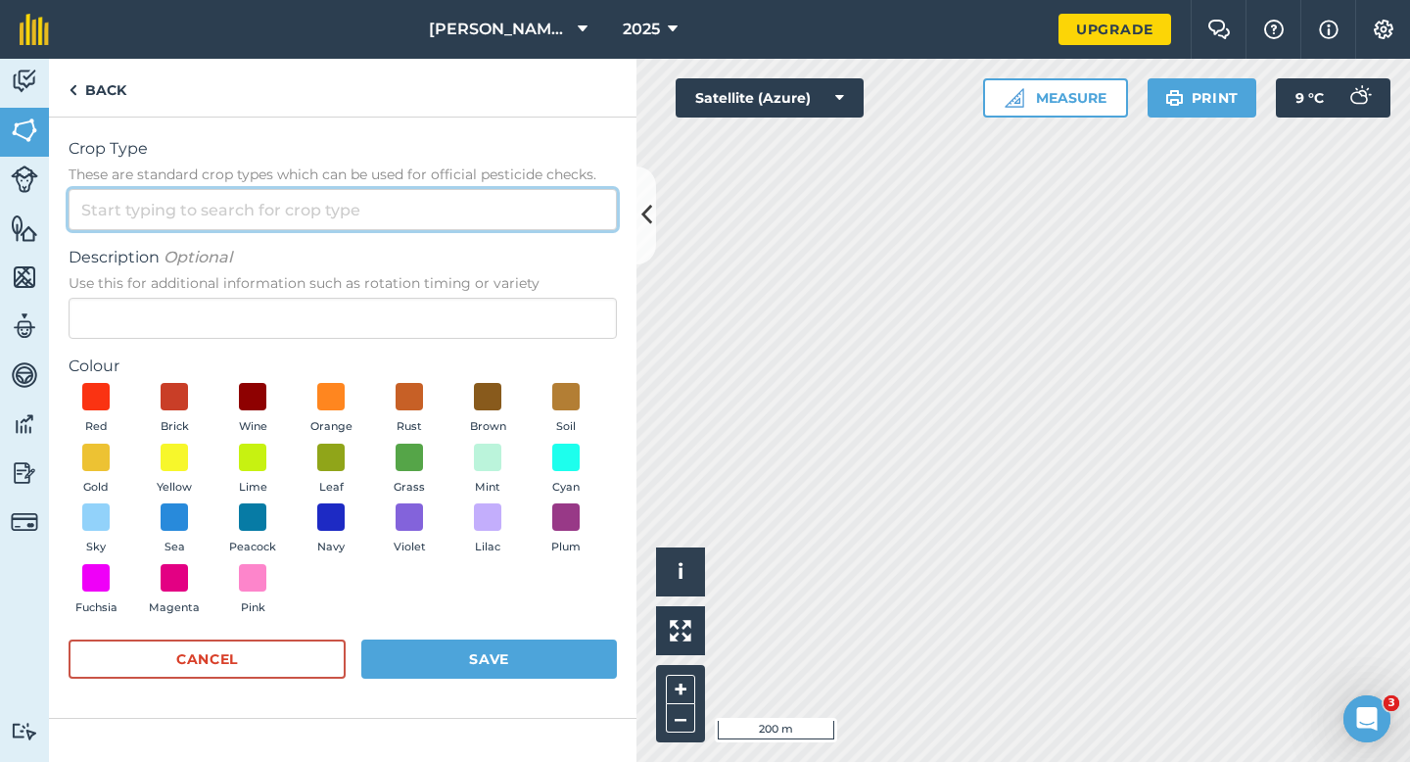
click at [553, 222] on input "Crop Type These are standard crop types which can be used for official pesticid…" at bounding box center [343, 209] width 548 height 41
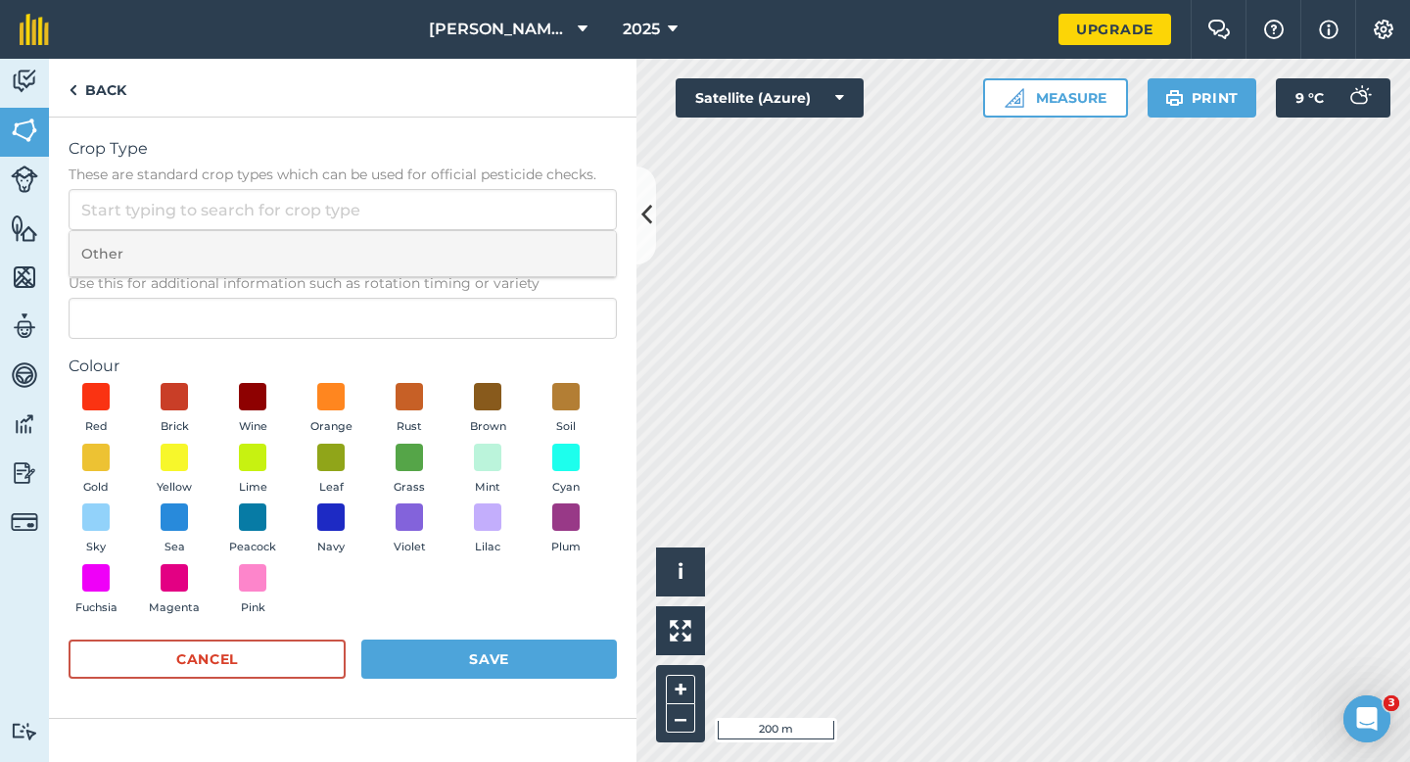
click at [553, 241] on li "Other" at bounding box center [343, 254] width 546 height 46
type input "Other"
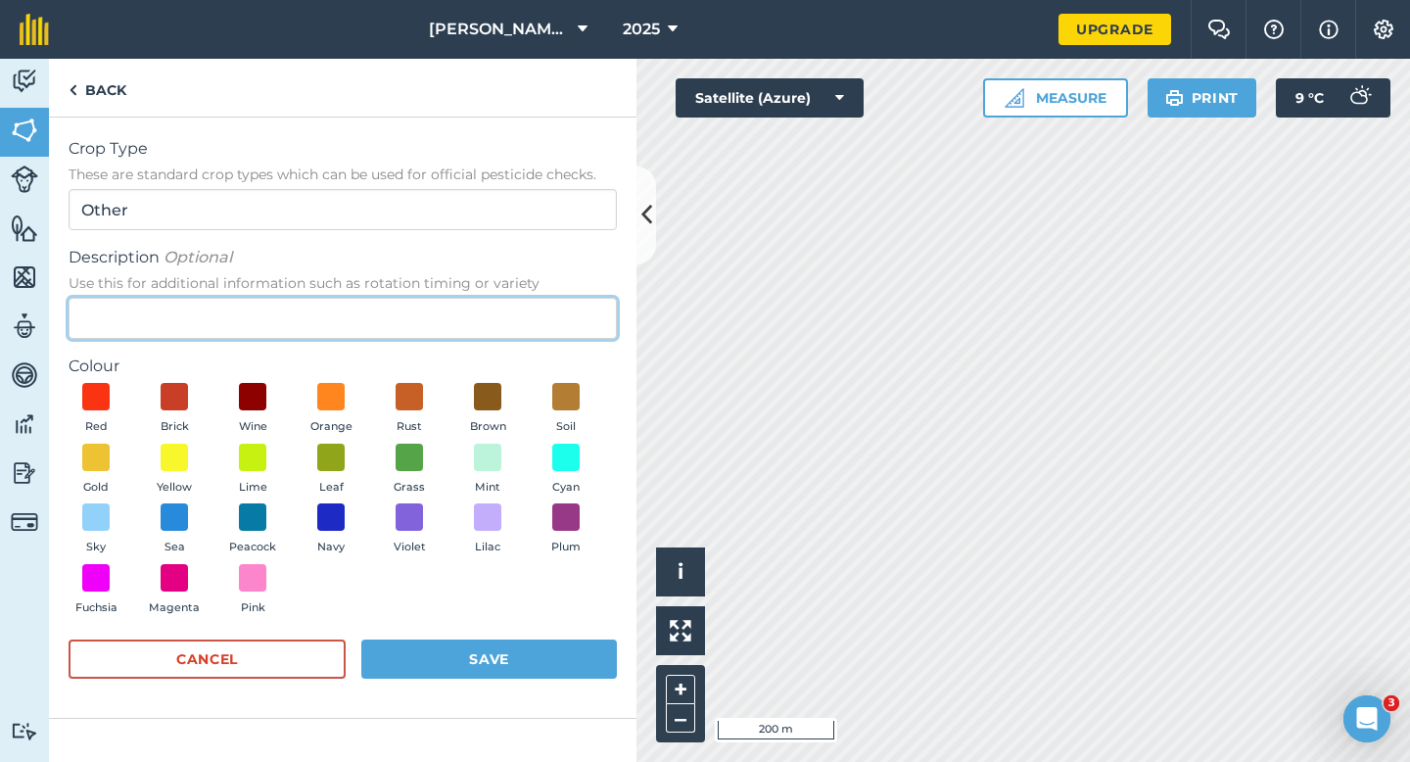
click at [541, 310] on input "Description Optional Use this for additional information such as rotation timin…" at bounding box center [343, 318] width 548 height 41
type input "Lucerne"
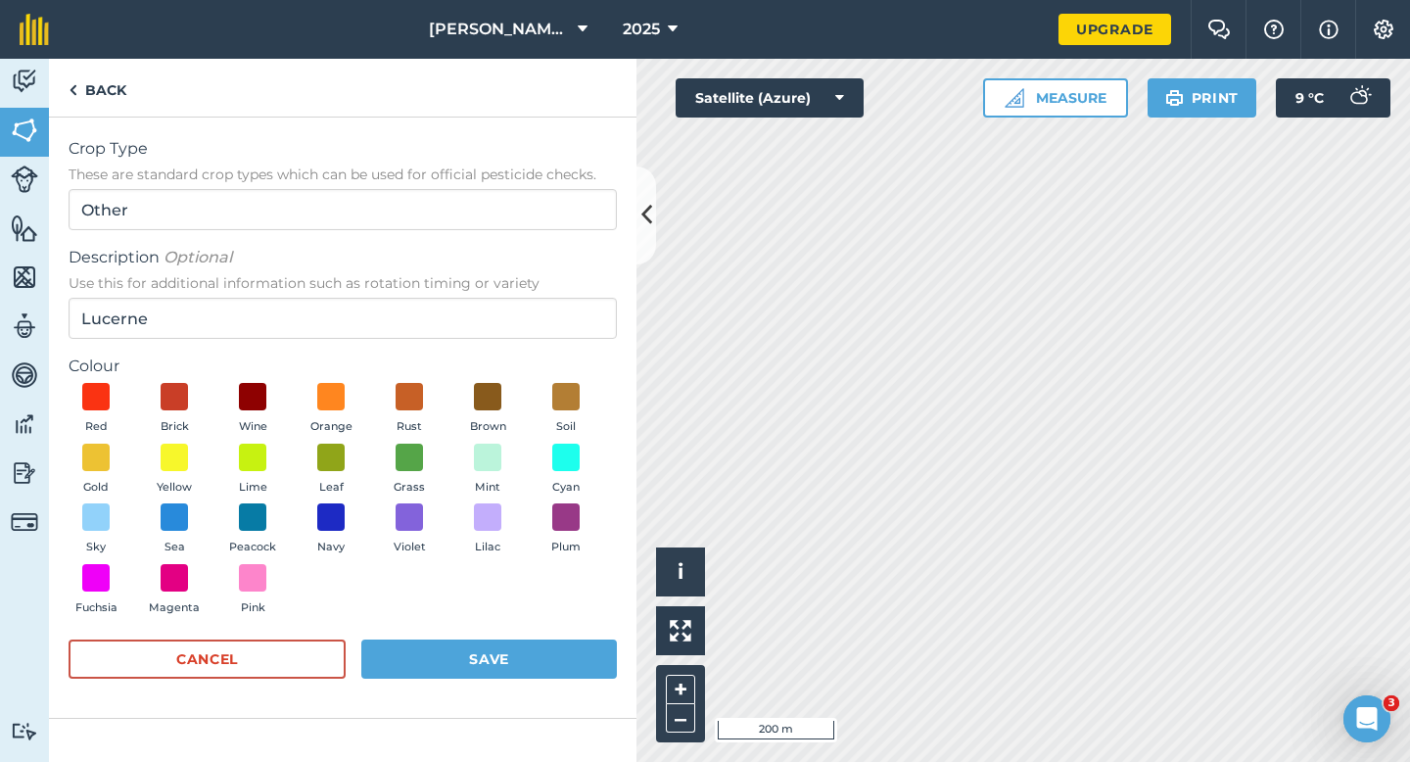
click at [439, 444] on div "Red Brick Wine Orange Rust Brown Soil Gold Yellow Lime Leaf Grass Mint Cyan Sky…" at bounding box center [343, 503] width 548 height 241
click at [421, 460] on span at bounding box center [410, 457] width 30 height 30
click at [473, 677] on button "Save" at bounding box center [489, 659] width 256 height 39
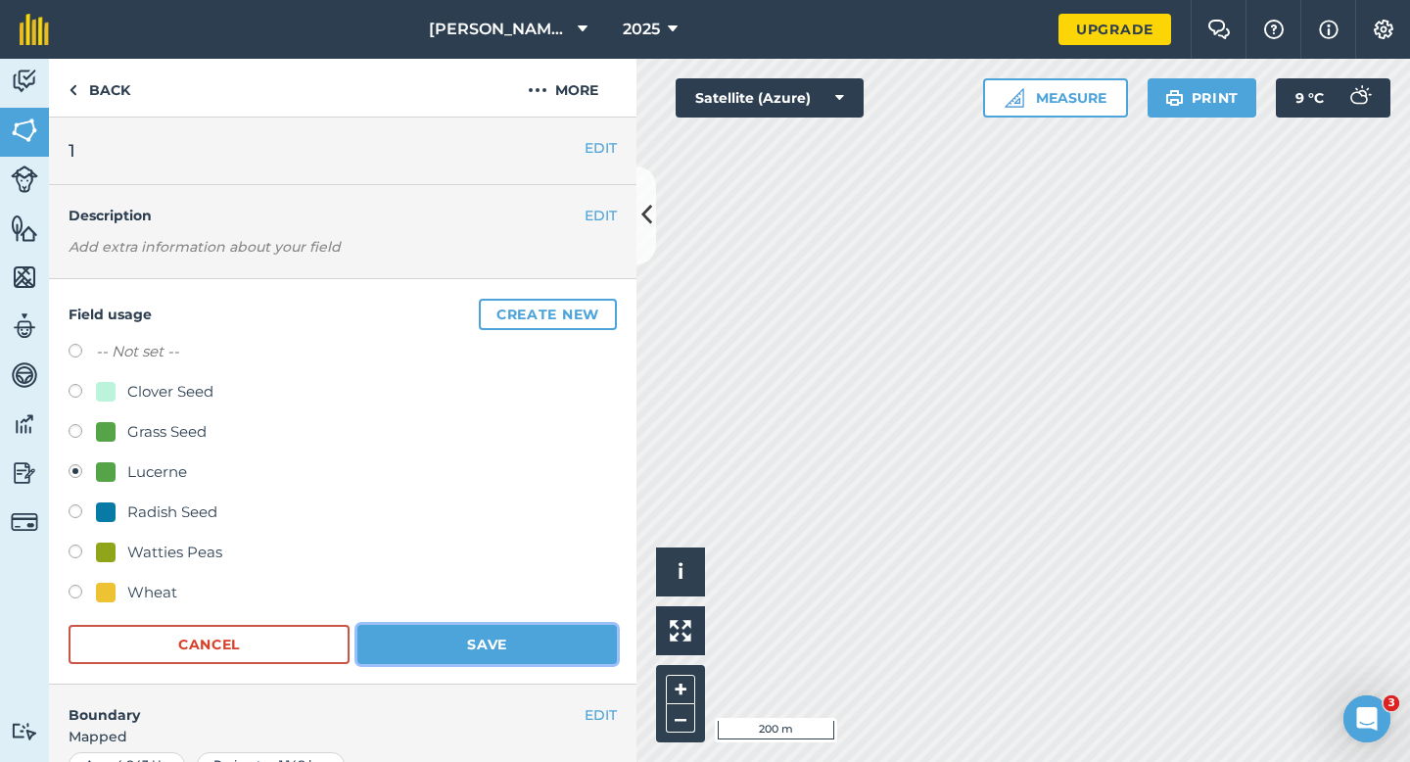
click at [485, 641] on button "Save" at bounding box center [487, 644] width 260 height 39
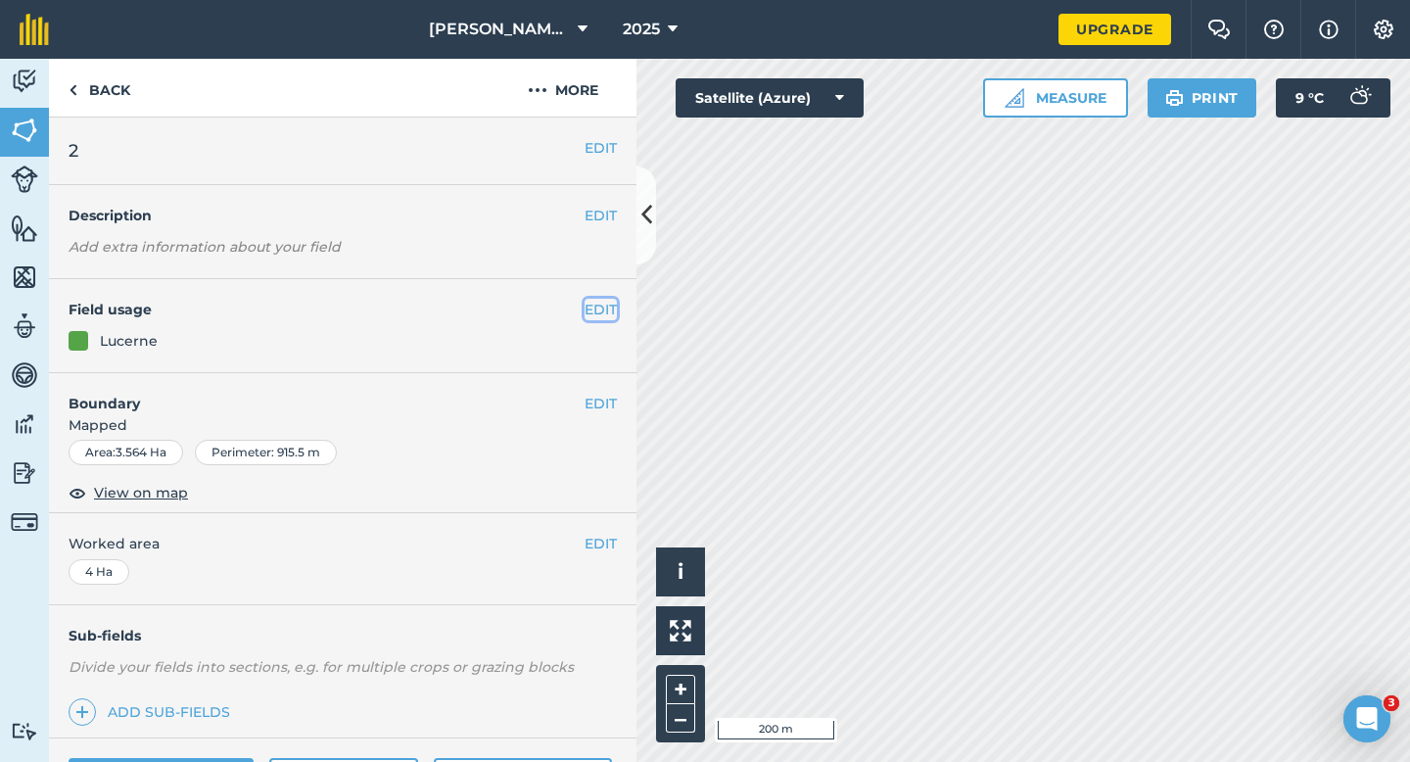
click at [602, 308] on button "EDIT" at bounding box center [601, 310] width 32 height 22
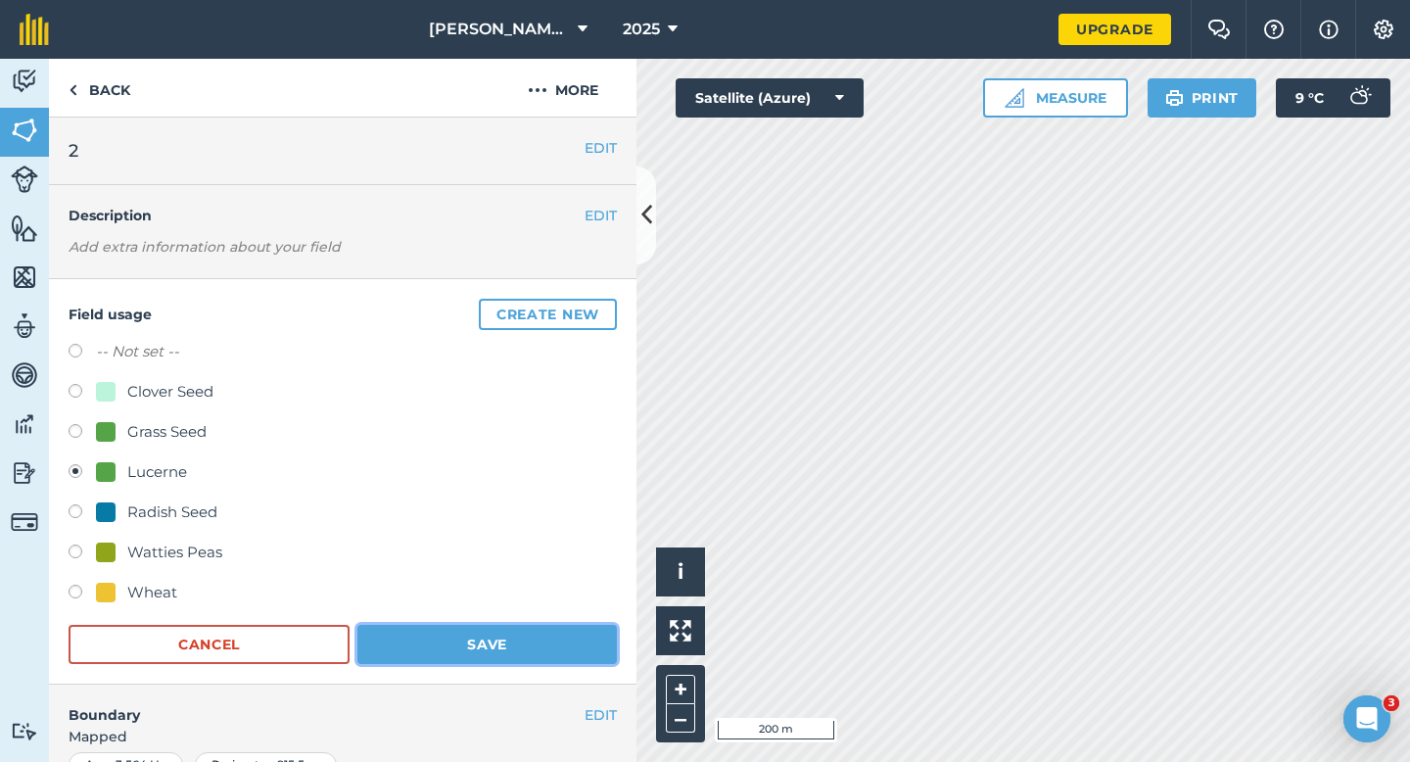
click at [414, 649] on button "Save" at bounding box center [487, 644] width 260 height 39
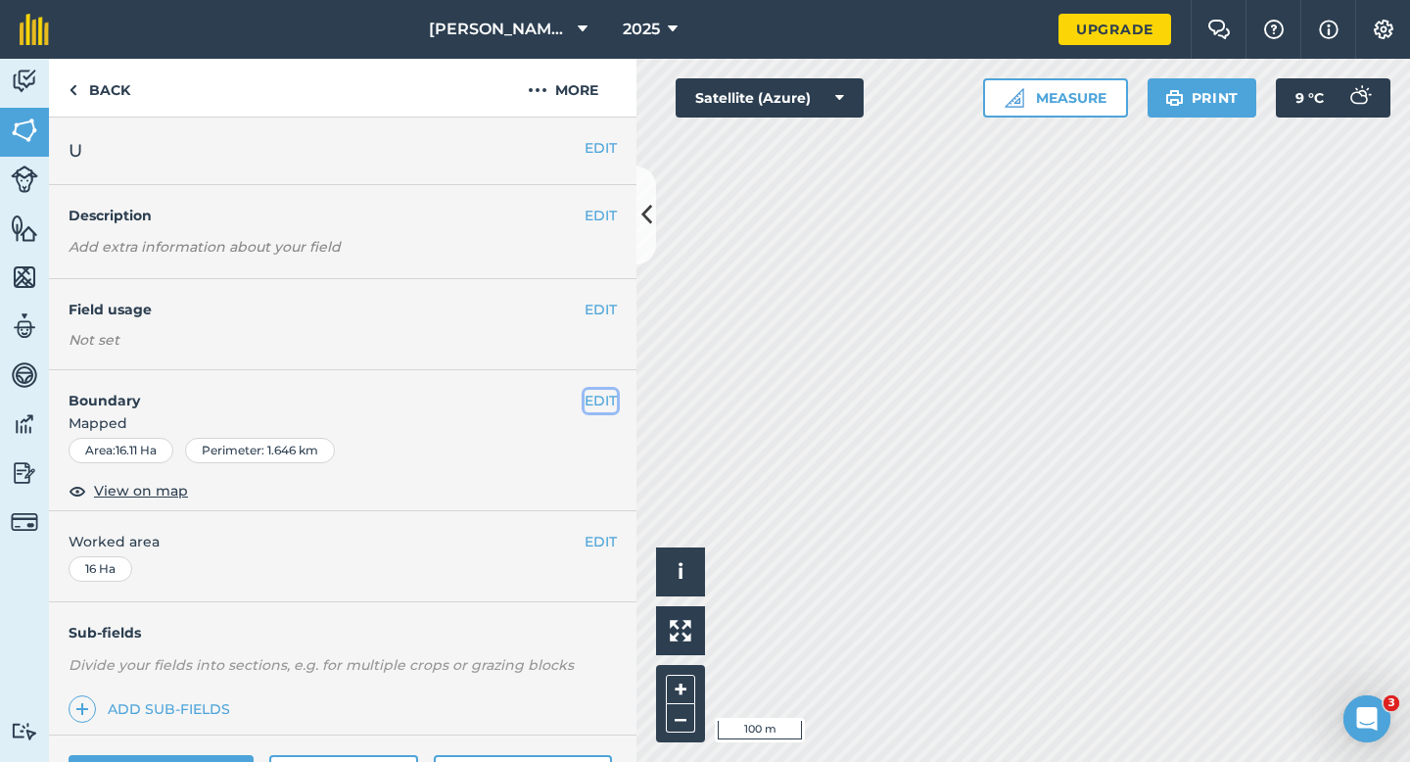
click at [593, 402] on button "EDIT" at bounding box center [601, 401] width 32 height 22
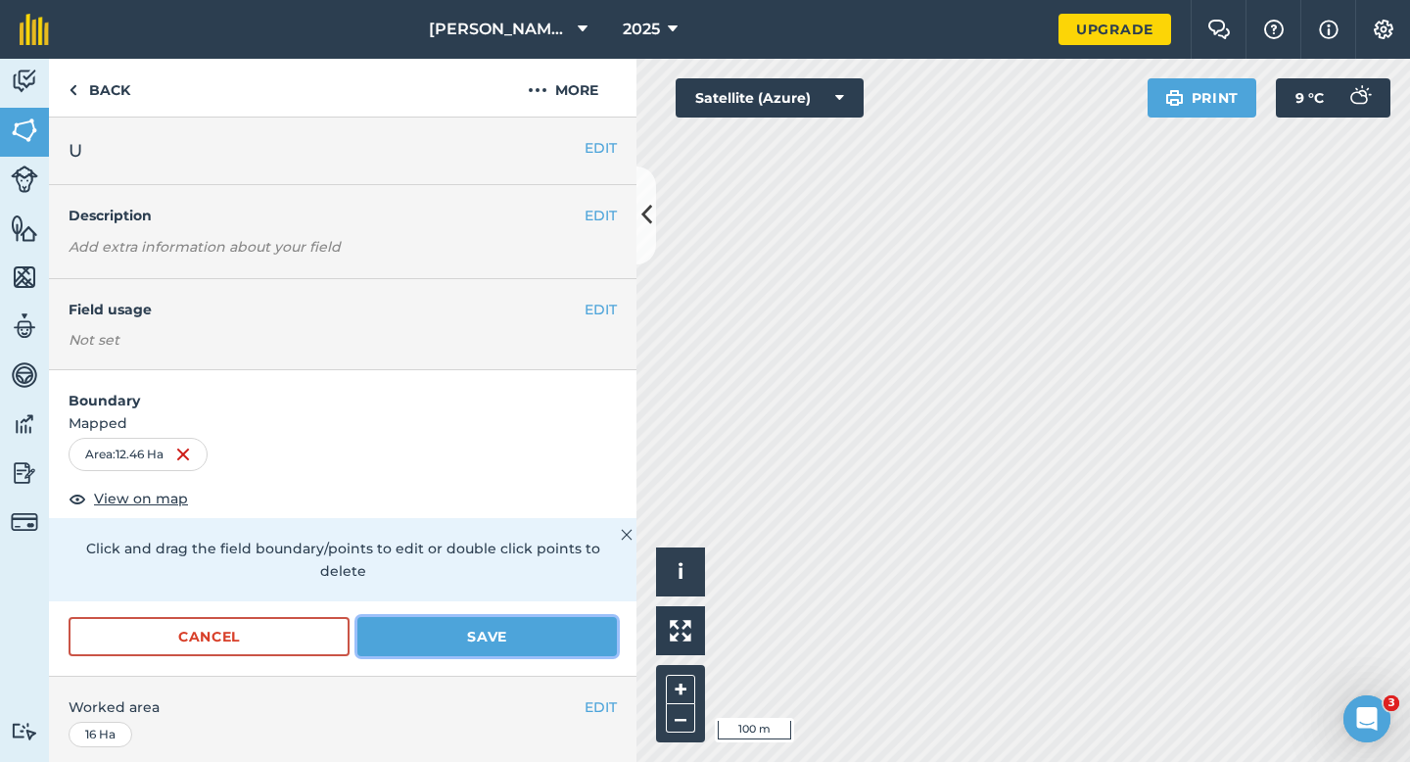
click at [566, 617] on button "Save" at bounding box center [487, 636] width 260 height 39
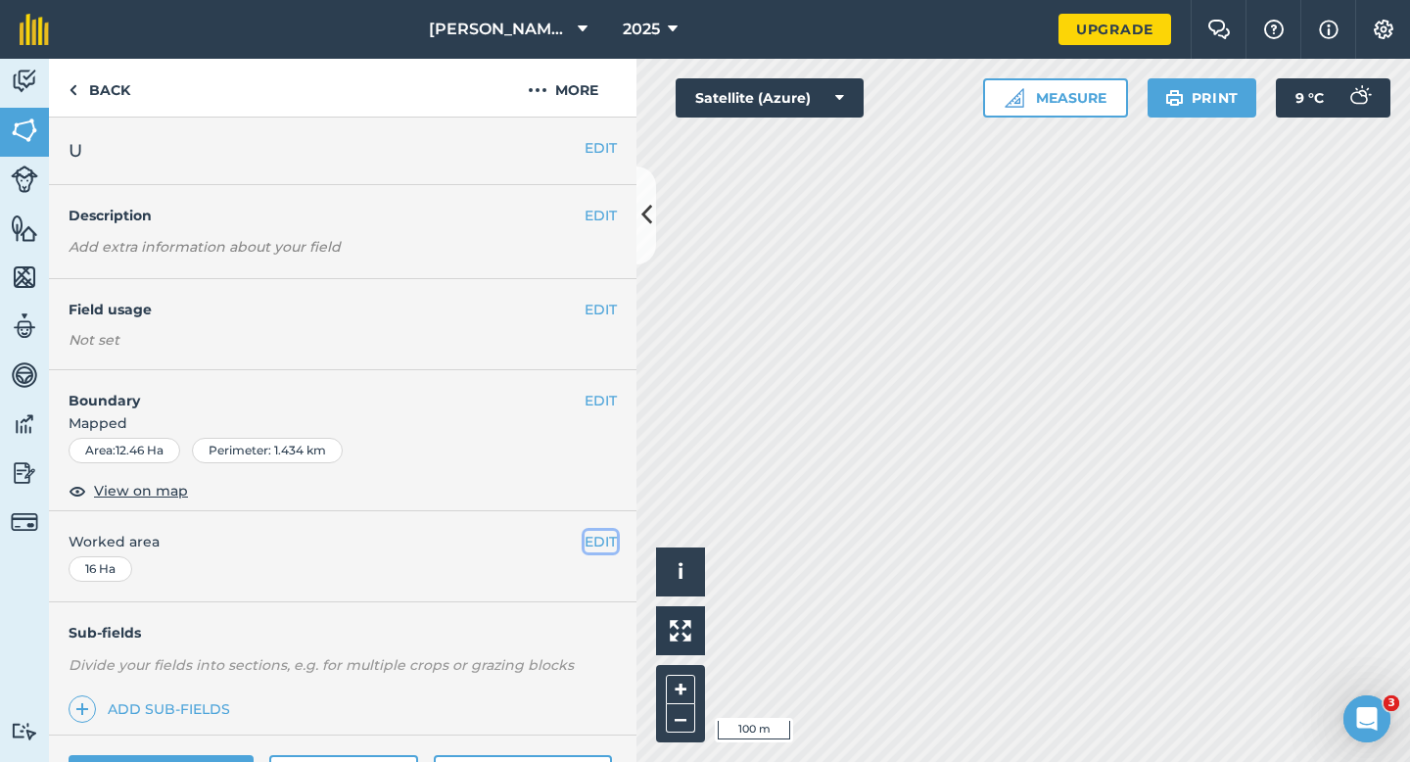
click at [610, 549] on button "EDIT" at bounding box center [601, 542] width 32 height 22
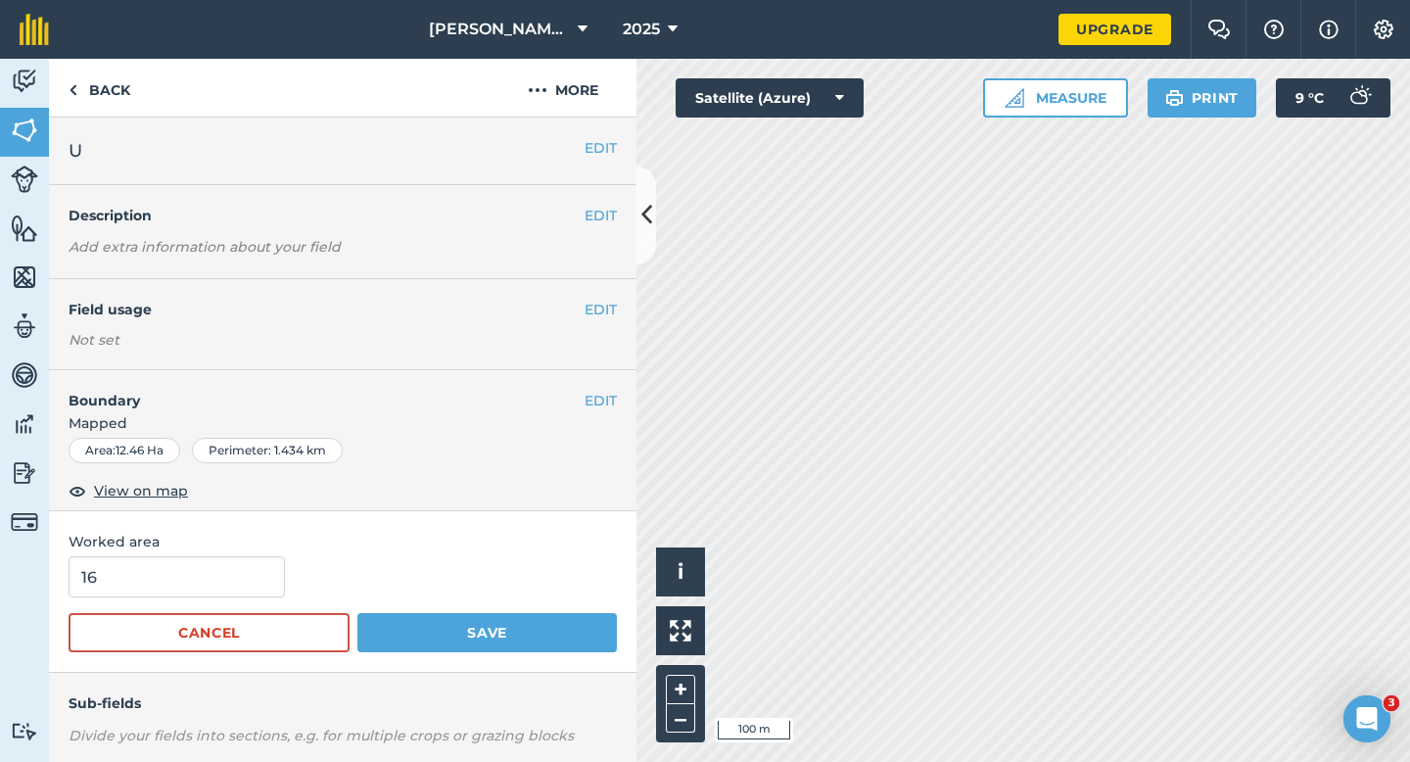
click at [213, 597] on form "16 Cancel Save" at bounding box center [343, 604] width 548 height 96
click at [213, 593] on input "16" at bounding box center [177, 576] width 216 height 41
type input "13"
click at [357, 613] on button "Save" at bounding box center [487, 632] width 260 height 39
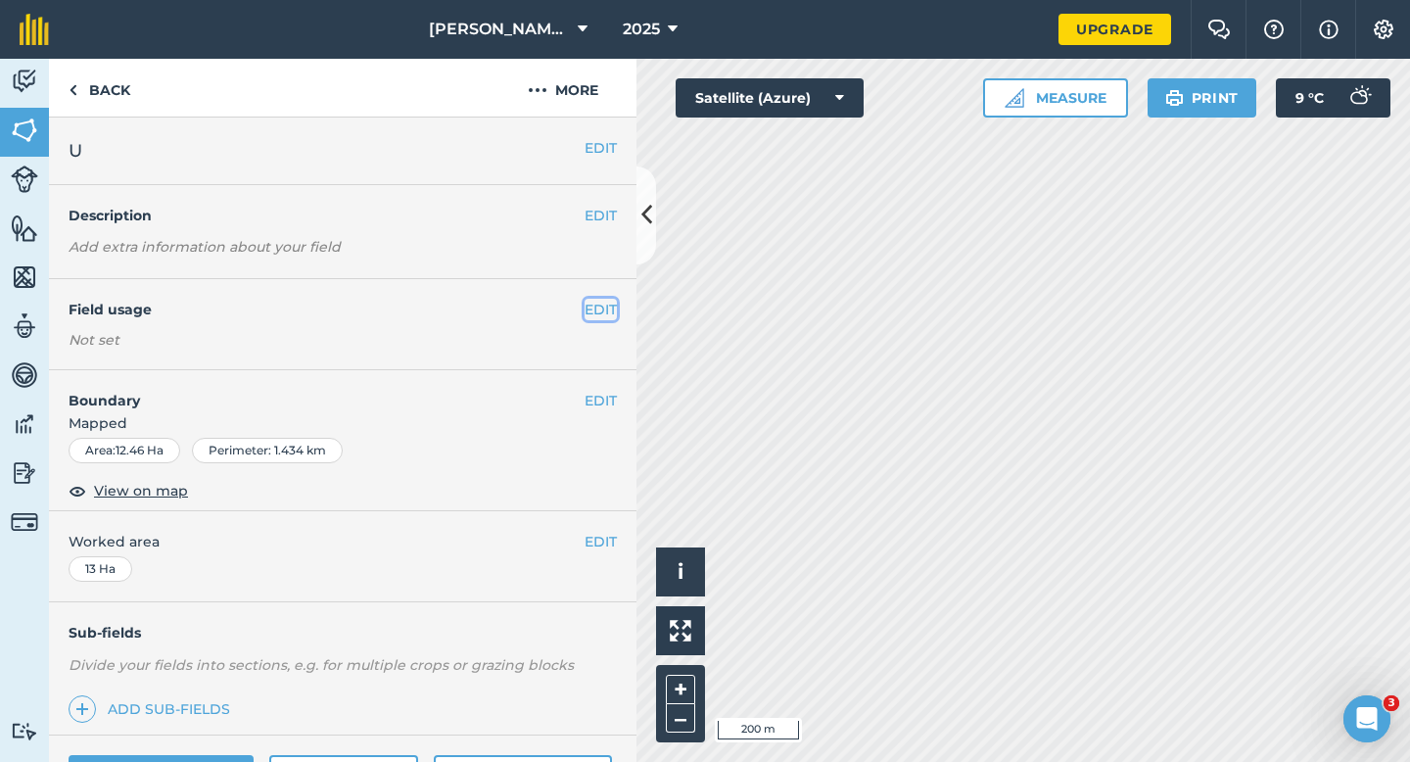
click at [589, 302] on button "EDIT" at bounding box center [601, 310] width 32 height 22
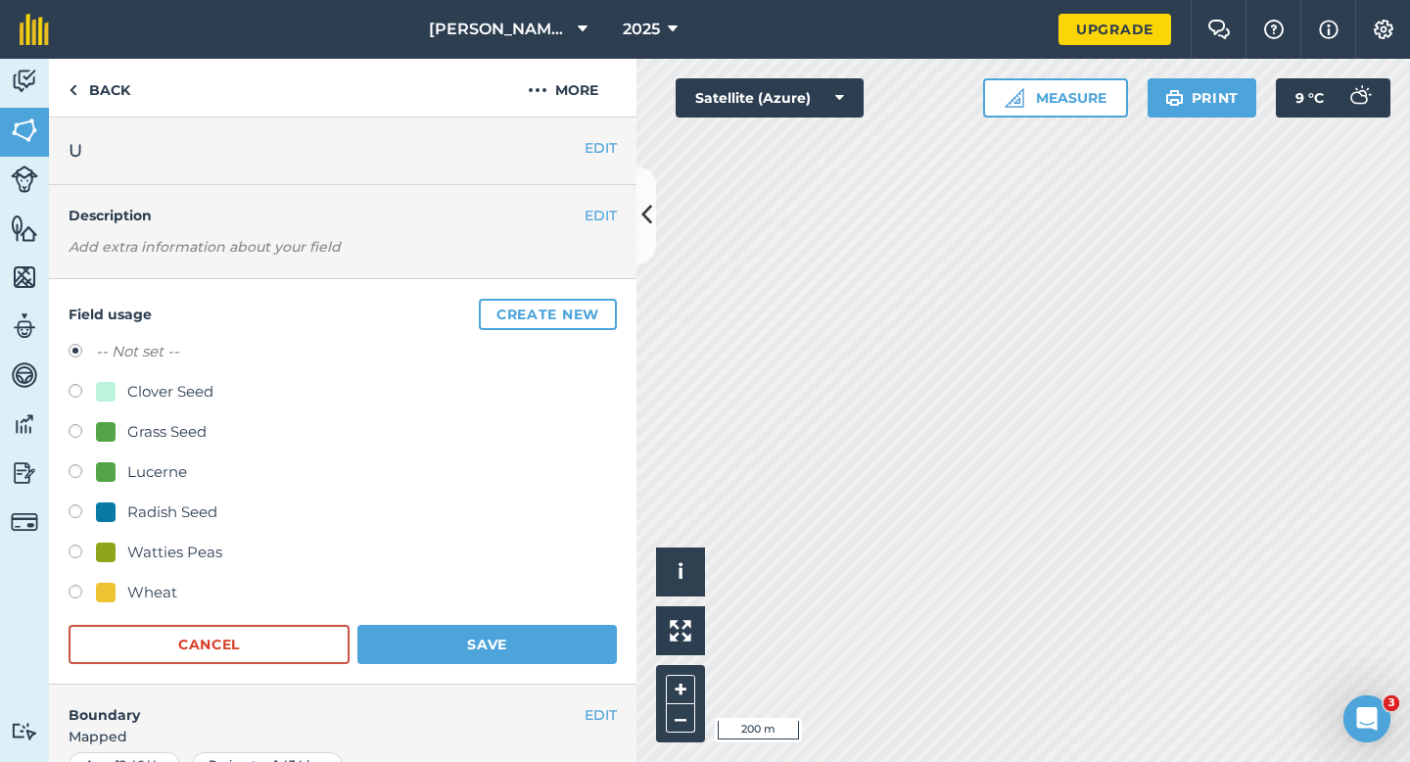
click at [526, 296] on div "Field usage Create new -- Not set -- Clover Seed Grass Seed Lucerne Radish Seed…" at bounding box center [343, 481] width 588 height 405
click at [526, 311] on button "Create new" at bounding box center [548, 314] width 138 height 31
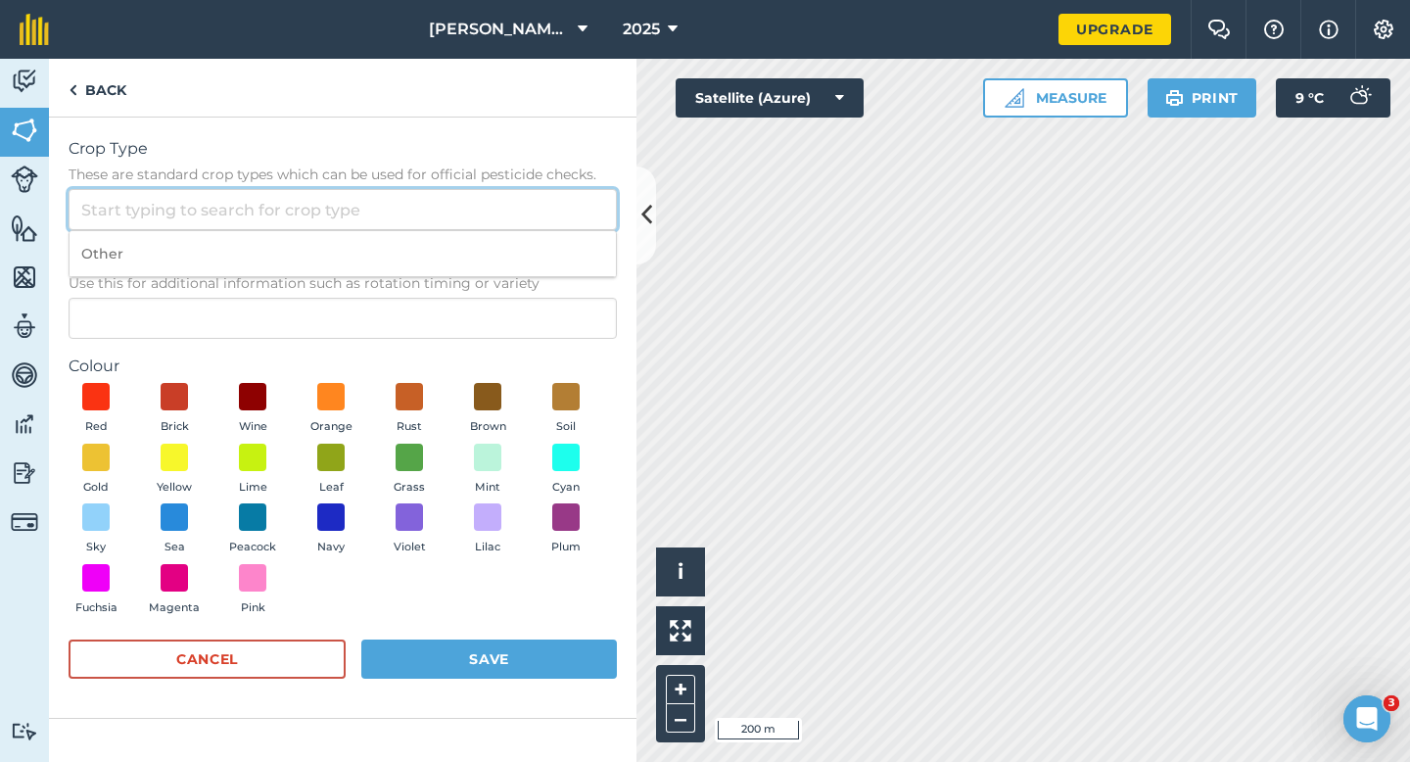
click at [498, 216] on input "Crop Type These are standard crop types which can be used for official pesticid…" at bounding box center [343, 209] width 548 height 41
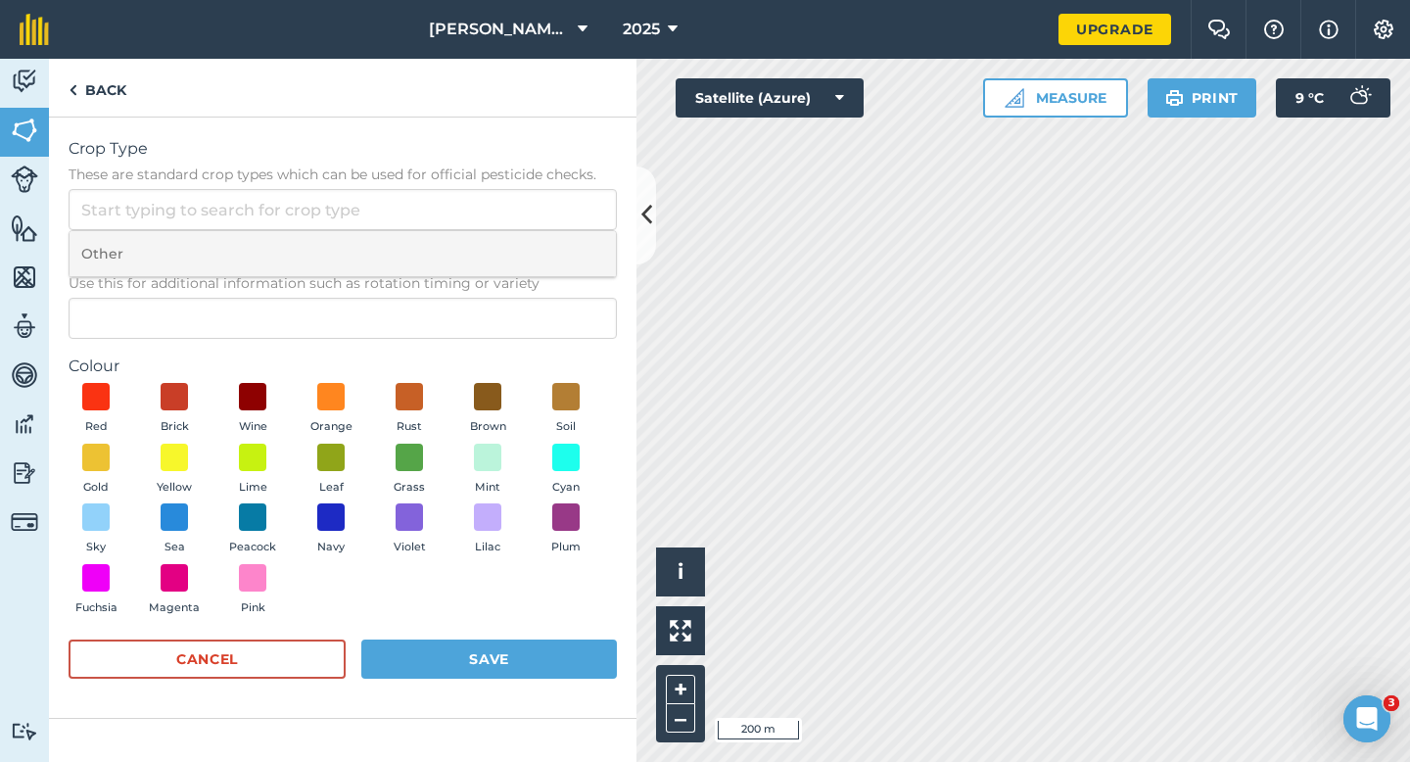
click at [498, 239] on li "Other" at bounding box center [343, 254] width 546 height 46
type input "Other"
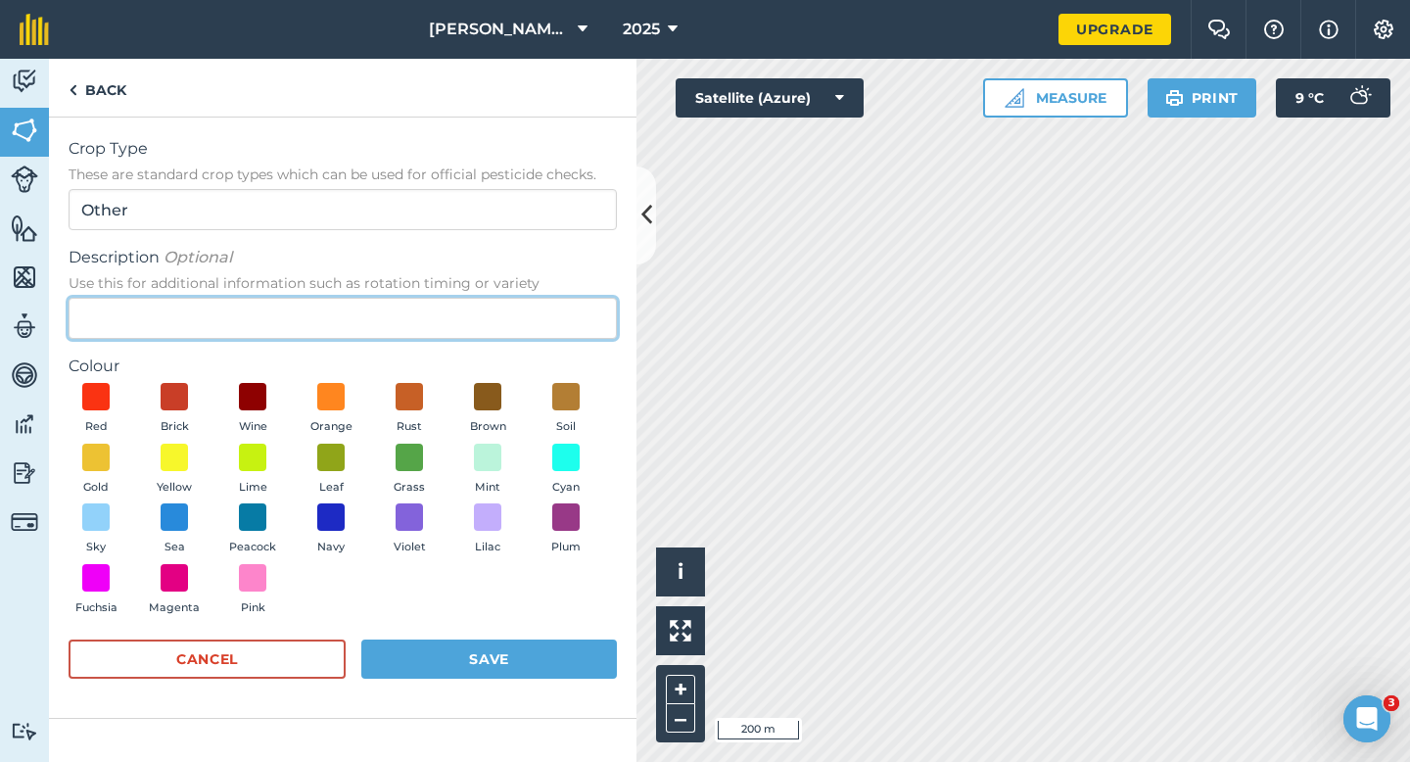
click at [497, 303] on input "Description Optional Use this for additional information such as rotation timin…" at bounding box center [343, 318] width 548 height 41
type input "Potatoes"
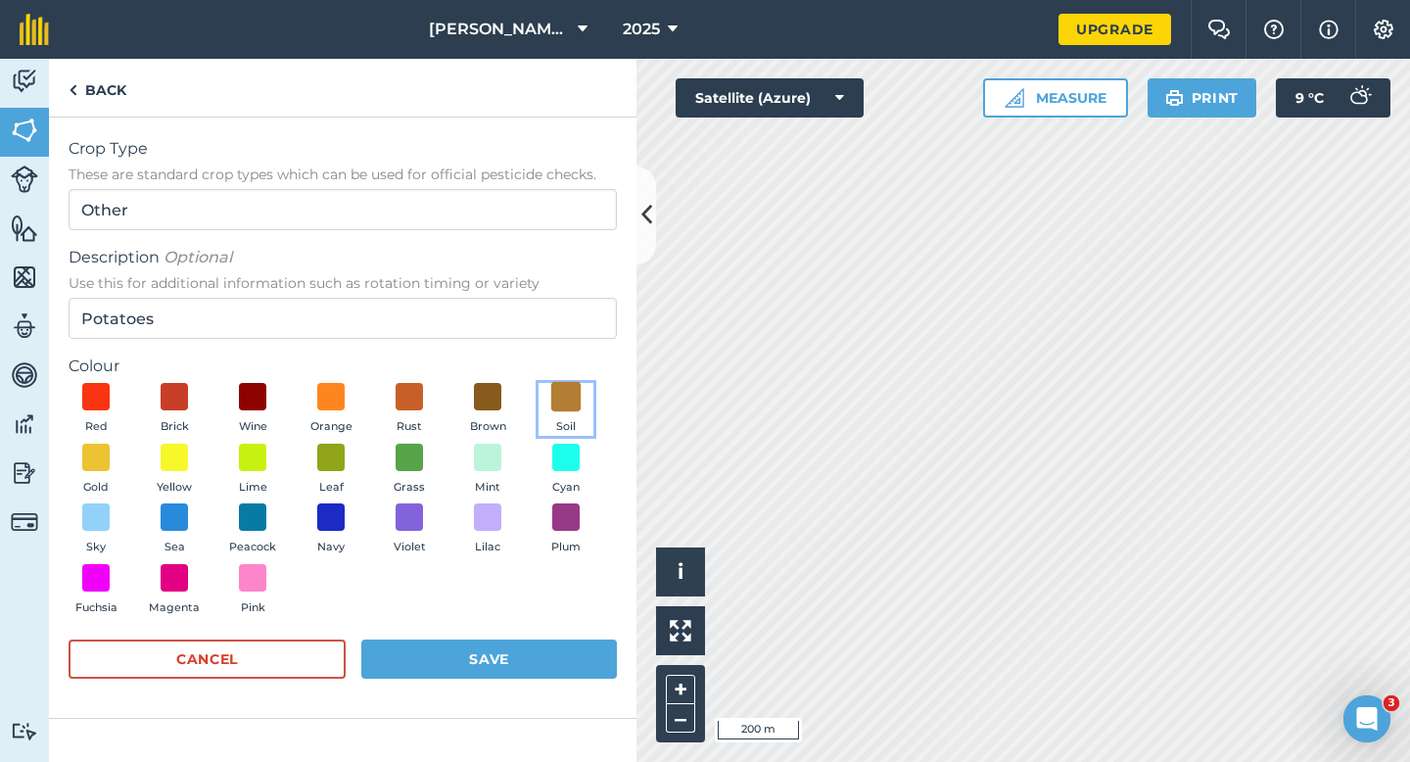
click at [559, 408] on span at bounding box center [566, 397] width 30 height 30
click at [553, 598] on div "Red Brick Wine Orange Rust Brown Soil Gold Yellow Lime Leaf Grass Mint Cyan Sky…" at bounding box center [343, 503] width 548 height 241
click at [553, 661] on button "Save" at bounding box center [489, 659] width 256 height 39
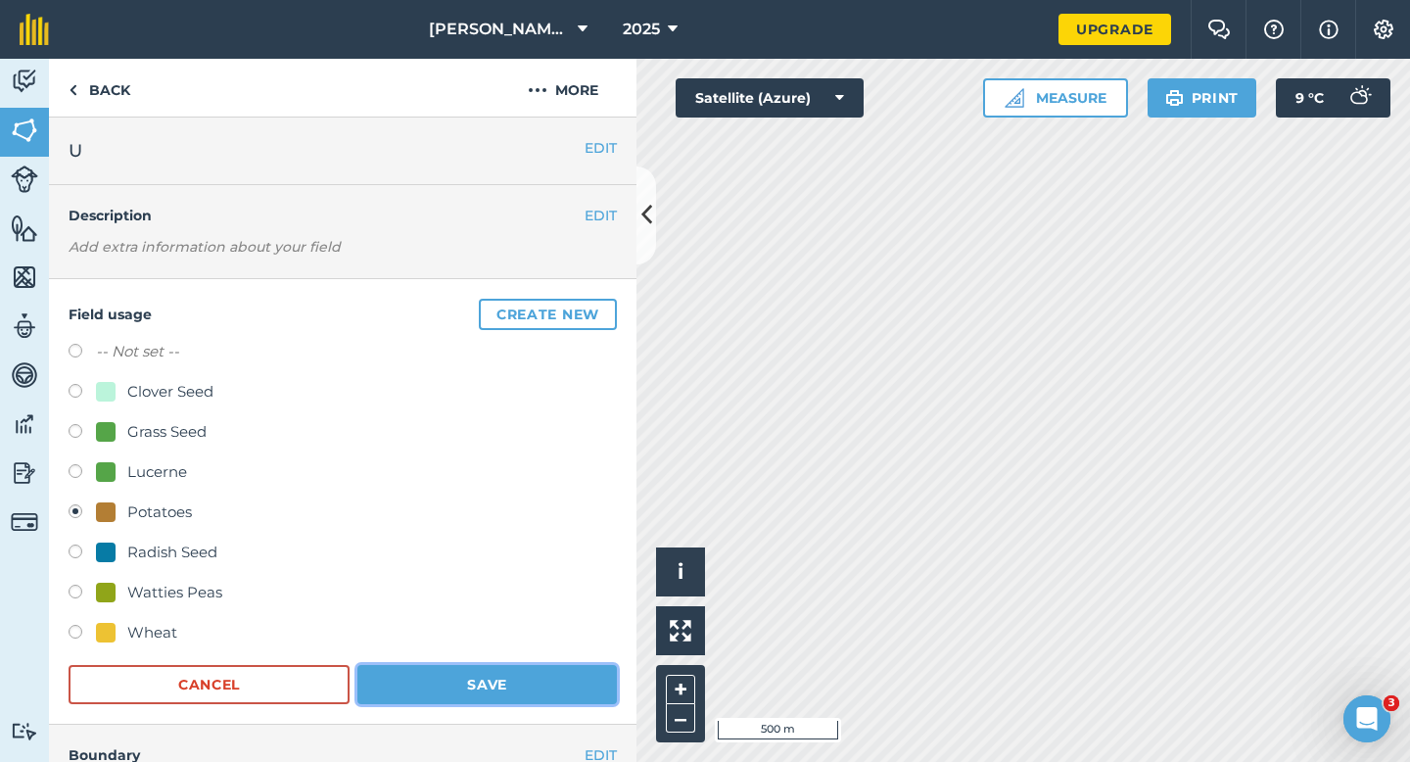
click at [516, 672] on button "Save" at bounding box center [487, 684] width 260 height 39
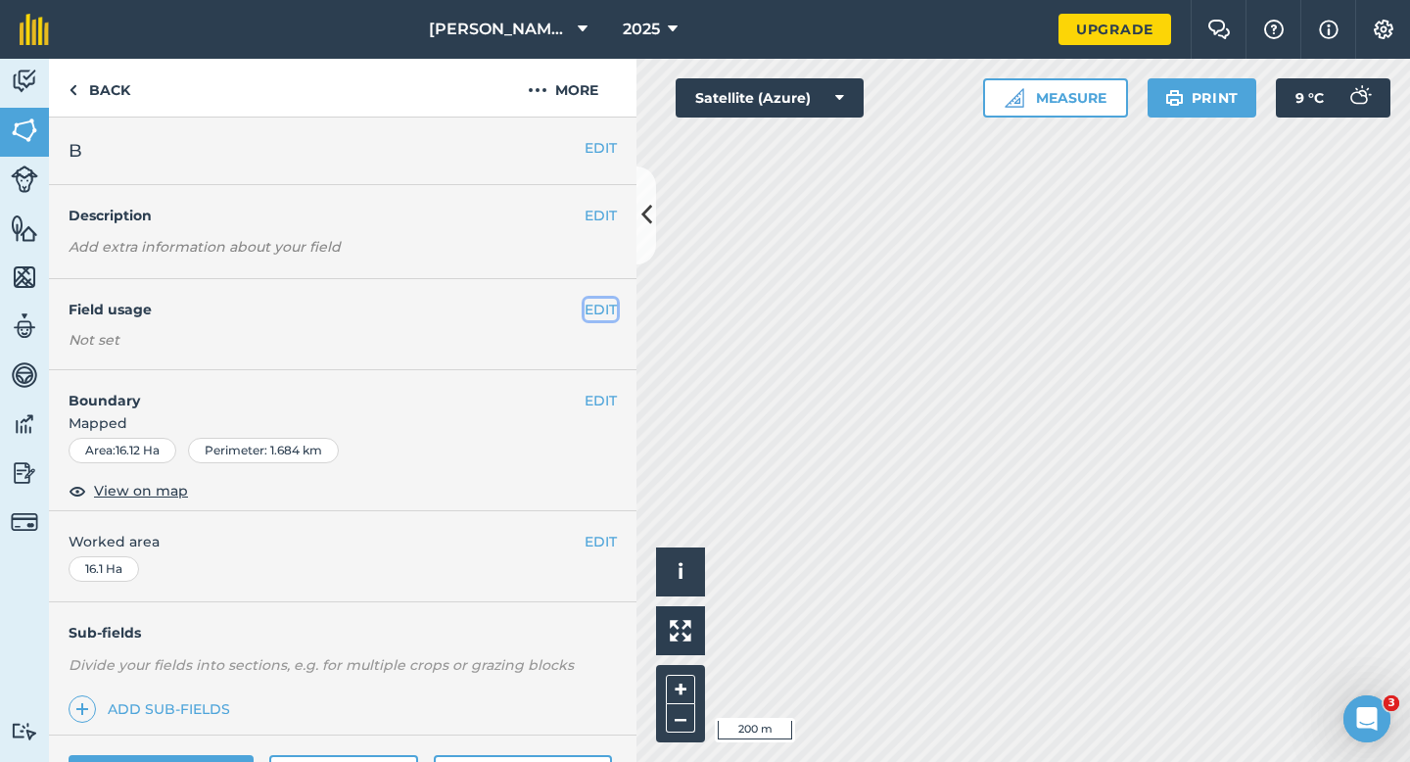
click at [595, 303] on button "EDIT" at bounding box center [601, 310] width 32 height 22
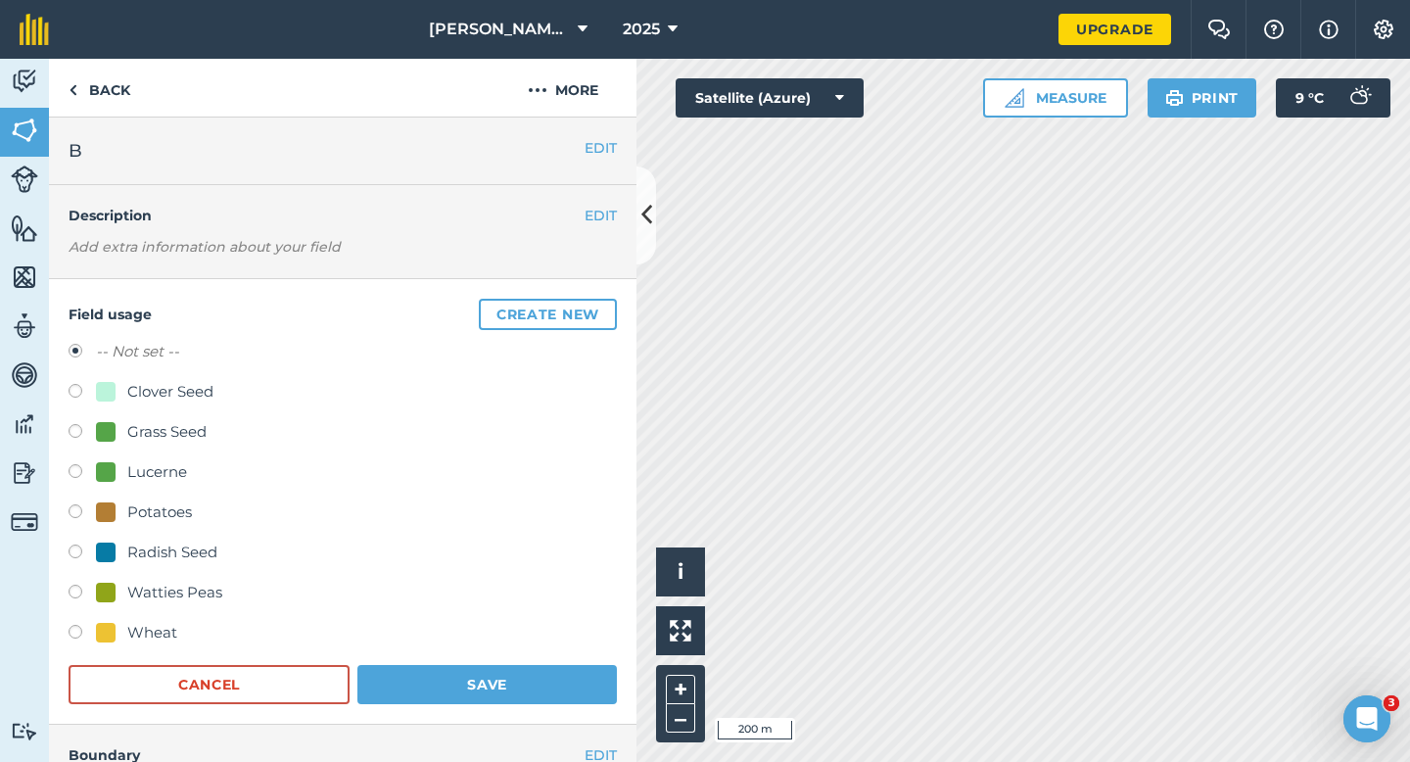
click at [174, 419] on div "-- Not set -- Clover Seed Grass Seed Lucerne Potatoes Radish Seed Watties Peas …" at bounding box center [343, 494] width 548 height 309
click at [174, 427] on div "Grass Seed" at bounding box center [166, 432] width 79 height 24
radio input "true"
radio input "false"
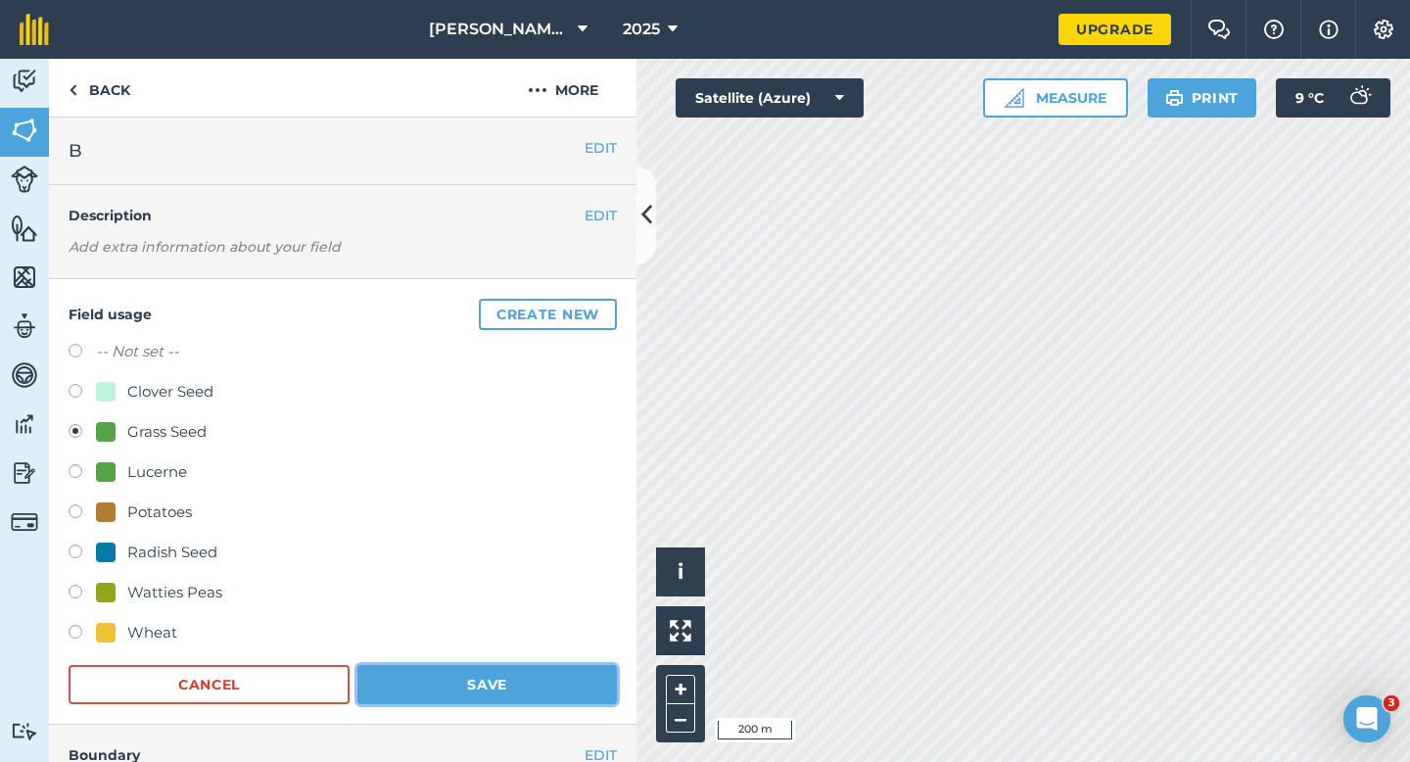
click at [451, 677] on button "Save" at bounding box center [487, 684] width 260 height 39
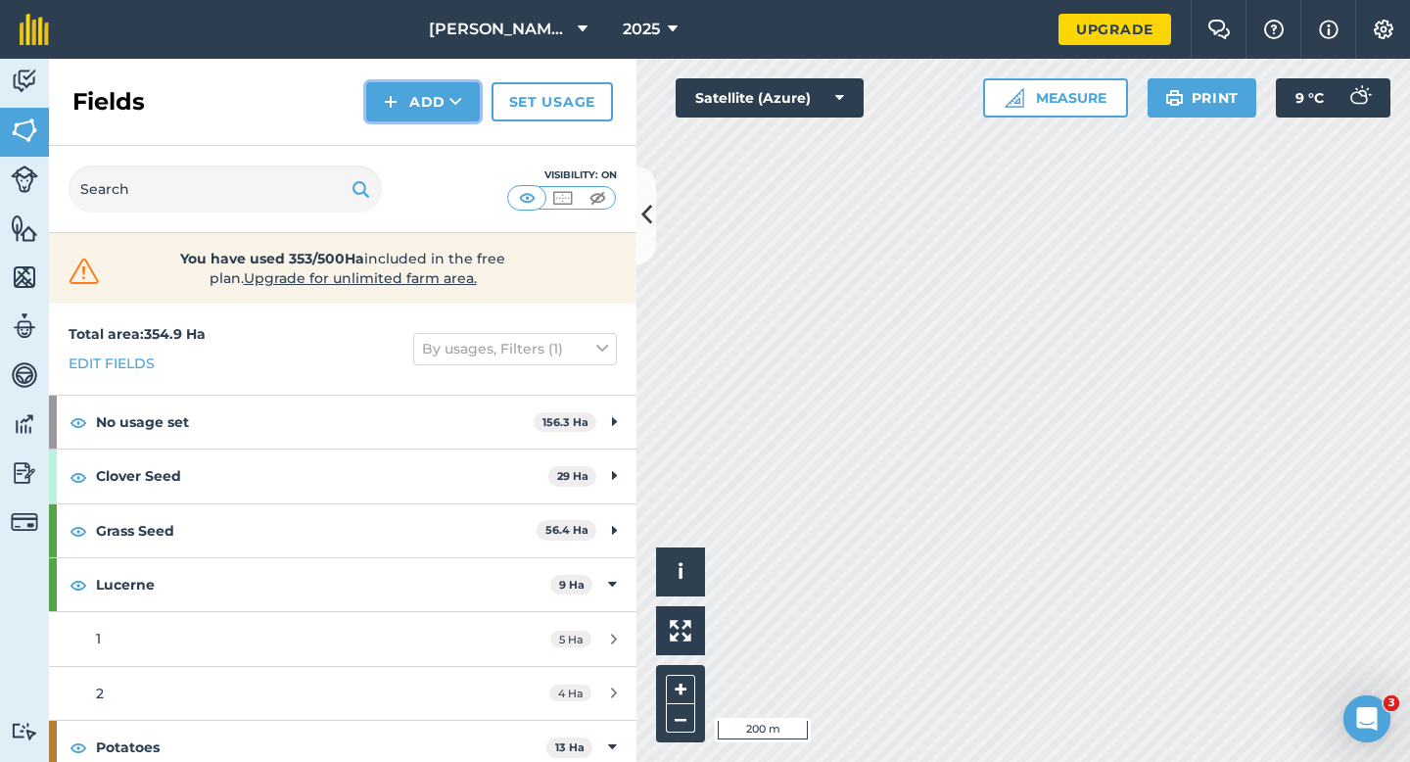
click at [403, 116] on button "Add" at bounding box center [423, 101] width 114 height 39
click at [410, 144] on link "Draw" at bounding box center [423, 145] width 108 height 43
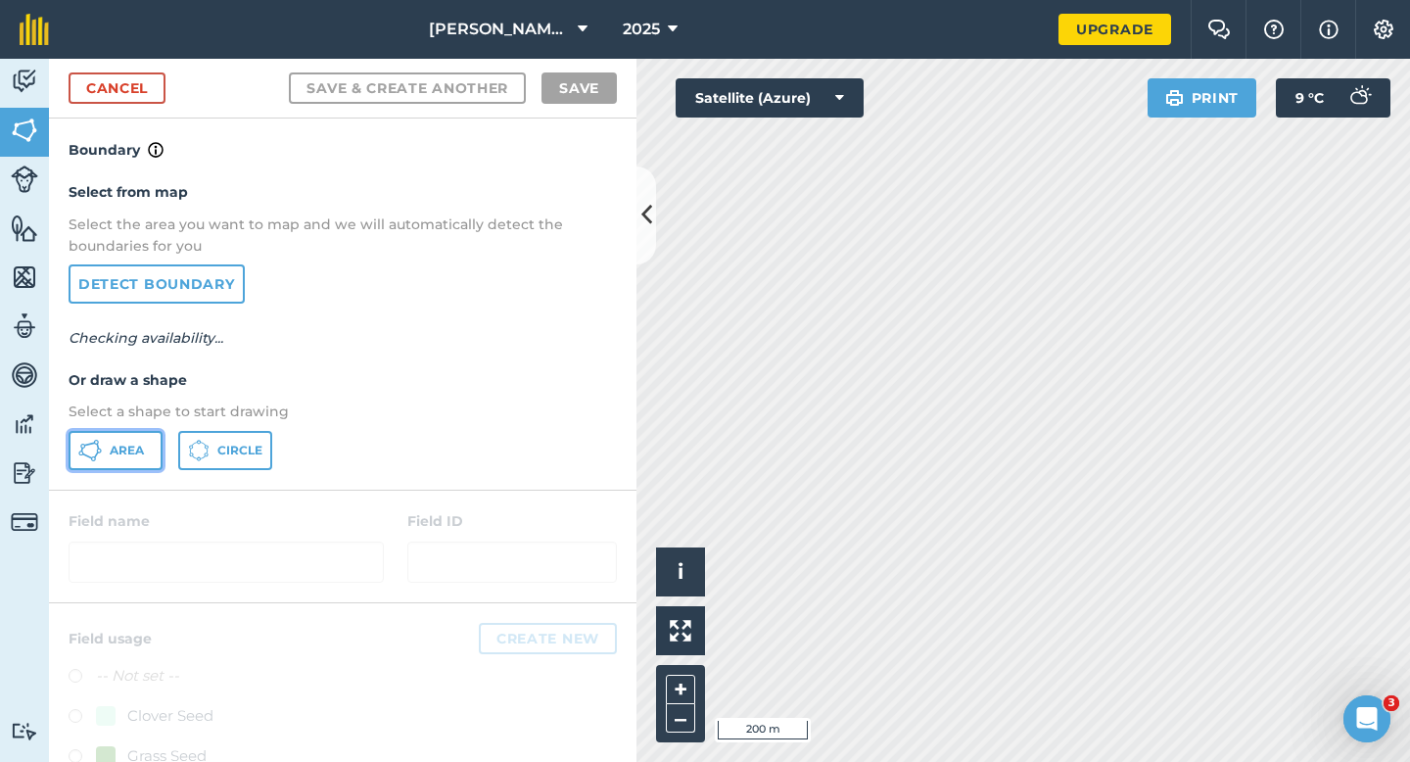
click at [134, 449] on span "Area" at bounding box center [127, 451] width 34 height 16
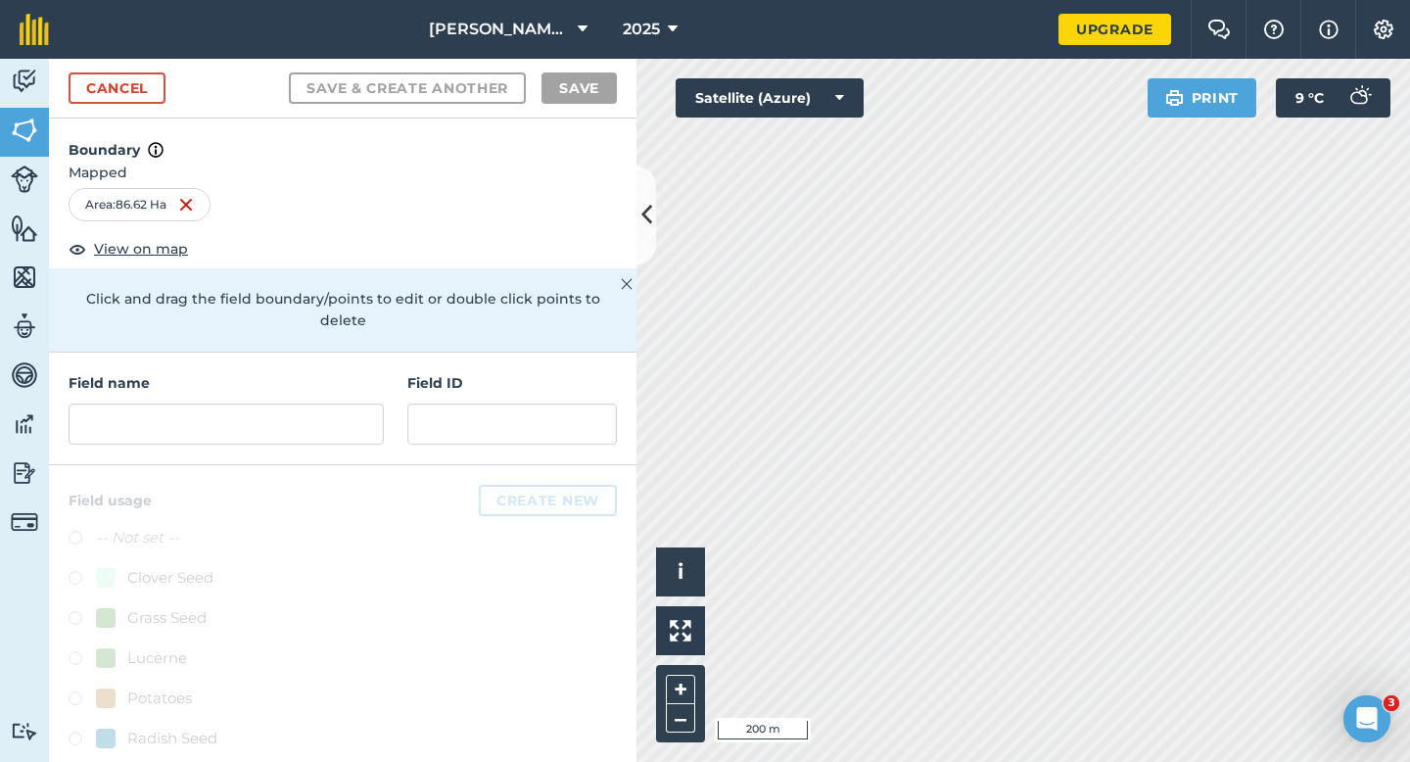
click at [136, 111] on div "Cancel Save & Create Another Save" at bounding box center [343, 89] width 588 height 60
click at [136, 92] on link "Cancel" at bounding box center [117, 87] width 97 height 31
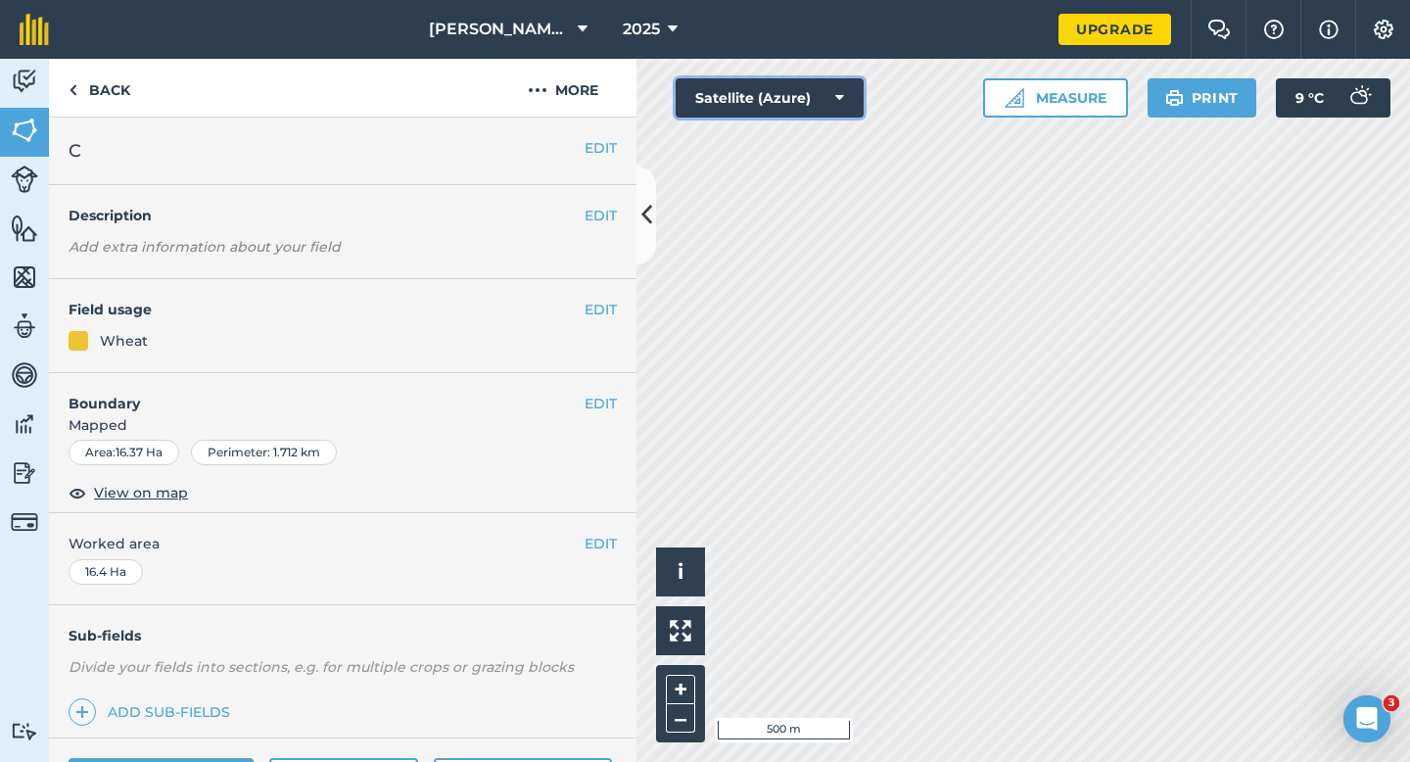
click at [811, 96] on button "Satellite (Azure)" at bounding box center [770, 97] width 188 height 39
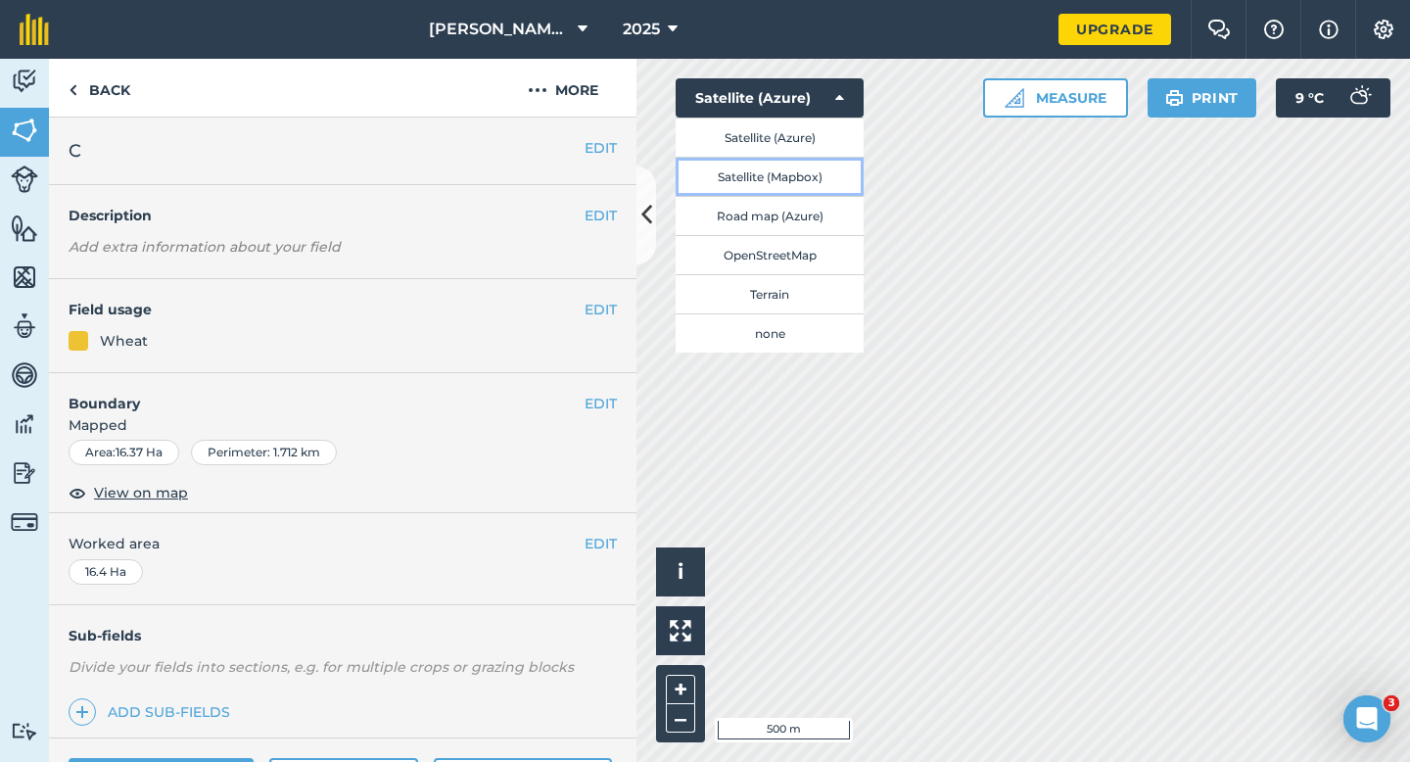
click at [810, 165] on button "Satellite (Mapbox)" at bounding box center [770, 176] width 188 height 39
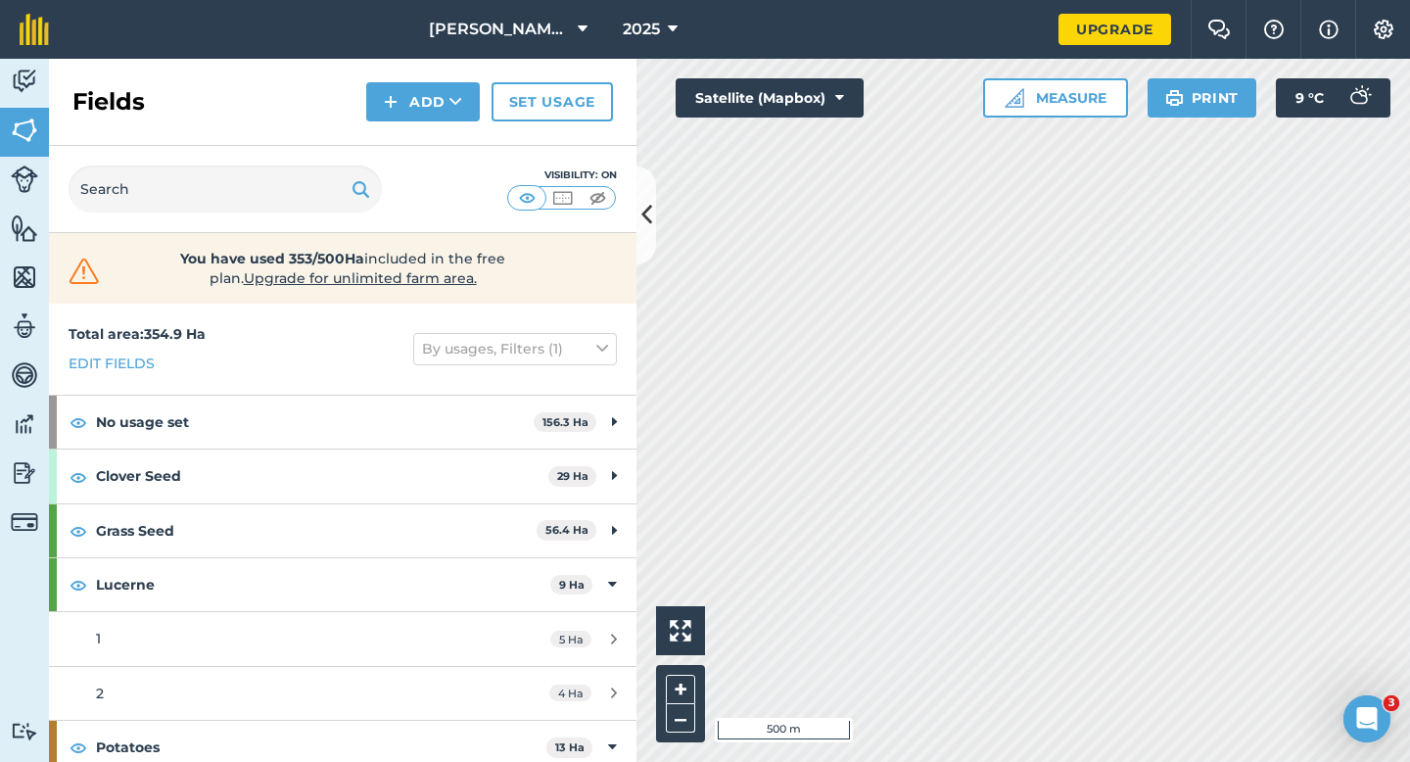
click at [1167, 0] on html "[PERSON_NAME] & Sons 2025 Upgrade Farm Chat Help Info Settings Map printing is …" at bounding box center [705, 381] width 1410 height 762
click at [728, 103] on button "Satellite (Mapbox)" at bounding box center [770, 97] width 188 height 39
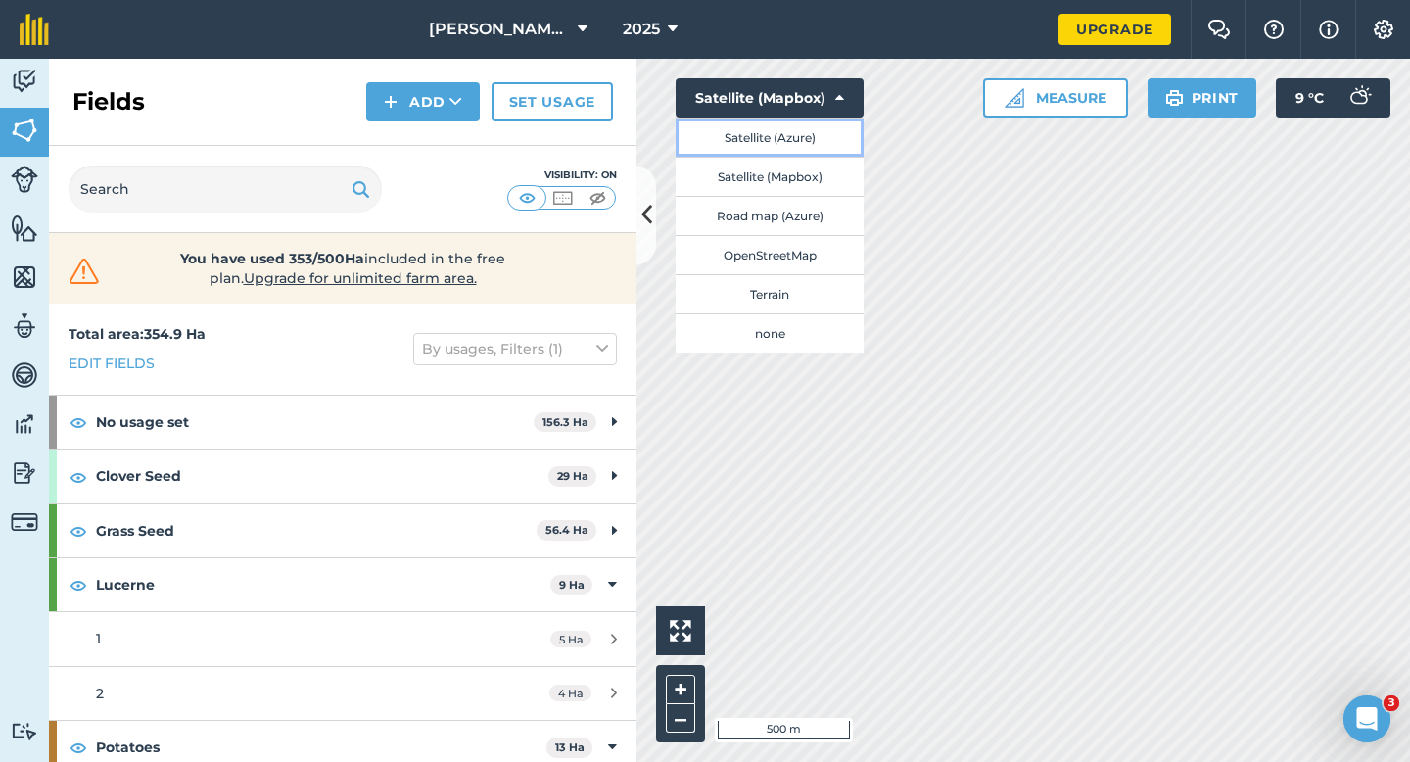
click at [745, 139] on button "Satellite (Azure)" at bounding box center [770, 137] width 188 height 39
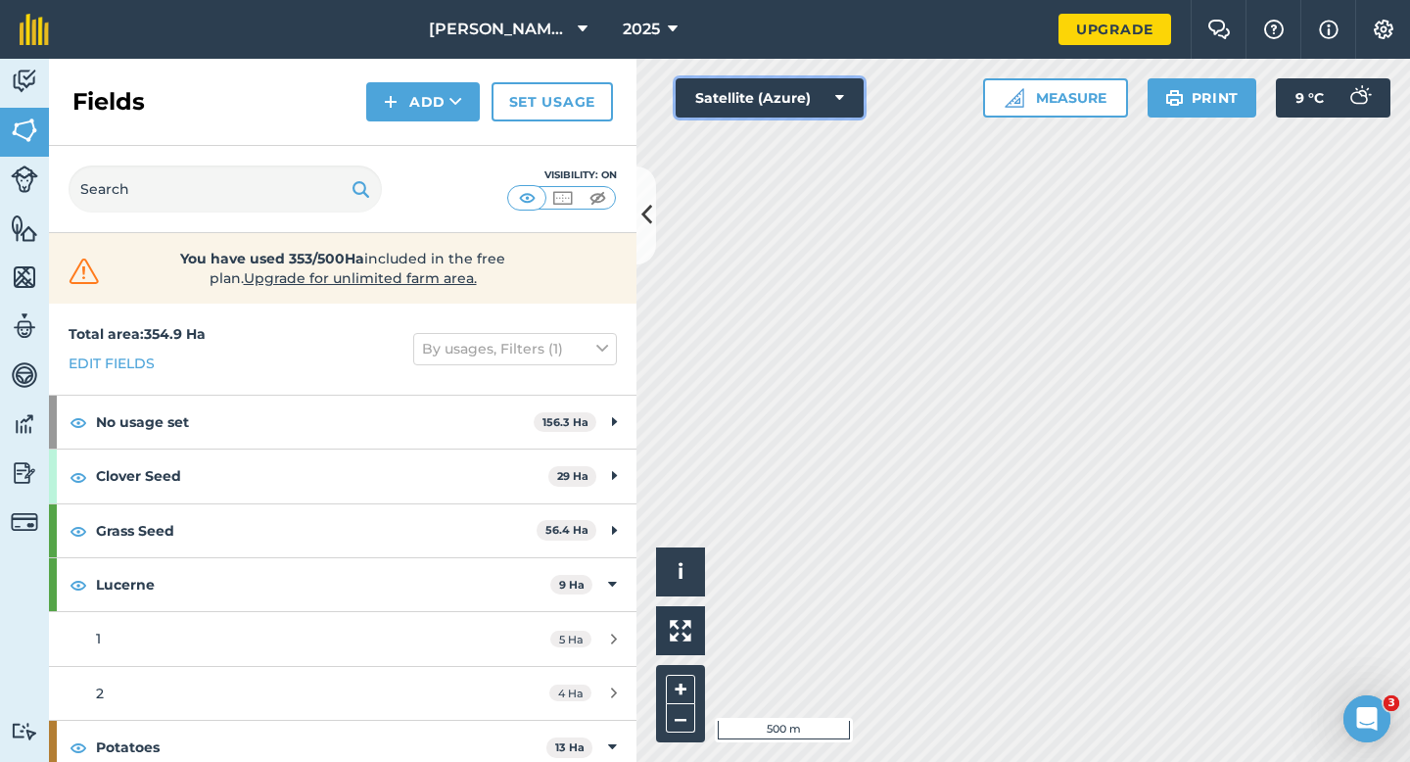
click at [756, 113] on button "Satellite (Azure)" at bounding box center [770, 97] width 188 height 39
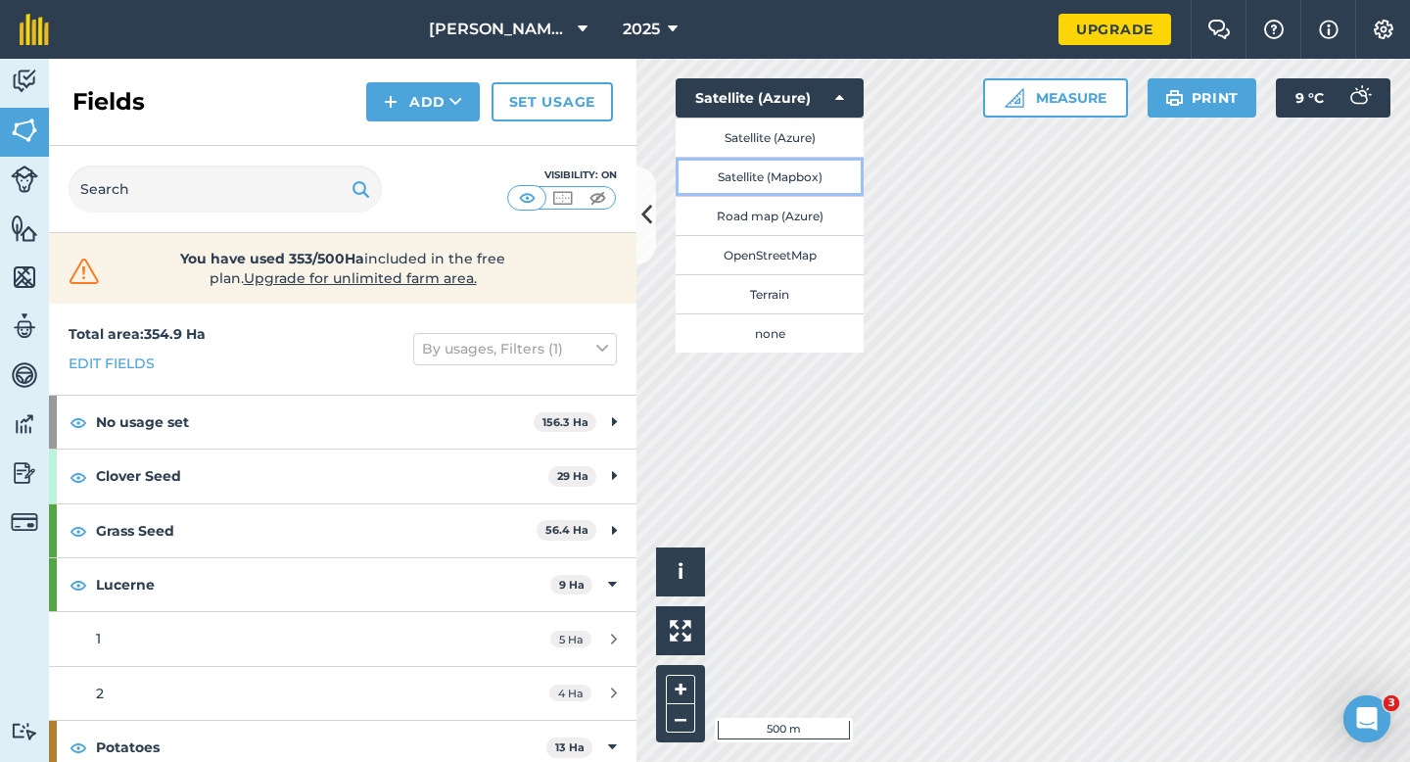
click at [761, 176] on button "Satellite (Mapbox)" at bounding box center [770, 176] width 188 height 39
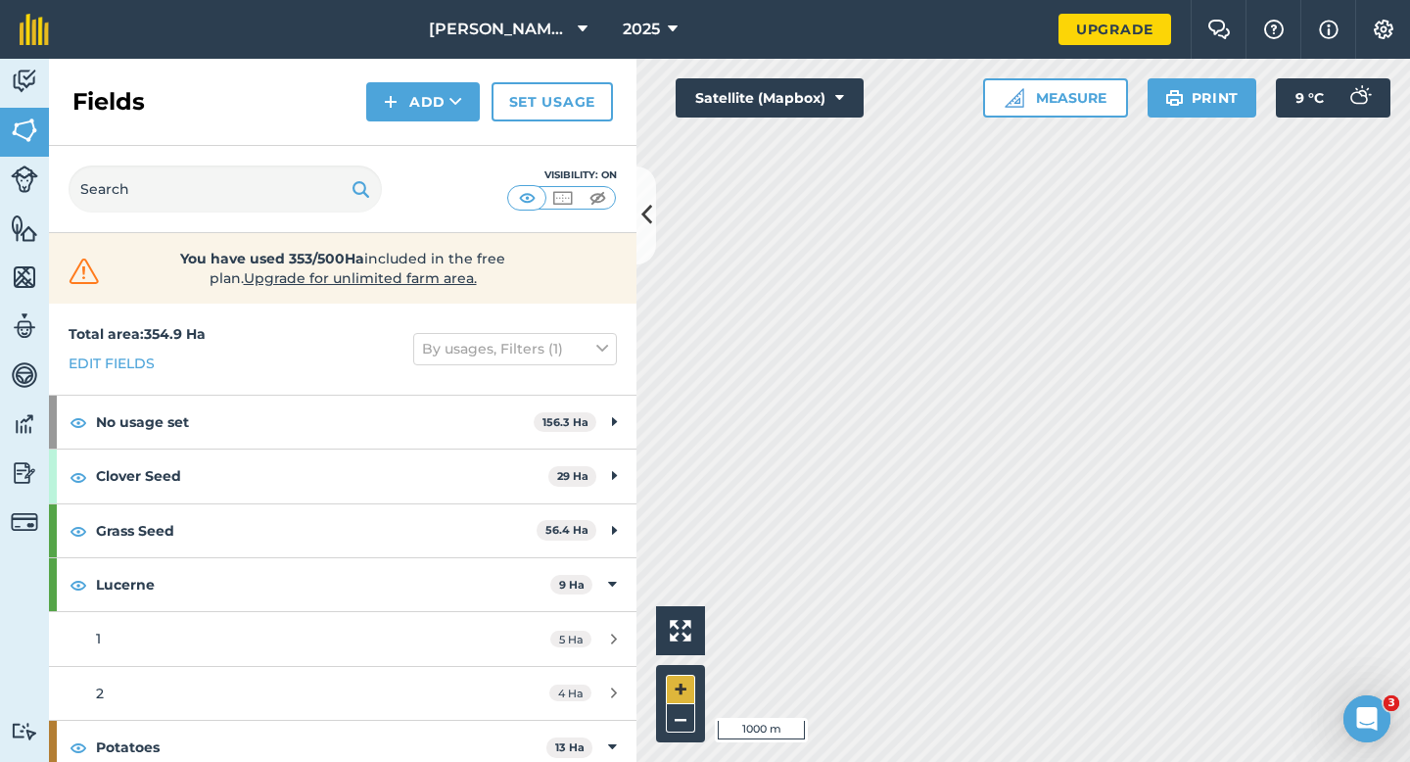
click at [695, 682] on div "Click to start drawing i 1000 m + –" at bounding box center [1024, 410] width 774 height 703
click at [839, 84] on button "Satellite (Mapbox)" at bounding box center [770, 97] width 188 height 39
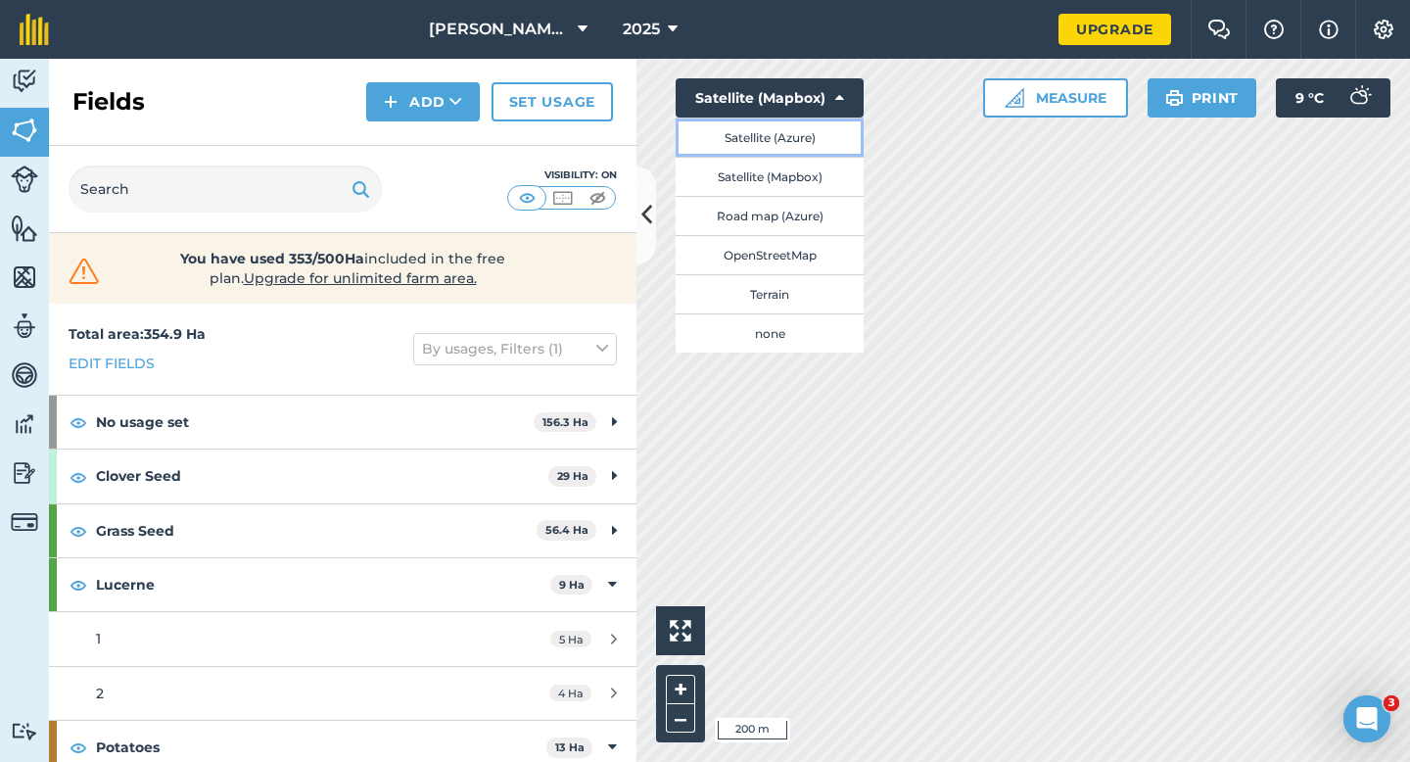
click at [746, 131] on button "Satellite (Azure)" at bounding box center [770, 137] width 188 height 39
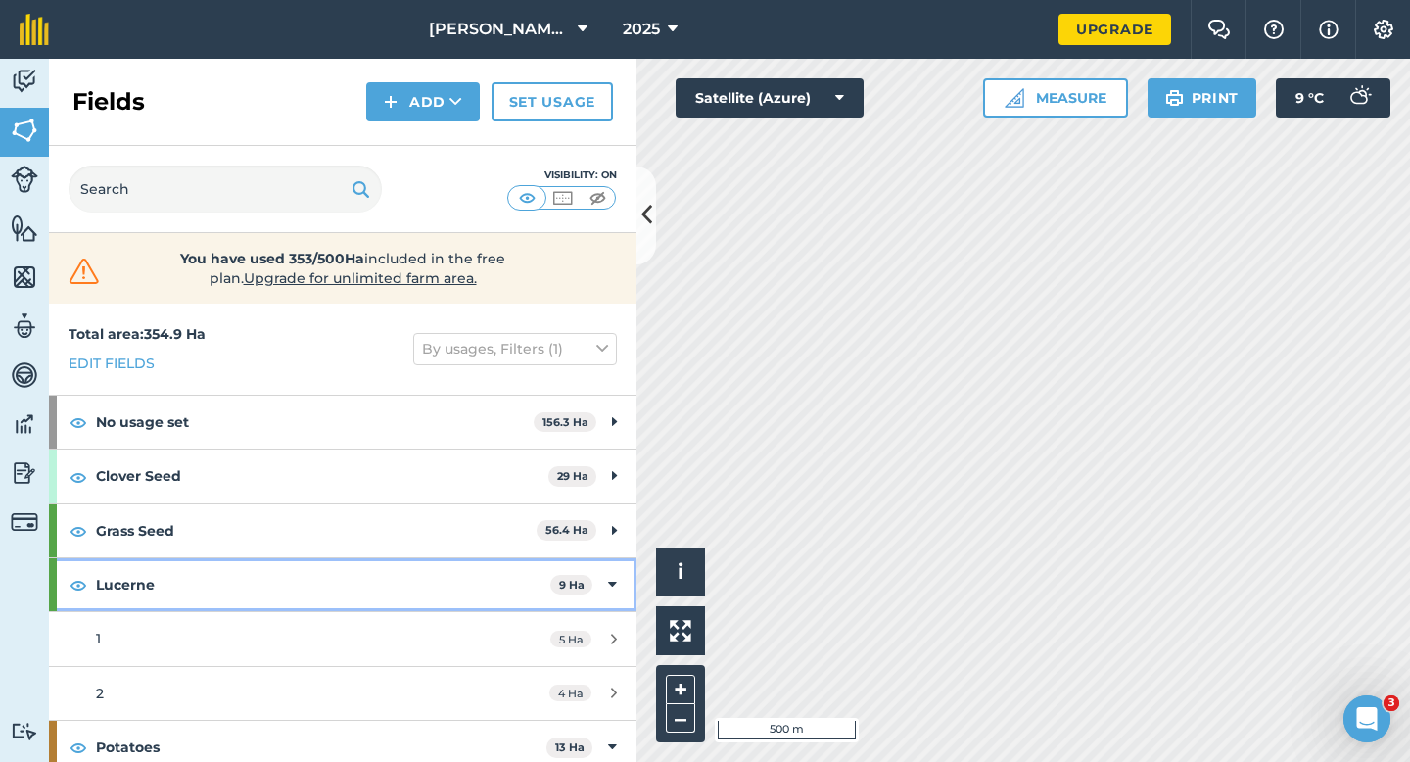
click at [562, 603] on div "Lucerne 9 Ha" at bounding box center [343, 584] width 588 height 53
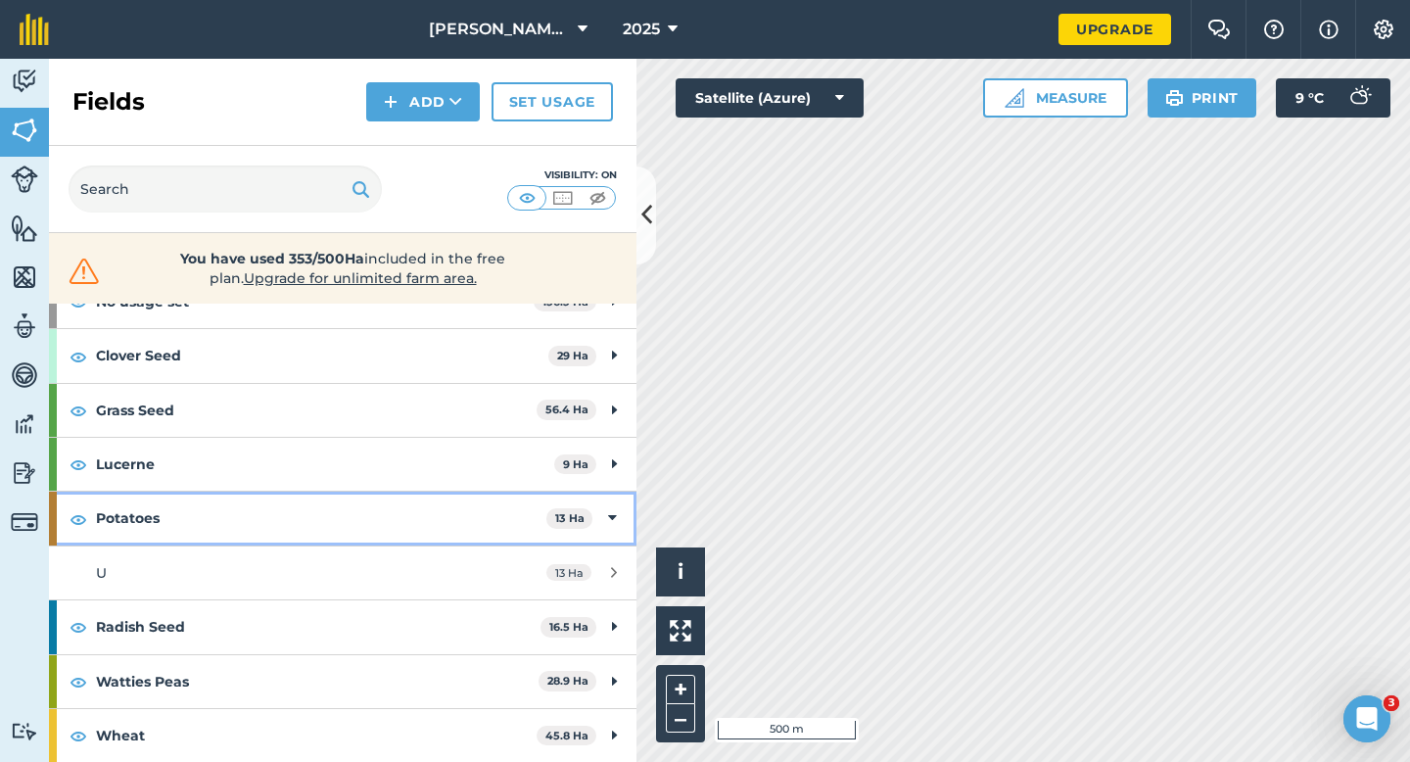
click at [510, 520] on strong "Potatoes" at bounding box center [321, 518] width 450 height 53
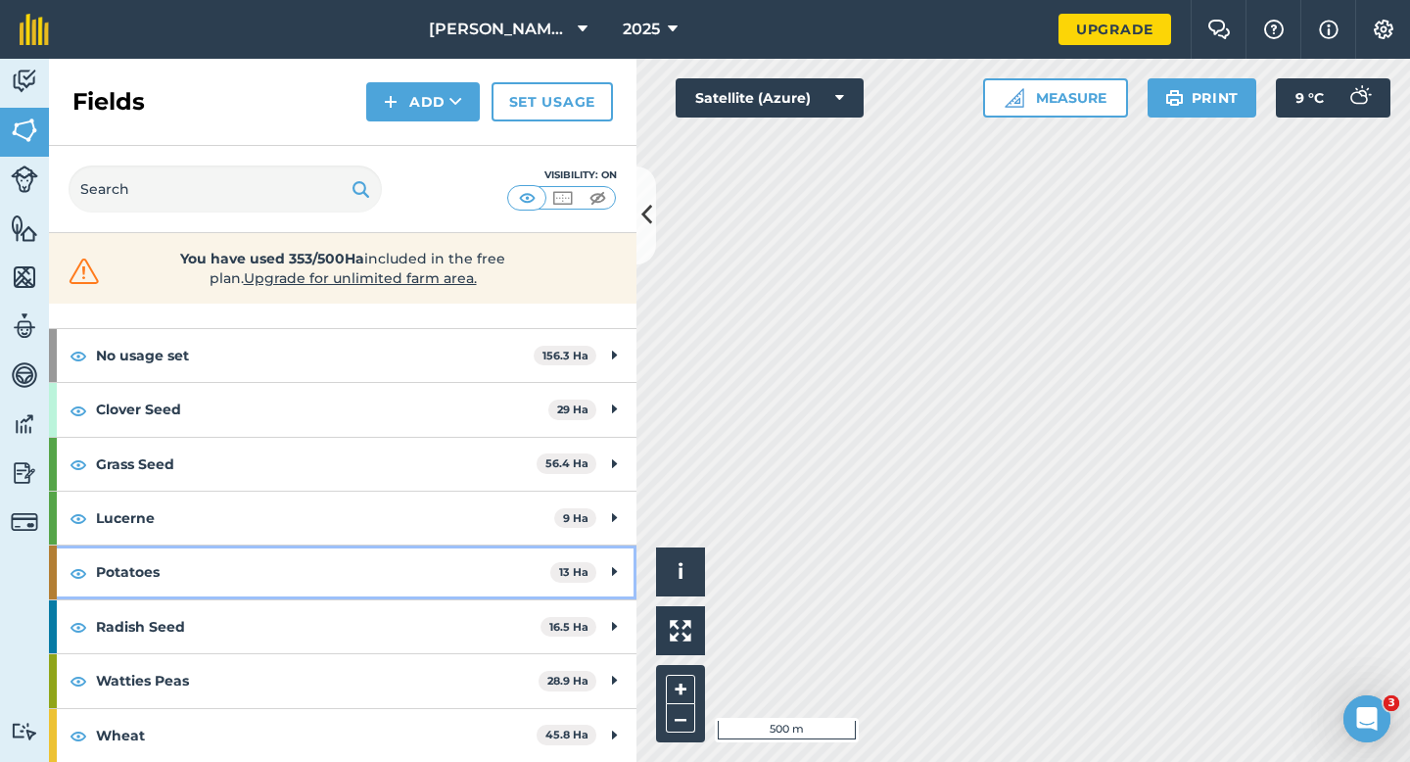
scroll to position [67, 0]
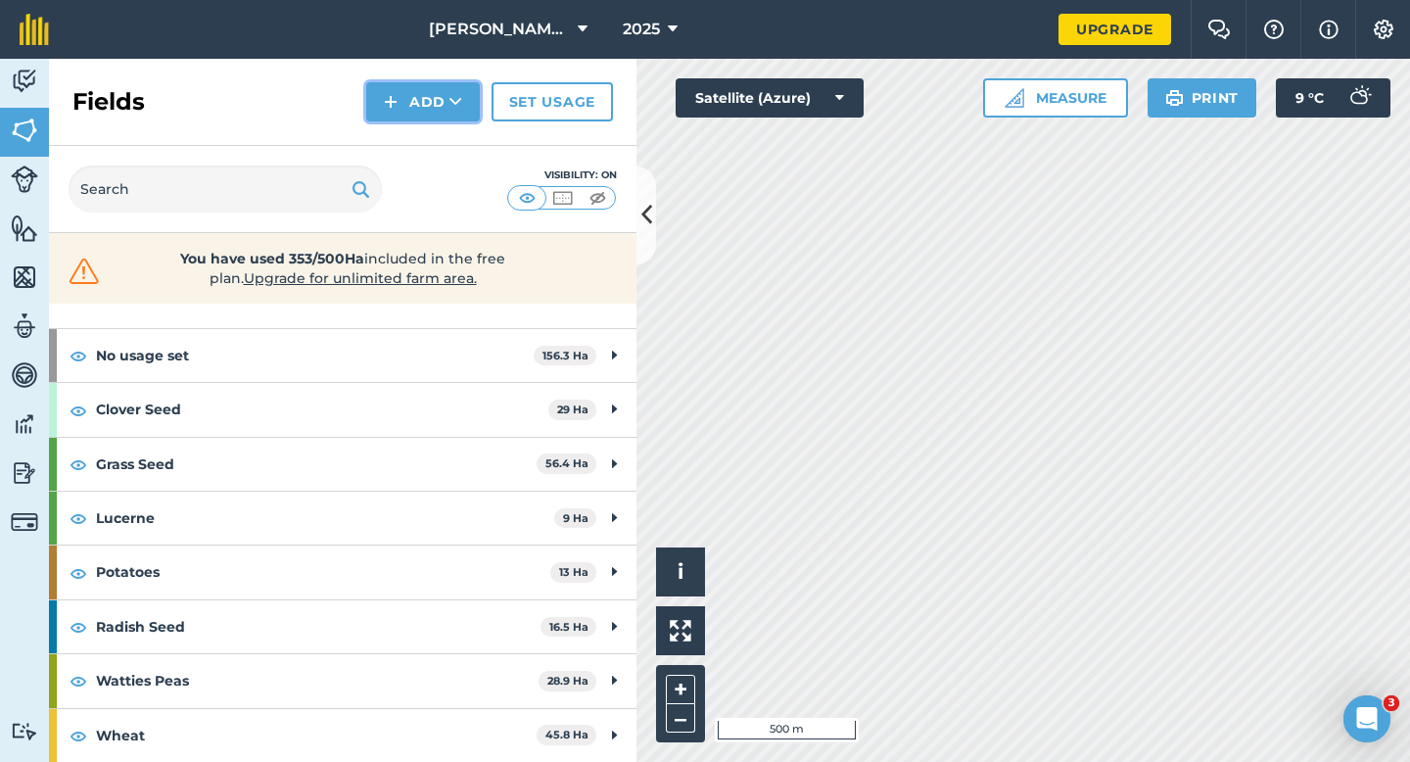
click at [412, 106] on button "Add" at bounding box center [423, 101] width 114 height 39
click at [412, 156] on link "Draw" at bounding box center [423, 145] width 108 height 43
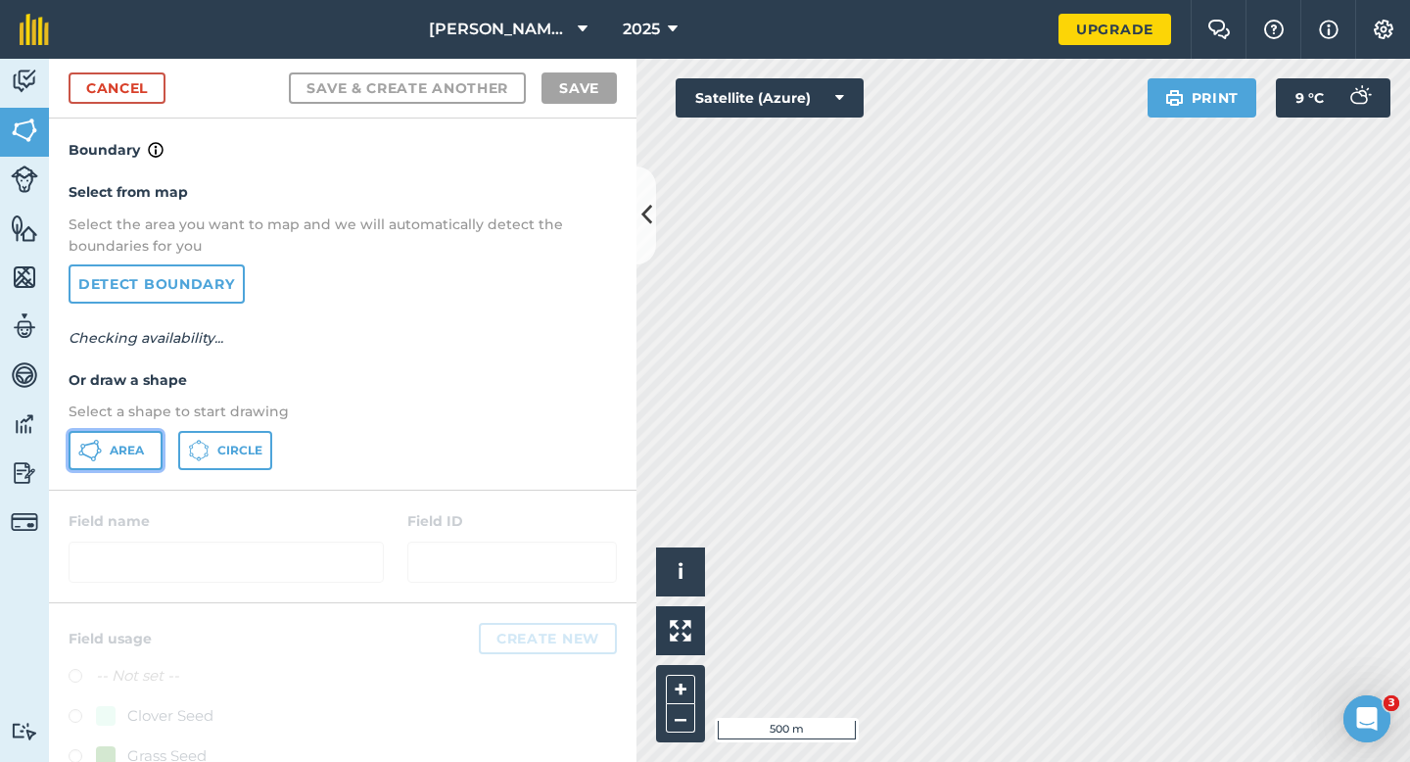
click at [157, 455] on button "Area" at bounding box center [116, 450] width 94 height 39
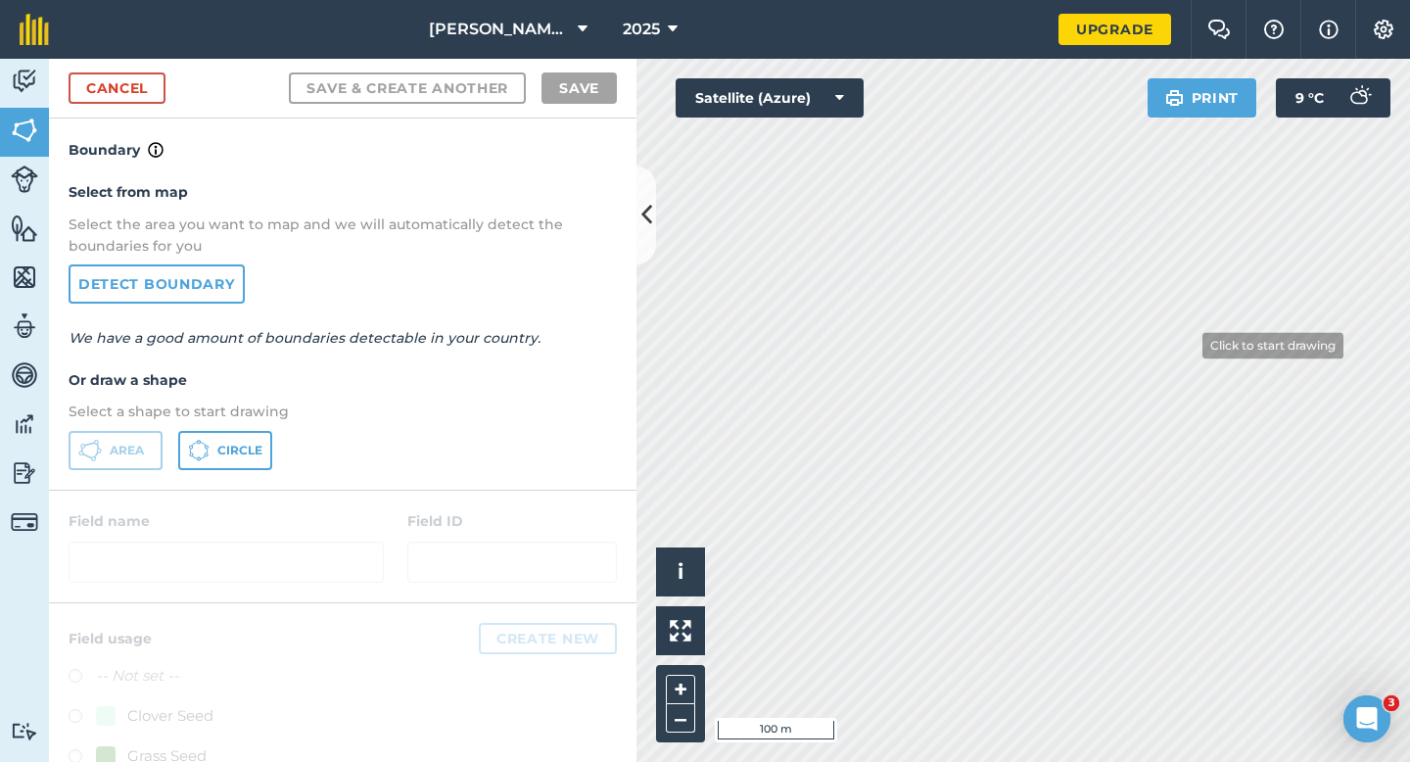
click at [1202, 331] on div "Click to start drawing i © 2025 TomTom, Microsoft 100 m + –" at bounding box center [1024, 410] width 774 height 703
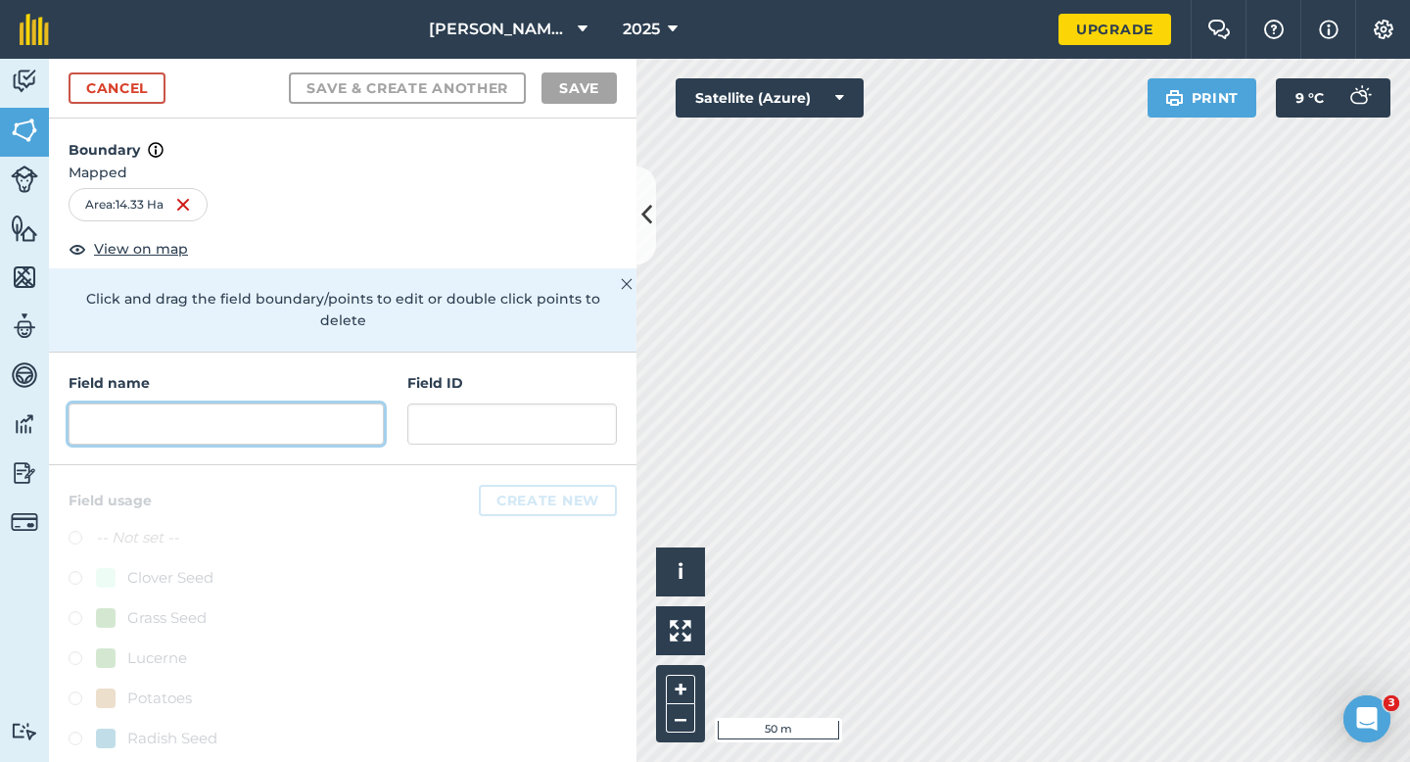
click at [259, 419] on input "text" at bounding box center [226, 423] width 315 height 41
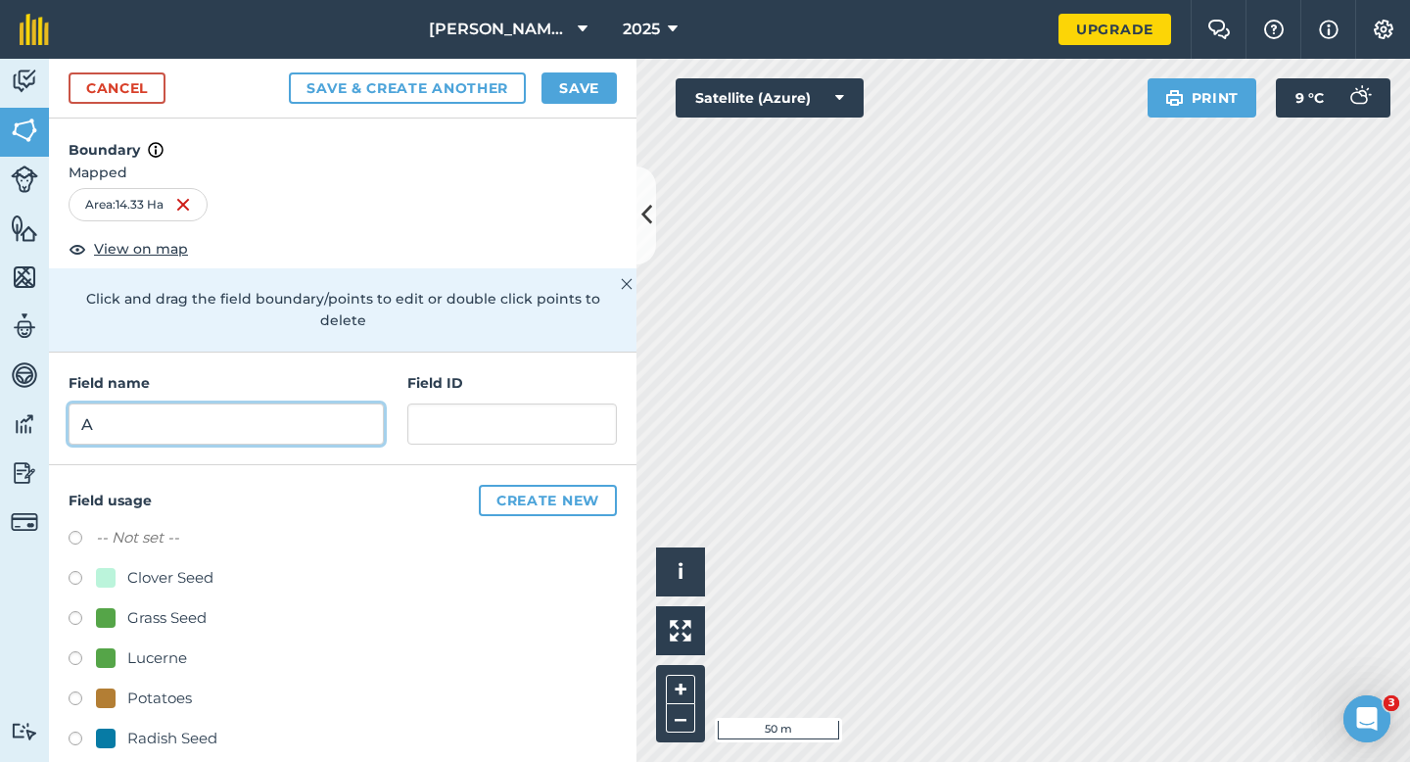
type input "A"
click at [591, 88] on button "Save" at bounding box center [579, 87] width 75 height 31
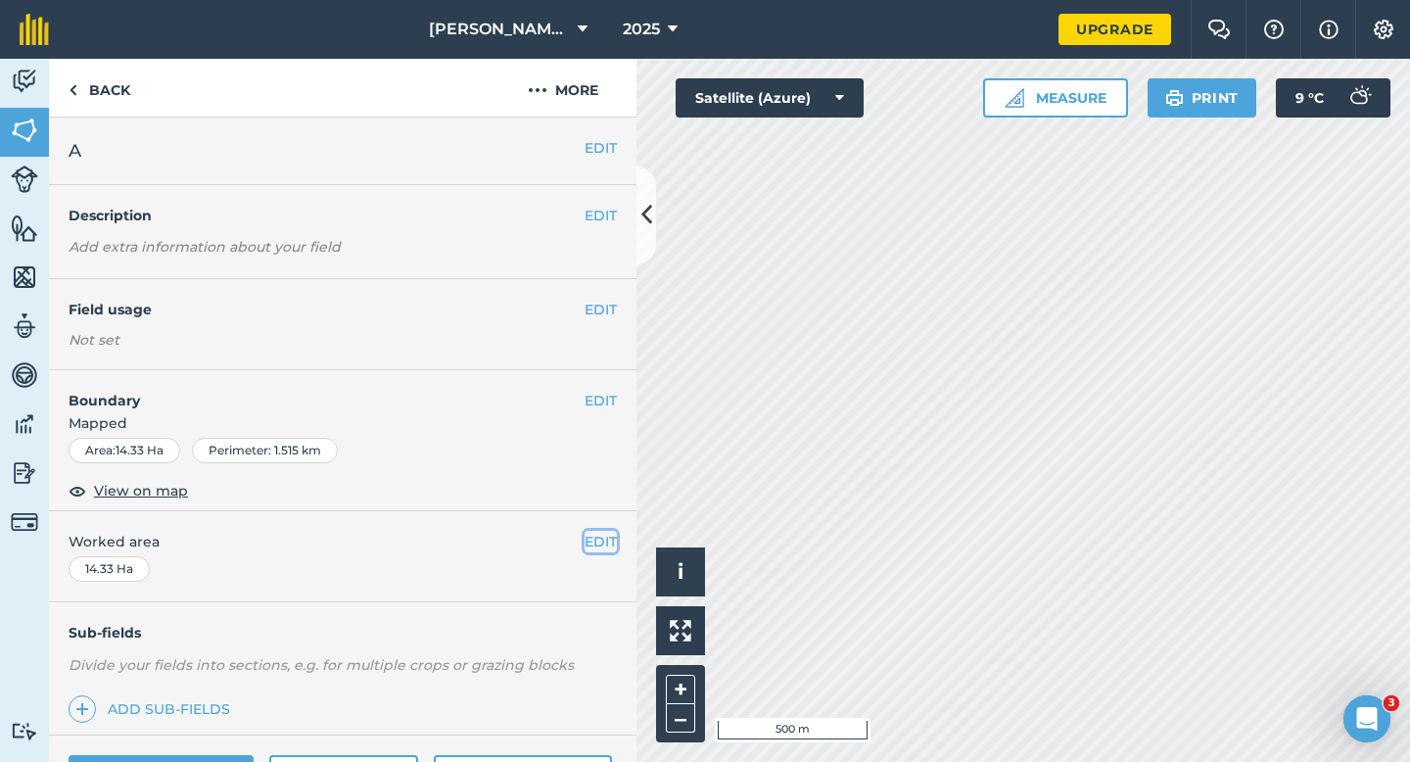
click at [604, 551] on button "EDIT" at bounding box center [601, 542] width 32 height 22
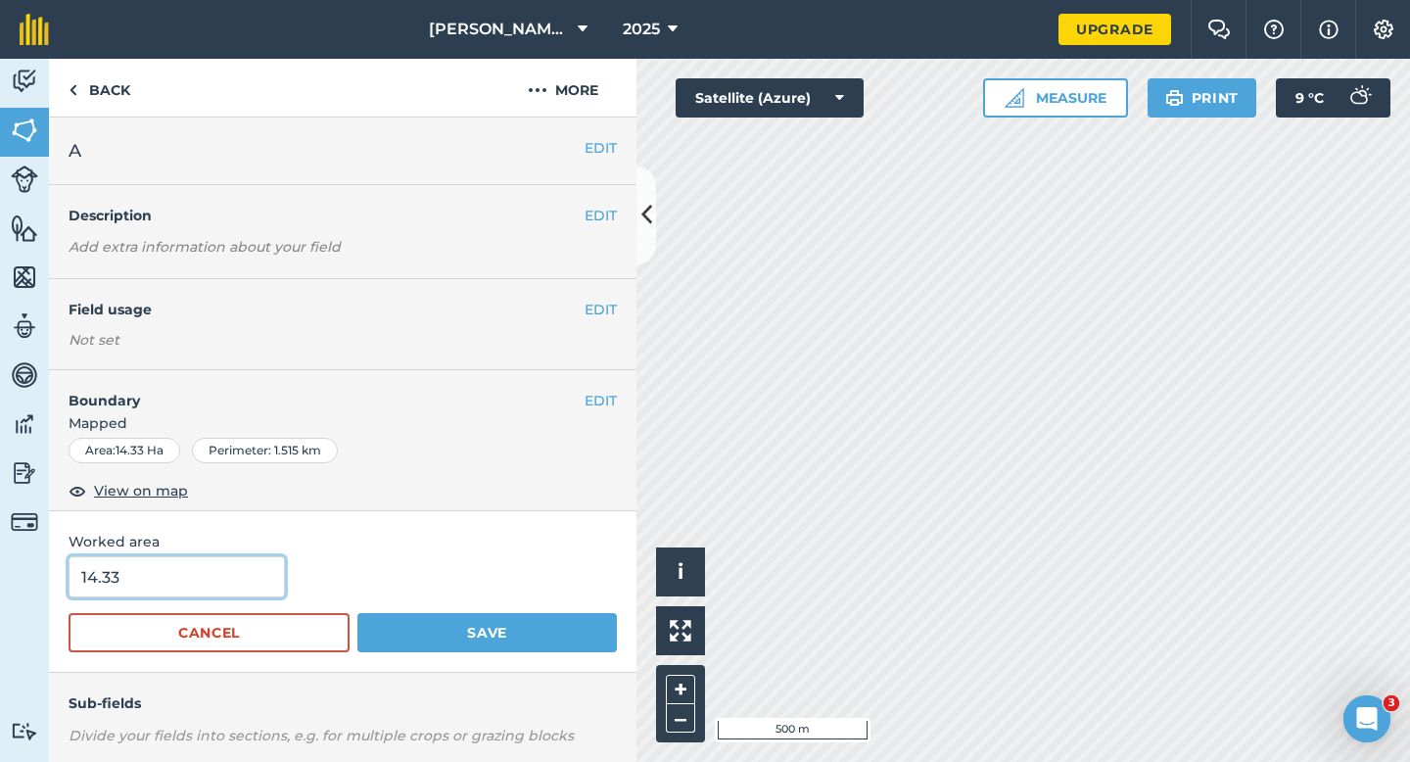
click at [181, 573] on input "14.33" at bounding box center [177, 576] width 216 height 41
type input "14.3"
click at [357, 613] on button "Save" at bounding box center [487, 632] width 260 height 39
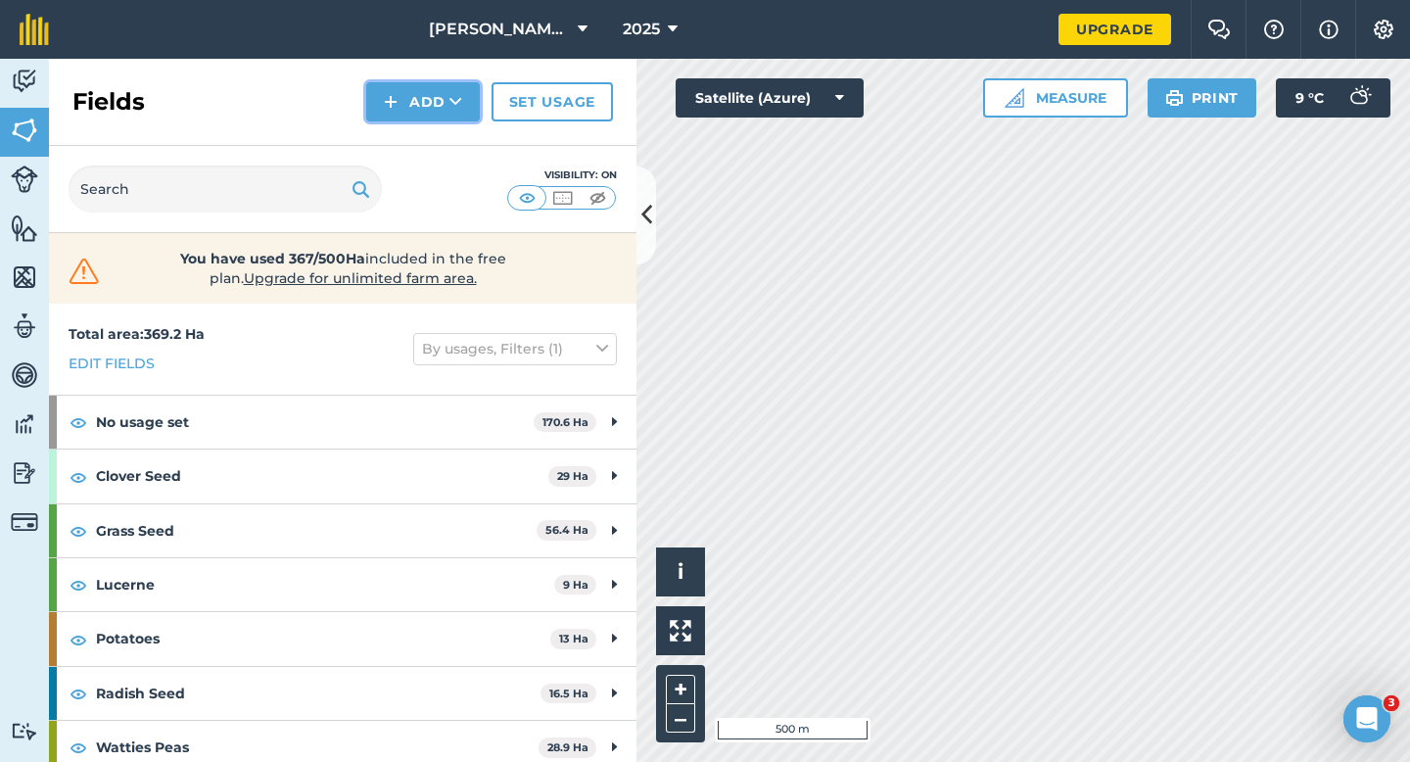
click at [400, 98] on button "Add" at bounding box center [423, 101] width 114 height 39
click at [400, 135] on link "Draw" at bounding box center [423, 145] width 108 height 43
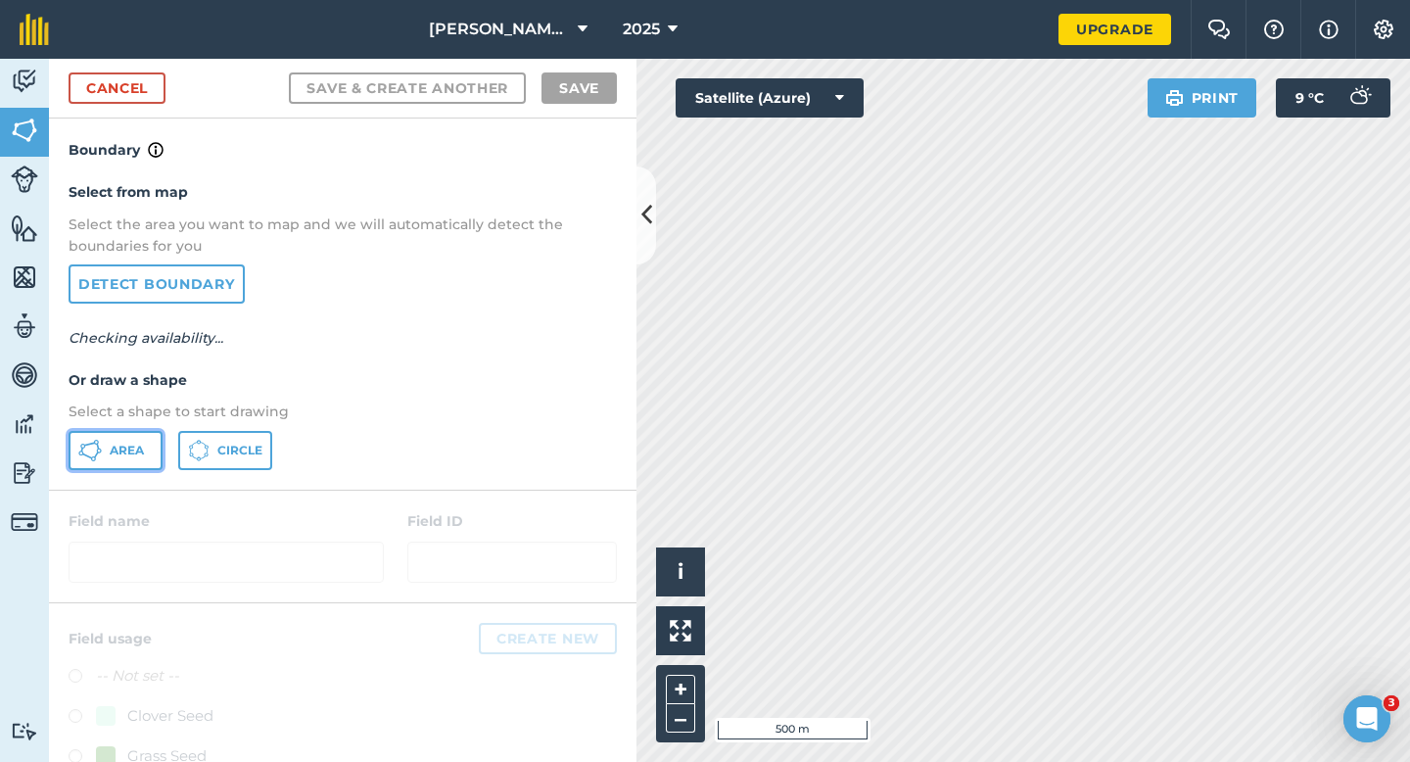
click at [117, 439] on button "Area" at bounding box center [116, 450] width 94 height 39
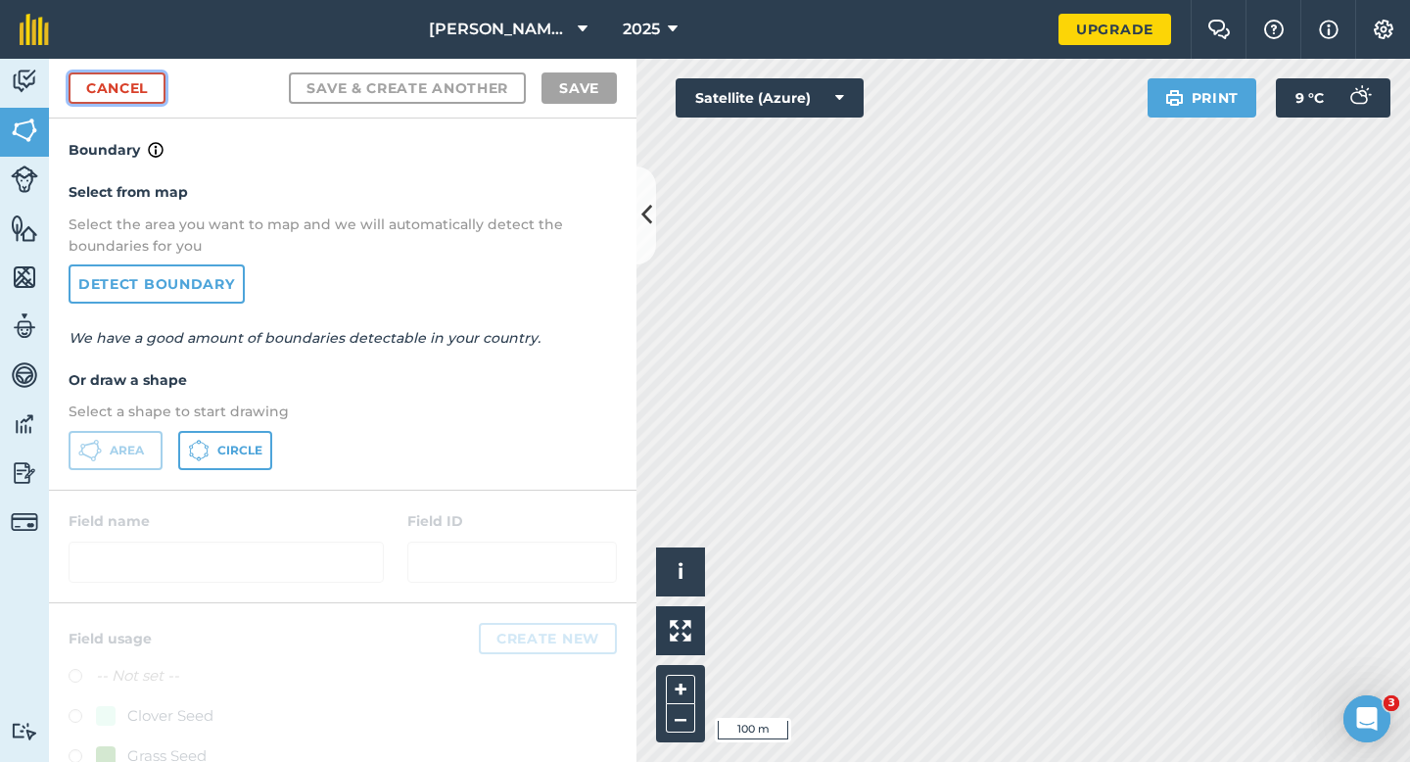
click at [143, 88] on link "Cancel" at bounding box center [117, 87] width 97 height 31
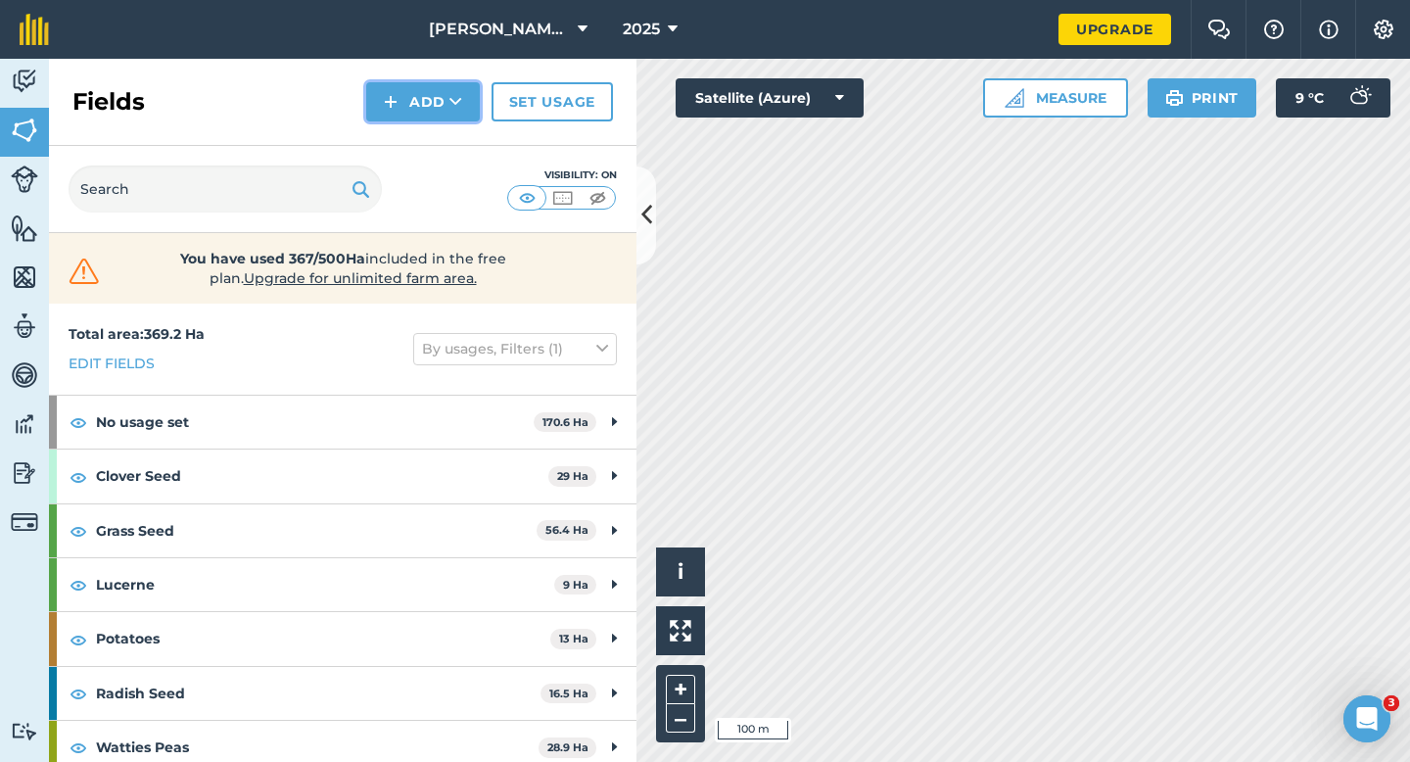
click at [395, 101] on img at bounding box center [391, 102] width 14 height 24
click at [413, 144] on link "Draw" at bounding box center [423, 145] width 108 height 43
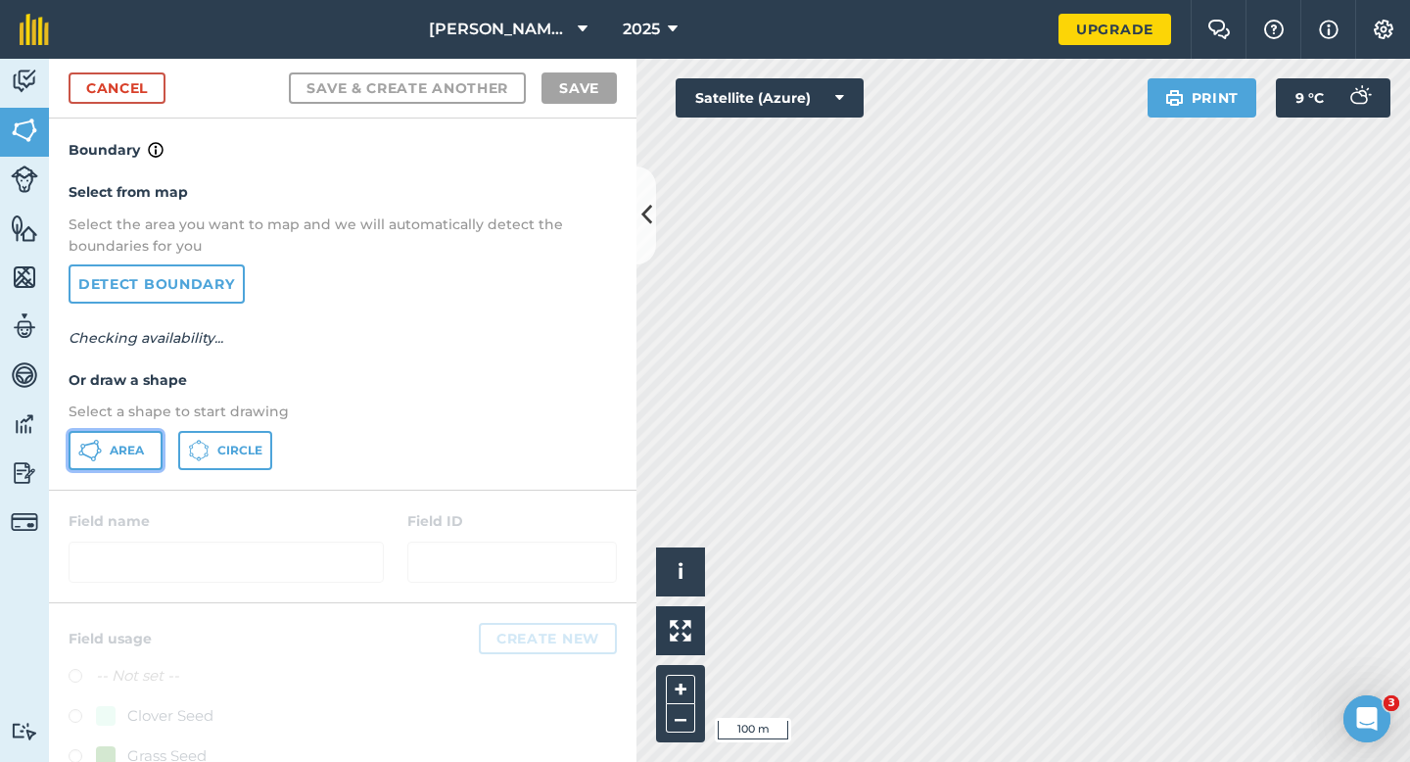
click at [129, 455] on span "Area" at bounding box center [127, 451] width 34 height 16
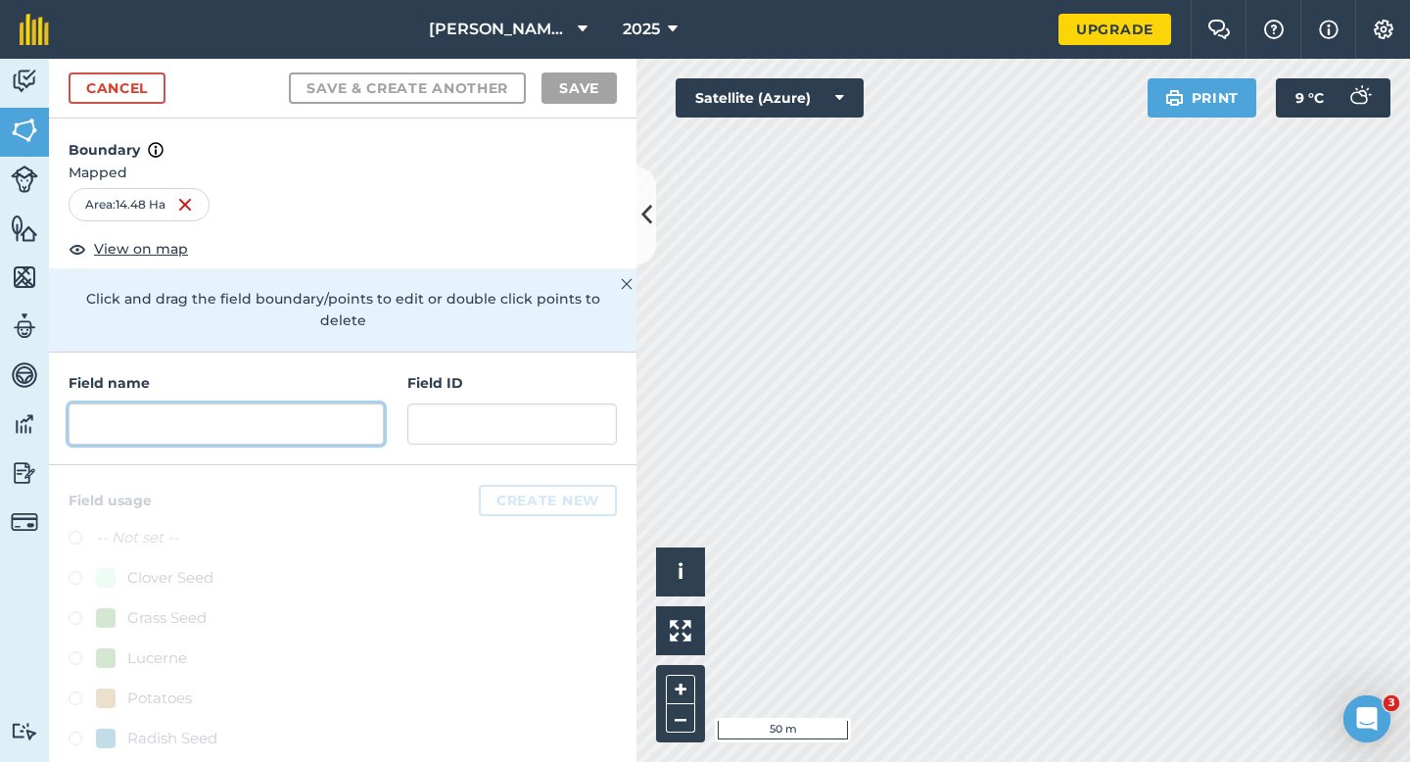
click at [304, 403] on input "text" at bounding box center [226, 423] width 315 height 41
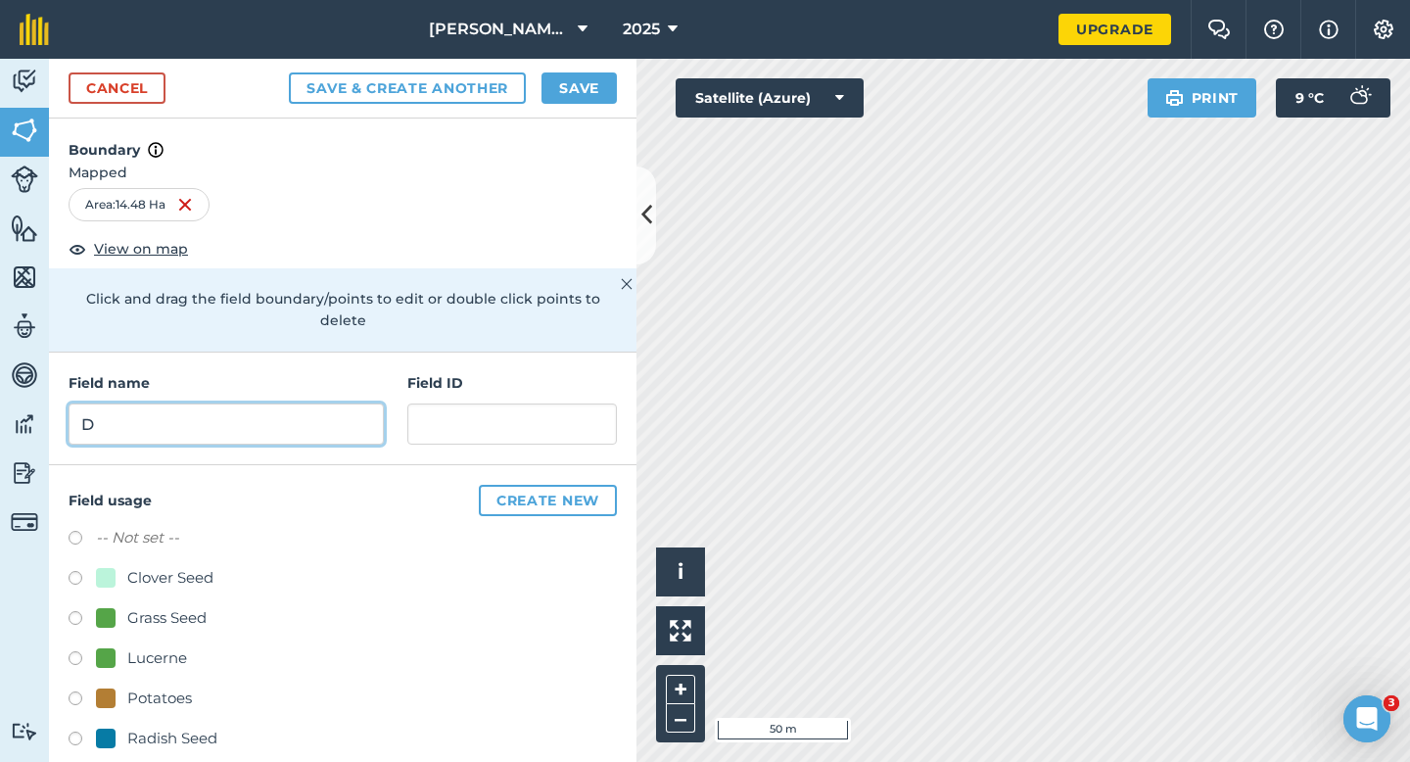
type input "D"
click at [567, 96] on button "Save" at bounding box center [579, 87] width 75 height 31
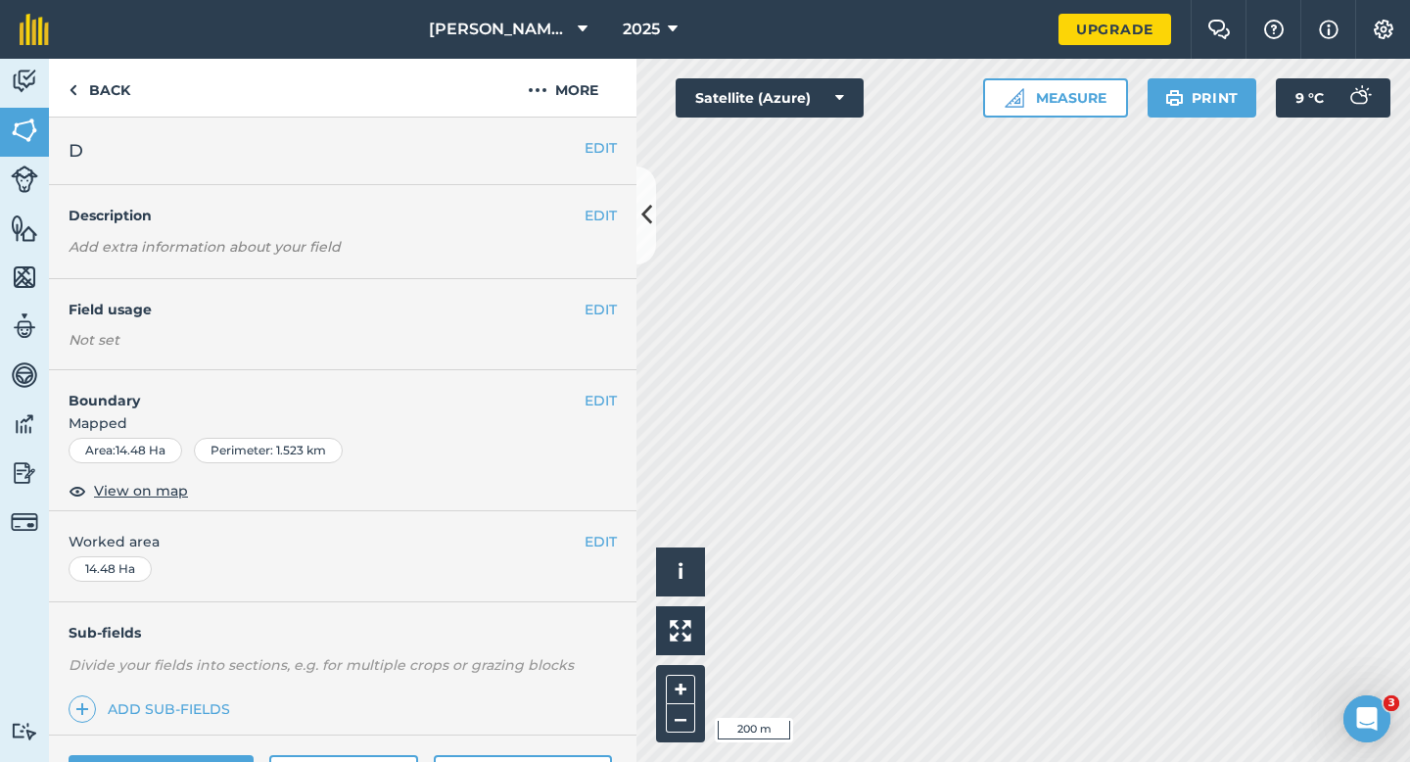
click at [601, 540] on button "EDIT" at bounding box center [601, 542] width 32 height 22
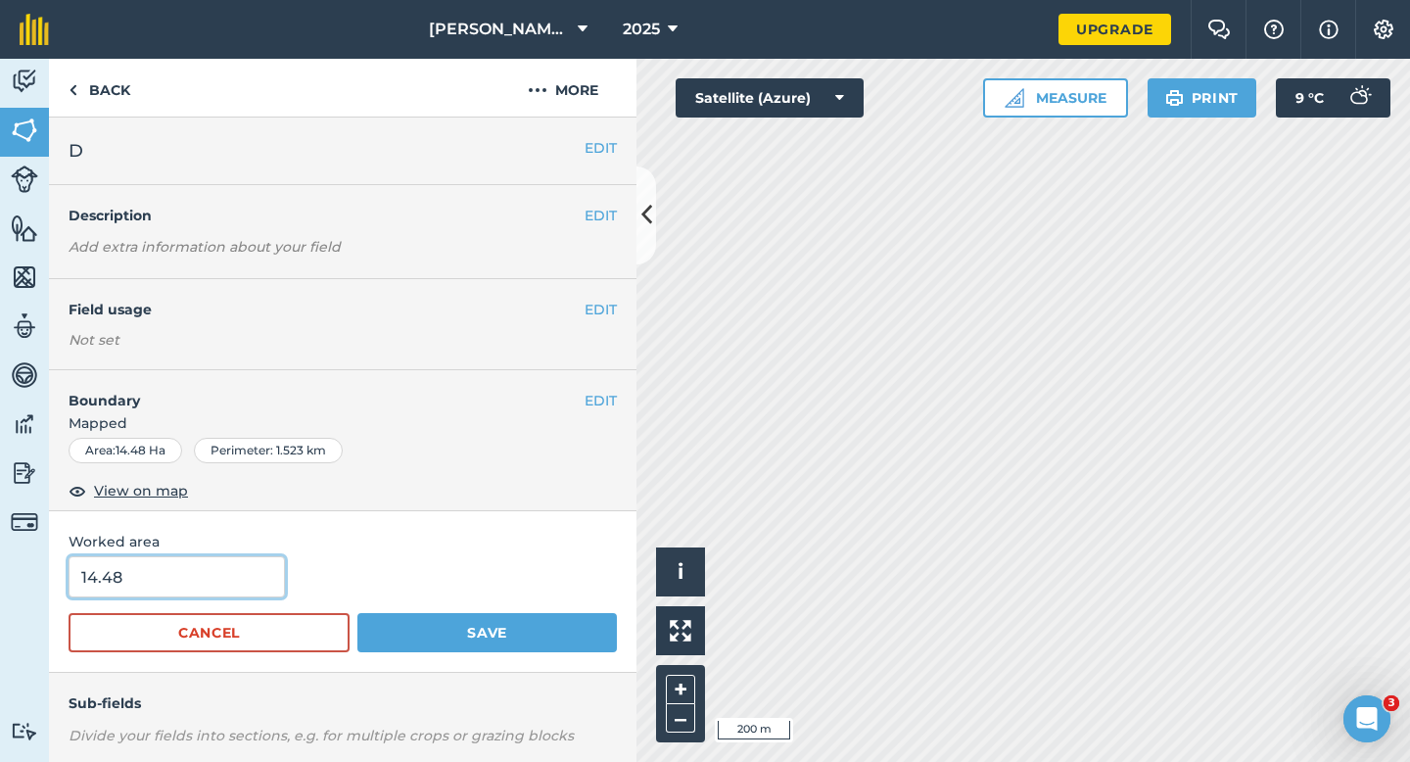
click at [217, 577] on input "14.48" at bounding box center [177, 576] width 216 height 41
type input "14.48"
click at [357, 613] on button "Save" at bounding box center [487, 632] width 260 height 39
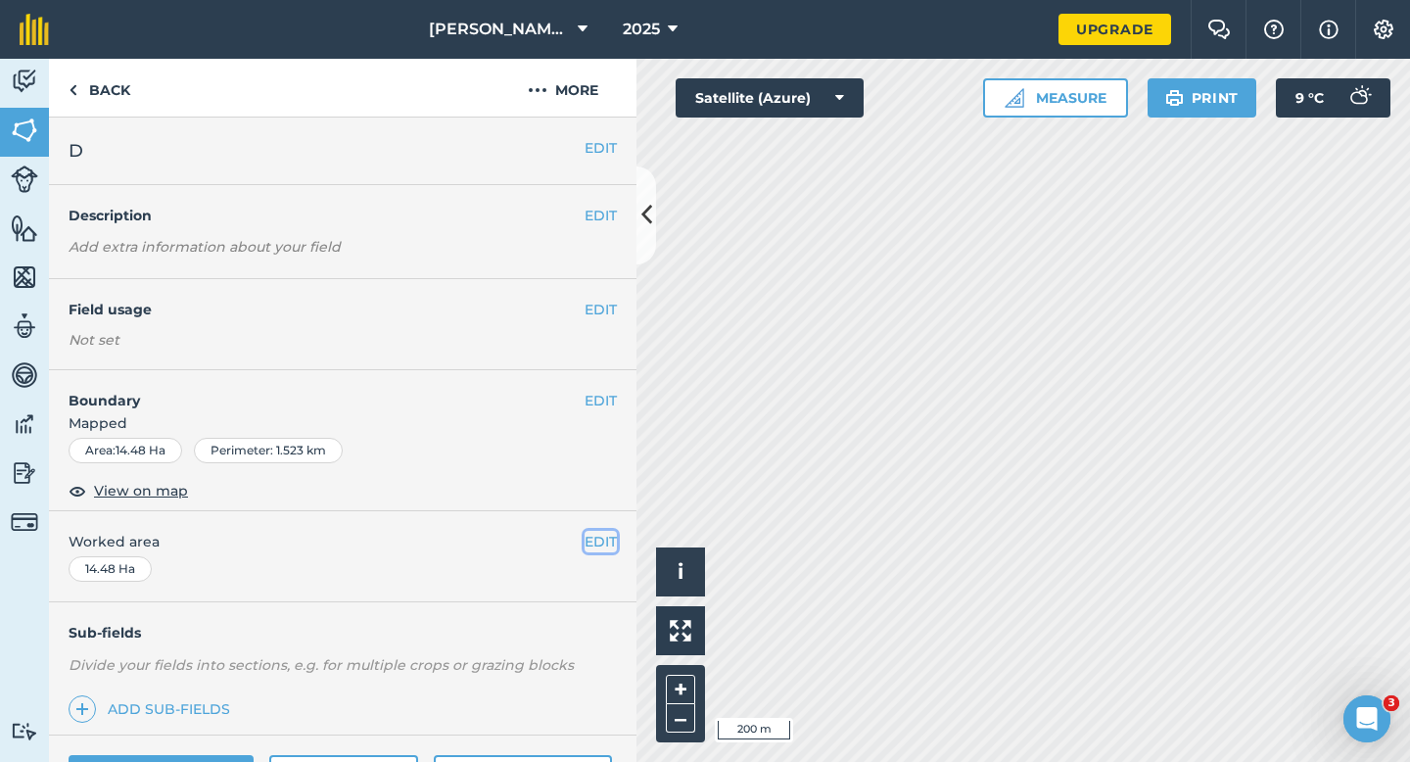
click at [597, 548] on button "EDIT" at bounding box center [601, 542] width 32 height 22
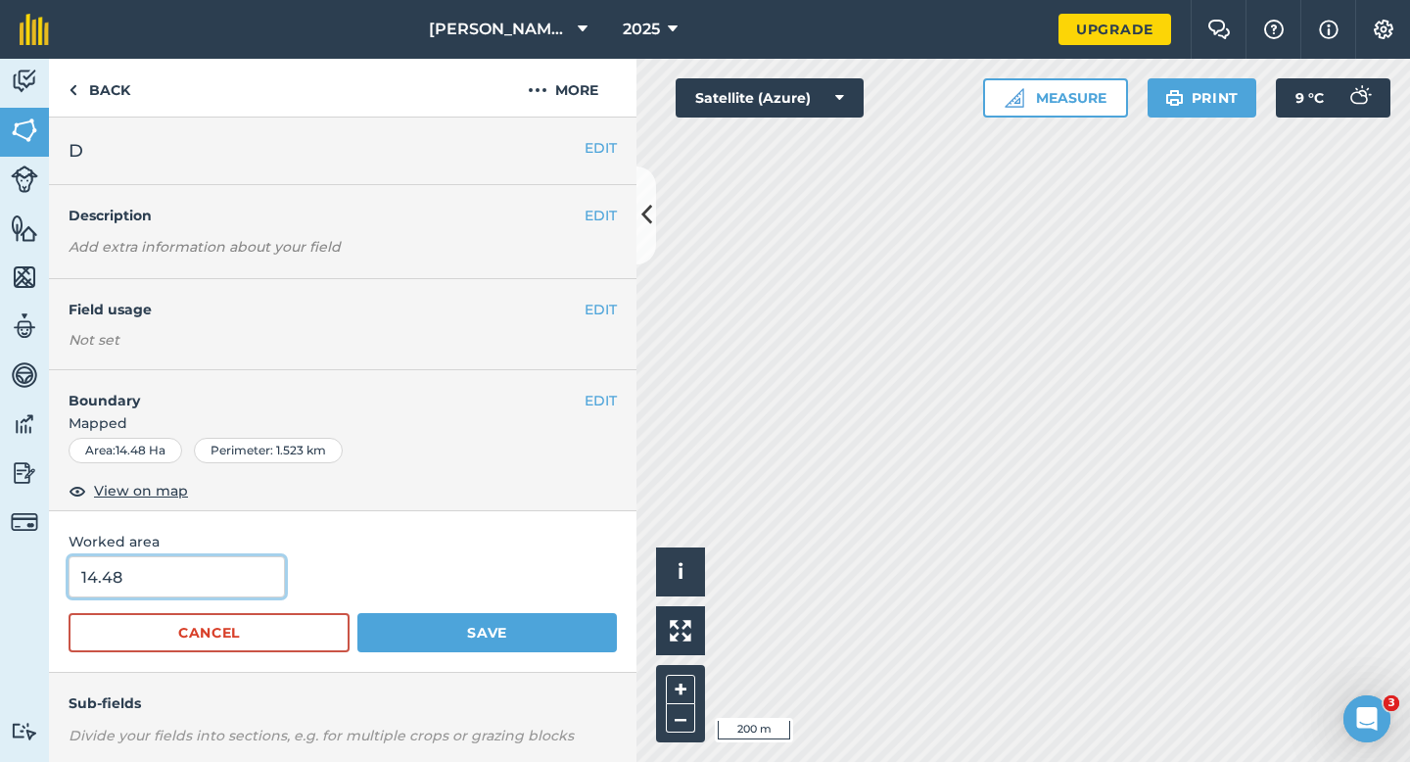
click at [226, 592] on input "14.48" at bounding box center [177, 576] width 216 height 41
type input "14.4"
click at [357, 613] on button "Save" at bounding box center [487, 632] width 260 height 39
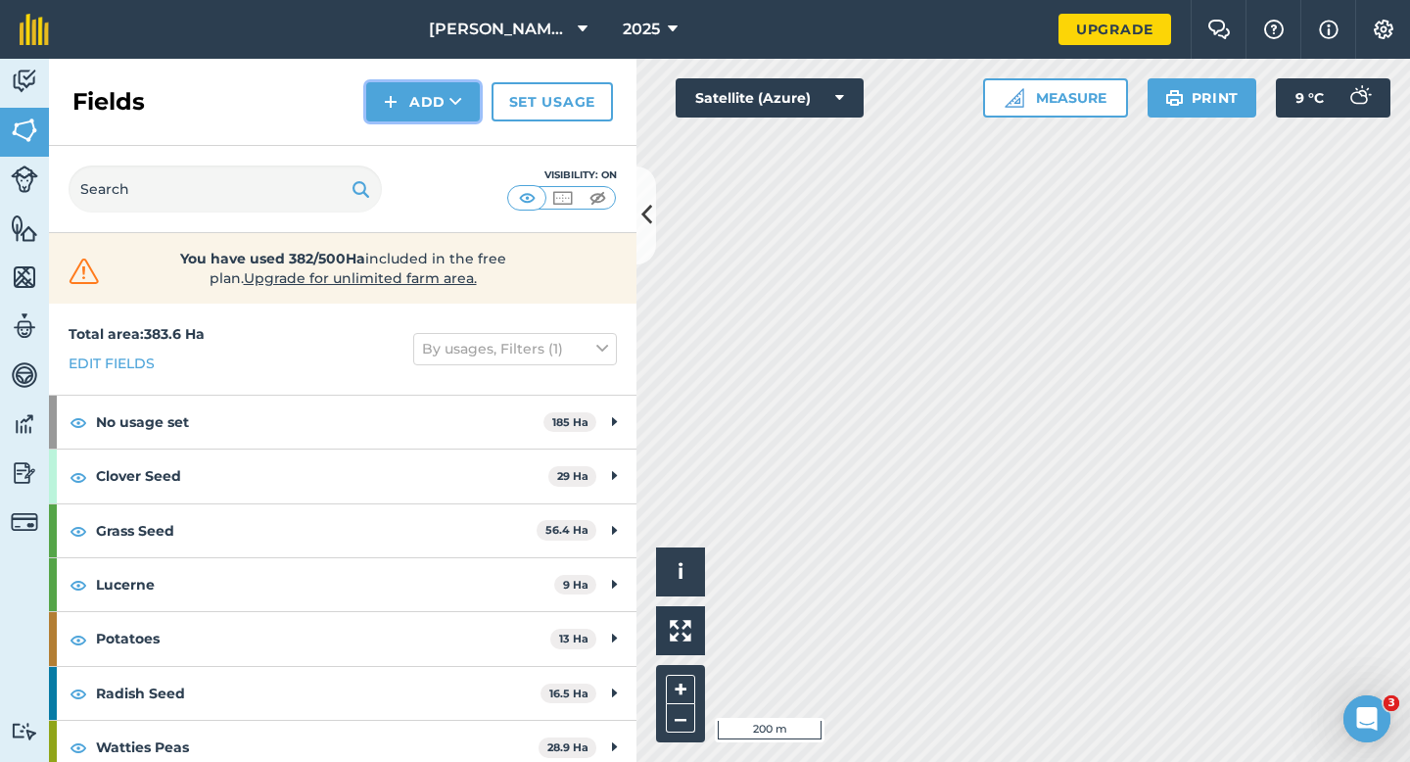
click at [433, 118] on button "Add" at bounding box center [423, 101] width 114 height 39
click at [433, 135] on link "Draw" at bounding box center [423, 145] width 108 height 43
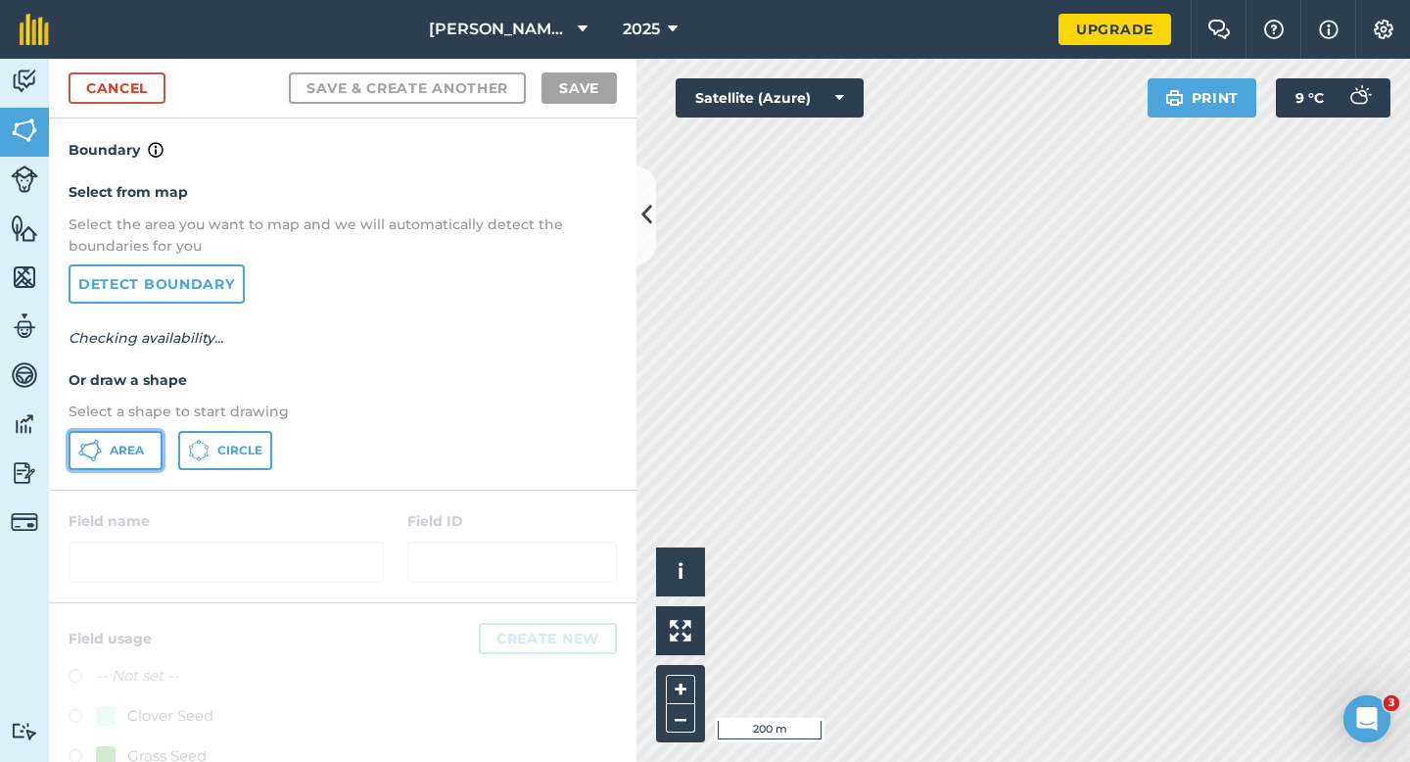
click at [158, 455] on button "Area" at bounding box center [116, 450] width 94 height 39
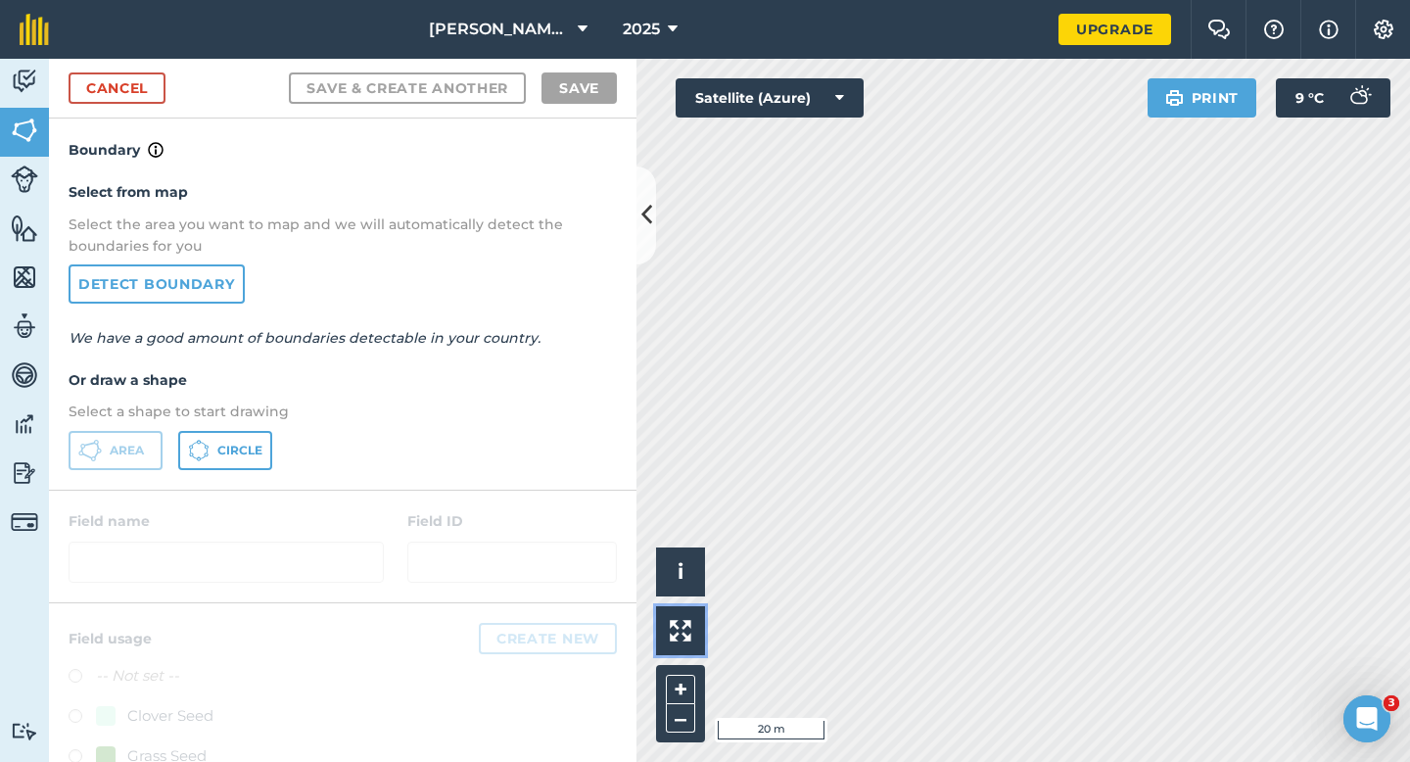
click at [1026, 401] on div "Click to start drawing i © 2025 TomTom, Microsoft 20 m + – Satellite (Azure) Pr…" at bounding box center [1024, 410] width 774 height 703
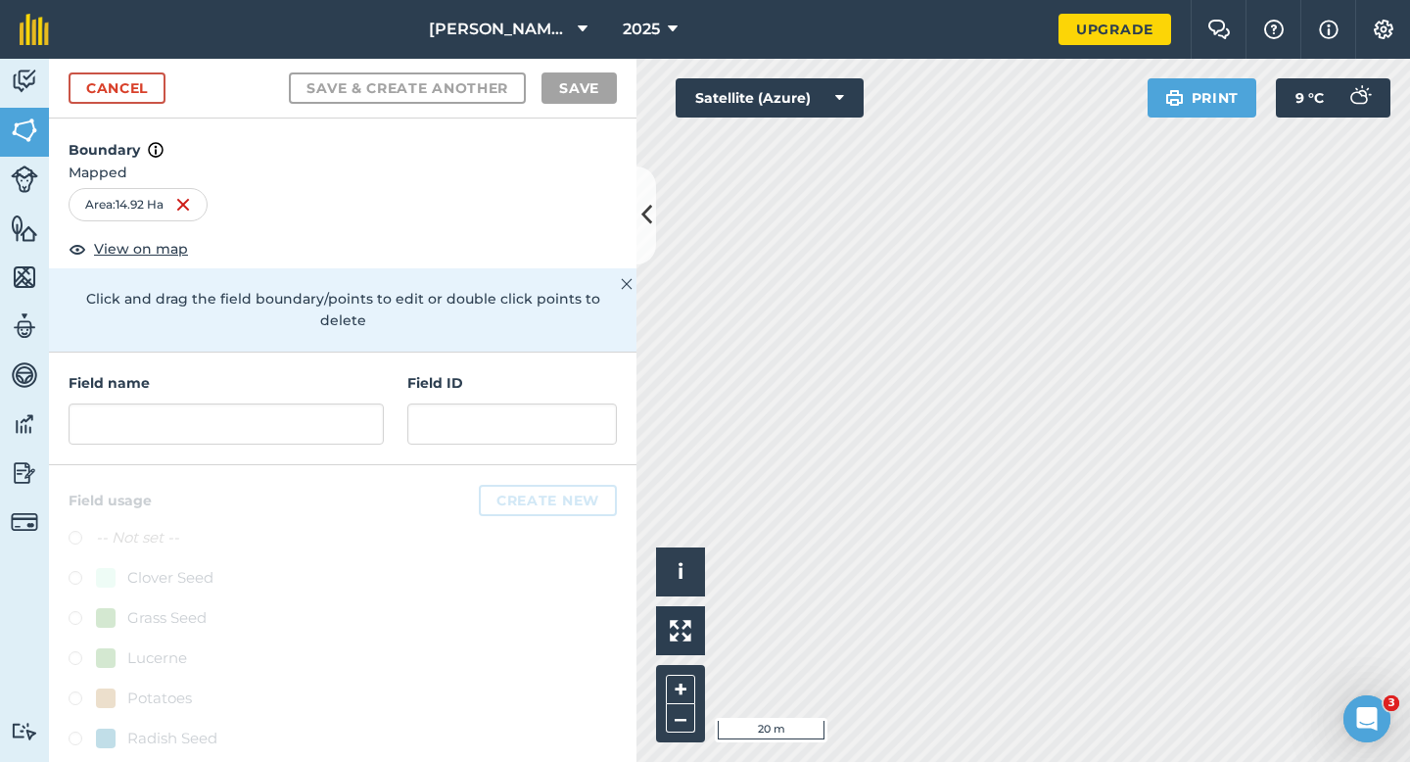
click at [310, 465] on div at bounding box center [343, 666] width 588 height 403
click at [310, 375] on div "Field name" at bounding box center [226, 408] width 315 height 72
click at [310, 403] on input "text" at bounding box center [226, 423] width 315 height 41
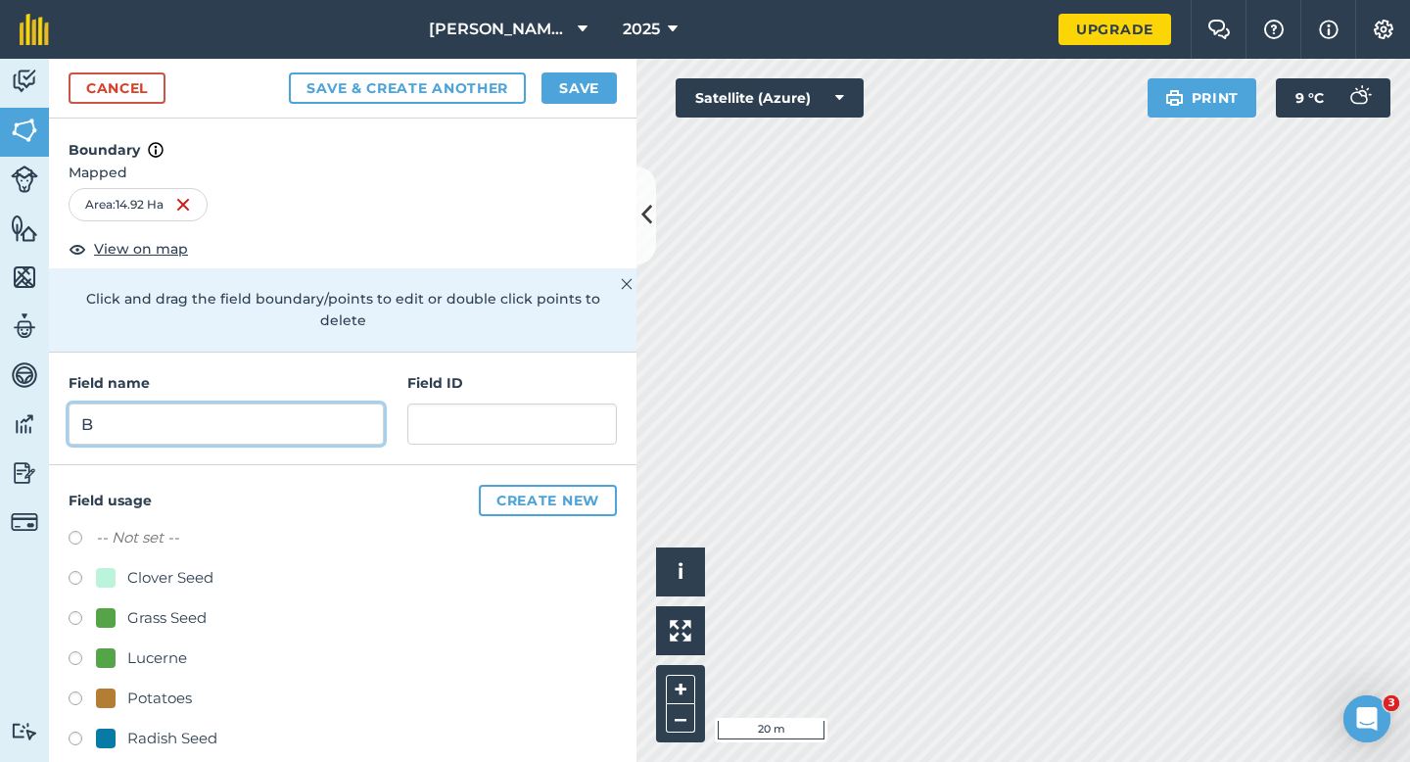
type input "B"
click at [590, 101] on button "Save" at bounding box center [579, 87] width 75 height 31
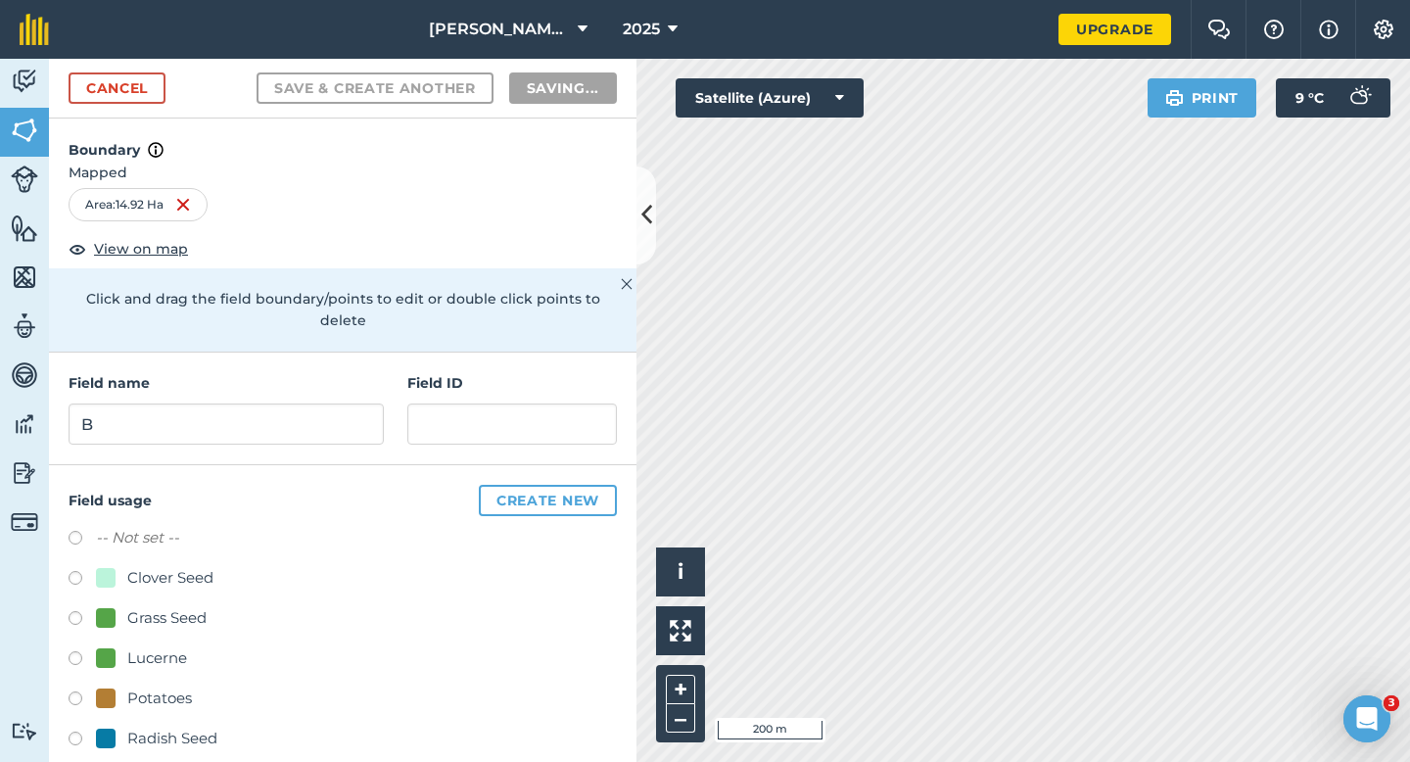
click at [593, 536] on div "-- Not set -- Clover Seed Grass Seed Lucerne Potatoes Radish Seed Watties Peas …" at bounding box center [343, 680] width 548 height 309
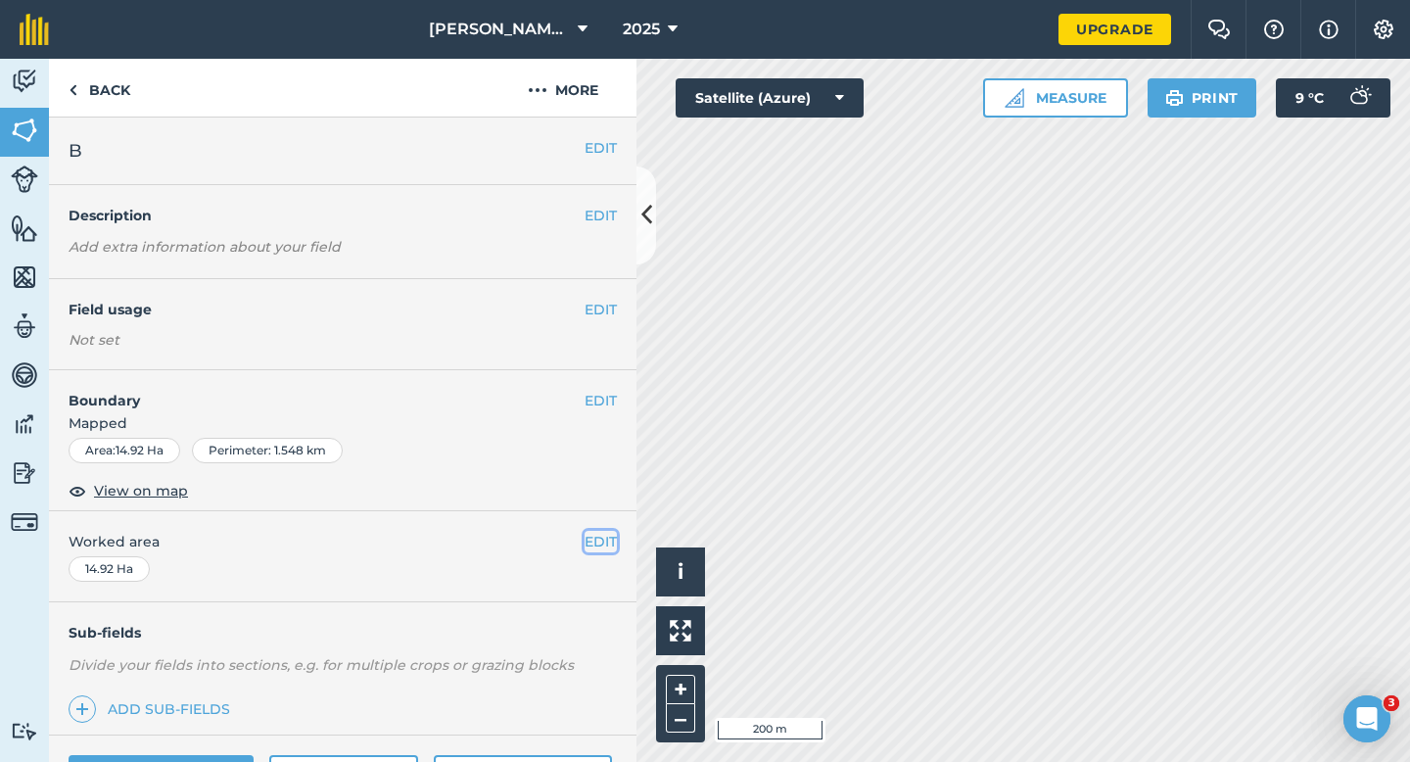
click at [598, 539] on button "EDIT" at bounding box center [601, 542] width 32 height 22
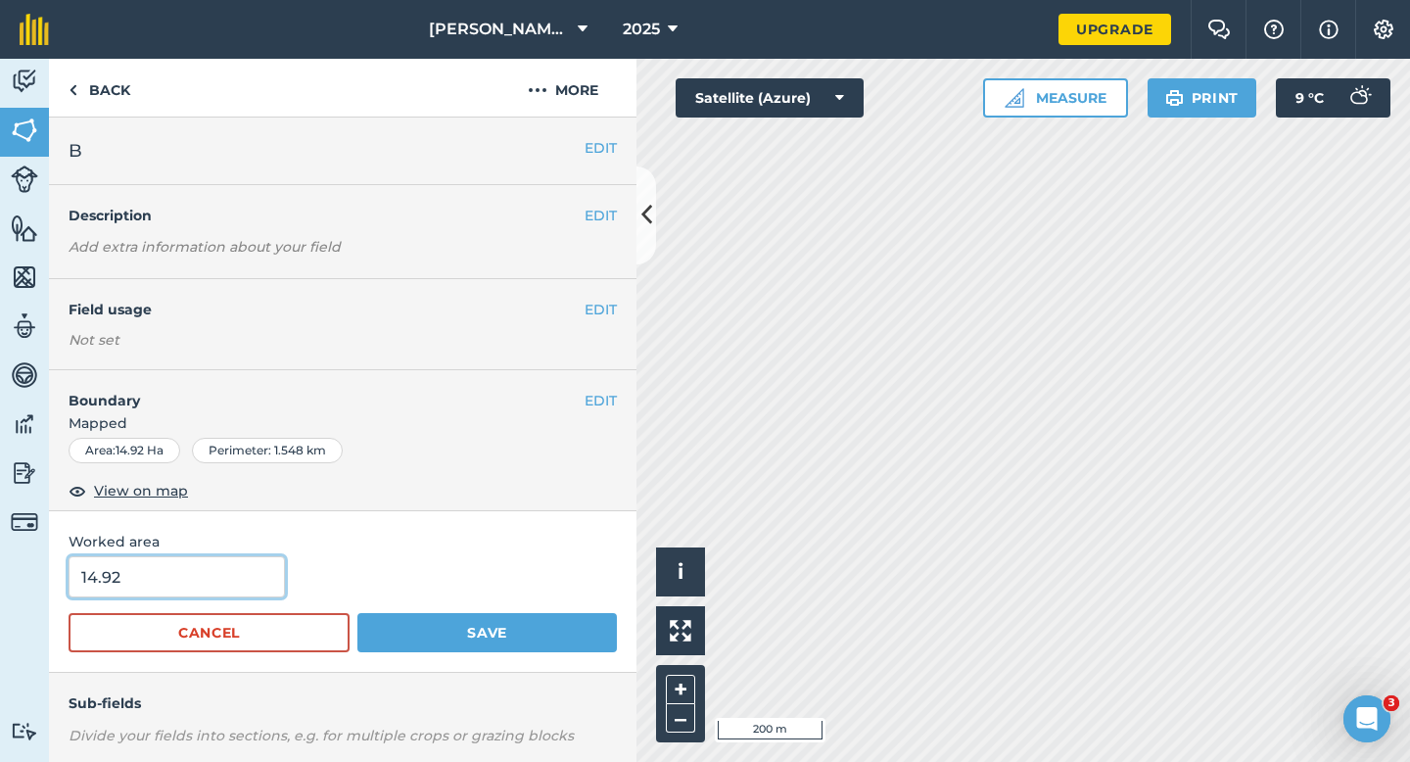
type input "15"
click at [205, 582] on input "15" at bounding box center [177, 576] width 216 height 41
click at [357, 613] on button "Save" at bounding box center [487, 632] width 260 height 39
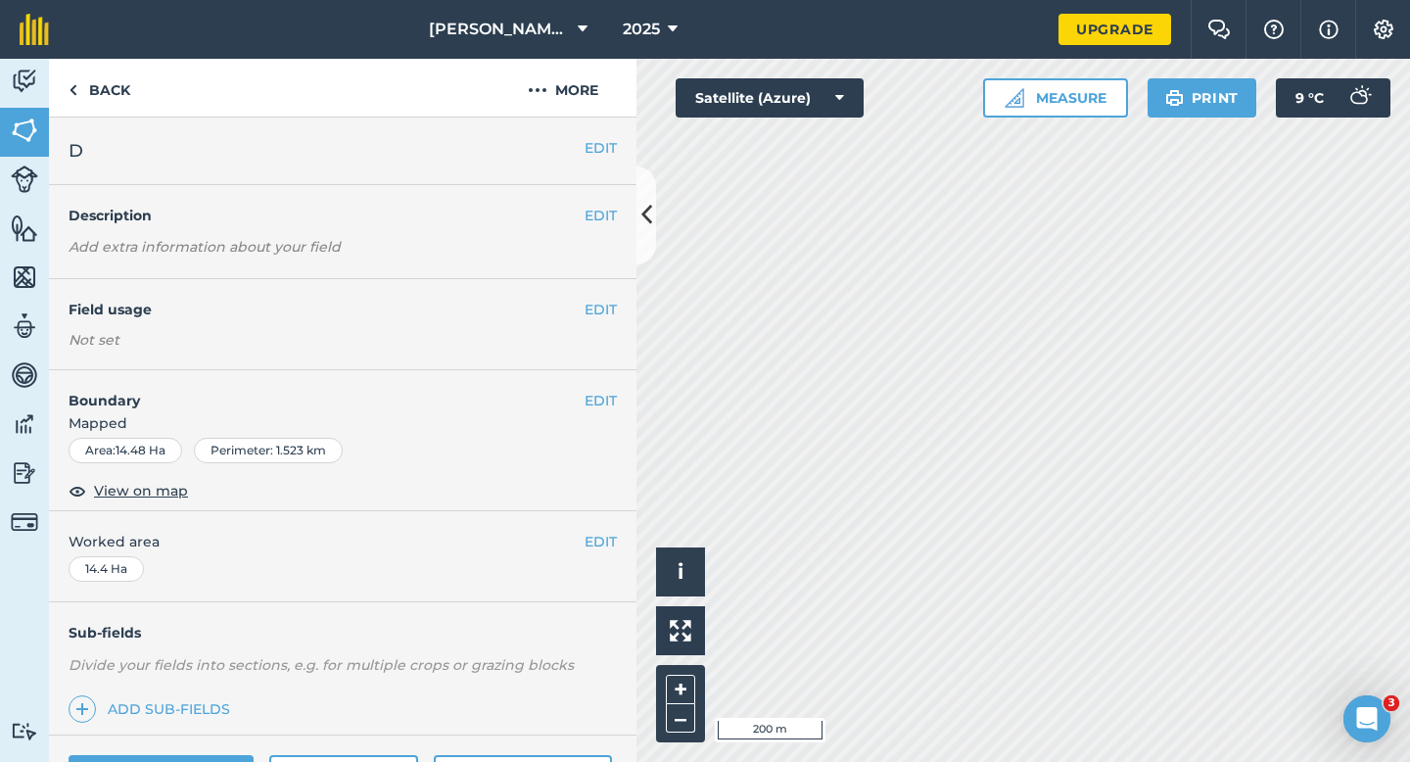
click at [626, 542] on div "EDIT Worked area 14.4 Ha" at bounding box center [343, 556] width 588 height 91
click at [600, 542] on button "EDIT" at bounding box center [601, 542] width 32 height 22
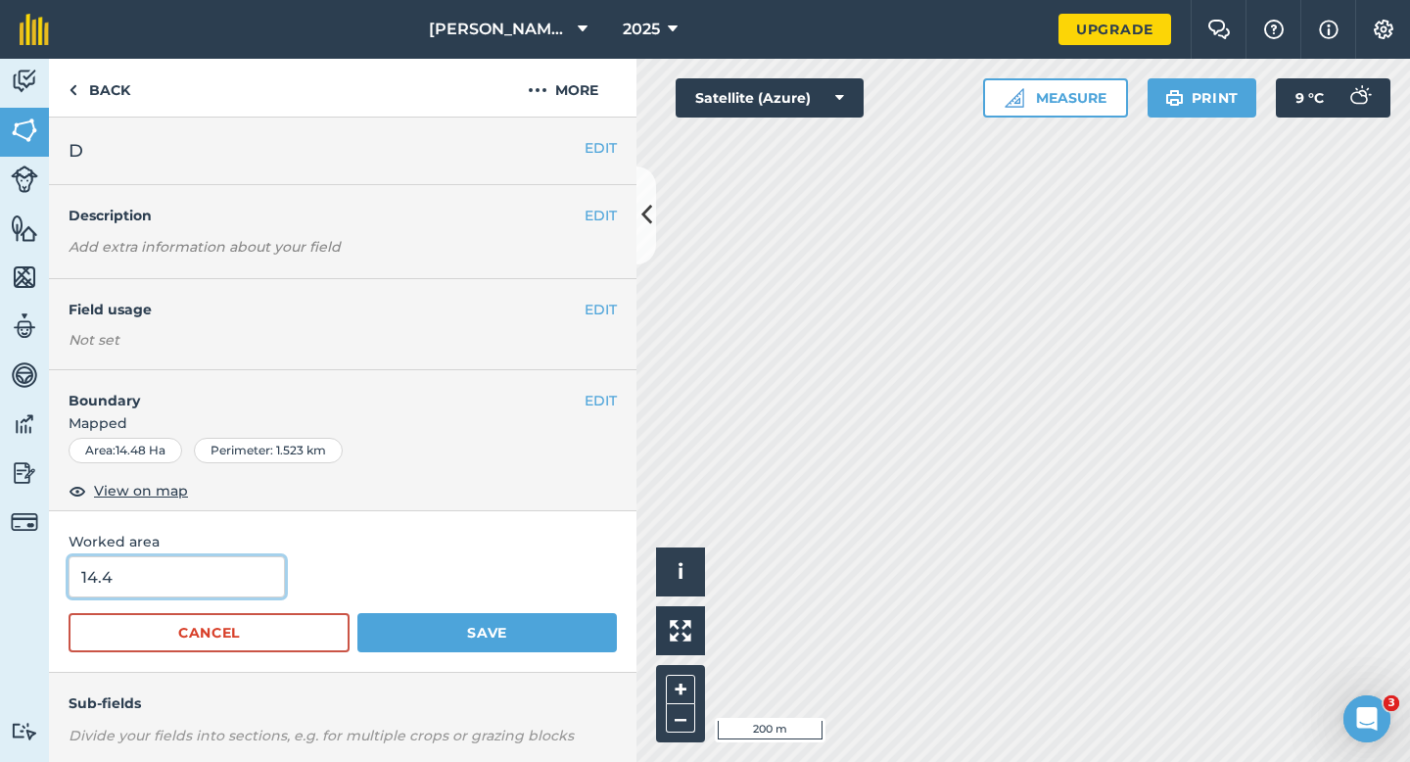
click at [207, 562] on input "14.4" at bounding box center [177, 576] width 216 height 41
click at [207, 585] on input "14.4" at bounding box center [177, 576] width 216 height 41
type input "14.5"
click at [357, 613] on button "Save" at bounding box center [487, 632] width 260 height 39
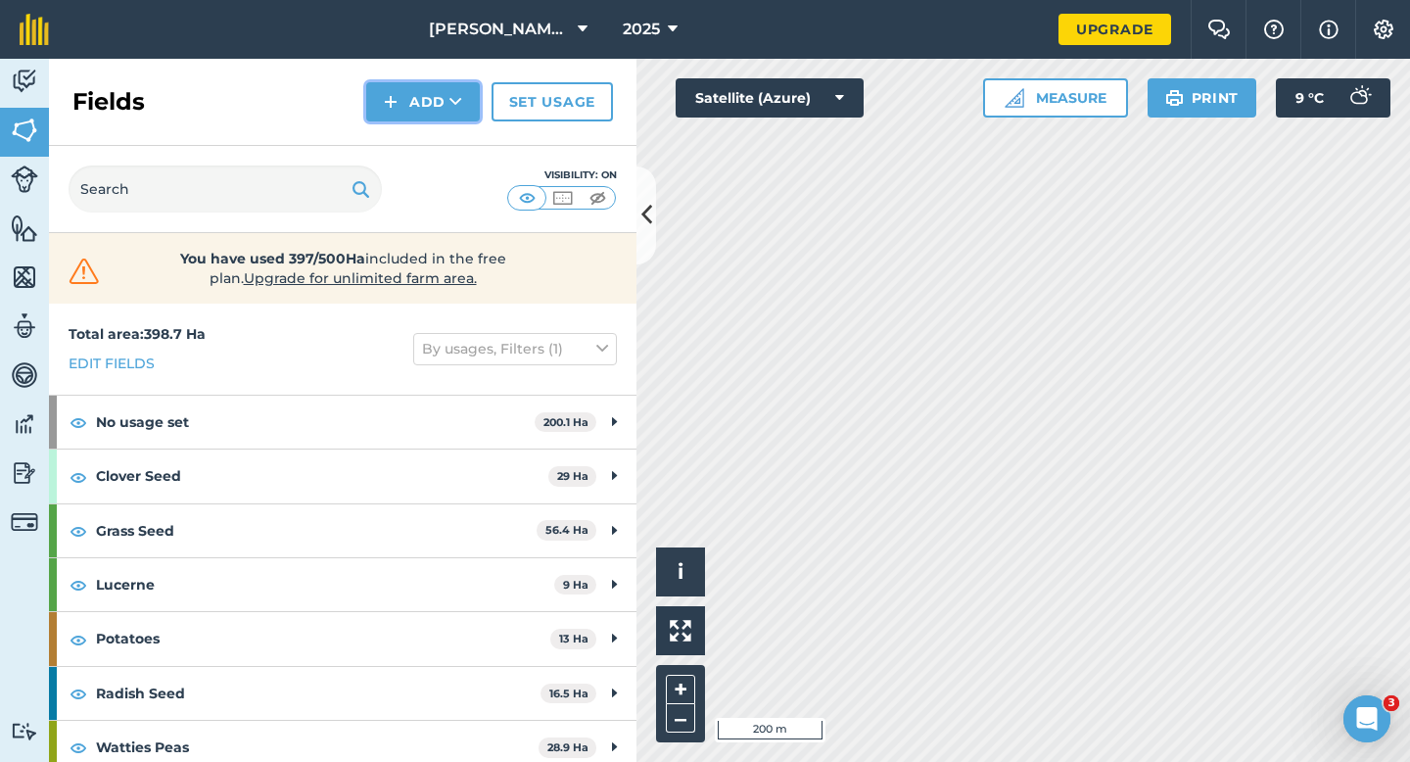
click at [450, 114] on button "Add" at bounding box center [423, 101] width 114 height 39
click at [450, 144] on link "Draw" at bounding box center [423, 145] width 108 height 43
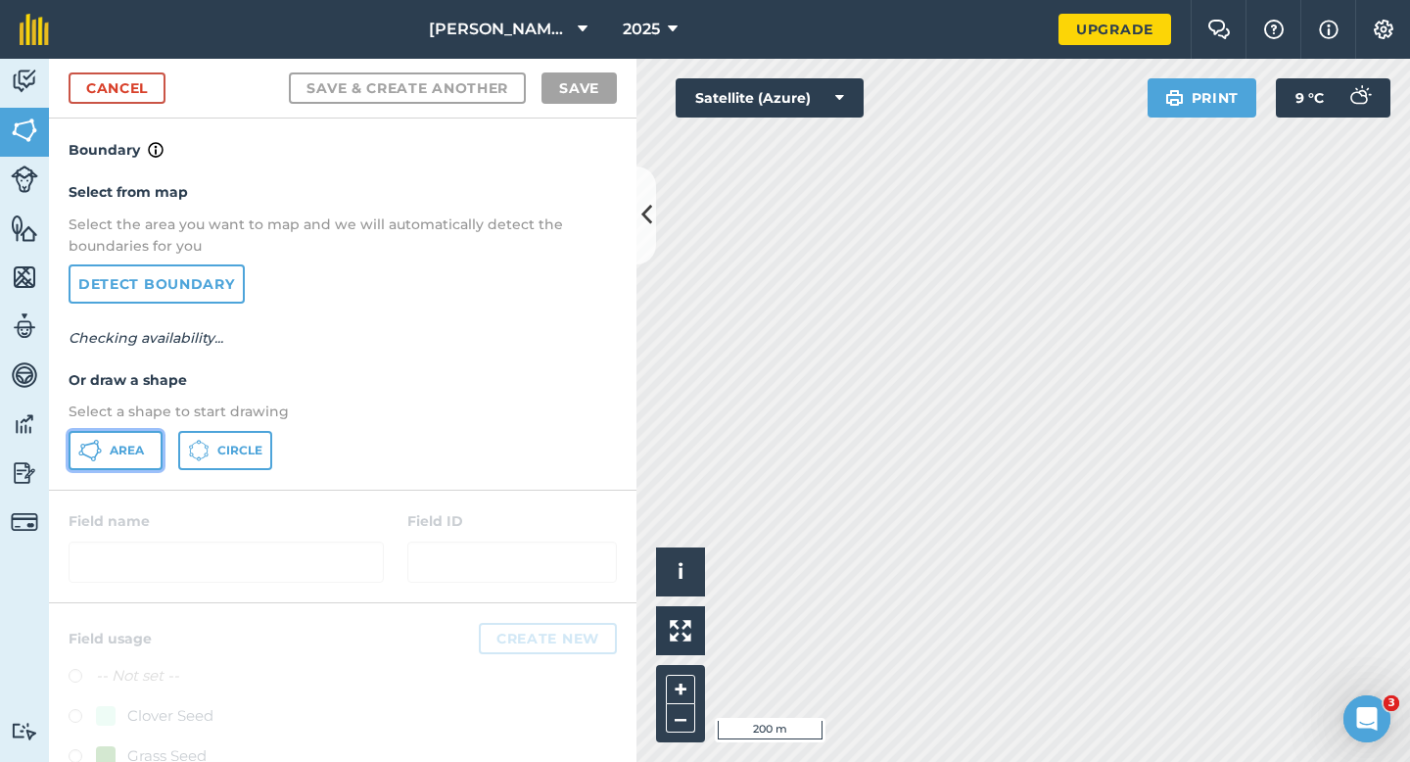
click at [129, 456] on span "Area" at bounding box center [127, 451] width 34 height 16
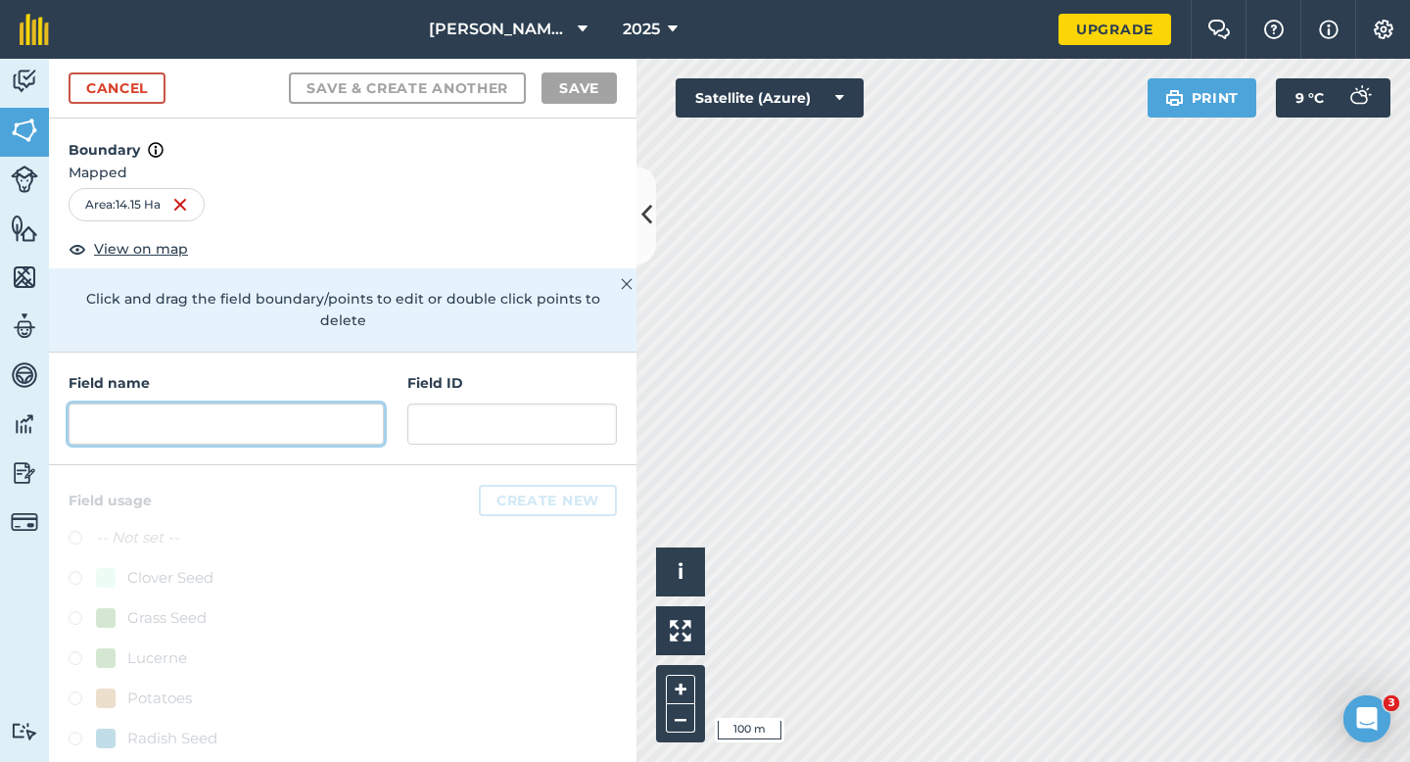
click at [340, 409] on input "text" at bounding box center [226, 423] width 315 height 41
click at [861, 106] on div "Click to start drawing i © 2025 TomTom, Microsoft 200 m + – Satellite (Azure) P…" at bounding box center [1024, 410] width 774 height 703
click at [346, 403] on input "text" at bounding box center [226, 423] width 315 height 41
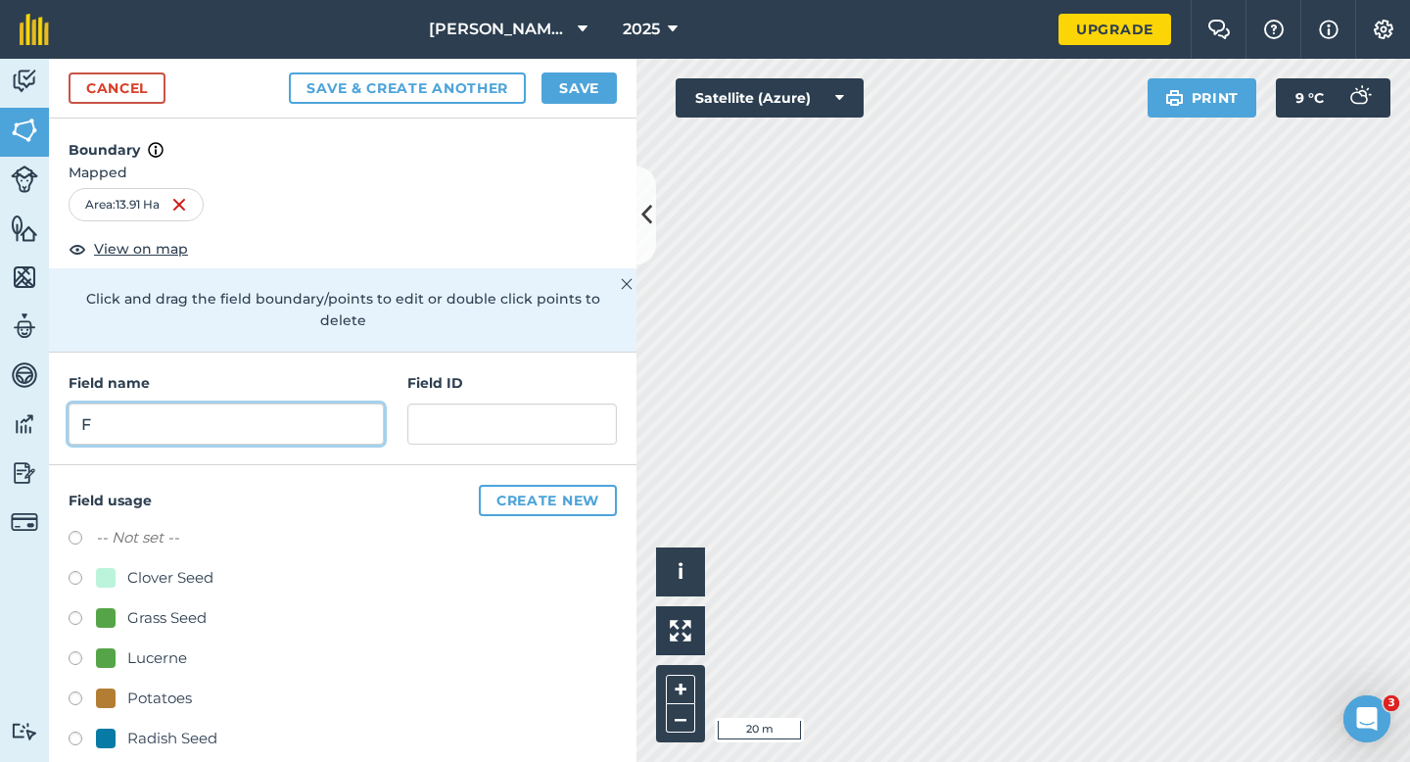
type input "F"
click at [602, 86] on button "Save" at bounding box center [579, 87] width 75 height 31
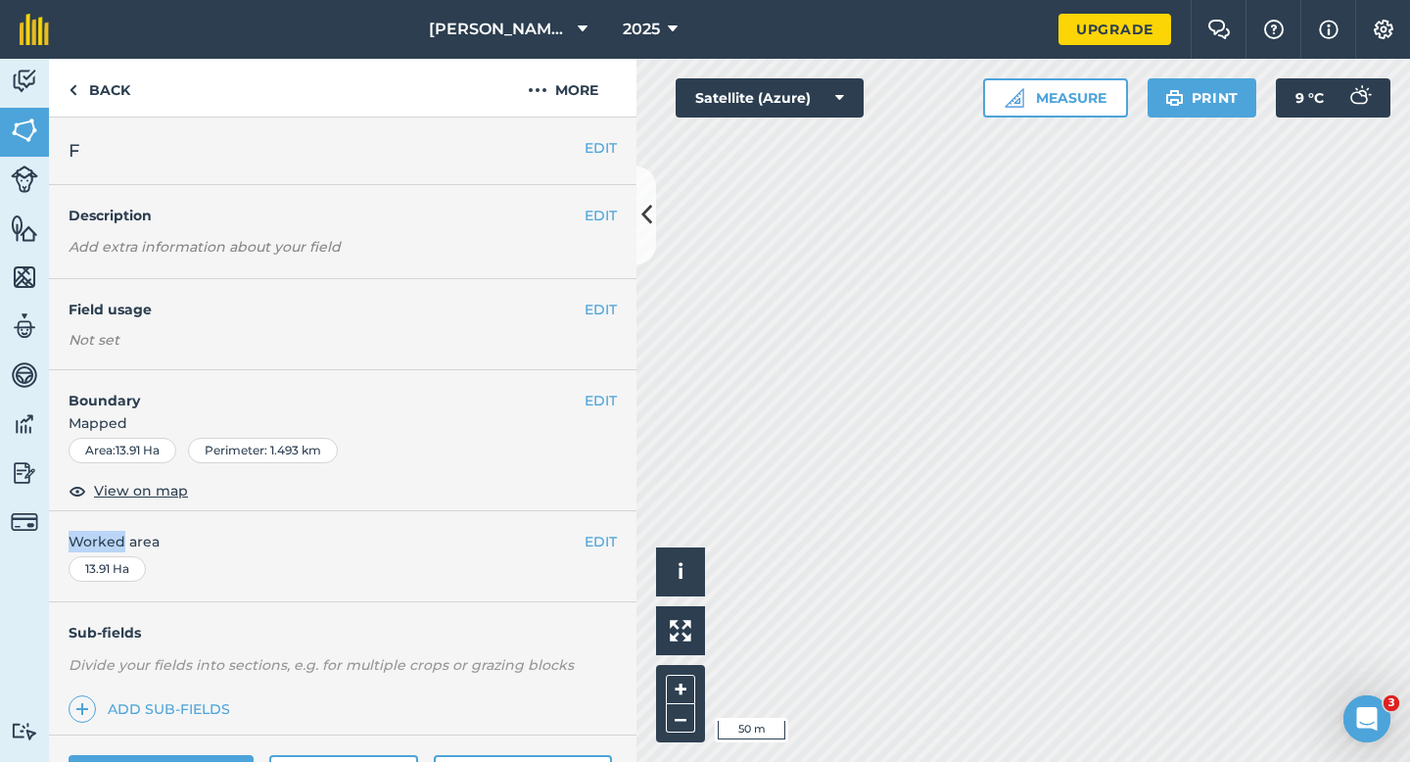
click at [603, 527] on div "EDIT Worked area 13.91 Ha" at bounding box center [343, 556] width 588 height 91
click at [603, 547] on button "EDIT" at bounding box center [601, 542] width 32 height 22
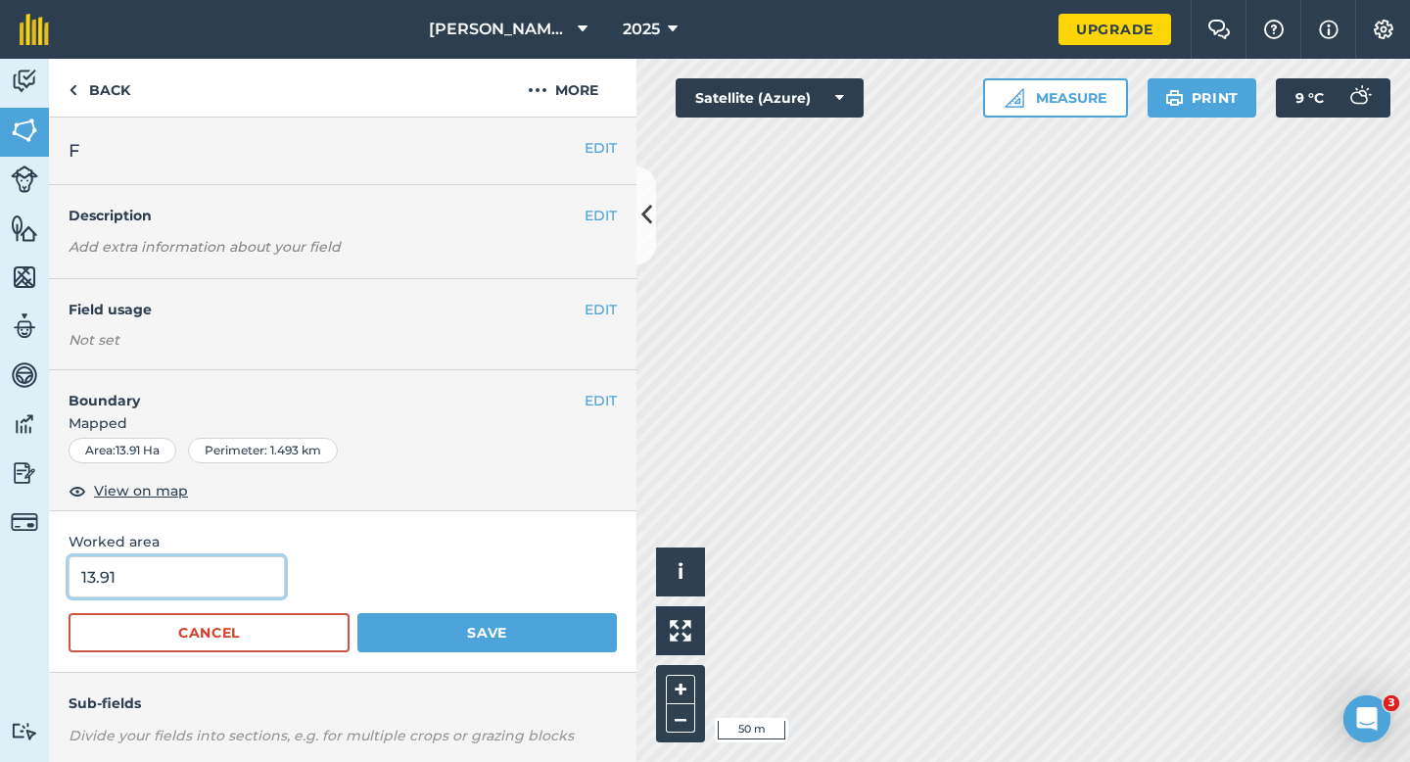
click at [230, 594] on input "13.91" at bounding box center [177, 576] width 216 height 41
type input "14"
click at [357, 613] on button "Save" at bounding box center [487, 632] width 260 height 39
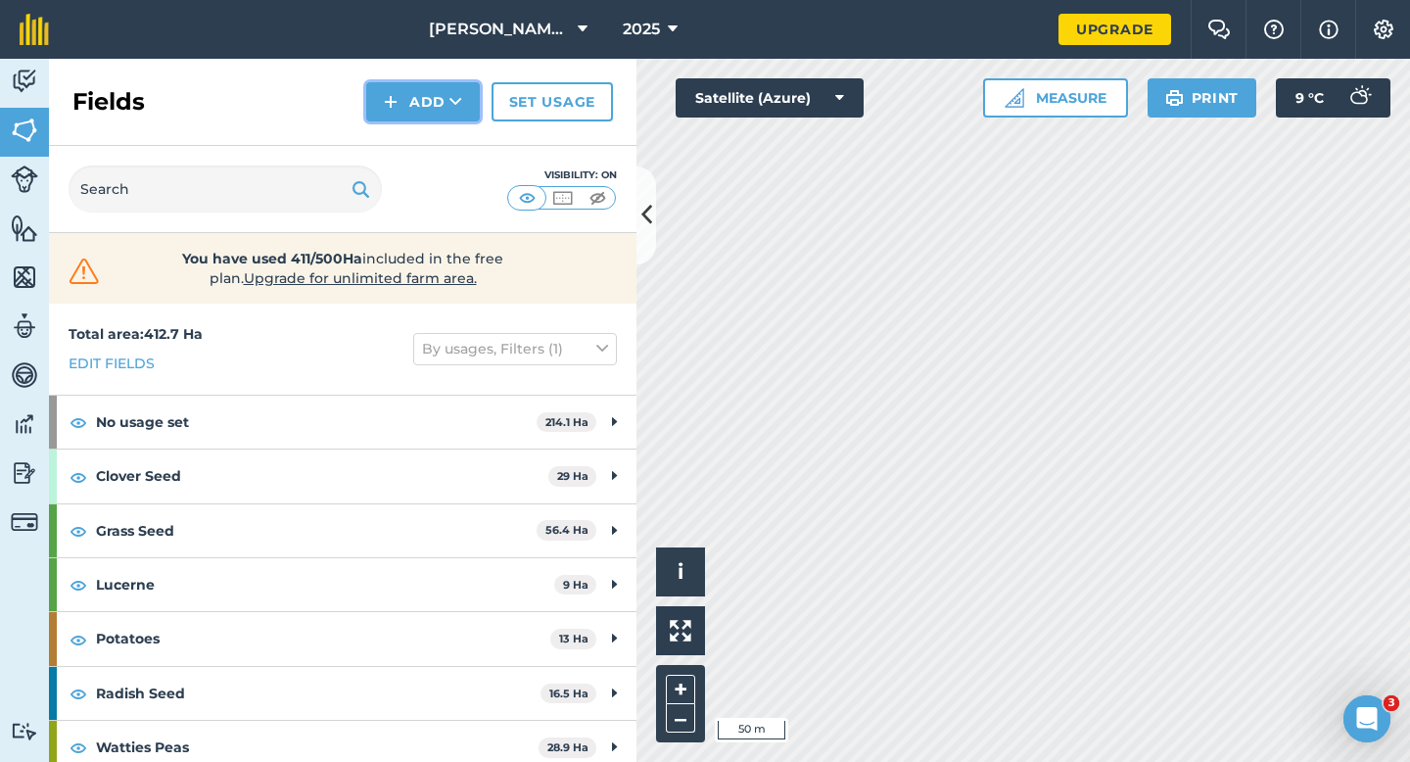
click at [444, 103] on button "Add" at bounding box center [423, 101] width 114 height 39
click at [444, 160] on link "Draw" at bounding box center [423, 145] width 108 height 43
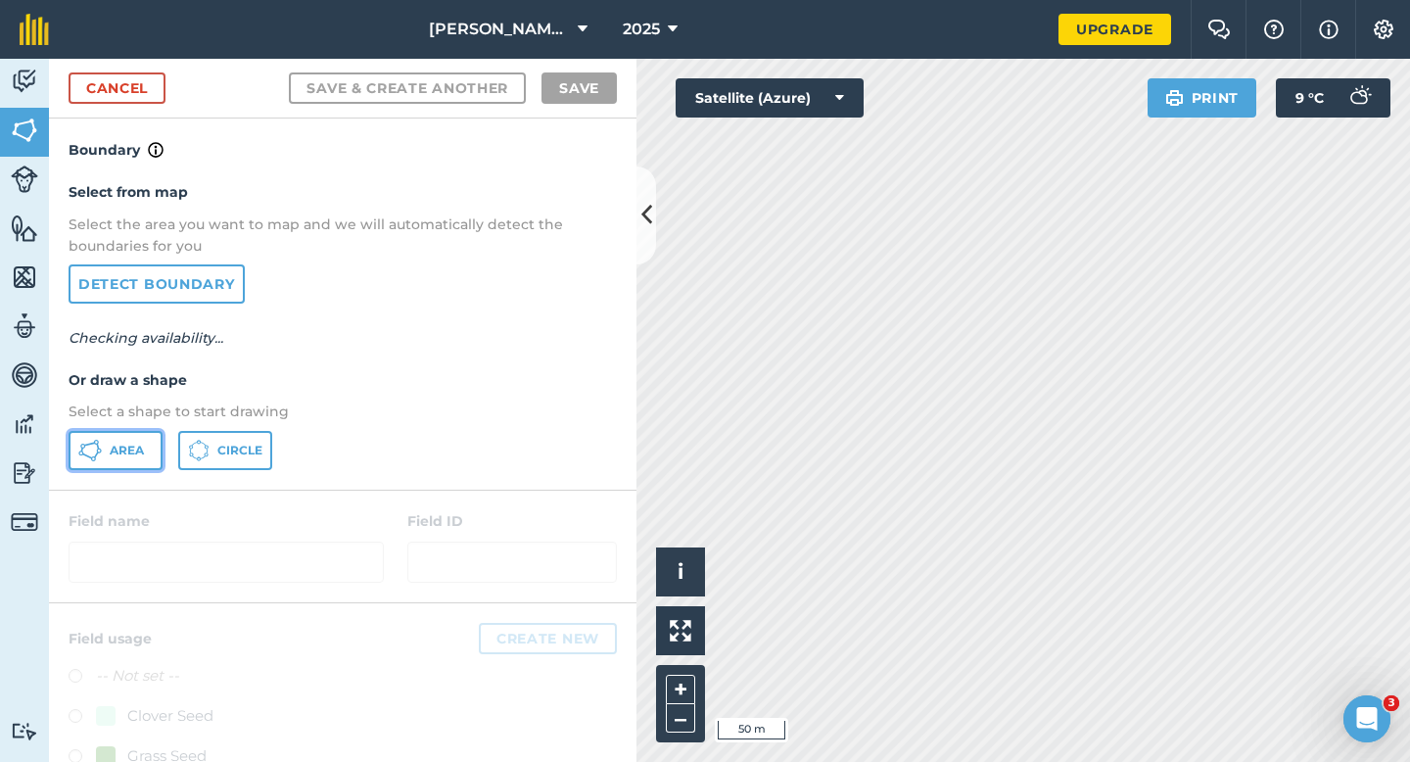
click at [148, 453] on button "Area" at bounding box center [116, 450] width 94 height 39
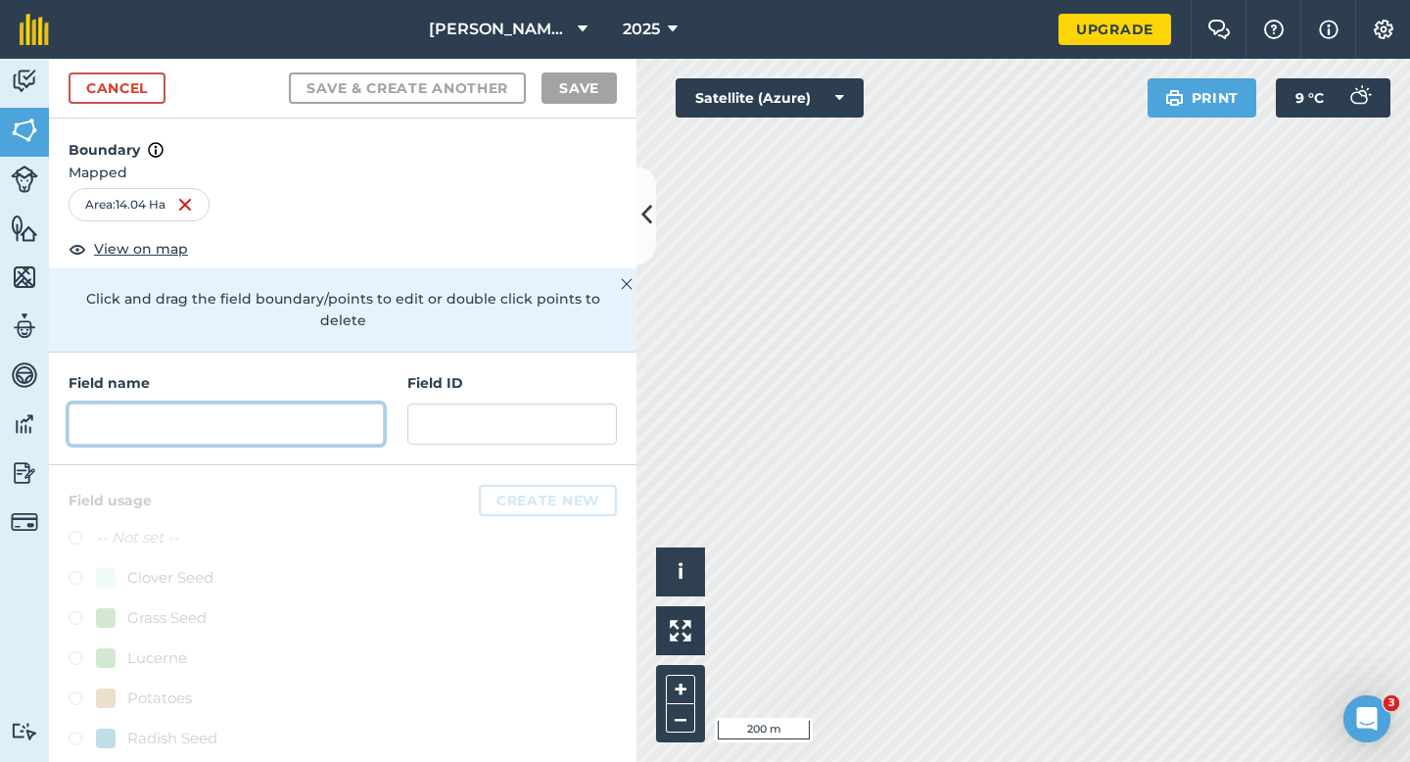
click at [345, 422] on input "text" at bounding box center [226, 423] width 315 height 41
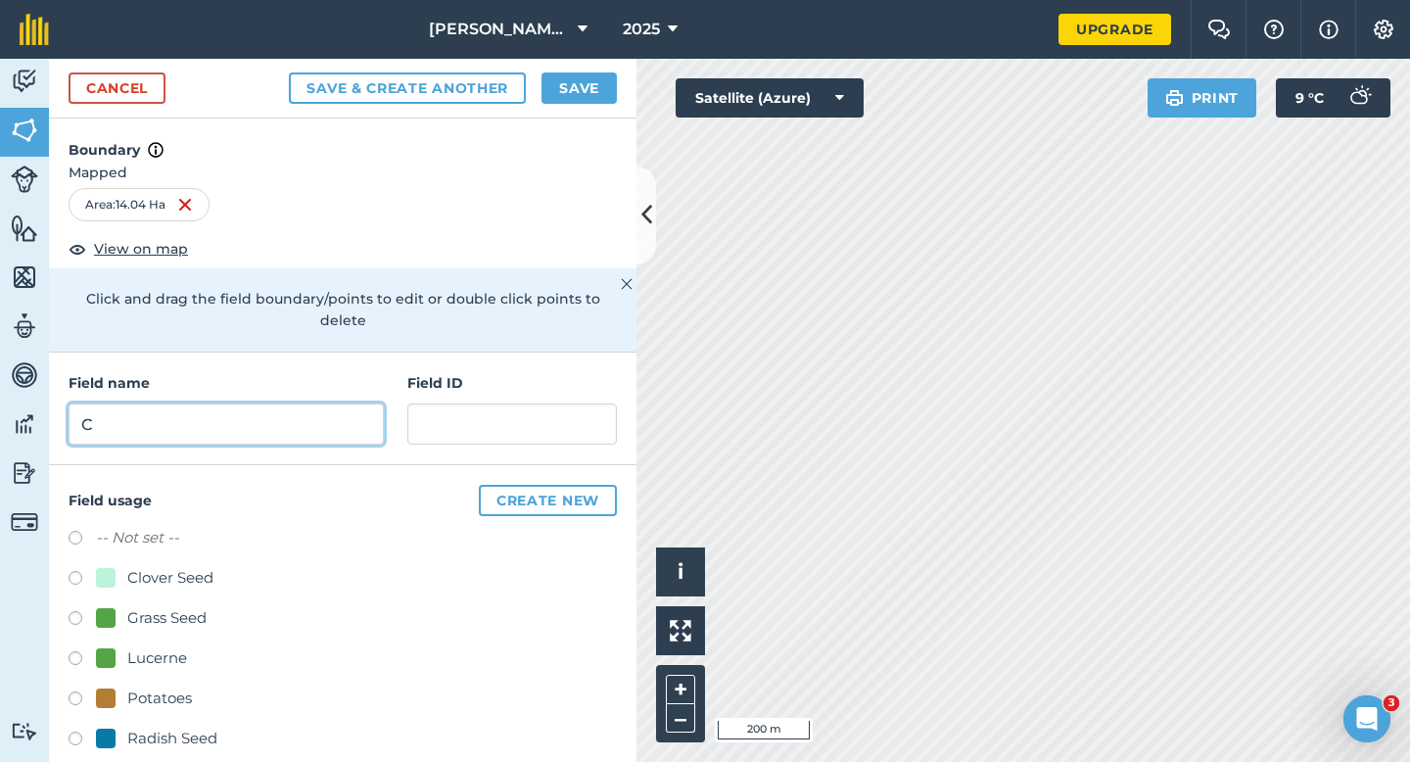
type input "C"
click at [586, 67] on div "Cancel Save & Create Another Save" at bounding box center [343, 89] width 588 height 60
click at [587, 89] on button "Save" at bounding box center [579, 87] width 75 height 31
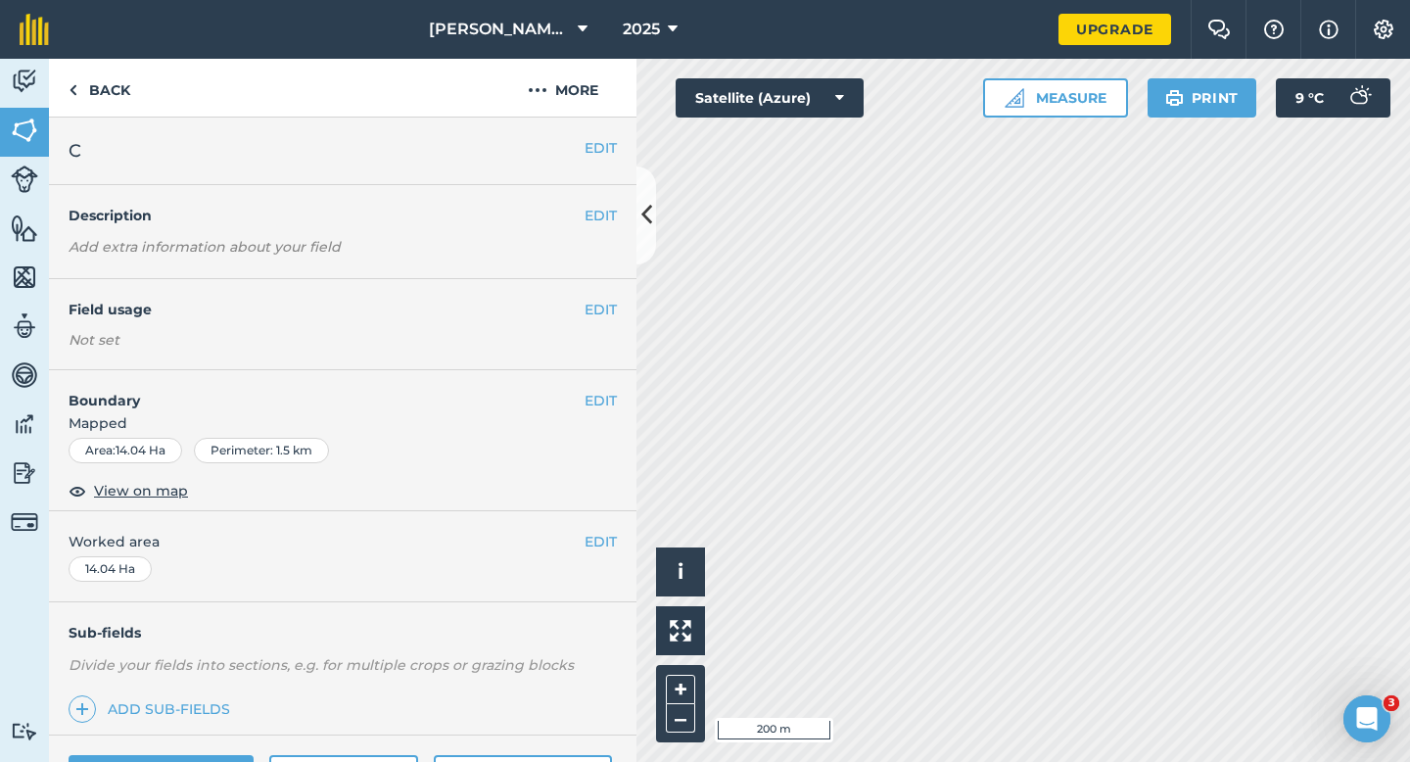
click at [606, 528] on div "EDIT Worked area 14.04 Ha" at bounding box center [343, 556] width 588 height 91
click at [604, 538] on button "EDIT" at bounding box center [601, 542] width 32 height 22
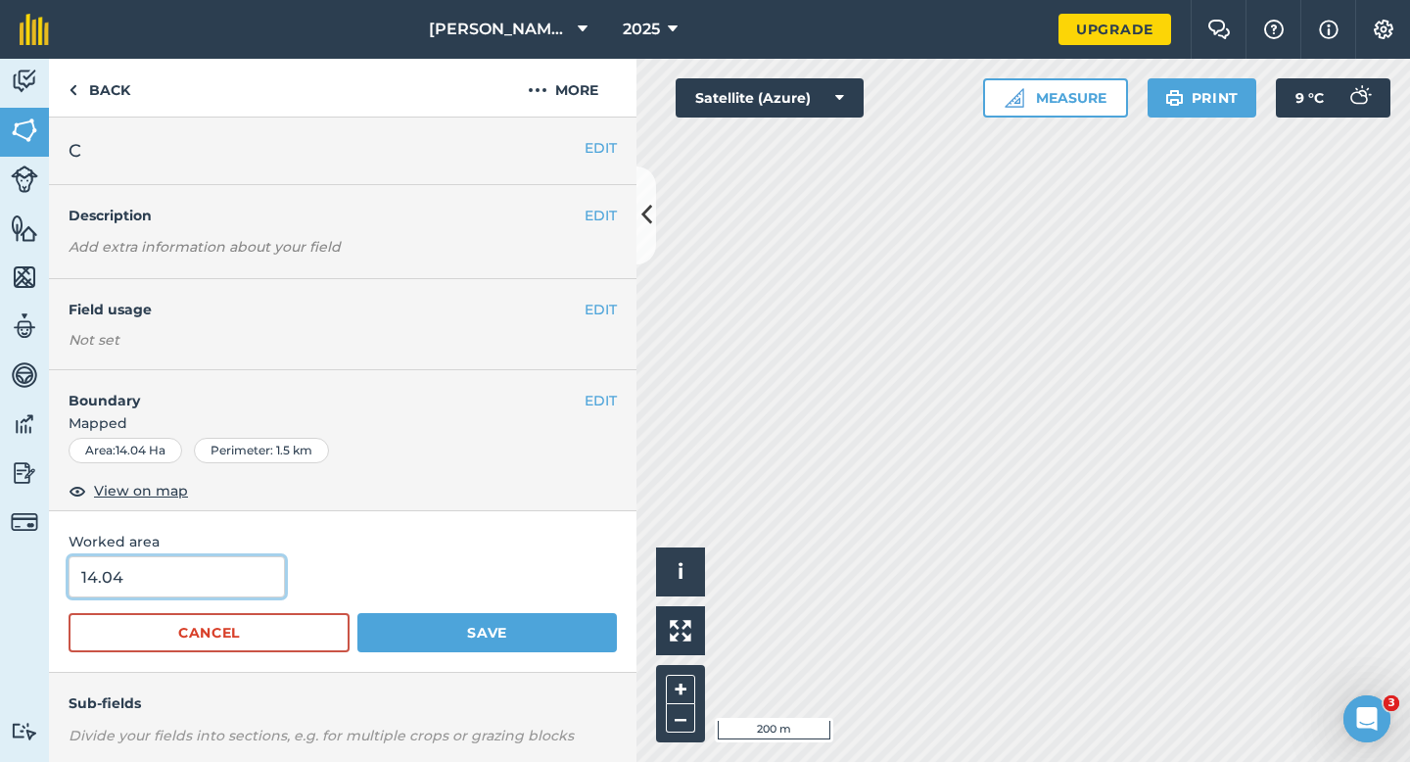
click at [186, 585] on input "14.04" at bounding box center [177, 576] width 216 height 41
type input "14"
click at [357, 613] on button "Save" at bounding box center [487, 632] width 260 height 39
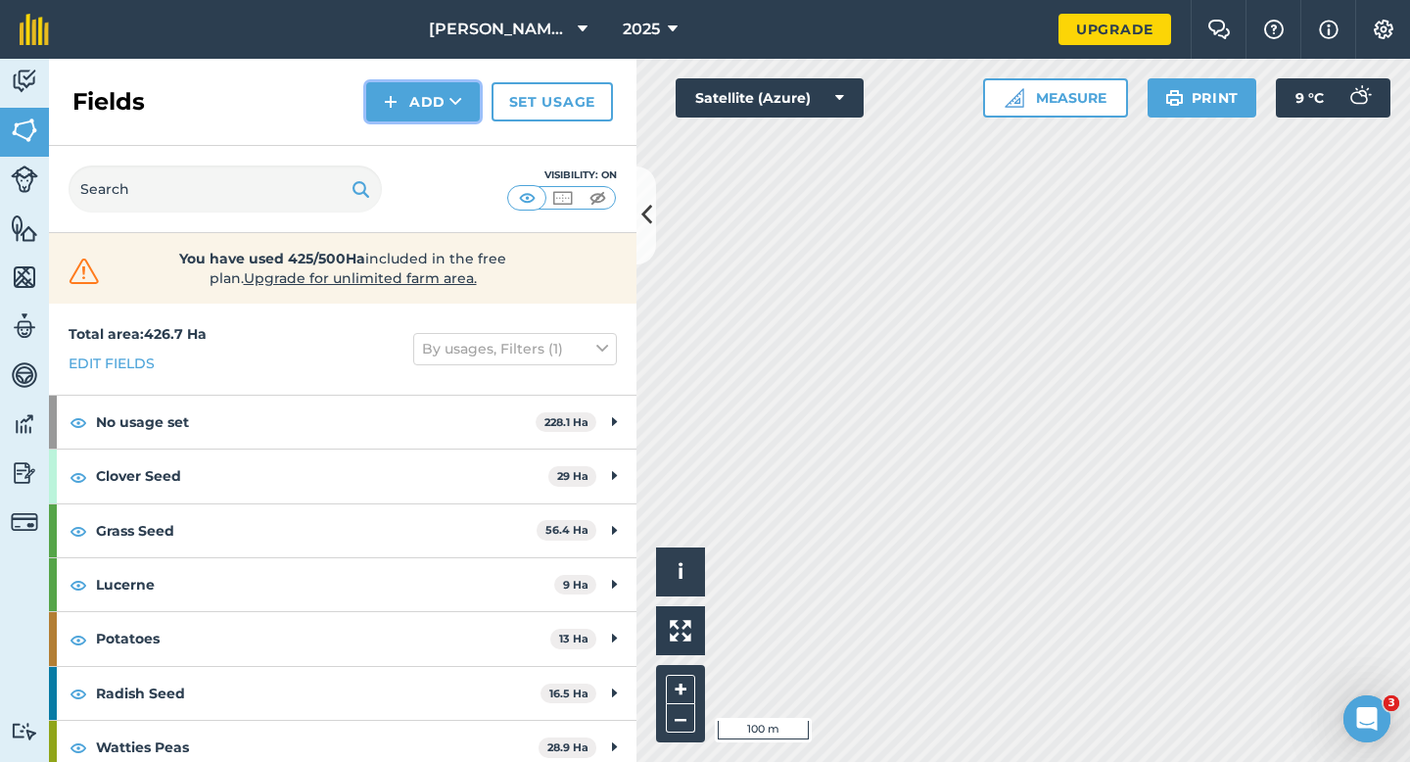
click at [450, 105] on icon at bounding box center [456, 102] width 13 height 20
click at [450, 149] on link "Draw" at bounding box center [423, 145] width 108 height 43
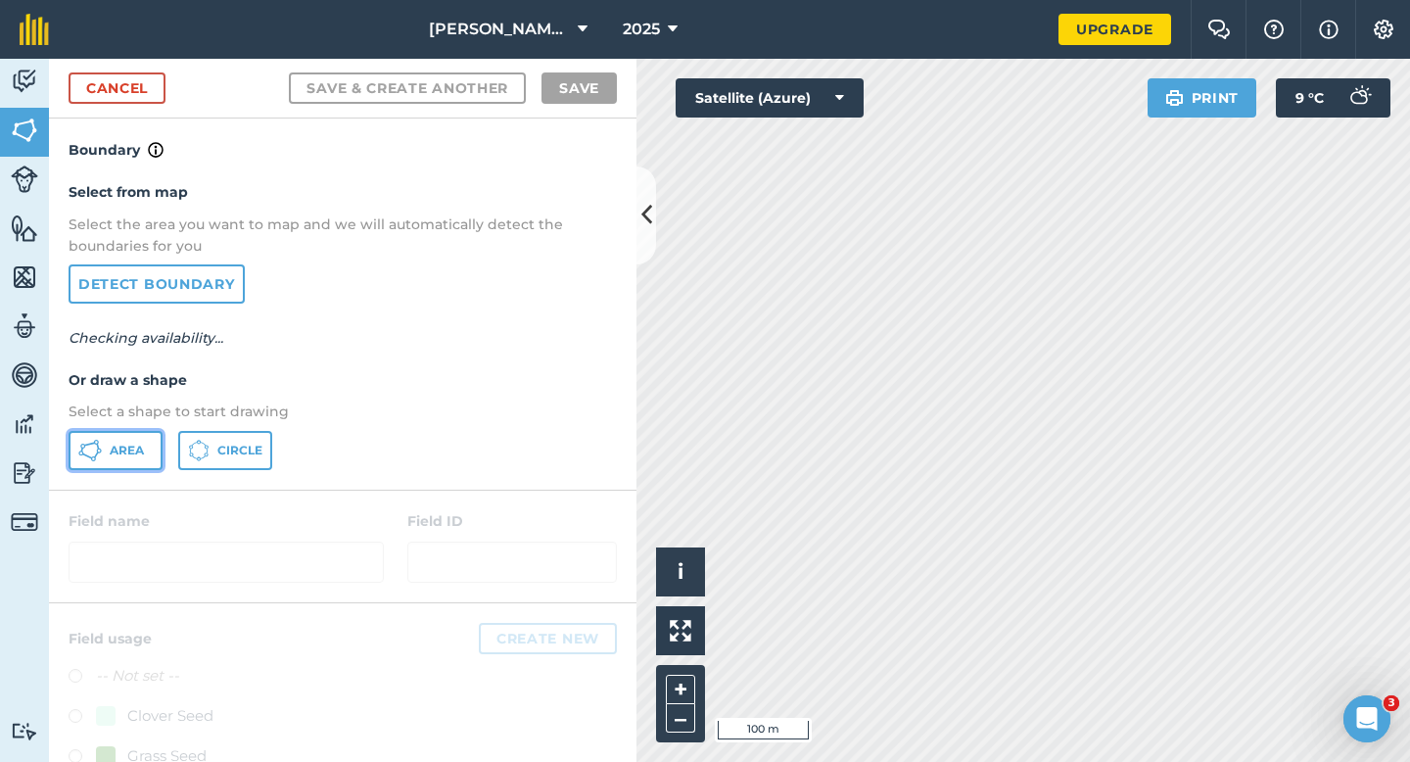
click at [147, 436] on button "Area" at bounding box center [116, 450] width 94 height 39
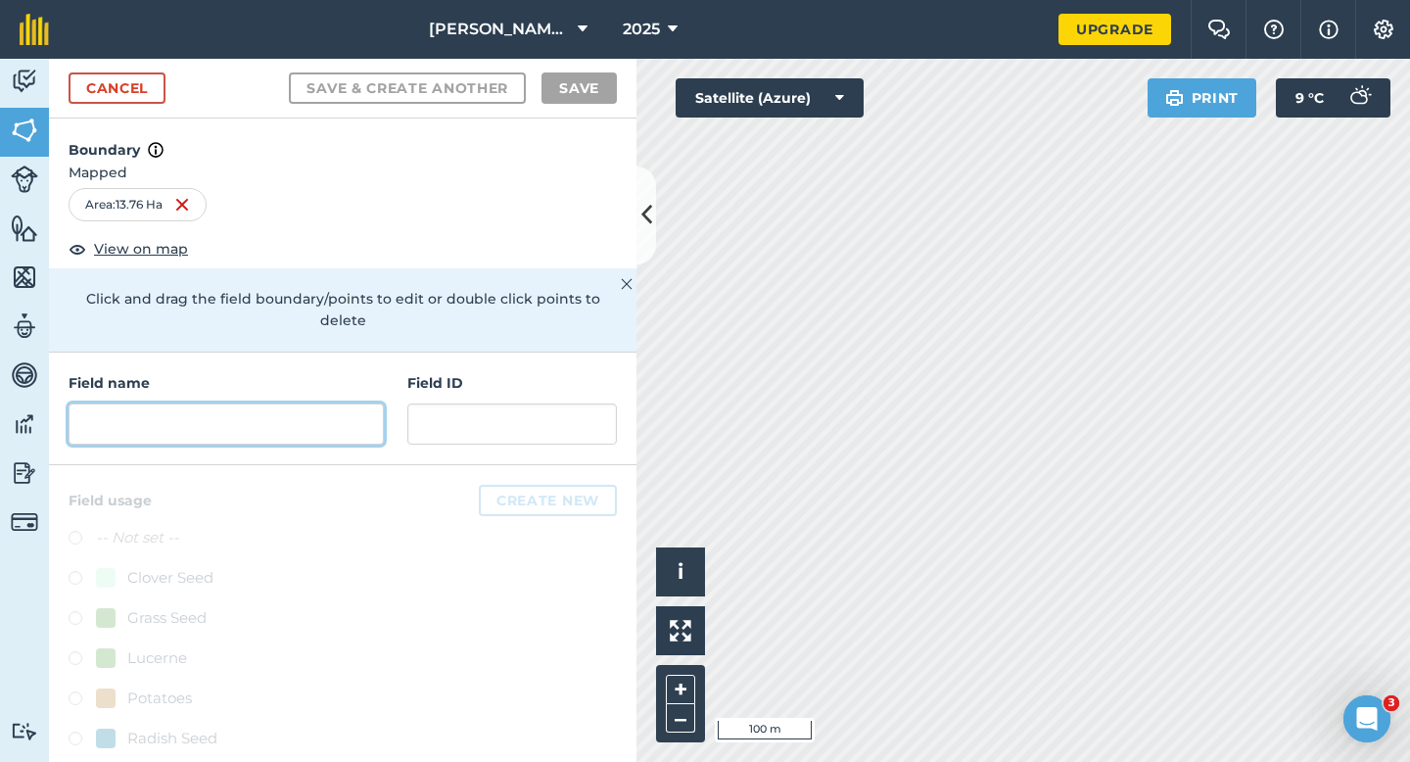
click at [300, 403] on input "text" at bounding box center [226, 423] width 315 height 41
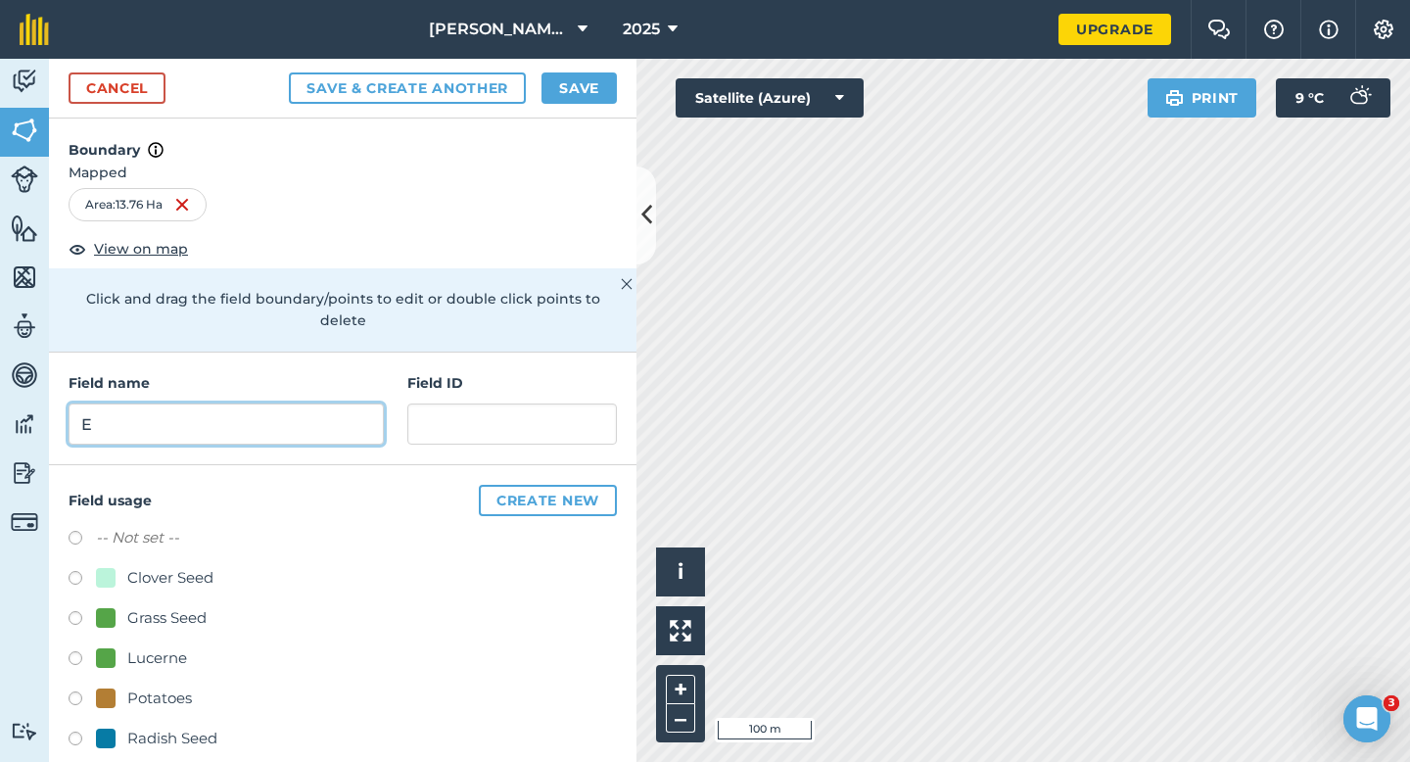
type input "E"
click at [589, 101] on button "Save" at bounding box center [579, 87] width 75 height 31
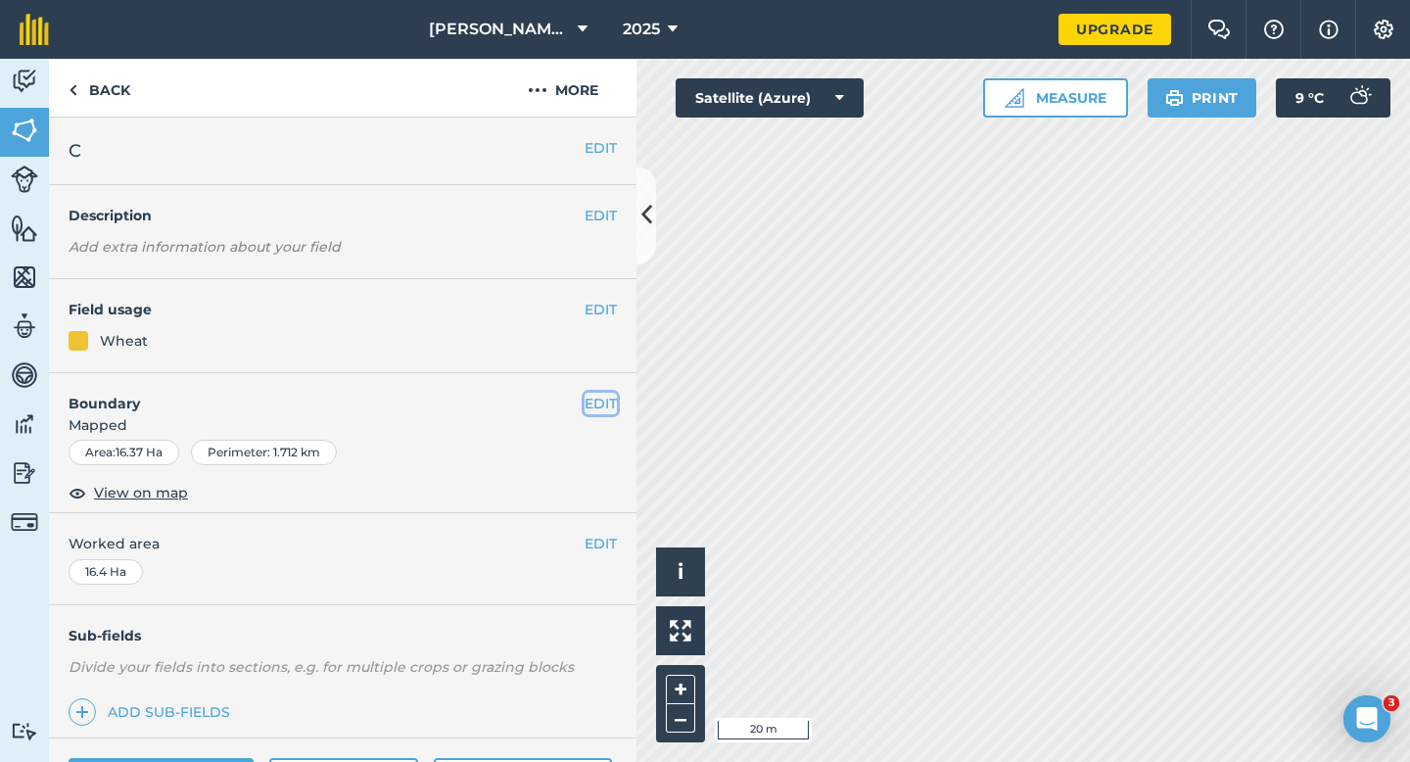
click at [608, 396] on button "EDIT" at bounding box center [601, 404] width 32 height 22
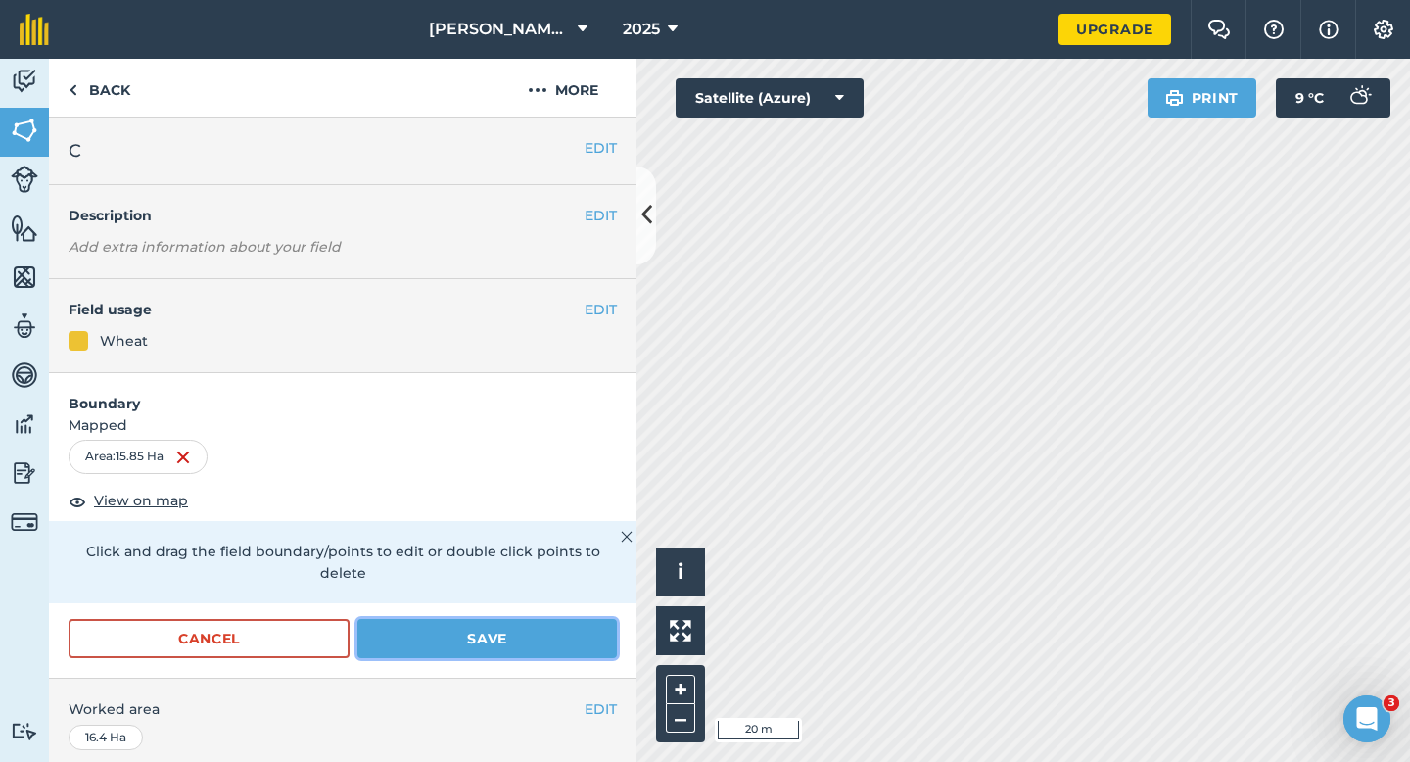
click at [569, 619] on button "Save" at bounding box center [487, 638] width 260 height 39
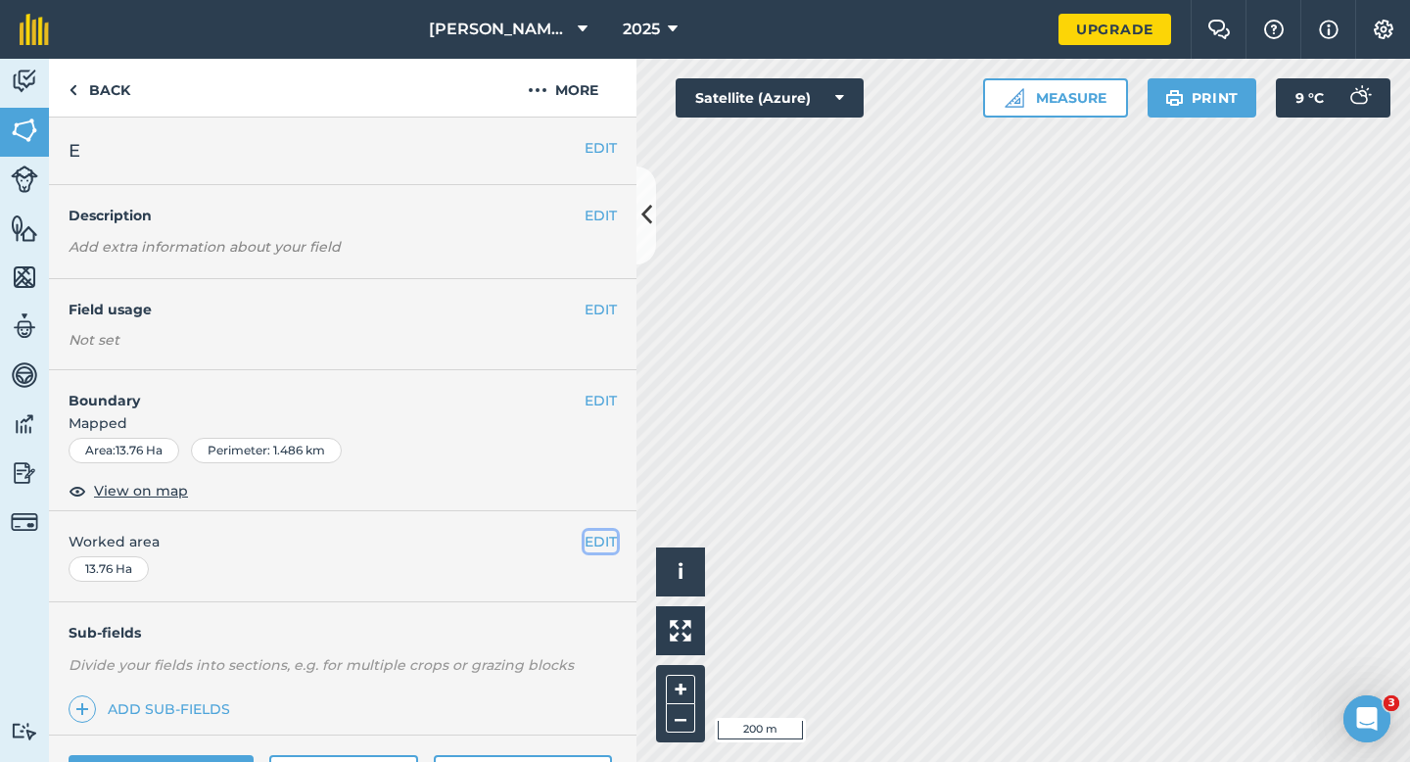
click at [596, 545] on button "EDIT" at bounding box center [601, 542] width 32 height 22
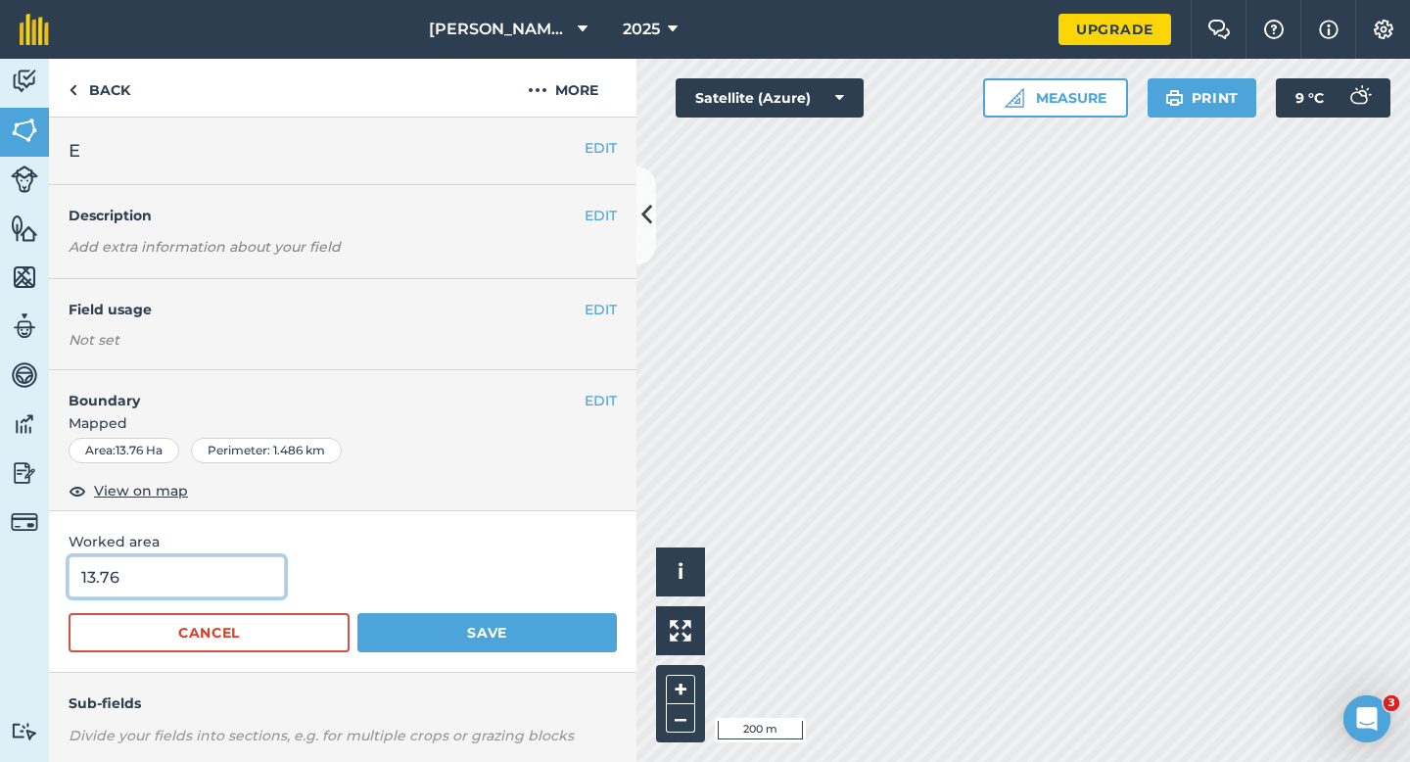
click at [269, 573] on input "13.76" at bounding box center [177, 576] width 216 height 41
type input "14"
click at [357, 613] on button "Save" at bounding box center [487, 632] width 260 height 39
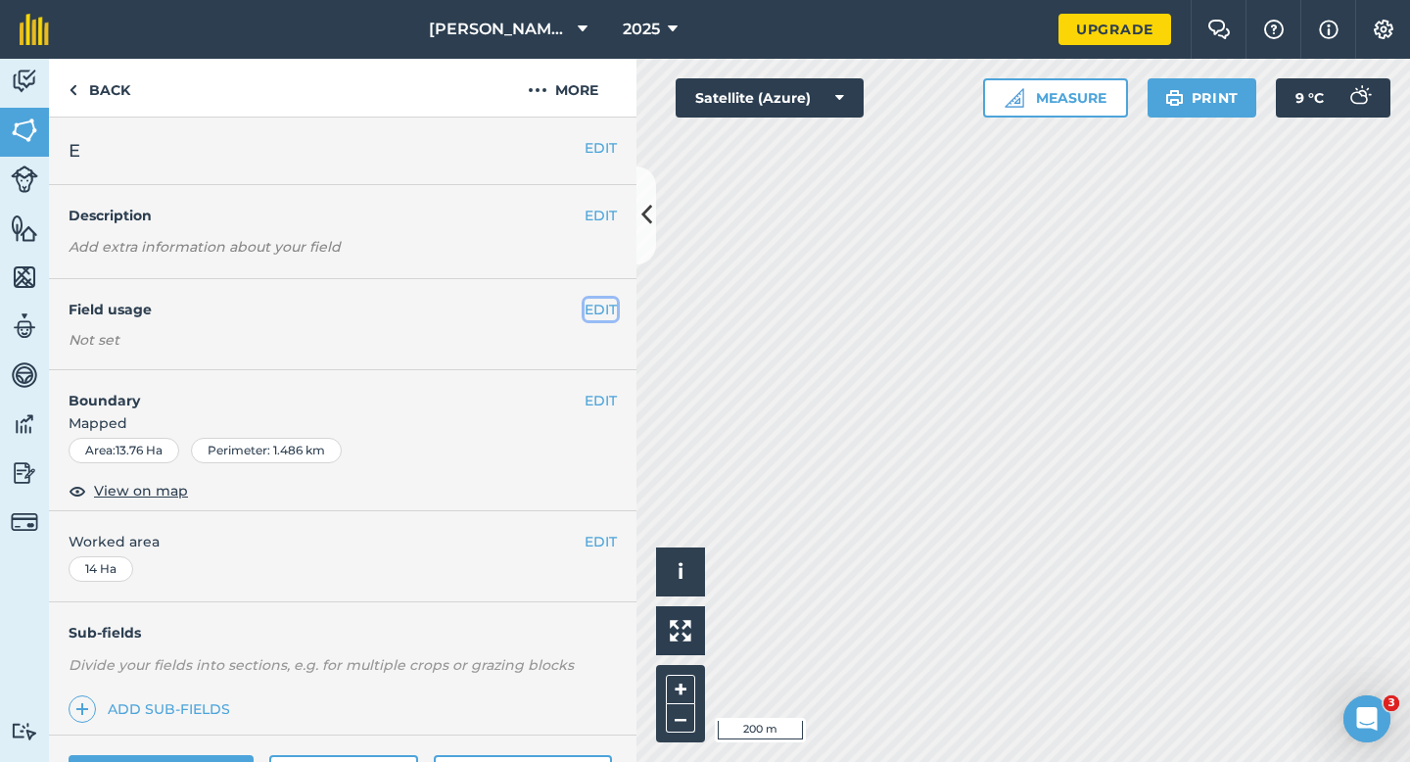
click at [599, 314] on button "EDIT" at bounding box center [601, 310] width 32 height 22
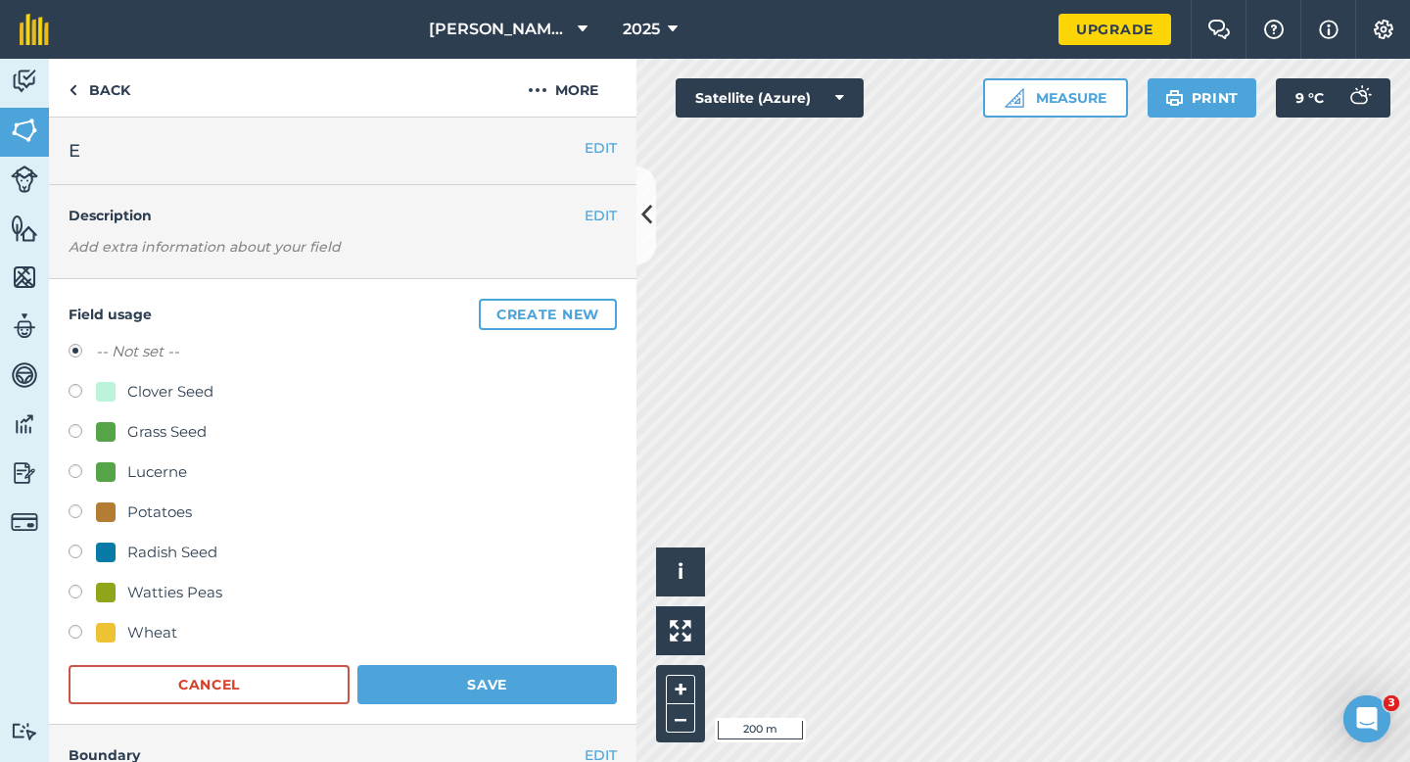
click at [106, 642] on div "Wheat" at bounding box center [136, 633] width 81 height 24
radio input "true"
radio input "false"
click at [494, 641] on div "Wheat" at bounding box center [343, 635] width 548 height 28
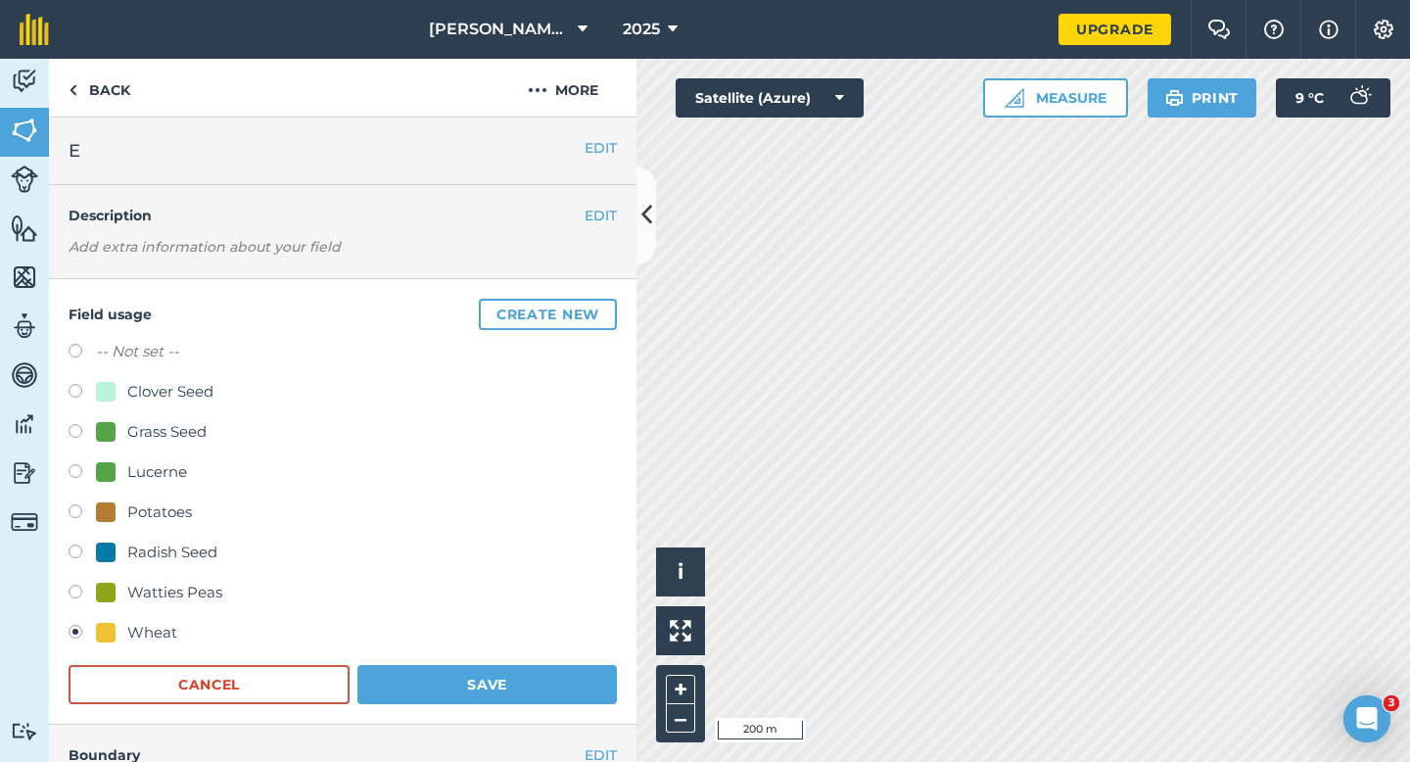
click at [494, 661] on form "-- Not set -- Clover Seed Grass Seed Lucerne Potatoes Radish Seed Watties Peas …" at bounding box center [343, 522] width 548 height 364
click at [527, 669] on button "Save" at bounding box center [487, 684] width 260 height 39
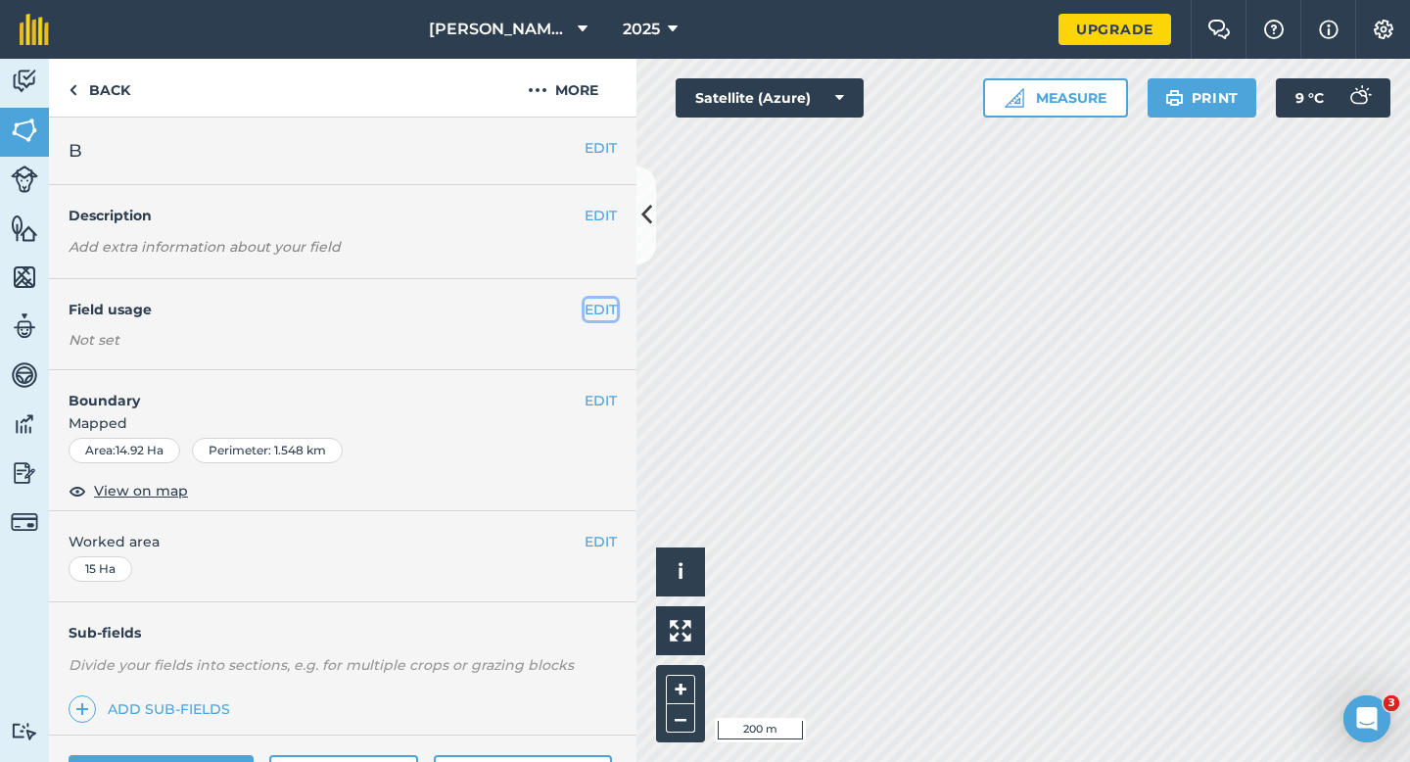
click at [601, 307] on button "EDIT" at bounding box center [601, 310] width 32 height 22
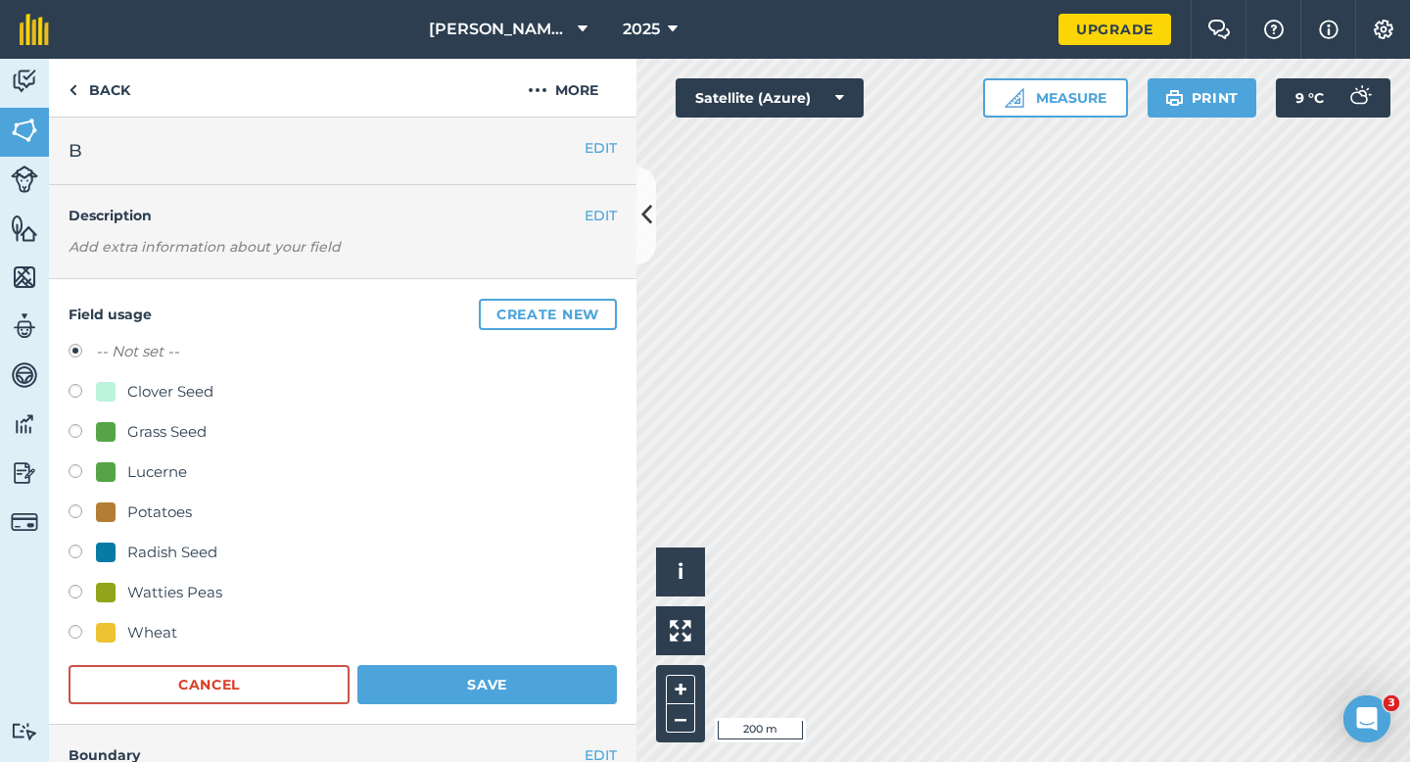
click at [161, 607] on div "Watties Peas" at bounding box center [343, 595] width 548 height 28
click at [172, 603] on div "Watties Peas" at bounding box center [174, 593] width 95 height 24
radio input "true"
radio input "false"
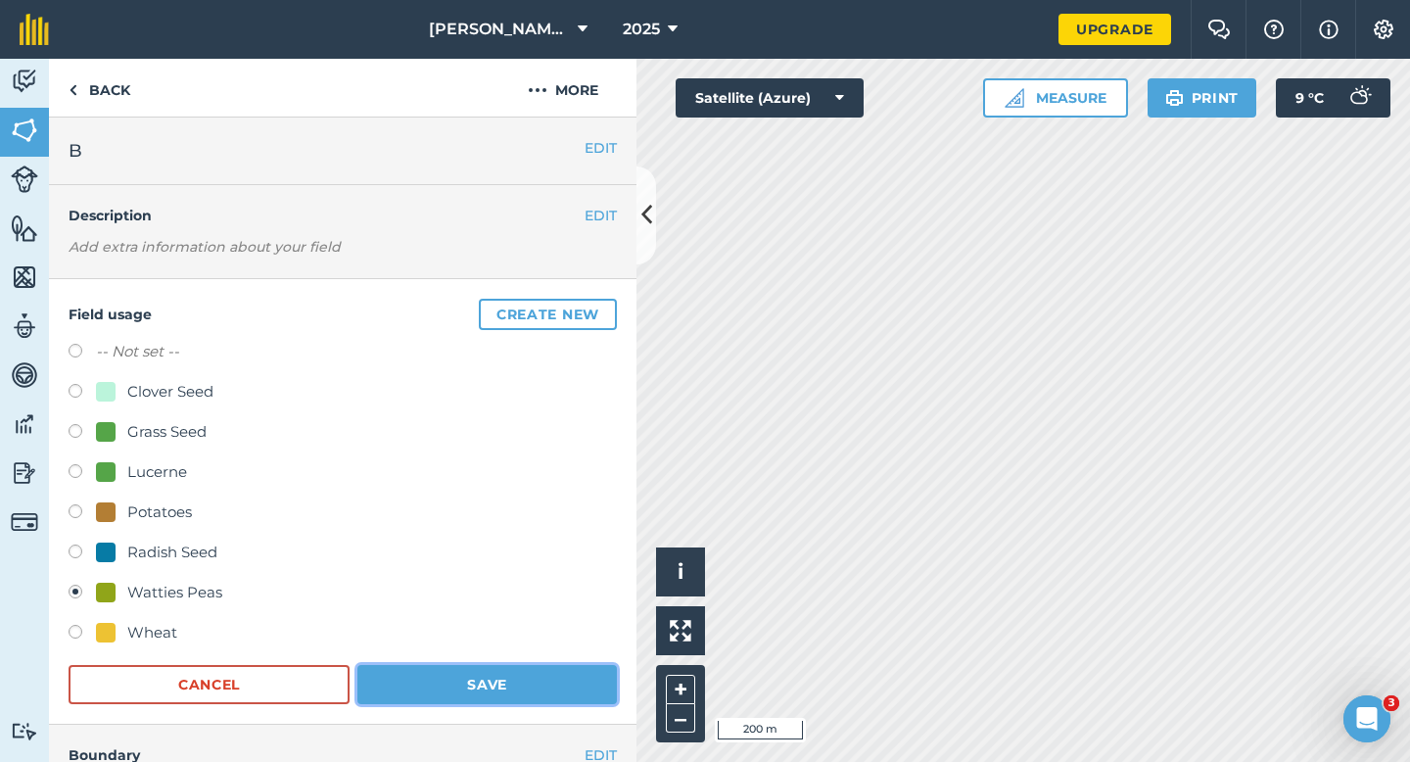
click at [465, 690] on button "Save" at bounding box center [487, 684] width 260 height 39
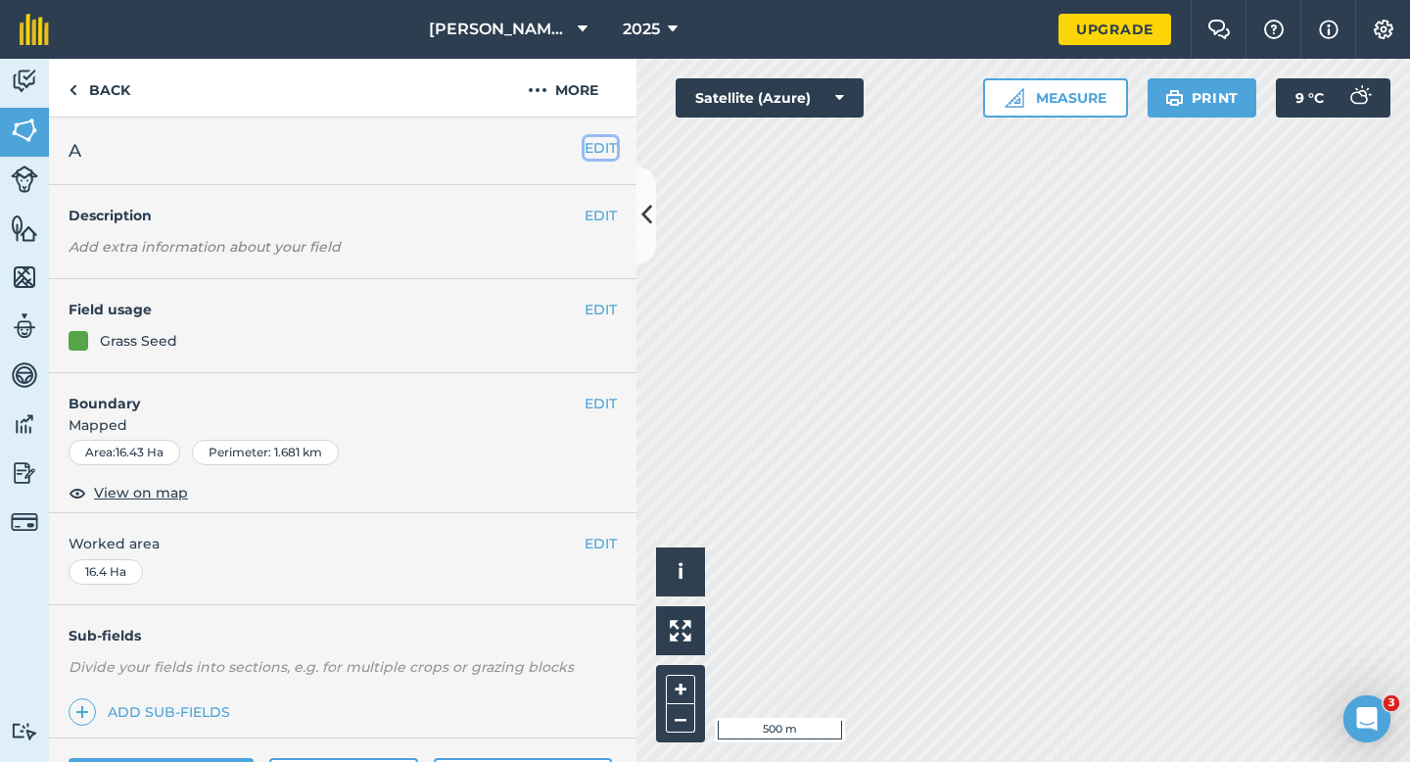
click at [599, 137] on button "EDIT" at bounding box center [601, 148] width 32 height 22
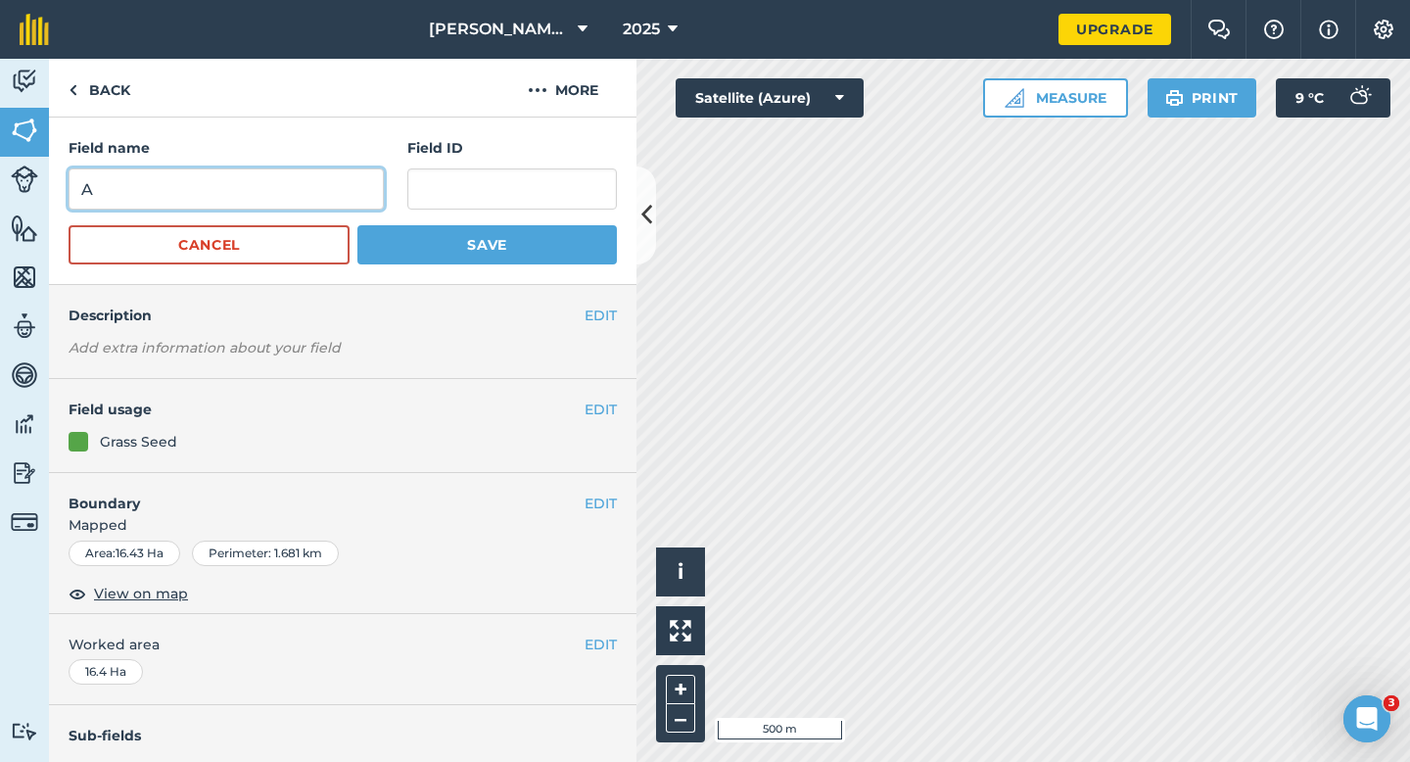
click at [304, 208] on input "A" at bounding box center [226, 188] width 315 height 41
type input "G"
click at [573, 288] on div "EDIT Description Add extra information about your field" at bounding box center [343, 332] width 588 height 94
click at [573, 280] on div "Field name G Field ID Cancel Save" at bounding box center [343, 201] width 588 height 167
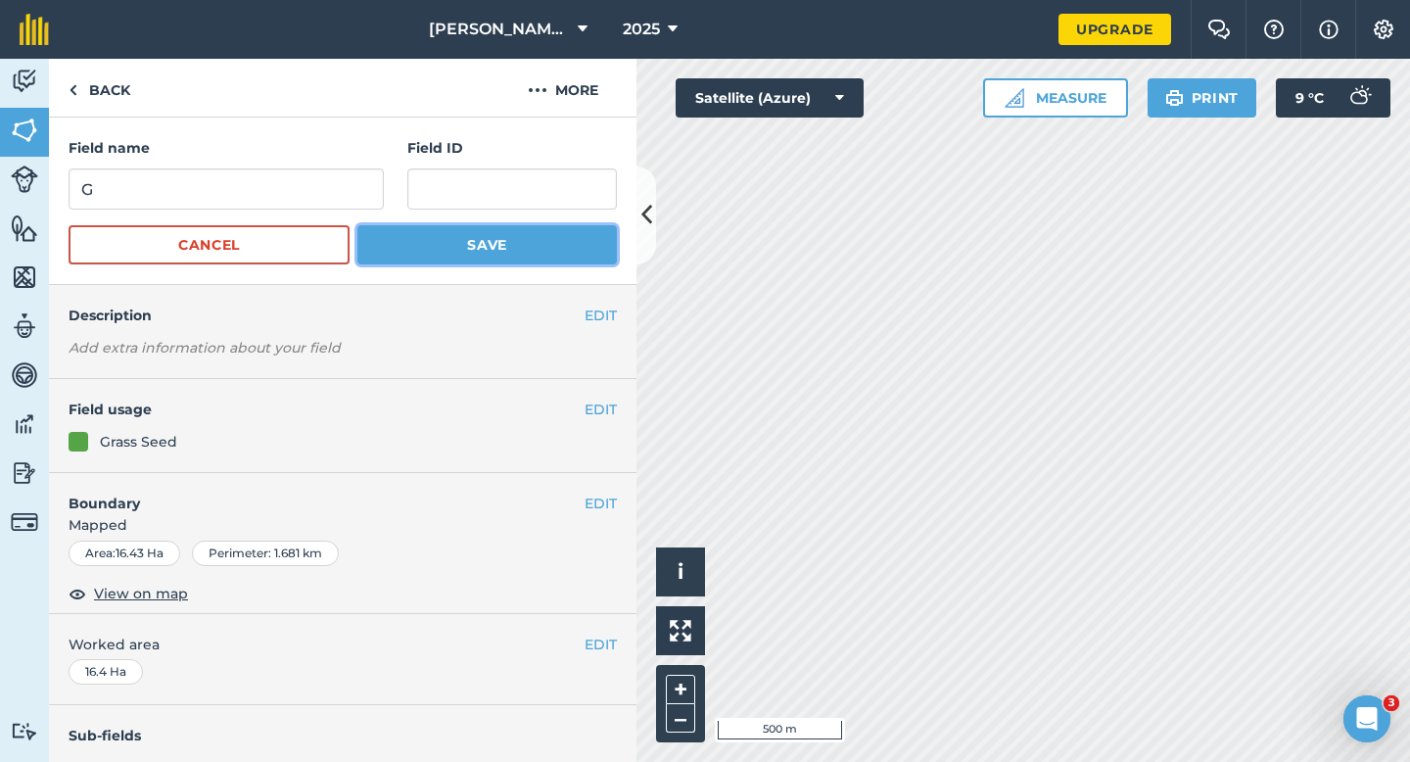
click at [573, 237] on button "Save" at bounding box center [487, 244] width 260 height 39
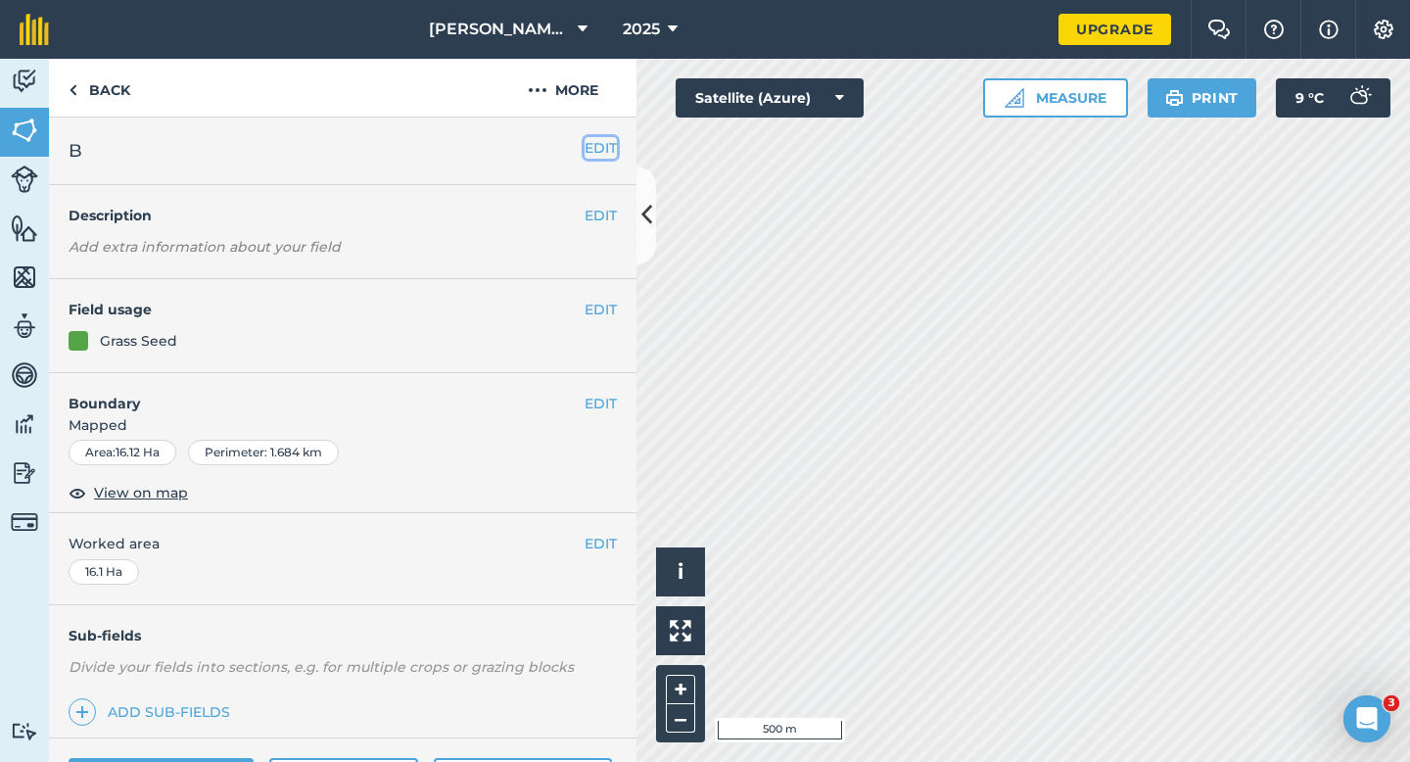
click at [601, 151] on button "EDIT" at bounding box center [601, 148] width 32 height 22
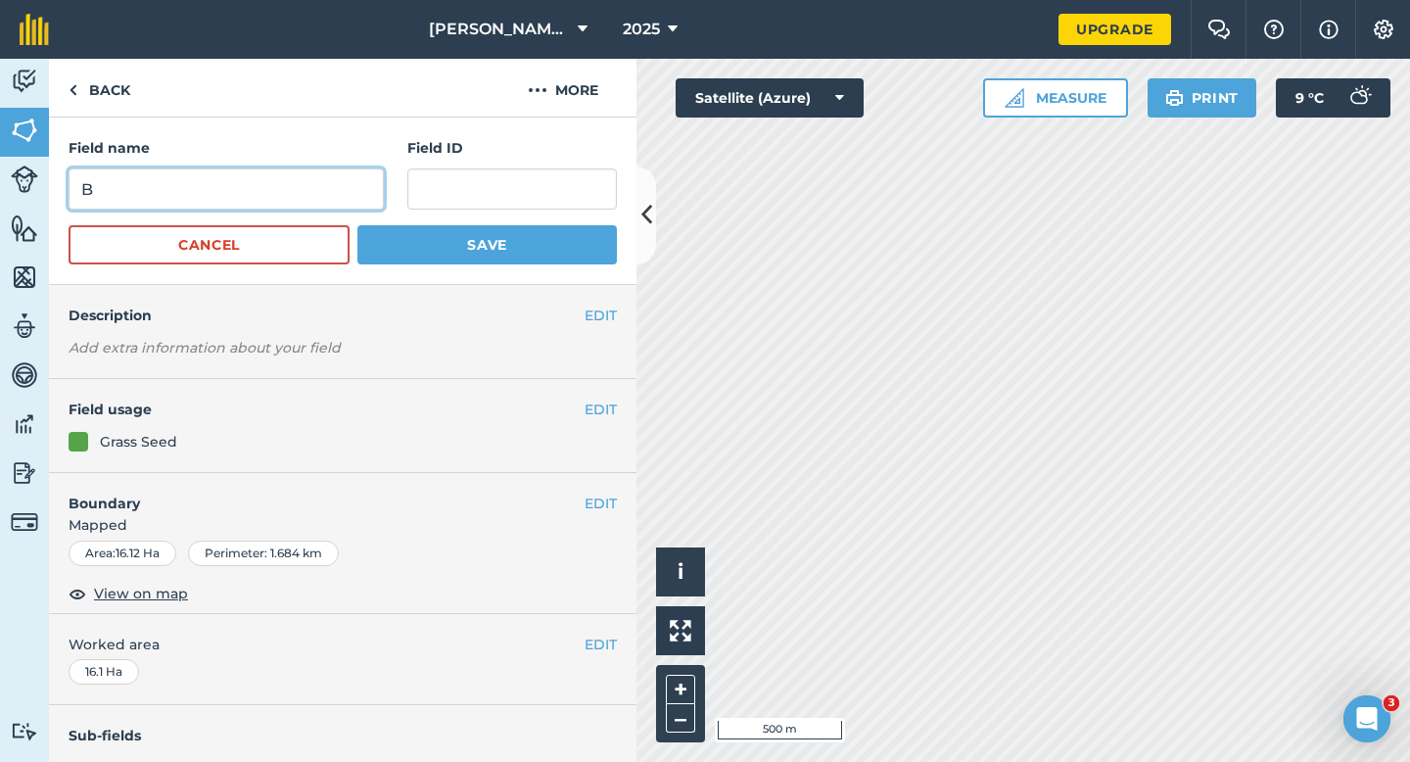
click at [381, 182] on input "B" at bounding box center [226, 188] width 315 height 41
type input "H"
click at [357, 225] on button "Save" at bounding box center [487, 244] width 260 height 39
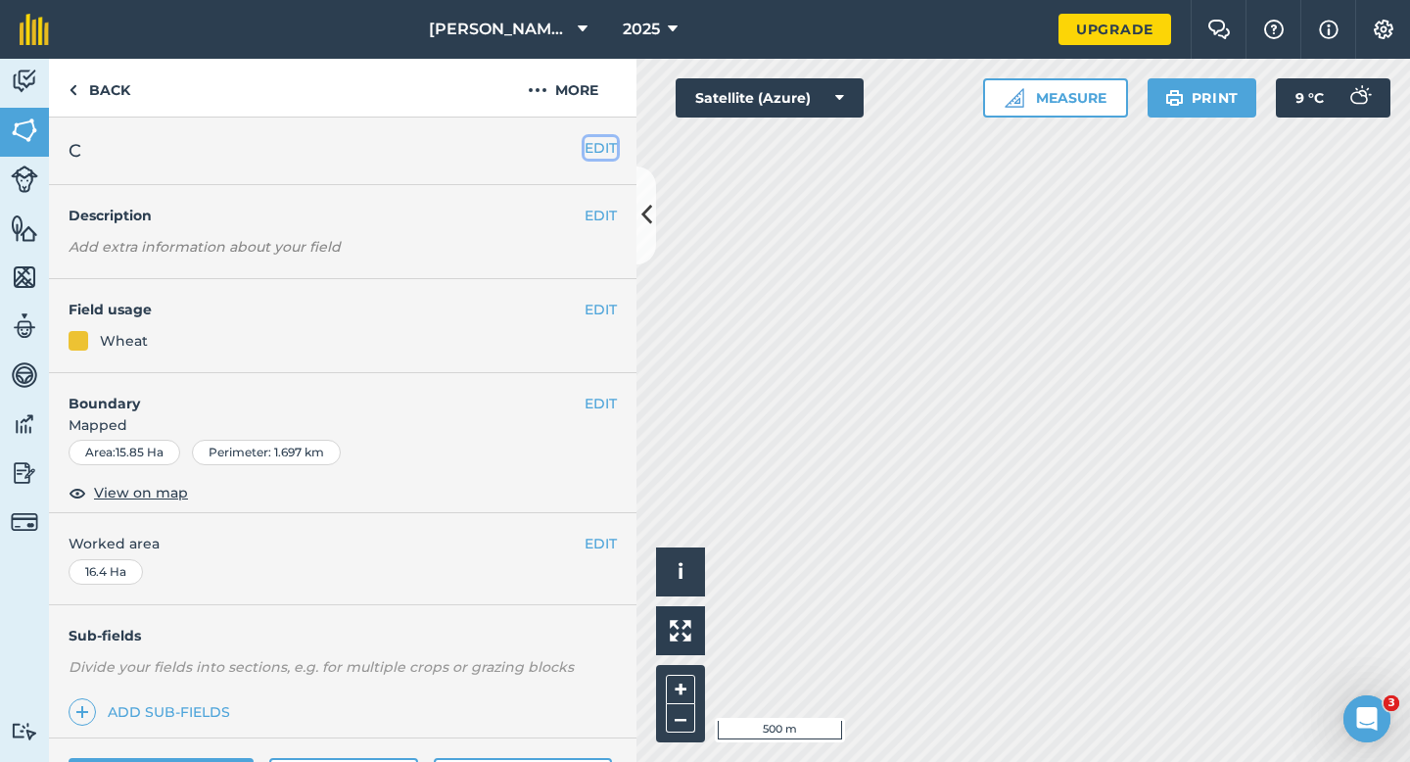
click at [601, 152] on button "EDIT" at bounding box center [601, 148] width 32 height 22
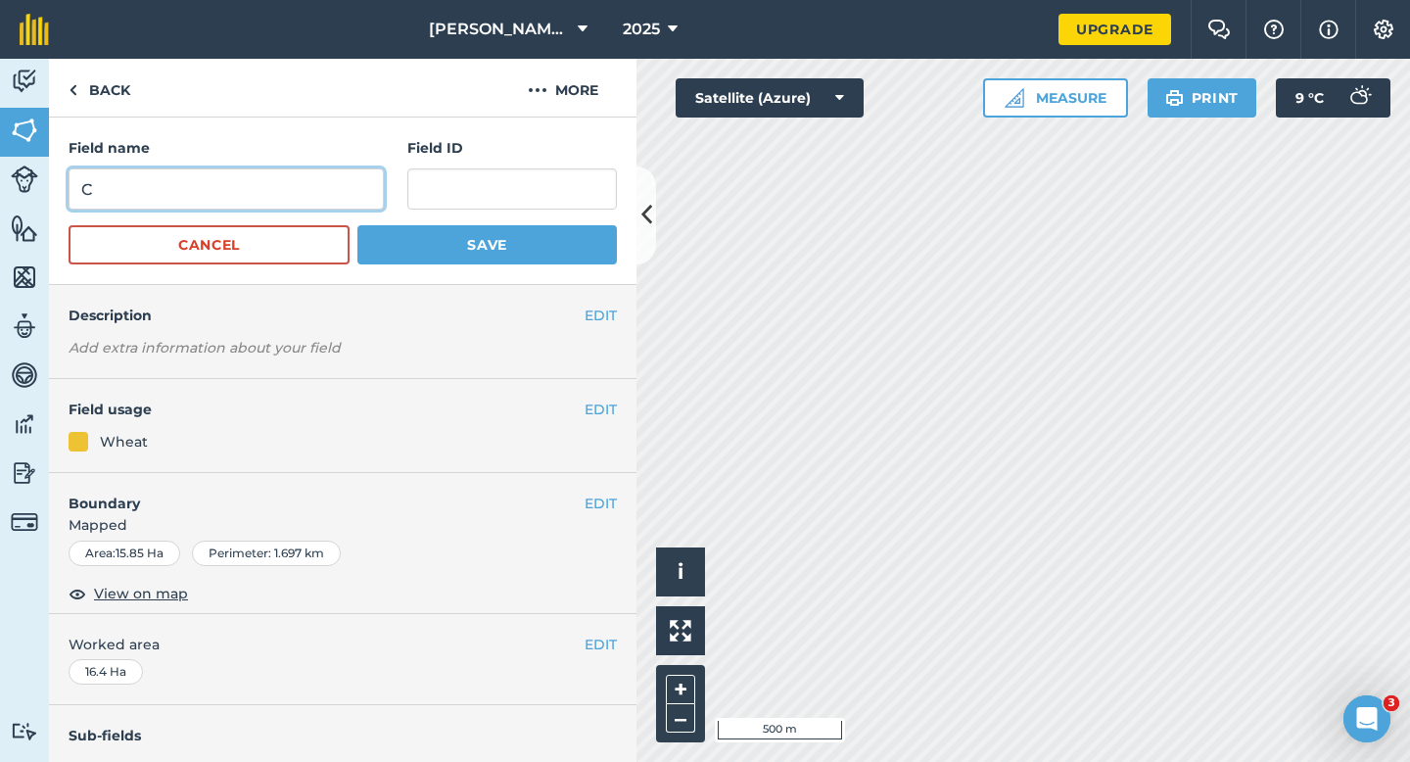
click at [263, 188] on input "C" at bounding box center [226, 188] width 315 height 41
click at [263, 188] on input "I" at bounding box center [226, 188] width 315 height 41
type input "I"
click at [357, 225] on button "Save" at bounding box center [487, 244] width 260 height 39
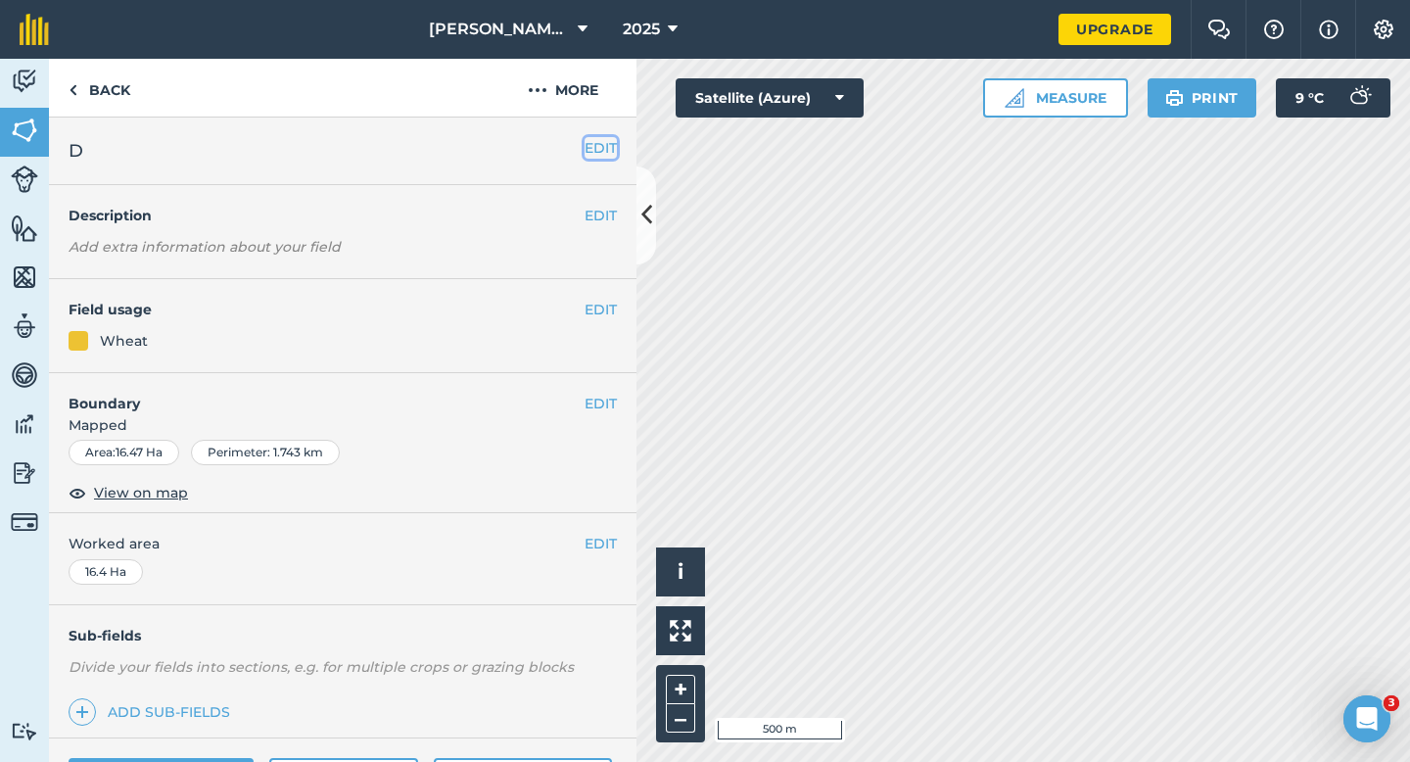
click at [610, 147] on button "EDIT" at bounding box center [601, 148] width 32 height 22
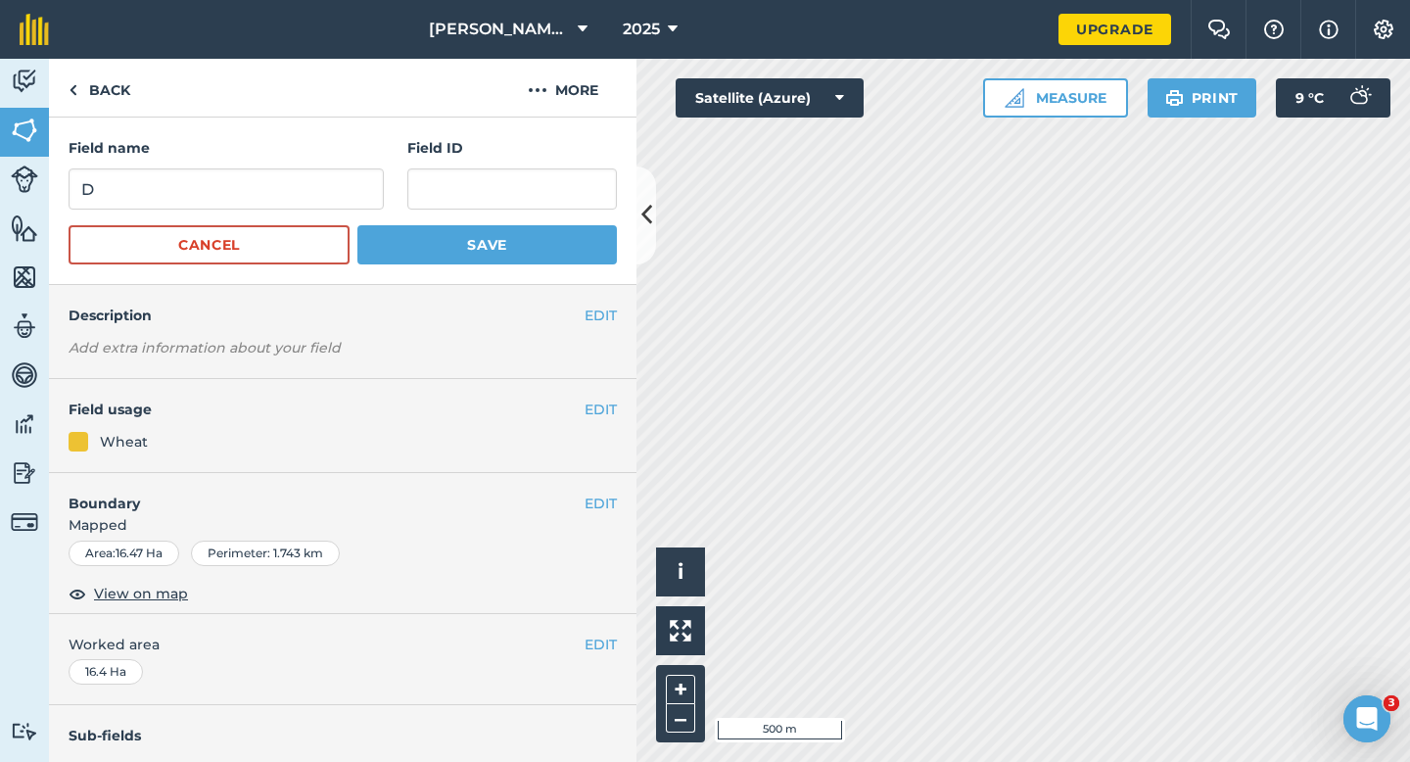
click at [398, 185] on div "Field name D Field ID" at bounding box center [343, 173] width 548 height 72
click at [357, 185] on input "D" at bounding box center [226, 188] width 315 height 41
type input "J"
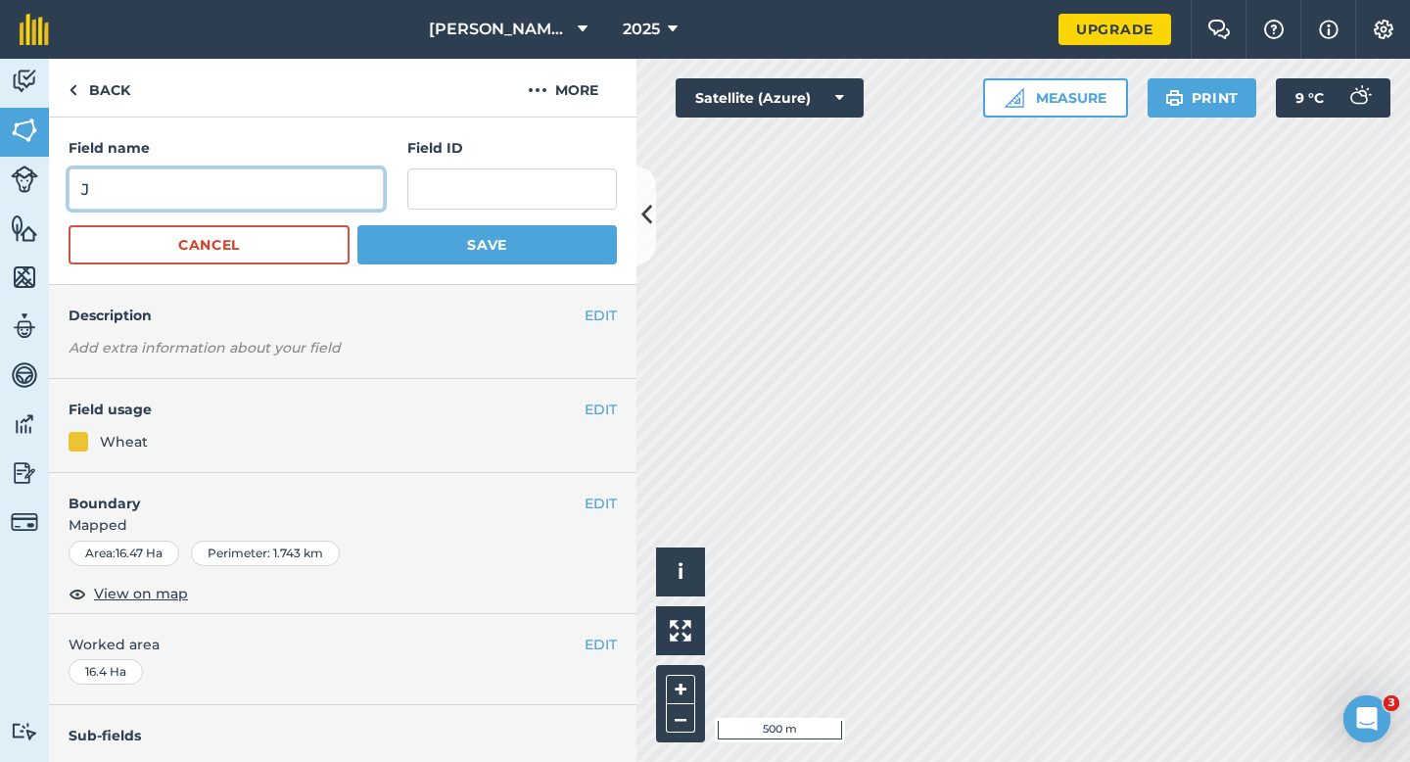
click at [357, 225] on button "Save" at bounding box center [487, 244] width 260 height 39
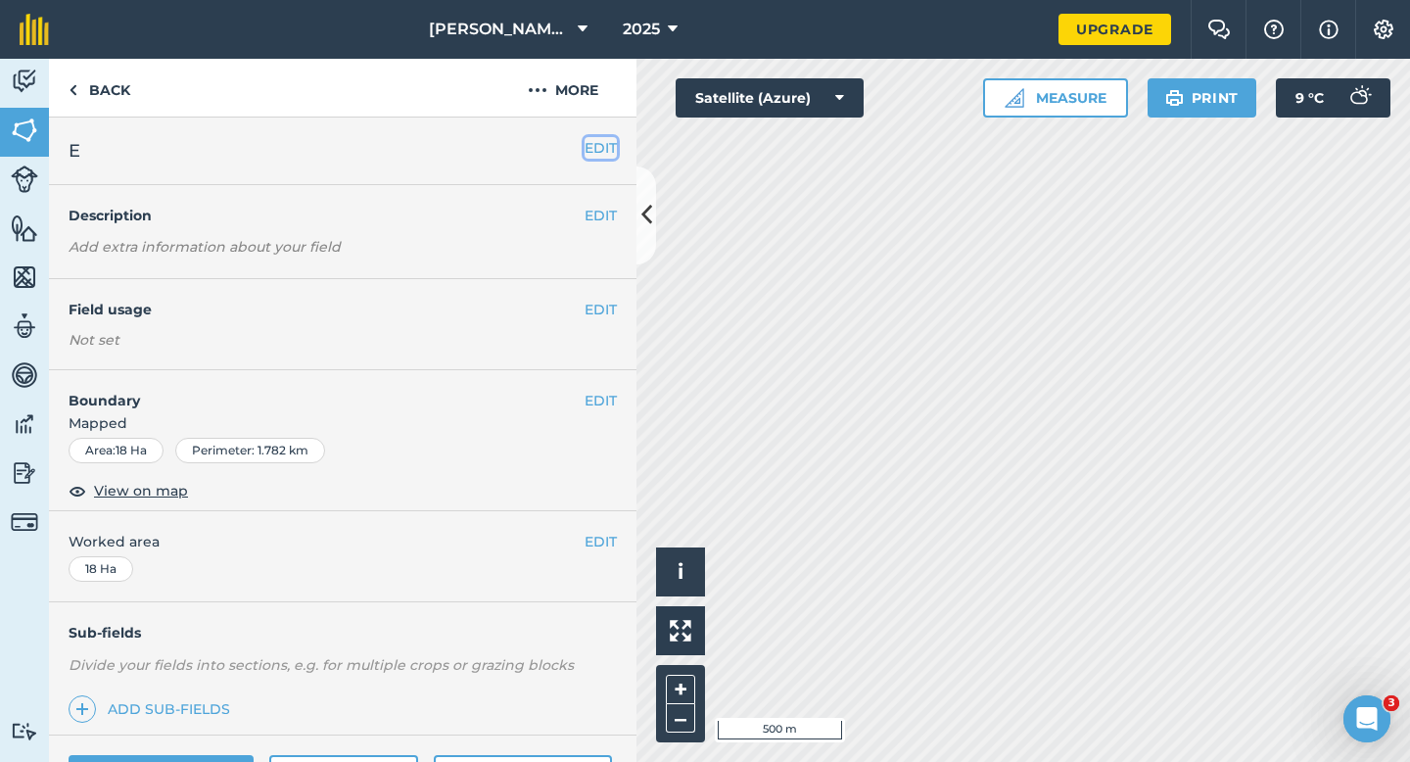
click at [591, 154] on button "EDIT" at bounding box center [601, 148] width 32 height 22
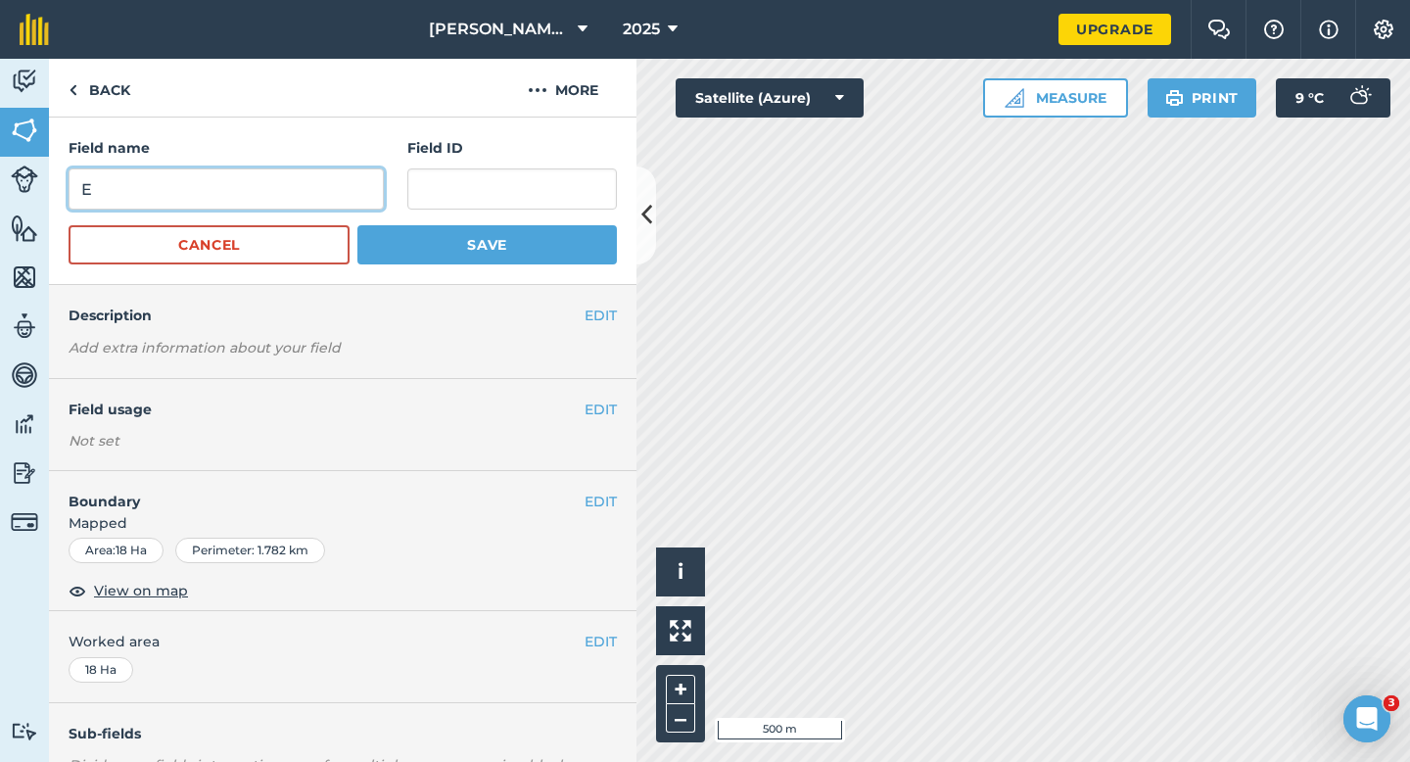
click at [302, 181] on input "E" at bounding box center [226, 188] width 315 height 41
click at [302, 181] on input "K" at bounding box center [226, 188] width 315 height 41
type input "K"
click at [357, 225] on button "Save" at bounding box center [487, 244] width 260 height 39
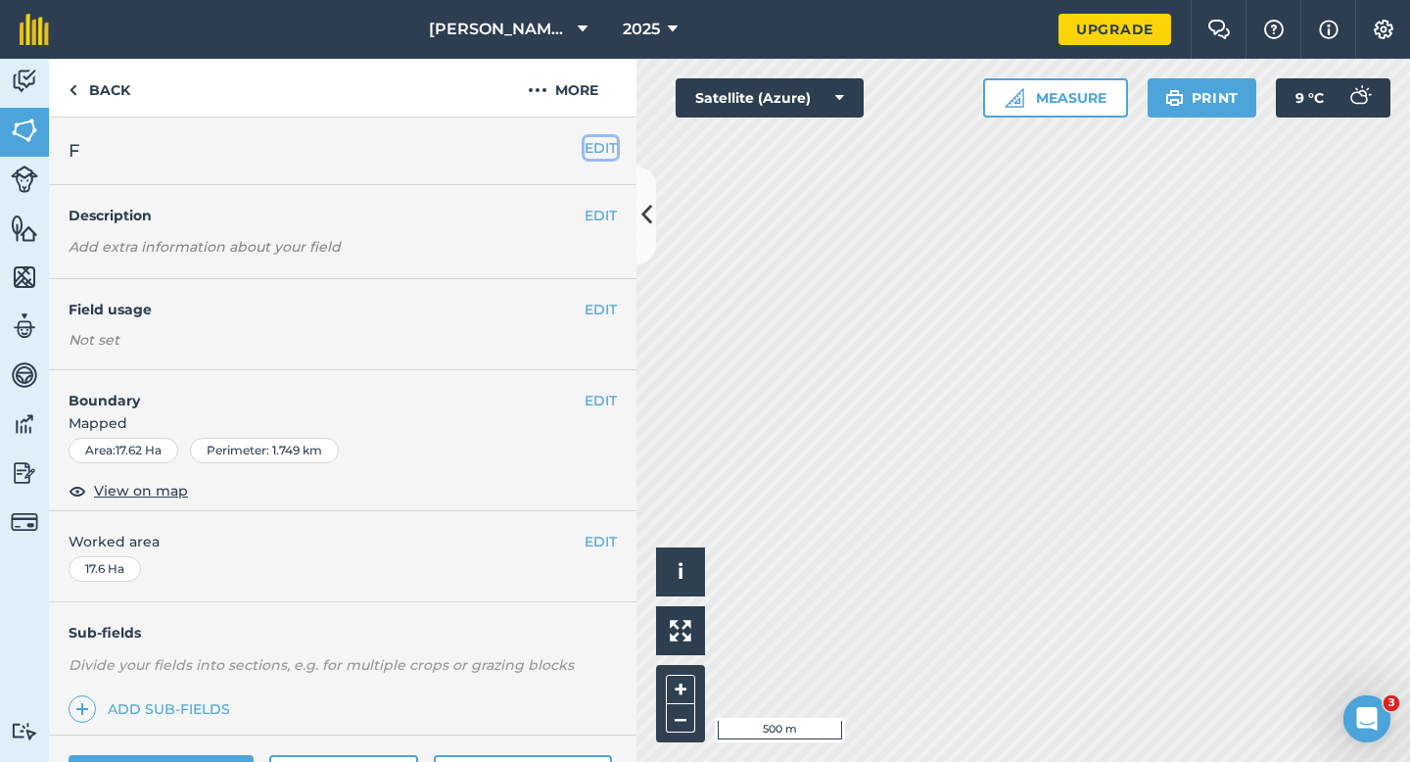
click at [596, 149] on button "EDIT" at bounding box center [601, 148] width 32 height 22
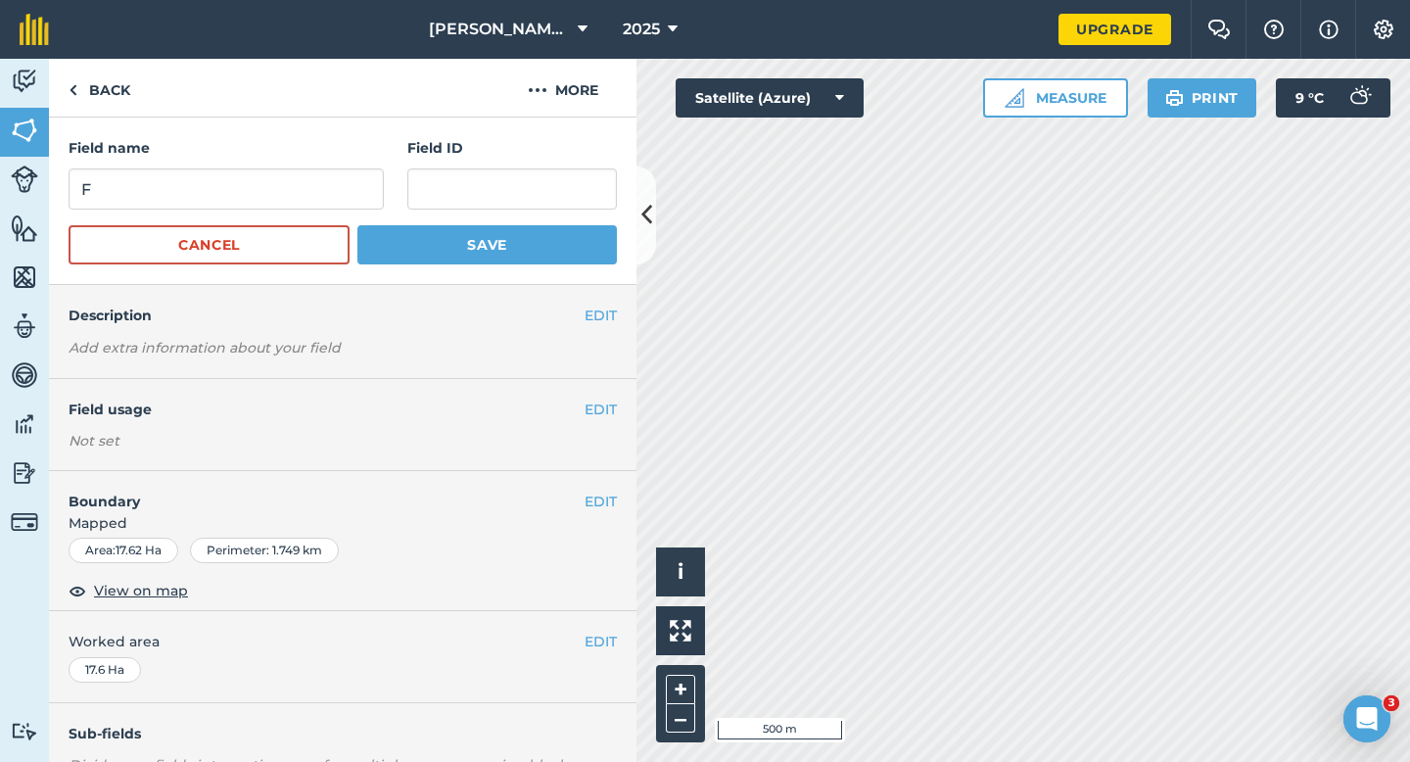
click at [296, 164] on div "Field name F" at bounding box center [226, 173] width 315 height 72
click at [296, 177] on input "F" at bounding box center [226, 188] width 315 height 41
type input "L"
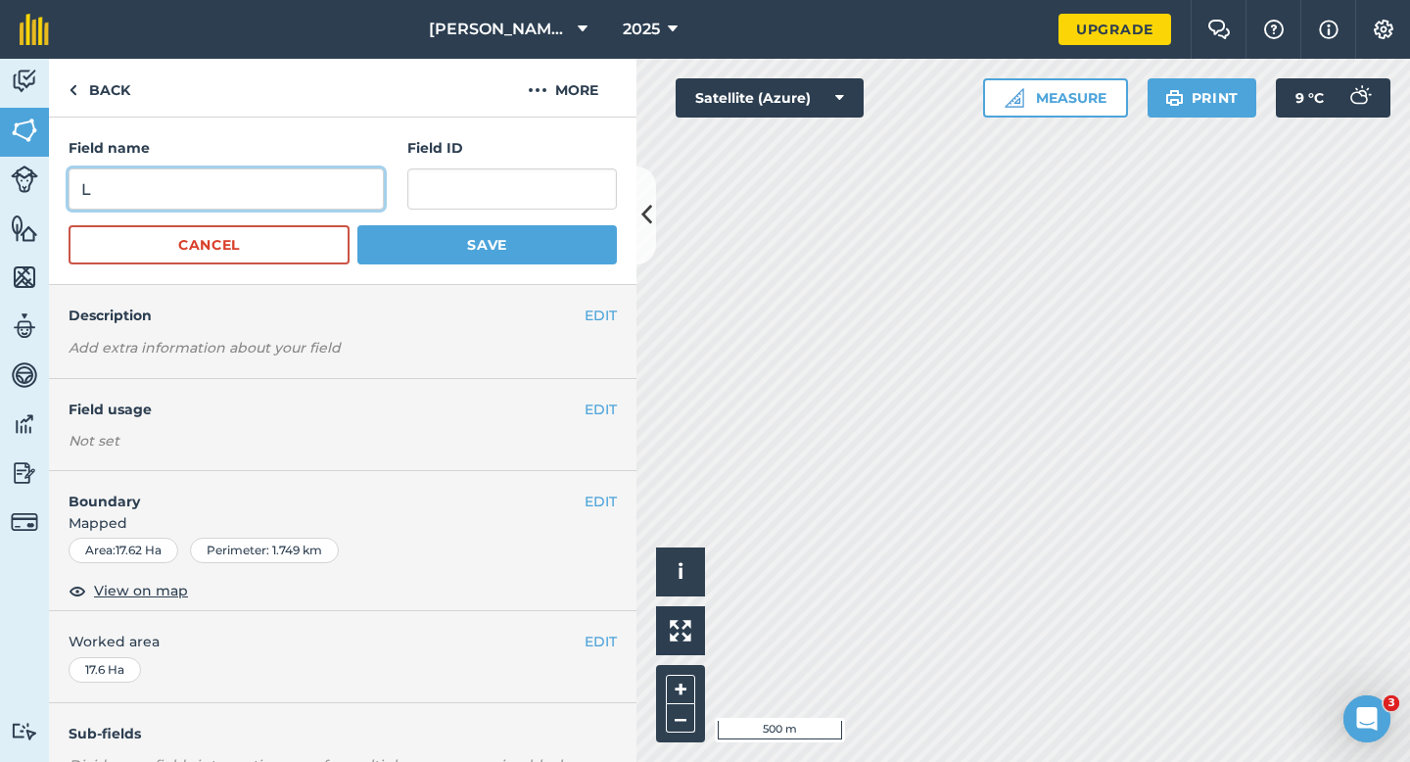
click at [357, 225] on button "Save" at bounding box center [487, 244] width 260 height 39
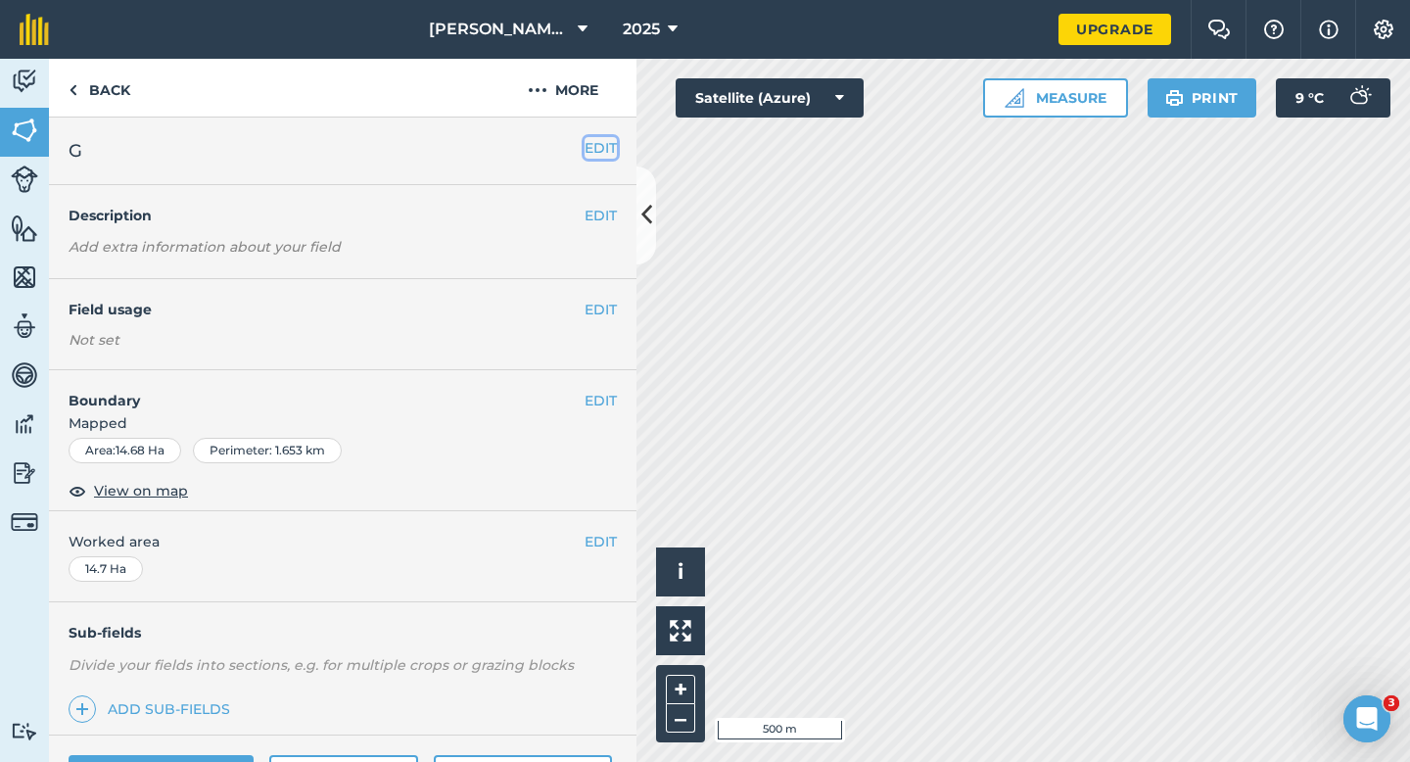
click at [604, 152] on button "EDIT" at bounding box center [601, 148] width 32 height 22
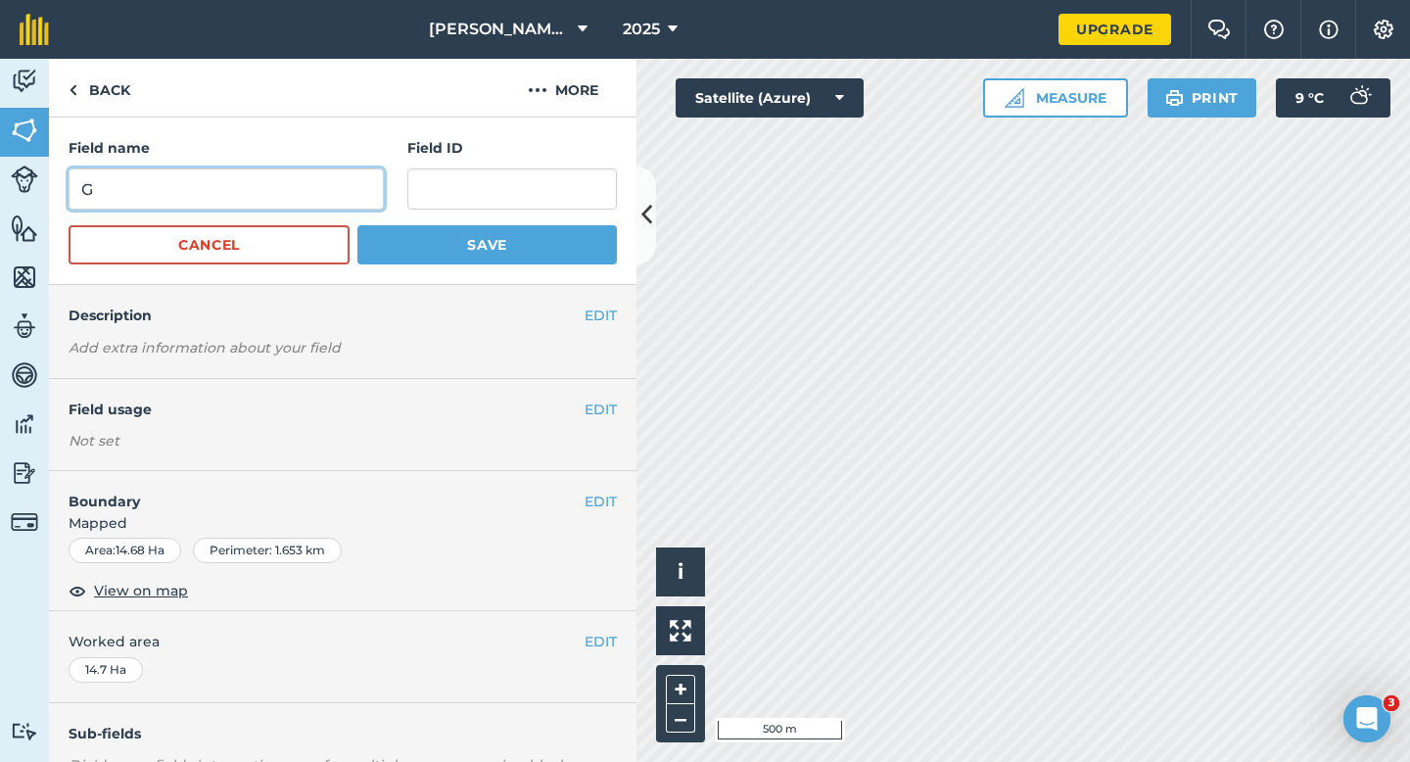
click at [347, 174] on input "G" at bounding box center [226, 188] width 315 height 41
type input "M"
click at [357, 225] on button "Save" at bounding box center [487, 244] width 260 height 39
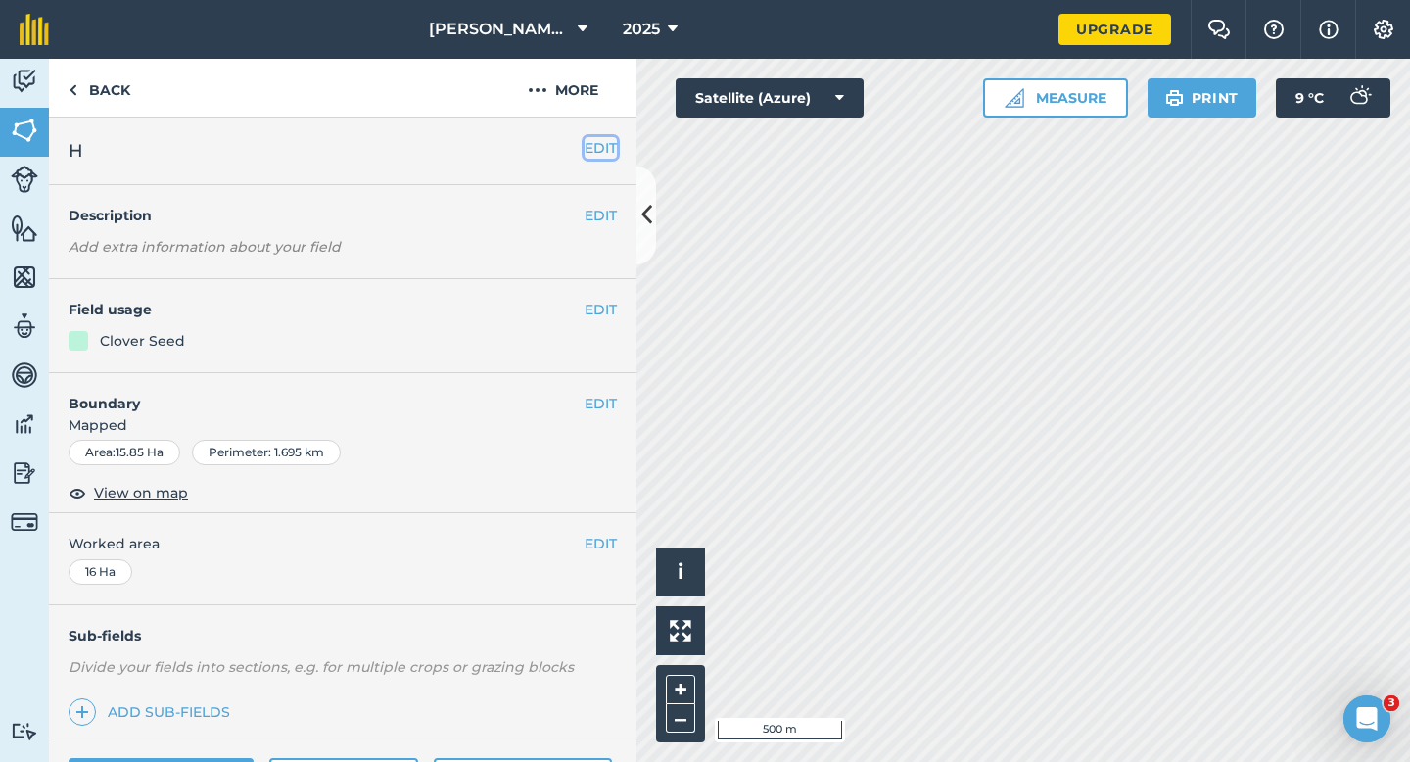
click at [606, 148] on button "EDIT" at bounding box center [601, 148] width 32 height 22
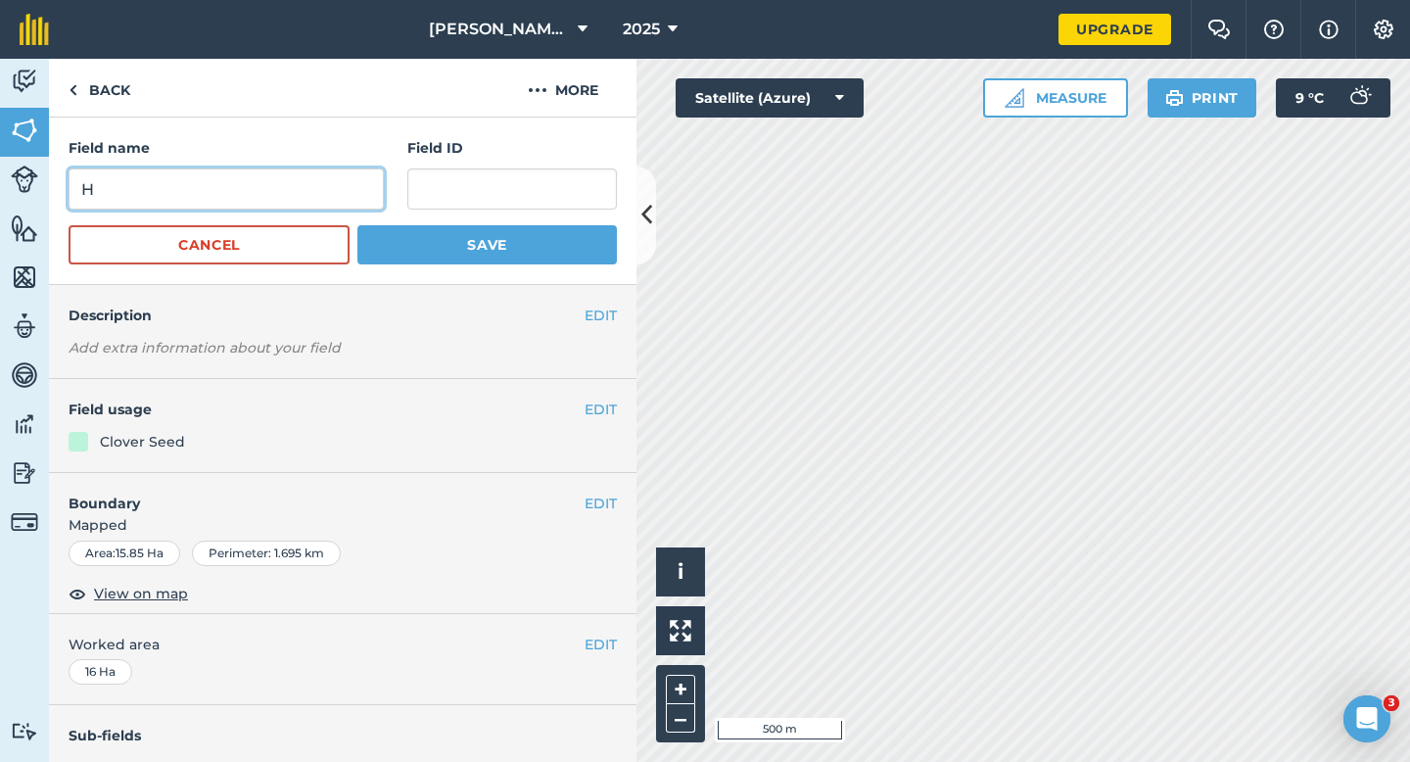
click at [339, 195] on input "H" at bounding box center [226, 188] width 315 height 41
click at [339, 195] on input "HN" at bounding box center [226, 188] width 315 height 41
type input "N"
click at [357, 225] on button "Save" at bounding box center [487, 244] width 260 height 39
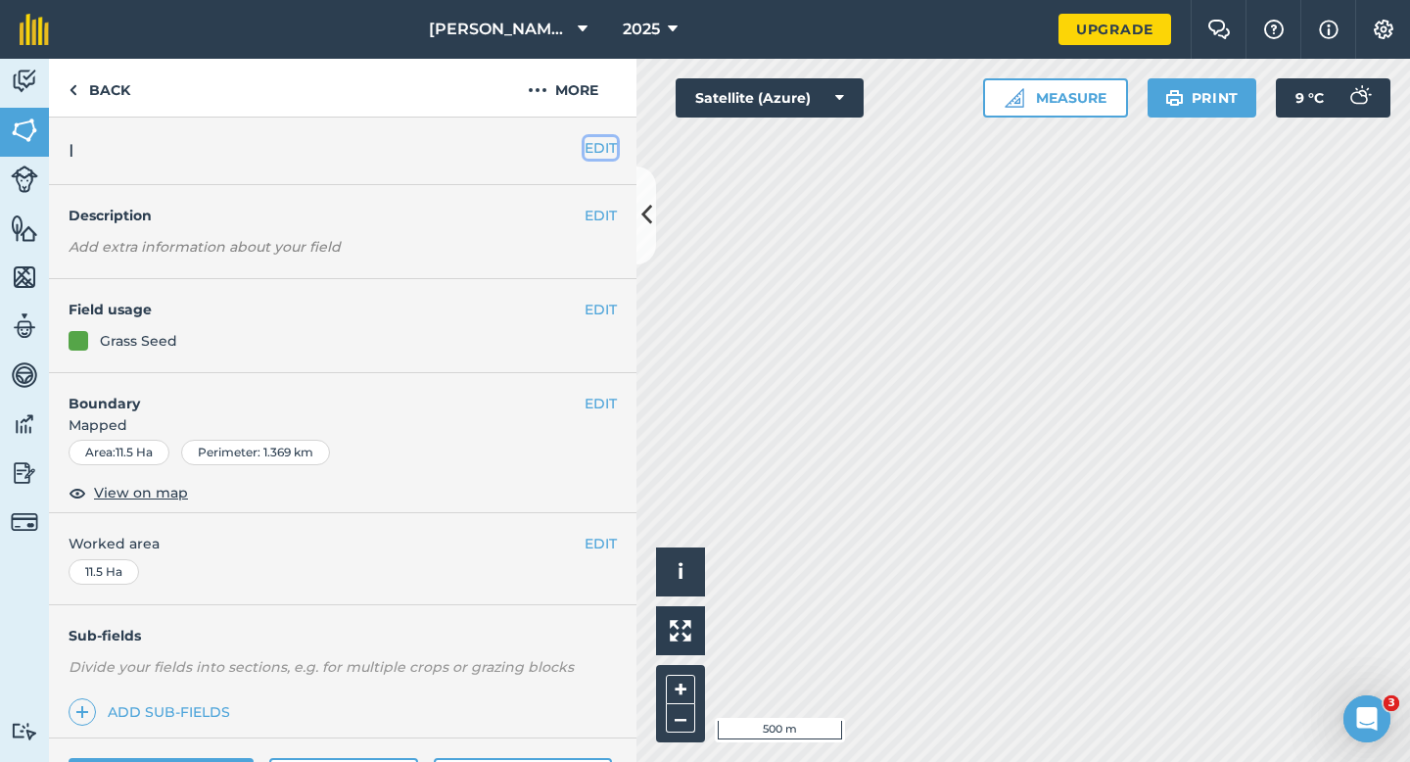
click at [609, 146] on button "EDIT" at bounding box center [601, 148] width 32 height 22
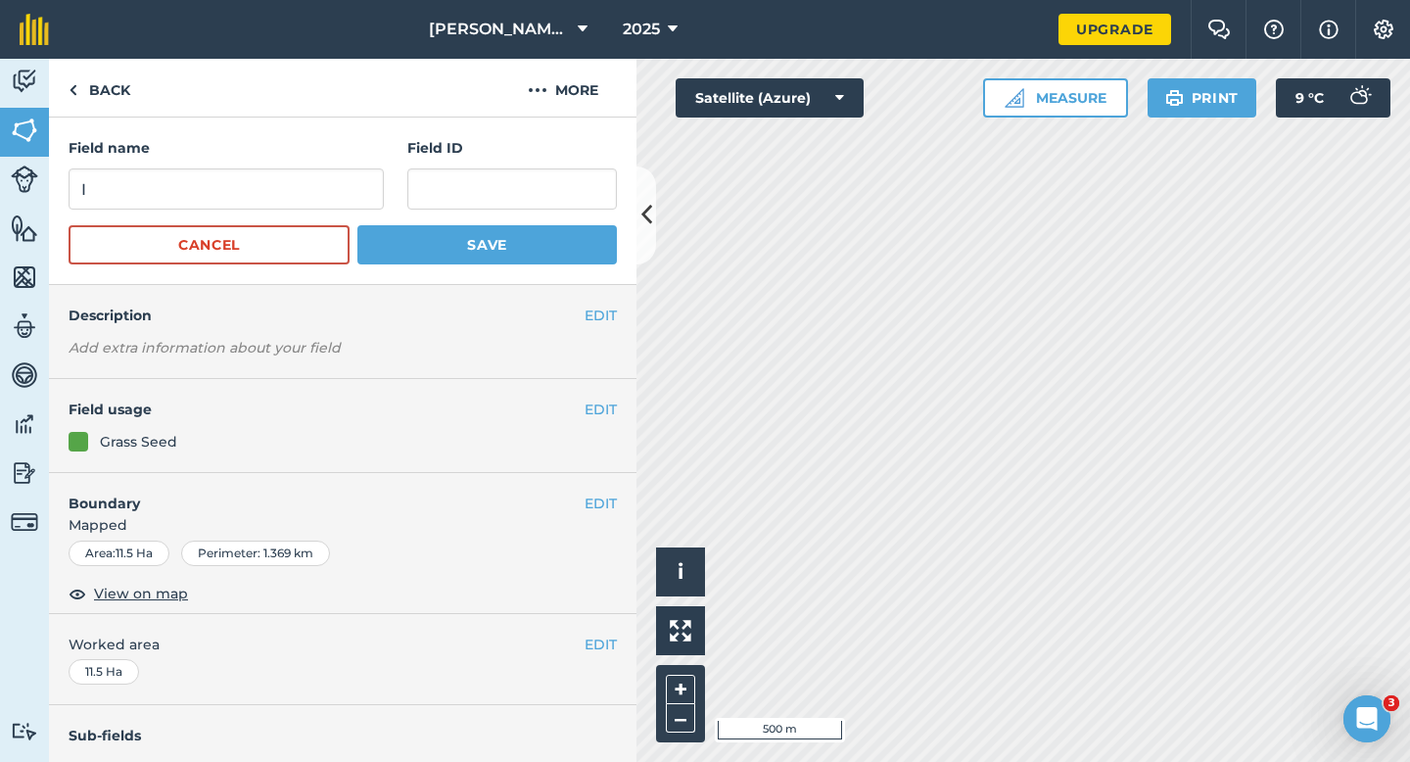
click at [396, 182] on div "Field name I Field ID" at bounding box center [343, 173] width 548 height 72
click at [348, 182] on input "I" at bounding box center [226, 188] width 315 height 41
click at [348, 182] on input "O" at bounding box center [226, 188] width 315 height 41
type input "O"
click at [357, 225] on button "Save" at bounding box center [487, 244] width 260 height 39
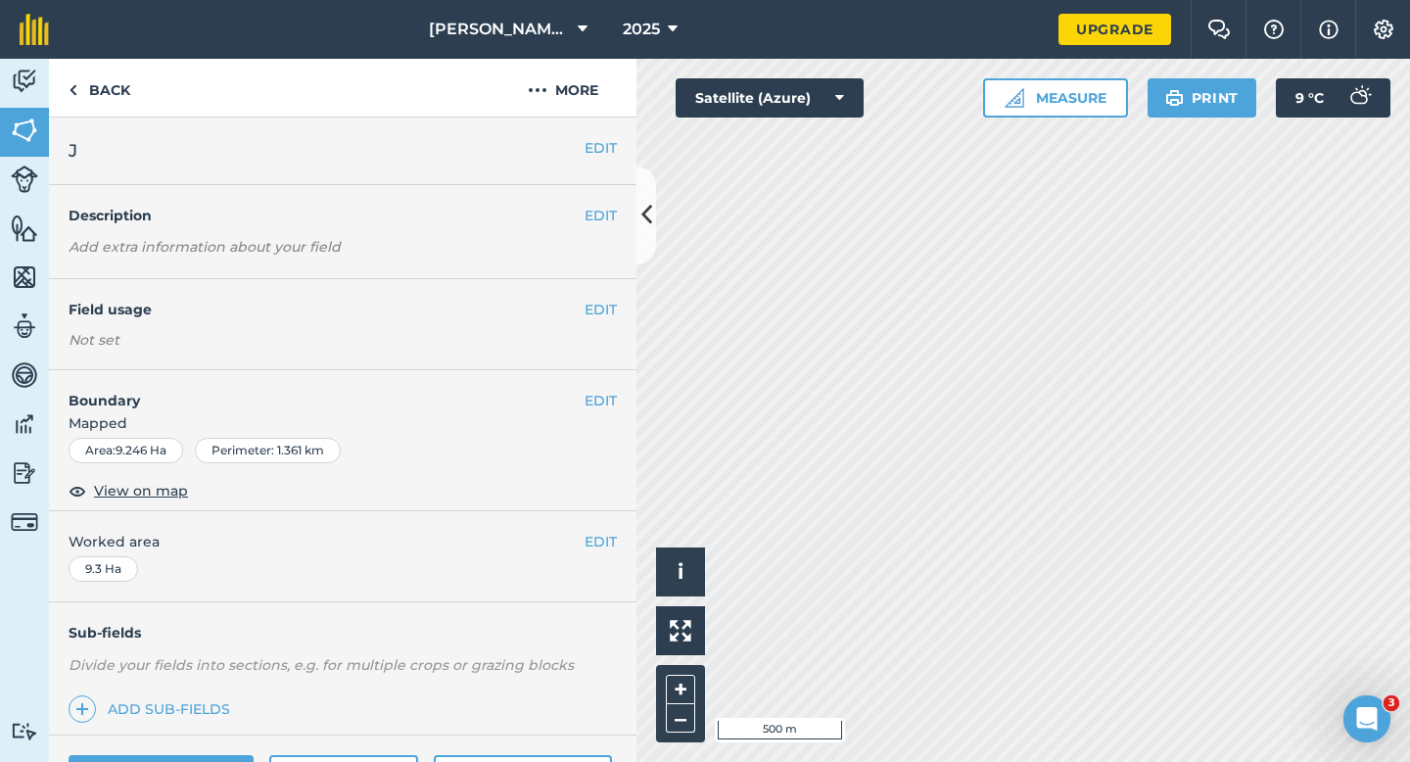
click at [619, 138] on div "EDIT J" at bounding box center [343, 152] width 588 height 68
click at [594, 142] on button "EDIT" at bounding box center [601, 148] width 32 height 22
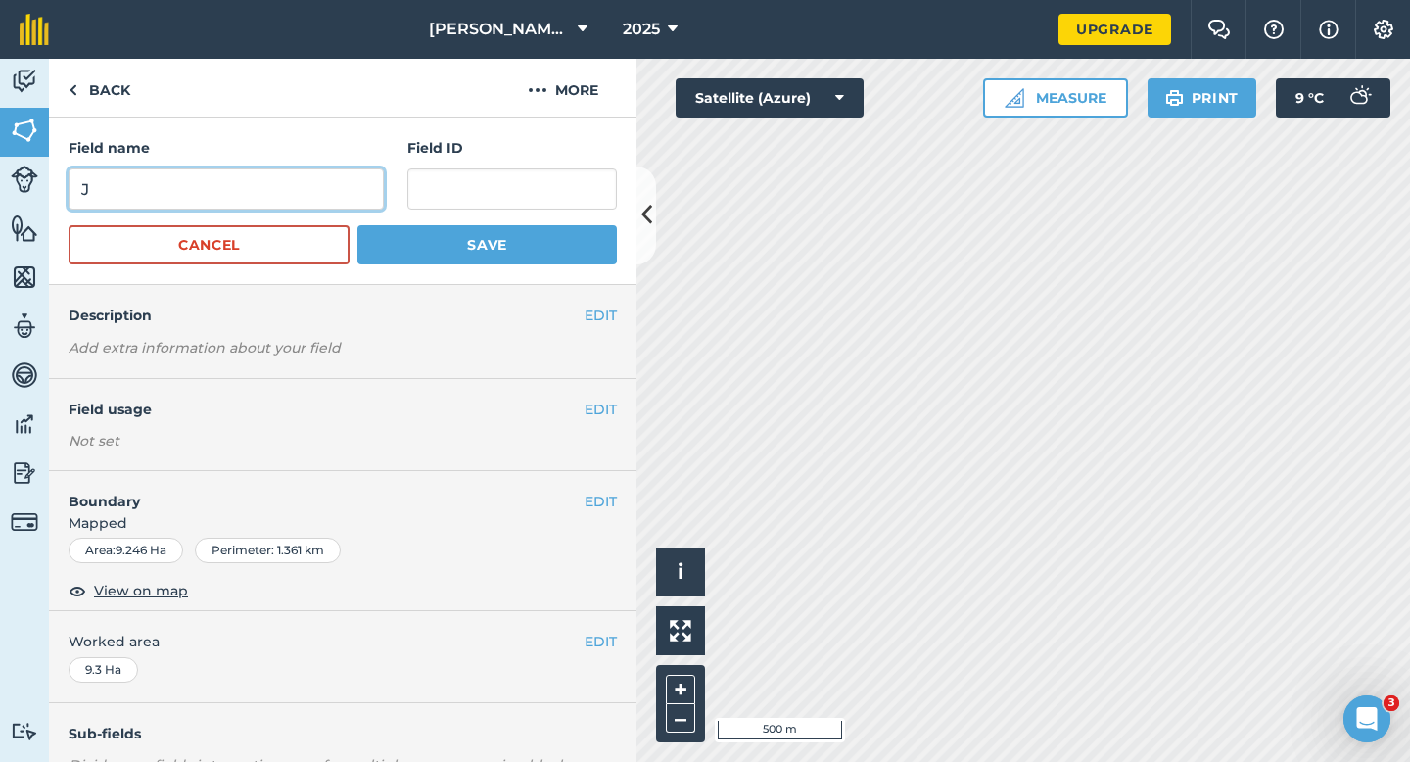
click at [307, 175] on input "J" at bounding box center [226, 188] width 315 height 41
click at [307, 175] on input "P" at bounding box center [226, 188] width 315 height 41
type input "P"
click at [357, 225] on button "Save" at bounding box center [487, 244] width 260 height 39
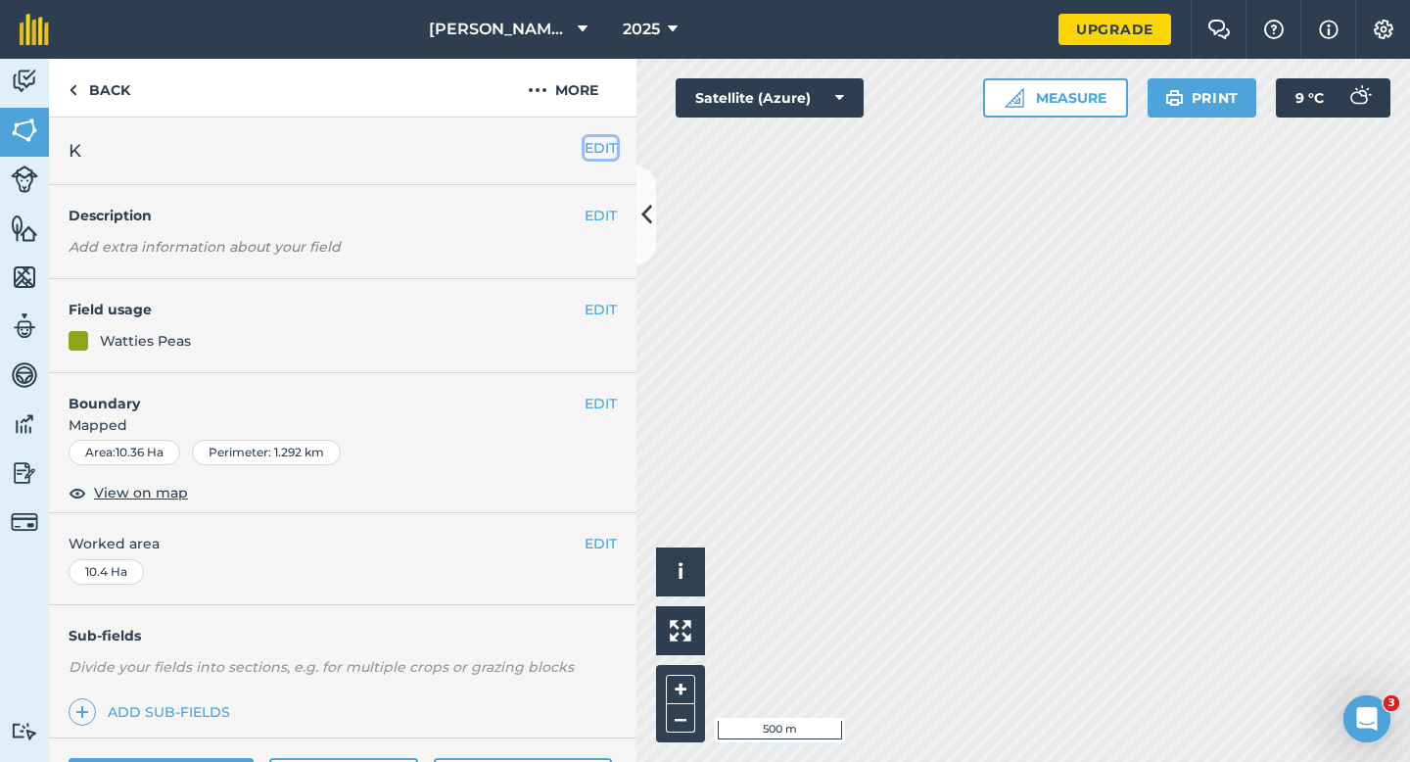
click at [593, 145] on button "EDIT" at bounding box center [601, 148] width 32 height 22
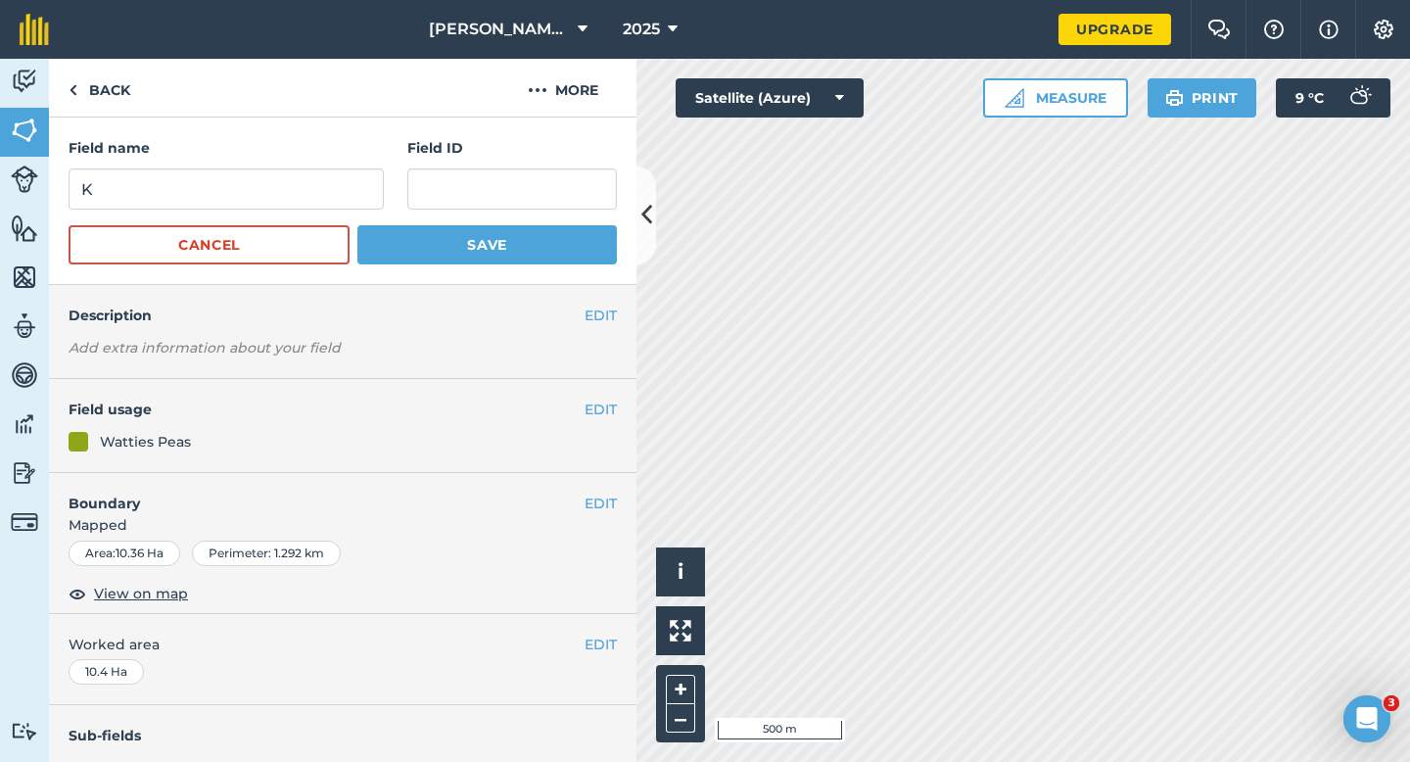
click at [339, 167] on div "Field name K" at bounding box center [226, 173] width 315 height 72
click at [342, 187] on input "K" at bounding box center [226, 188] width 315 height 41
type input "Q"
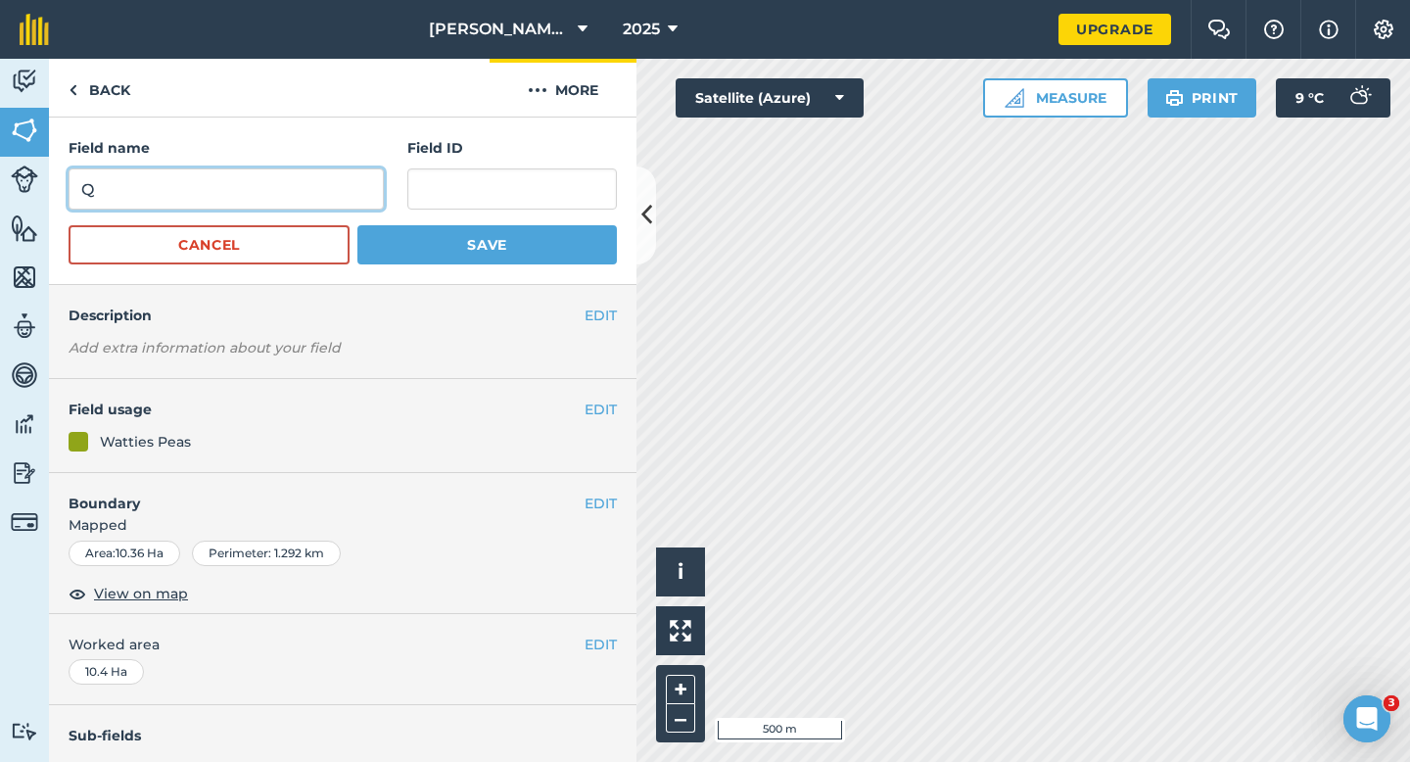
click at [357, 225] on button "Save" at bounding box center [487, 244] width 260 height 39
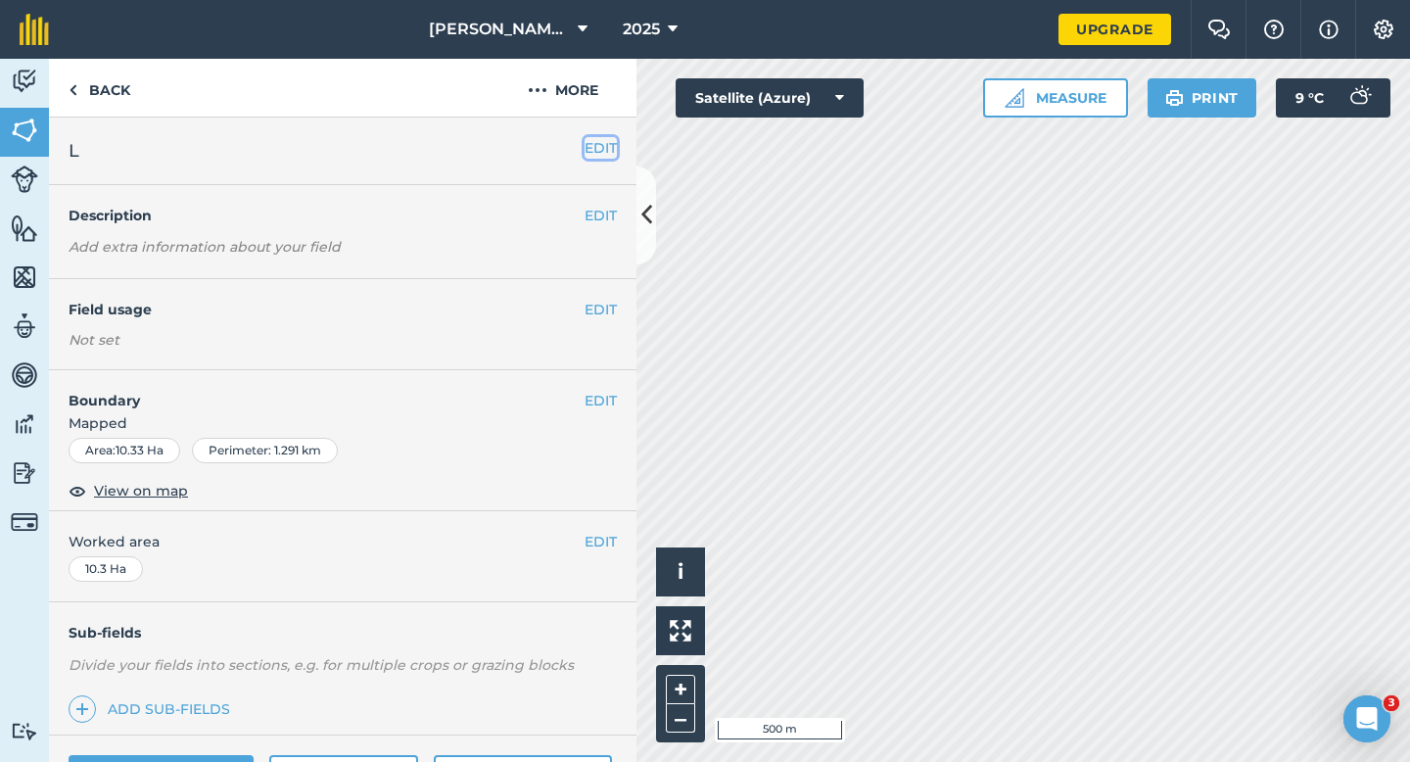
click at [597, 147] on button "EDIT" at bounding box center [601, 148] width 32 height 22
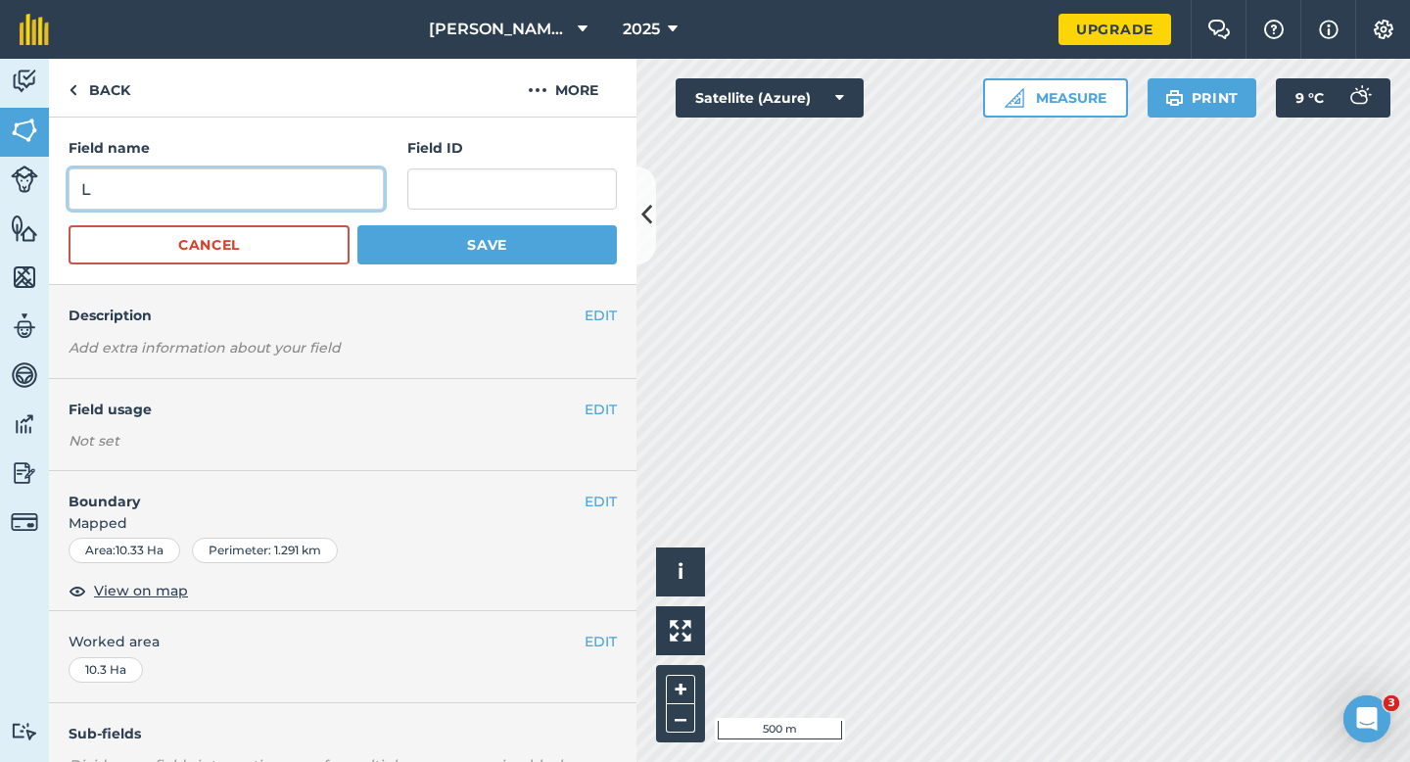
click at [332, 185] on input "L" at bounding box center [226, 188] width 315 height 41
type input "R"
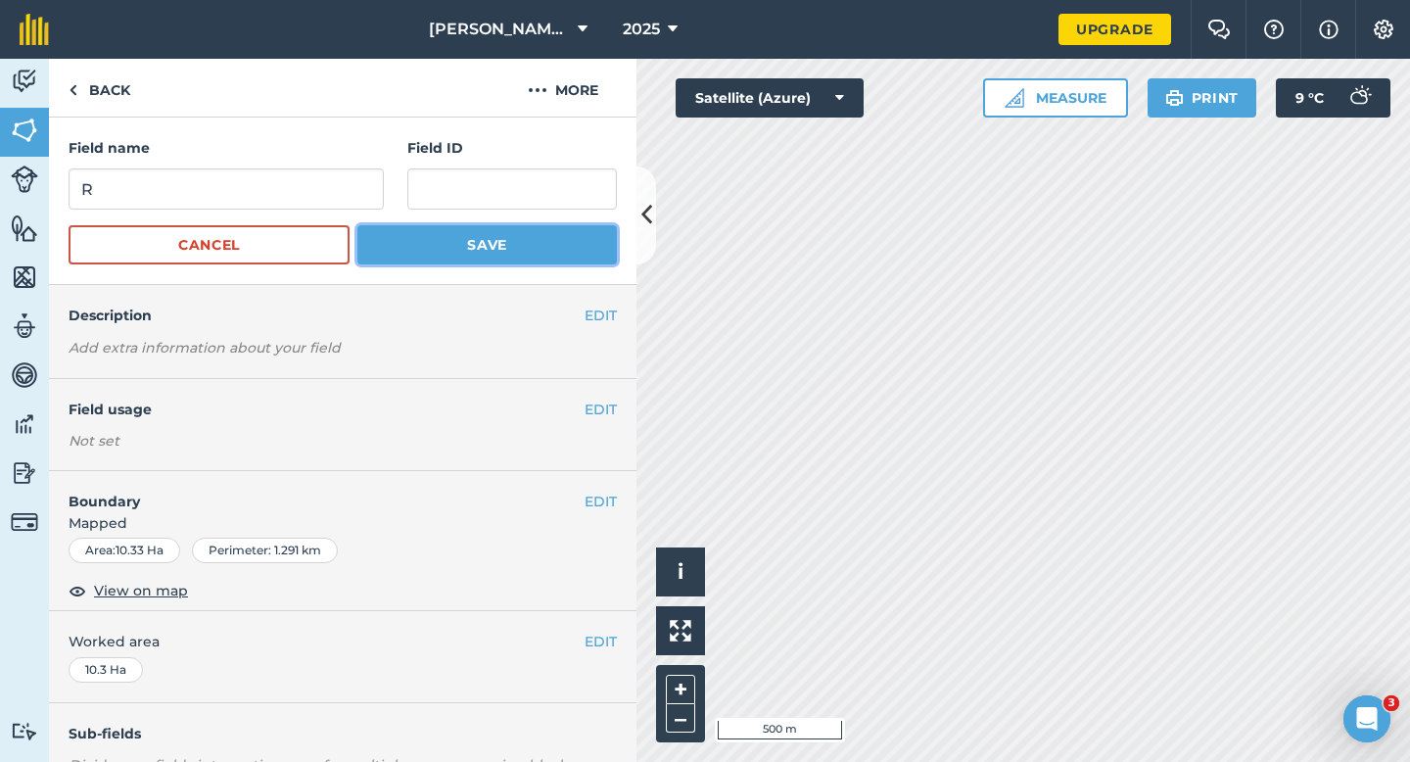
click at [407, 244] on button "Save" at bounding box center [487, 244] width 260 height 39
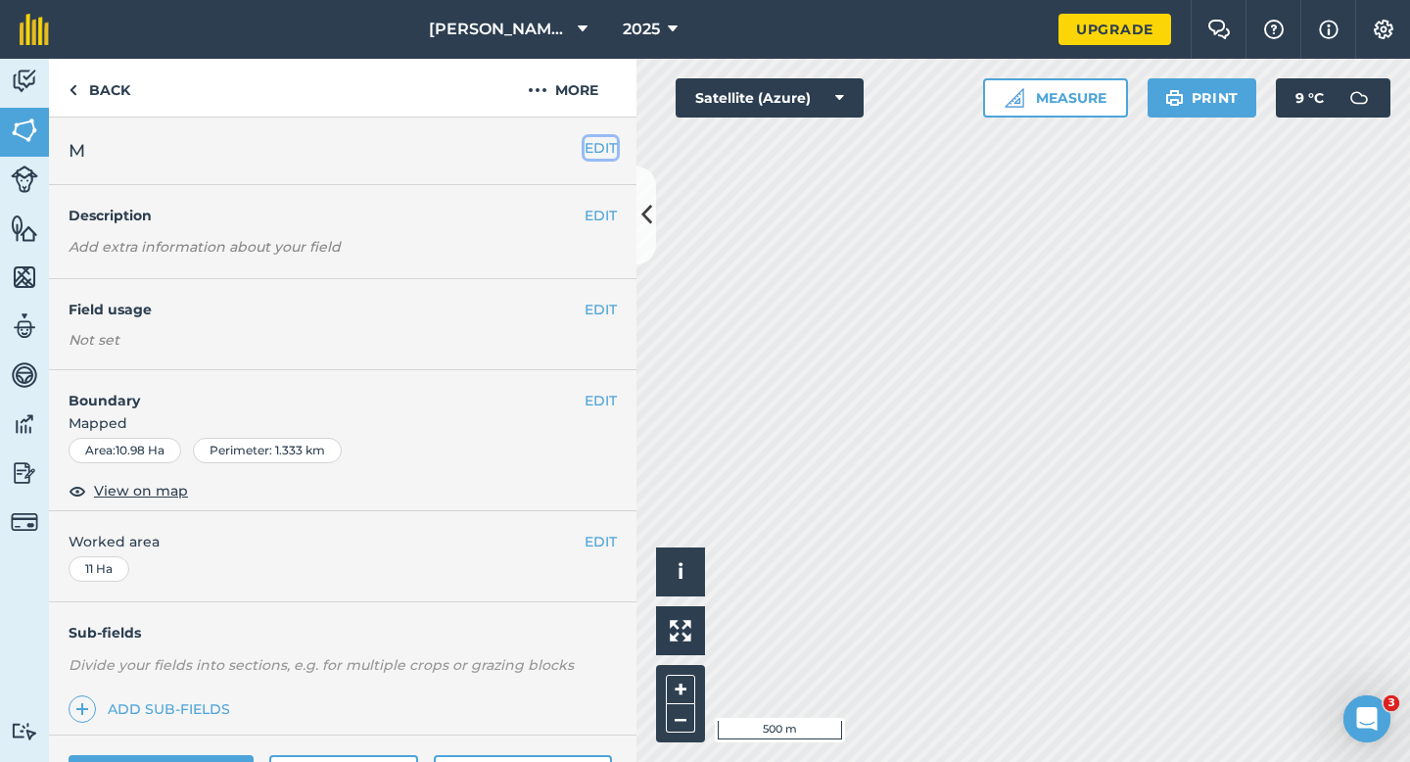
click at [593, 153] on button "EDIT" at bounding box center [601, 148] width 32 height 22
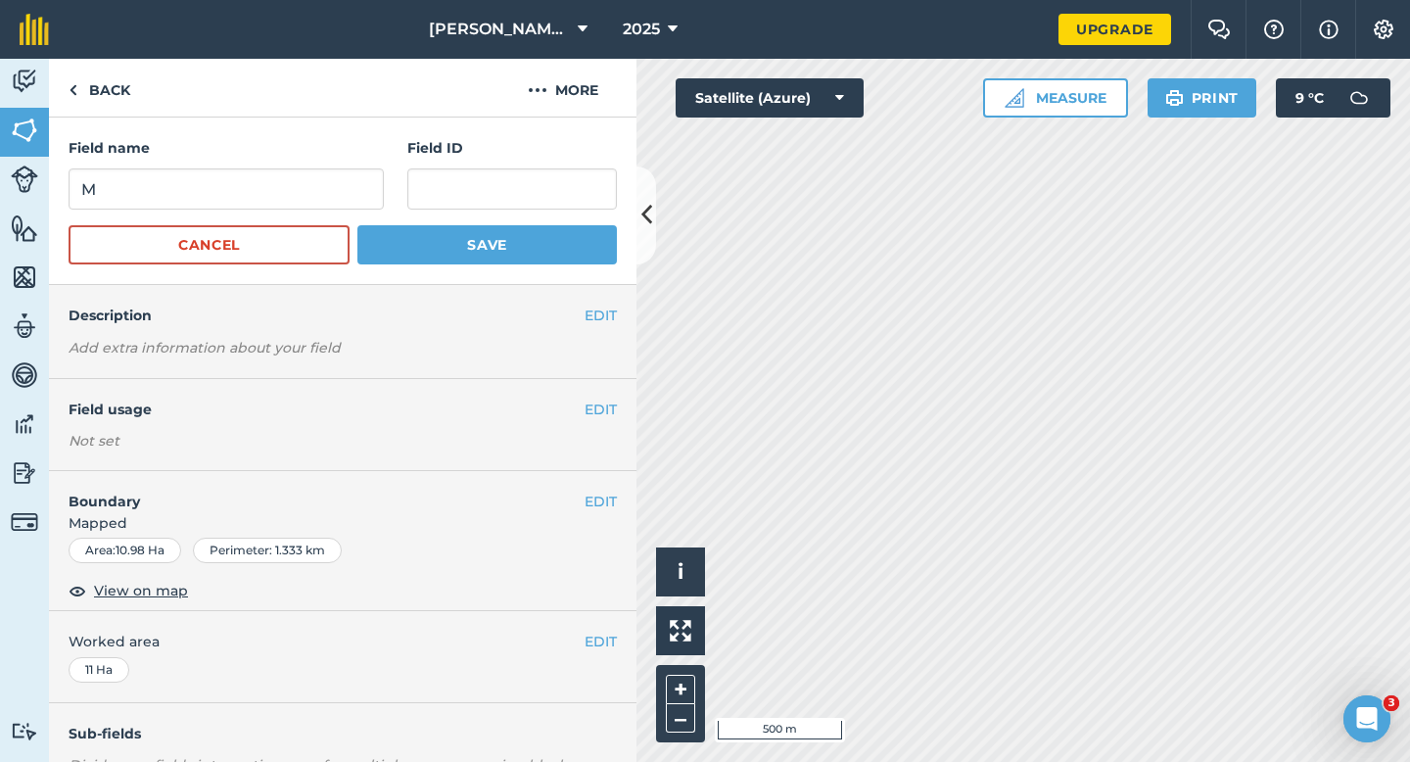
click at [354, 210] on form "Field name M Field ID Cancel Save" at bounding box center [343, 200] width 548 height 127
click at [354, 208] on input "M" at bounding box center [226, 188] width 315 height 41
type input "S"
click at [357, 225] on button "Save" at bounding box center [487, 244] width 260 height 39
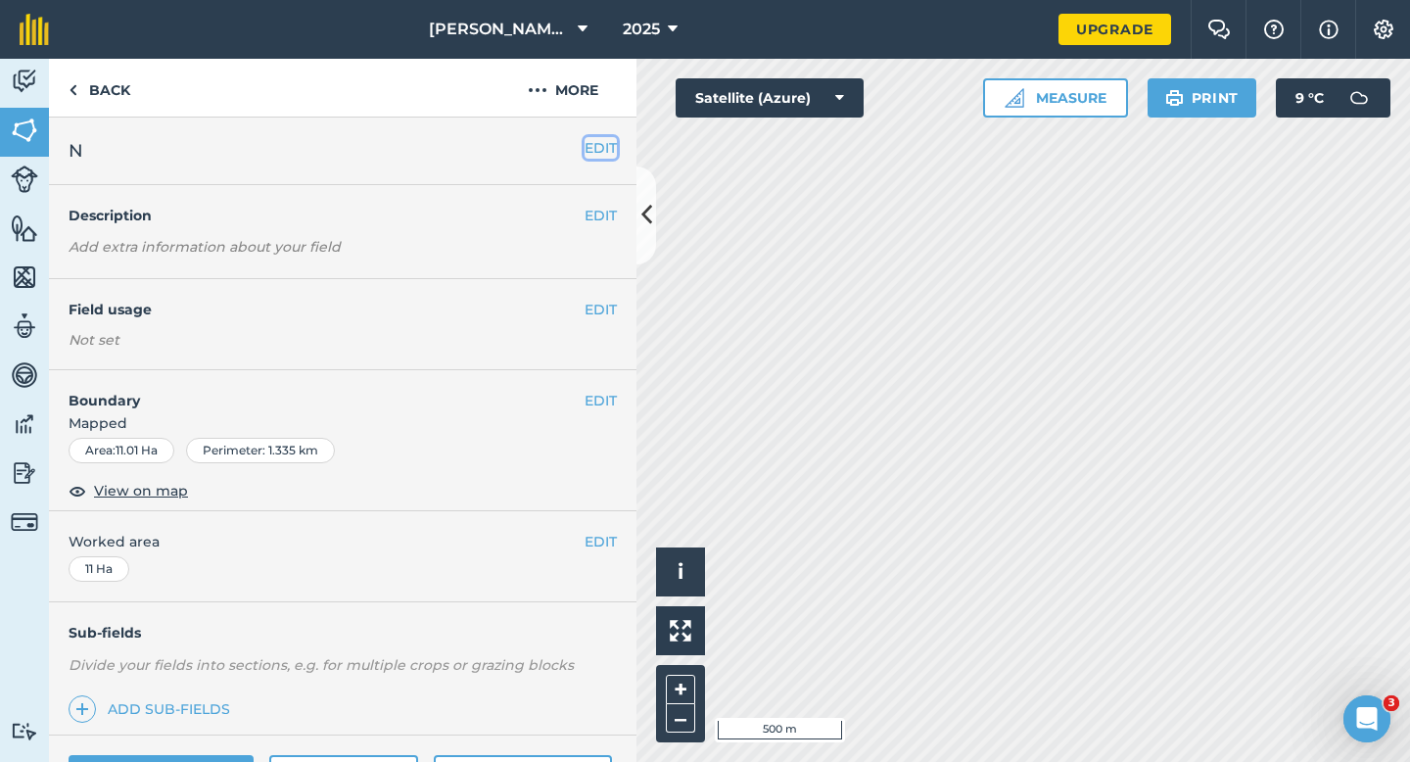
click at [594, 143] on button "EDIT" at bounding box center [601, 148] width 32 height 22
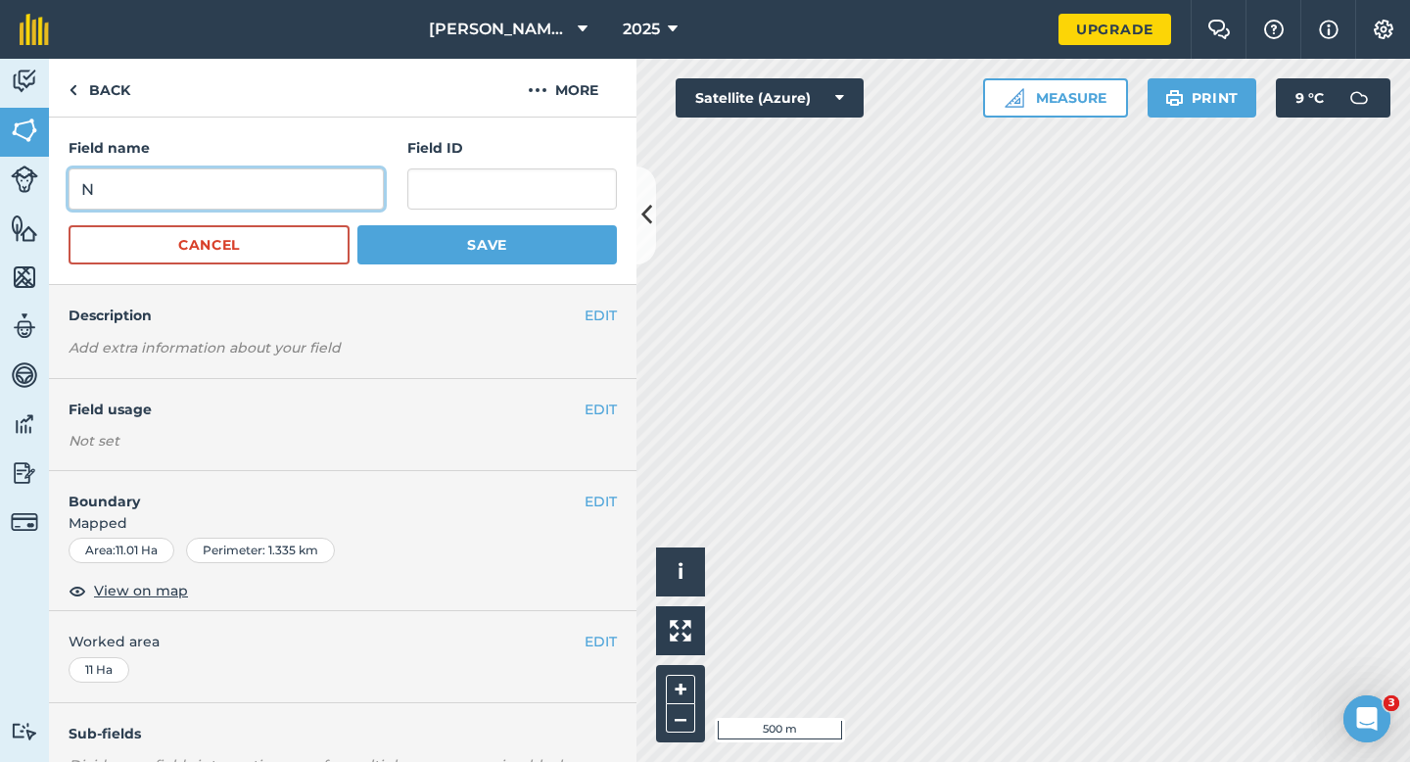
click at [335, 182] on input "N" at bounding box center [226, 188] width 315 height 41
type input "T"
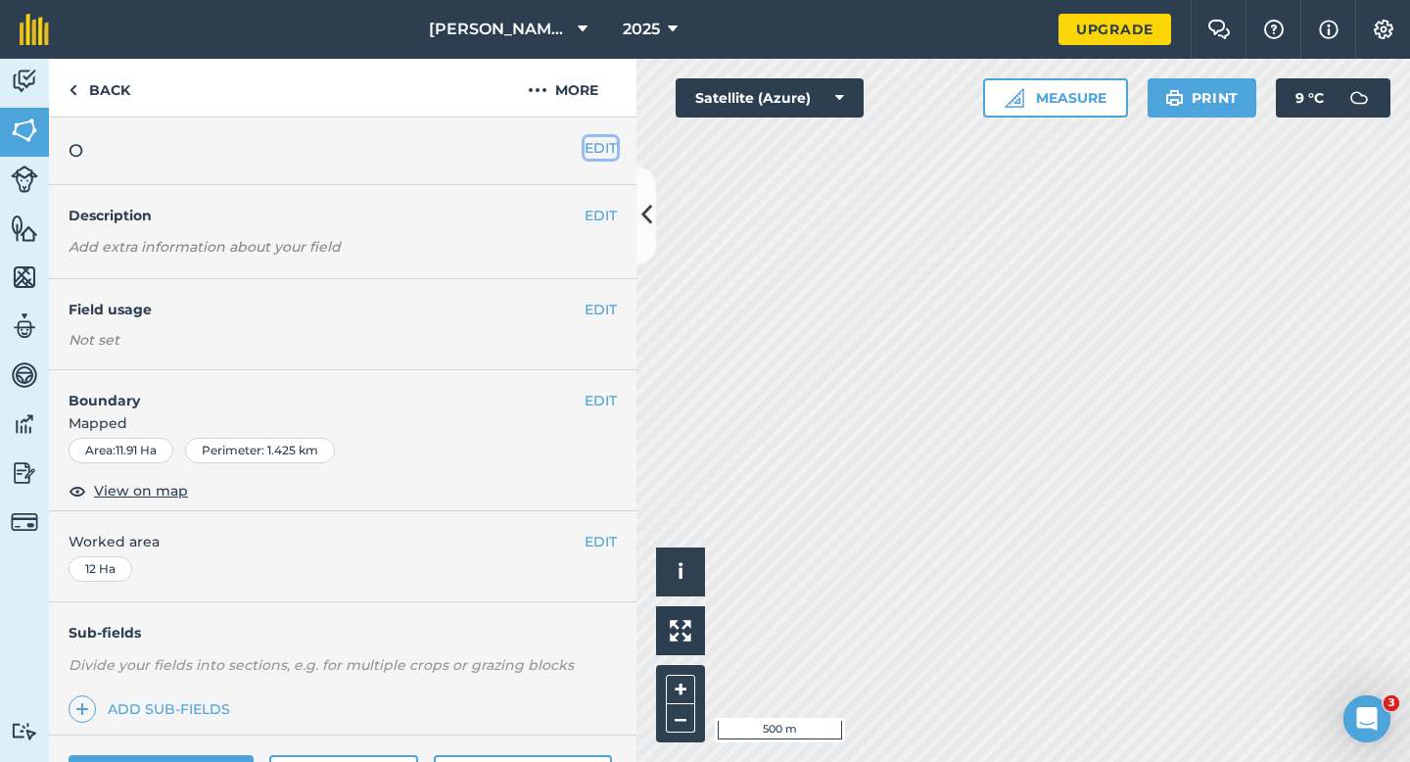
click at [596, 151] on button "EDIT" at bounding box center [601, 148] width 32 height 22
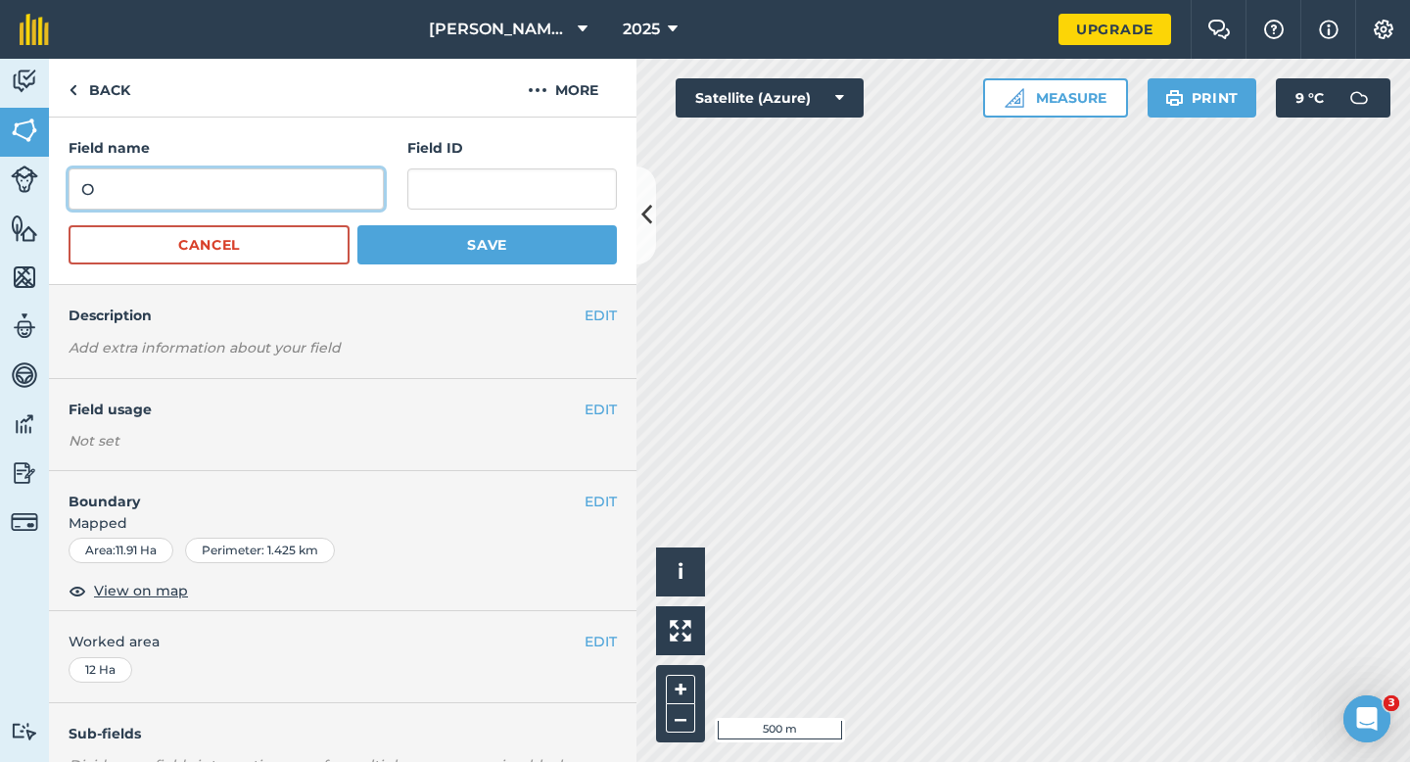
click at [333, 179] on input "O" at bounding box center [226, 188] width 315 height 41
type input "I"
click at [333, 179] on input "I" at bounding box center [226, 188] width 315 height 41
type input "U"
click at [357, 225] on button "Save" at bounding box center [487, 244] width 260 height 39
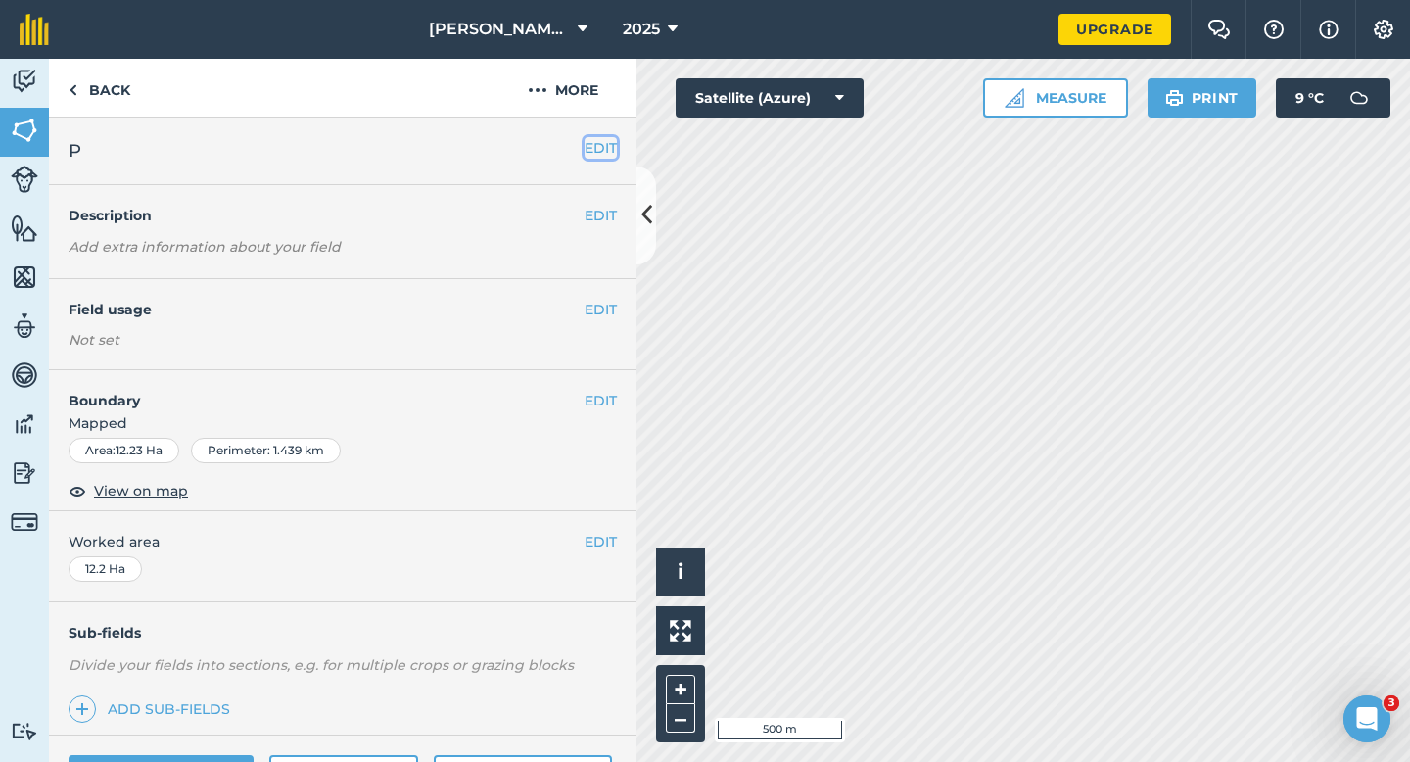
click at [593, 149] on button "EDIT" at bounding box center [601, 148] width 32 height 22
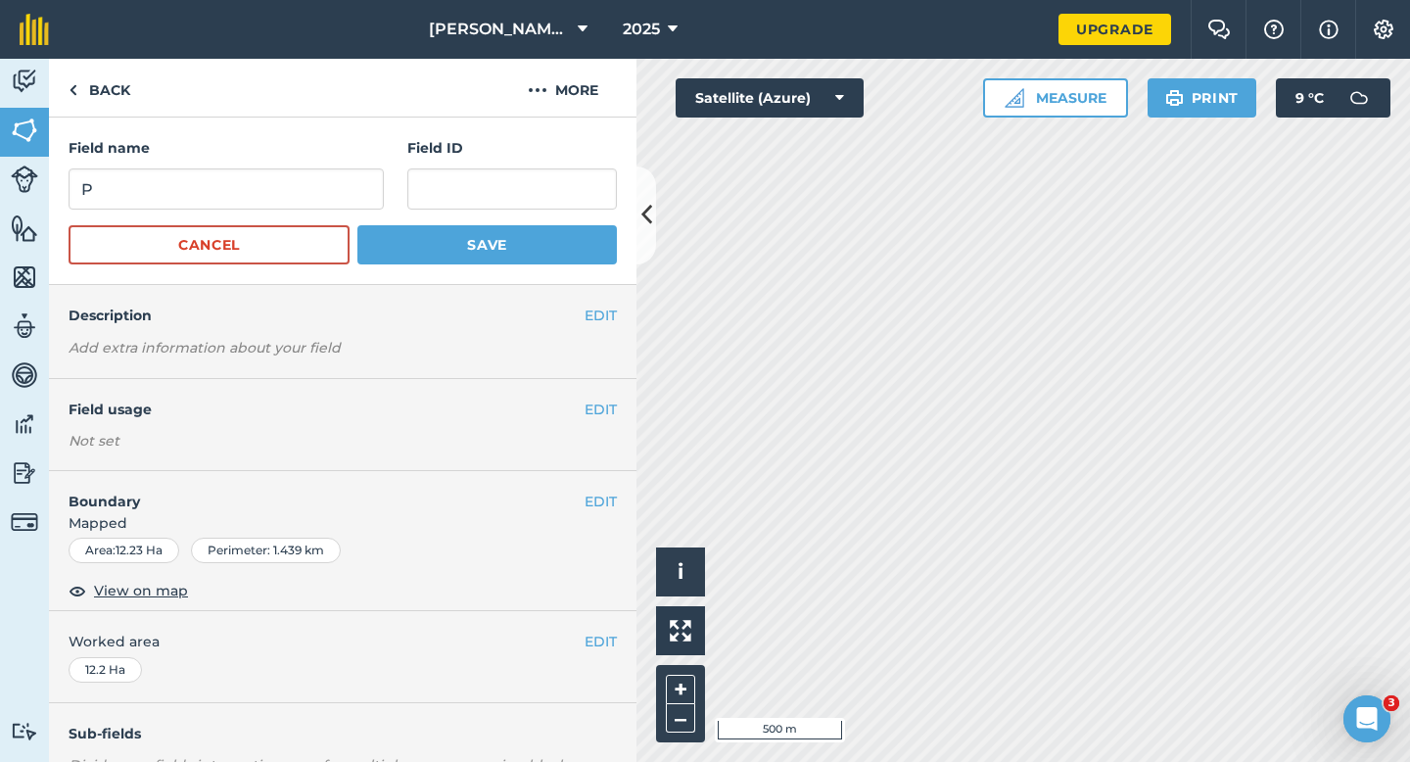
click at [389, 185] on div "Field name P Field ID" at bounding box center [343, 173] width 548 height 72
click at [356, 191] on input "P" at bounding box center [226, 188] width 315 height 41
type input "V"
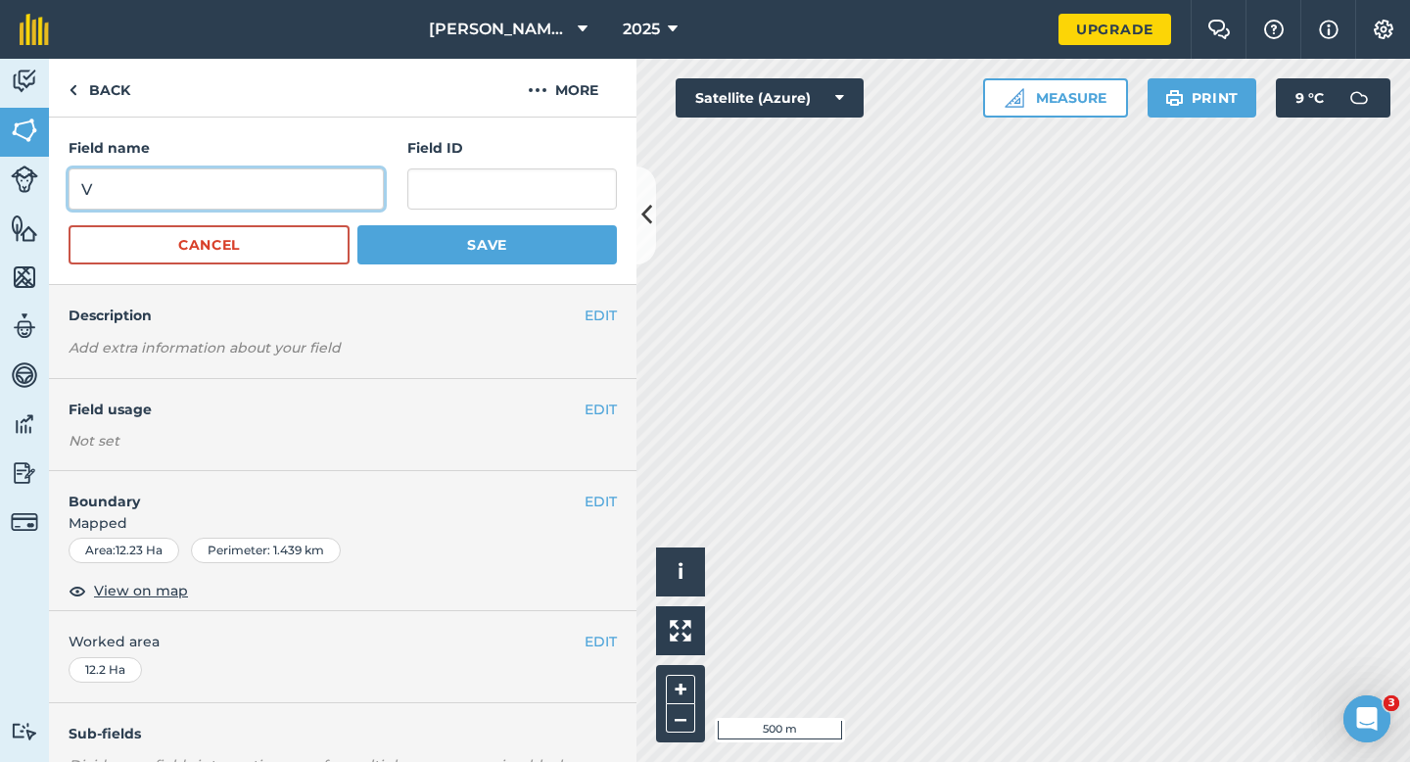
click at [357, 225] on button "Save" at bounding box center [487, 244] width 260 height 39
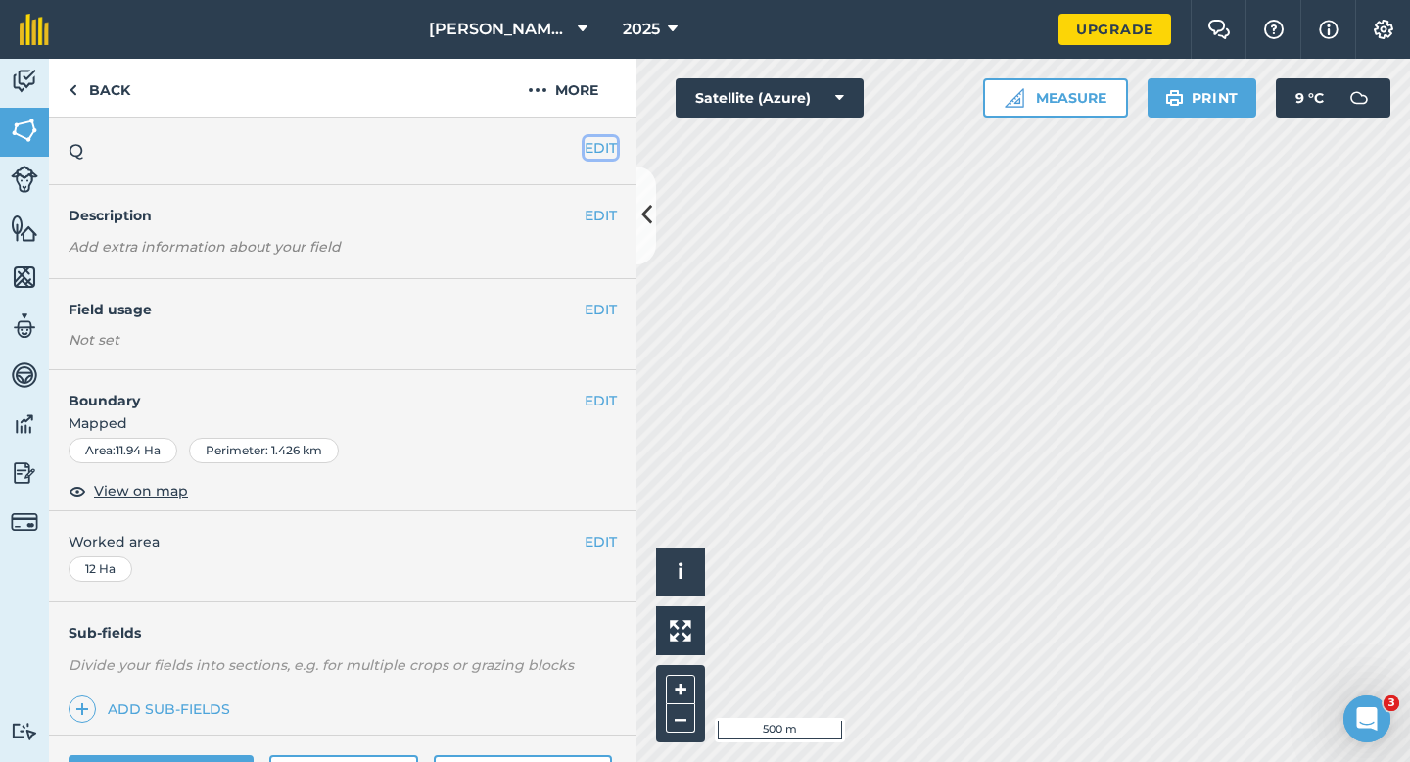
click at [592, 148] on button "EDIT" at bounding box center [601, 148] width 32 height 22
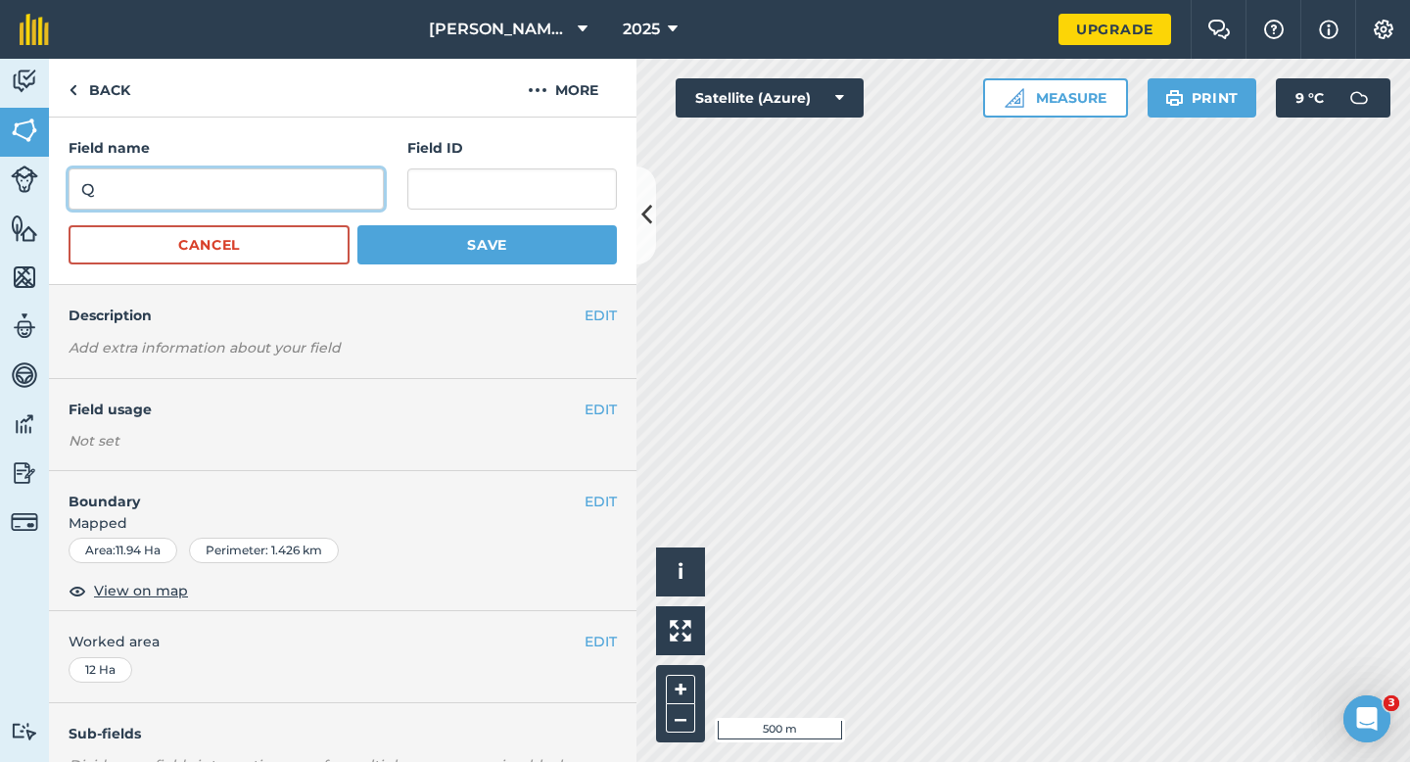
click at [344, 172] on input "Q" at bounding box center [226, 188] width 315 height 41
type input "W"
click at [357, 225] on button "Save" at bounding box center [487, 244] width 260 height 39
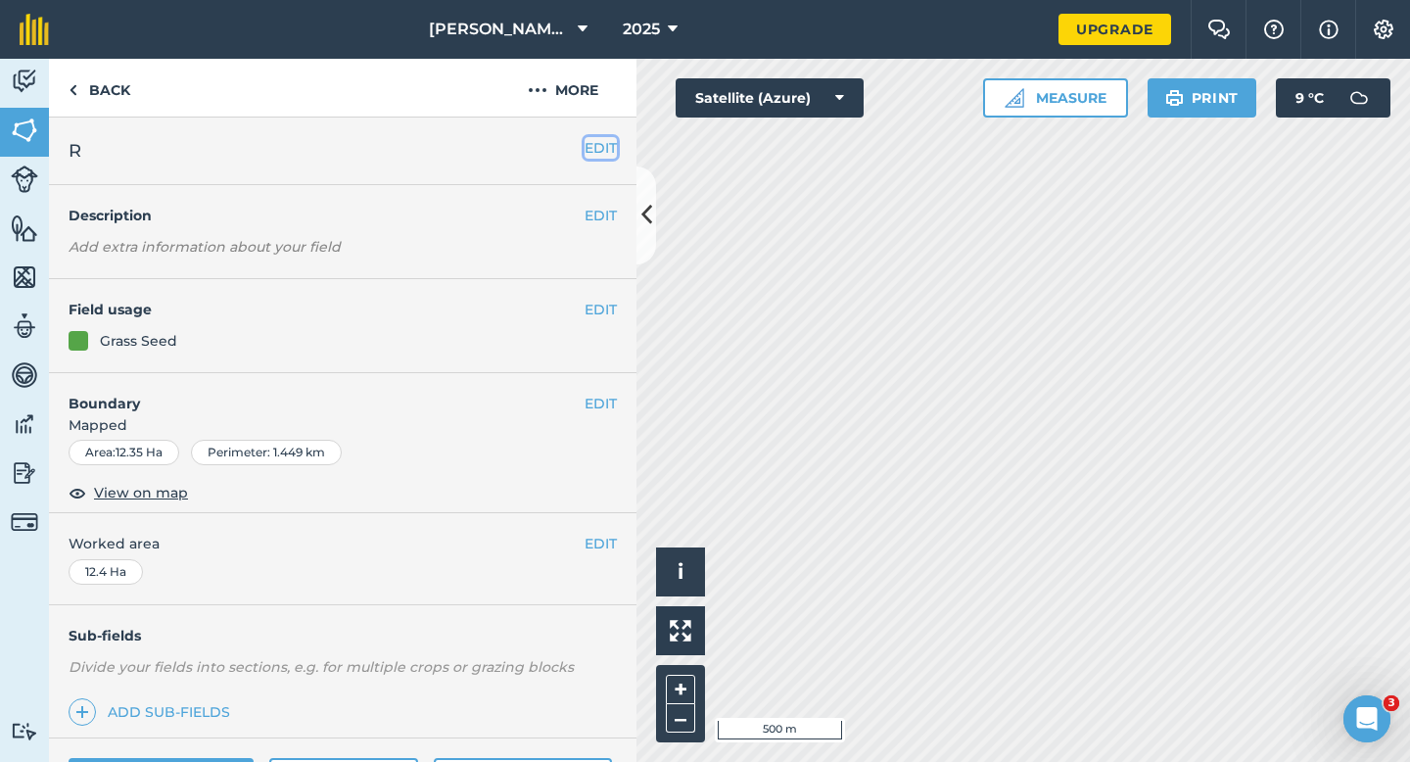
click at [610, 155] on button "EDIT" at bounding box center [601, 148] width 32 height 22
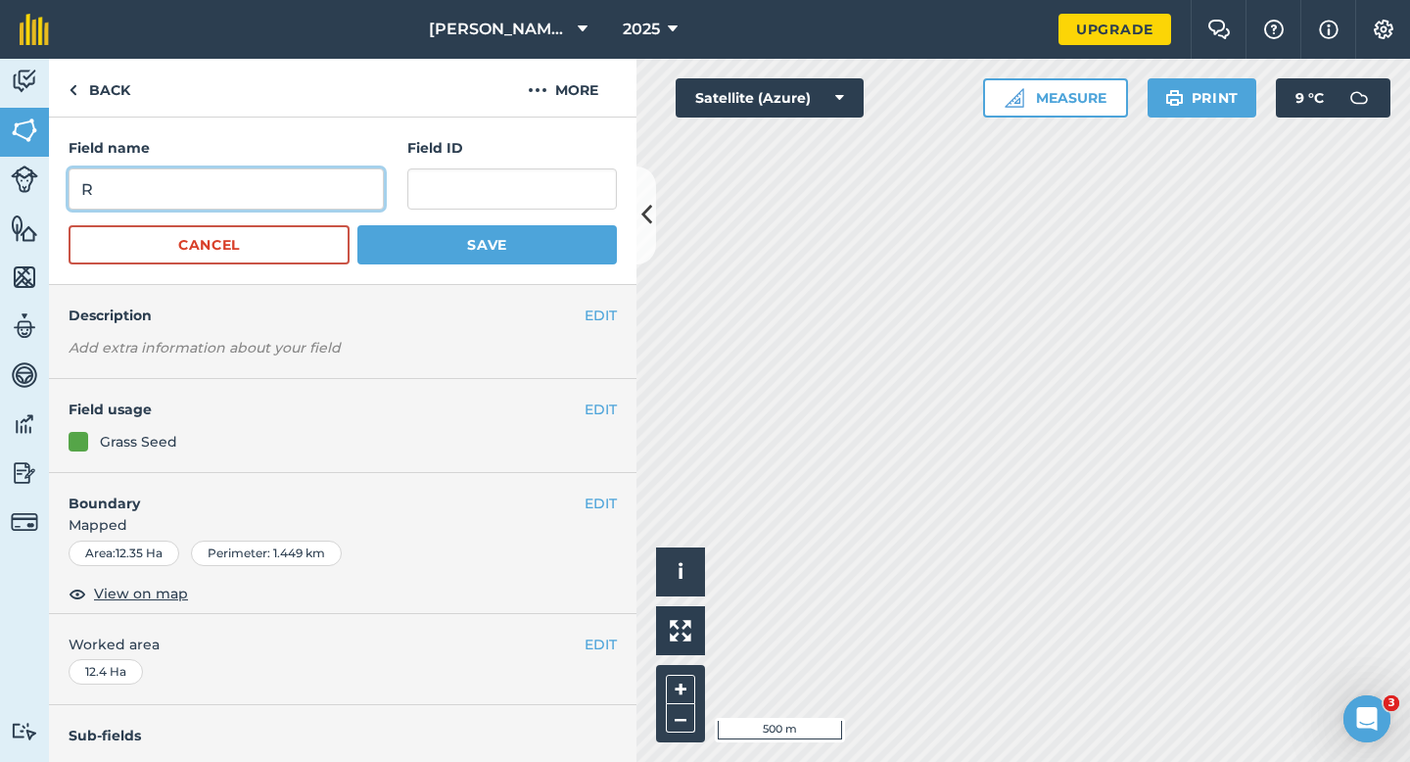
click at [359, 183] on input "R" at bounding box center [226, 188] width 315 height 41
click at [357, 225] on button "Save" at bounding box center [487, 244] width 260 height 39
type input "X"
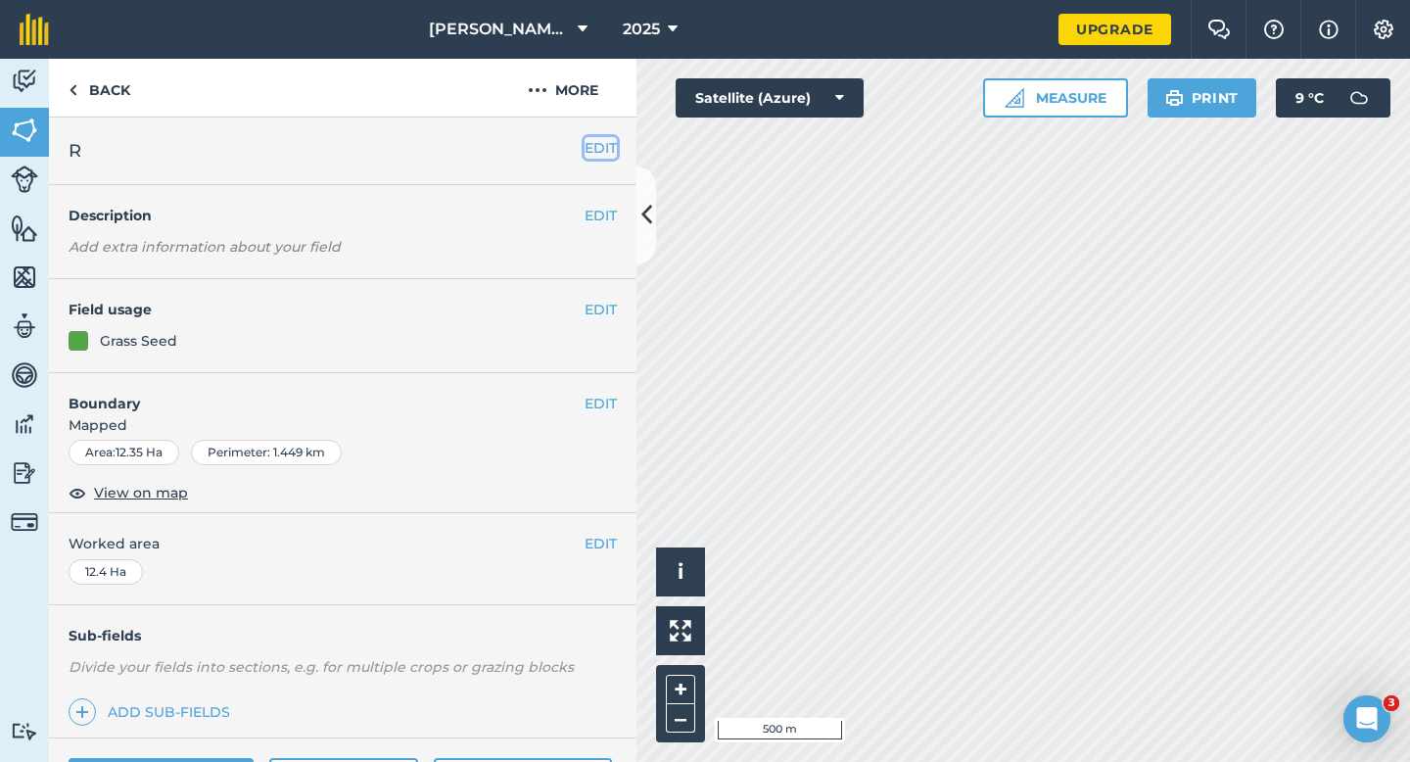
click at [602, 149] on button "EDIT" at bounding box center [601, 148] width 32 height 22
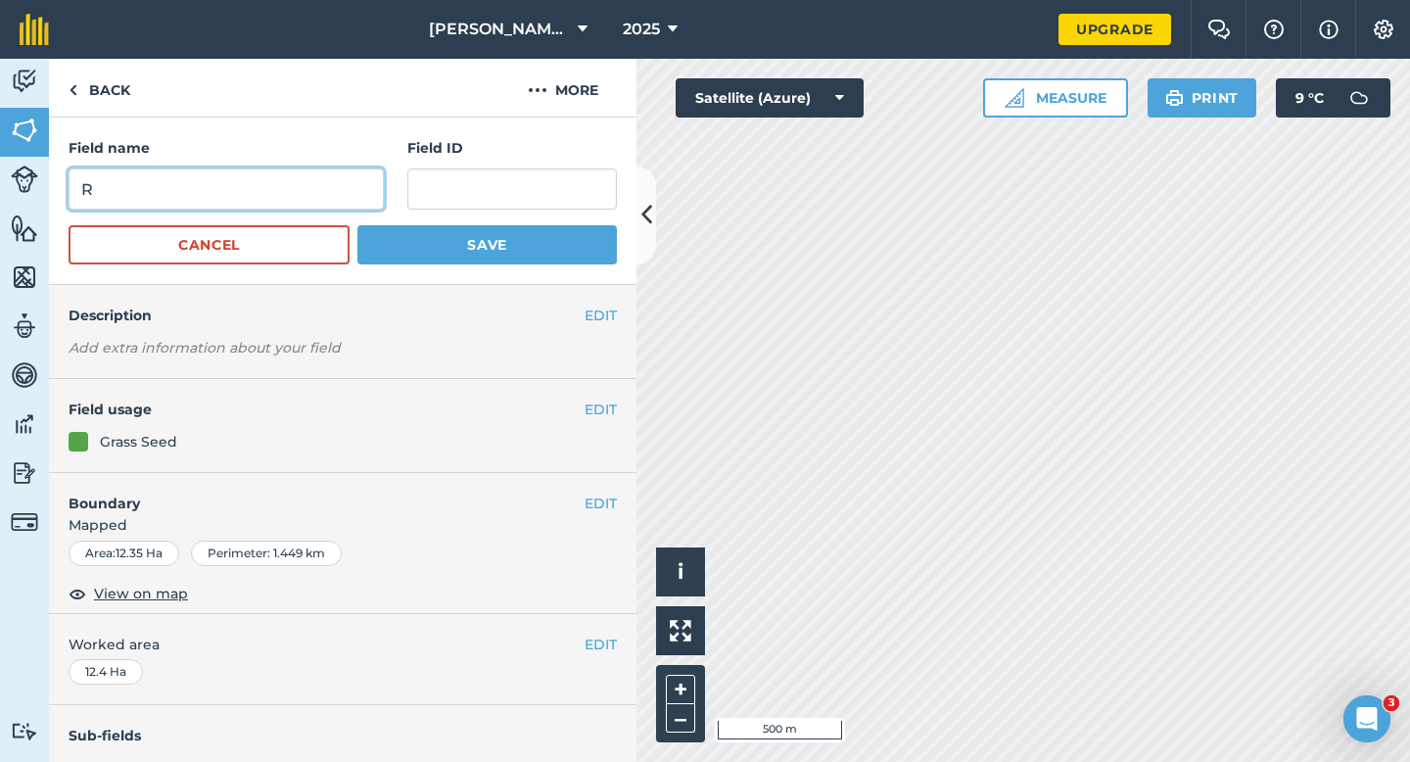
click at [307, 197] on input "R" at bounding box center [226, 188] width 315 height 41
type input "X"
click at [357, 225] on button "Save" at bounding box center [487, 244] width 260 height 39
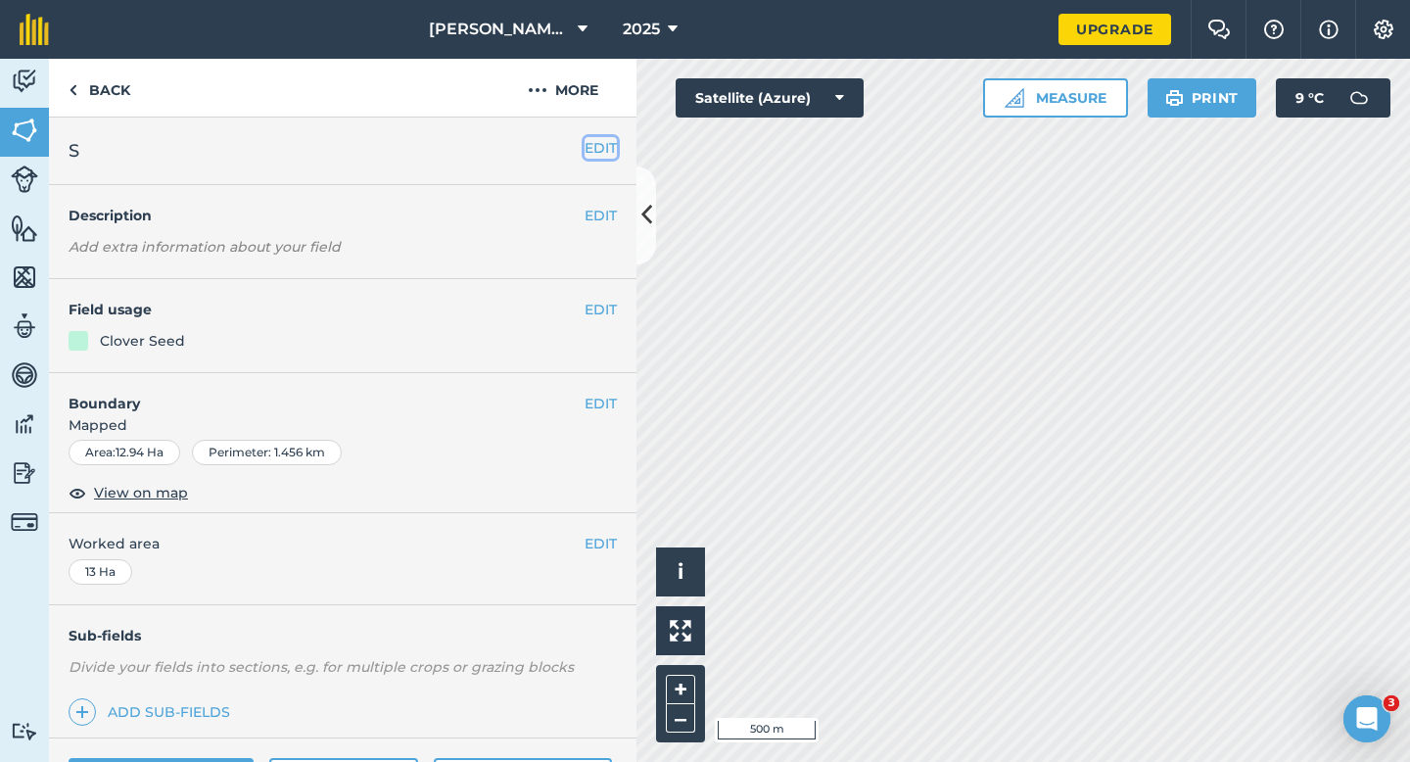
click at [605, 148] on button "EDIT" at bounding box center [601, 148] width 32 height 22
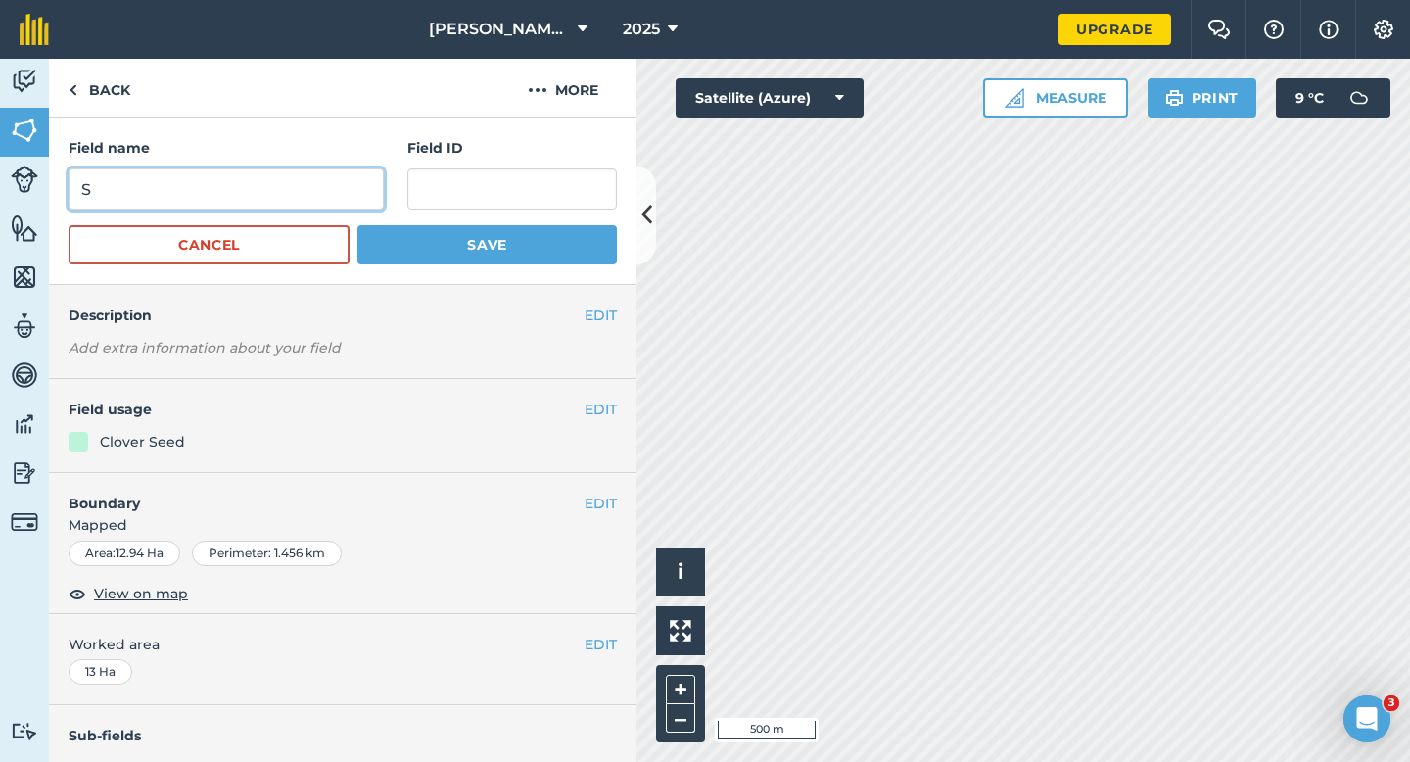
click at [294, 192] on input "S" at bounding box center [226, 188] width 315 height 41
type input "Y"
click at [357, 225] on button "Save" at bounding box center [487, 244] width 260 height 39
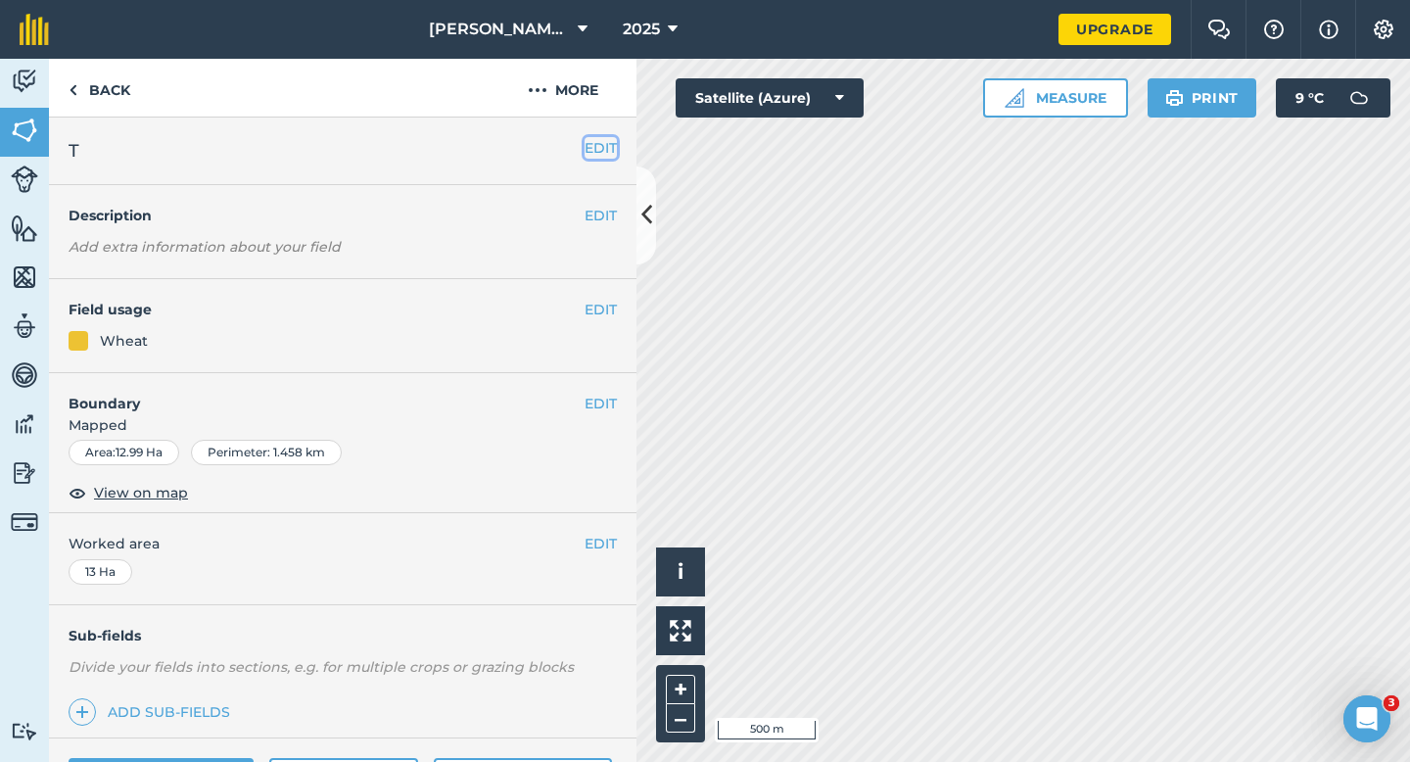
click at [594, 147] on button "EDIT" at bounding box center [601, 148] width 32 height 22
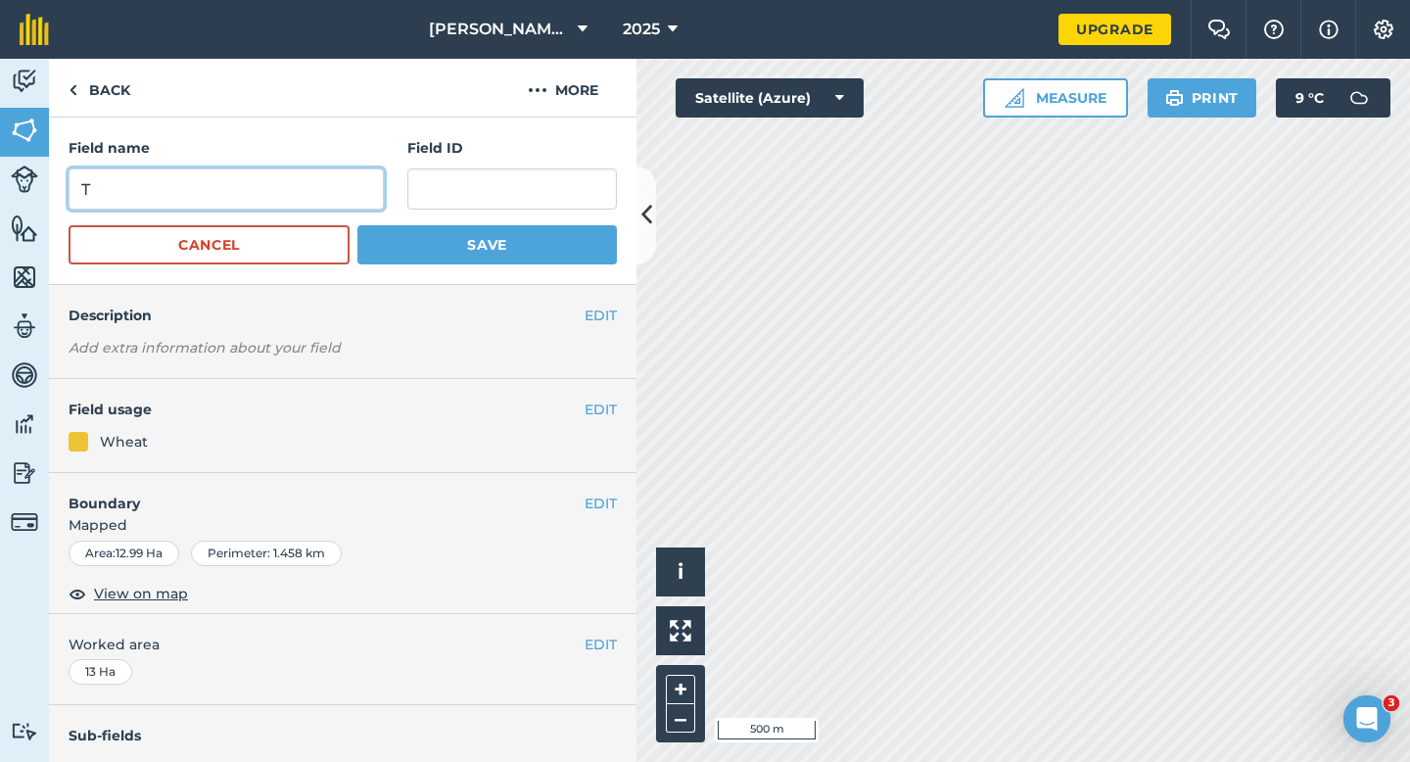
click at [305, 180] on input "T" at bounding box center [226, 188] width 315 height 41
type input "Z"
click at [357, 225] on button "Save" at bounding box center [487, 244] width 260 height 39
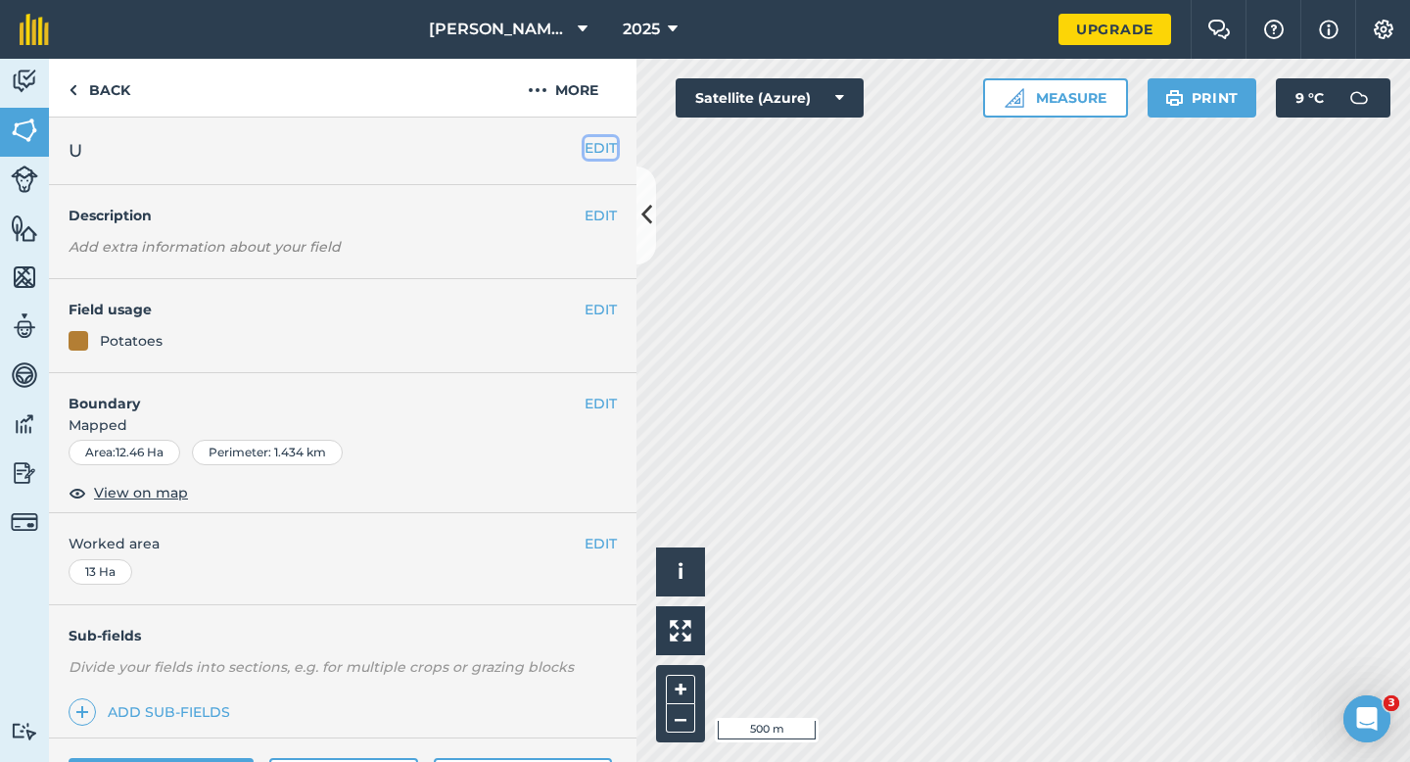
click at [604, 153] on button "EDIT" at bounding box center [601, 148] width 32 height 22
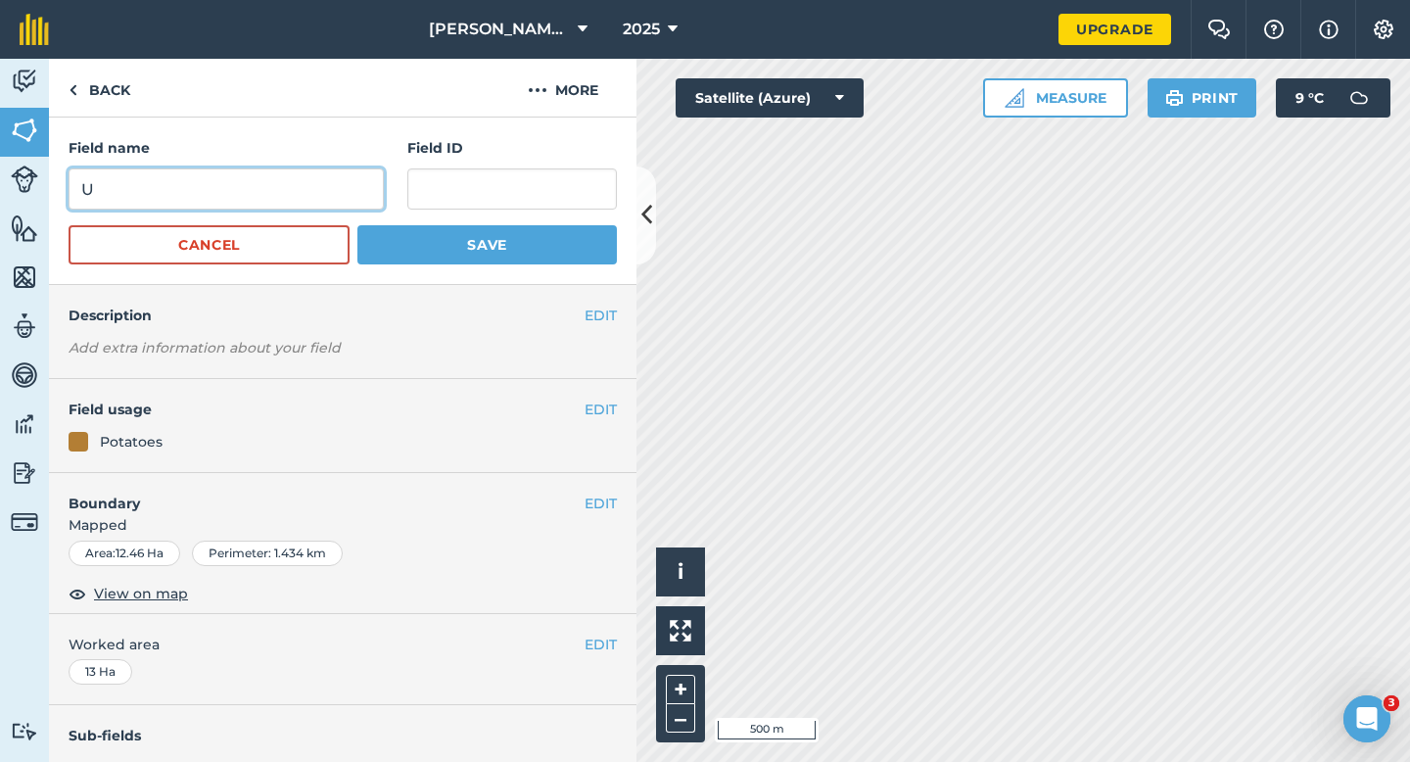
click at [322, 207] on input "U" at bounding box center [226, 188] width 315 height 41
type input "ZA"
click at [357, 225] on button "Save" at bounding box center [487, 244] width 260 height 39
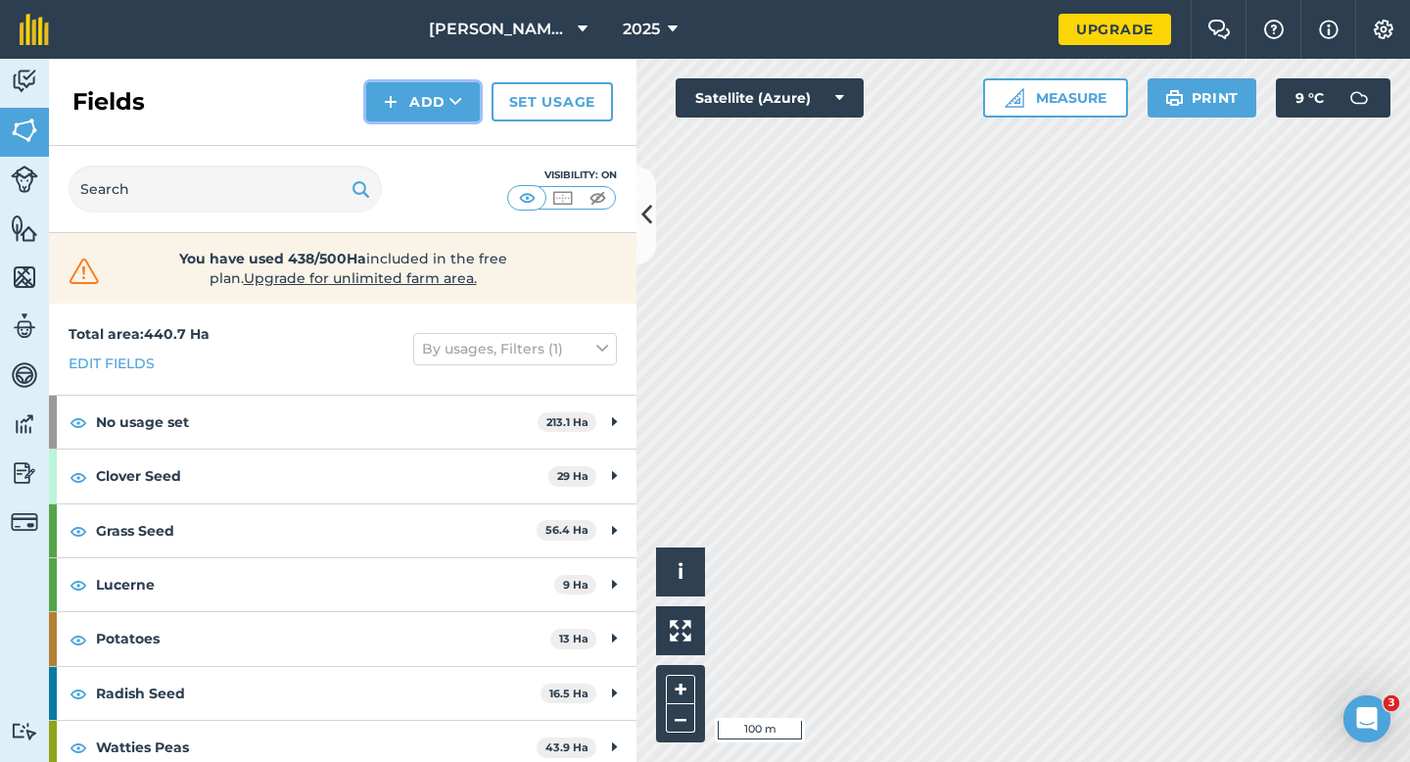
click at [397, 104] on img at bounding box center [391, 102] width 14 height 24
click at [397, 135] on link "Draw" at bounding box center [423, 145] width 108 height 43
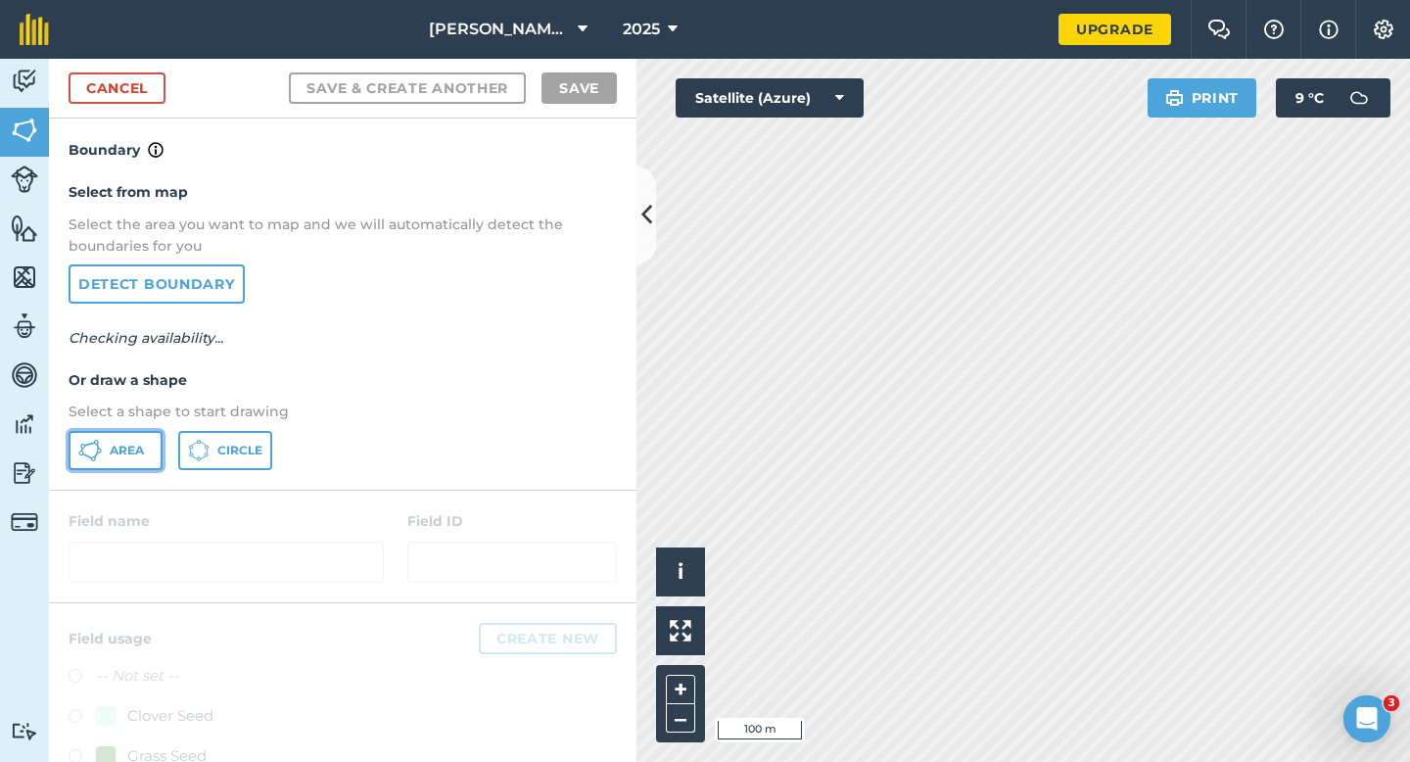
click at [117, 436] on button "Area" at bounding box center [116, 450] width 94 height 39
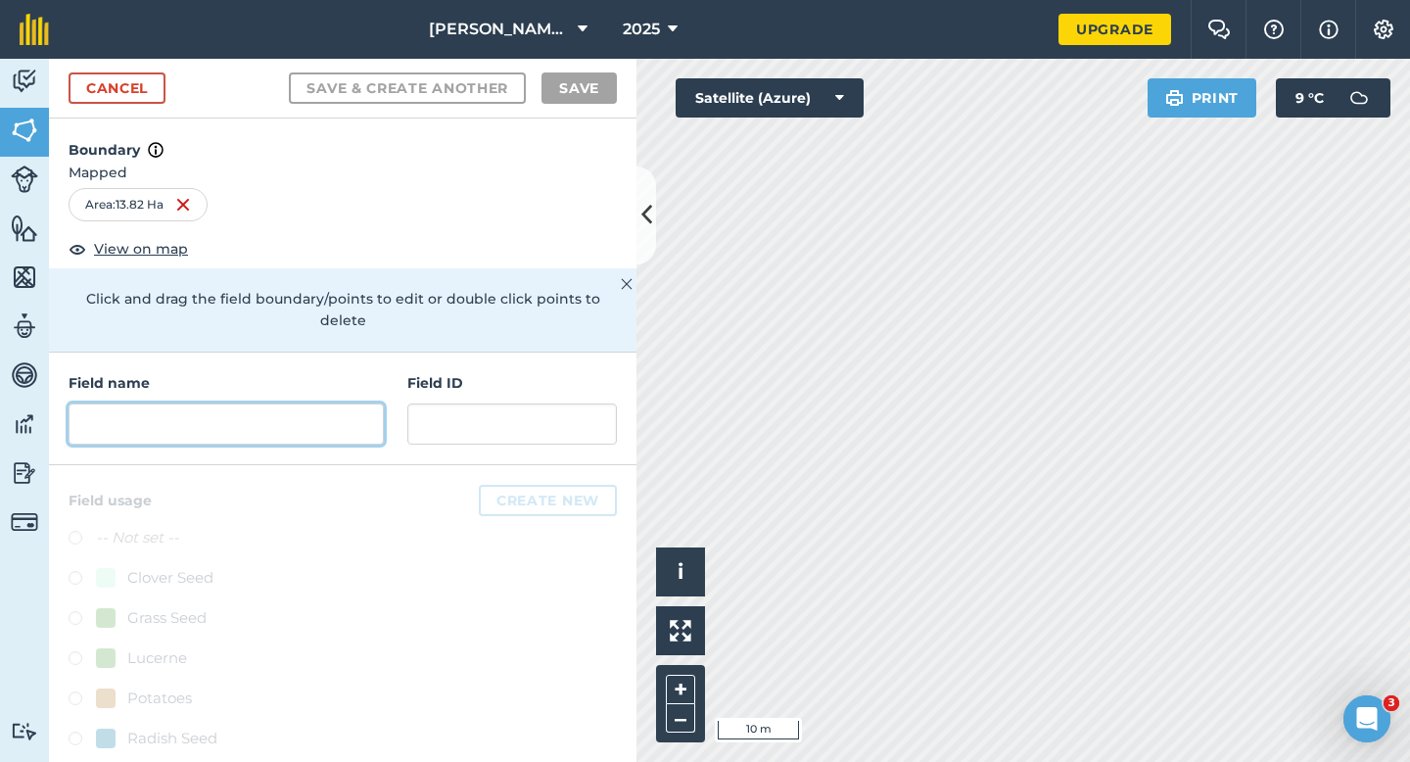
click at [282, 408] on input "text" at bounding box center [226, 423] width 315 height 41
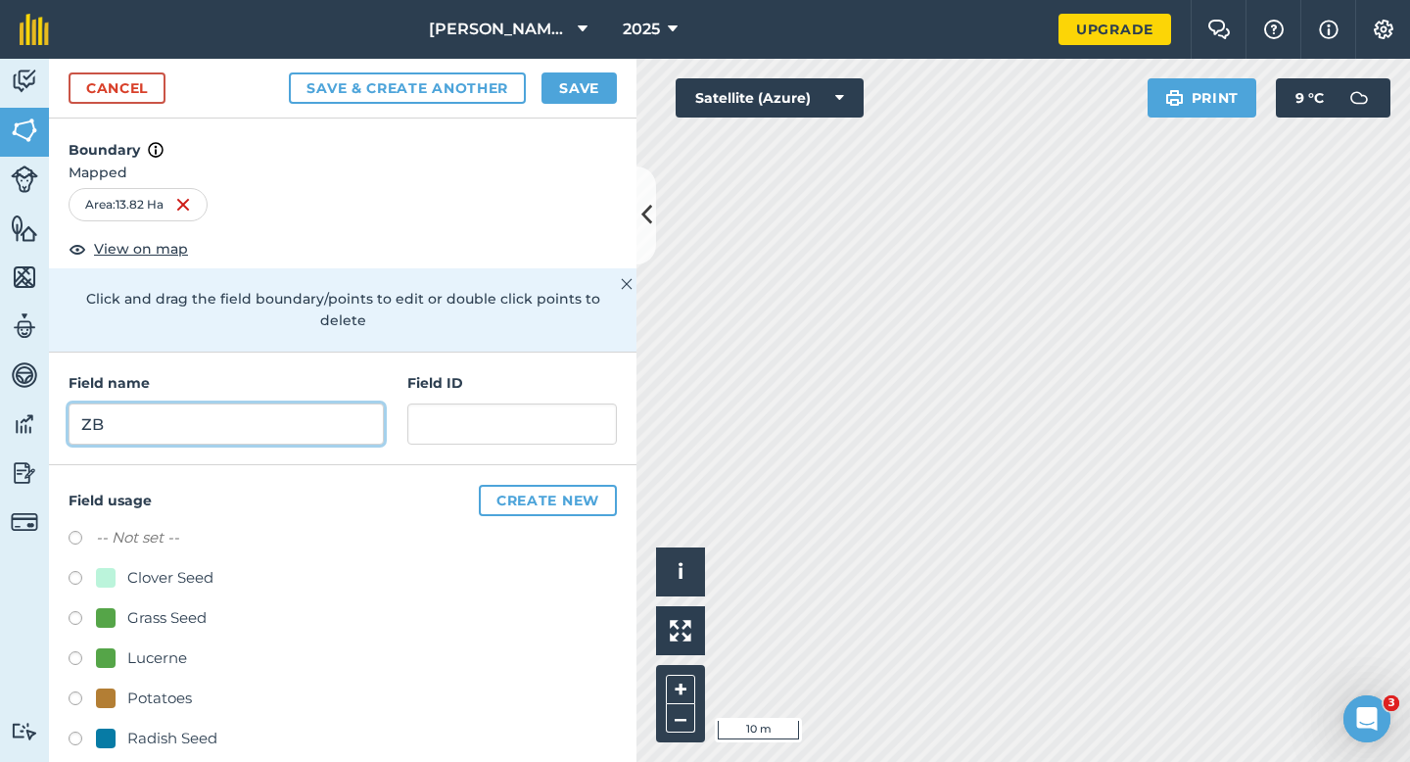
type input "ZB"
click at [559, 90] on button "Save" at bounding box center [579, 87] width 75 height 31
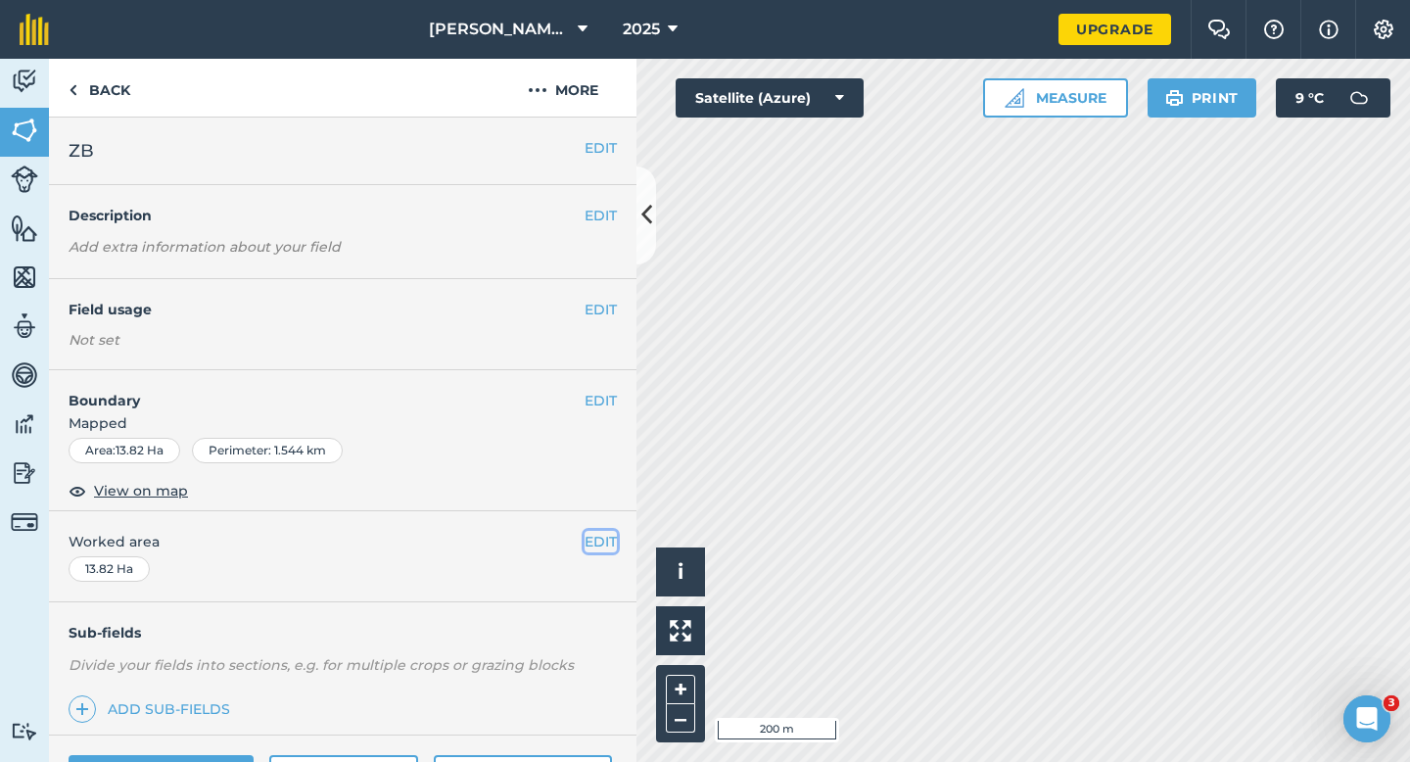
click at [605, 538] on button "EDIT" at bounding box center [601, 542] width 32 height 22
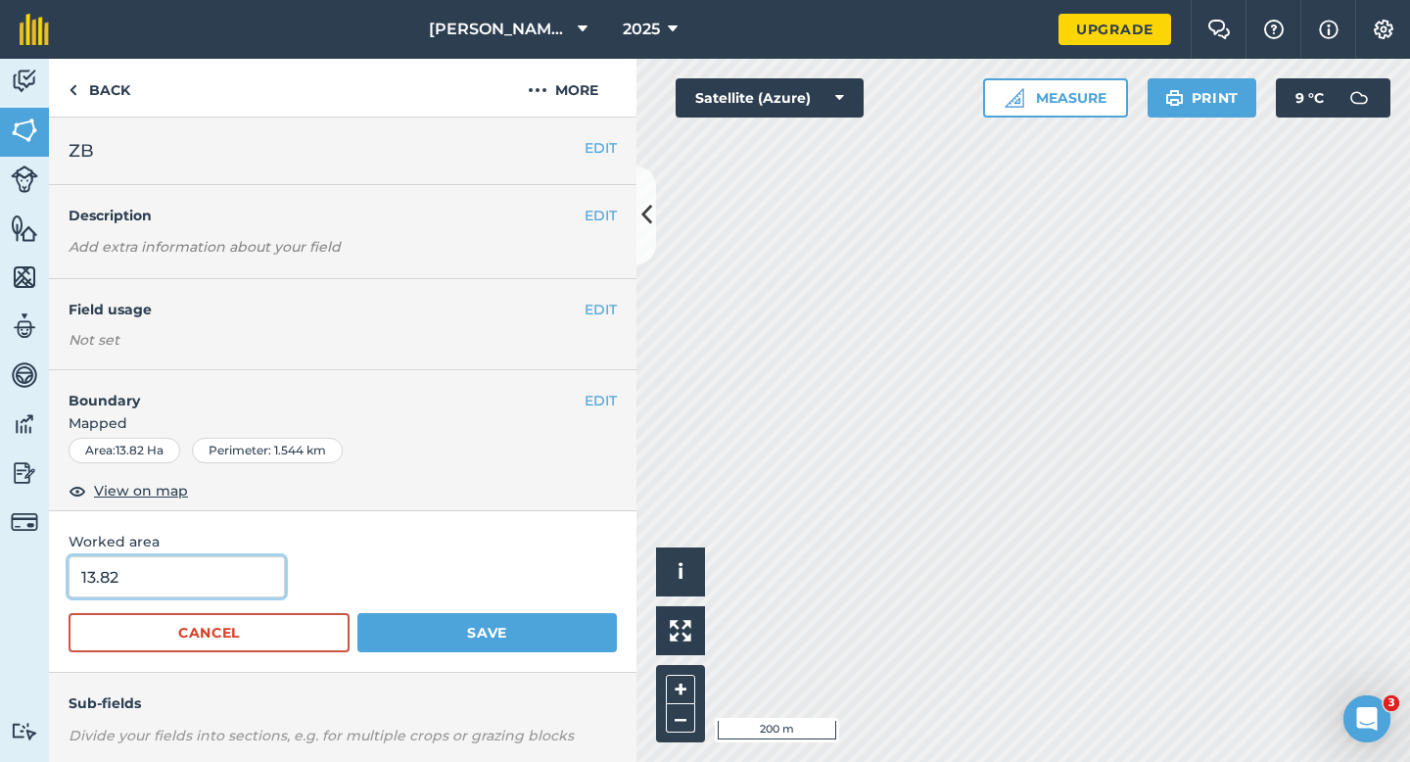
click at [234, 564] on input "13.82" at bounding box center [177, 576] width 216 height 41
type input "14"
click at [357, 613] on button "Save" at bounding box center [487, 632] width 260 height 39
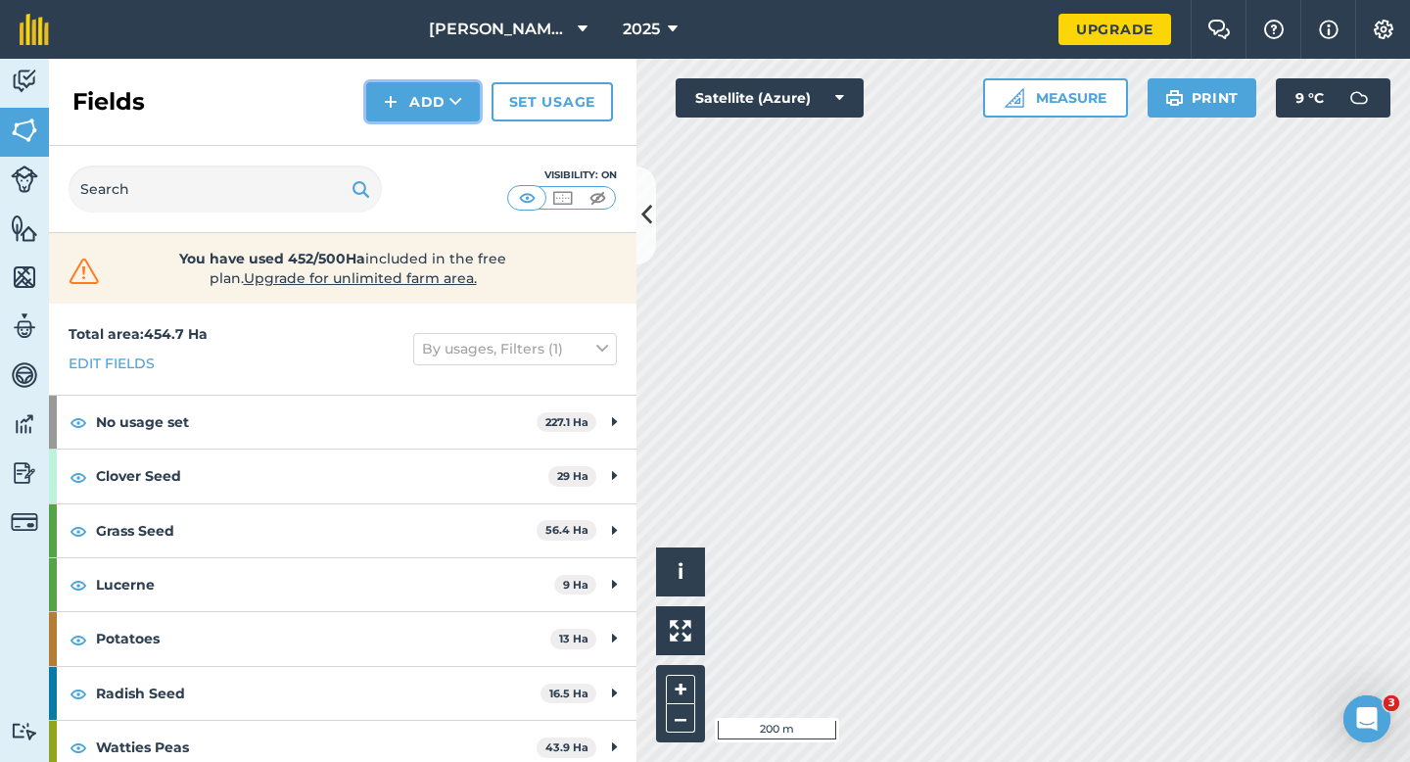
click at [396, 108] on img at bounding box center [391, 102] width 14 height 24
click at [399, 139] on link "Draw" at bounding box center [423, 145] width 108 height 43
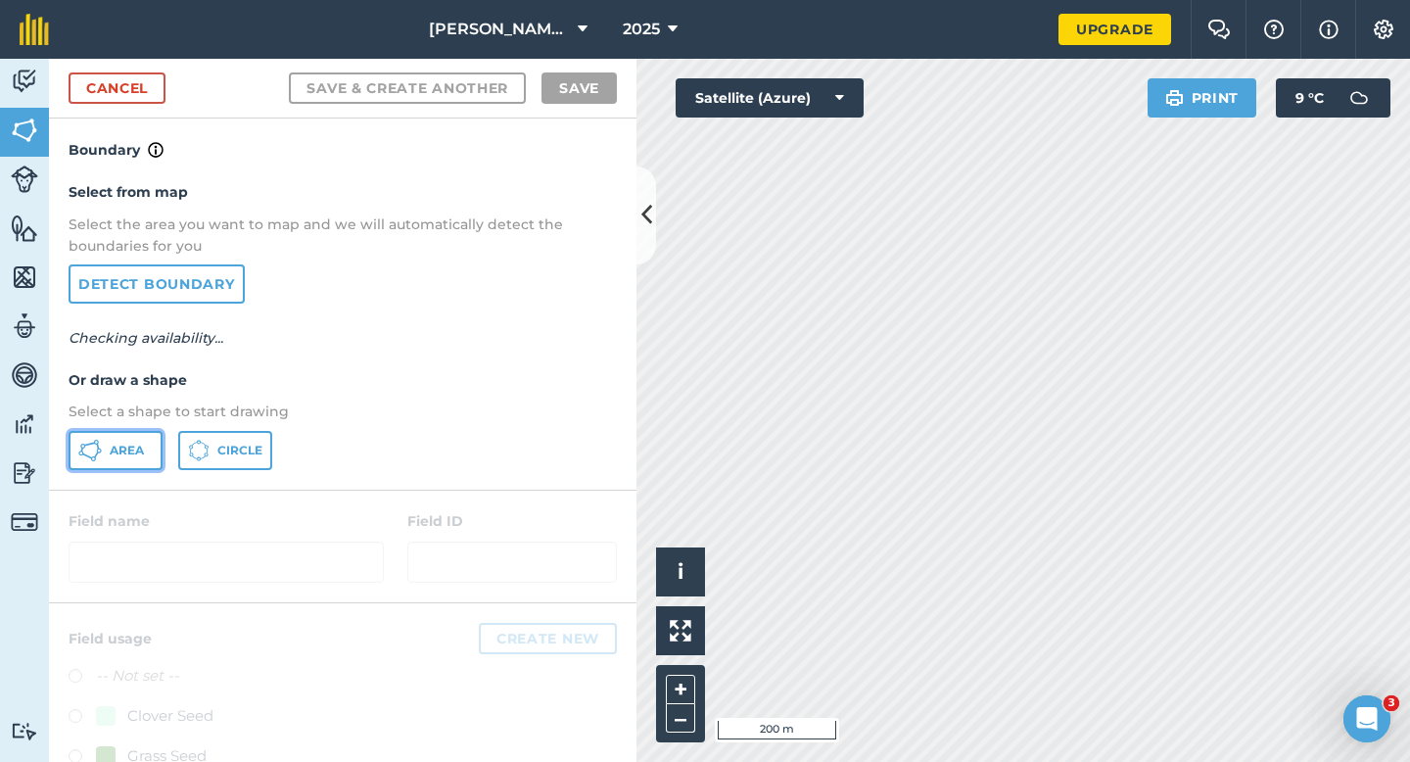
click at [116, 443] on span "Area" at bounding box center [127, 451] width 34 height 16
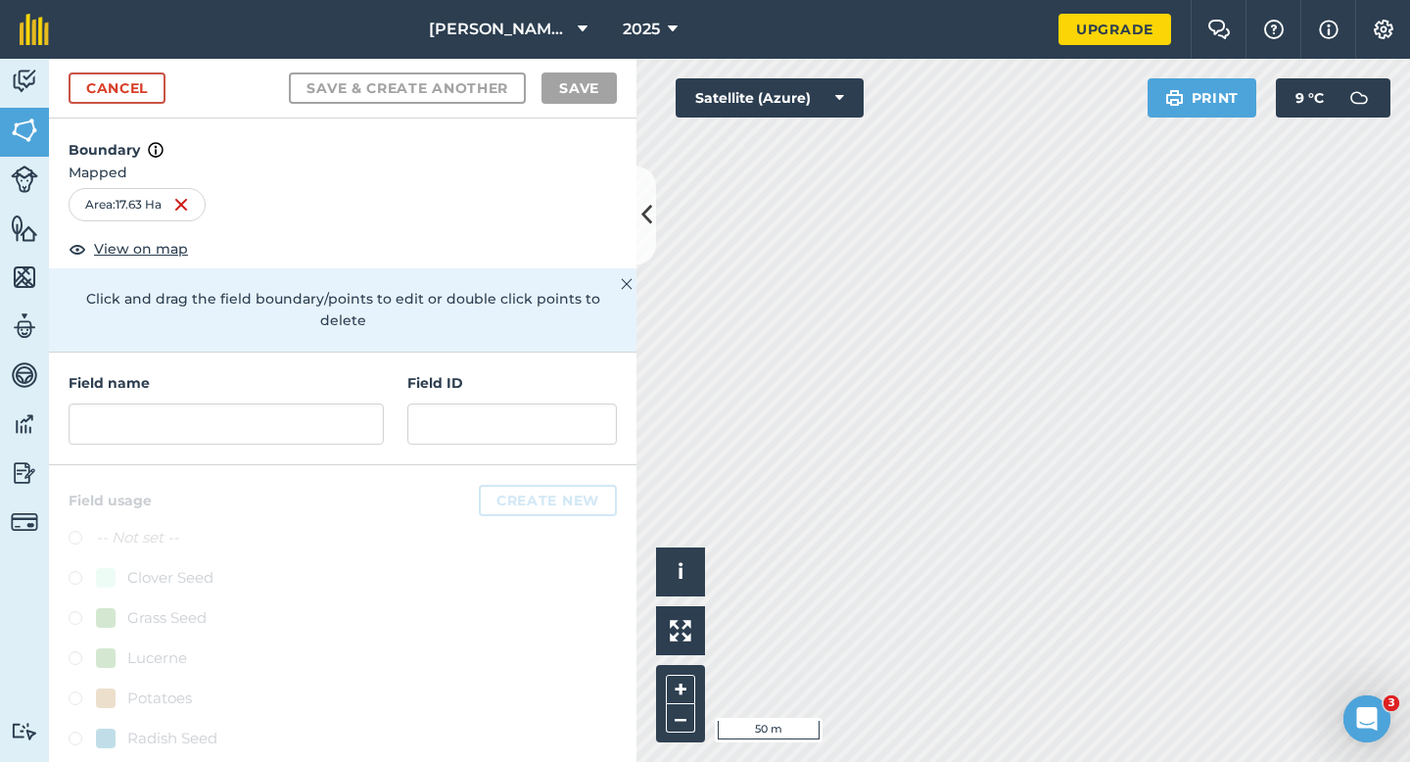
click at [361, 381] on div "Field name" at bounding box center [226, 408] width 315 height 72
click at [361, 403] on input "text" at bounding box center [226, 423] width 315 height 41
click at [360, 403] on input "text" at bounding box center [226, 423] width 315 height 41
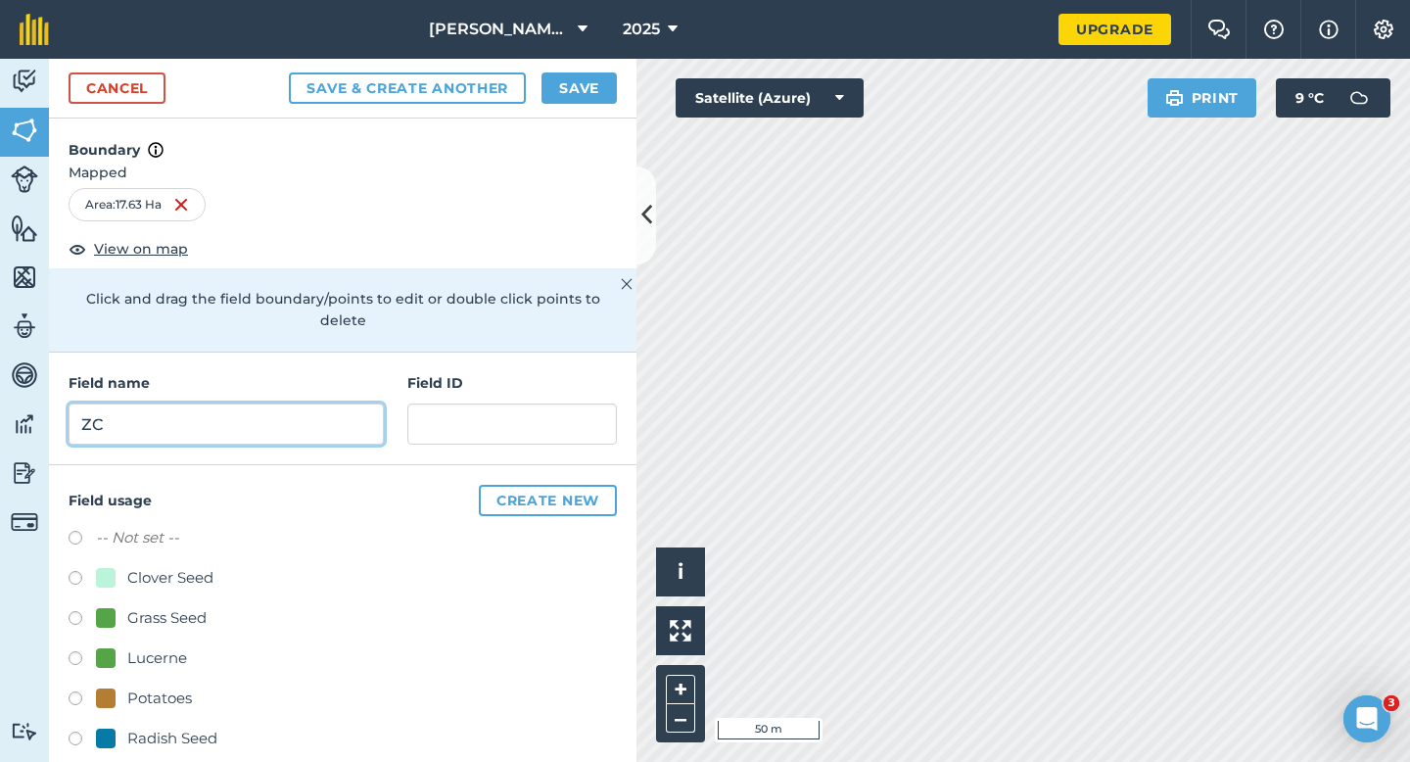
type input "ZC"
click at [572, 82] on button "Save" at bounding box center [579, 87] width 75 height 31
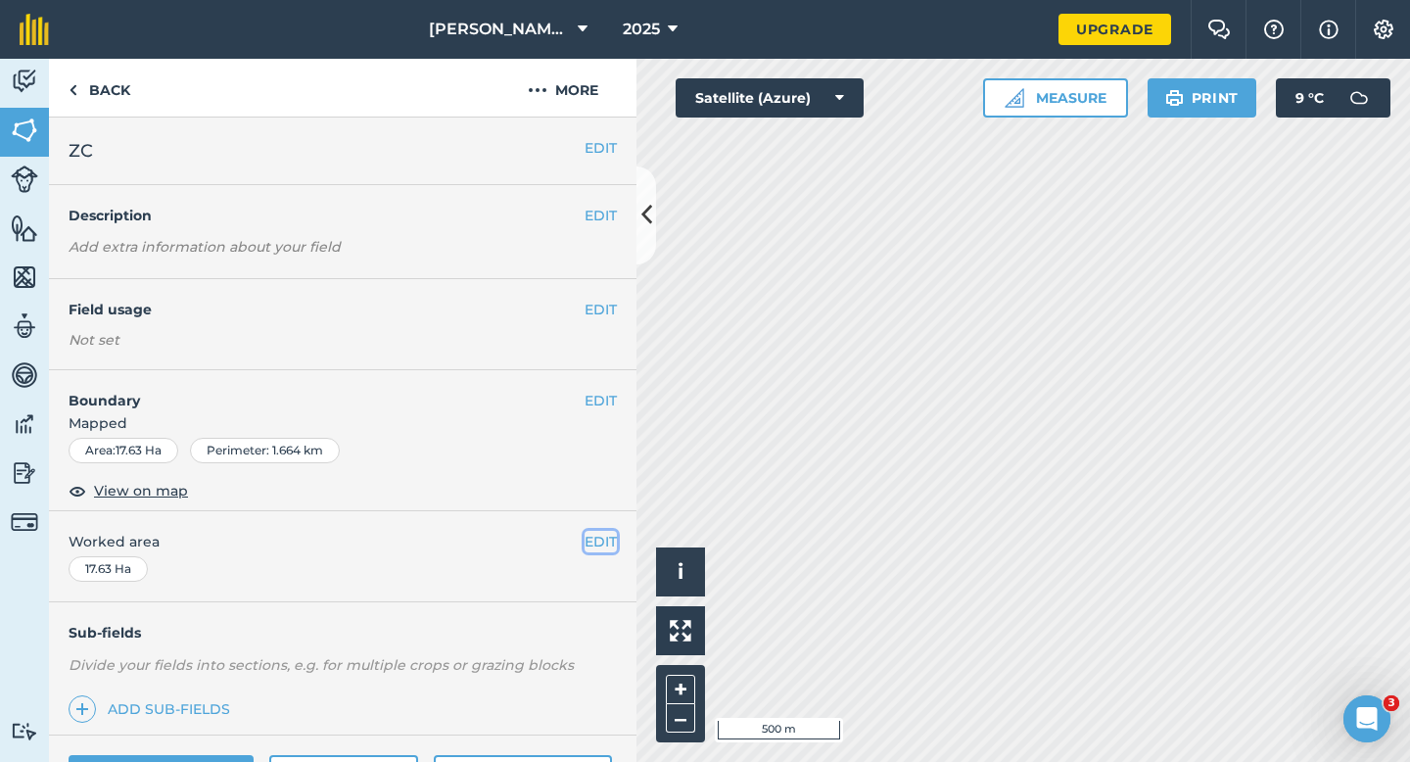
click at [595, 547] on button "EDIT" at bounding box center [601, 542] width 32 height 22
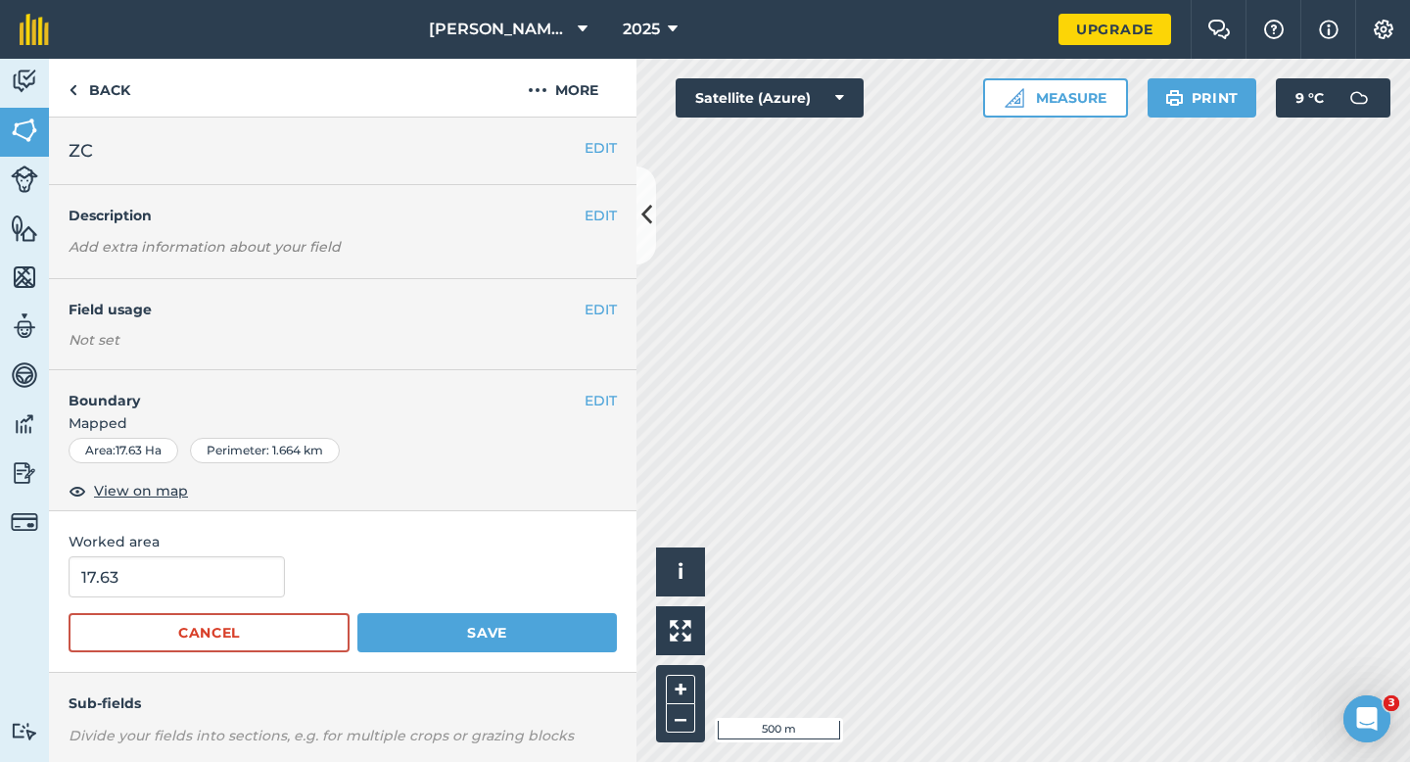
click at [242, 555] on div "Worked area 17.63 Cancel Save" at bounding box center [343, 592] width 588 height 162
click at [246, 597] on input "17.63" at bounding box center [177, 576] width 216 height 41
type input "17"
click at [357, 613] on button "Save" at bounding box center [487, 632] width 260 height 39
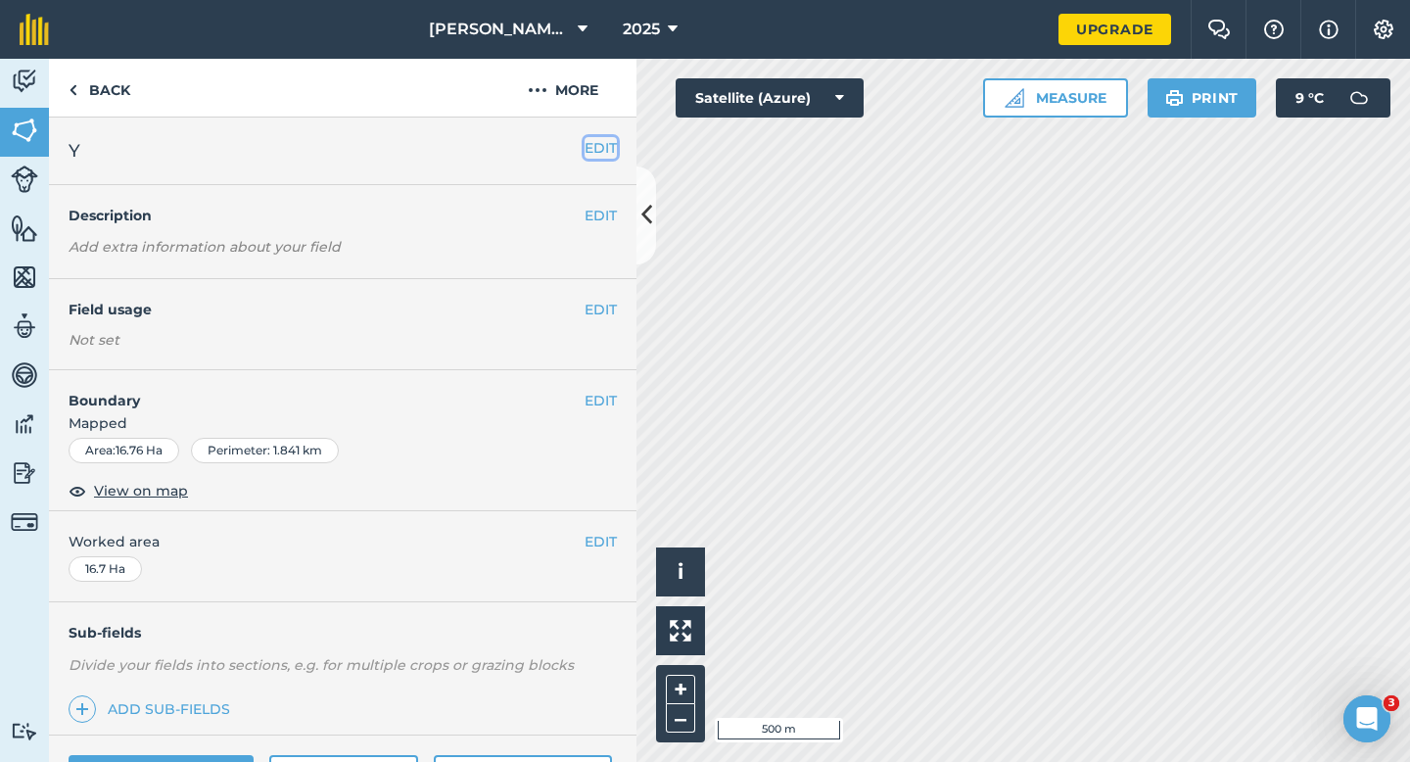
click at [603, 154] on button "EDIT" at bounding box center [601, 148] width 32 height 22
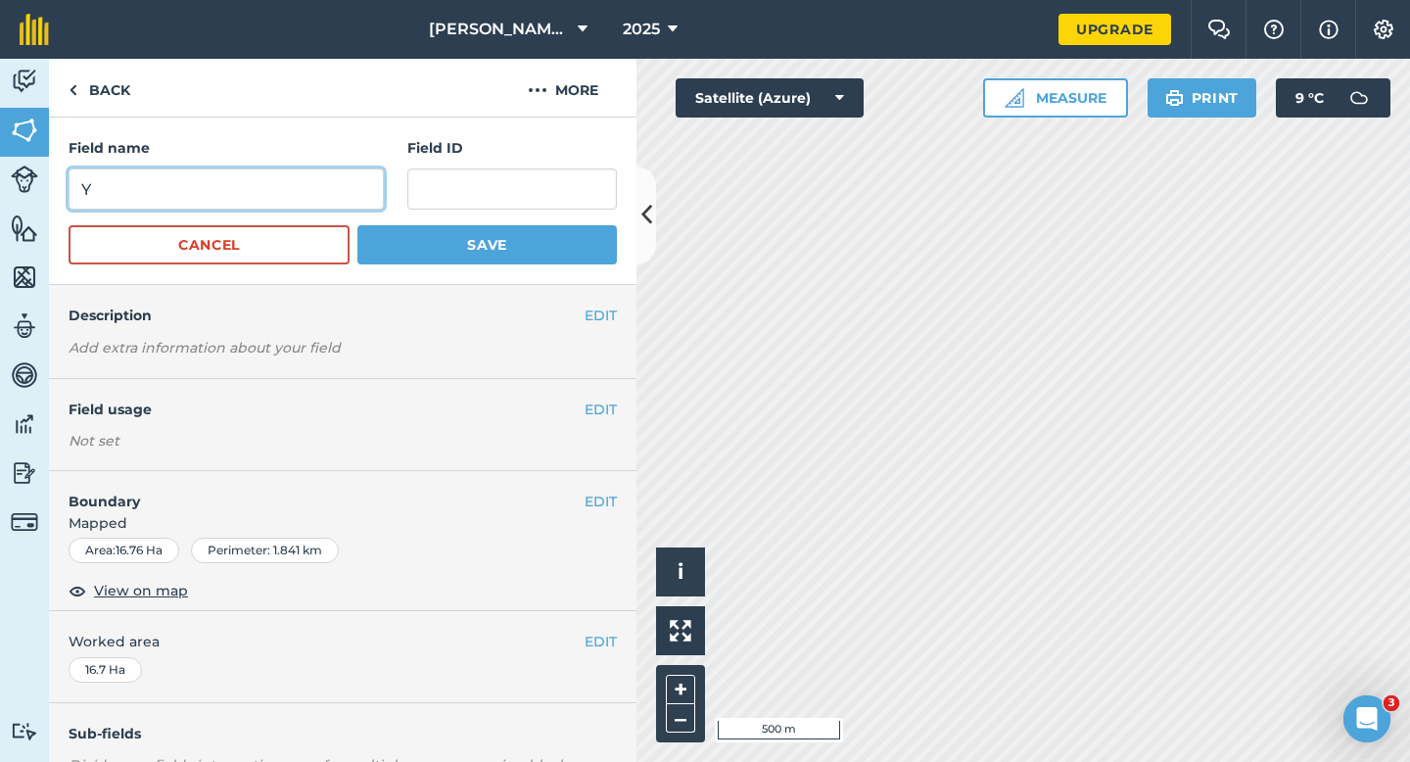
click at [378, 200] on input "Y" at bounding box center [226, 188] width 315 height 41
type input "ZE"
click at [357, 225] on button "Save" at bounding box center [487, 244] width 260 height 39
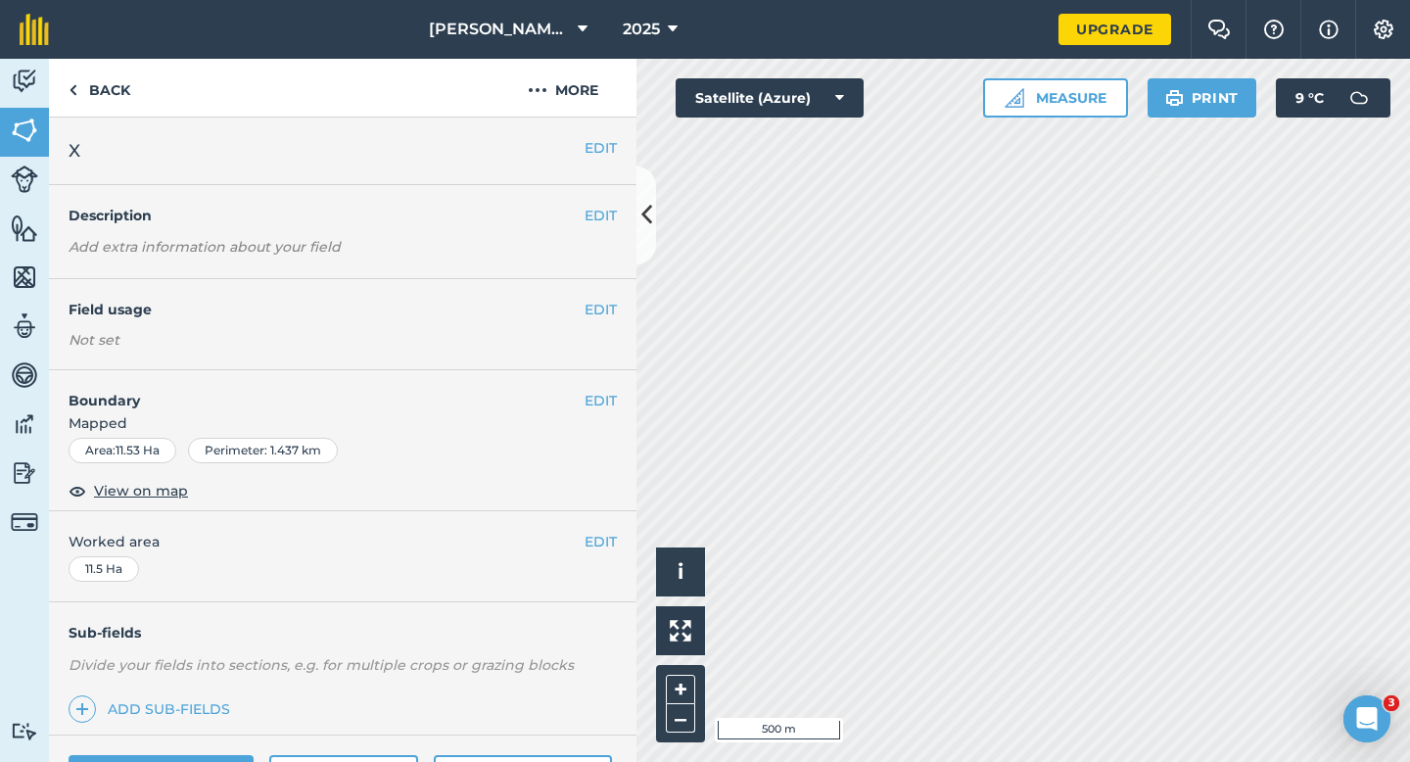
click at [622, 162] on div "EDIT X" at bounding box center [343, 152] width 588 height 68
click at [591, 152] on button "EDIT" at bounding box center [601, 148] width 32 height 22
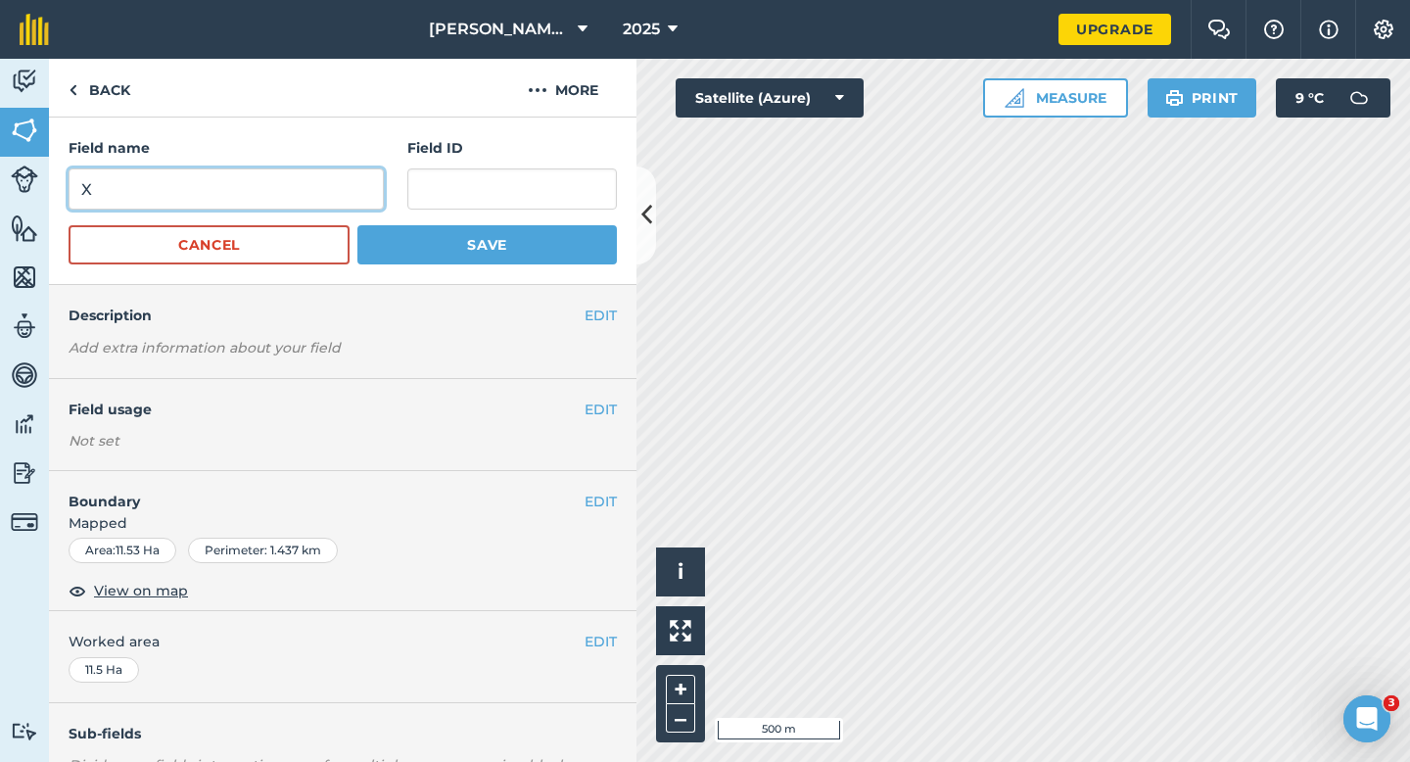
click at [275, 196] on input "X" at bounding box center [226, 188] width 315 height 41
type input "ZF"
click at [357, 225] on button "Save" at bounding box center [487, 244] width 260 height 39
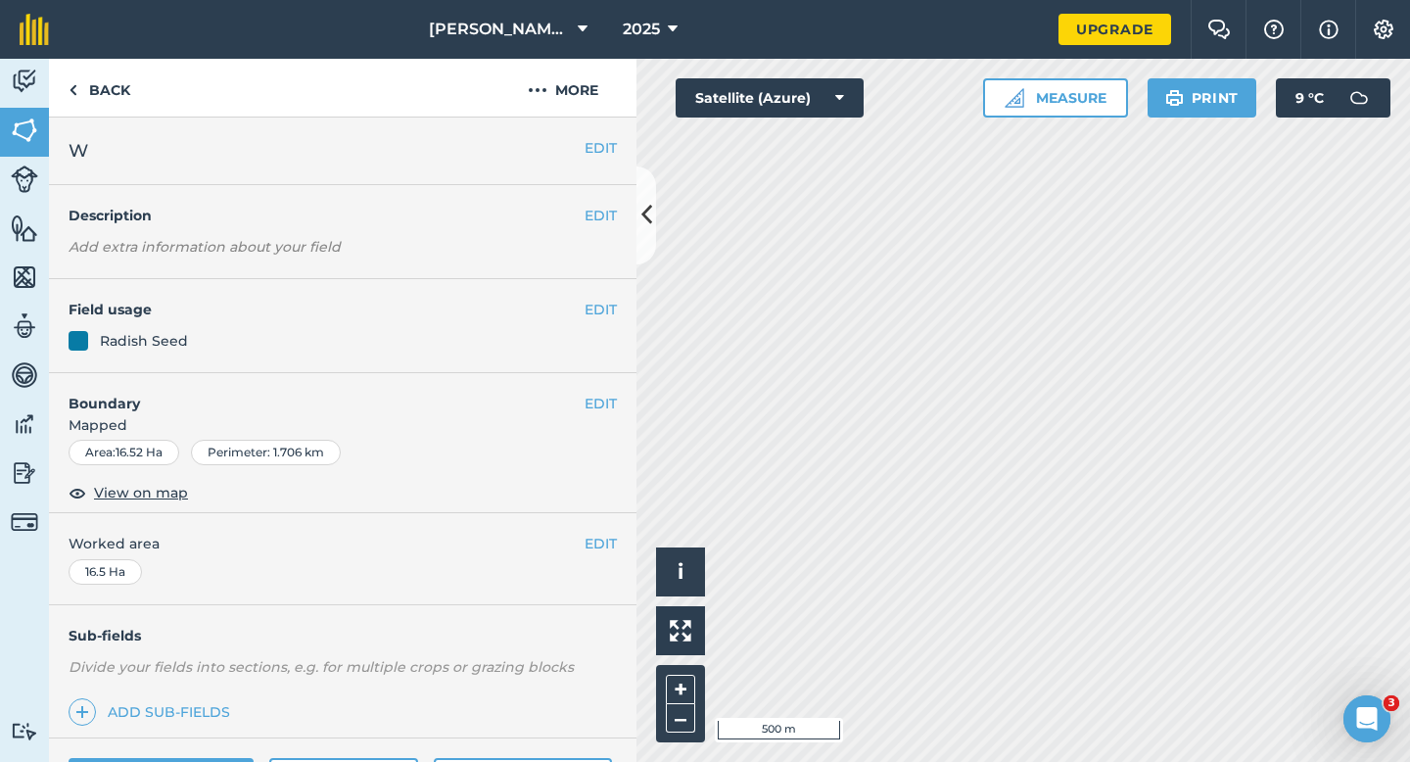
click at [620, 153] on div "EDIT W" at bounding box center [343, 152] width 588 height 68
click at [595, 148] on button "EDIT" at bounding box center [601, 148] width 32 height 22
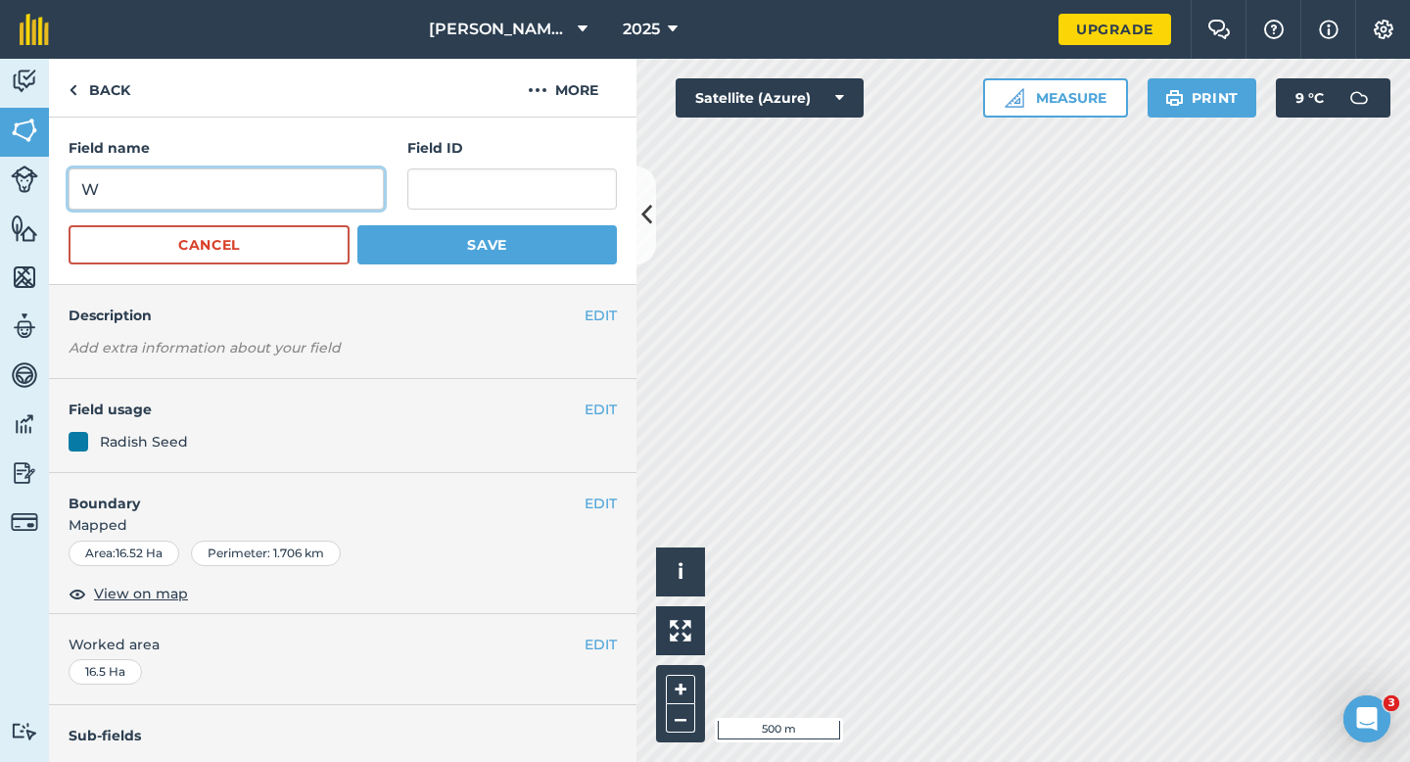
click at [274, 174] on input "W" at bounding box center [226, 188] width 315 height 41
type input "ZG"
click at [357, 225] on button "Save" at bounding box center [487, 244] width 260 height 39
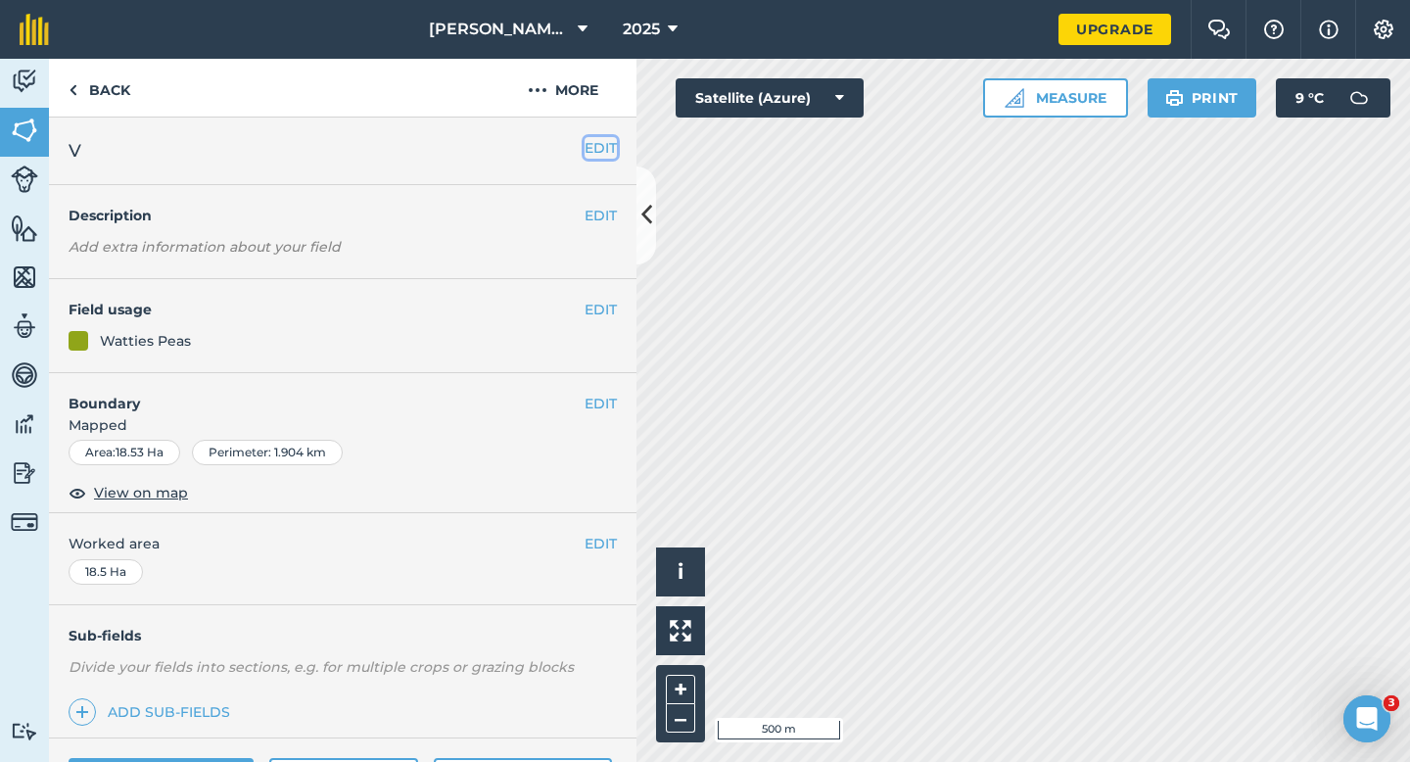
click at [612, 156] on button "EDIT" at bounding box center [601, 148] width 32 height 22
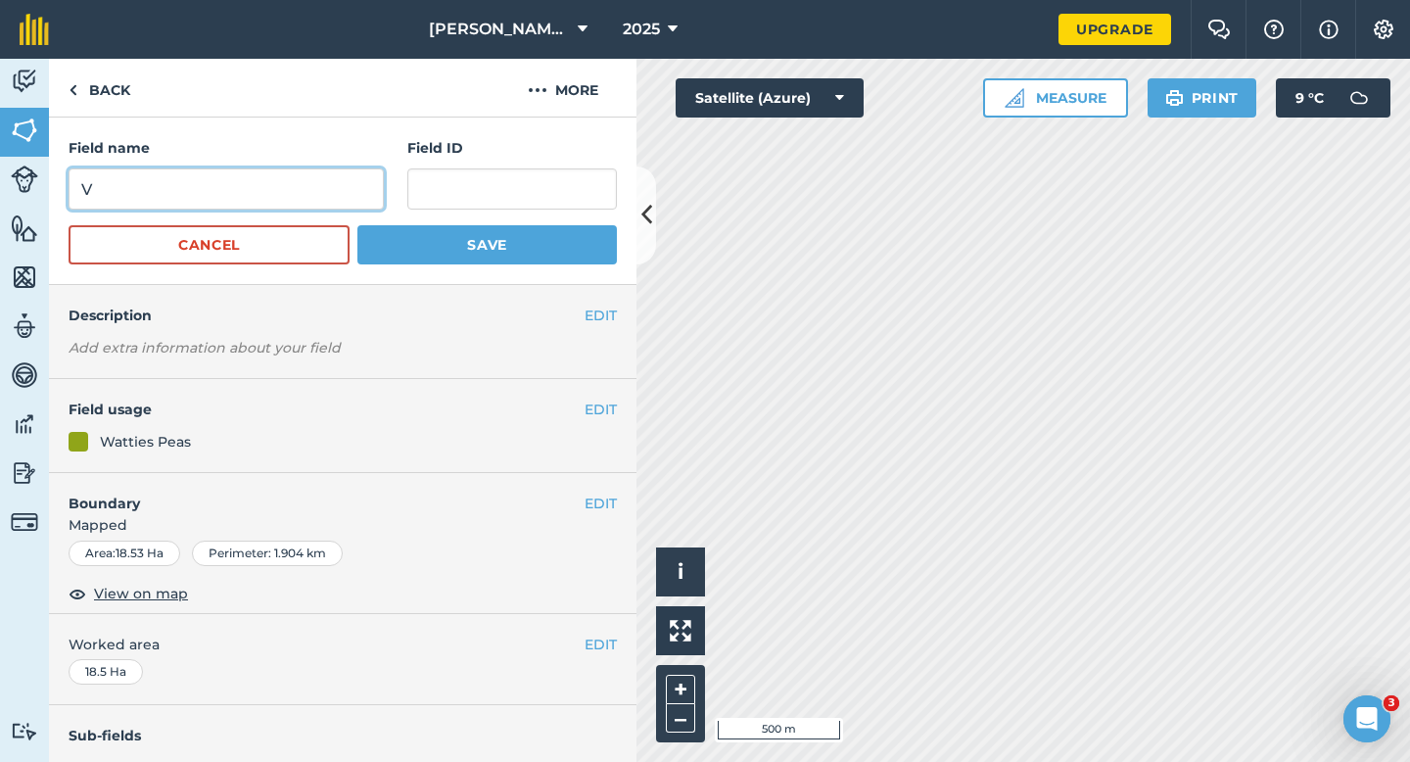
click at [338, 196] on input "V" at bounding box center [226, 188] width 315 height 41
type input "ZH"
click at [357, 225] on button "Save" at bounding box center [487, 244] width 260 height 39
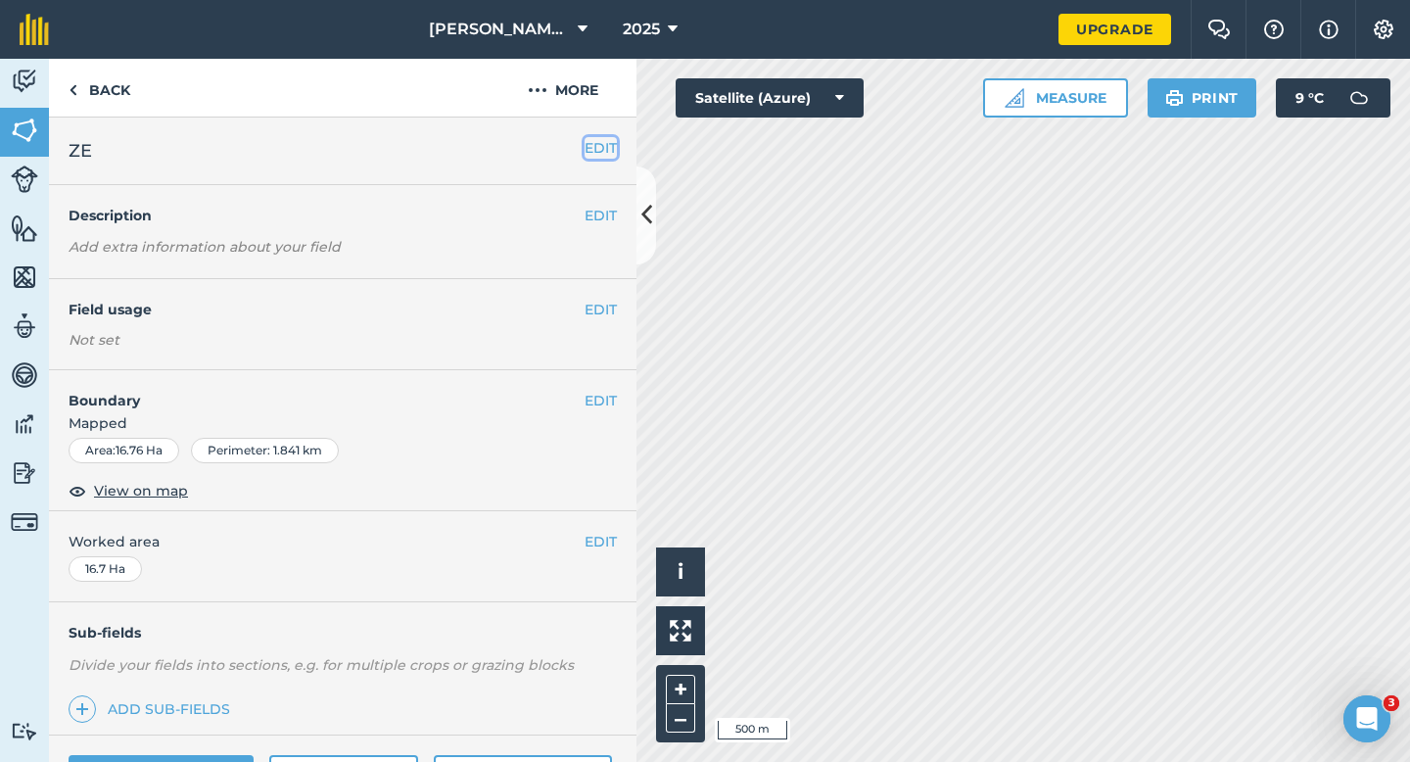
click at [602, 145] on button "EDIT" at bounding box center [601, 148] width 32 height 22
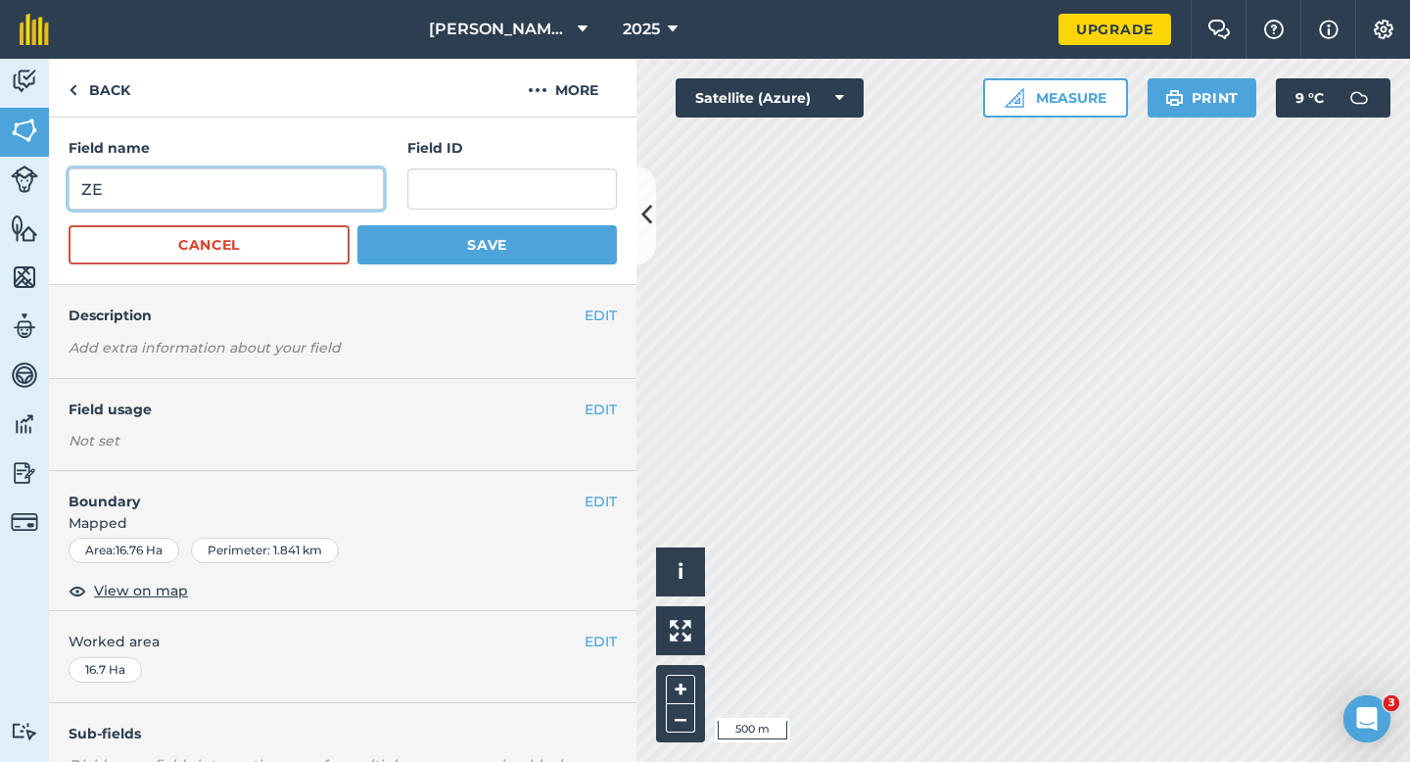
click at [320, 189] on input "ZE" at bounding box center [226, 188] width 315 height 41
type input "ZD"
click at [357, 225] on button "Save" at bounding box center [487, 244] width 260 height 39
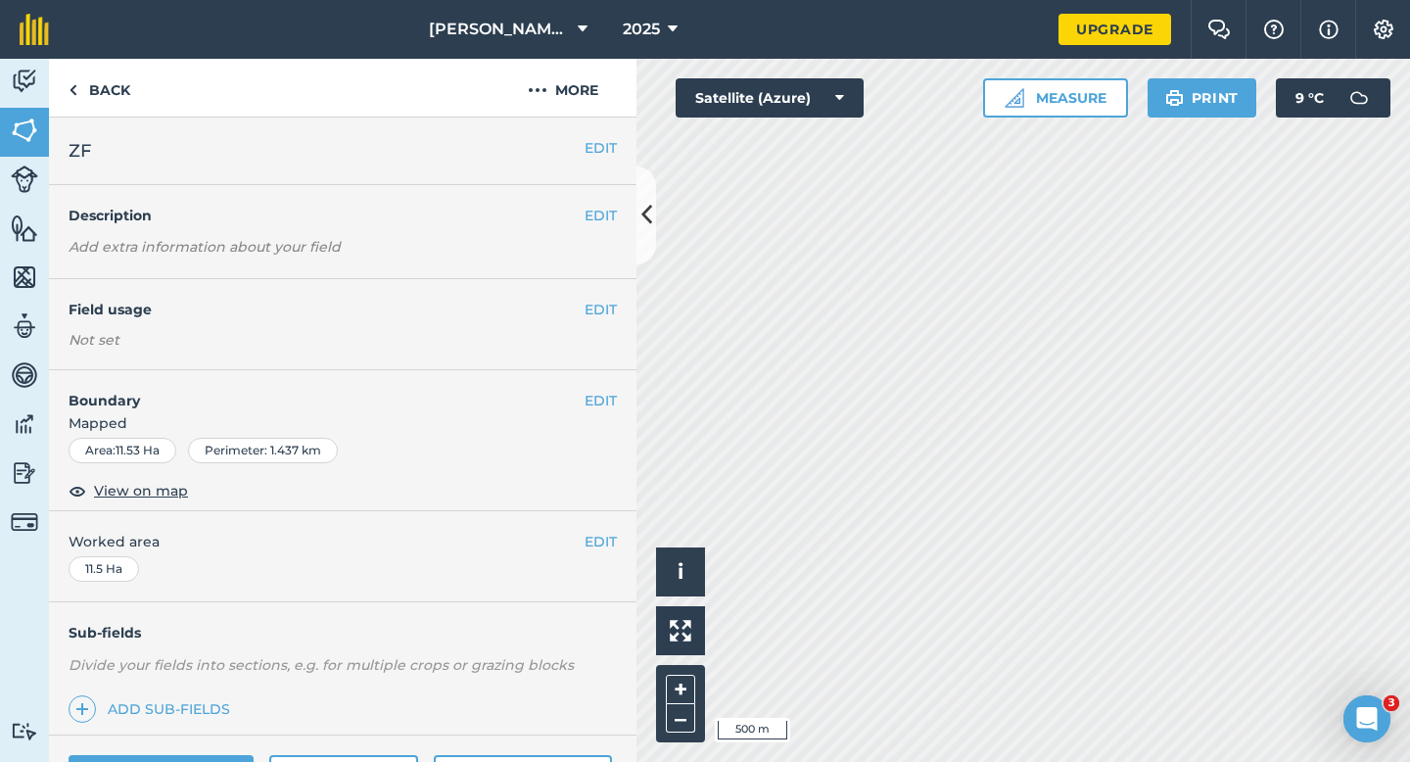
click at [590, 134] on div "EDIT ZF" at bounding box center [343, 152] width 588 height 68
click at [603, 152] on button "EDIT" at bounding box center [601, 148] width 32 height 22
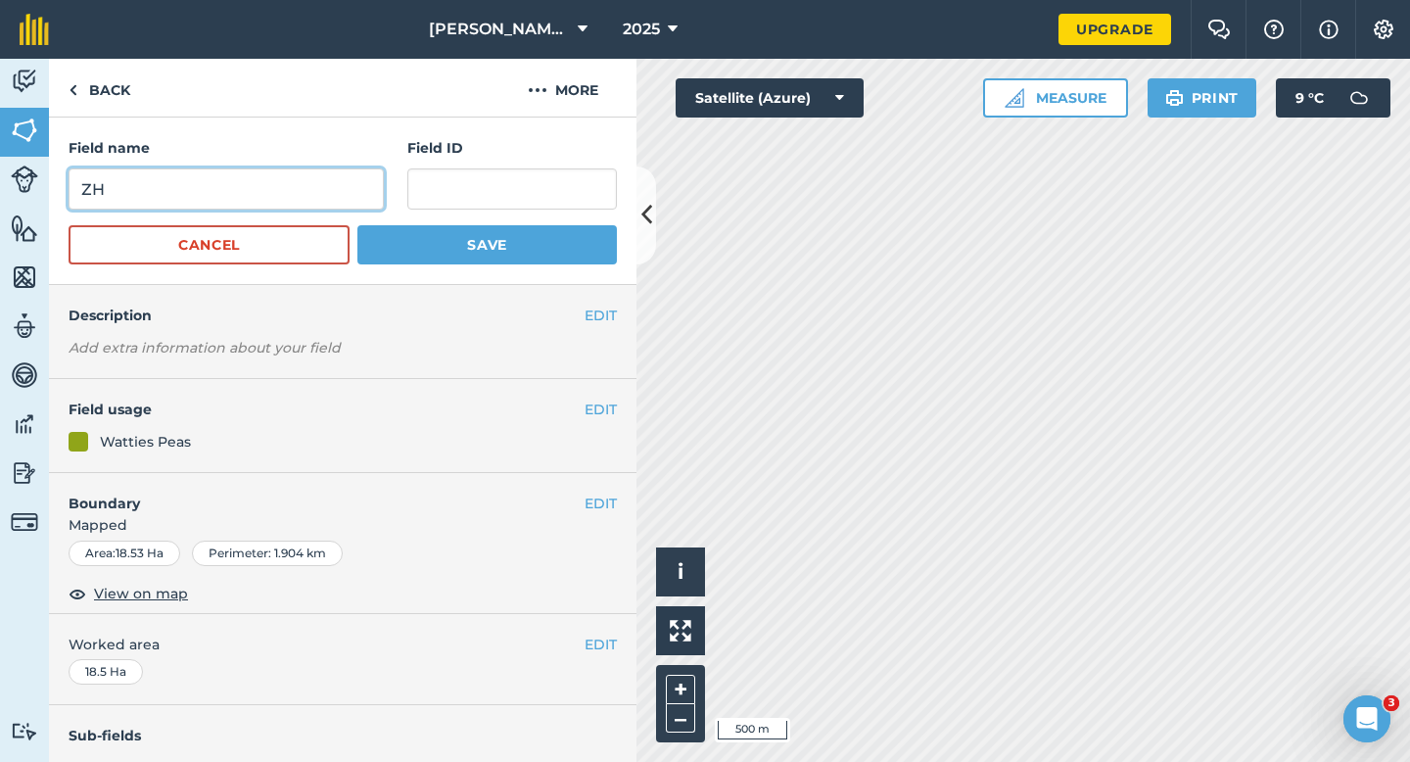
click at [239, 168] on input "ZH" at bounding box center [226, 188] width 315 height 41
click at [243, 187] on input "ZH" at bounding box center [226, 188] width 315 height 41
type input "ZE"
click at [357, 225] on button "Save" at bounding box center [487, 244] width 260 height 39
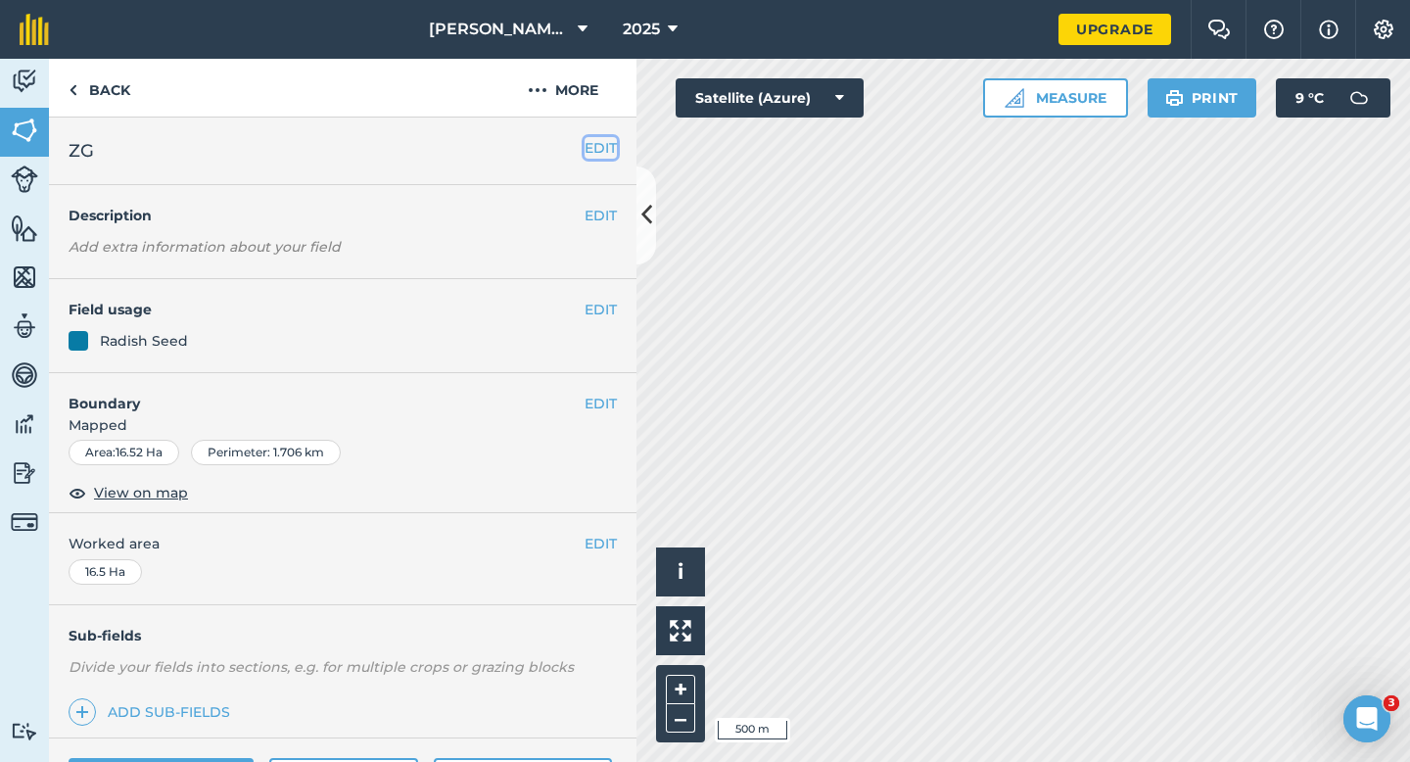
click at [611, 144] on button "EDIT" at bounding box center [601, 148] width 32 height 22
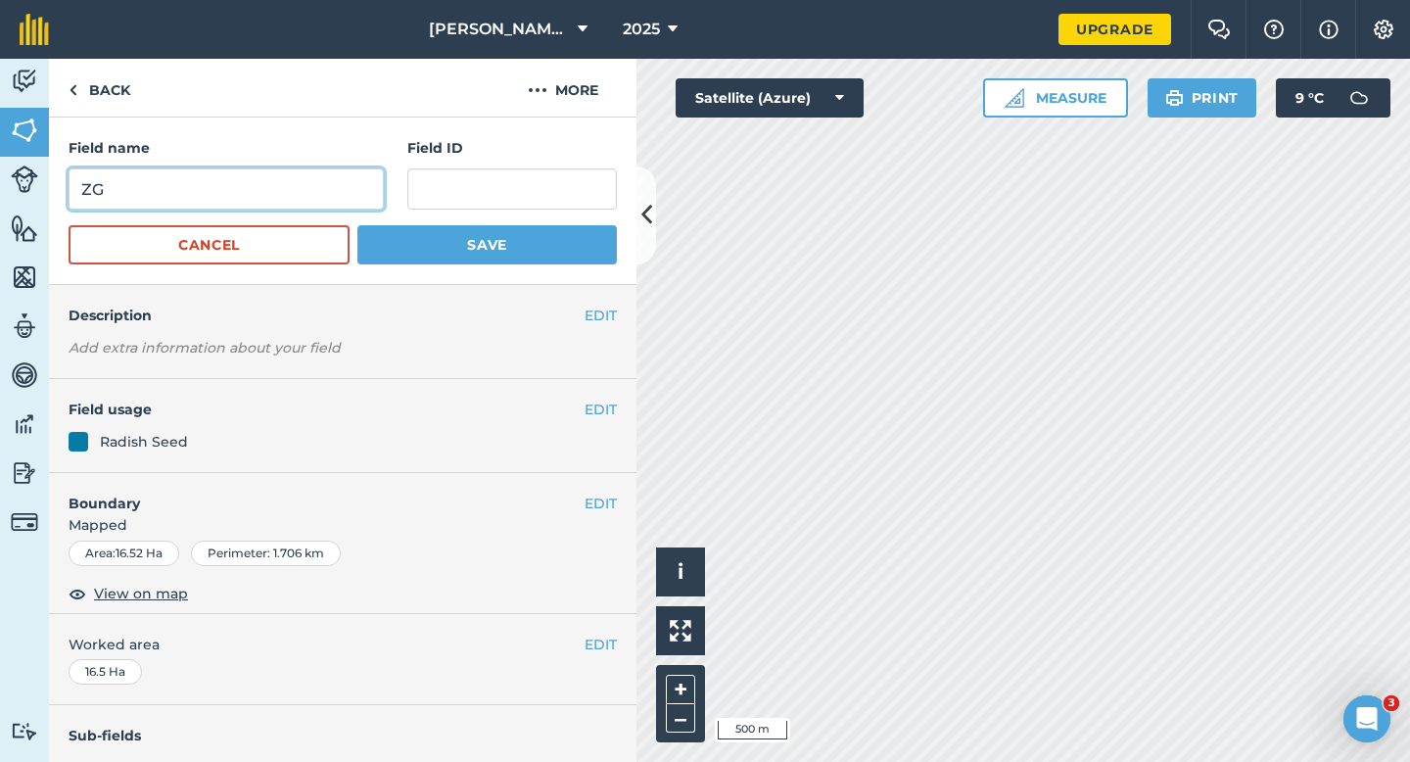
click at [377, 197] on input "ZG" at bounding box center [226, 188] width 315 height 41
type input "ZF"
click at [357, 225] on button "Save" at bounding box center [487, 244] width 260 height 39
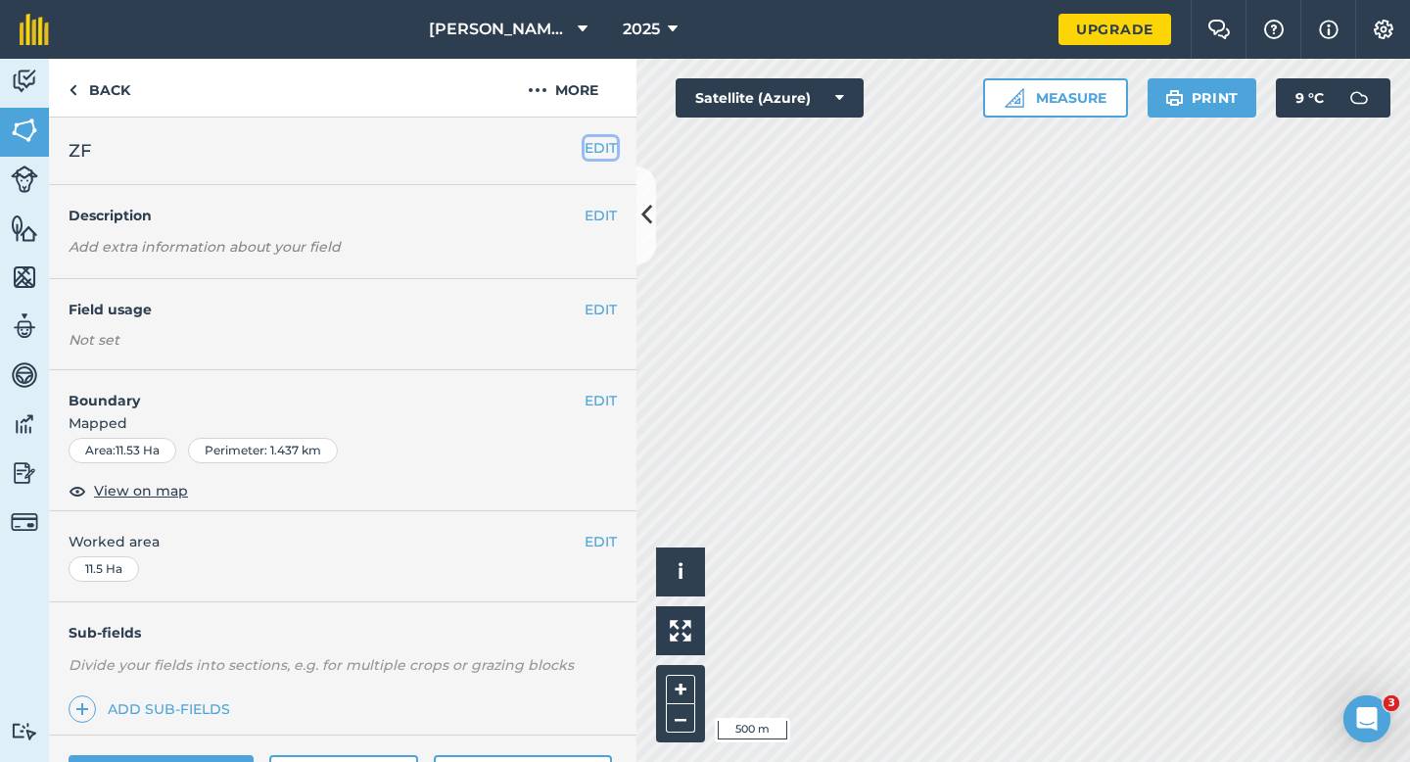
click at [585, 149] on button "EDIT" at bounding box center [601, 148] width 32 height 22
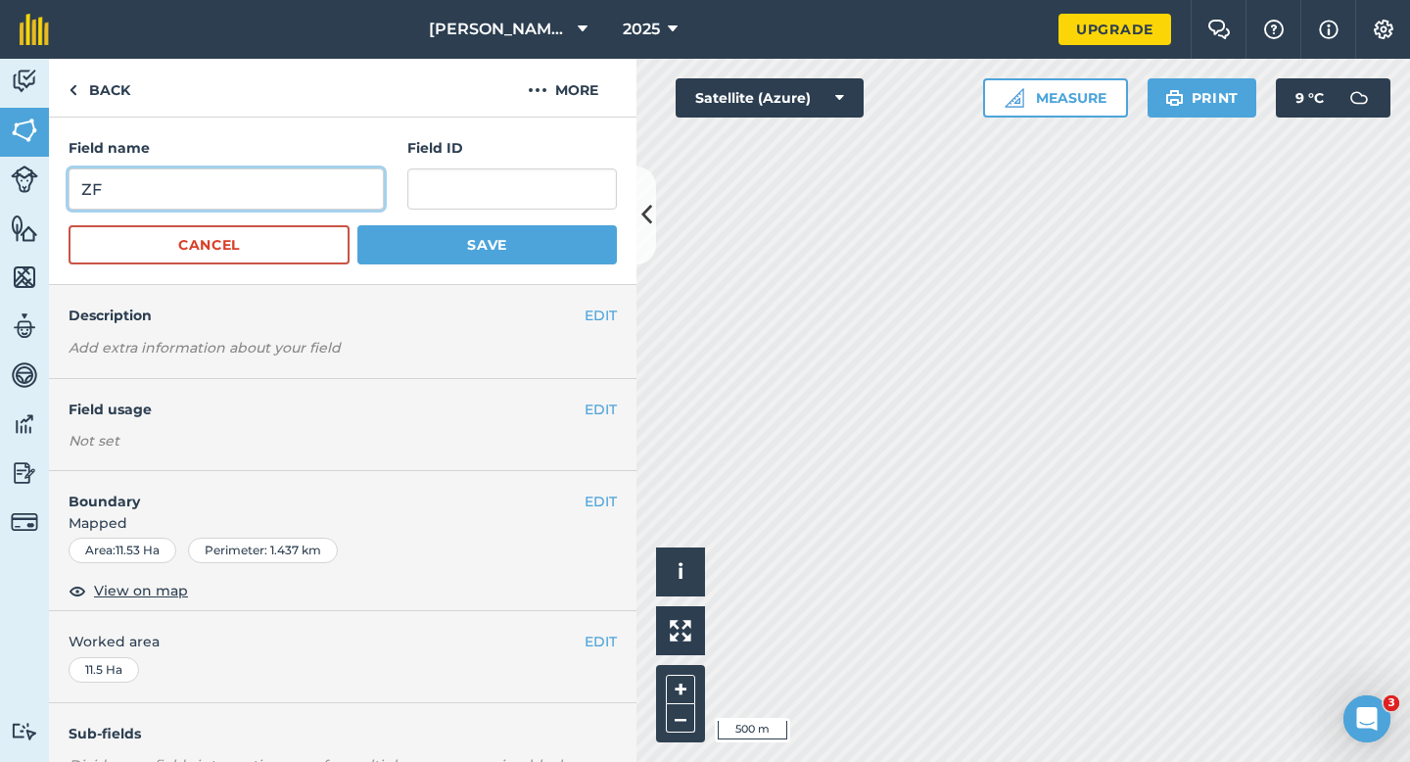
click at [247, 186] on input "ZF" at bounding box center [226, 188] width 315 height 41
type input "ZG"
click at [357, 225] on button "Save" at bounding box center [487, 244] width 260 height 39
